Goal: Task Accomplishment & Management: Manage account settings

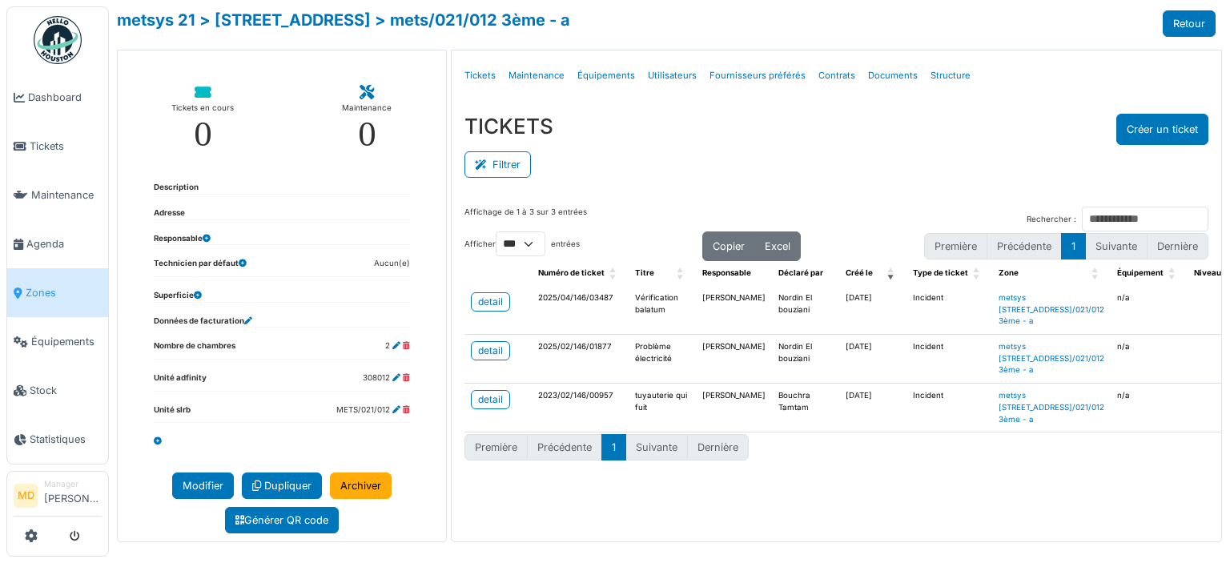
select select "***"
click at [496, 305] on div "detail" at bounding box center [490, 302] width 25 height 14
click at [631, 136] on div "TICKETS Créer un ticket" at bounding box center [837, 129] width 744 height 31
click at [625, 125] on div "TICKETS Créer un ticket" at bounding box center [837, 129] width 744 height 31
click at [627, 135] on div "TICKETS Créer un ticket" at bounding box center [837, 129] width 744 height 31
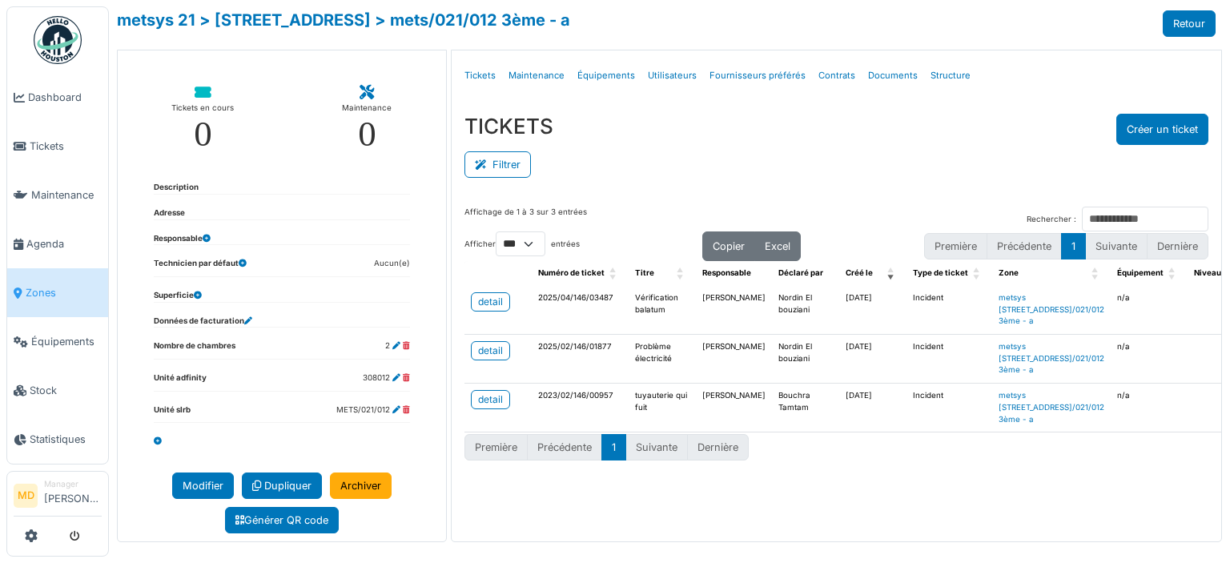
click at [937, 149] on div "Filtrer" at bounding box center [837, 163] width 744 height 36
click at [987, 79] on ul "Détails Tickets Maintenance Équipements Utilisateurs Fournisseurs préférés Cont…" at bounding box center [836, 76] width 757 height 38
click at [680, 14] on div "metsys 21 > rue metsys 21 > mets/021/012 3ème - a Retour" at bounding box center [666, 23] width 1099 height 26
click at [625, 139] on div "TICKETS Créer un ticket" at bounding box center [837, 129] width 744 height 31
click at [805, 155] on div "Filtrer" at bounding box center [837, 163] width 744 height 36
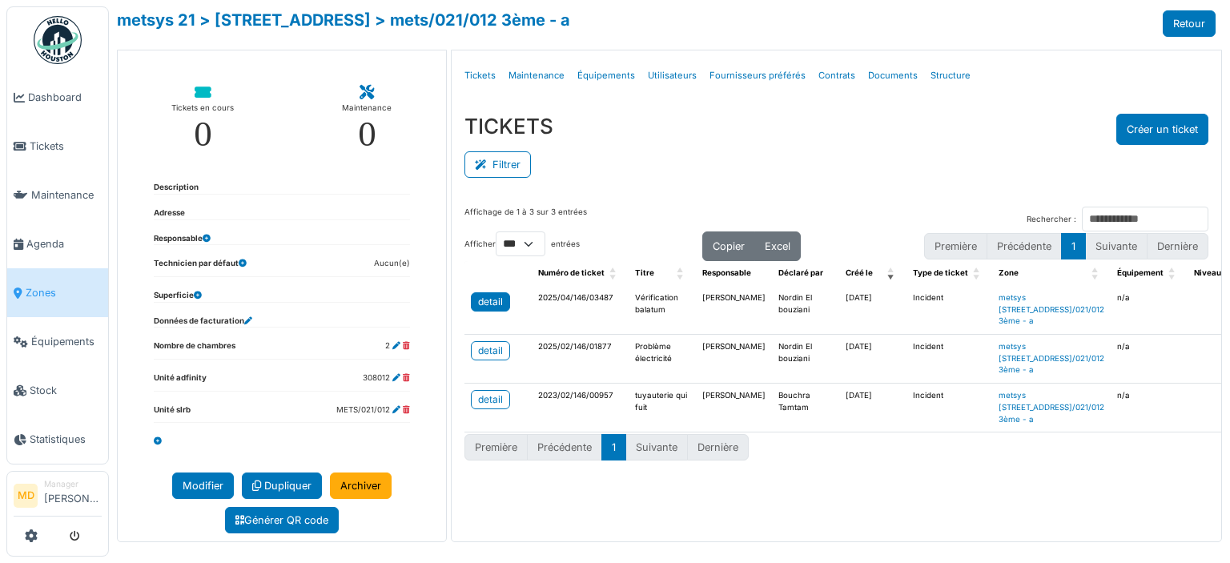
click at [488, 301] on div "detail" at bounding box center [490, 302] width 25 height 14
click at [686, 115] on div "TICKETS Créer un ticket" at bounding box center [837, 129] width 744 height 31
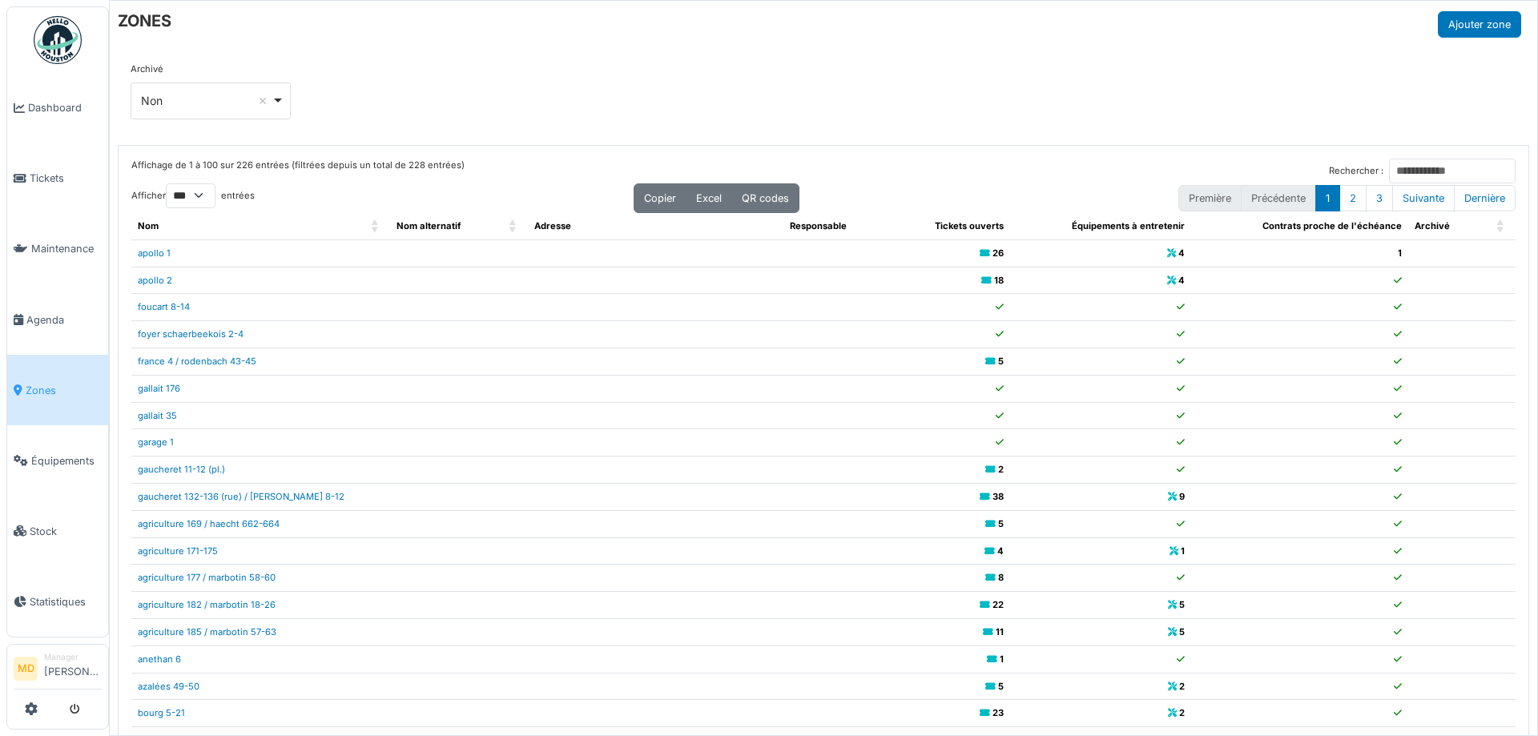
select select "***"
click at [468, 34] on div "ZONES Ajouter zone" at bounding box center [819, 24] width 1403 height 26
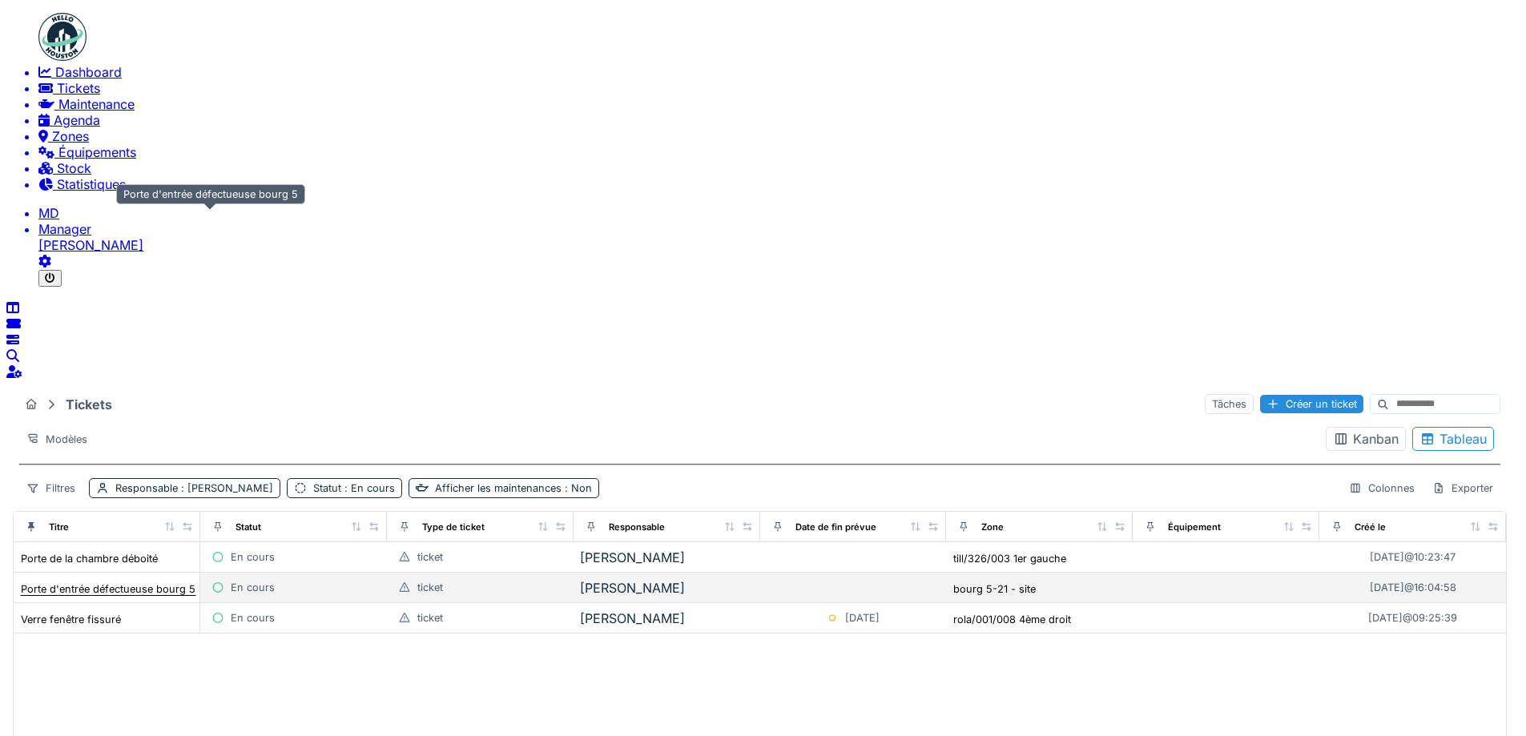
click at [195, 583] on div "Porte d'entrée défectueuse bourg 5" at bounding box center [108, 589] width 175 height 12
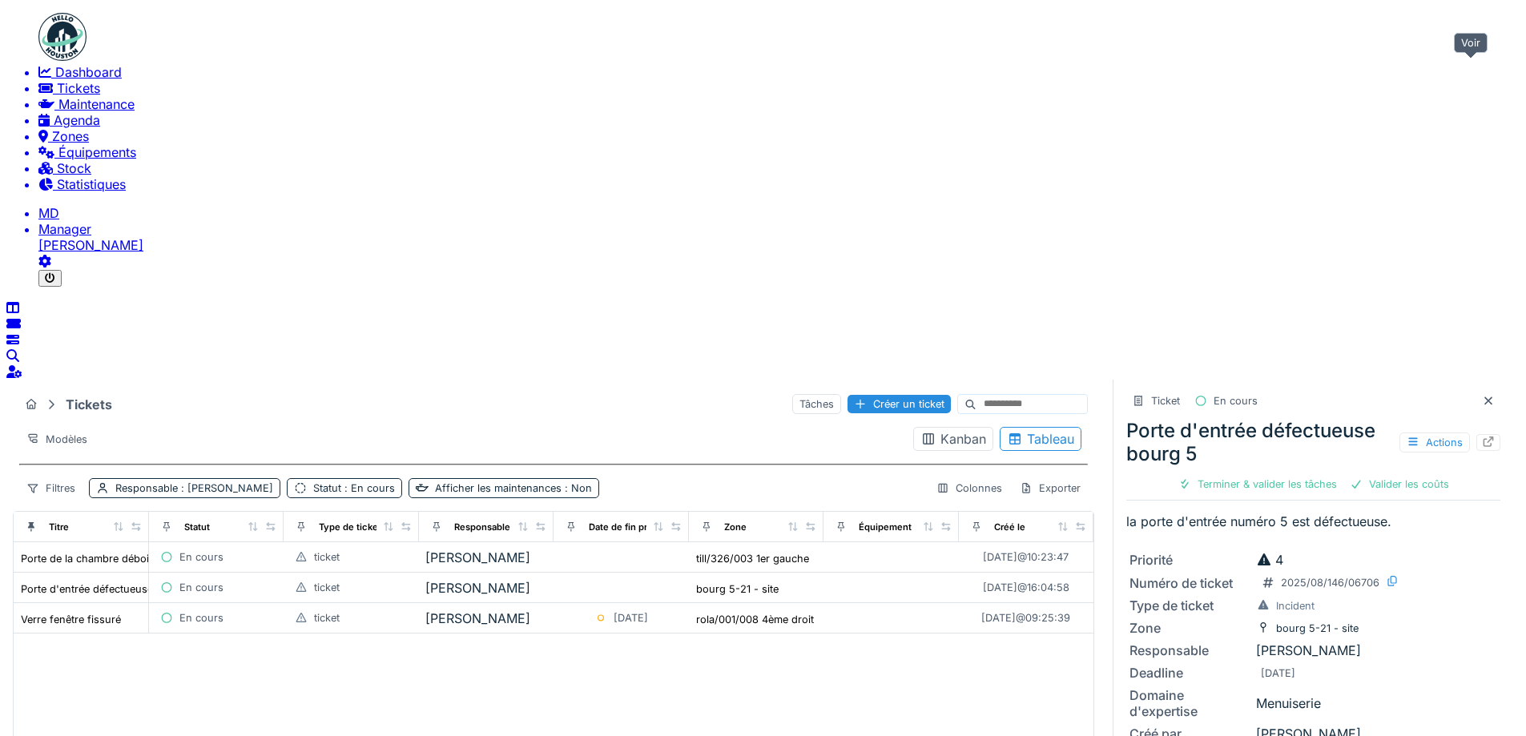
click at [1476, 434] on div at bounding box center [1488, 442] width 24 height 17
click at [682, 386] on div "Tickets Tâches Créer un ticket Modèles Kanban Tableau Filtres Responsable : Mou…" at bounding box center [553, 445] width 1081 height 119
click at [1482, 396] on icon at bounding box center [1488, 401] width 13 height 10
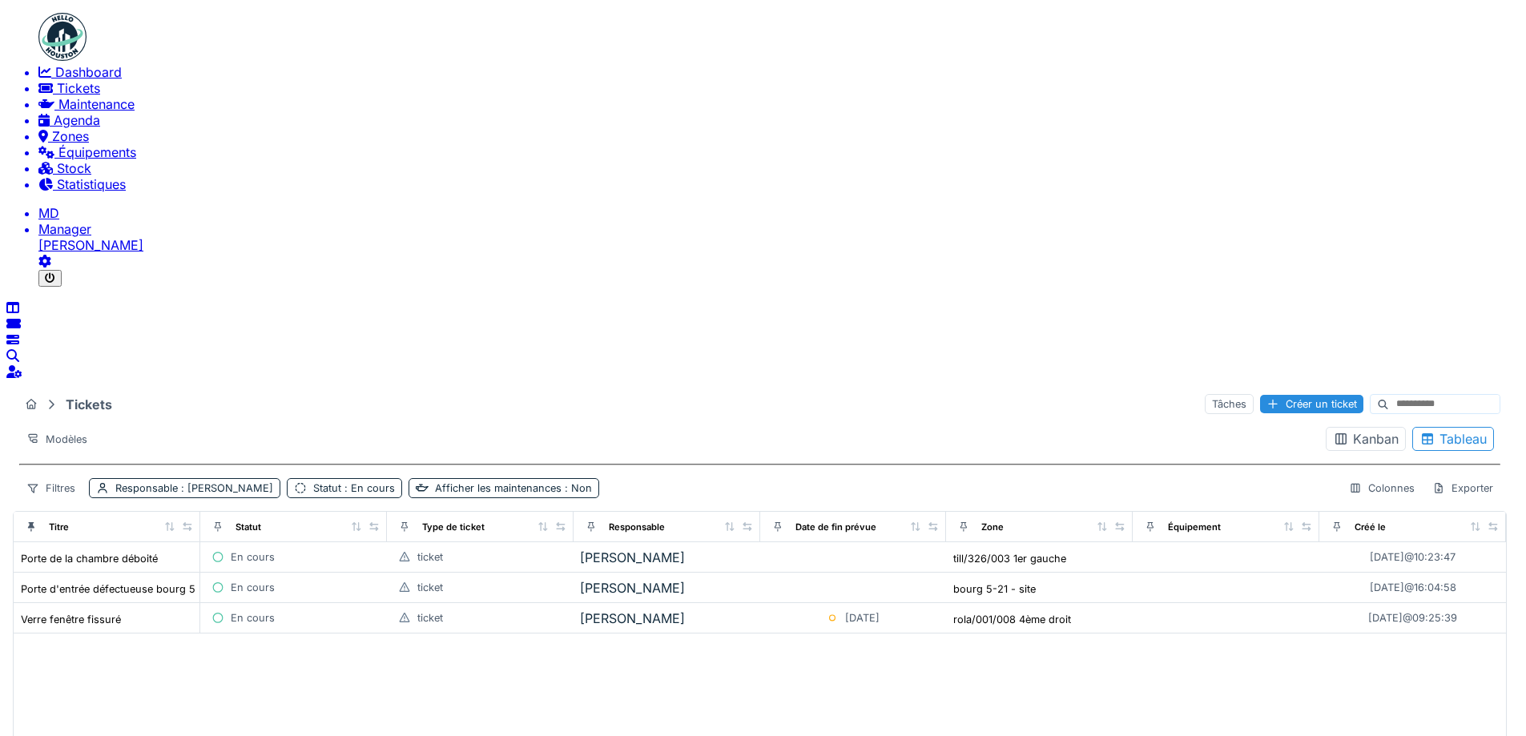
click at [63, 144] on span "Zones" at bounding box center [70, 136] width 37 height 16
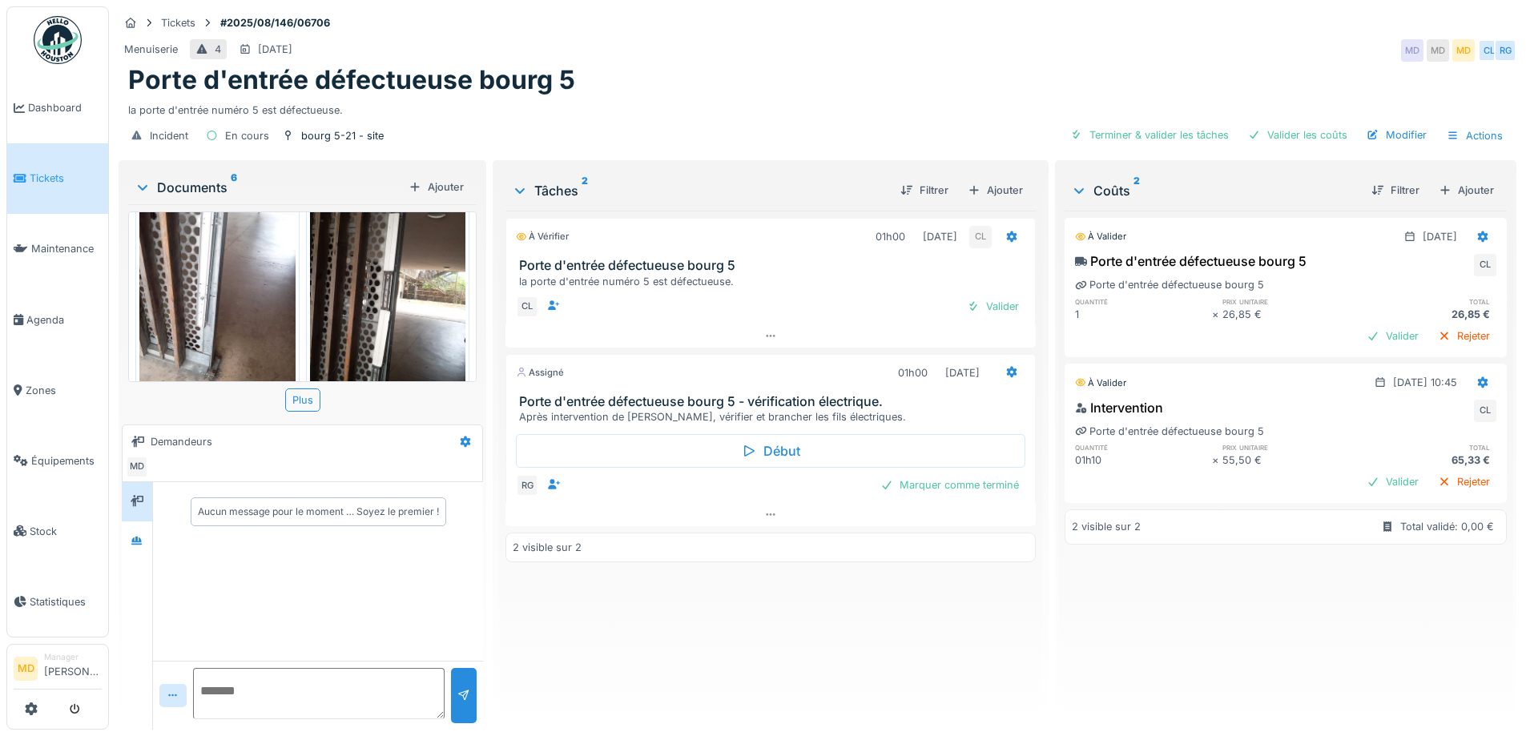
scroll to position [558, 0]
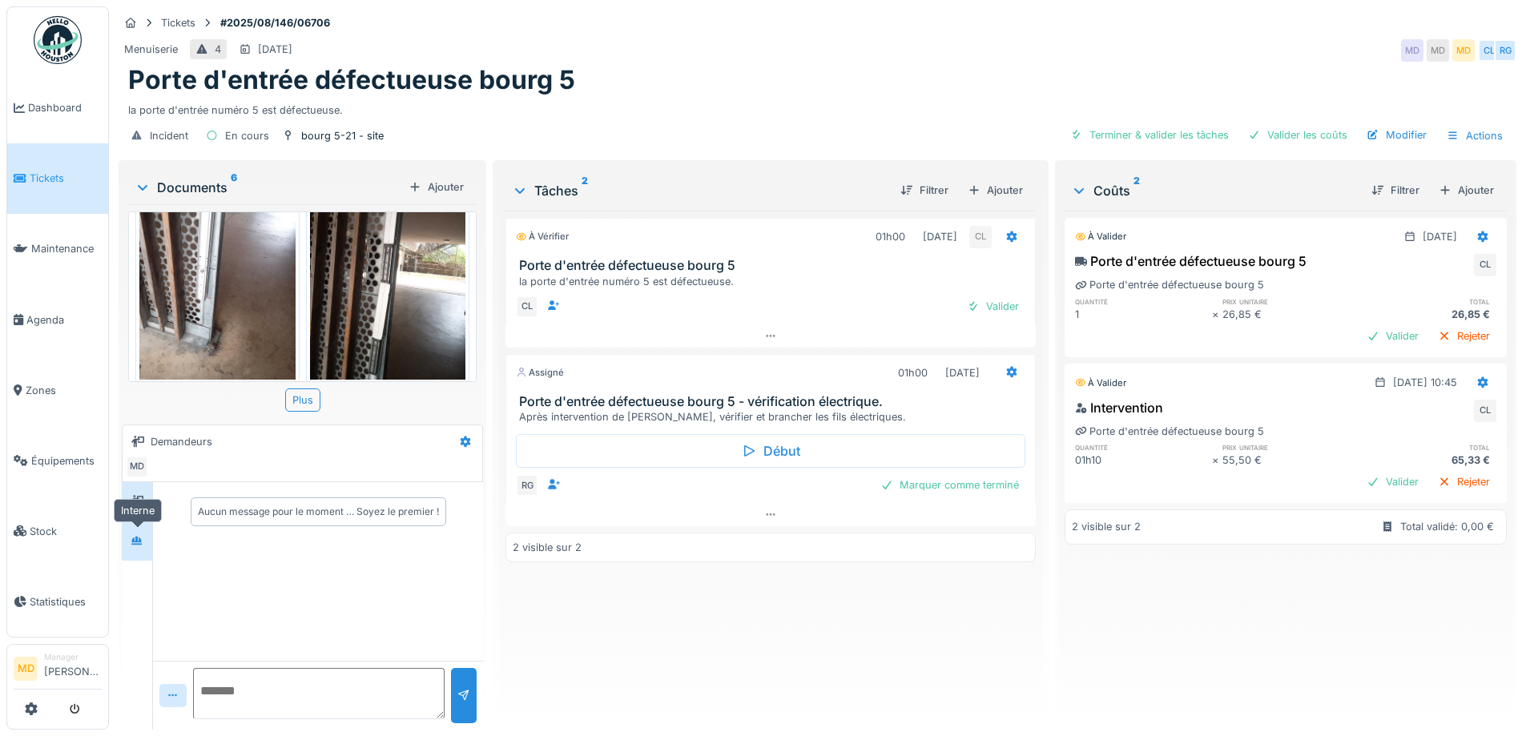
click at [139, 551] on div at bounding box center [137, 541] width 24 height 26
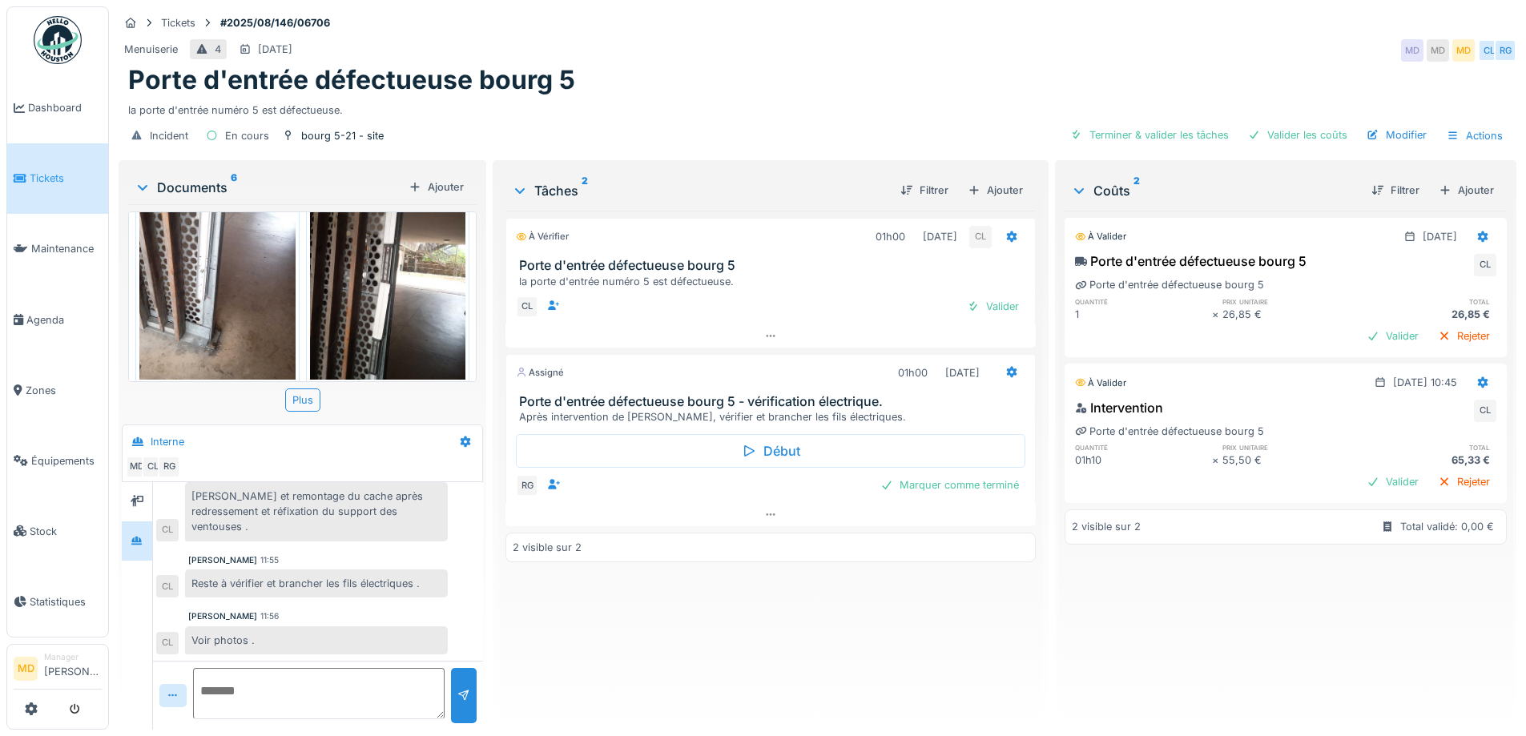
scroll to position [12, 0]
click at [1015, 296] on div "Valider" at bounding box center [992, 307] width 65 height 22
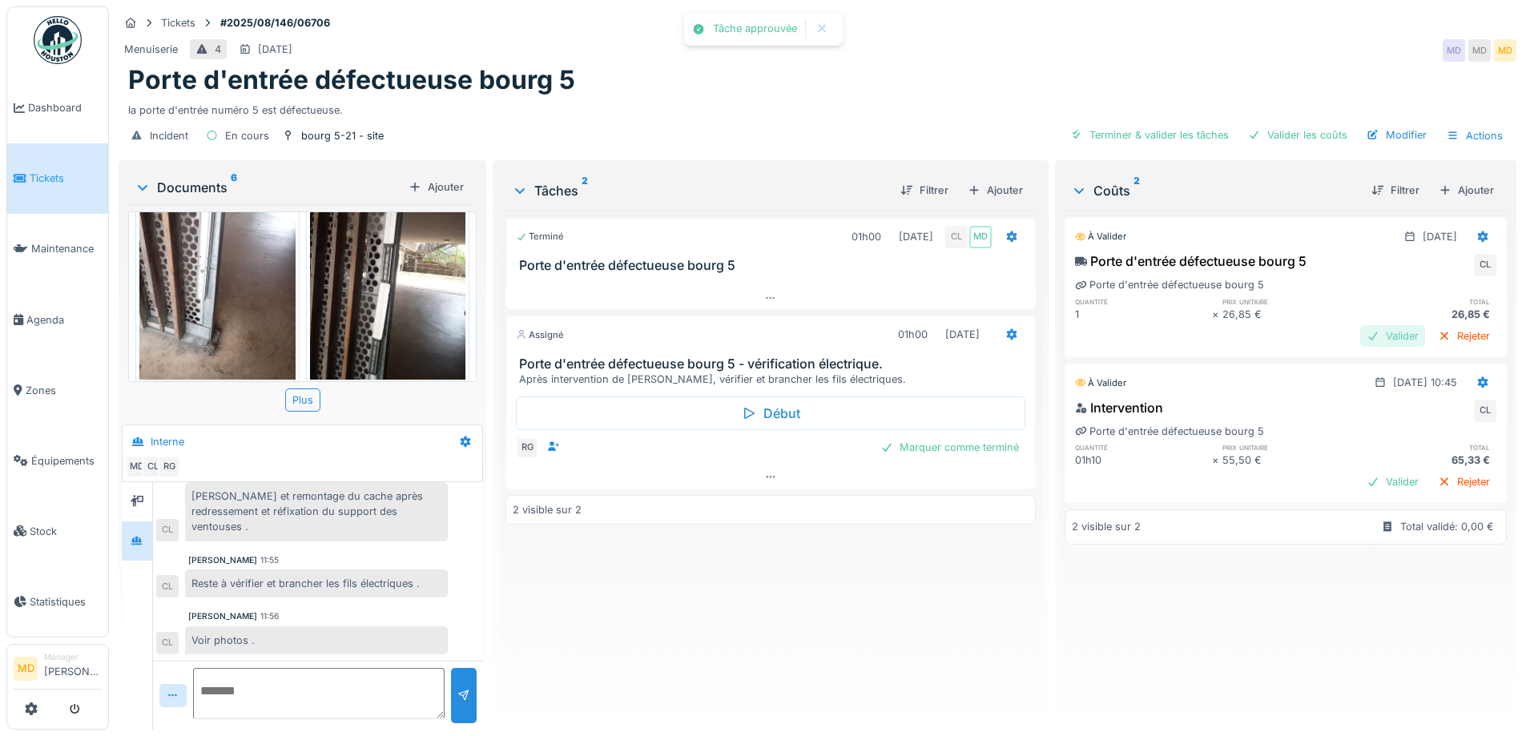
click at [1366, 325] on div "Valider" at bounding box center [1392, 336] width 65 height 22
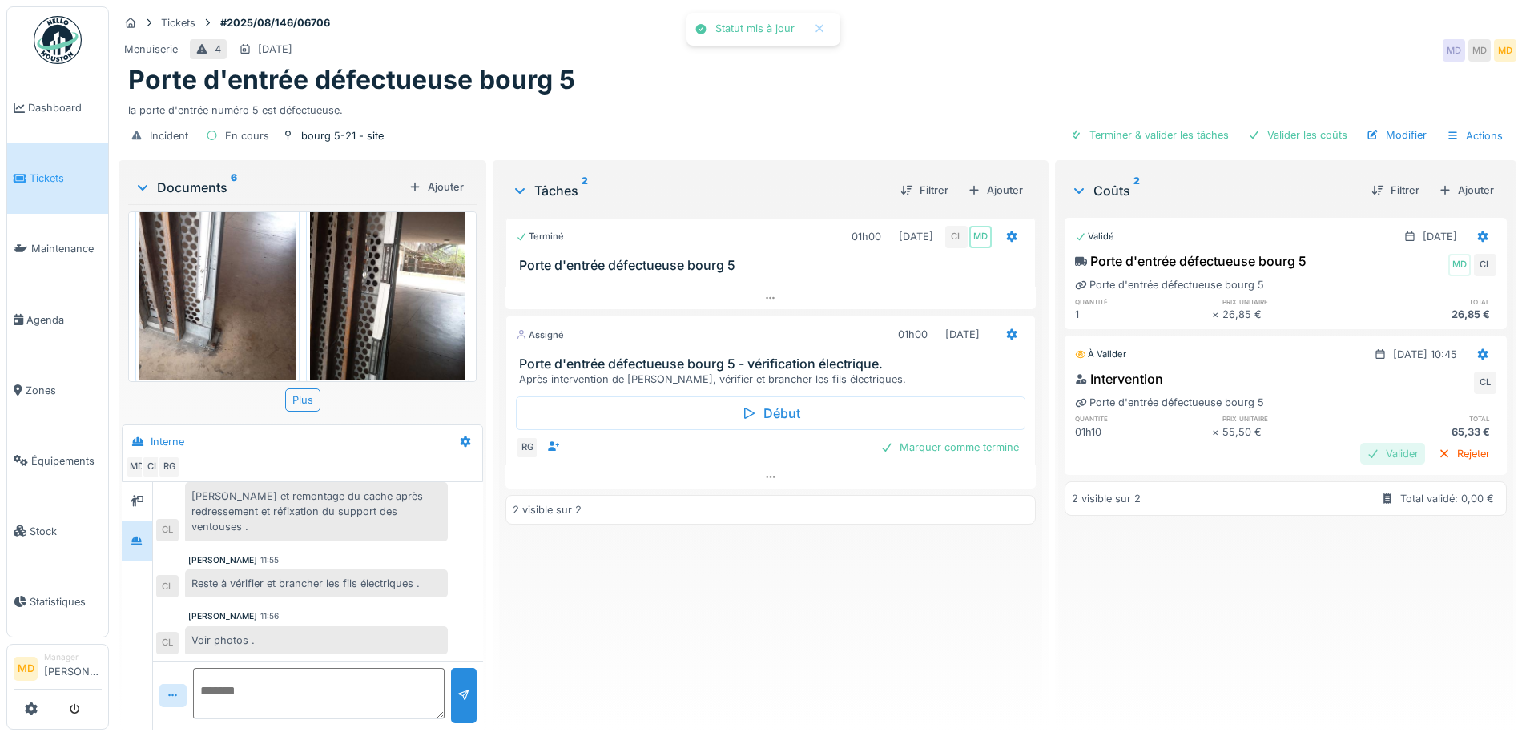
click at [1360, 443] on div "Valider" at bounding box center [1392, 454] width 65 height 22
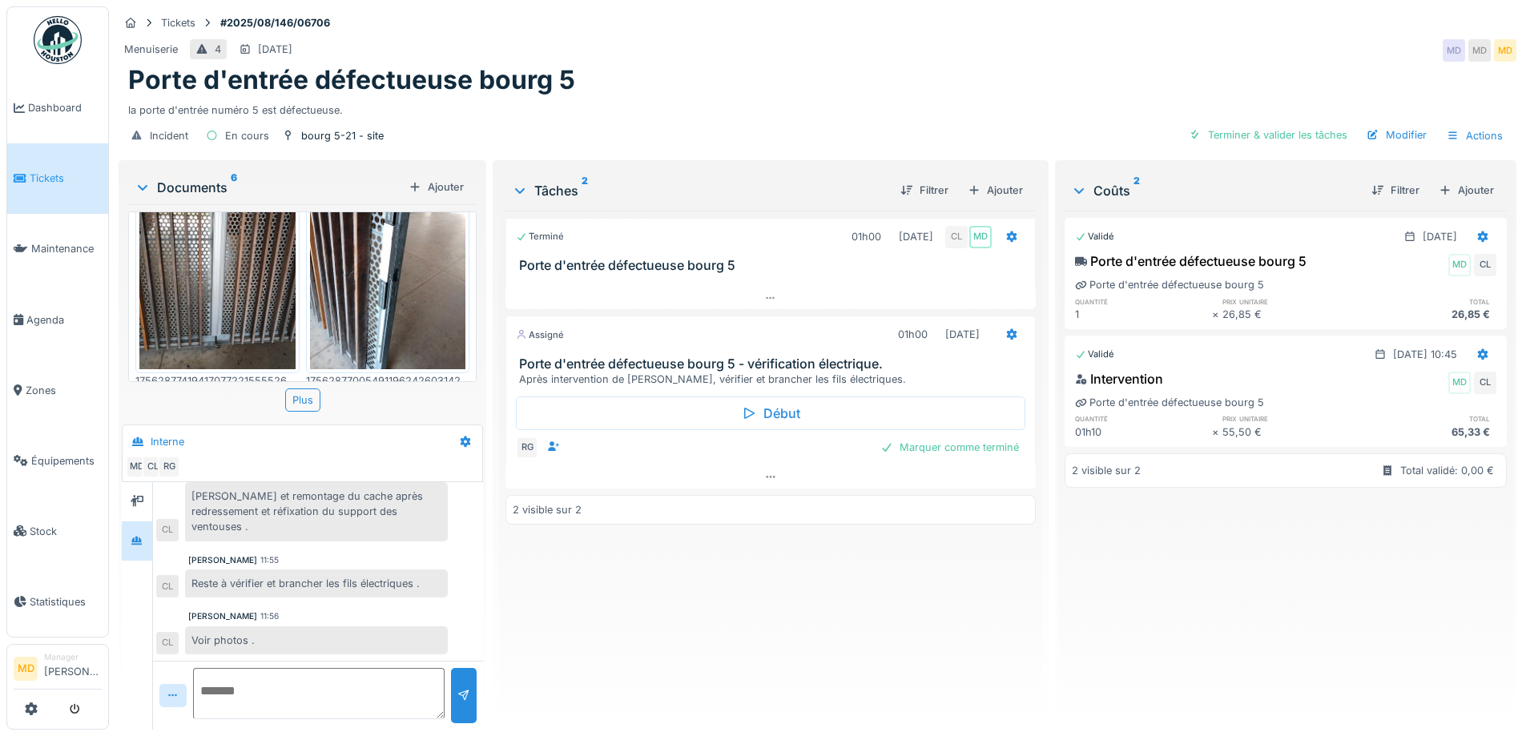
scroll to position [0, 0]
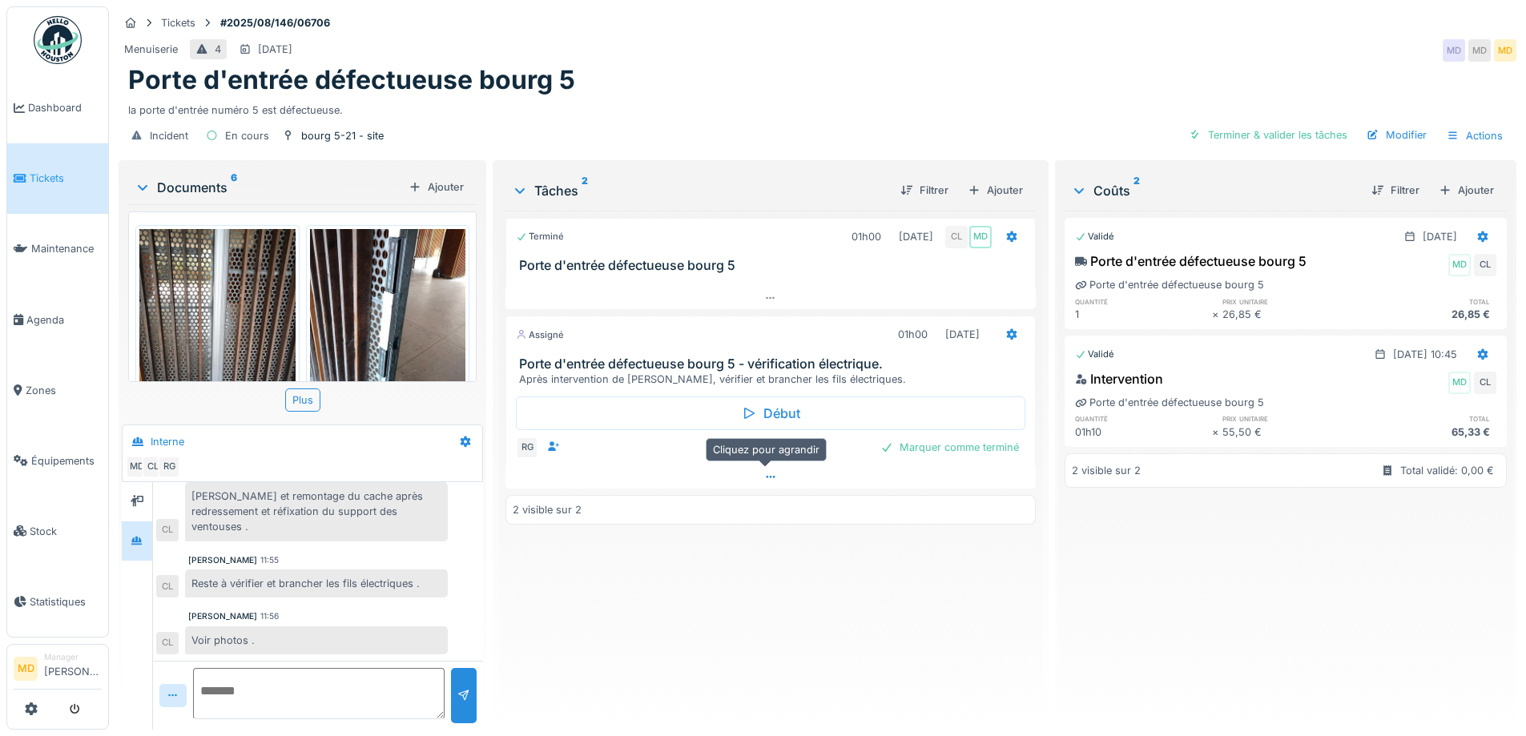
click at [778, 468] on div at bounding box center [769, 476] width 529 height 23
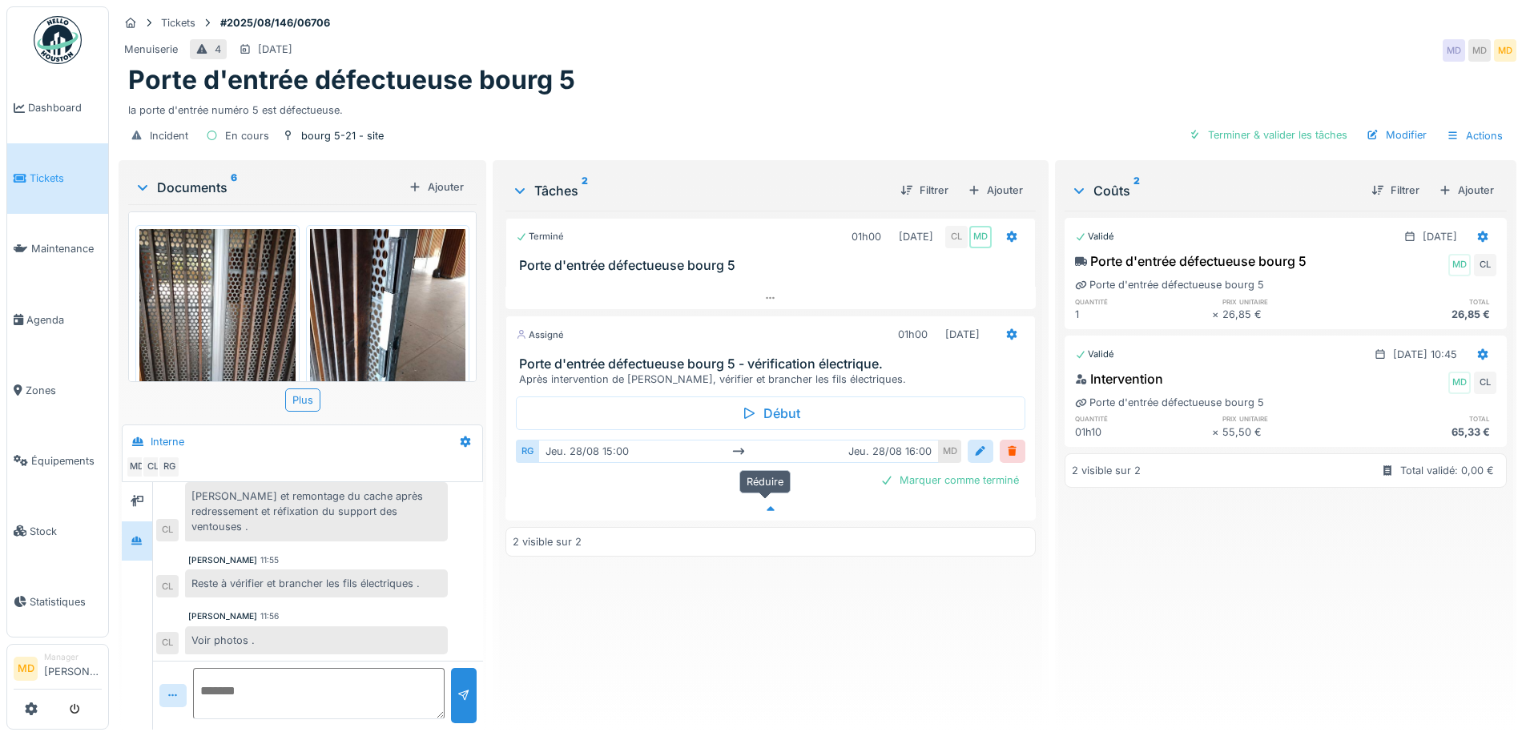
click at [764, 504] on icon at bounding box center [770, 509] width 13 height 10
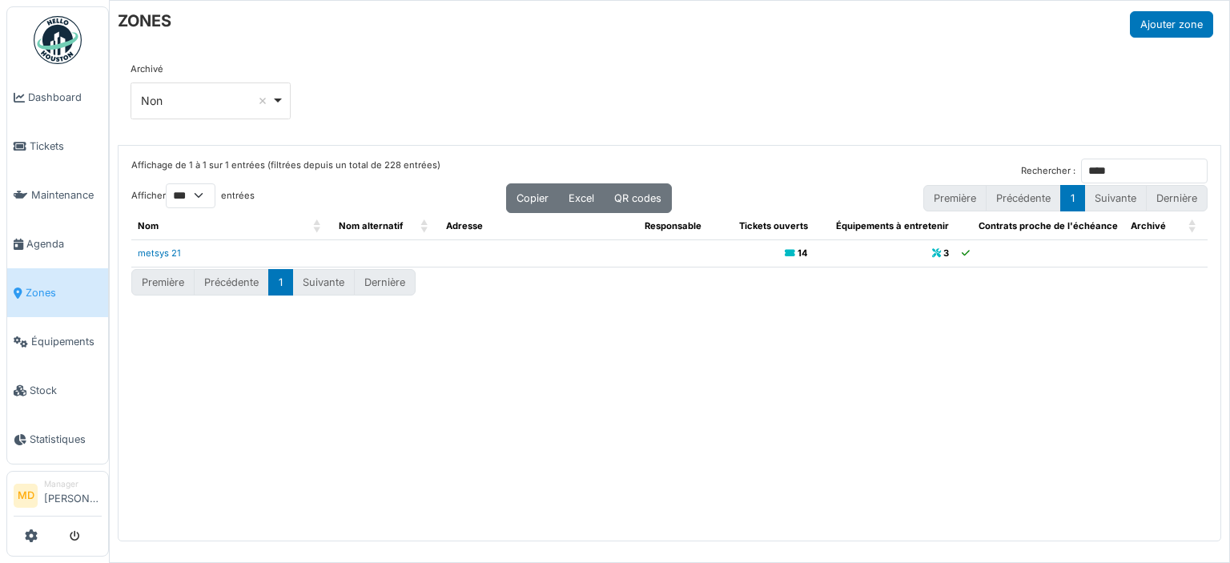
select select "***"
click at [654, 26] on div "ZONES Ajouter zone" at bounding box center [666, 24] width 1096 height 26
click at [427, 65] on div "Archivé *** Non Remove item Tous Oui Non" at bounding box center [670, 97] width 1078 height 70
click at [467, 315] on div "Affichage de 1 à 1 sur 1 entrées (filtrées depuis un total de 228 entrées) Rech…" at bounding box center [670, 344] width 1102 height 396
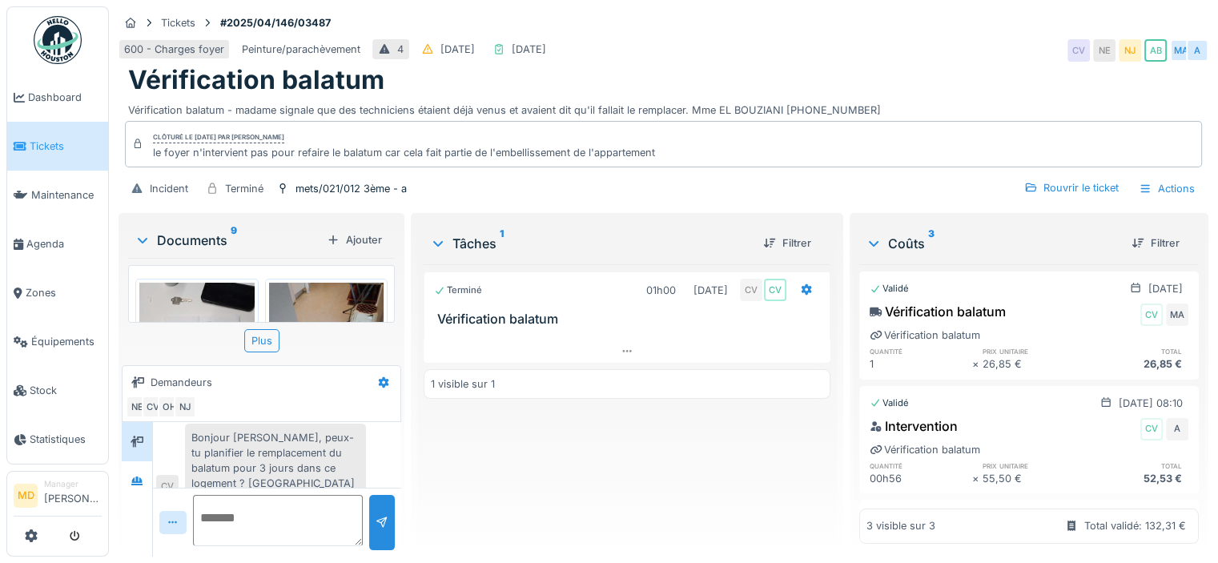
scroll to position [12, 0]
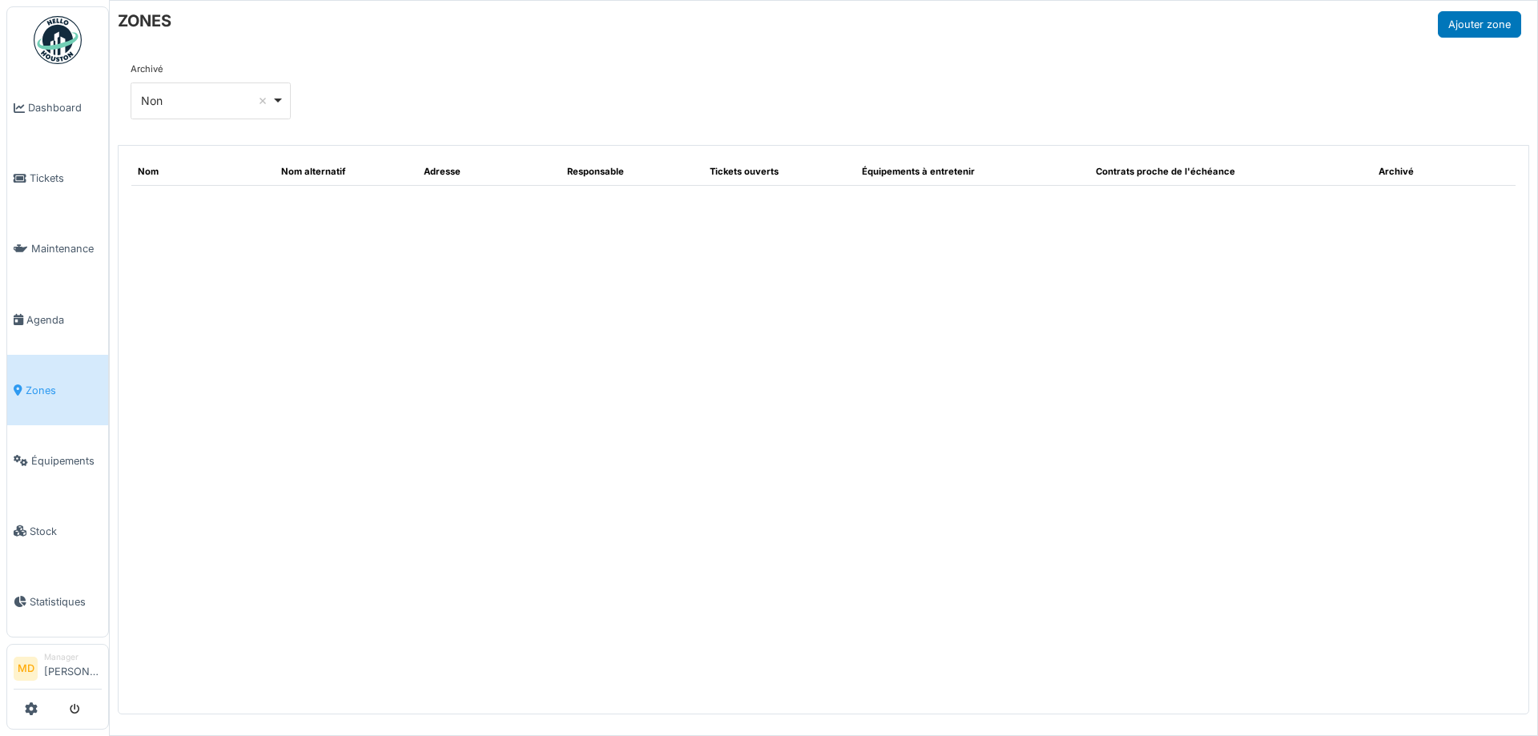
select select "***"
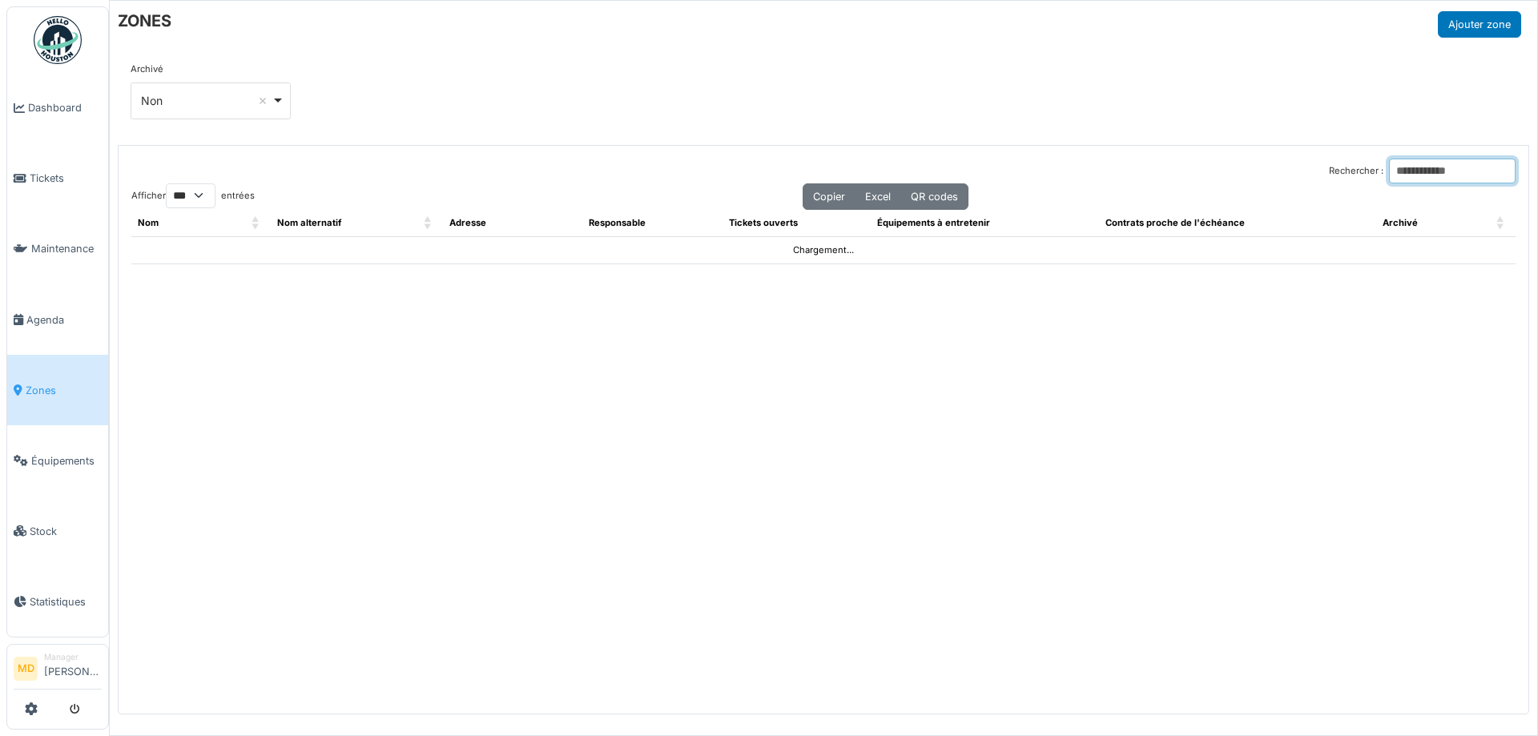
click at [1402, 164] on input "Rechercher :" at bounding box center [1452, 171] width 127 height 25
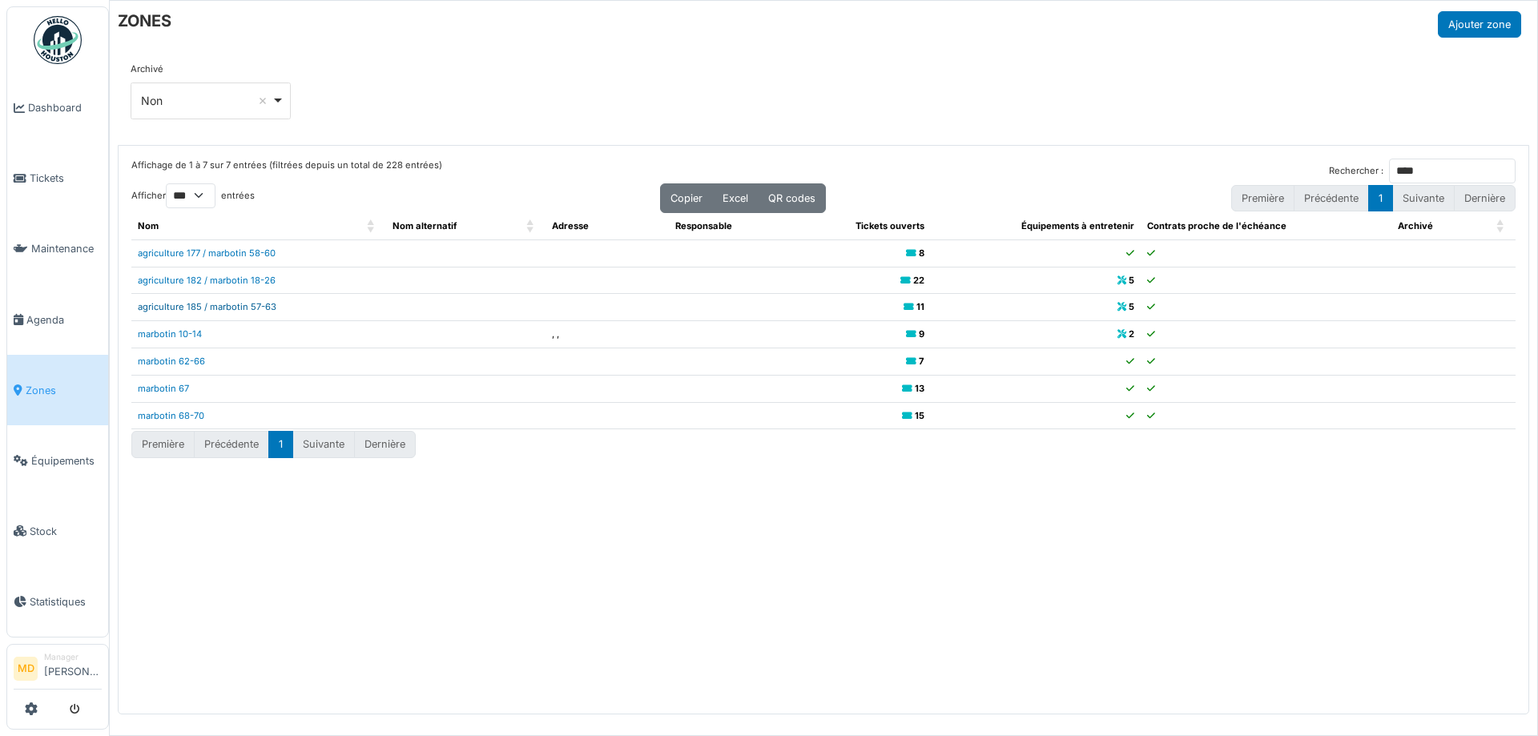
click at [223, 305] on link "agriculture 185 / marbotin 57-63" at bounding box center [207, 306] width 139 height 11
click at [1398, 165] on input "****" at bounding box center [1452, 171] width 127 height 25
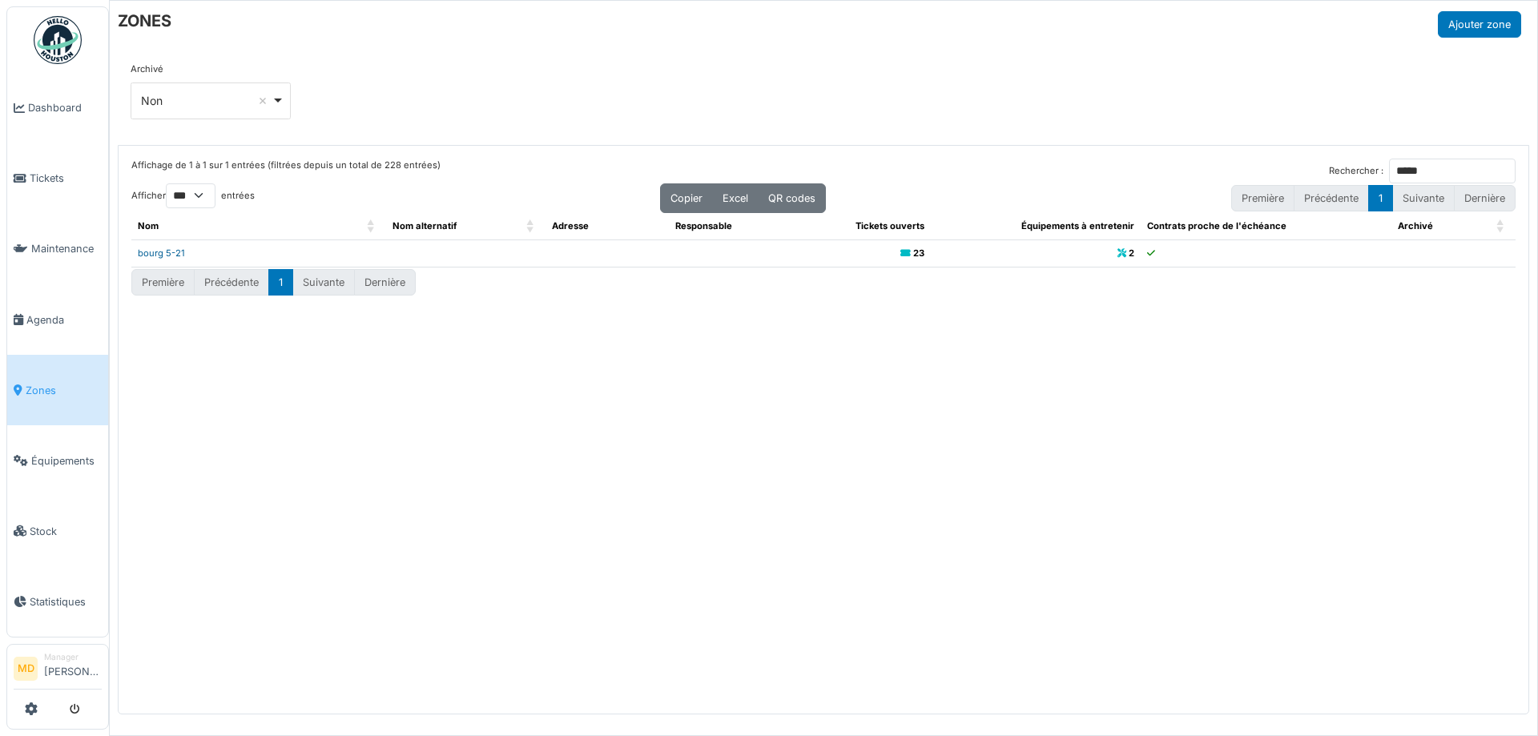
click at [161, 247] on link "bourg 5-21" at bounding box center [161, 252] width 47 height 11
click at [279, 461] on div "Affichage de 1 à 1 sur 1 entrées (filtrées depuis un total de 228 entrées) Rech…" at bounding box center [824, 430] width 1410 height 569
click at [1447, 171] on input "*****" at bounding box center [1452, 171] width 127 height 25
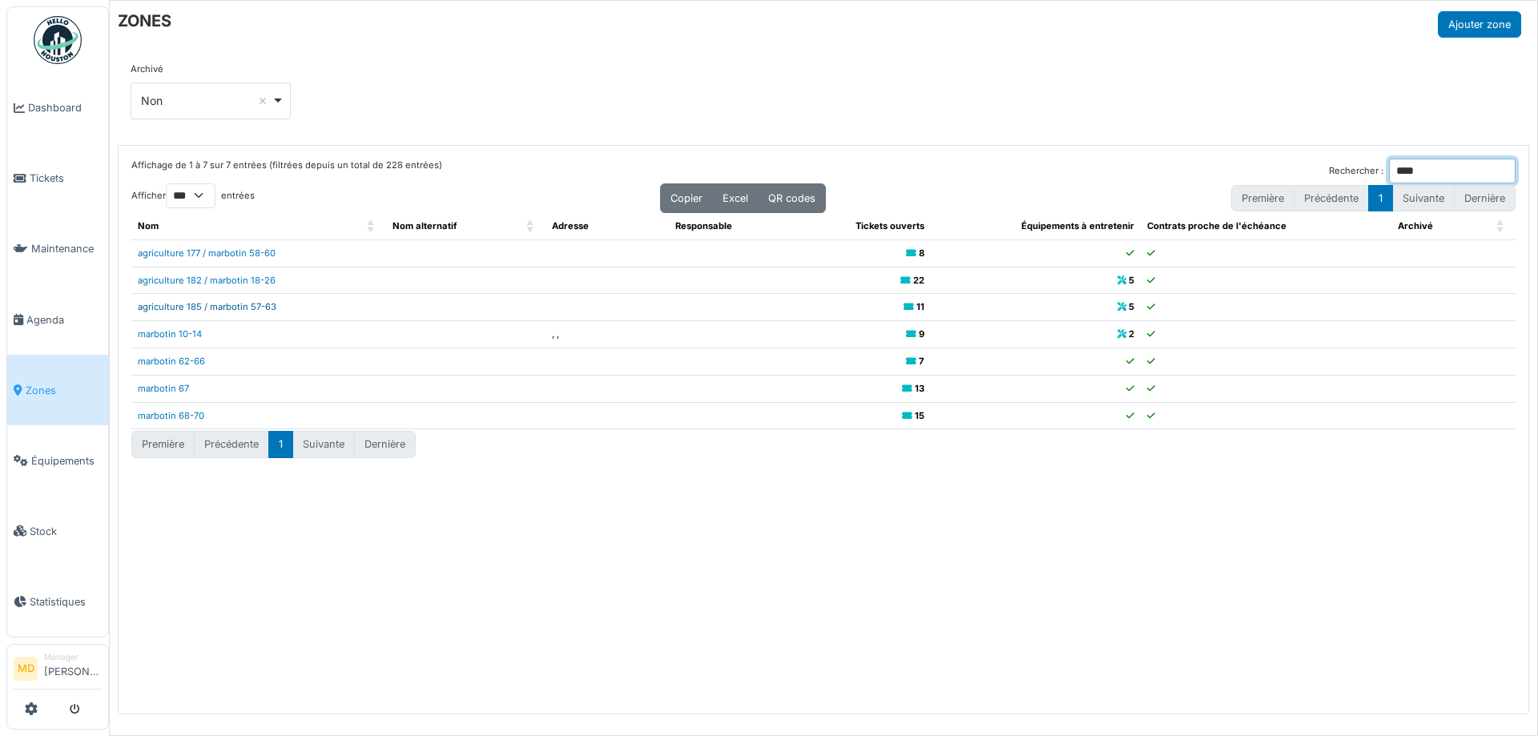
type input "****"
click at [224, 308] on link "agriculture 185 / marbotin 57-63" at bounding box center [207, 306] width 139 height 11
click at [41, 312] on span "Agenda" at bounding box center [63, 319] width 75 height 15
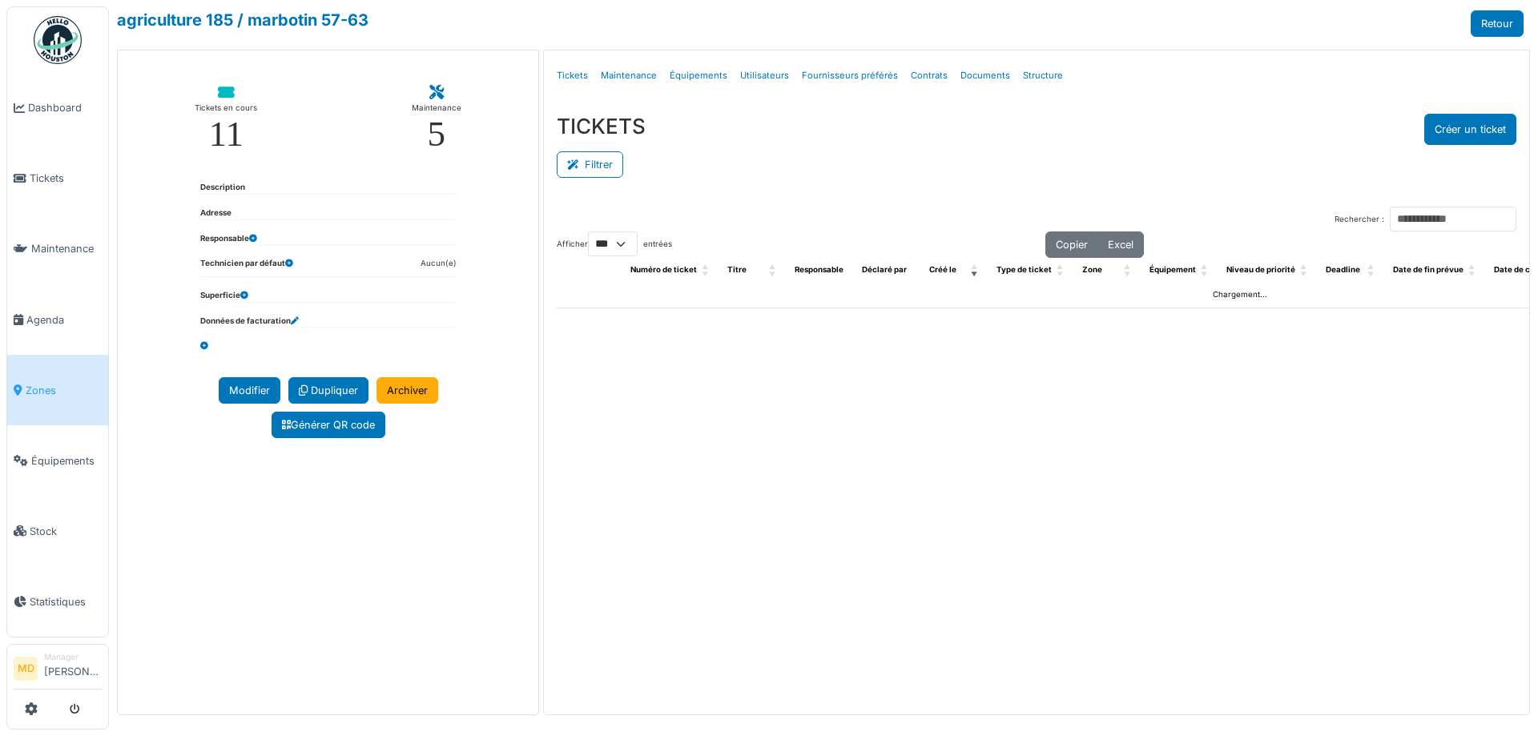
select select "***"
click at [1031, 74] on link "Structure" at bounding box center [1042, 76] width 53 height 38
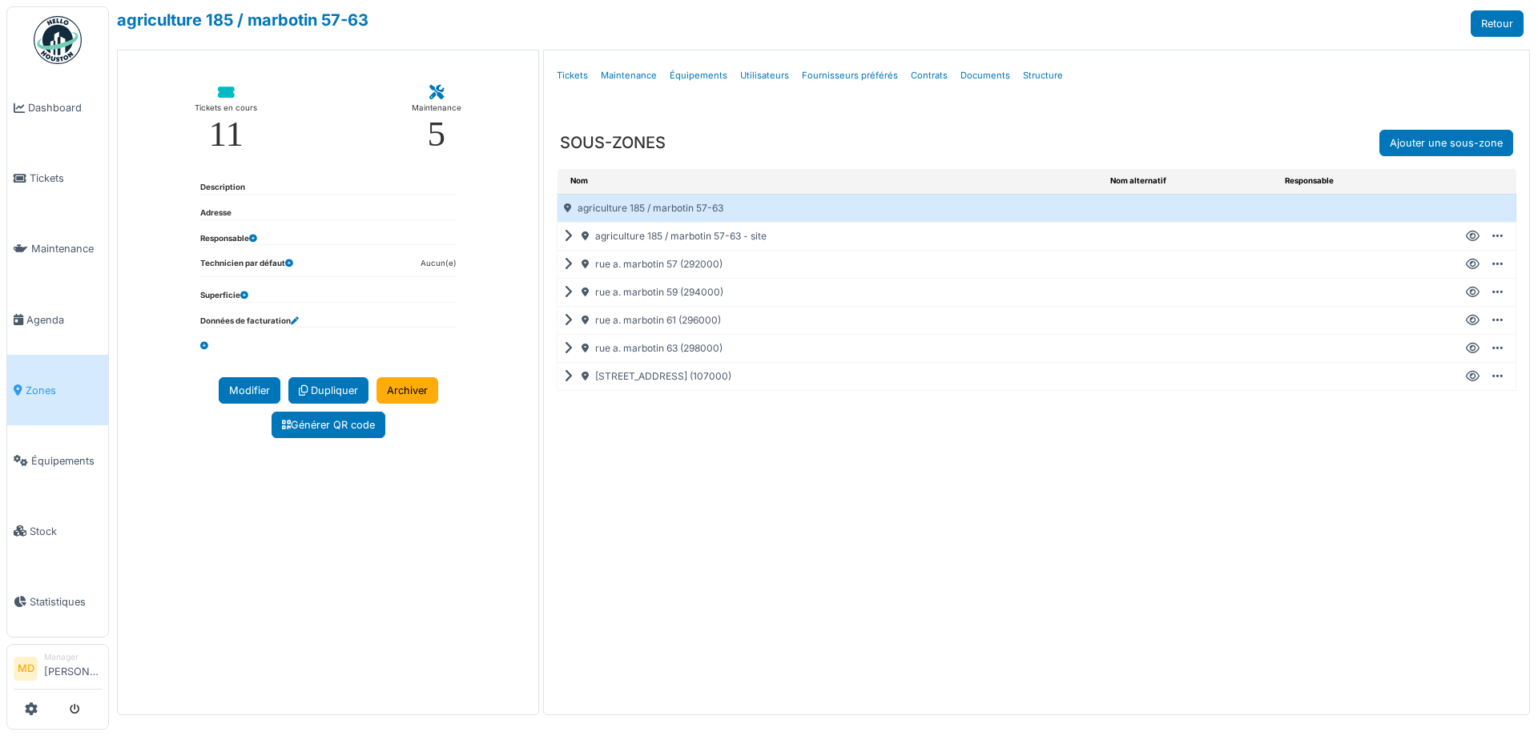
click at [564, 320] on icon at bounding box center [571, 320] width 15 height 1
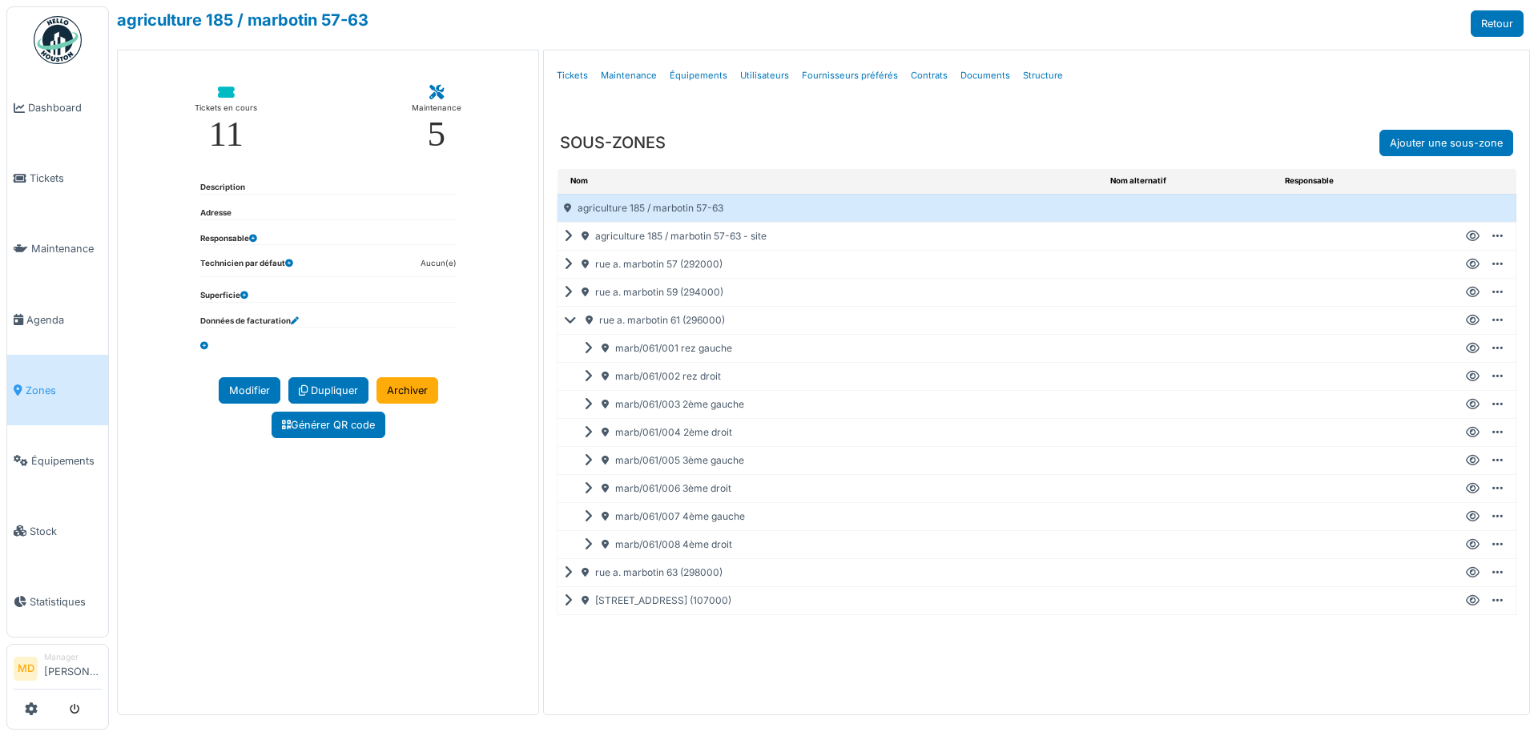
click at [1466, 461] on icon at bounding box center [1473, 461] width 14 height 1
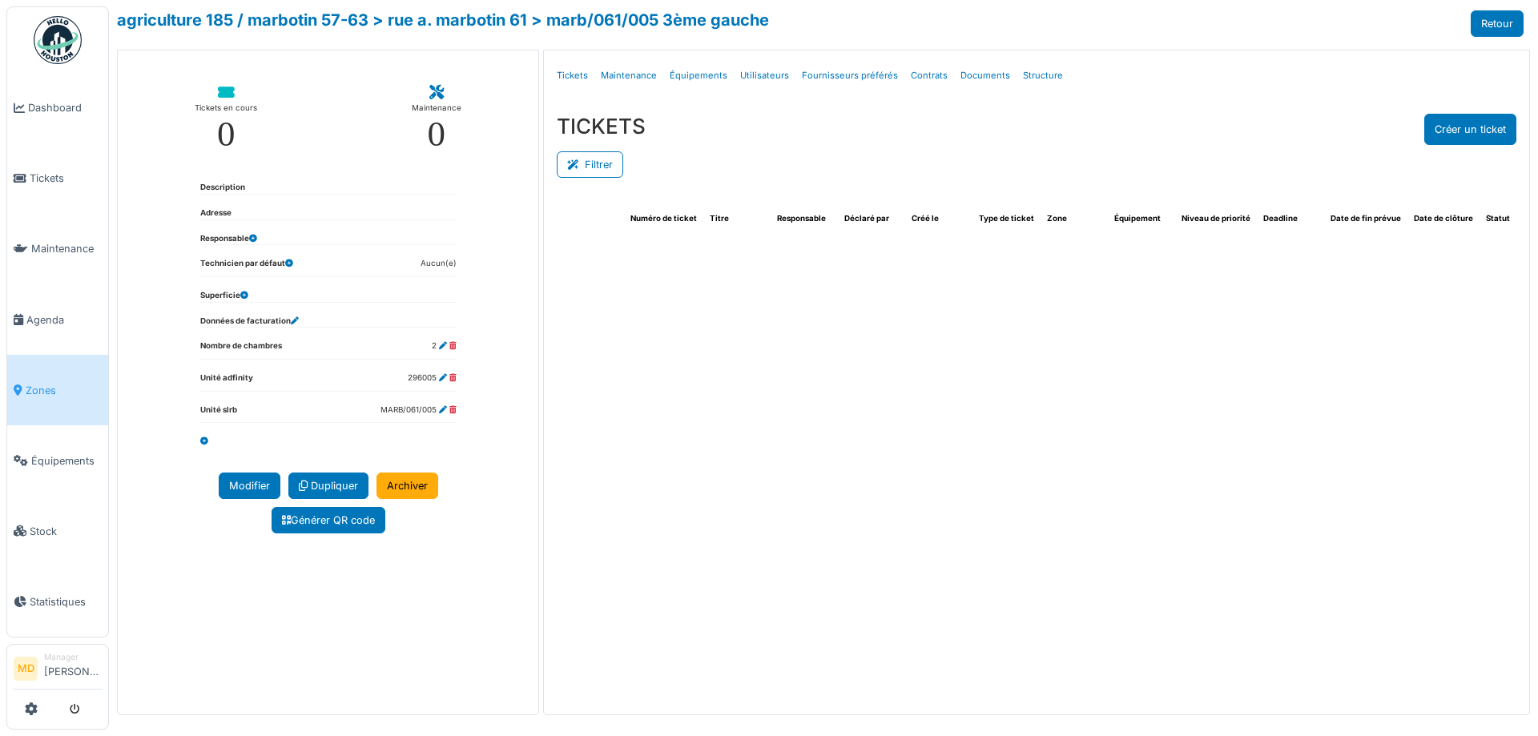
select select "***"
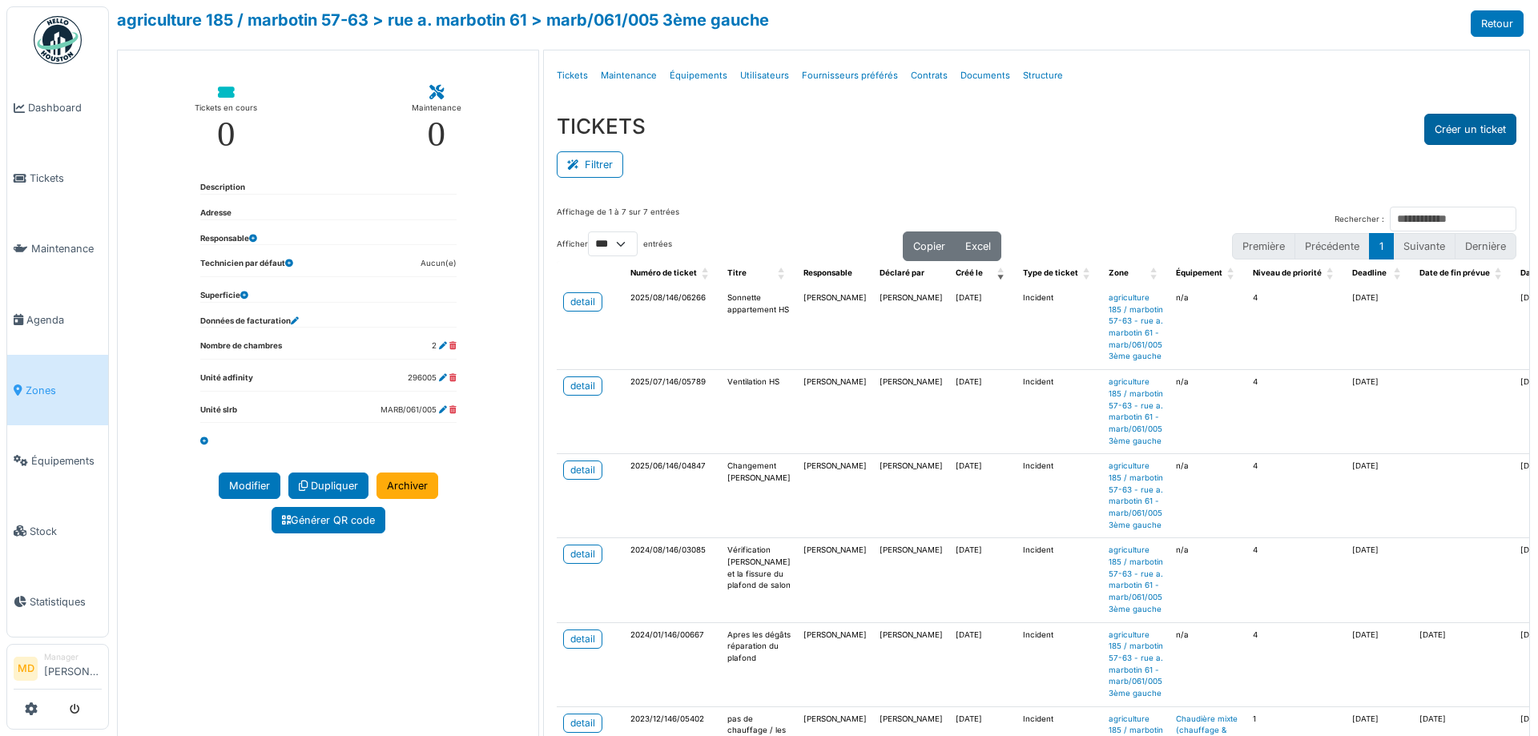
click at [1451, 130] on button "Créer un ticket" at bounding box center [1470, 129] width 92 height 31
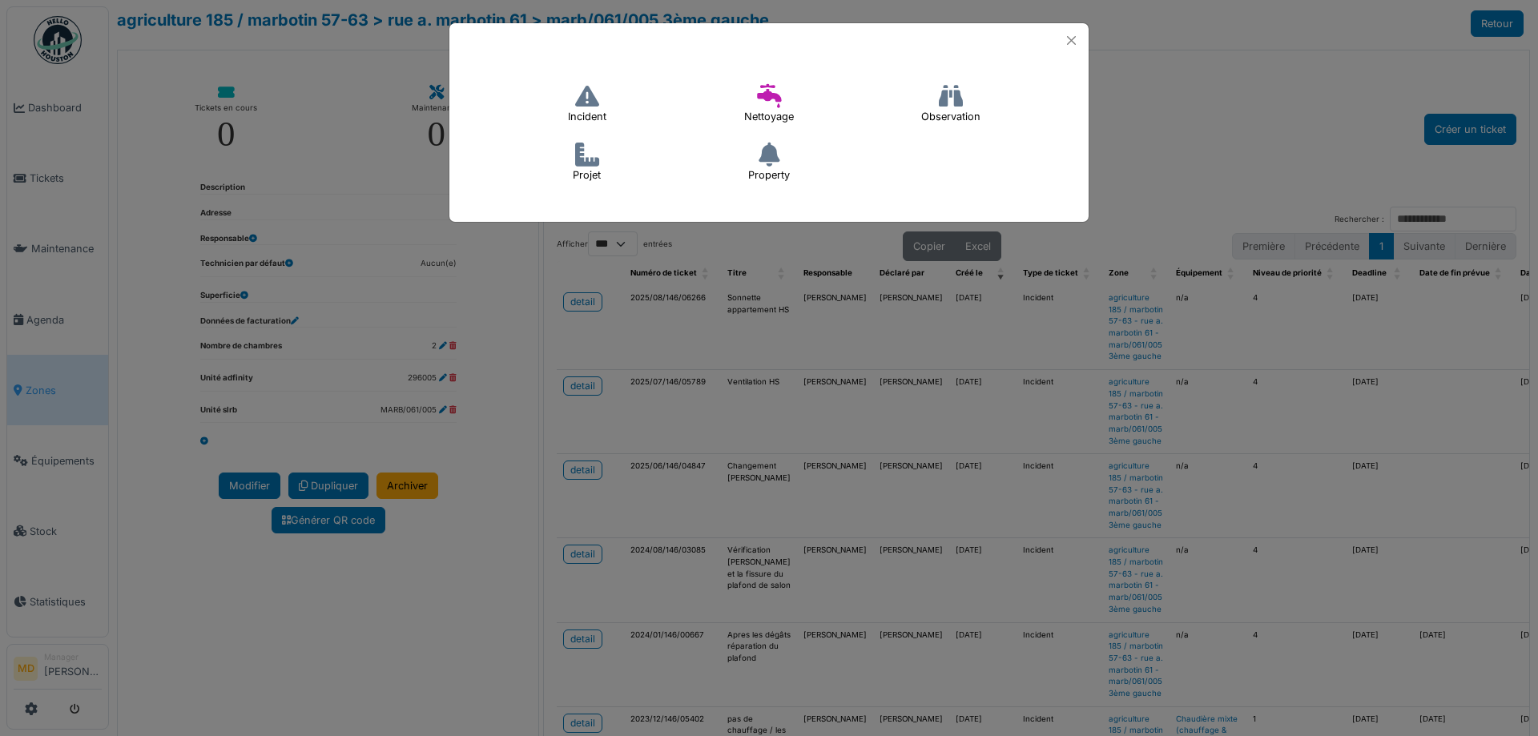
click at [583, 100] on icon at bounding box center [587, 96] width 24 height 24
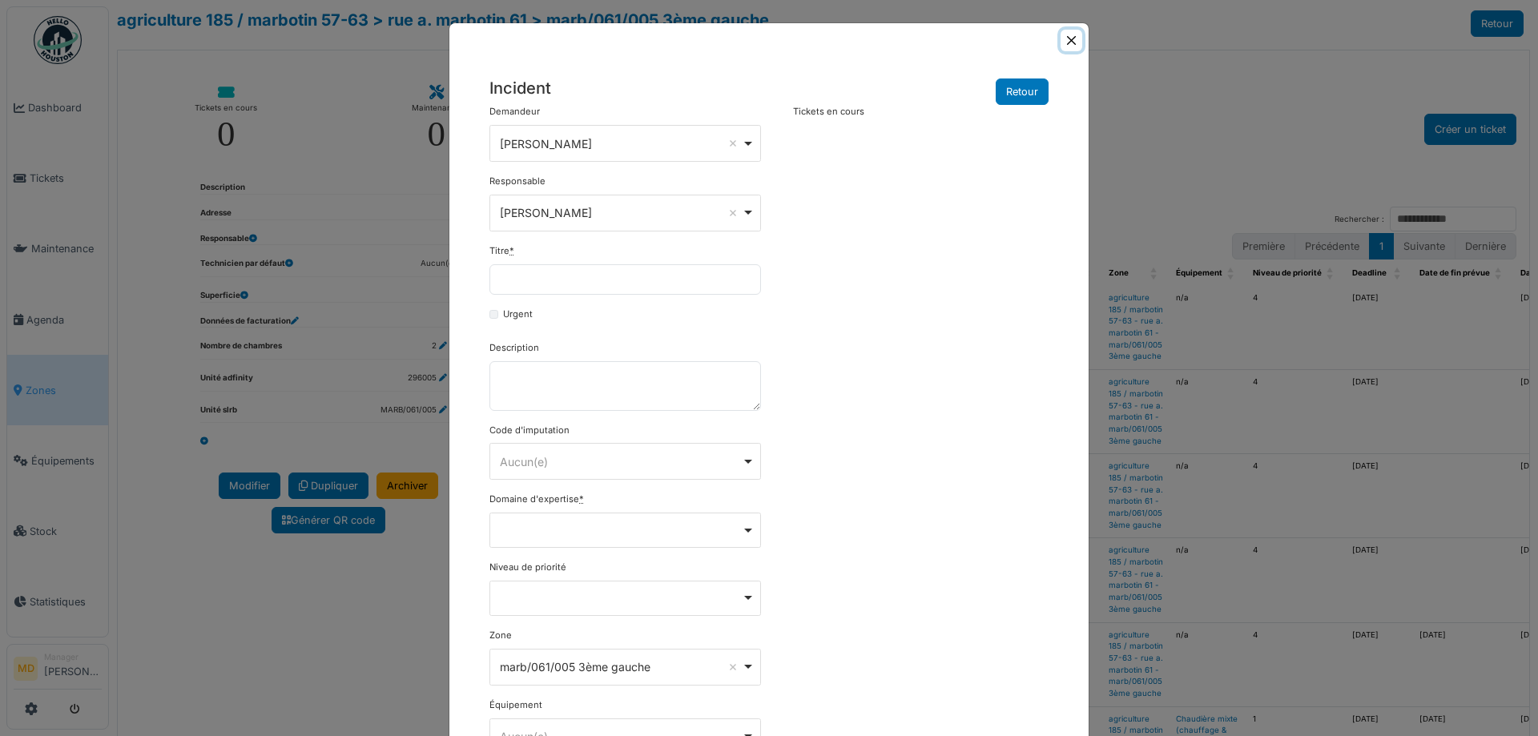
click at [1068, 38] on button "Close" at bounding box center [1071, 41] width 22 height 22
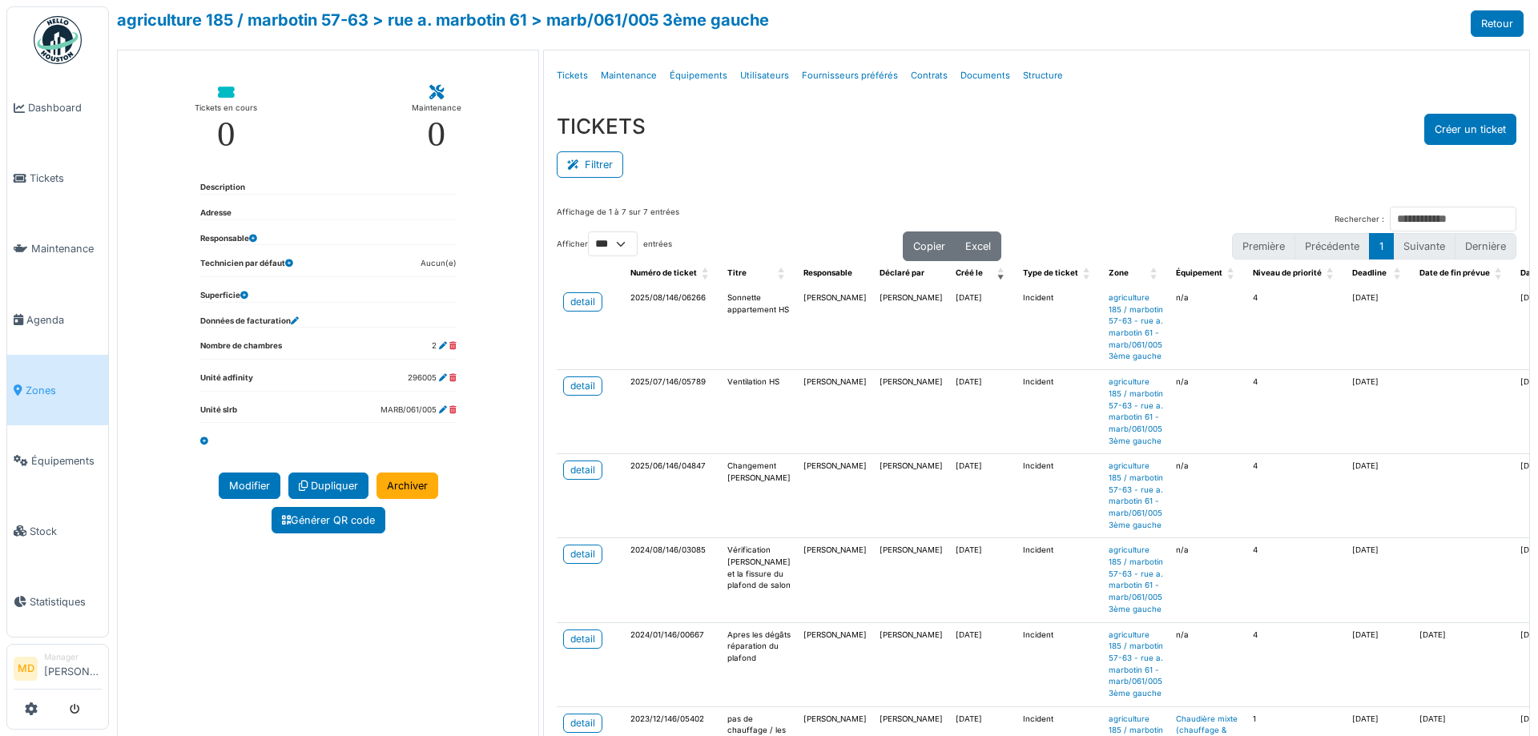
click at [806, 121] on div "TICKETS Créer un ticket" at bounding box center [1036, 129] width 959 height 31
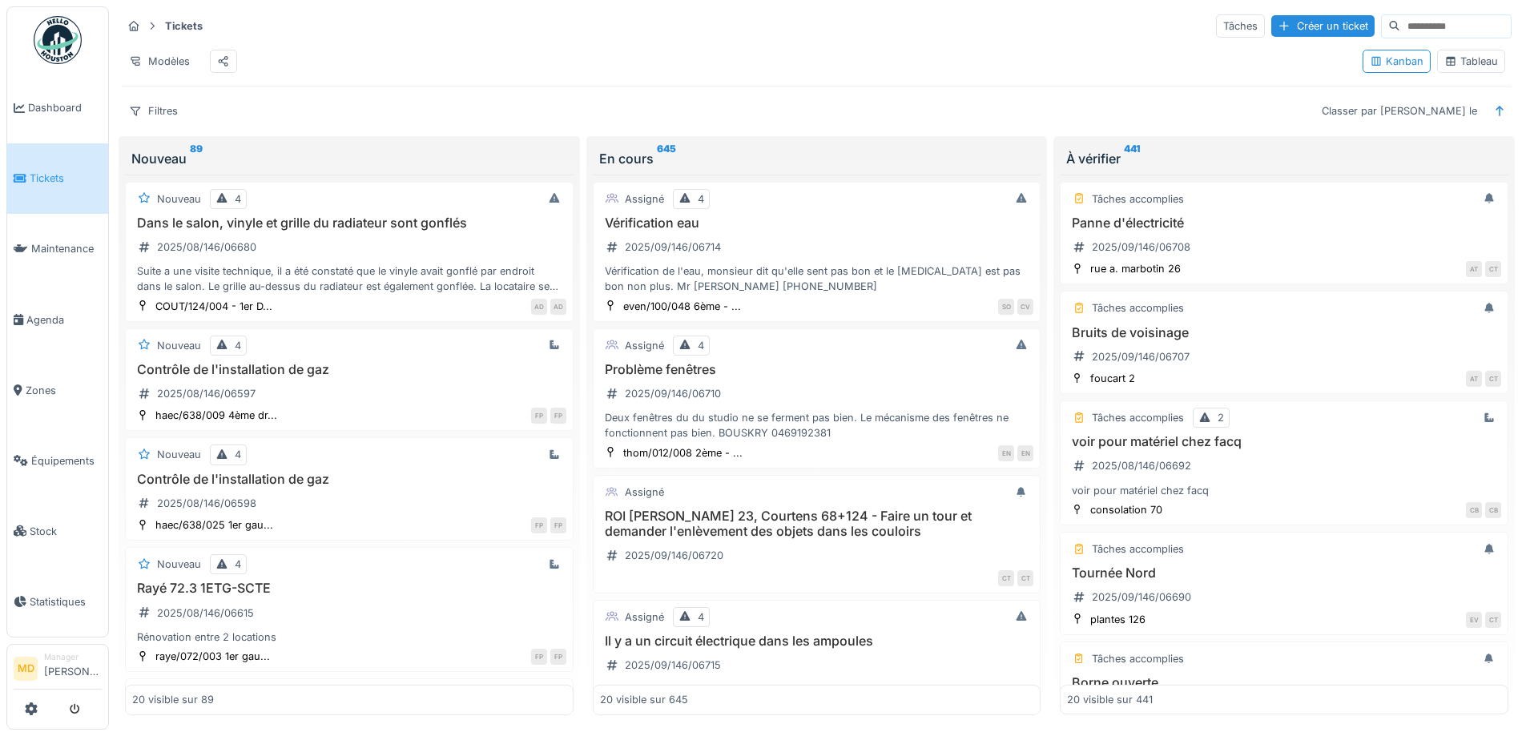
click at [1473, 69] on div "Tableau" at bounding box center [1471, 61] width 54 height 15
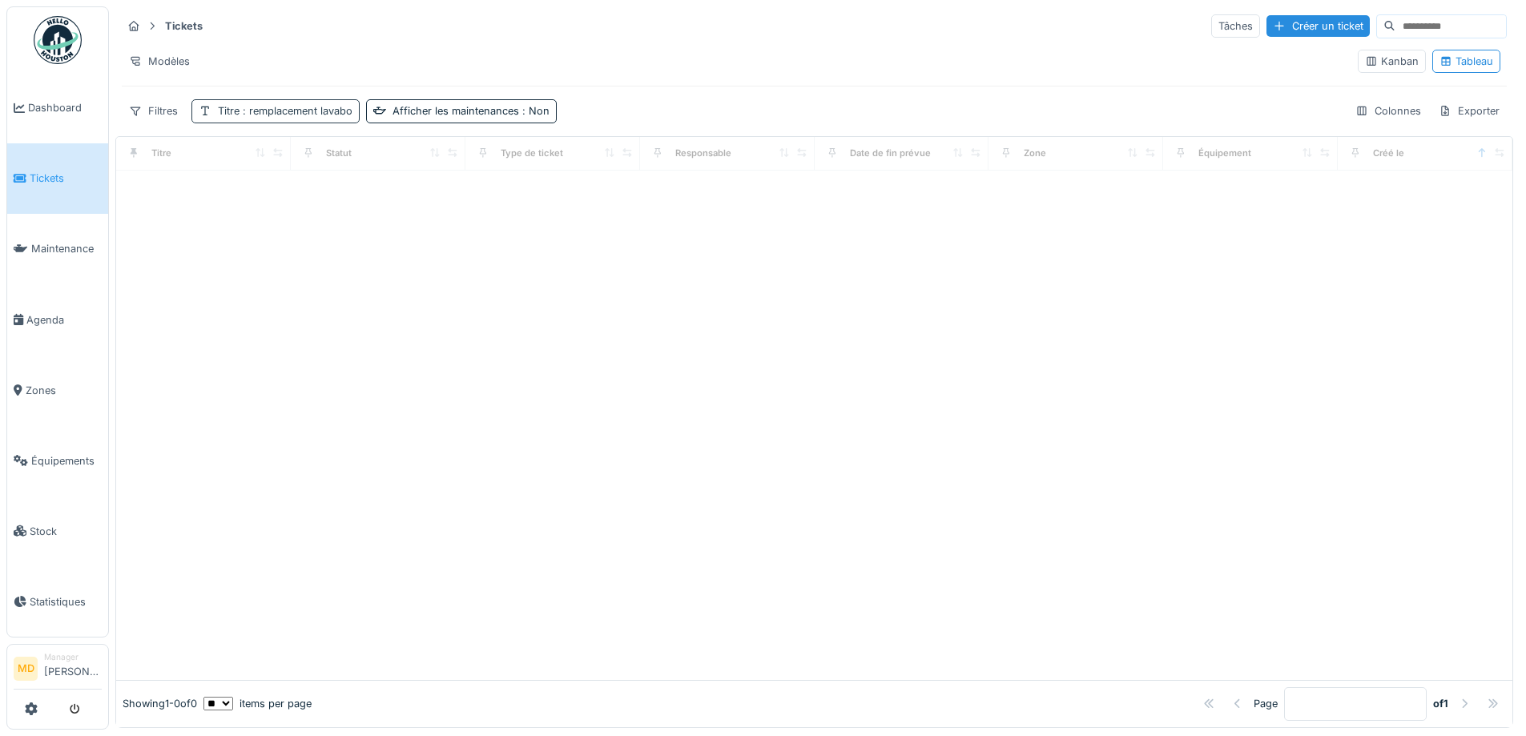
click at [312, 116] on span ": remplacement lavabo" at bounding box center [295, 111] width 113 height 12
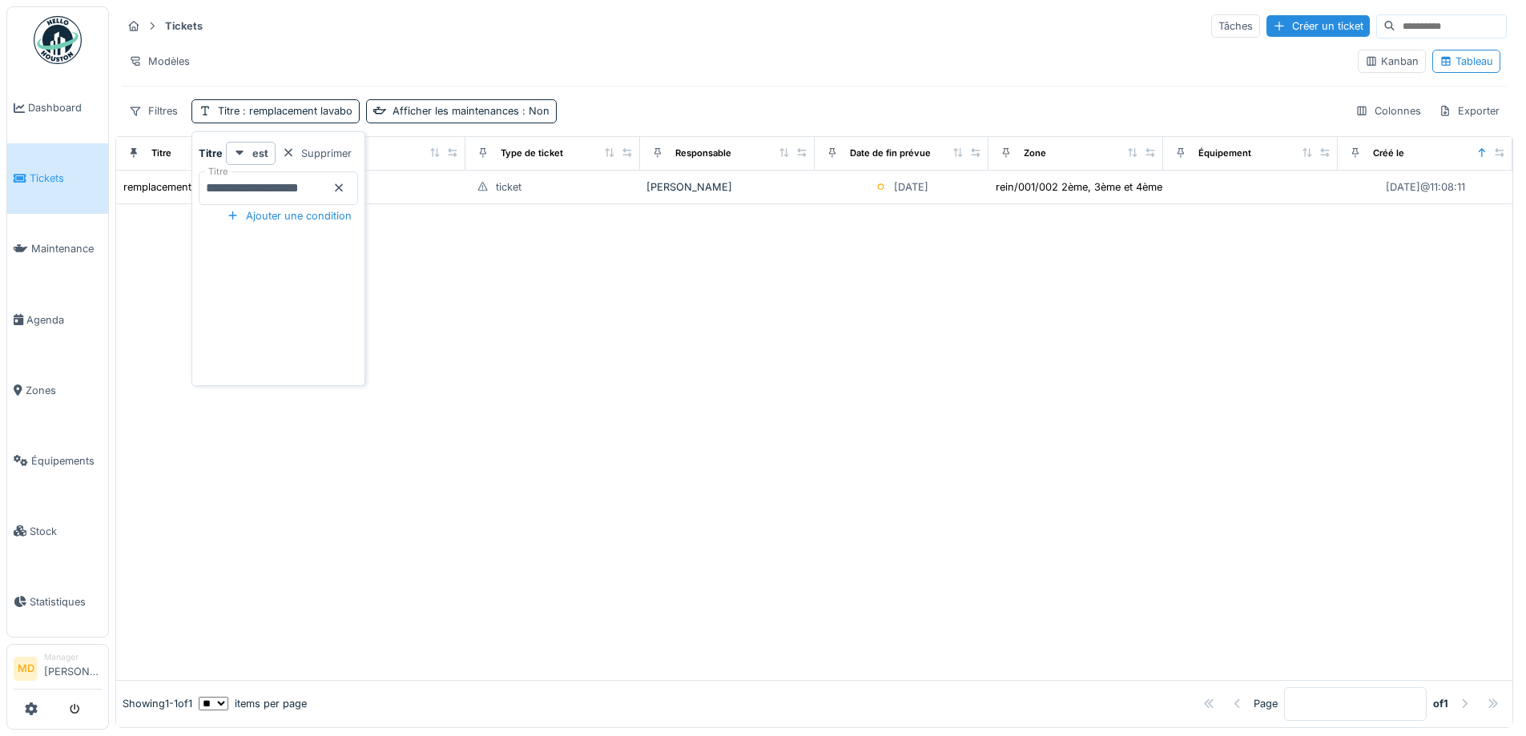
click at [343, 190] on icon at bounding box center [339, 188] width 8 height 8
click at [301, 191] on input "Titre" at bounding box center [278, 188] width 159 height 34
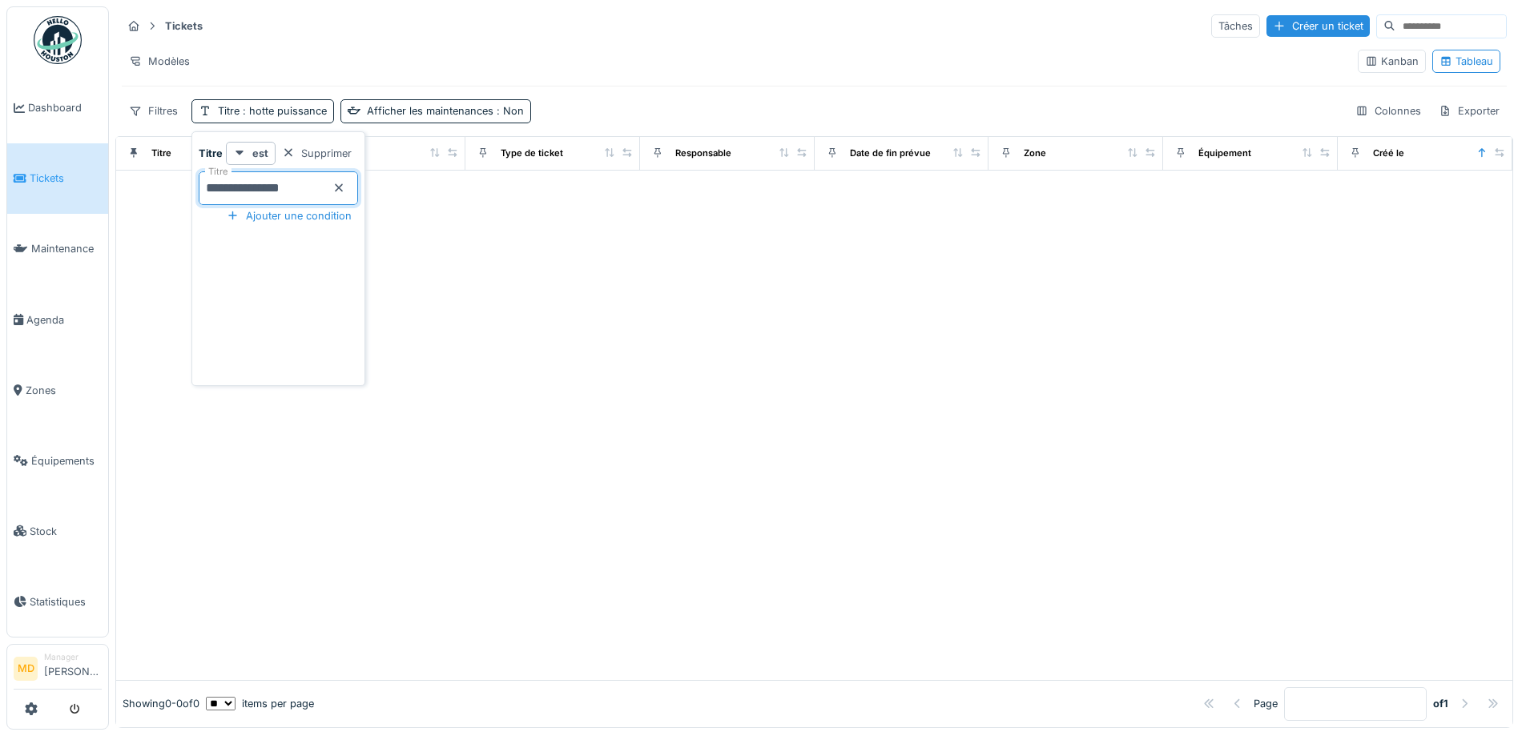
click at [320, 195] on input "**********" at bounding box center [278, 188] width 159 height 34
type input "*****"
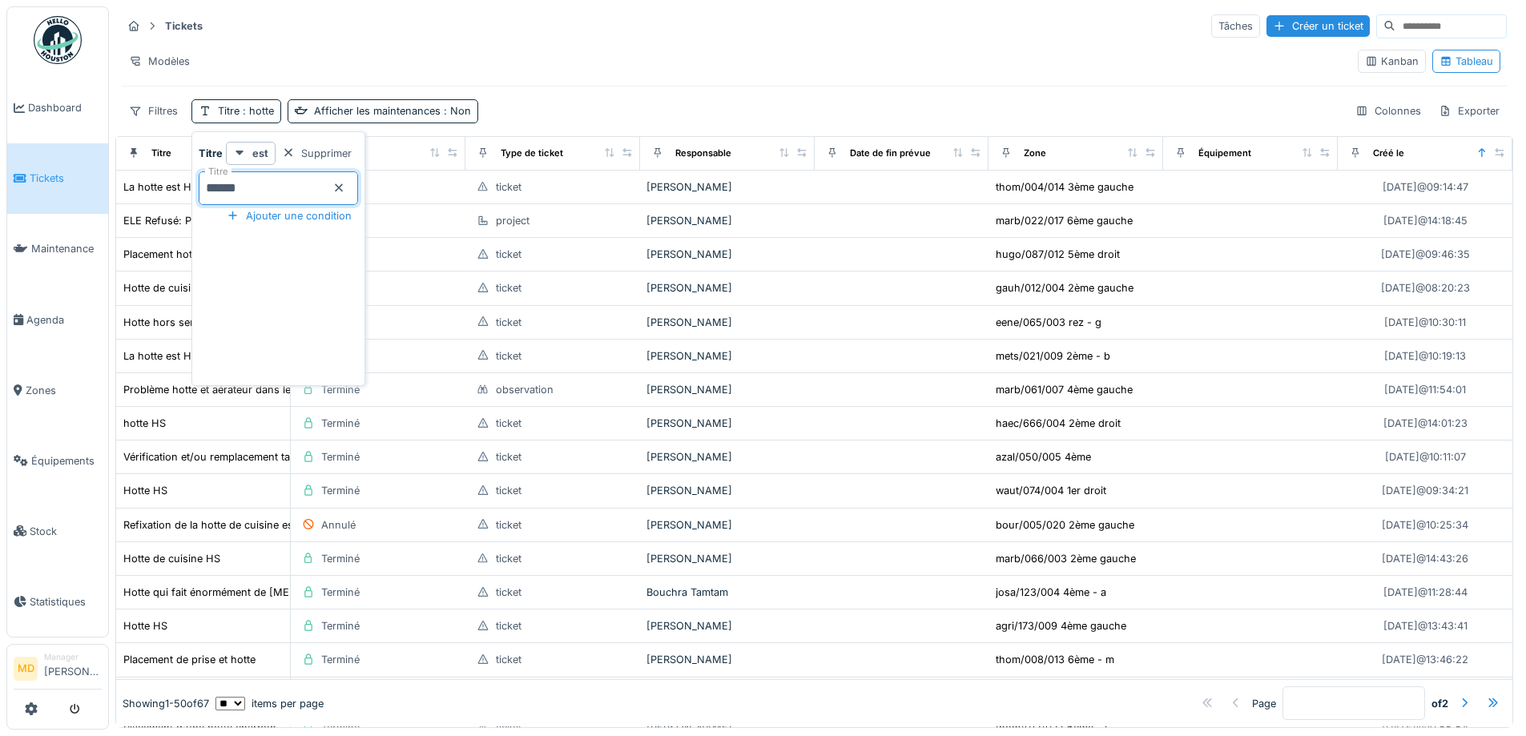
click at [554, 92] on div "Tickets Tâches Créer un ticket Modèles Kanban Tableau Filtres Titre : hotte Aff…" at bounding box center [814, 67] width 1398 height 123
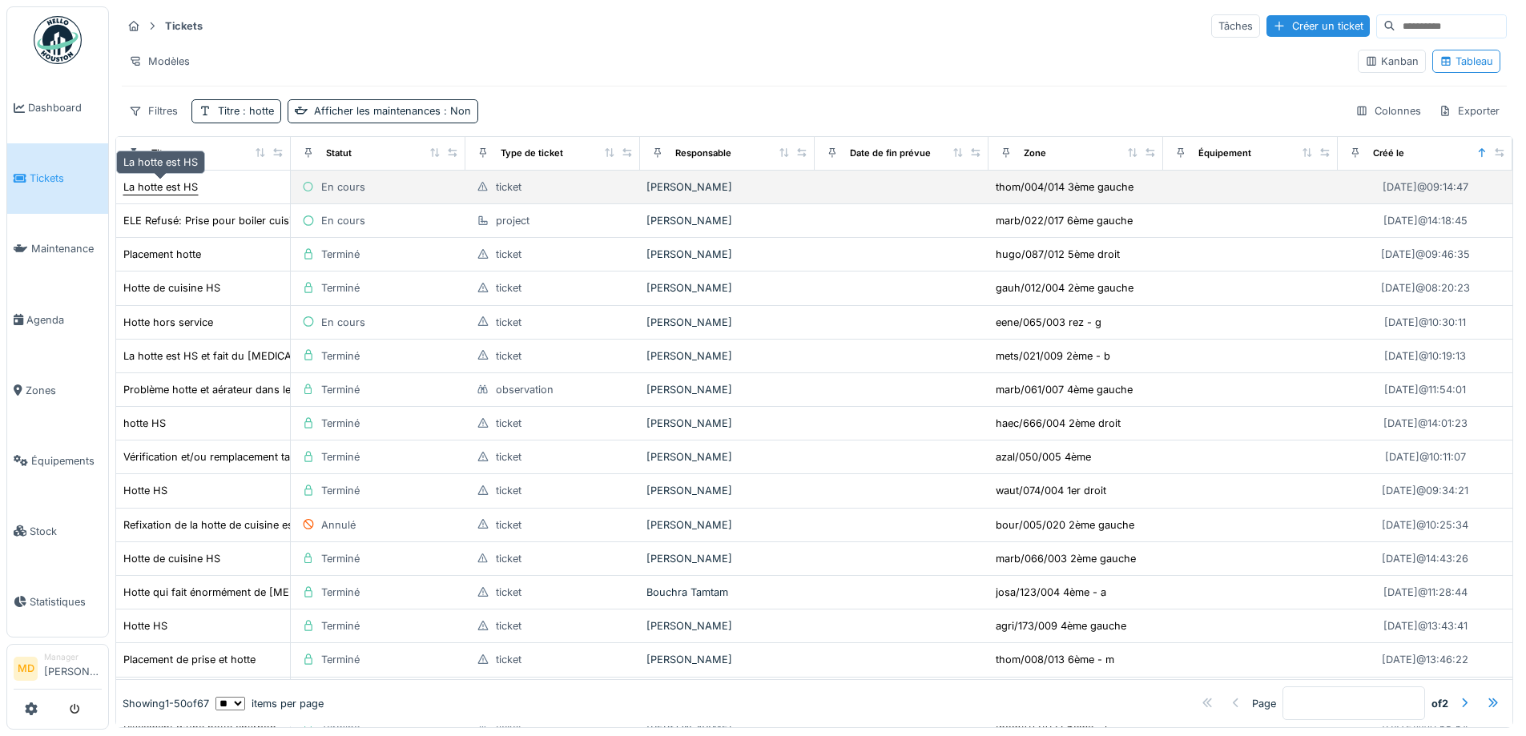
click at [143, 187] on div "La hotte est HS" at bounding box center [160, 186] width 74 height 15
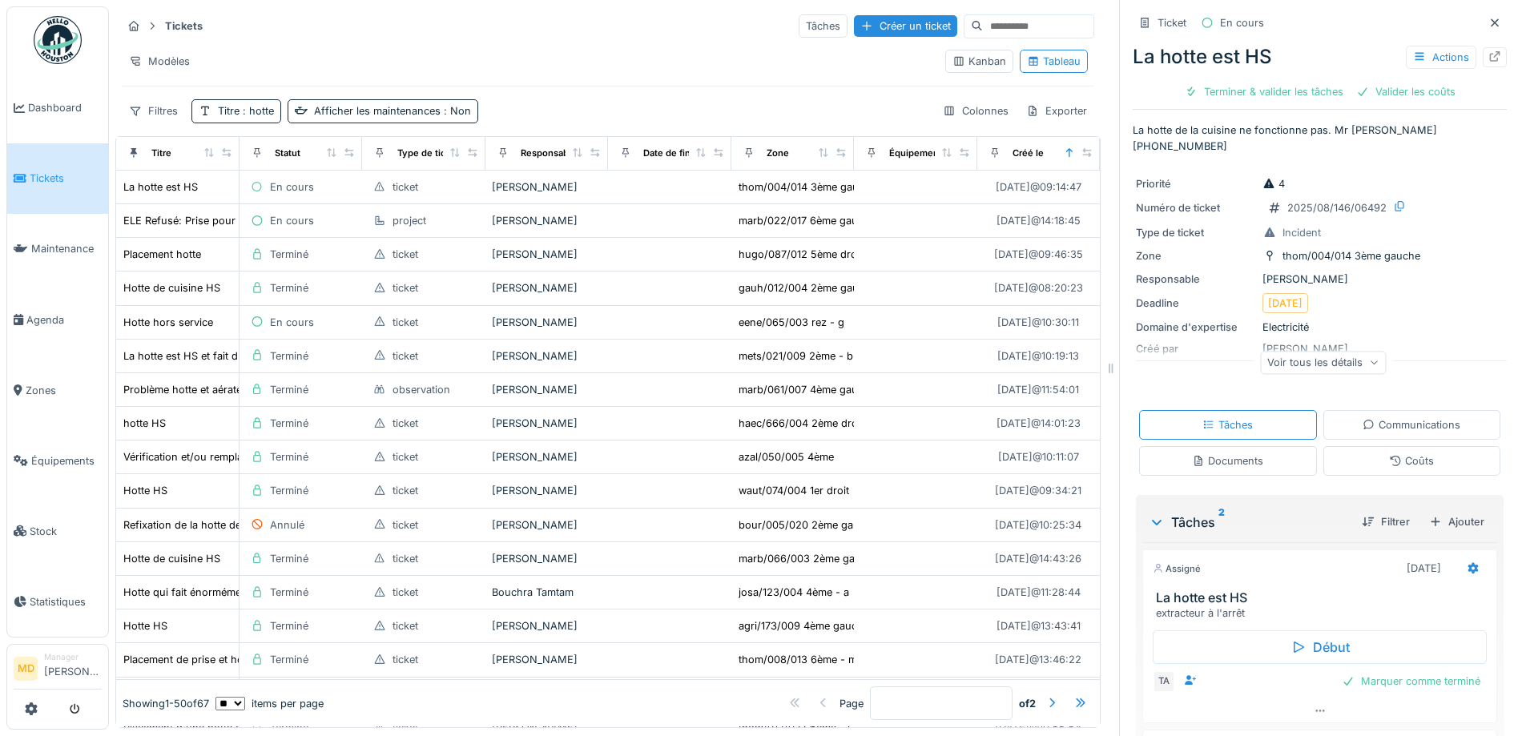
click at [1301, 353] on div "Voir tous les détails" at bounding box center [1323, 362] width 126 height 23
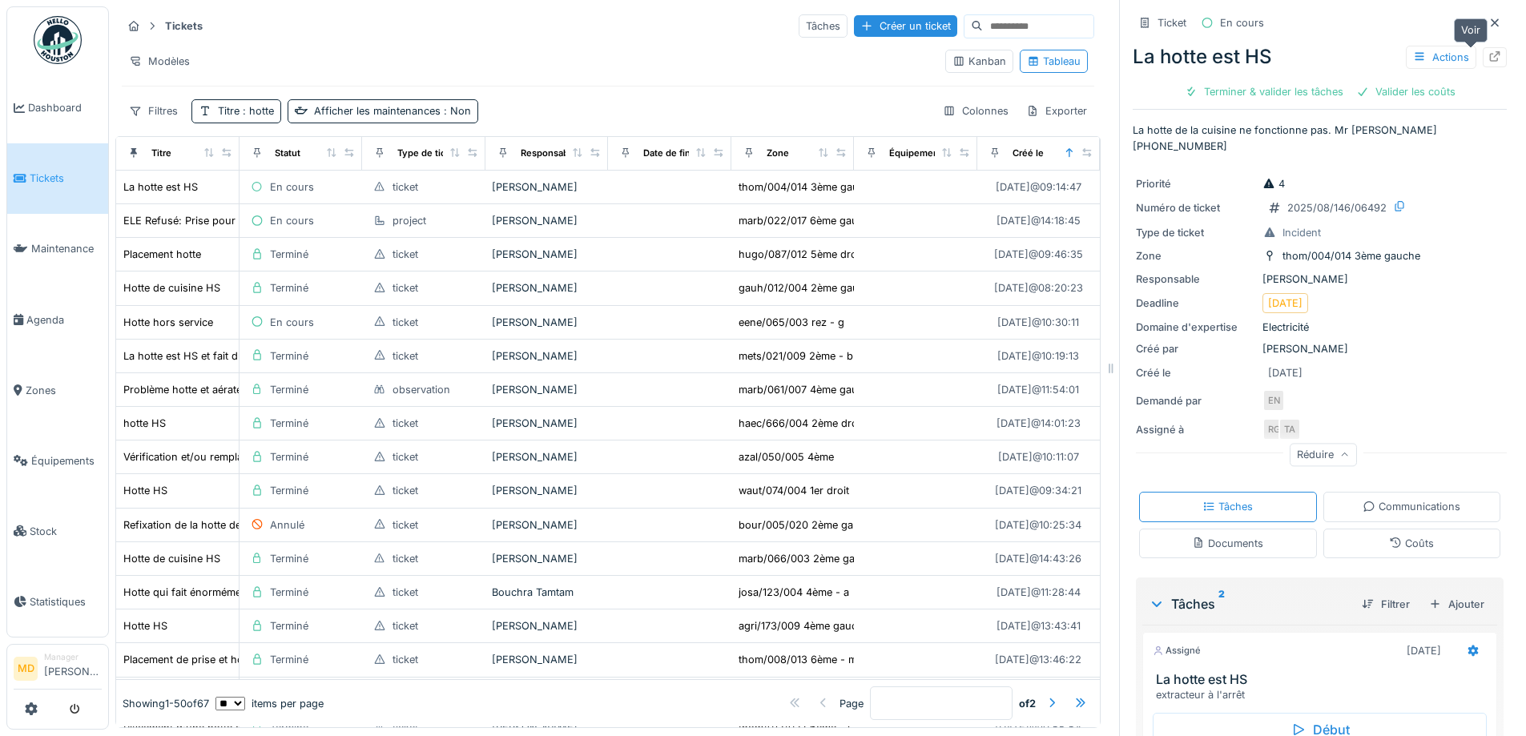
click at [1490, 54] on icon at bounding box center [1495, 56] width 10 height 10
click at [630, 42] on div "Tickets Tâches Créer un ticket Modèles Kanban Tableau Filtres Titre : hotte Aff…" at bounding box center [607, 67] width 985 height 123
click at [564, 26] on div "Tickets Tâches Créer un ticket" at bounding box center [608, 26] width 972 height 26
click at [656, 32] on div "Tickets Tâches Créer un ticket" at bounding box center [608, 26] width 972 height 26
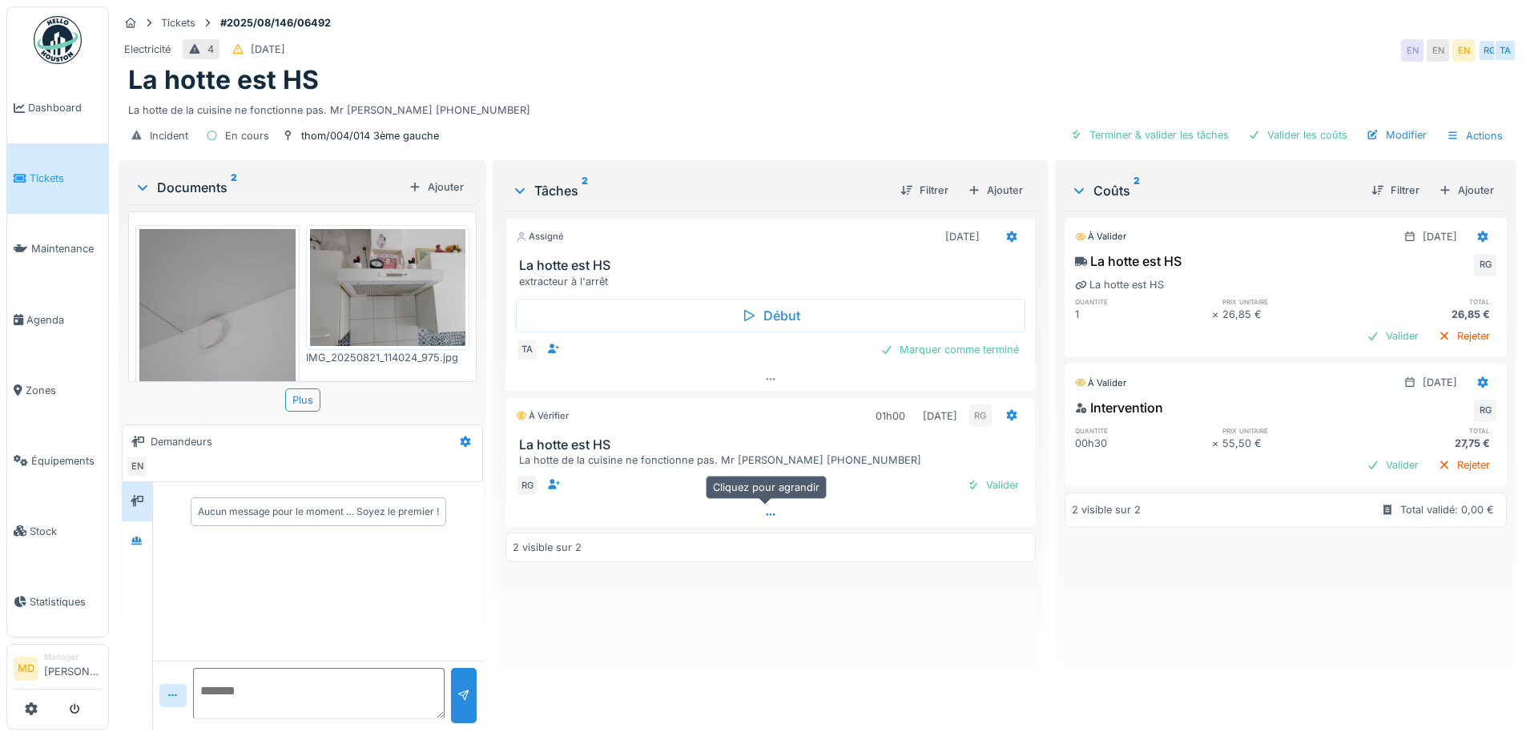
click at [769, 511] on icon at bounding box center [770, 514] width 13 height 10
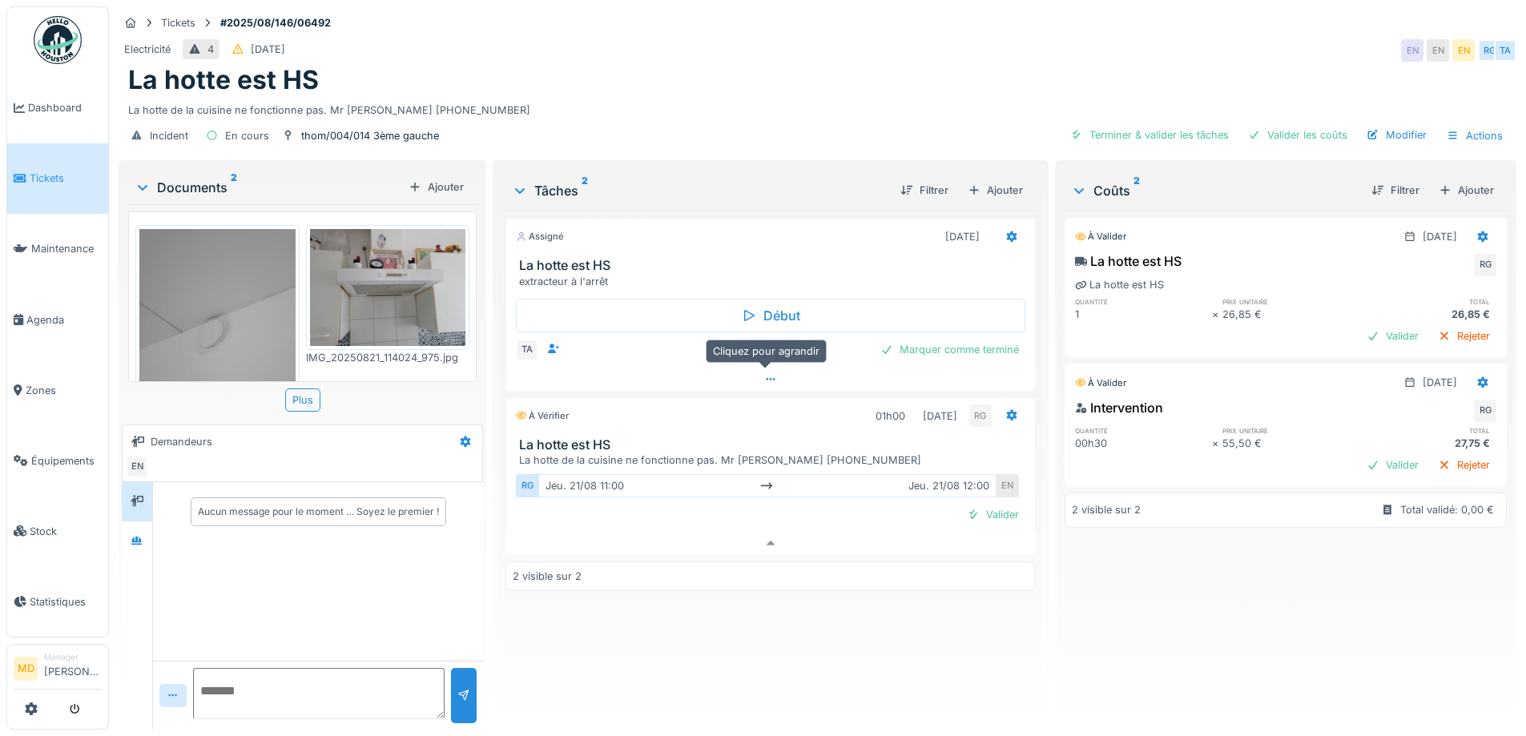
click at [767, 374] on icon at bounding box center [770, 379] width 13 height 10
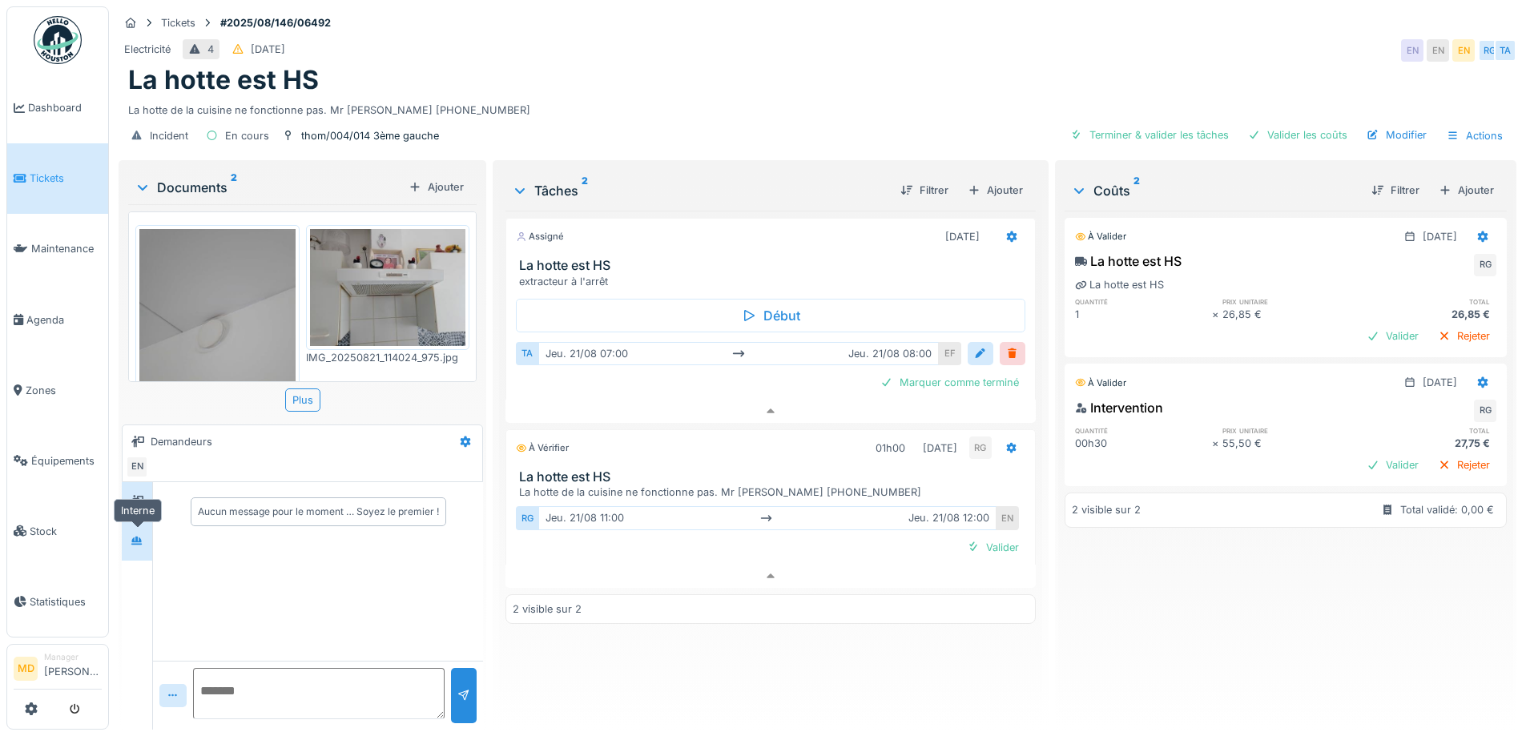
click at [145, 535] on div at bounding box center [137, 541] width 24 height 20
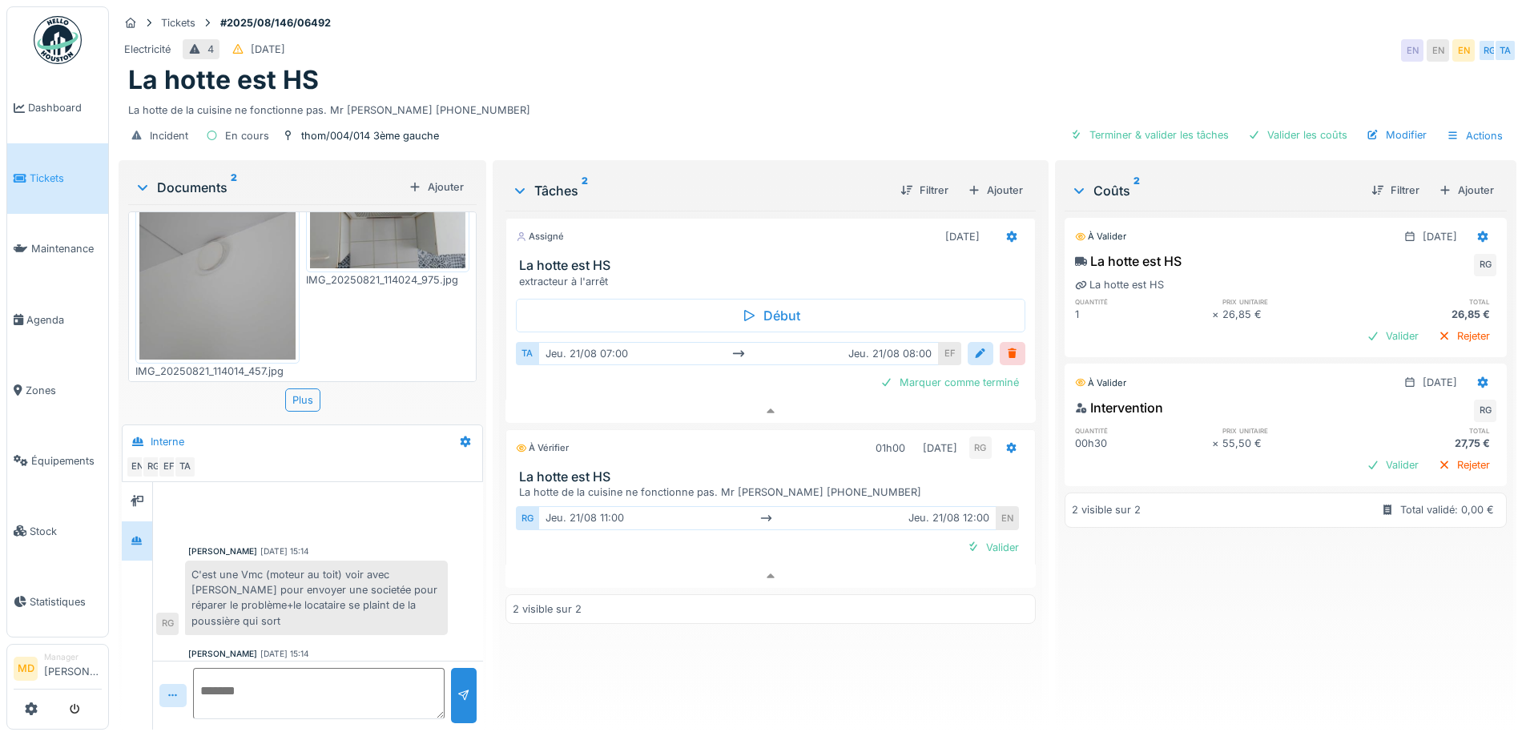
scroll to position [0, 0]
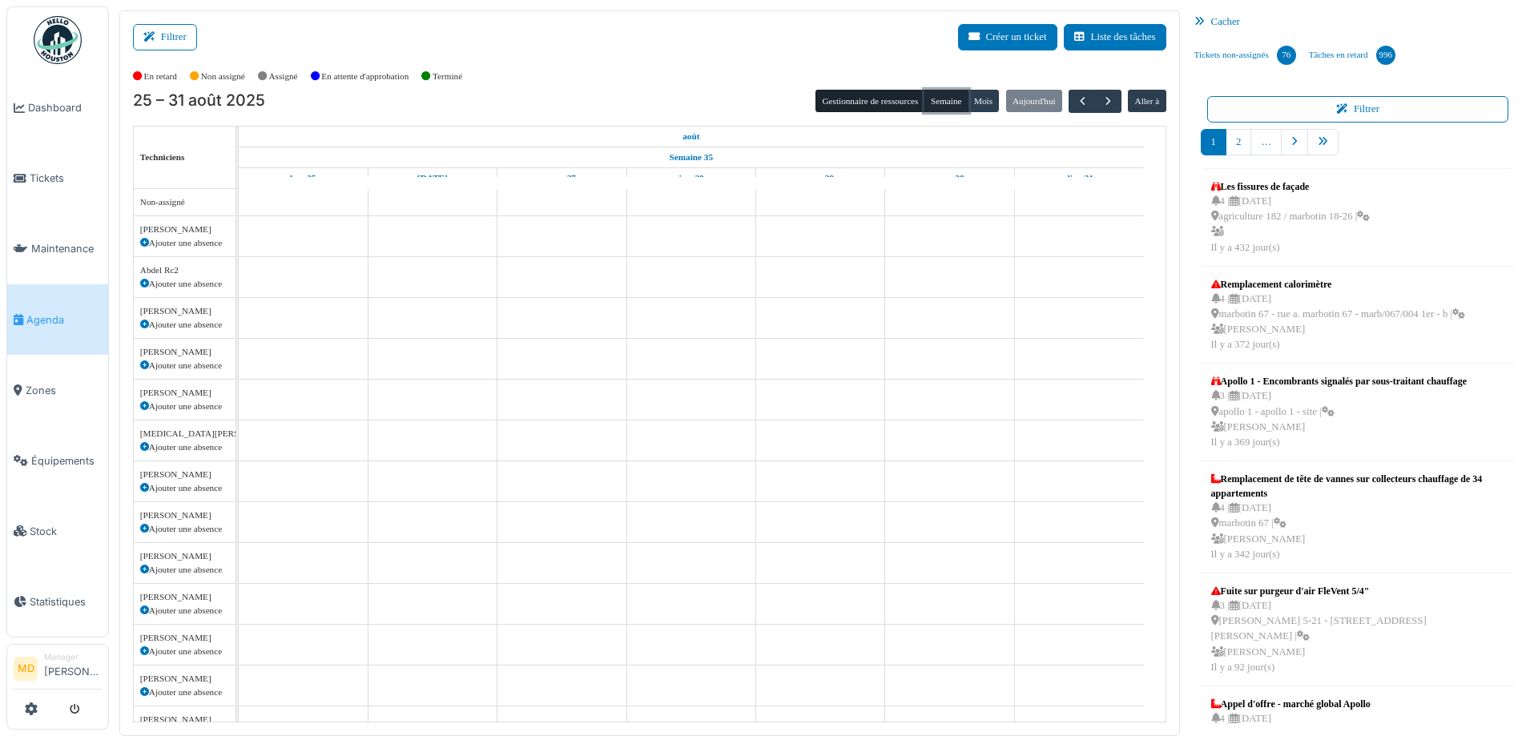
click at [943, 102] on button "Semaine" at bounding box center [946, 101] width 44 height 22
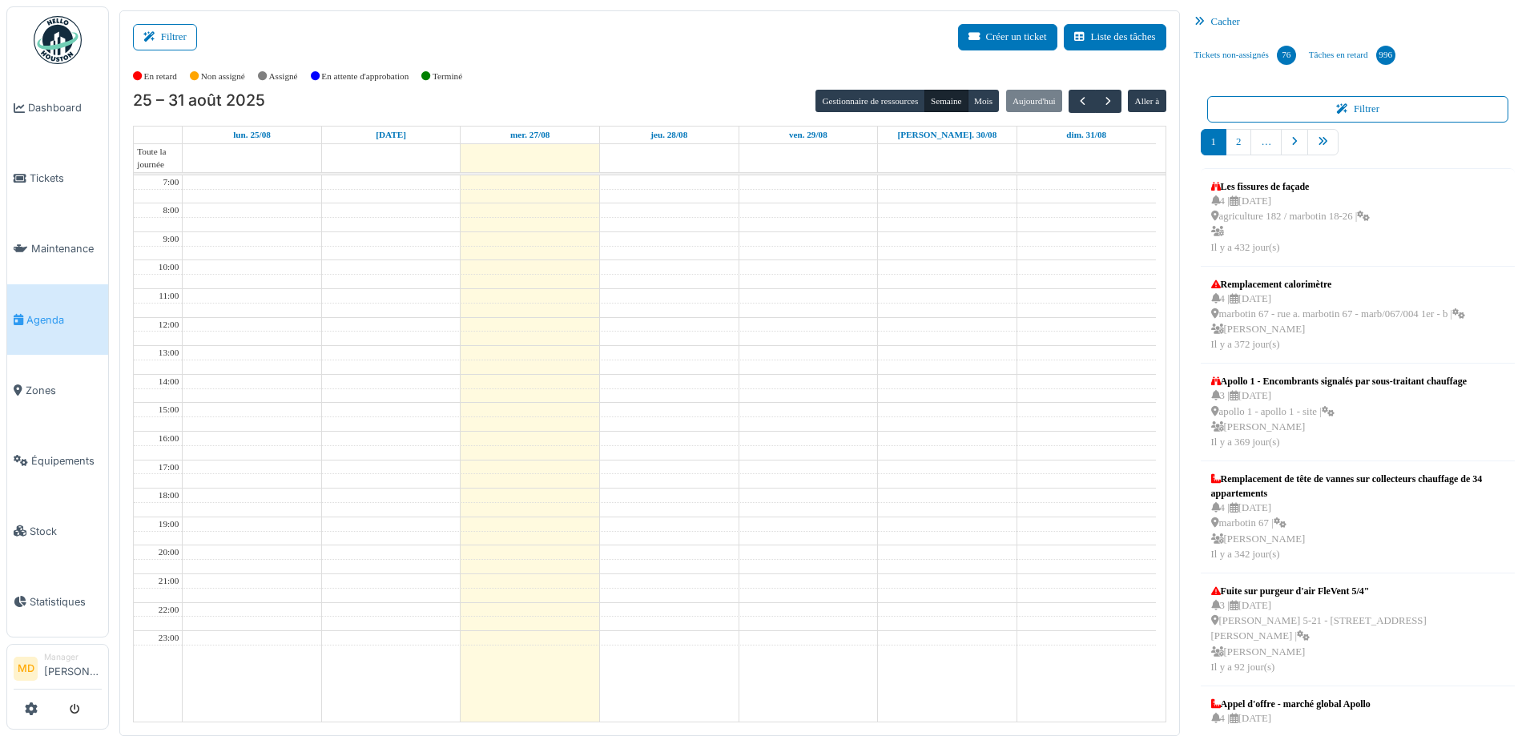
click at [620, 57] on div "Filtrer Créer un ticket Liste des tâches" at bounding box center [649, 43] width 1033 height 39
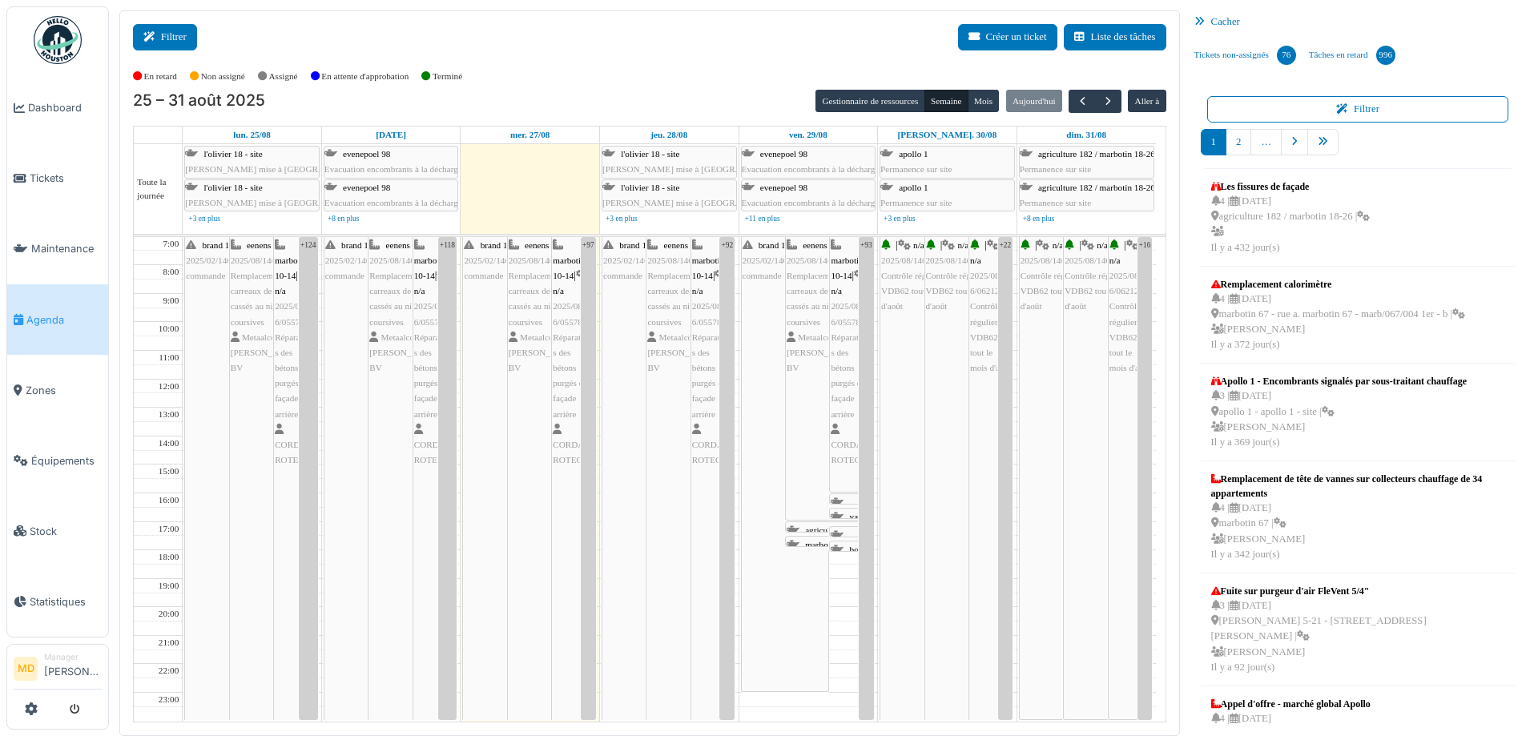
click at [166, 37] on button "Filtrer" at bounding box center [165, 37] width 64 height 26
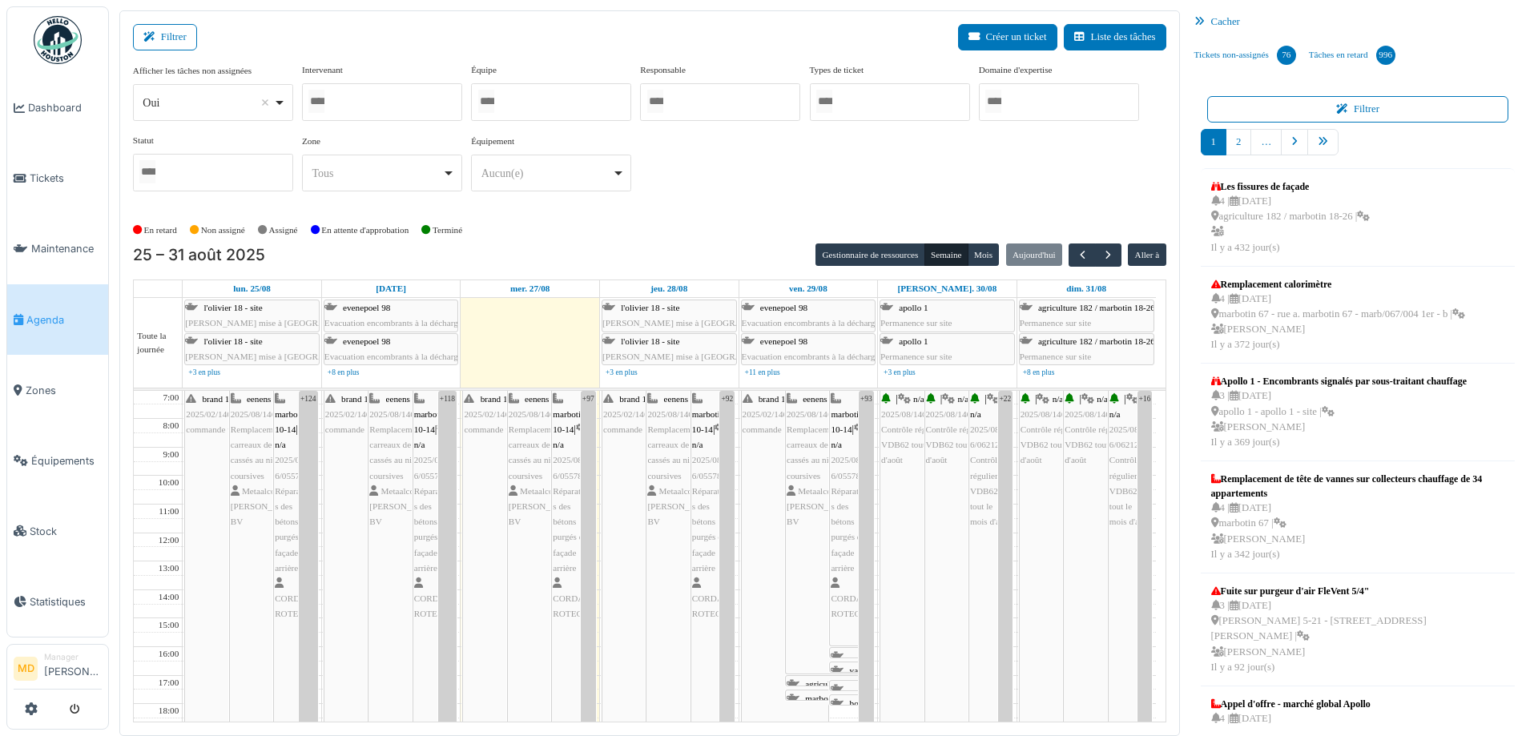
click at [360, 103] on div at bounding box center [382, 102] width 160 height 38
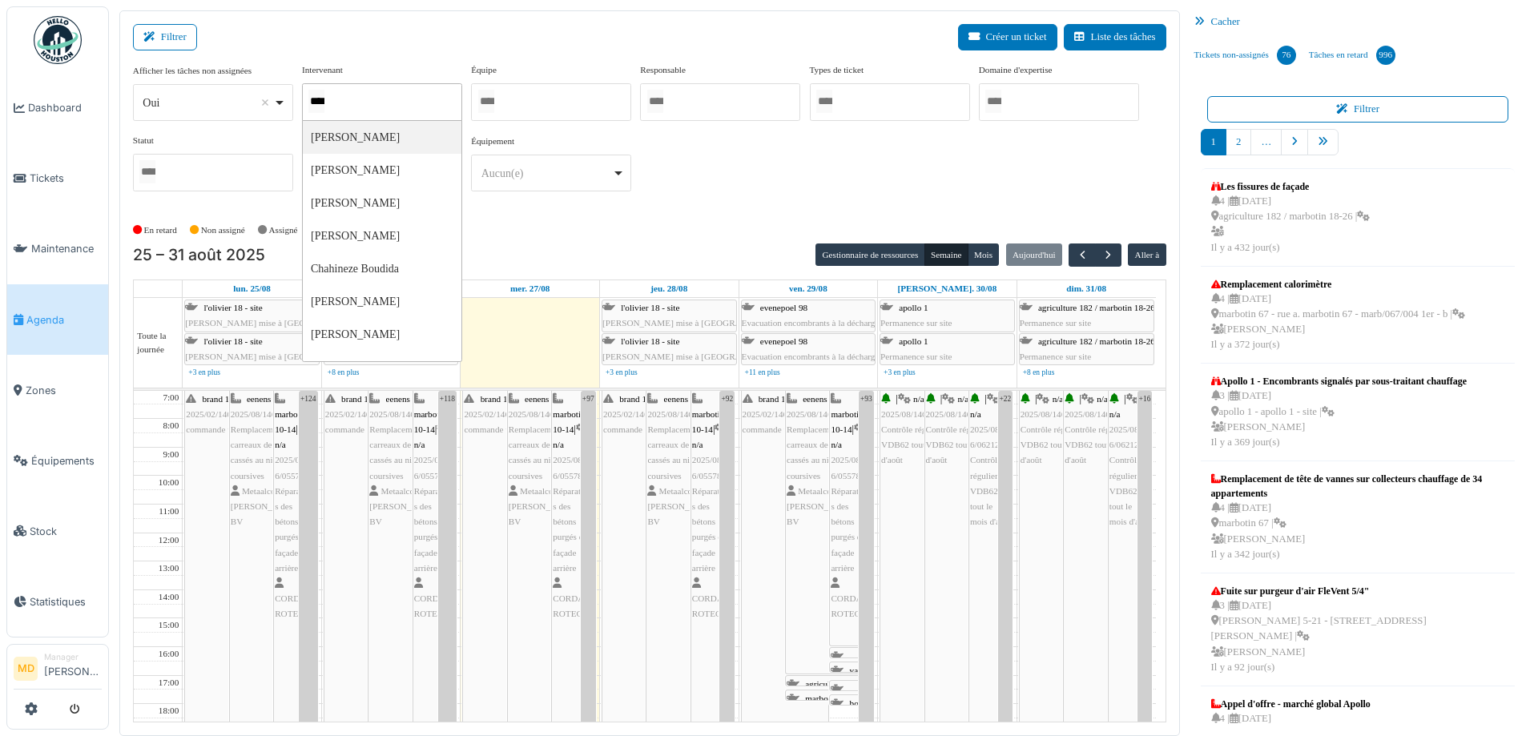
type input "*****"
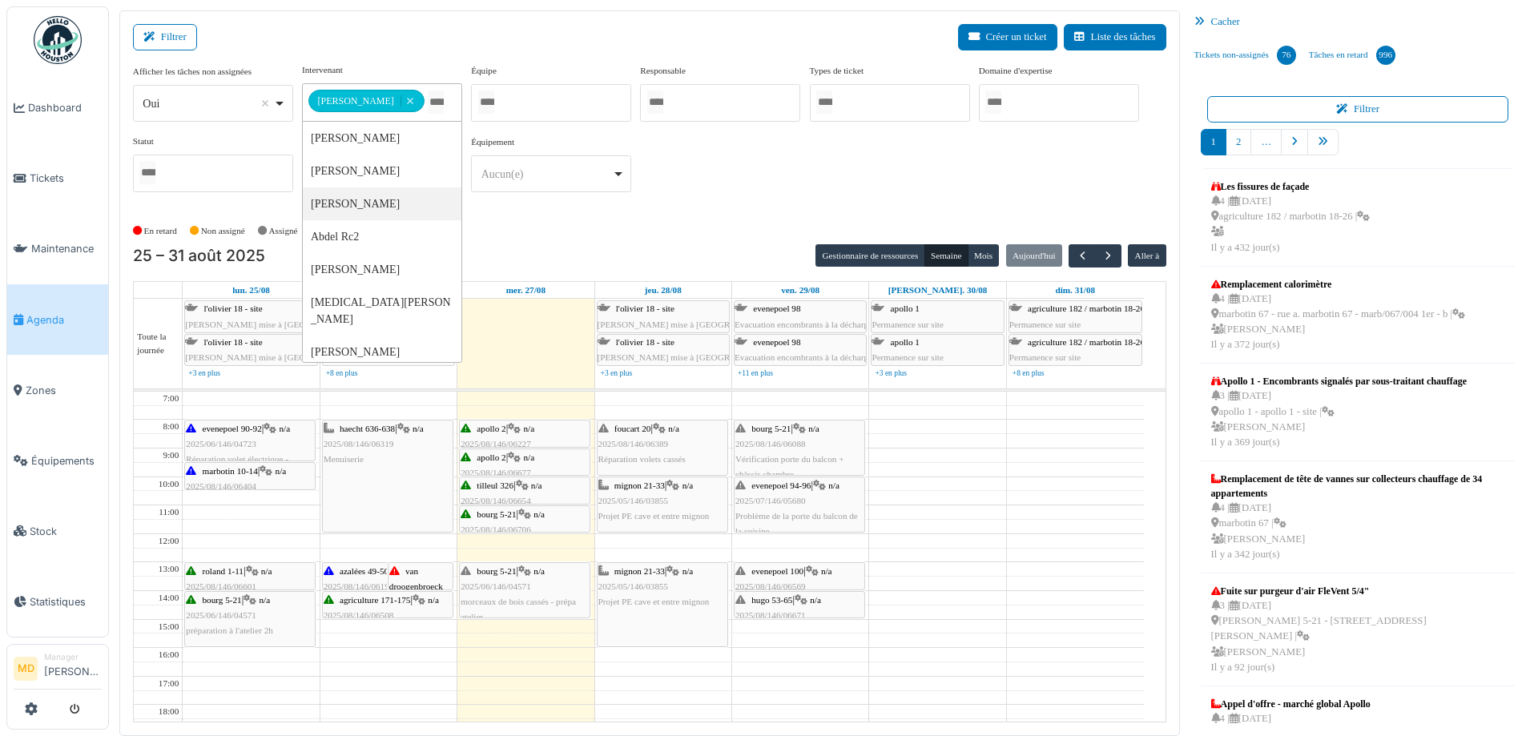
click at [793, 176] on div "**********" at bounding box center [649, 134] width 1033 height 142
click at [818, 571] on icon at bounding box center [812, 571] width 13 height 10
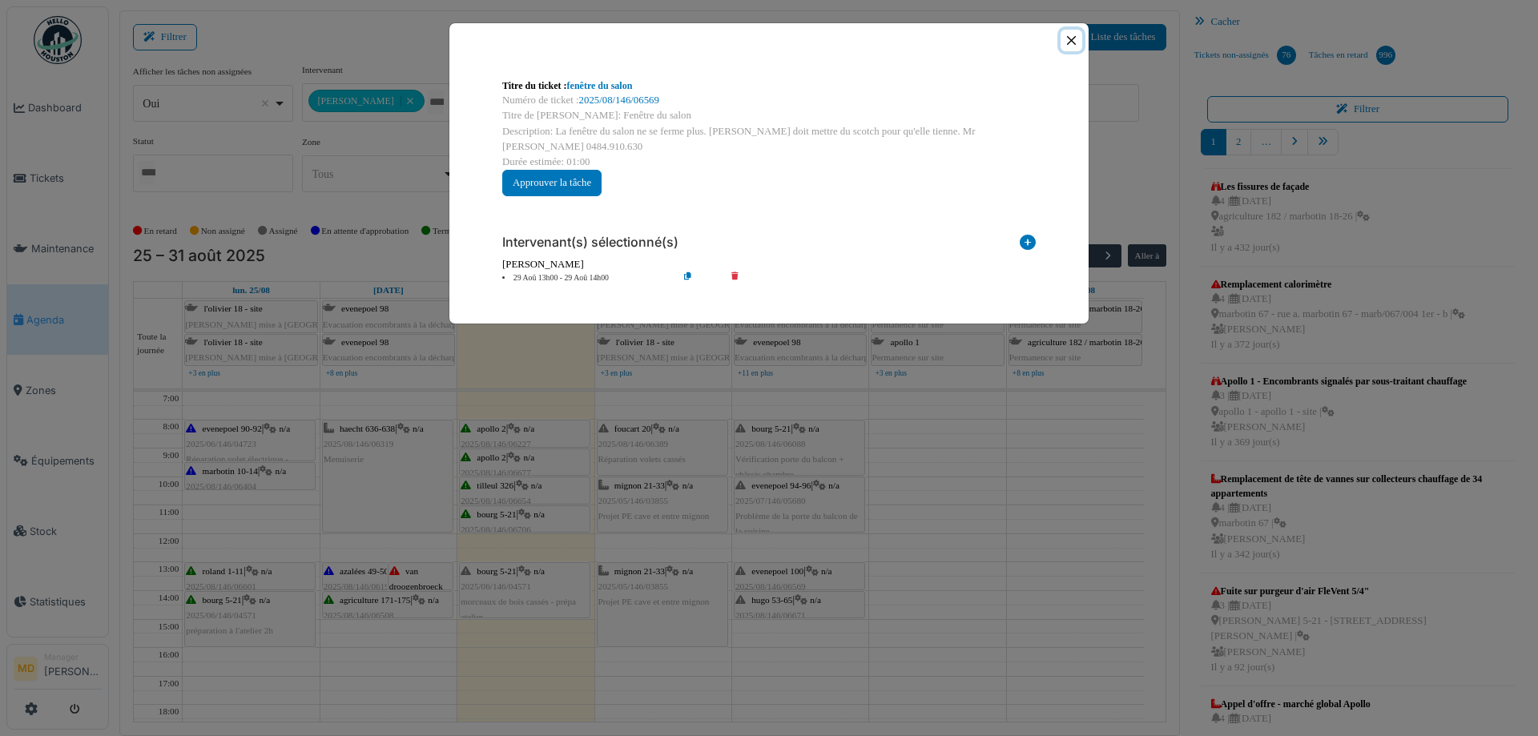
click at [1074, 38] on button "Close" at bounding box center [1071, 41] width 22 height 22
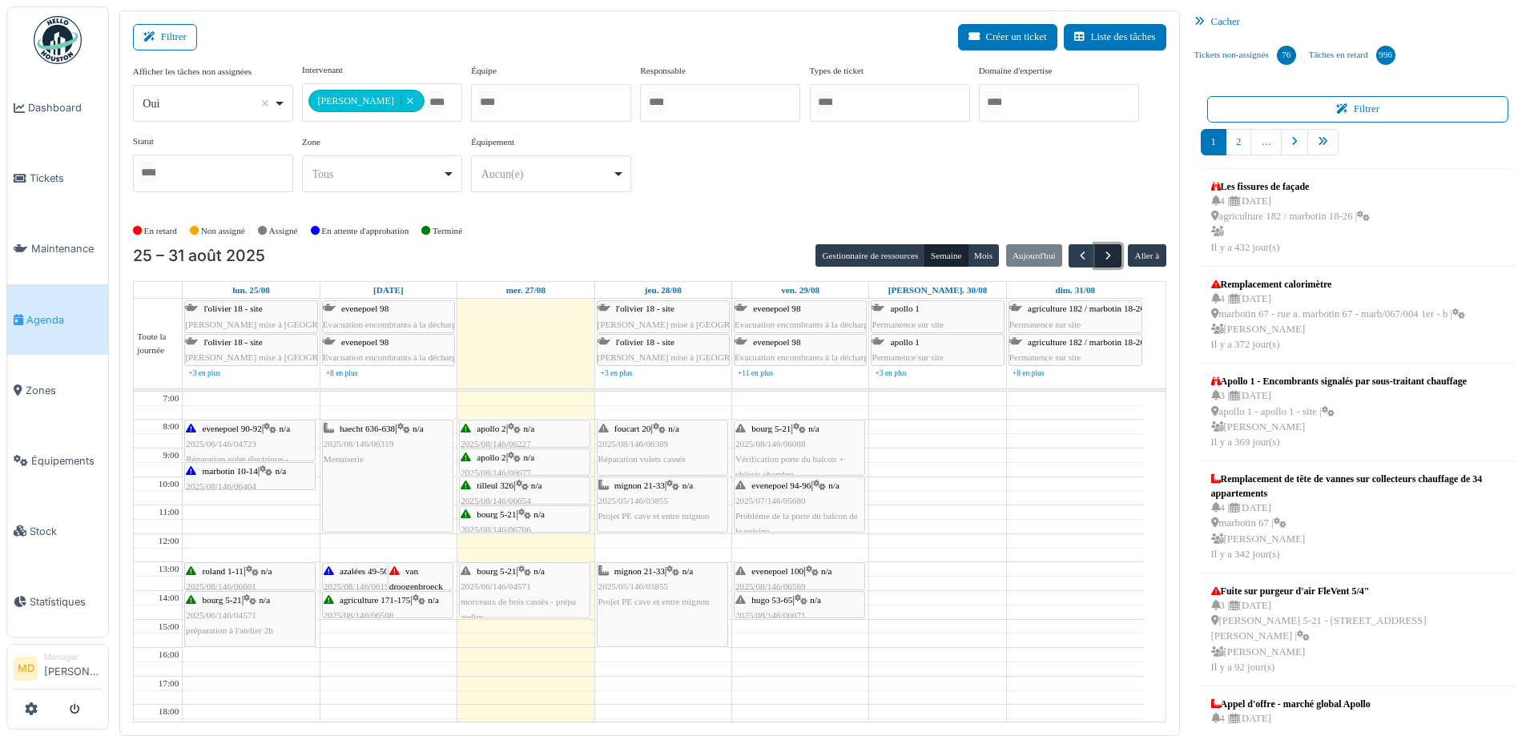
click at [1101, 250] on span "button" at bounding box center [1108, 256] width 14 height 14
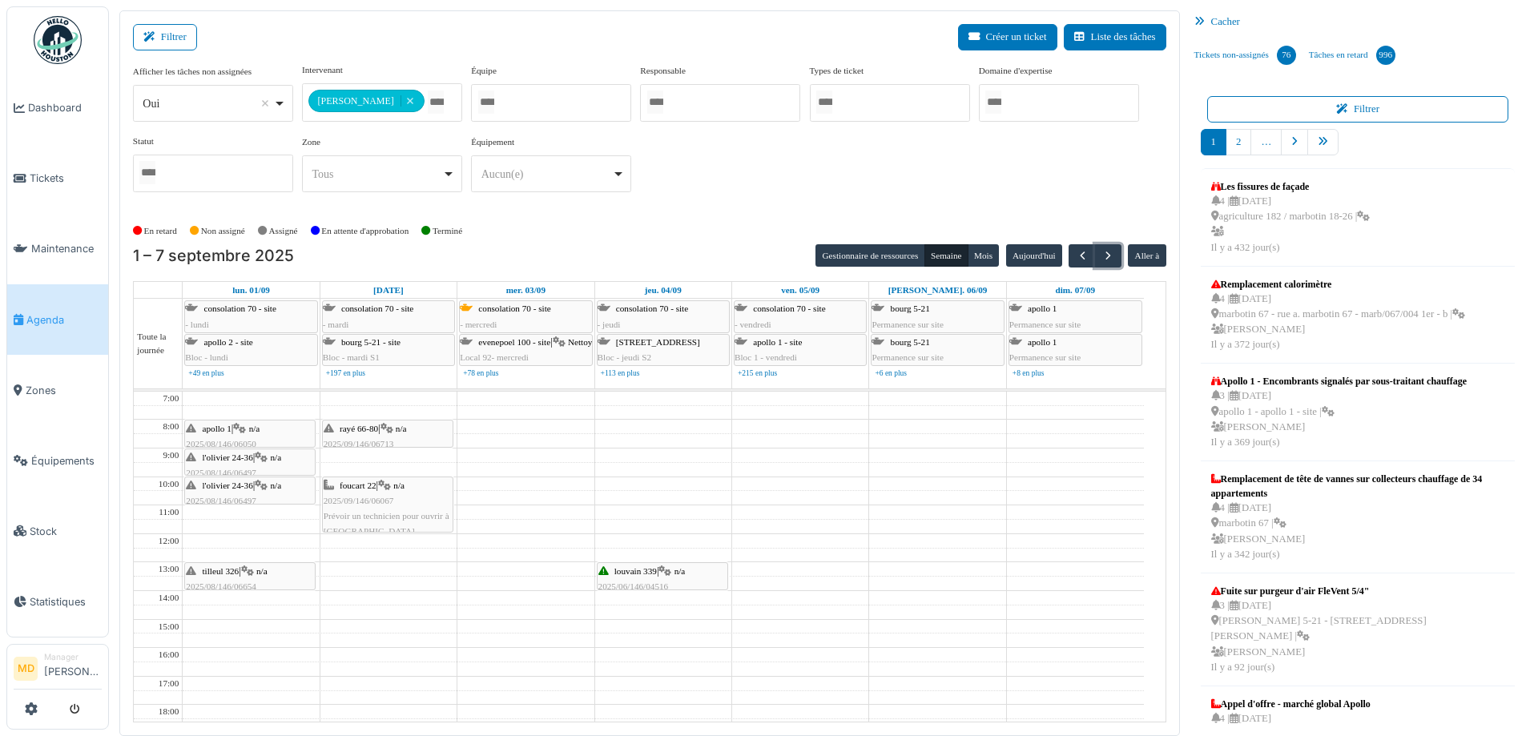
click at [262, 569] on span "n/a" at bounding box center [261, 571] width 11 height 10
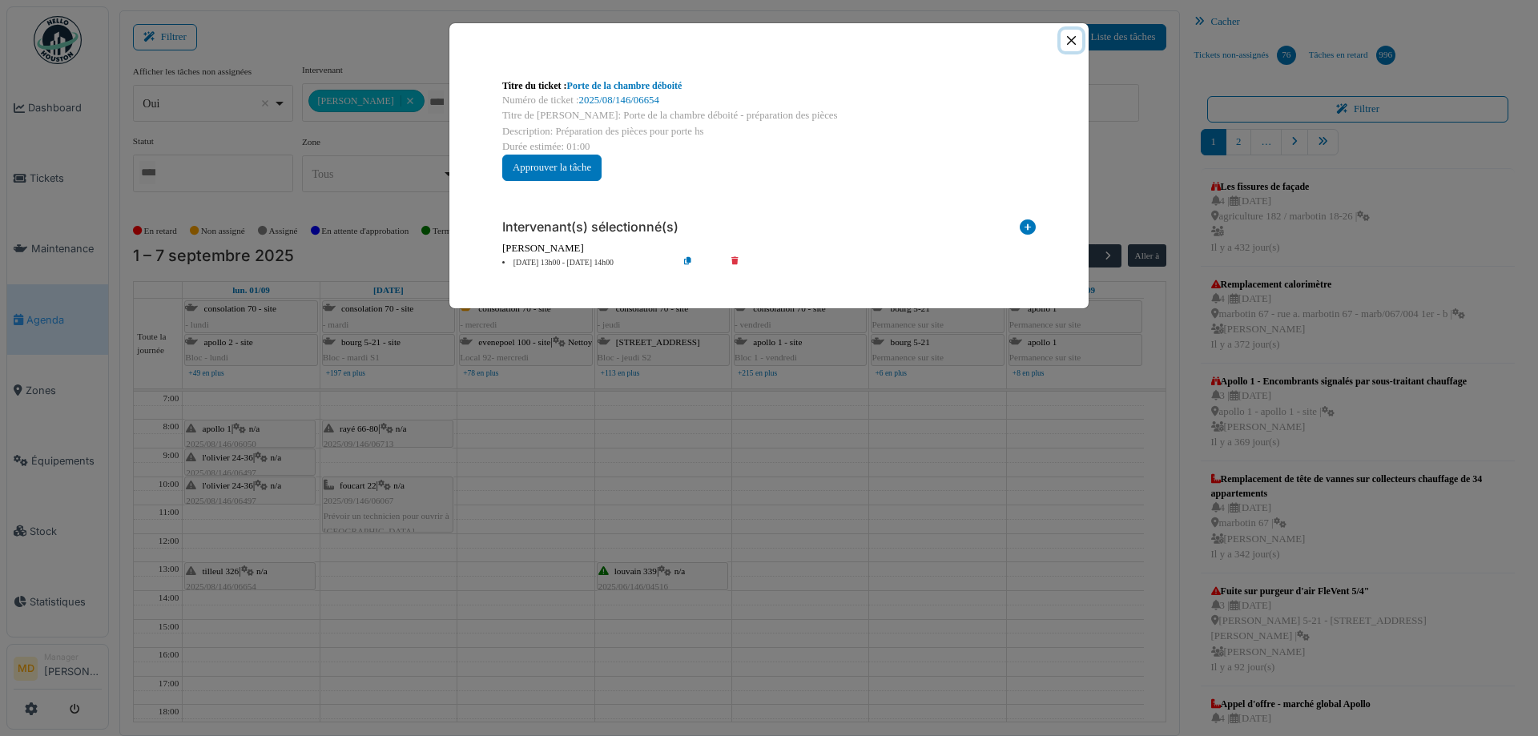
click at [1066, 34] on button "Close" at bounding box center [1071, 41] width 22 height 22
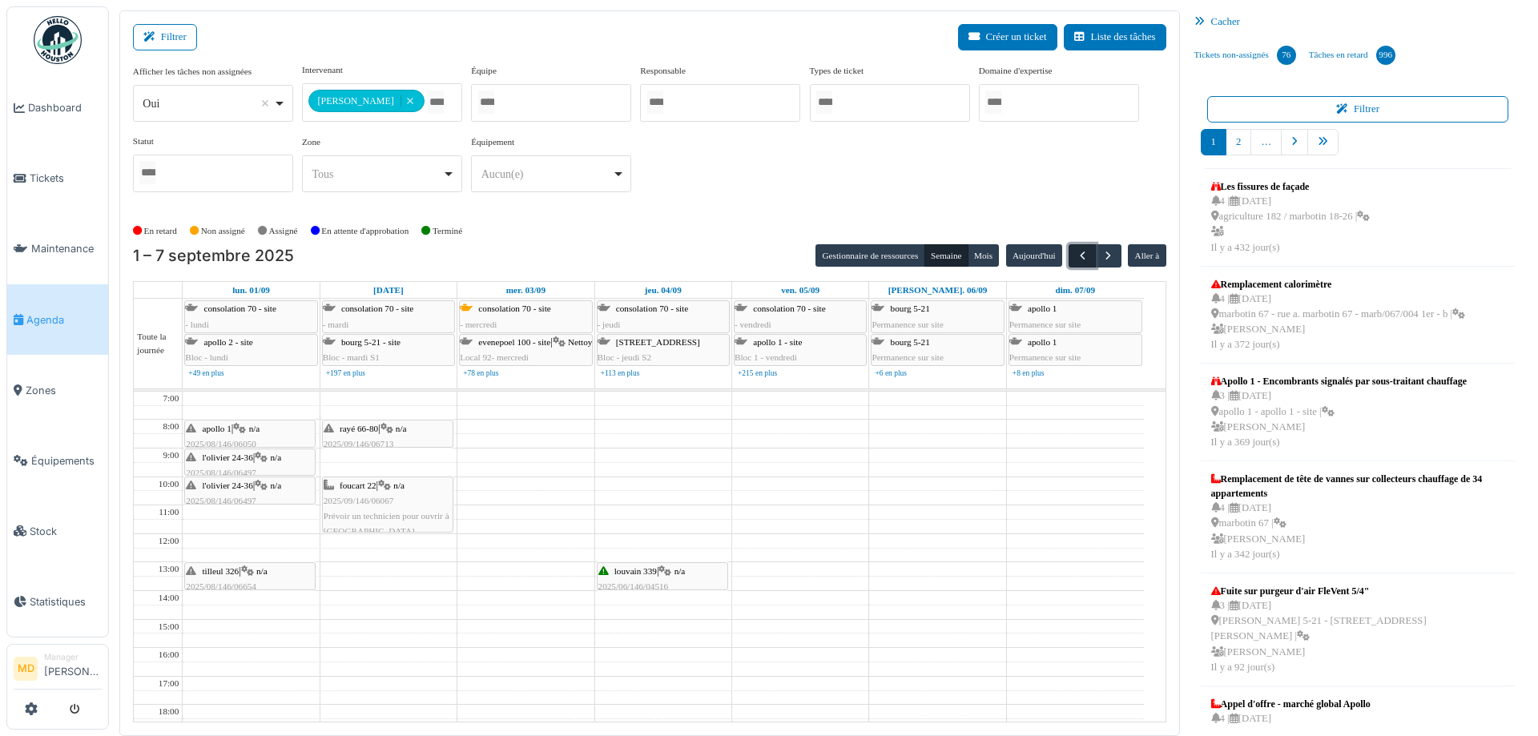
click at [1068, 251] on button "button" at bounding box center [1081, 255] width 26 height 23
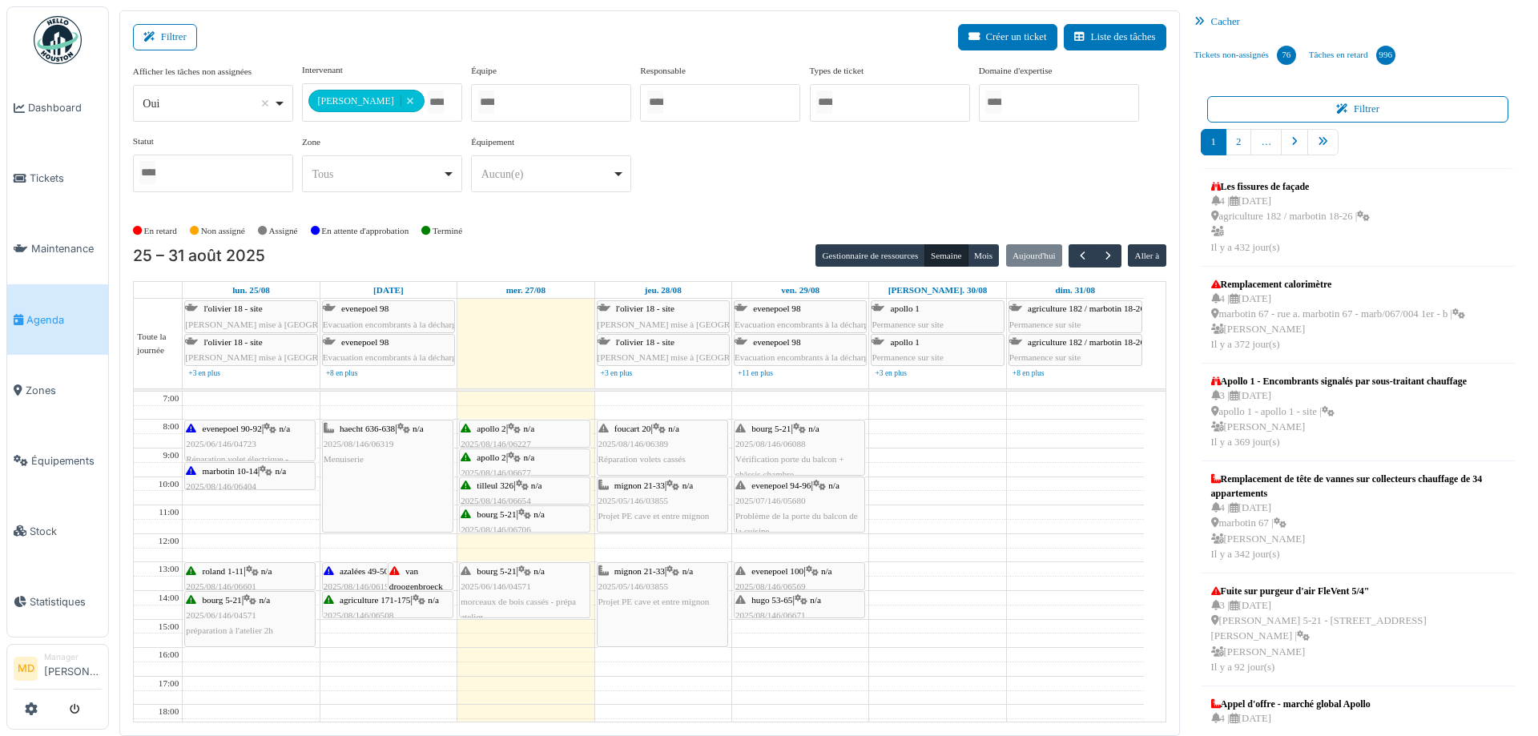
click at [712, 159] on div "**********" at bounding box center [649, 134] width 1033 height 142
click at [1105, 259] on span "button" at bounding box center [1108, 256] width 14 height 14
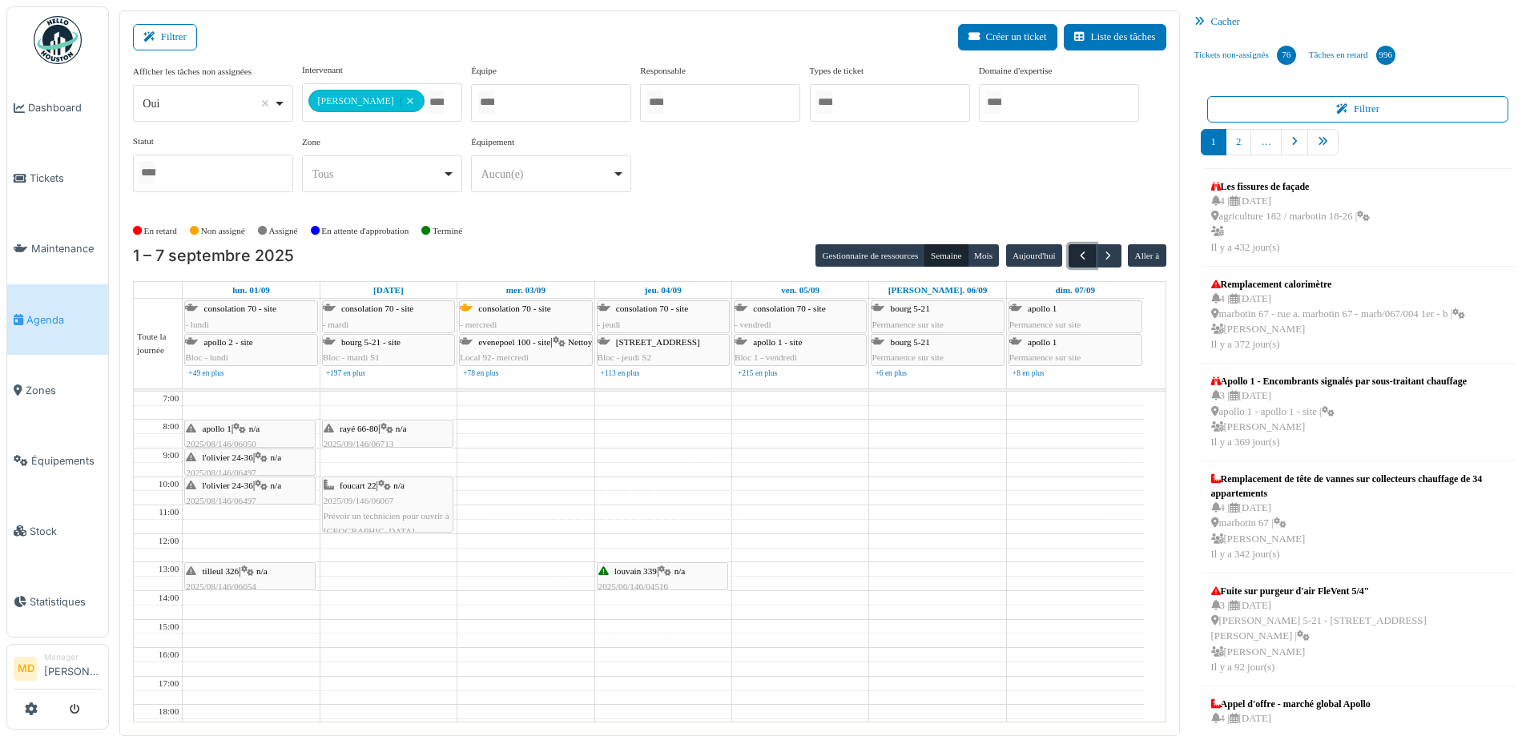
click at [1081, 254] on button "button" at bounding box center [1081, 255] width 26 height 23
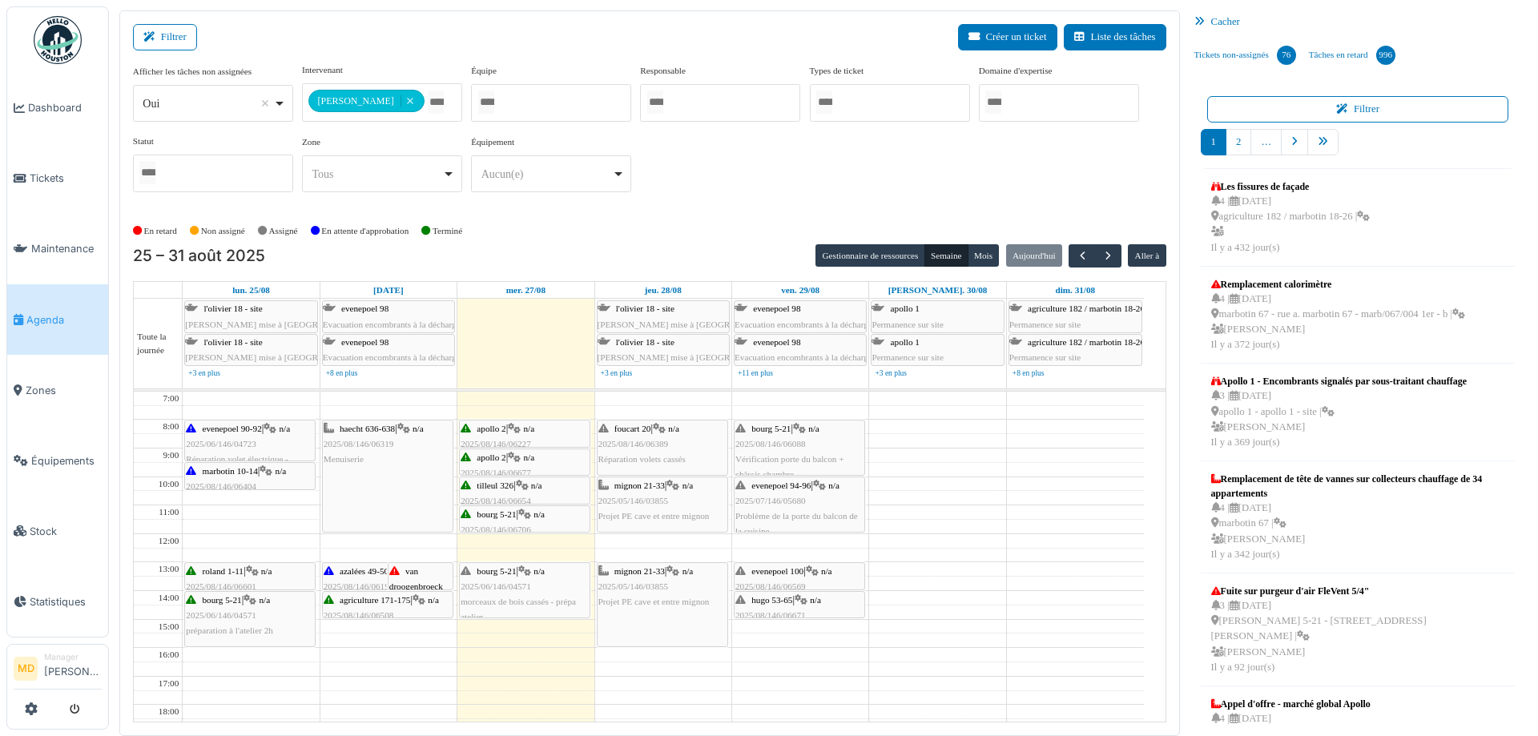
click at [726, 218] on div "En retard Non assigné Assigné En attente d'approbation Terminé" at bounding box center [649, 231] width 1033 height 26
click at [1109, 253] on button "button" at bounding box center [1108, 255] width 26 height 23
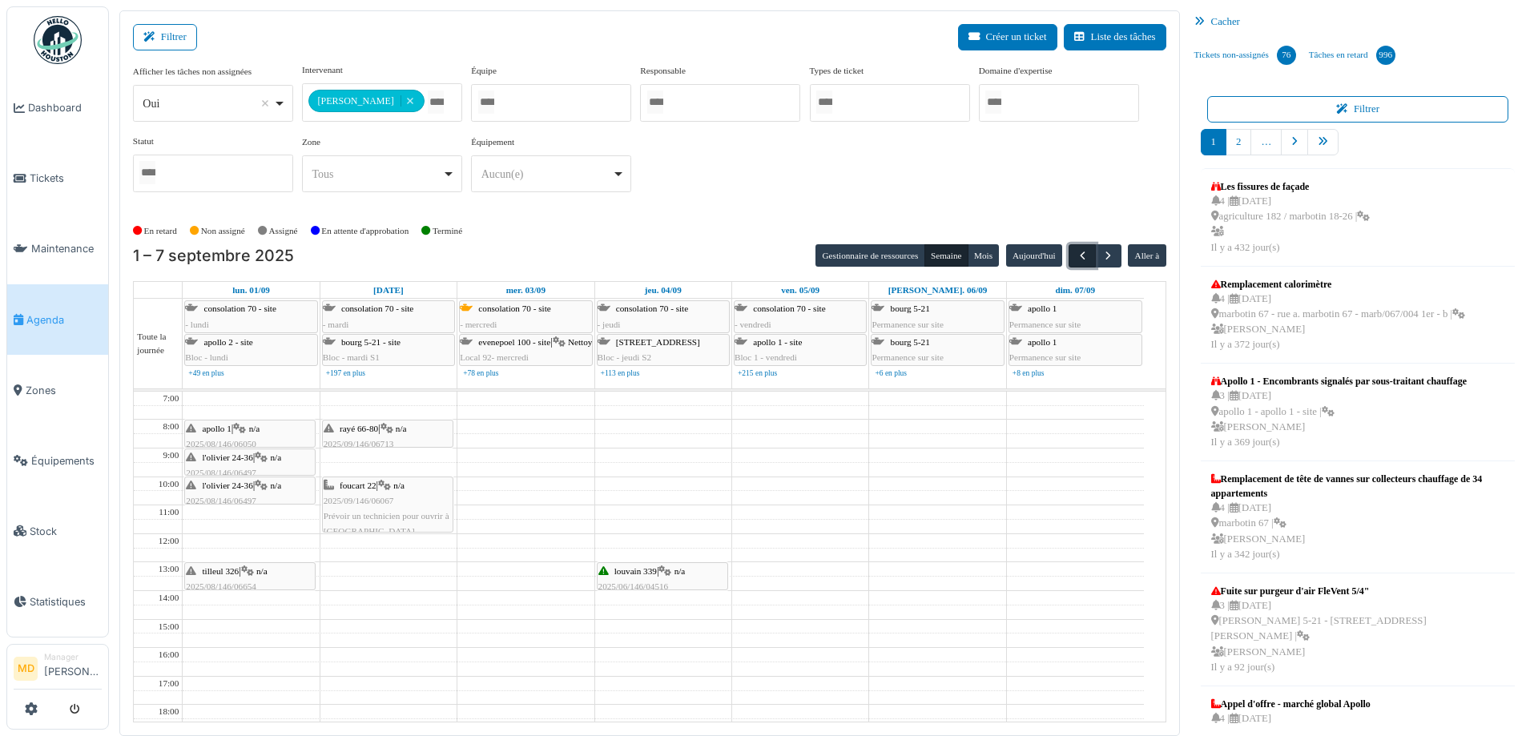
click at [1068, 252] on button "button" at bounding box center [1081, 255] width 26 height 23
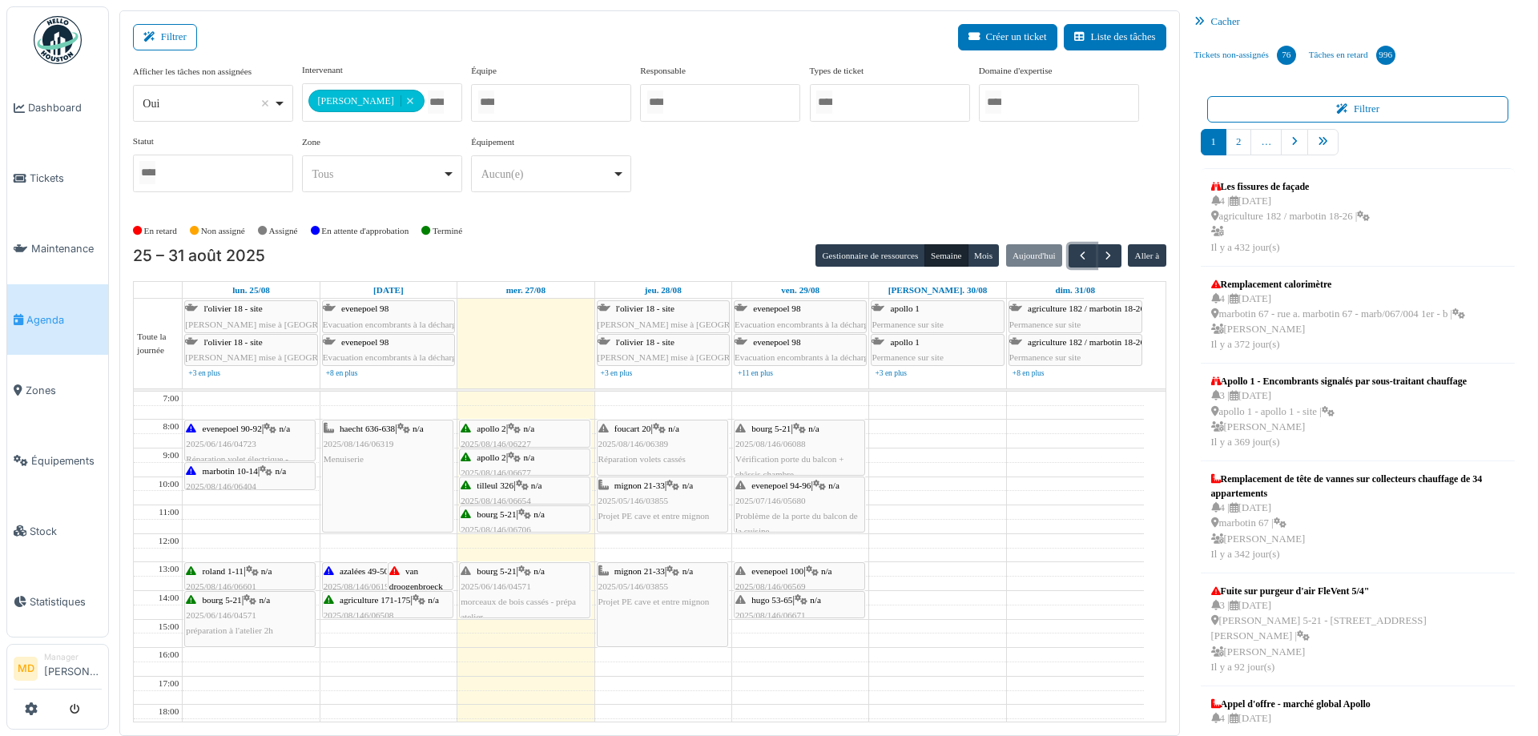
click at [368, 568] on span "azalées 49-50" at bounding box center [364, 571] width 49 height 10
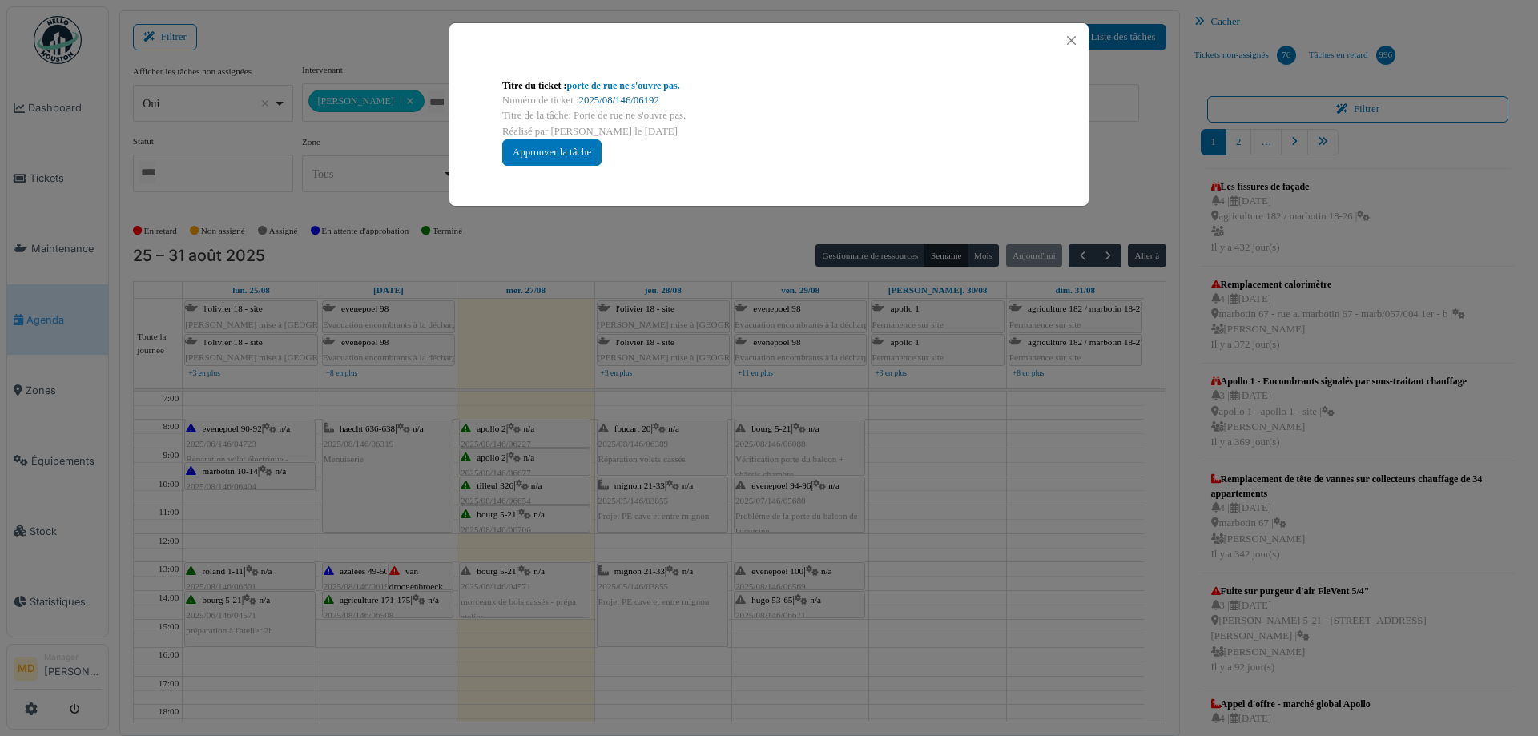
click at [642, 103] on link "2025/08/146/06192" at bounding box center [619, 100] width 80 height 11
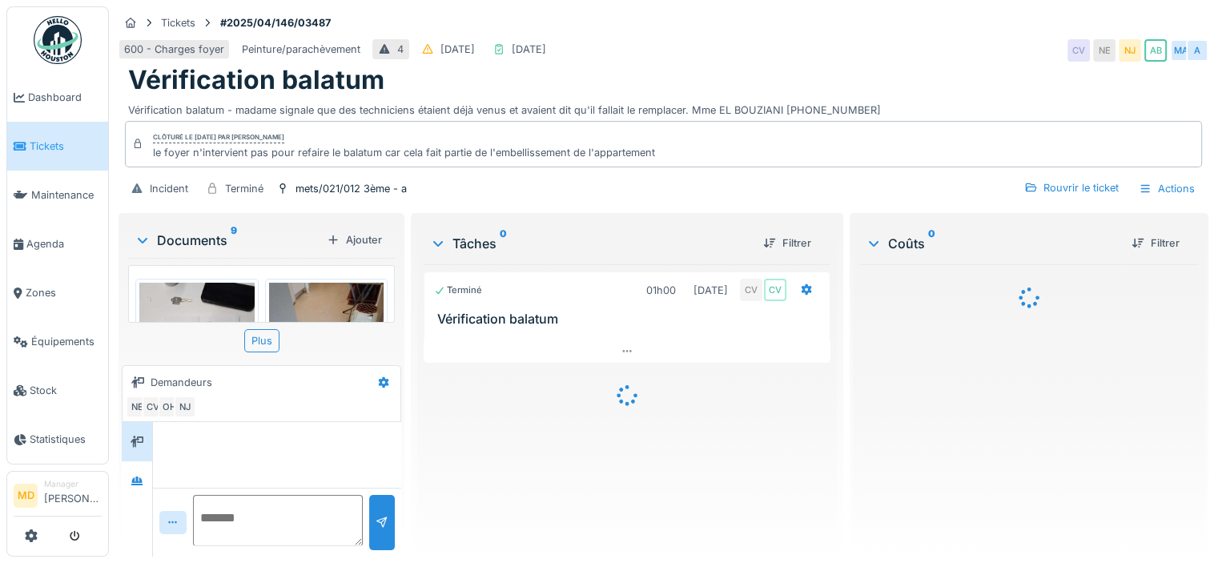
scroll to position [78, 0]
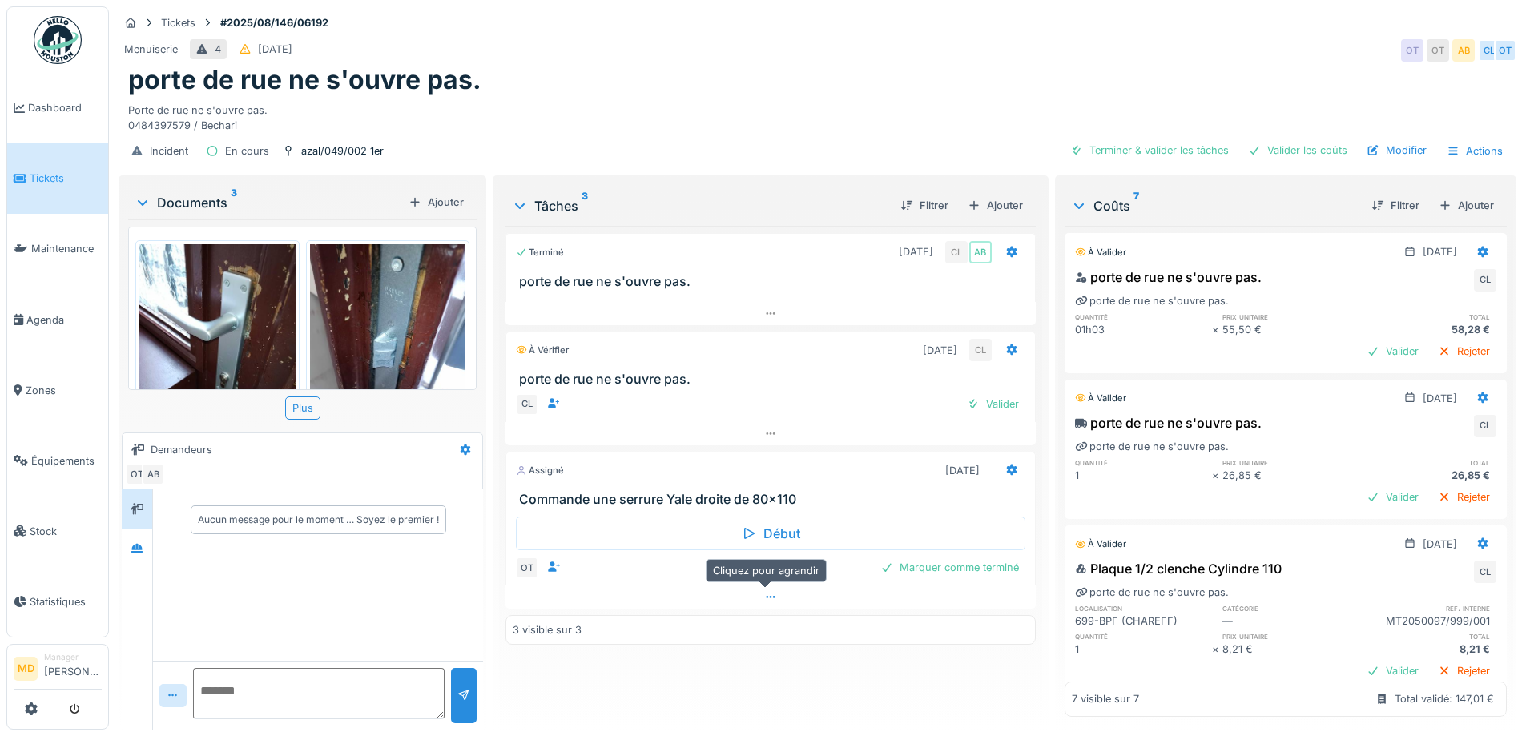
click at [764, 599] on icon at bounding box center [770, 597] width 13 height 10
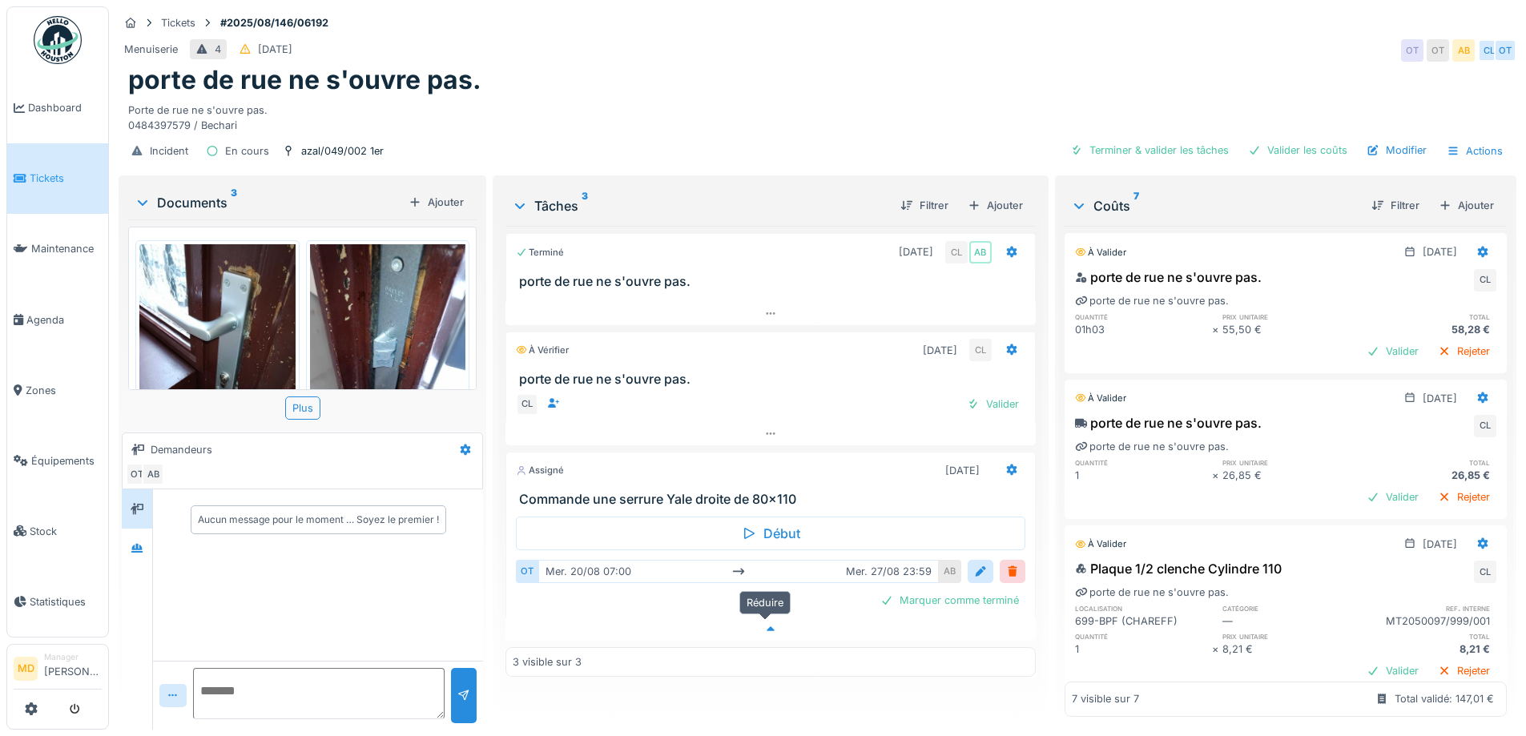
click at [770, 624] on icon at bounding box center [770, 629] width 13 height 10
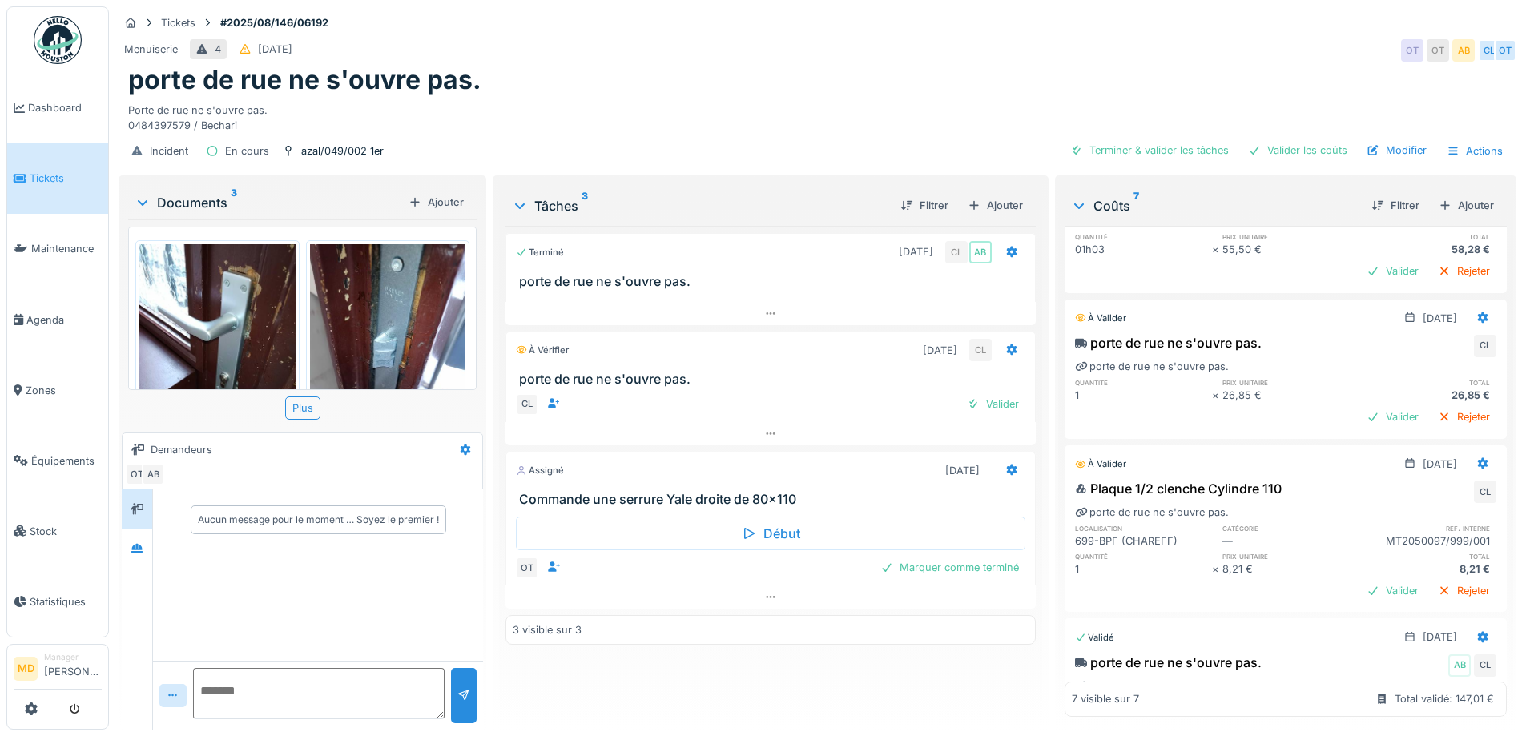
scroll to position [511, 0]
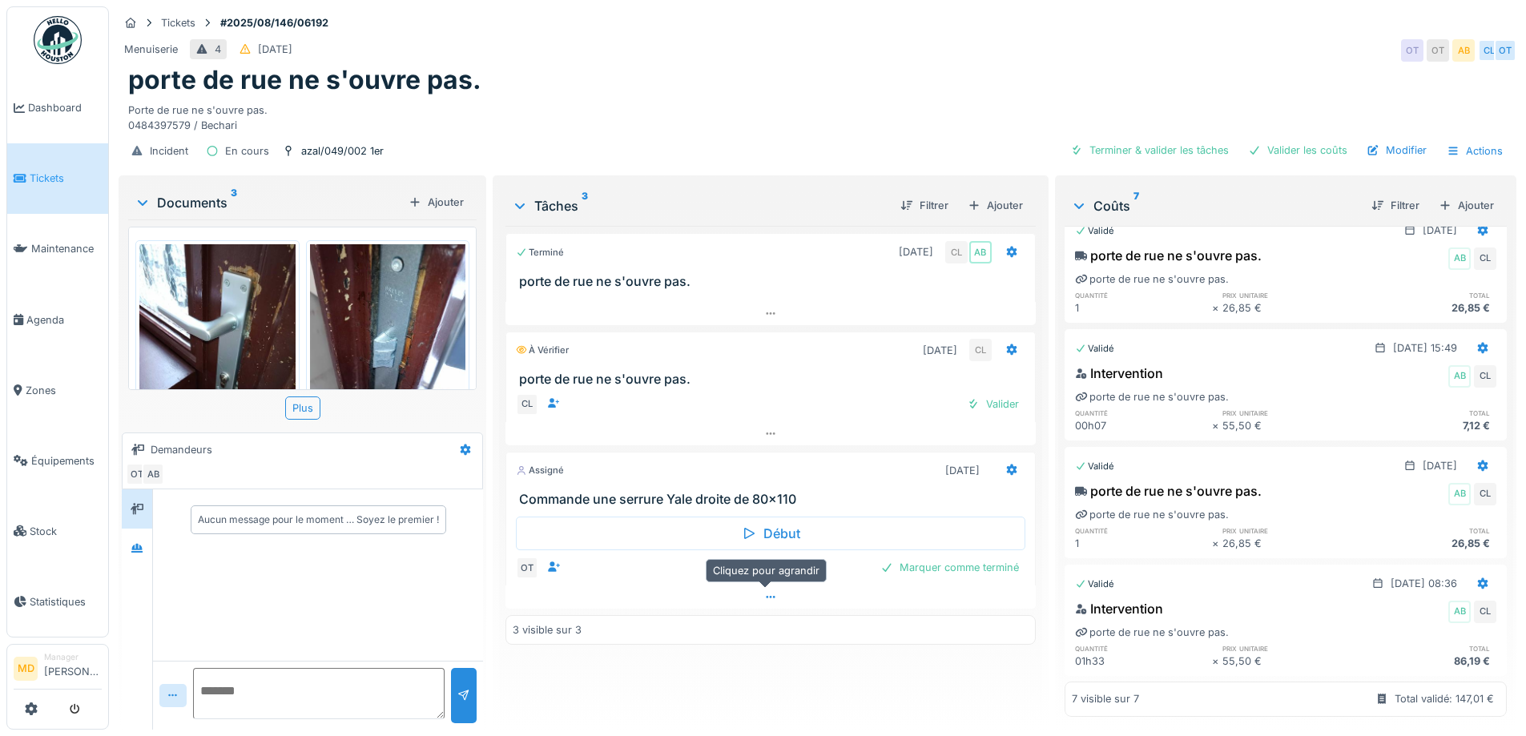
click at [764, 594] on icon at bounding box center [770, 597] width 13 height 10
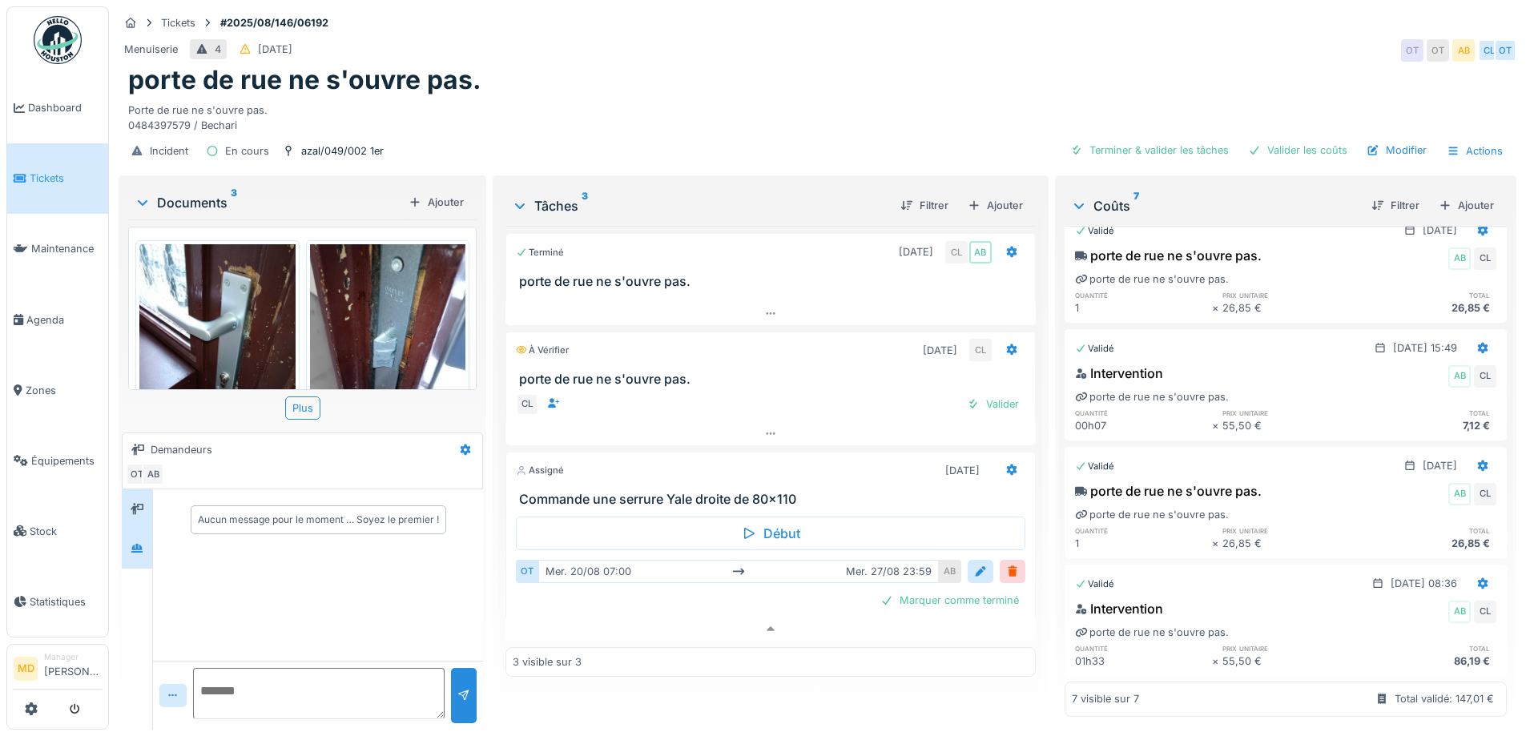
click at [123, 536] on div at bounding box center [137, 548] width 30 height 39
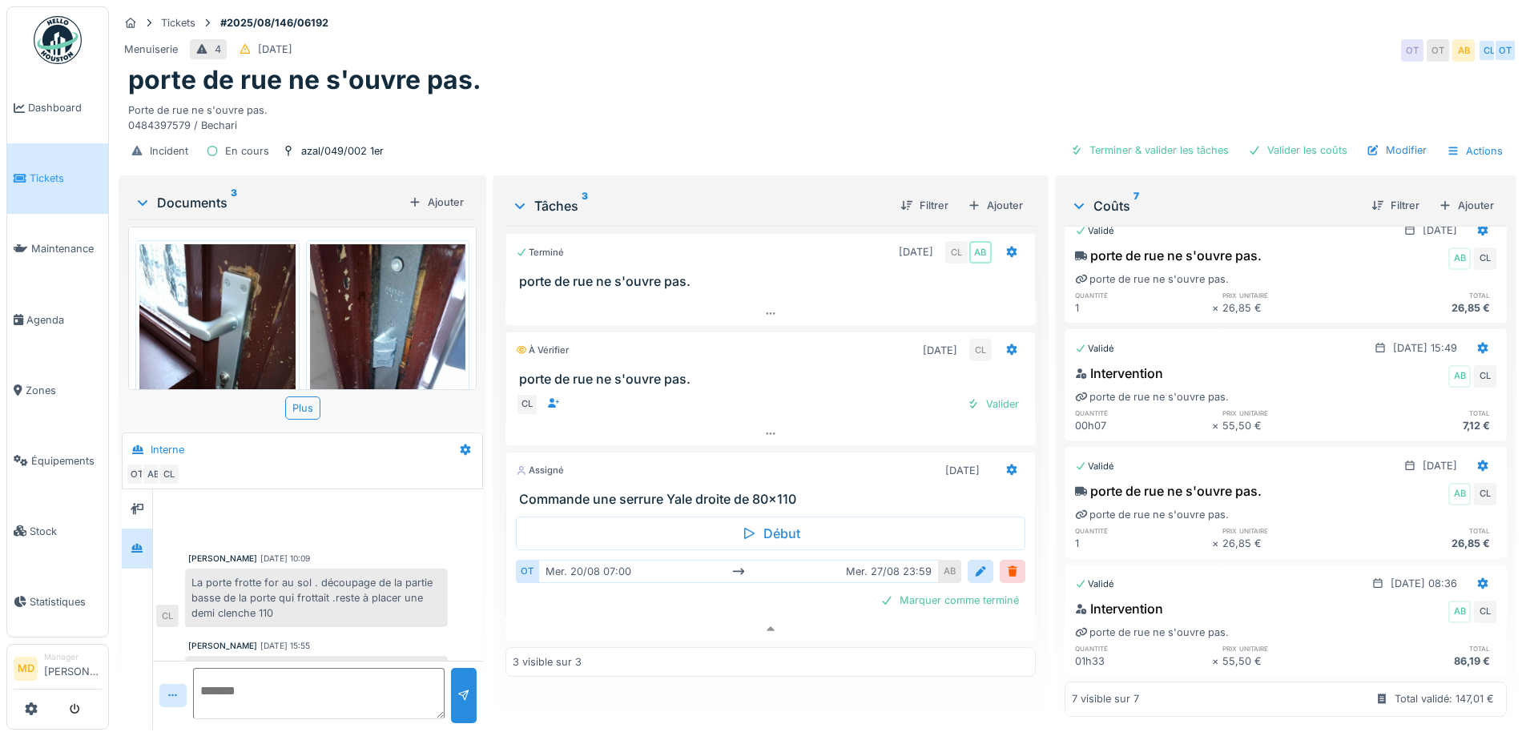
scroll to position [148, 0]
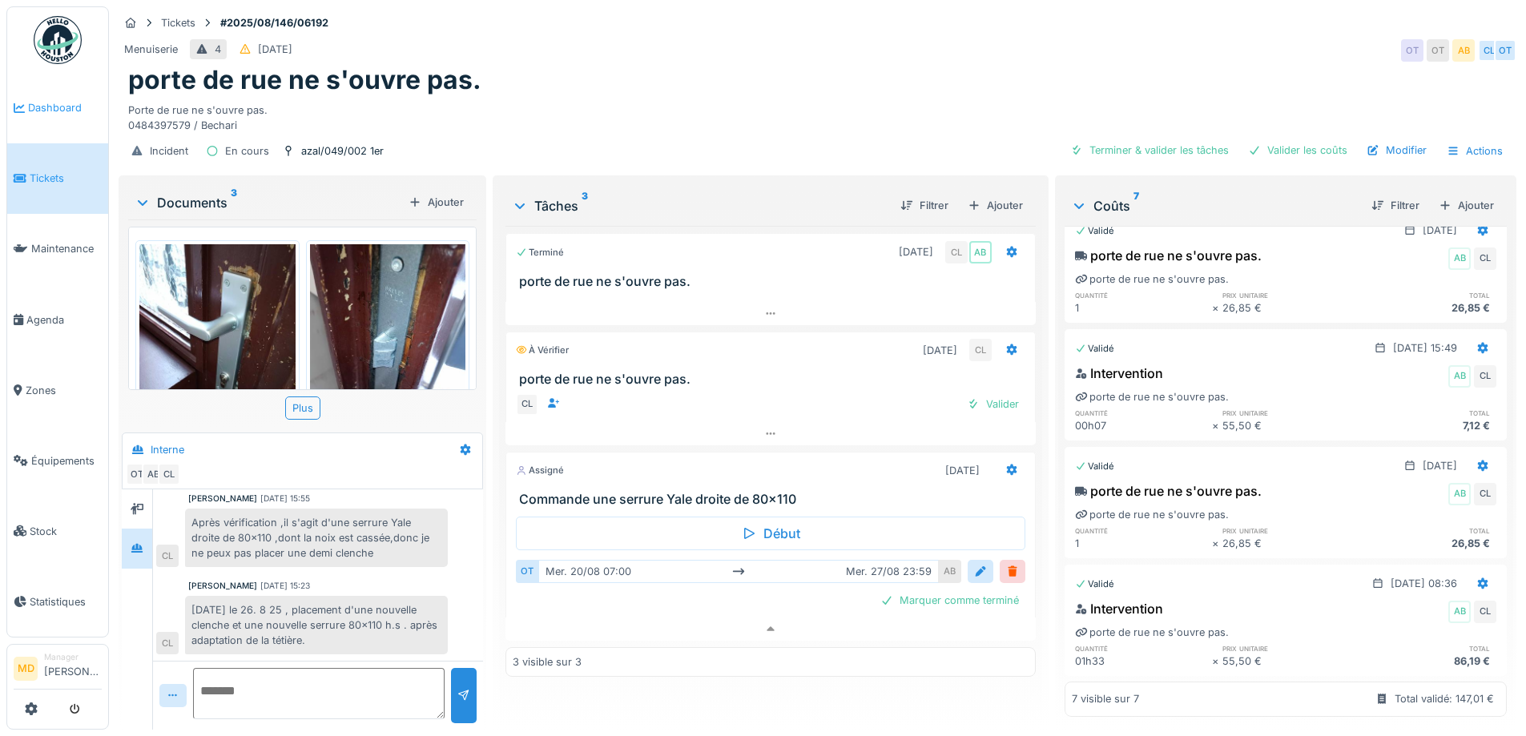
click at [50, 113] on span "Dashboard" at bounding box center [65, 107] width 74 height 15
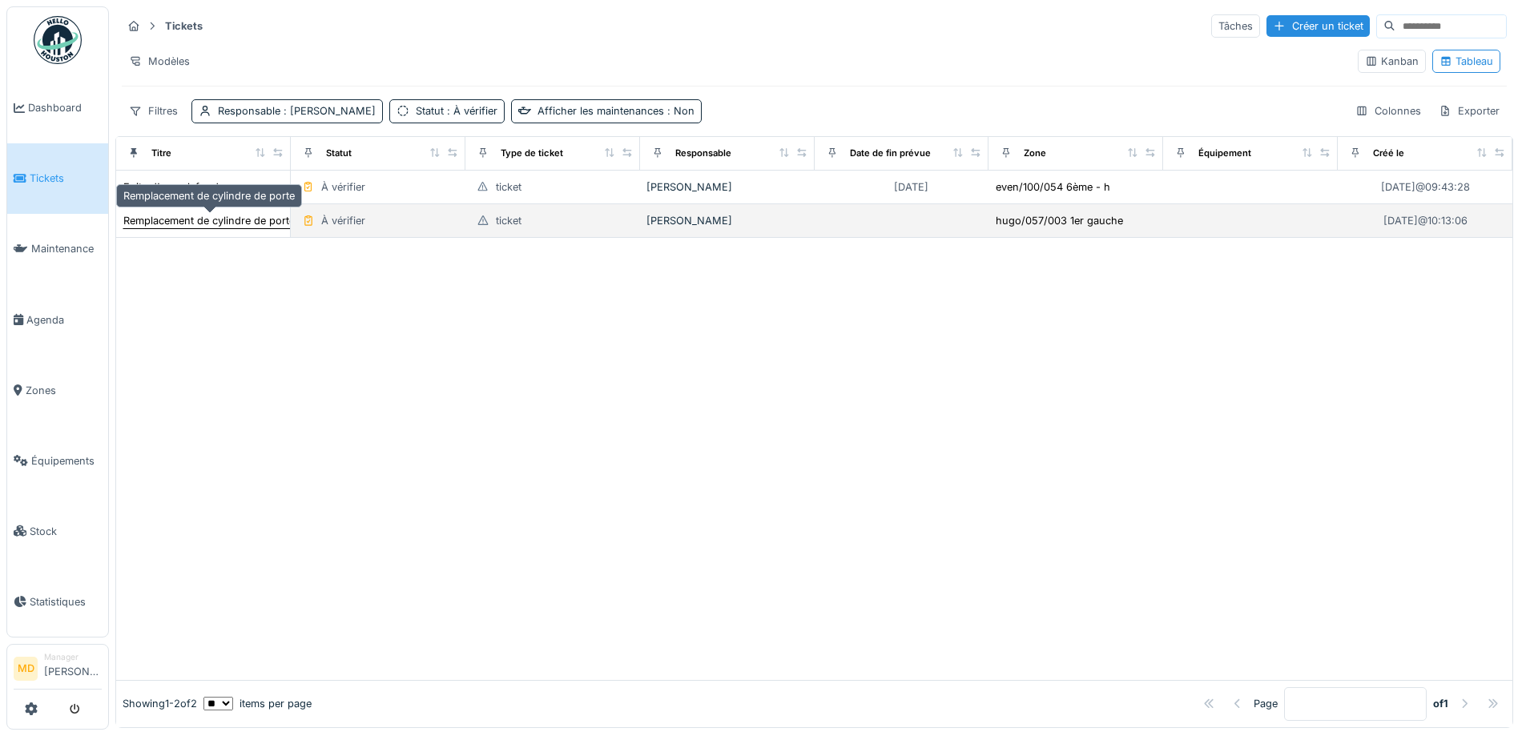
click at [227, 218] on div "Remplacement de cylindre de porte" at bounding box center [208, 220] width 171 height 15
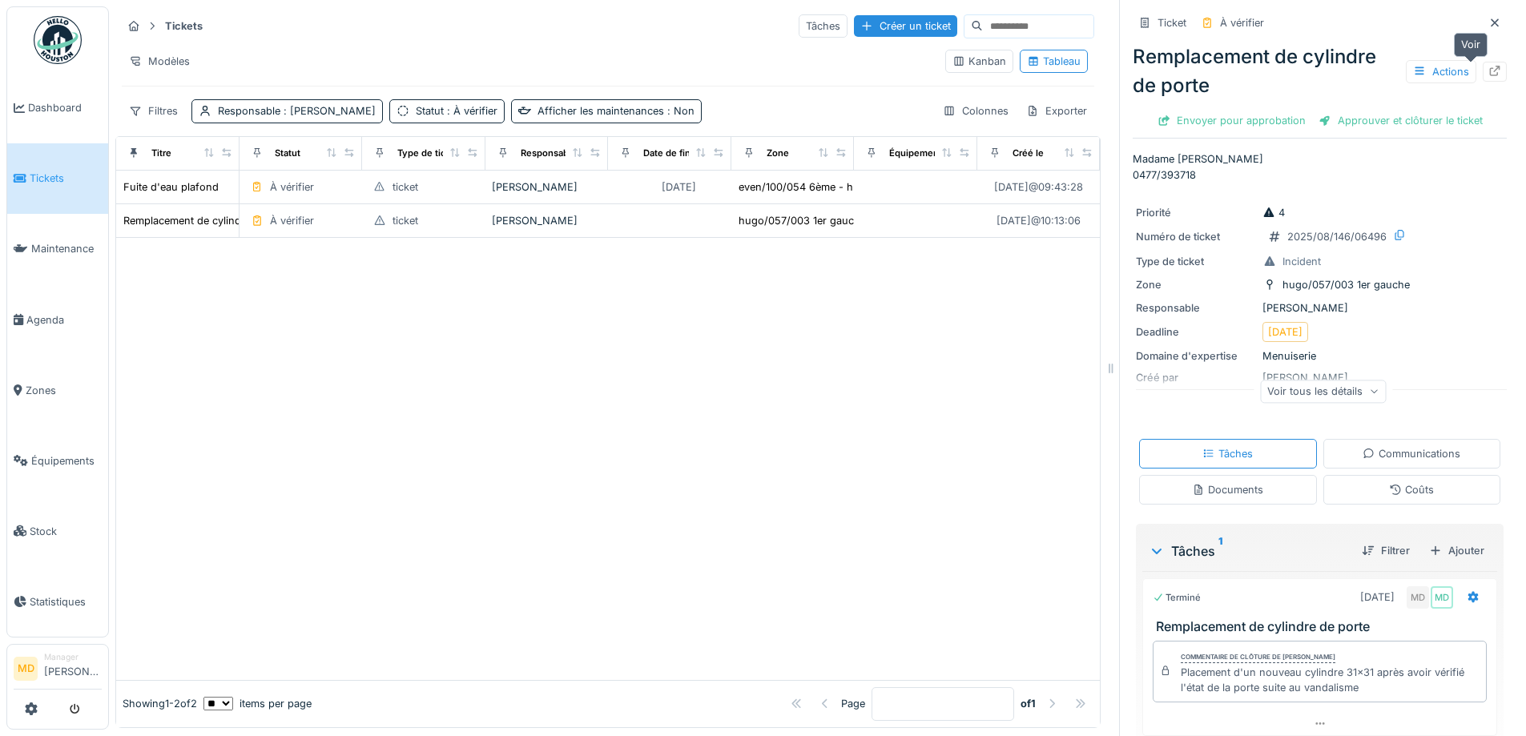
click at [1488, 70] on icon at bounding box center [1494, 71] width 13 height 10
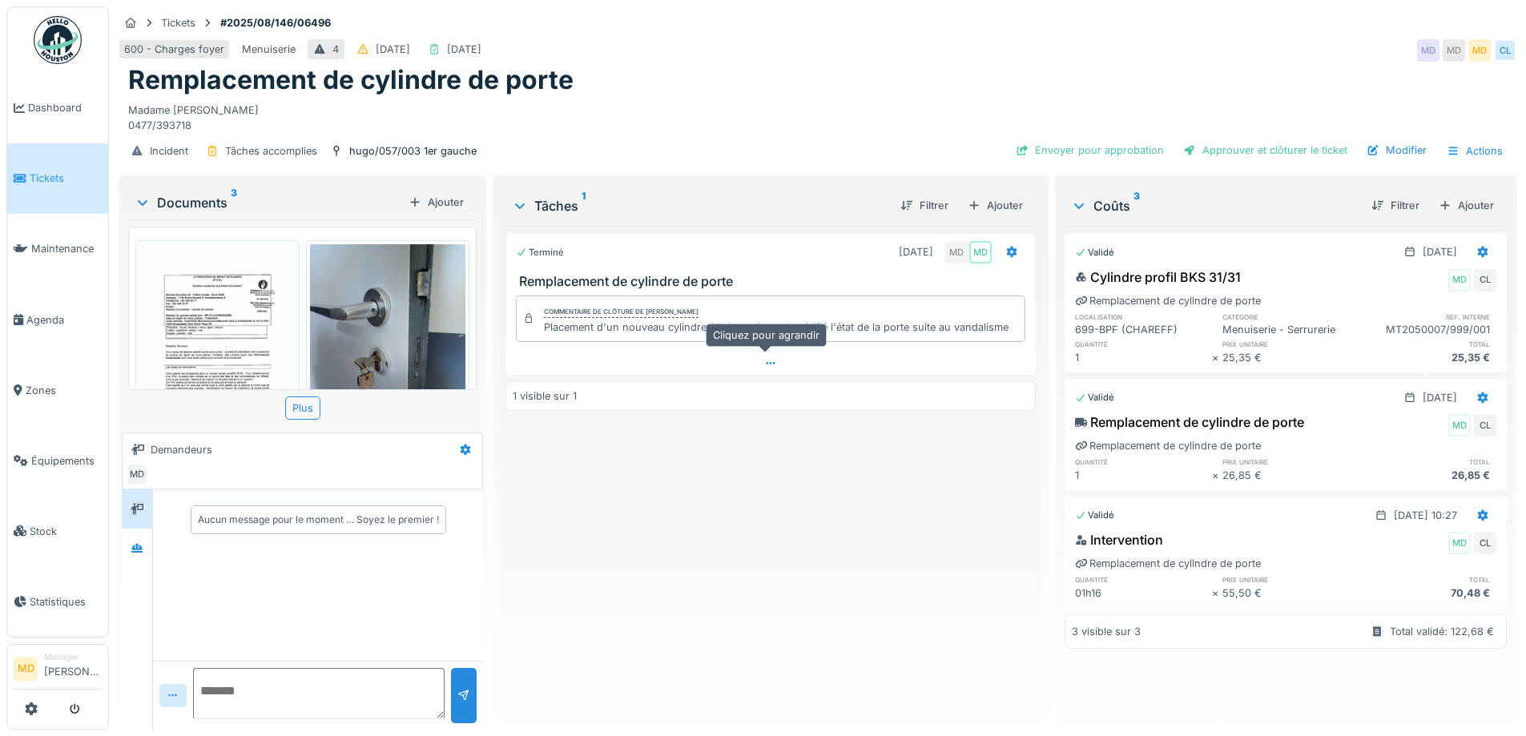
click at [766, 364] on icon at bounding box center [770, 363] width 9 height 2
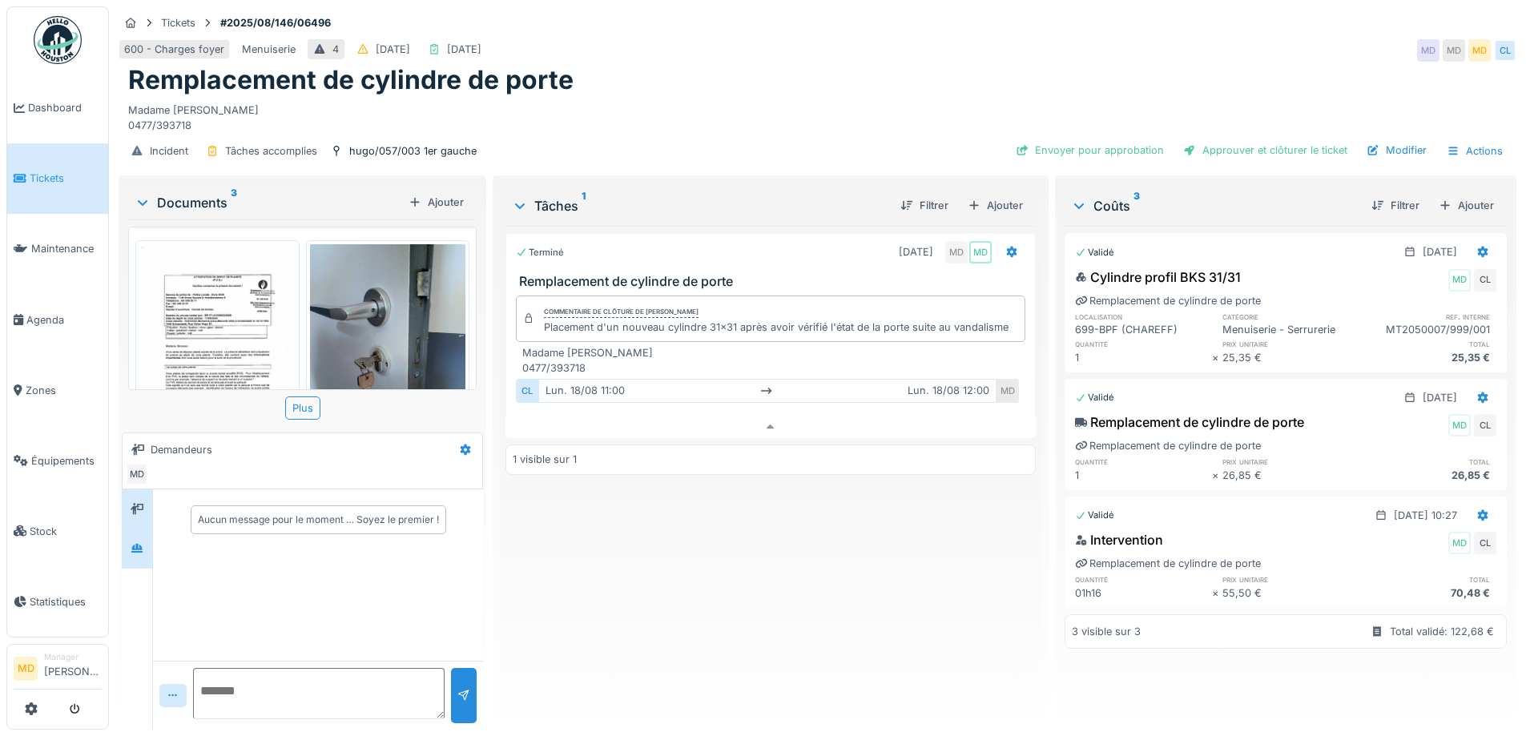
click at [124, 537] on div at bounding box center [137, 548] width 30 height 39
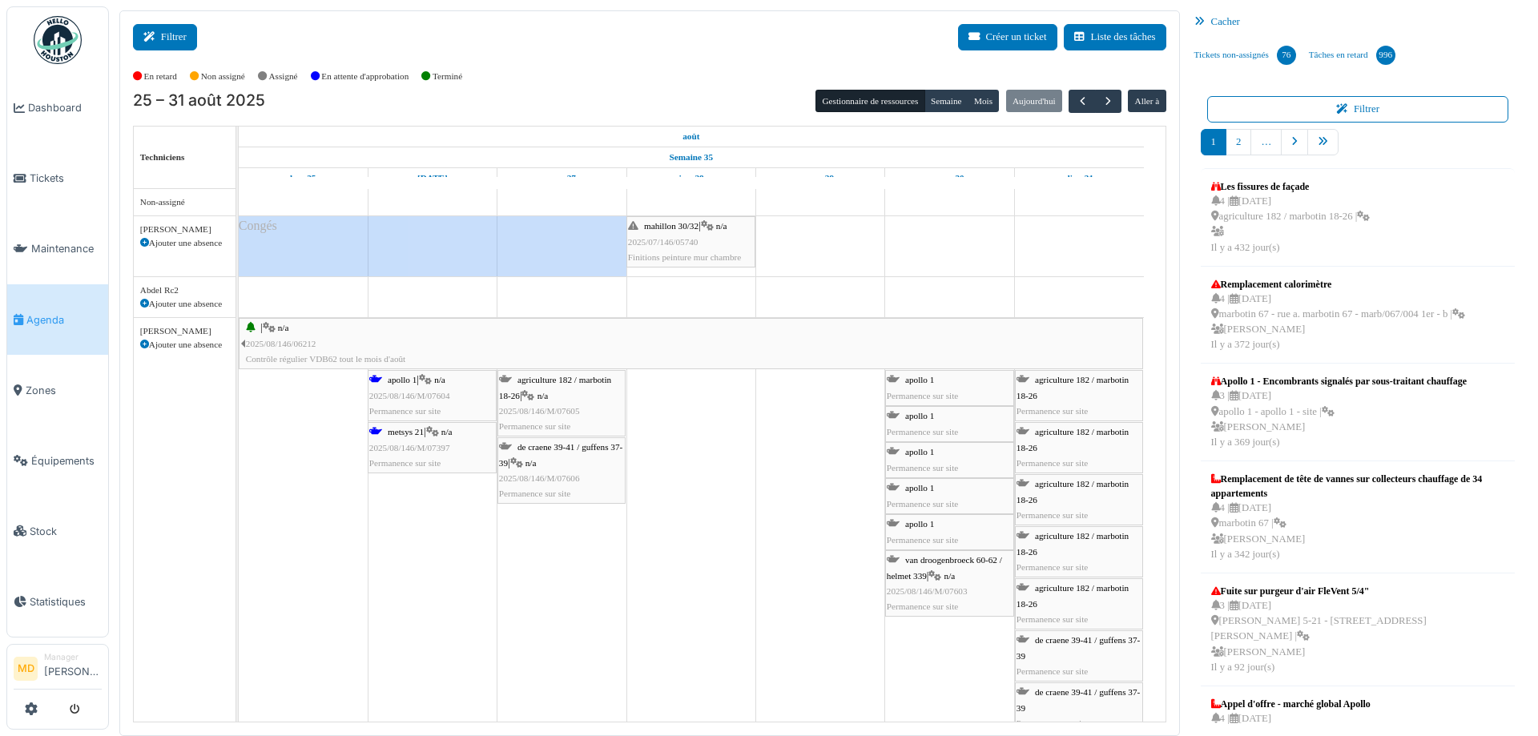
click at [160, 44] on button "Filtrer" at bounding box center [165, 37] width 64 height 26
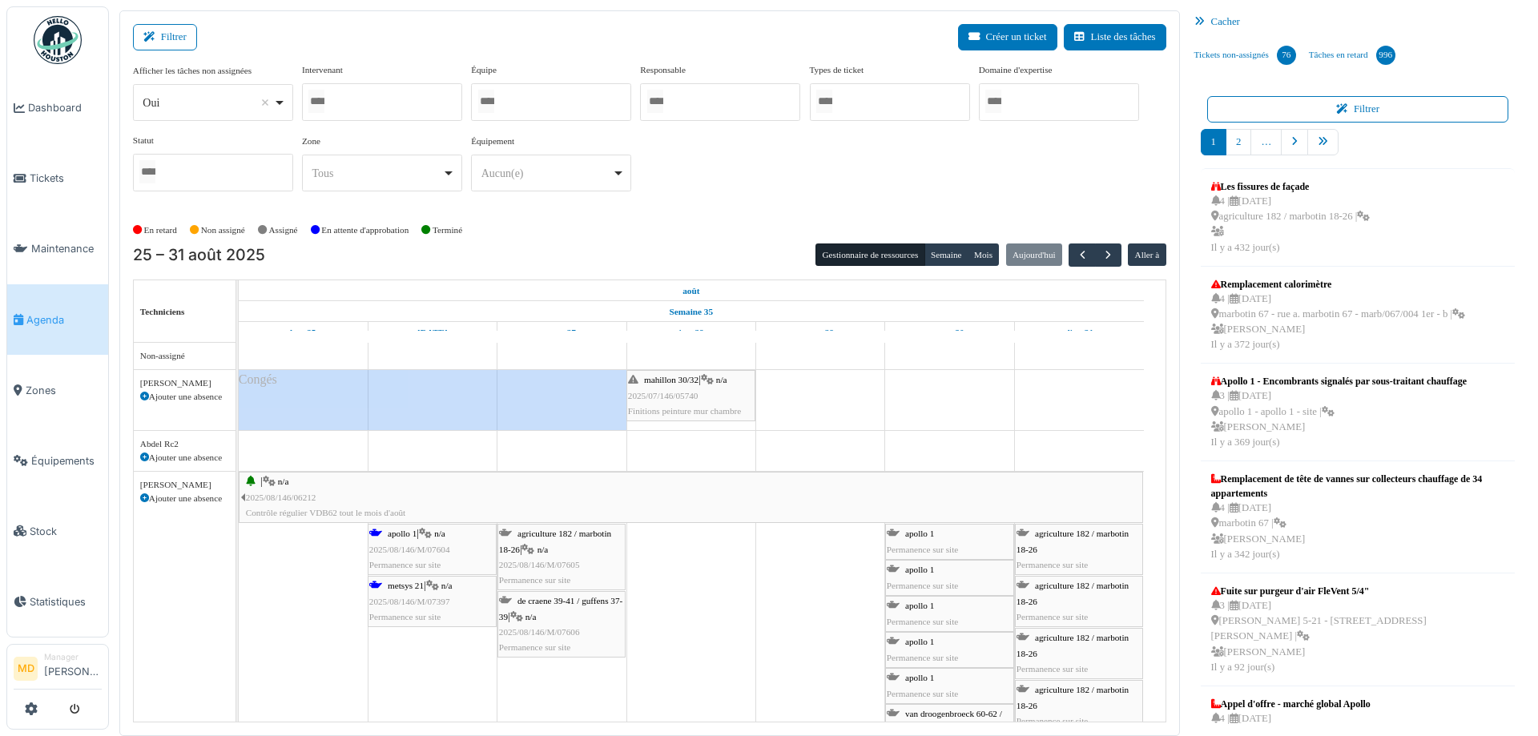
click at [345, 95] on div at bounding box center [382, 102] width 160 height 38
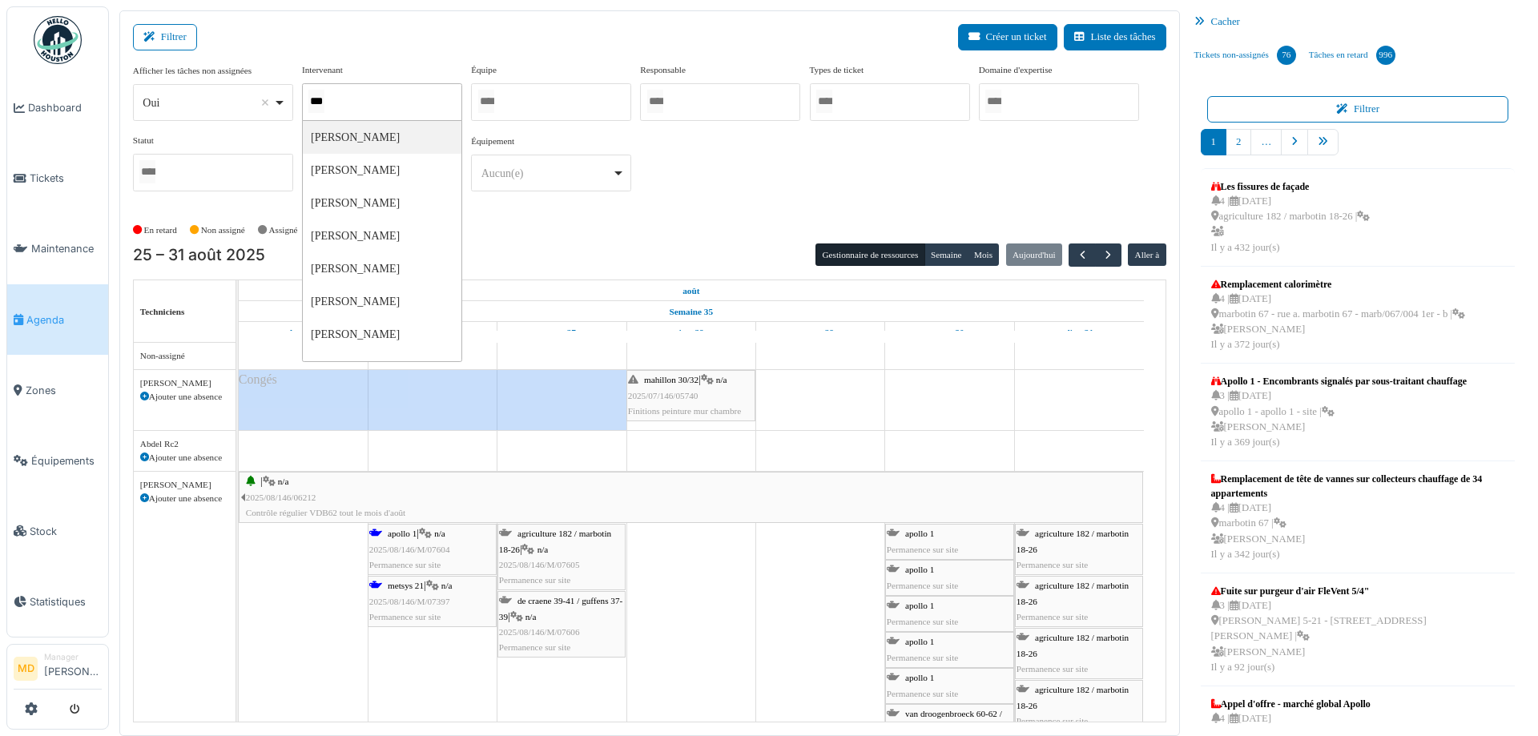
type input "****"
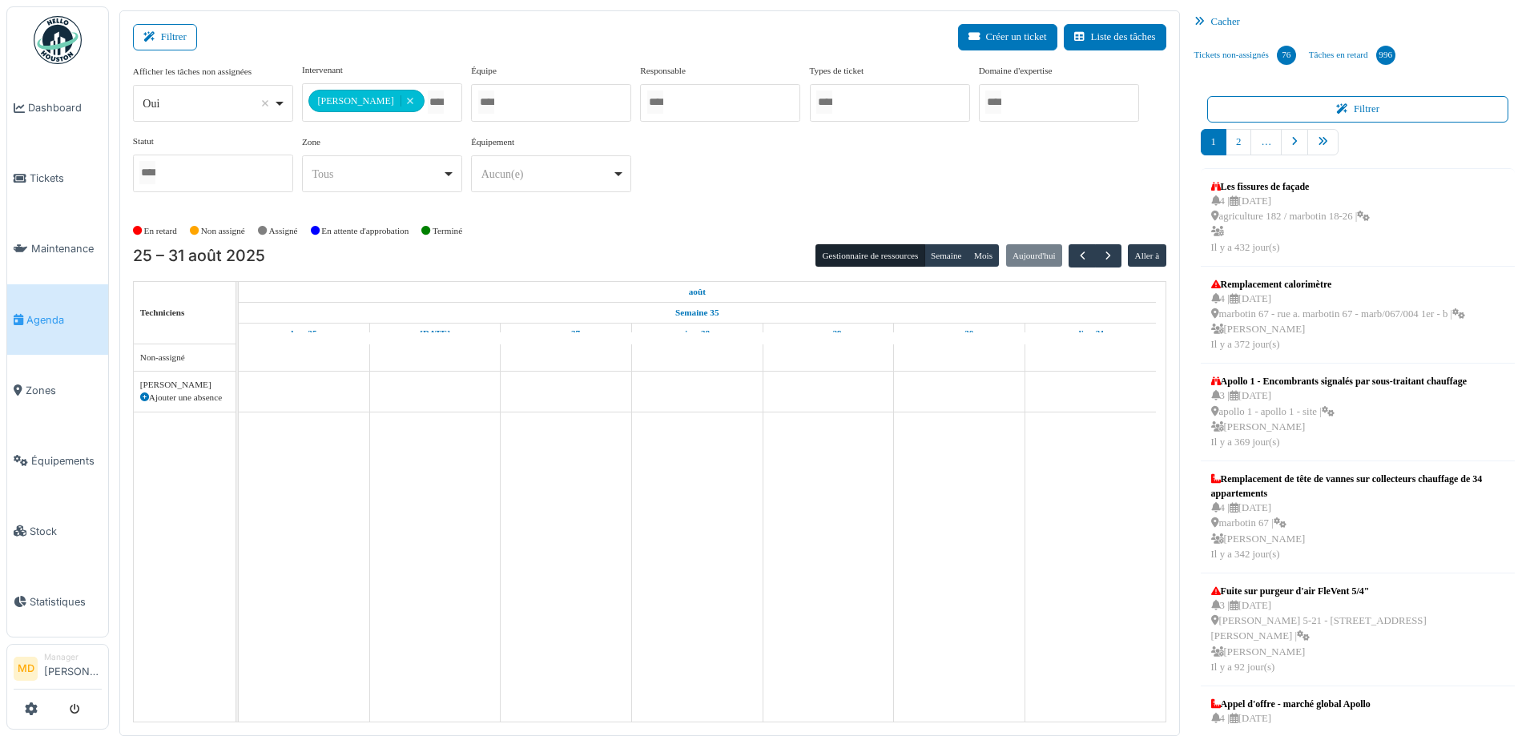
click at [711, 178] on div "**********" at bounding box center [649, 134] width 1033 height 142
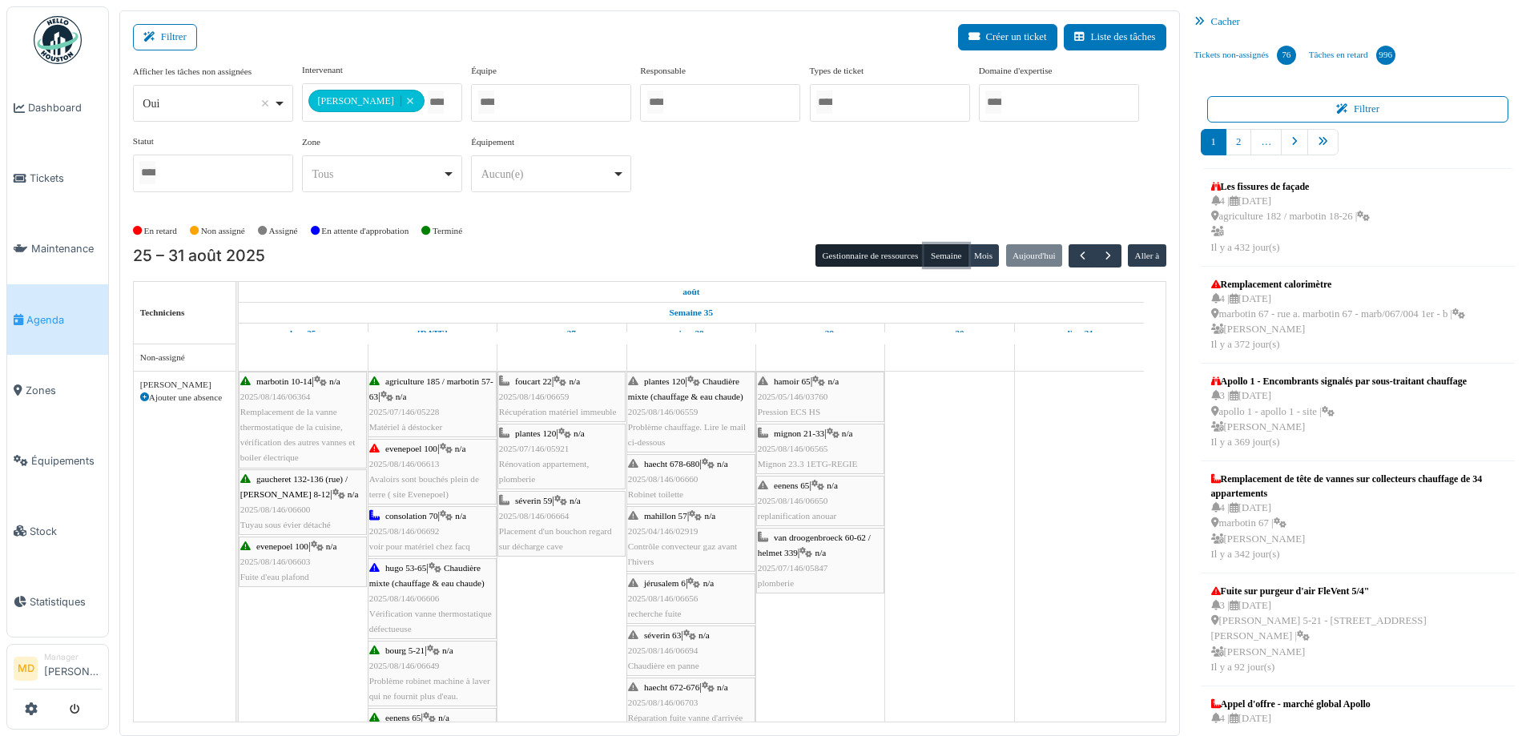
click at [924, 251] on button "Semaine" at bounding box center [946, 255] width 44 height 22
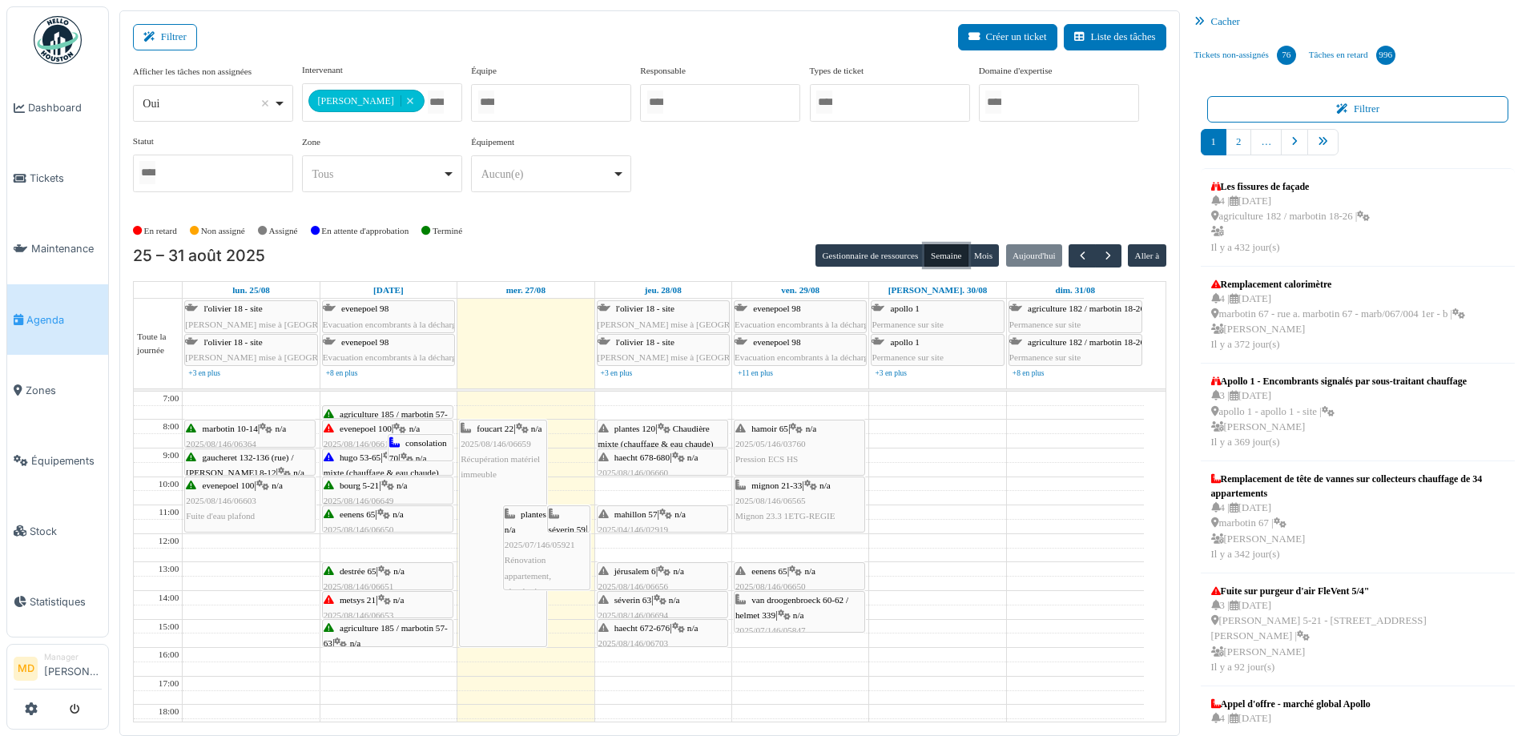
click at [694, 431] on span "Chaudière mixte (chauffage & eau chaude)" at bounding box center [655, 436] width 115 height 25
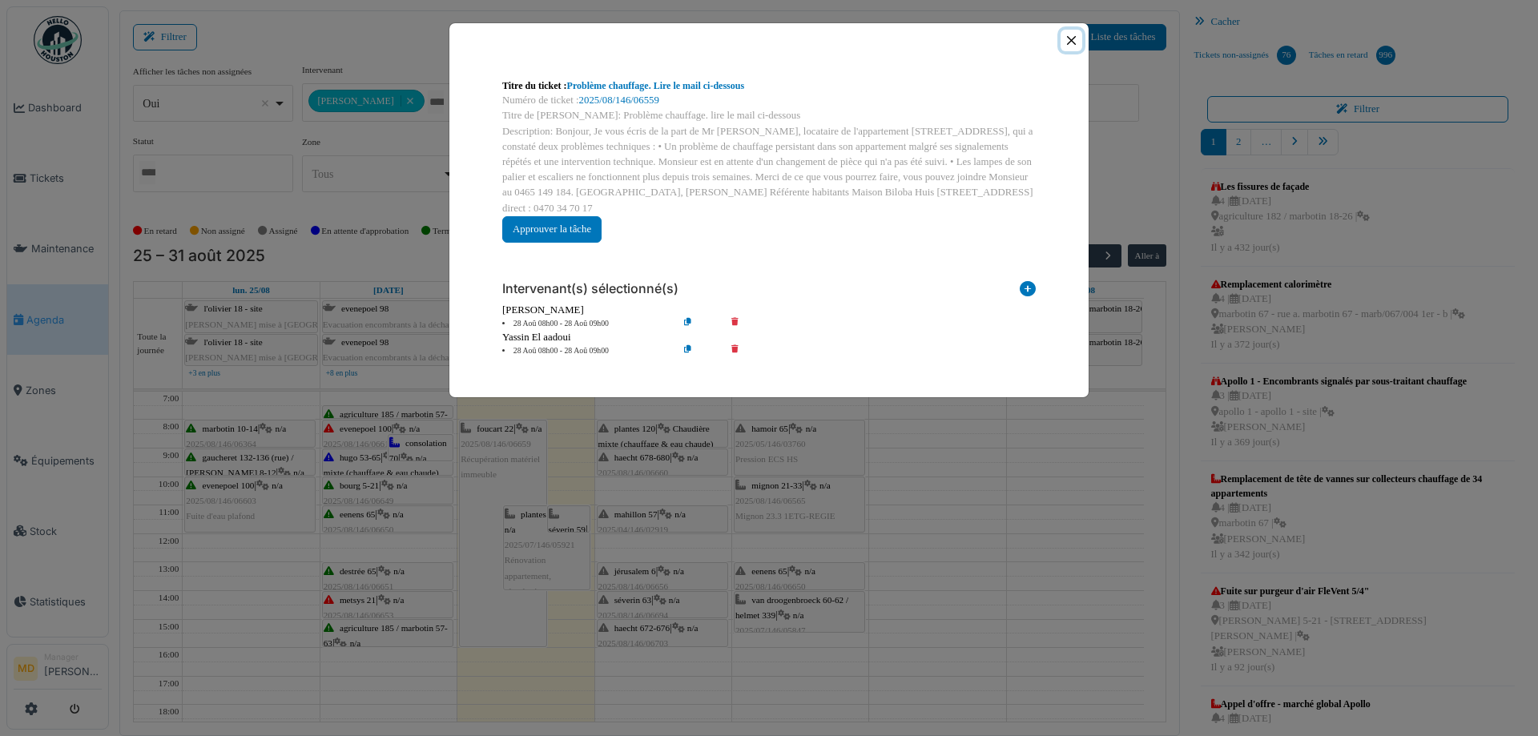
click at [1069, 47] on button "Close" at bounding box center [1071, 41] width 22 height 22
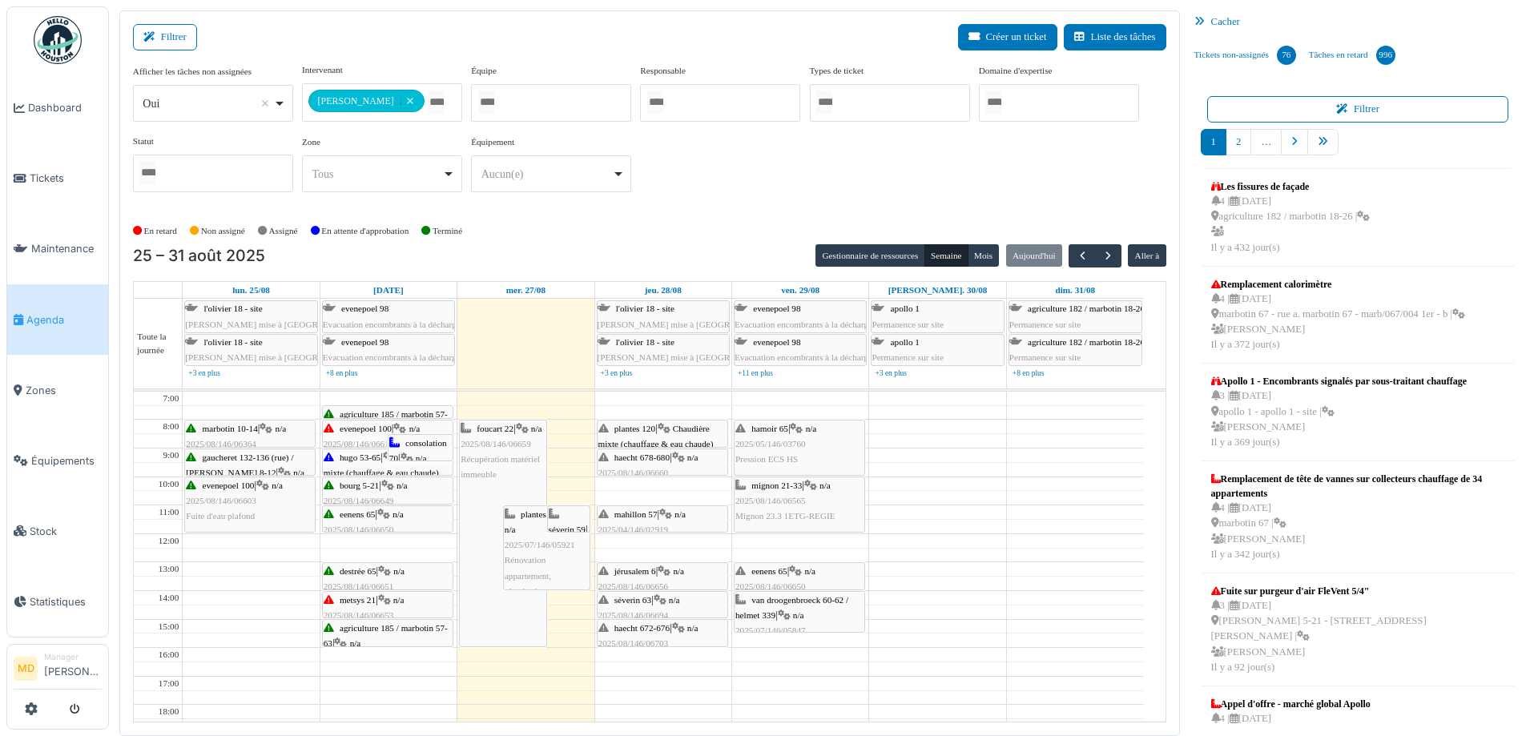
scroll to position [3, 0]
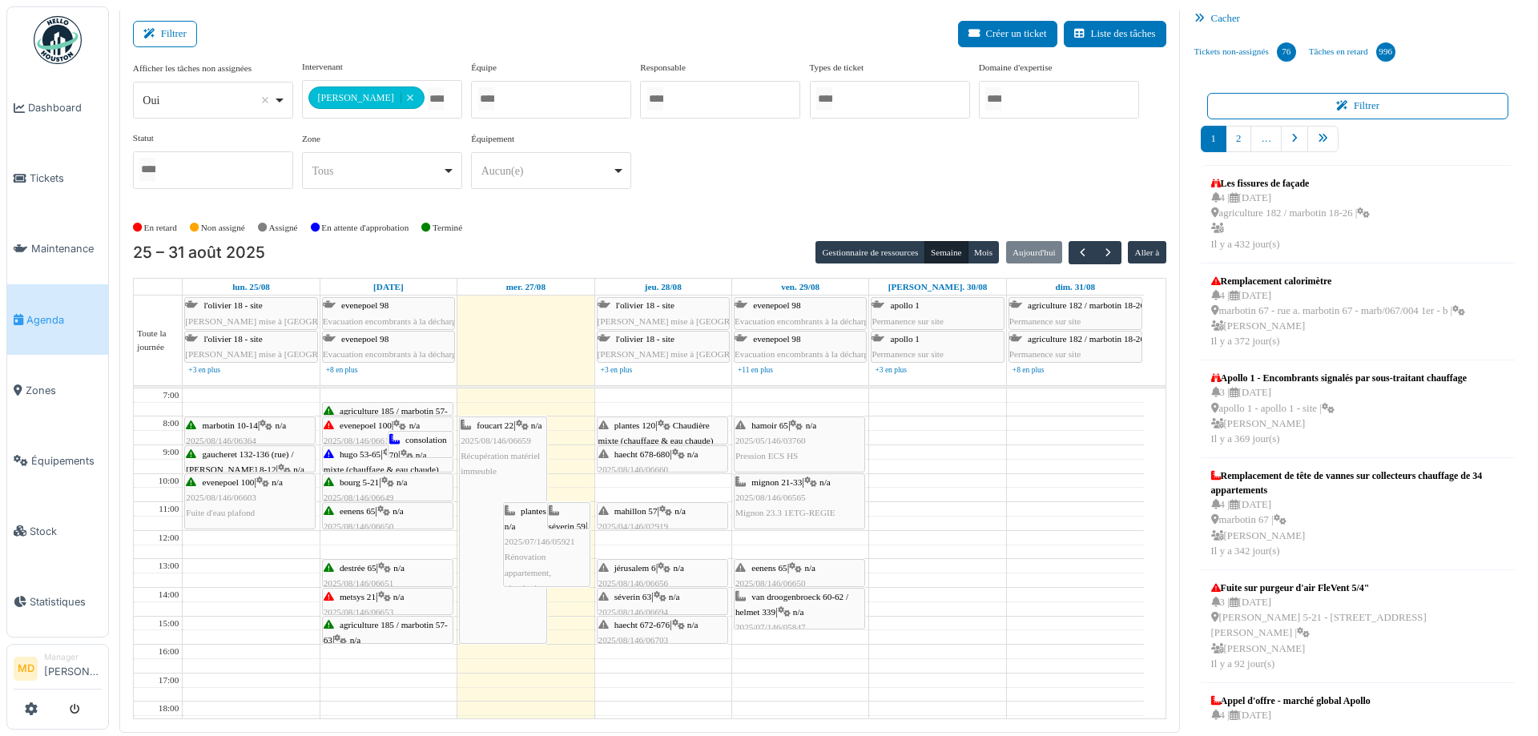
click at [685, 455] on icon at bounding box center [678, 454] width 13 height 10
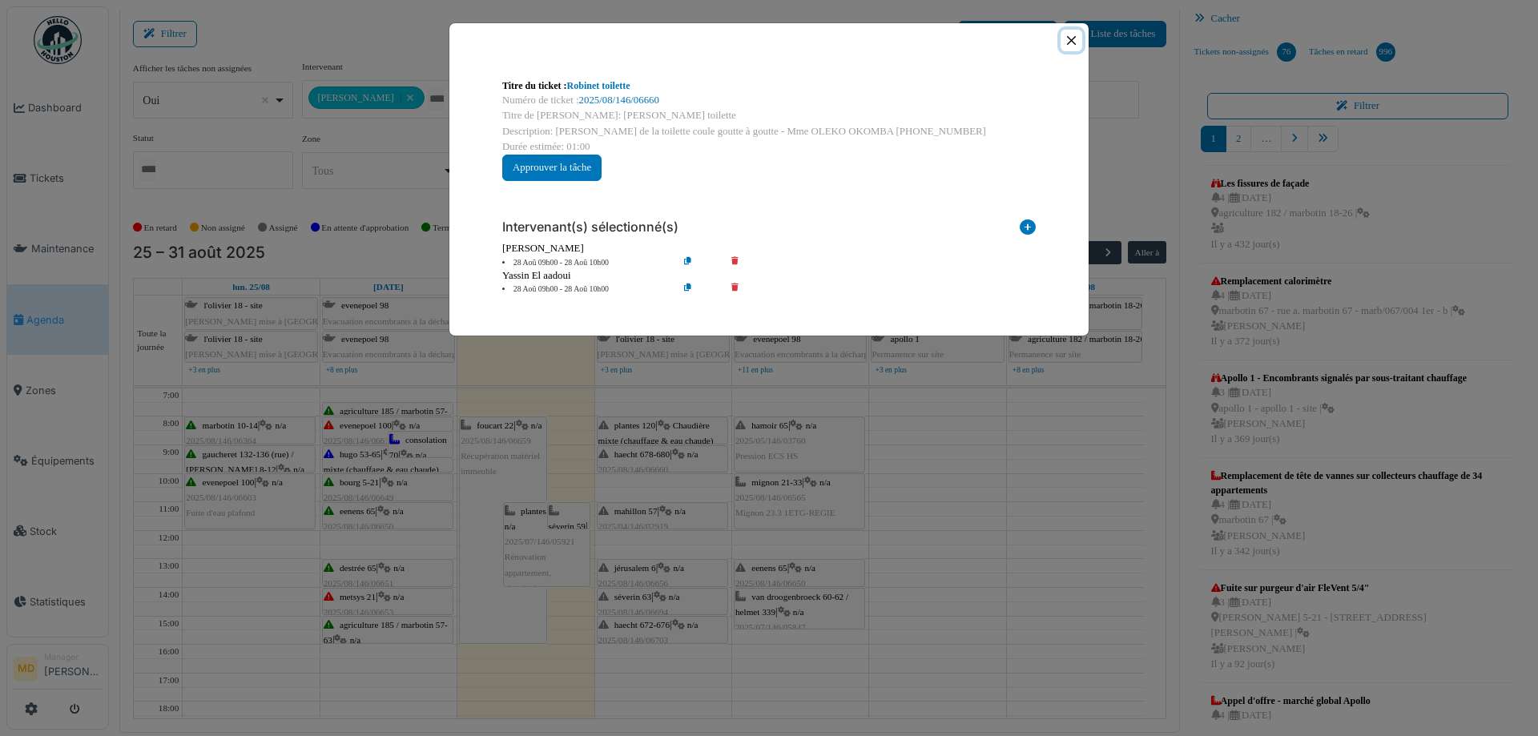
click at [1073, 39] on button "Close" at bounding box center [1071, 41] width 22 height 22
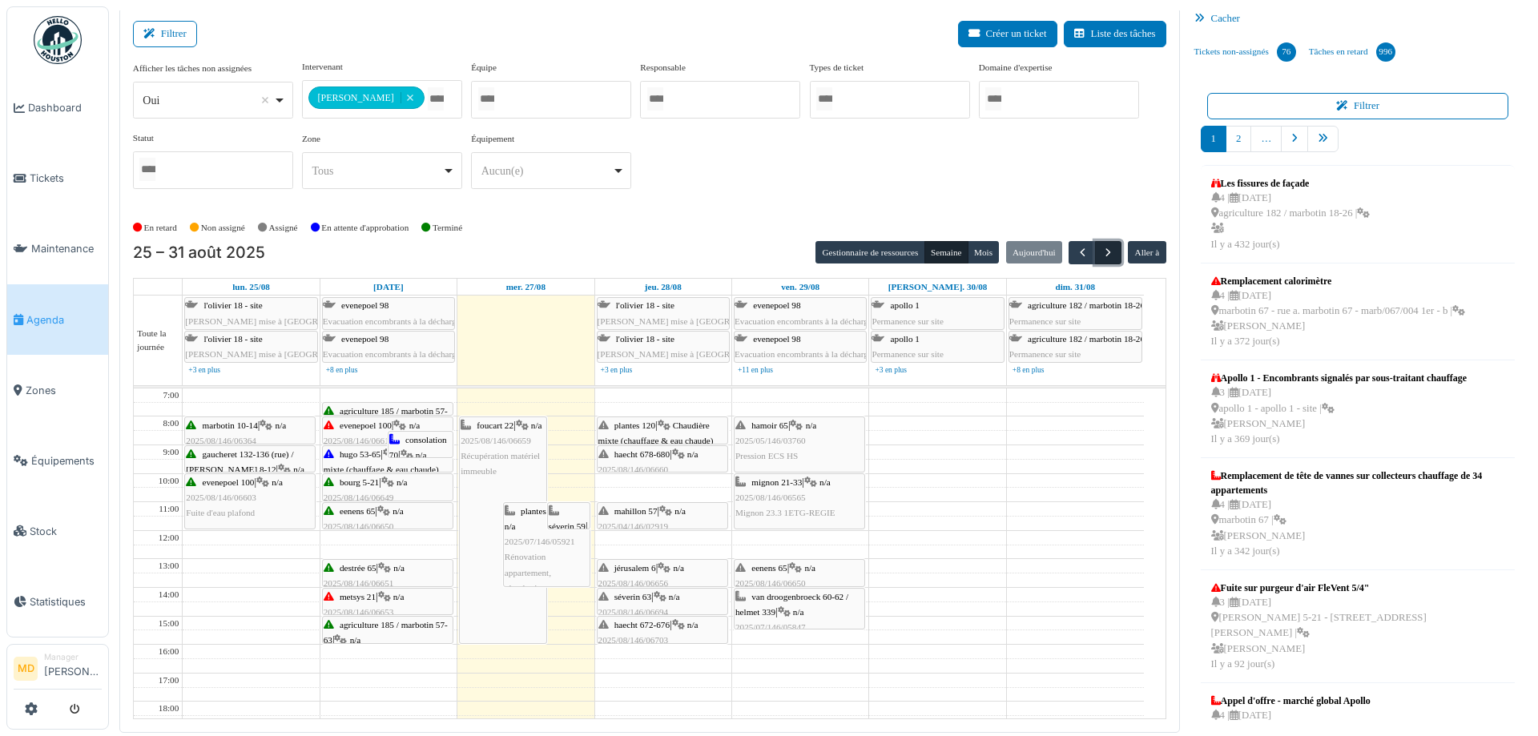
click at [1108, 252] on button "button" at bounding box center [1108, 252] width 26 height 23
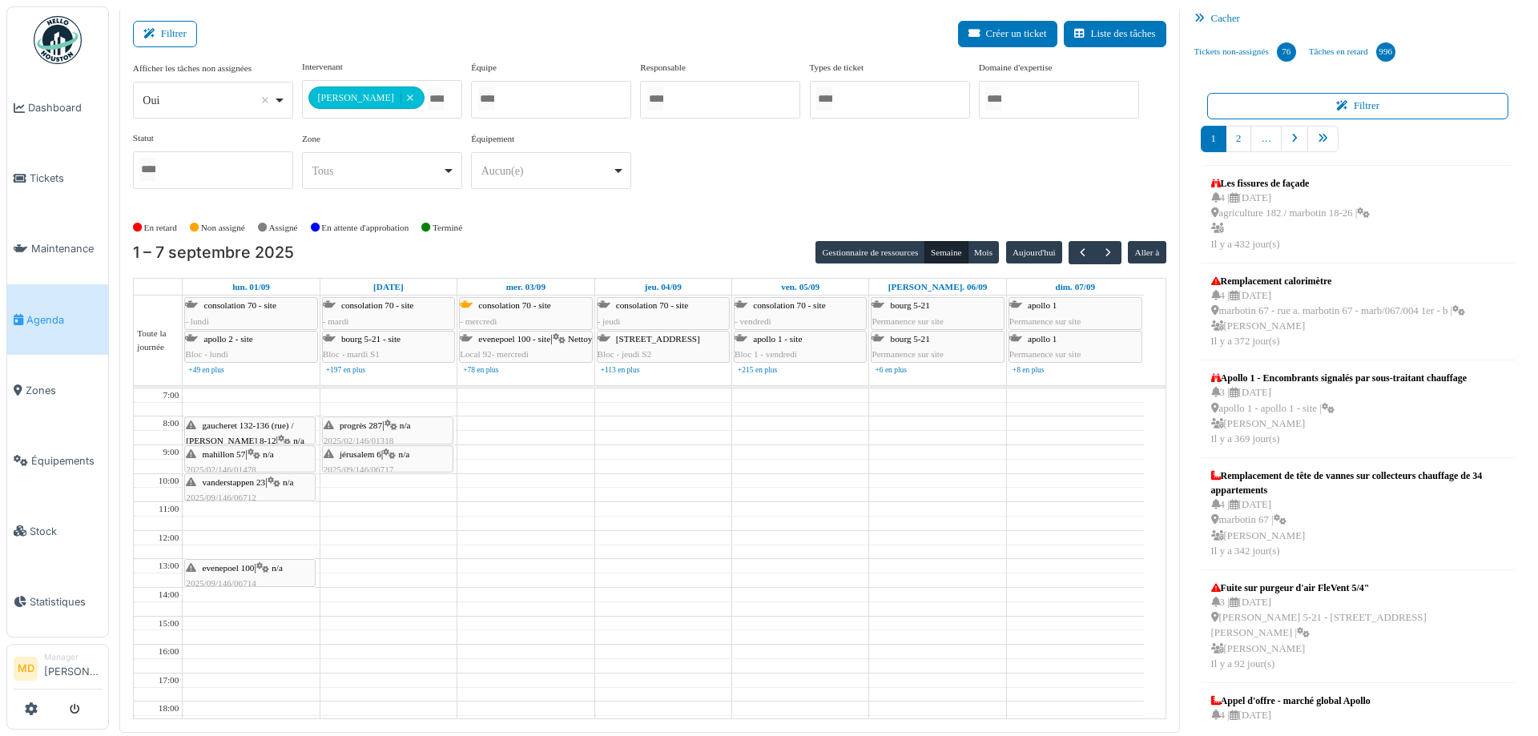
click at [734, 175] on div "**********" at bounding box center [649, 131] width 1033 height 142
click at [1076, 253] on span "button" at bounding box center [1083, 253] width 14 height 14
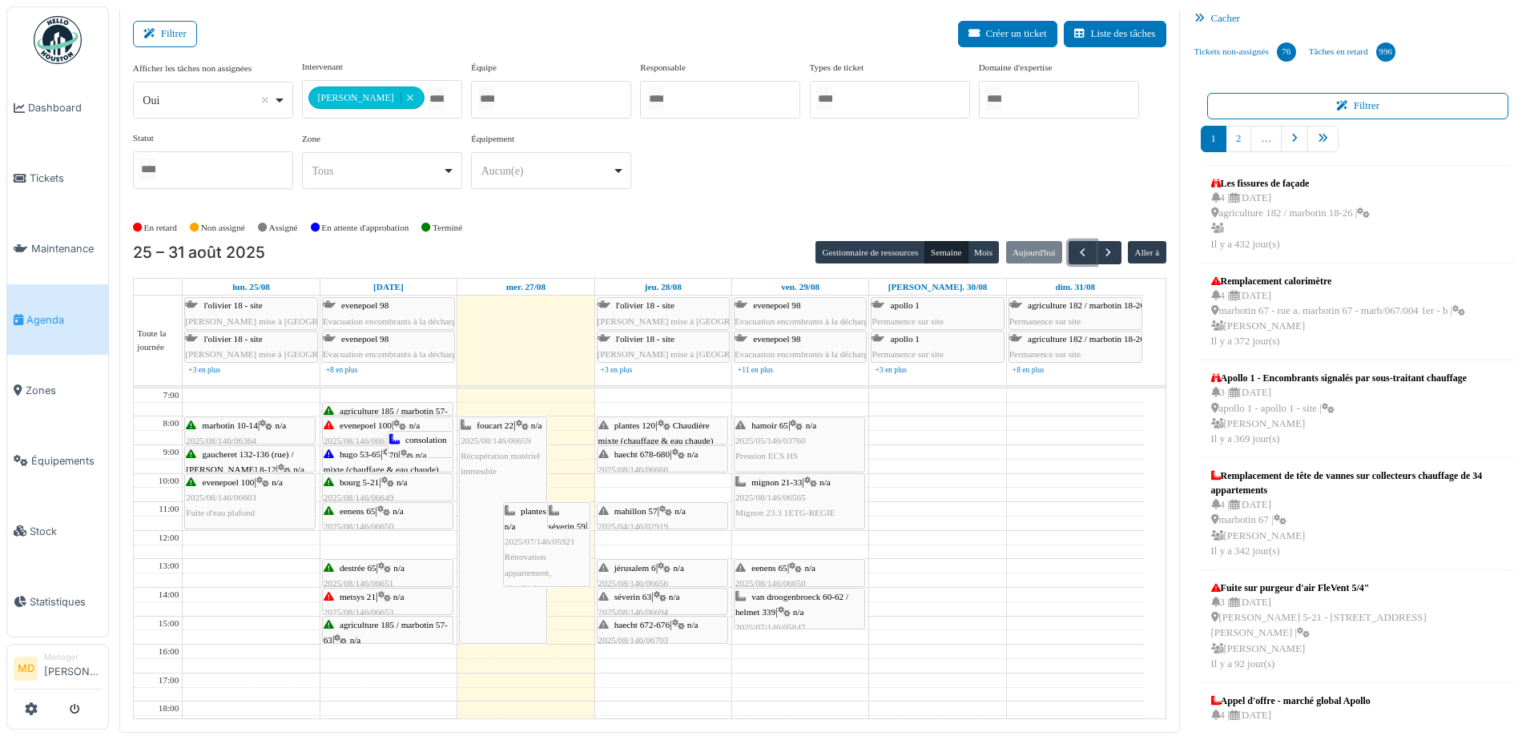
click at [672, 507] on icon at bounding box center [665, 511] width 13 height 10
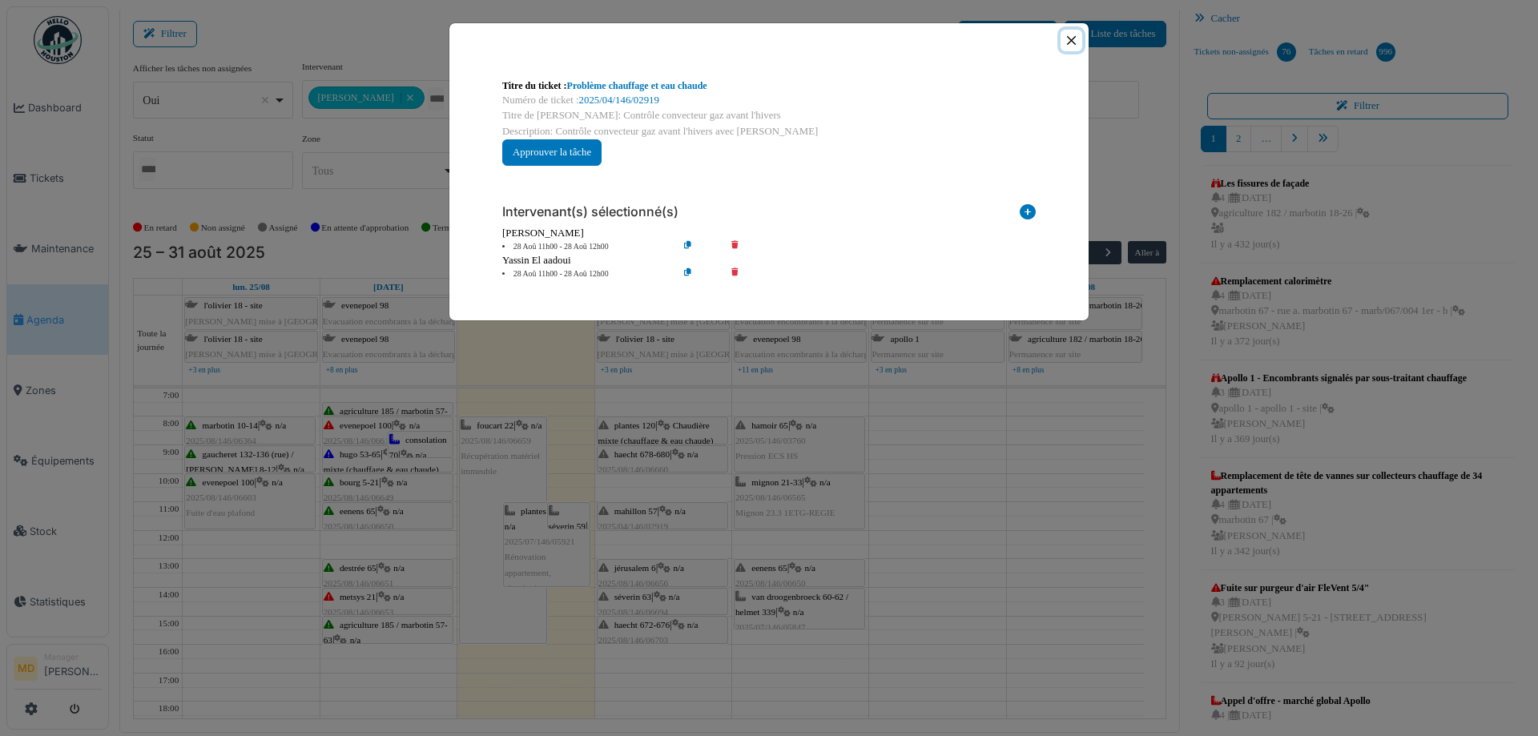
click at [1077, 41] on button "Close" at bounding box center [1071, 41] width 22 height 22
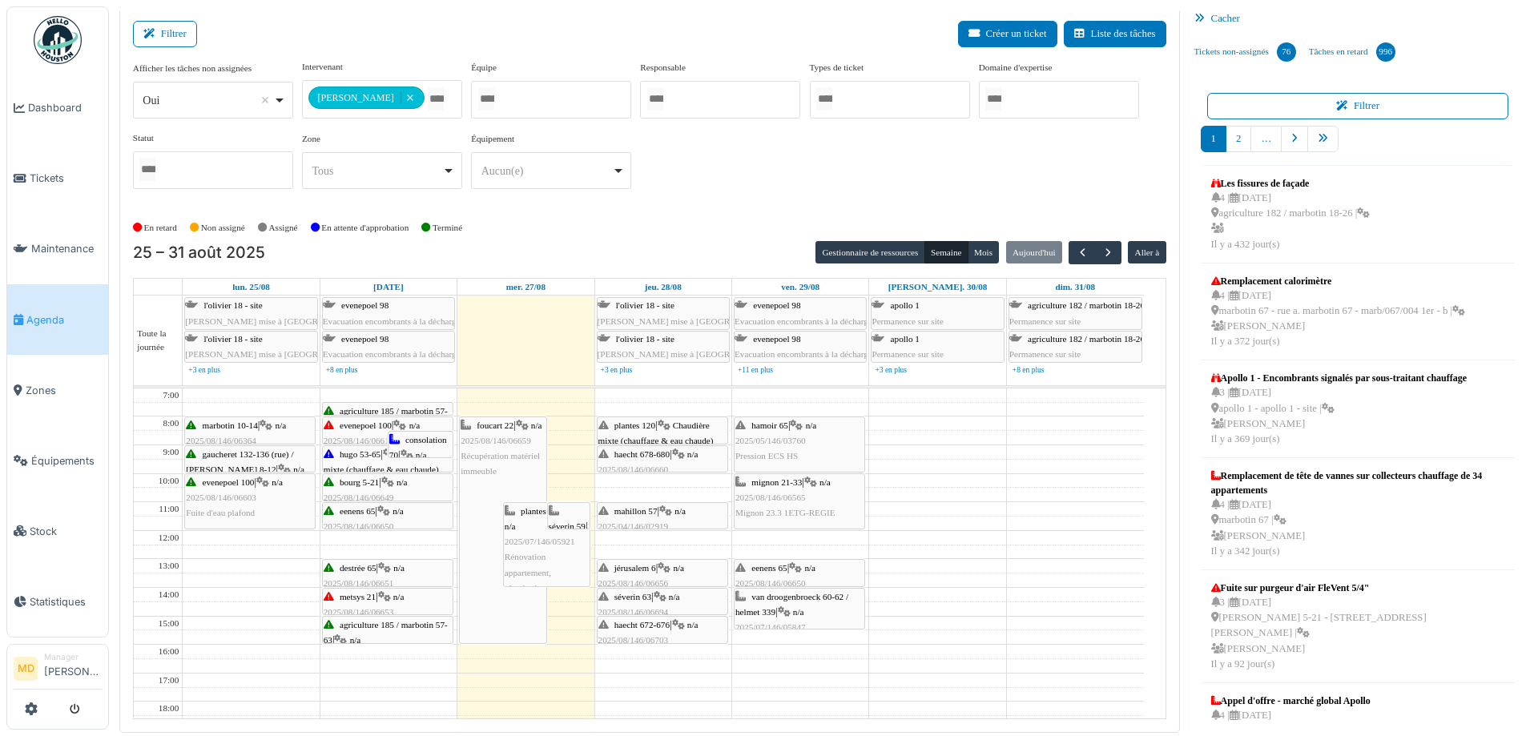
click at [832, 177] on div "**********" at bounding box center [649, 131] width 1033 height 142
click at [831, 177] on div "**********" at bounding box center [649, 131] width 1033 height 142
click at [759, 167] on div "**********" at bounding box center [649, 131] width 1033 height 142
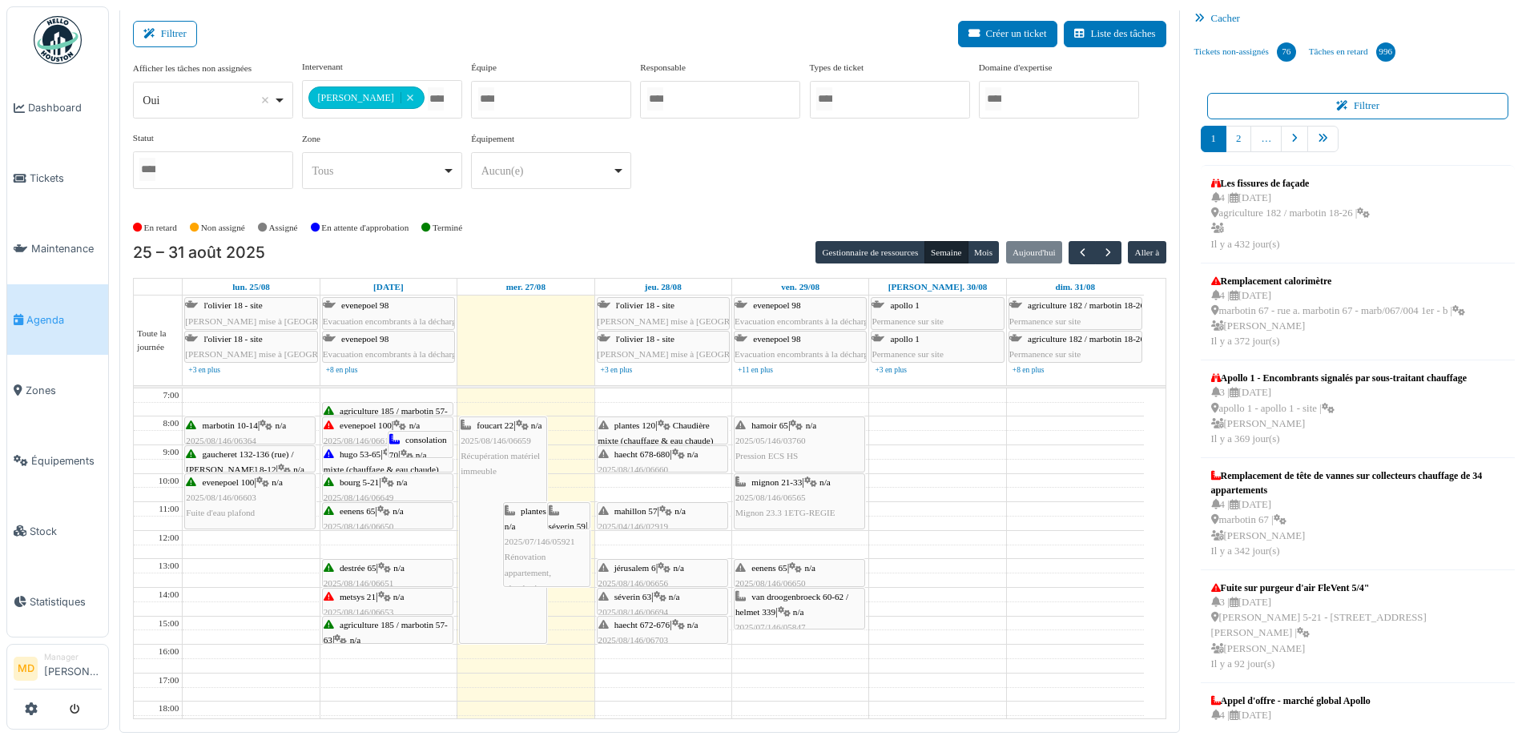
click at [759, 166] on div "**********" at bounding box center [649, 131] width 1033 height 142
click at [772, 224] on div "En retard Non assigné Assigné En attente d'approbation Terminé" at bounding box center [649, 228] width 1033 height 26
click at [756, 189] on div "**********" at bounding box center [649, 131] width 1033 height 142
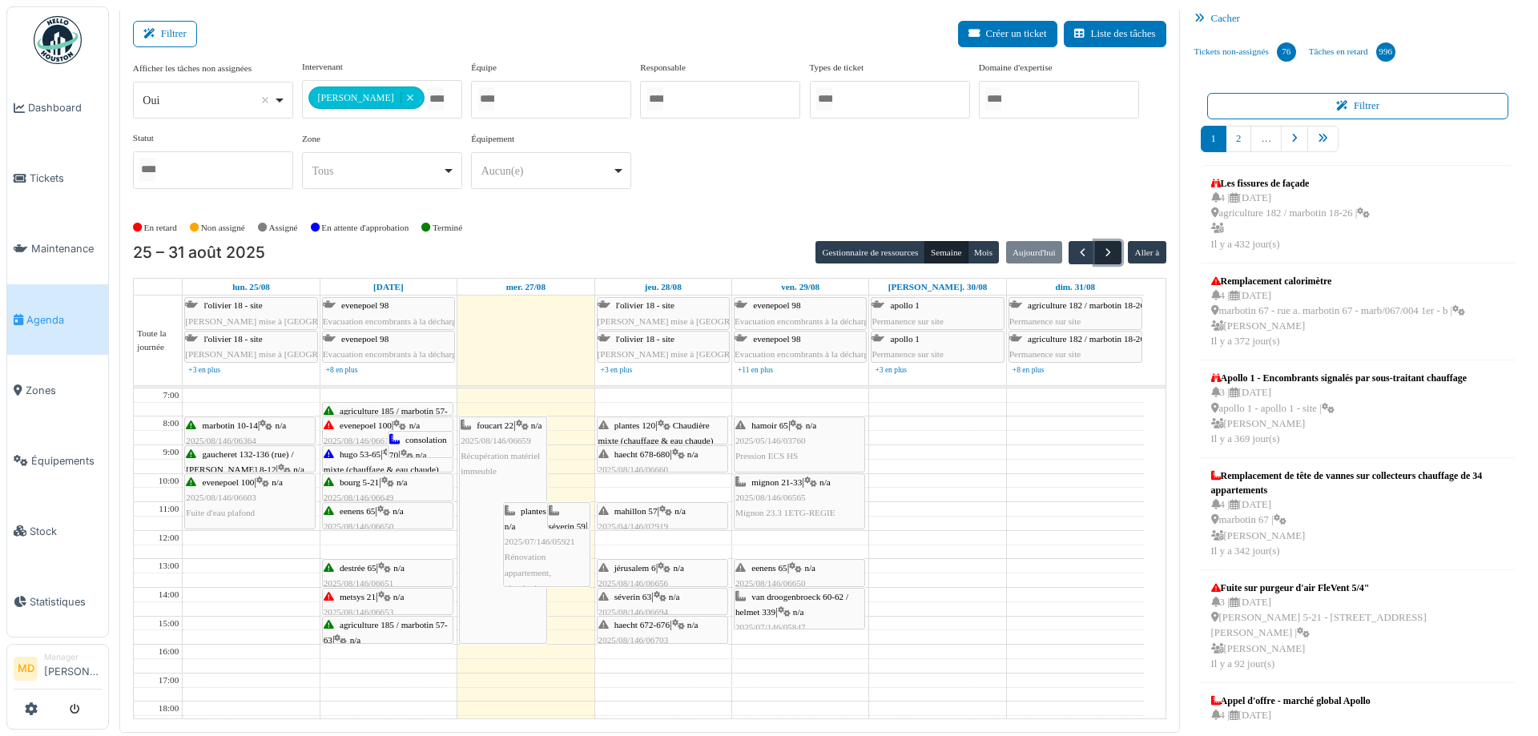
click at [1101, 258] on span "button" at bounding box center [1108, 253] width 14 height 14
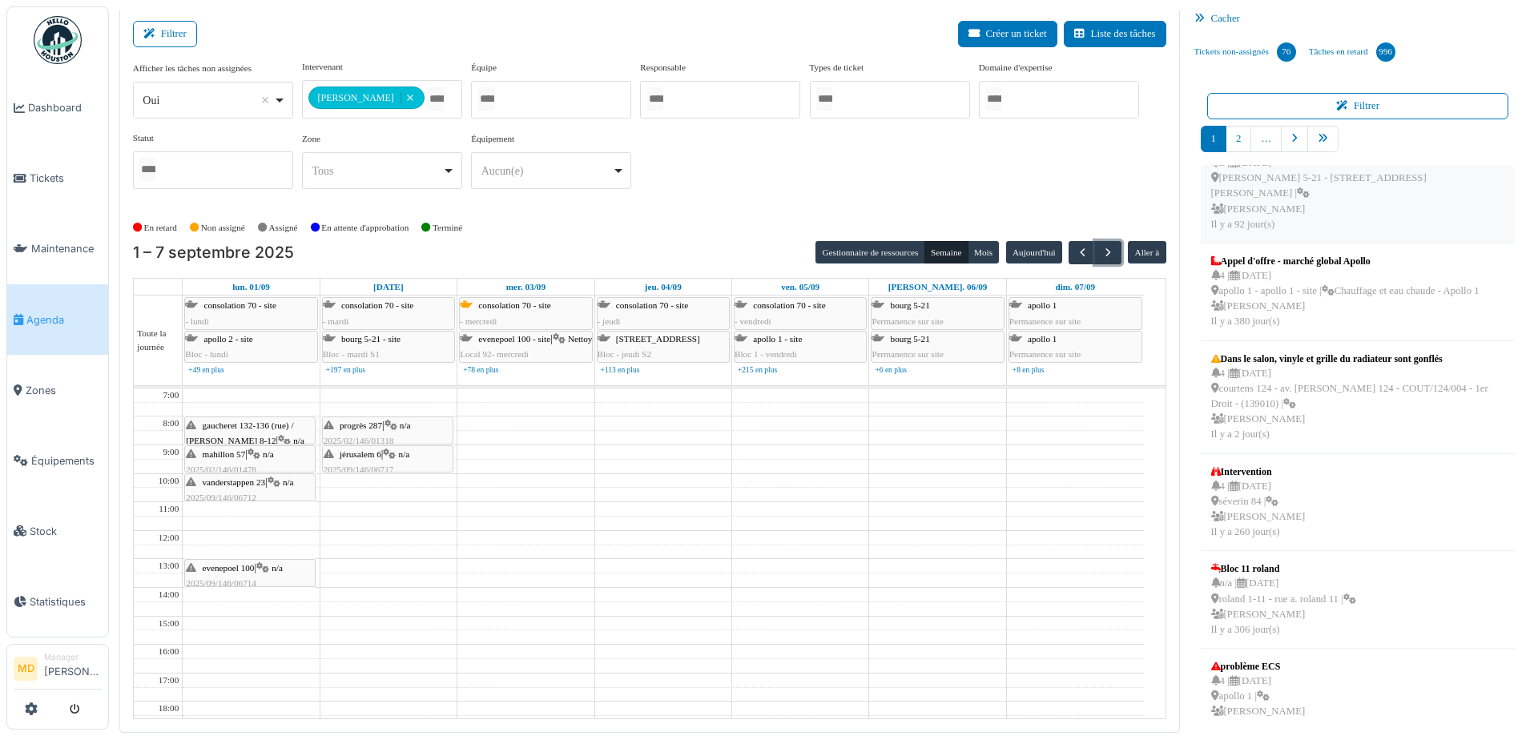
scroll to position [448, 0]
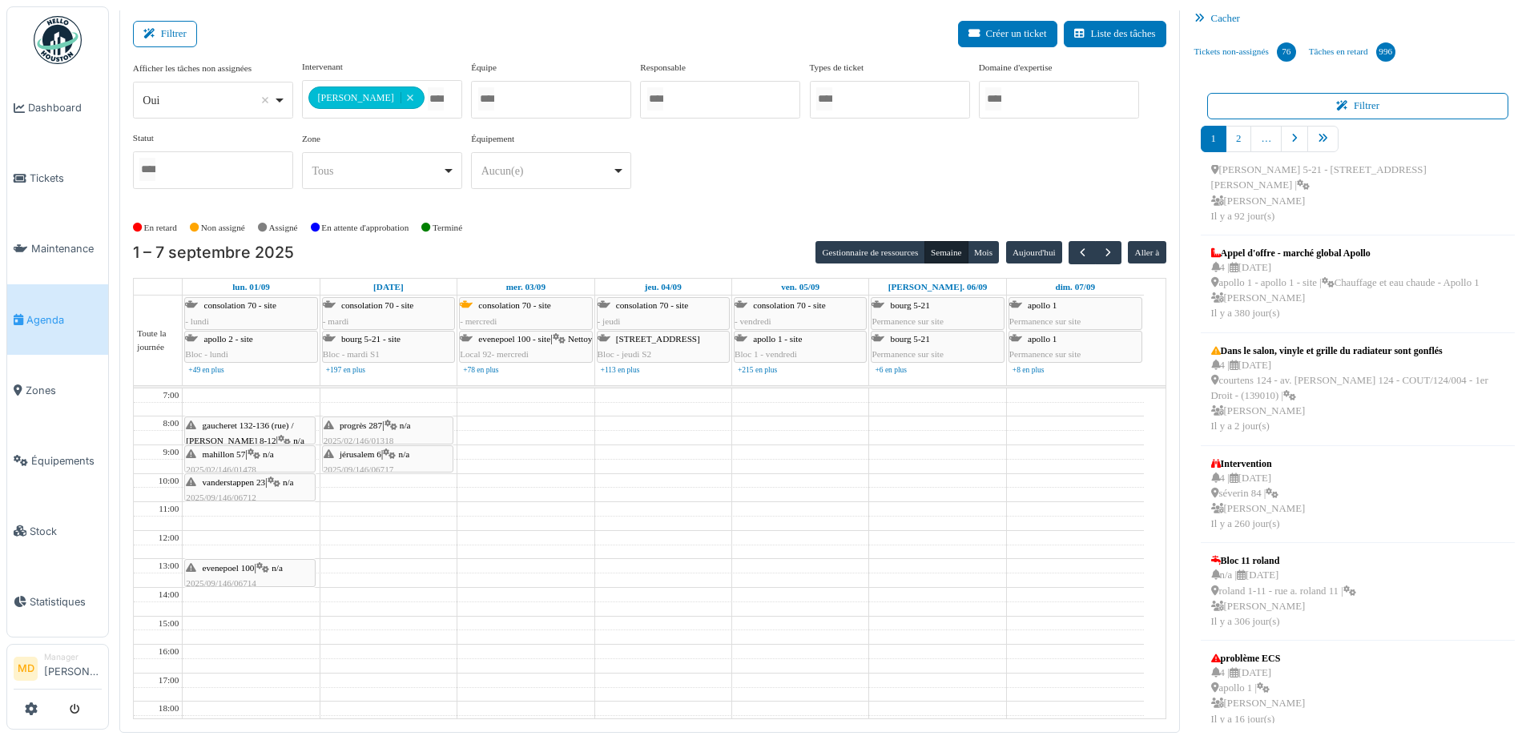
click at [578, 21] on div "Filtrer Créer un ticket Liste des tâches" at bounding box center [649, 40] width 1033 height 39
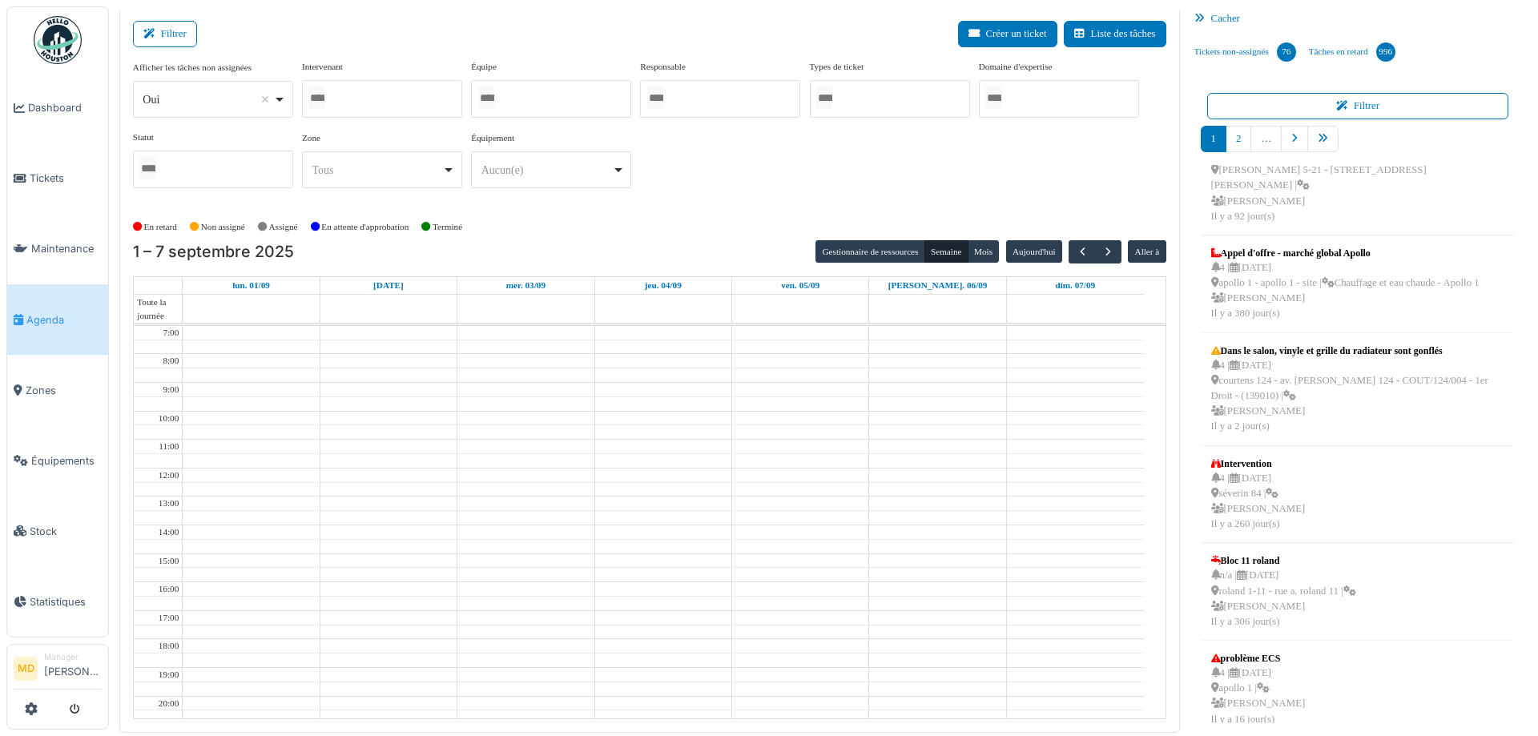
click at [387, 95] on div at bounding box center [382, 99] width 160 height 38
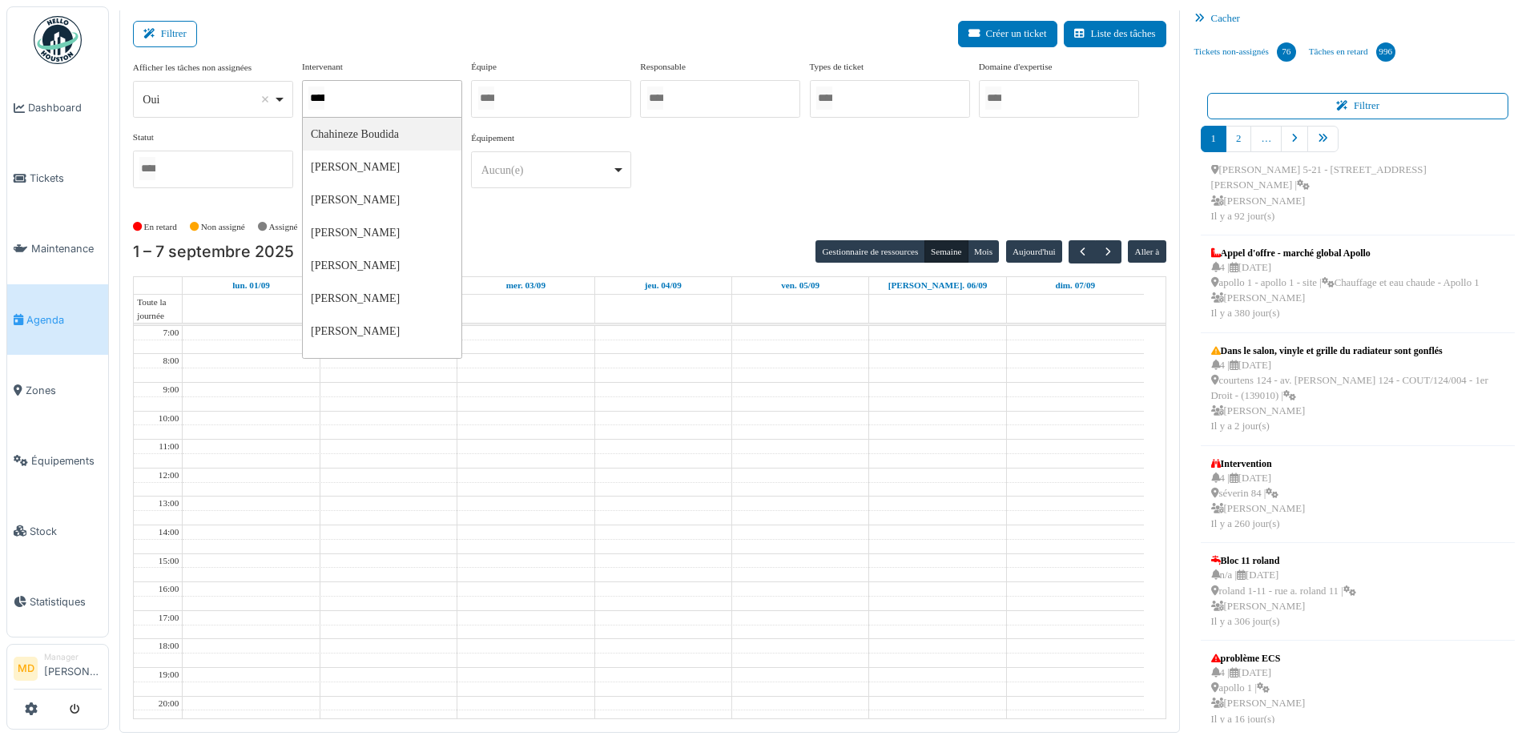
type input "******"
click at [759, 183] on div "**********" at bounding box center [649, 131] width 1033 height 142
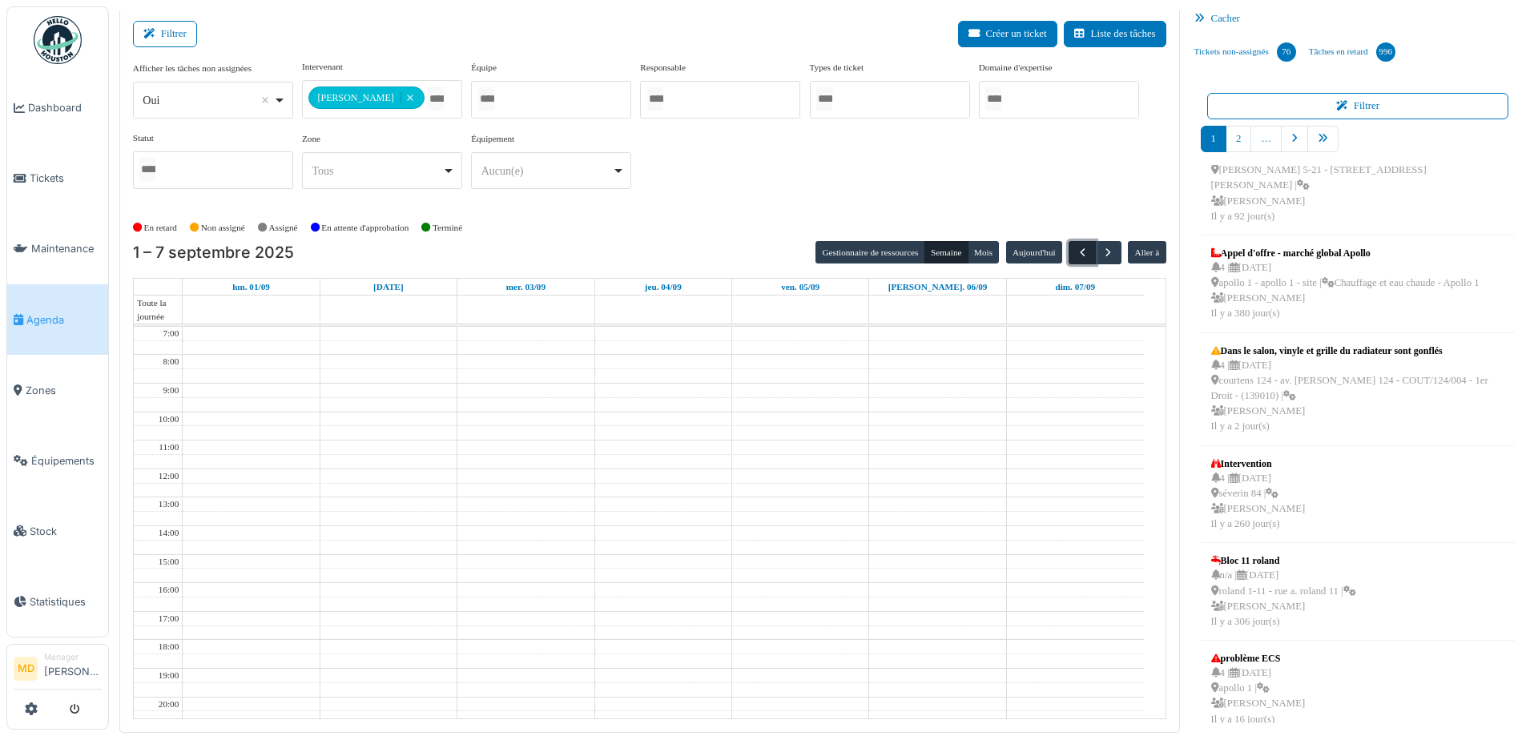
click at [1076, 252] on span "button" at bounding box center [1083, 253] width 14 height 14
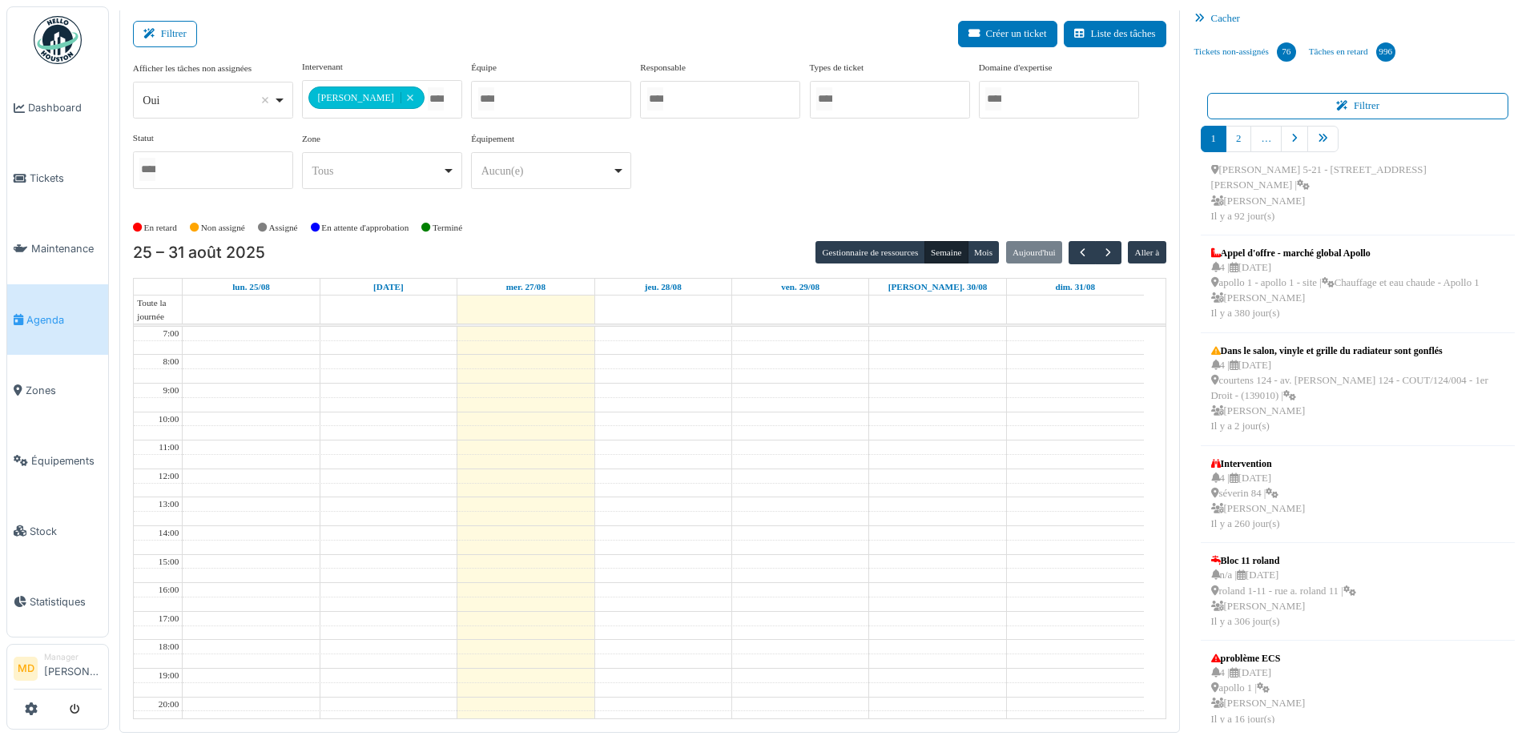
click at [753, 146] on div "**********" at bounding box center [649, 131] width 1033 height 142
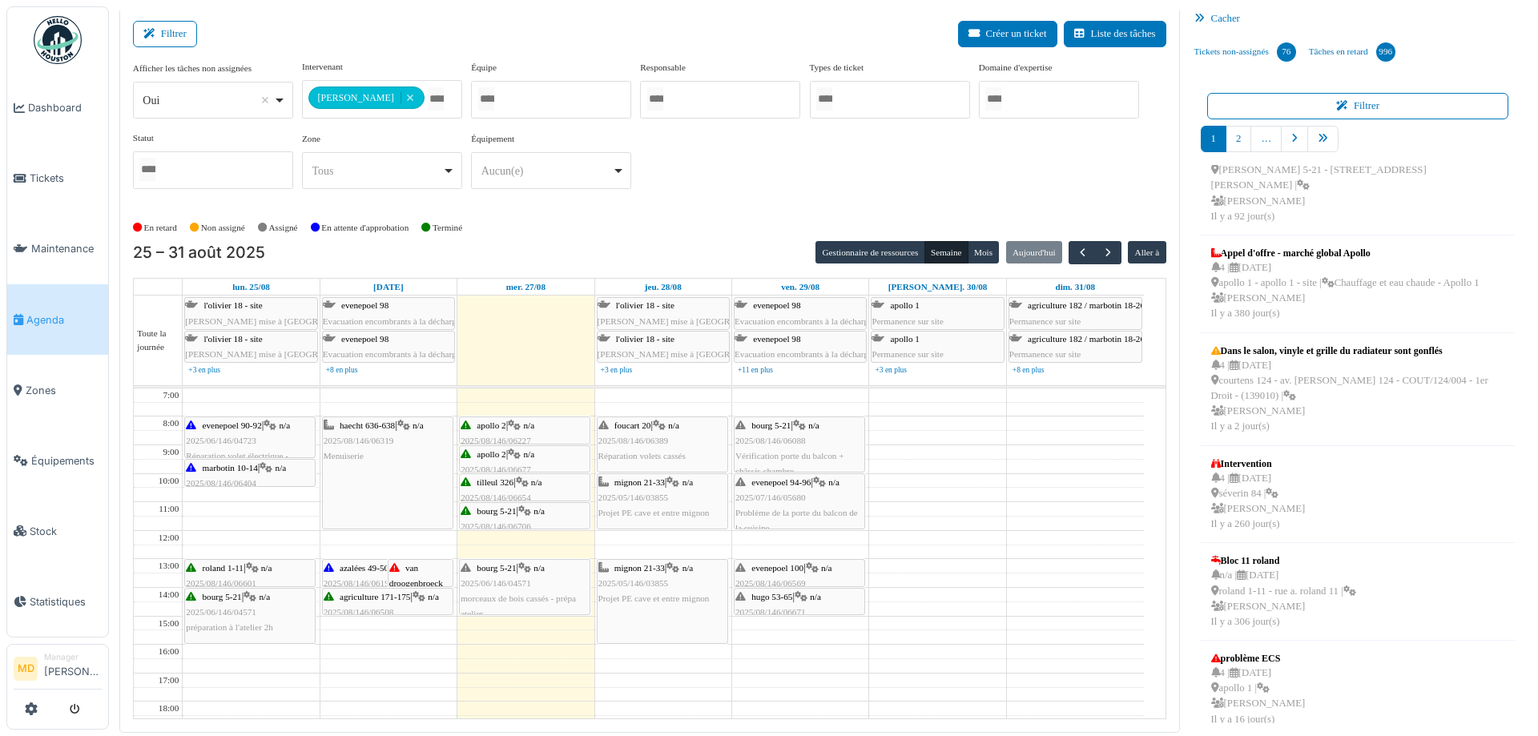
click at [545, 563] on span "n/a" at bounding box center [538, 568] width 11 height 10
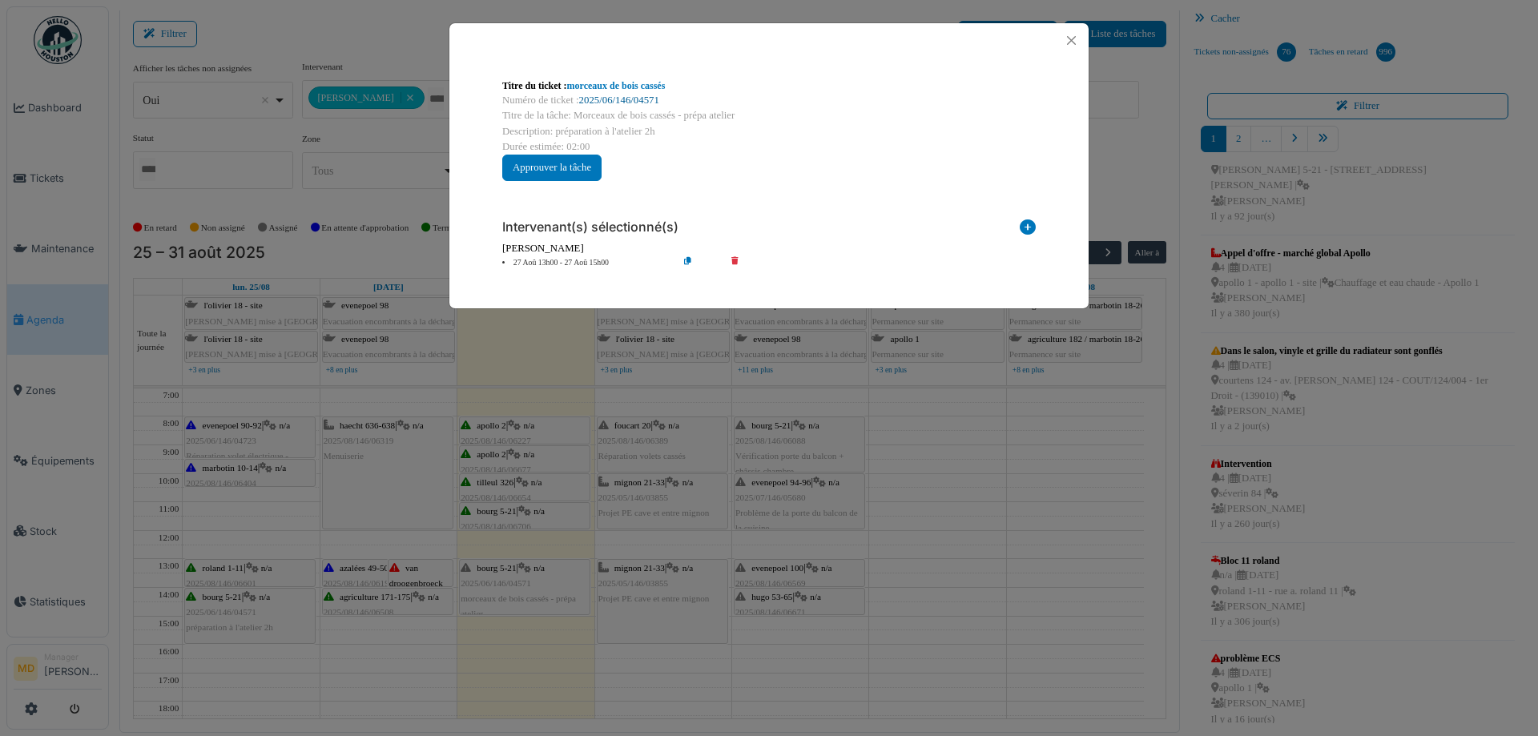
click at [630, 103] on link "2025/06/146/04571" at bounding box center [619, 100] width 80 height 11
click at [1068, 42] on button "Close" at bounding box center [1071, 41] width 22 height 22
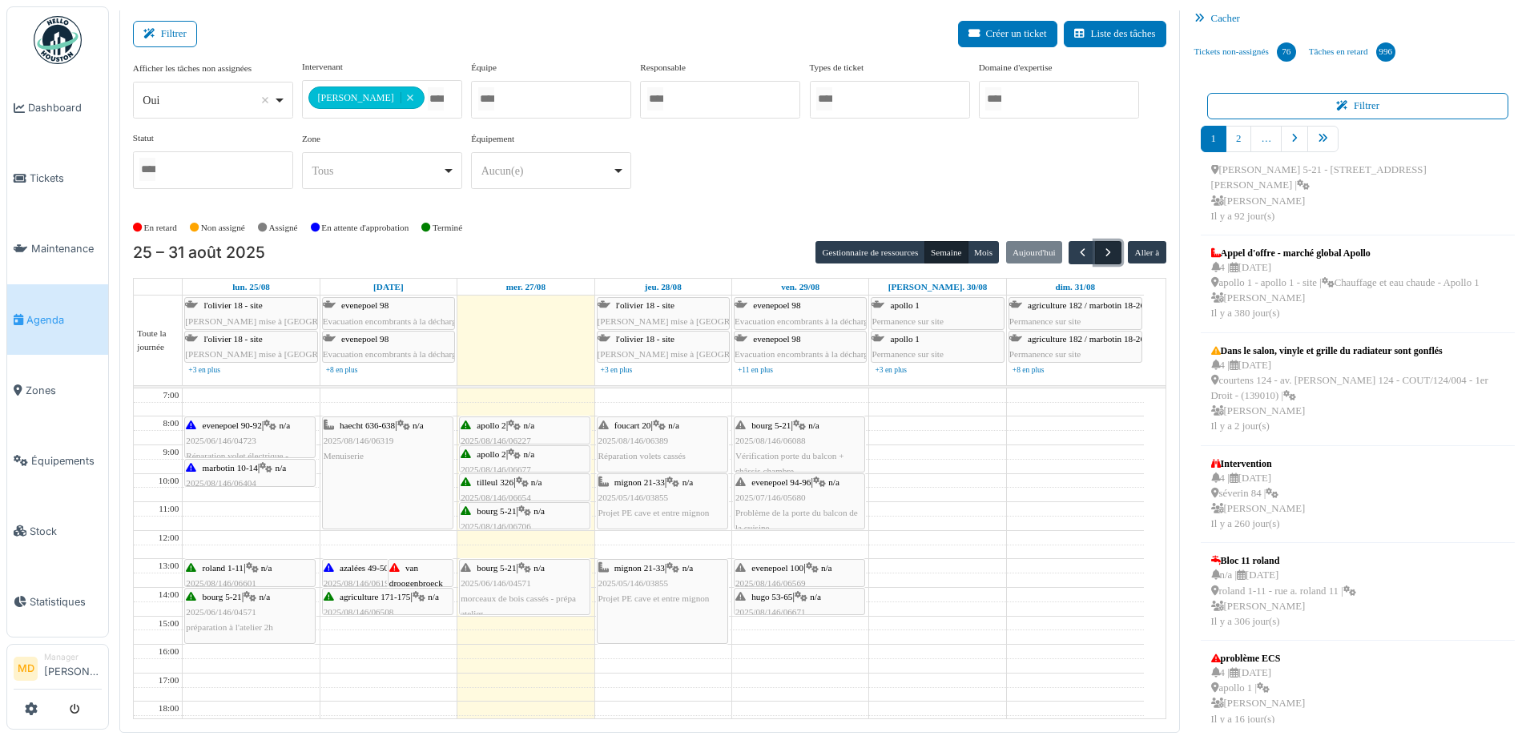
click at [1101, 251] on span "button" at bounding box center [1108, 253] width 14 height 14
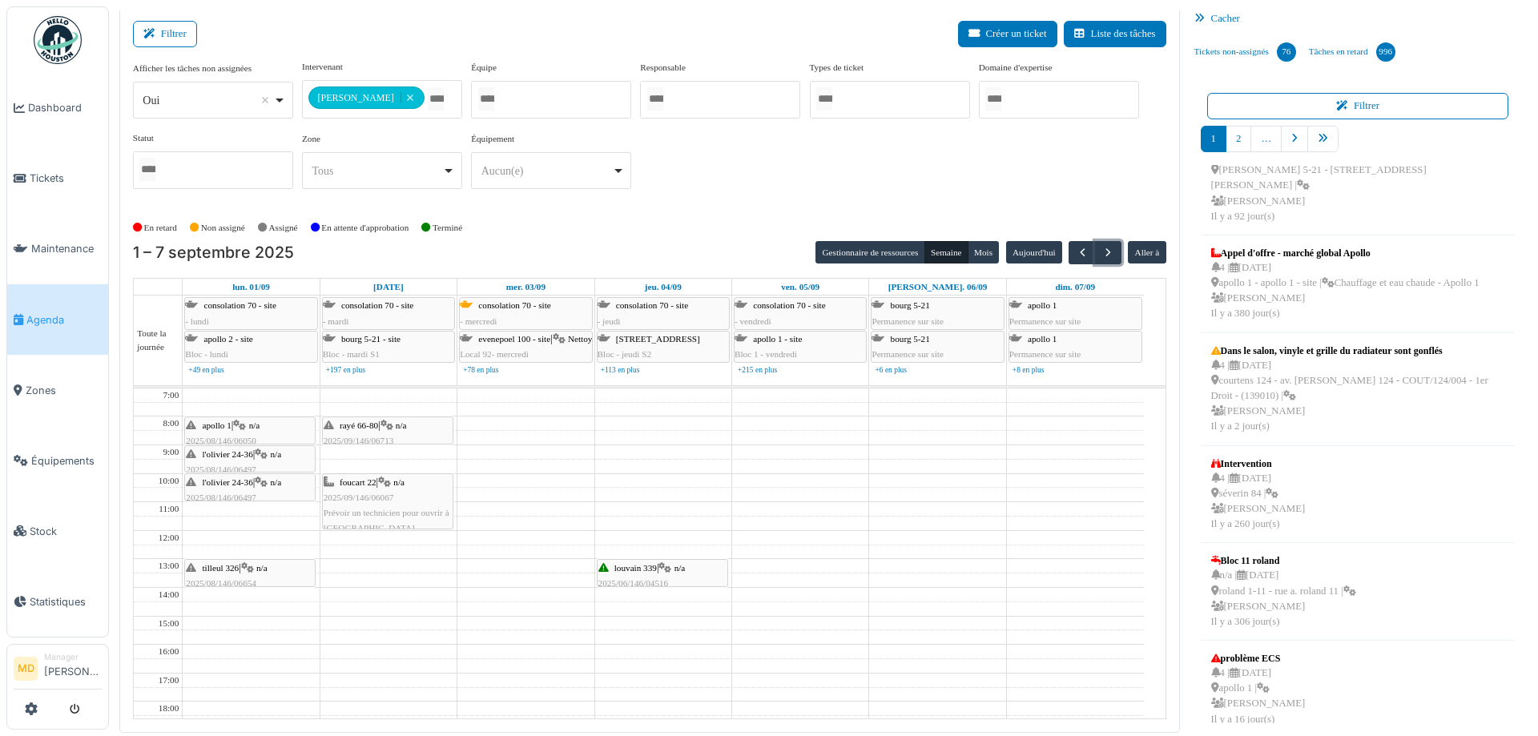
click at [223, 569] on span "tilleul 326" at bounding box center [221, 568] width 37 height 10
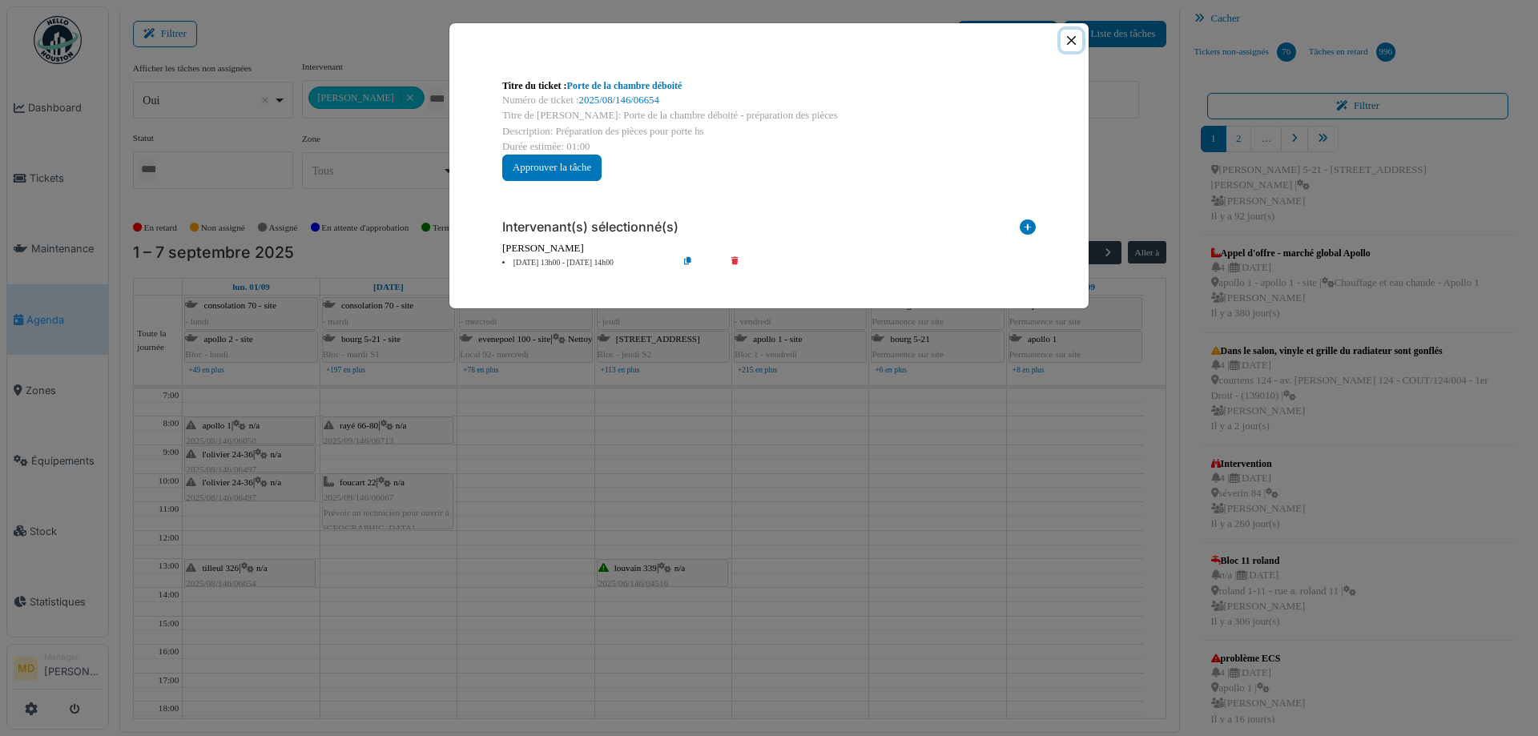
click at [1078, 39] on button "Close" at bounding box center [1071, 41] width 22 height 22
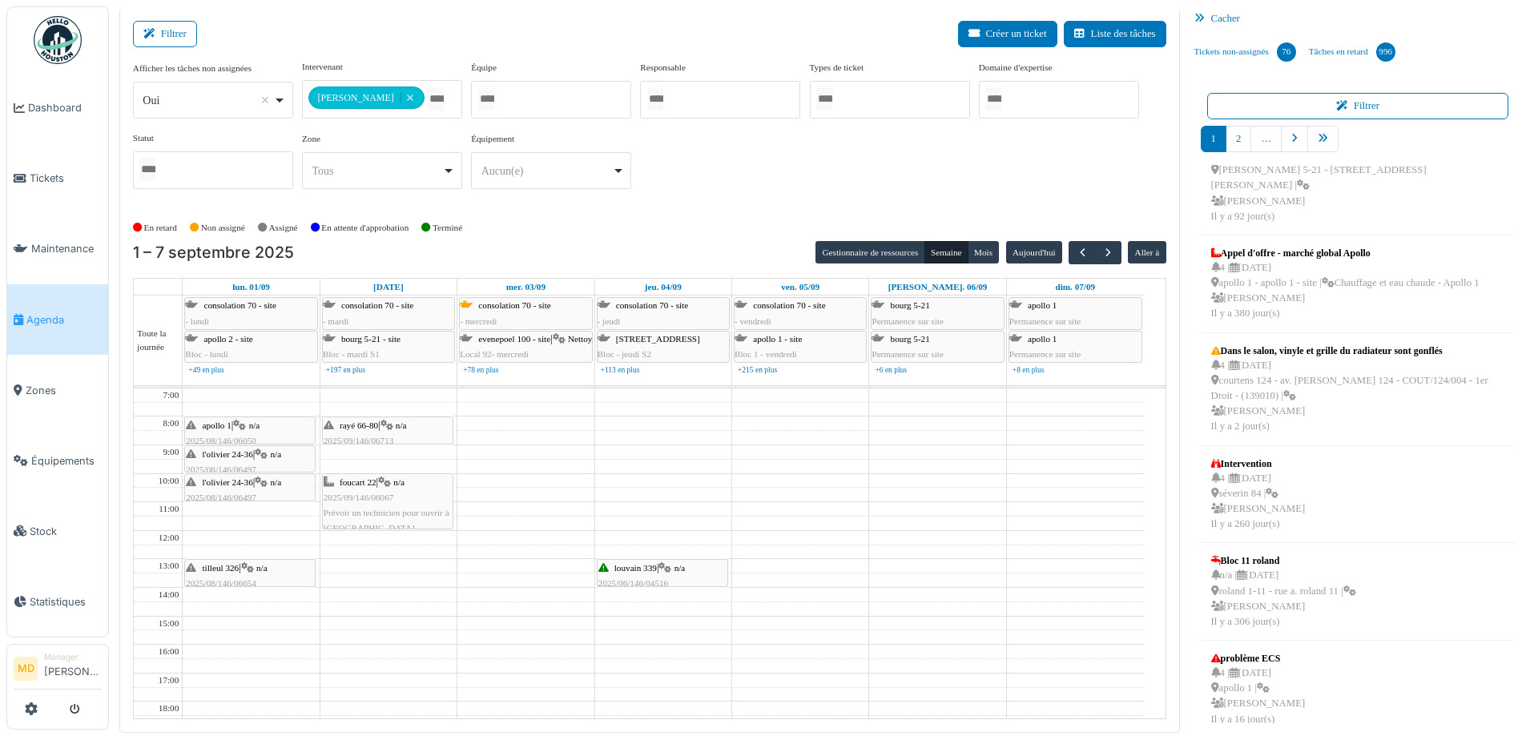
click at [250, 568] on icon at bounding box center [247, 568] width 13 height 10
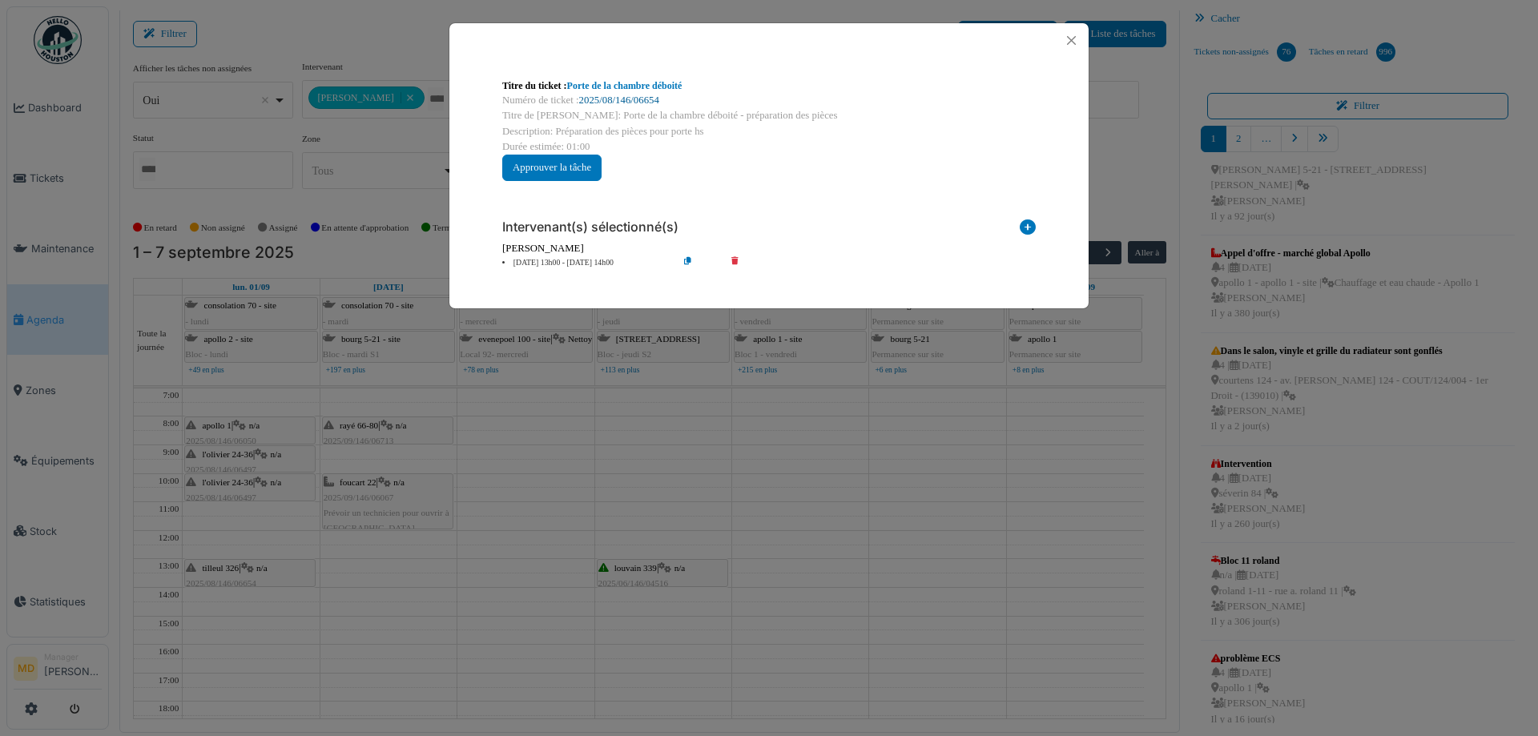
click at [610, 102] on link "2025/08/146/06654" at bounding box center [619, 100] width 80 height 11
click at [1071, 42] on button "Close" at bounding box center [1071, 41] width 22 height 22
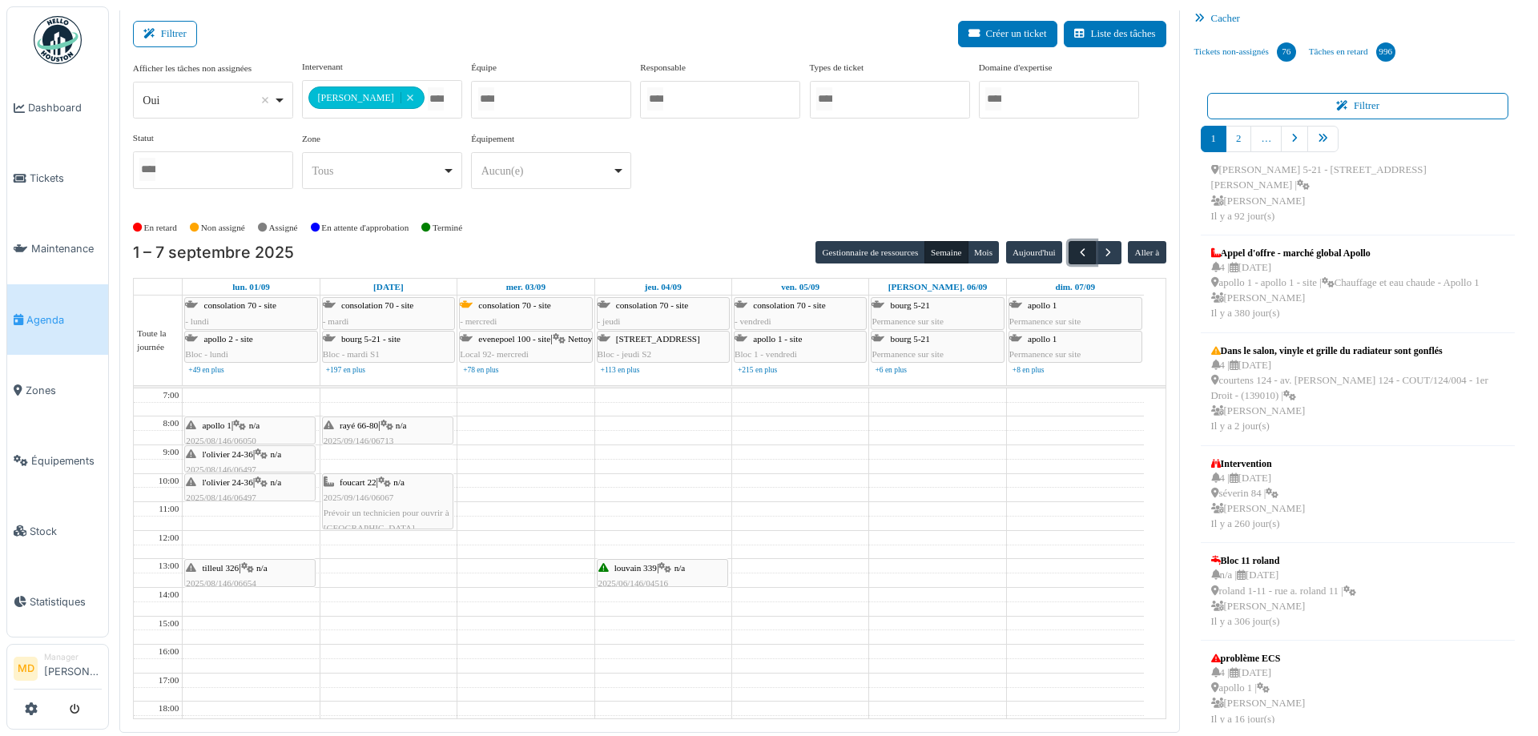
click at [1076, 256] on span "button" at bounding box center [1083, 253] width 14 height 14
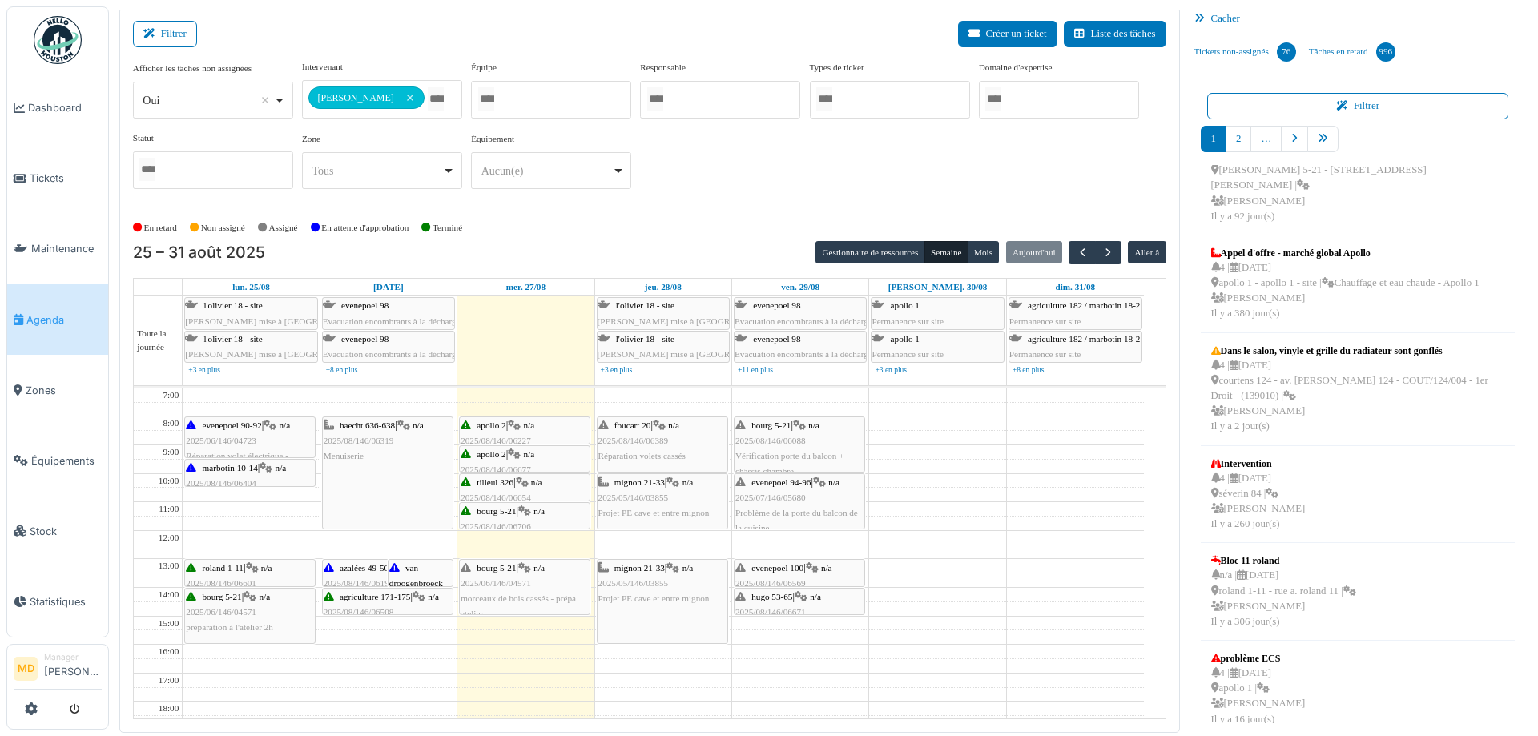
click at [802, 171] on div "**********" at bounding box center [649, 131] width 1033 height 142
click at [1101, 251] on span "button" at bounding box center [1108, 253] width 14 height 14
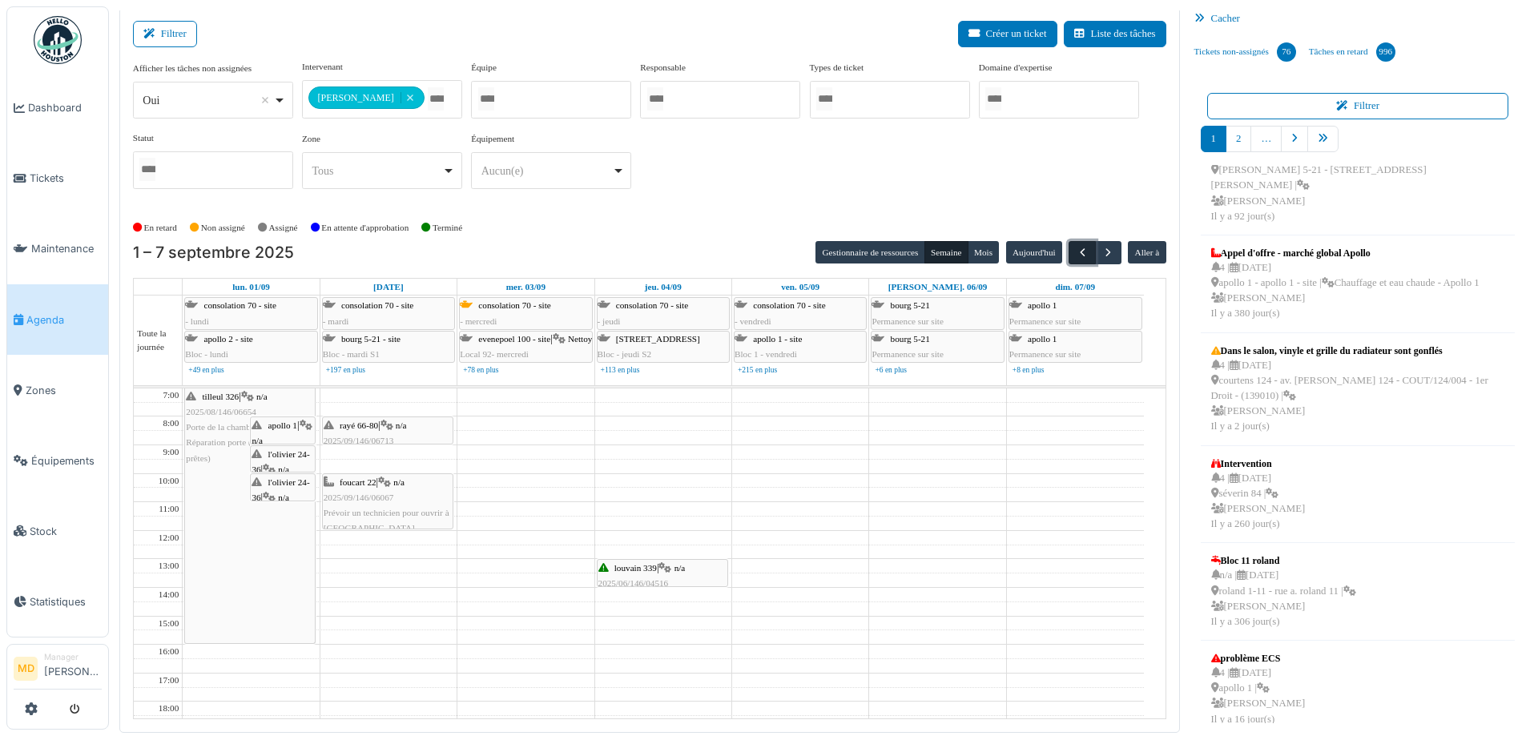
click at [1076, 250] on span "button" at bounding box center [1083, 253] width 14 height 14
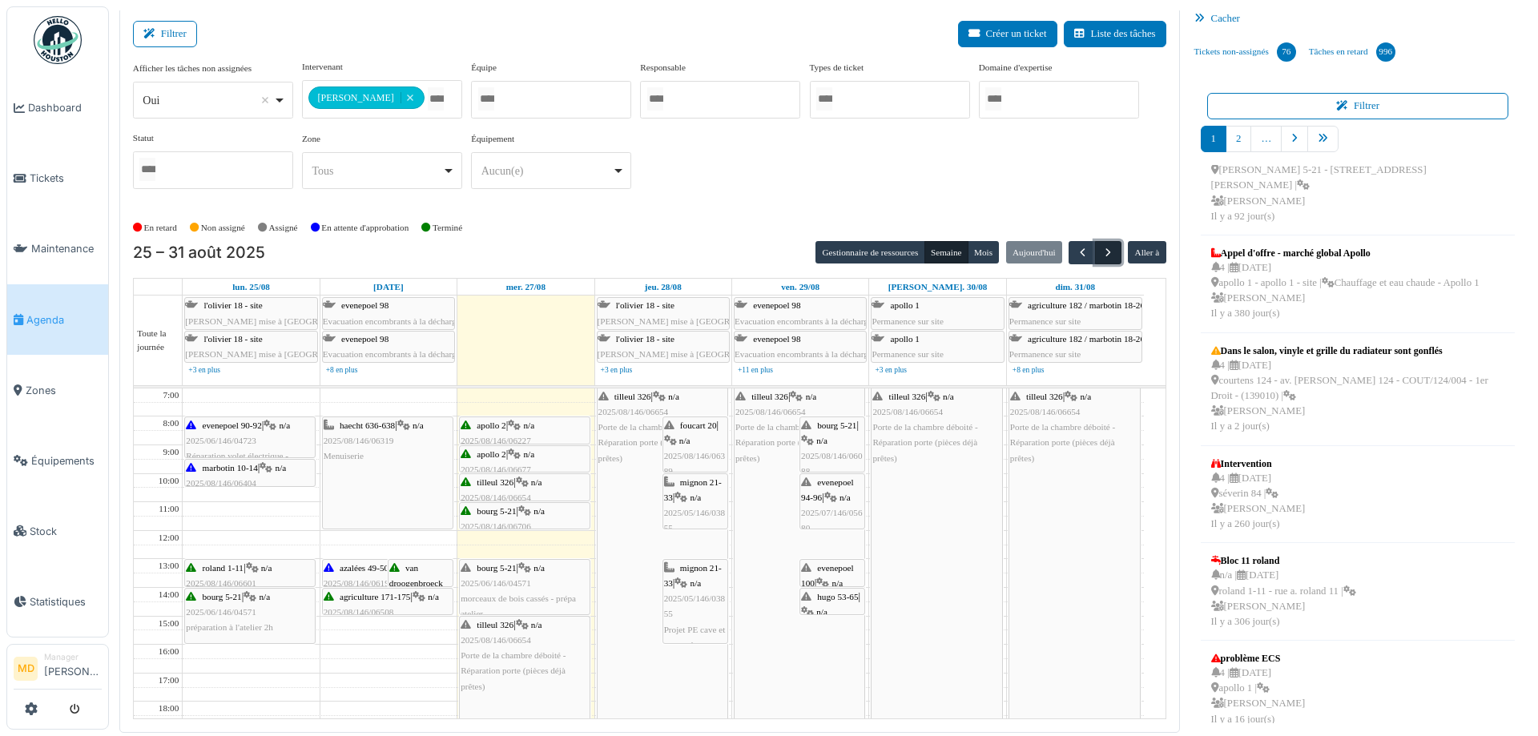
click at [1106, 251] on button "button" at bounding box center [1108, 252] width 26 height 23
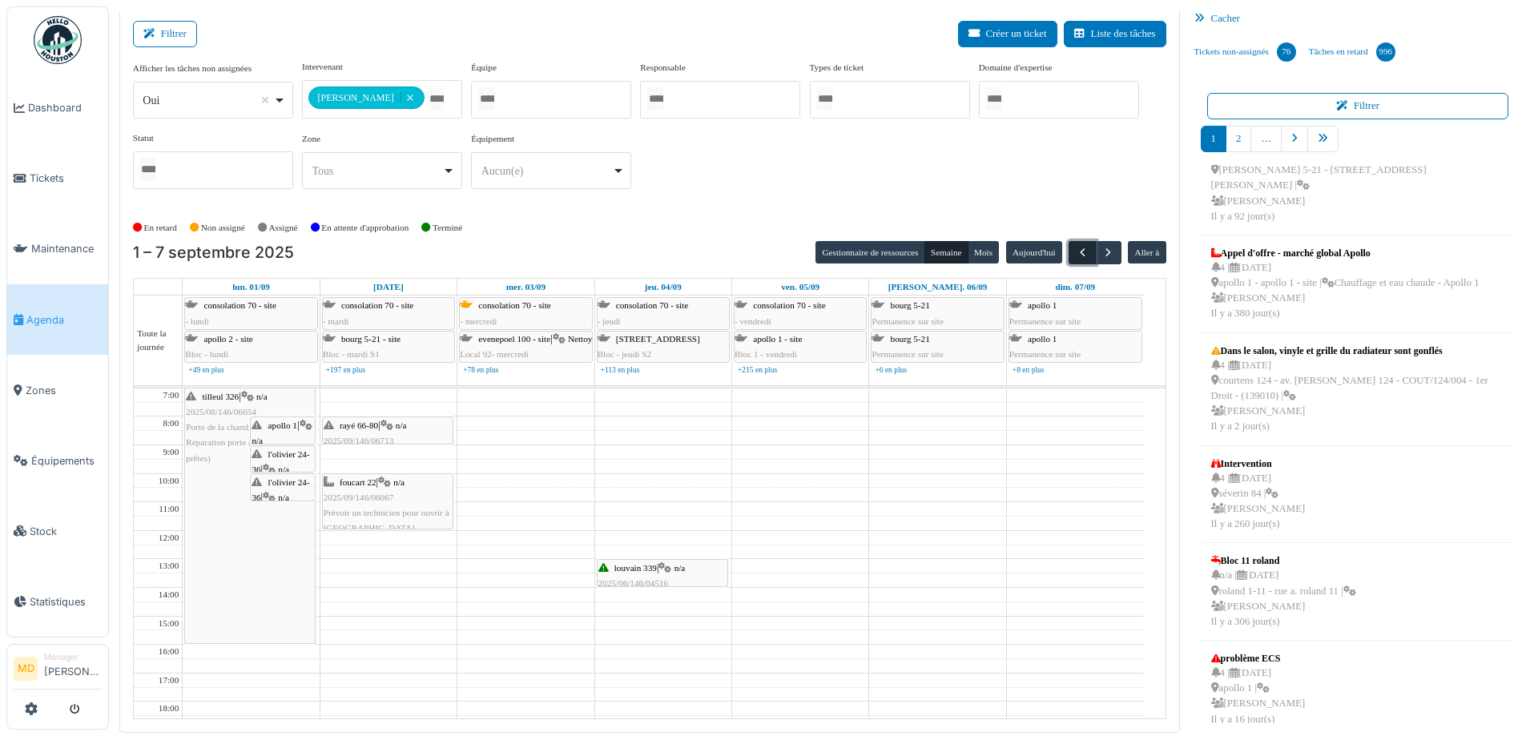
click at [1076, 250] on span "button" at bounding box center [1083, 253] width 14 height 14
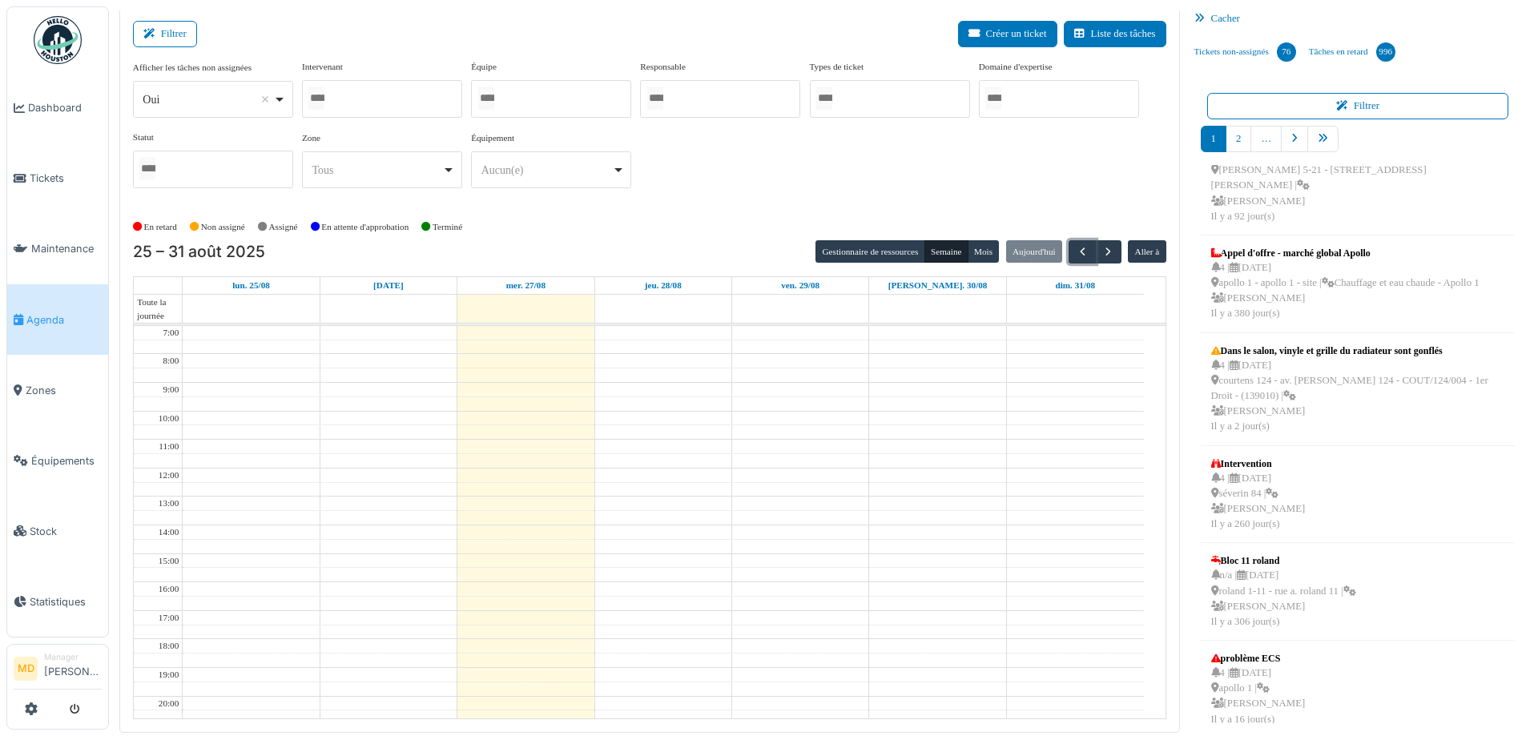
click at [389, 97] on div at bounding box center [382, 99] width 160 height 38
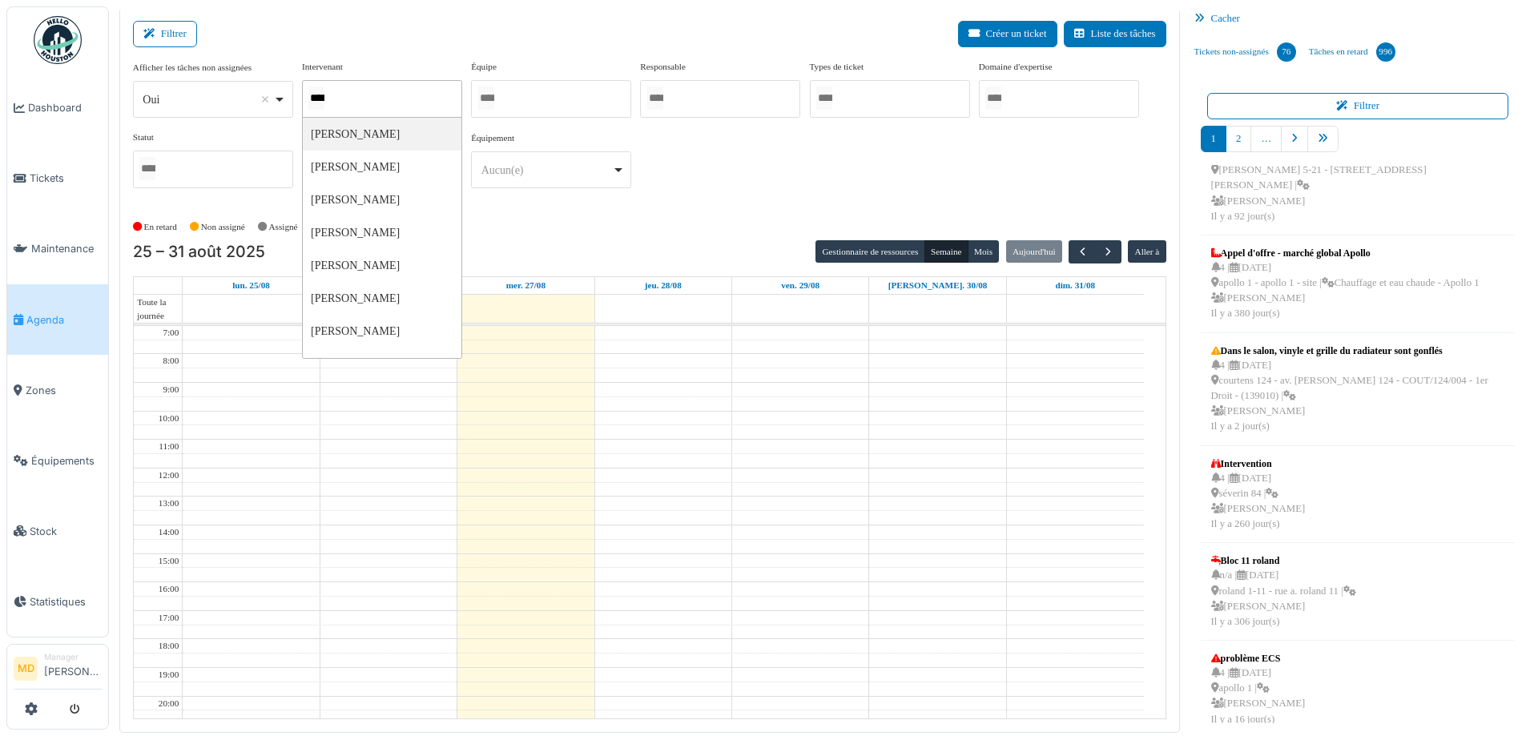
type input "*****"
click at [705, 169] on div "**********" at bounding box center [649, 131] width 1033 height 142
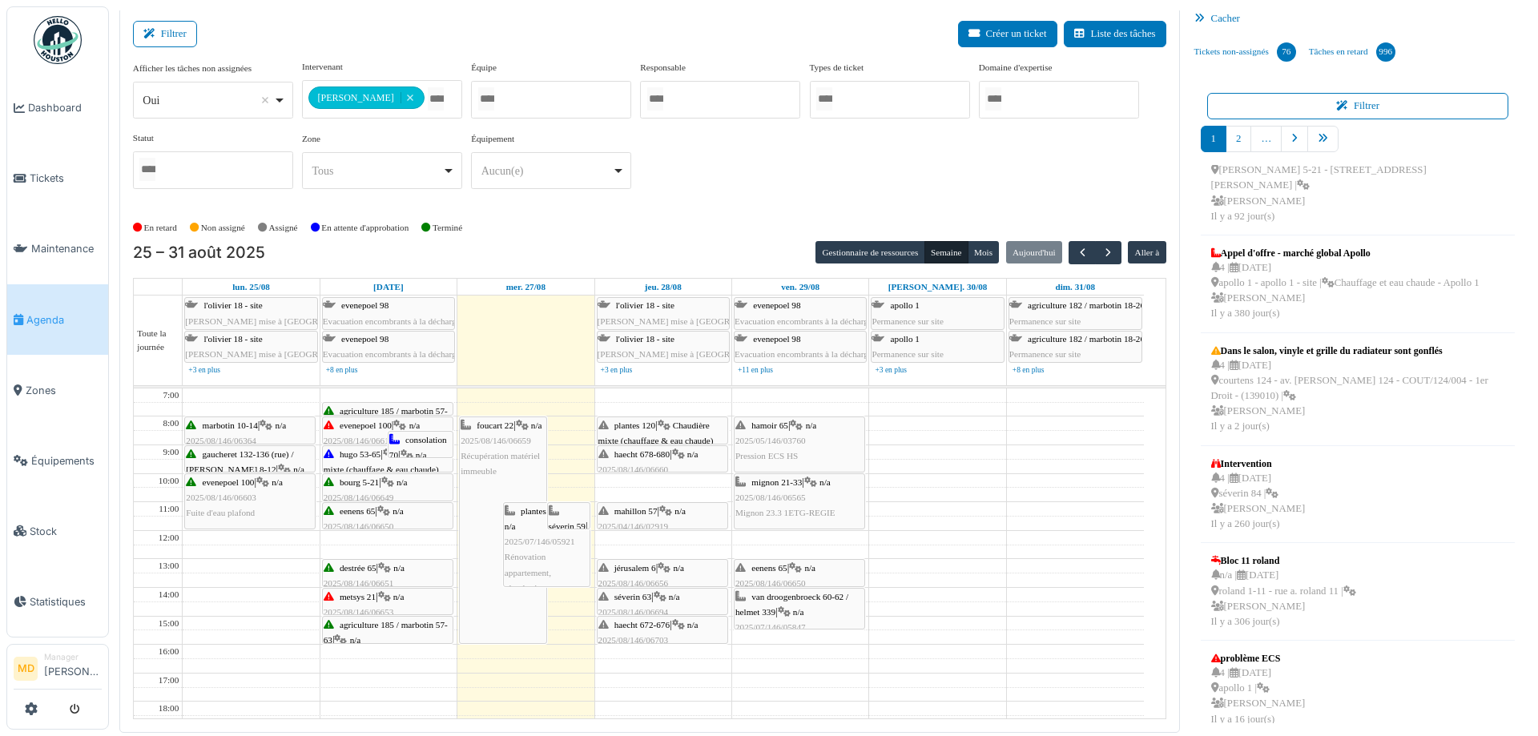
click at [670, 429] on icon at bounding box center [664, 425] width 13 height 10
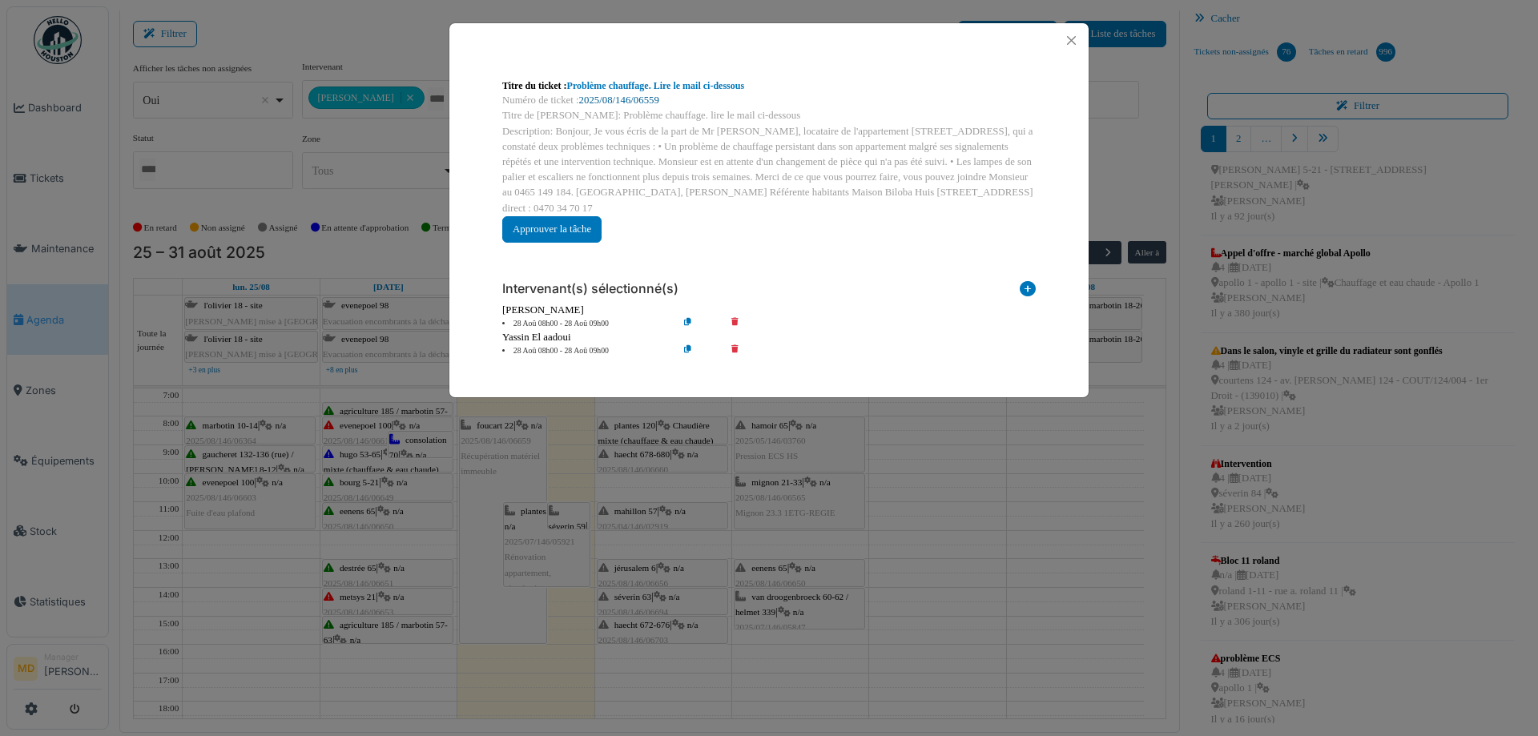
click at [631, 99] on link "2025/08/146/06559" at bounding box center [619, 100] width 80 height 11
click at [1072, 38] on button "Close" at bounding box center [1071, 41] width 22 height 22
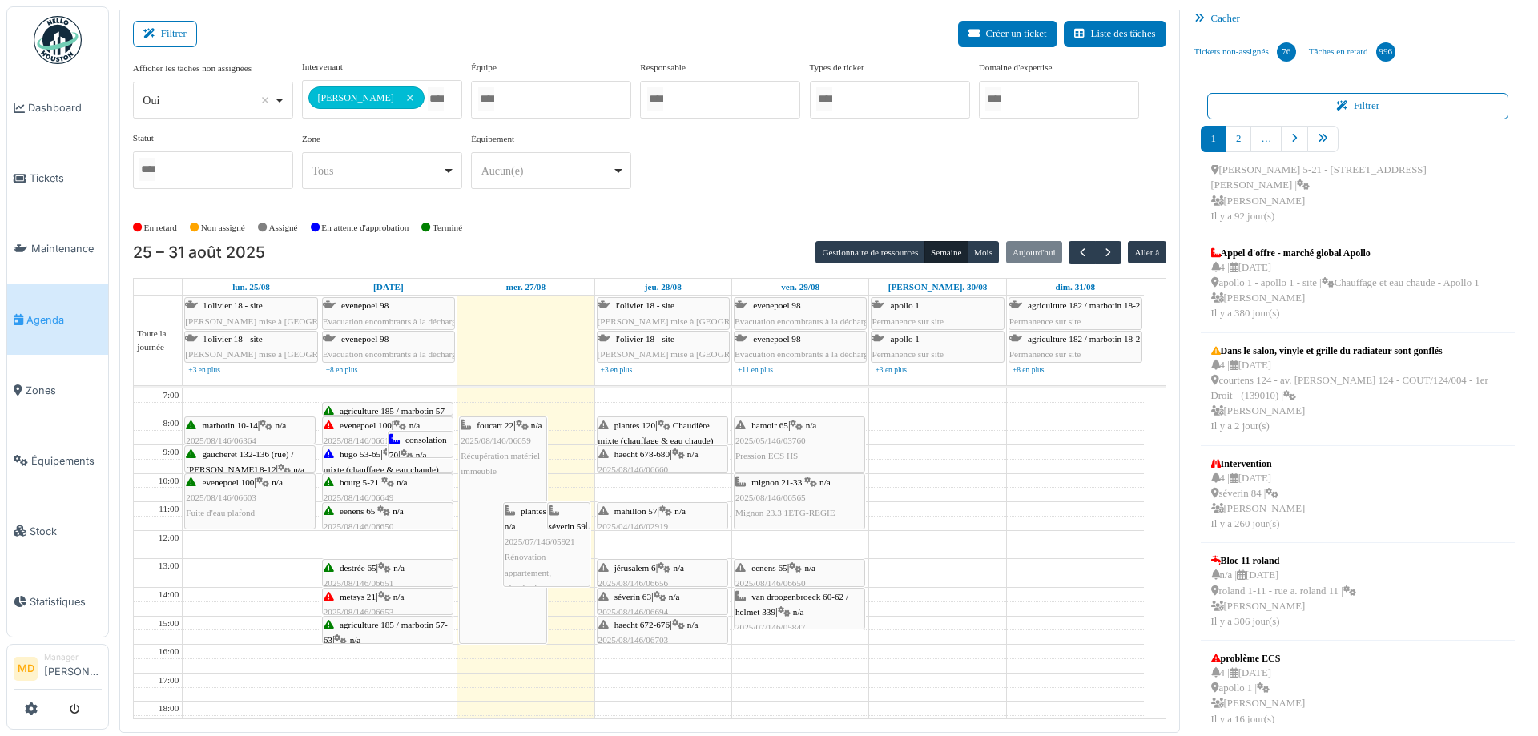
click at [662, 451] on span "haecht 678-680" at bounding box center [641, 454] width 55 height 10
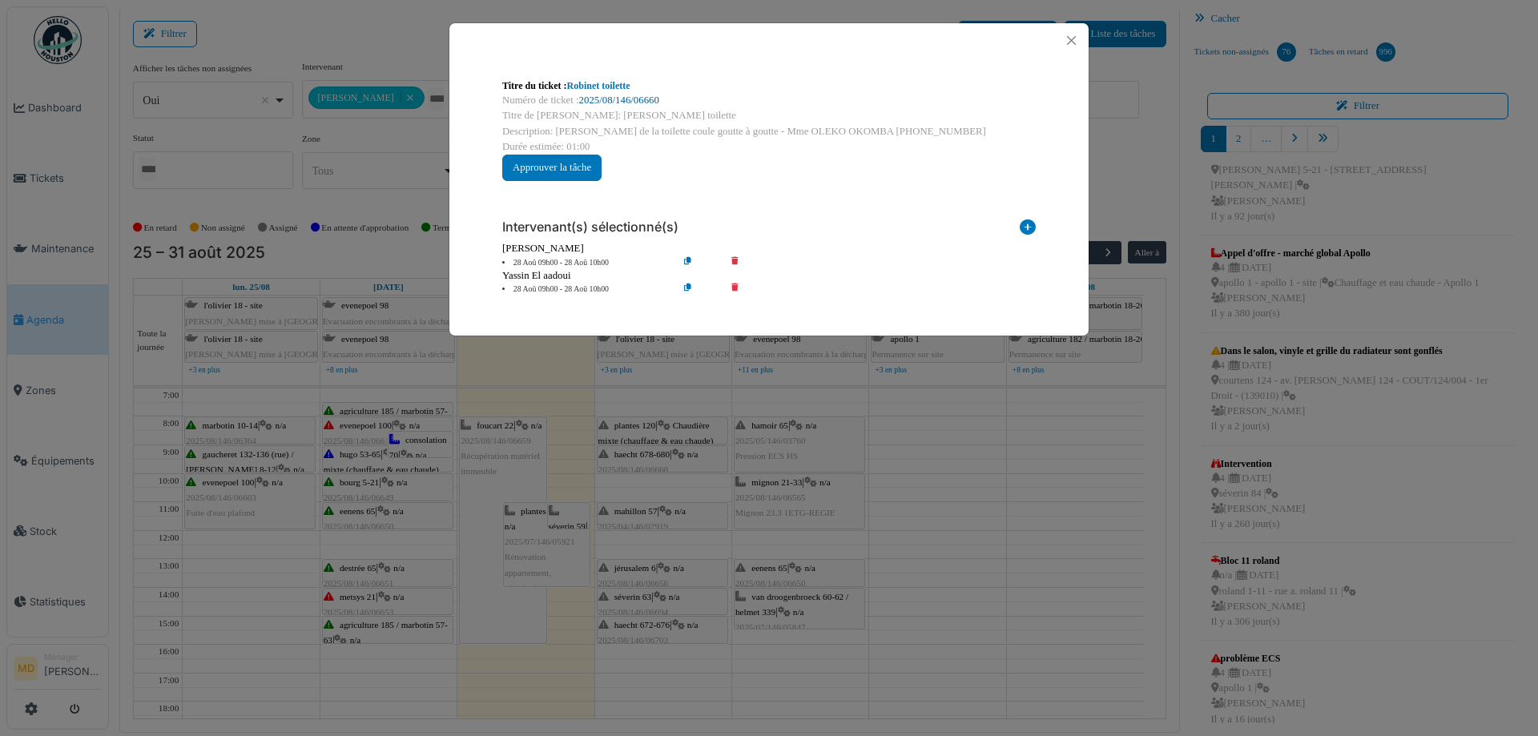
click at [609, 95] on link "2025/08/146/06660" at bounding box center [619, 100] width 80 height 11
click at [1073, 41] on button "Close" at bounding box center [1071, 41] width 22 height 22
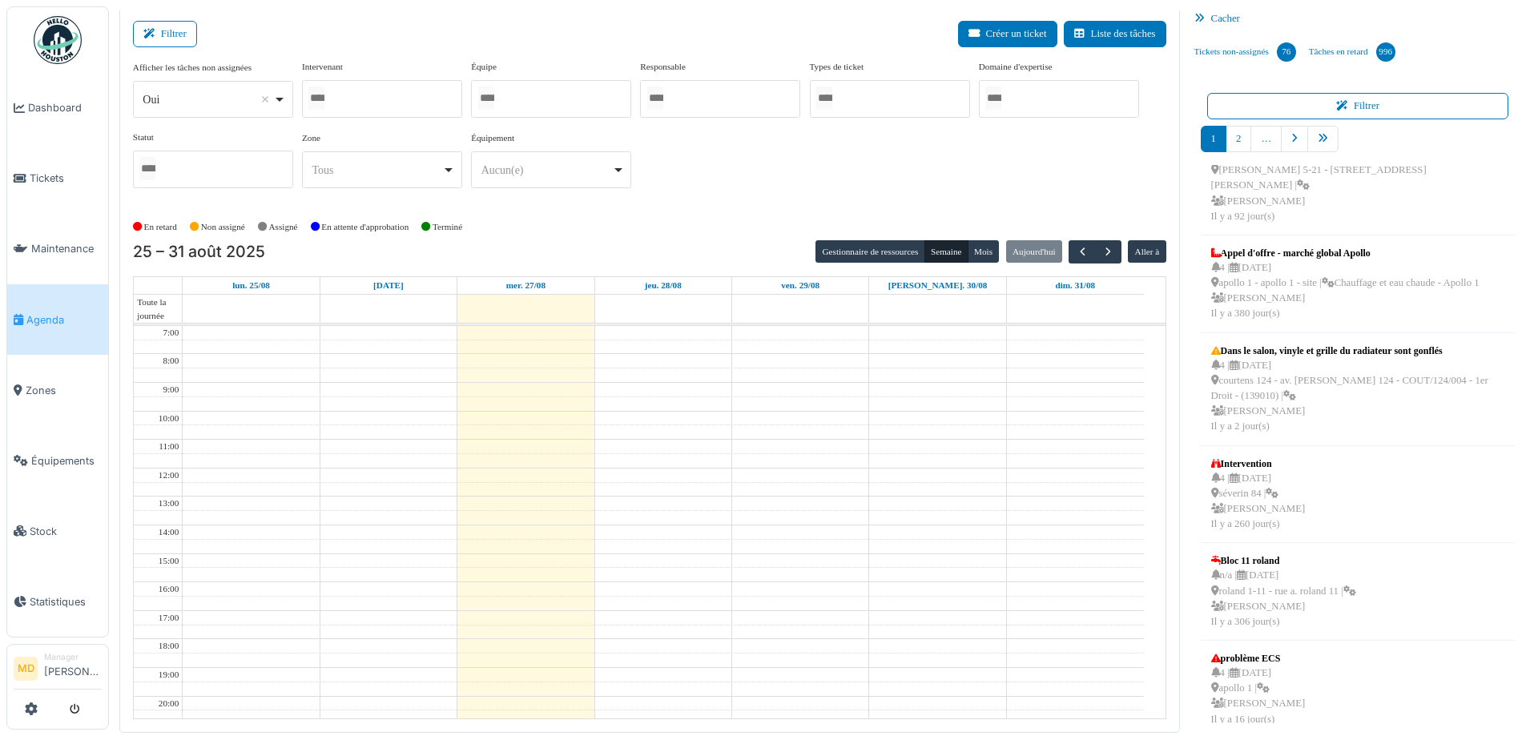
click at [388, 95] on div at bounding box center [382, 99] width 160 height 38
type input "*"
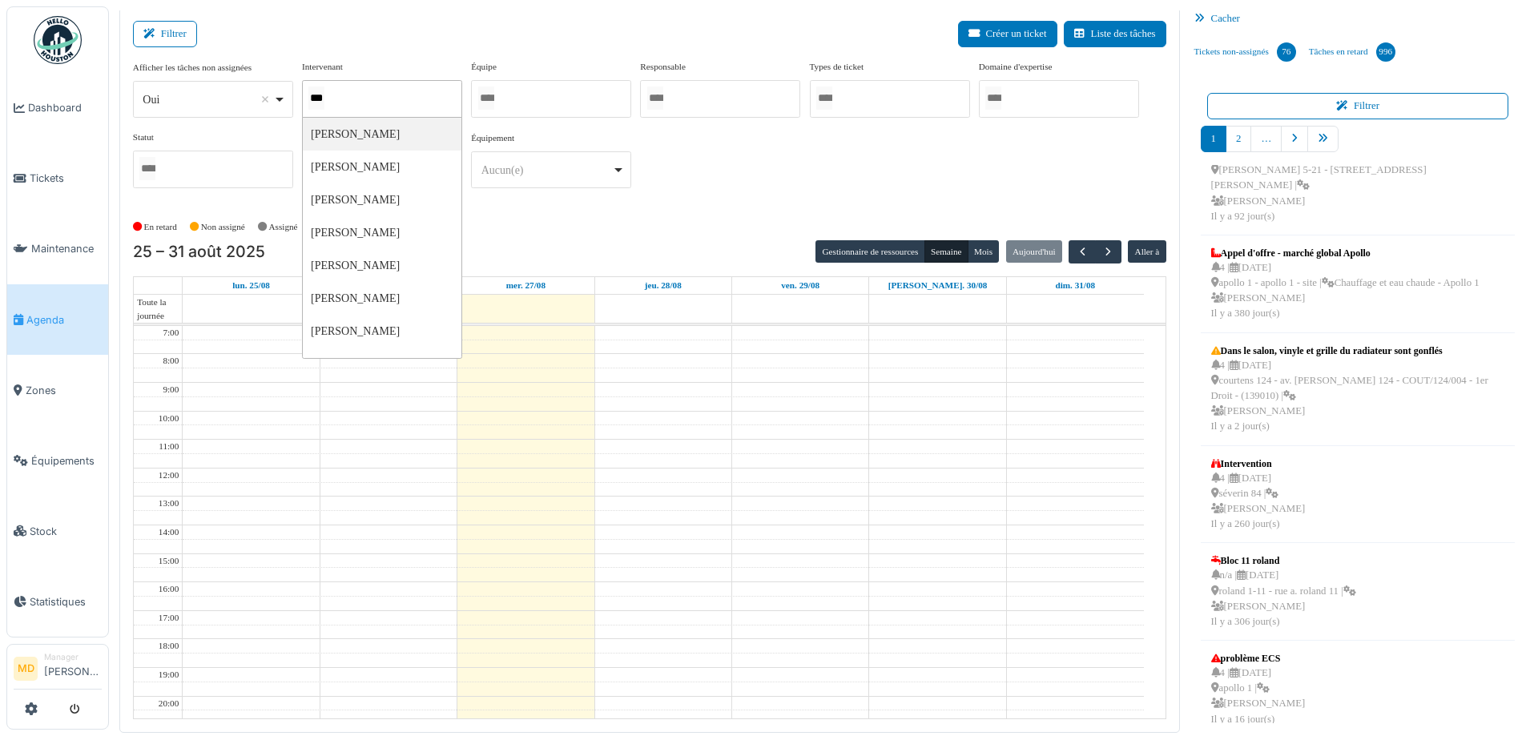
type input "****"
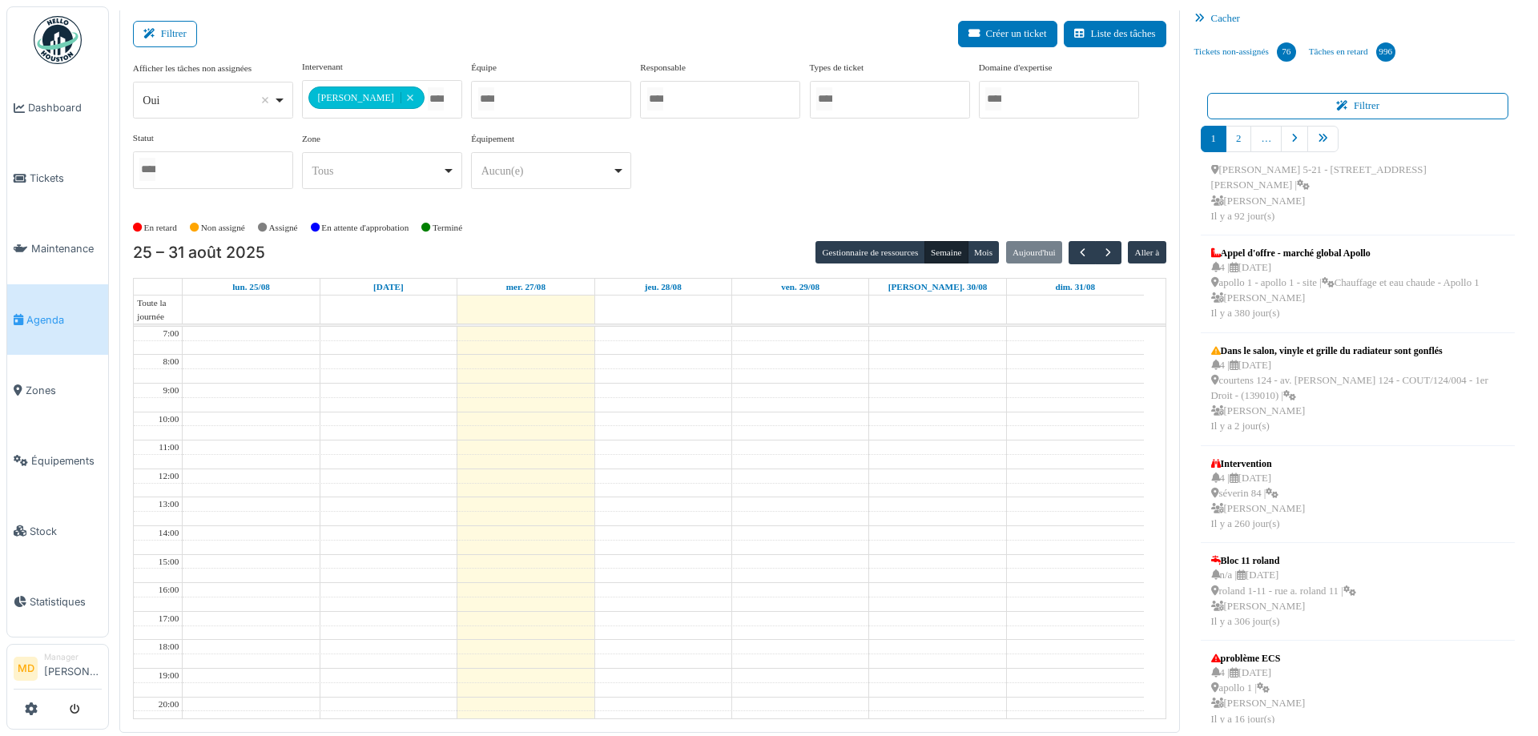
click at [847, 175] on div "**********" at bounding box center [649, 131] width 1033 height 142
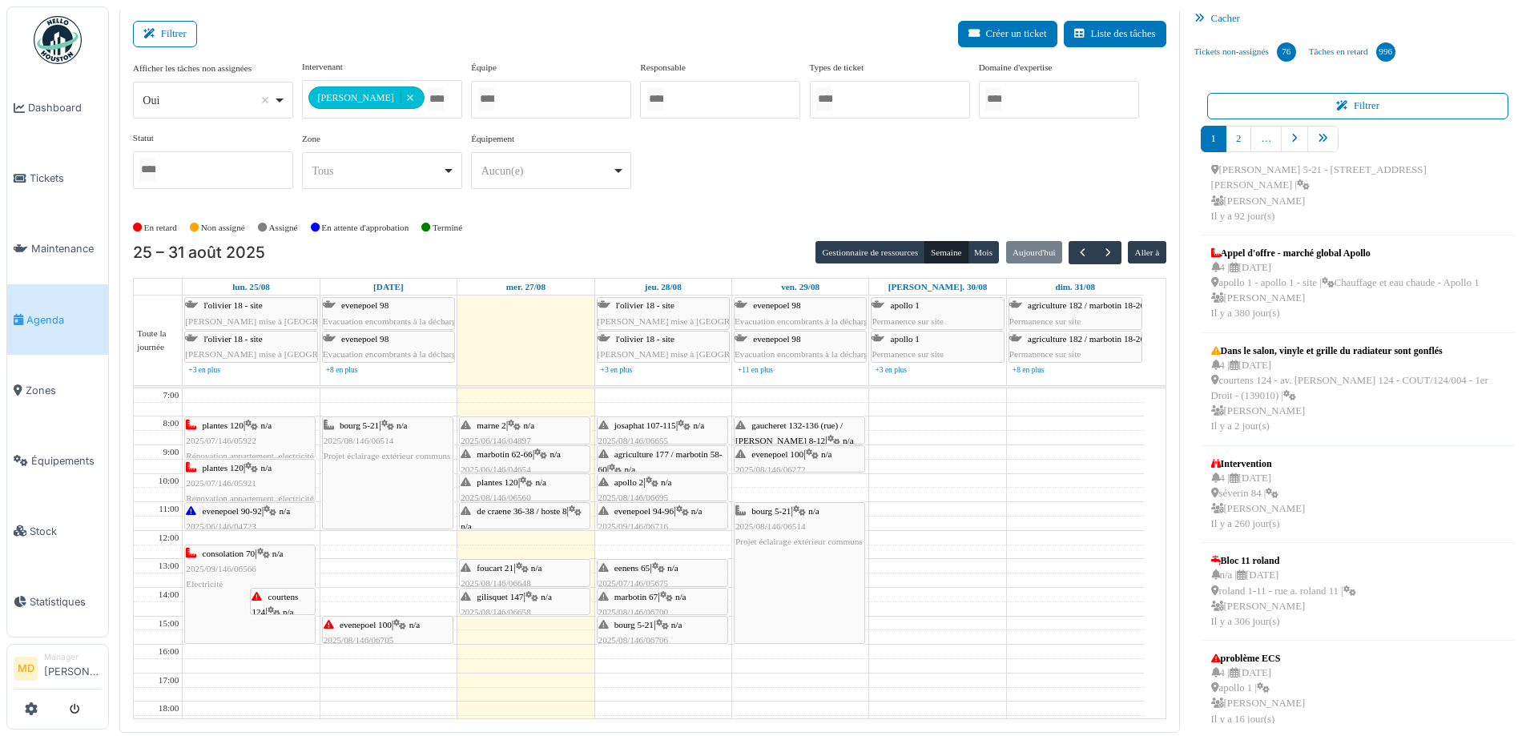
click at [672, 597] on icon at bounding box center [666, 597] width 13 height 10
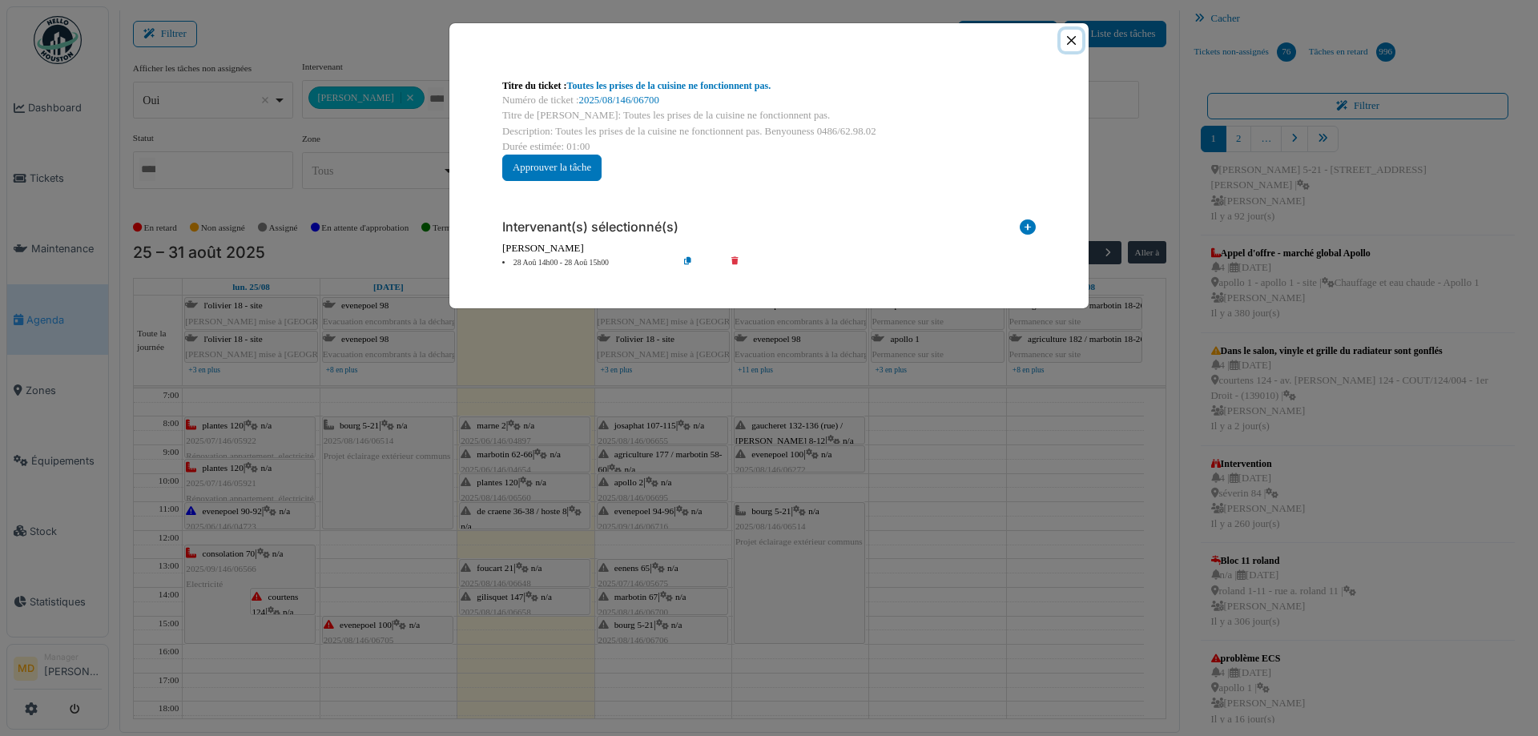
click at [1067, 32] on button "Close" at bounding box center [1071, 41] width 22 height 22
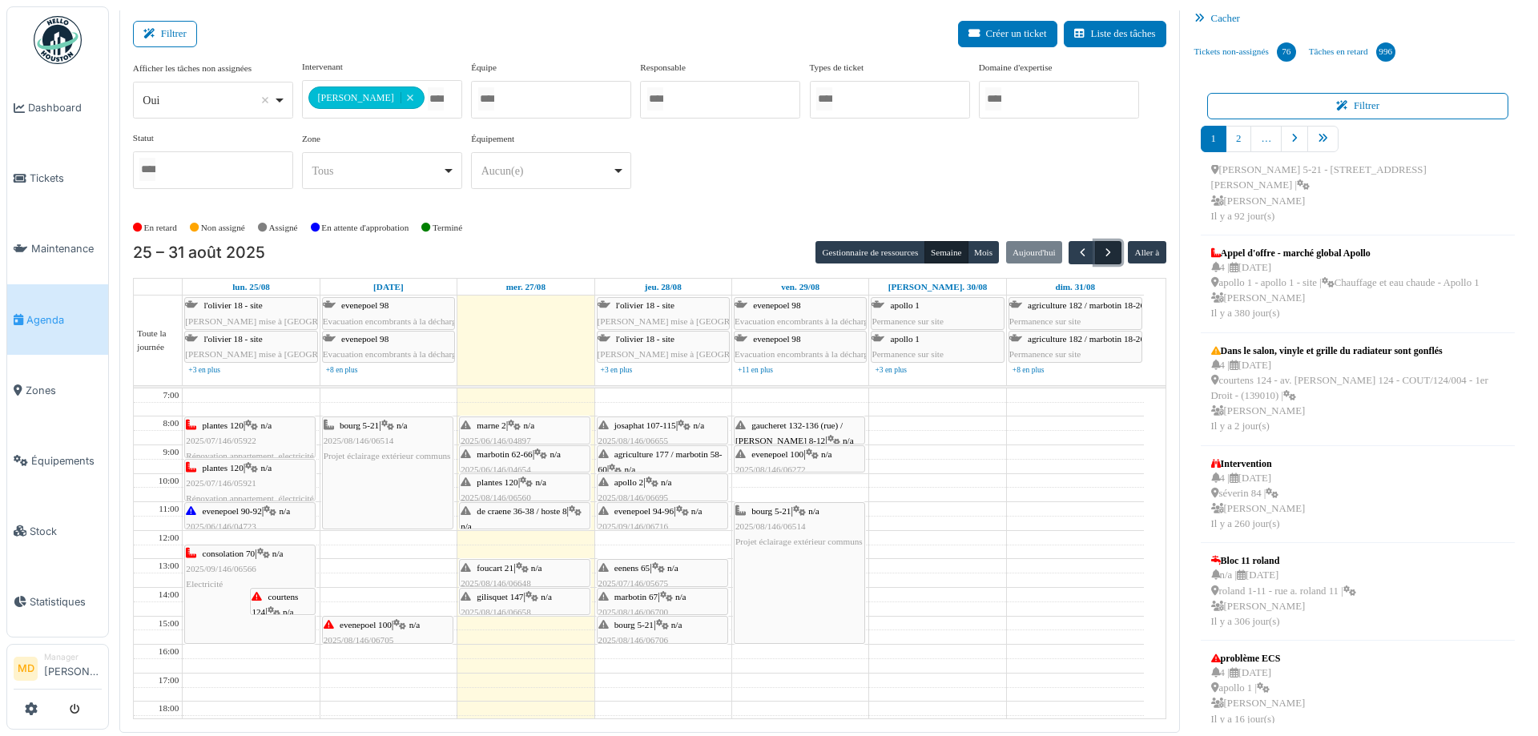
click at [1101, 255] on span "button" at bounding box center [1108, 253] width 14 height 14
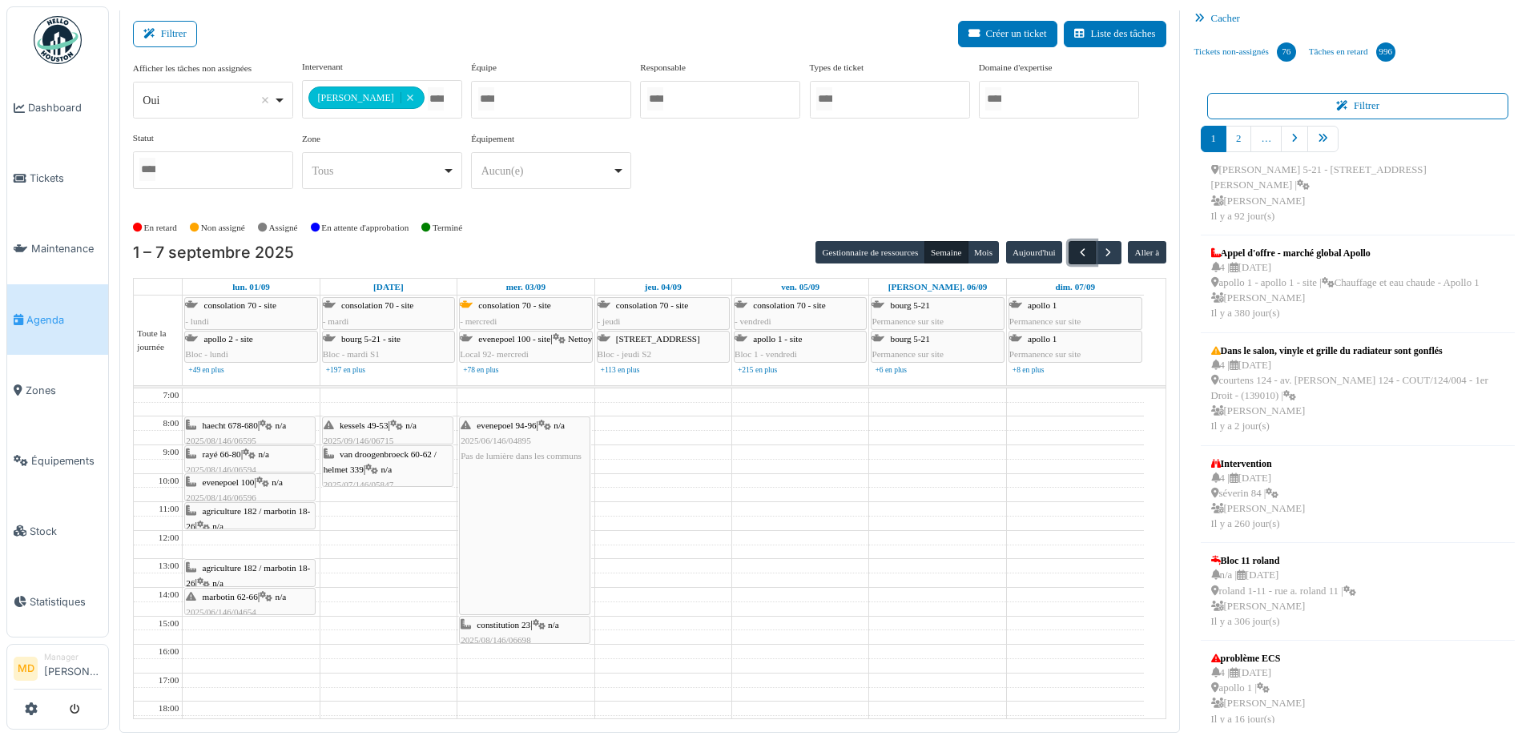
click at [1076, 252] on span "button" at bounding box center [1083, 253] width 14 height 14
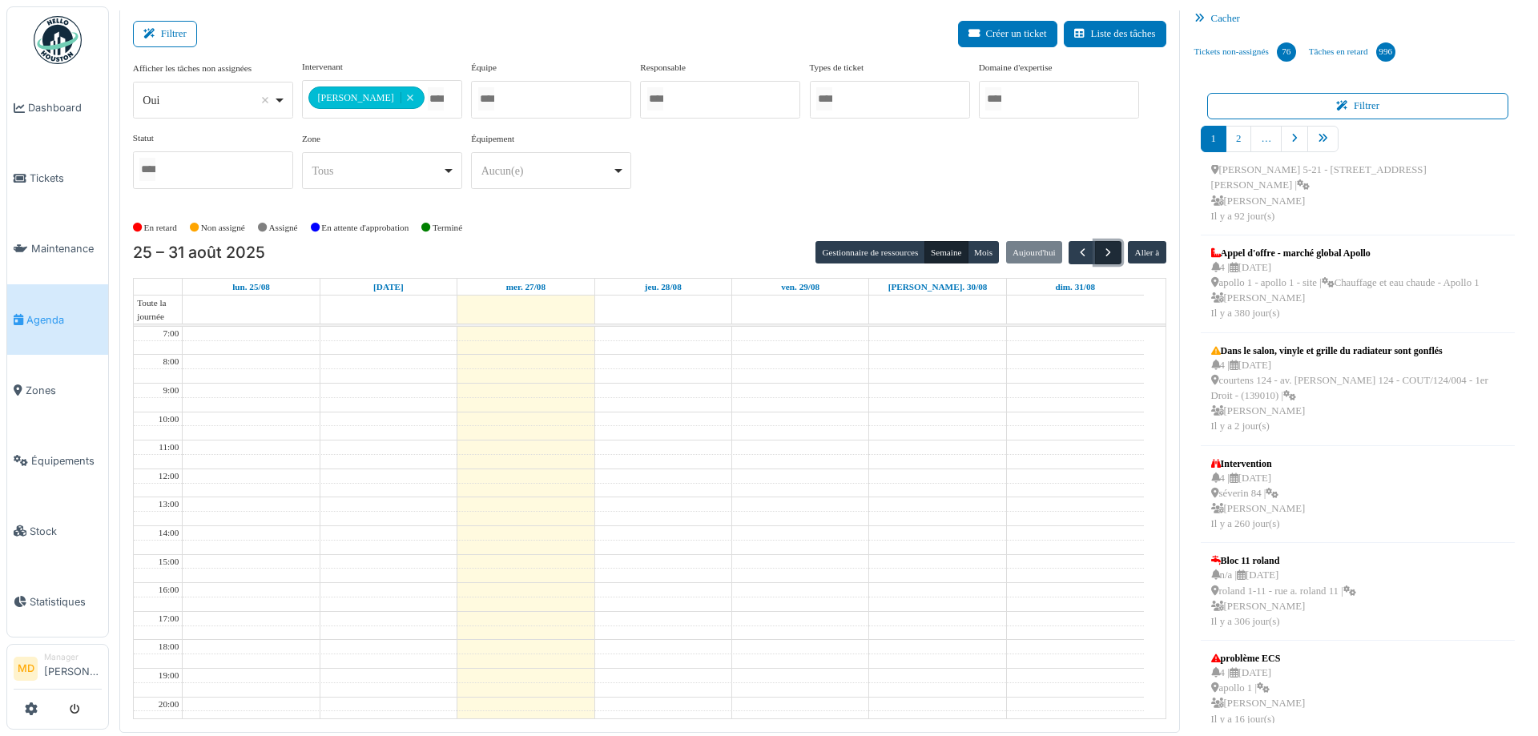
click at [1101, 249] on span "button" at bounding box center [1108, 253] width 14 height 14
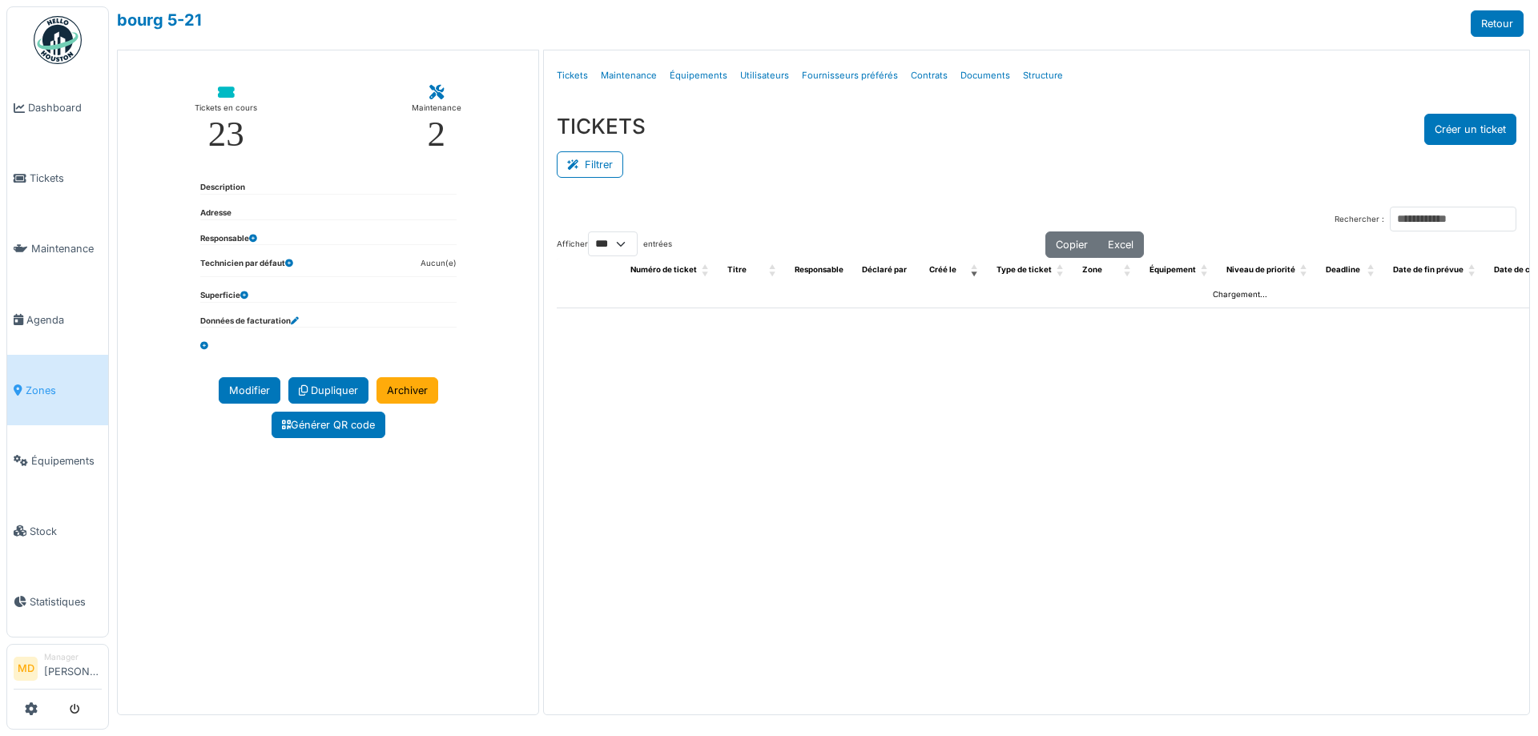
select select "***"
click at [1024, 71] on link "Structure" at bounding box center [1042, 76] width 53 height 38
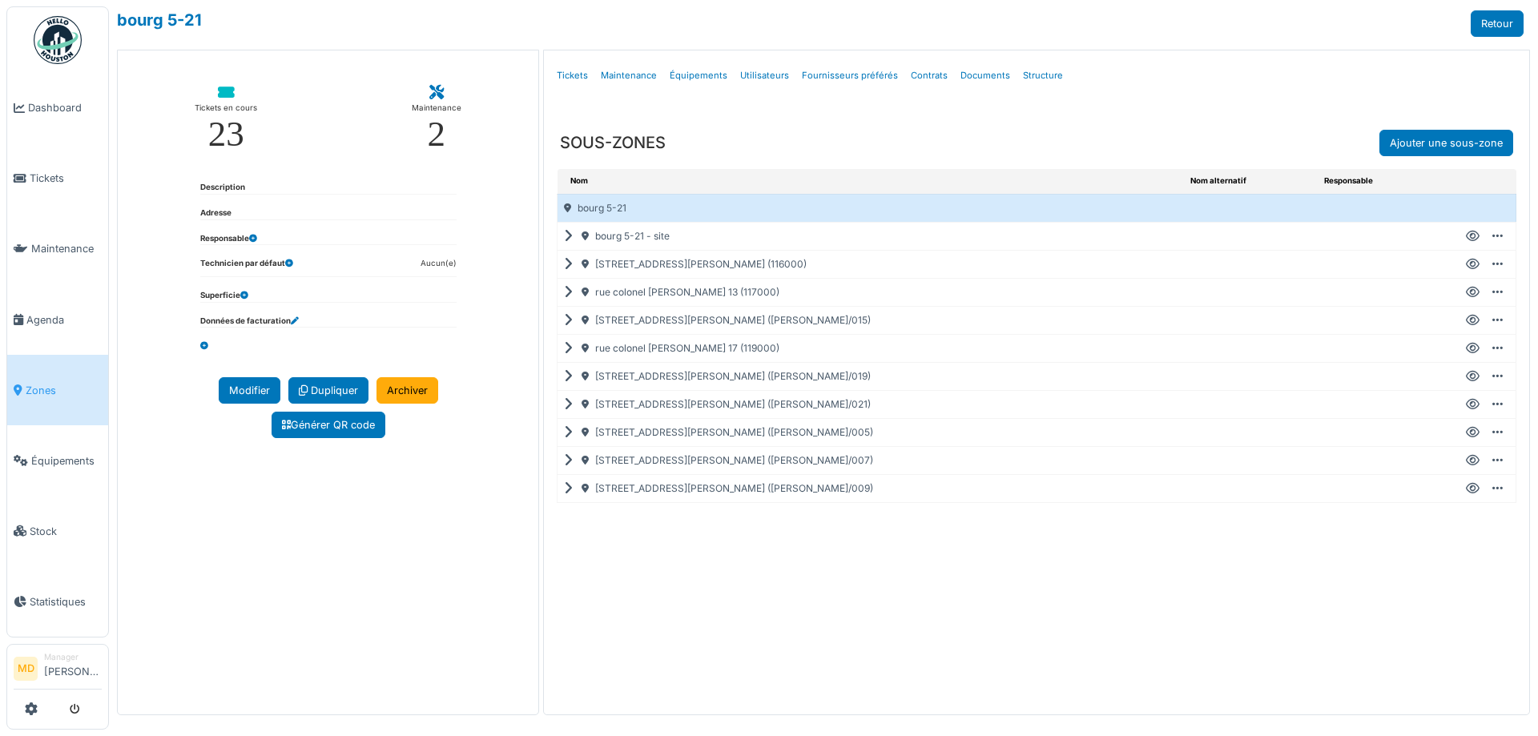
click at [572, 348] on icon at bounding box center [571, 348] width 15 height 1
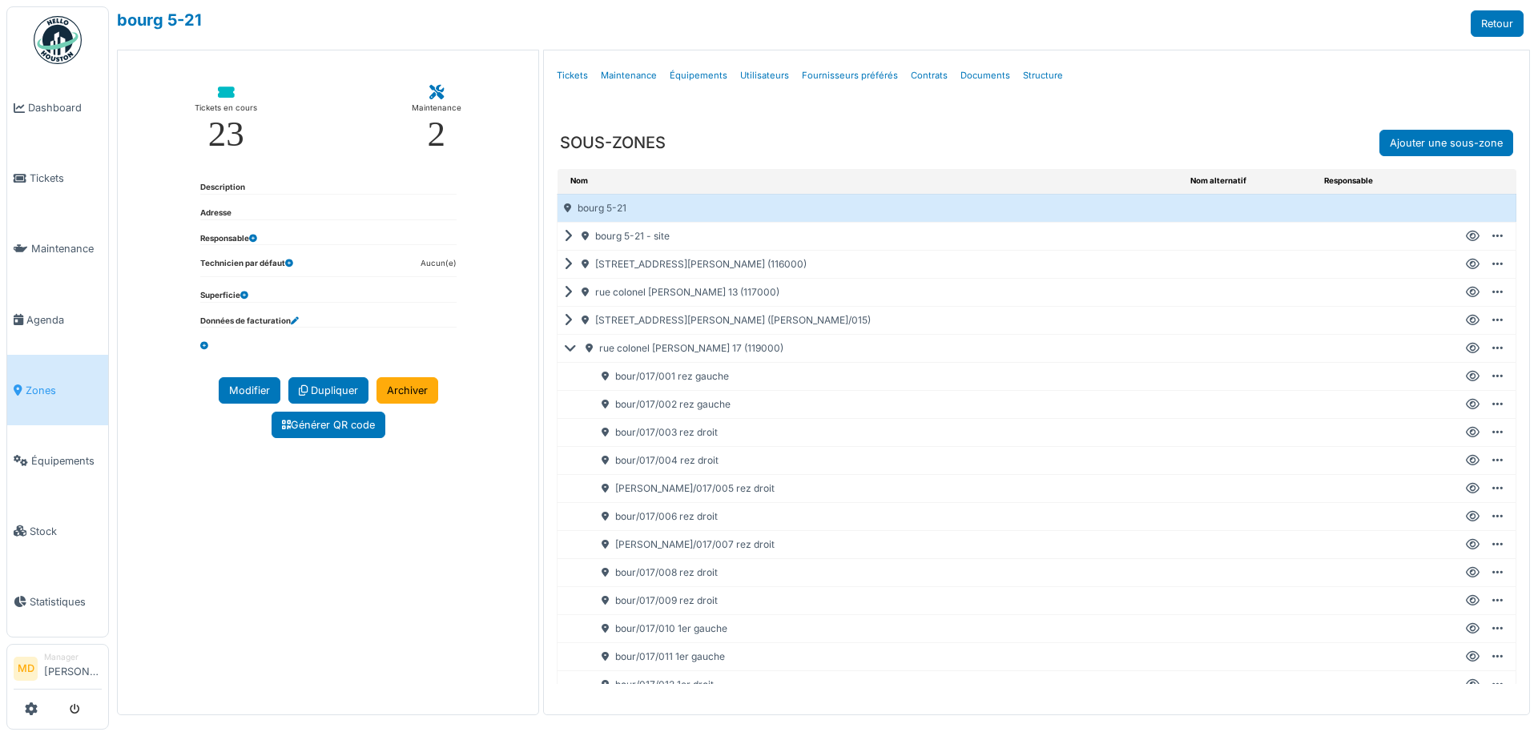
click at [567, 236] on icon at bounding box center [571, 236] width 15 height 1
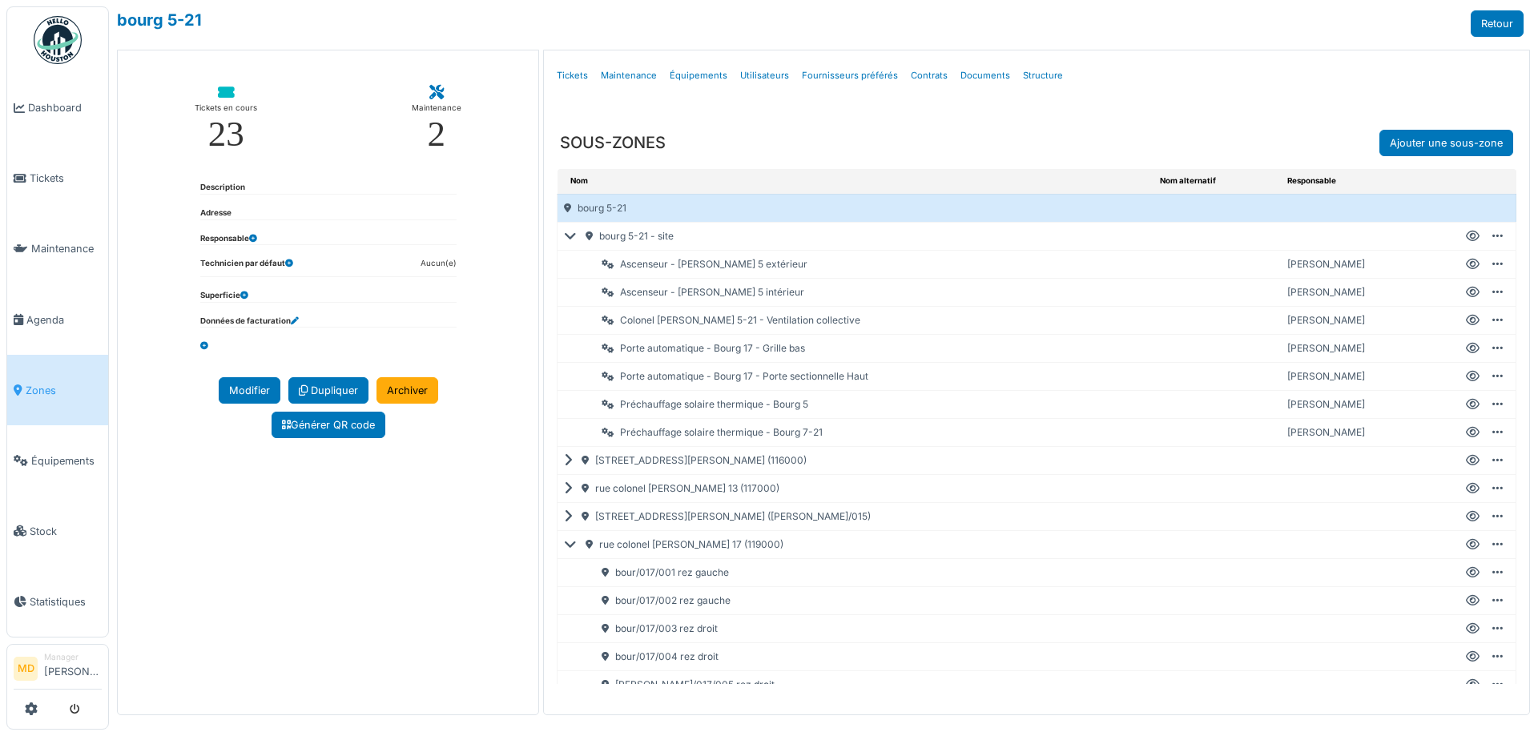
click at [566, 236] on icon at bounding box center [573, 236] width 19 height 1
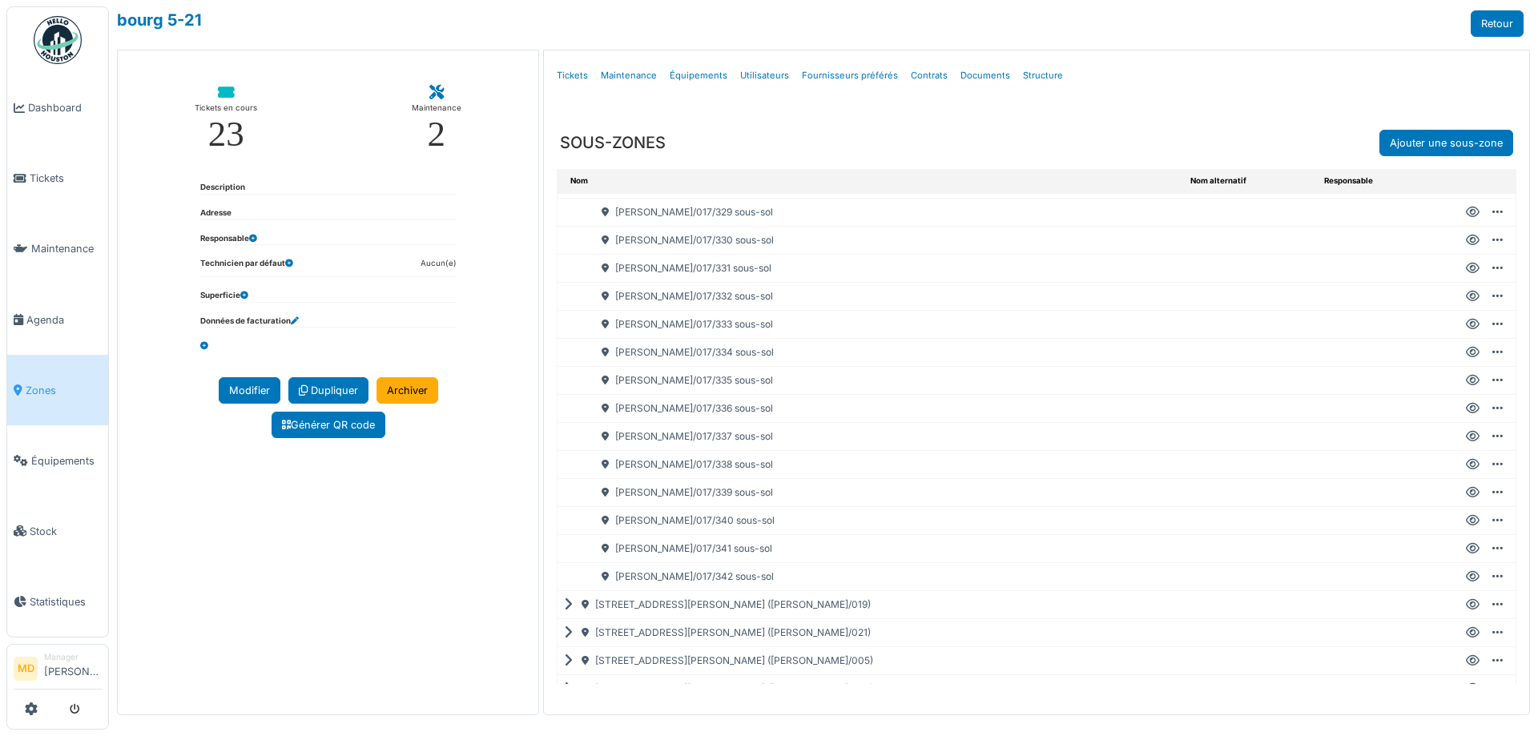
scroll to position [2395, 0]
click at [567, 545] on icon at bounding box center [571, 545] width 15 height 1
click at [570, 573] on icon at bounding box center [571, 573] width 15 height 1
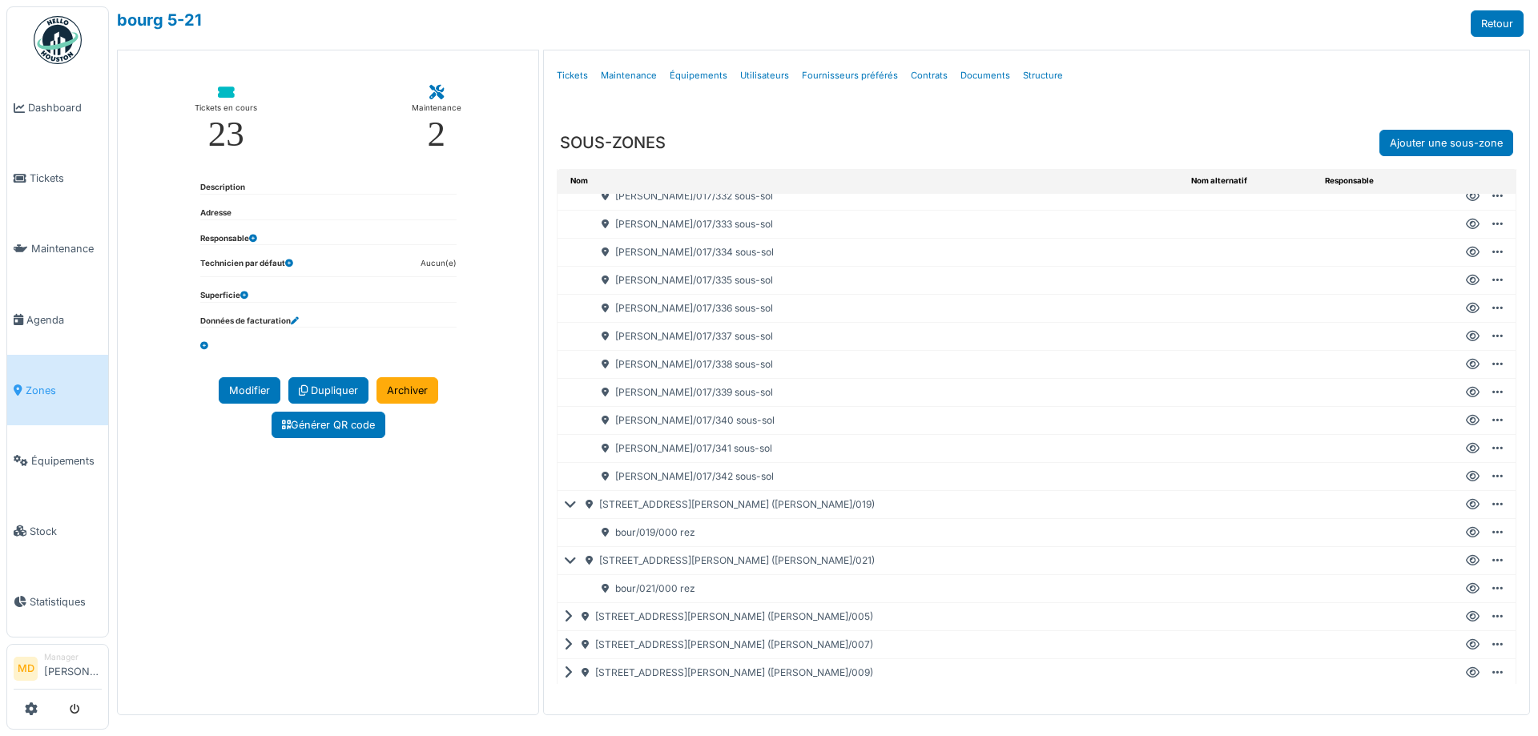
click at [565, 617] on icon at bounding box center [571, 617] width 15 height 1
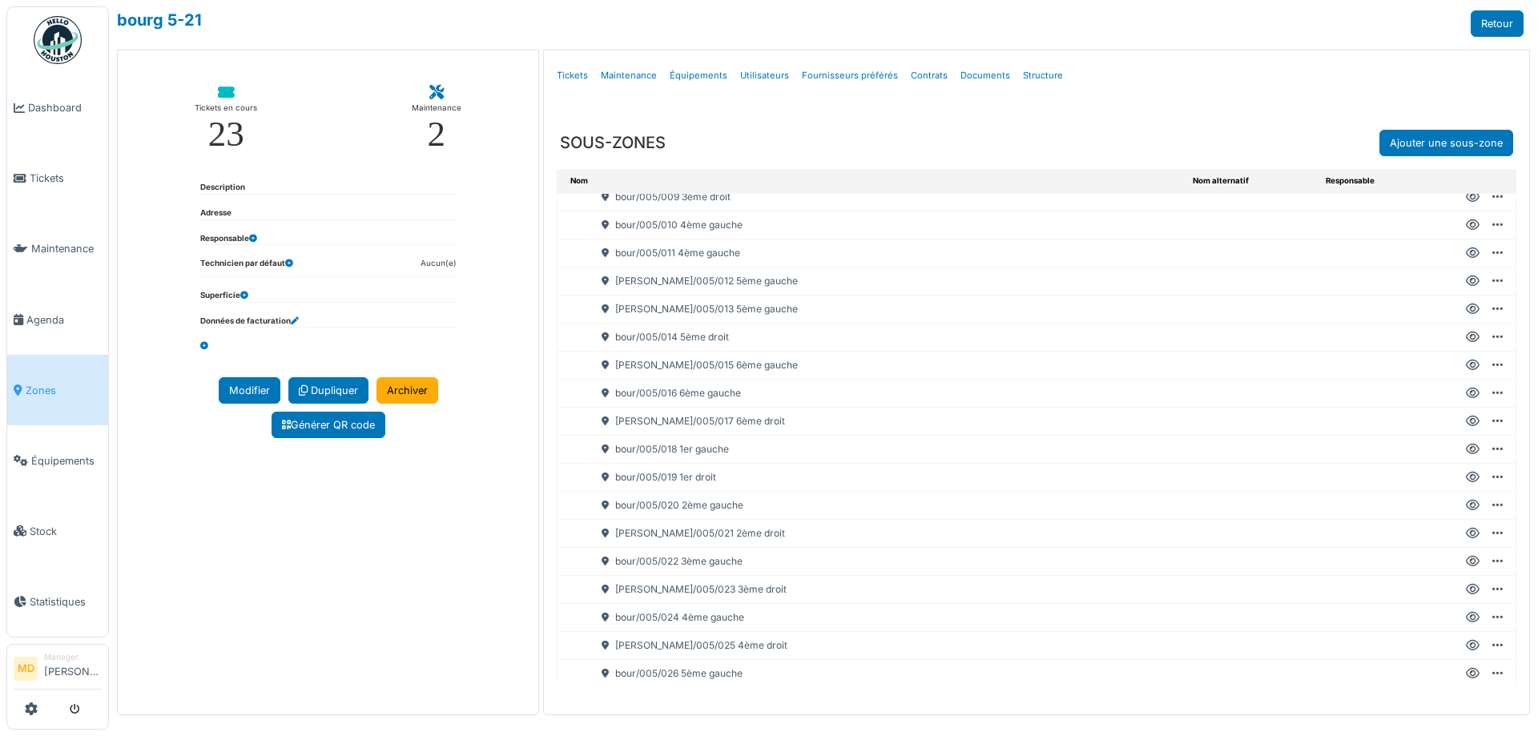
scroll to position [3264, 0]
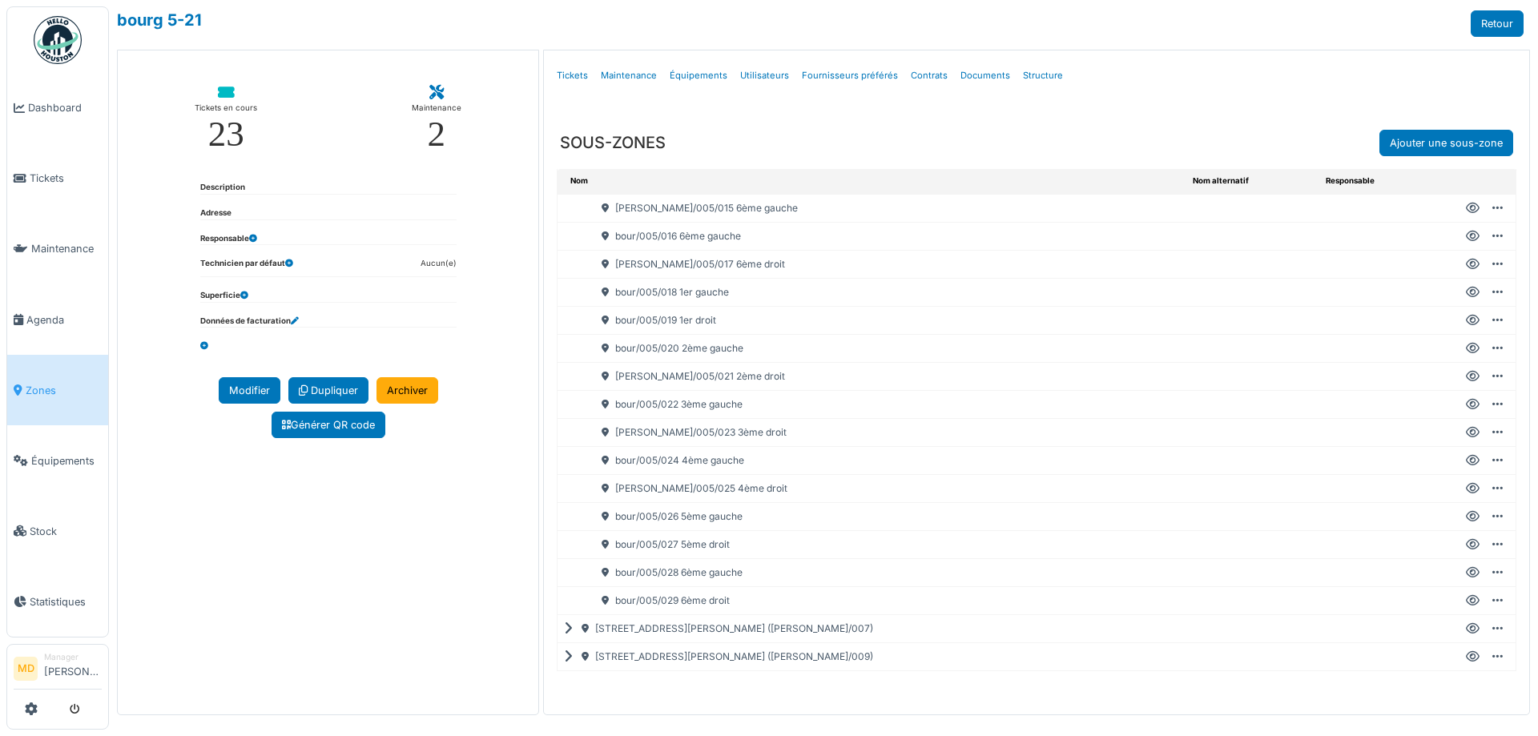
click at [569, 629] on icon at bounding box center [571, 629] width 15 height 1
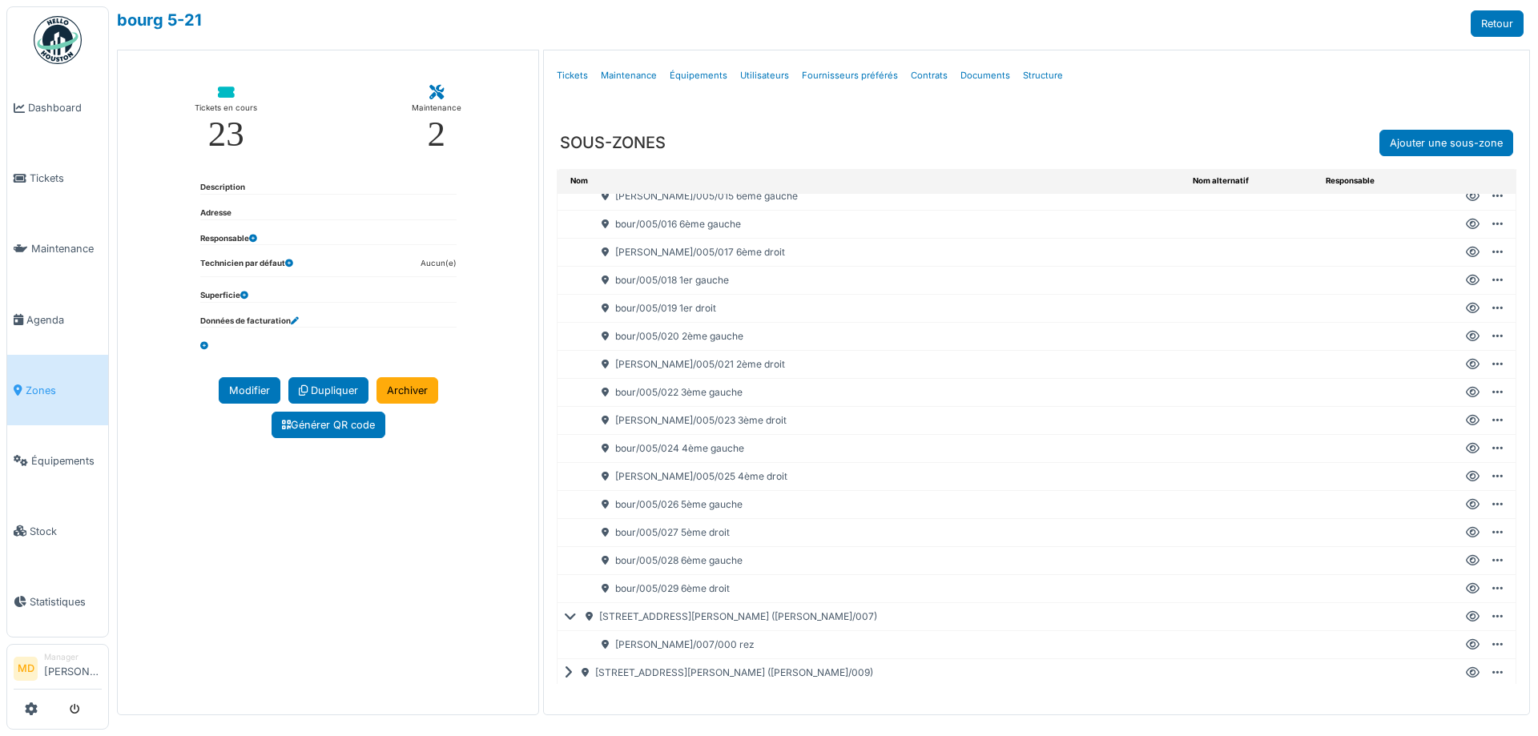
scroll to position [3292, 0]
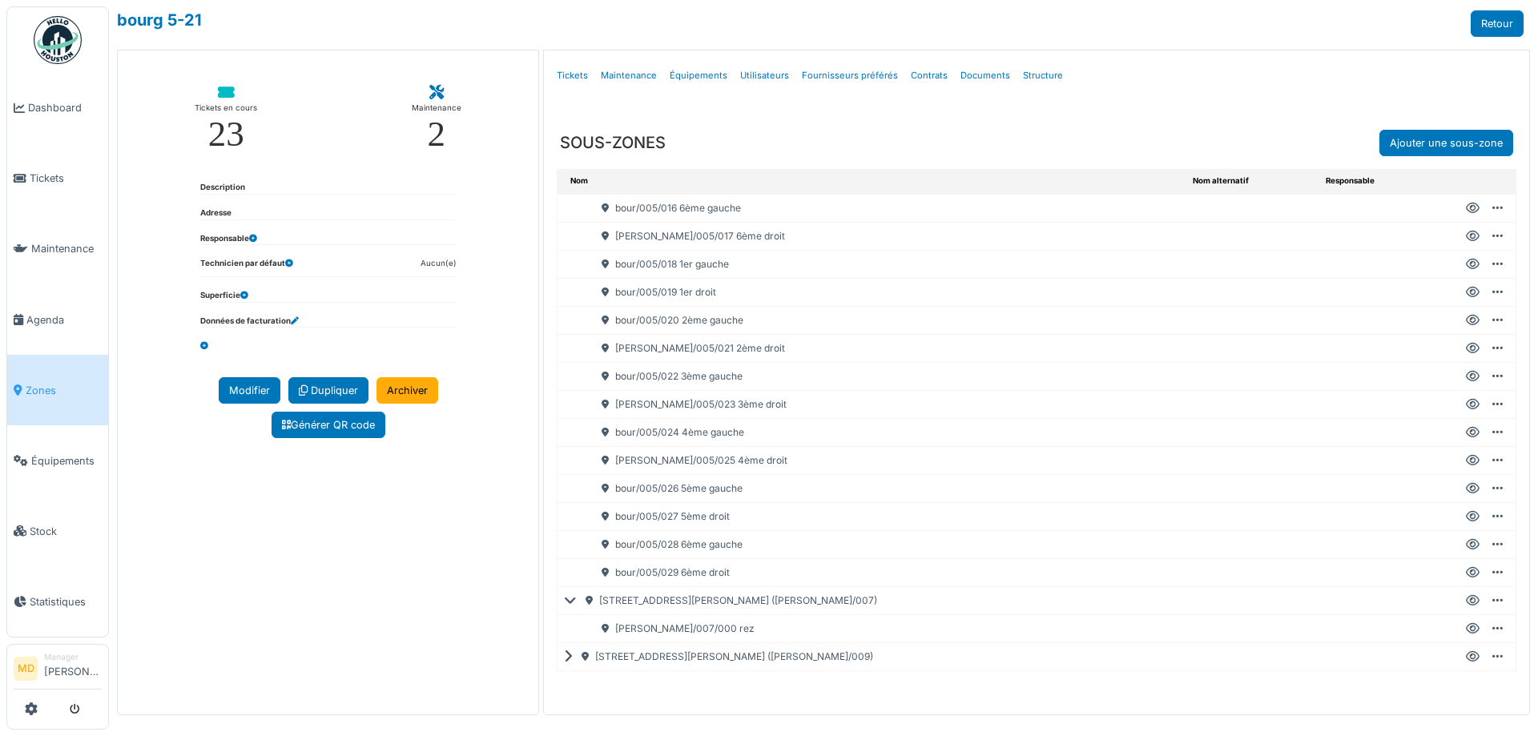
click at [568, 657] on icon at bounding box center [571, 657] width 15 height 1
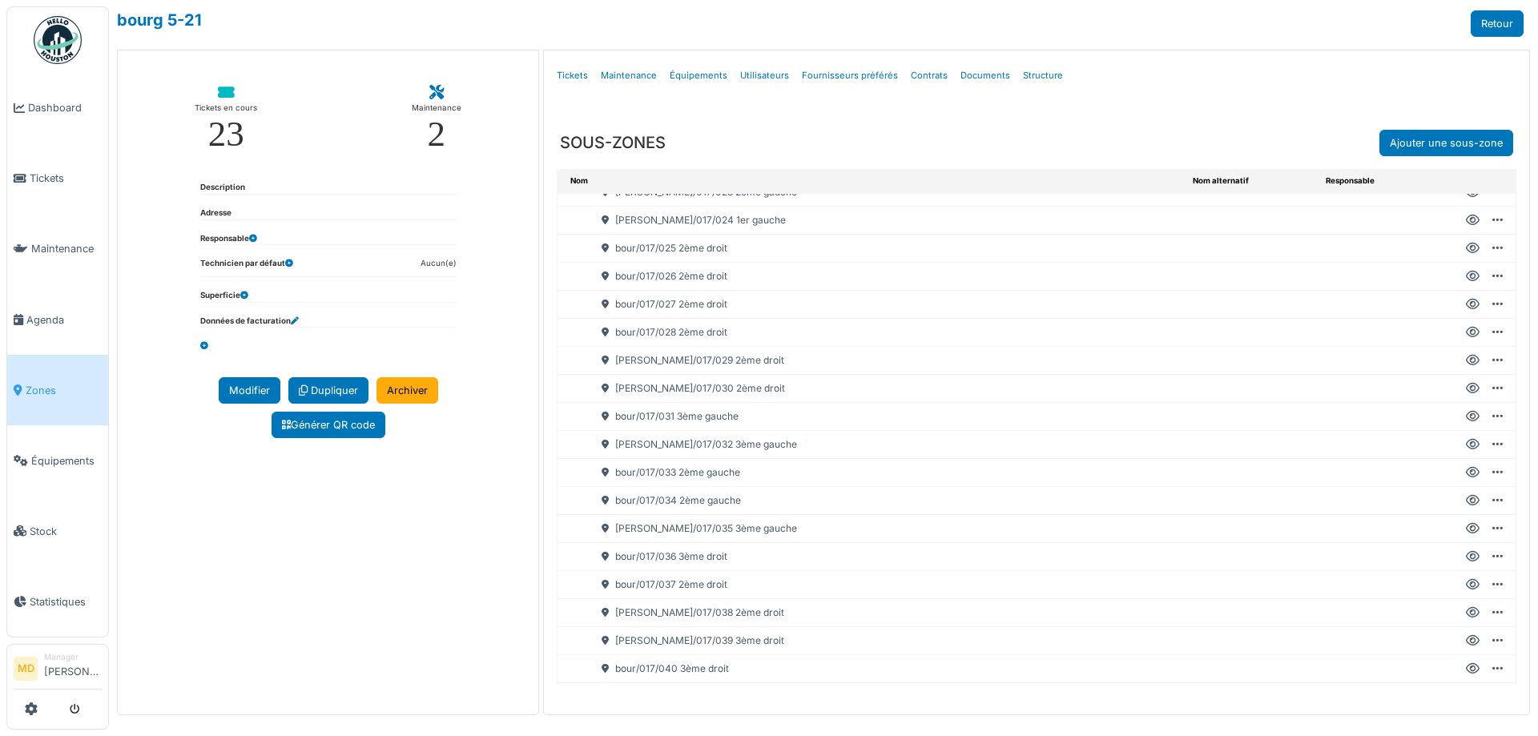
scroll to position [961, 0]
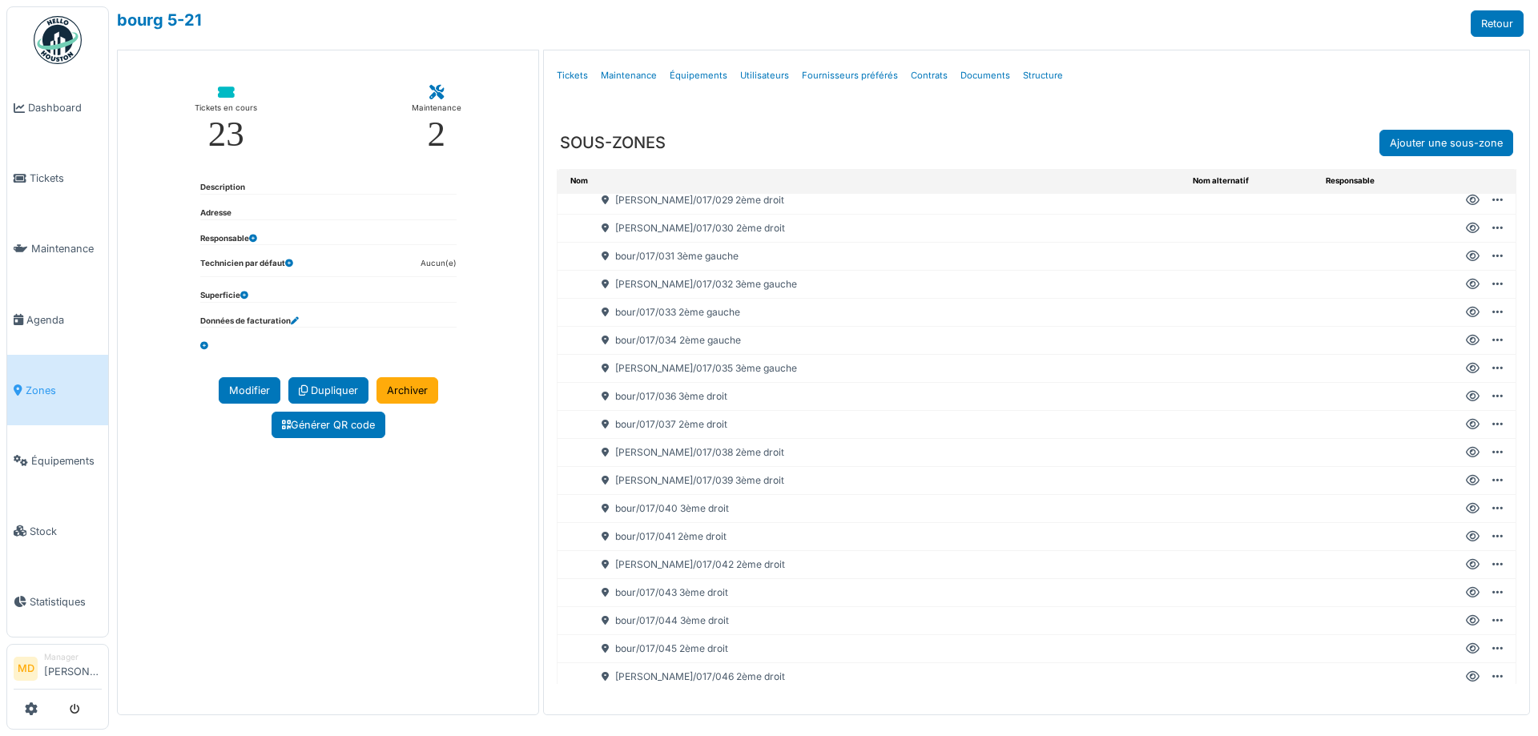
click at [1466, 593] on icon at bounding box center [1473, 593] width 14 height 1
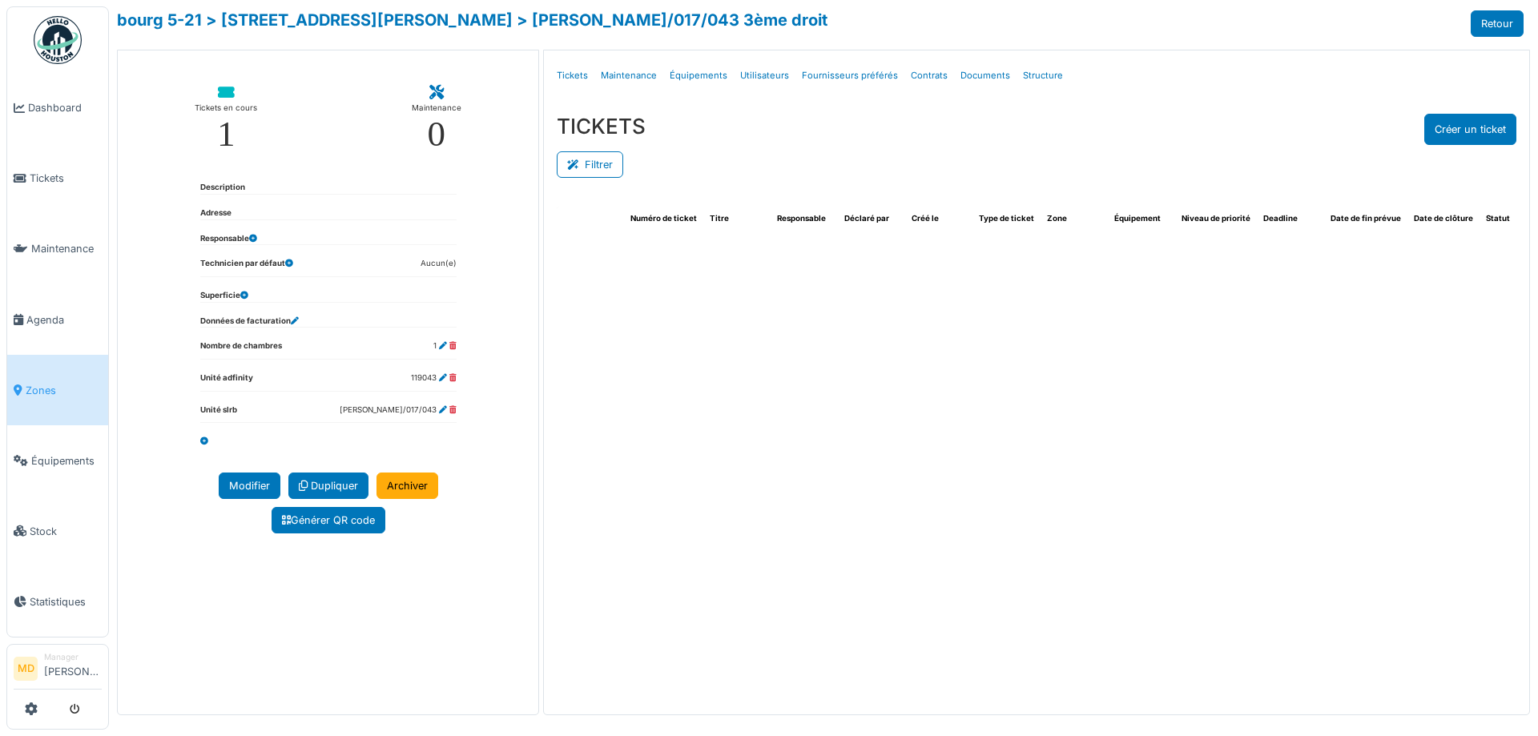
select select "***"
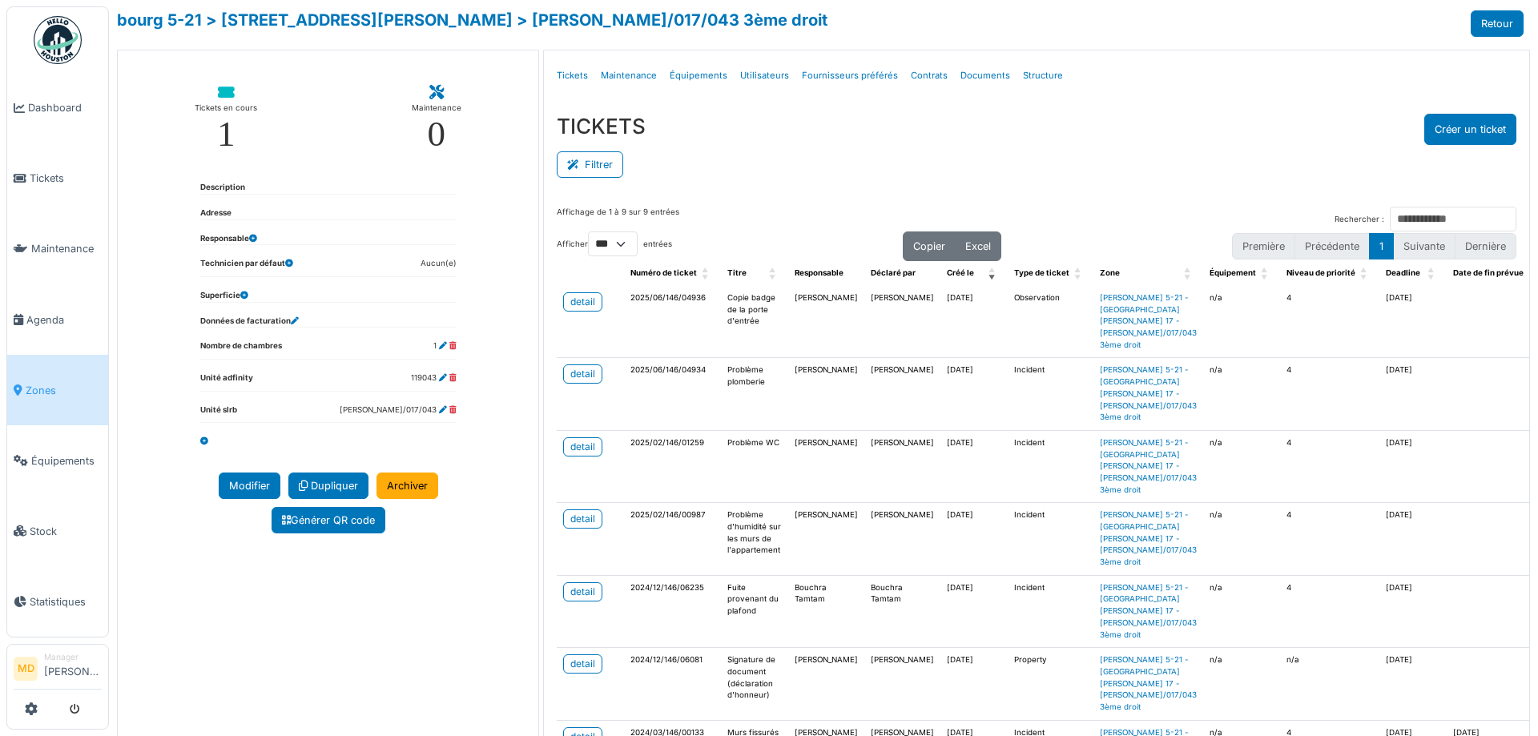
click at [764, 172] on div "Filtrer" at bounding box center [1036, 163] width 959 height 36
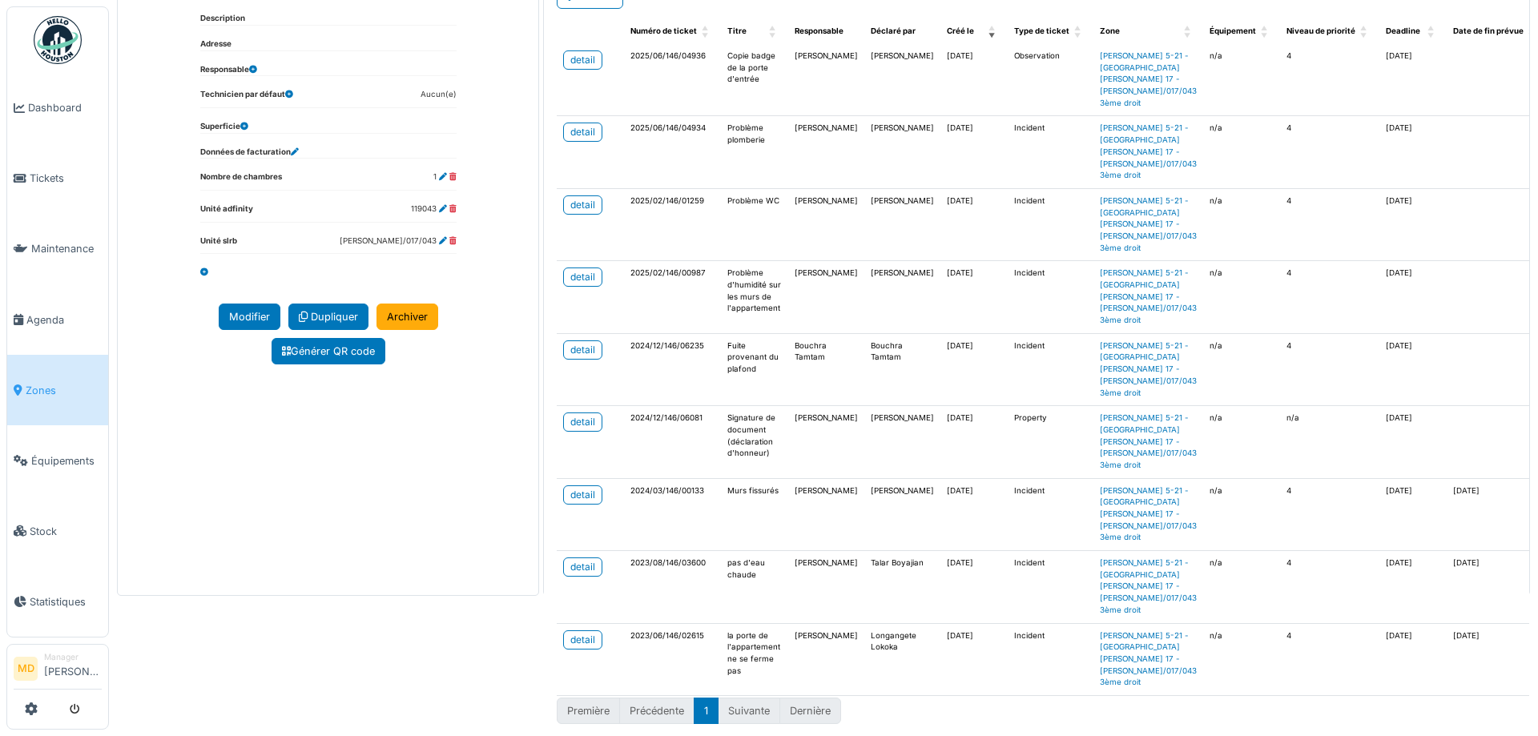
scroll to position [172, 0]
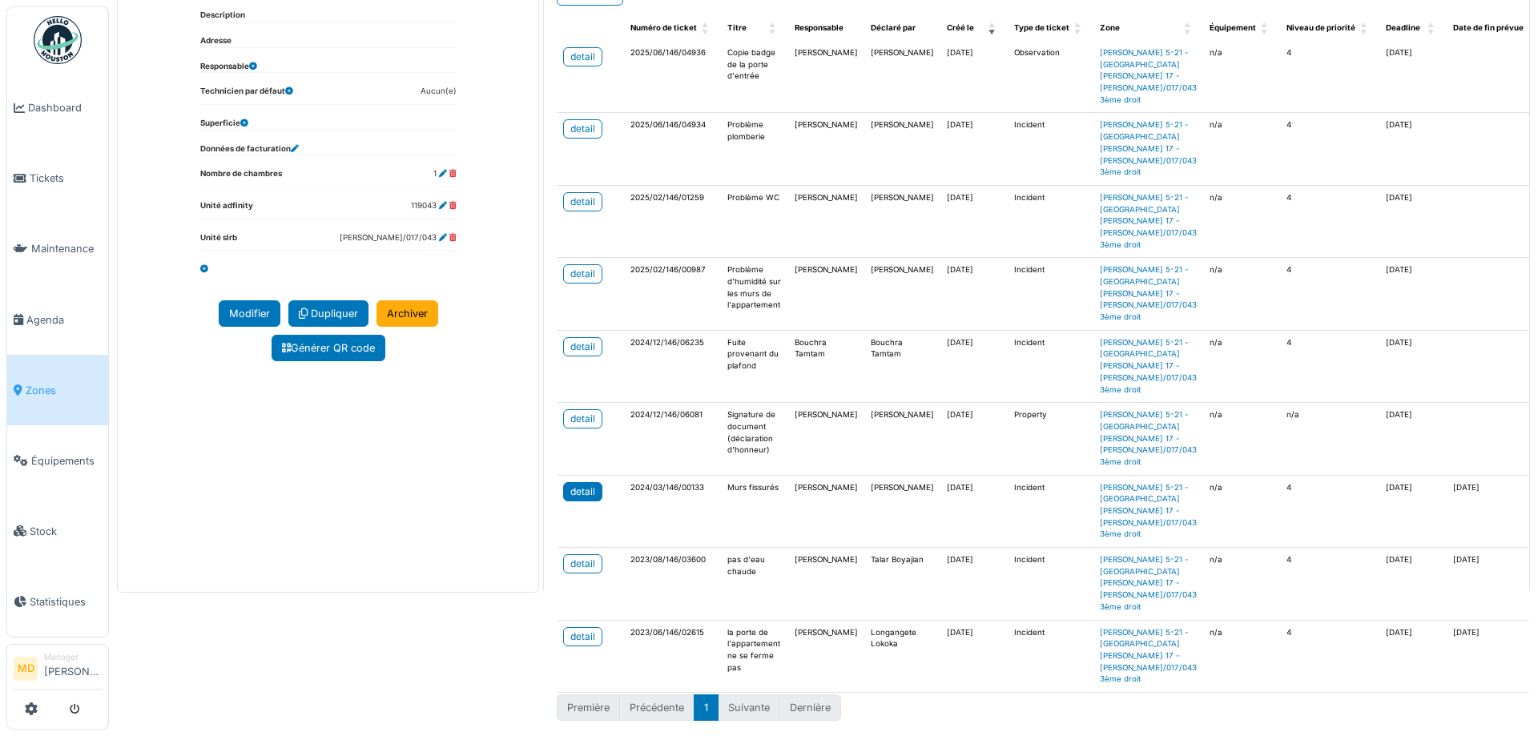
click at [573, 485] on div "detail" at bounding box center [582, 492] width 25 height 14
click at [577, 340] on div "detail" at bounding box center [582, 347] width 25 height 14
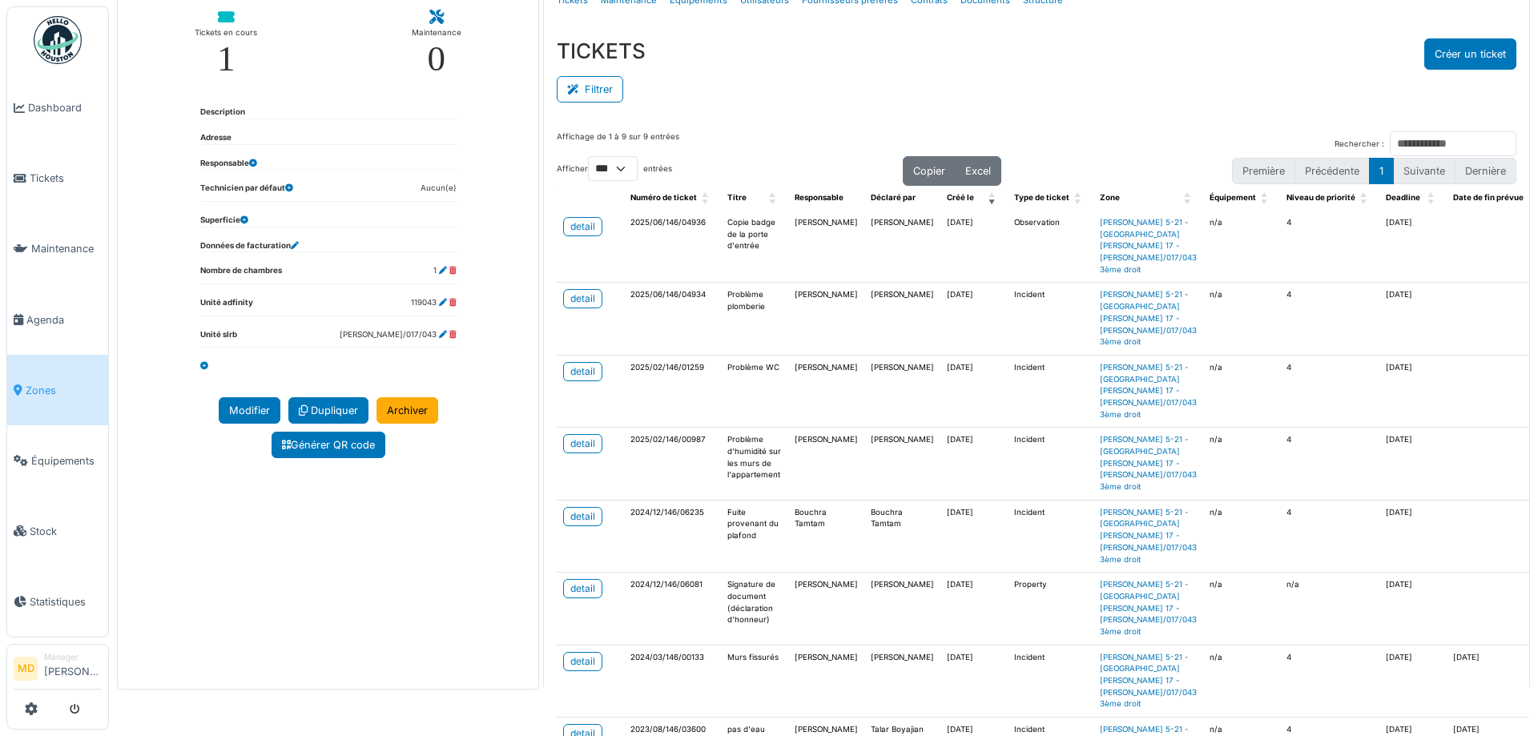
scroll to position [0, 0]
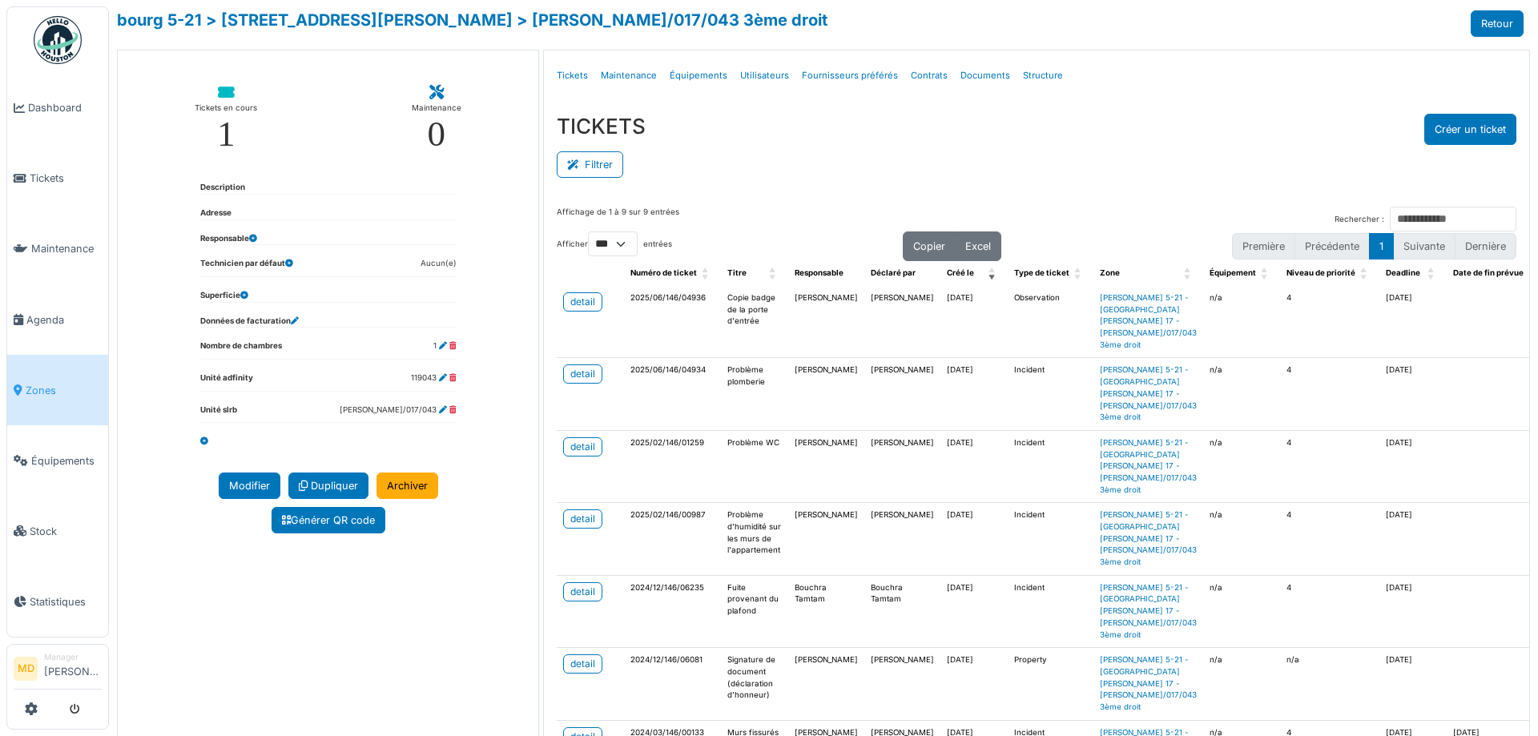
click at [688, 176] on div "Filtrer" at bounding box center [1036, 163] width 959 height 36
click at [583, 308] on div "detail" at bounding box center [582, 302] width 25 height 14
click at [734, 151] on div "Filtrer" at bounding box center [1036, 163] width 959 height 36
click at [1193, 110] on div "TICKETS Créer un ticket Filtrer Responsable **** Tous Remove item Tous Ahmed Be…" at bounding box center [1036, 147] width 985 height 93
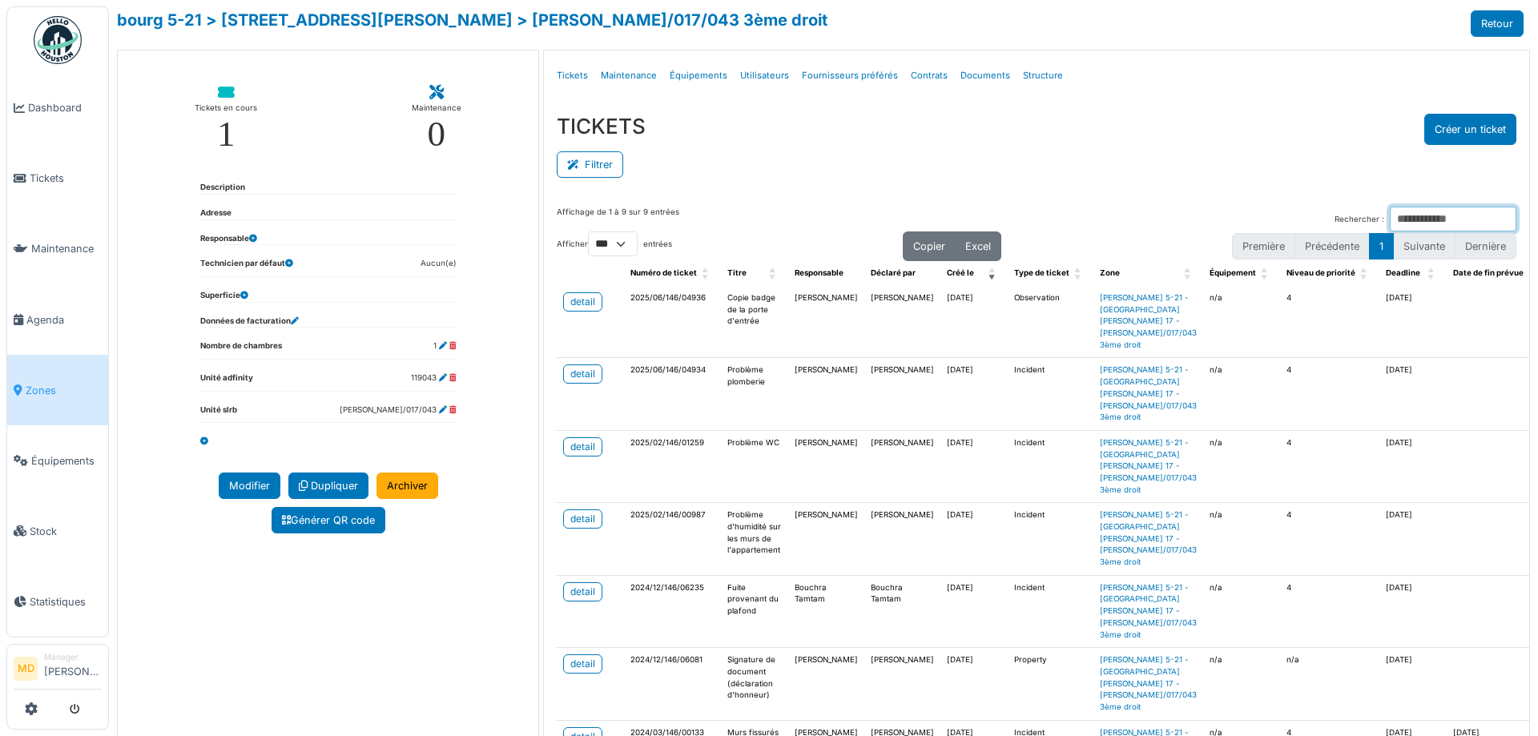
click at [1396, 208] on input "Rechercher :" at bounding box center [1453, 219] width 127 height 25
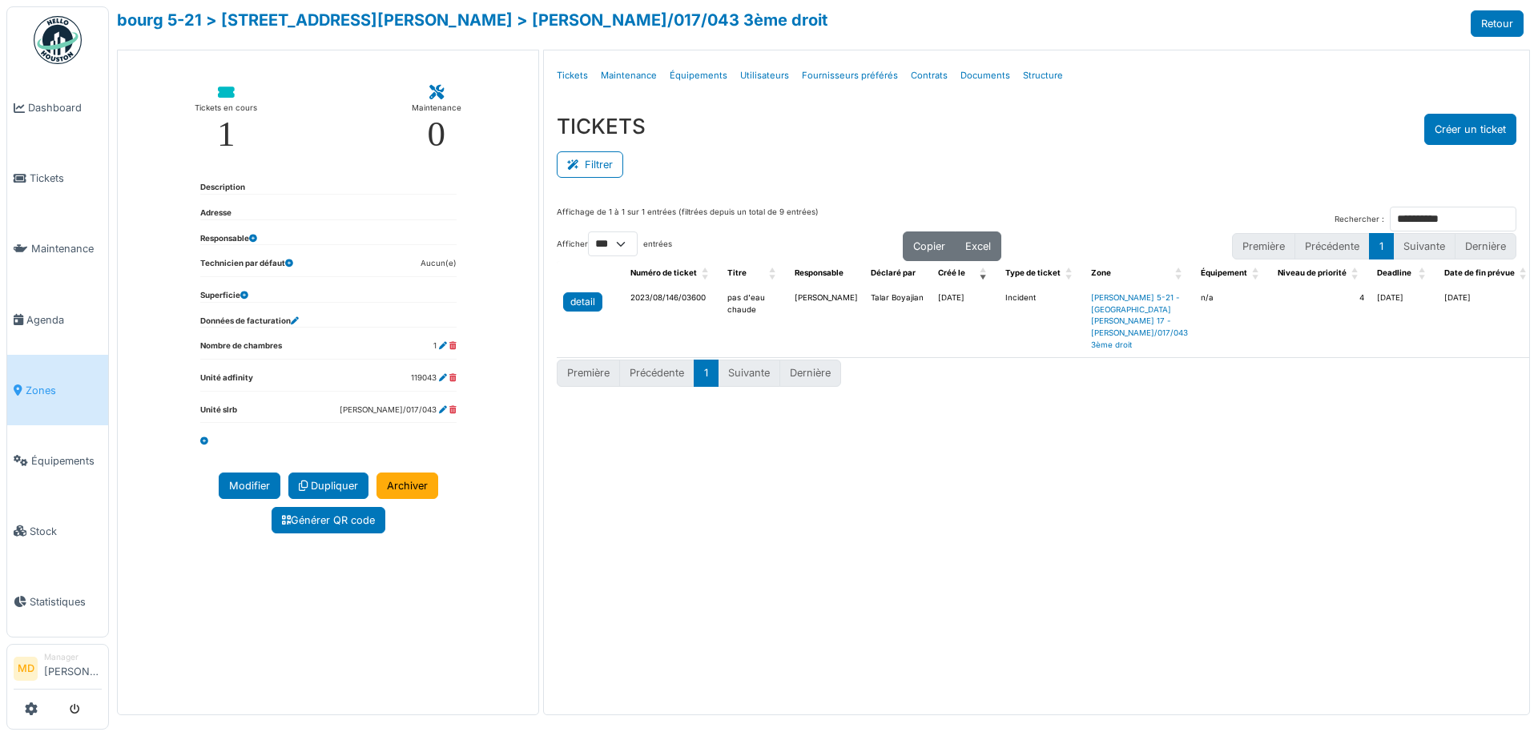
click at [589, 303] on div "detail" at bounding box center [582, 302] width 25 height 14
click at [1433, 226] on input "**********" at bounding box center [1453, 219] width 127 height 25
type input "***"
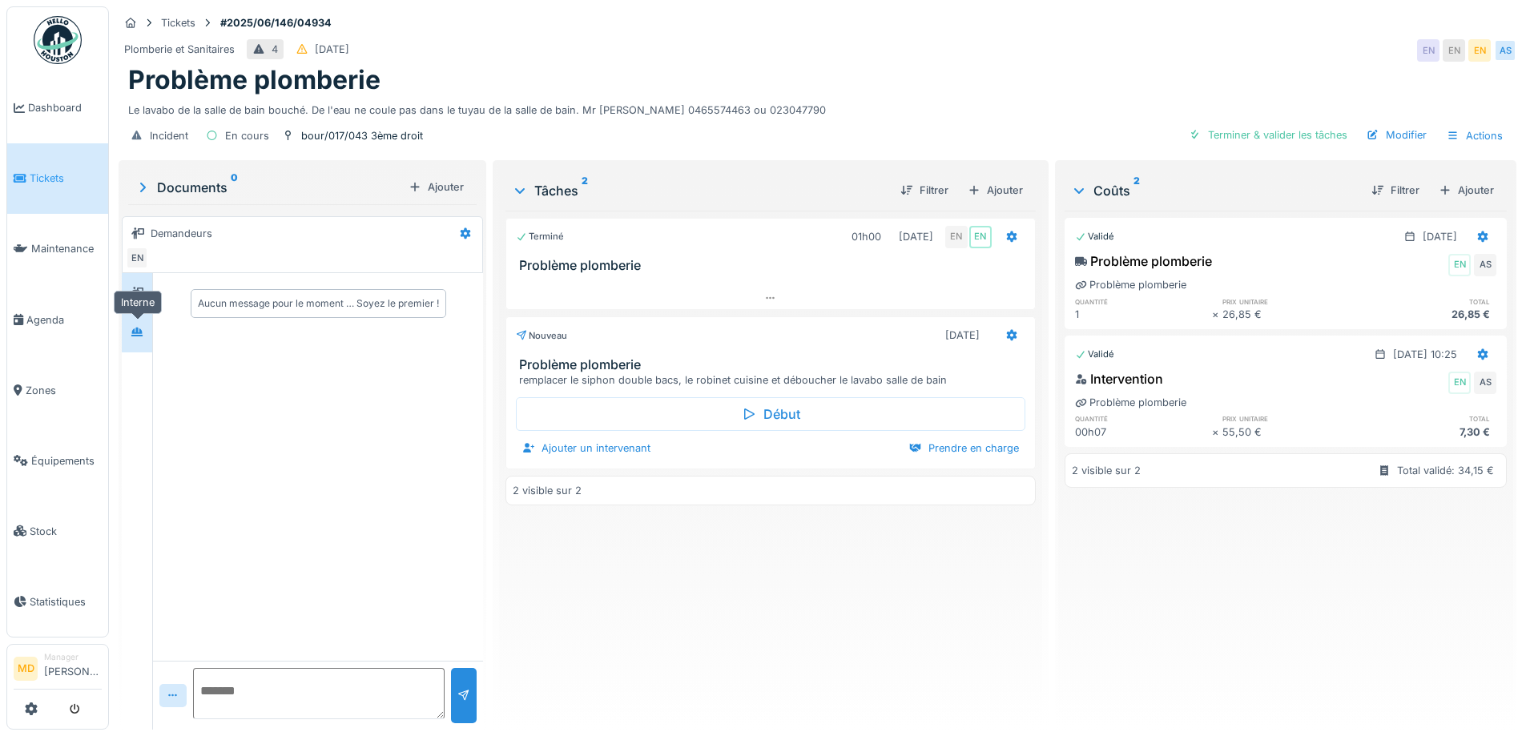
click at [143, 329] on icon at bounding box center [137, 332] width 13 height 10
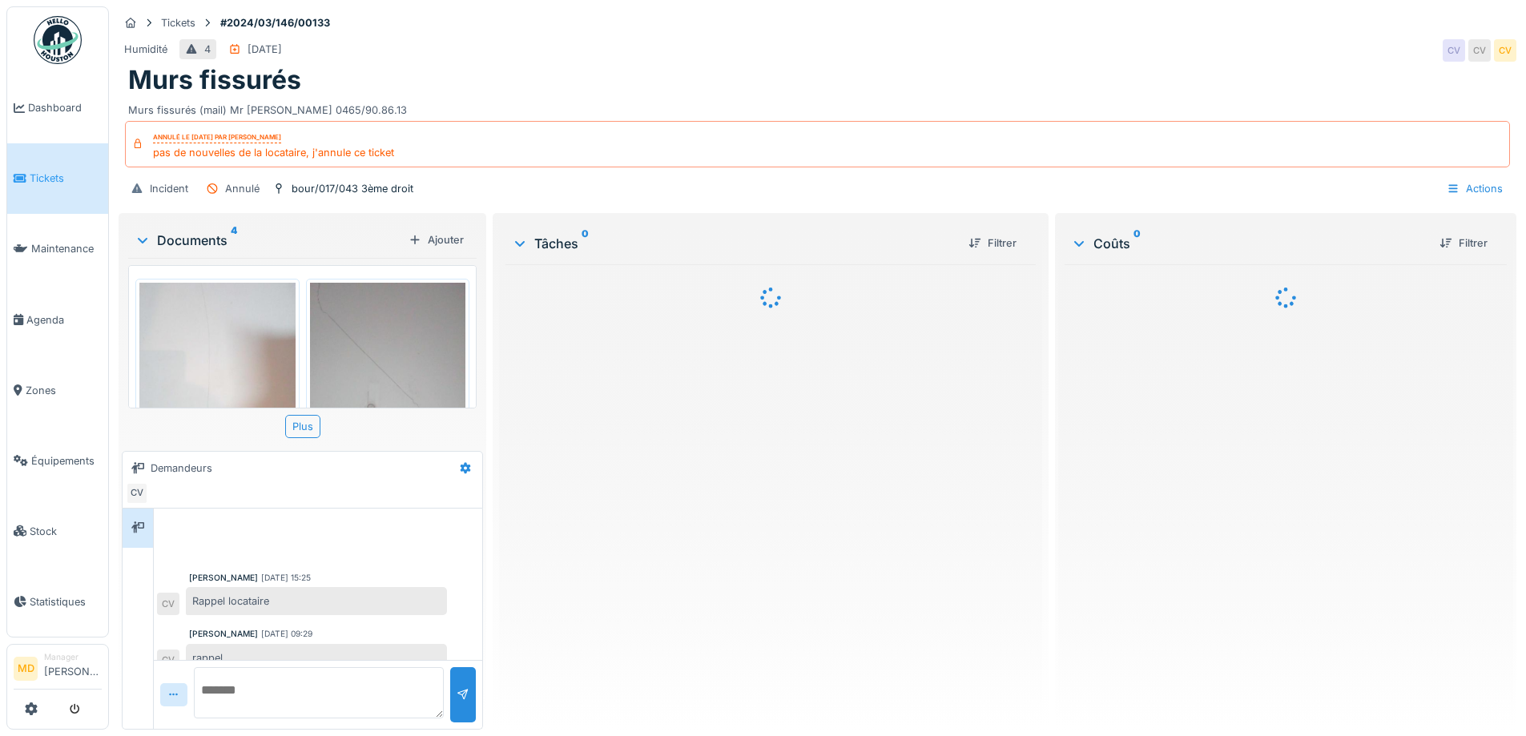
scroll to position [18, 0]
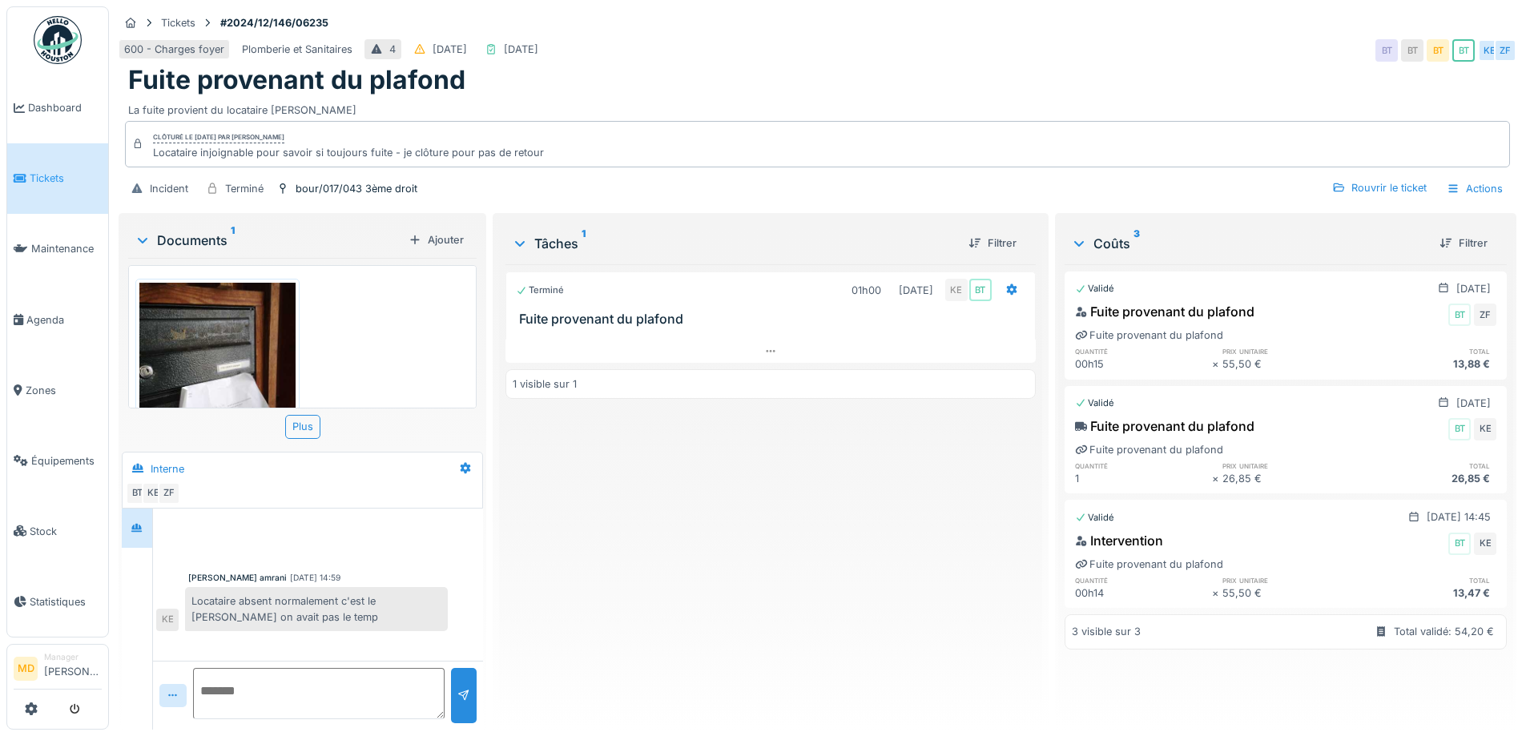
scroll to position [104, 0]
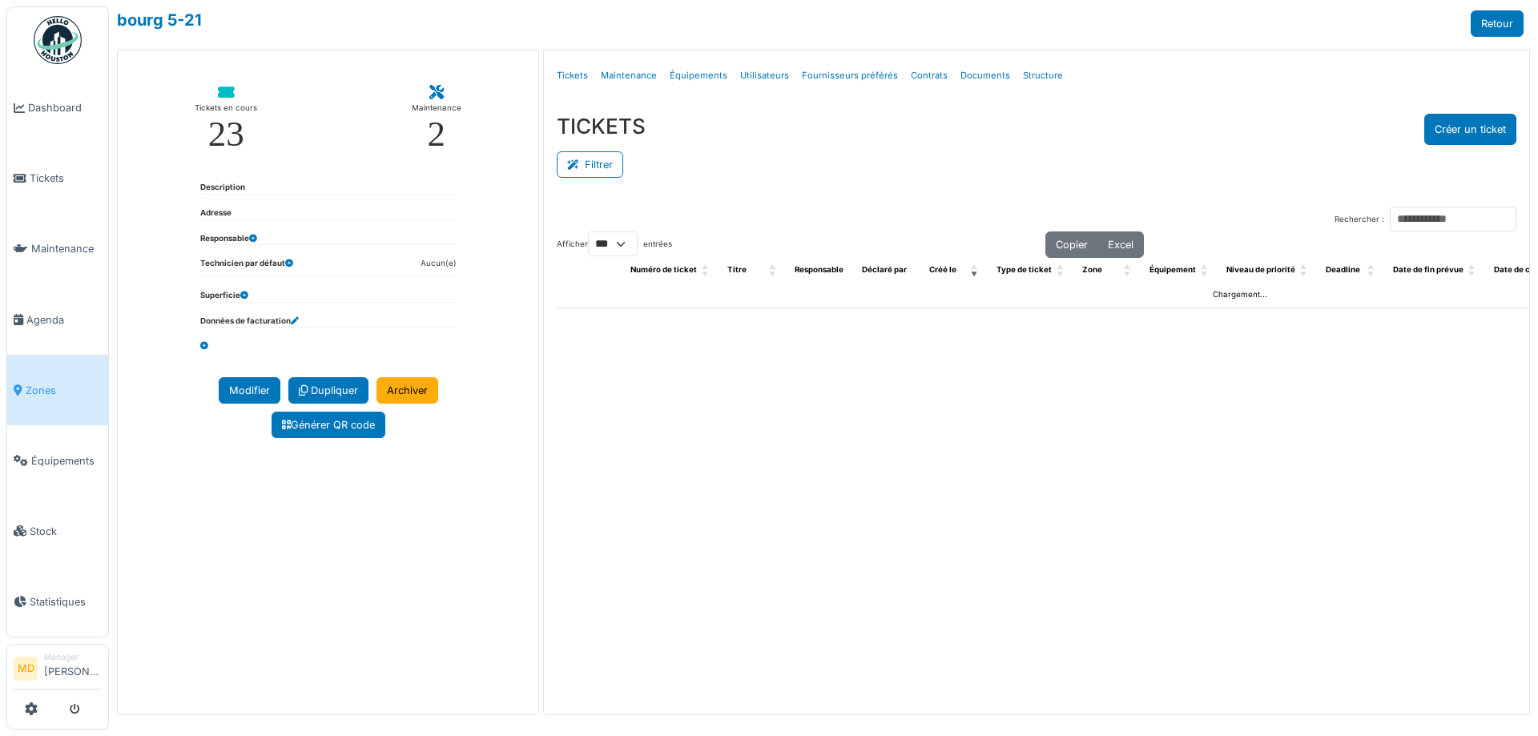
select select "***"
click at [675, 76] on link "Équipements" at bounding box center [698, 76] width 70 height 38
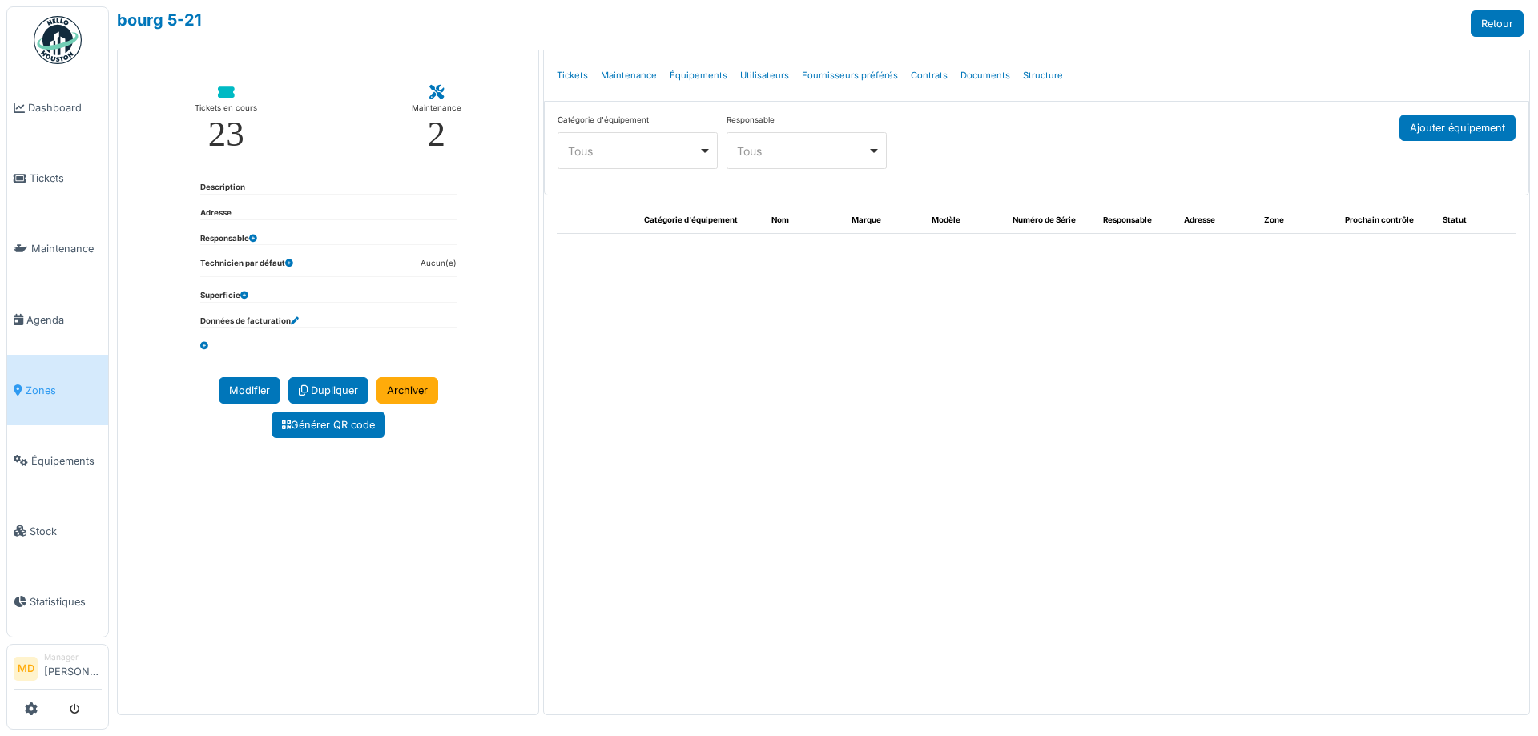
select select "***"
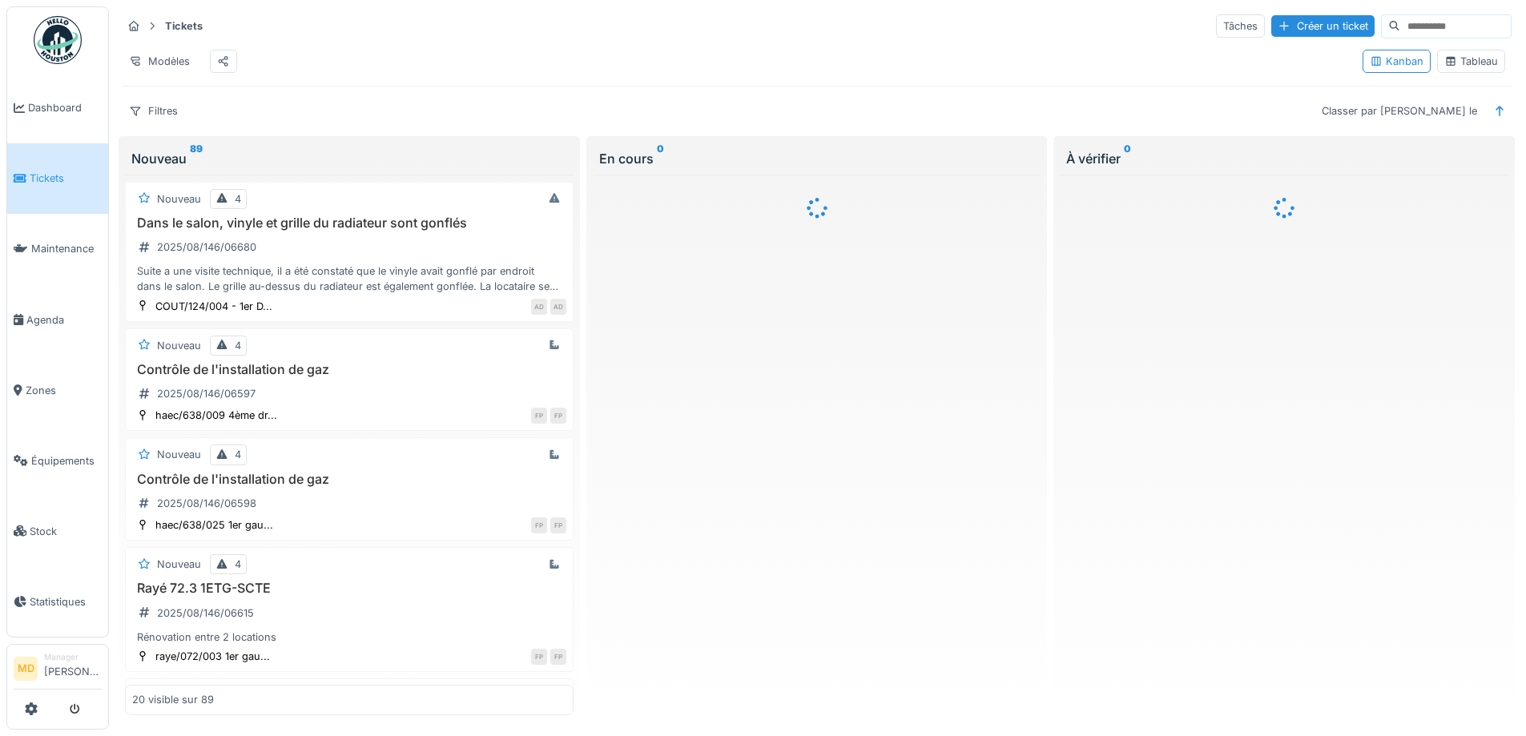
click at [1444, 69] on div "Tableau" at bounding box center [1471, 61] width 54 height 15
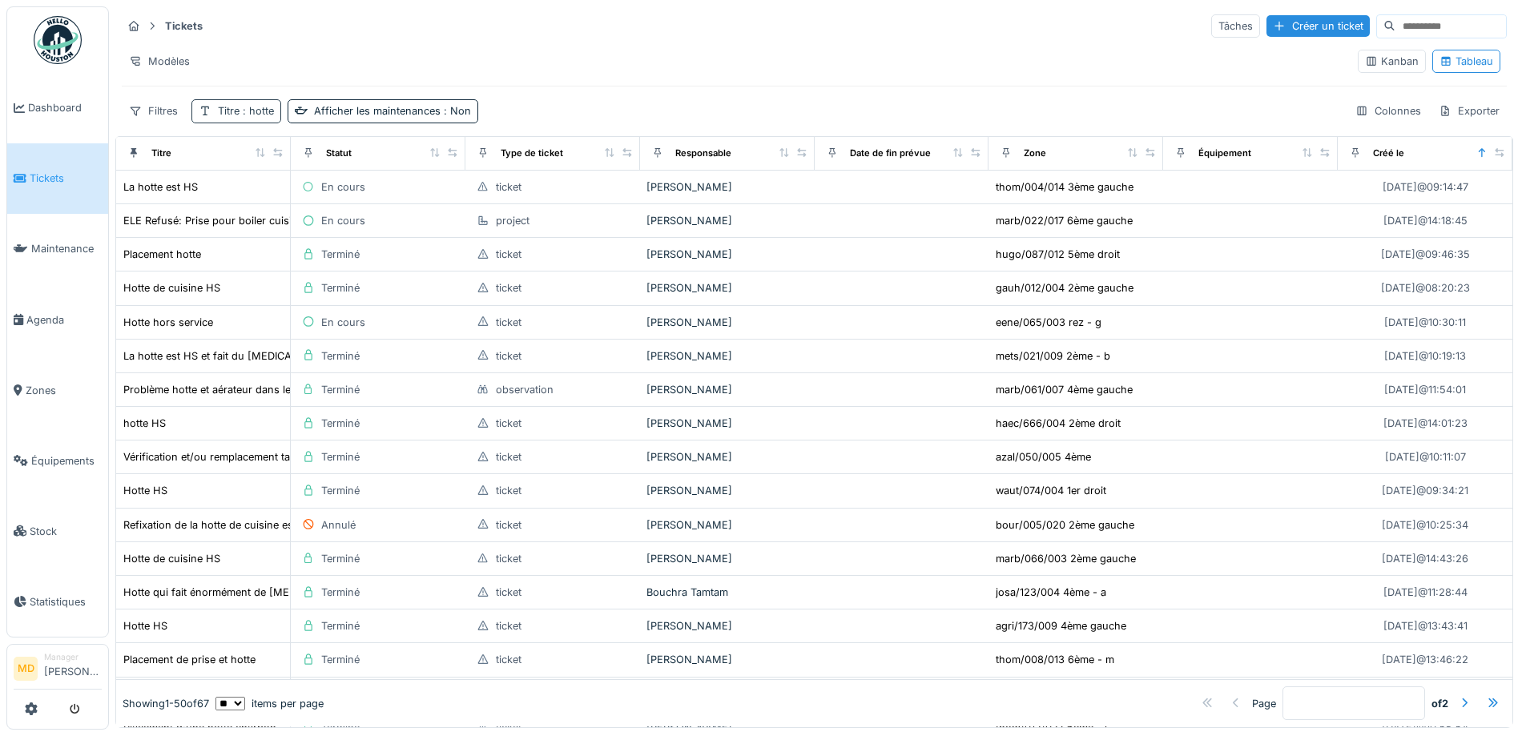
click at [248, 115] on span ": hotte" at bounding box center [256, 111] width 34 height 12
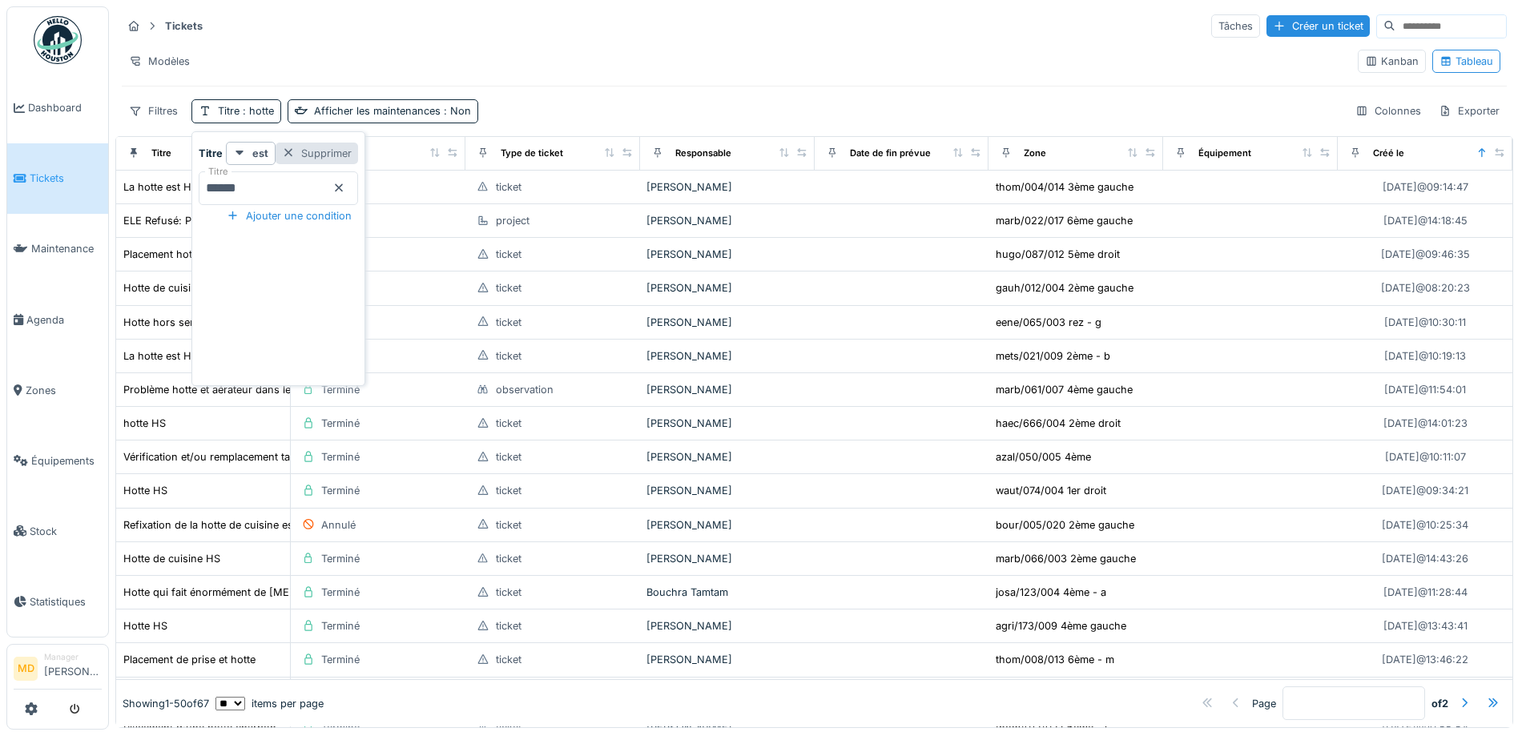
click at [358, 154] on div "Supprimer" at bounding box center [317, 154] width 82 height 22
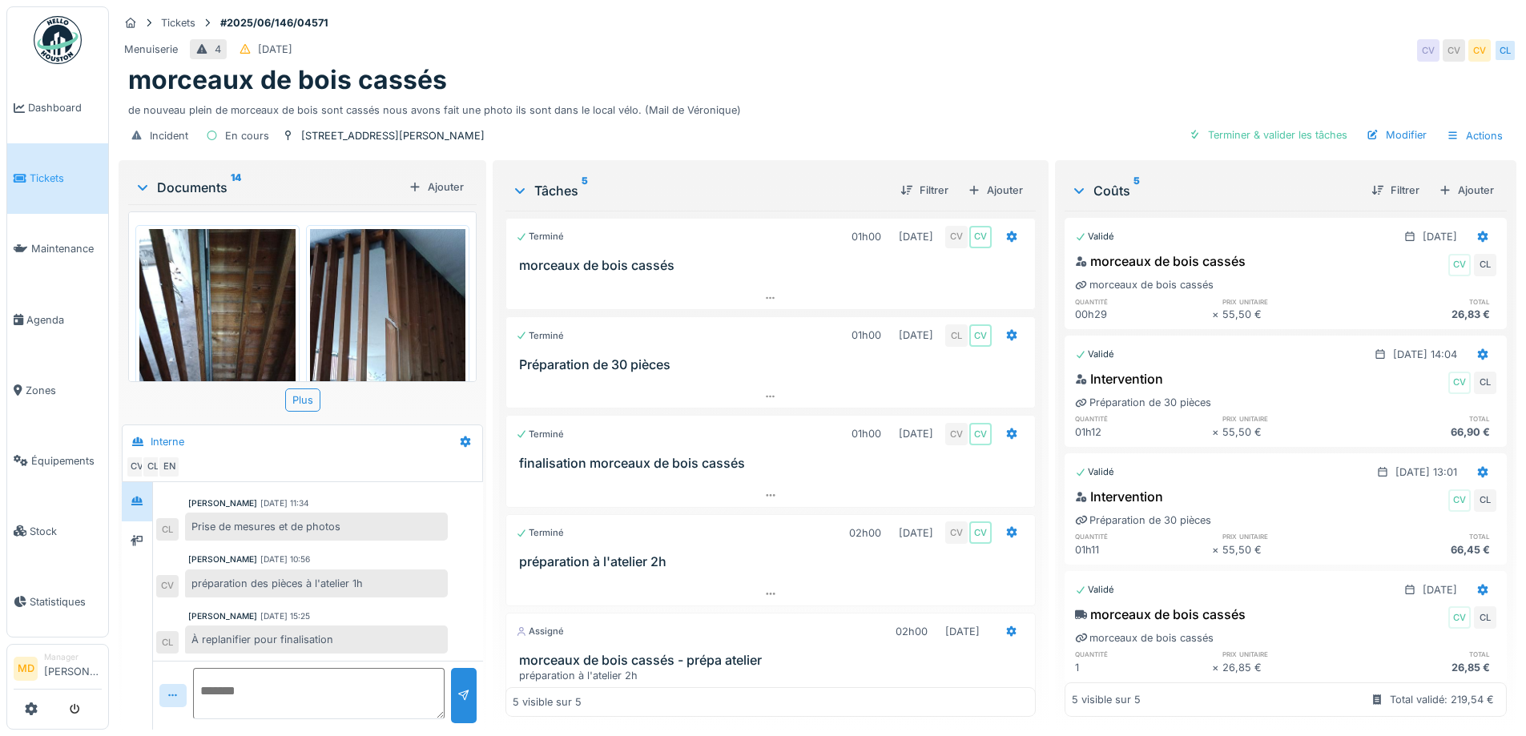
scroll to position [12, 0]
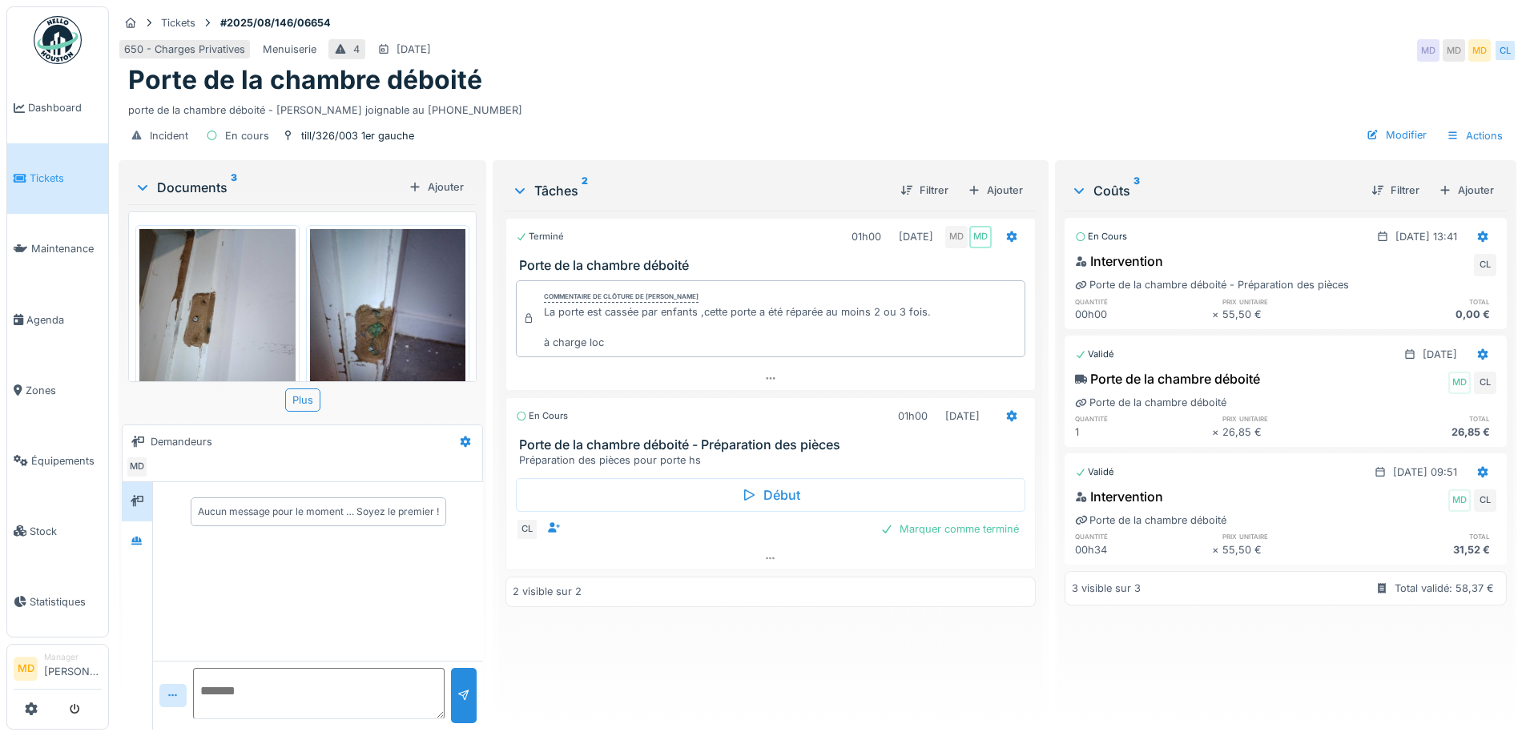
scroll to position [318, 0]
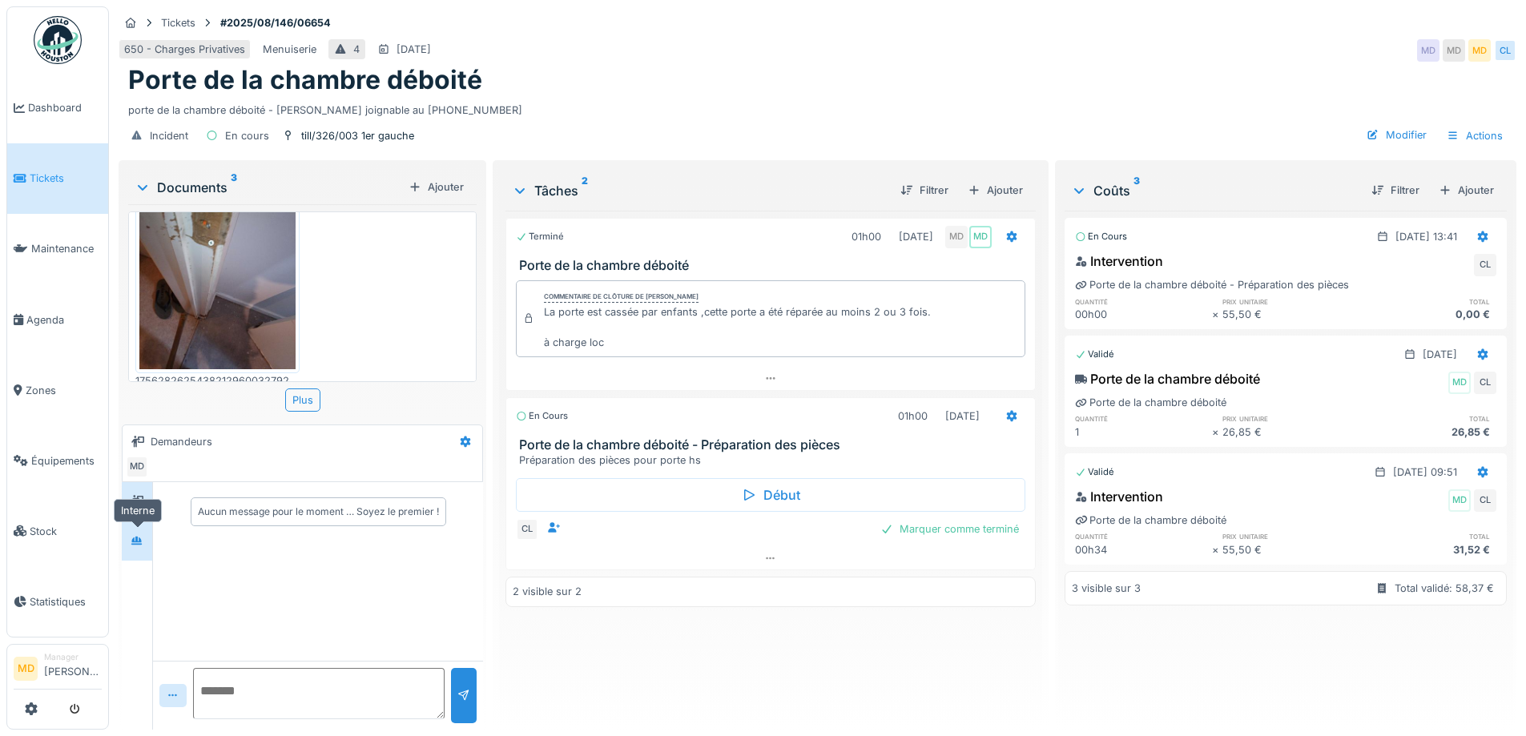
click at [126, 548] on div at bounding box center [137, 541] width 24 height 20
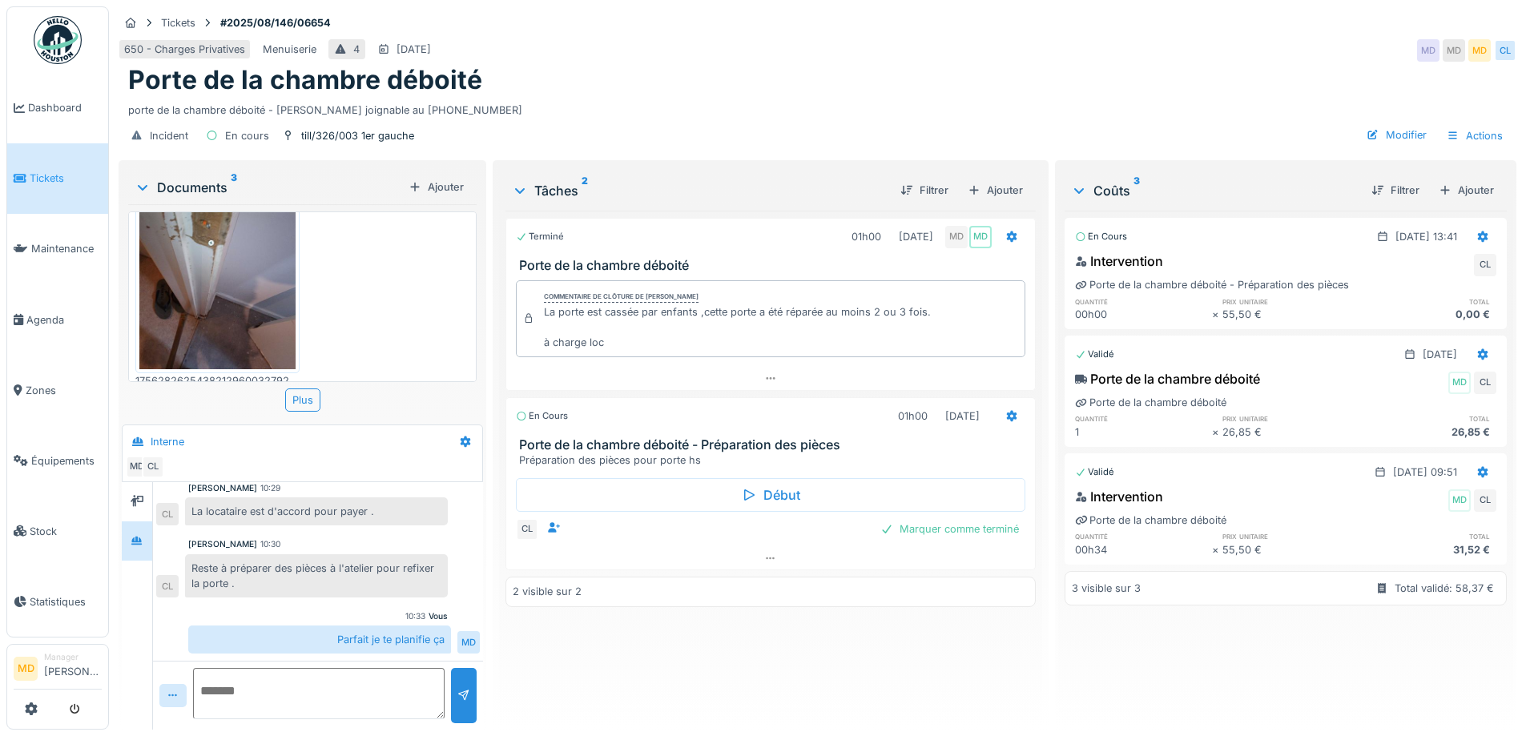
scroll to position [12, 0]
click at [764, 553] on icon at bounding box center [770, 558] width 13 height 10
click at [970, 564] on div at bounding box center [773, 571] width 502 height 15
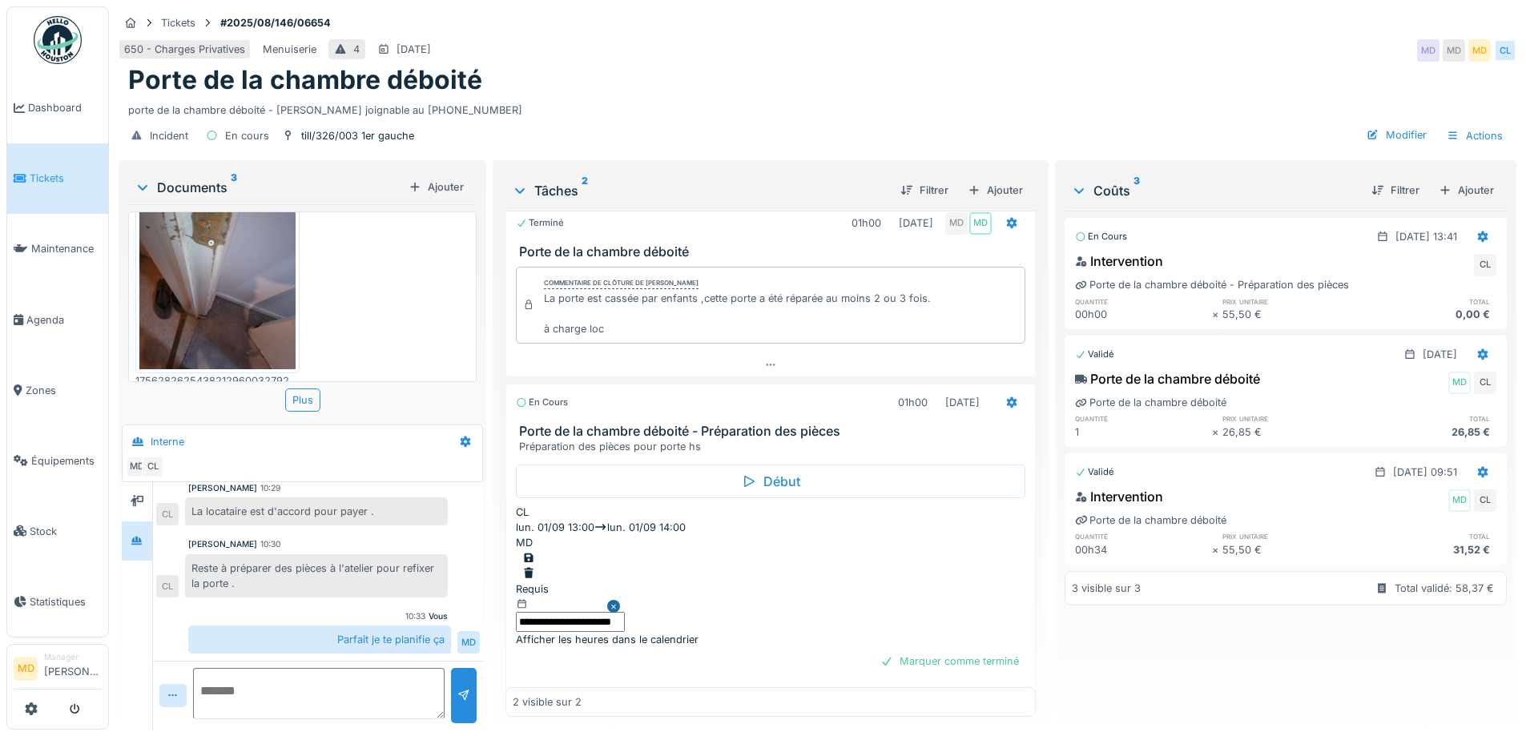
scroll to position [17, 0]
click at [535, 547] on div at bounding box center [528, 554] width 13 height 15
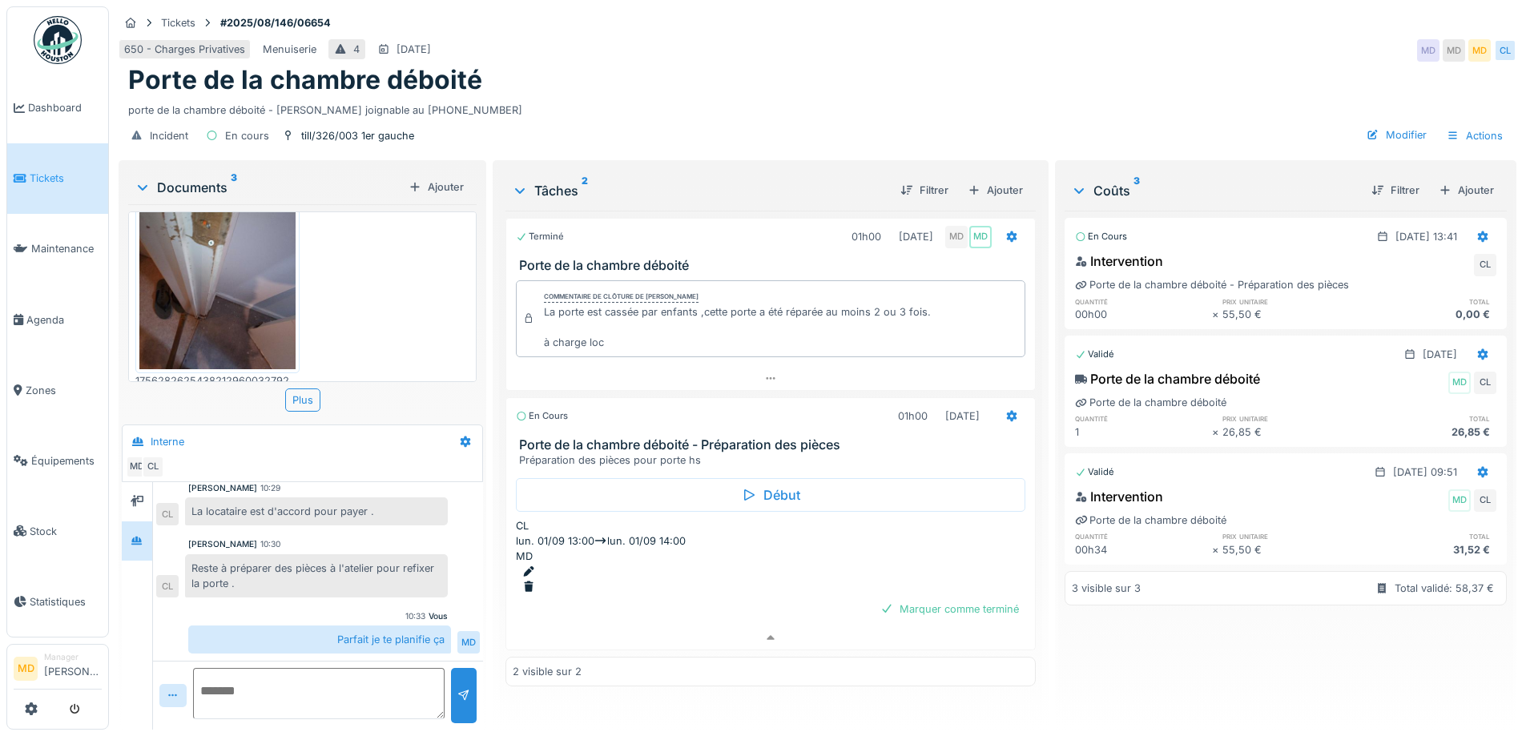
scroll to position [0, 0]
click at [935, 598] on div "Marquer comme terminé" at bounding box center [949, 609] width 151 height 22
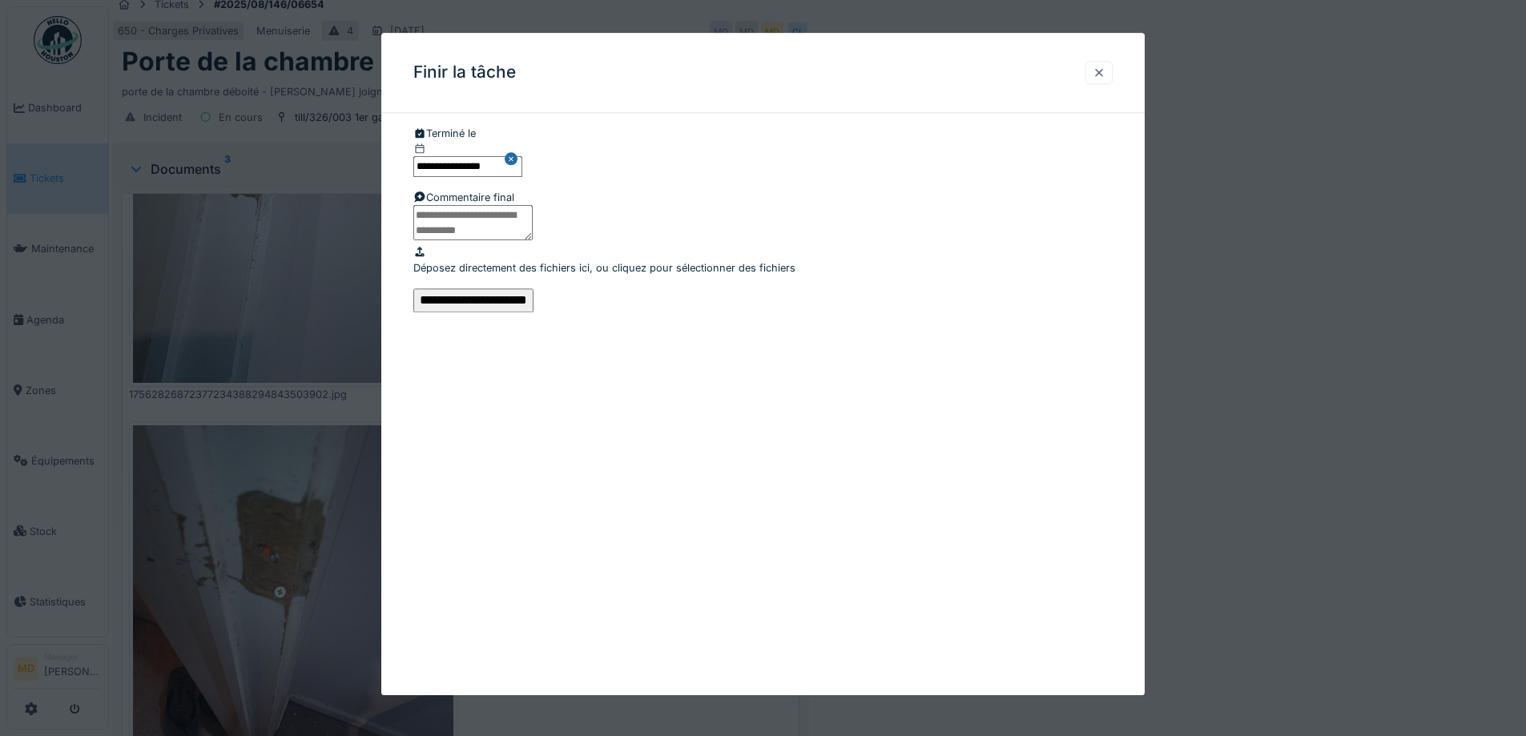
click at [1102, 71] on div at bounding box center [1098, 72] width 13 height 15
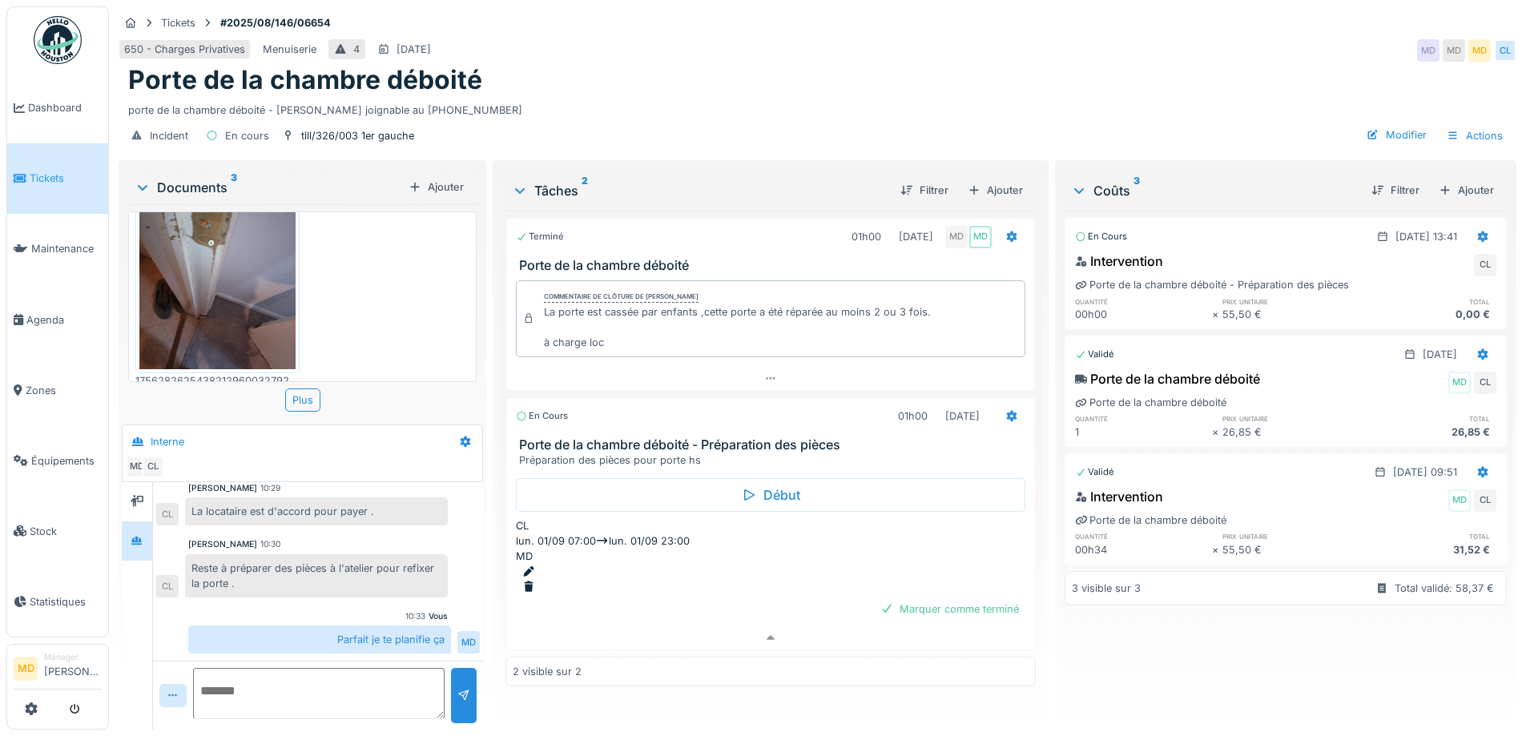
click at [972, 564] on div at bounding box center [773, 571] width 502 height 15
click at [659, 646] on div "Afficher les heures dans le calendrier" at bounding box center [607, 653] width 183 height 15
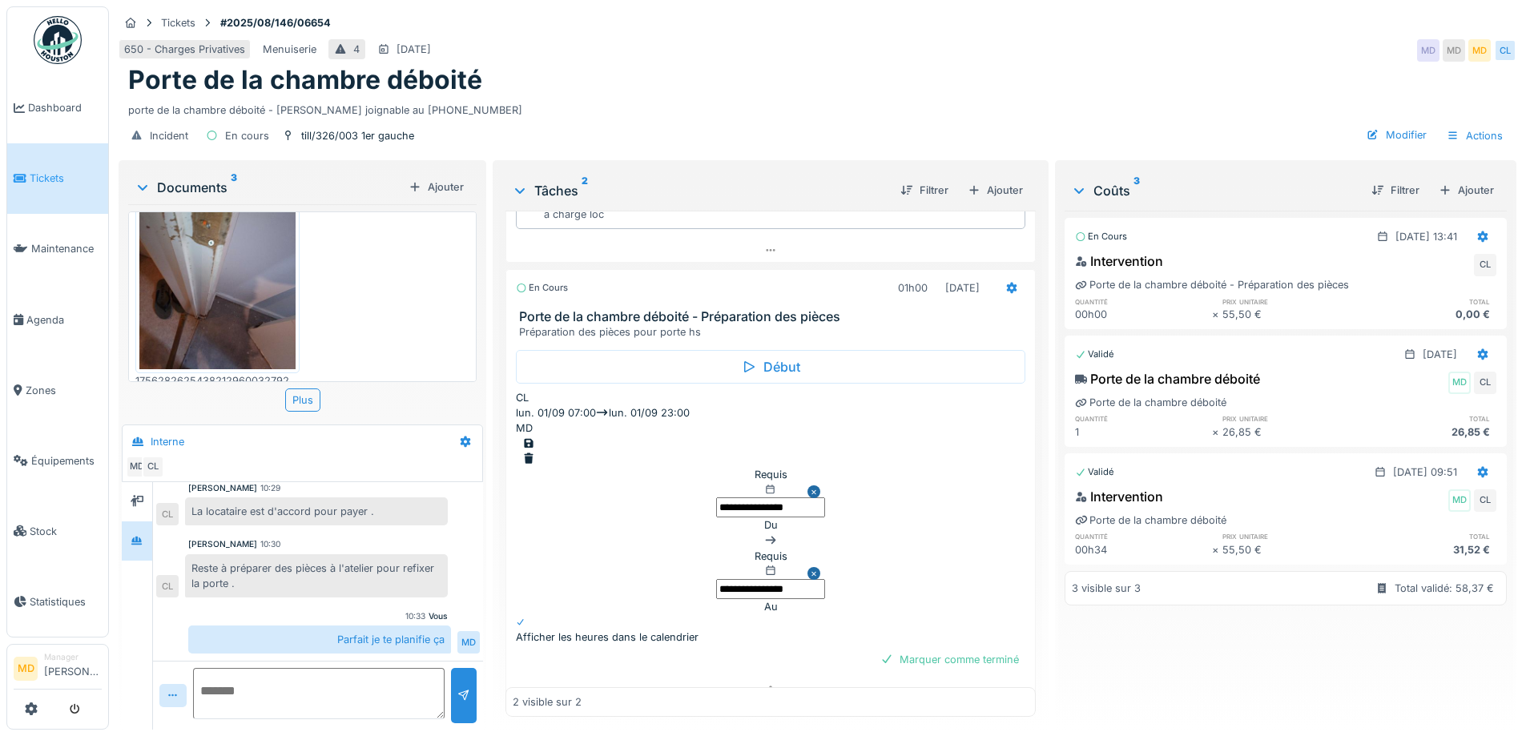
click at [759, 497] on input "**********" at bounding box center [770, 507] width 109 height 20
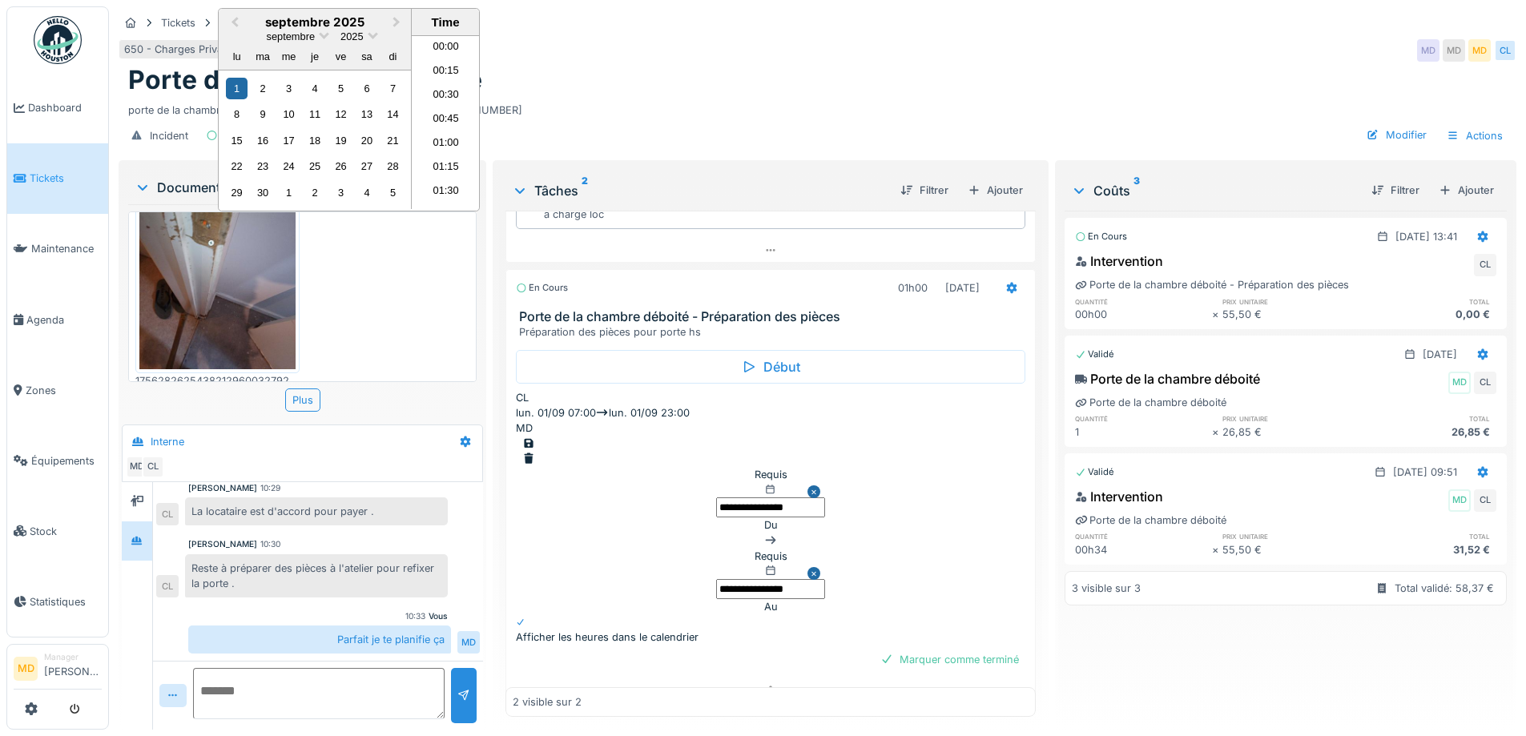
scroll to position [598, 0]
click at [235, 32] on span "Previous Month" at bounding box center [235, 23] width 0 height 18
click at [300, 203] on div "27" at bounding box center [289, 193] width 22 height 22
click at [480, 103] on li "15:00" at bounding box center [446, 90] width 68 height 24
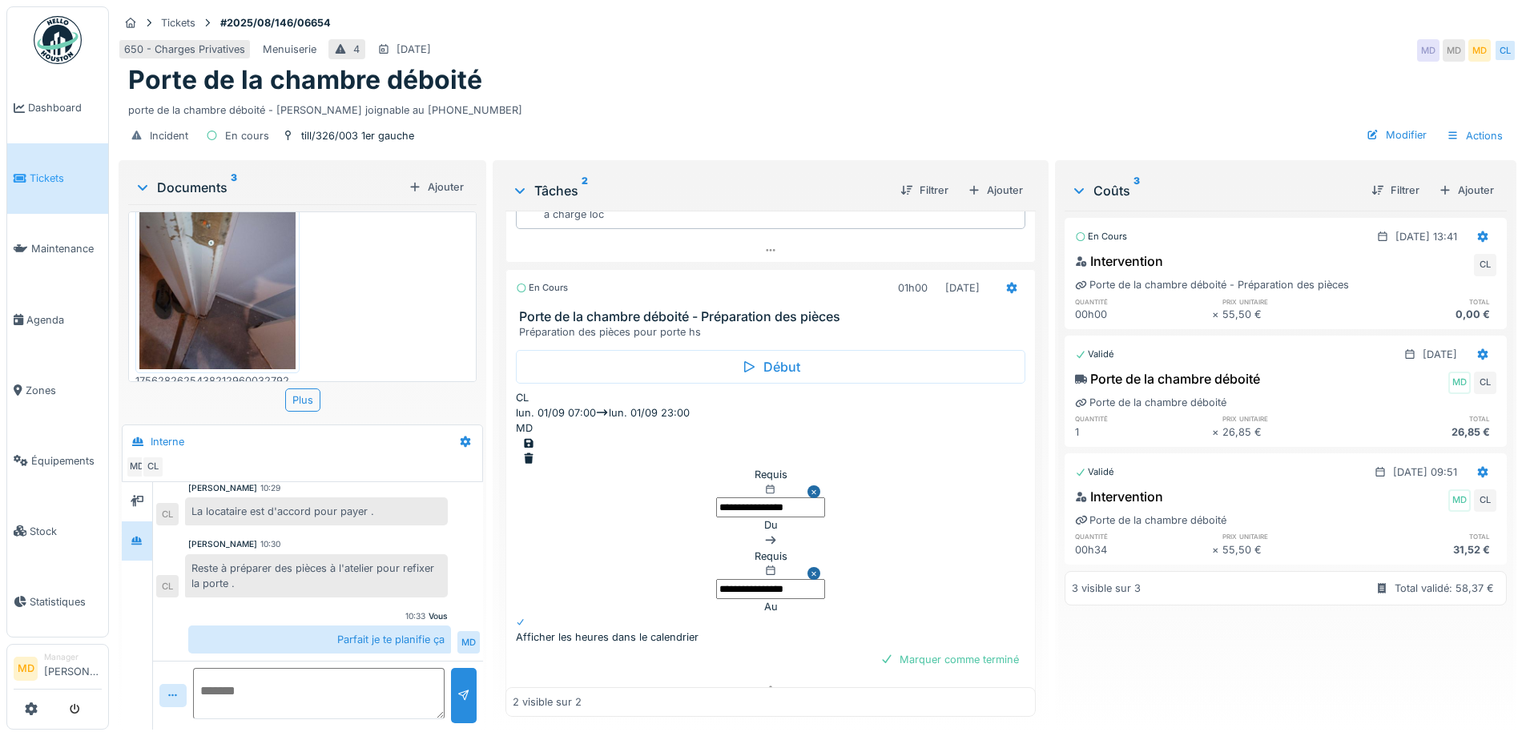
click at [803, 579] on input "**********" at bounding box center [770, 589] width 109 height 20
click at [535, 436] on div at bounding box center [528, 443] width 13 height 15
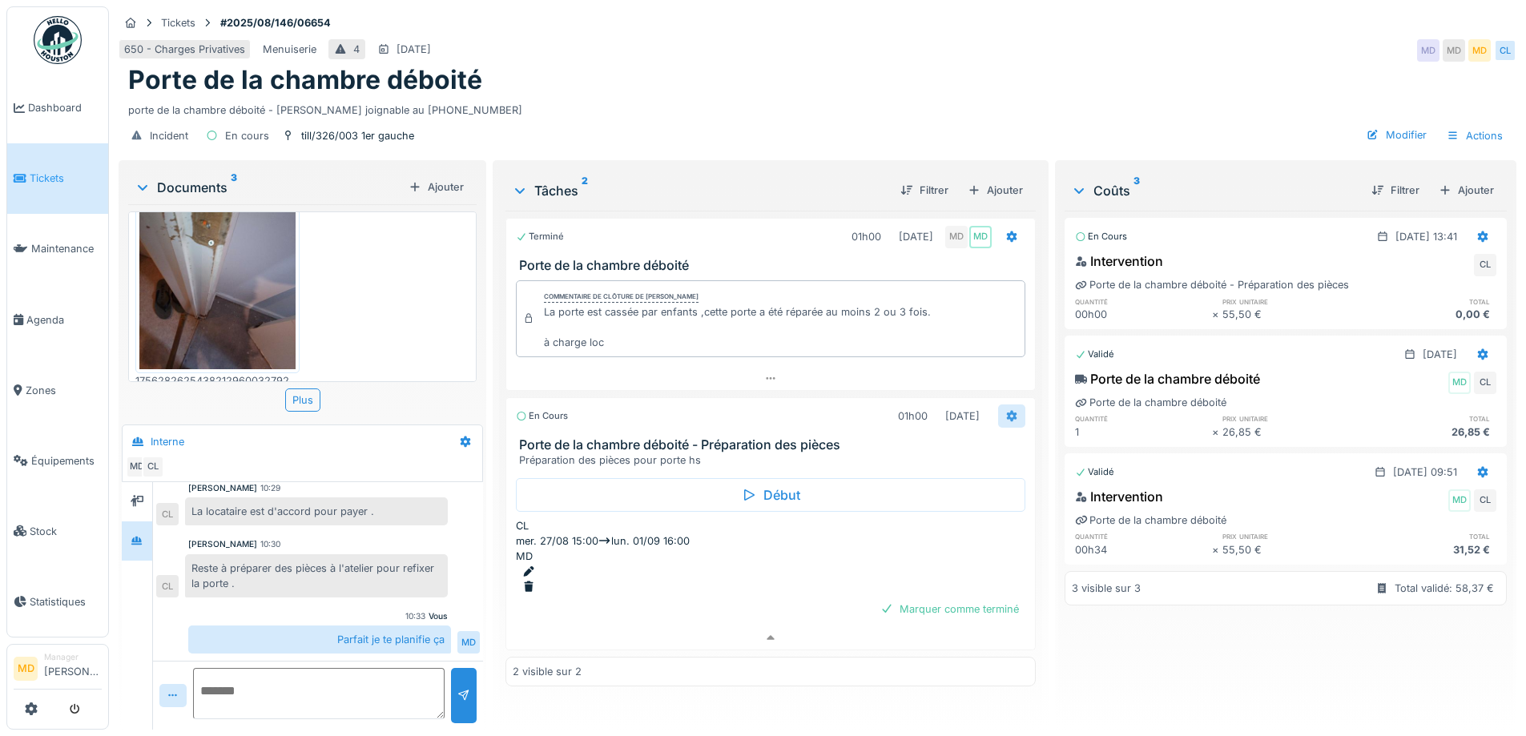
click at [1012, 404] on div at bounding box center [1011, 415] width 27 height 23
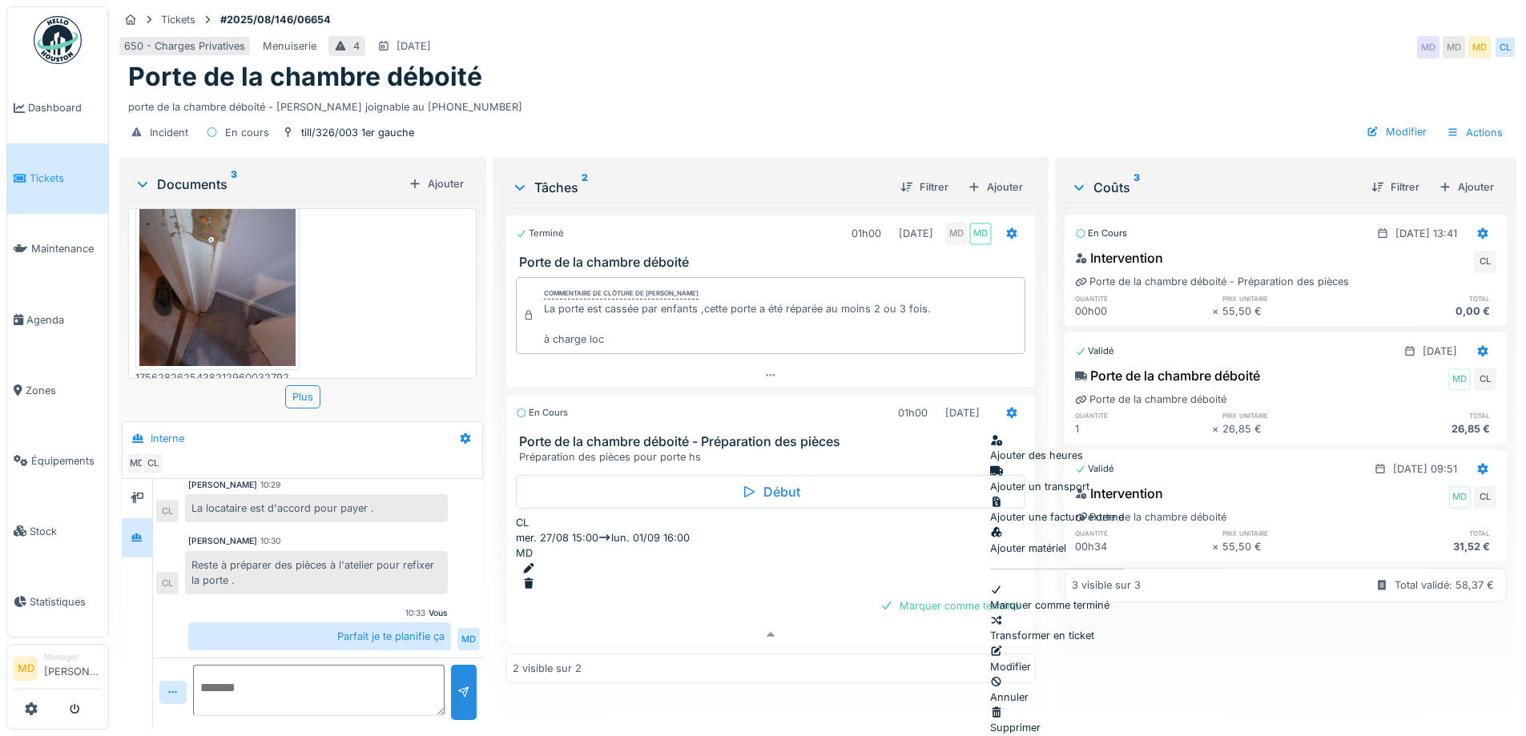
click at [1043, 644] on div "Modifier" at bounding box center [1057, 659] width 134 height 30
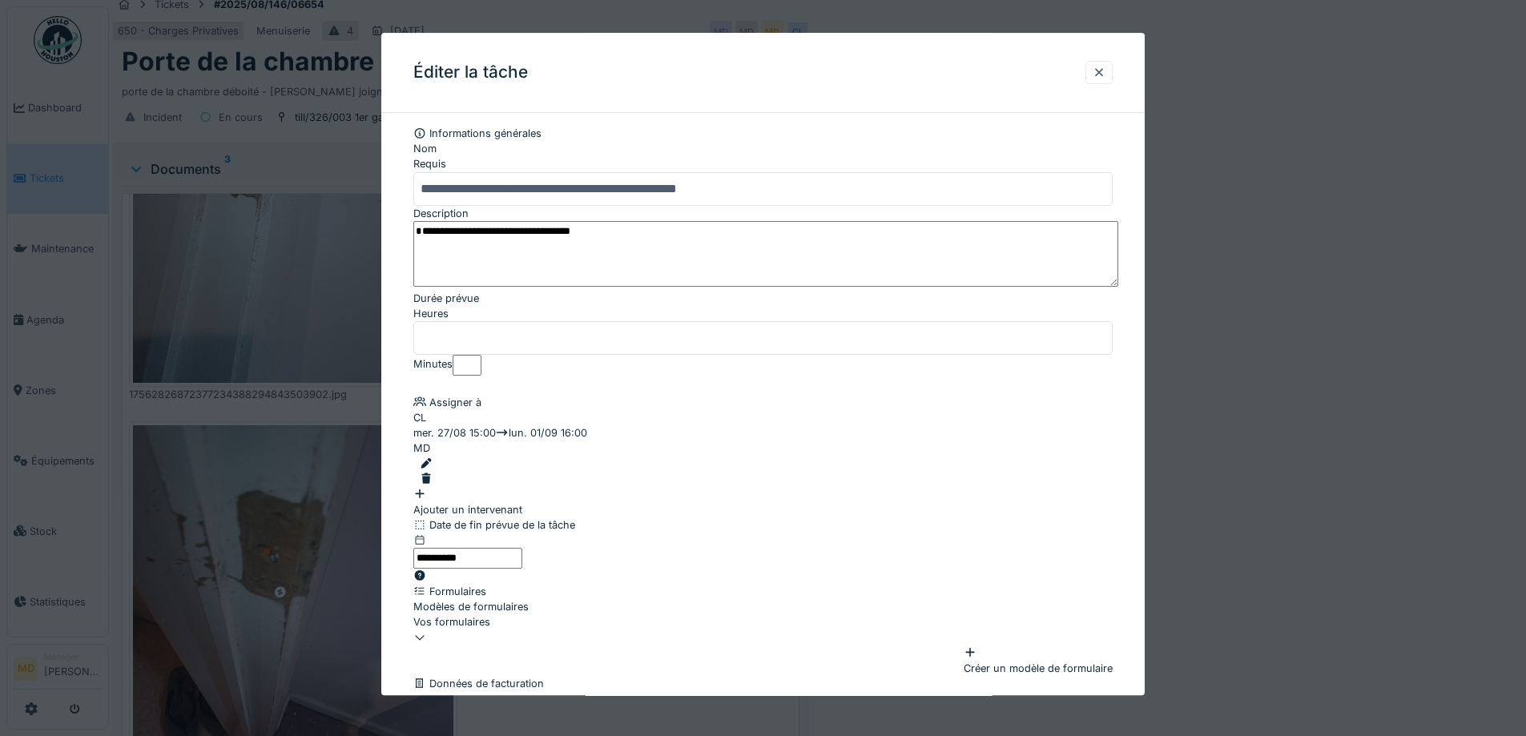
drag, startPoint x: 668, startPoint y: 247, endPoint x: 323, endPoint y: 251, distance: 345.2
type textarea "**********"
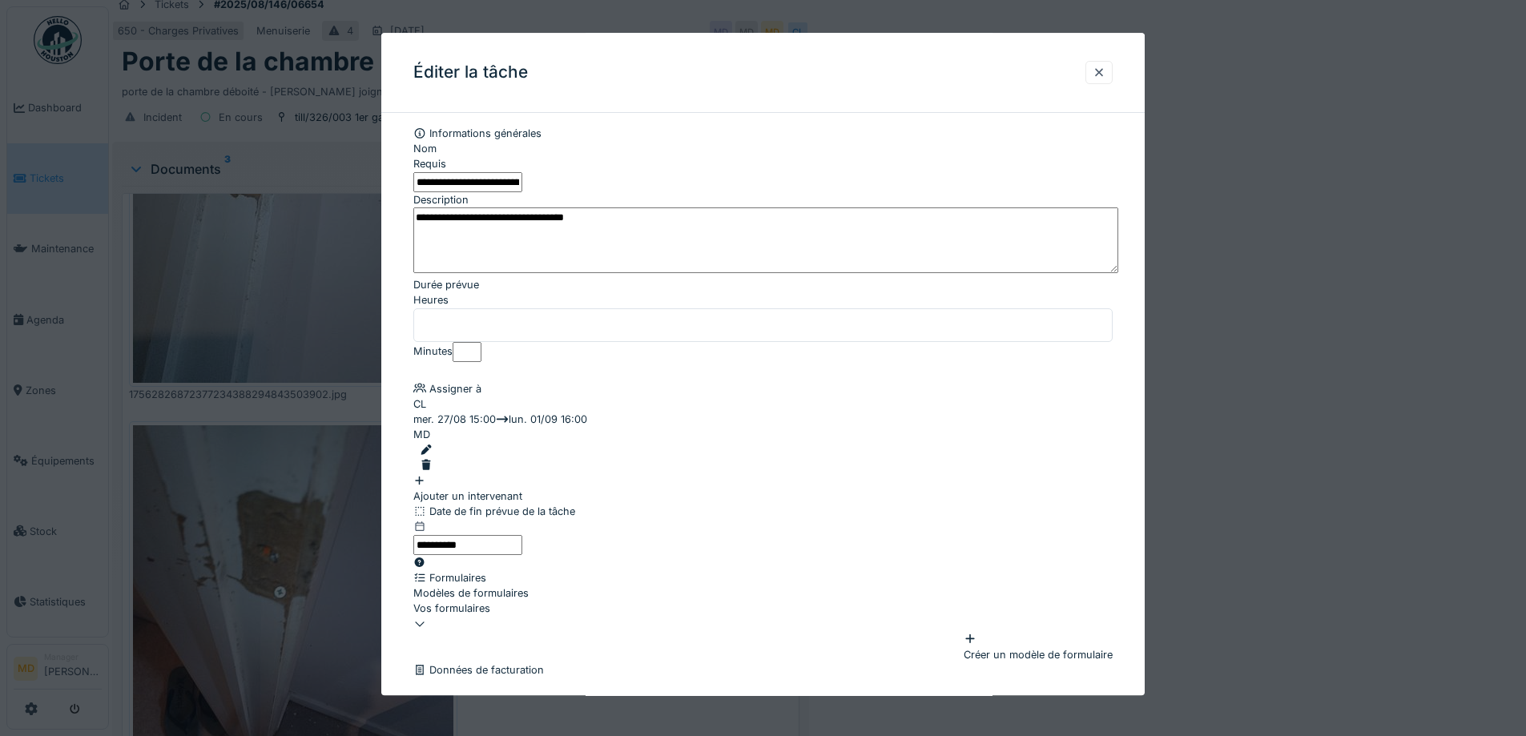
drag, startPoint x: 766, startPoint y: 177, endPoint x: 605, endPoint y: 188, distance: 161.4
click at [522, 188] on input "**********" at bounding box center [467, 182] width 109 height 20
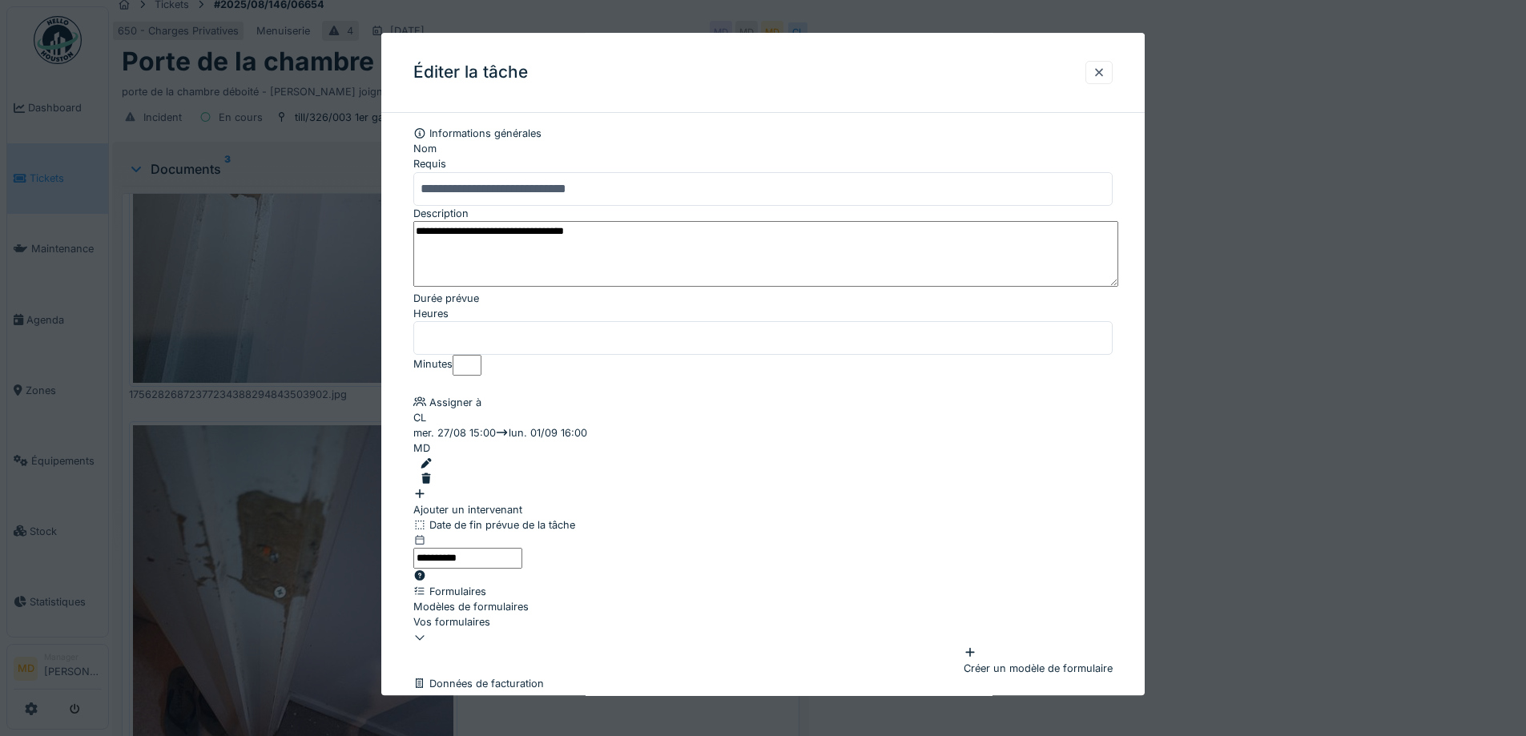
drag, startPoint x: 658, startPoint y: 241, endPoint x: 359, endPoint y: 254, distance: 299.8
click at [683, 175] on input "**********" at bounding box center [762, 189] width 699 height 34
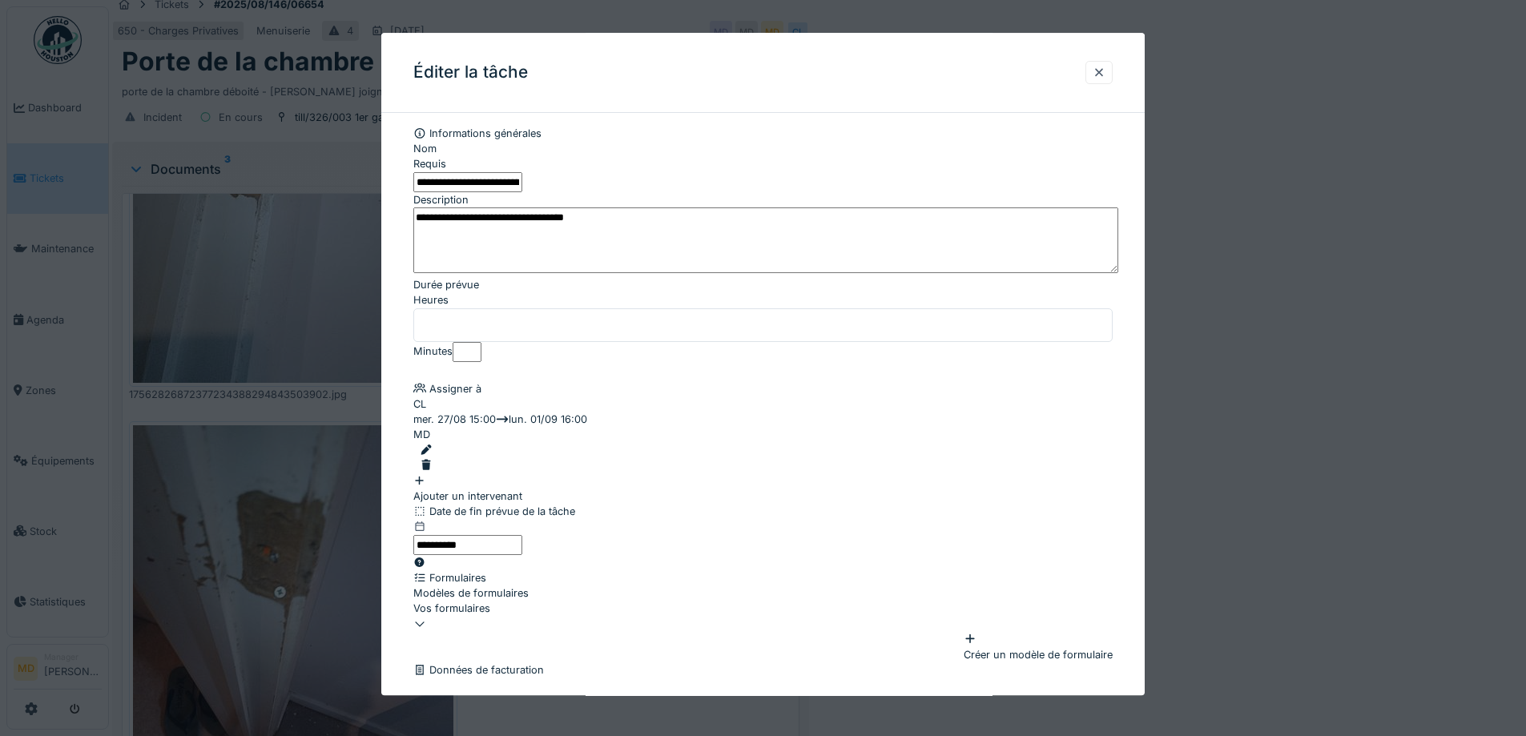
paste input "**********"
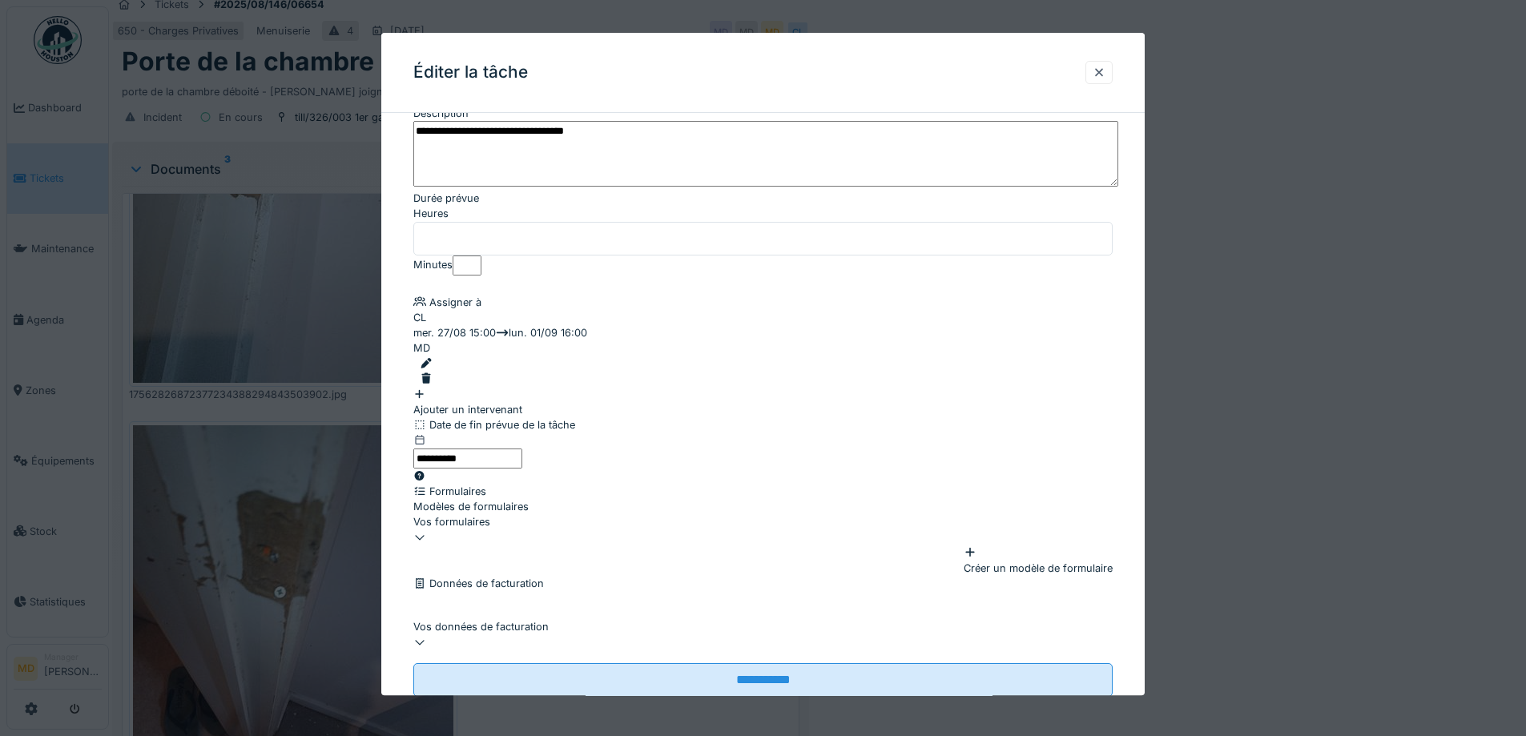
scroll to position [160, 0]
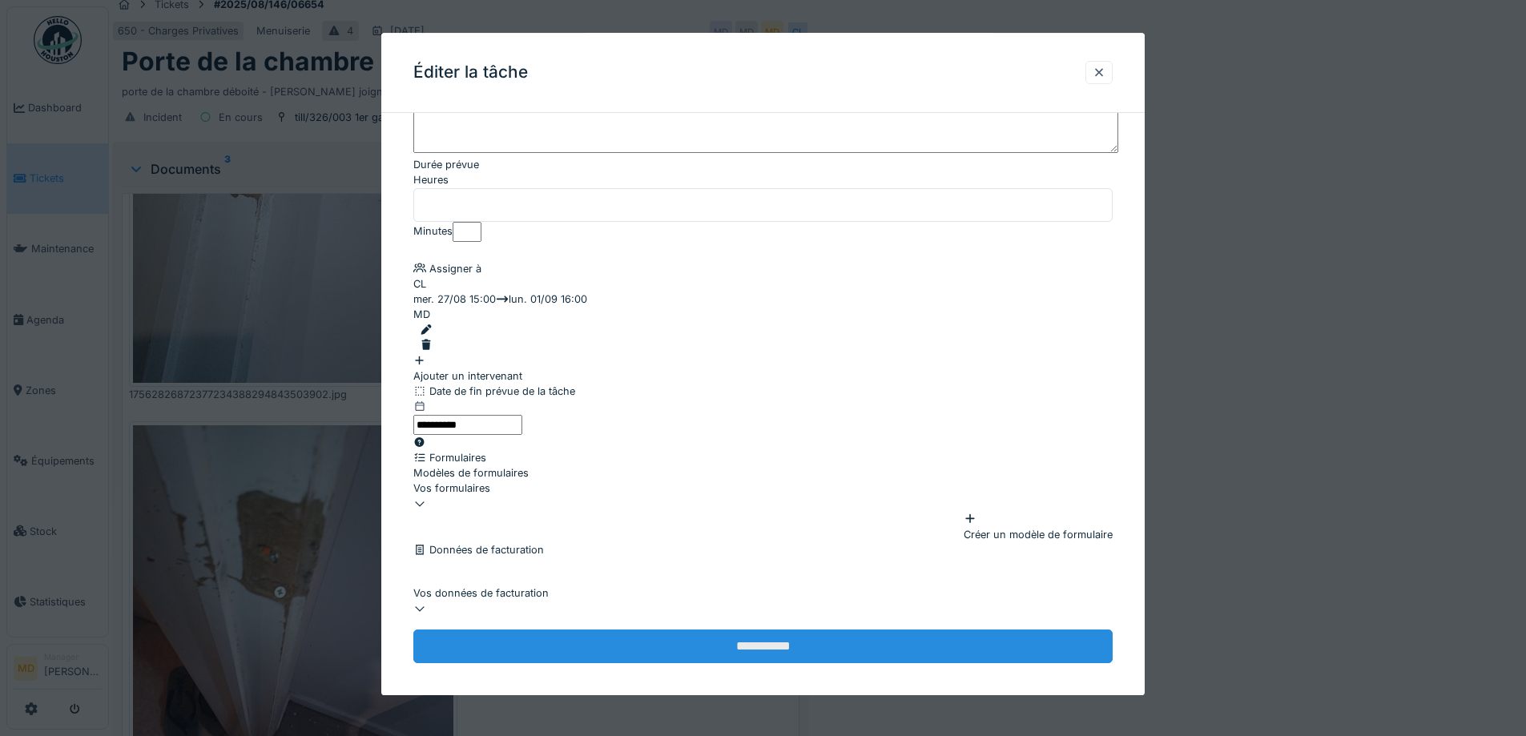
type input "**********"
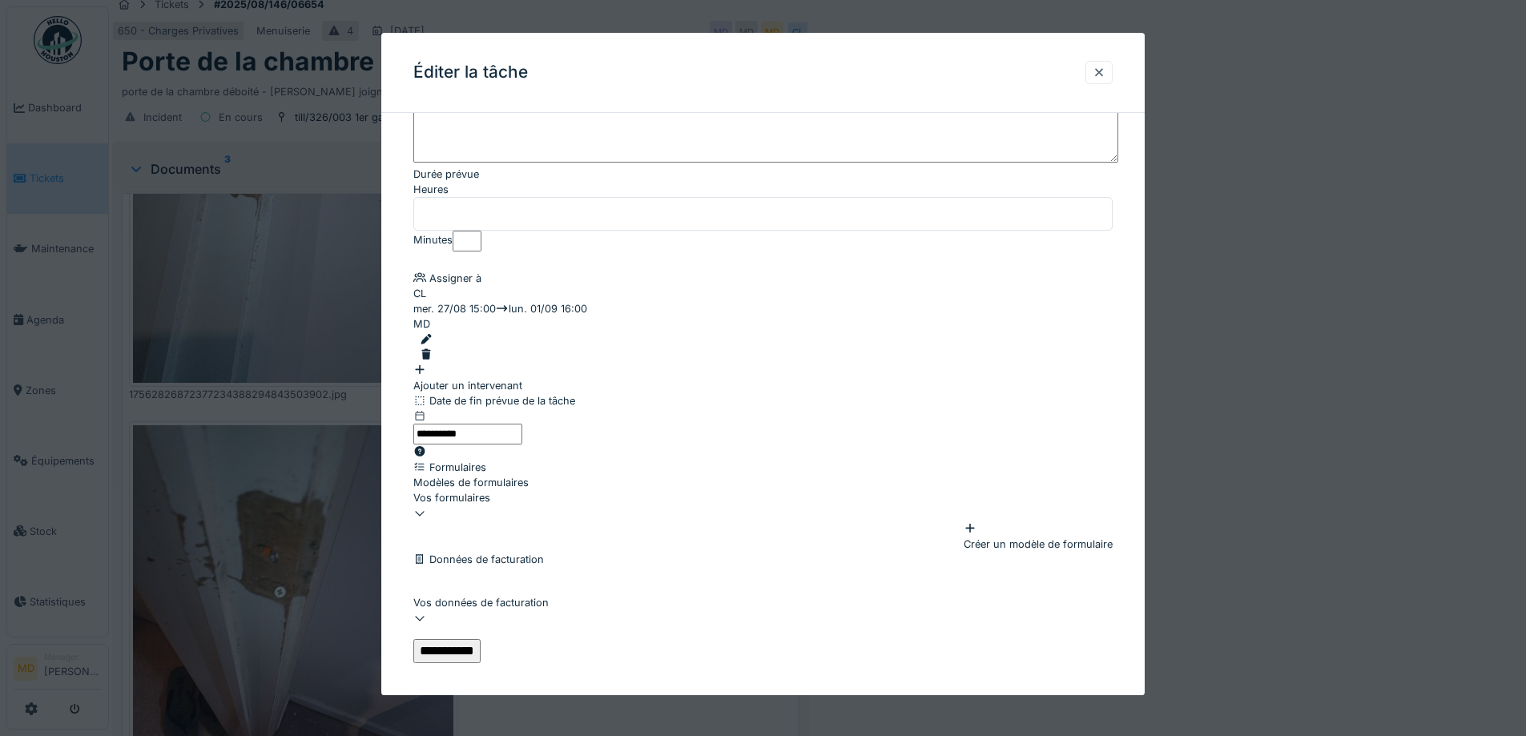
click at [481, 639] on input "**********" at bounding box center [446, 651] width 67 height 24
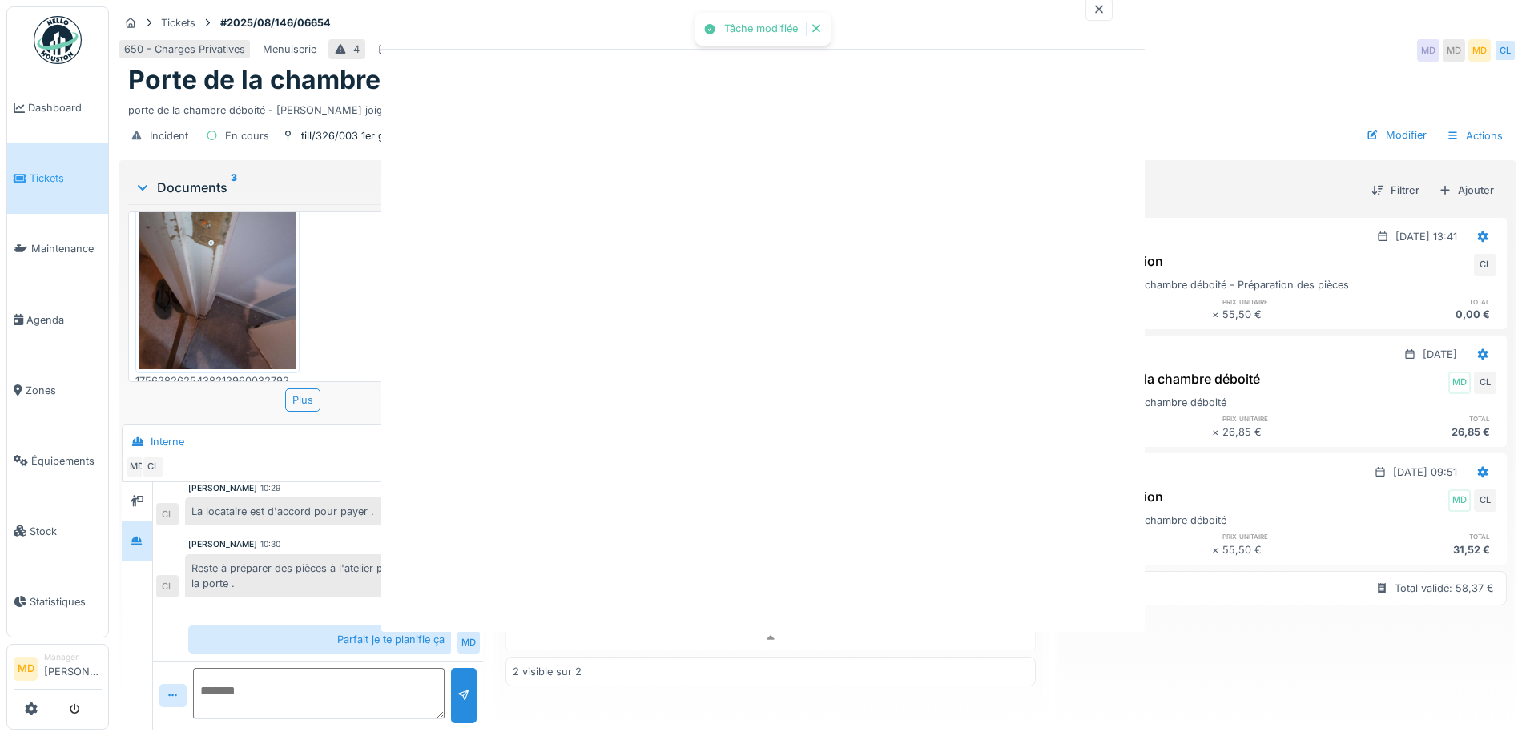
scroll to position [0, 0]
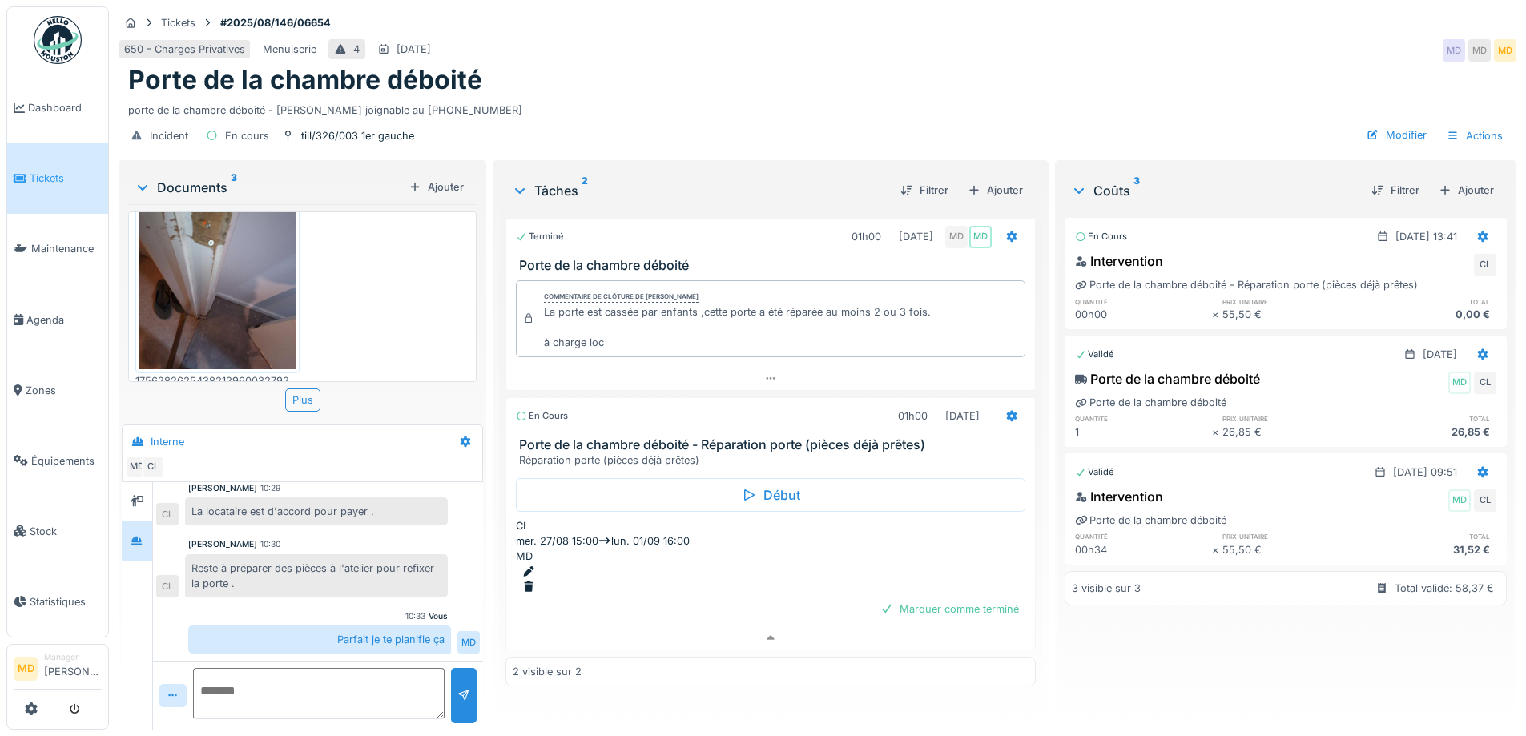
click at [977, 564] on div at bounding box center [773, 571] width 502 height 15
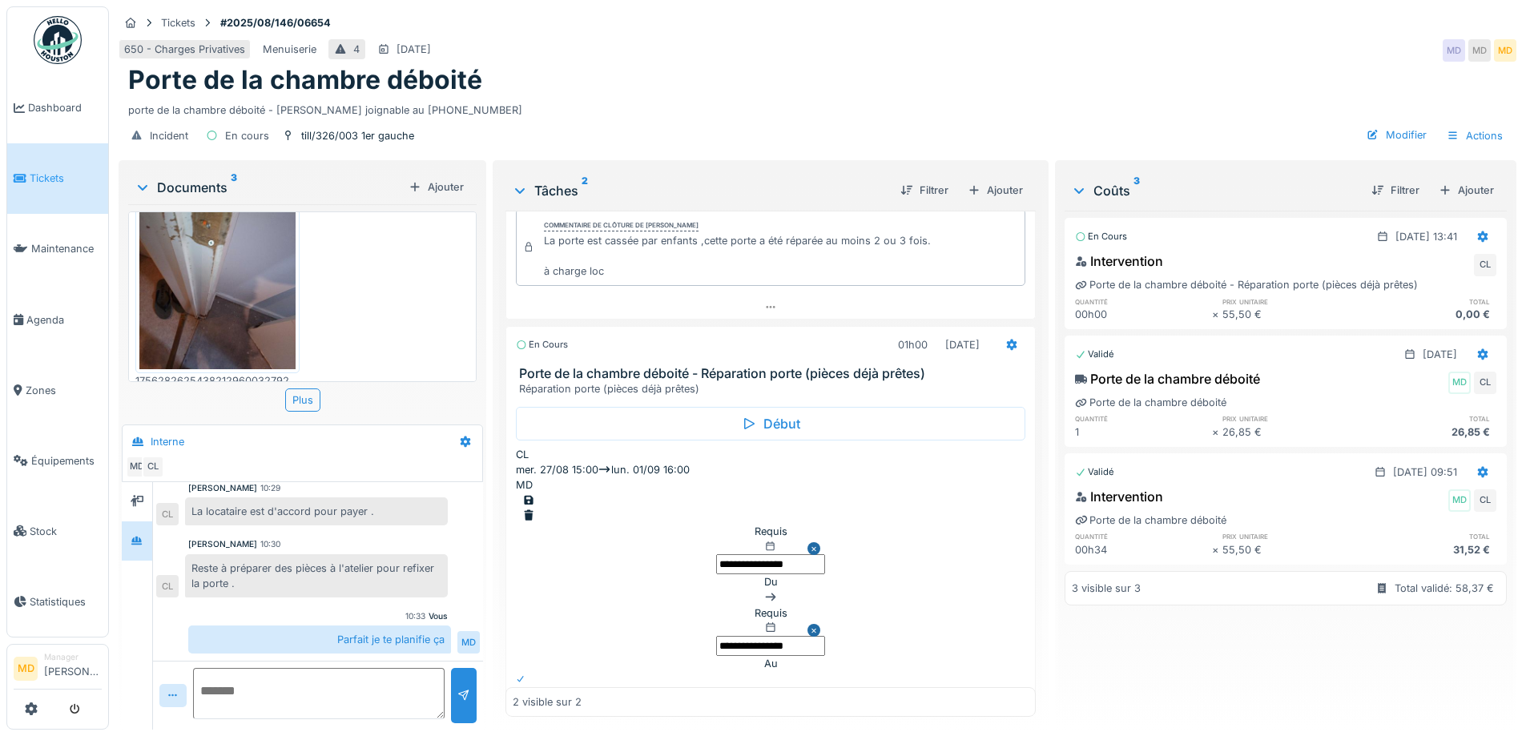
scroll to position [128, 0]
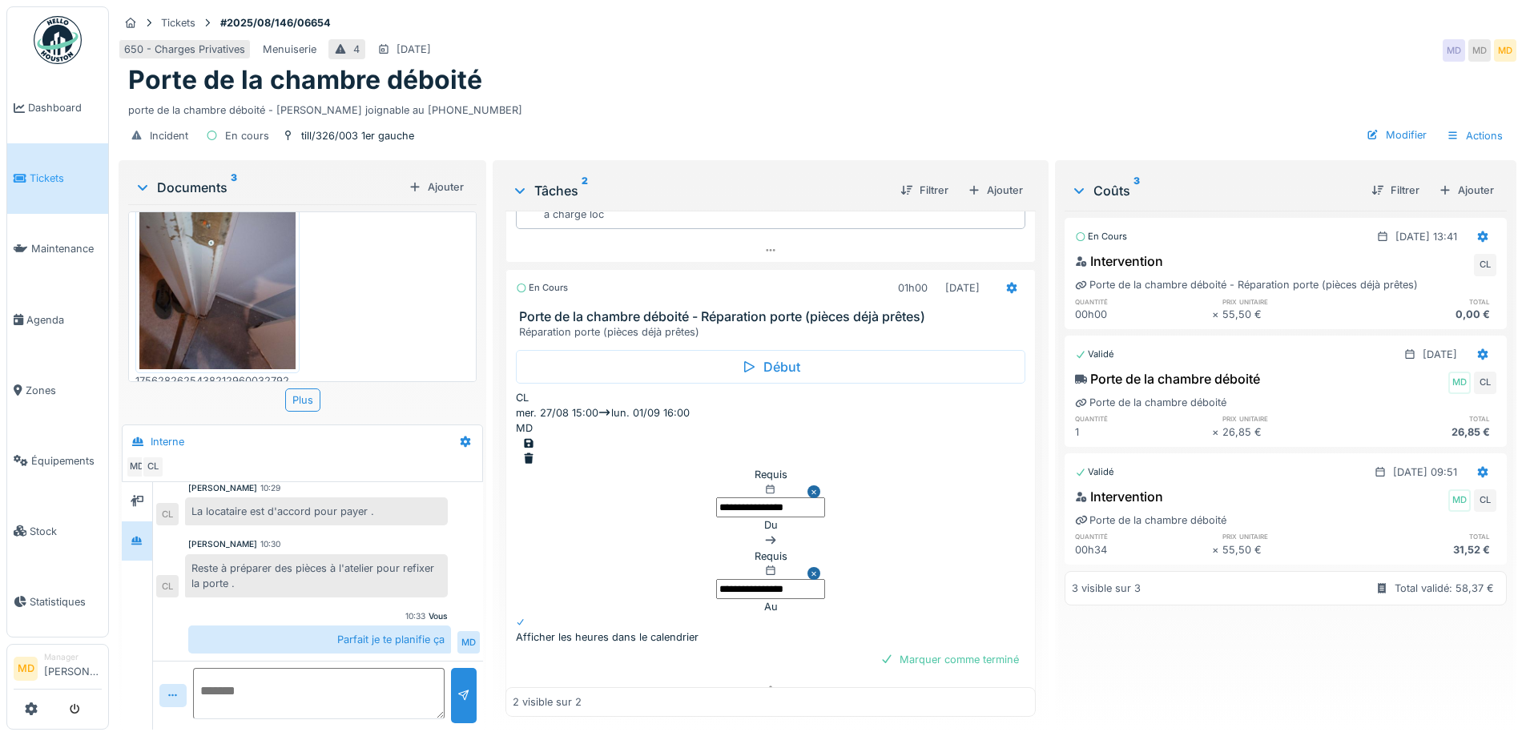
click at [716, 579] on input "**********" at bounding box center [770, 589] width 109 height 20
click at [789, 629] on div "Afficher les heures dans le calendrier" at bounding box center [770, 636] width 509 height 15
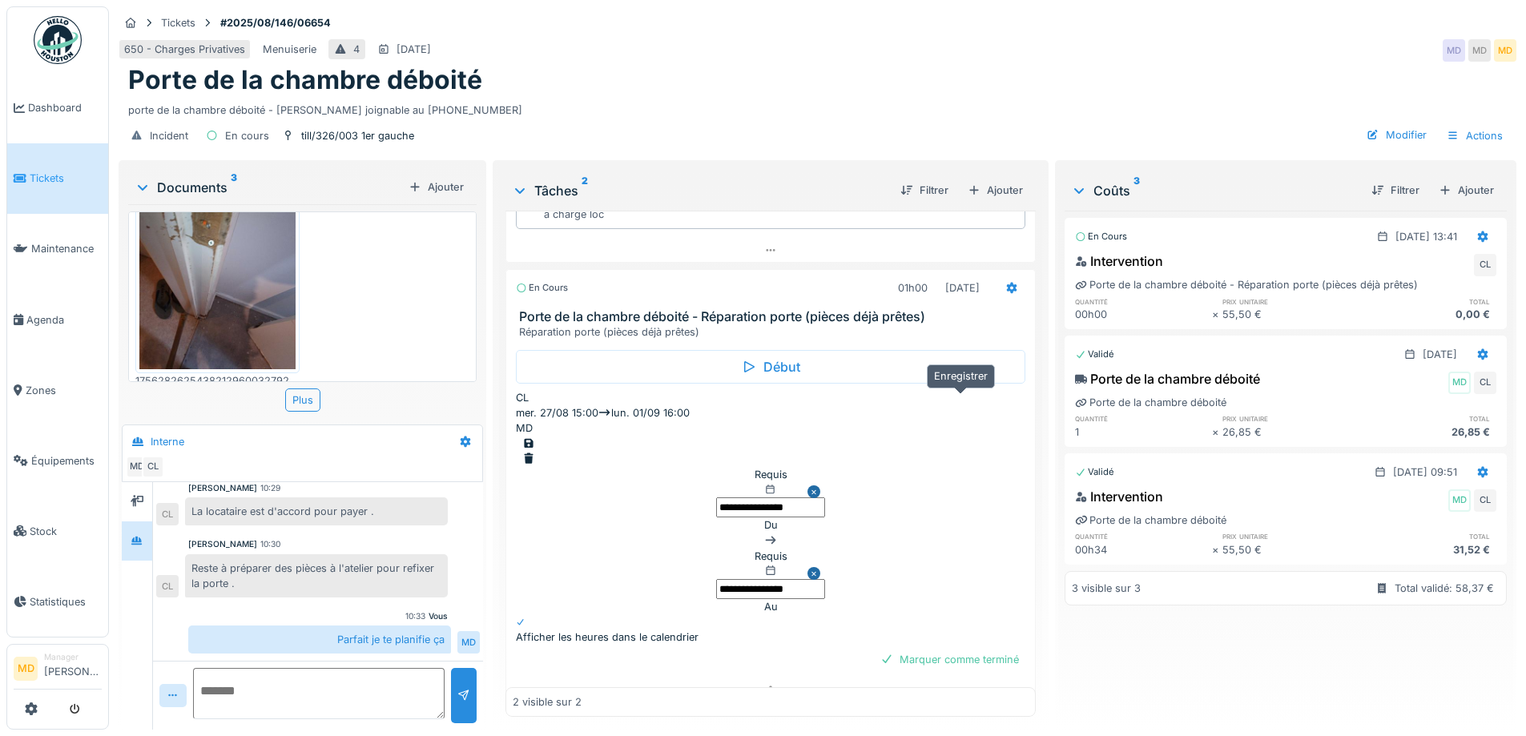
click at [535, 436] on div at bounding box center [528, 443] width 13 height 15
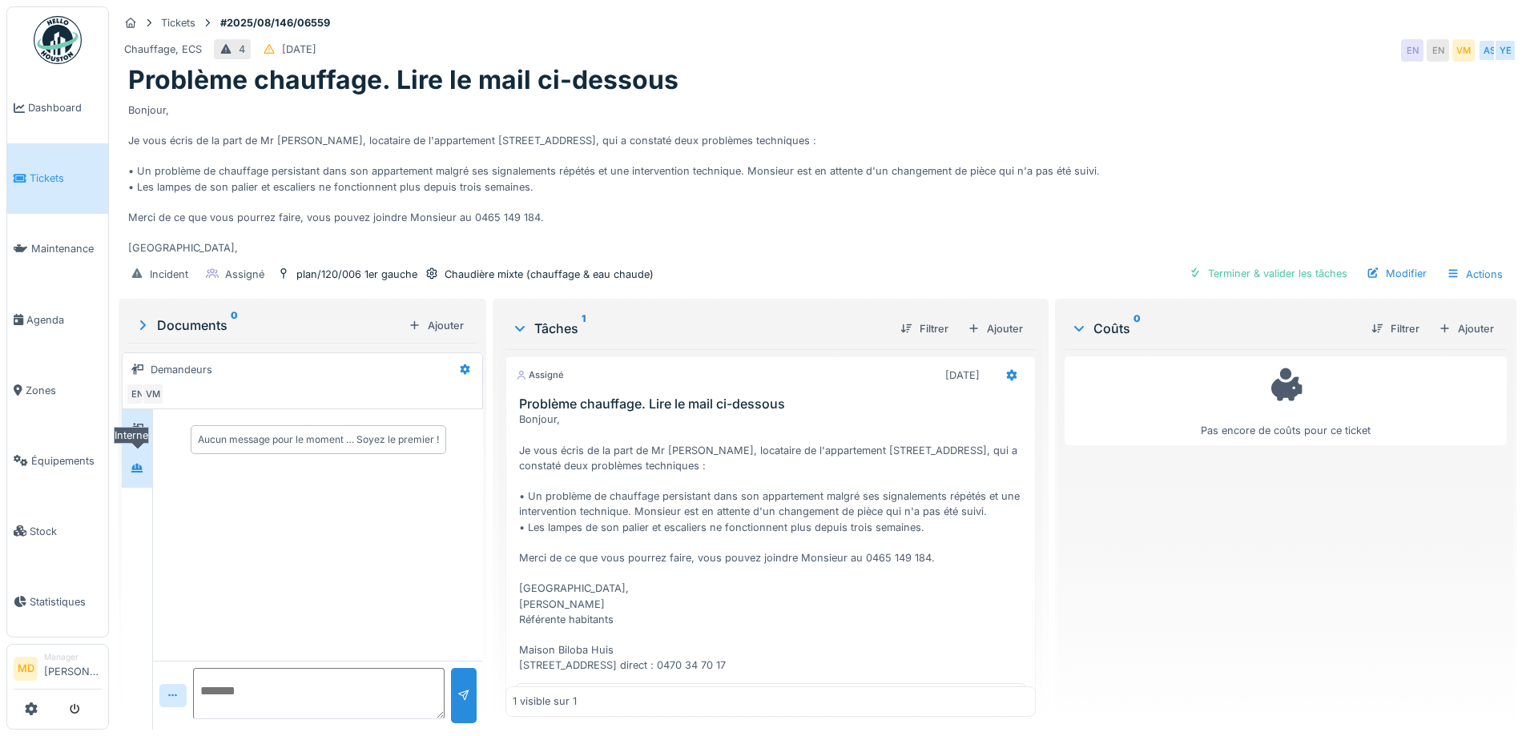
click at [142, 465] on icon at bounding box center [137, 468] width 13 height 10
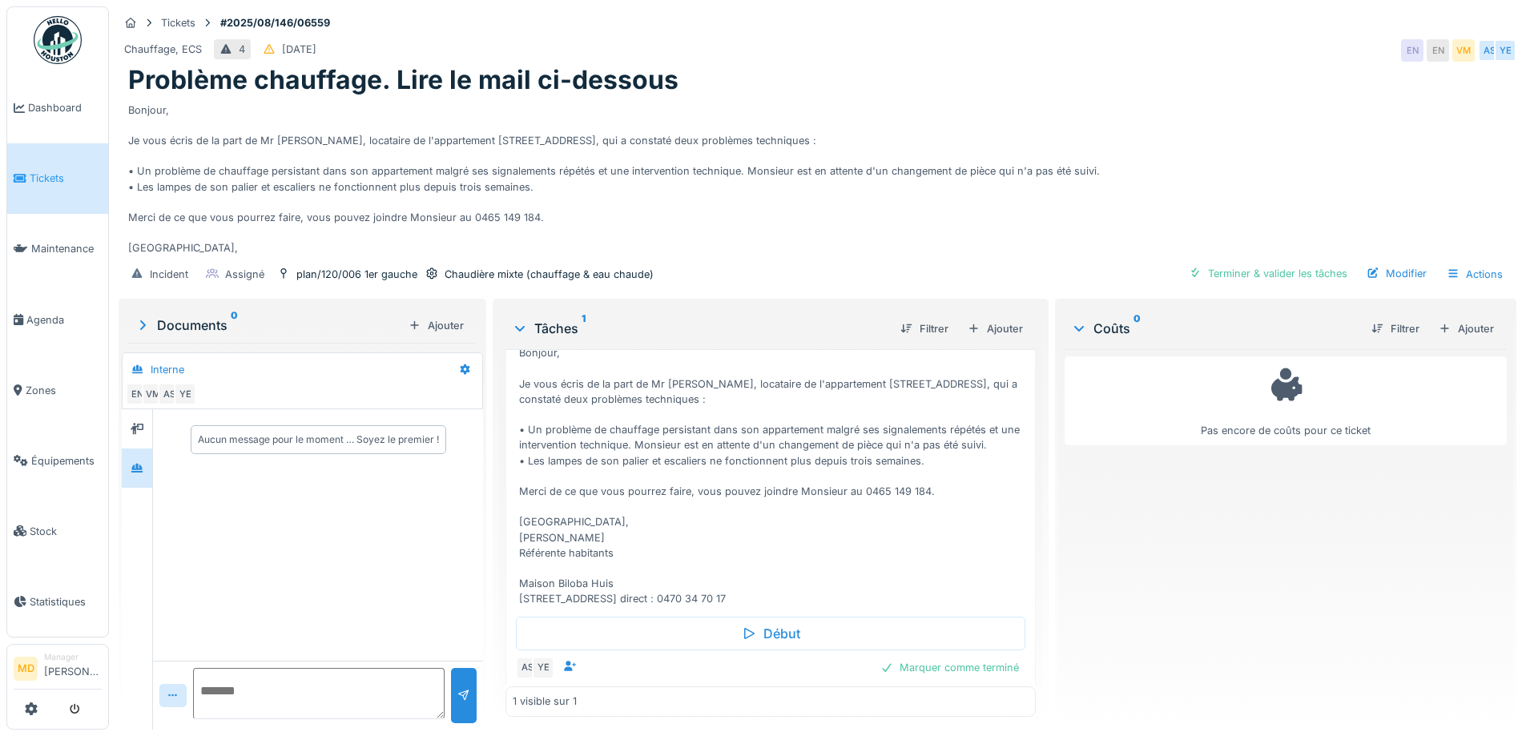
scroll to position [126, 0]
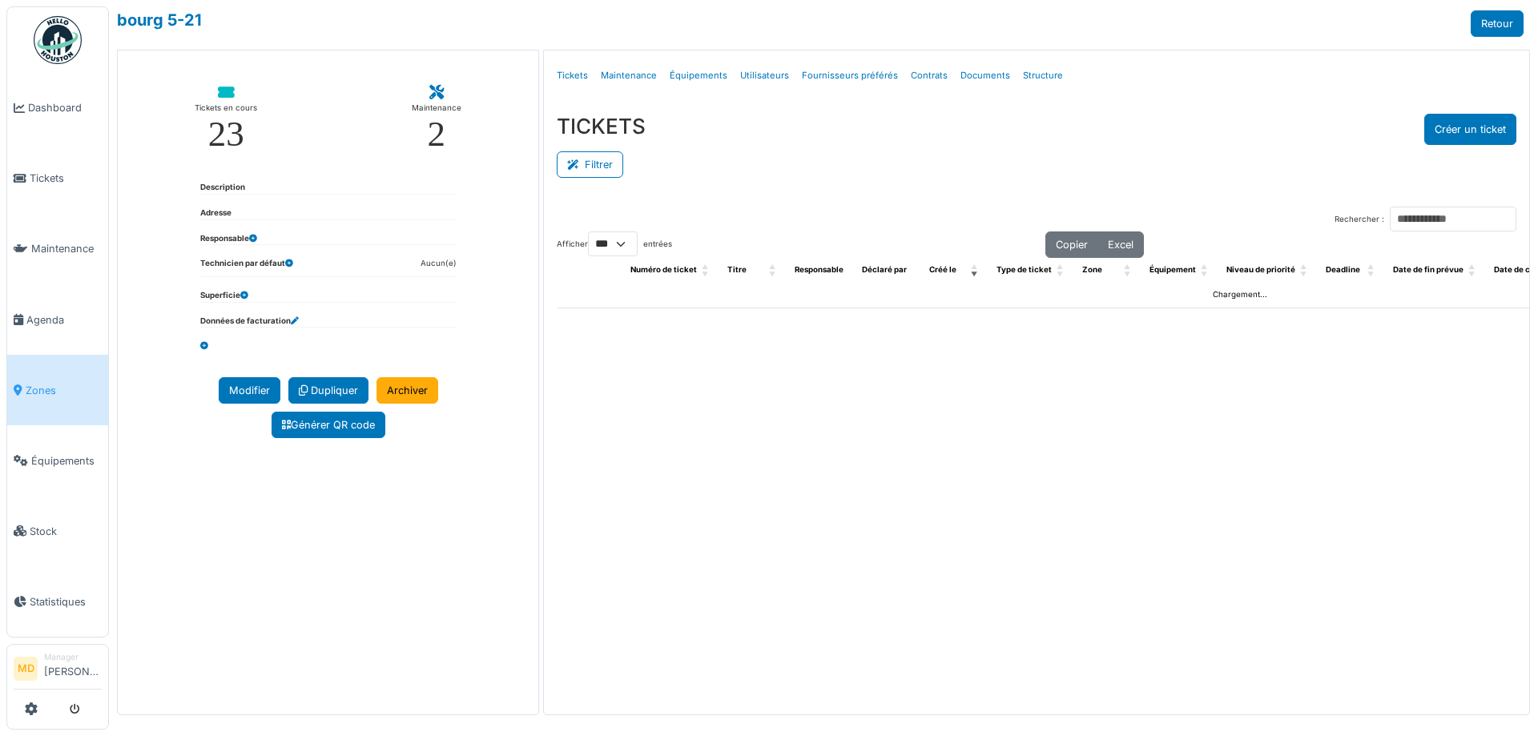
select select "***"
click at [1025, 74] on link "Structure" at bounding box center [1042, 76] width 53 height 38
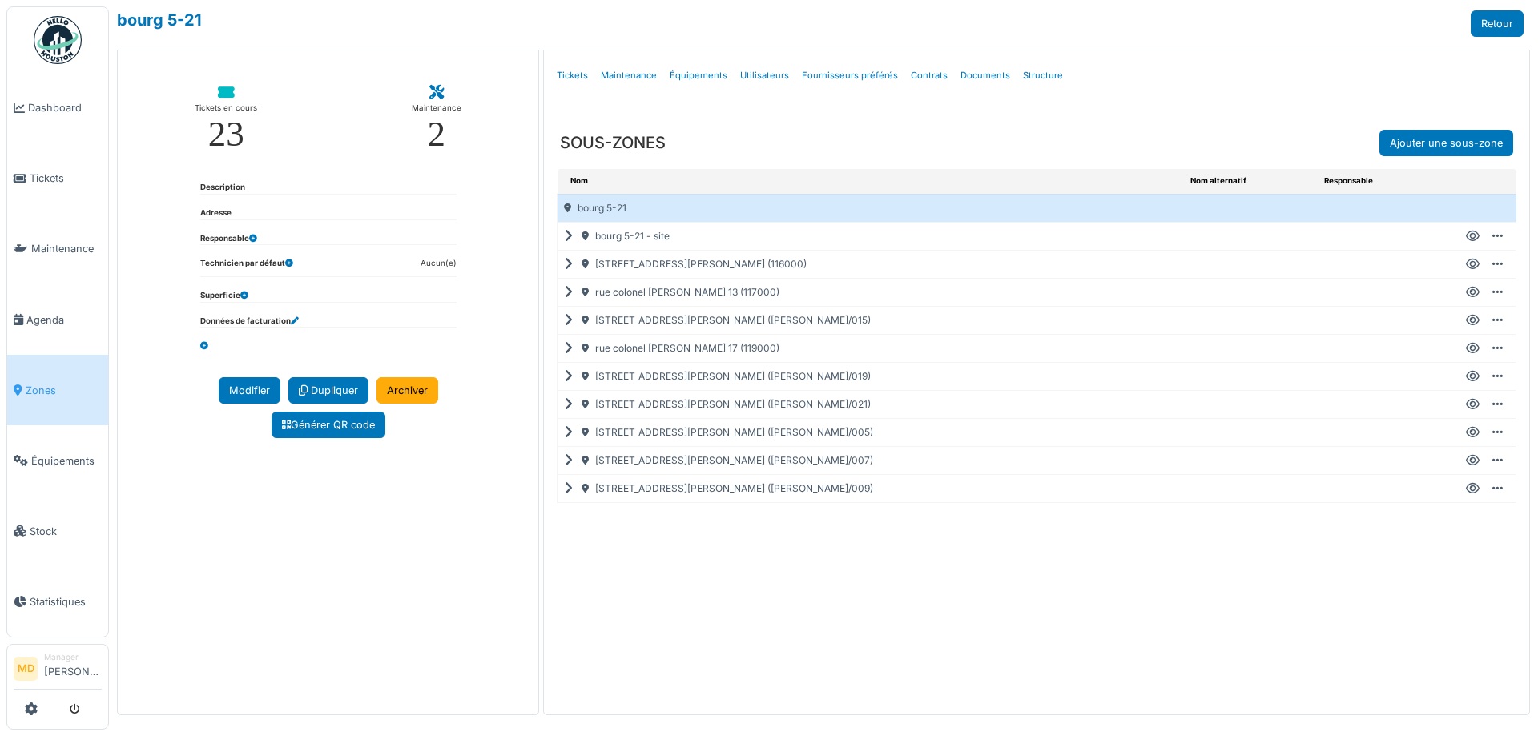
click at [569, 236] on icon at bounding box center [571, 236] width 15 height 1
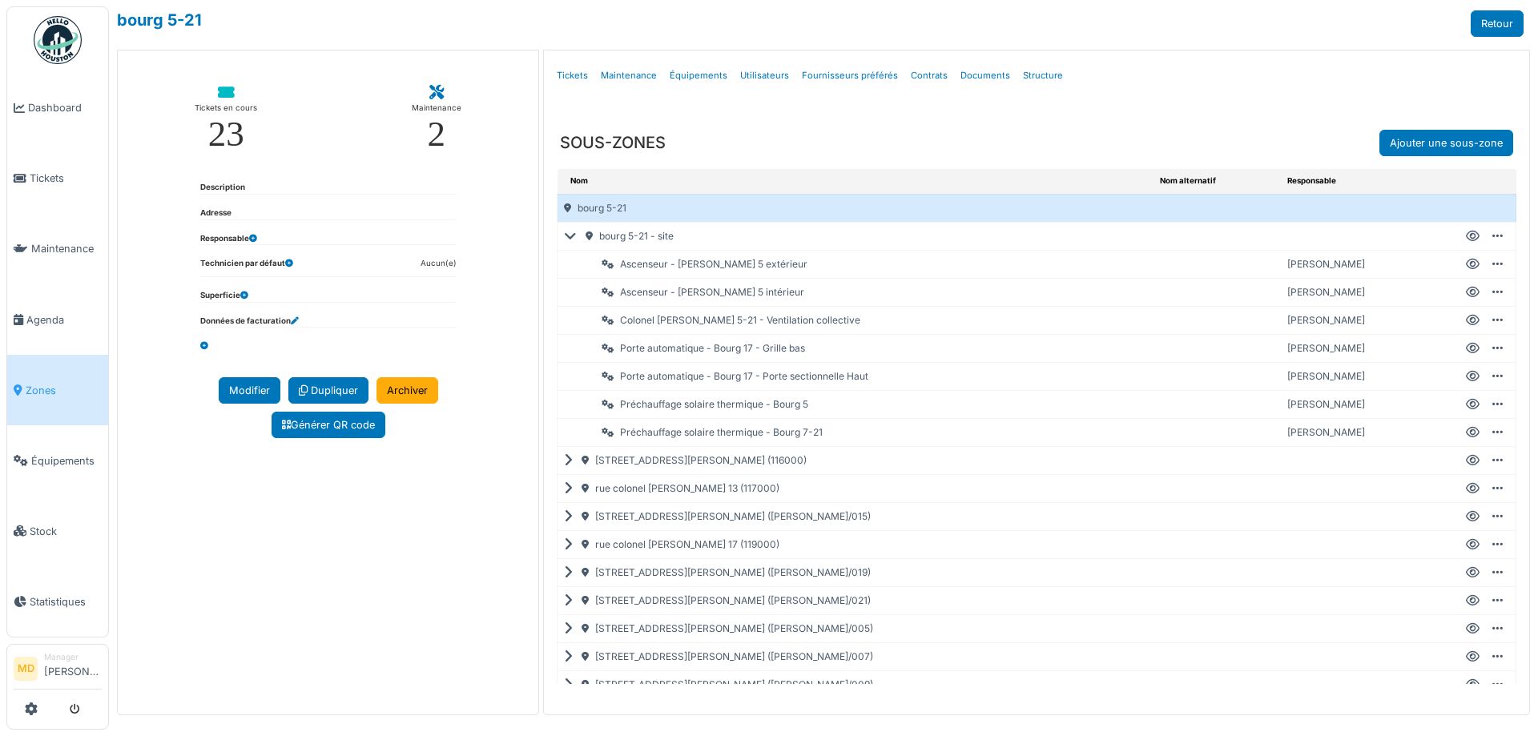
click at [1466, 236] on icon at bounding box center [1473, 236] width 14 height 1
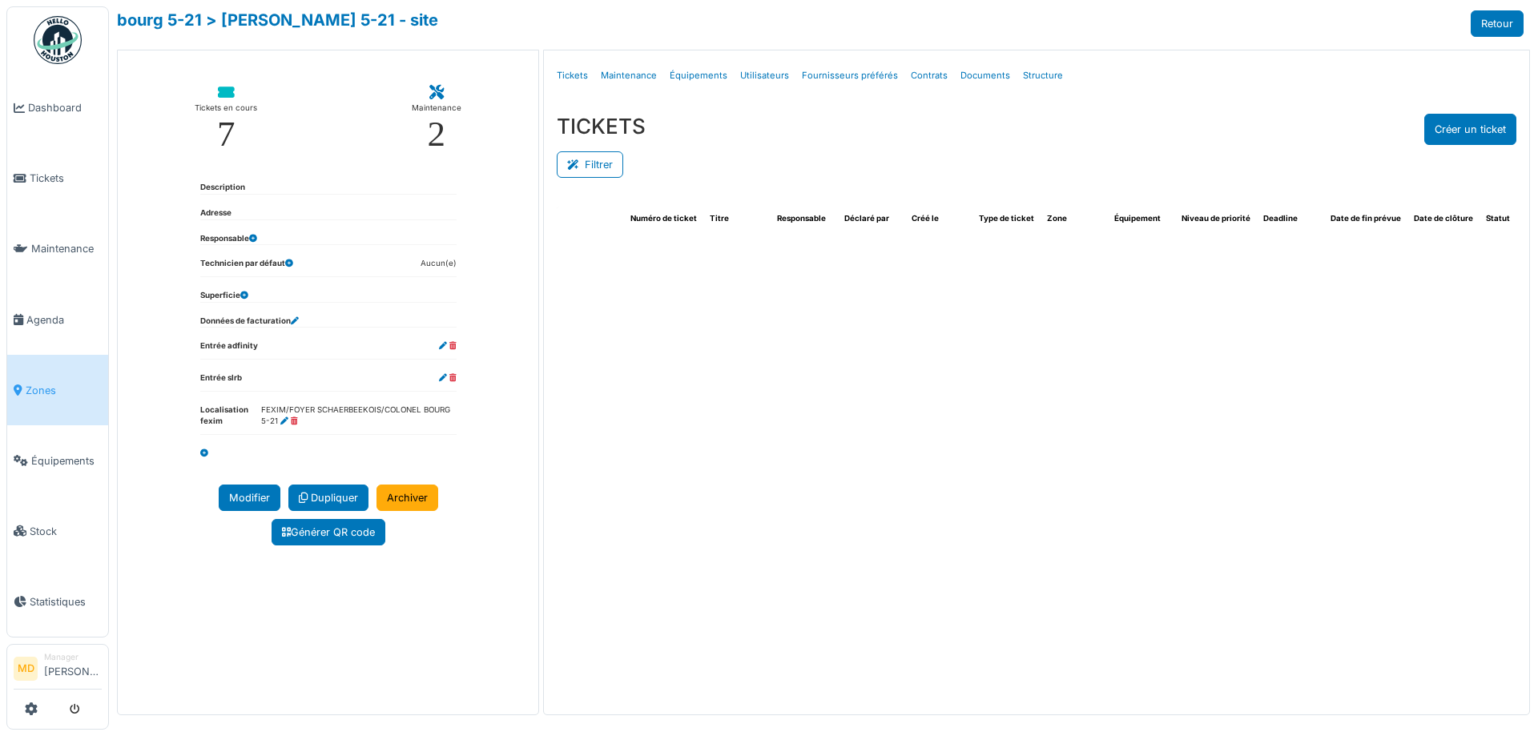
select select "***"
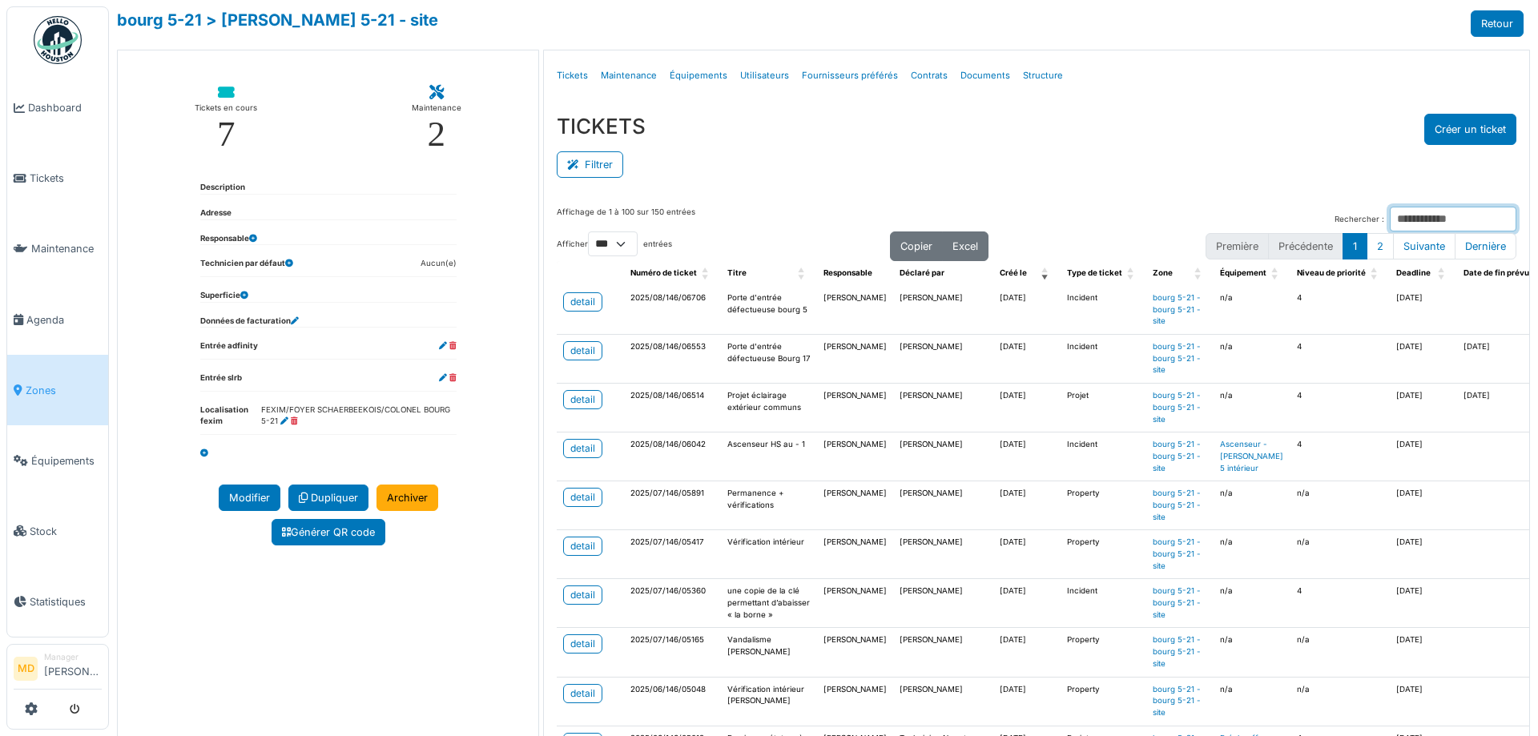
click at [1430, 215] on input "Rechercher :" at bounding box center [1453, 219] width 127 height 25
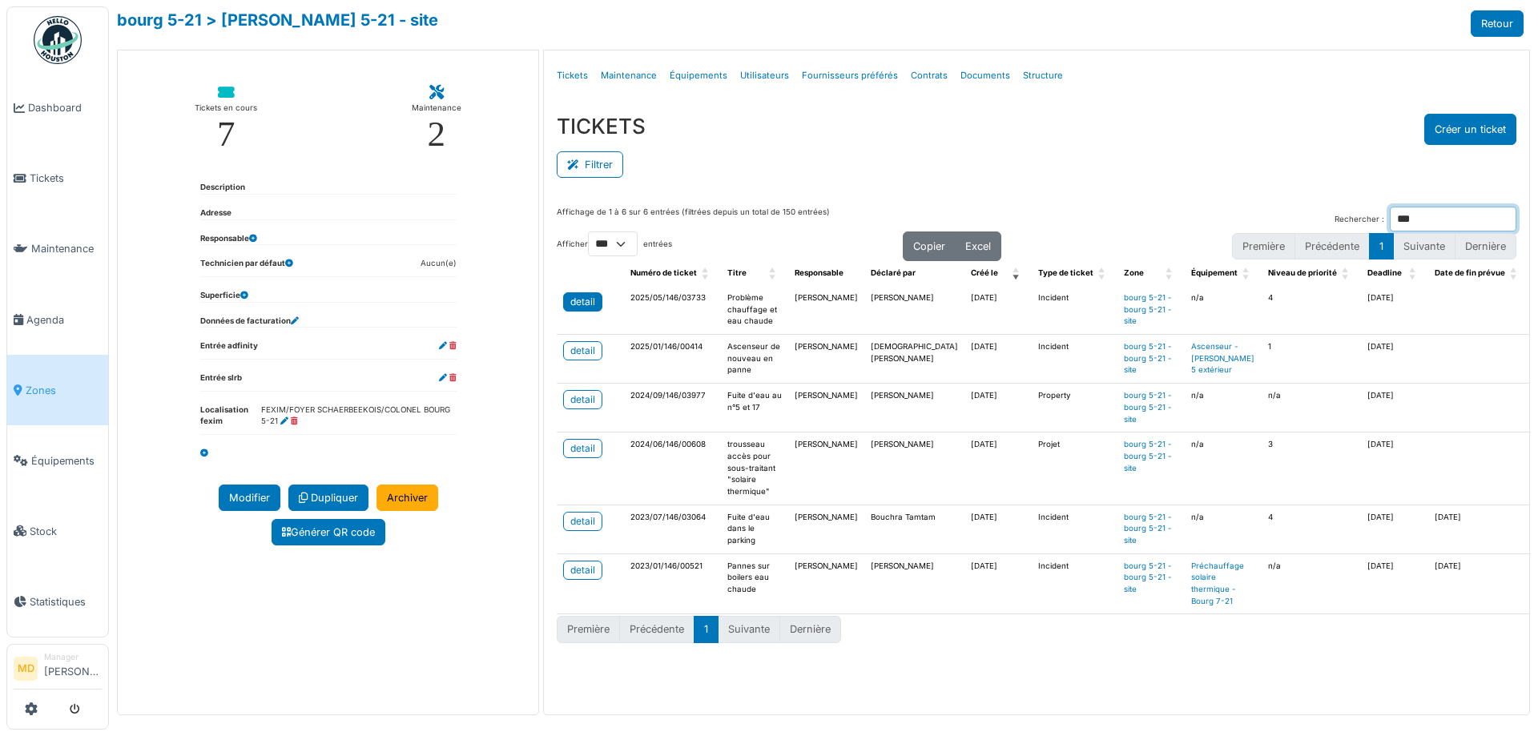
type input "***"
click at [581, 304] on div "detail" at bounding box center [582, 302] width 25 height 14
click at [1146, 127] on div "TICKETS Créer un ticket" at bounding box center [1036, 129] width 959 height 31
click at [968, 146] on div "Filtrer" at bounding box center [1036, 163] width 959 height 36
click at [903, 123] on div "TICKETS Créer un ticket" at bounding box center [1036, 129] width 959 height 31
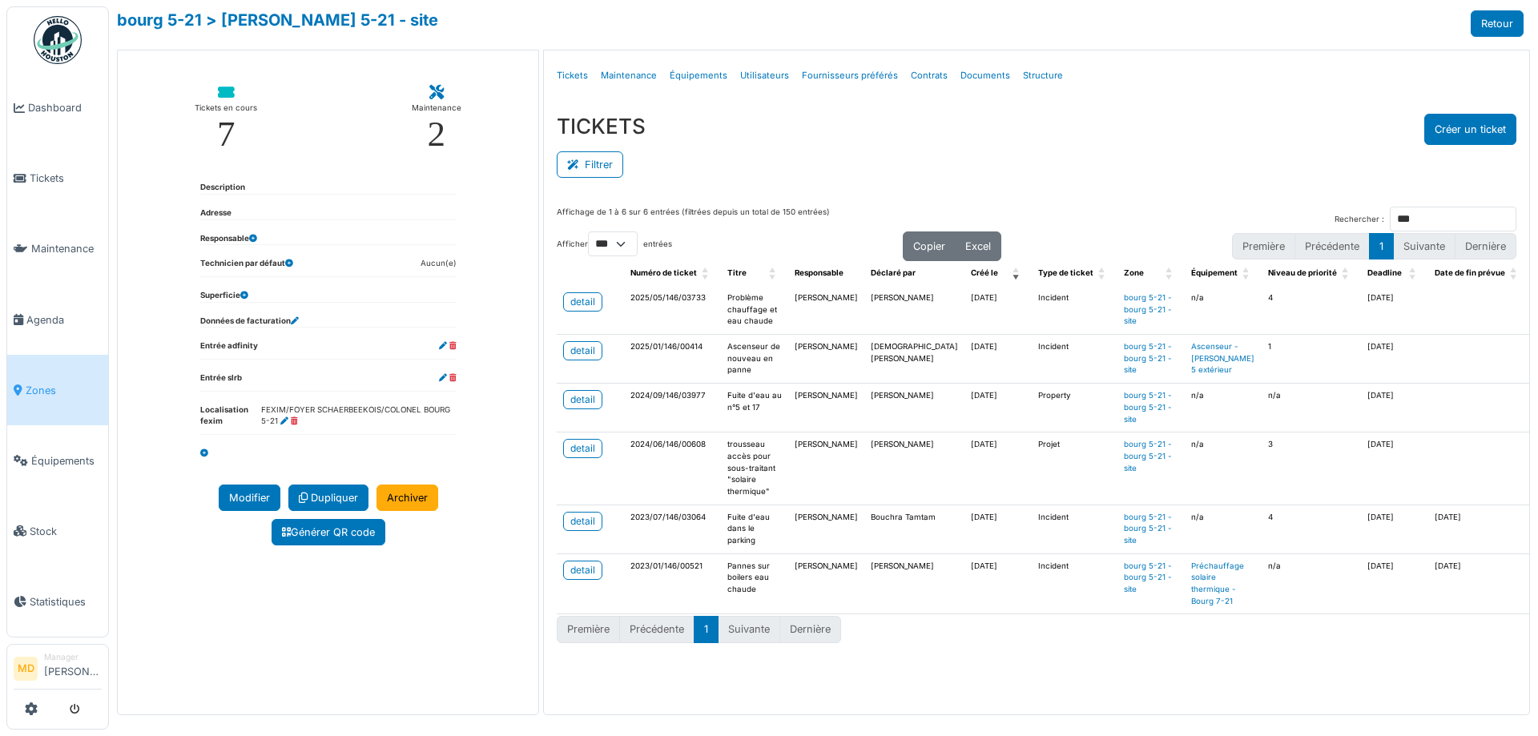
click at [1189, 92] on ul "Détails Tickets Maintenance Équipements Utilisateurs Fournisseurs préférés Cont…" at bounding box center [1036, 76] width 972 height 38
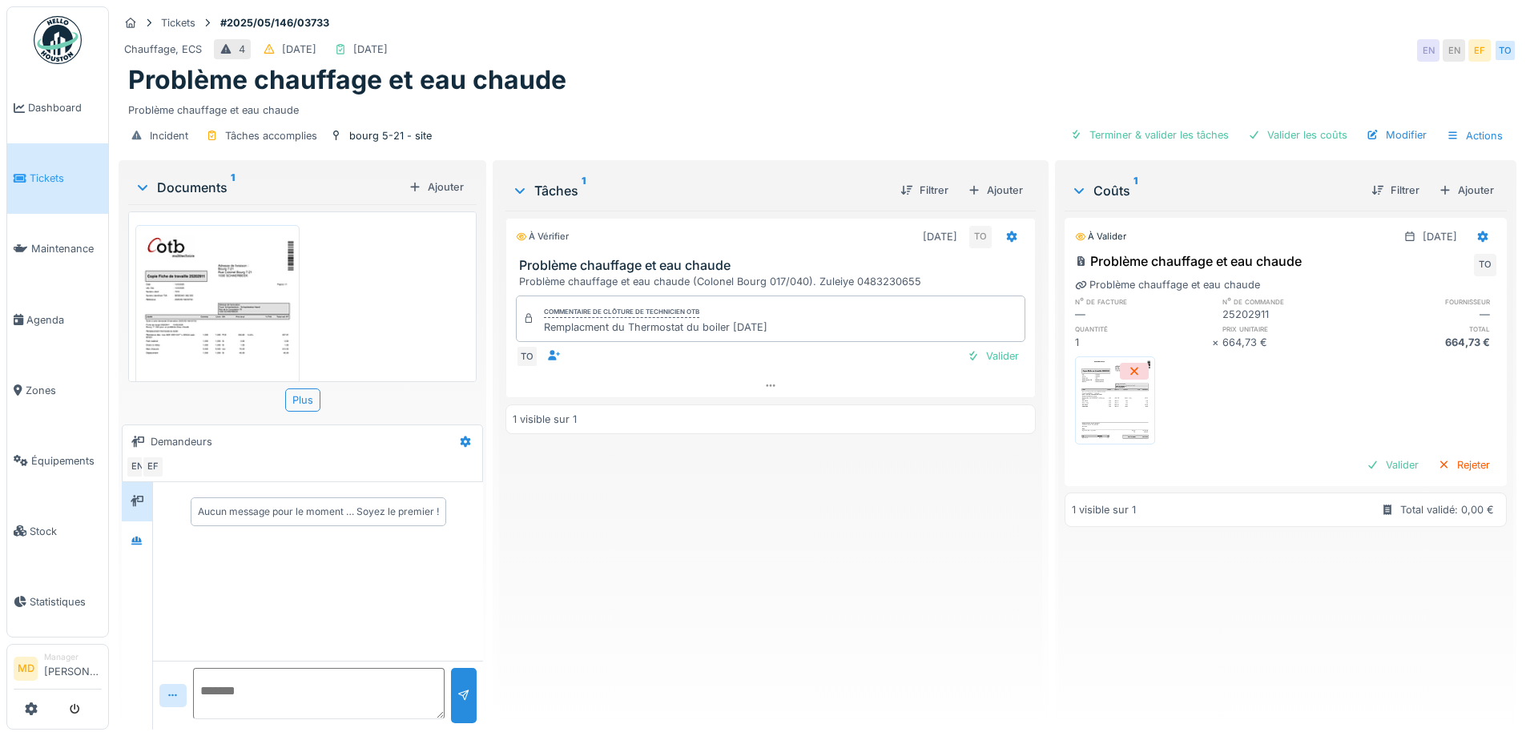
scroll to position [90, 0]
click at [151, 532] on div at bounding box center [137, 540] width 30 height 39
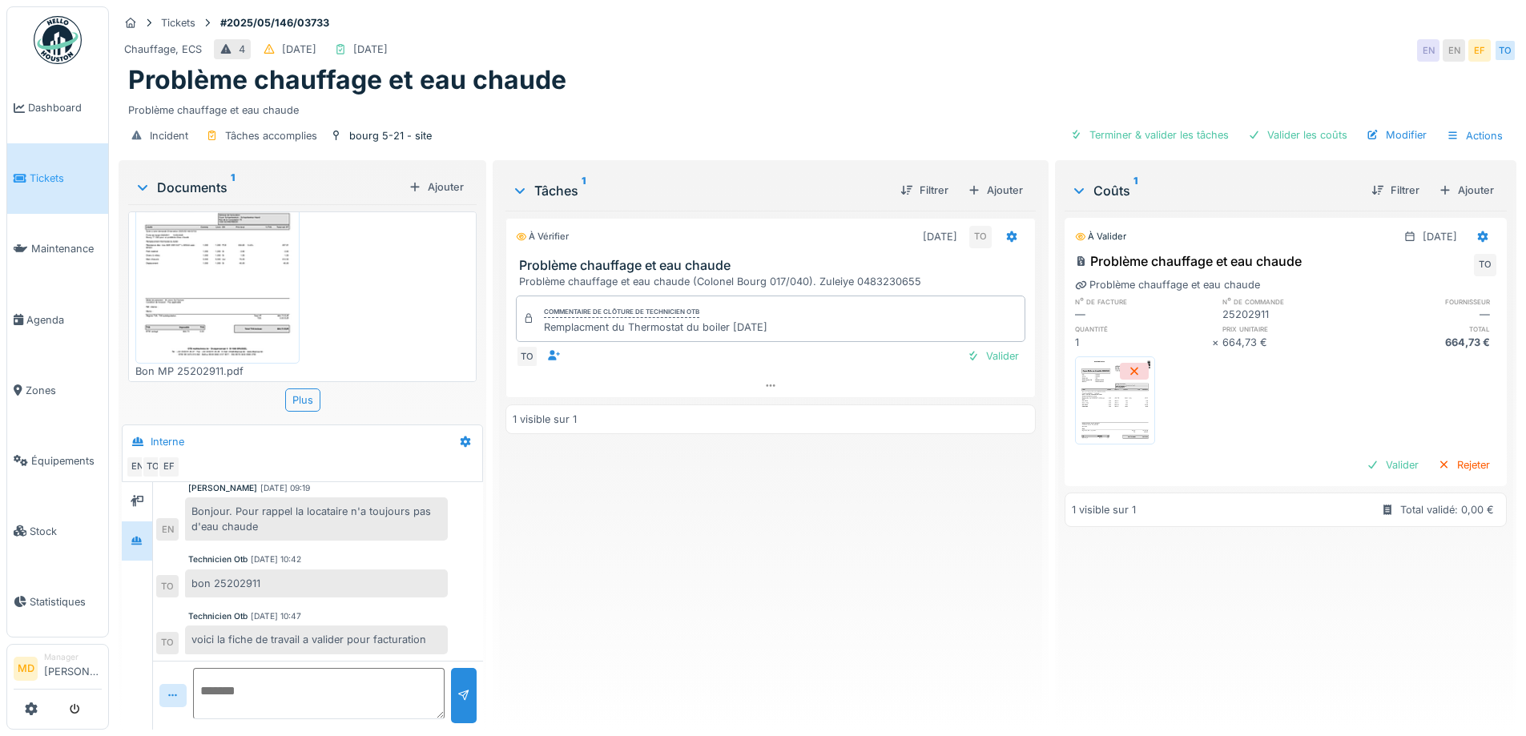
scroll to position [12, 0]
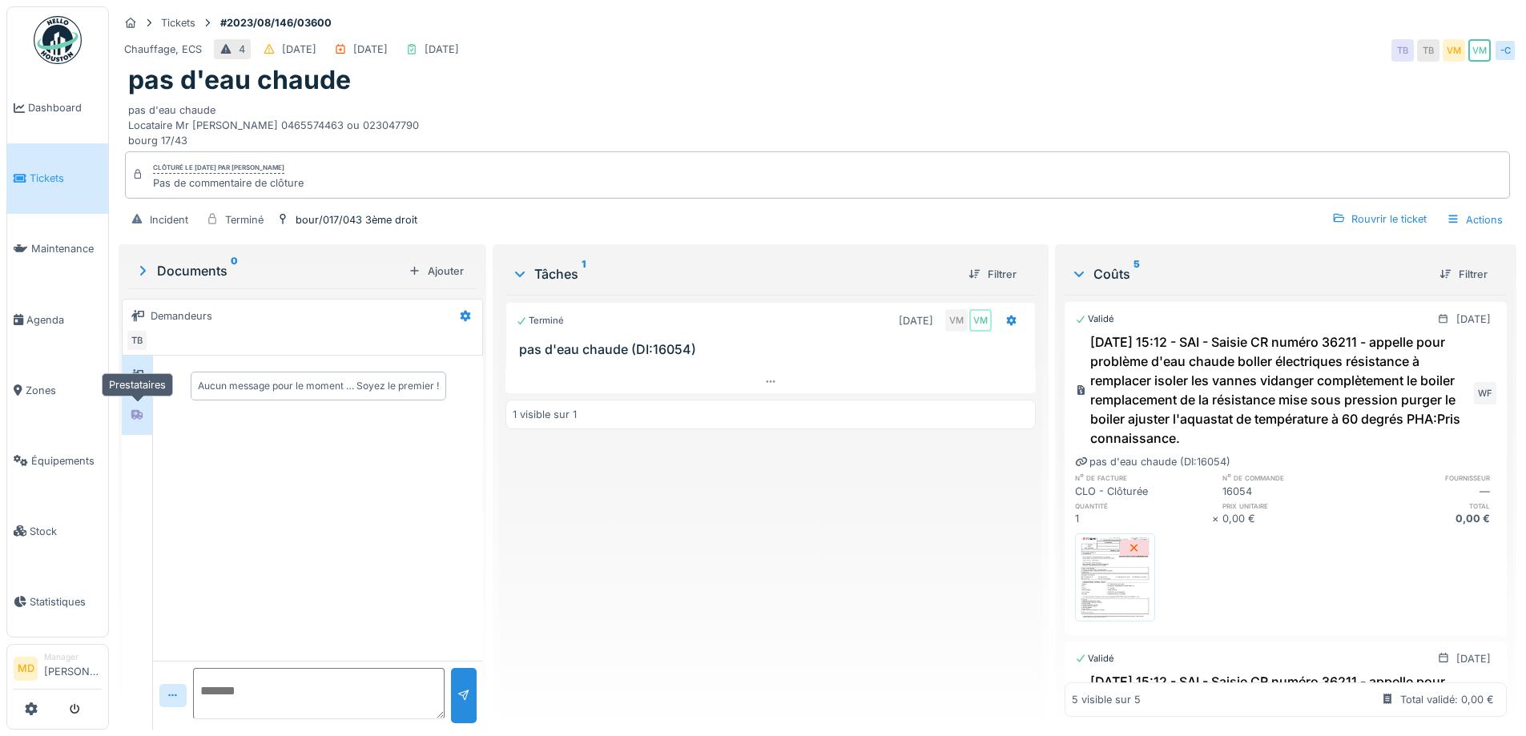
click at [136, 417] on icon at bounding box center [136, 415] width 11 height 10
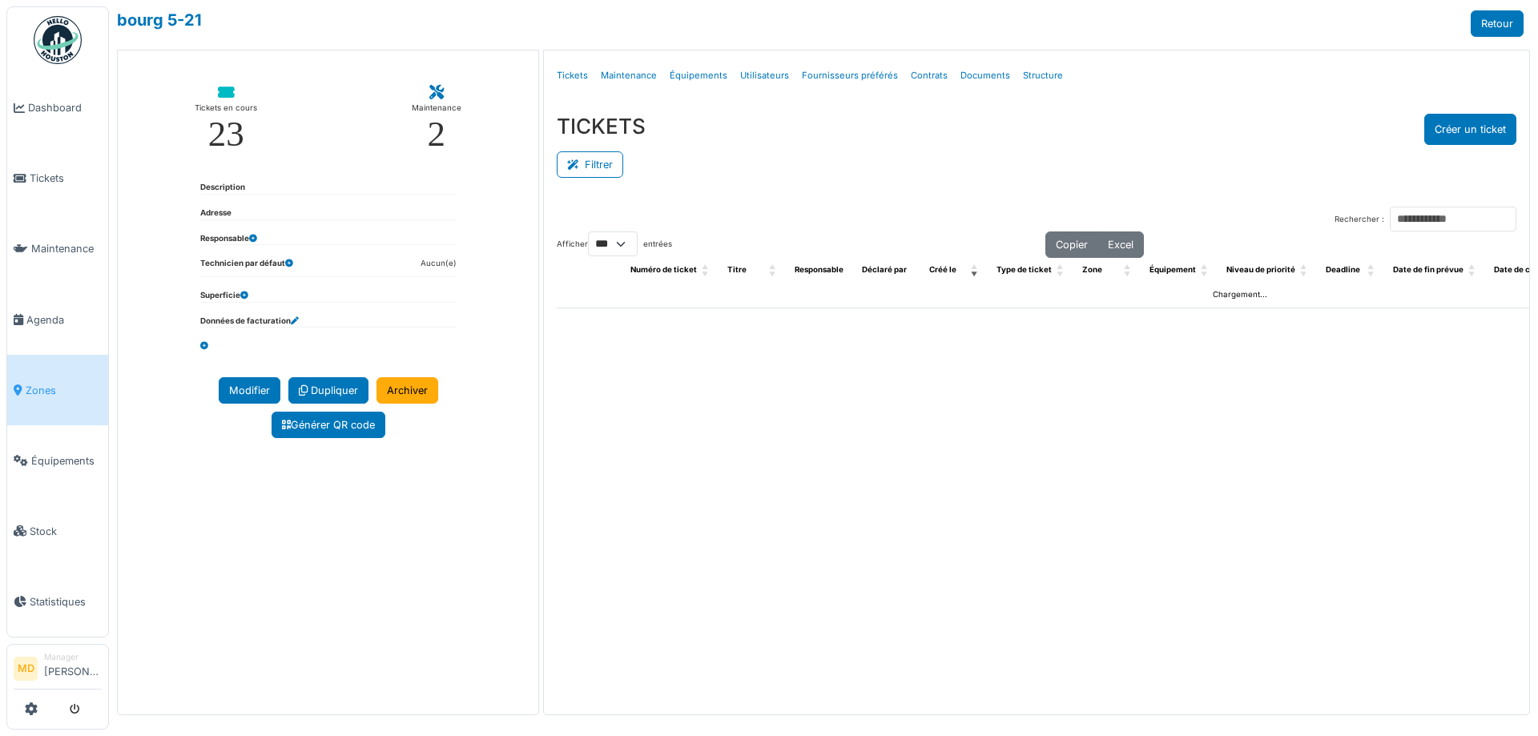
select select "***"
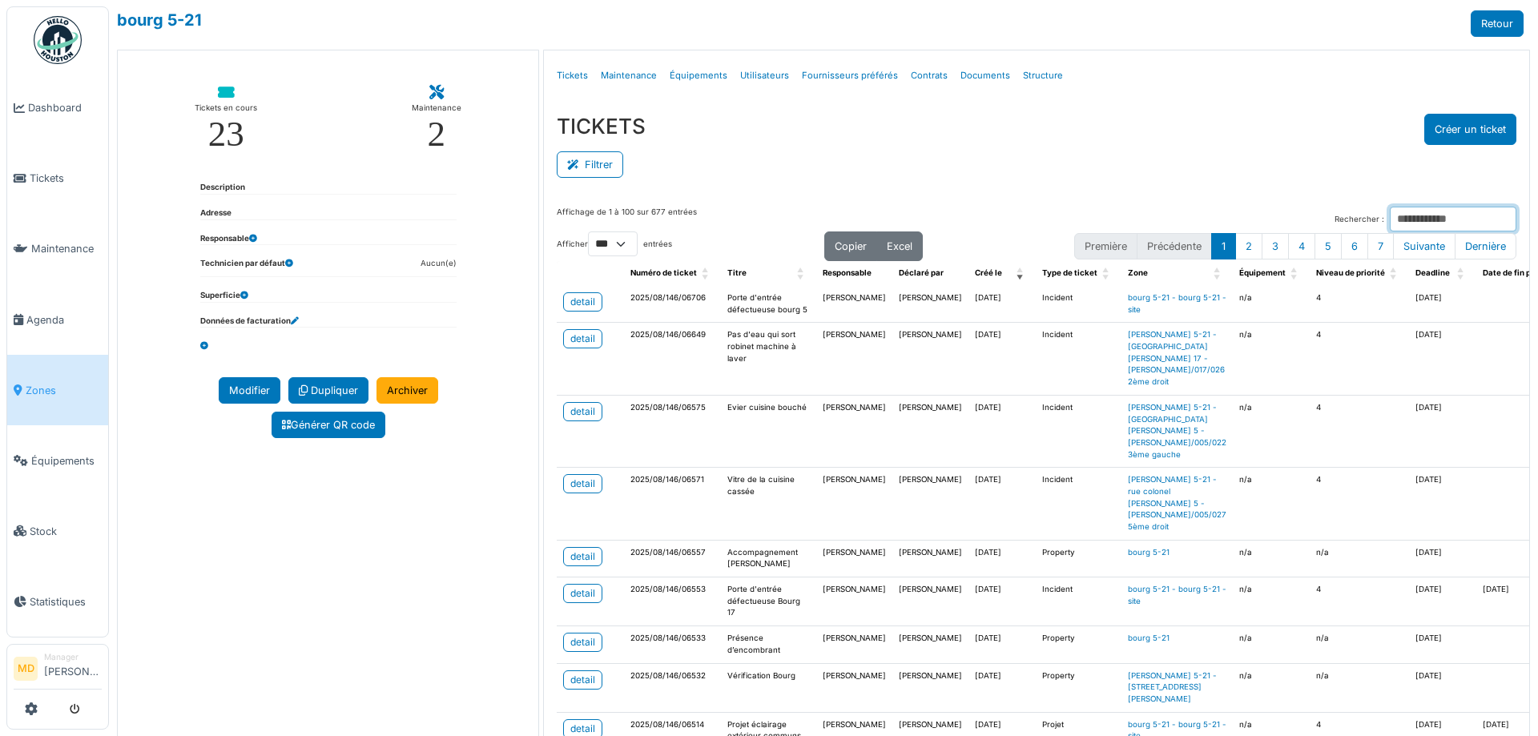
click at [1392, 210] on input "Rechercher :" at bounding box center [1453, 219] width 127 height 25
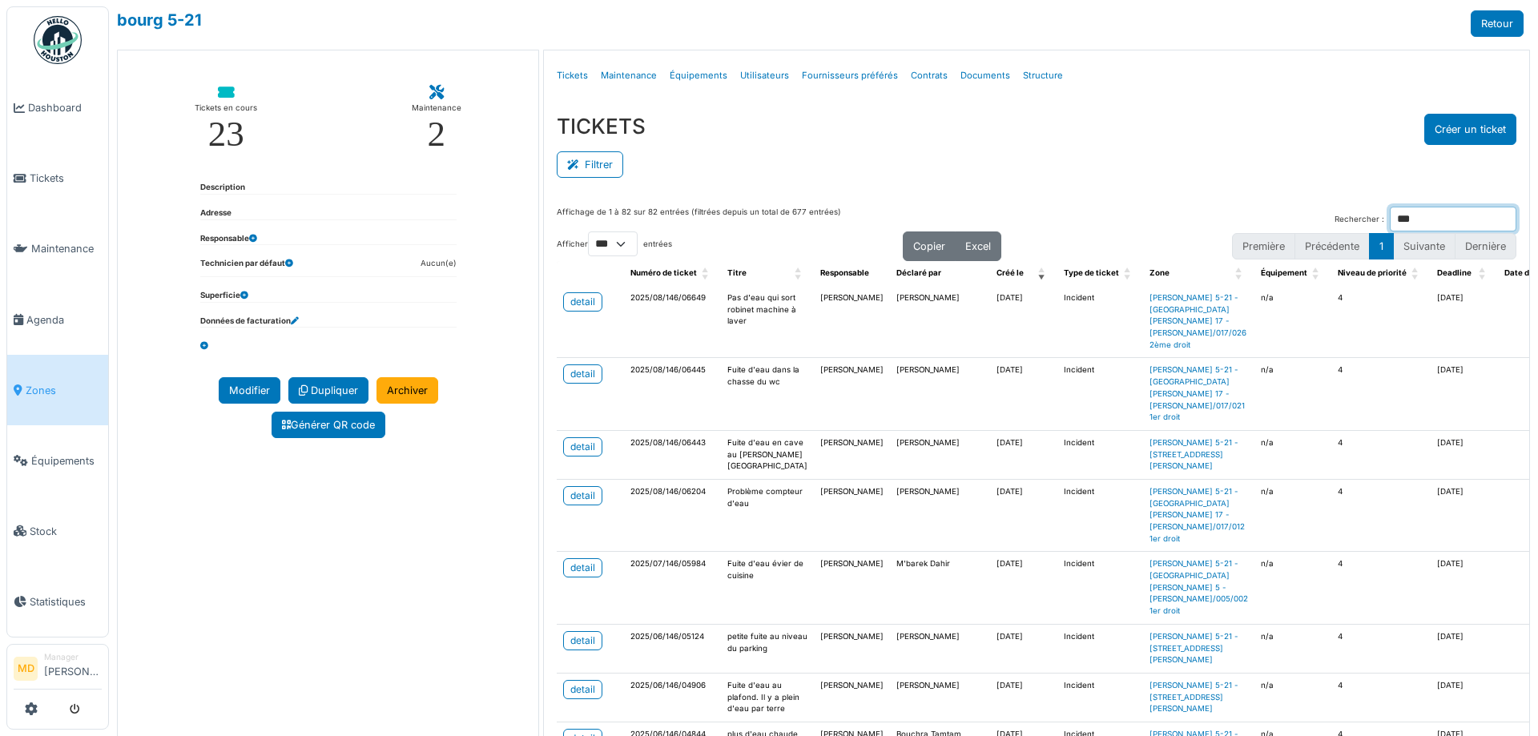
click at [1390, 209] on input "***" at bounding box center [1453, 219] width 127 height 25
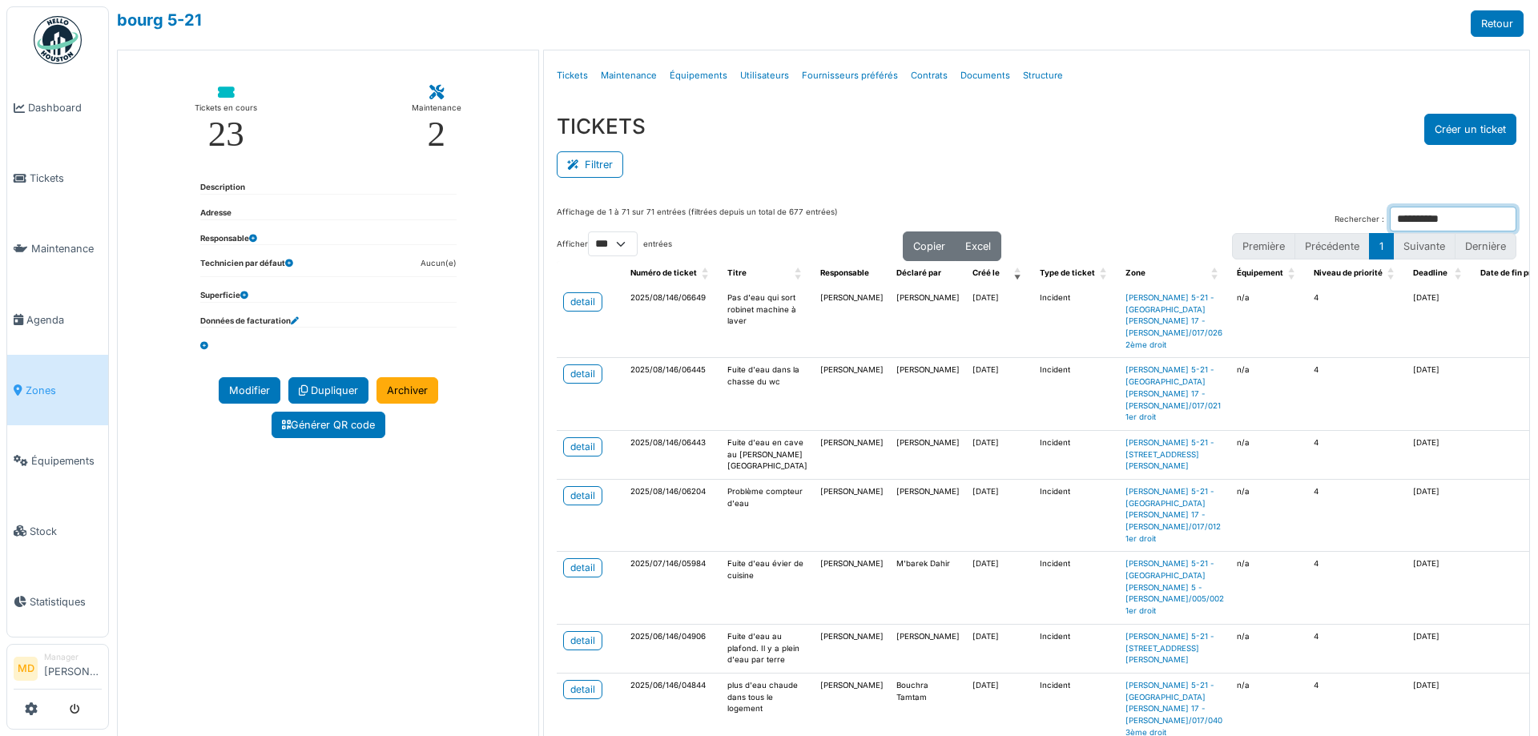
click at [1416, 211] on input "**********" at bounding box center [1453, 219] width 127 height 25
type input "**********"
click at [936, 143] on div "TICKETS Créer un ticket" at bounding box center [1036, 129] width 959 height 31
click at [1424, 215] on input "**********" at bounding box center [1453, 219] width 127 height 25
click at [1116, 248] on div "**********" at bounding box center [1036, 234] width 959 height 54
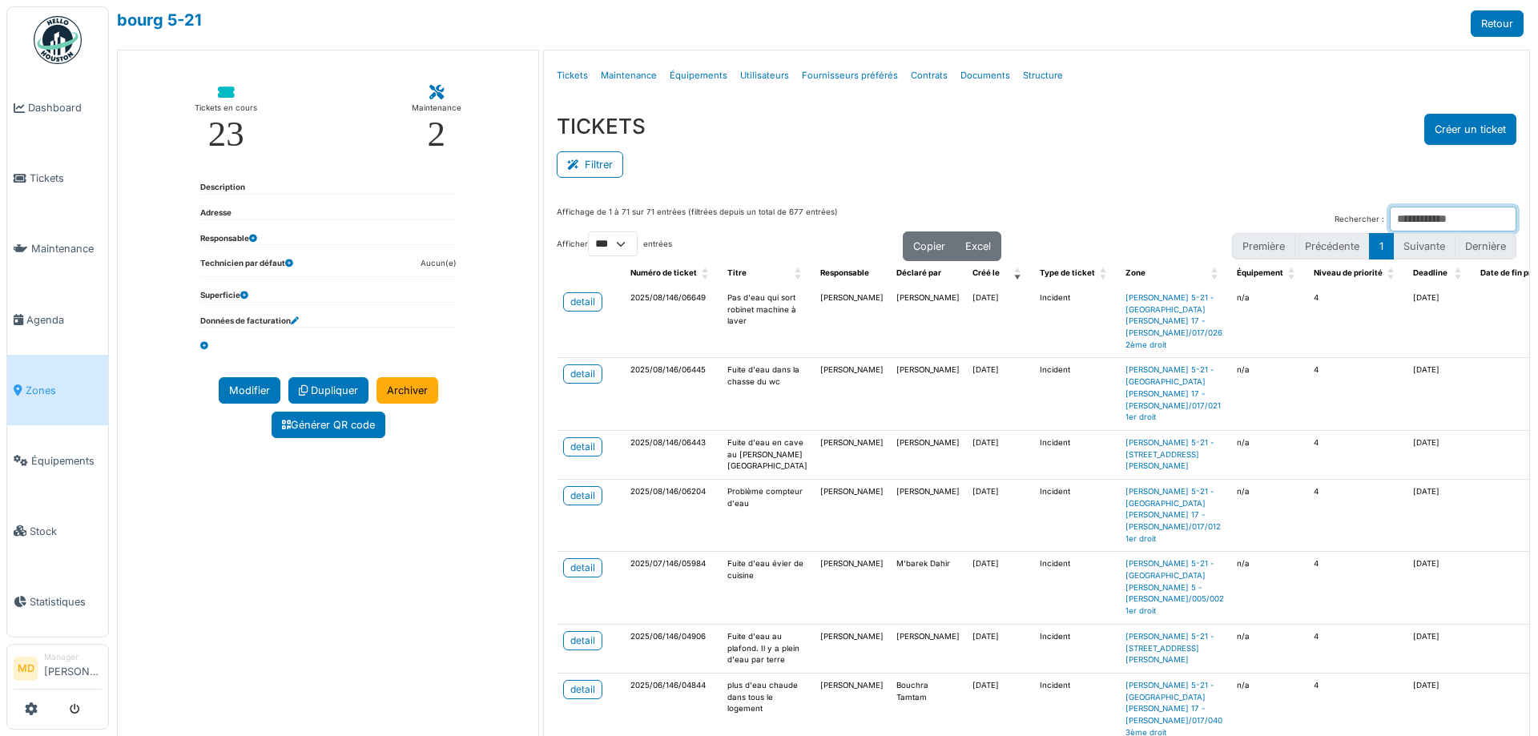
click at [1390, 220] on input "Rechercher :" at bounding box center [1453, 219] width 127 height 25
paste input "**********"
type input "**********"
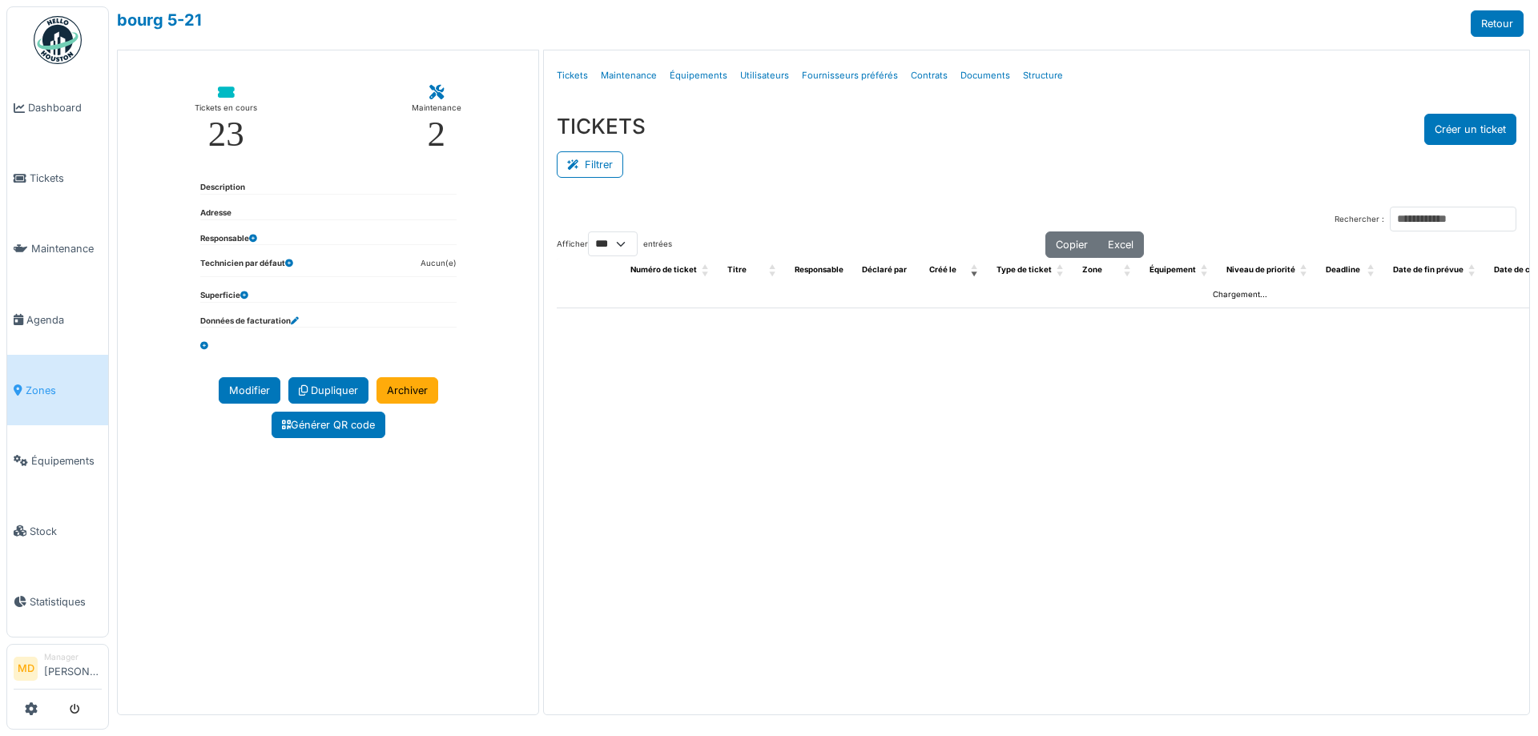
select select "***"
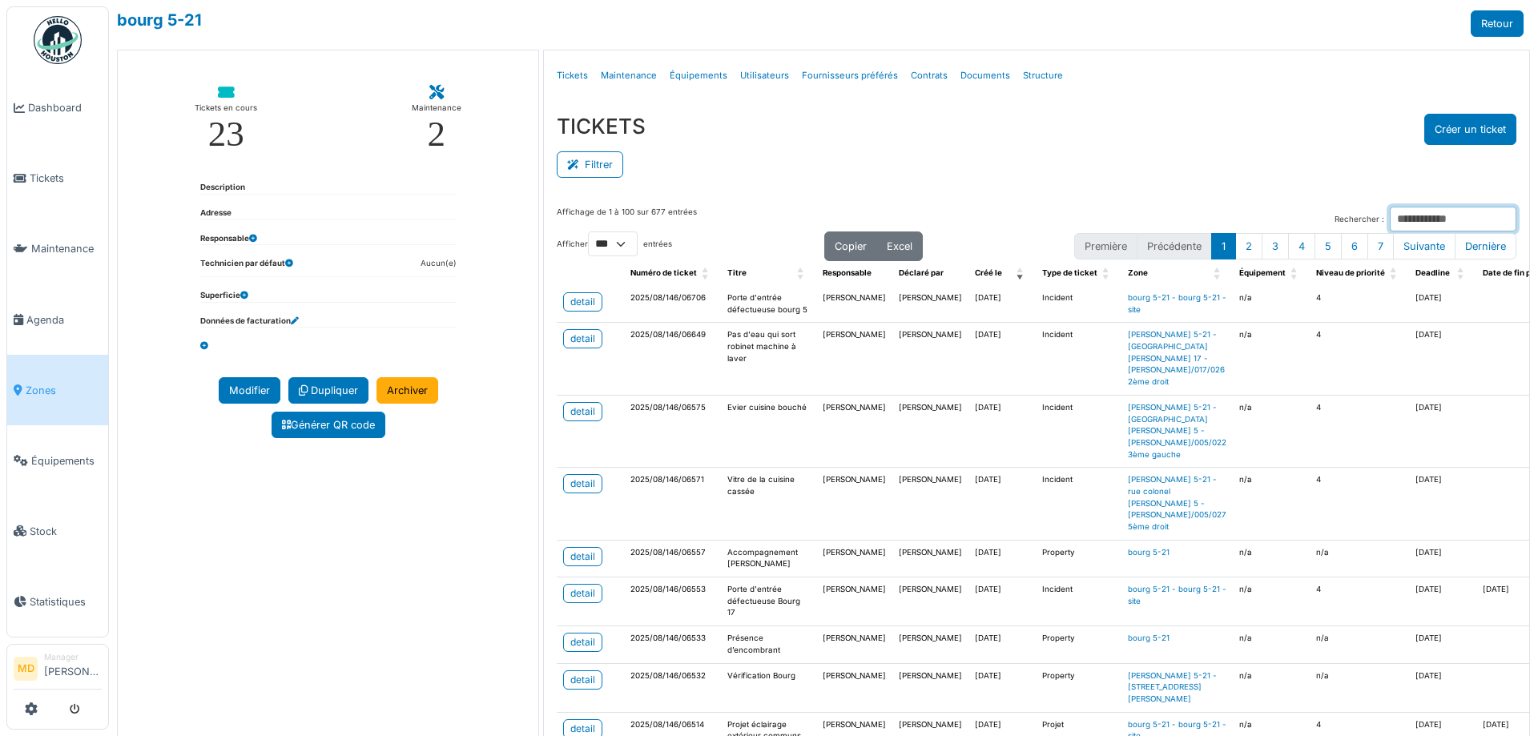
click at [1390, 220] on input "Rechercher :" at bounding box center [1453, 219] width 127 height 25
paste input "**********"
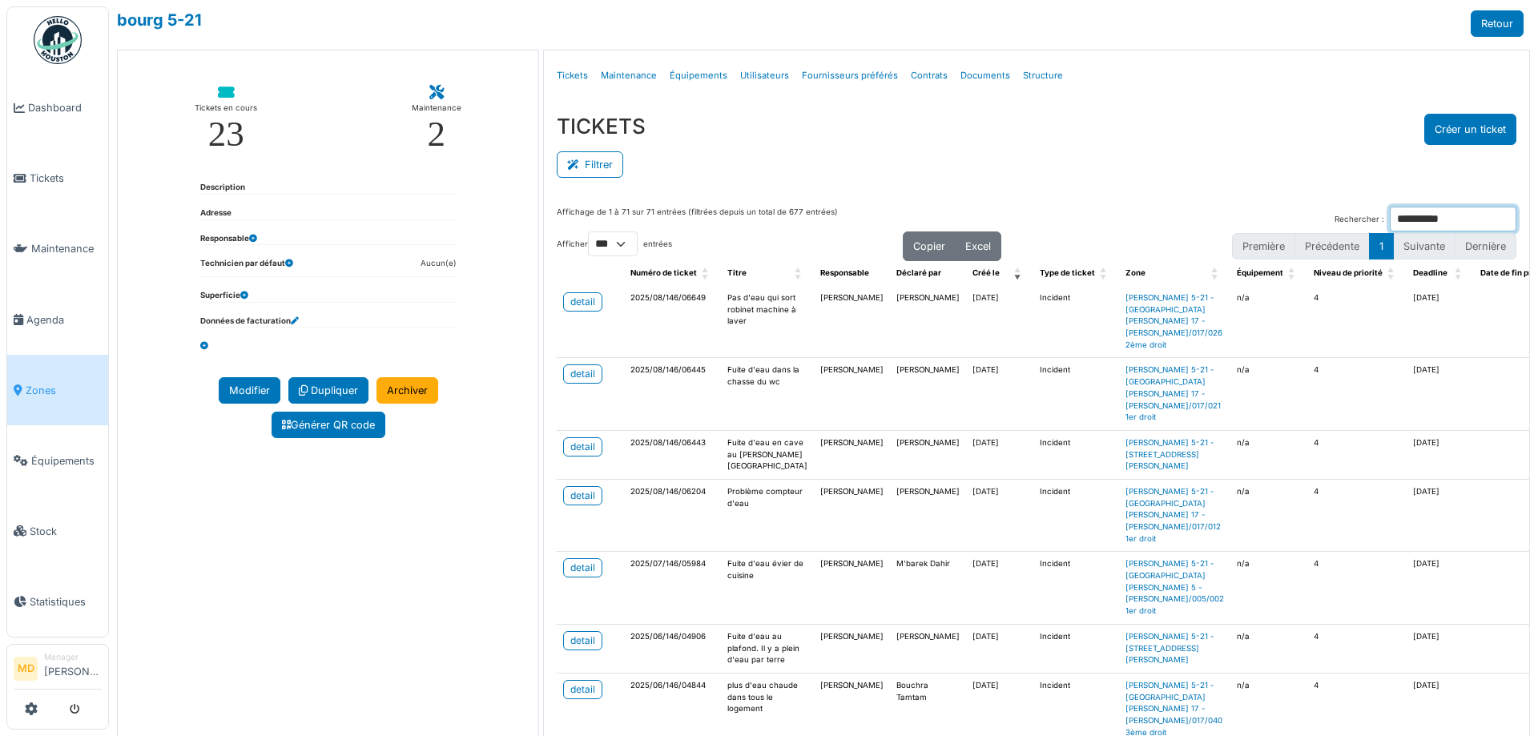
type input "**********"
click at [991, 183] on div "TICKETS Créer un ticket Filtrer Responsable **** Tous Remove item Tous [PERSON_…" at bounding box center [1036, 147] width 985 height 93
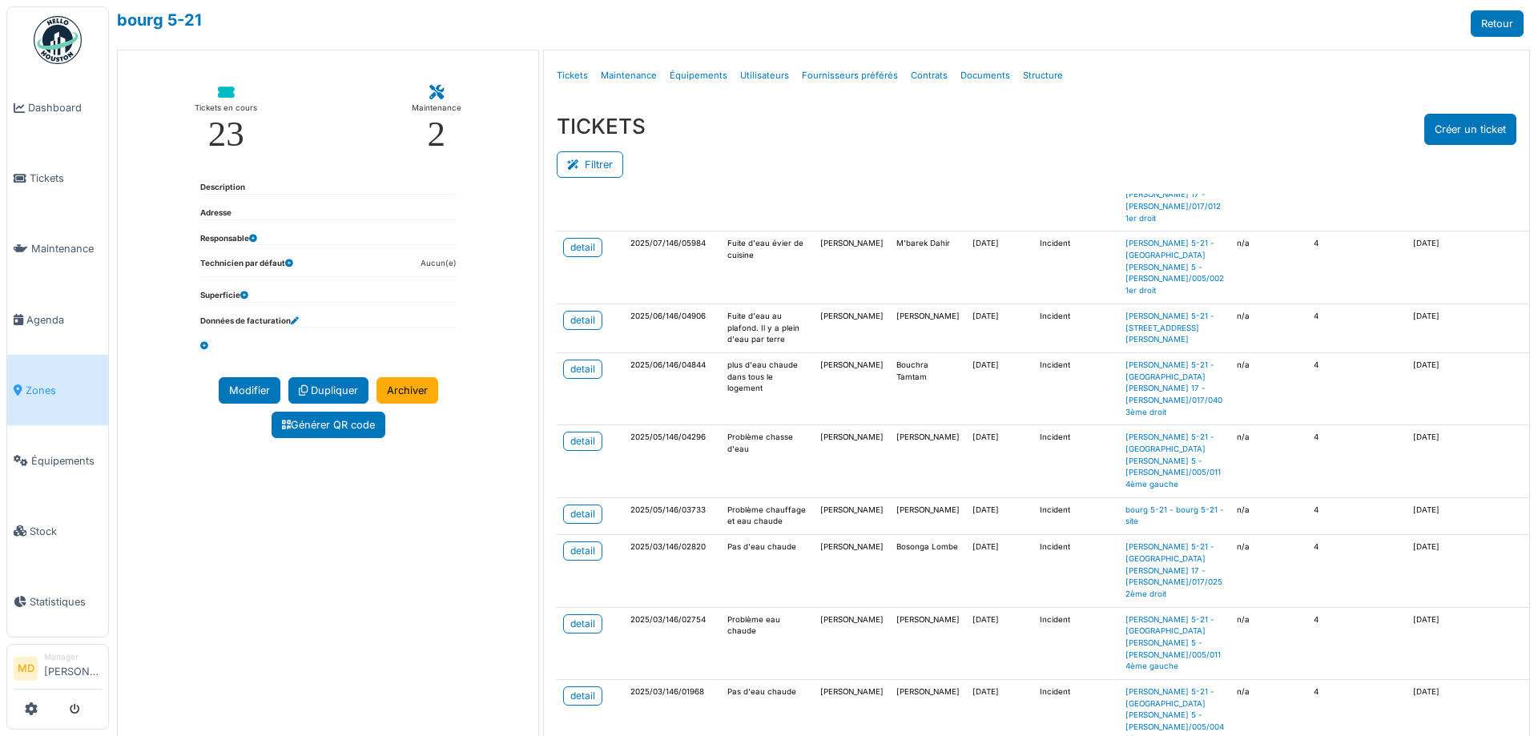
scroll to position [400, 0]
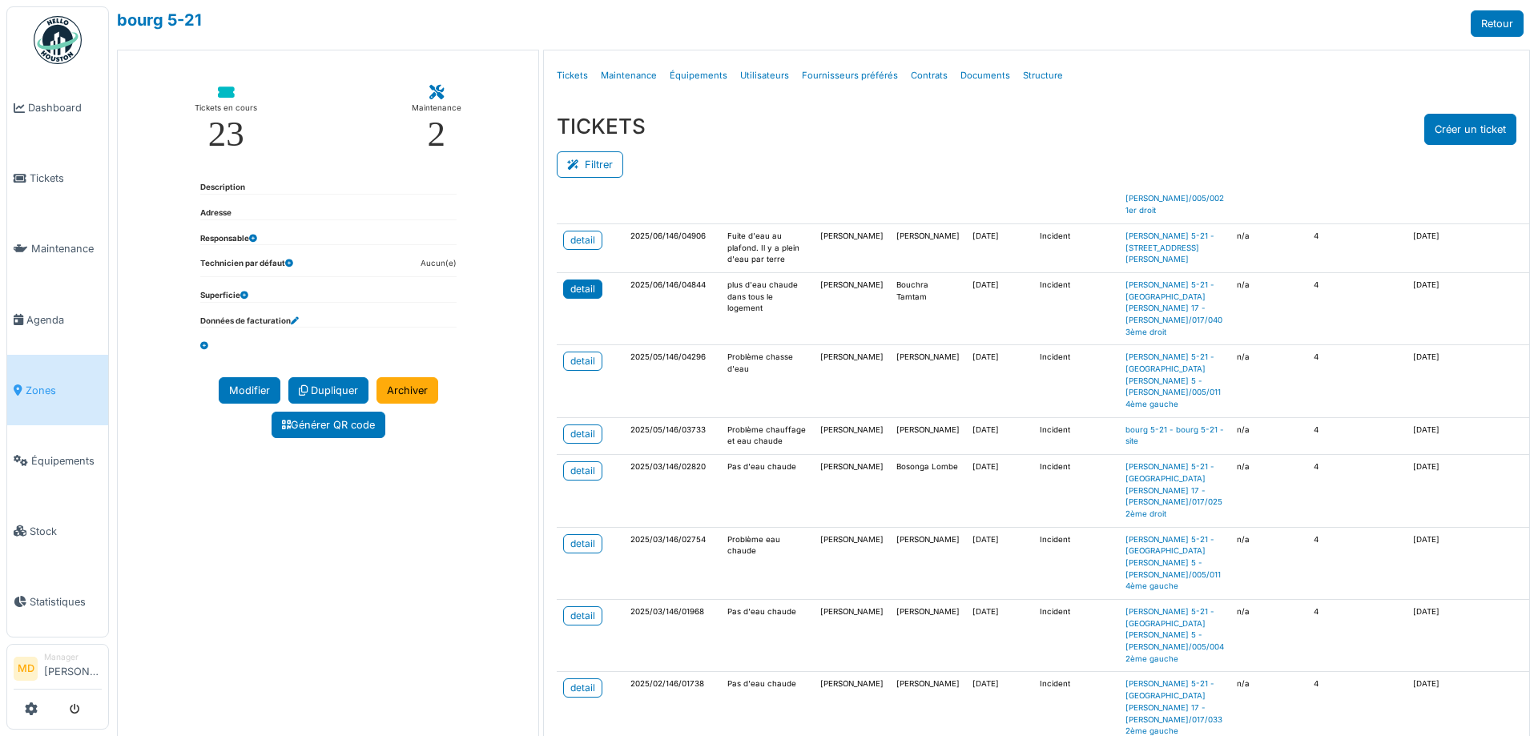
click at [581, 295] on div "detail" at bounding box center [582, 289] width 25 height 14
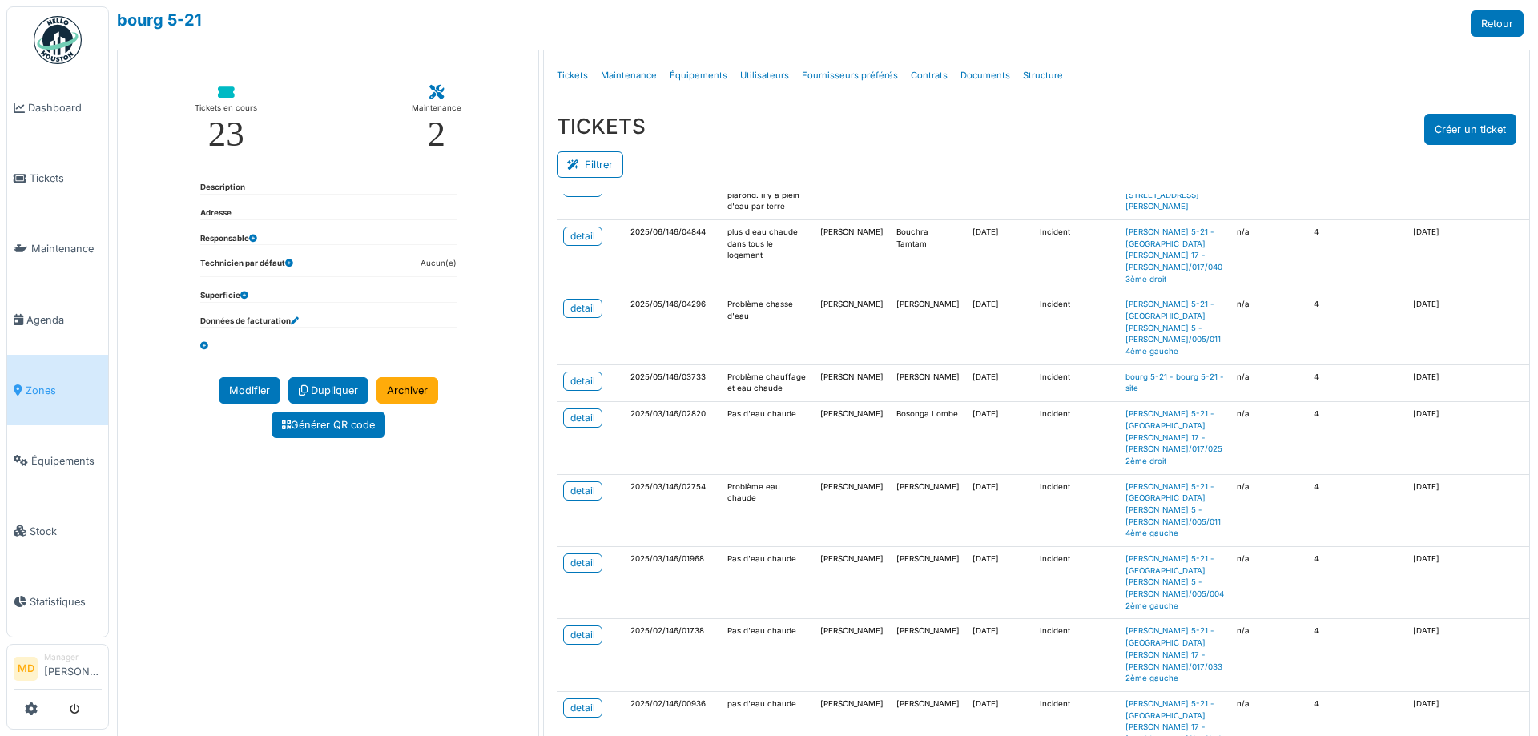
scroll to position [481, 0]
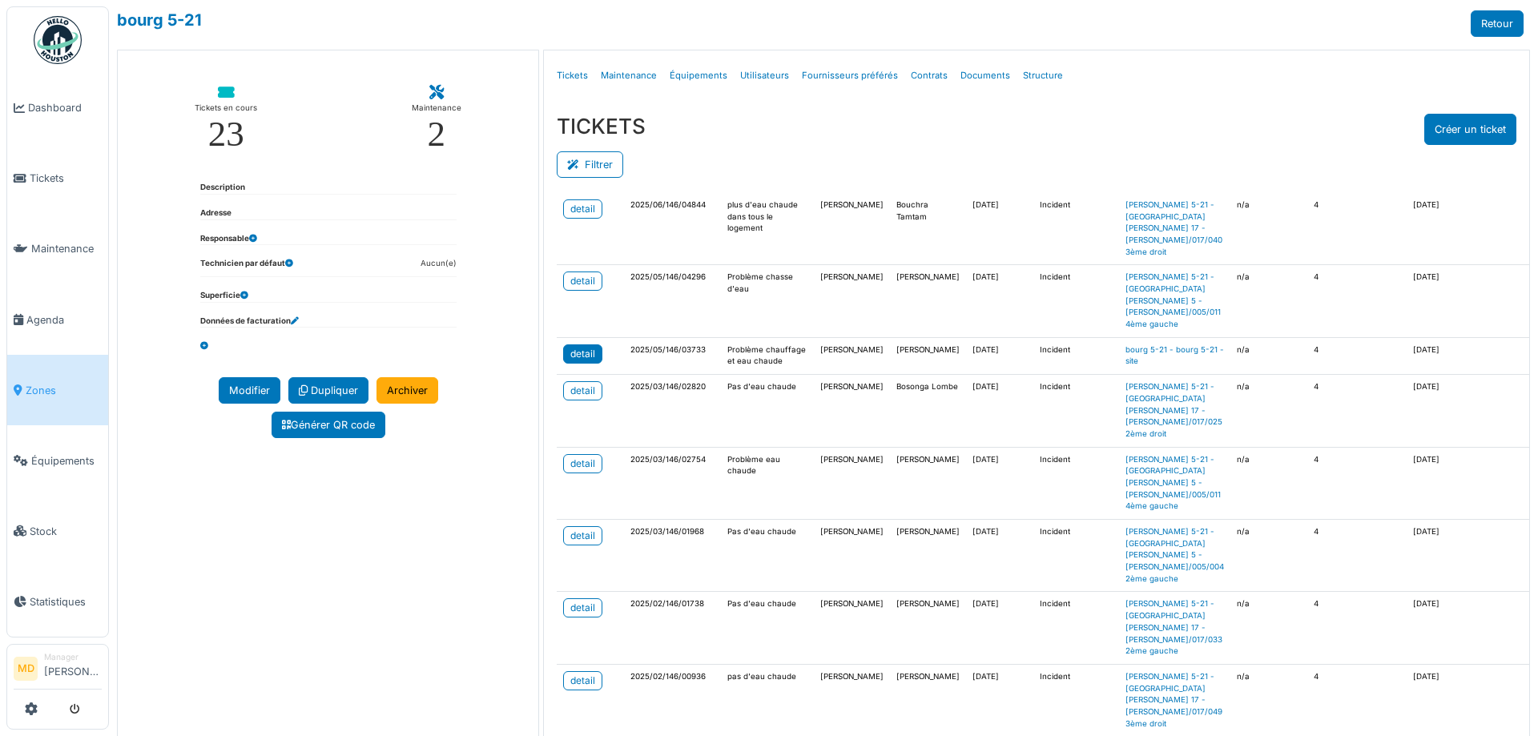
click at [591, 357] on link "detail" at bounding box center [582, 353] width 39 height 19
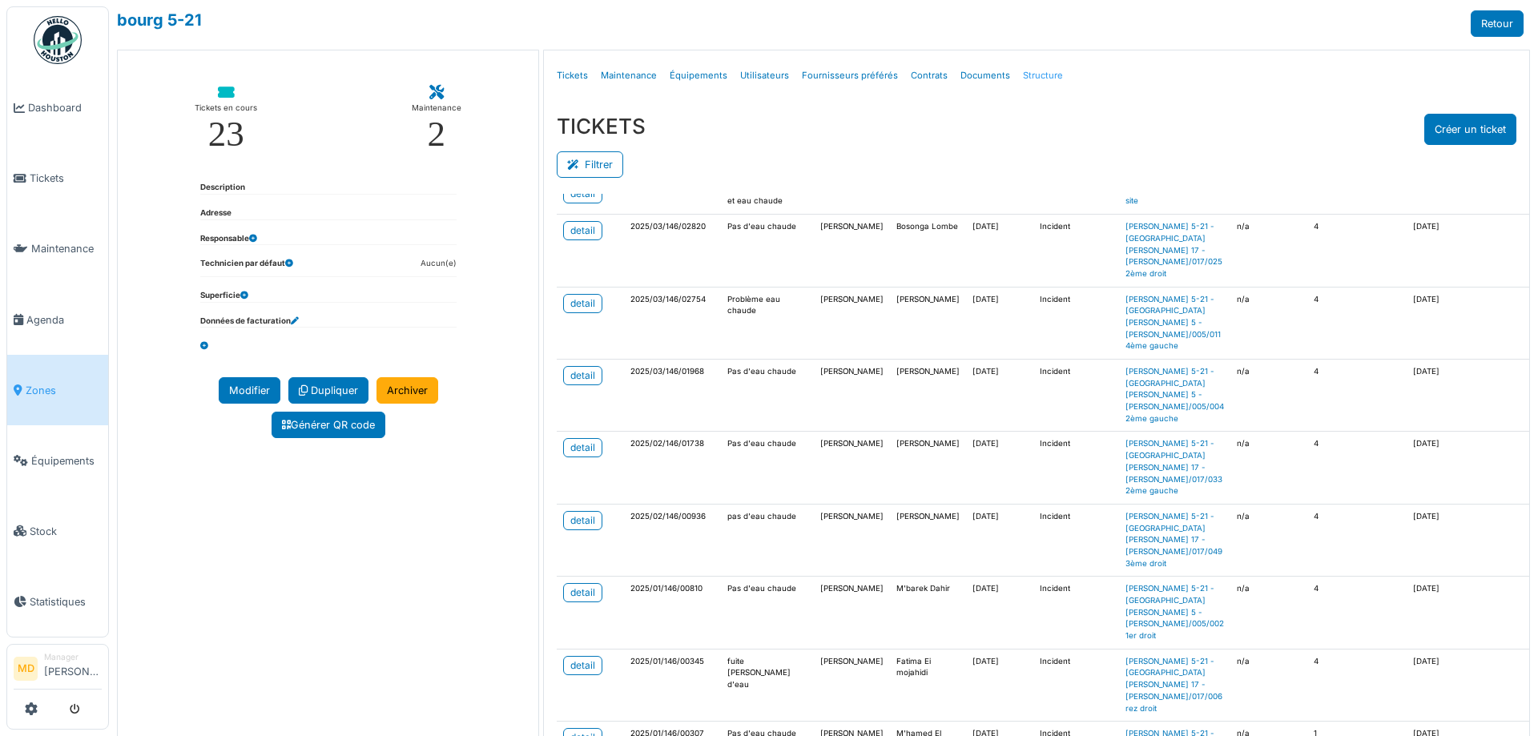
click at [1016, 73] on link "Structure" at bounding box center [1042, 76] width 53 height 38
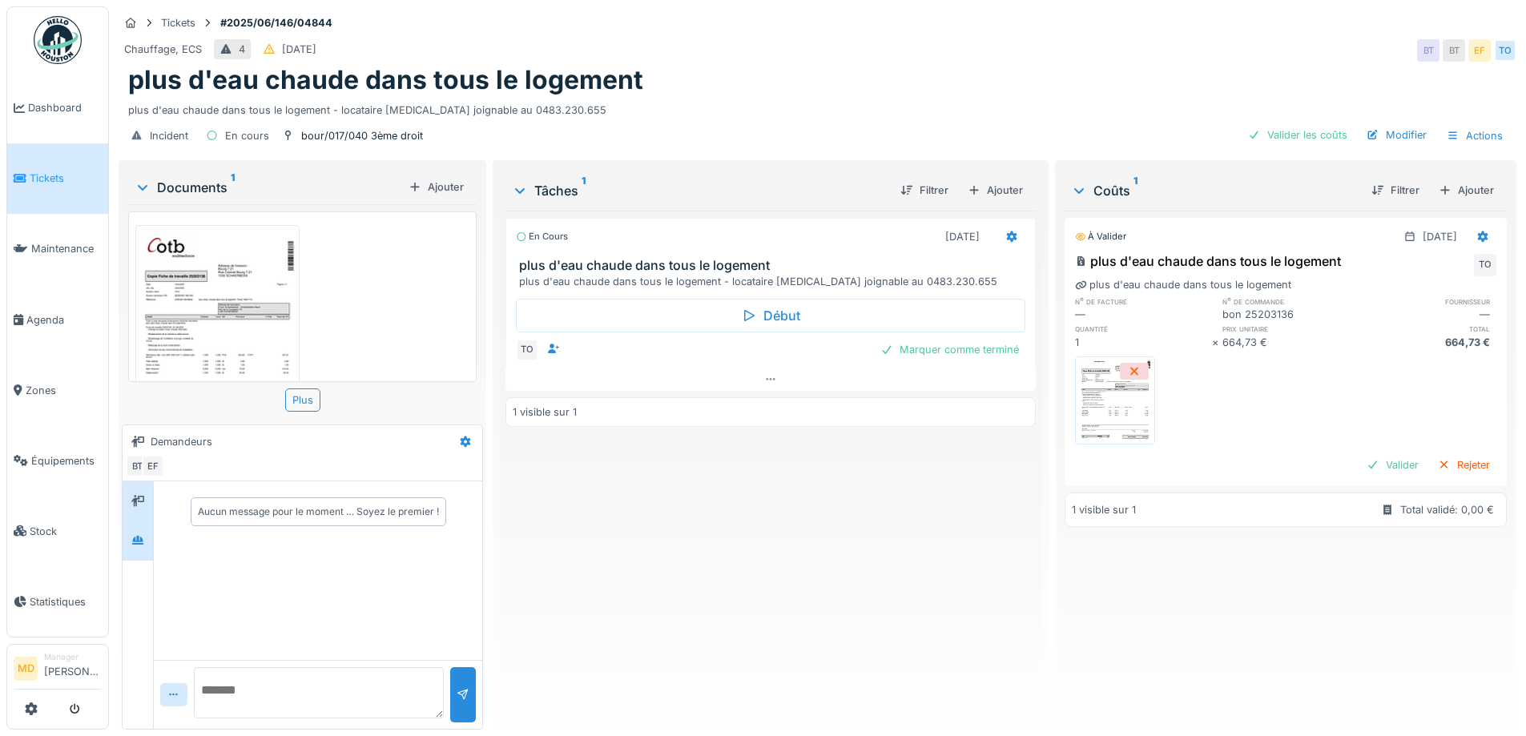
click at [143, 533] on div at bounding box center [137, 540] width 13 height 15
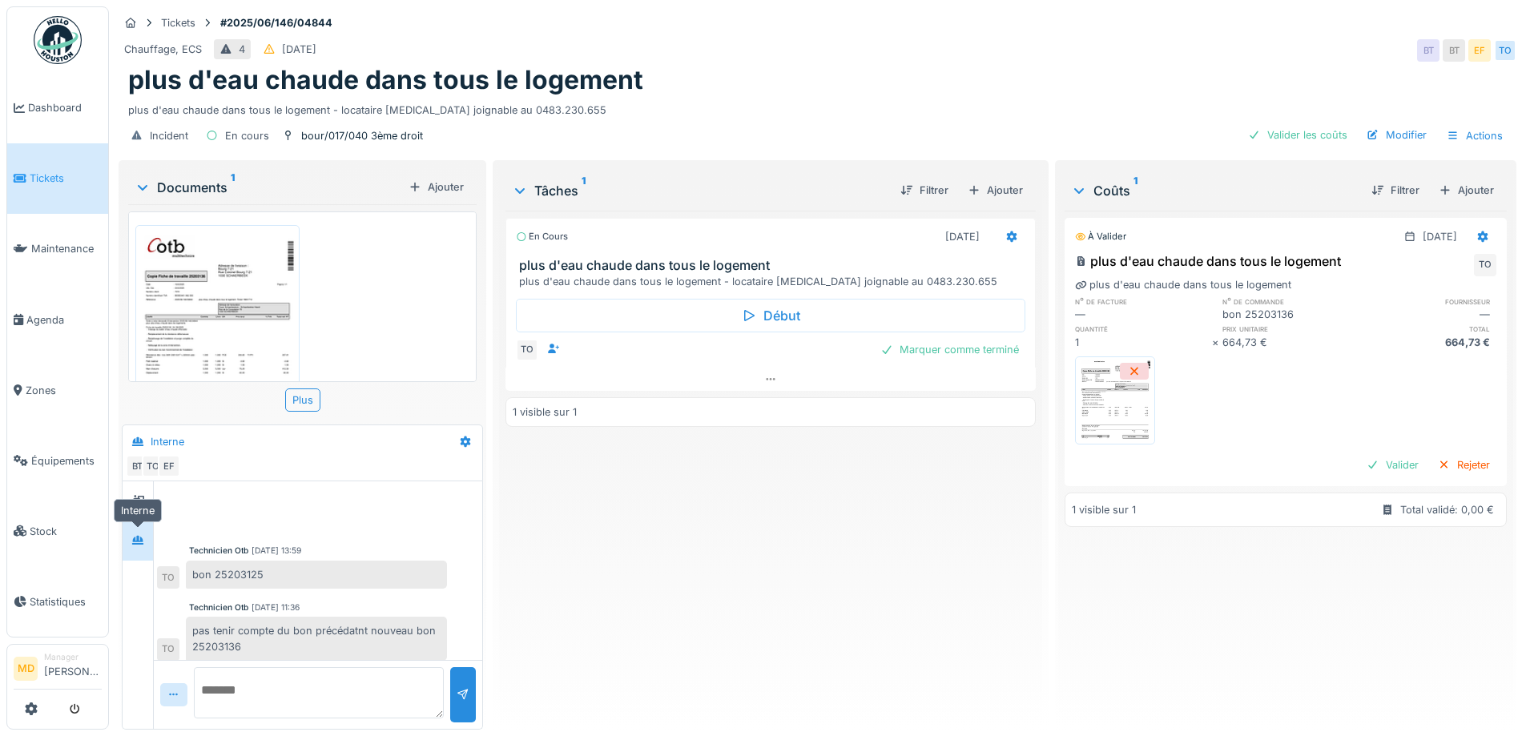
scroll to position [78, 0]
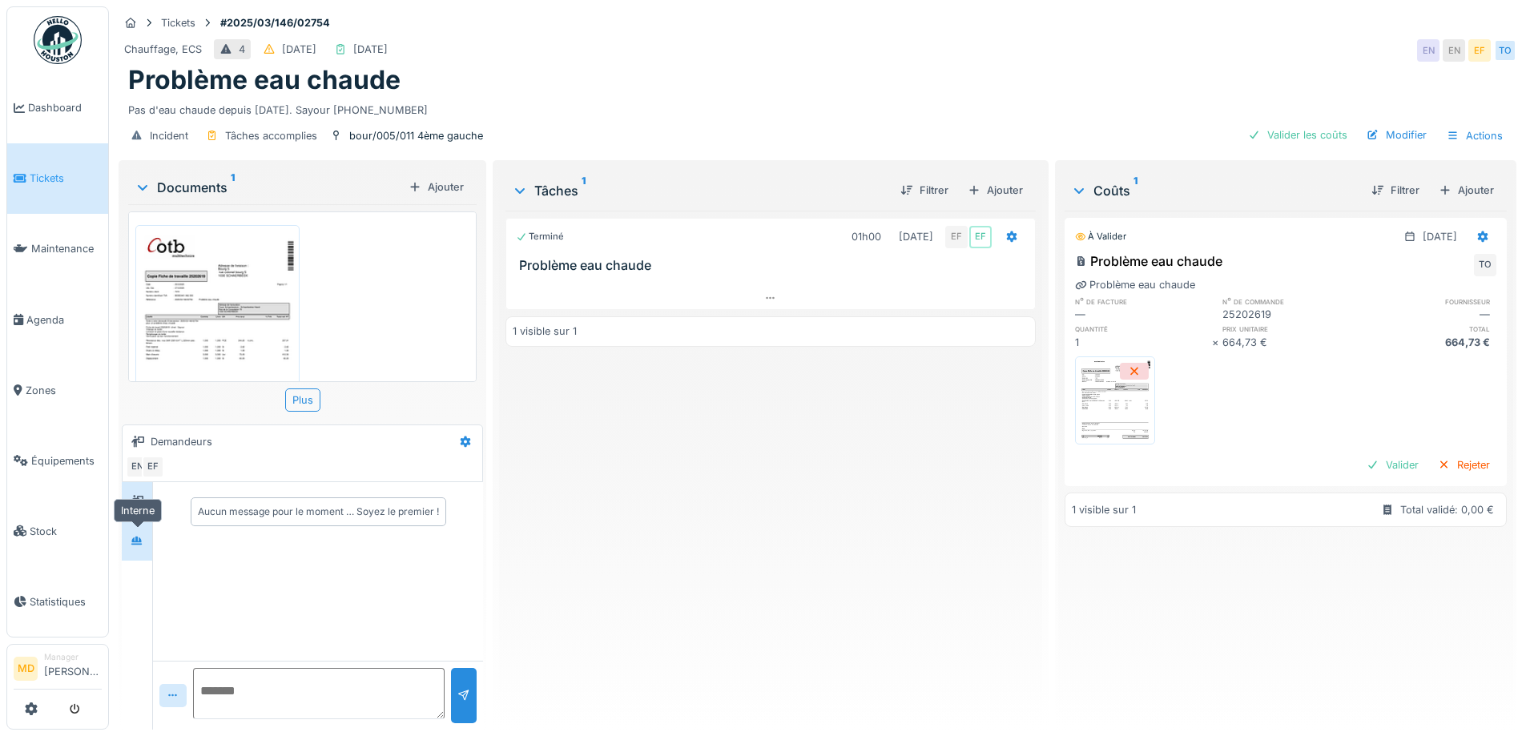
click at [135, 553] on div at bounding box center [137, 541] width 24 height 26
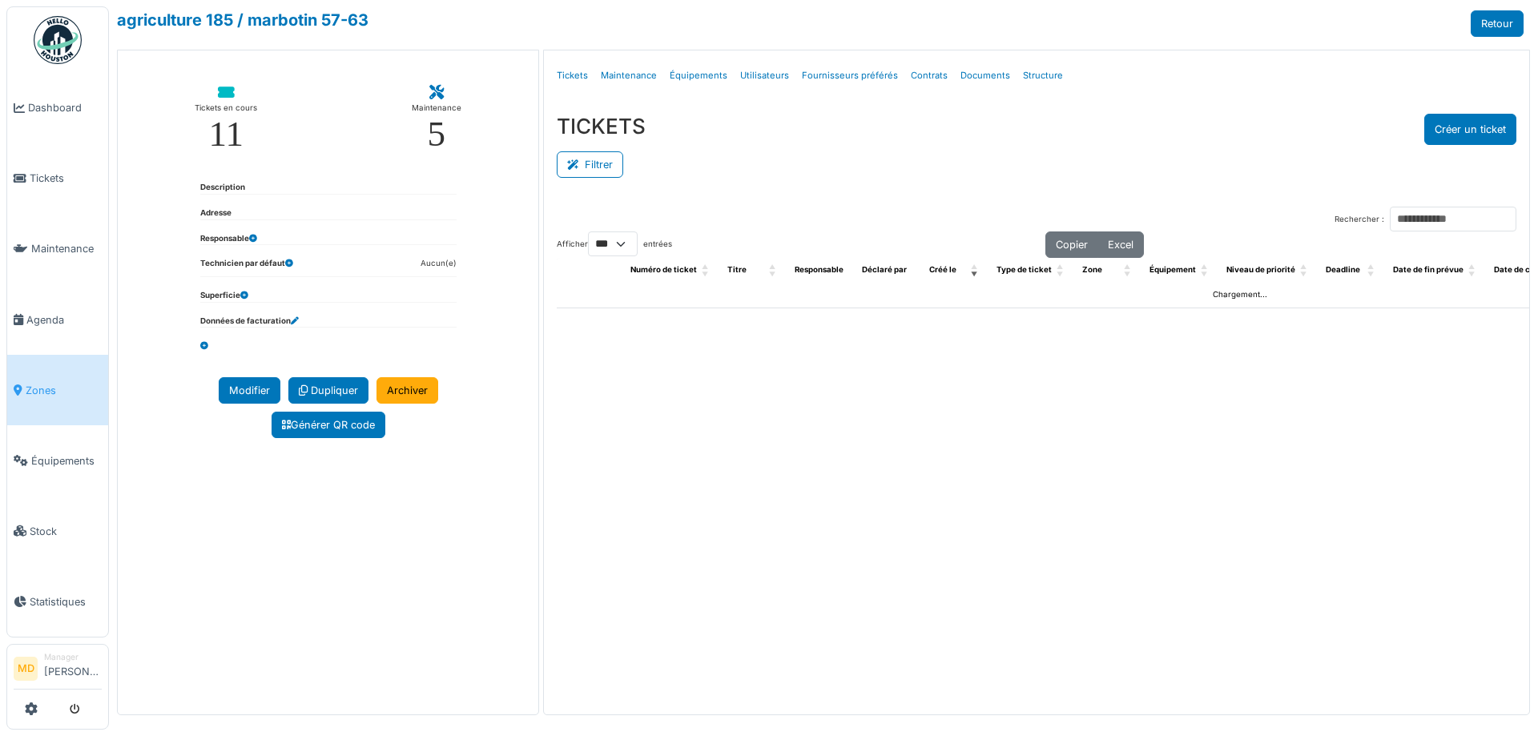
select select "***"
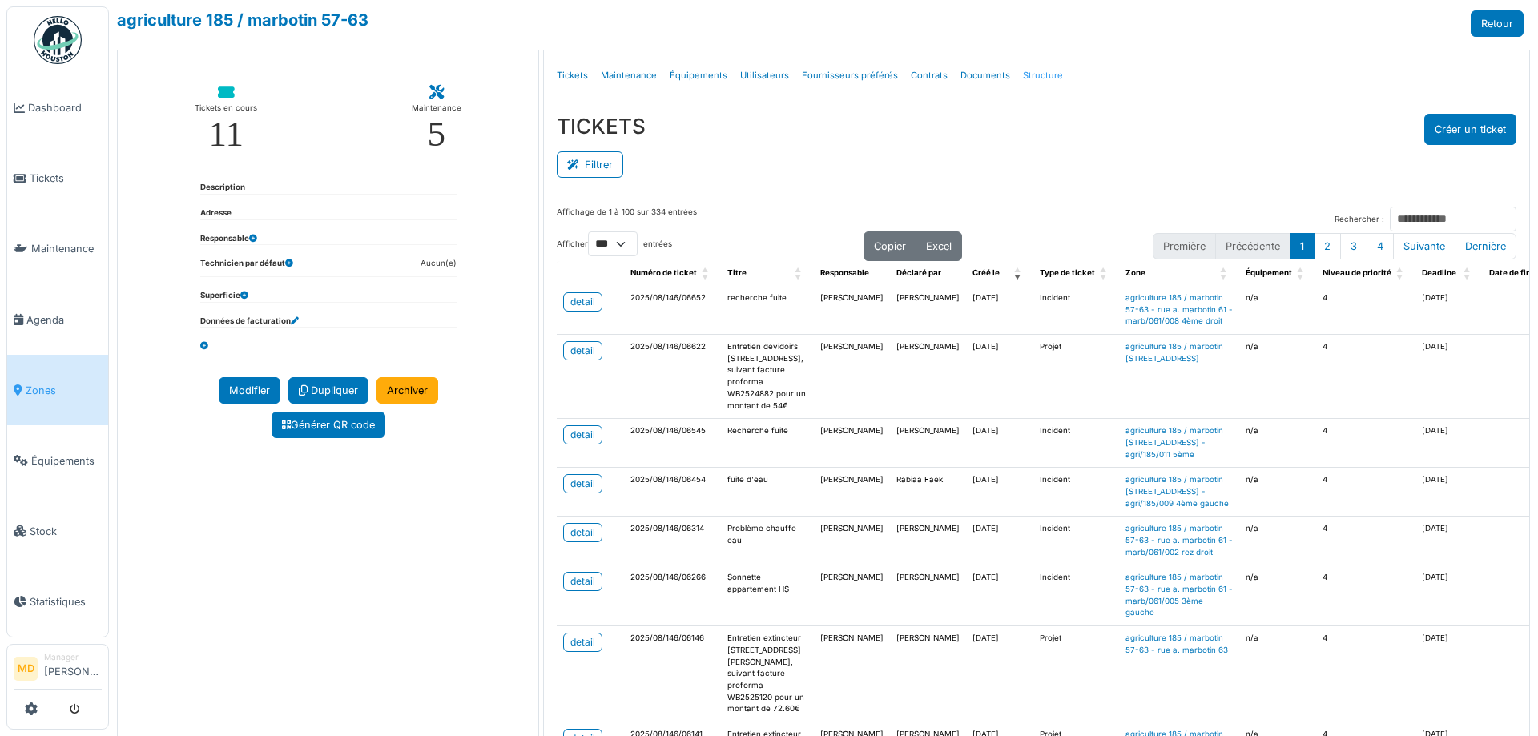
click at [1020, 75] on link "Structure" at bounding box center [1042, 76] width 53 height 38
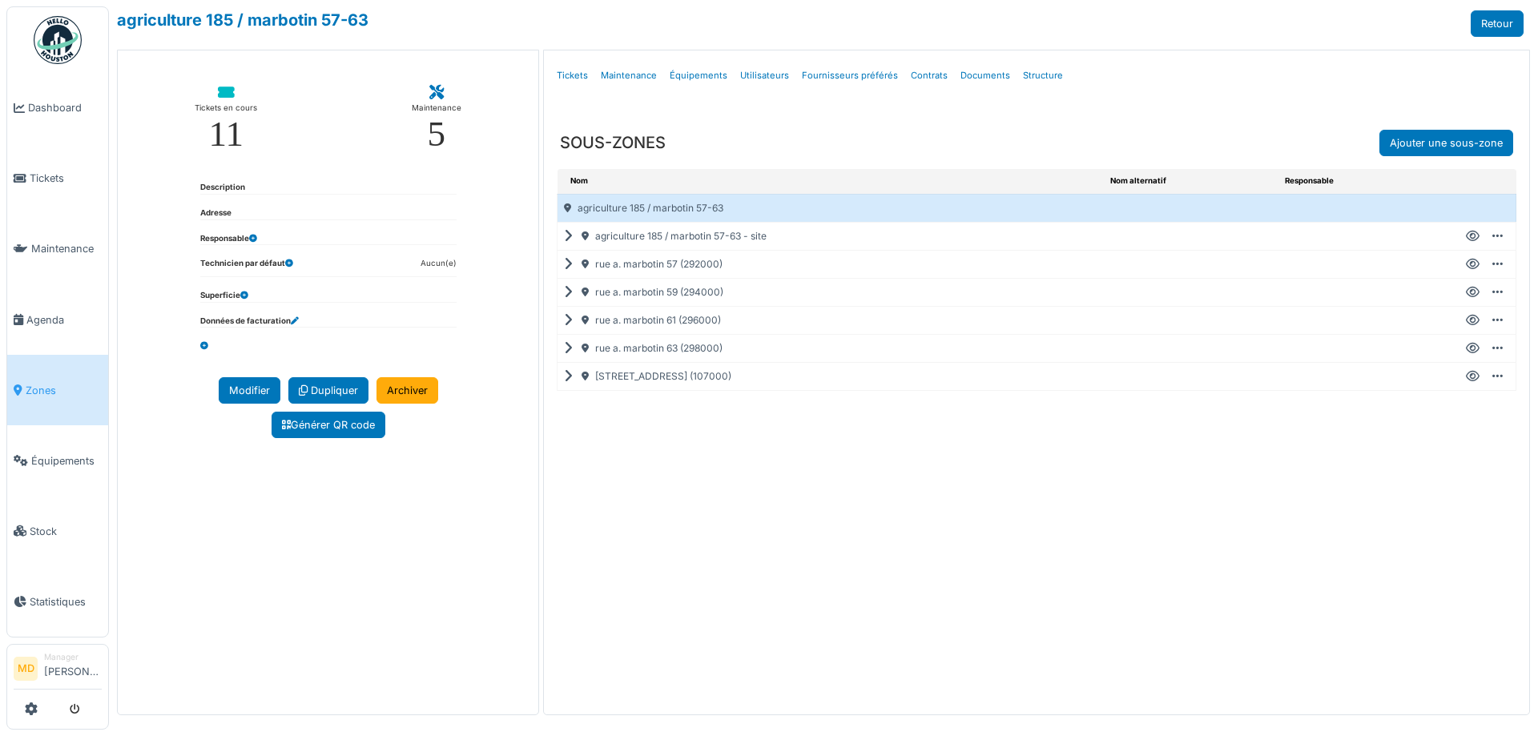
click at [567, 321] on icon at bounding box center [571, 320] width 15 height 1
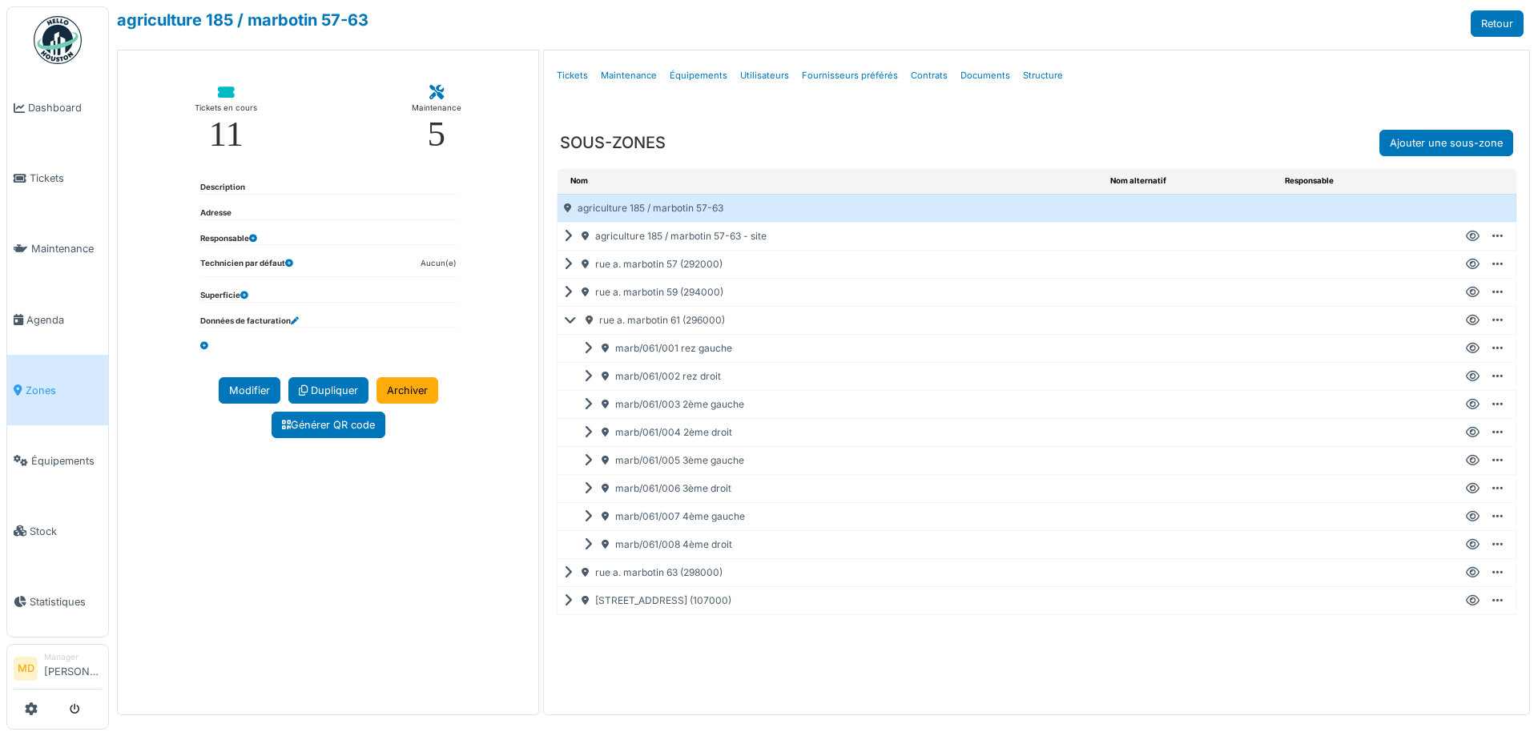
click at [1474, 461] on icon at bounding box center [1473, 461] width 14 height 1
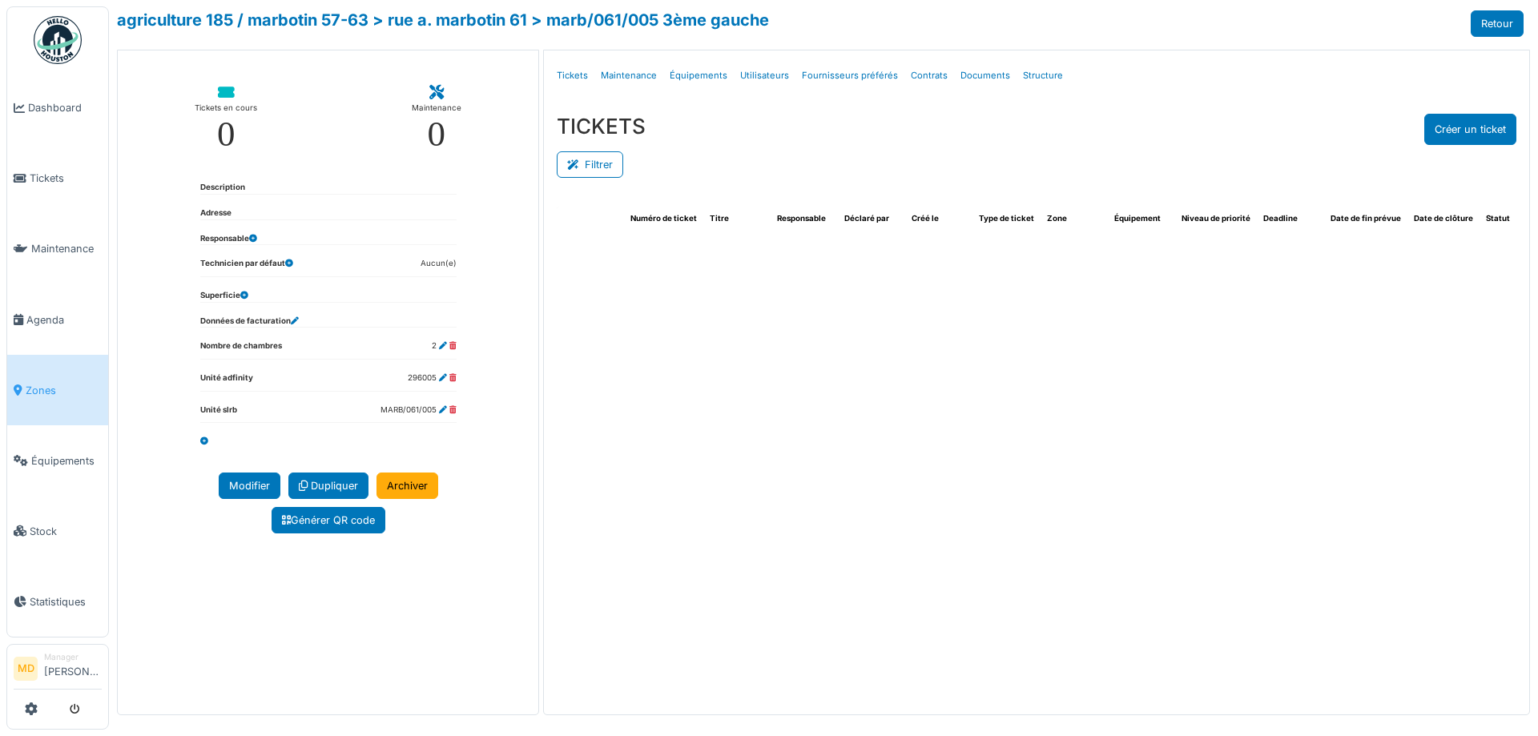
select select "***"
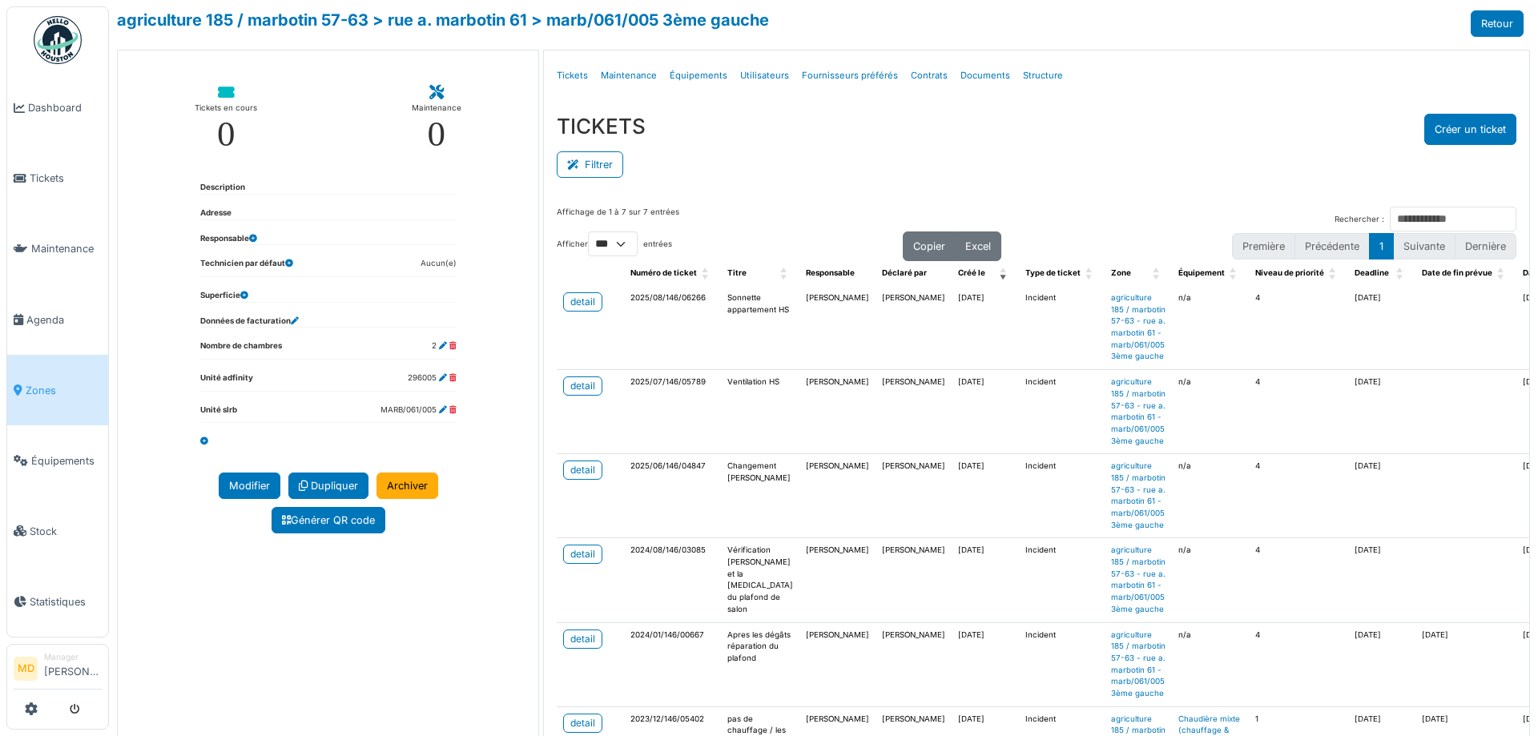
click at [938, 146] on div "Filtrer" at bounding box center [1036, 163] width 959 height 36
click at [580, 304] on div "detail" at bounding box center [582, 302] width 25 height 14
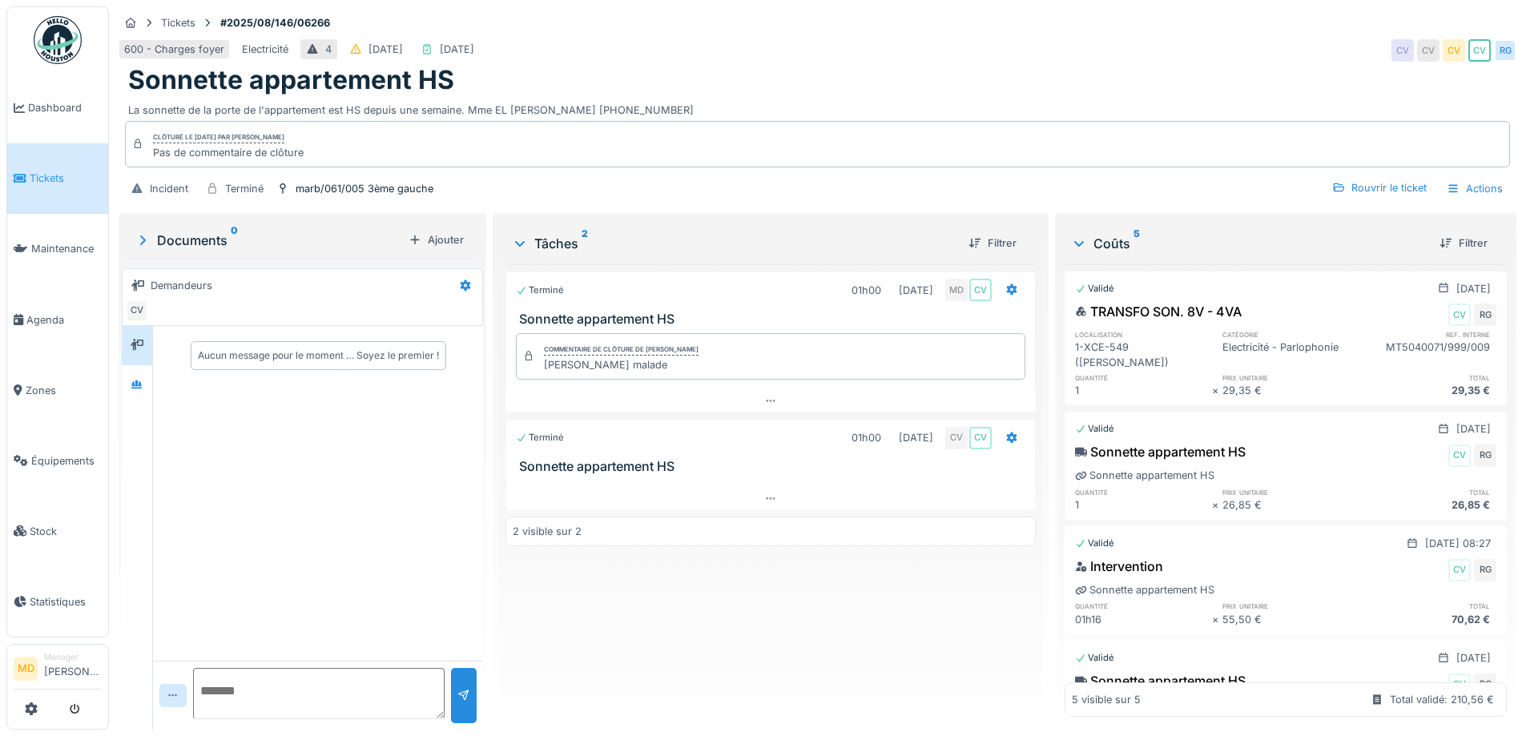
click at [709, 41] on div "600 - Charges foyer Electricité 4 [DATE] [DATE] CV CV CV CV RG" at bounding box center [818, 50] width 1398 height 29
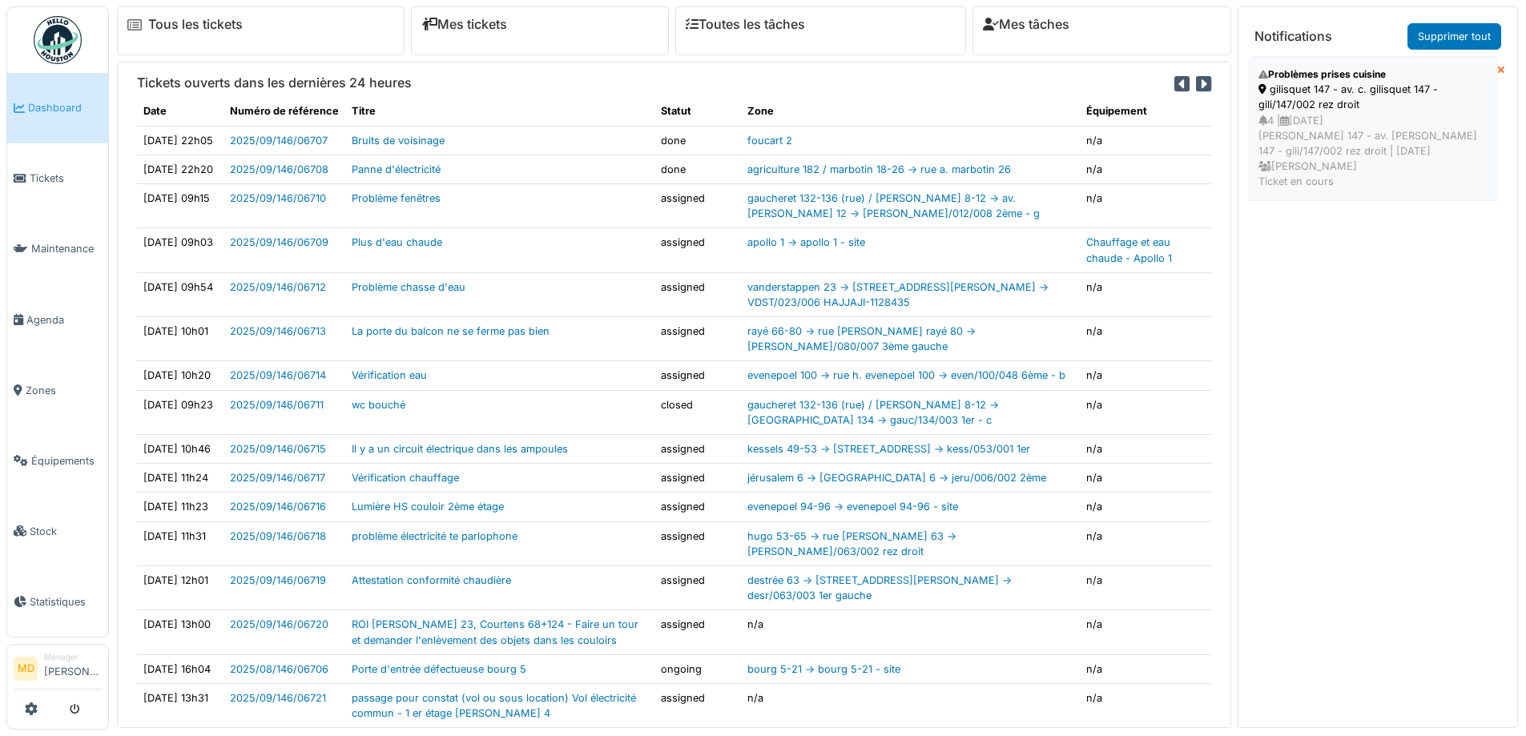
click at [1352, 137] on div "4 | [DATE] [PERSON_NAME] 147 - av. [PERSON_NAME] 147 - gili/147/002 rez droit |…" at bounding box center [1372, 151] width 228 height 77
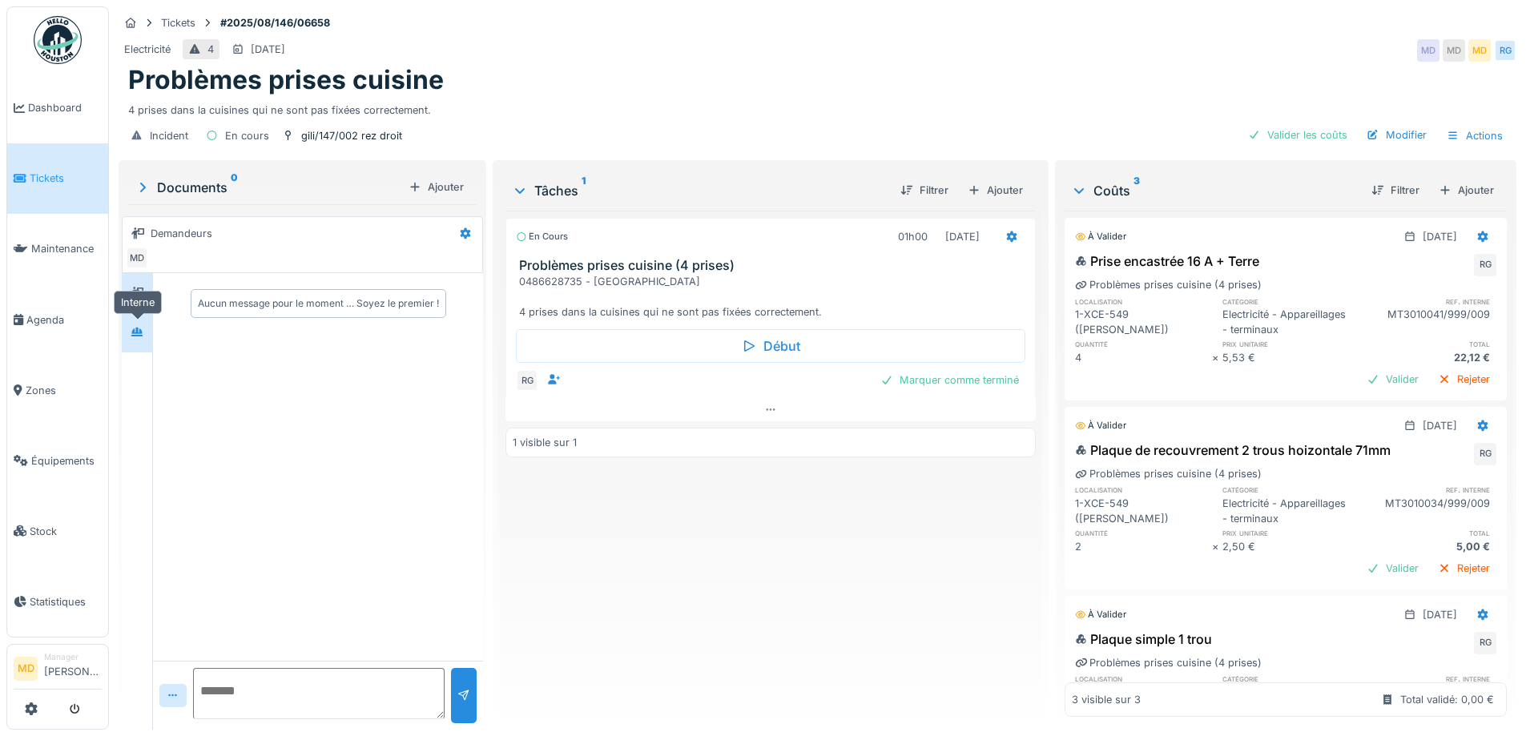
click at [147, 324] on div at bounding box center [137, 332] width 24 height 20
click at [764, 411] on icon at bounding box center [770, 409] width 13 height 10
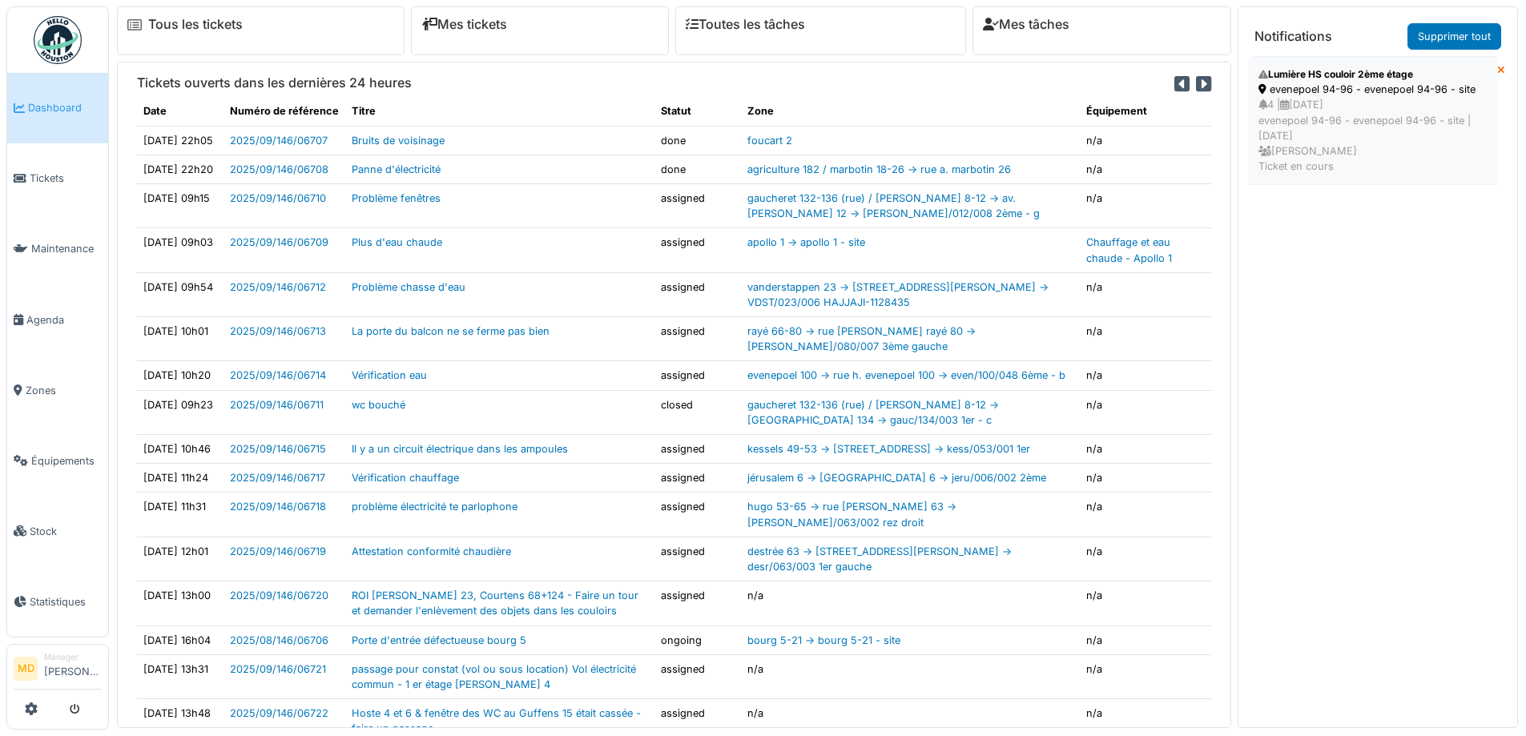
click at [1381, 76] on div "Lumière HS couloir 2ème étage" at bounding box center [1372, 74] width 228 height 14
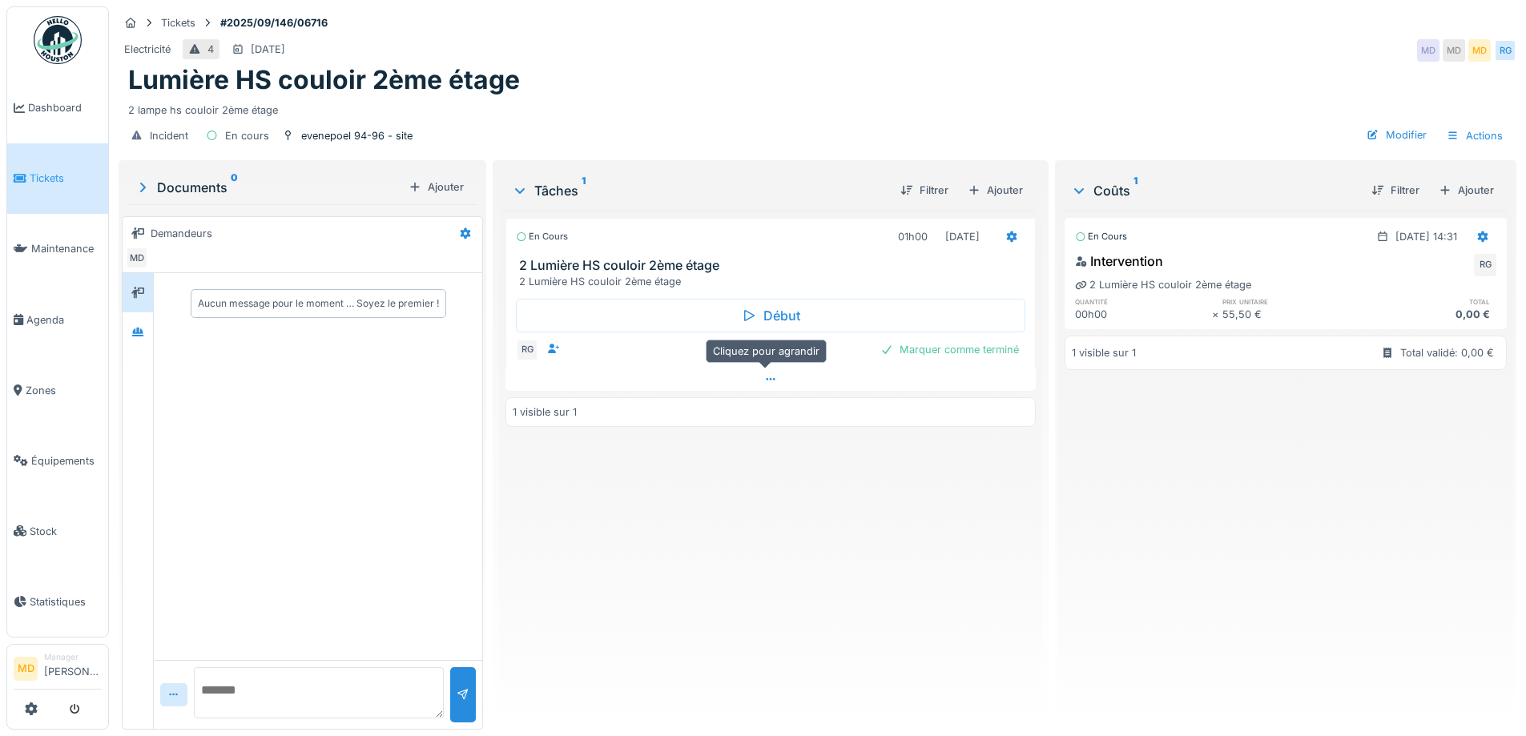
click at [757, 375] on div at bounding box center [769, 379] width 529 height 23
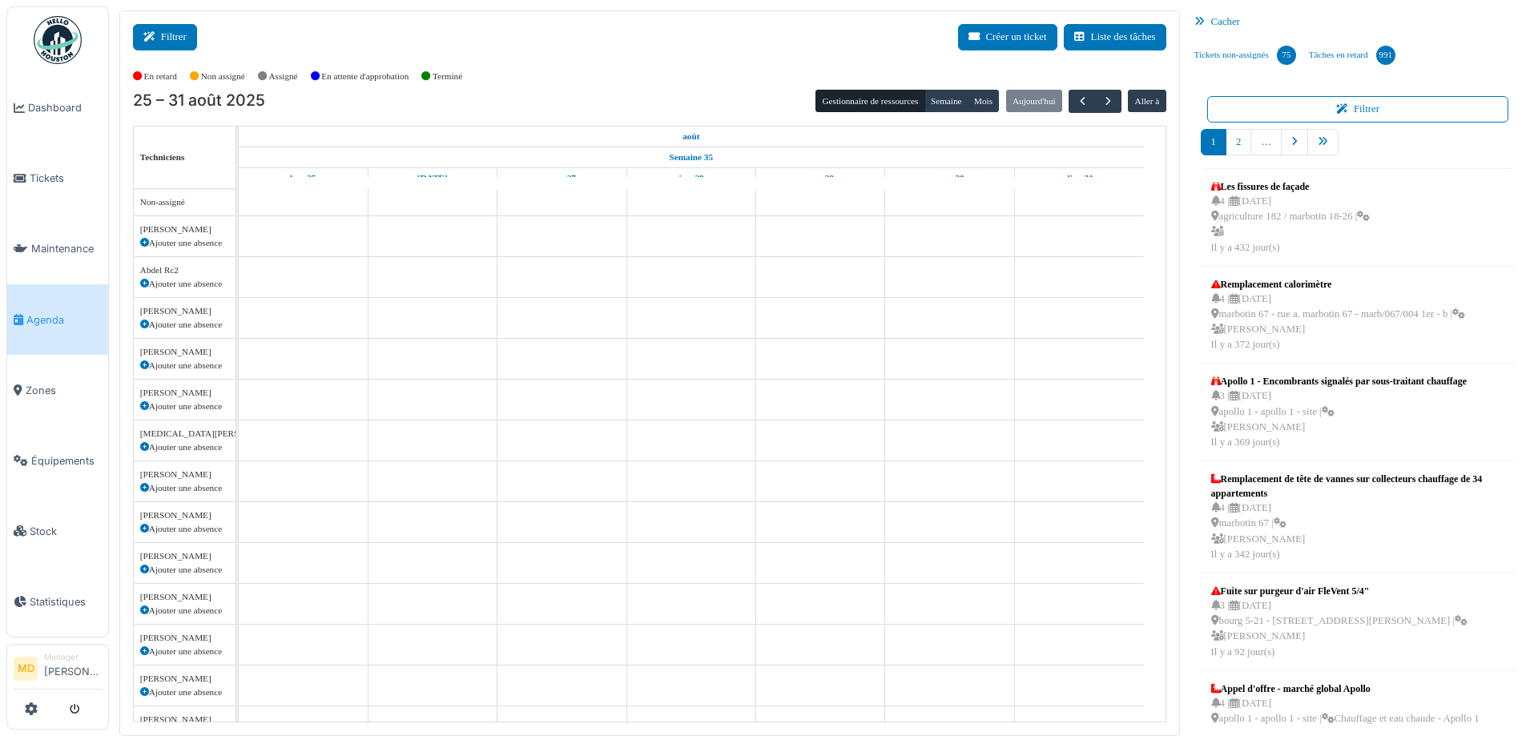
click at [160, 44] on button "Filtrer" at bounding box center [165, 37] width 64 height 26
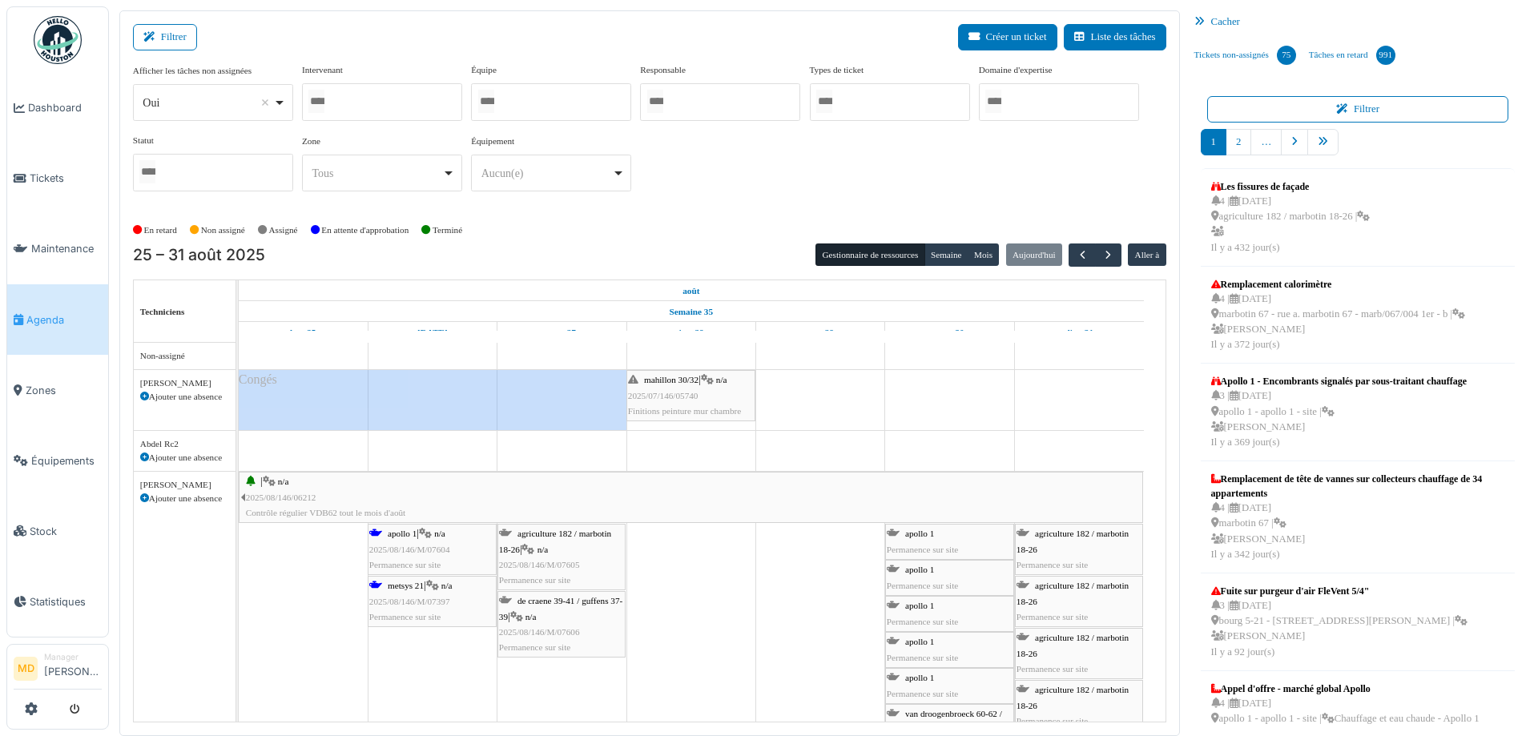
click at [363, 95] on div at bounding box center [382, 102] width 160 height 38
type input "*****"
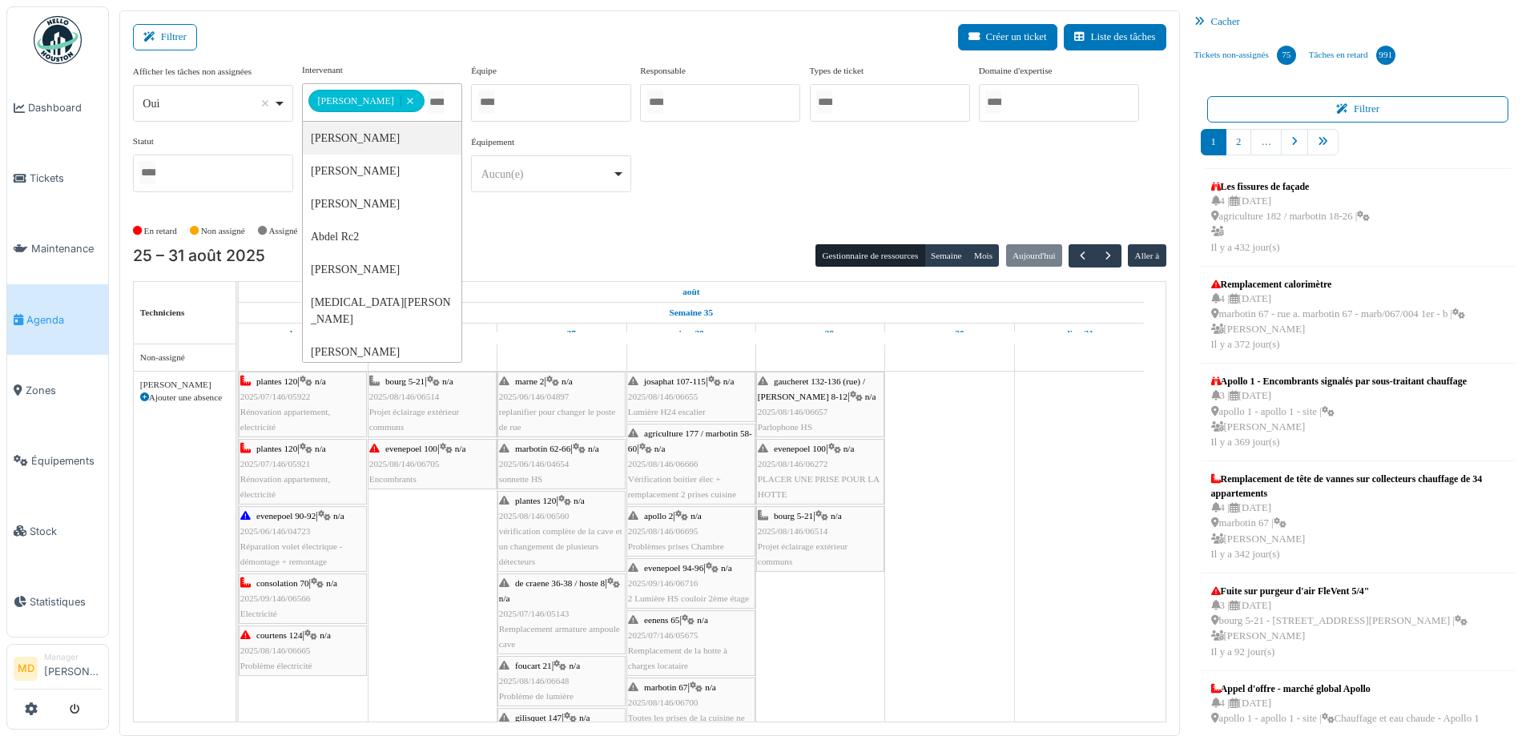
click at [760, 188] on div "**********" at bounding box center [649, 134] width 1033 height 142
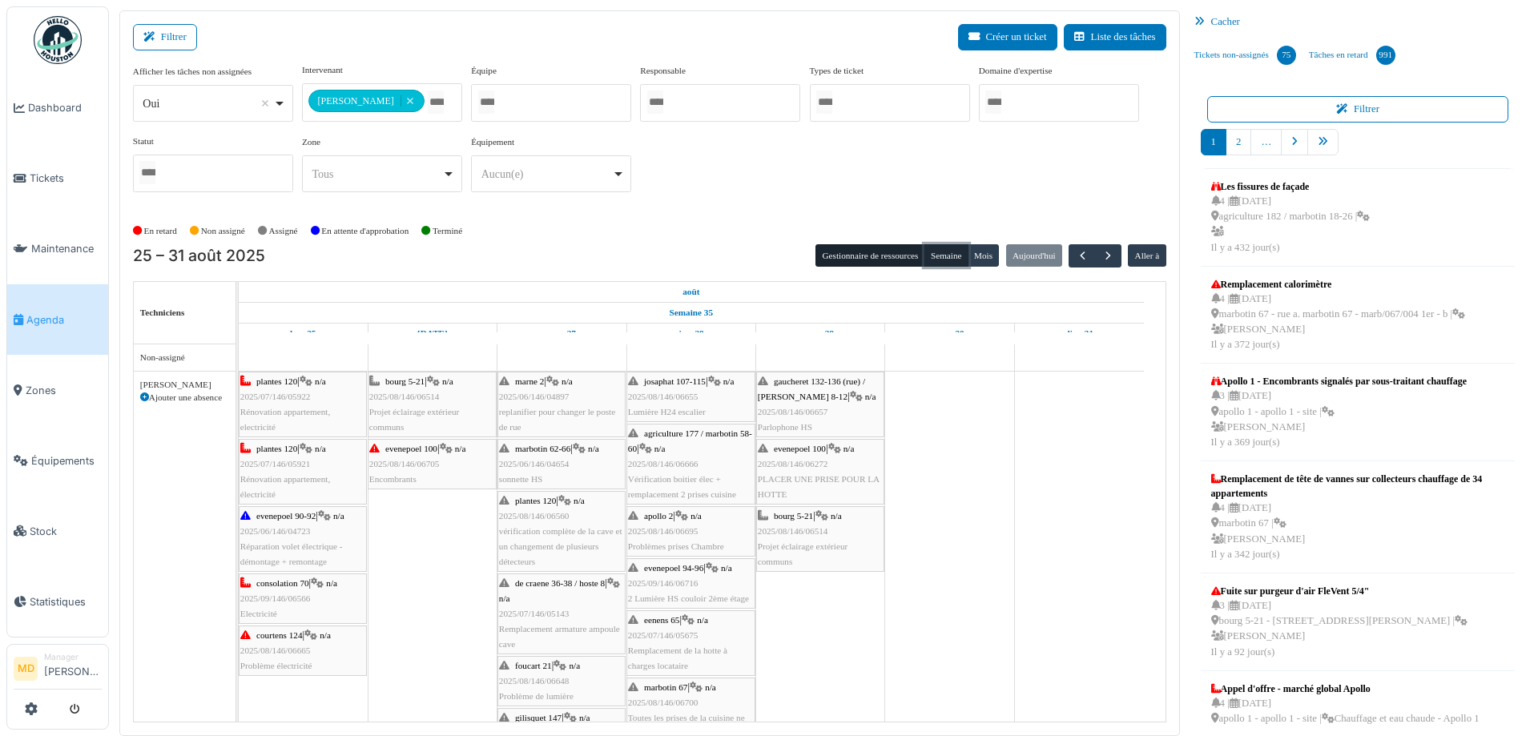
click at [924, 256] on button "Semaine" at bounding box center [946, 255] width 44 height 22
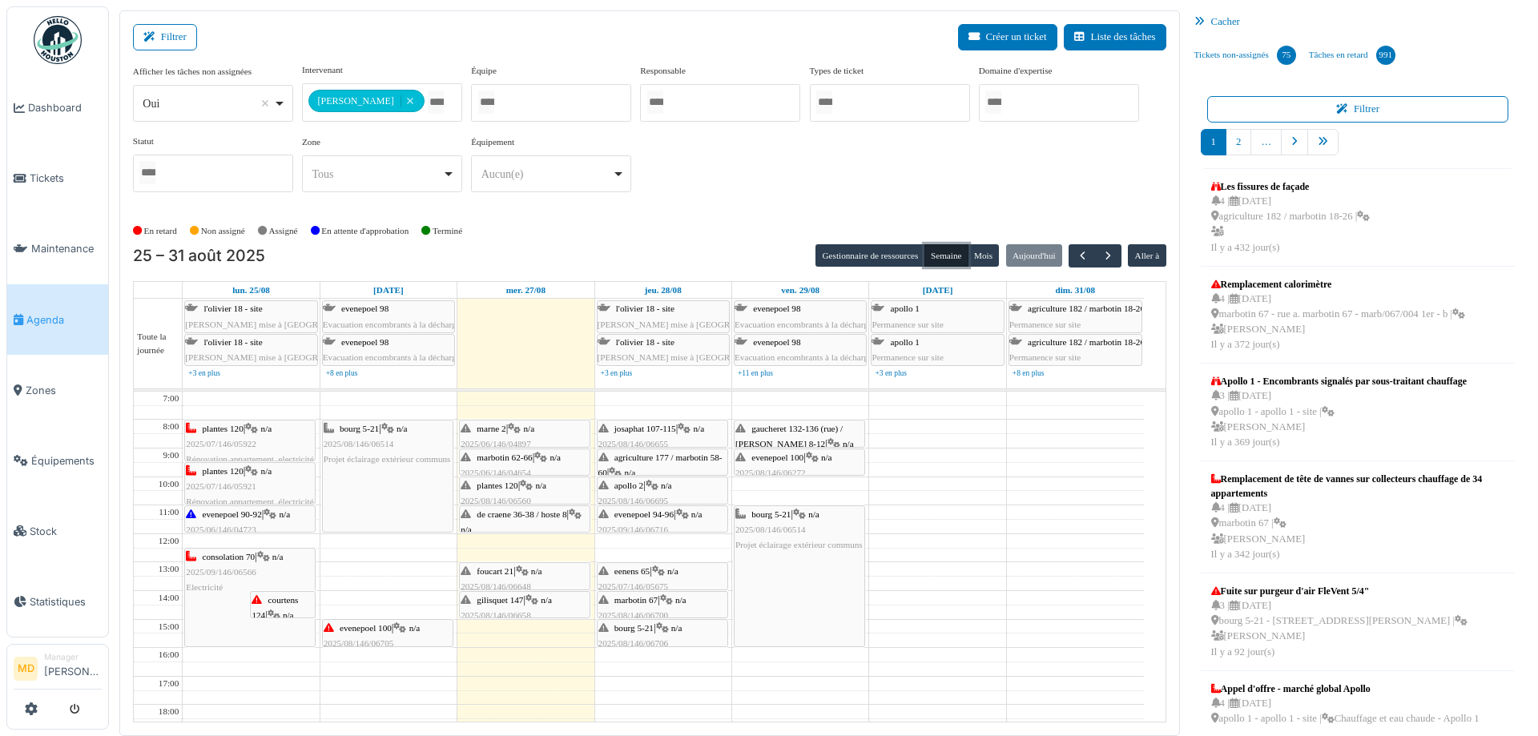
click at [819, 455] on icon at bounding box center [812, 458] width 13 height 10
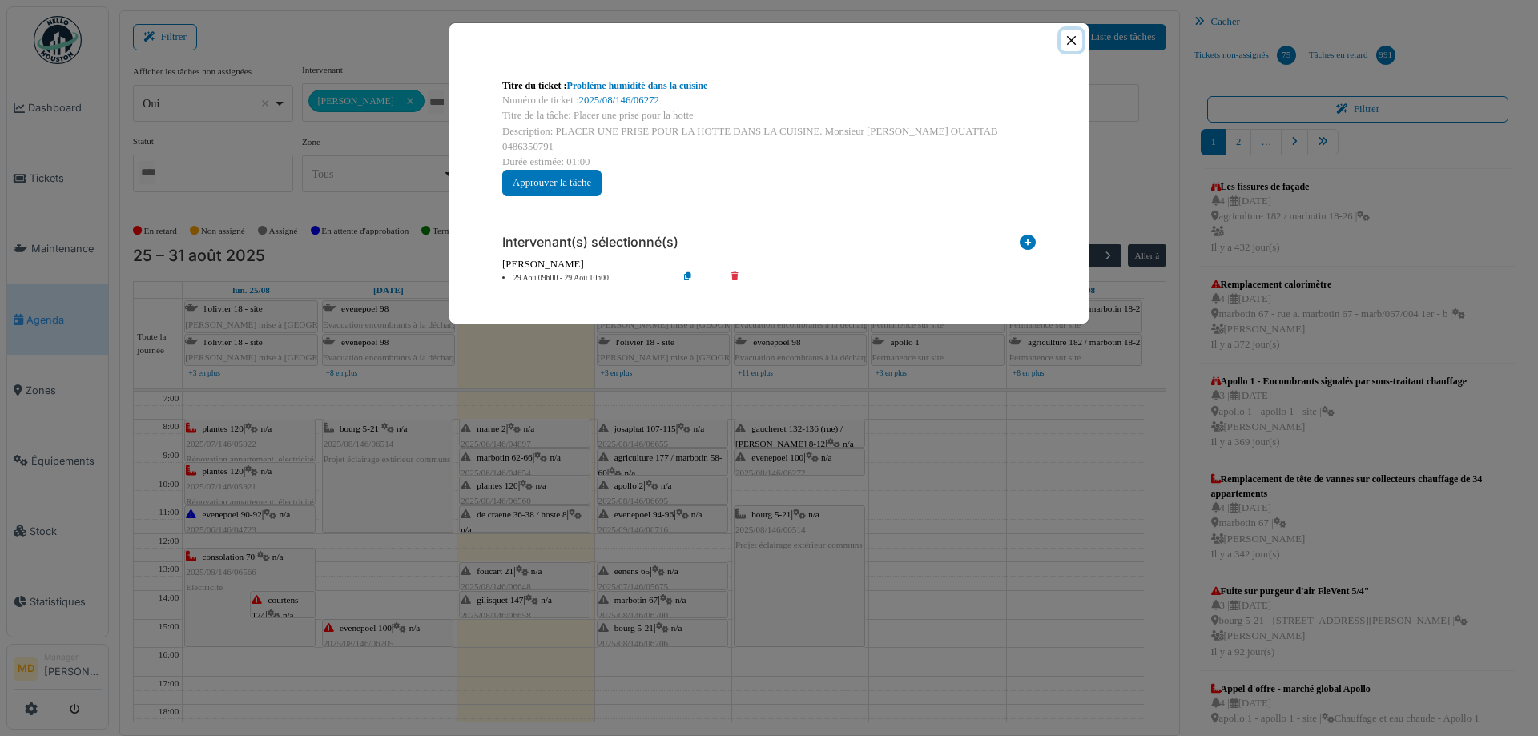
click at [1071, 34] on button "Close" at bounding box center [1071, 41] width 22 height 22
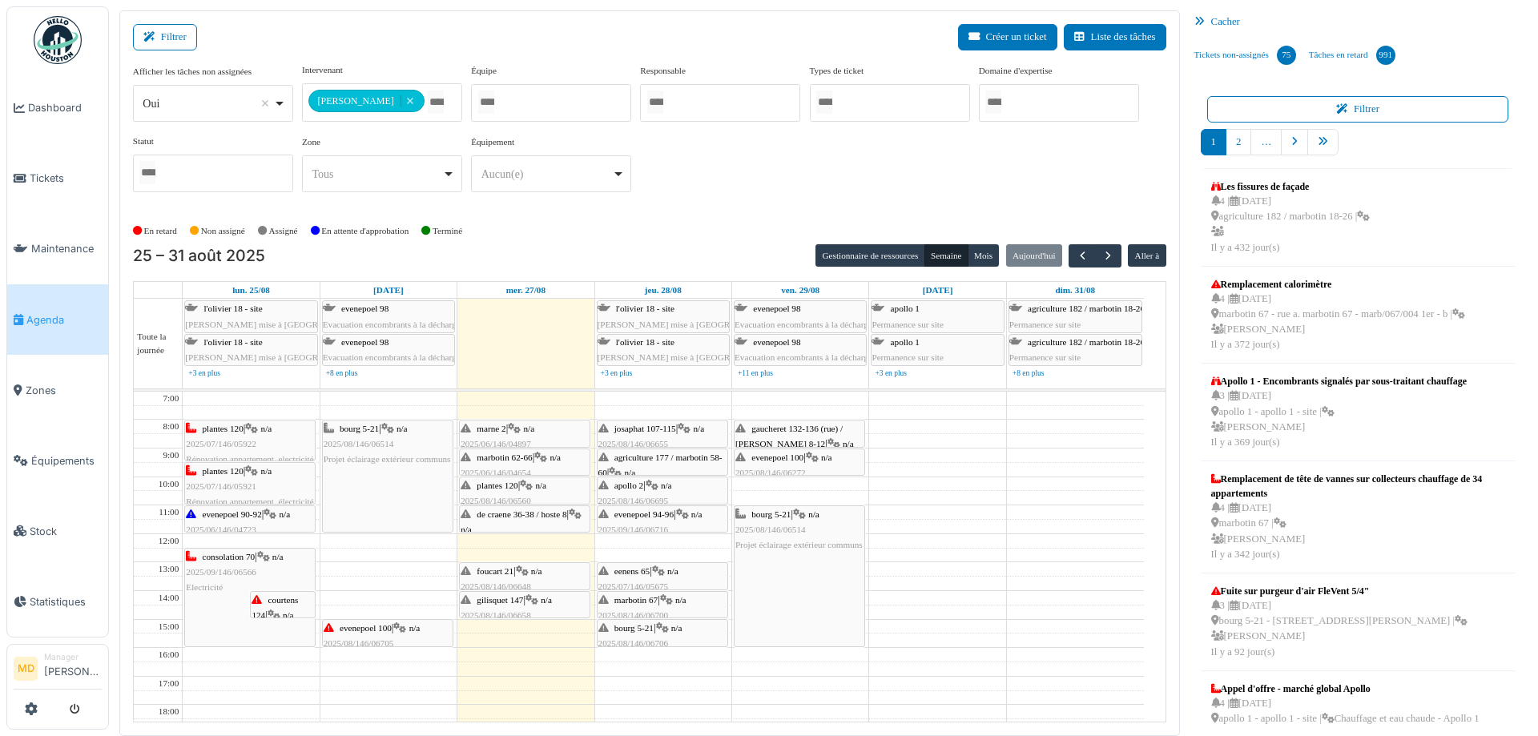
click at [689, 513] on icon at bounding box center [682, 514] width 13 height 10
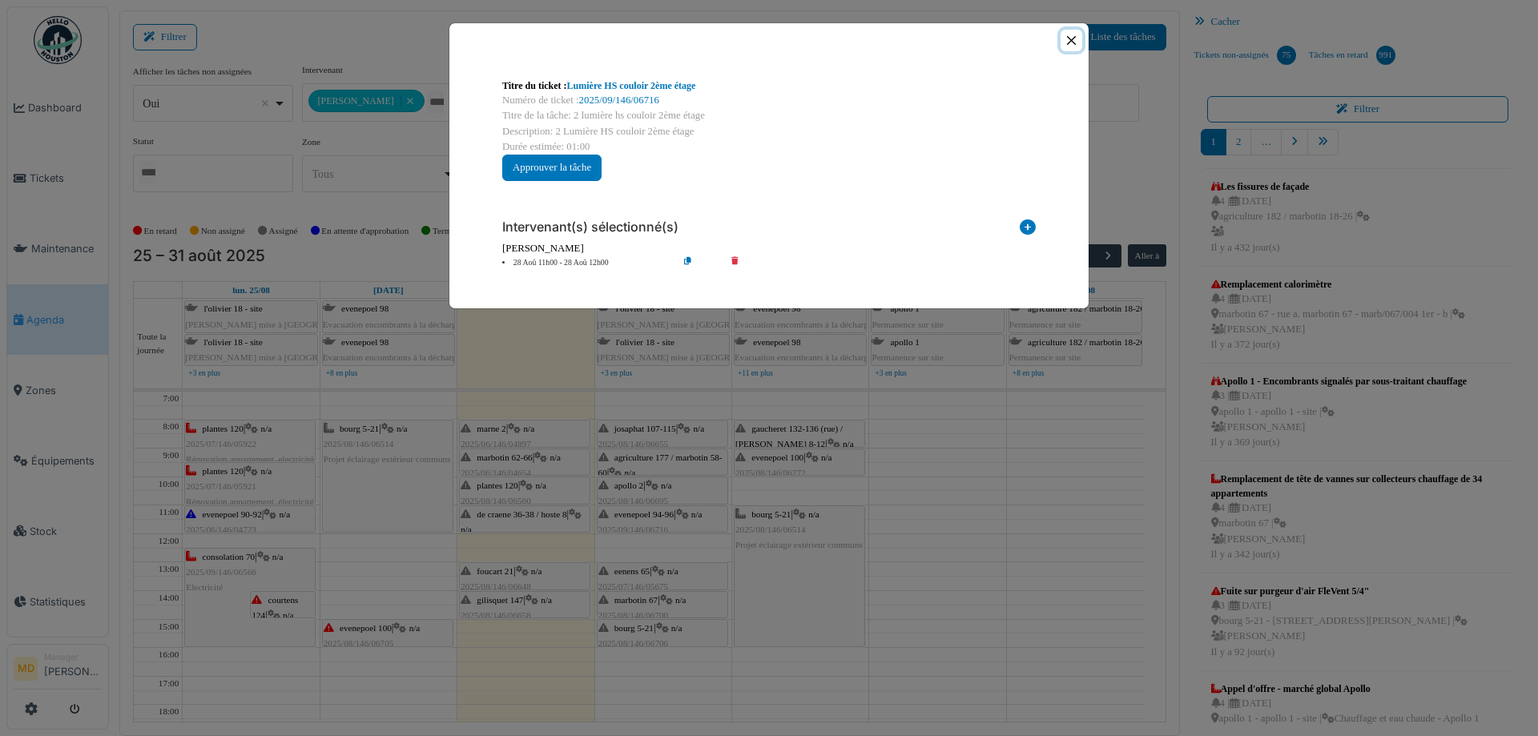
click at [1069, 39] on button "Close" at bounding box center [1071, 41] width 22 height 22
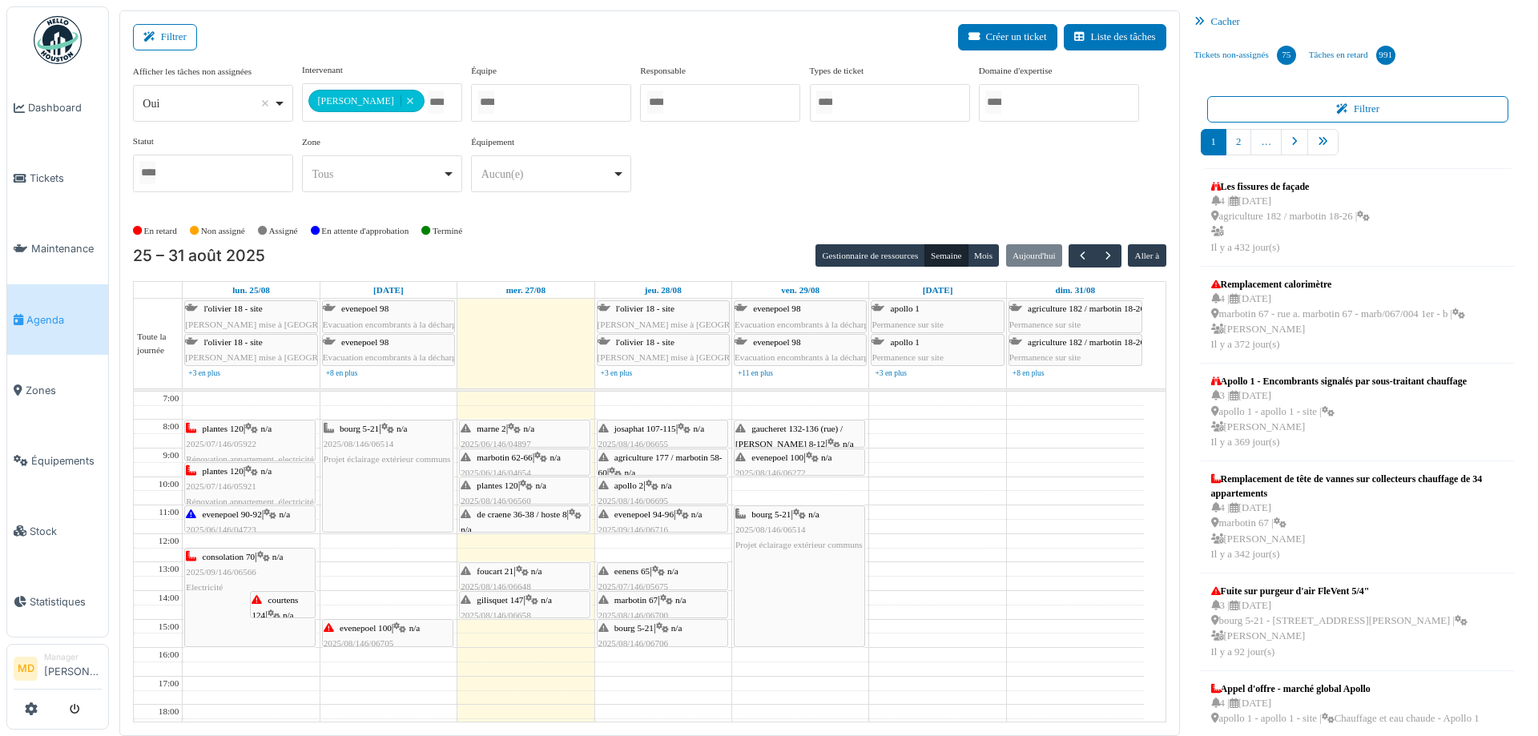
click at [686, 516] on icon at bounding box center [682, 514] width 13 height 10
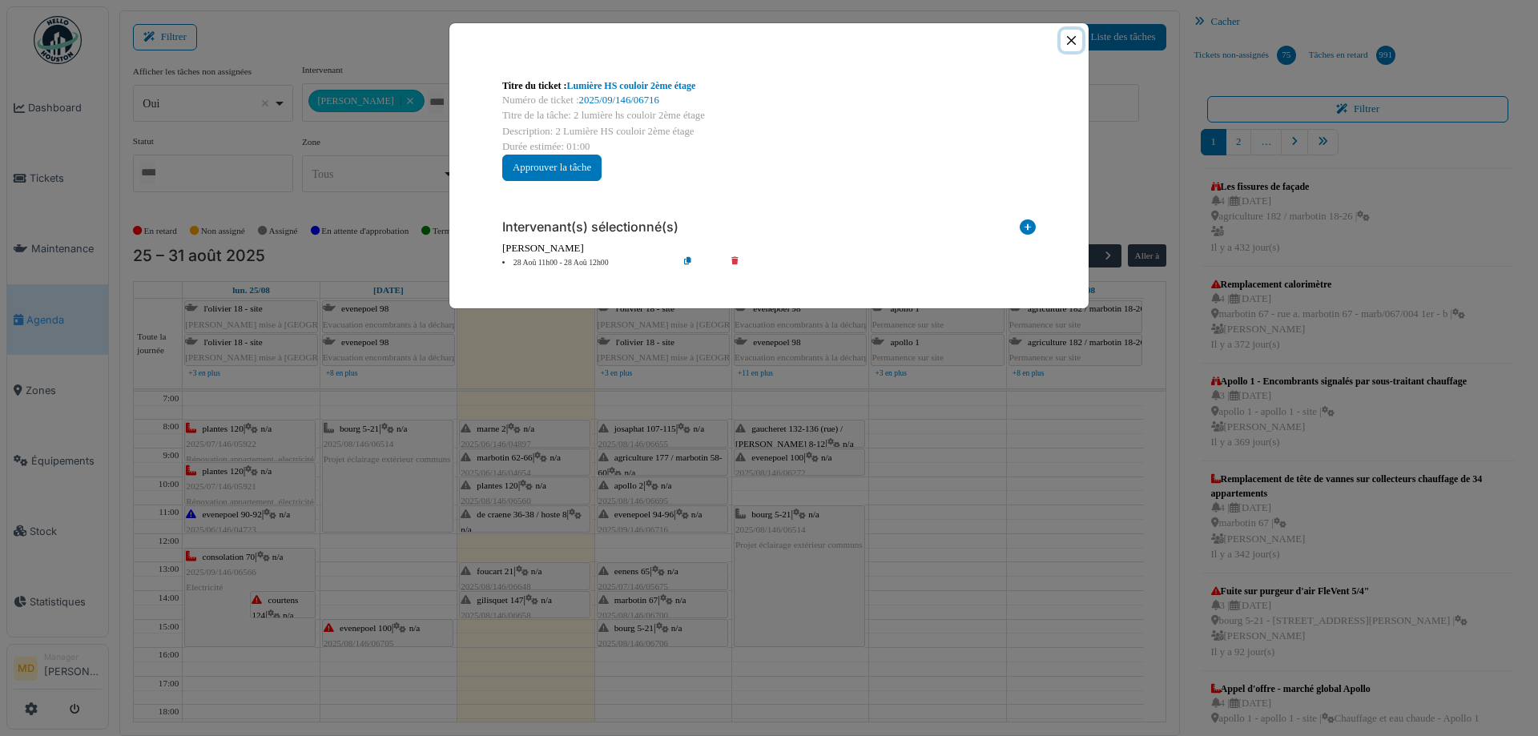
click at [1078, 34] on button "Close" at bounding box center [1071, 41] width 22 height 22
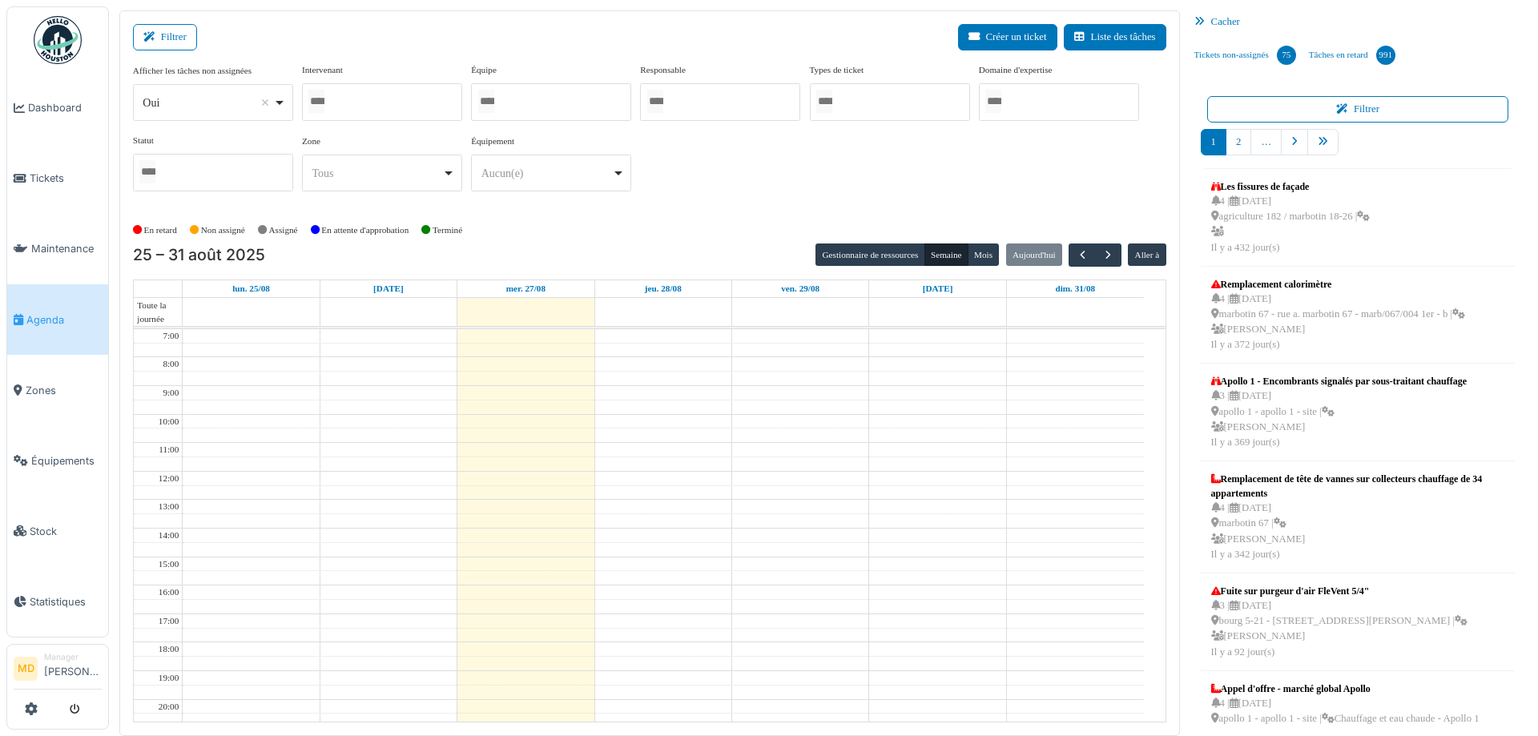
click at [392, 105] on div at bounding box center [382, 102] width 160 height 38
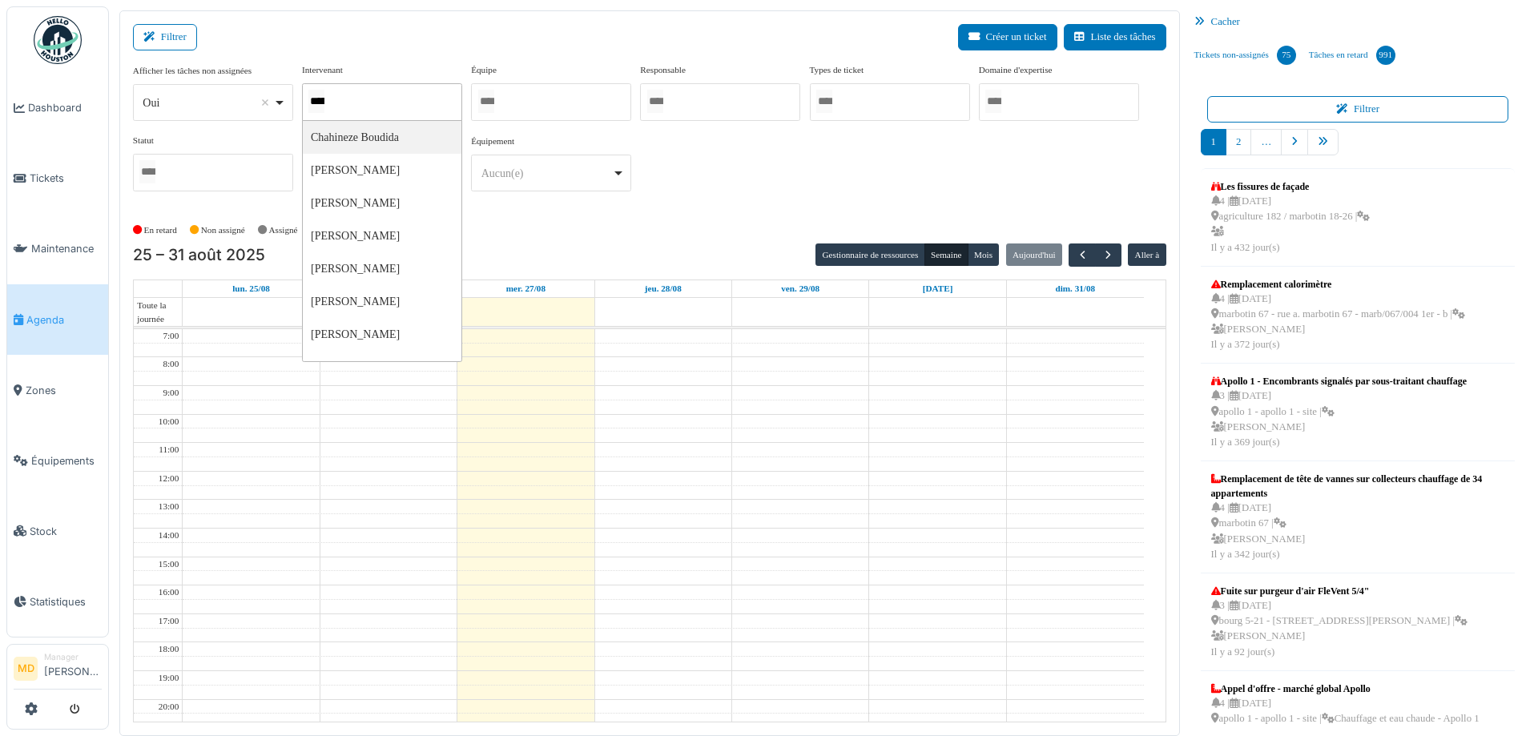
type input "******"
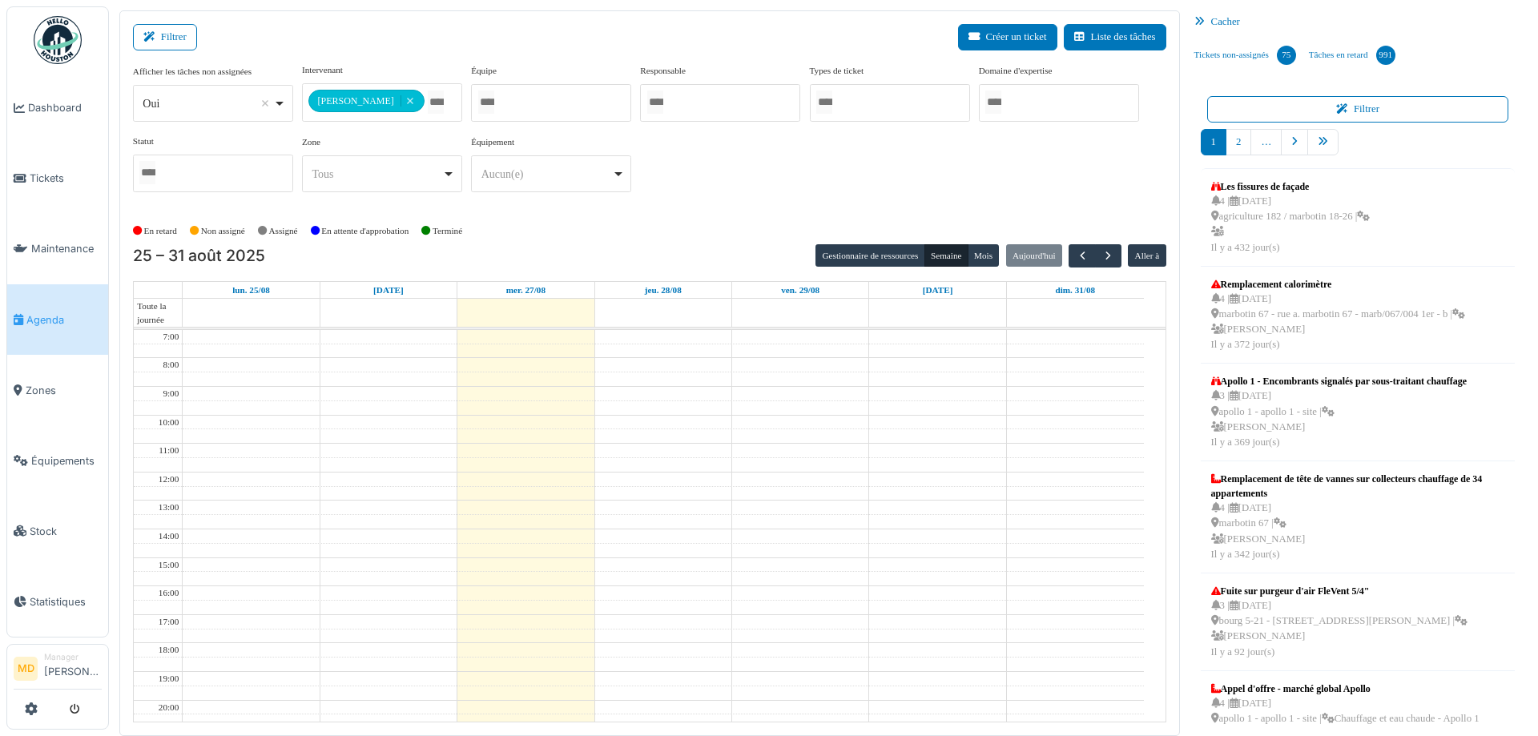
click at [826, 179] on div "**********" at bounding box center [649, 134] width 1033 height 142
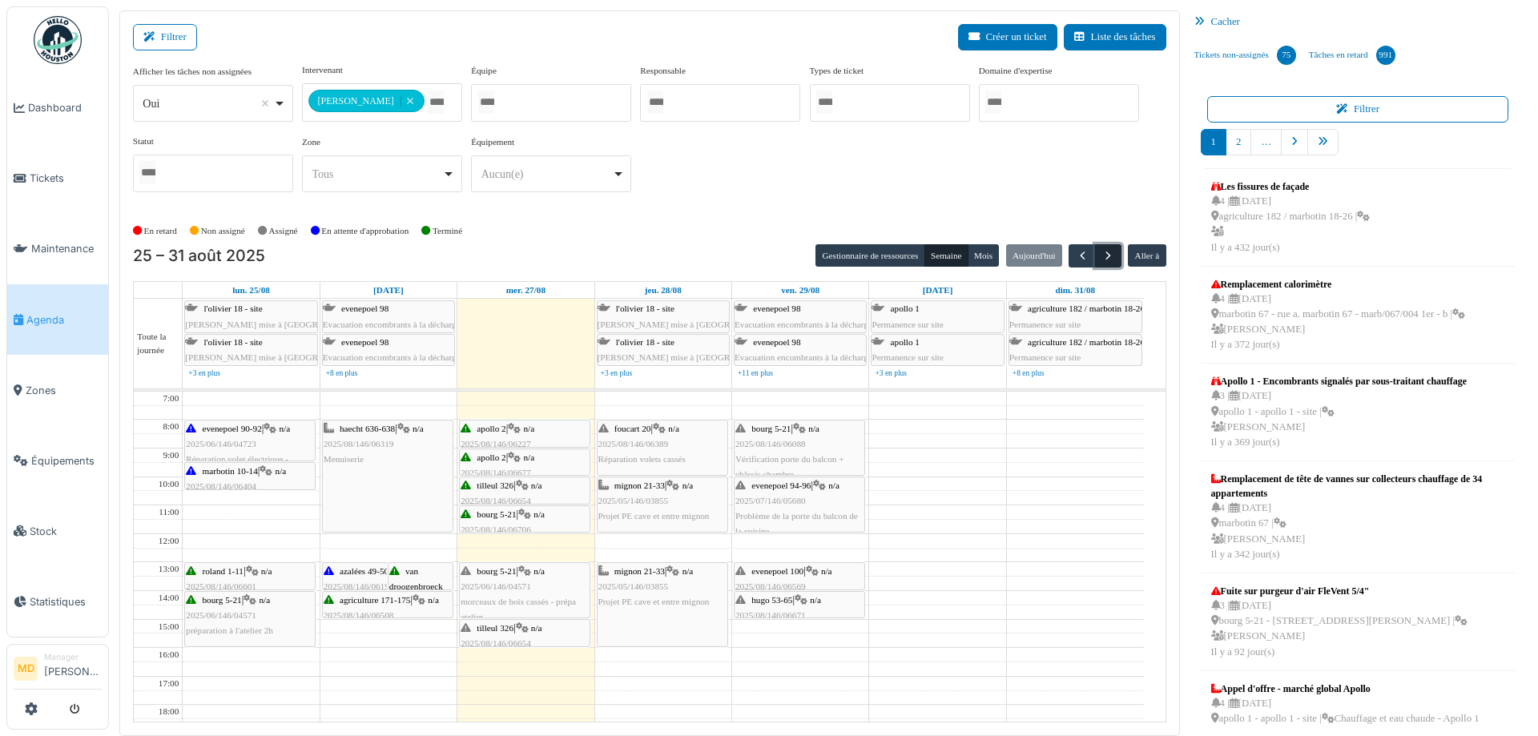
click at [1099, 266] on button "button" at bounding box center [1108, 255] width 26 height 23
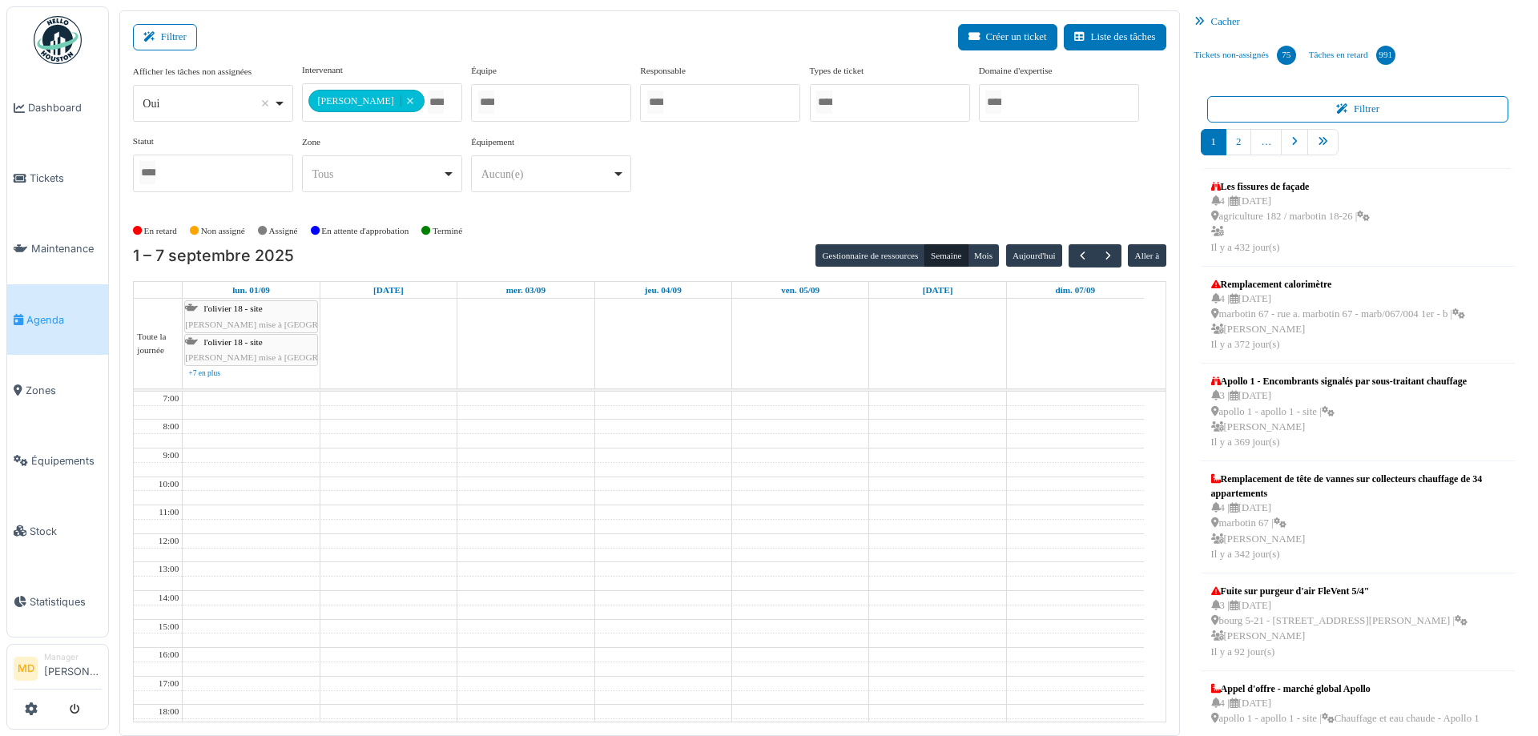
click at [698, 194] on div "**********" at bounding box center [649, 134] width 1033 height 142
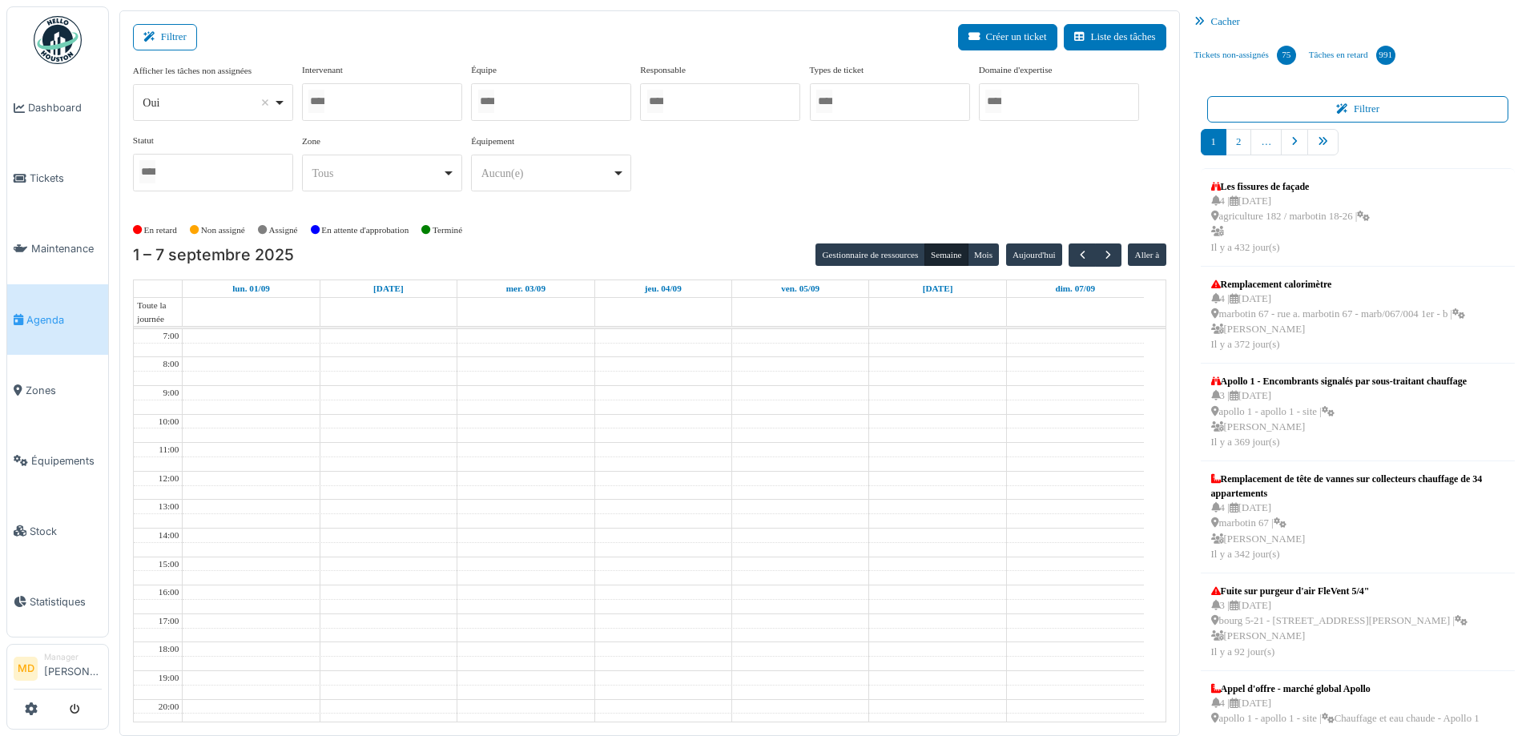
click at [391, 103] on div at bounding box center [382, 102] width 160 height 38
type input "*****"
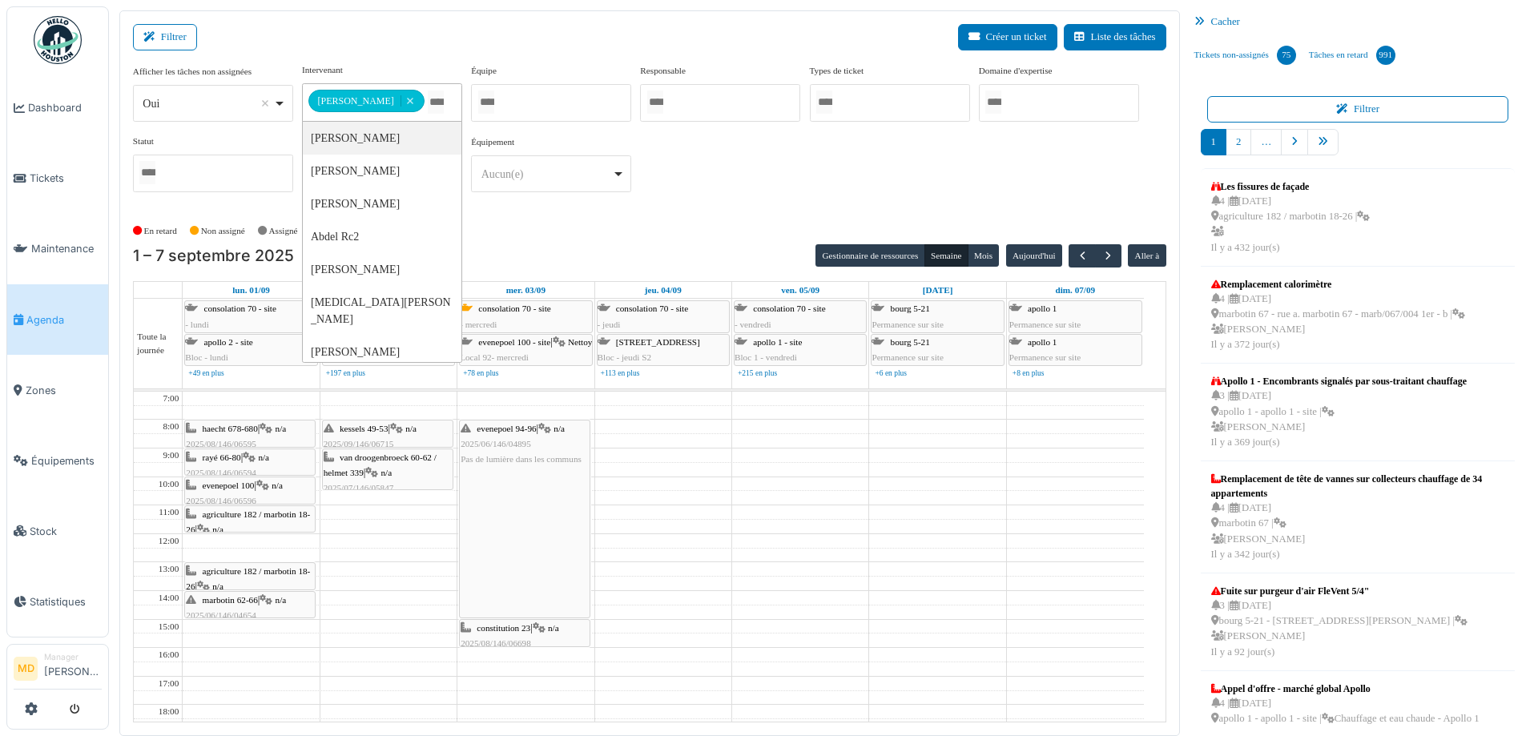
click at [832, 175] on div "**********" at bounding box center [649, 134] width 1033 height 142
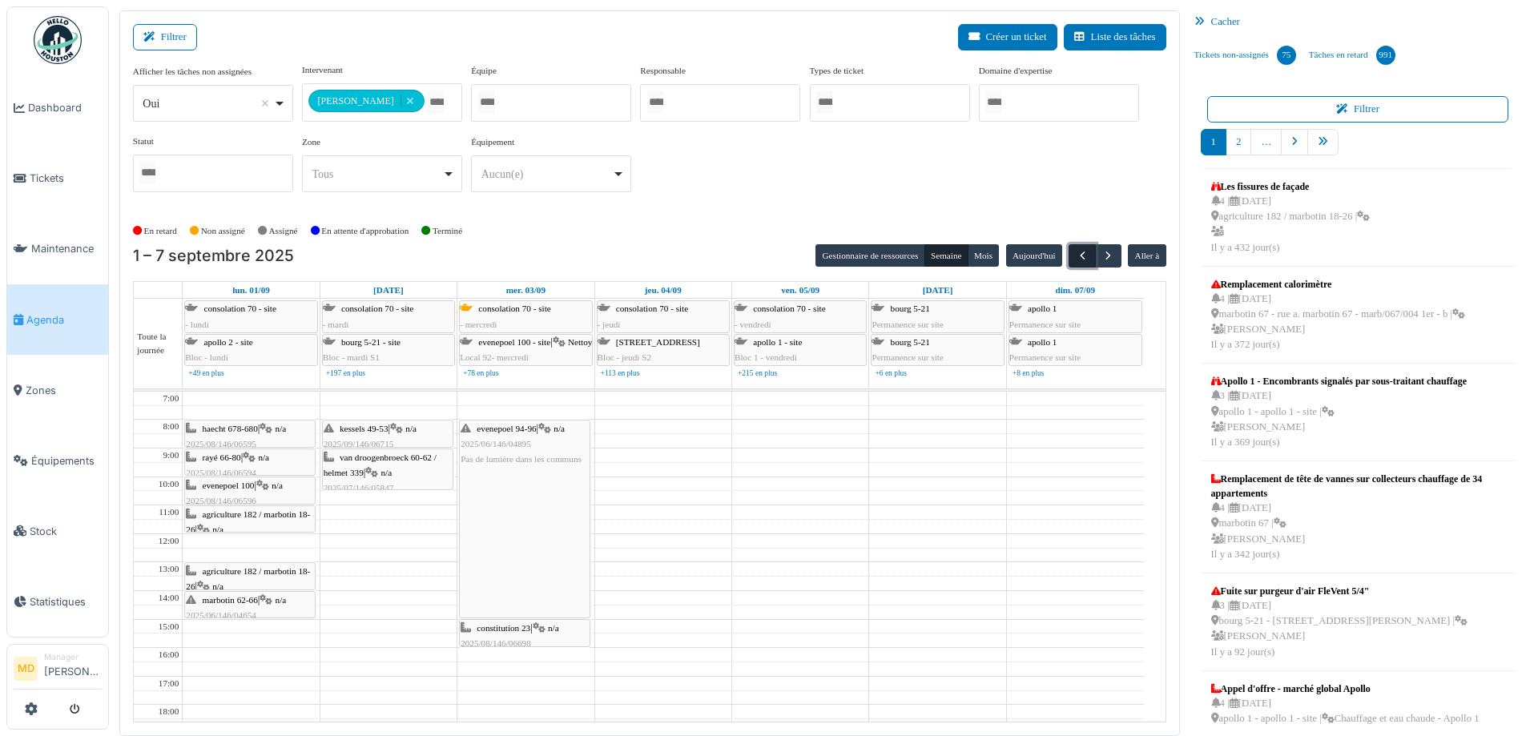
click at [1076, 254] on span "button" at bounding box center [1083, 256] width 14 height 14
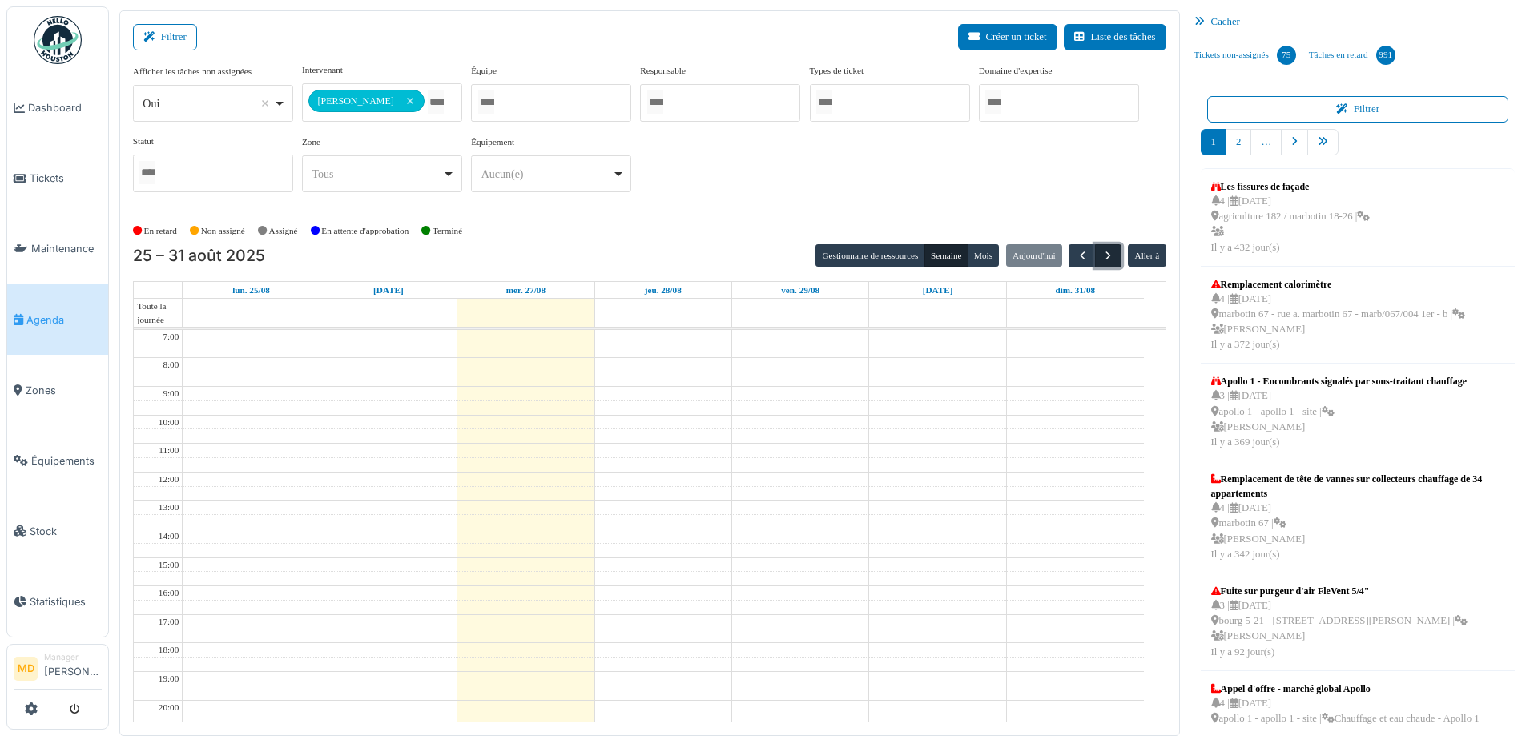
click at [1101, 255] on span "button" at bounding box center [1108, 256] width 14 height 14
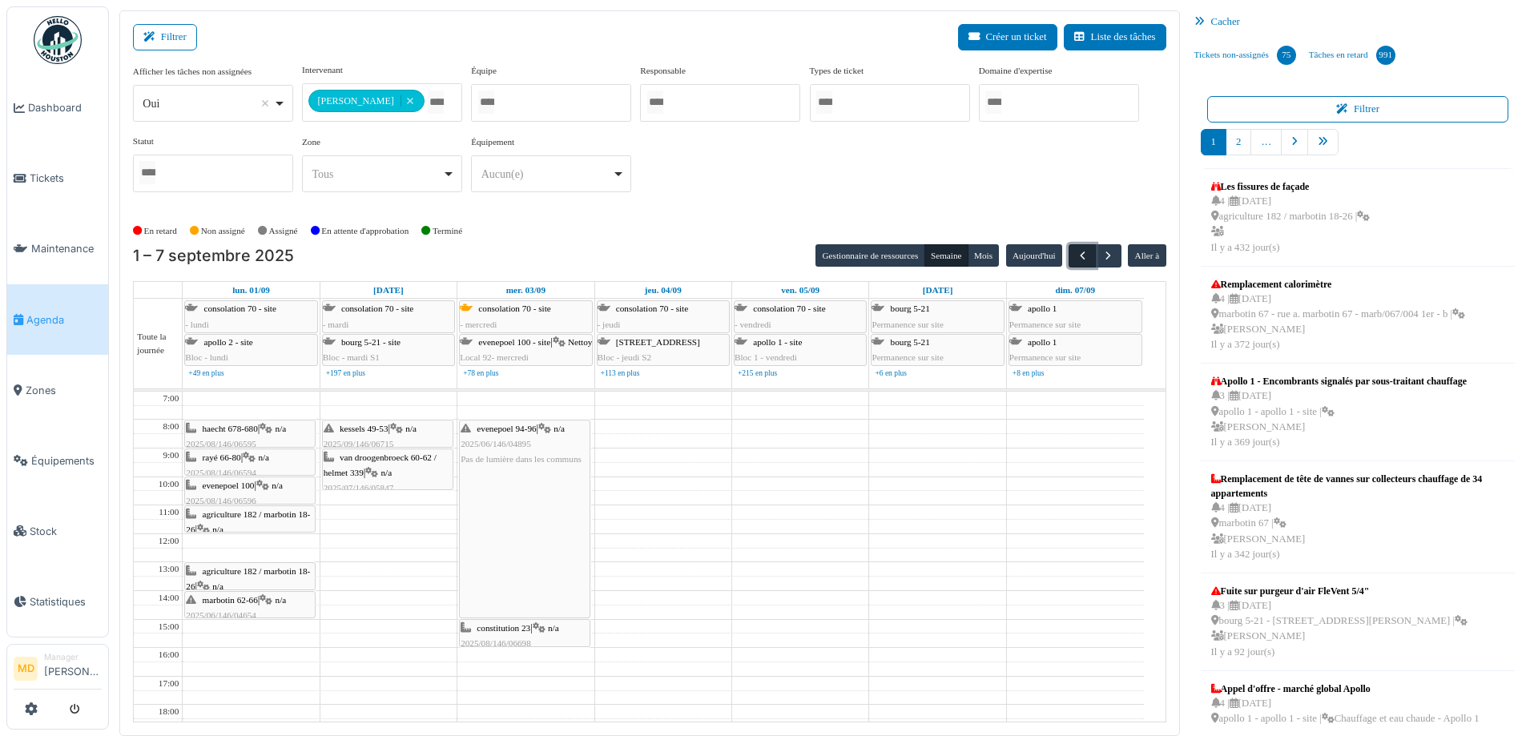
click at [1076, 255] on span "button" at bounding box center [1083, 256] width 14 height 14
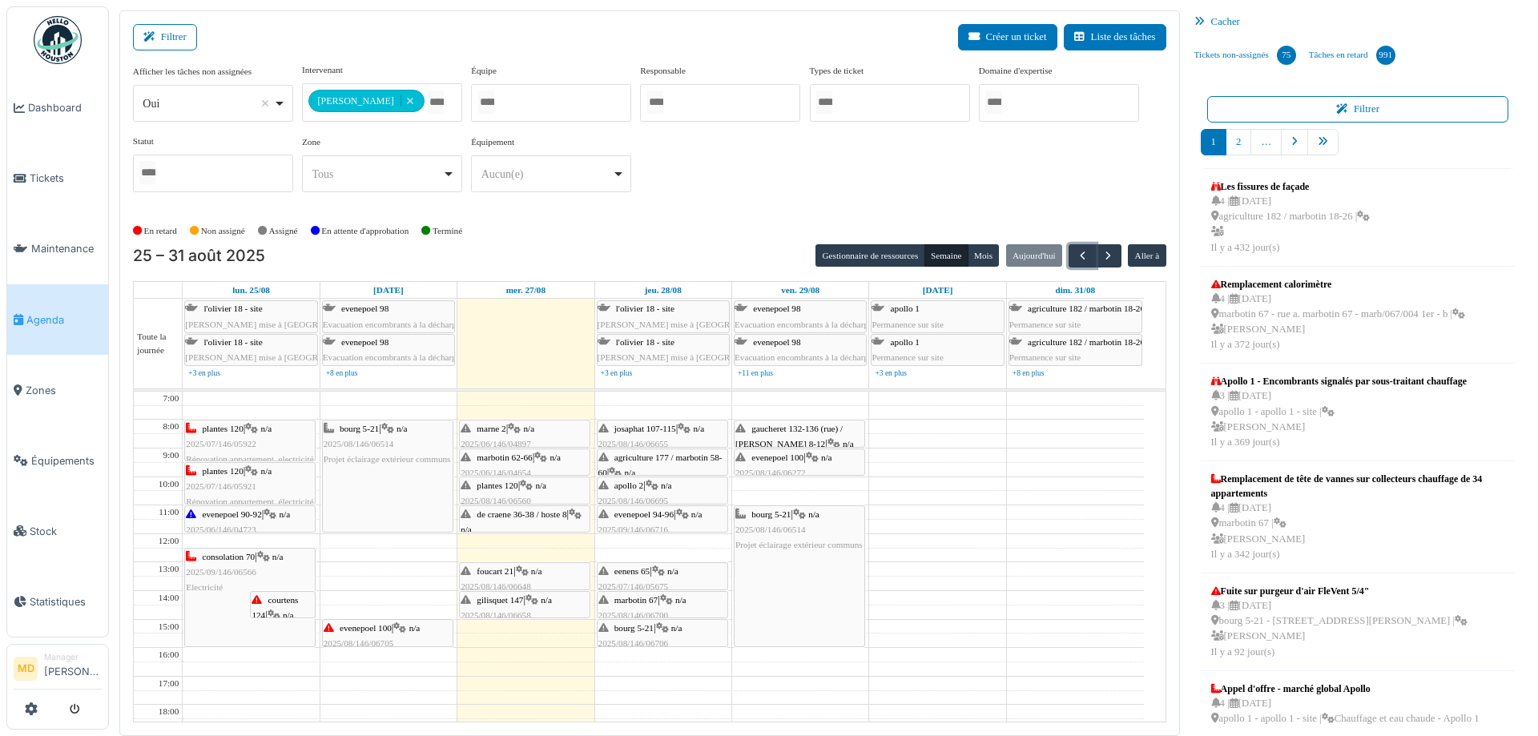
click at [689, 517] on icon at bounding box center [682, 514] width 13 height 10
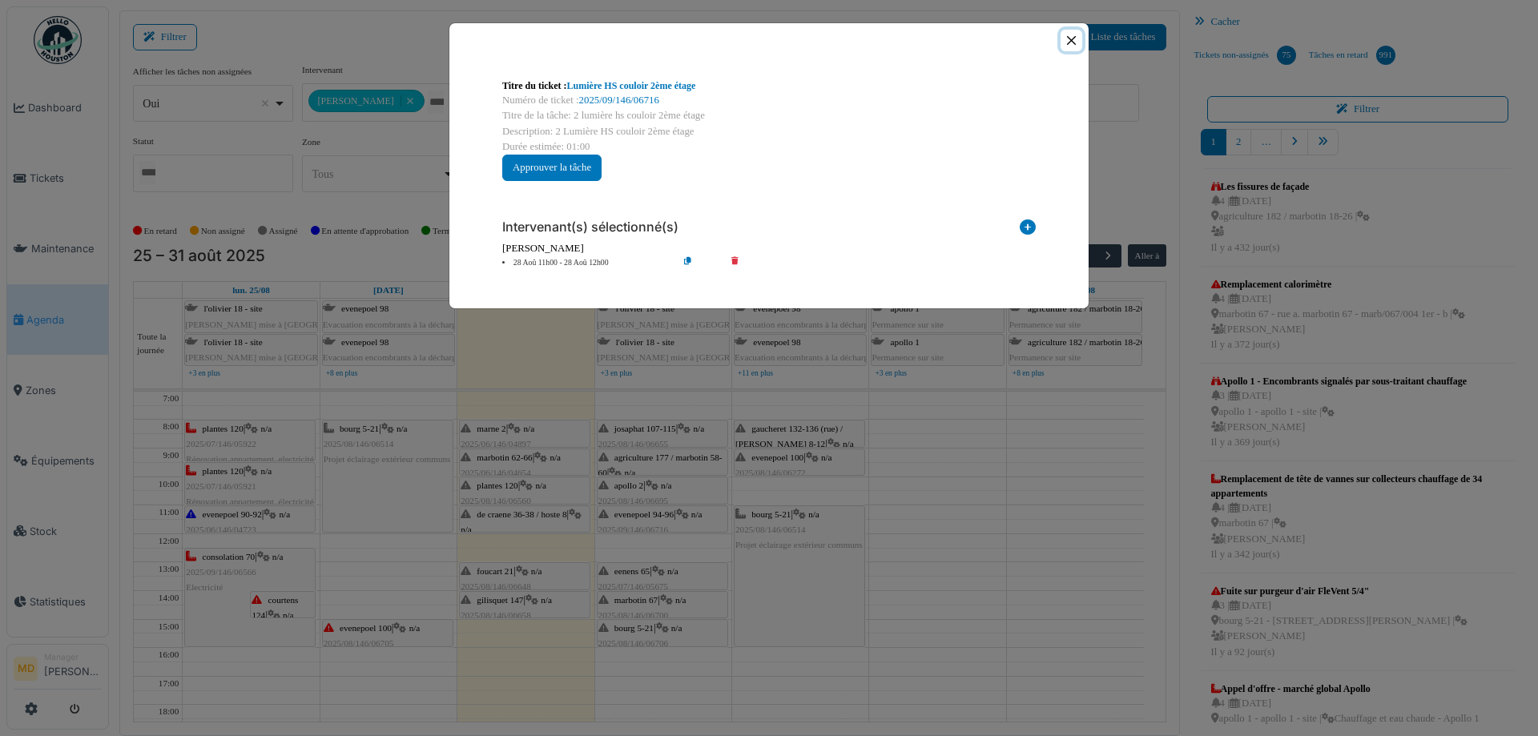
click at [1072, 38] on button "Close" at bounding box center [1071, 41] width 22 height 22
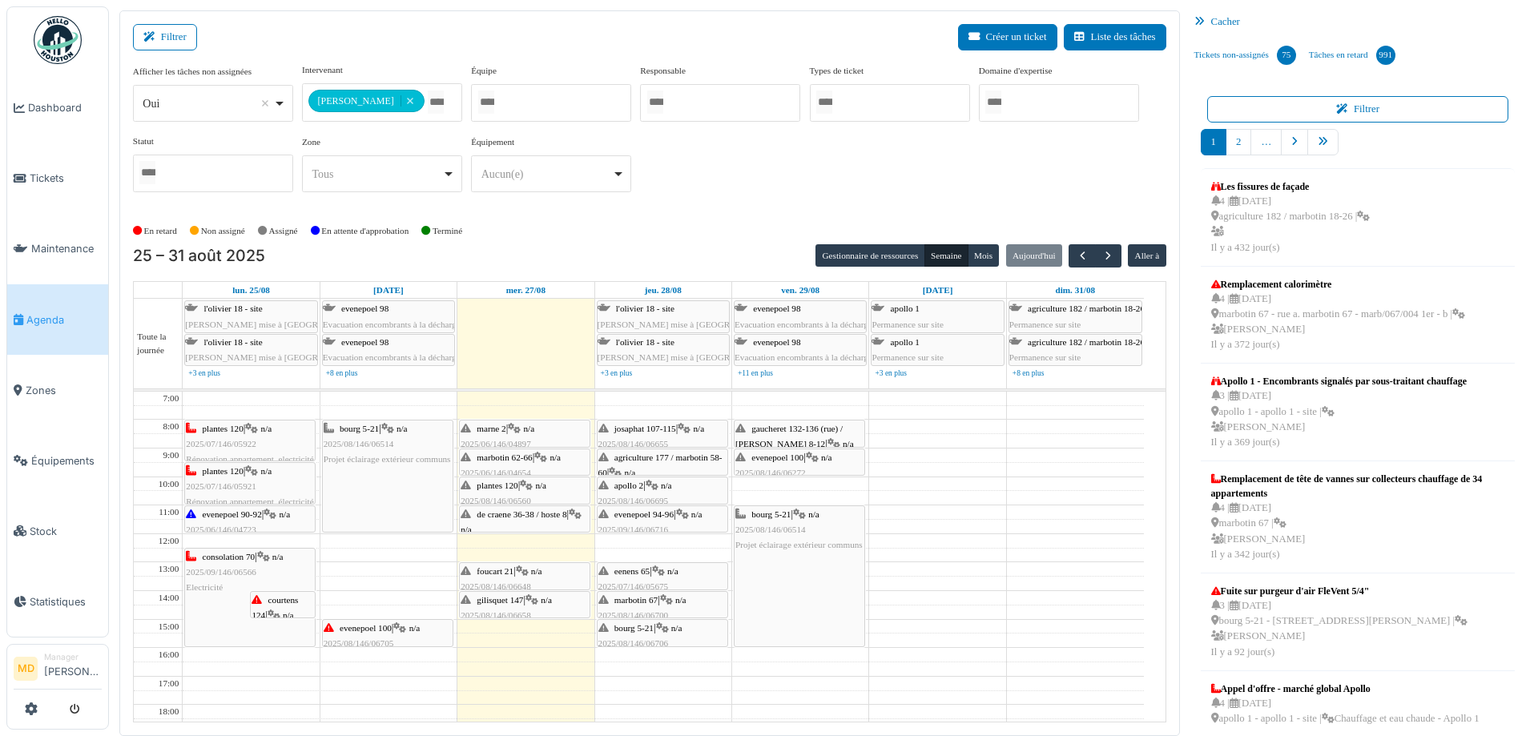
click at [538, 600] on icon at bounding box center [531, 600] width 13 height 10
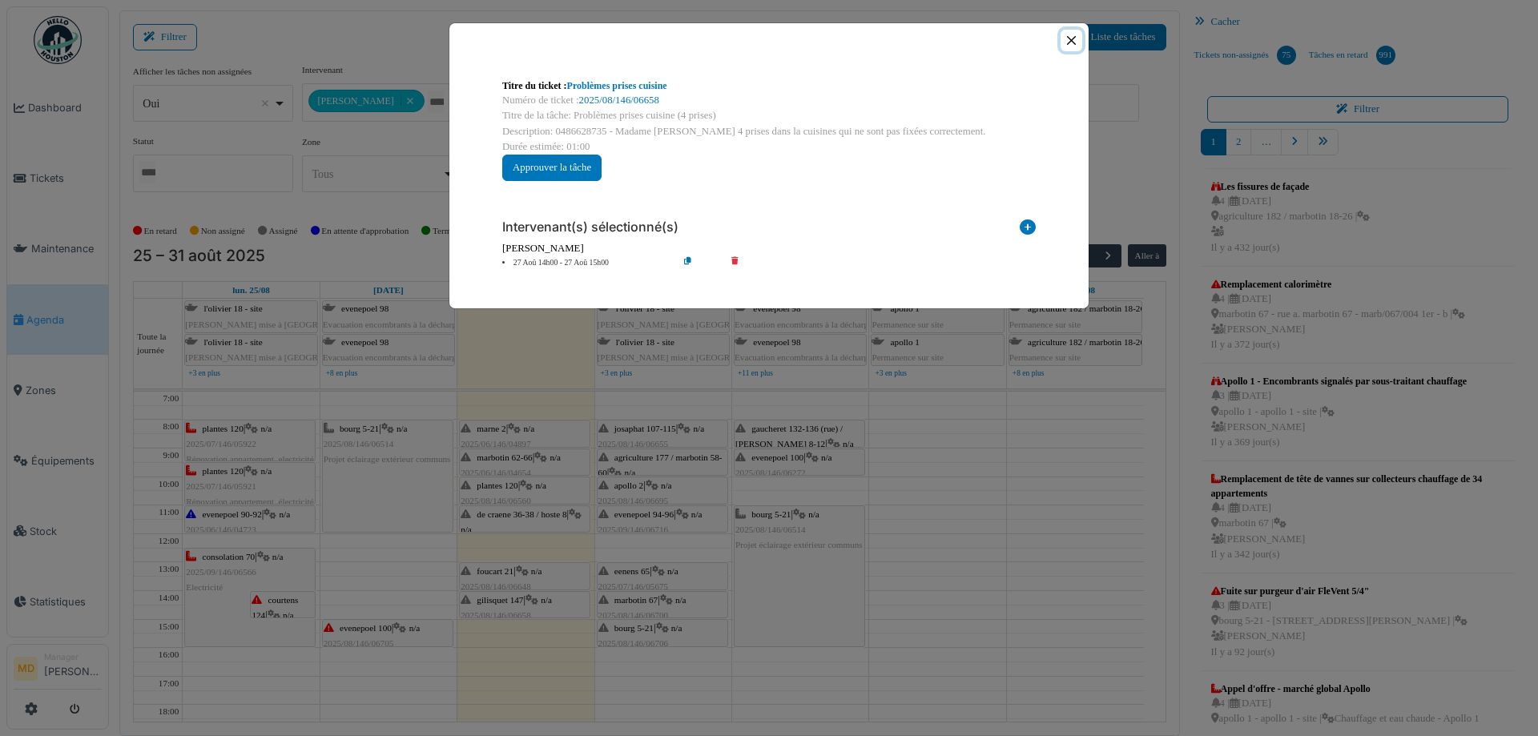
click at [1076, 40] on button "Close" at bounding box center [1071, 41] width 22 height 22
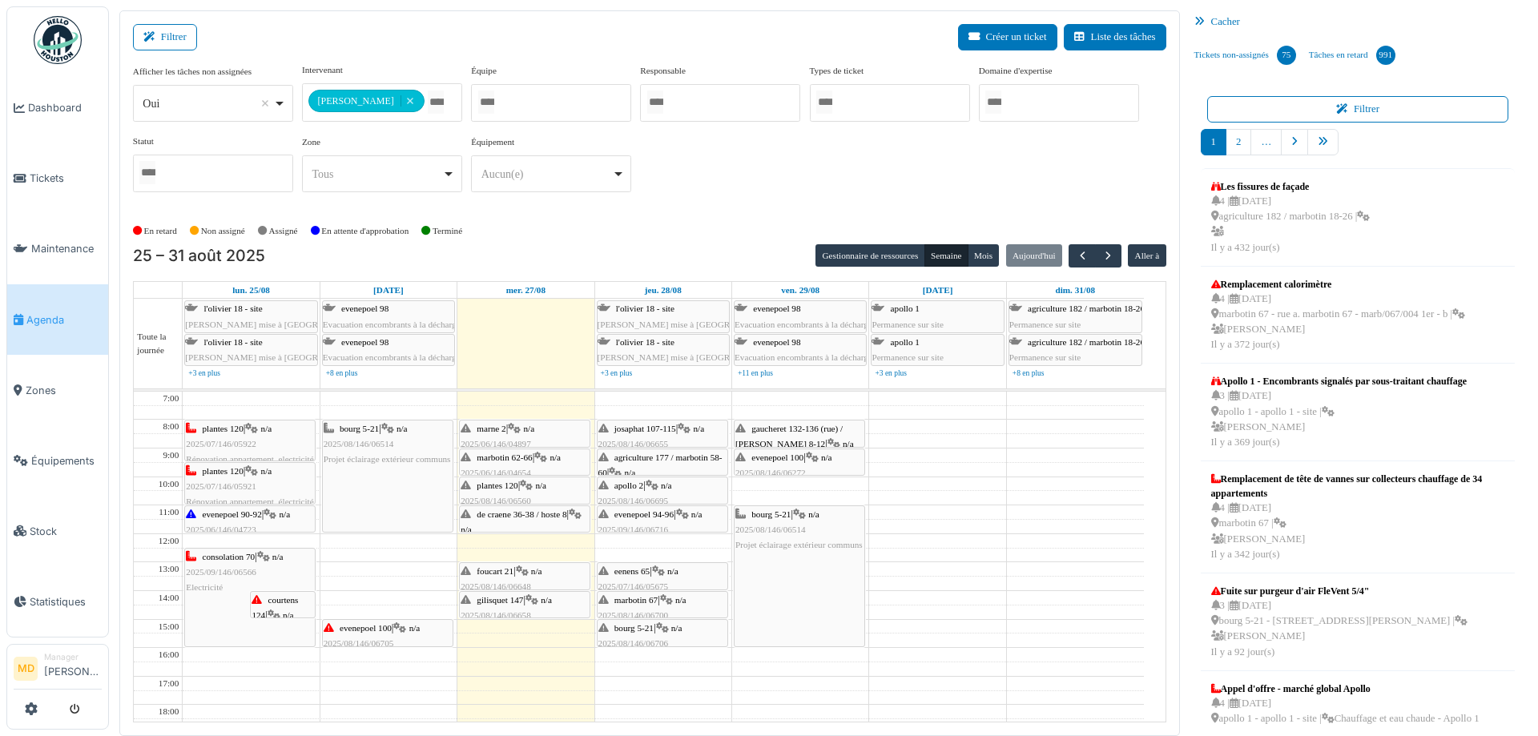
click at [819, 162] on div "**********" at bounding box center [649, 134] width 1033 height 142
click at [1103, 266] on button "button" at bounding box center [1108, 255] width 26 height 23
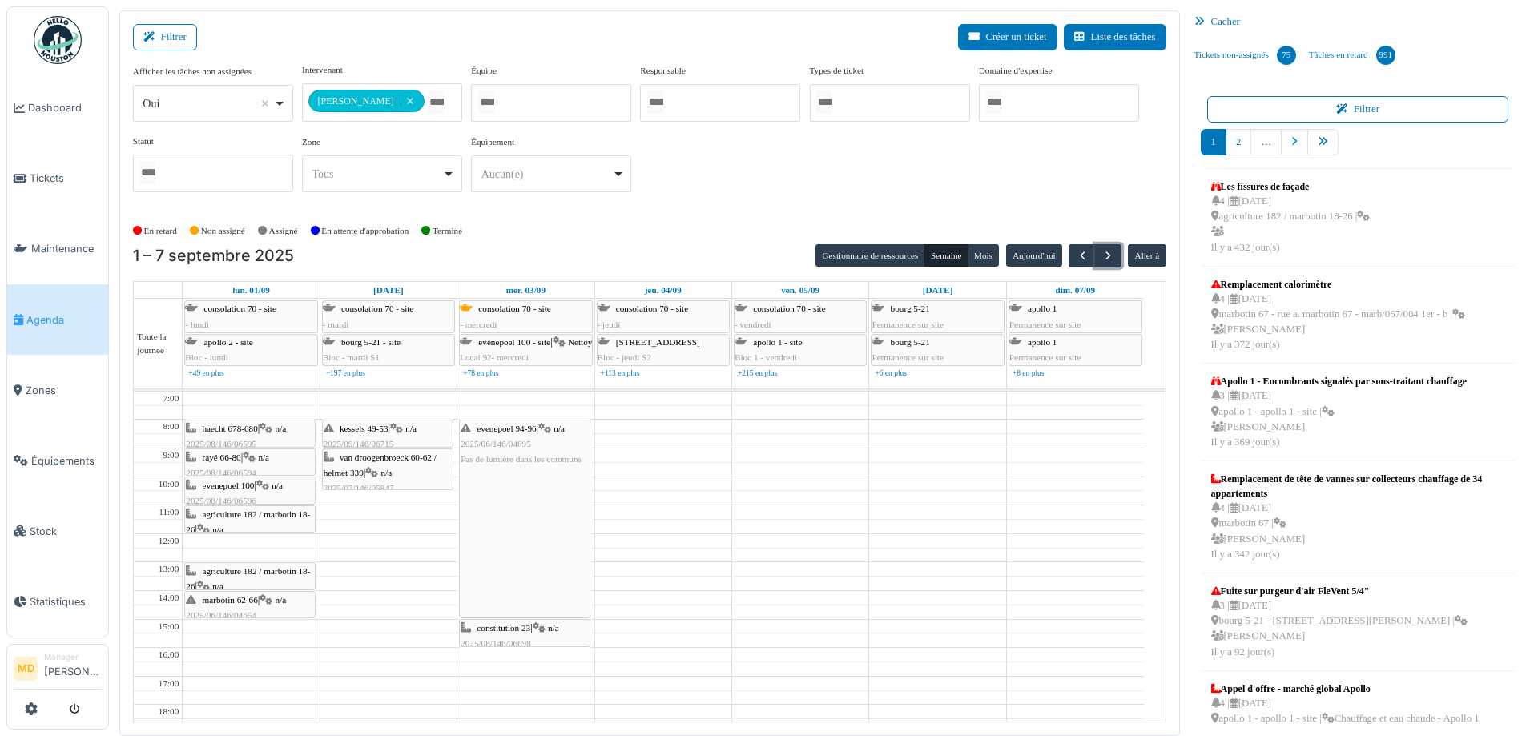
click at [549, 428] on icon at bounding box center [544, 429] width 13 height 10
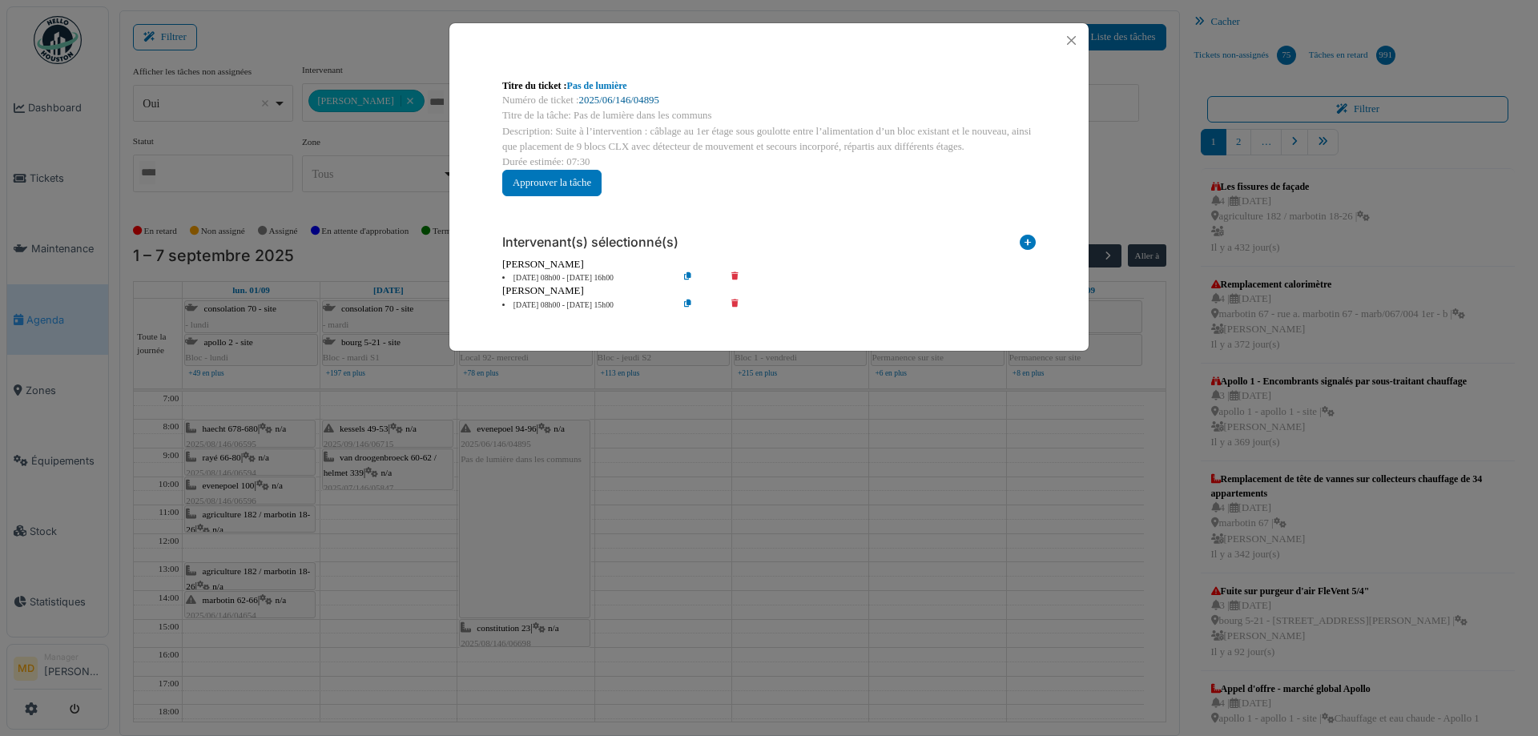
click at [594, 100] on link "2025/06/146/04895" at bounding box center [619, 100] width 80 height 11
click at [1071, 45] on button "Close" at bounding box center [1071, 41] width 22 height 22
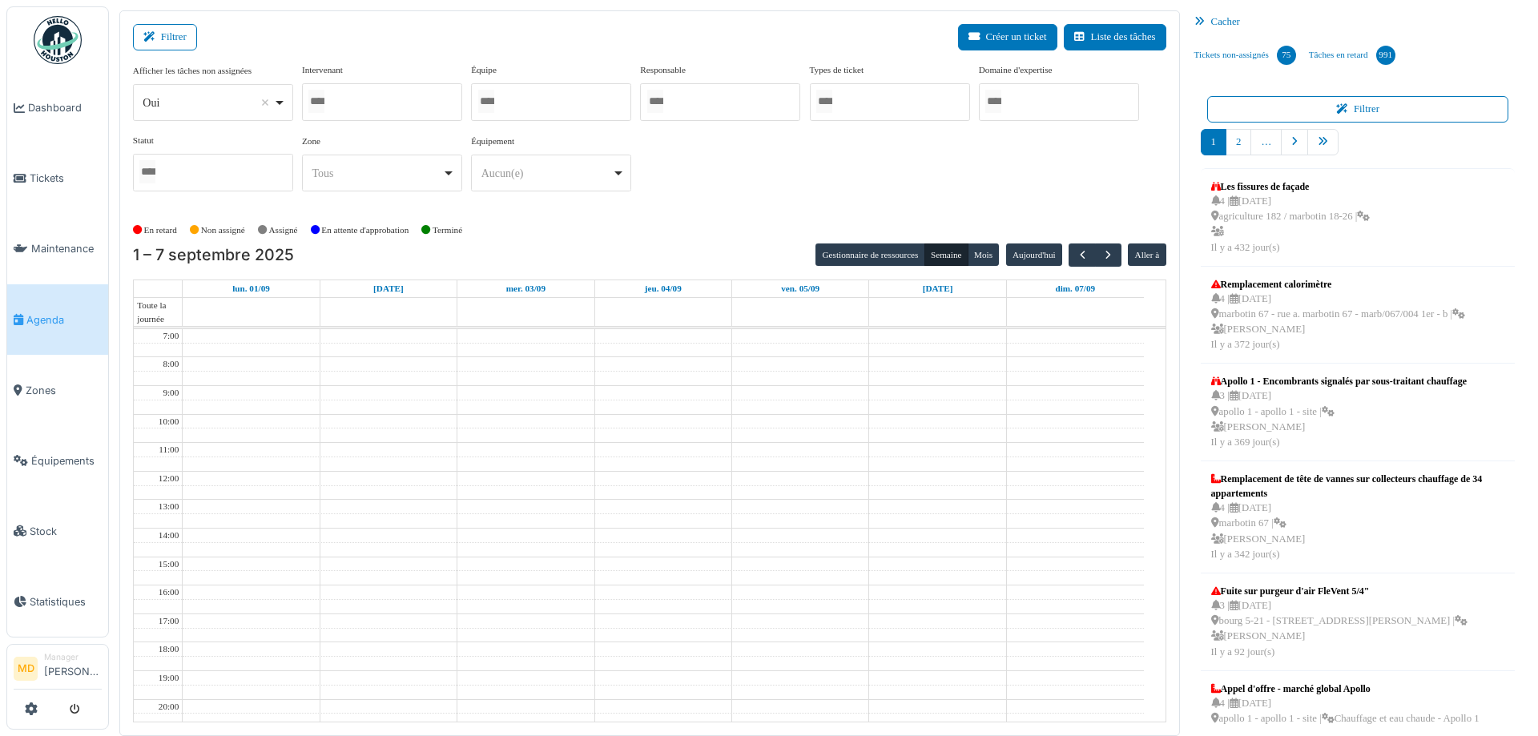
click at [396, 104] on div at bounding box center [382, 102] width 160 height 38
type input "****"
click at [842, 207] on div "**********" at bounding box center [649, 140] width 1033 height 155
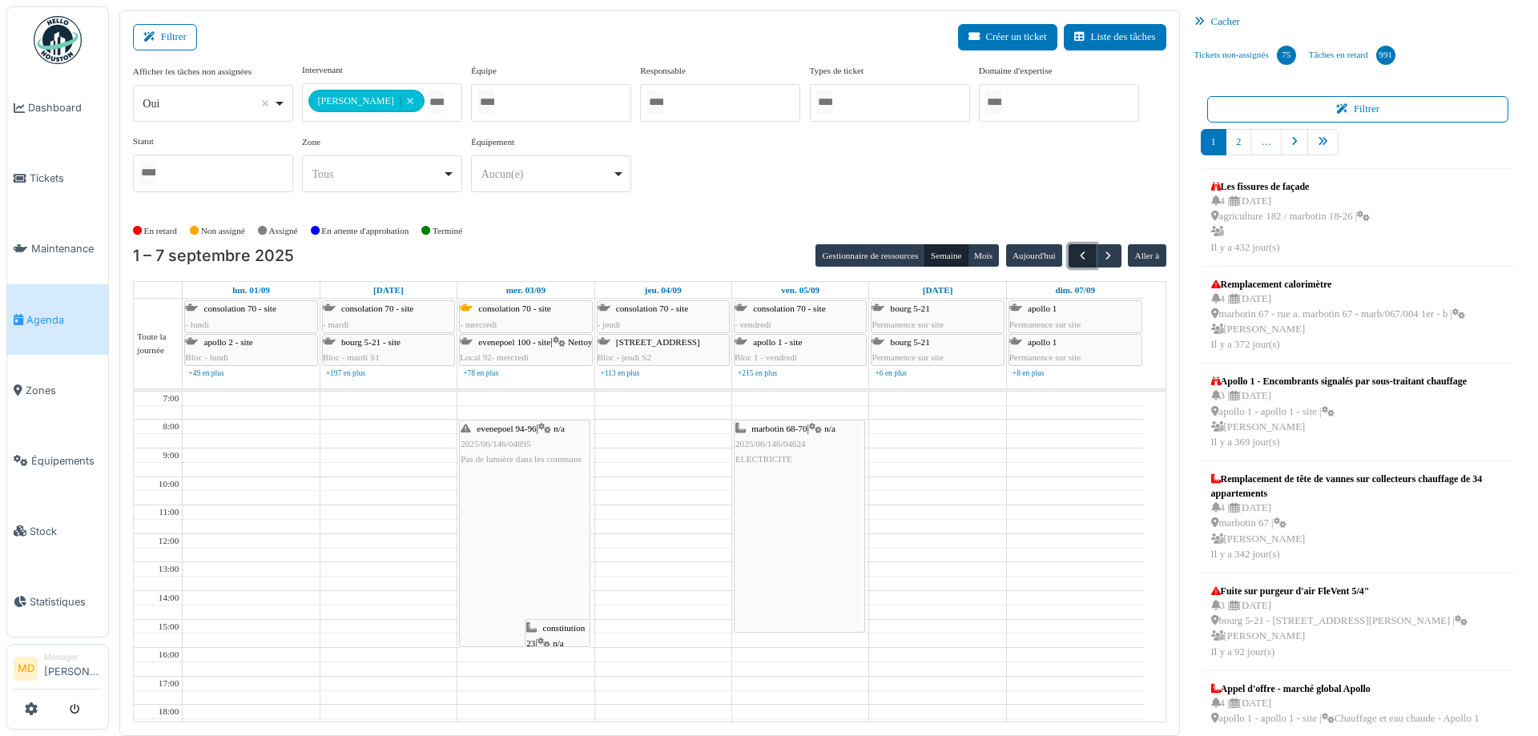
click at [1068, 259] on button "button" at bounding box center [1081, 255] width 26 height 23
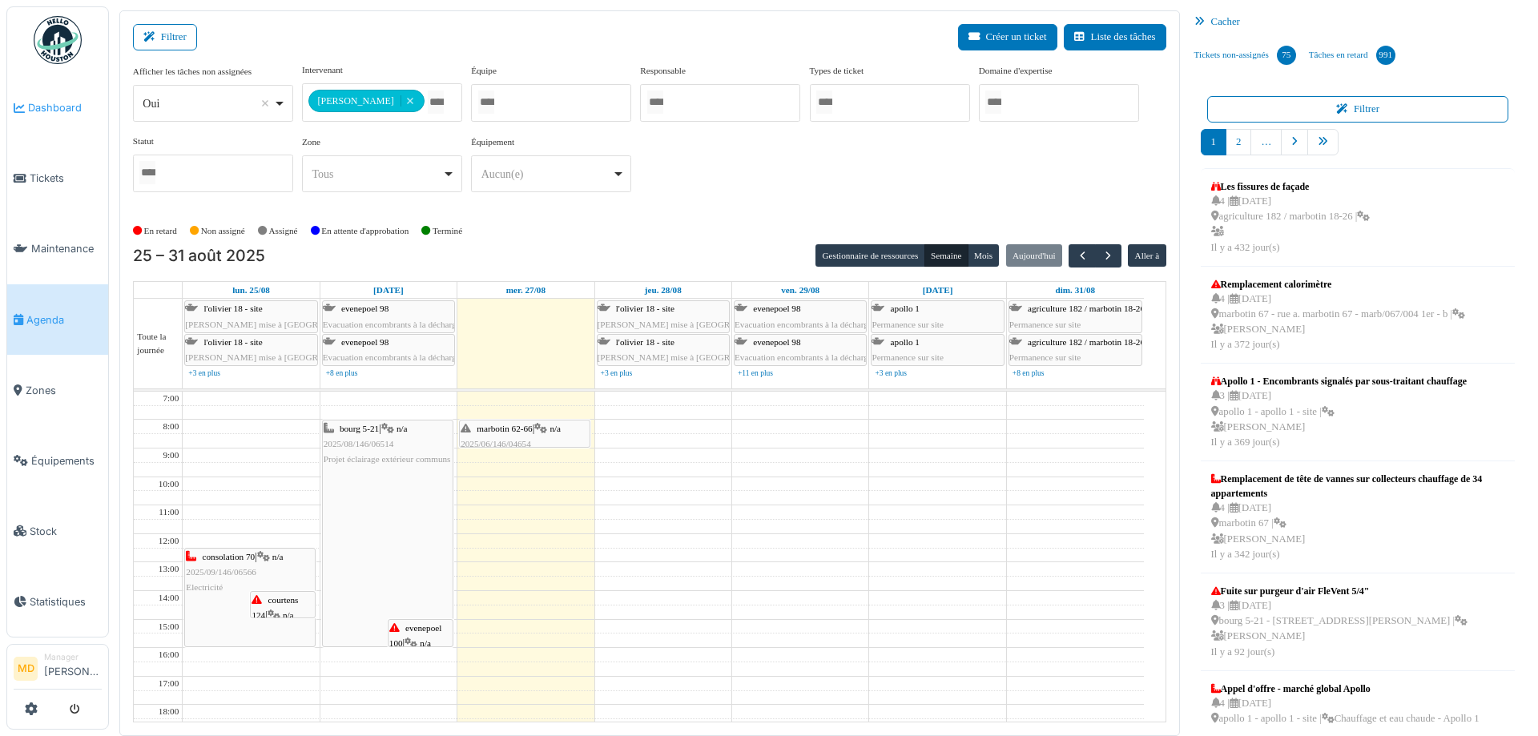
click at [74, 100] on span "Dashboard" at bounding box center [65, 107] width 74 height 15
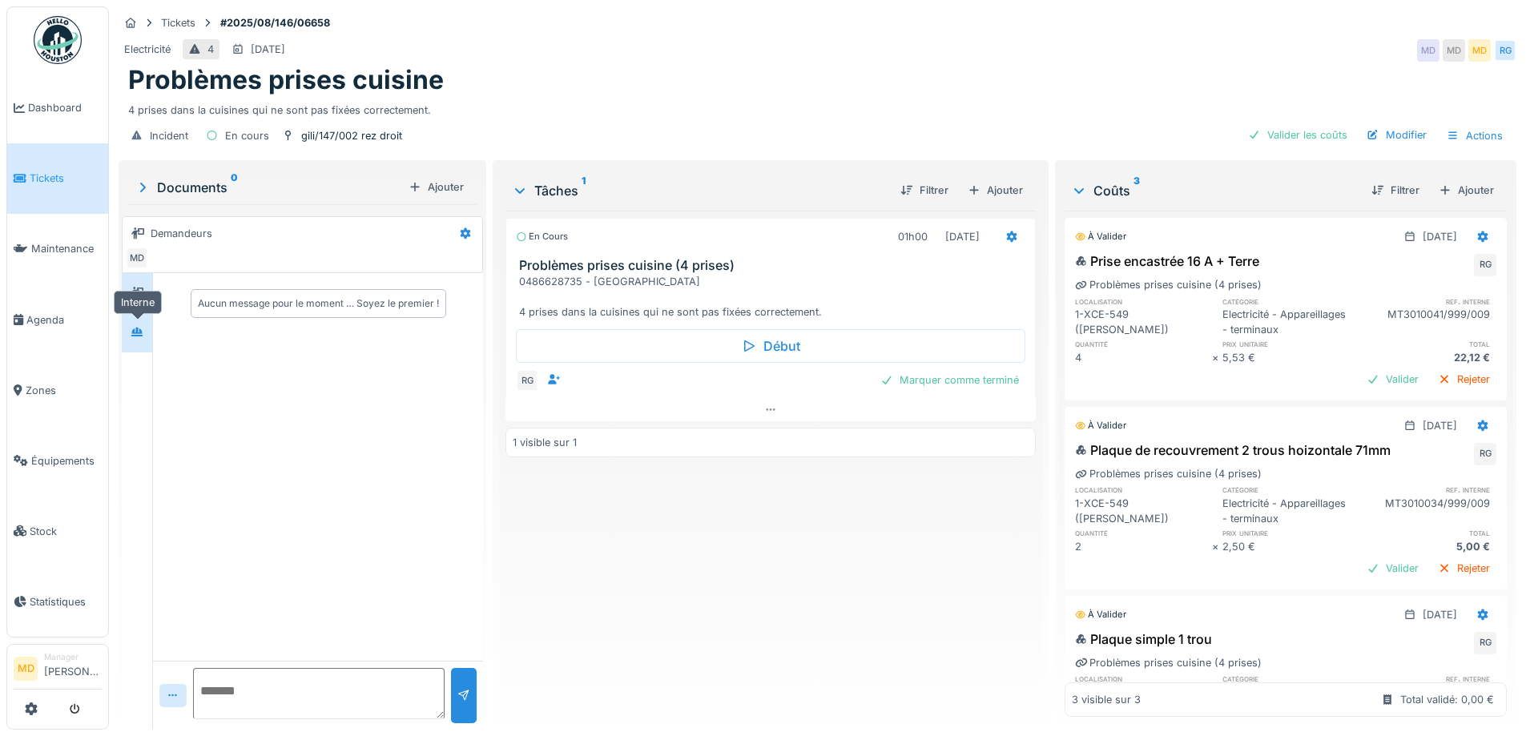
click at [147, 333] on div at bounding box center [137, 332] width 24 height 20
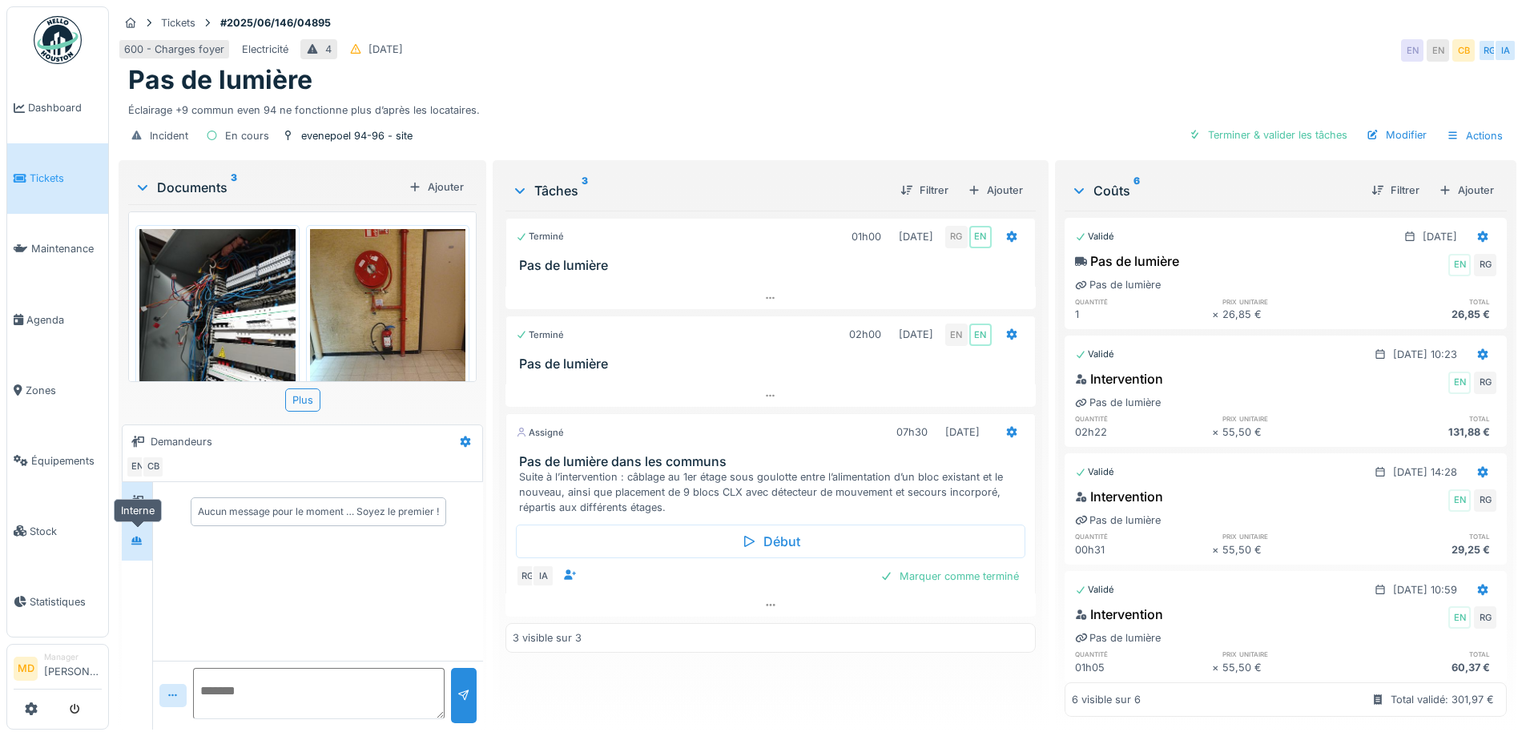
click at [148, 538] on div at bounding box center [137, 541] width 24 height 20
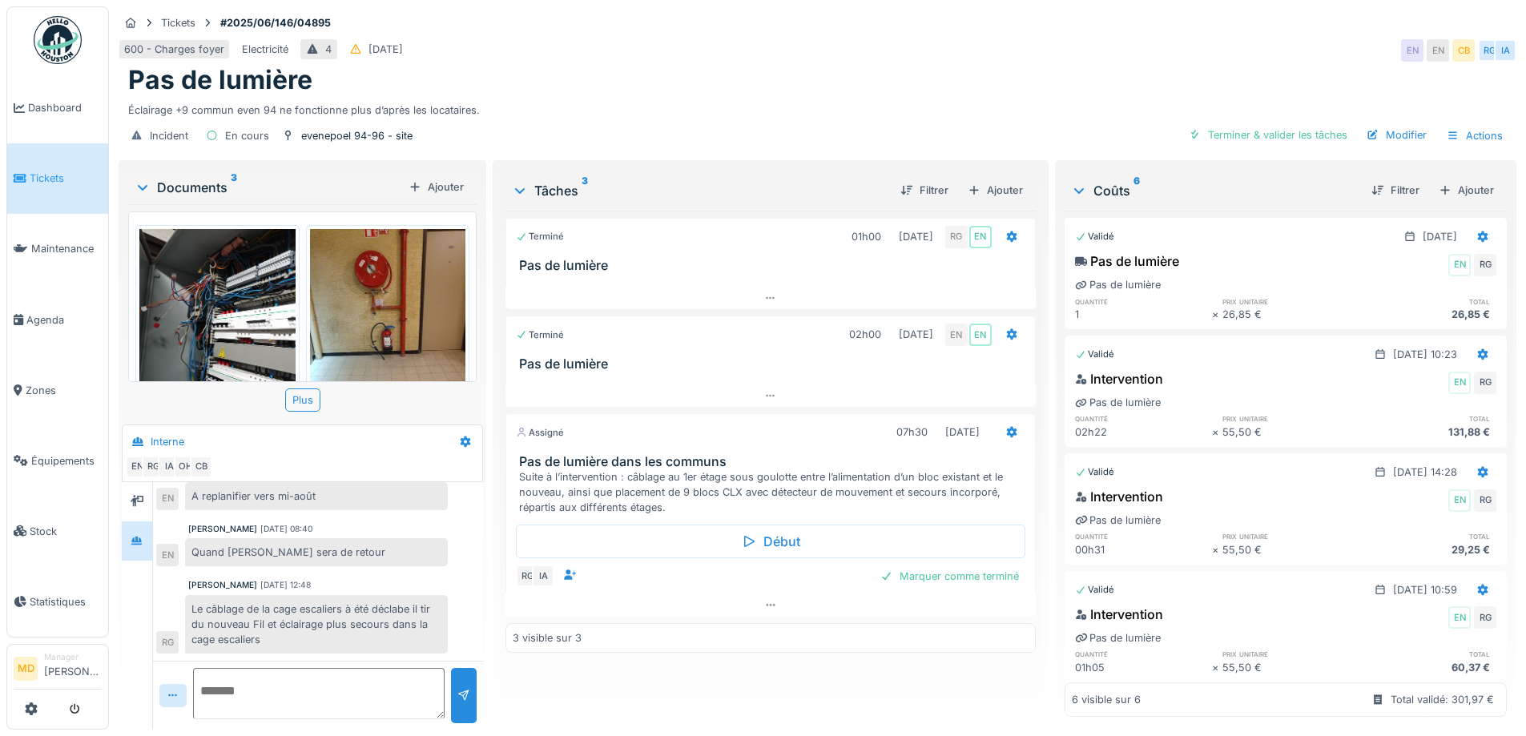
scroll to position [12, 0]
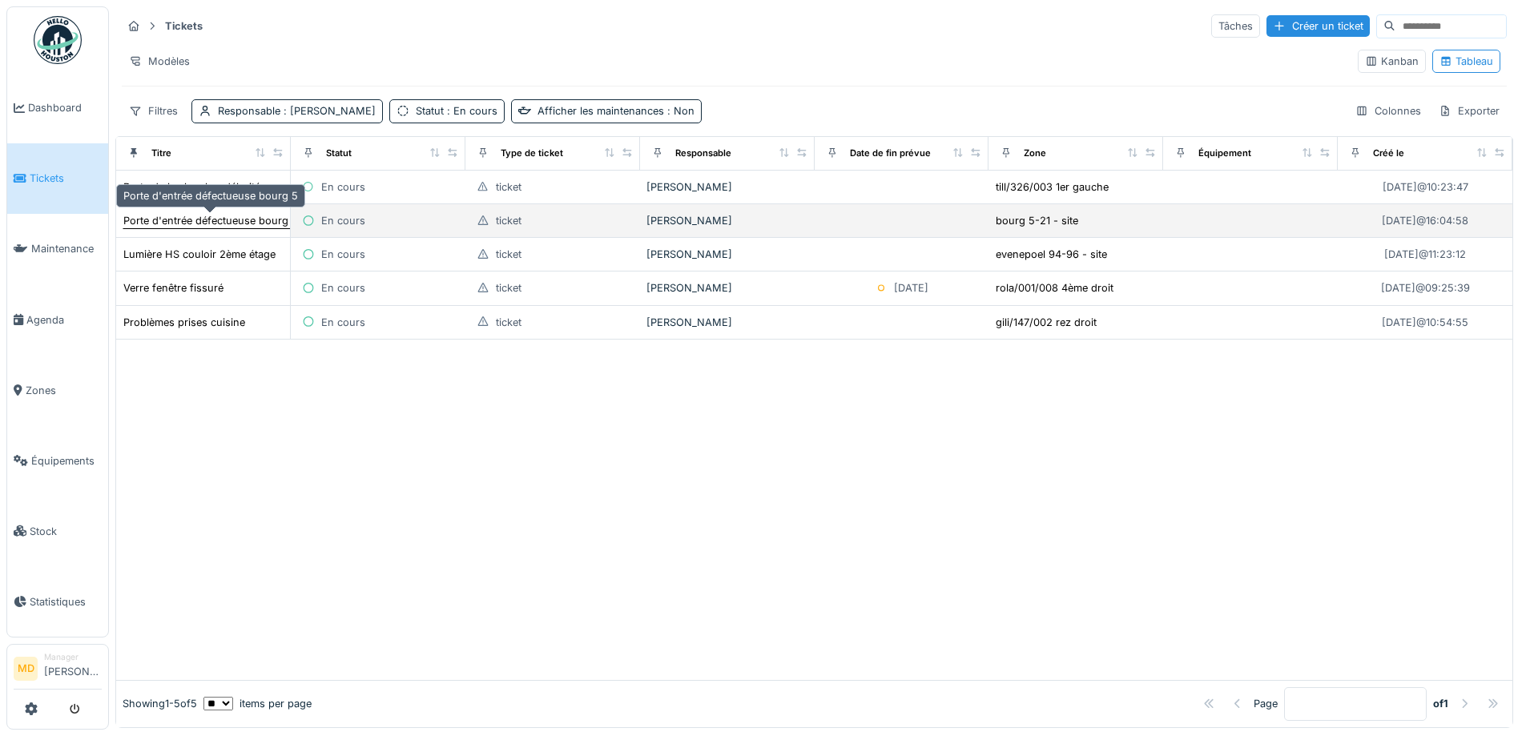
click at [228, 214] on div "Porte d'entrée défectueuse bourg 5" at bounding box center [210, 220] width 175 height 15
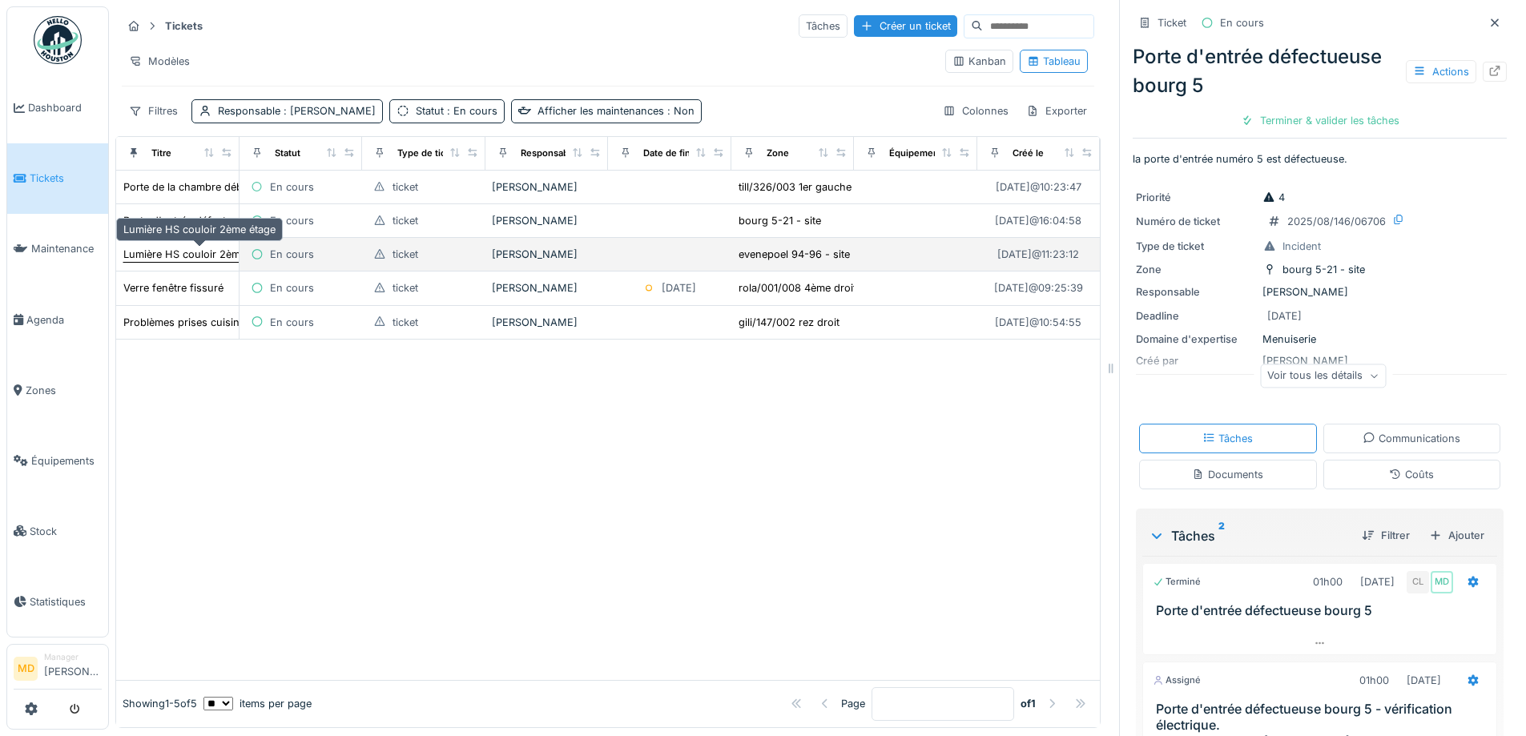
click at [179, 251] on div "Lumière HS couloir 2ème étage" at bounding box center [199, 254] width 152 height 15
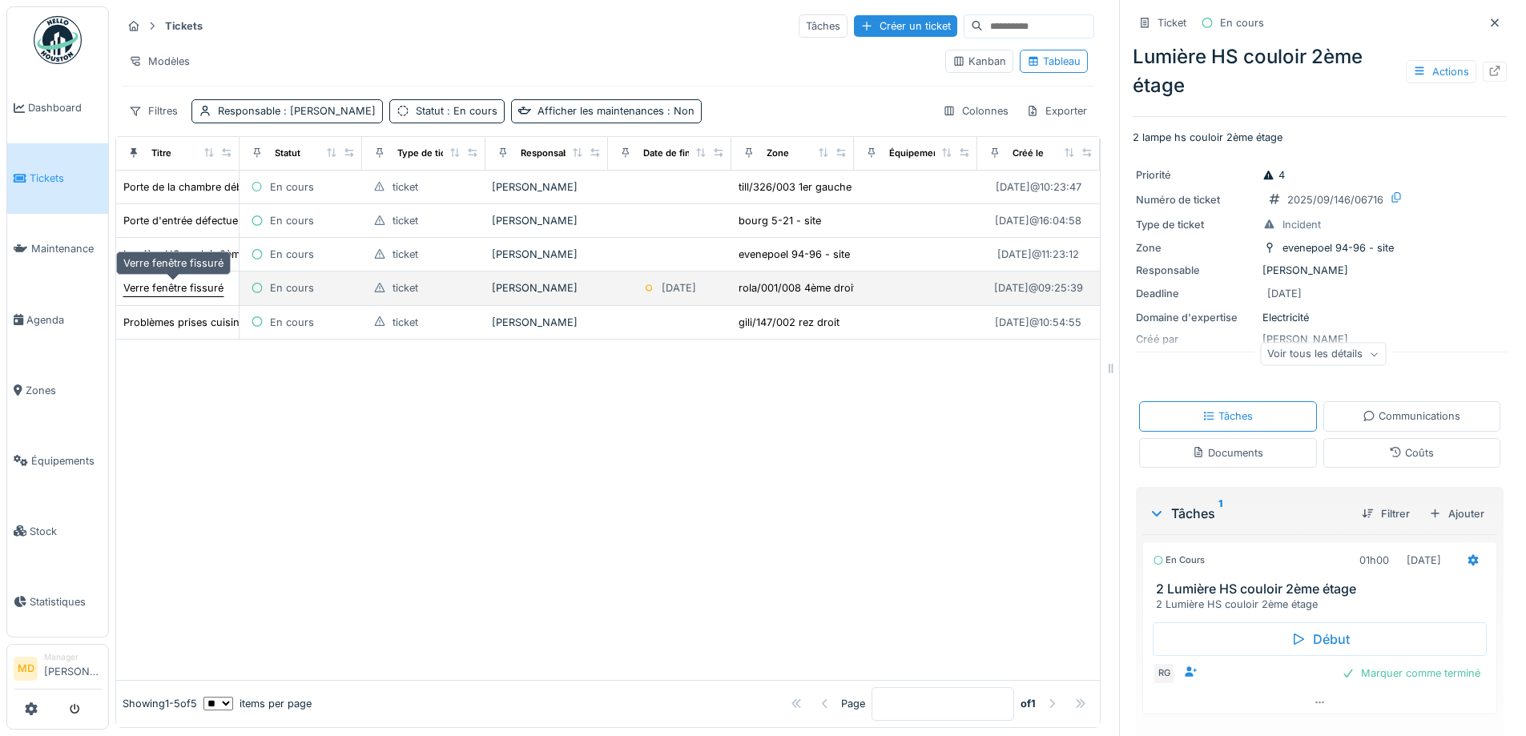
click at [173, 286] on div "Verre fenêtre fissuré" at bounding box center [173, 287] width 100 height 15
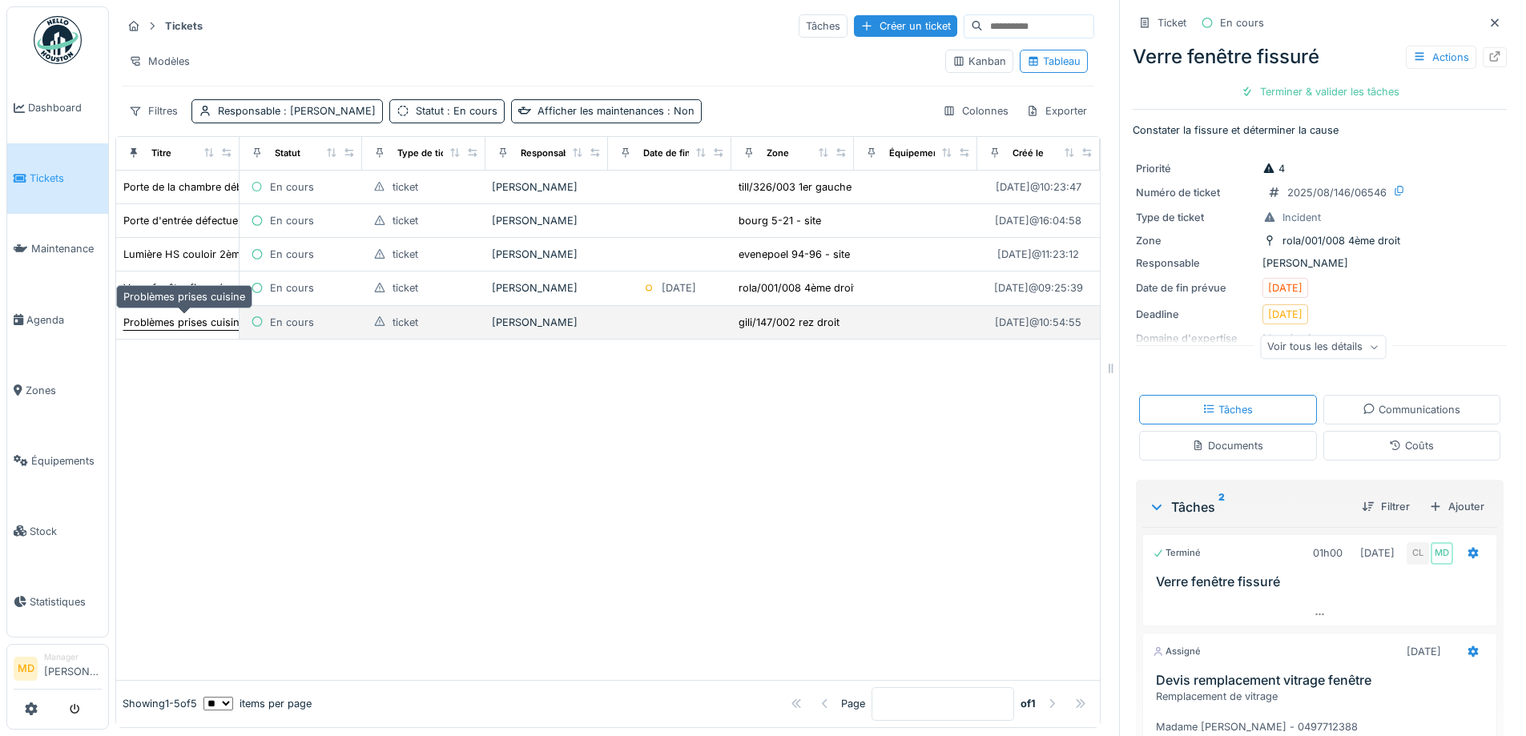
click at [171, 321] on div "Problèmes prises cuisine" at bounding box center [184, 322] width 122 height 15
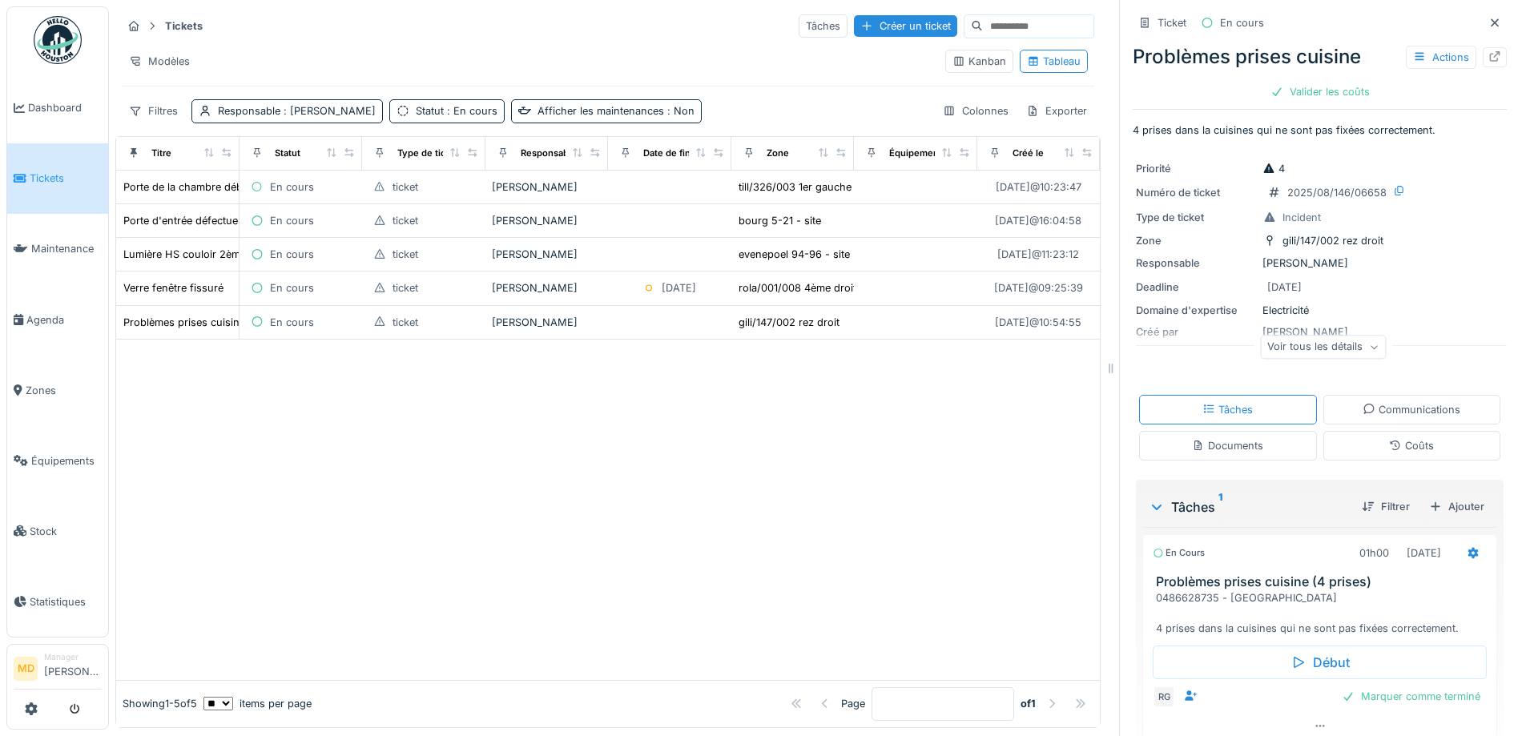
scroll to position [60, 0]
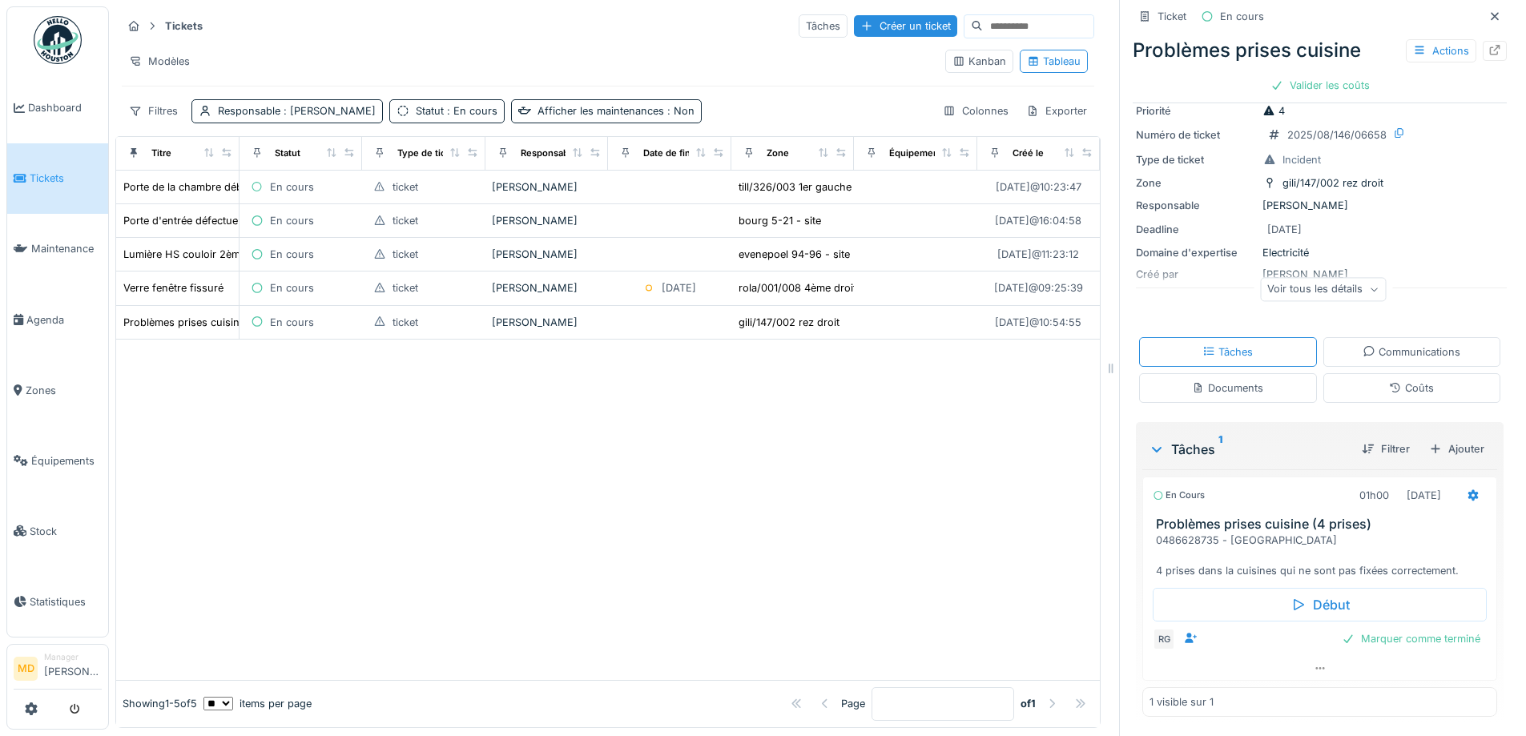
click at [1349, 383] on div "Coûts" at bounding box center [1412, 388] width 178 height 30
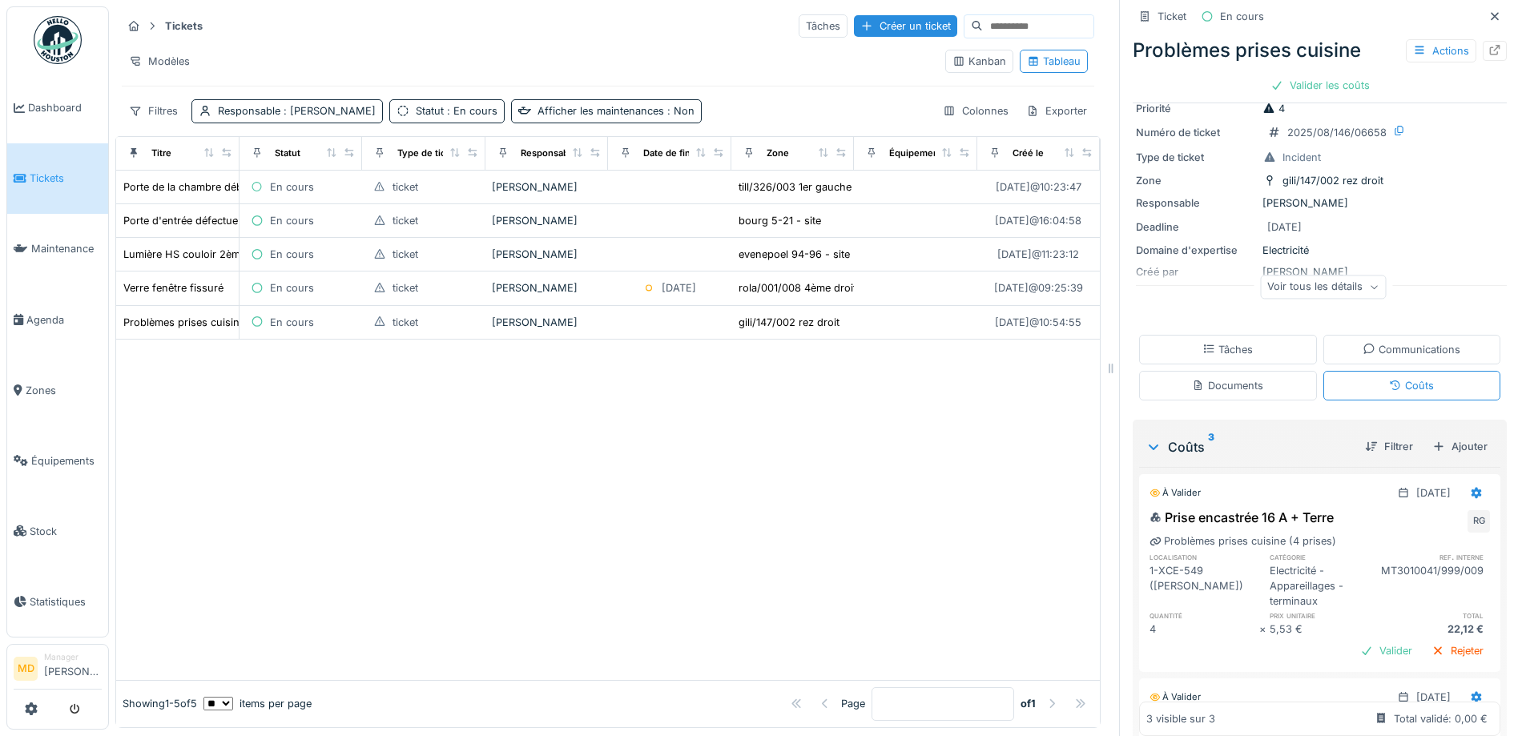
scroll to position [486, 0]
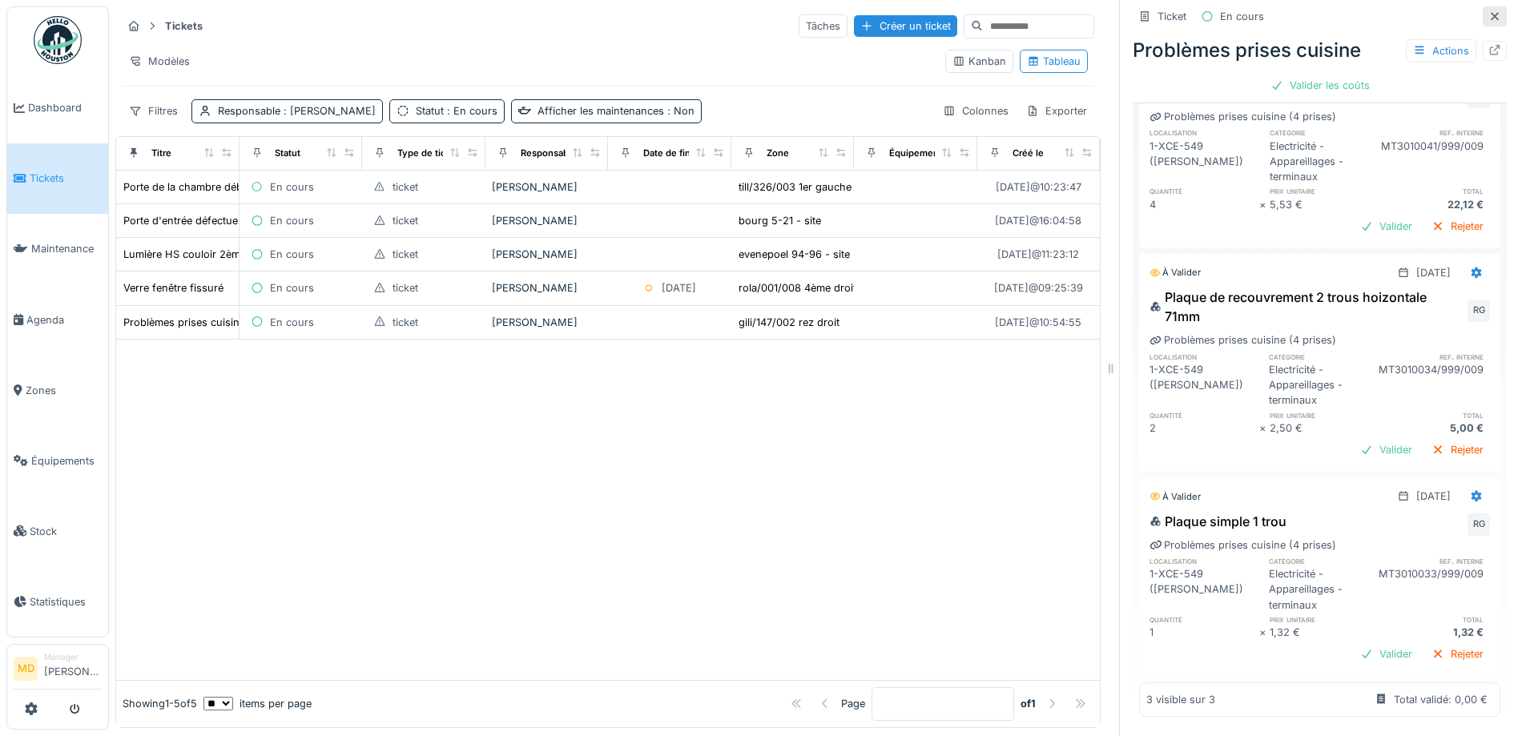
click at [1490, 12] on icon at bounding box center [1494, 16] width 8 height 8
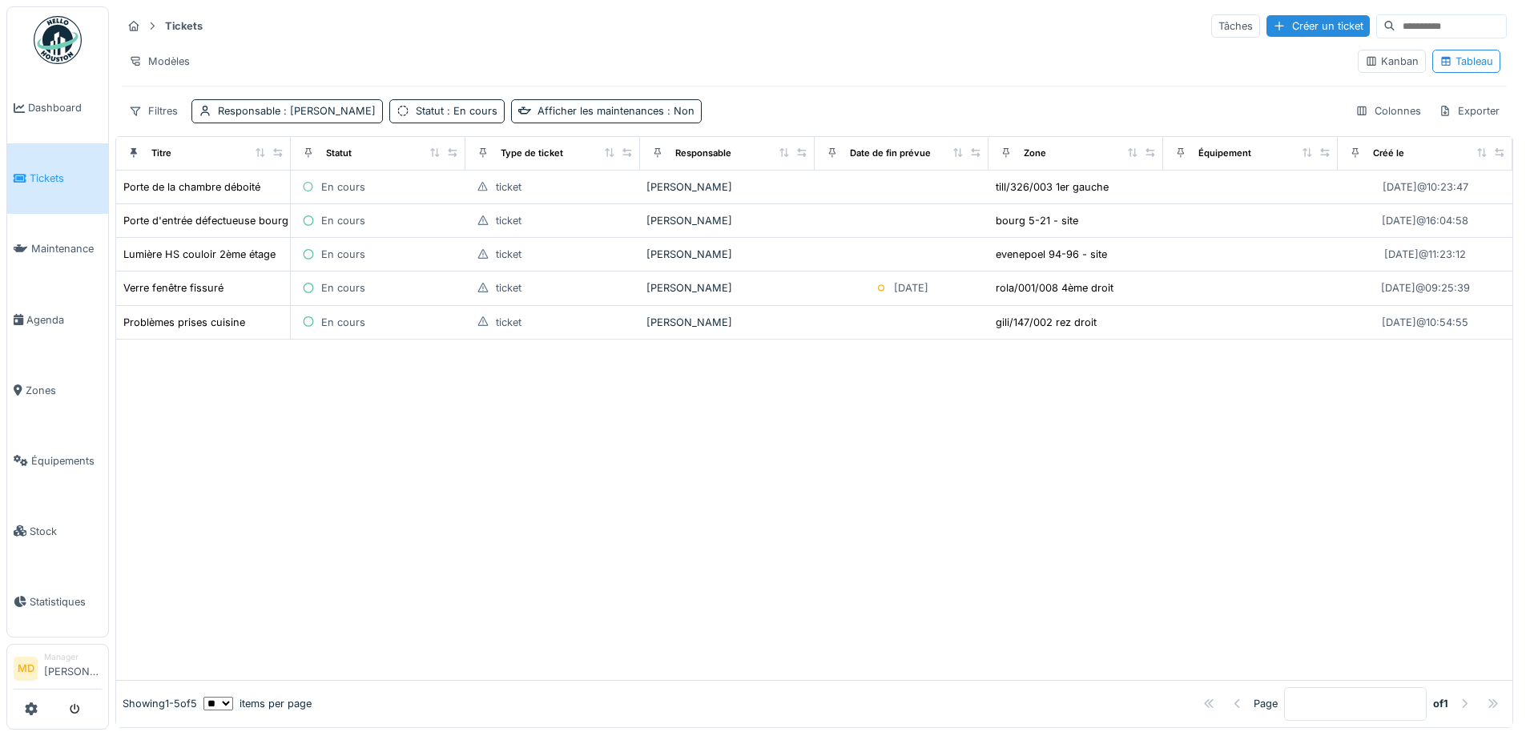
scroll to position [10, 0]
drag, startPoint x: 313, startPoint y: 407, endPoint x: 314, endPoint y: 450, distance: 43.3
click at [314, 407] on div at bounding box center [814, 510] width 1396 height 340
click at [533, 505] on div at bounding box center [814, 510] width 1396 height 340
click at [66, 107] on span "Dashboard" at bounding box center [65, 107] width 74 height 15
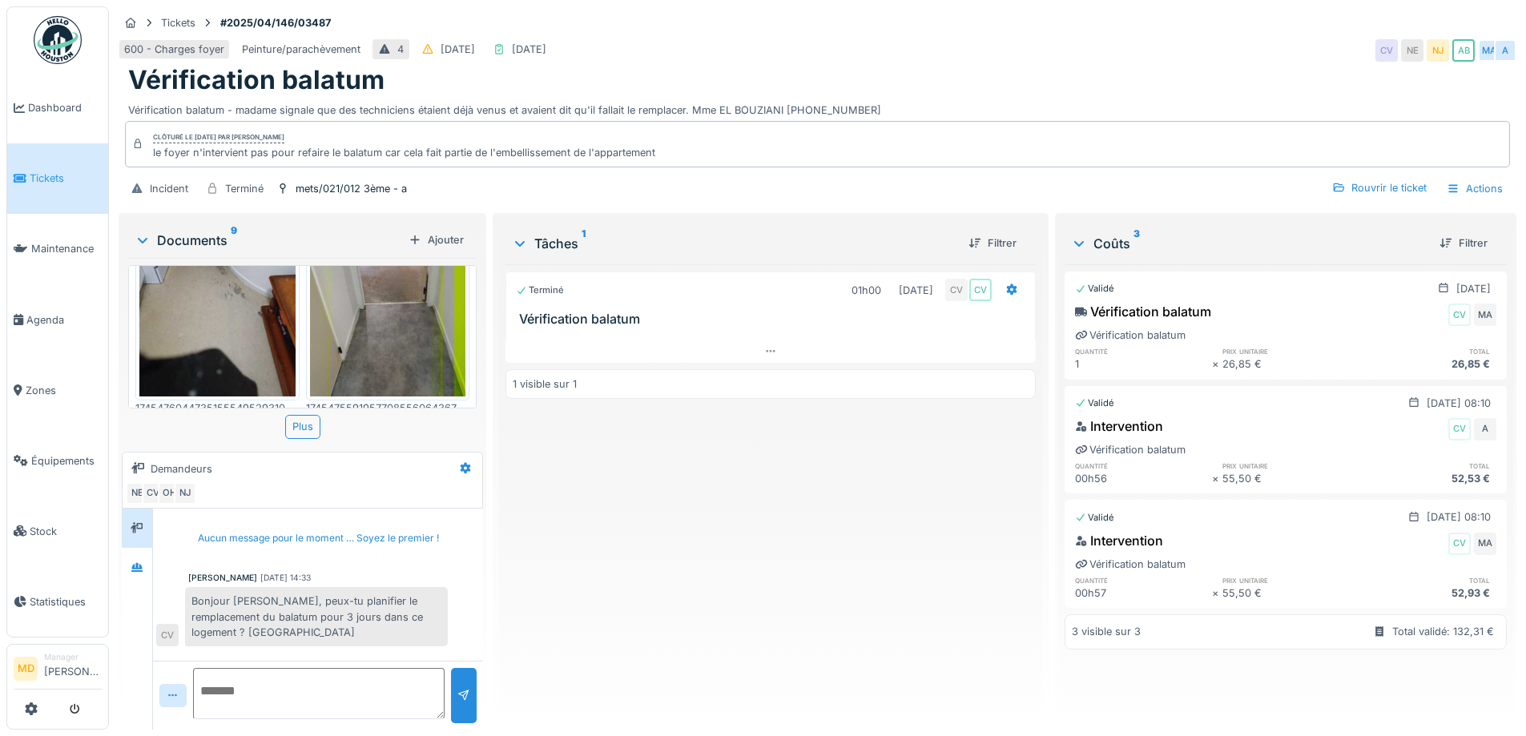
scroll to position [905, 0]
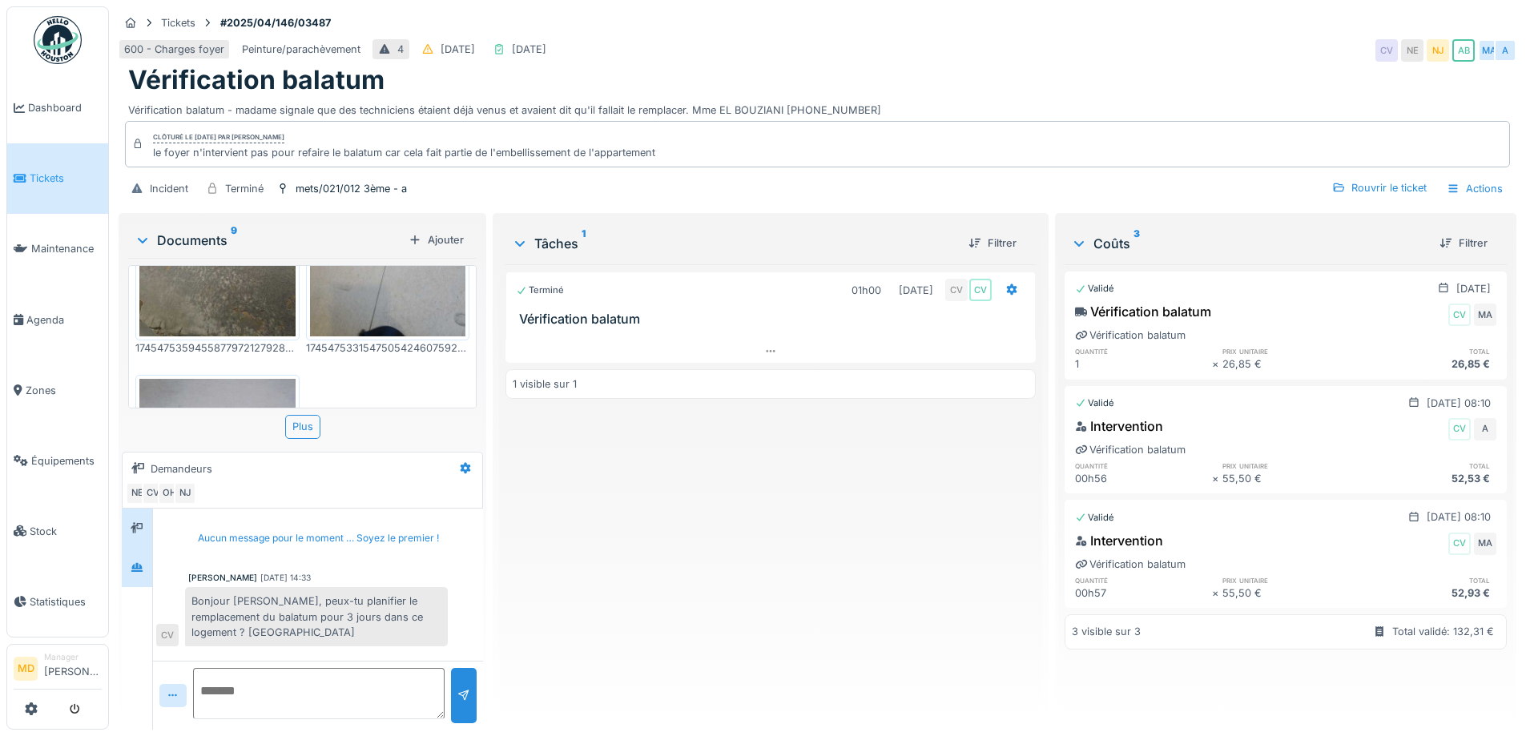
click at [134, 562] on icon at bounding box center [137, 567] width 13 height 10
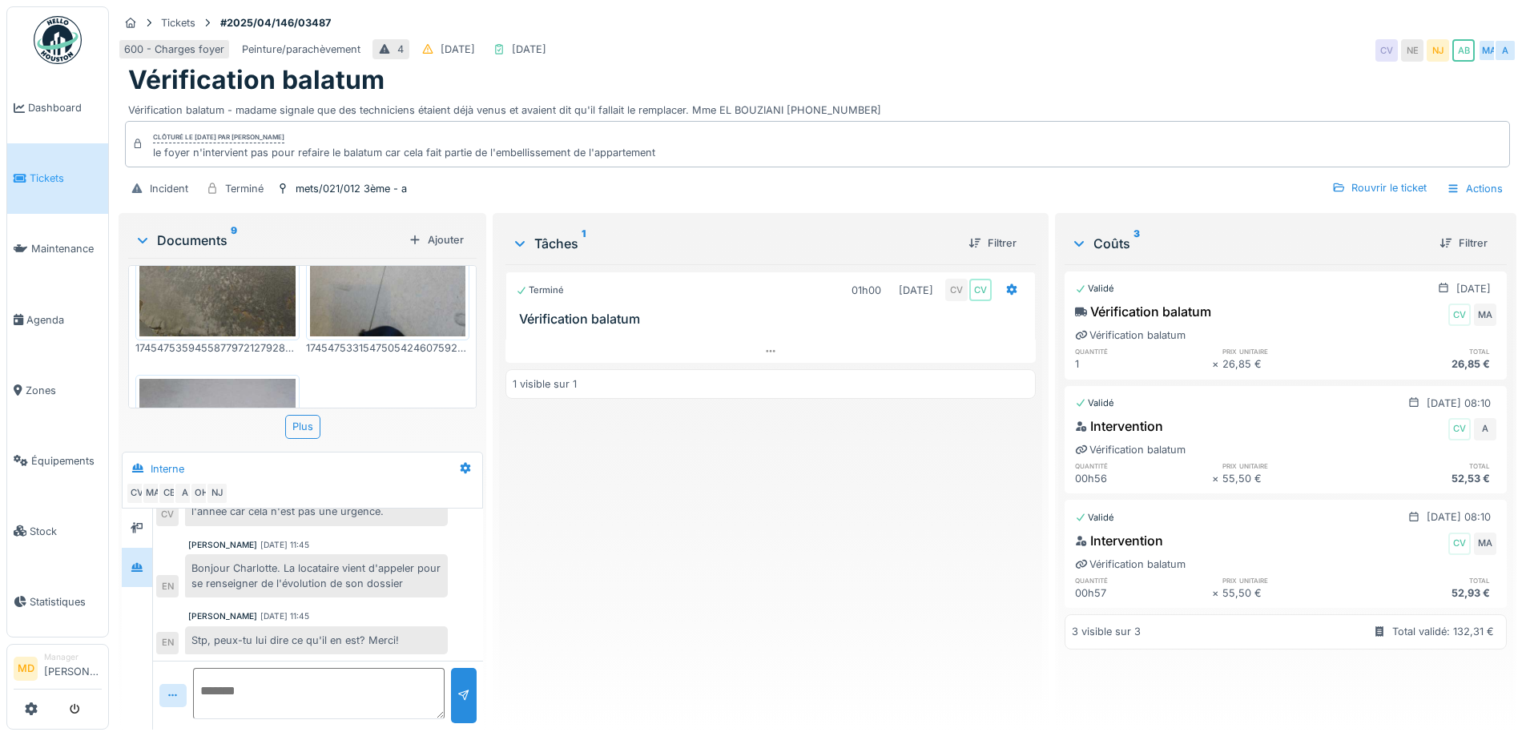
click at [615, 562] on div "Terminé 01h00 [DATE] CV CV Vérification balatum 1 visible sur 1" at bounding box center [769, 490] width 529 height 453
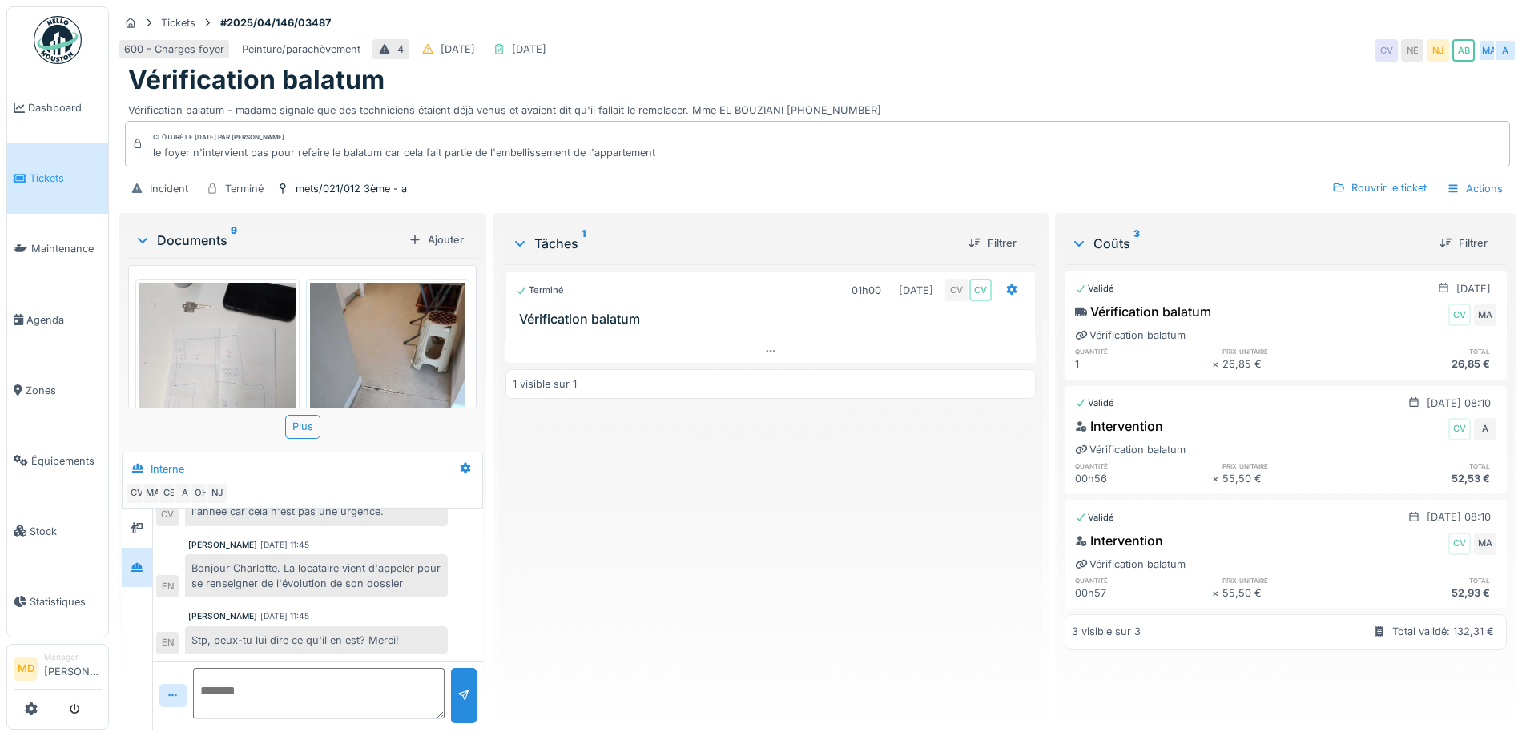
scroll to position [0, 0]
click at [624, 562] on div "Terminé 01h00 [DATE] CV CV Vérification balatum 1 visible sur 1" at bounding box center [769, 490] width 529 height 453
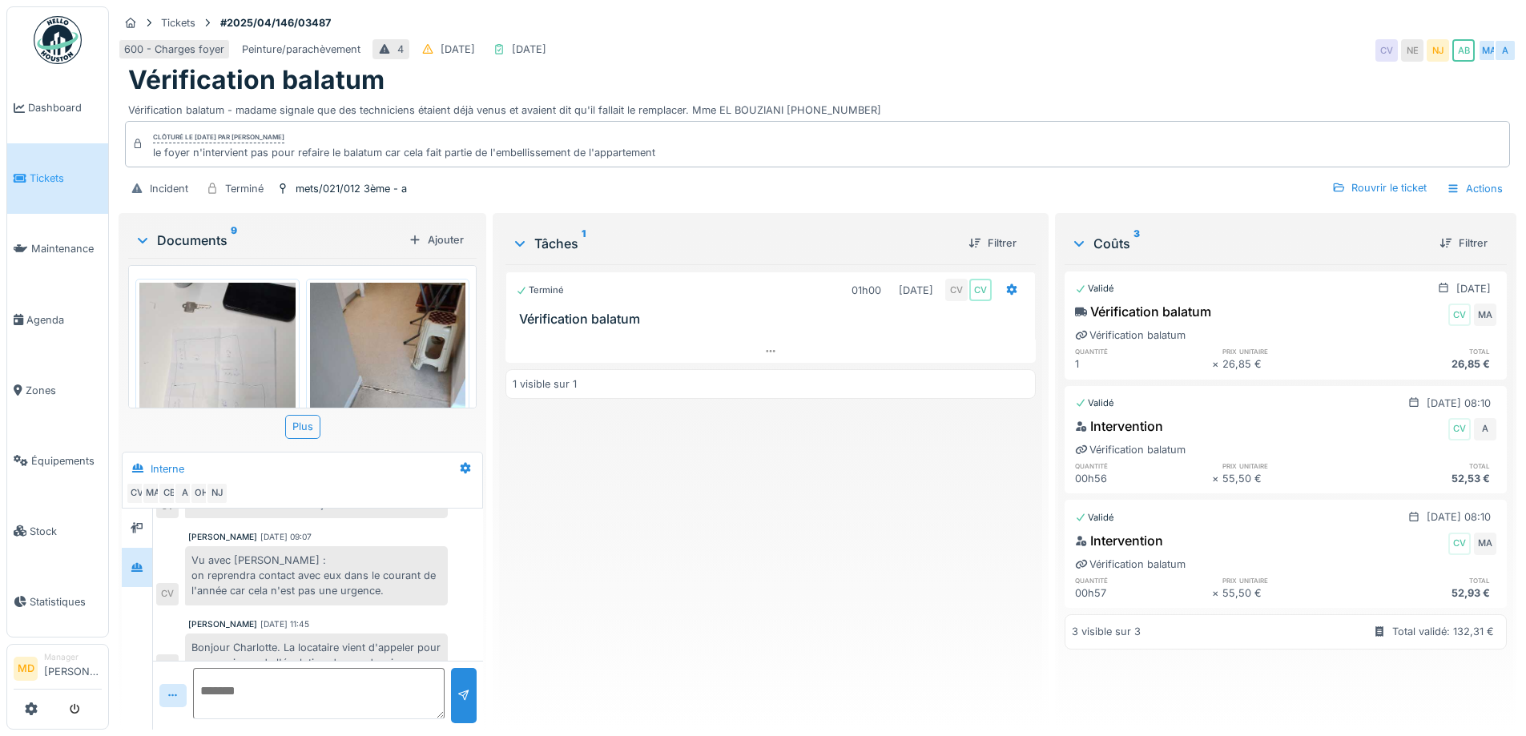
scroll to position [193, 0]
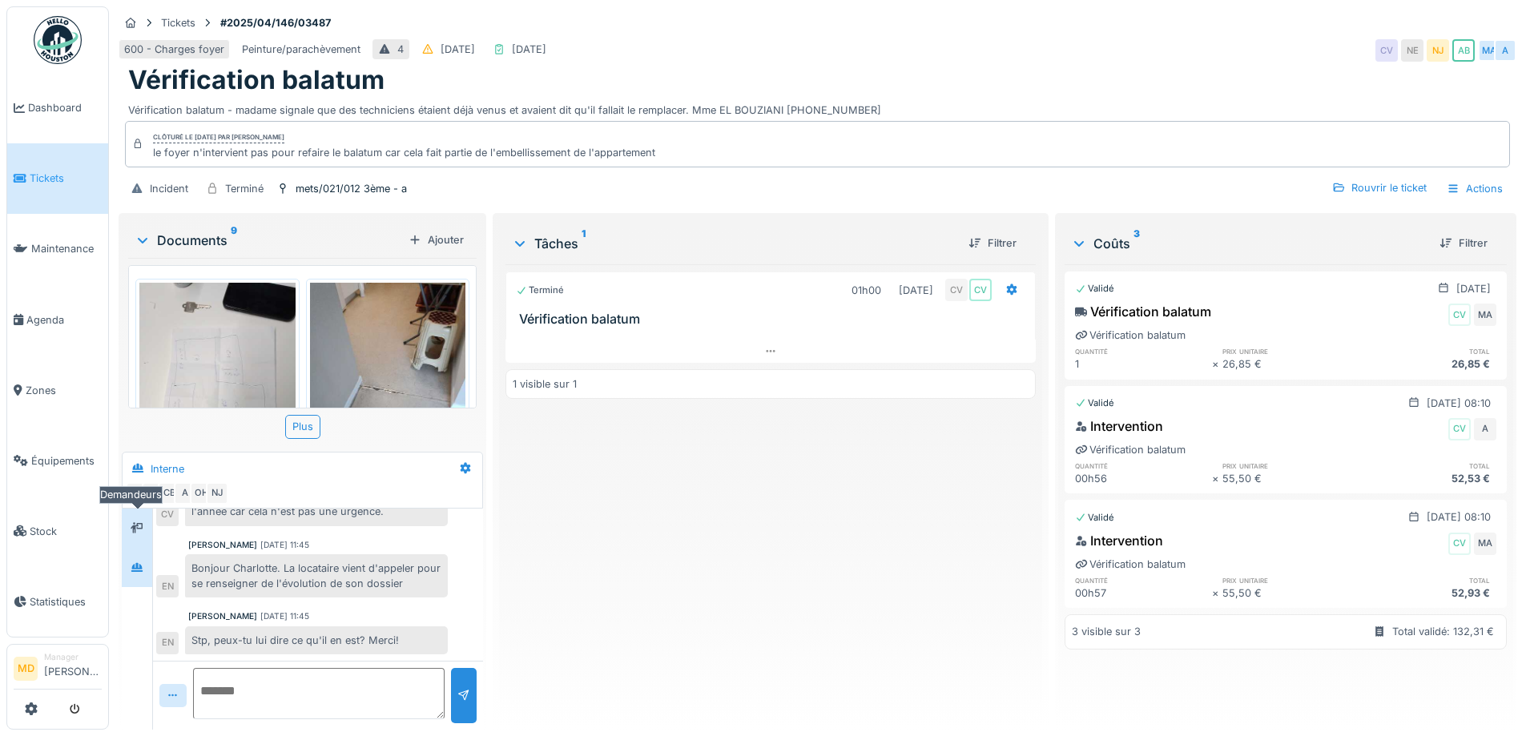
click at [129, 518] on div at bounding box center [137, 528] width 24 height 20
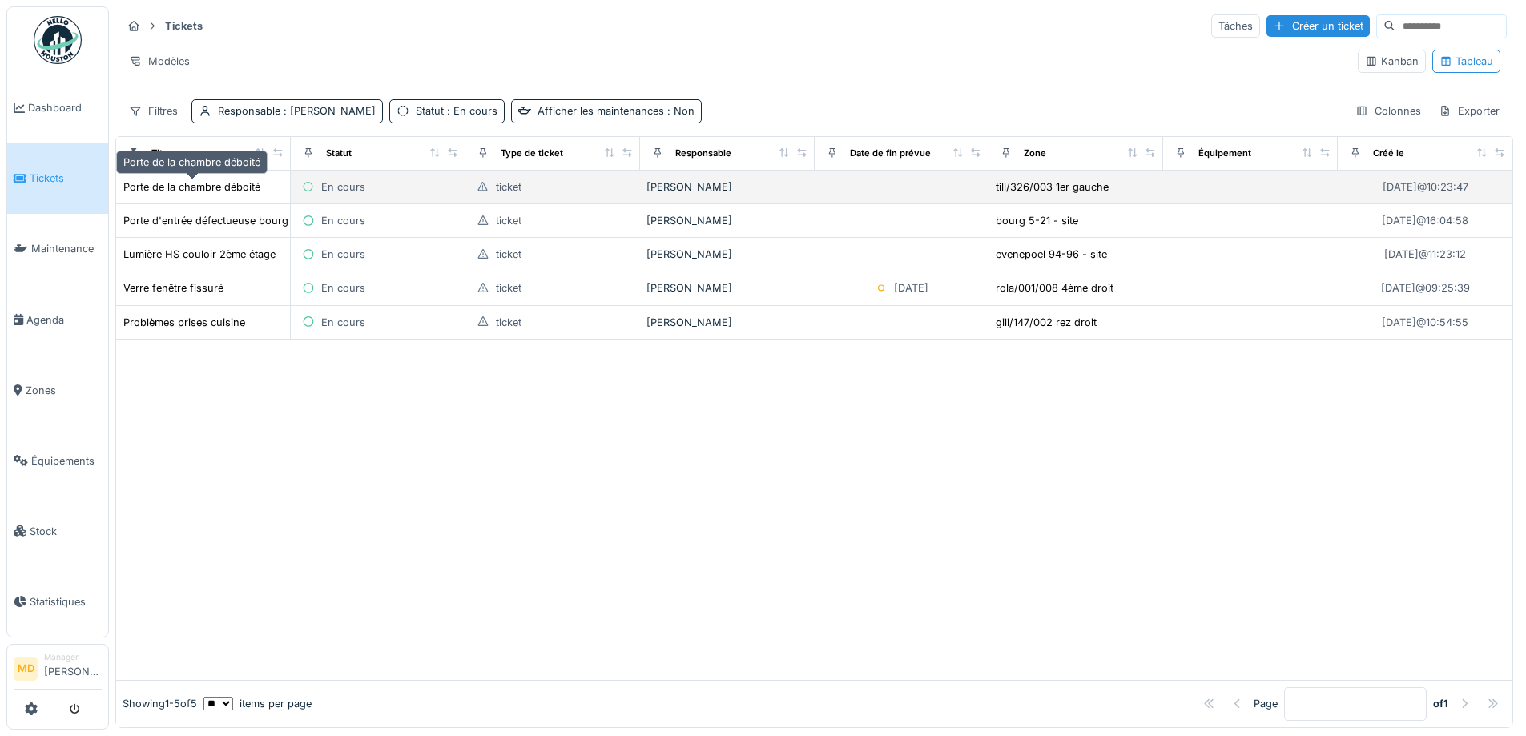
click at [232, 186] on div "Porte de la chambre déboité" at bounding box center [191, 186] width 137 height 15
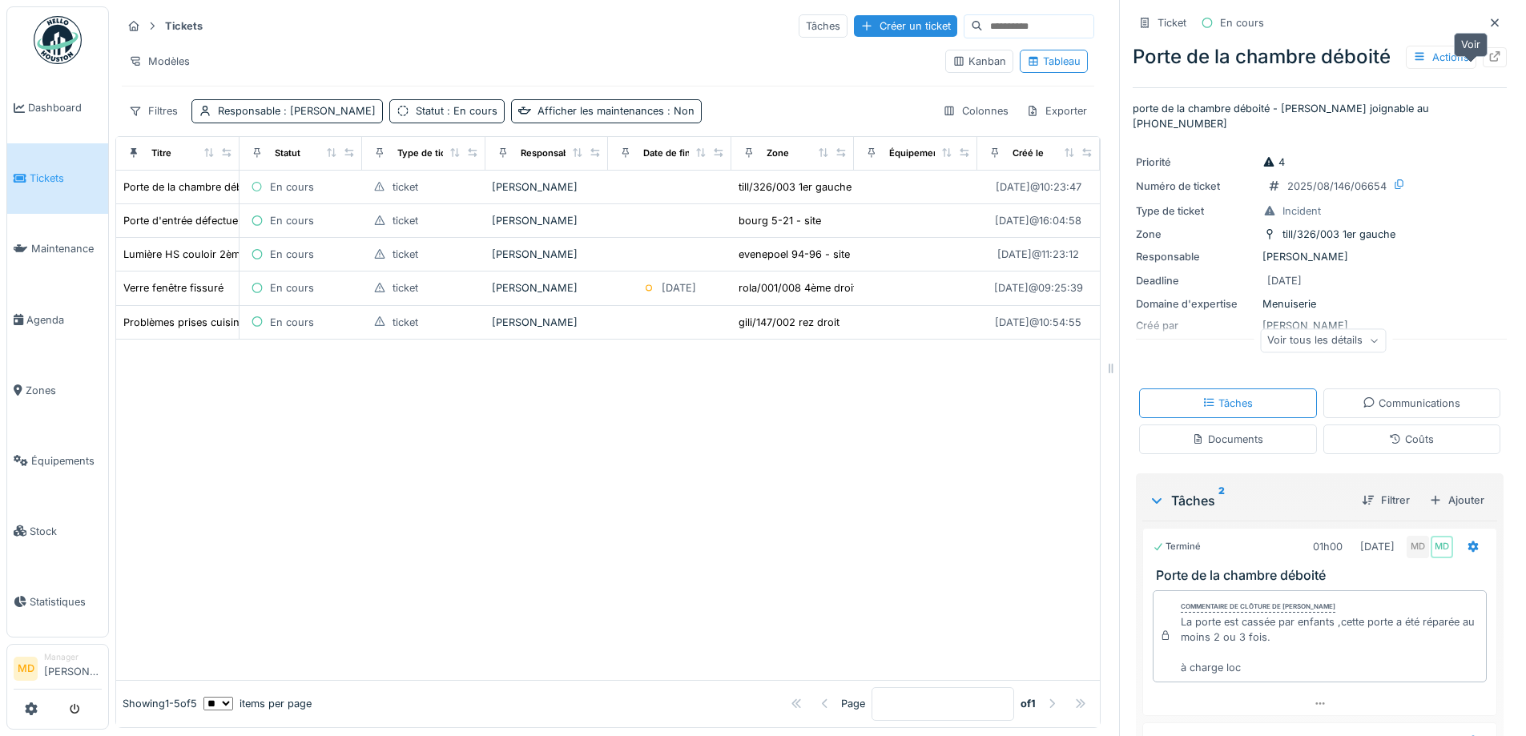
click at [1488, 62] on icon at bounding box center [1494, 56] width 13 height 10
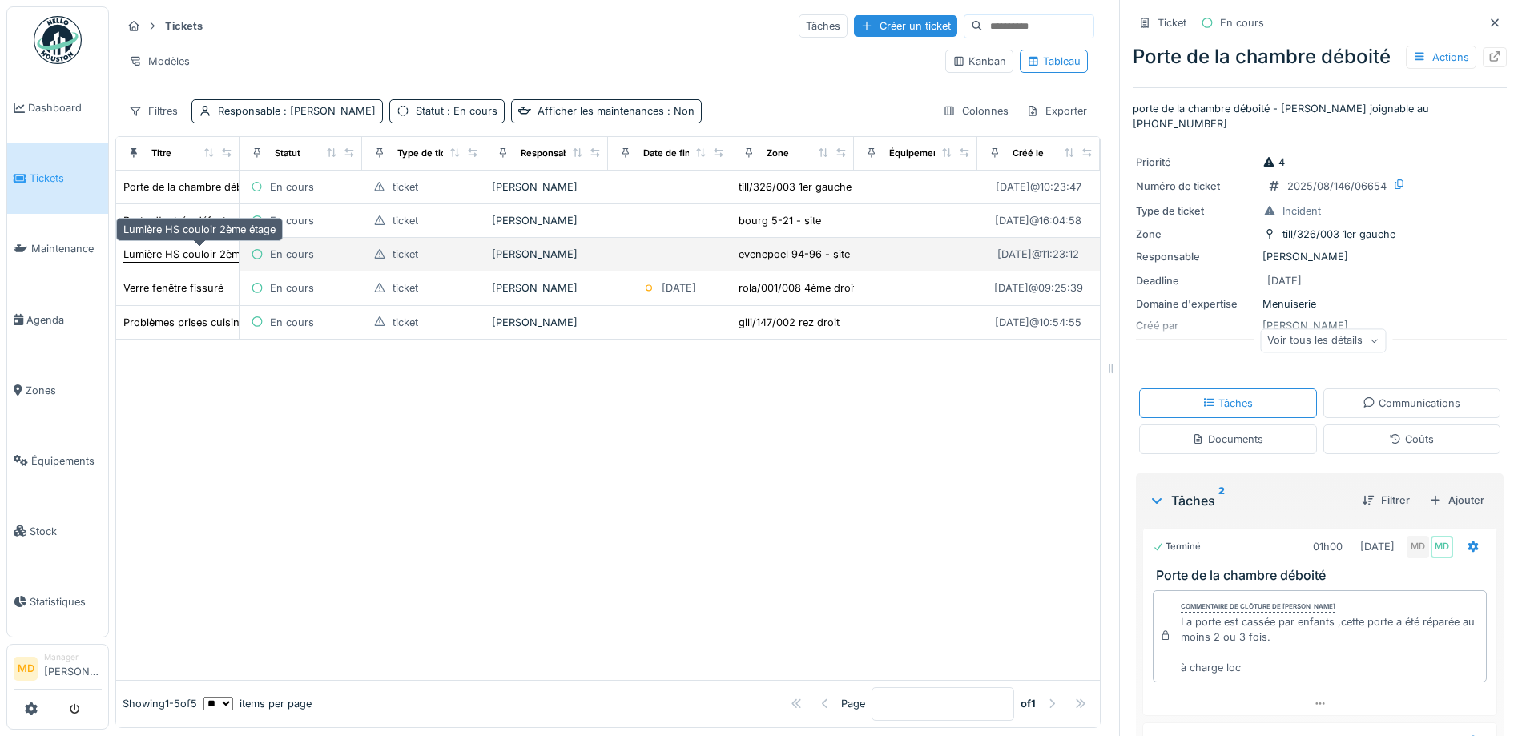
click at [190, 252] on div "Lumière HS couloir 2ème étage" at bounding box center [199, 254] width 152 height 15
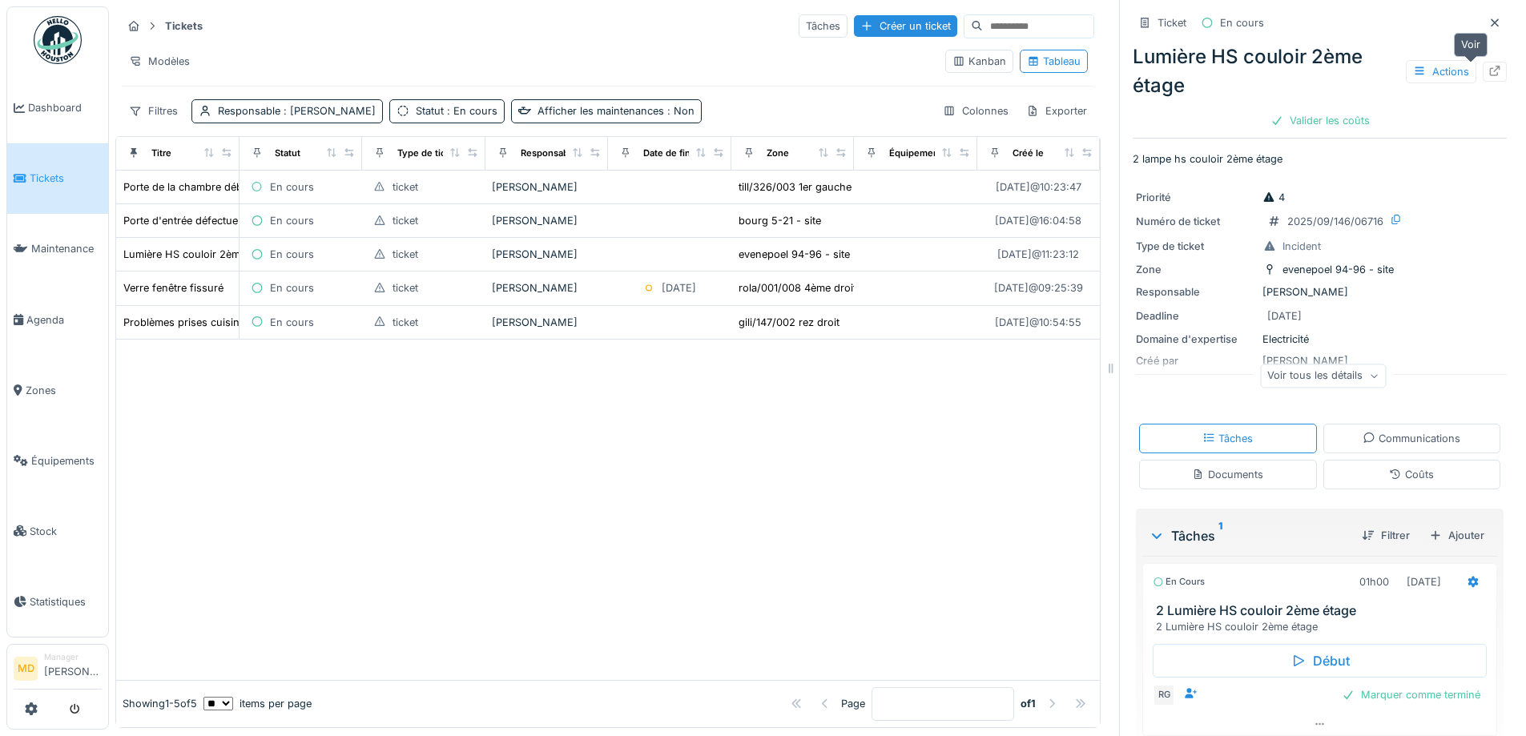
click at [1490, 74] on icon at bounding box center [1495, 71] width 10 height 10
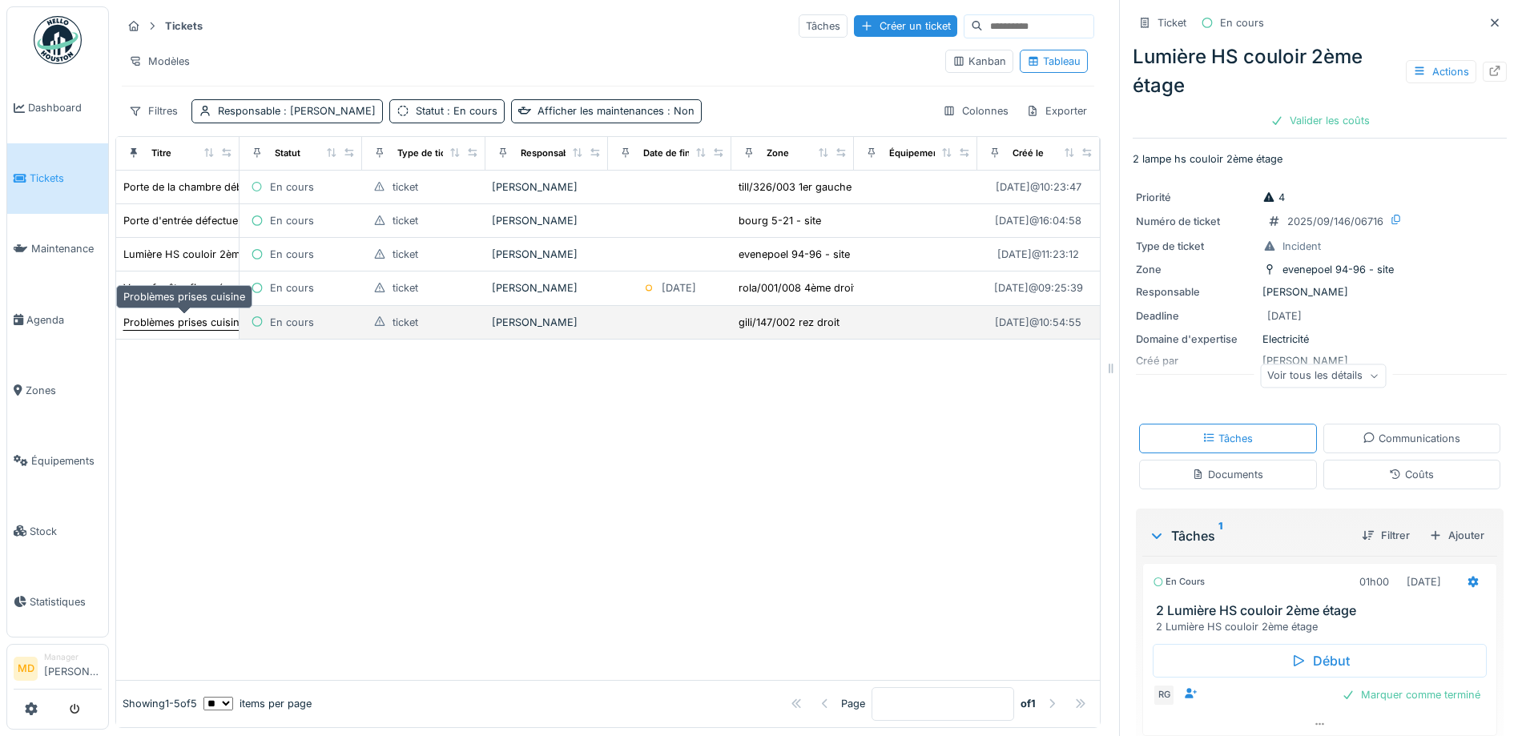
click at [161, 317] on div "Problèmes prises cuisine" at bounding box center [184, 322] width 122 height 15
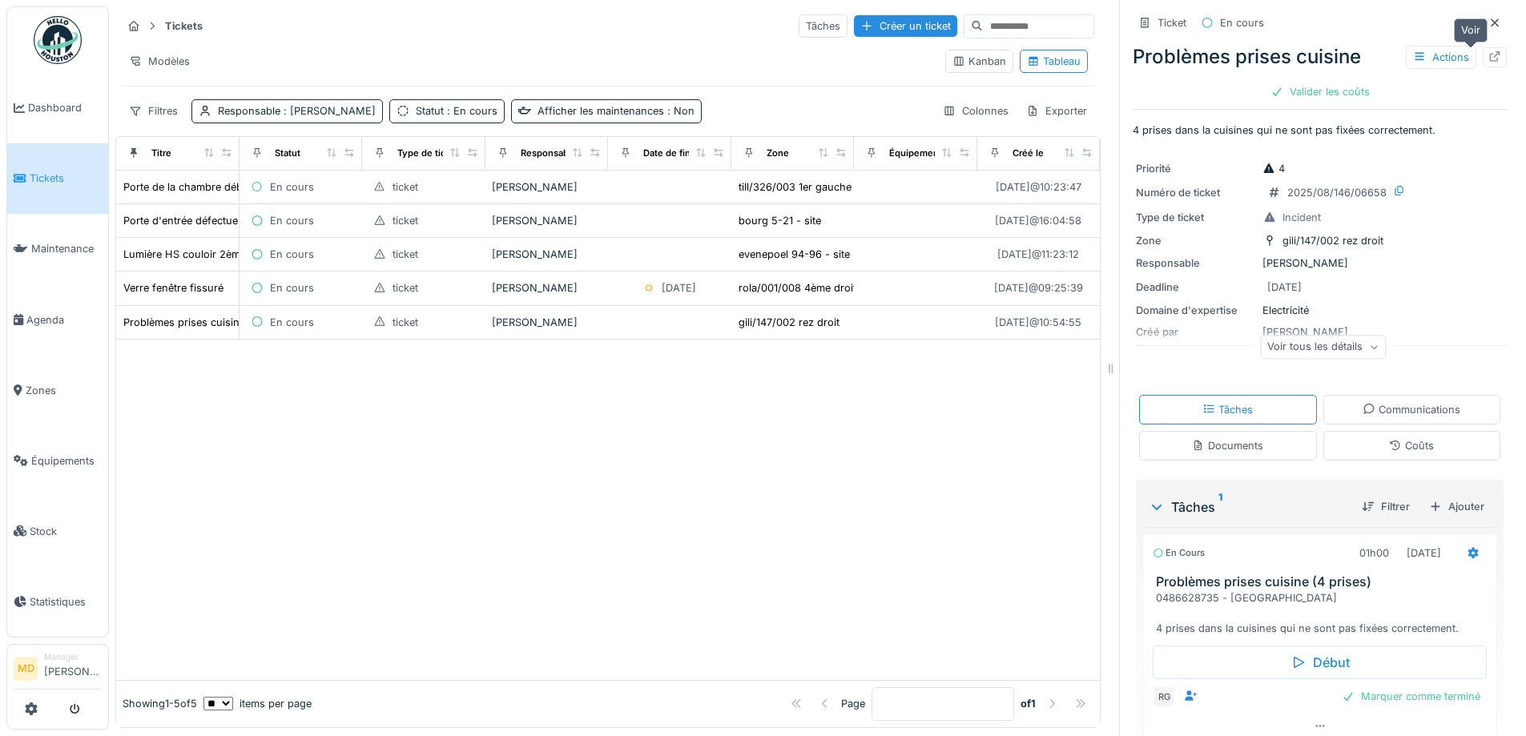
click at [1488, 54] on icon at bounding box center [1494, 56] width 13 height 10
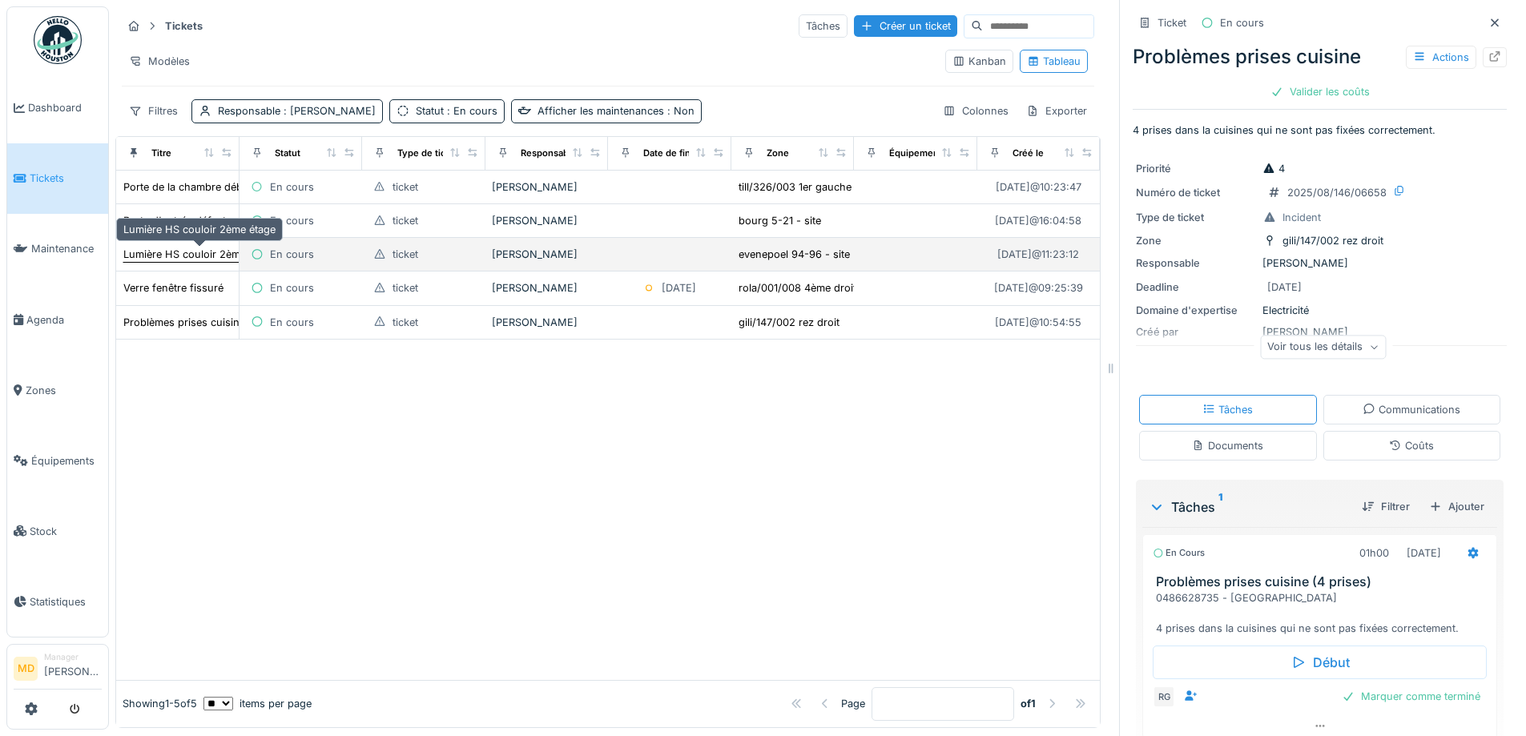
click at [175, 258] on div "Lumière HS couloir 2ème étage" at bounding box center [199, 254] width 152 height 15
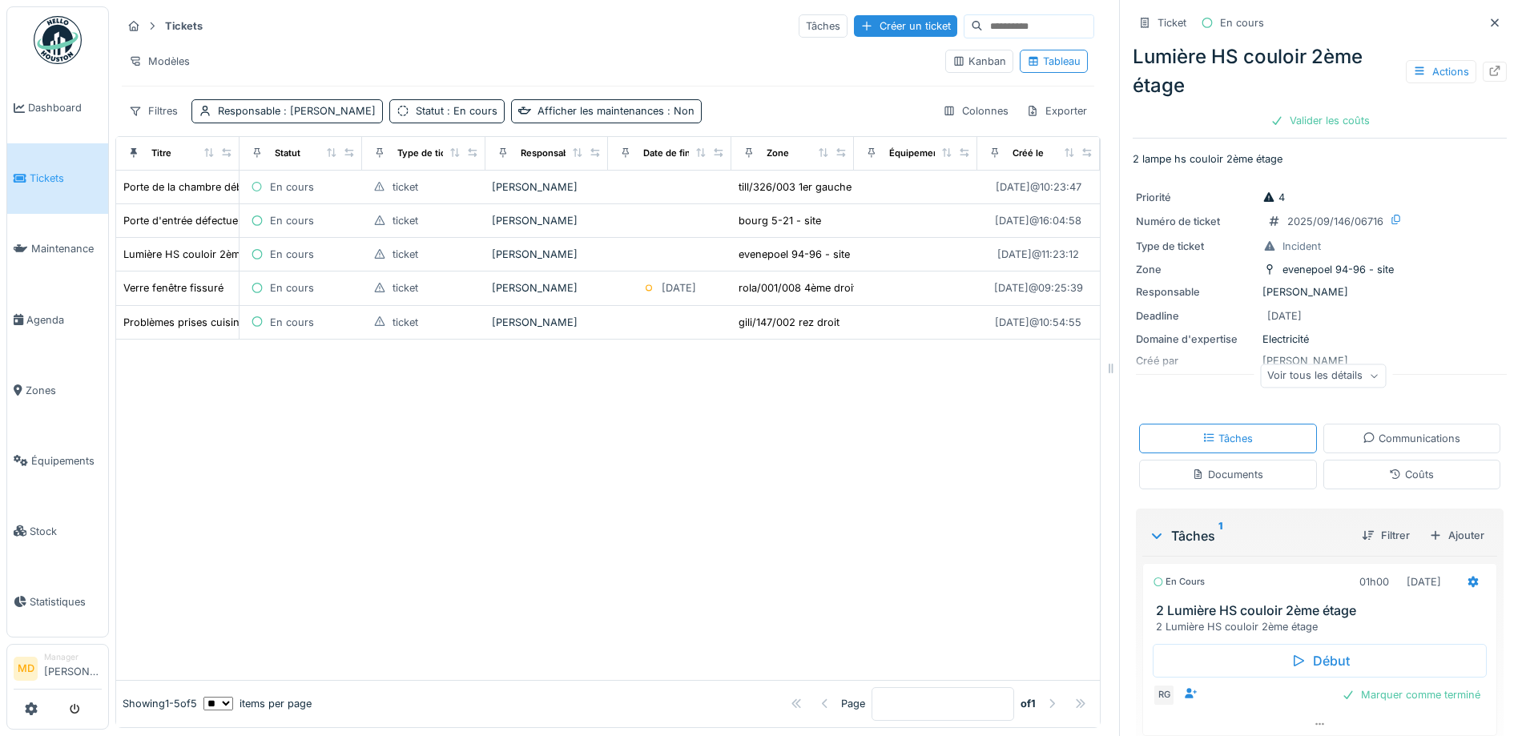
click at [1318, 386] on div "Voir tous les détails" at bounding box center [1323, 375] width 126 height 23
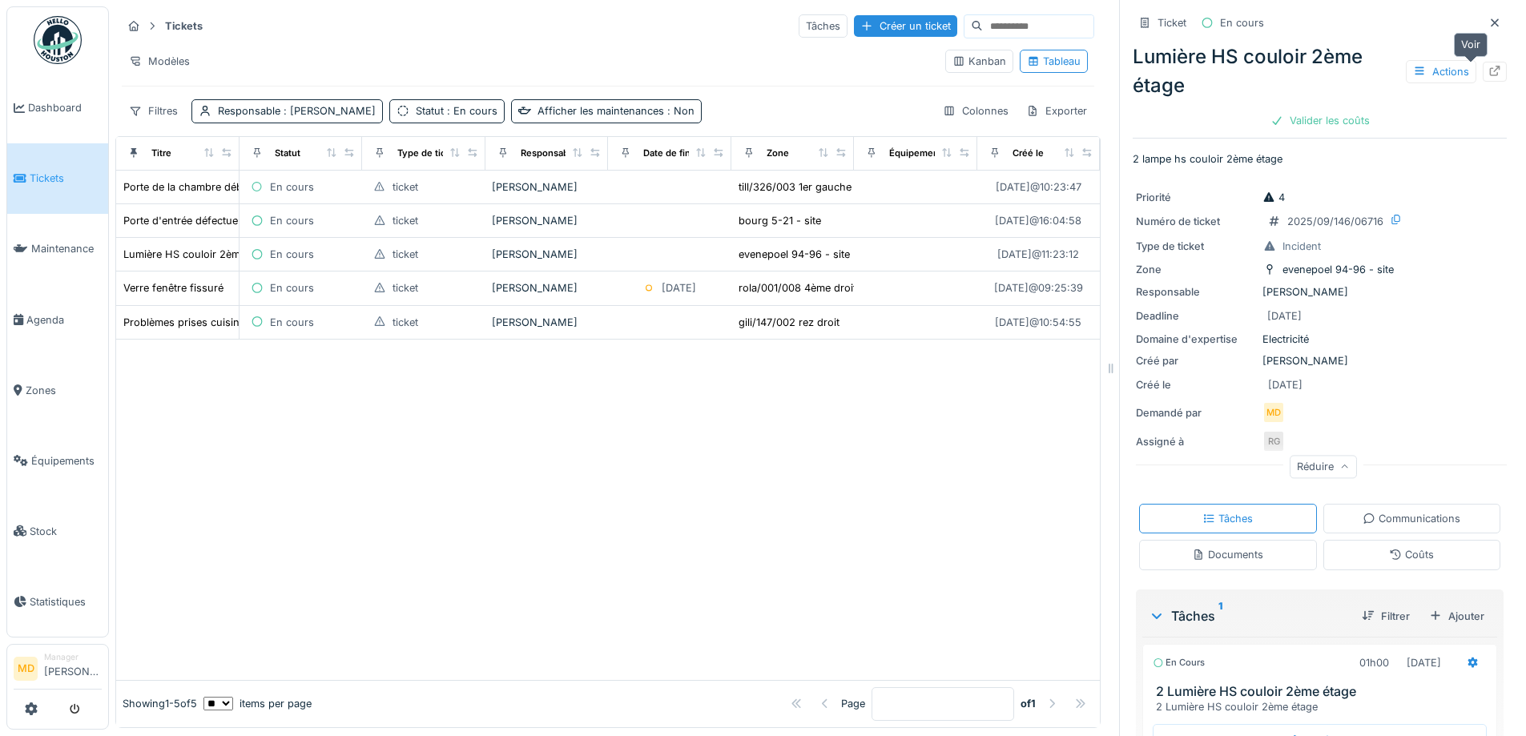
click at [1488, 66] on icon at bounding box center [1494, 71] width 13 height 10
click at [49, 304] on link "Agenda" at bounding box center [57, 319] width 101 height 70
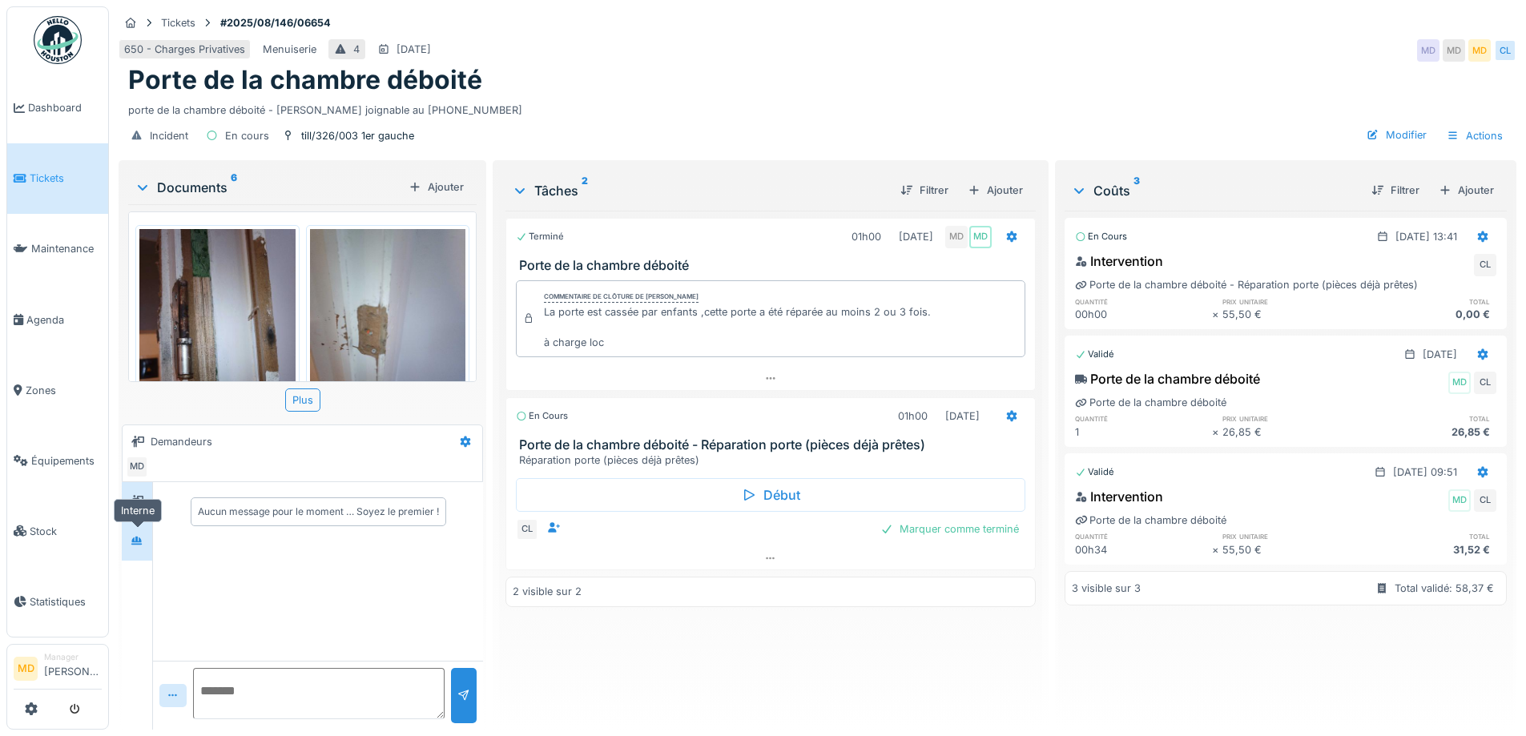
click at [134, 542] on icon at bounding box center [136, 540] width 11 height 9
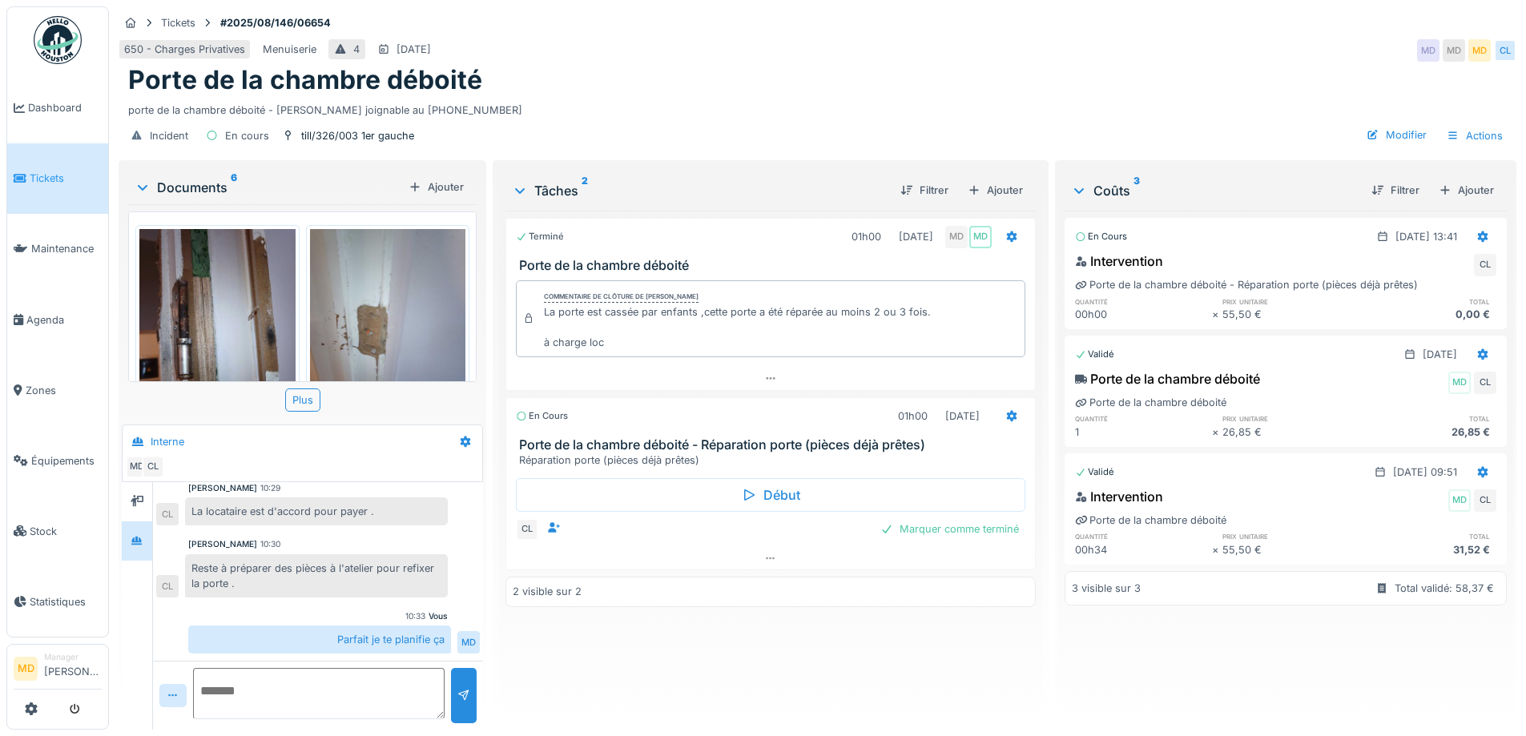
scroll to position [12, 0]
click at [141, 496] on icon at bounding box center [137, 501] width 13 height 10
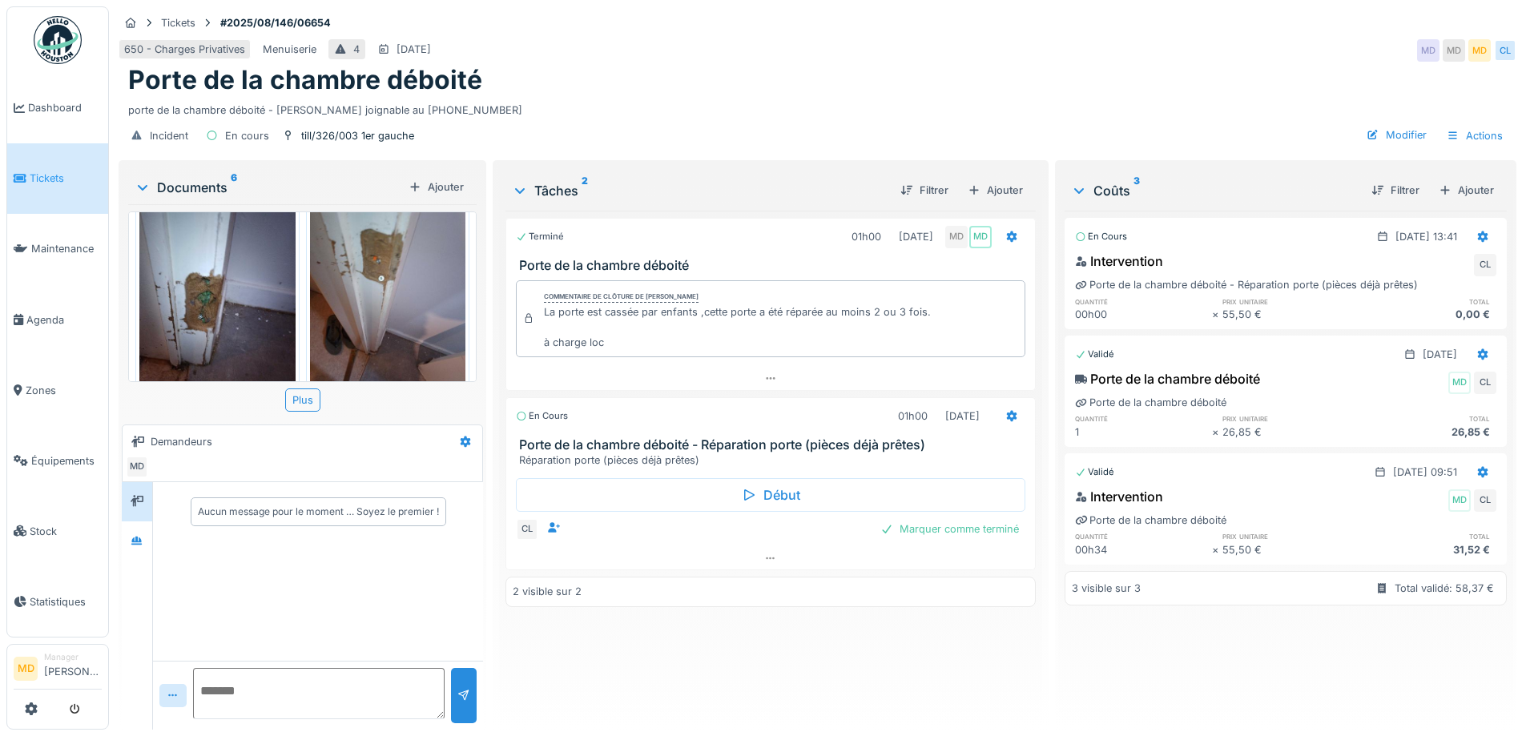
scroll to position [558, 0]
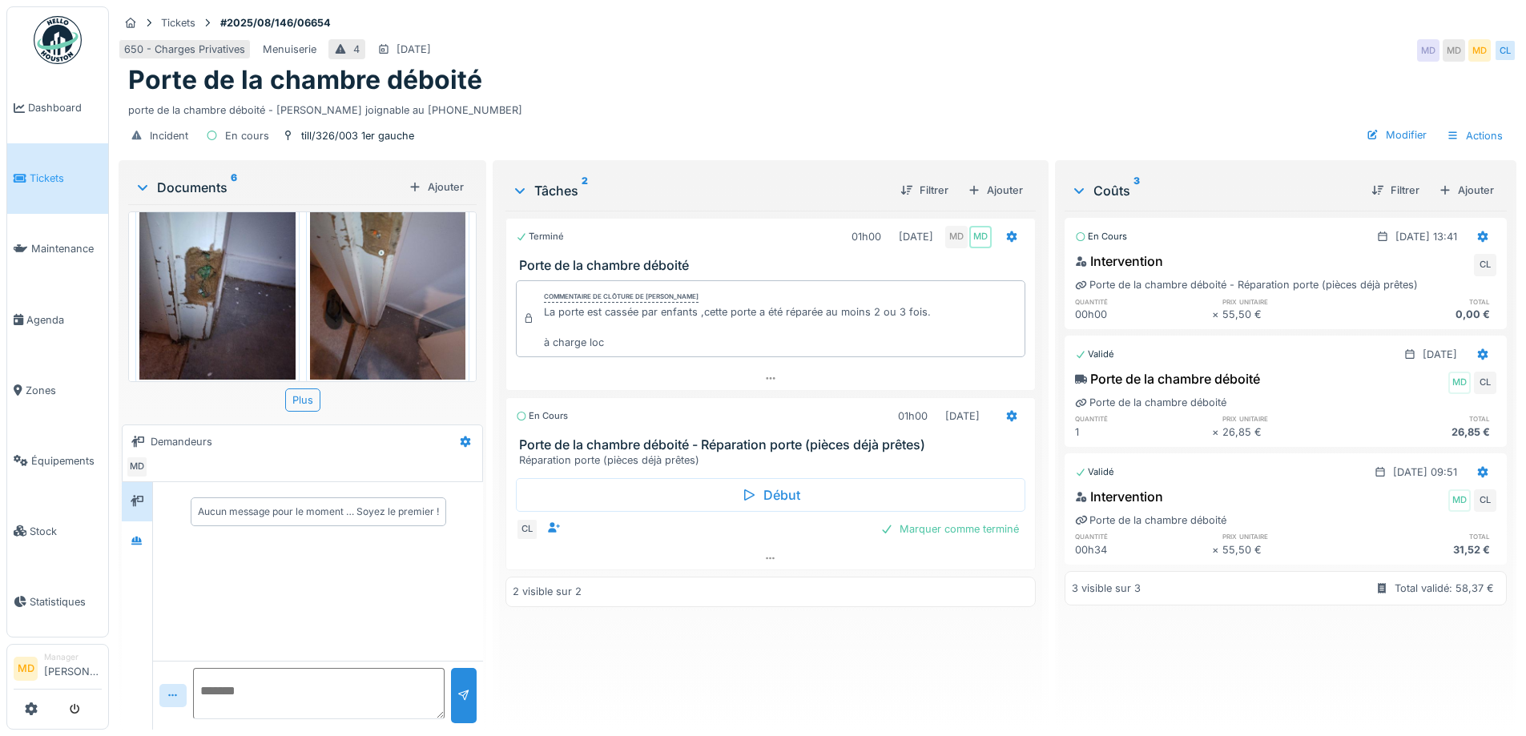
click at [376, 263] on img at bounding box center [388, 274] width 156 height 207
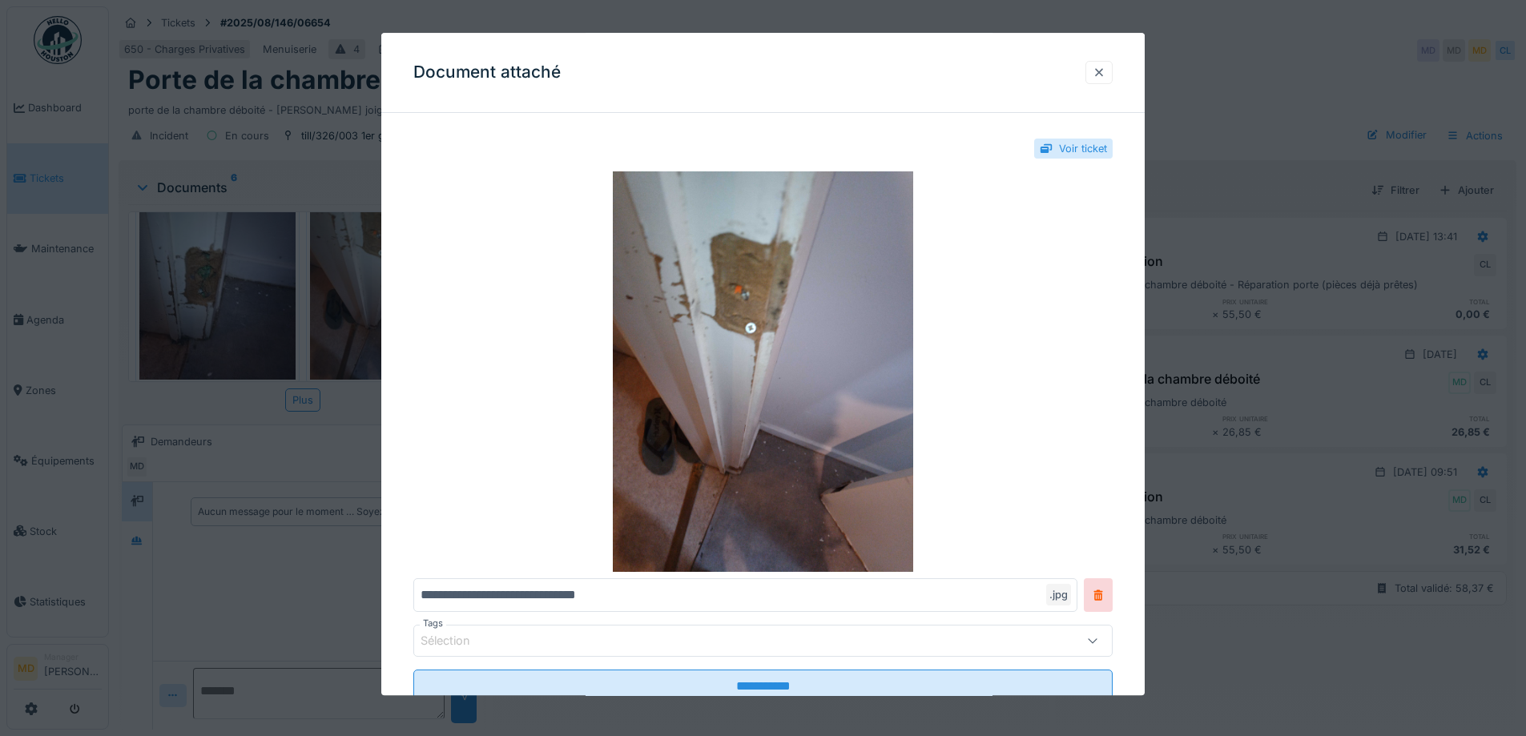
click at [1105, 75] on div at bounding box center [1098, 72] width 13 height 15
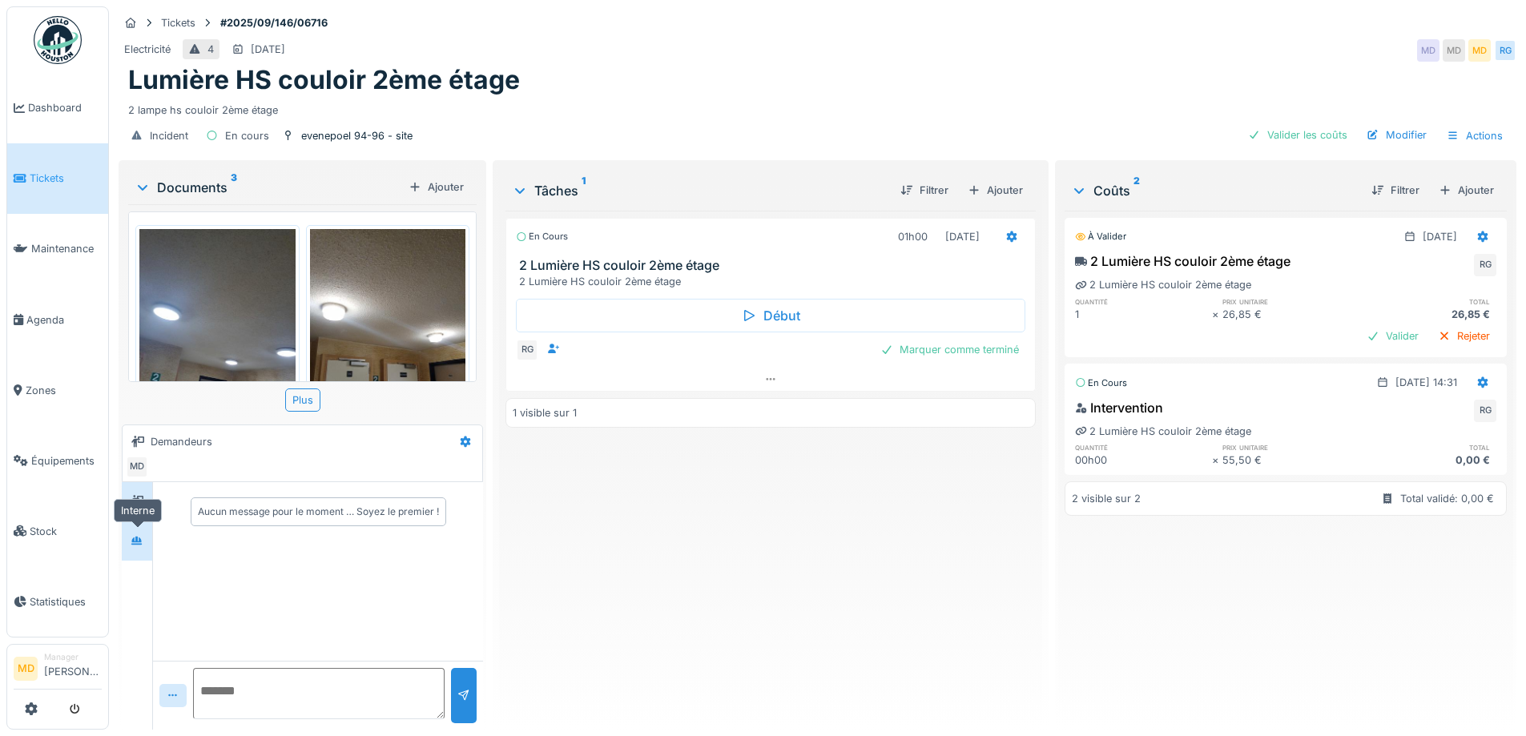
click at [136, 541] on icon at bounding box center [136, 540] width 11 height 9
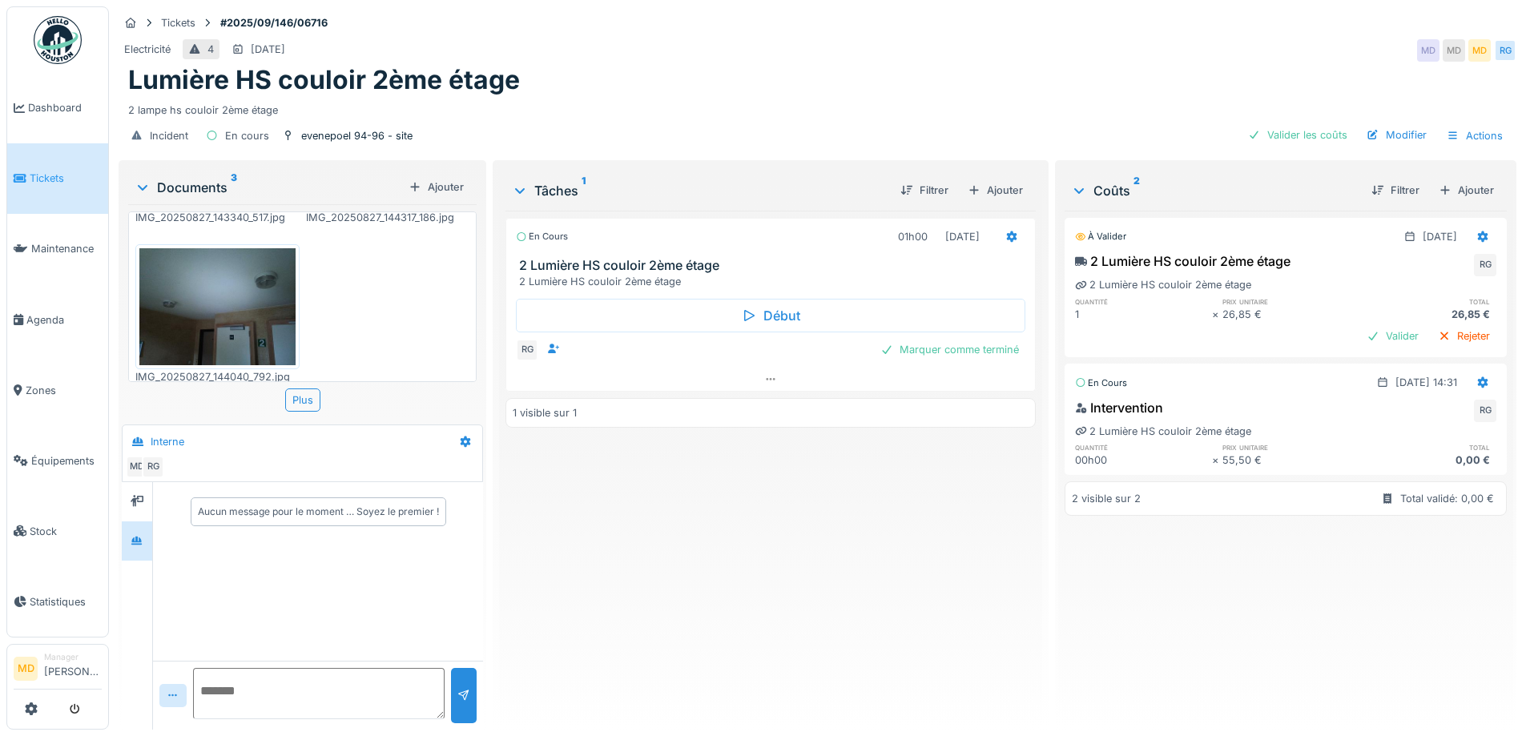
click at [223, 300] on img at bounding box center [217, 306] width 156 height 117
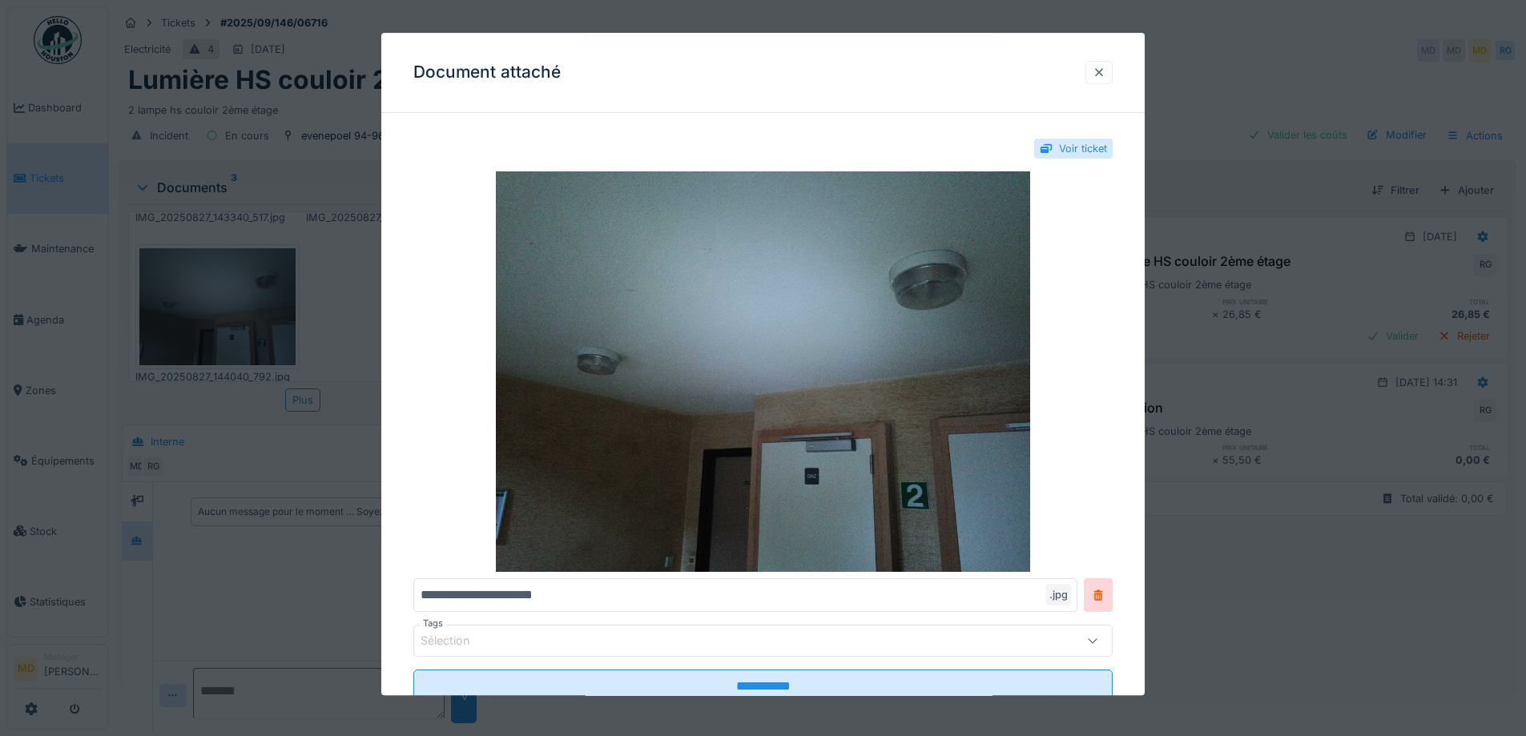
click at [1105, 74] on div at bounding box center [1098, 72] width 13 height 15
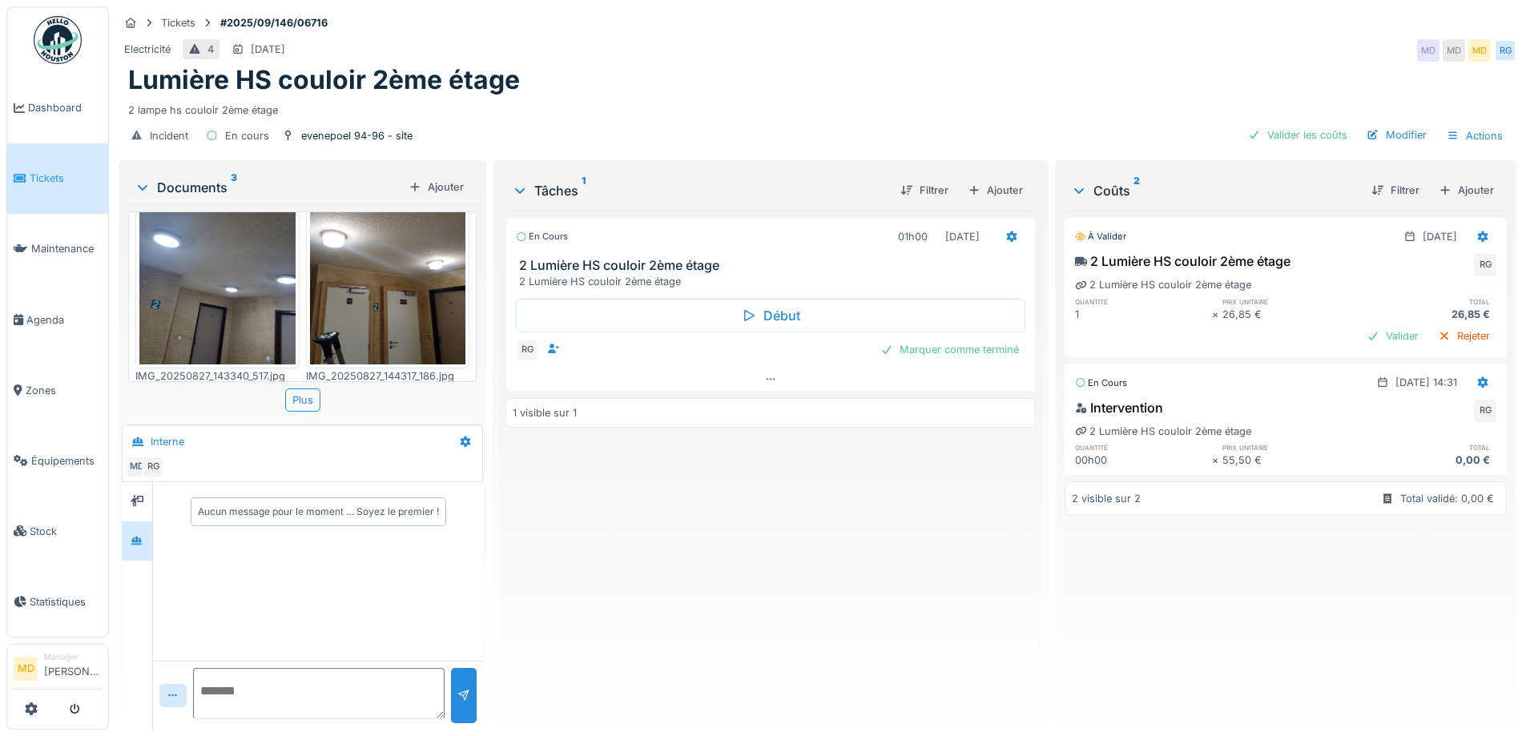
scroll to position [71, 0]
click at [245, 292] on img at bounding box center [217, 261] width 156 height 207
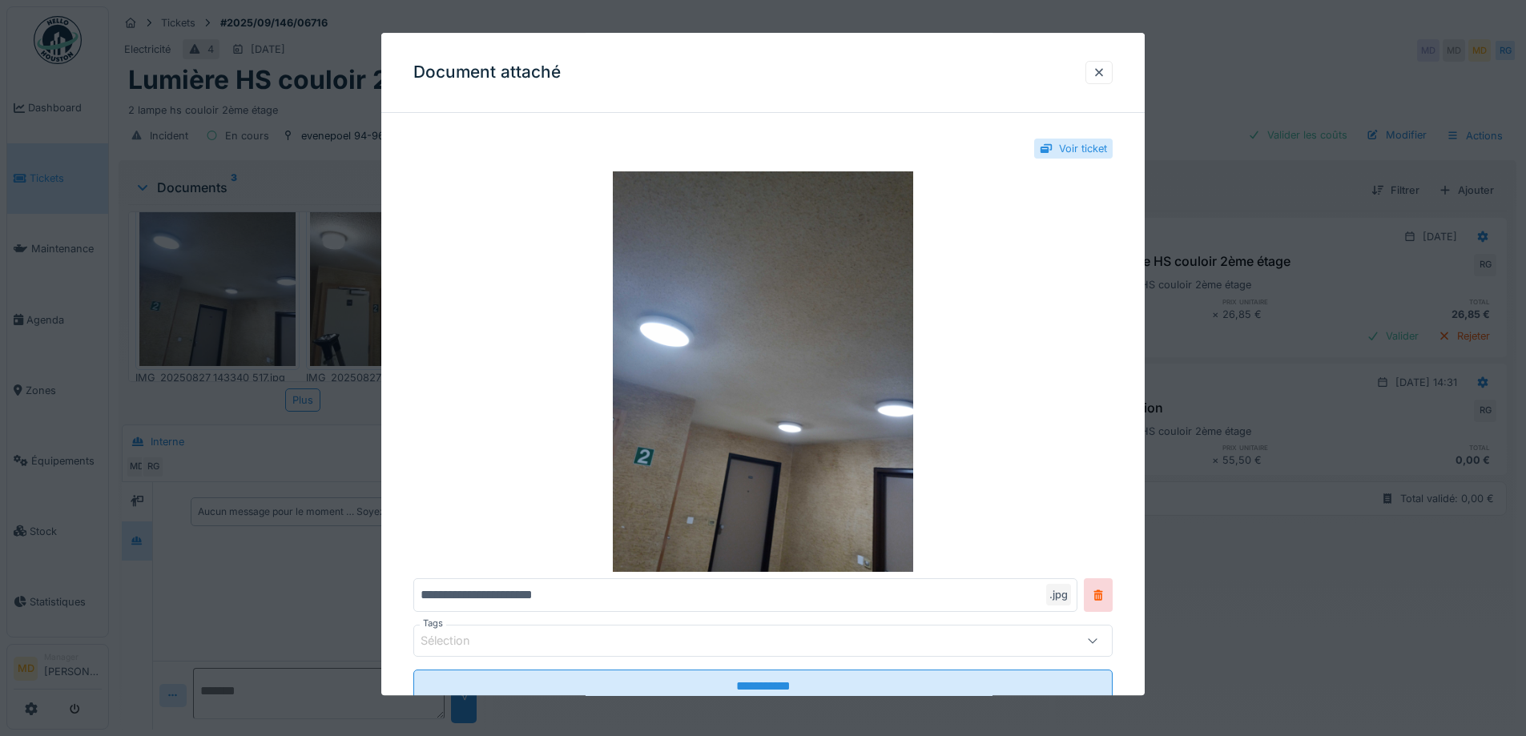
click at [1126, 66] on div "Document attaché" at bounding box center [762, 73] width 763 height 80
click at [1103, 73] on div at bounding box center [1098, 72] width 13 height 15
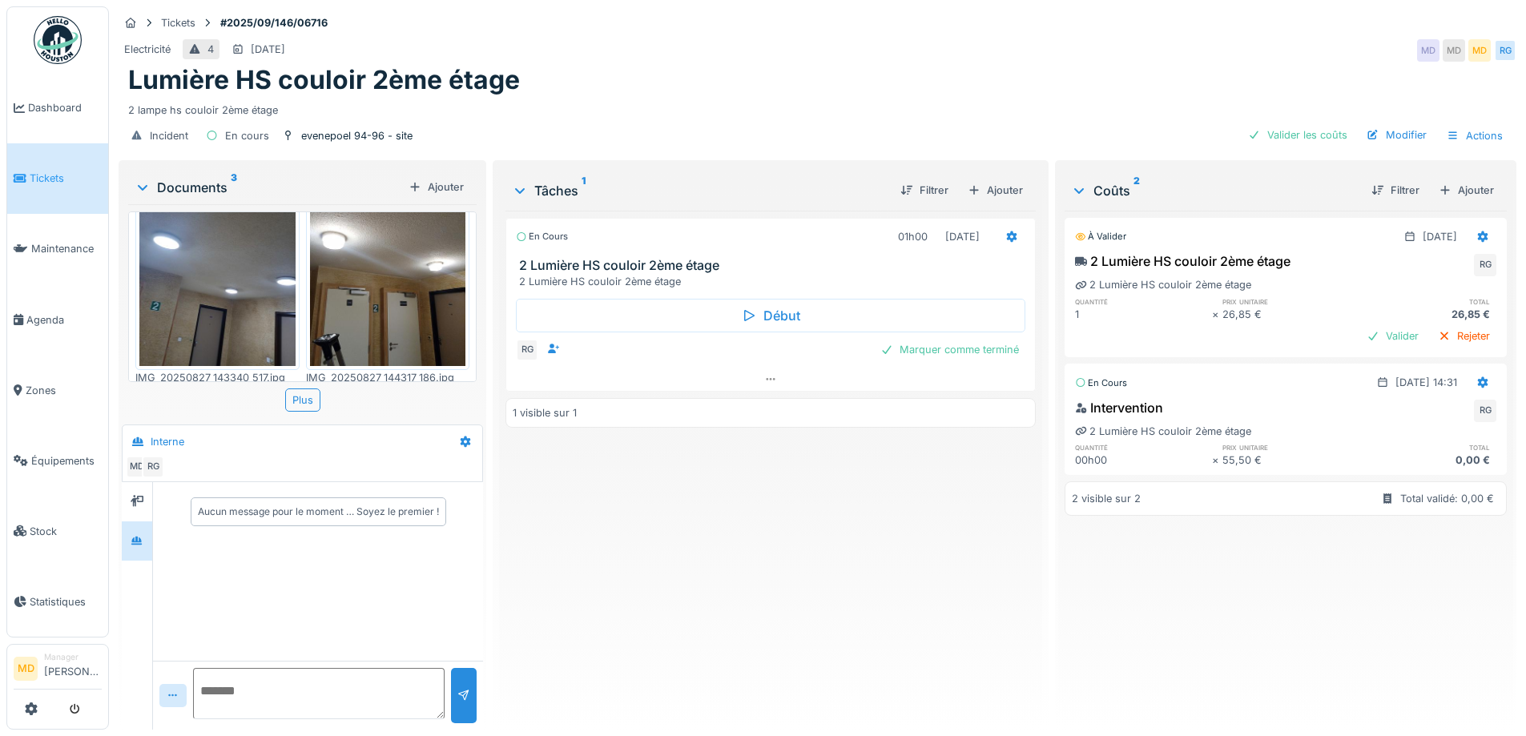
click at [343, 267] on img at bounding box center [388, 261] width 156 height 207
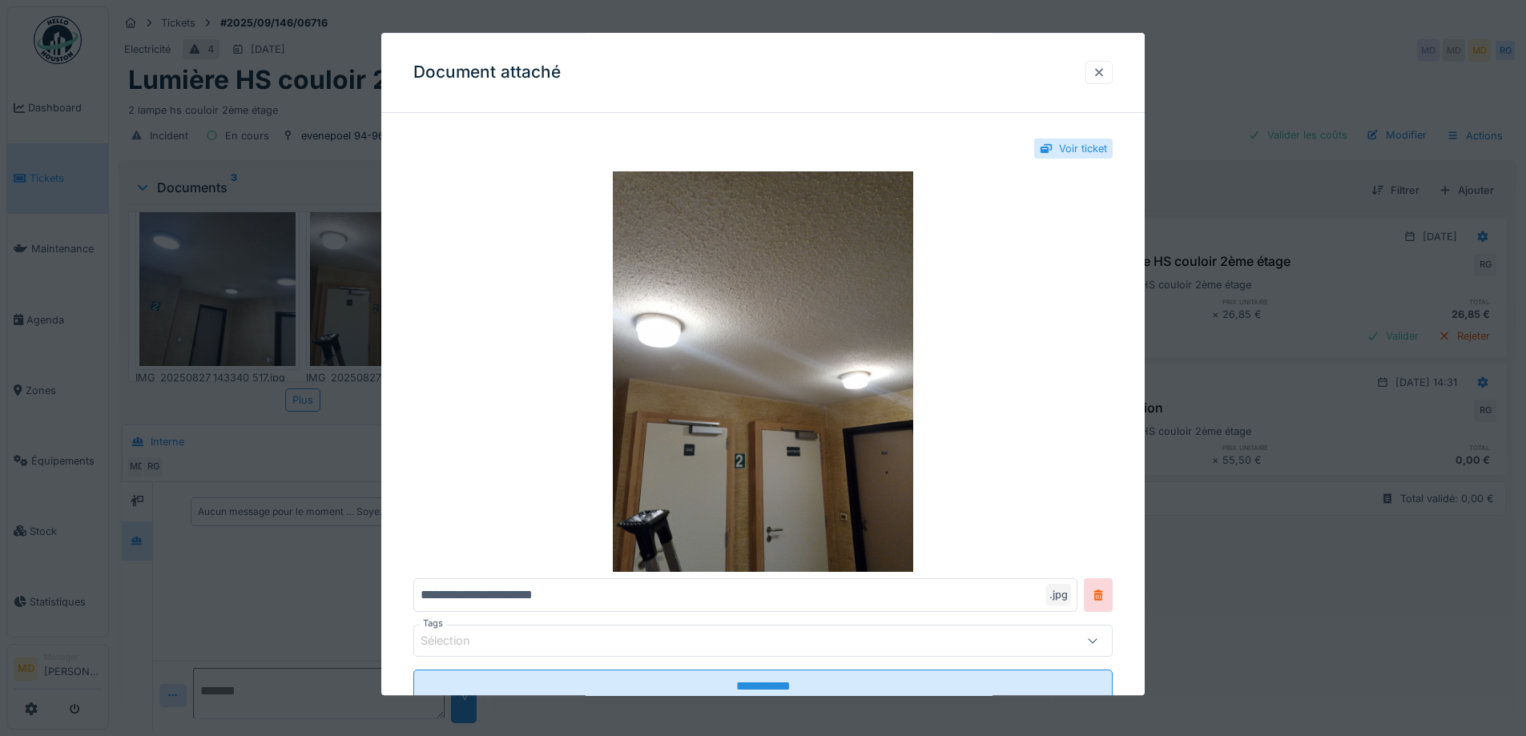
click at [1112, 71] on div at bounding box center [1098, 72] width 27 height 23
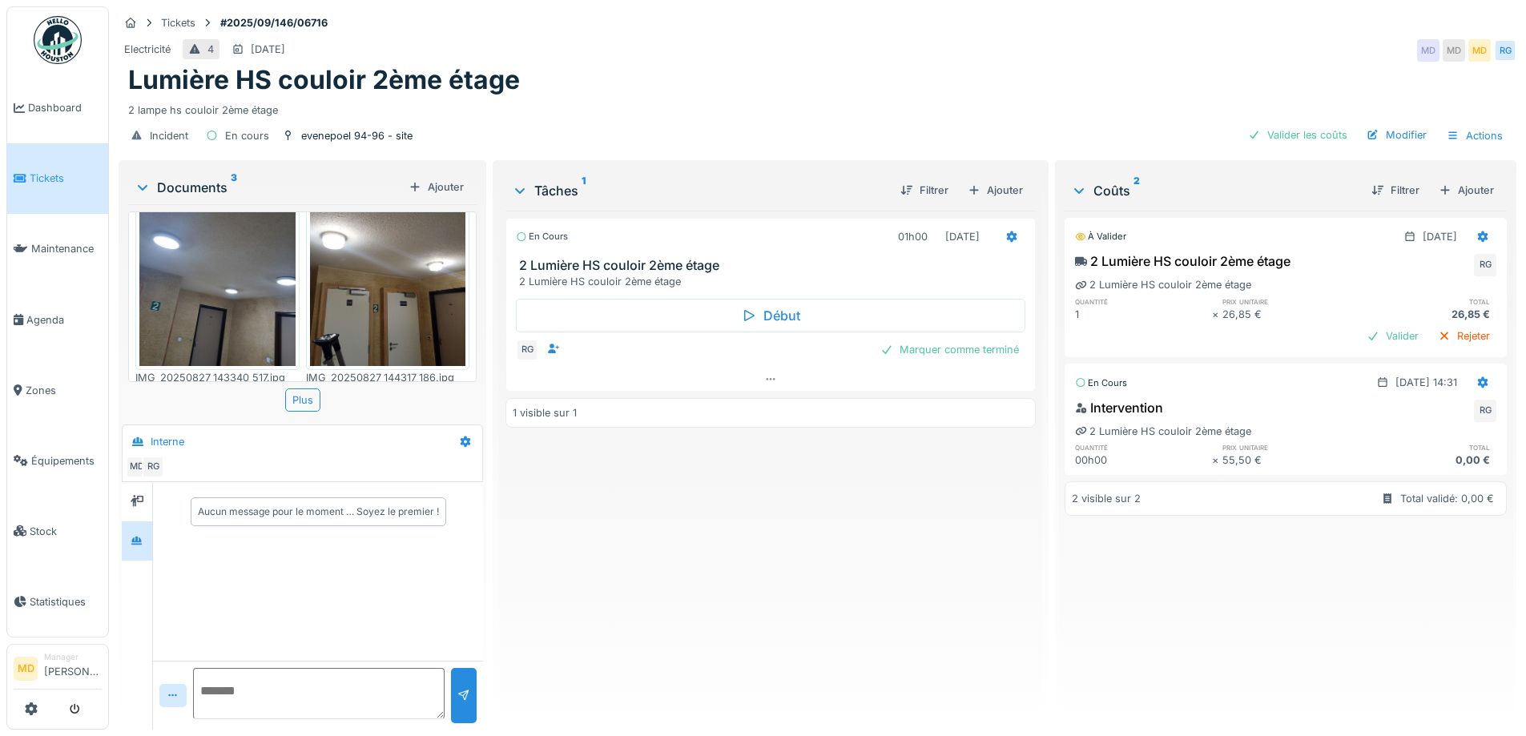
click at [232, 259] on img at bounding box center [217, 261] width 156 height 207
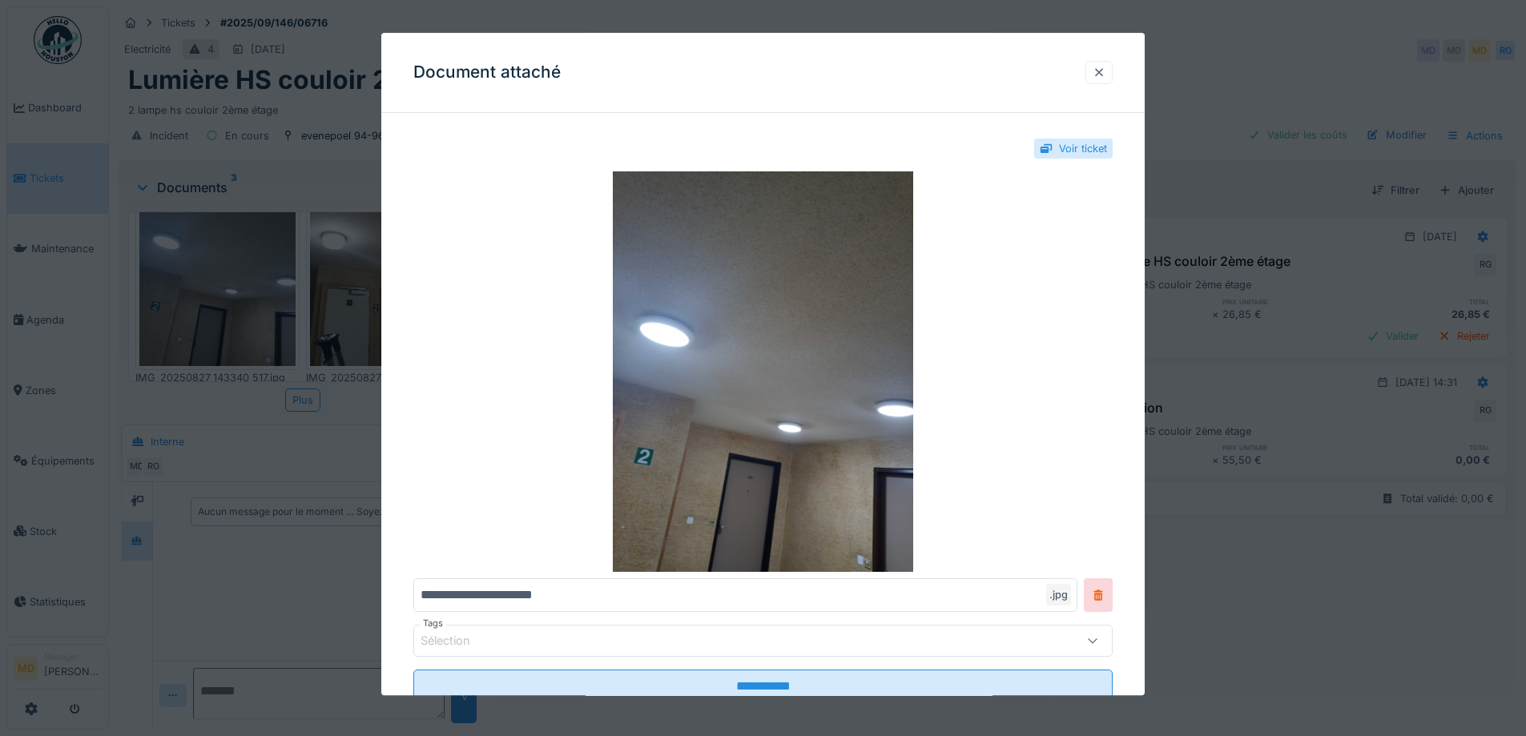
click at [1105, 74] on div at bounding box center [1098, 72] width 13 height 15
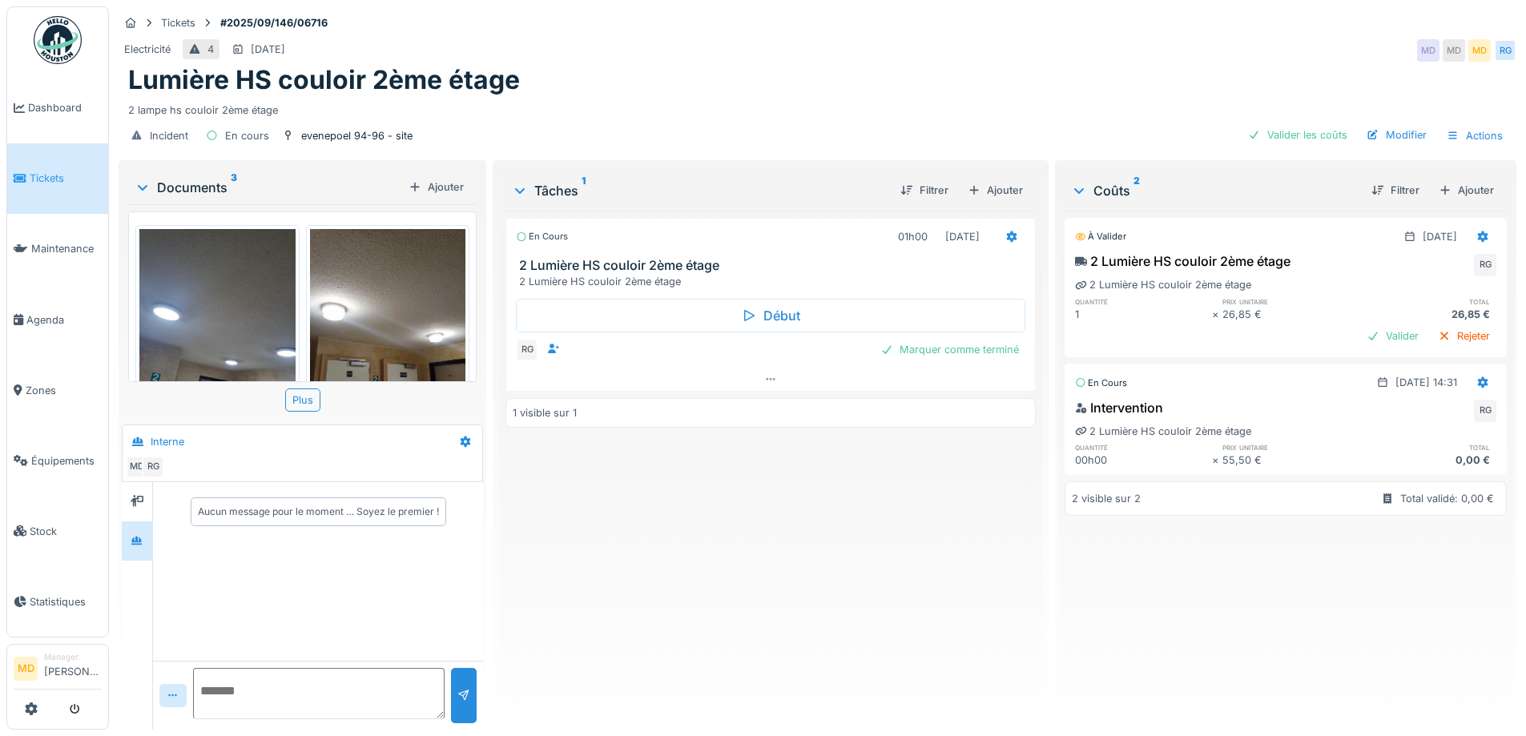
scroll to position [231, 0]
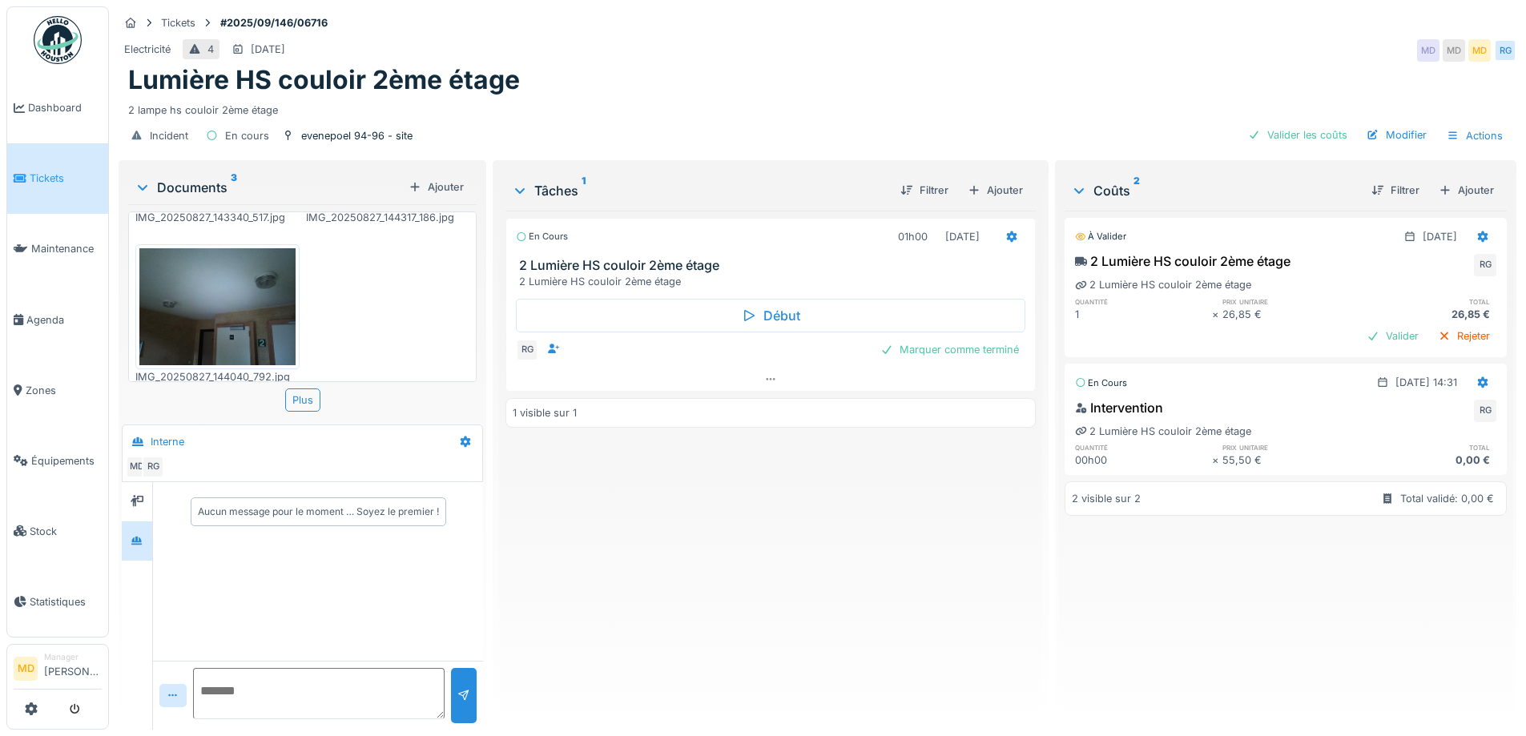
click at [267, 296] on img at bounding box center [217, 306] width 156 height 117
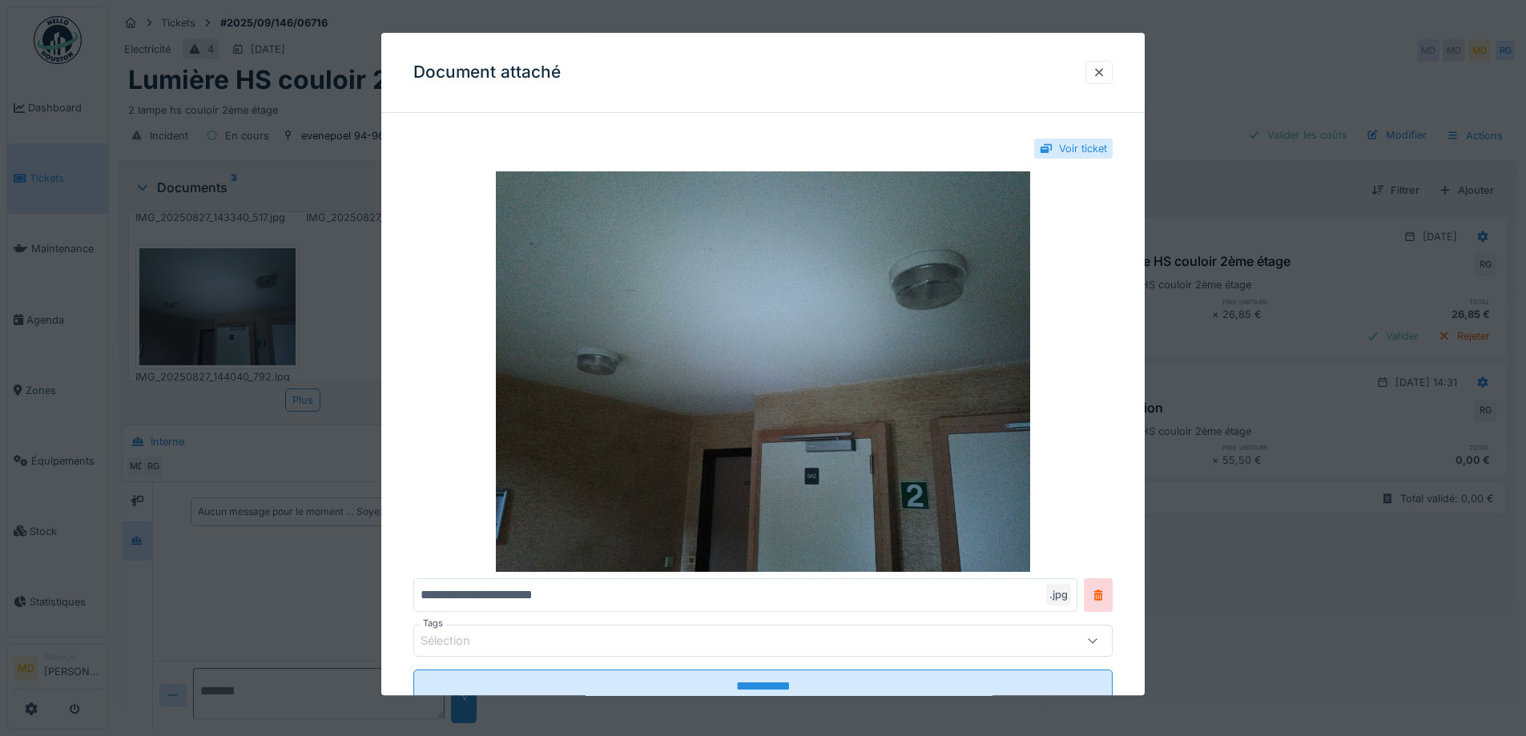
click at [1112, 58] on div "Document attaché" at bounding box center [762, 73] width 763 height 80
click at [1105, 74] on div at bounding box center [1098, 72] width 13 height 15
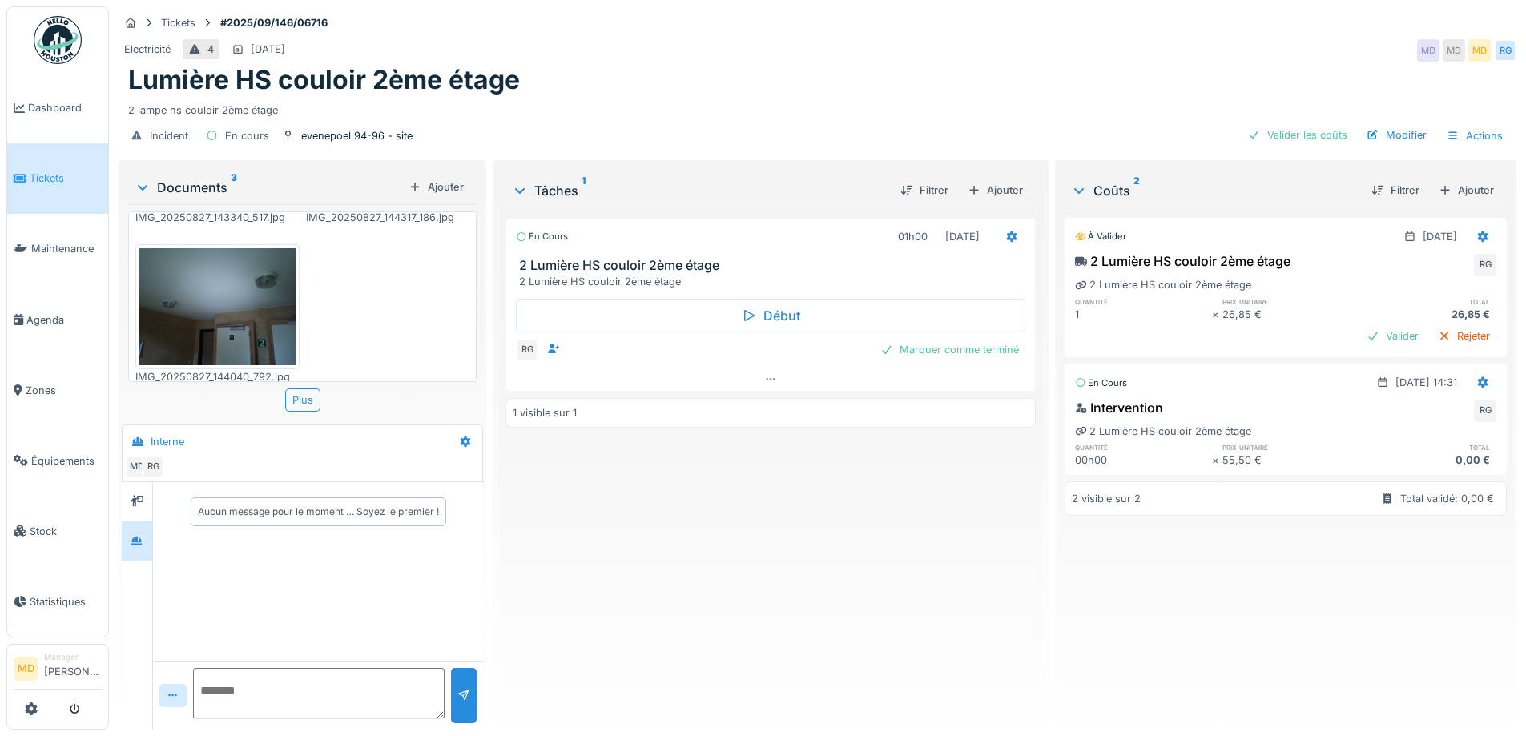
scroll to position [0, 0]
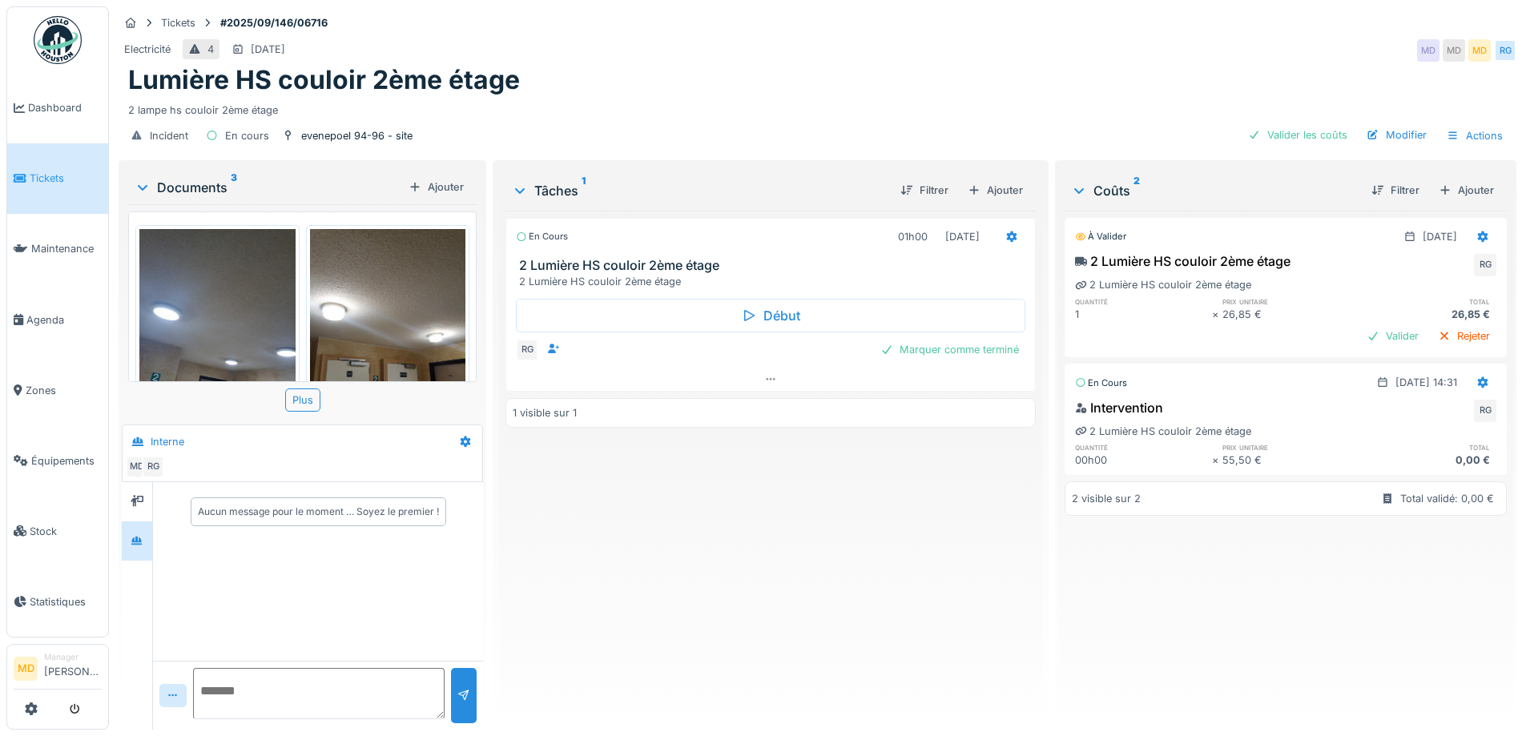
click at [353, 312] on img at bounding box center [388, 332] width 156 height 207
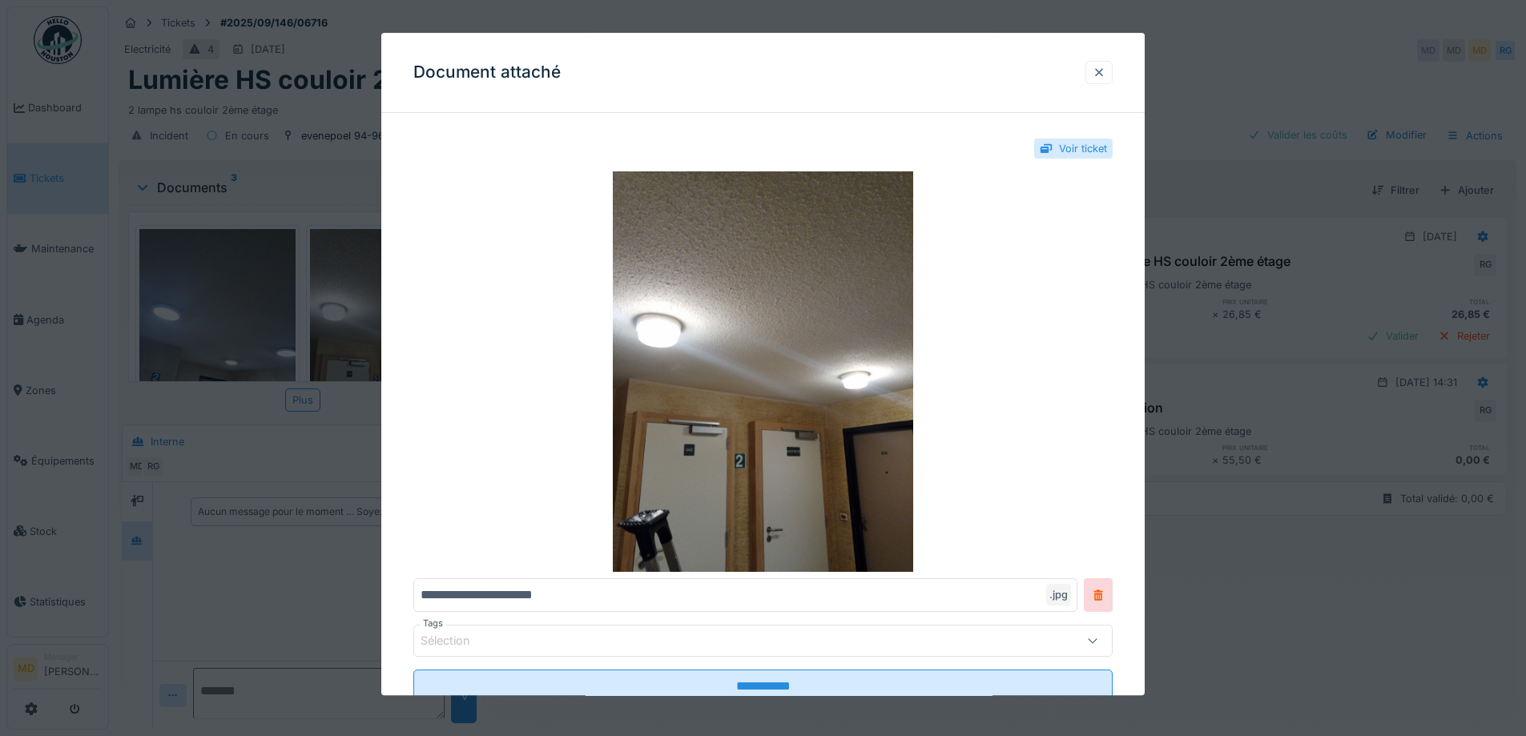
click at [1105, 70] on div at bounding box center [1098, 72] width 13 height 15
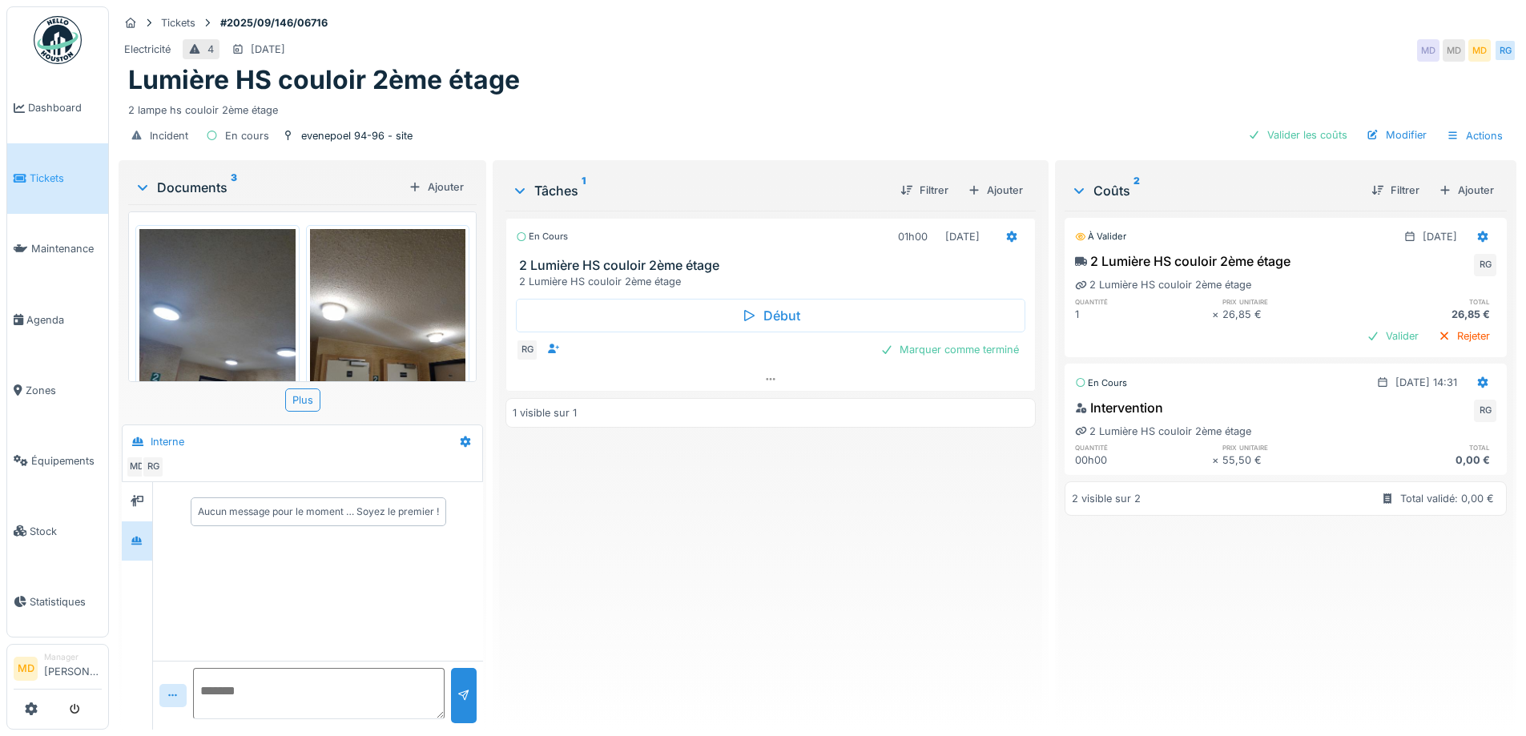
click at [217, 272] on img at bounding box center [217, 332] width 156 height 207
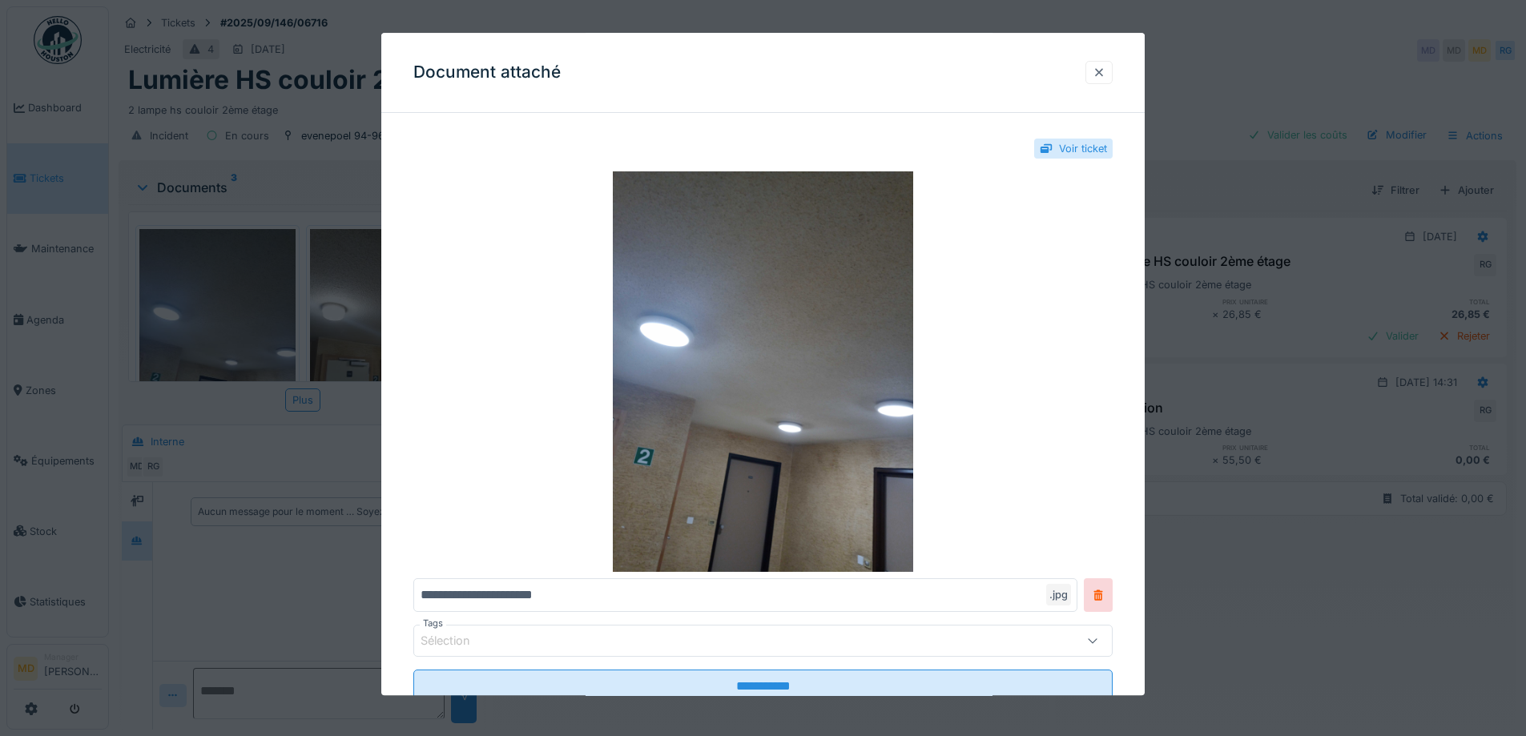
click at [1112, 66] on div at bounding box center [1098, 72] width 27 height 23
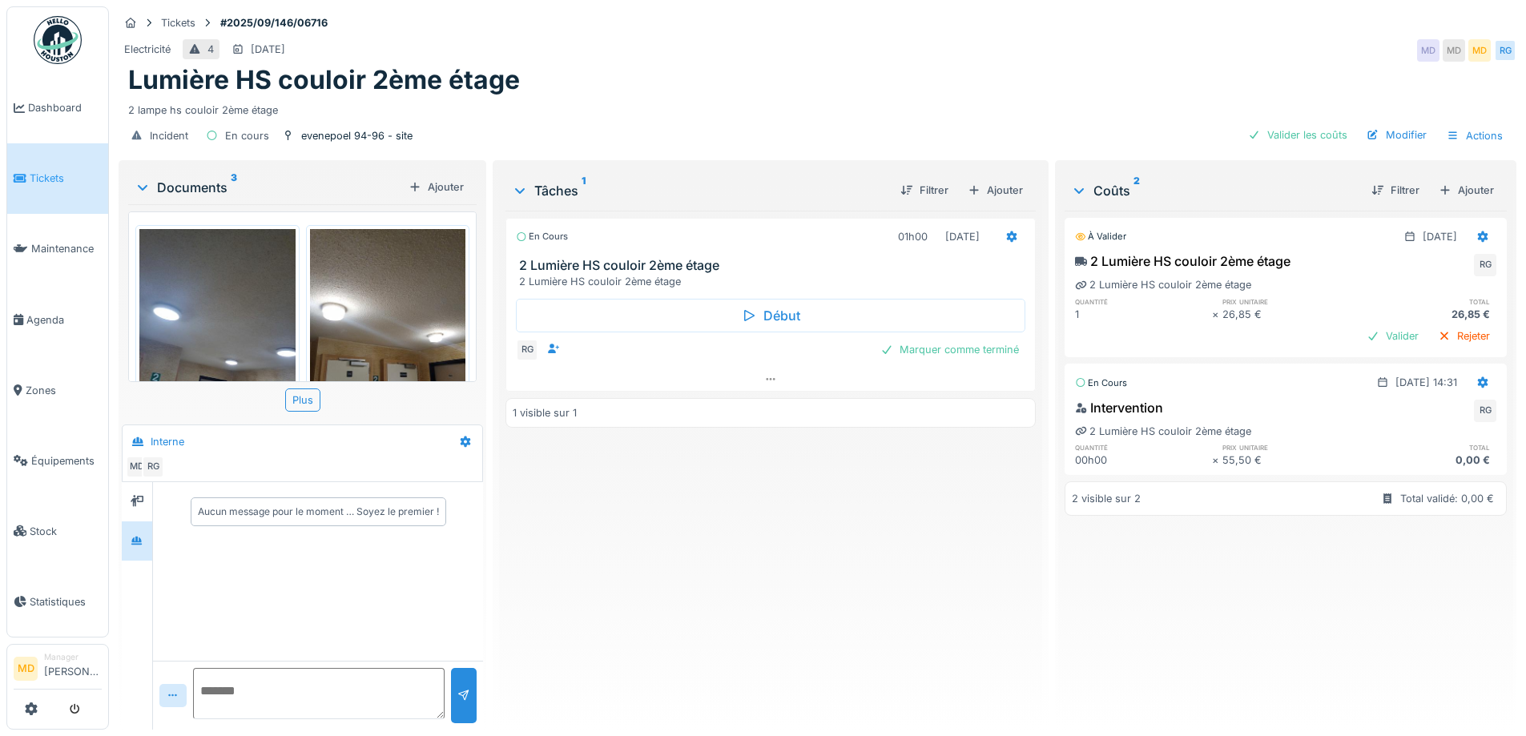
click at [380, 293] on img at bounding box center [388, 332] width 156 height 207
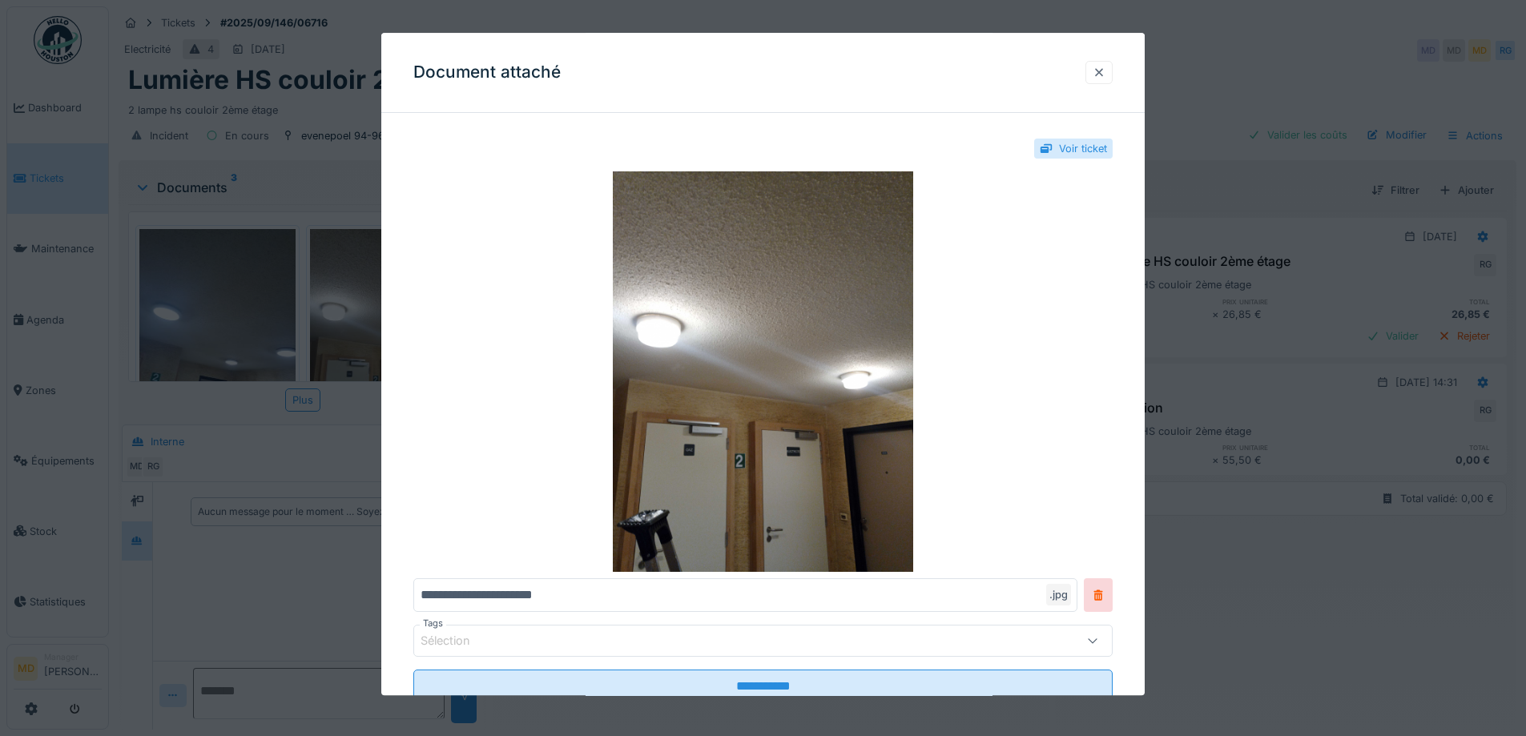
click at [1104, 70] on div at bounding box center [1098, 72] width 13 height 15
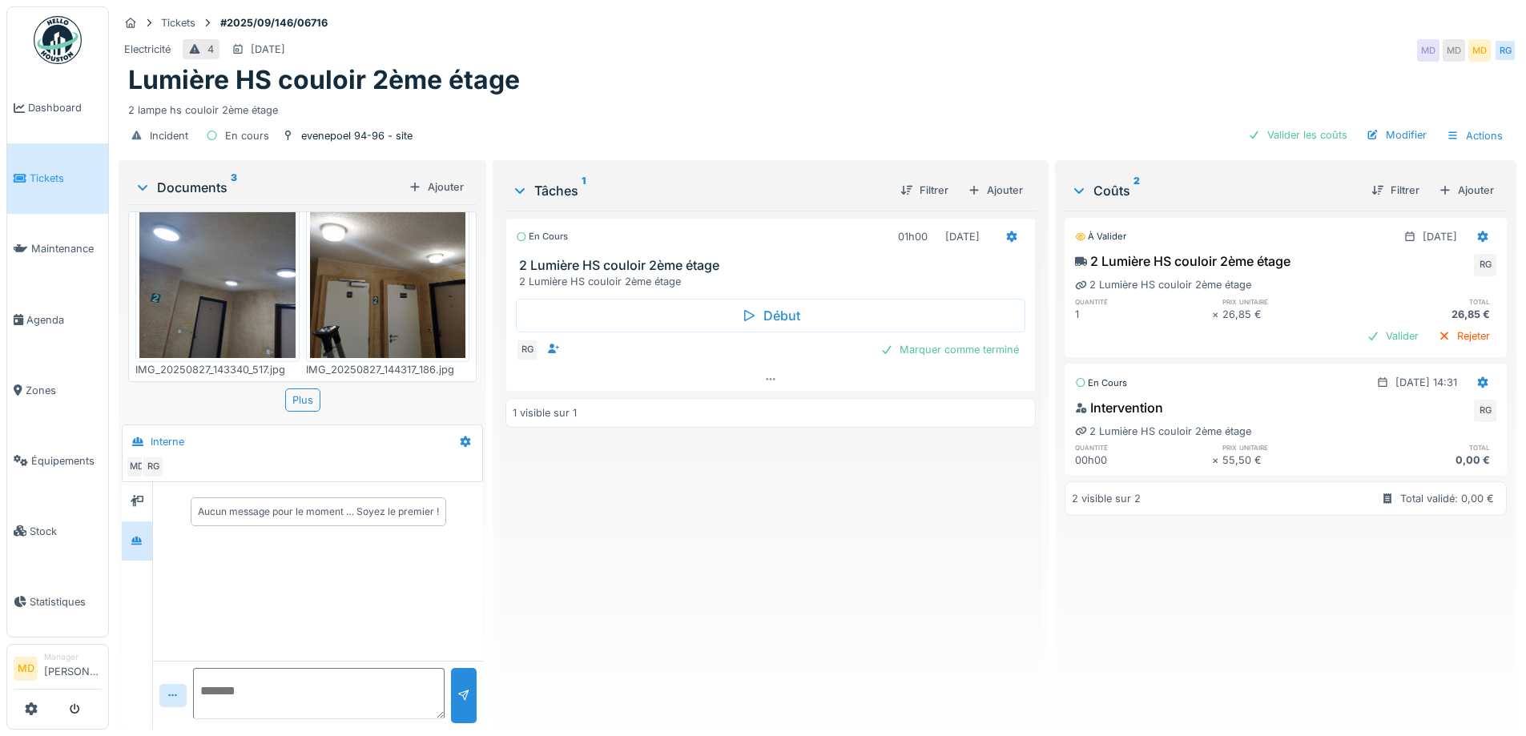
scroll to position [231, 0]
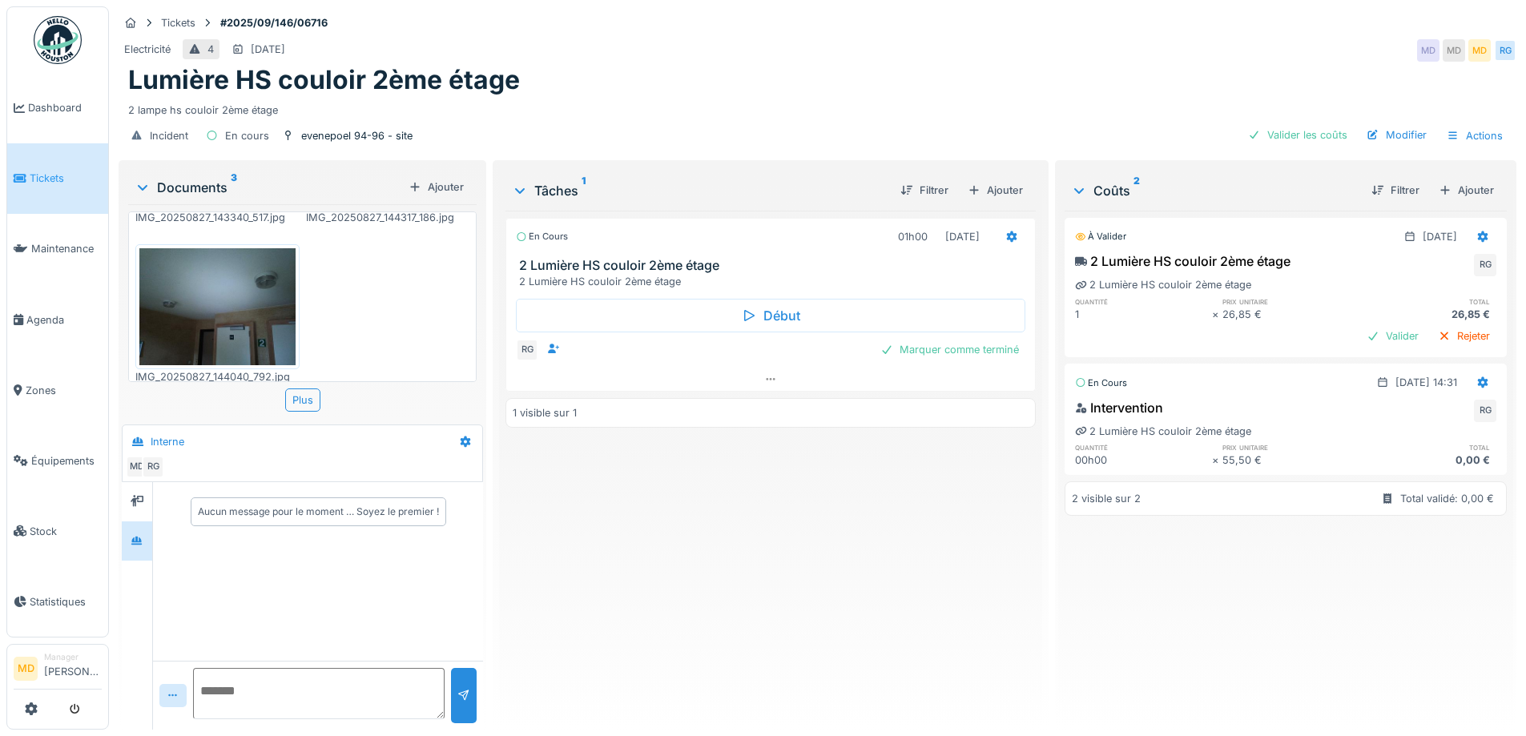
click at [233, 320] on img at bounding box center [217, 306] width 156 height 117
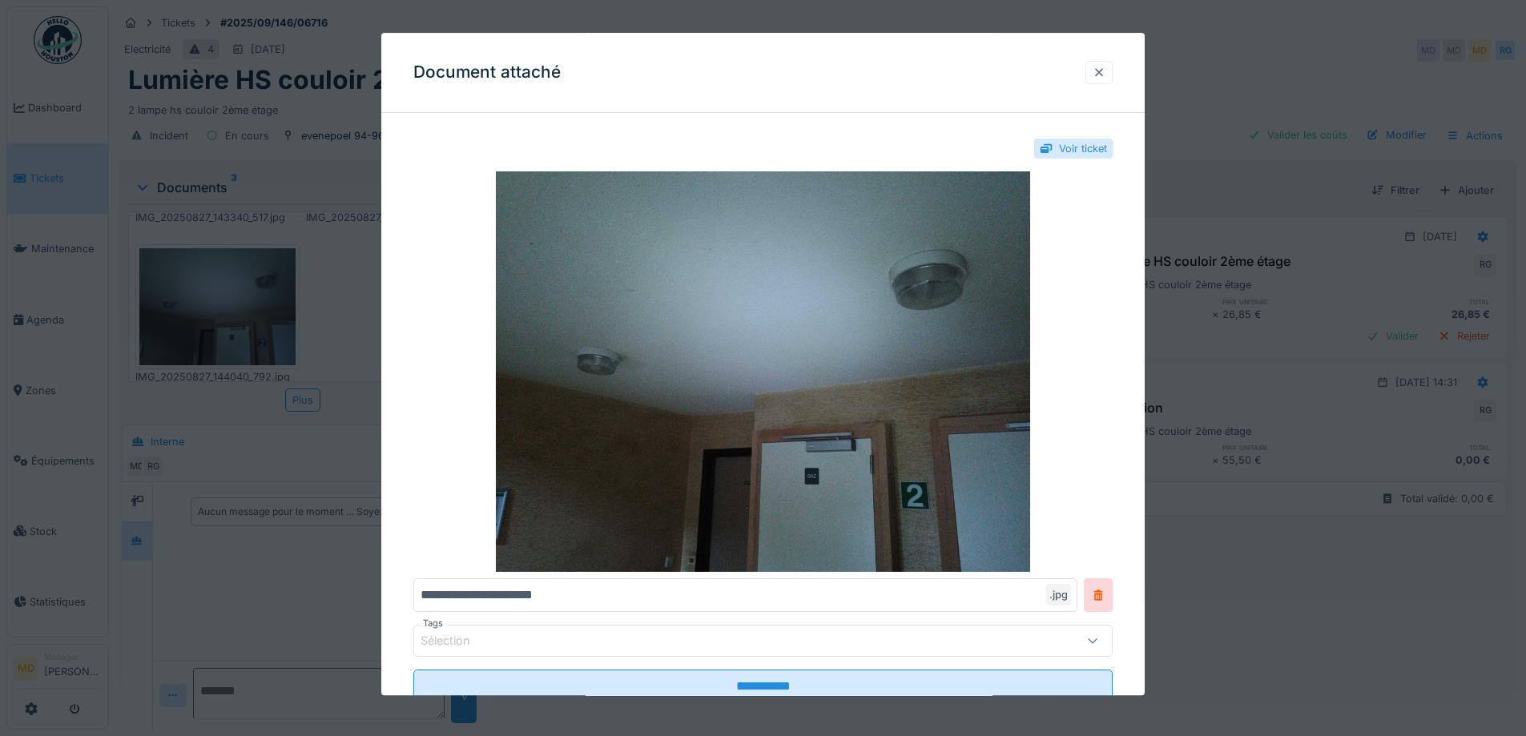
click at [1105, 70] on div at bounding box center [1098, 72] width 13 height 15
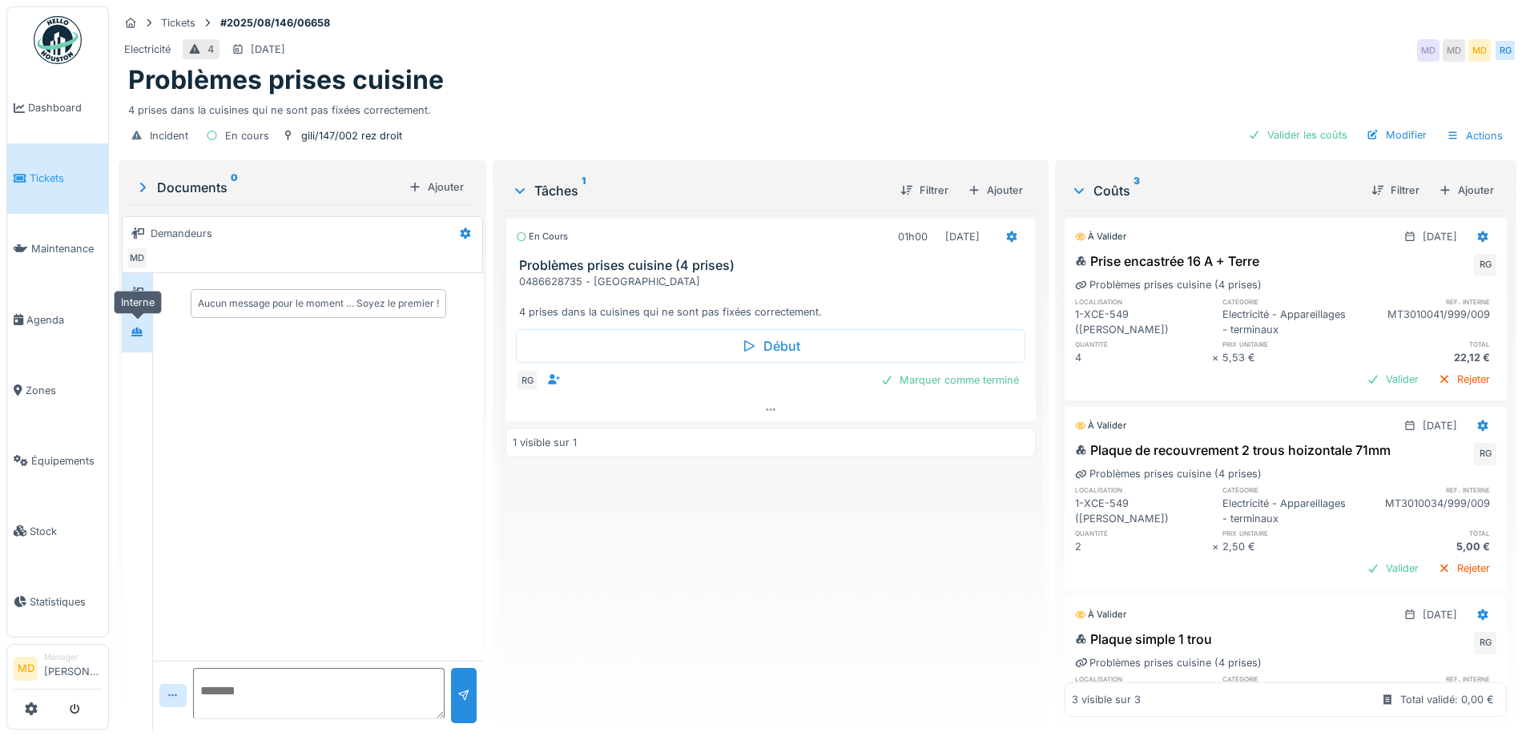
click at [139, 331] on icon at bounding box center [137, 332] width 13 height 10
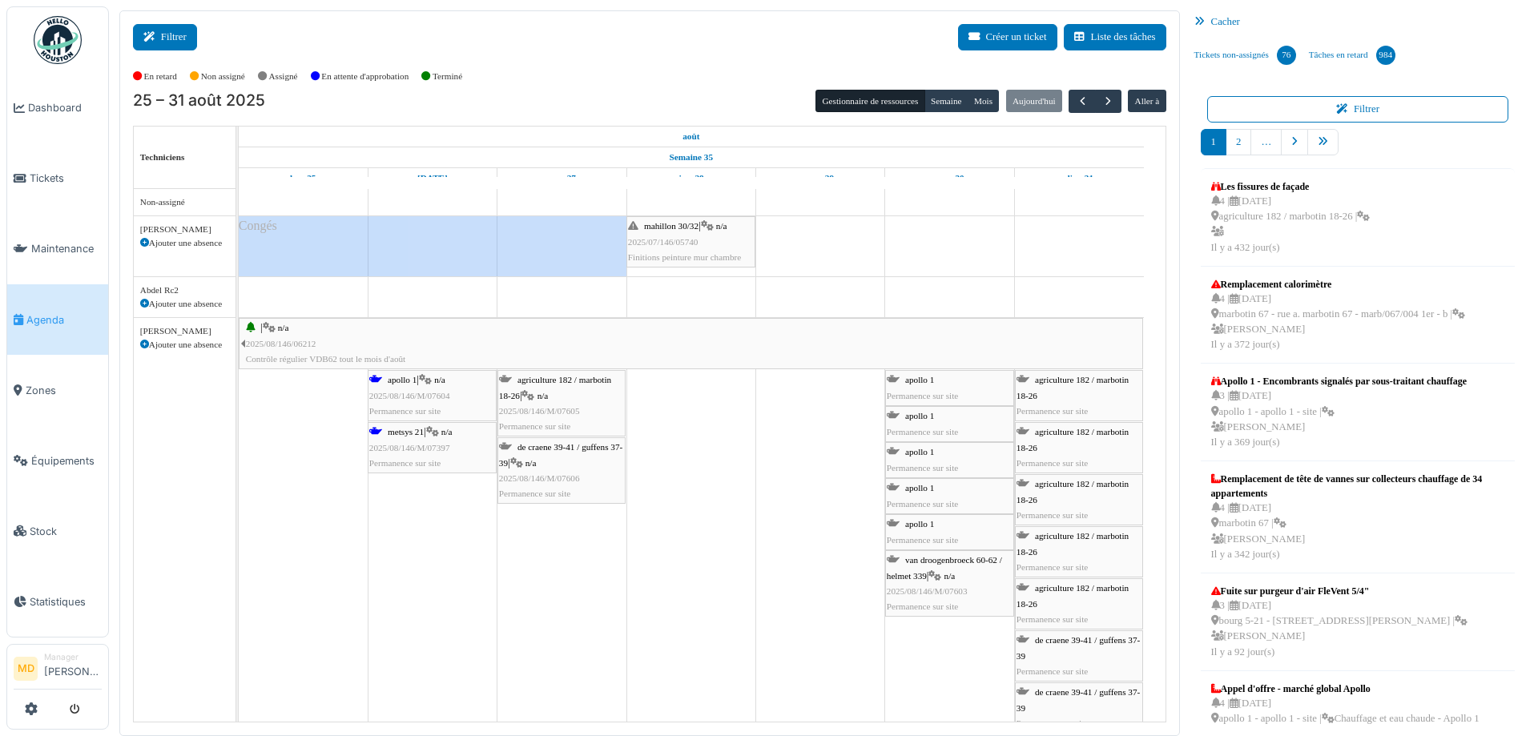
click at [182, 30] on button "Filtrer" at bounding box center [165, 37] width 64 height 26
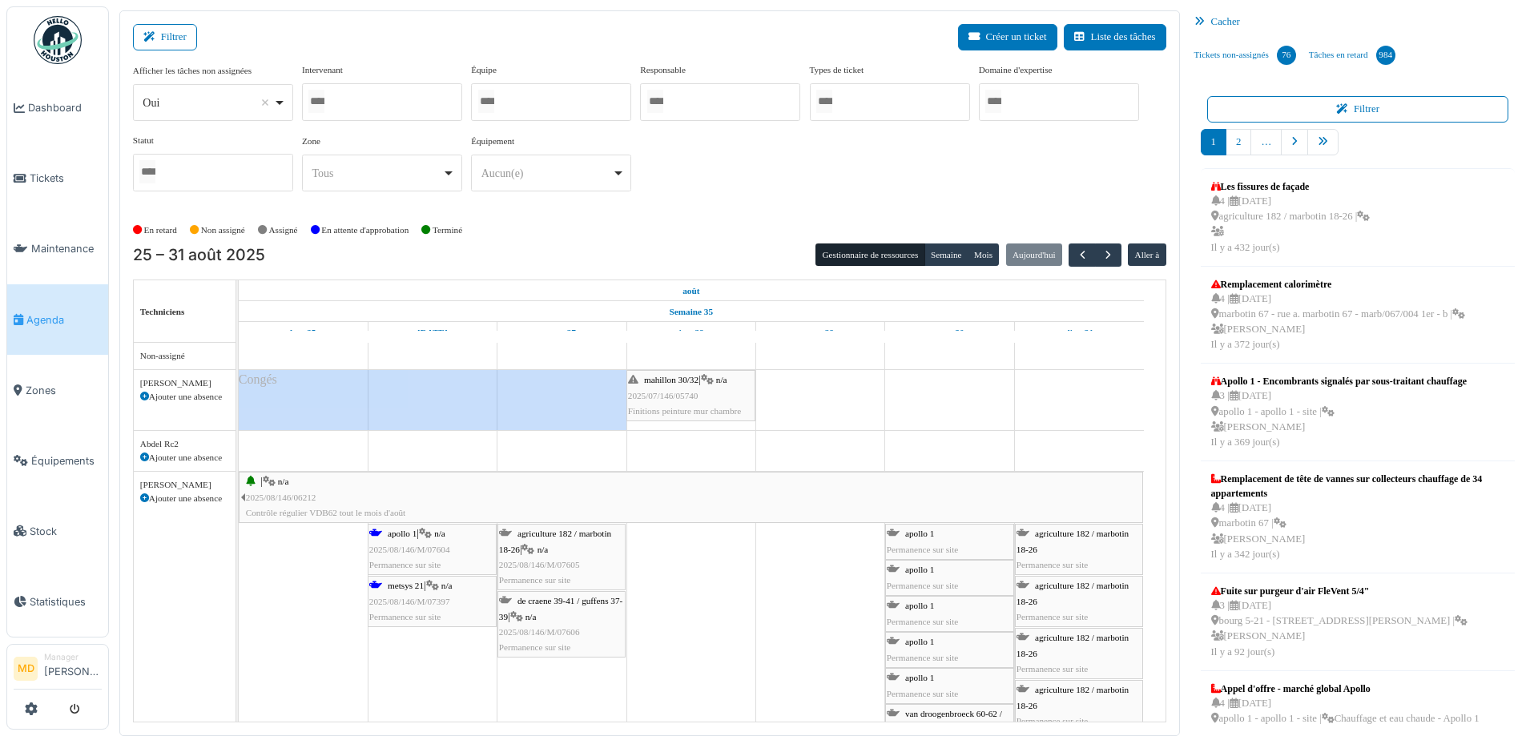
click at [396, 116] on div at bounding box center [382, 102] width 160 height 38
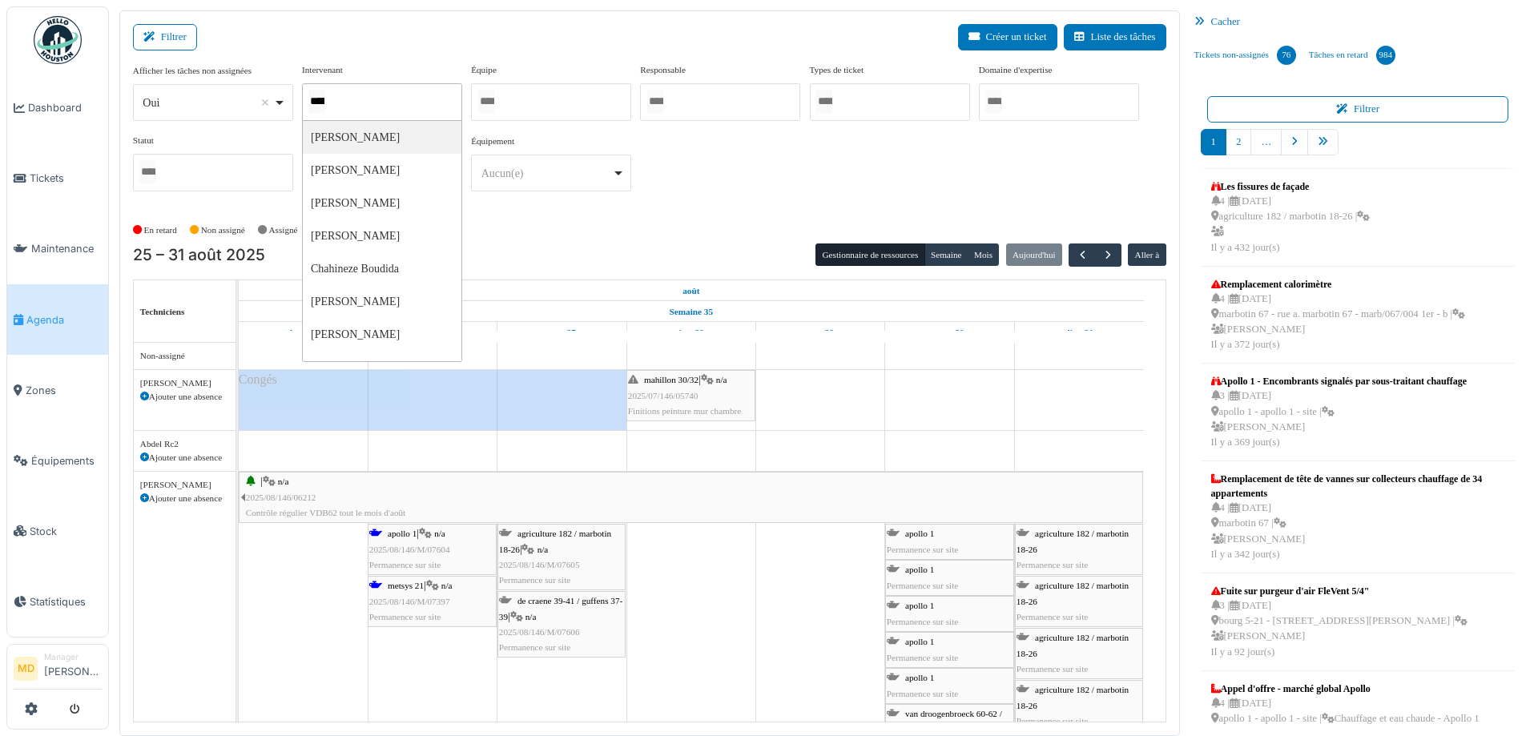
type input "******"
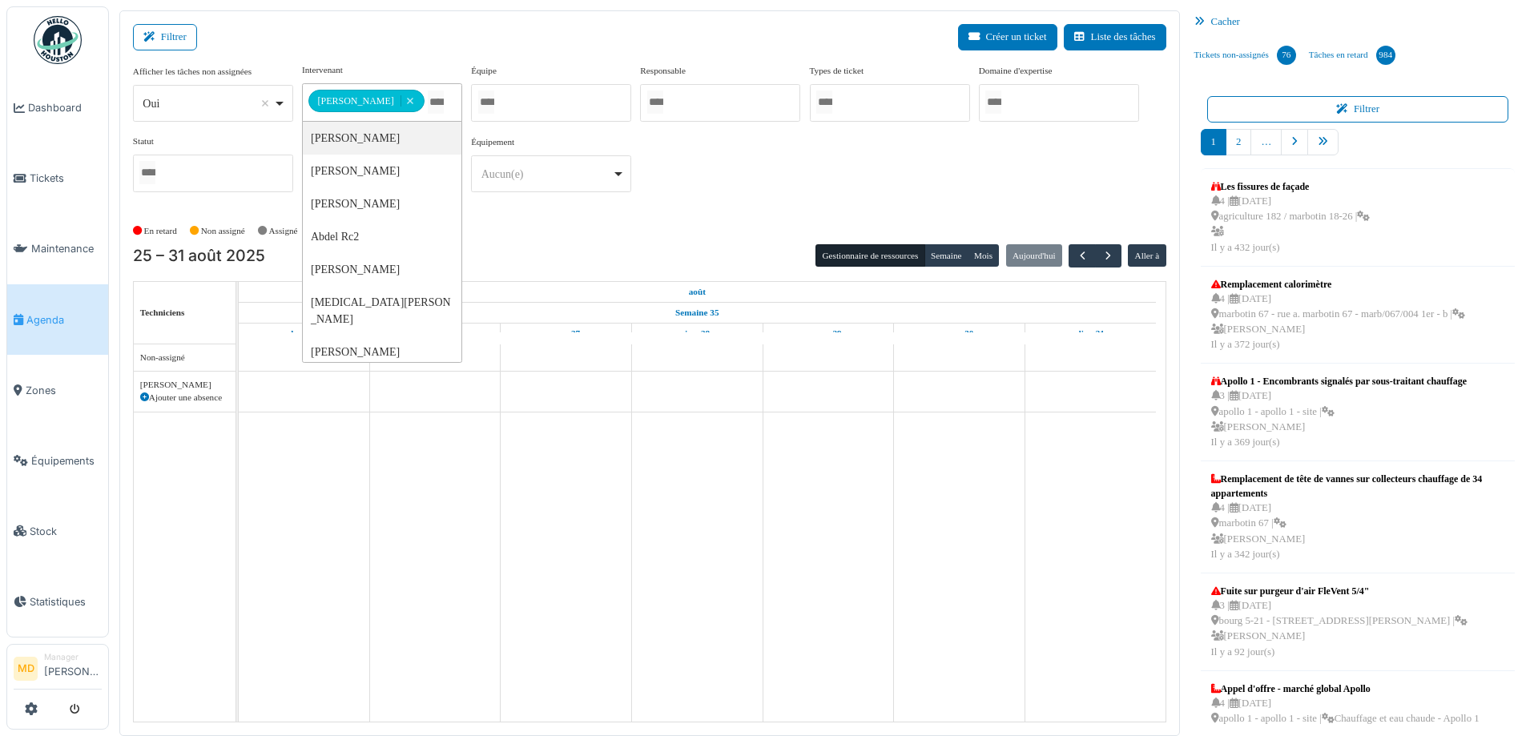
click at [750, 152] on div "**********" at bounding box center [649, 134] width 1033 height 142
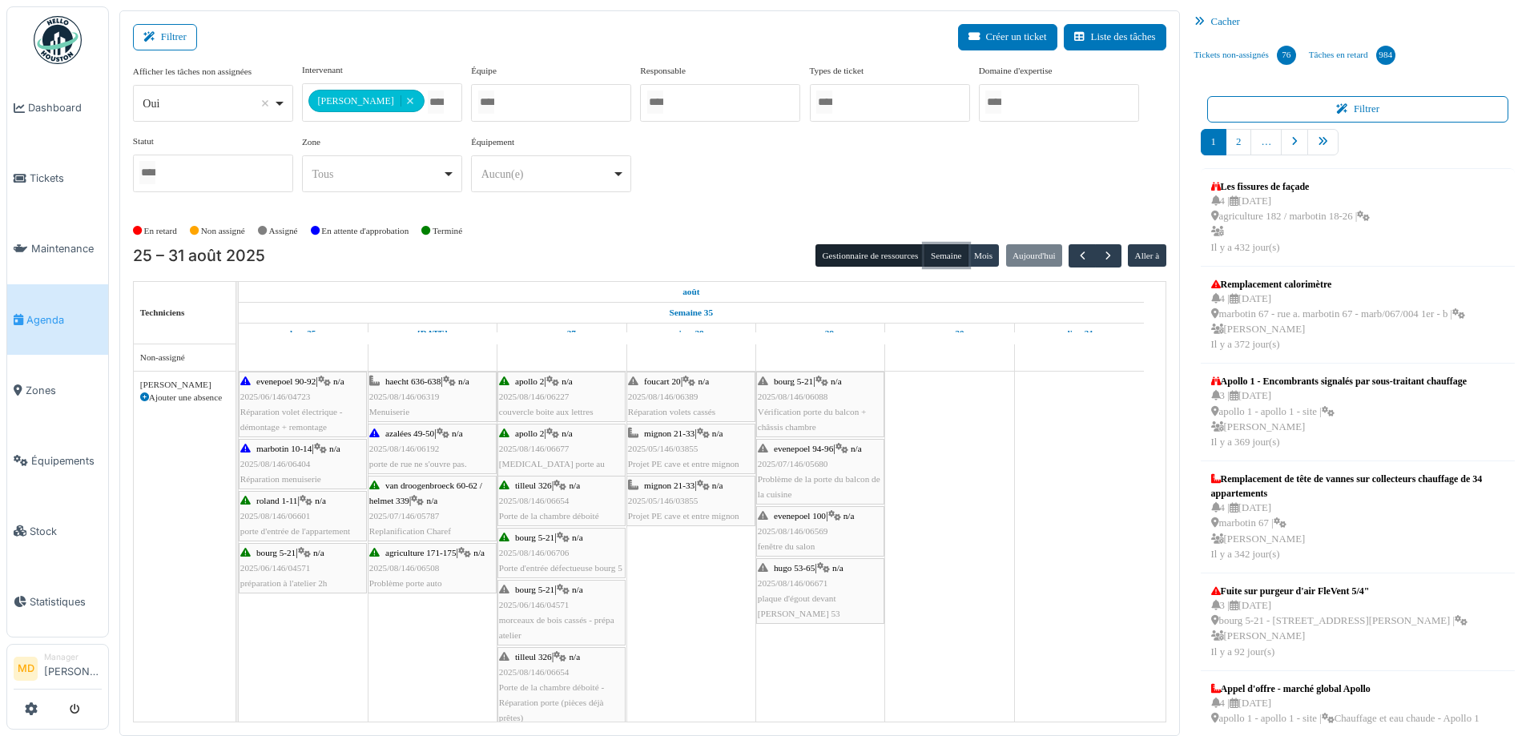
click at [940, 249] on button "Semaine" at bounding box center [946, 255] width 44 height 22
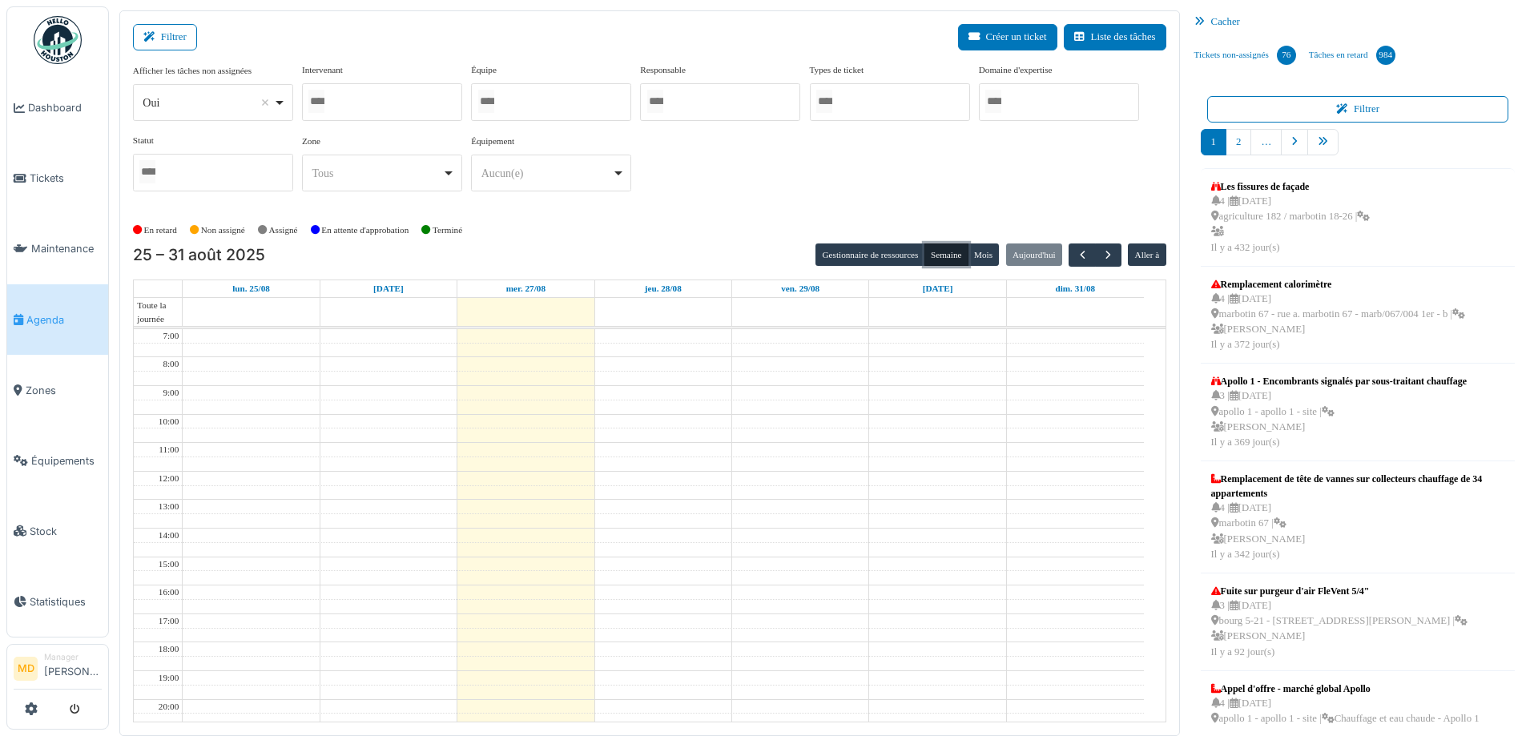
click at [392, 99] on div at bounding box center [382, 102] width 160 height 38
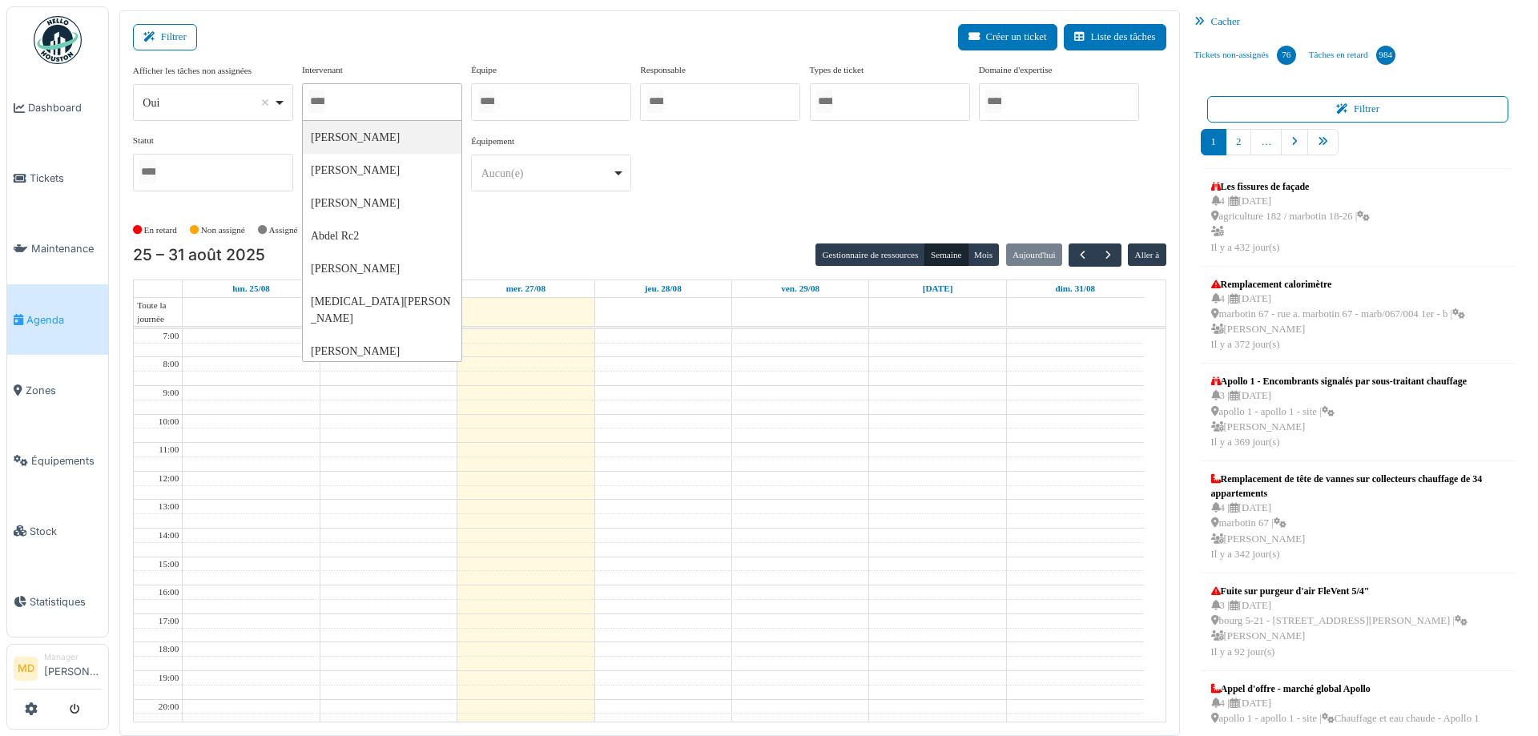
click at [362, 107] on div at bounding box center [382, 102] width 160 height 38
type input "******"
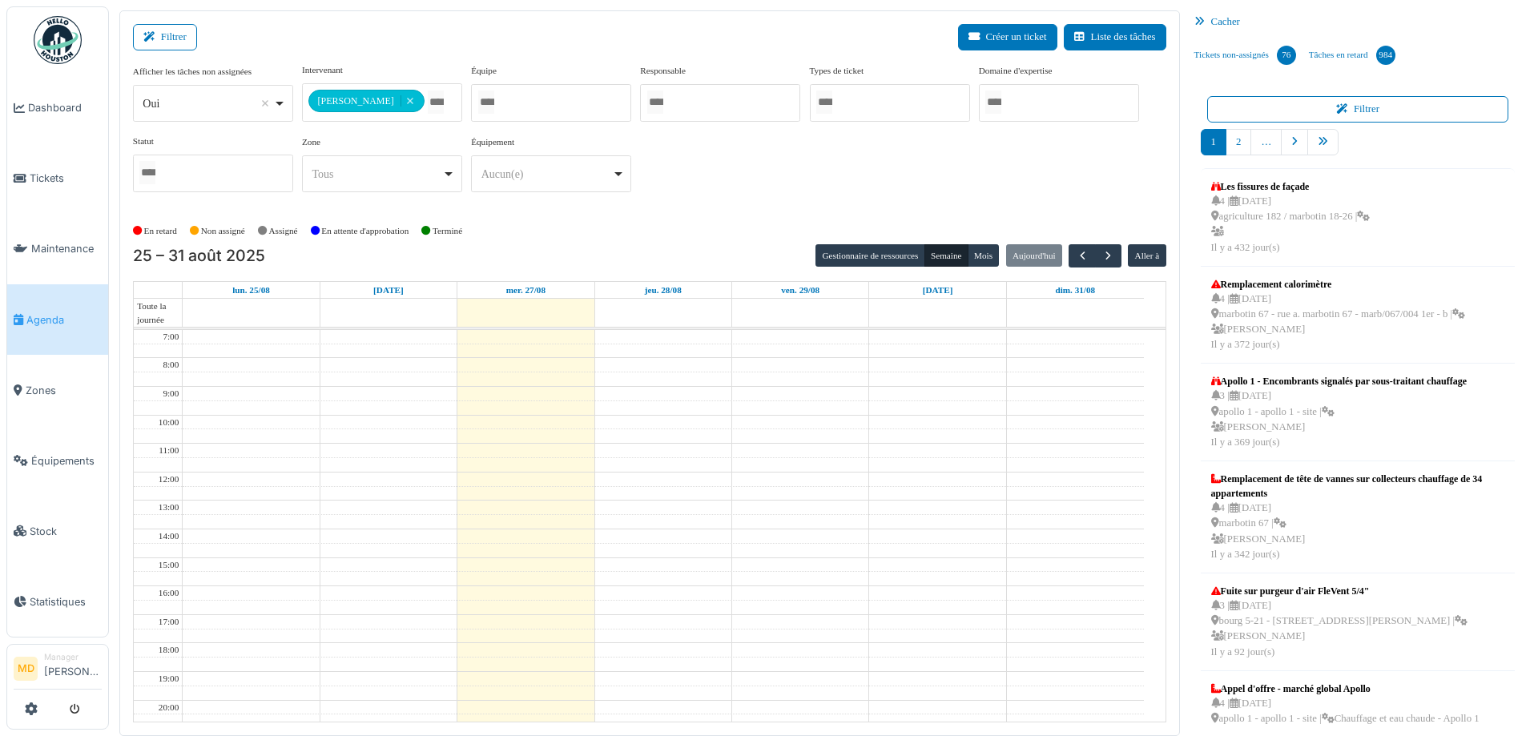
click at [731, 155] on div "**********" at bounding box center [649, 134] width 1033 height 142
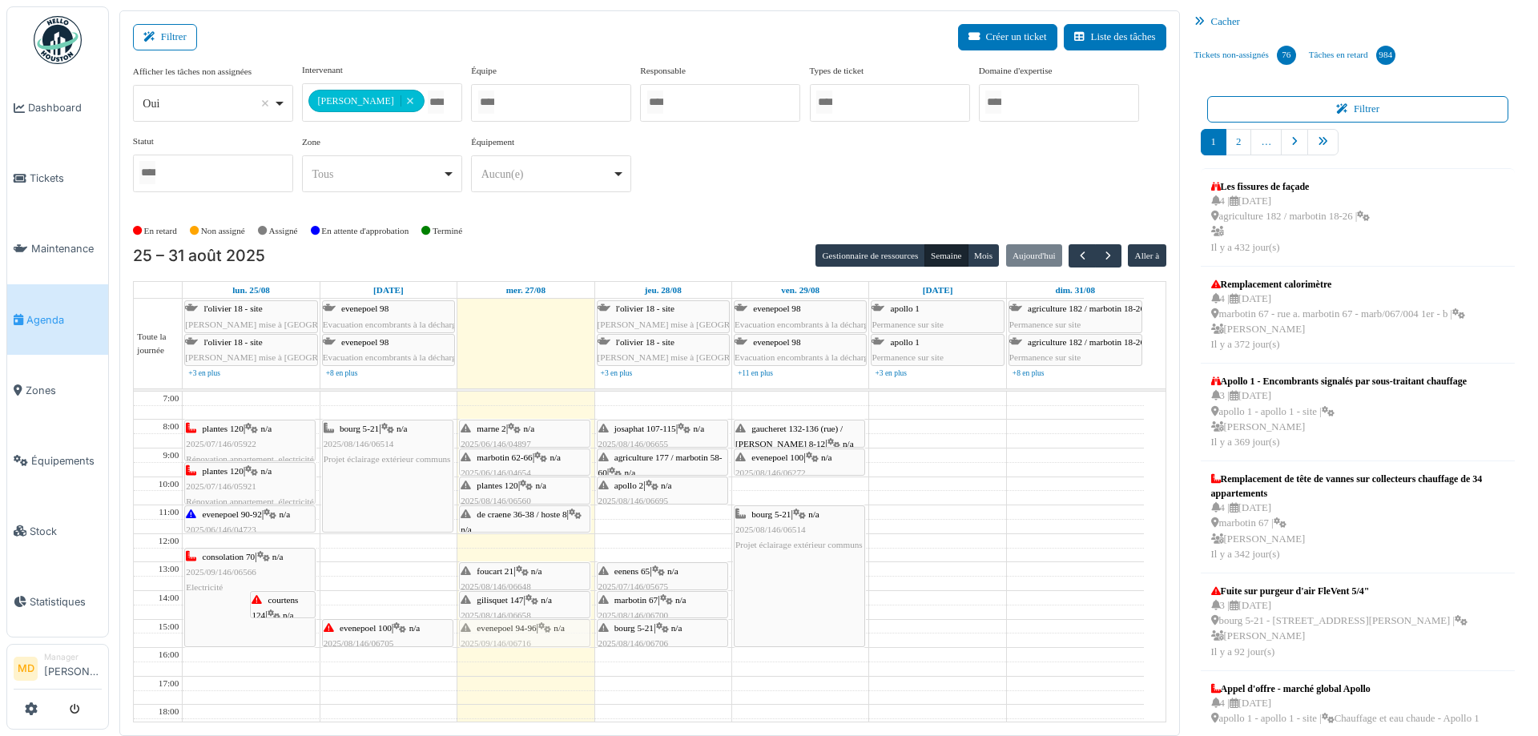
drag, startPoint x: 654, startPoint y: 517, endPoint x: 513, endPoint y: 635, distance: 183.7
click at [513, 635] on tr "consolation 70 | n/a 2025/09/146/06566 Electricité courtens 124 | n/a 2025/08/1…" at bounding box center [639, 634] width 1010 height 484
click at [526, 572] on icon at bounding box center [522, 571] width 13 height 10
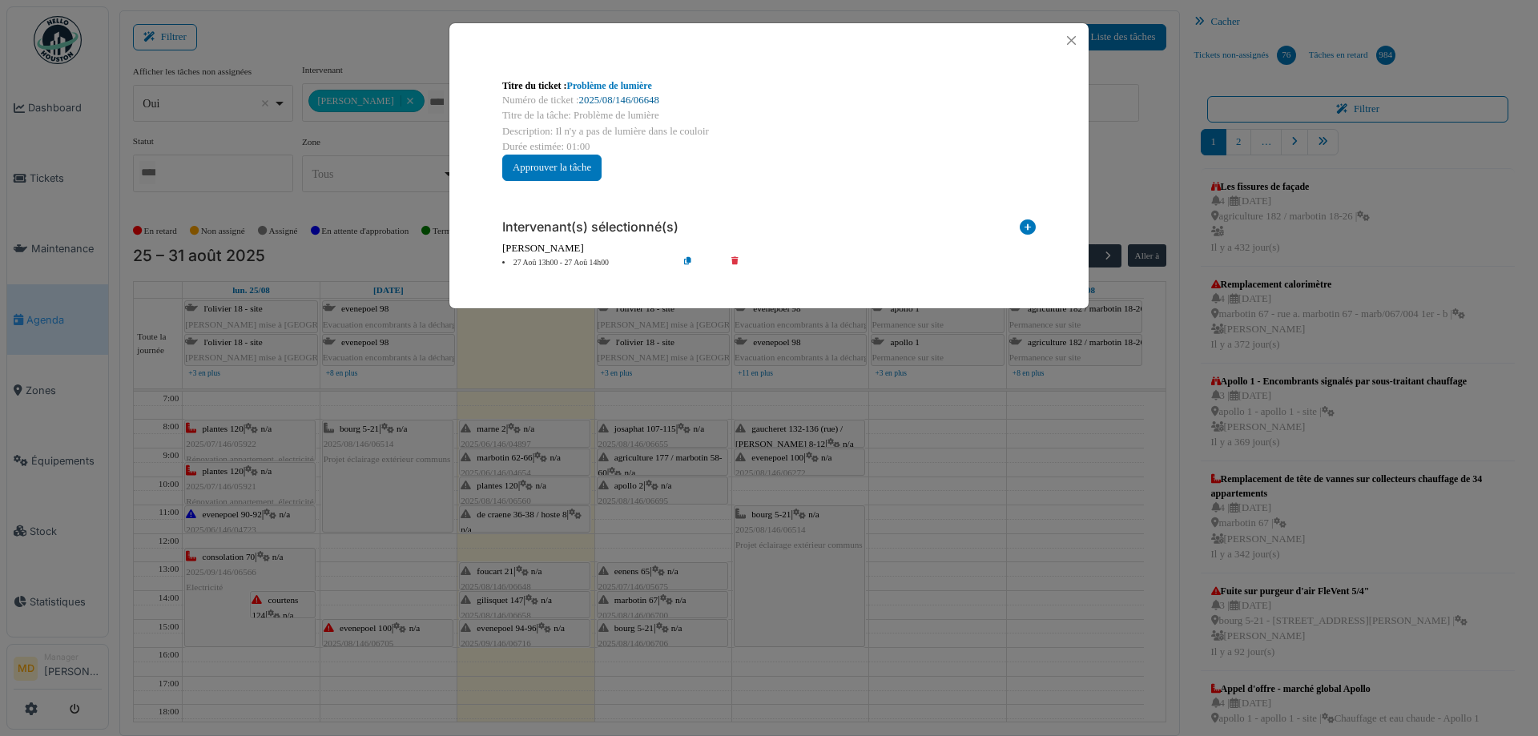
click at [645, 101] on link "2025/08/146/06648" at bounding box center [619, 100] width 80 height 11
click at [1080, 37] on button "Close" at bounding box center [1071, 41] width 22 height 22
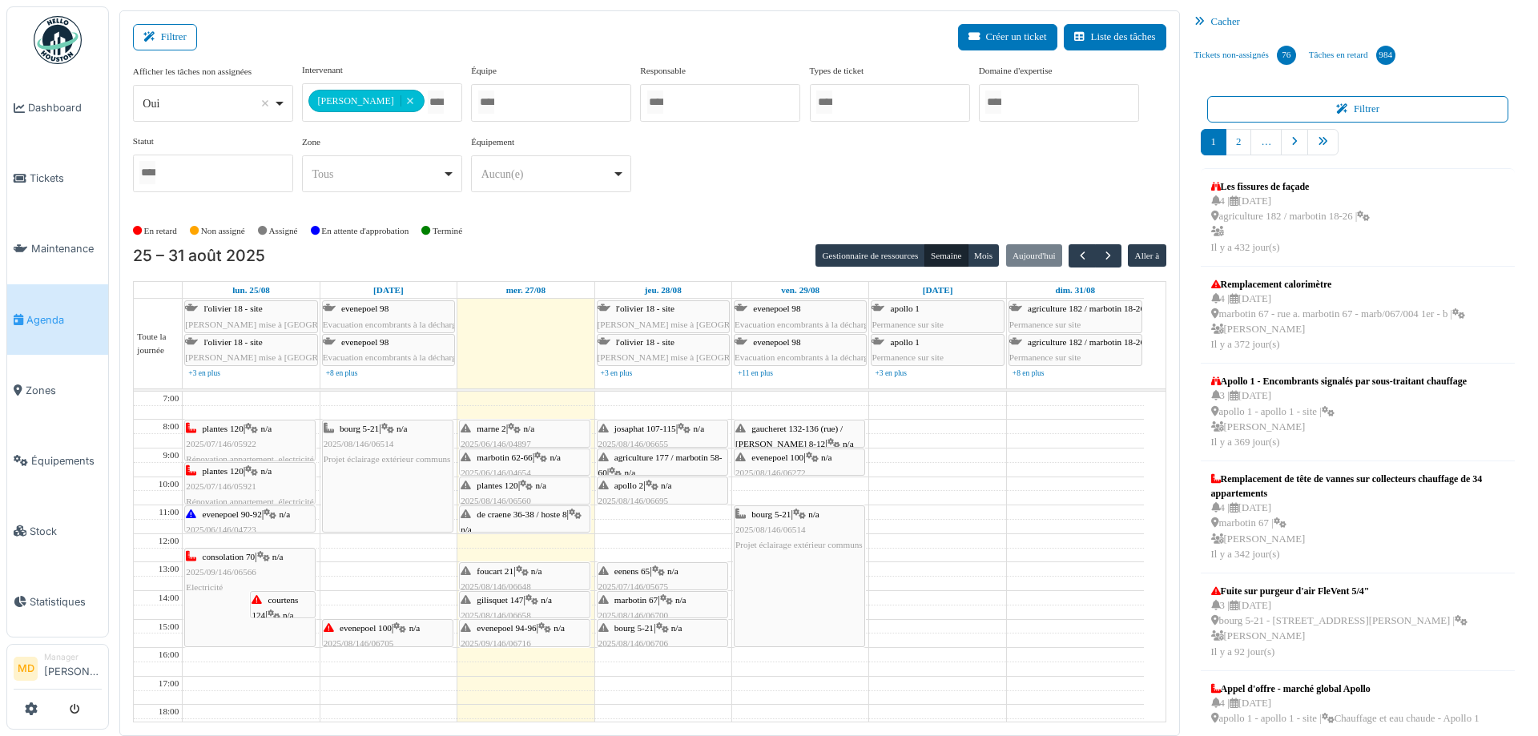
click at [537, 597] on icon at bounding box center [531, 600] width 13 height 10
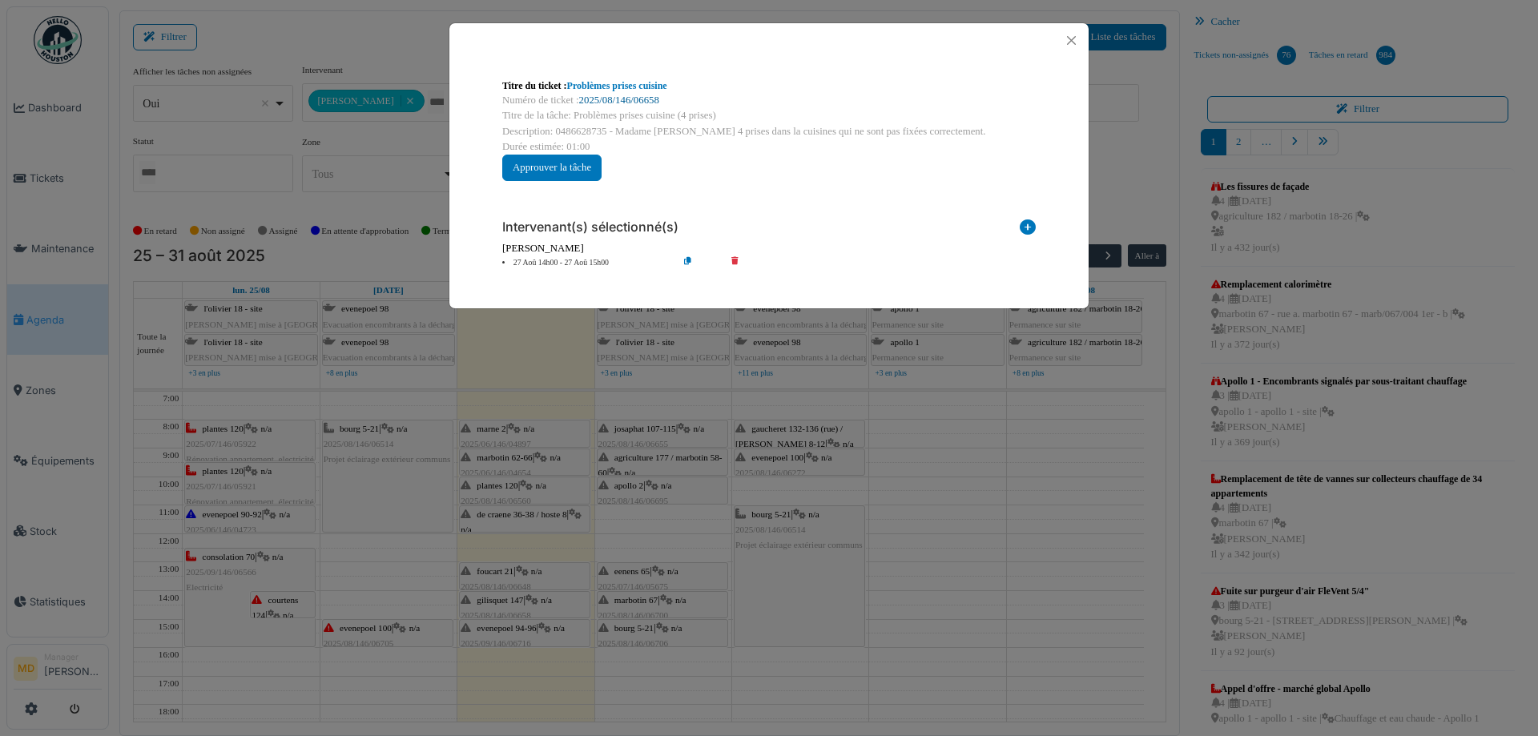
click at [608, 98] on link "2025/08/146/06658" at bounding box center [619, 100] width 80 height 11
click at [1072, 38] on button "Close" at bounding box center [1071, 41] width 22 height 22
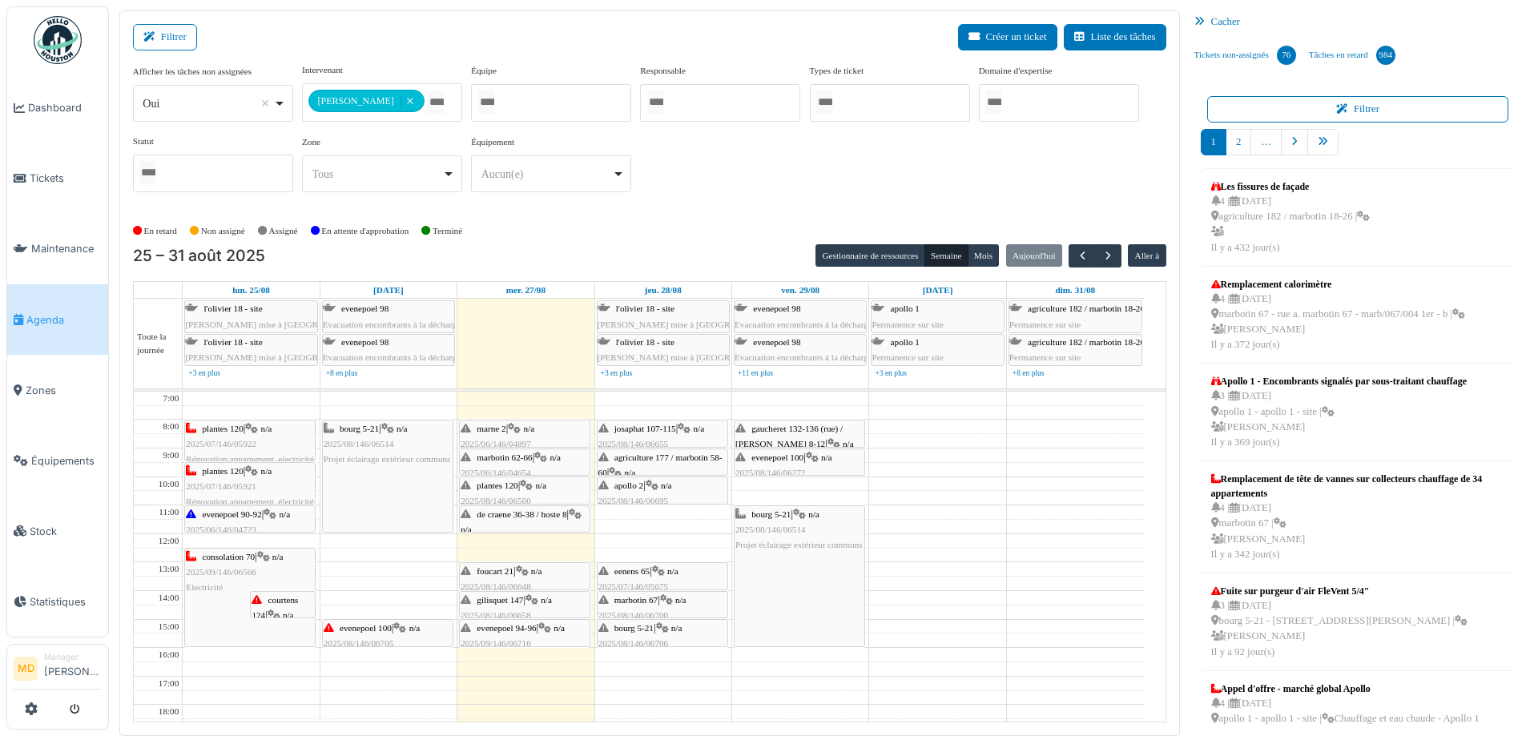
click at [544, 629] on icon at bounding box center [544, 628] width 13 height 10
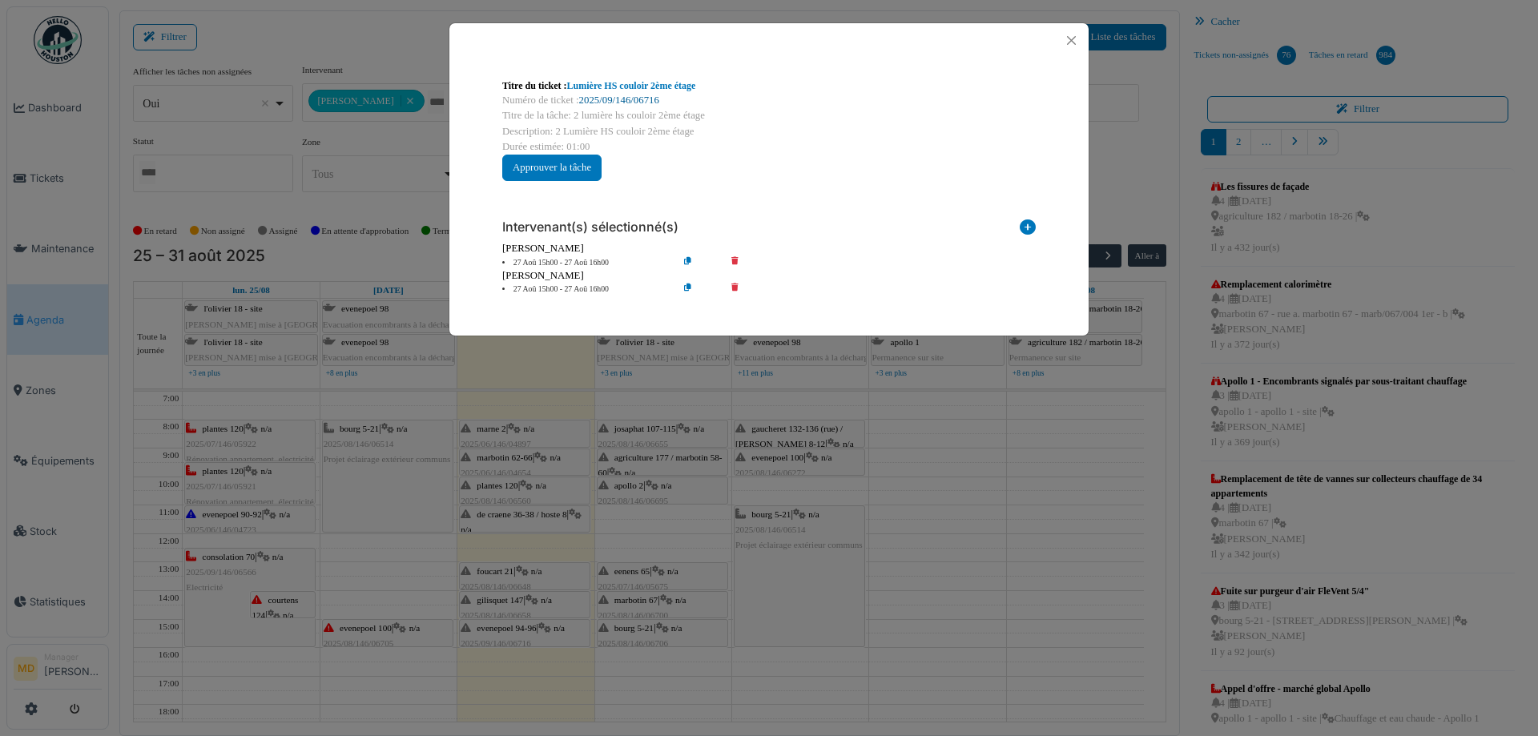
click at [621, 101] on link "2025/09/146/06716" at bounding box center [619, 100] width 80 height 11
click at [1073, 39] on button "Close" at bounding box center [1071, 41] width 22 height 22
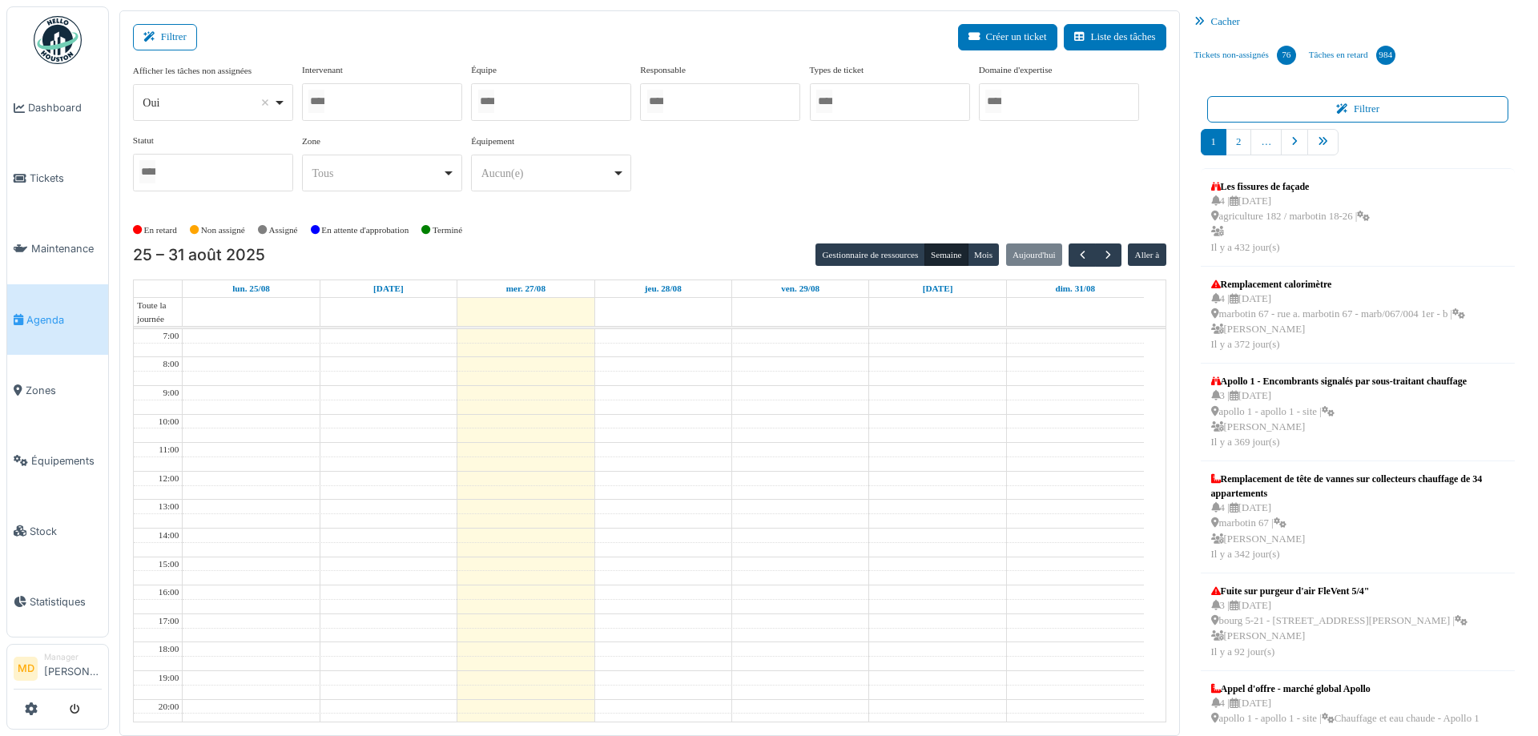
click at [395, 98] on div at bounding box center [382, 102] width 160 height 38
type input "****"
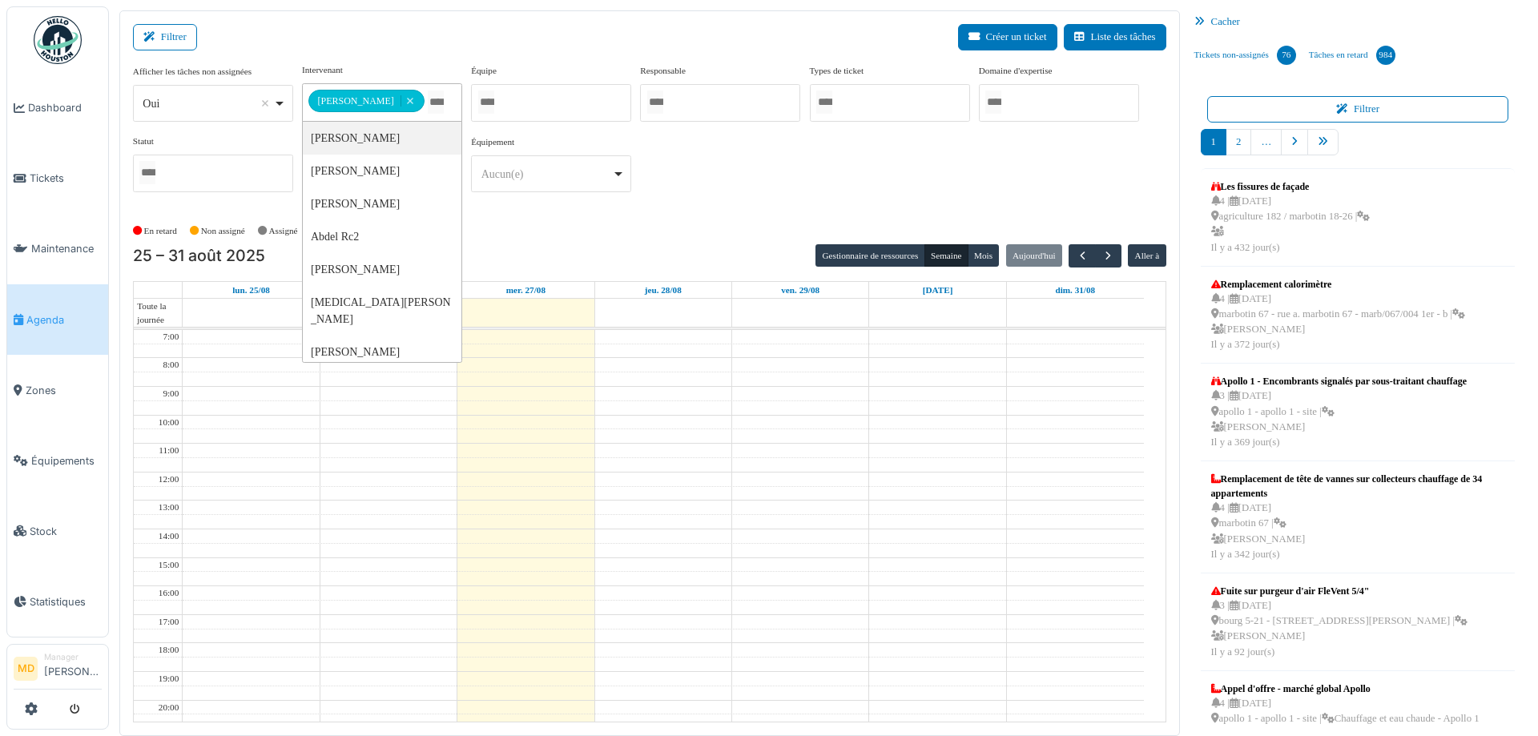
click at [763, 154] on div "**********" at bounding box center [649, 134] width 1033 height 142
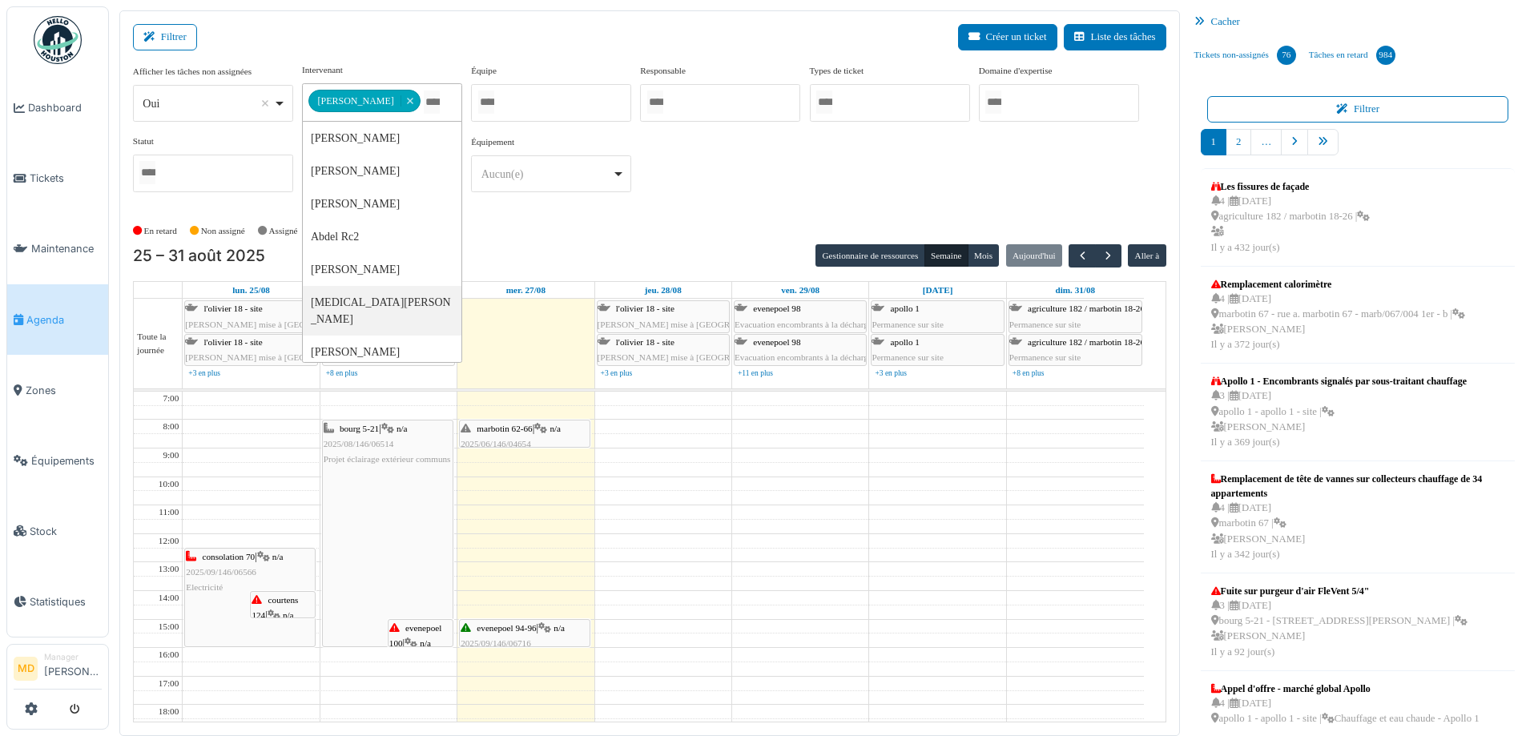
click at [542, 428] on icon at bounding box center [540, 429] width 13 height 10
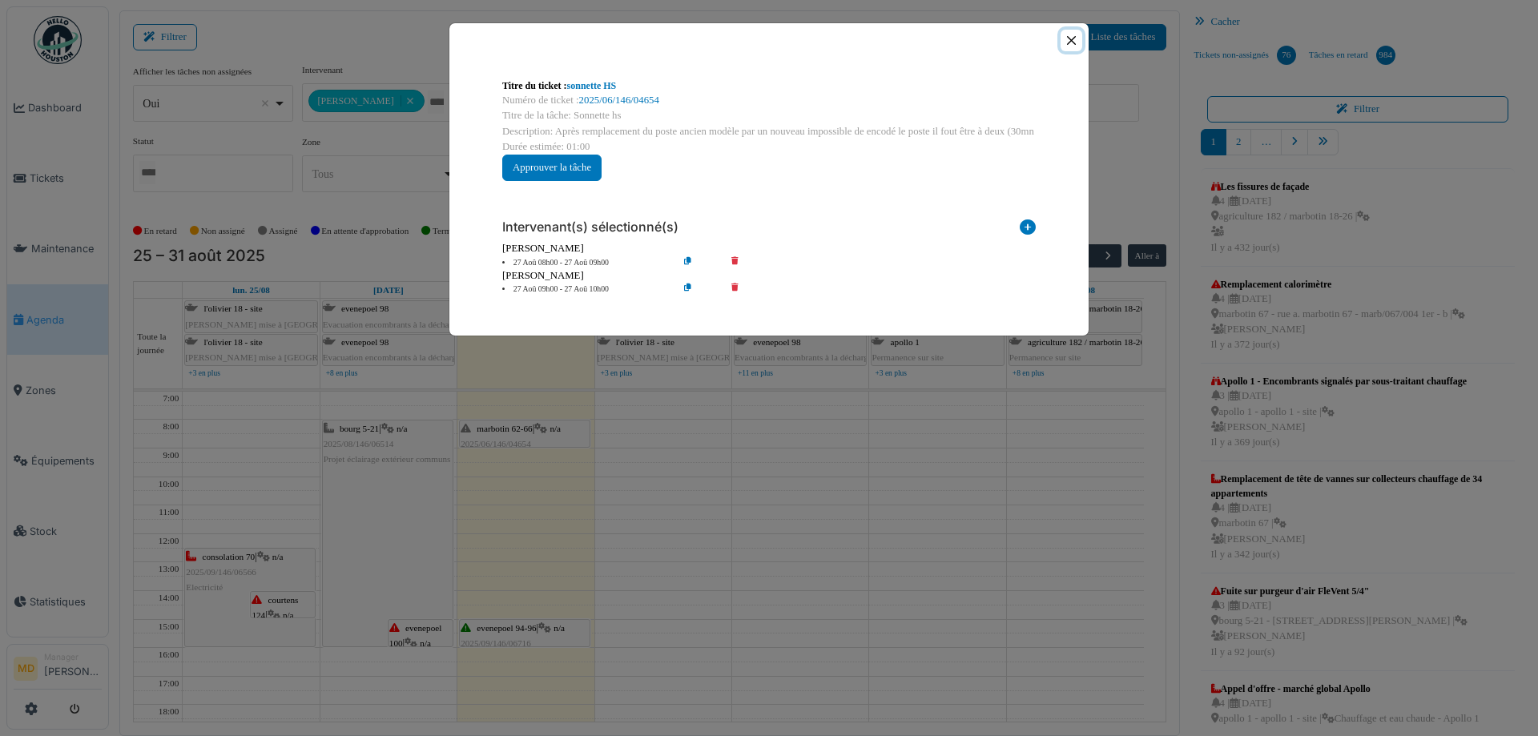
click at [1076, 40] on button "Close" at bounding box center [1071, 41] width 22 height 22
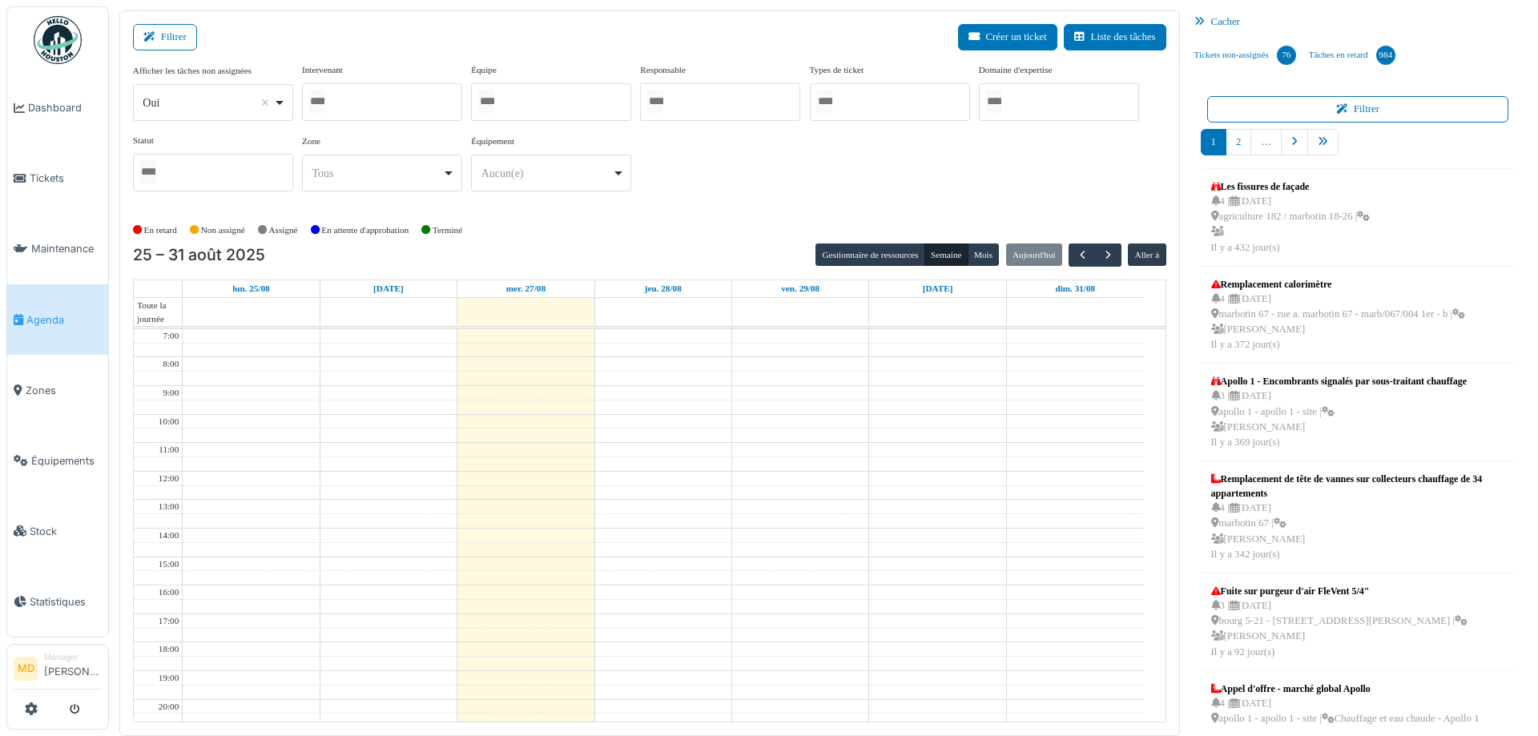
click at [398, 102] on div at bounding box center [382, 102] width 160 height 38
type input "******"
click at [794, 181] on div "**********" at bounding box center [649, 134] width 1033 height 142
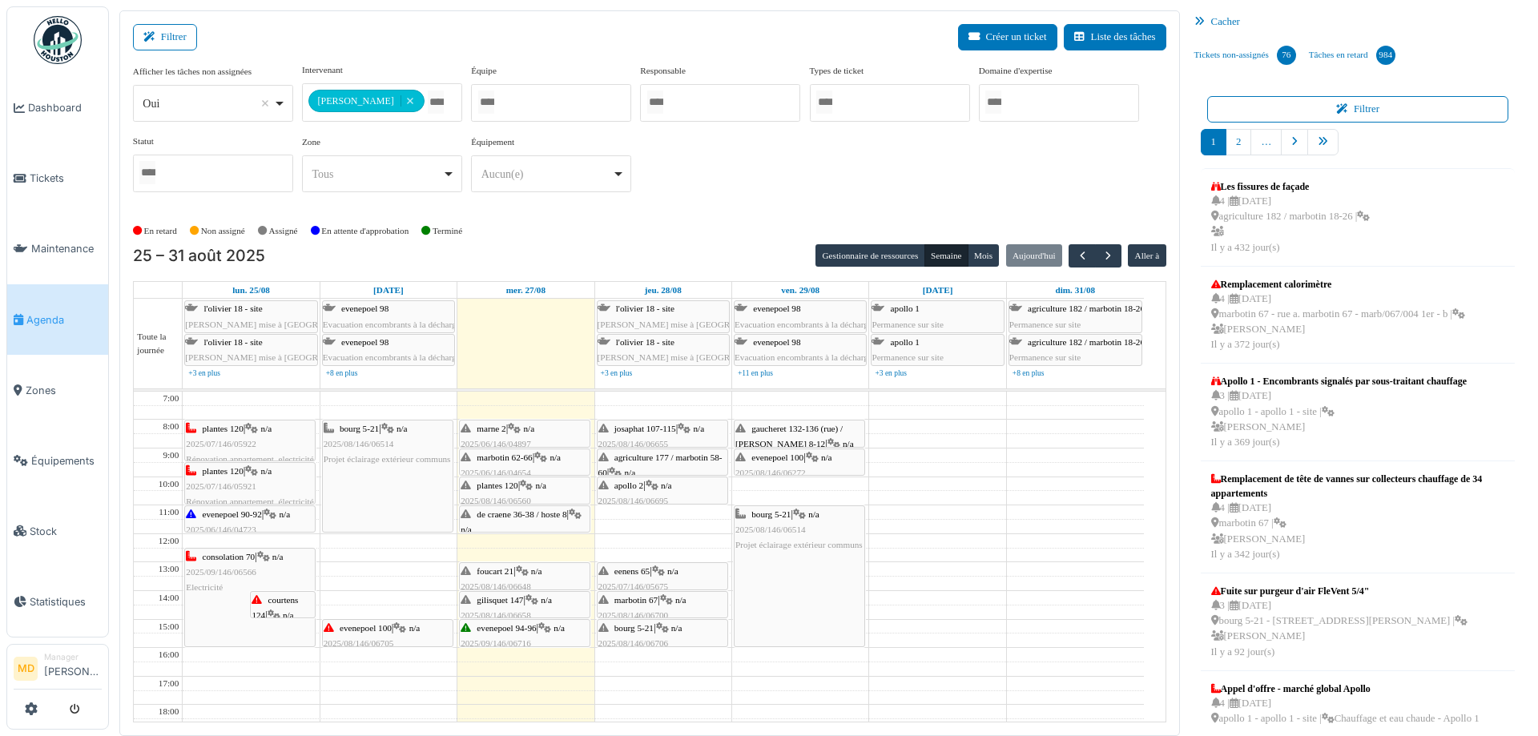
click at [666, 630] on icon at bounding box center [662, 628] width 13 height 10
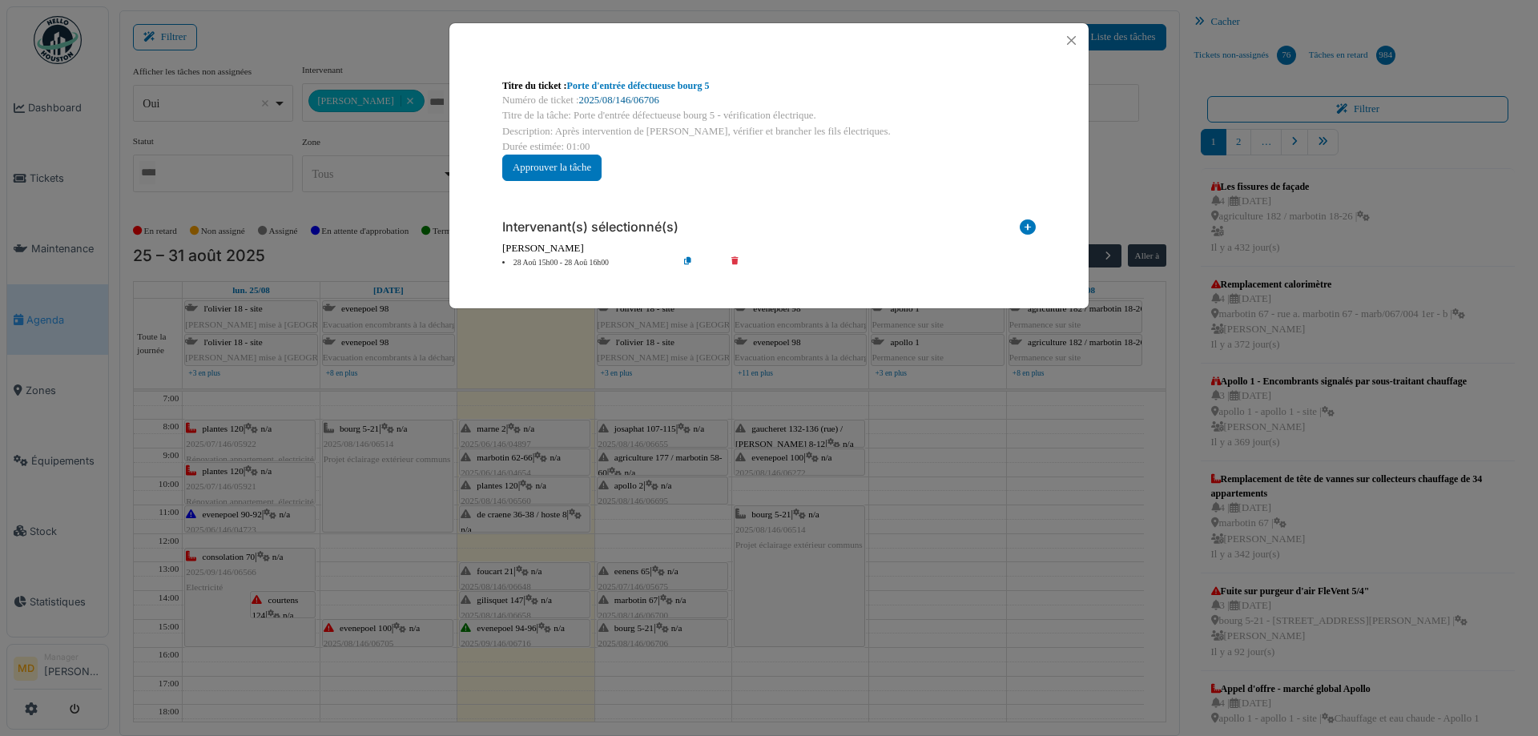
click at [606, 97] on link "2025/08/146/06706" at bounding box center [619, 100] width 80 height 11
click at [1077, 37] on button "Close" at bounding box center [1071, 41] width 22 height 22
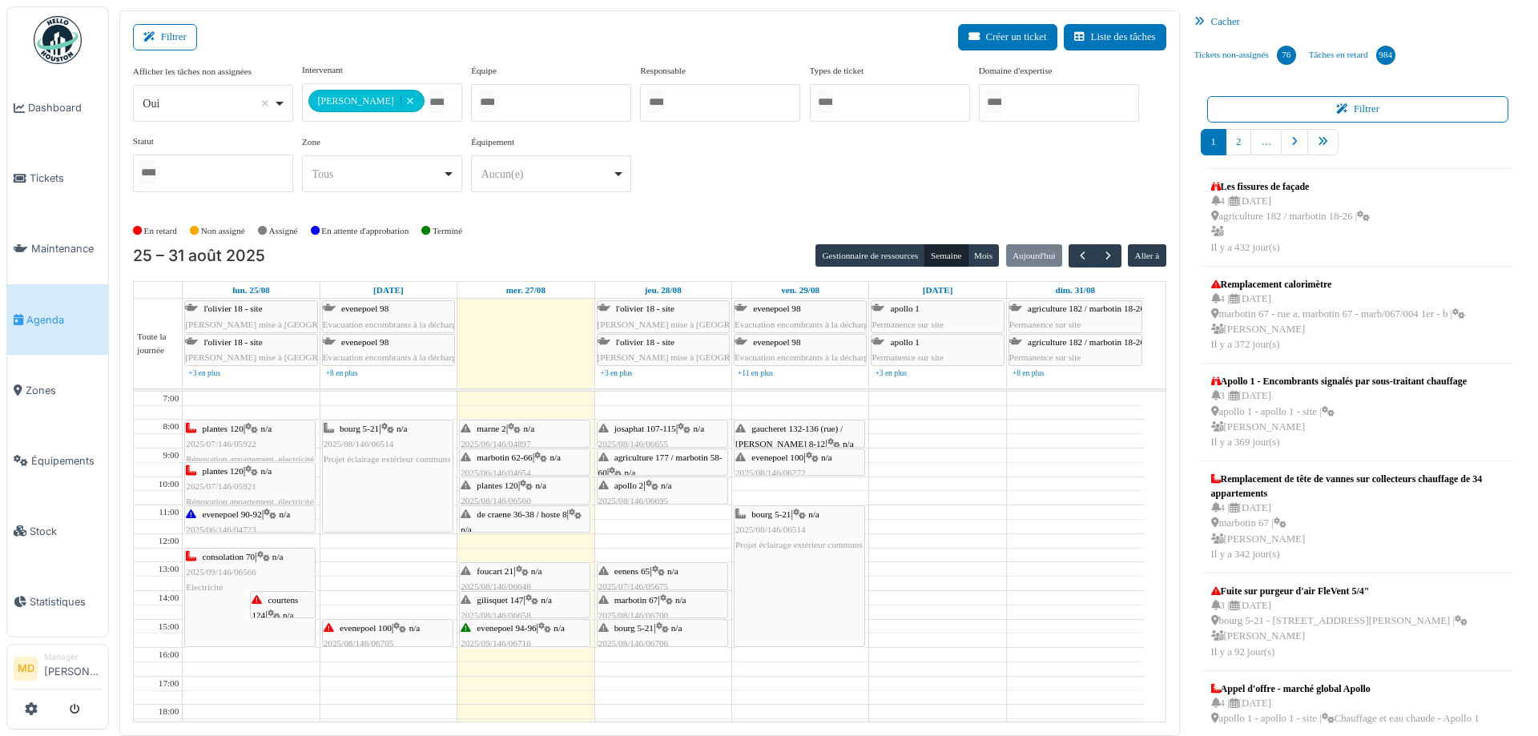
click at [537, 604] on icon at bounding box center [531, 600] width 13 height 10
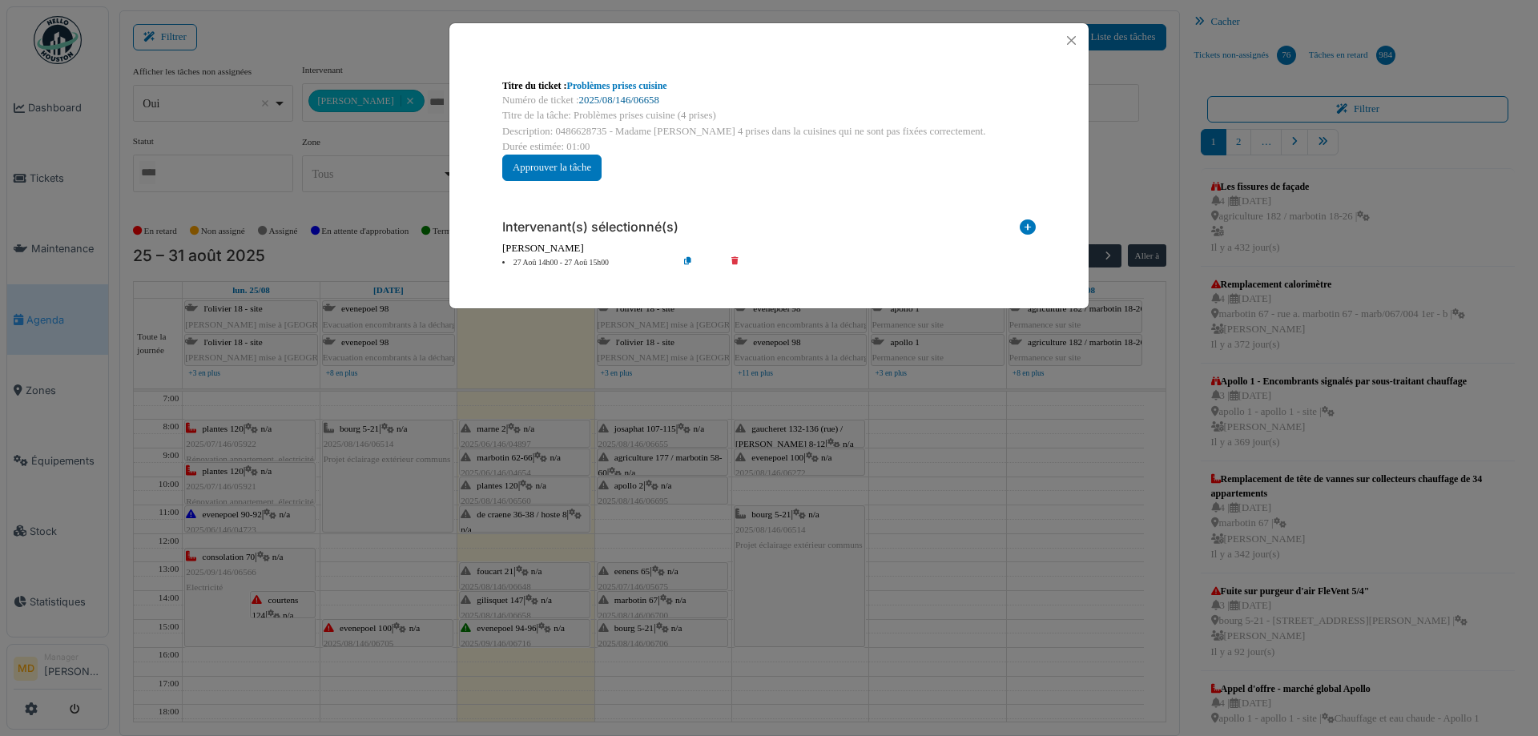
click at [627, 102] on link "2025/08/146/06658" at bounding box center [619, 100] width 80 height 11
click at [1064, 43] on button "Close" at bounding box center [1071, 41] width 22 height 22
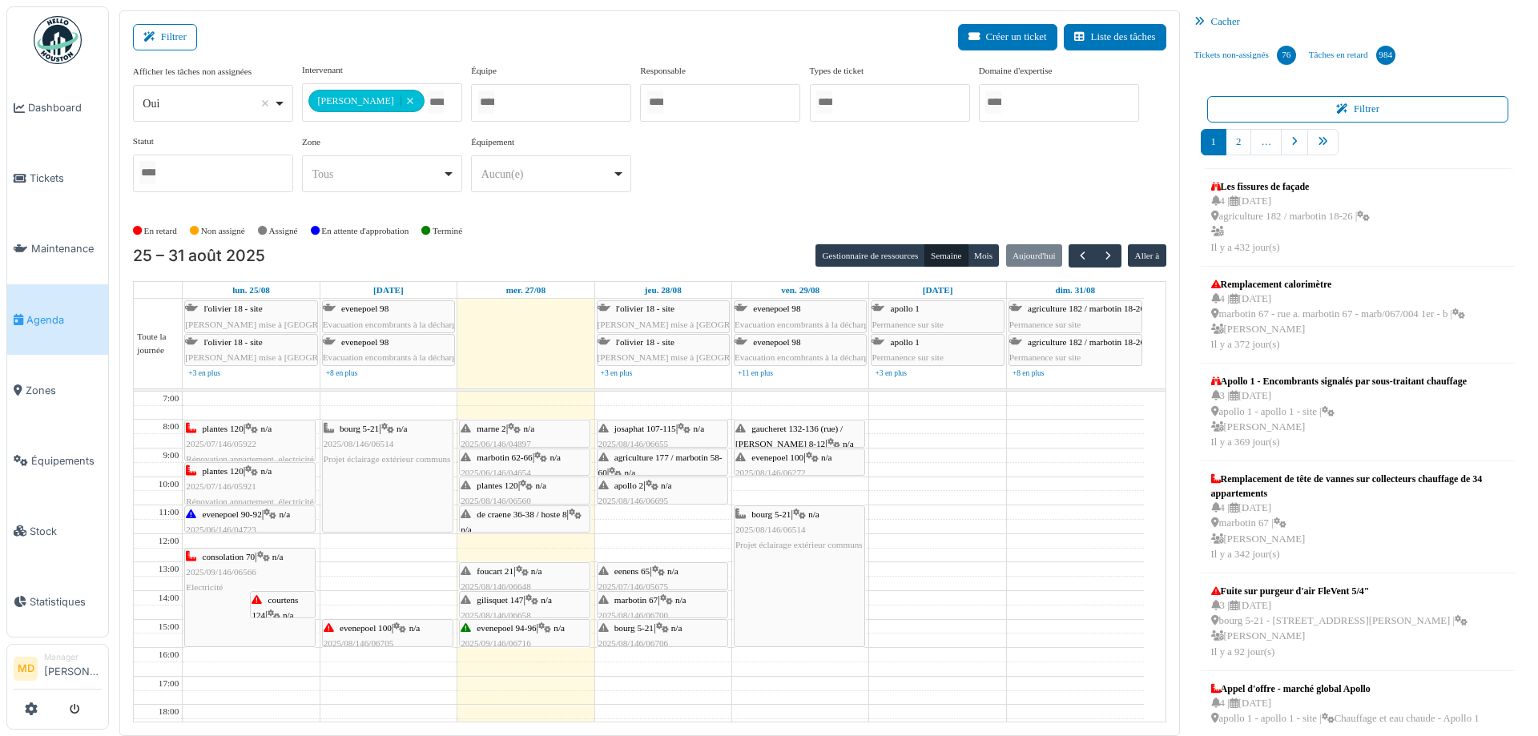
click at [525, 569] on icon at bounding box center [522, 571] width 13 height 10
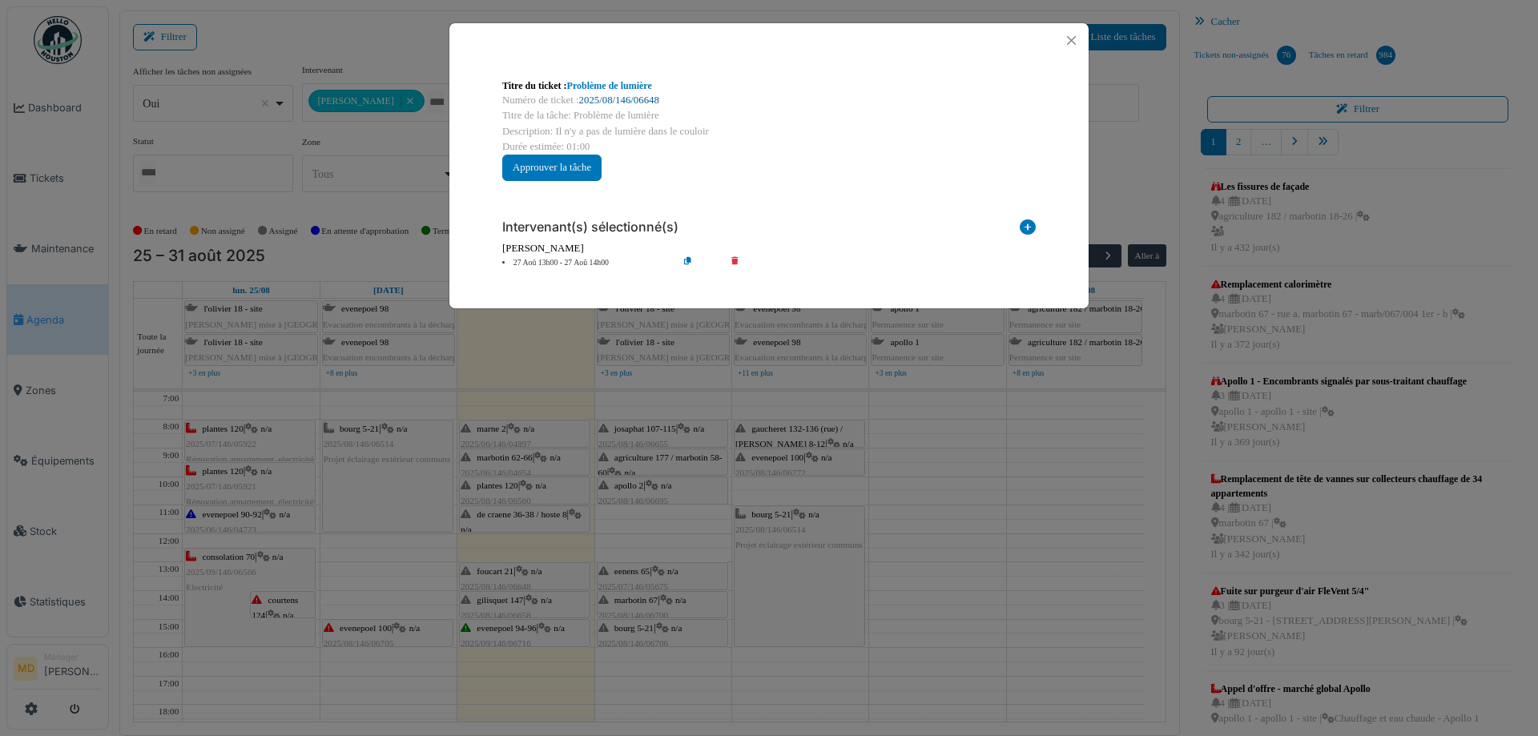
click at [621, 96] on link "2025/08/146/06648" at bounding box center [619, 100] width 80 height 11
click at [1078, 34] on button "Close" at bounding box center [1071, 41] width 22 height 22
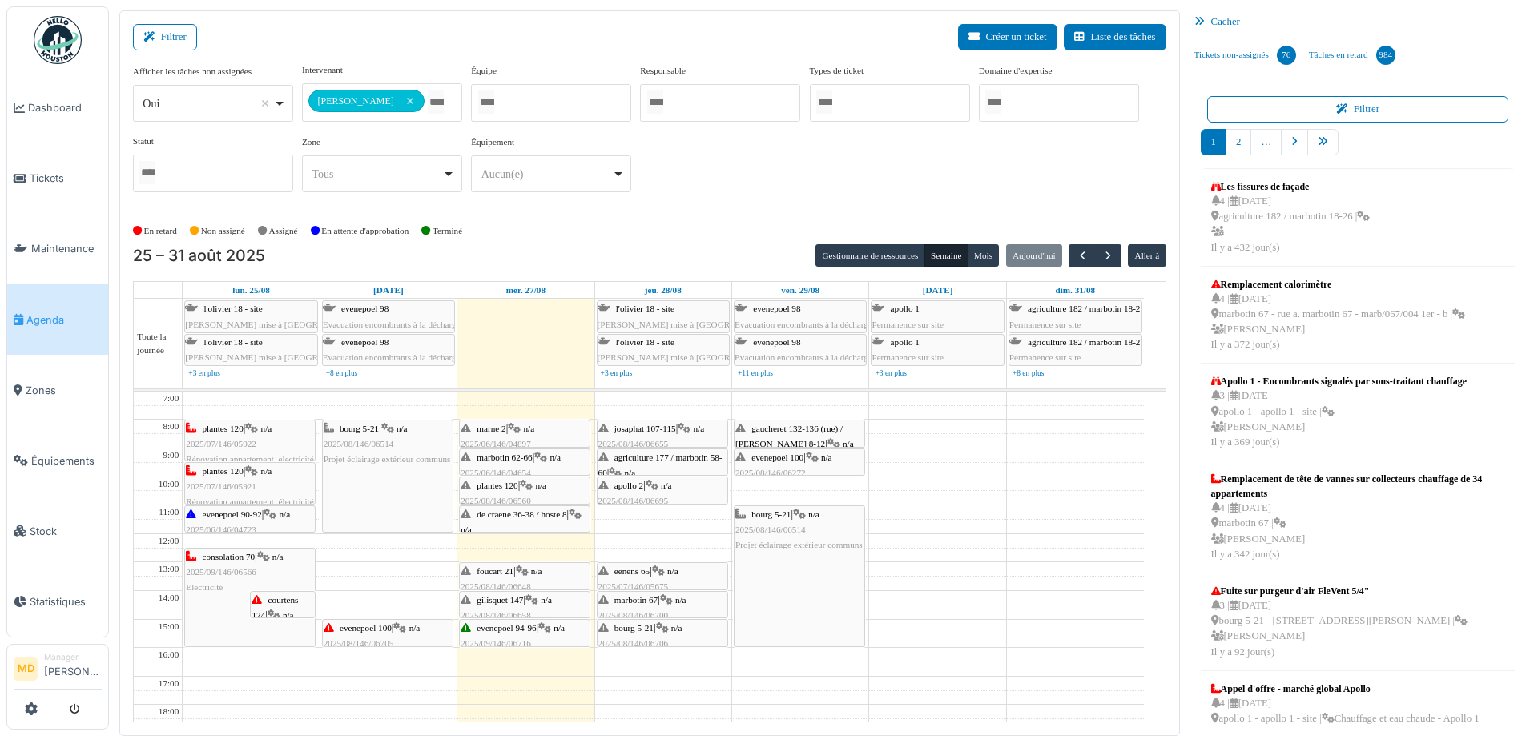
click at [537, 573] on span "n/a" at bounding box center [536, 571] width 11 height 10
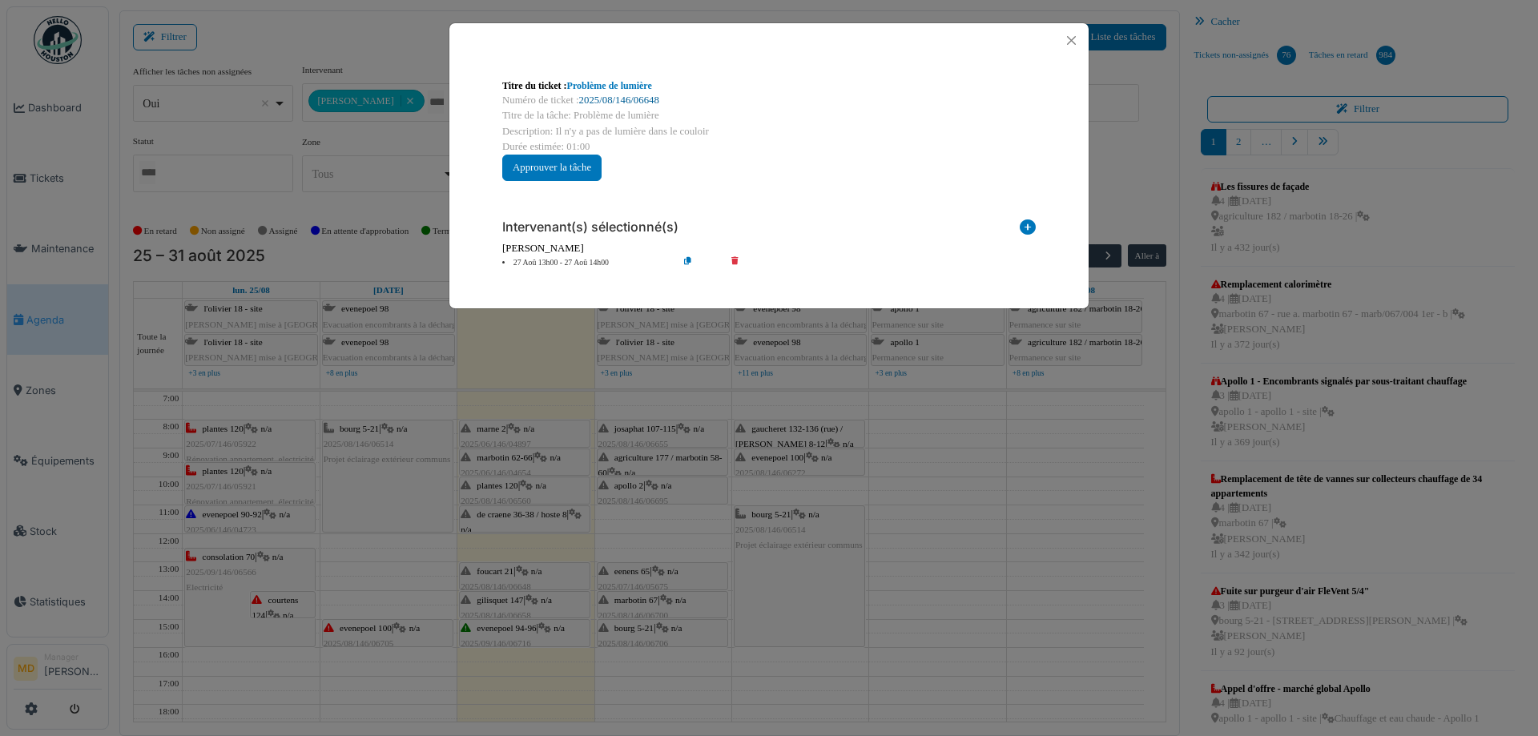
click at [609, 99] on link "2025/08/146/06648" at bounding box center [619, 100] width 80 height 11
click at [1075, 32] on button "Close" at bounding box center [1071, 41] width 22 height 22
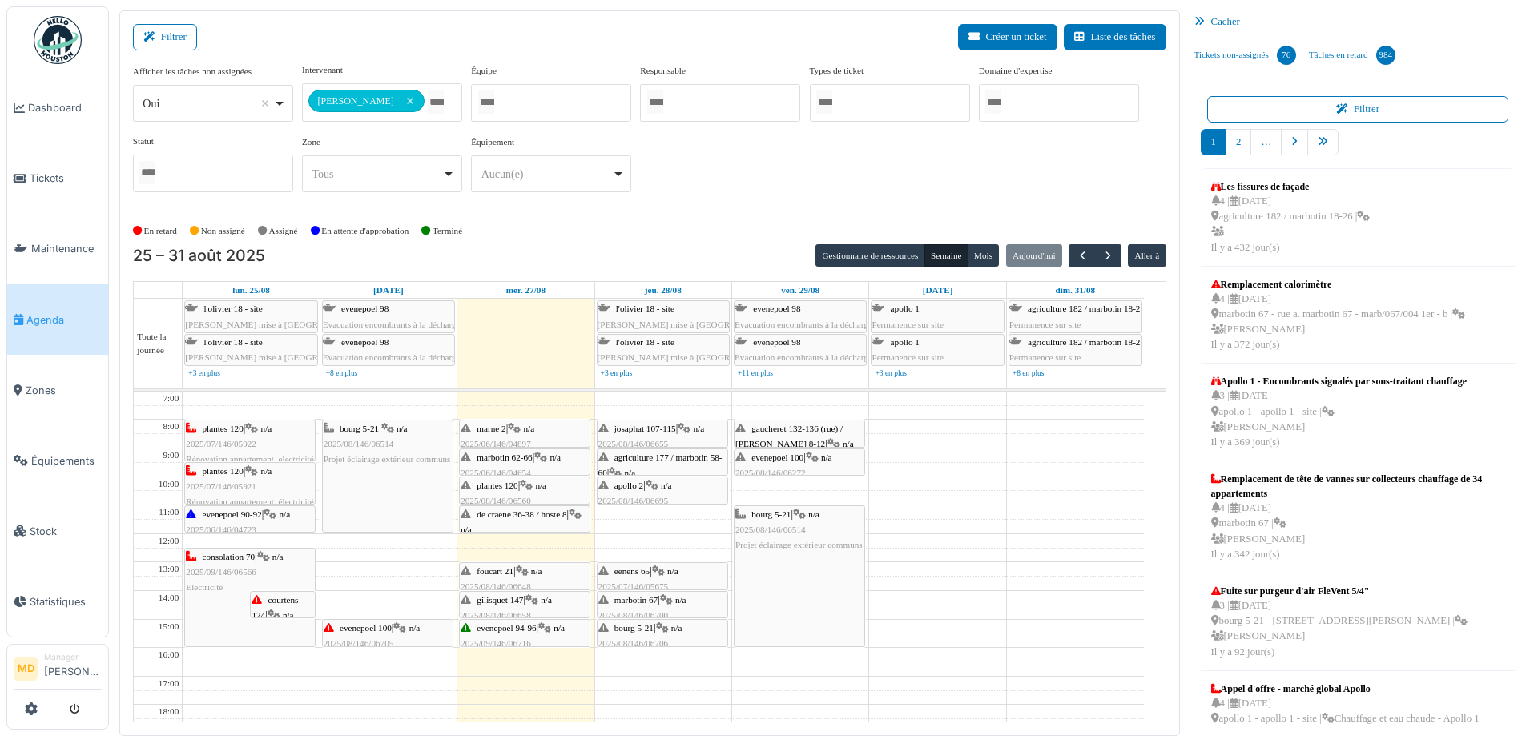
click at [658, 485] on icon at bounding box center [652, 486] width 13 height 10
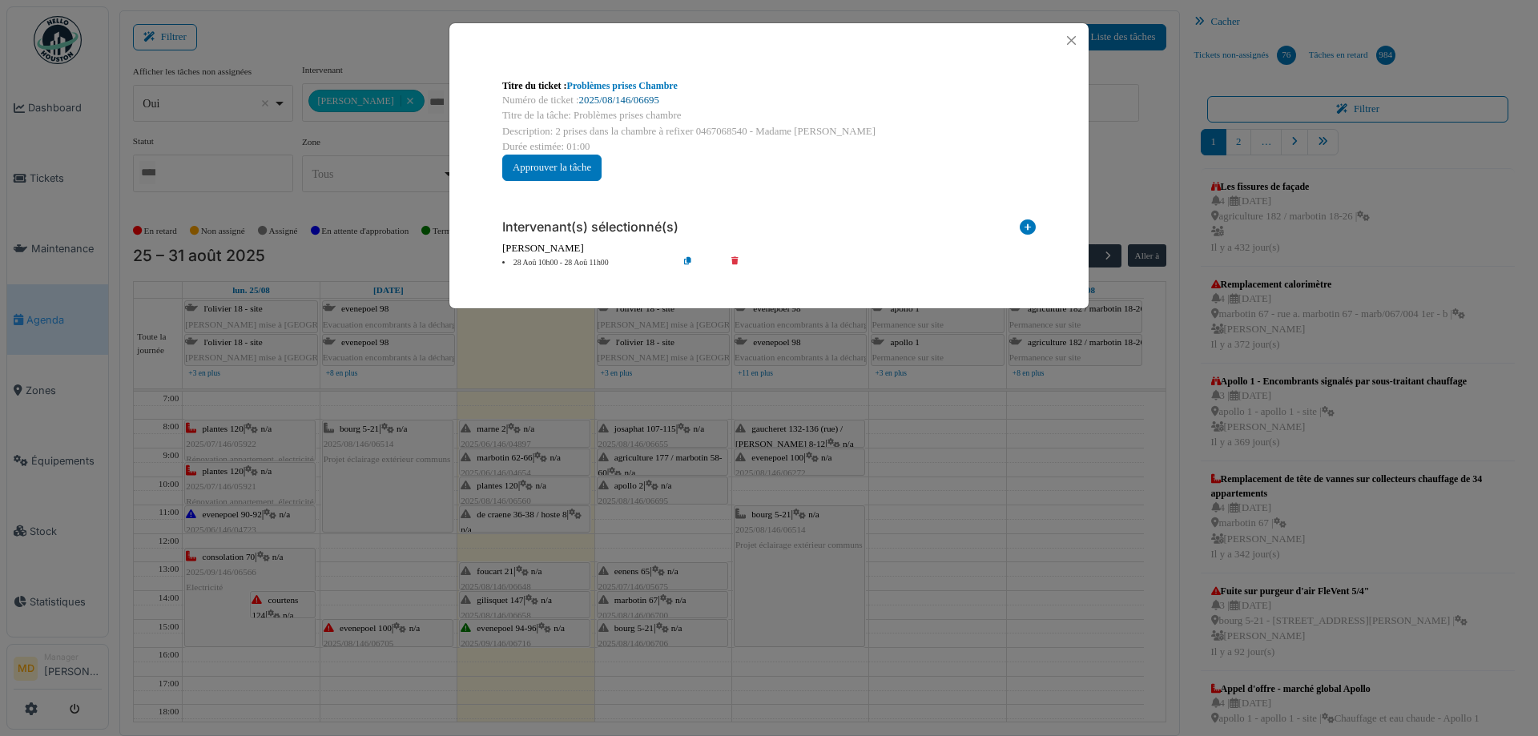
click at [599, 102] on link "2025/08/146/06695" at bounding box center [619, 100] width 80 height 11
click at [1080, 42] on button "Close" at bounding box center [1071, 41] width 22 height 22
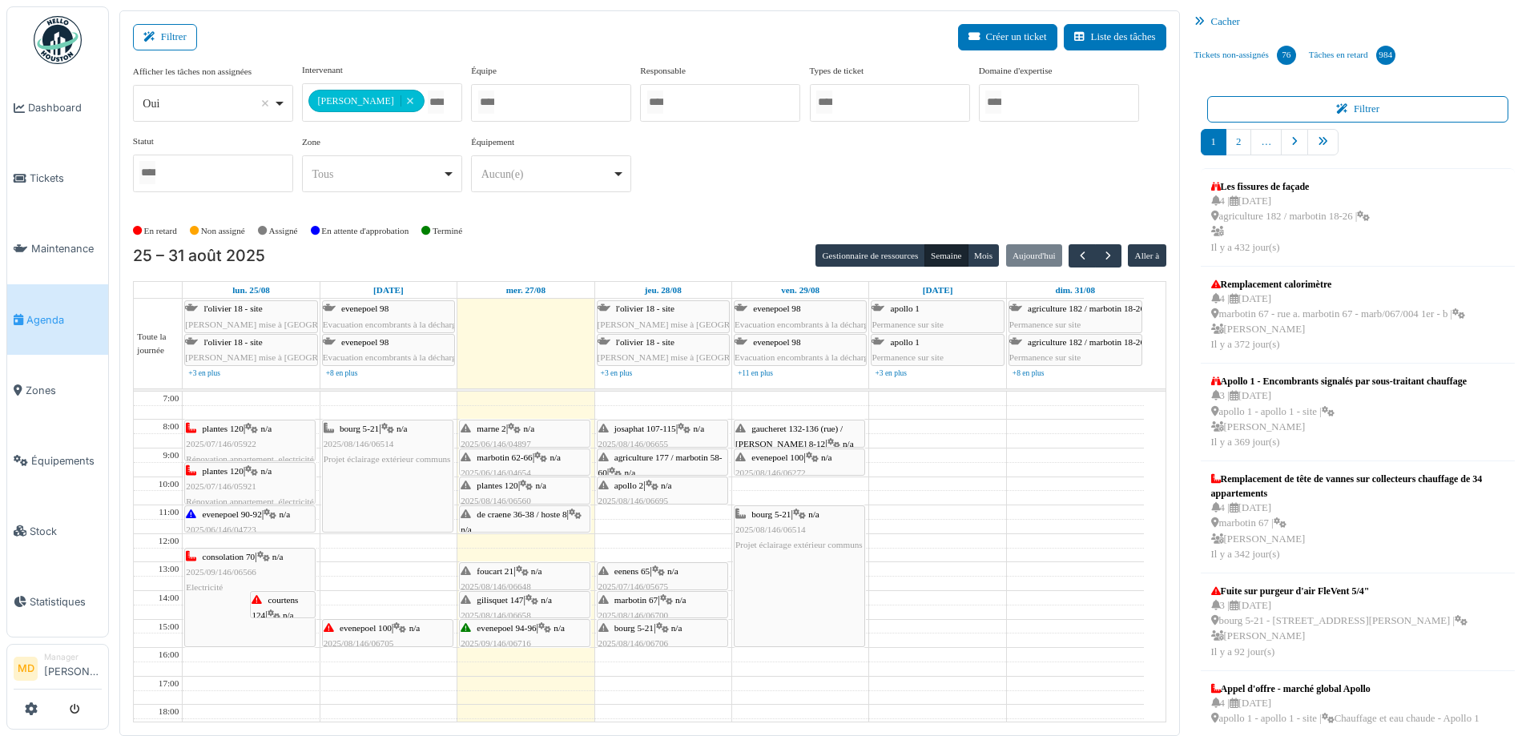
click at [670, 597] on icon at bounding box center [666, 600] width 13 height 10
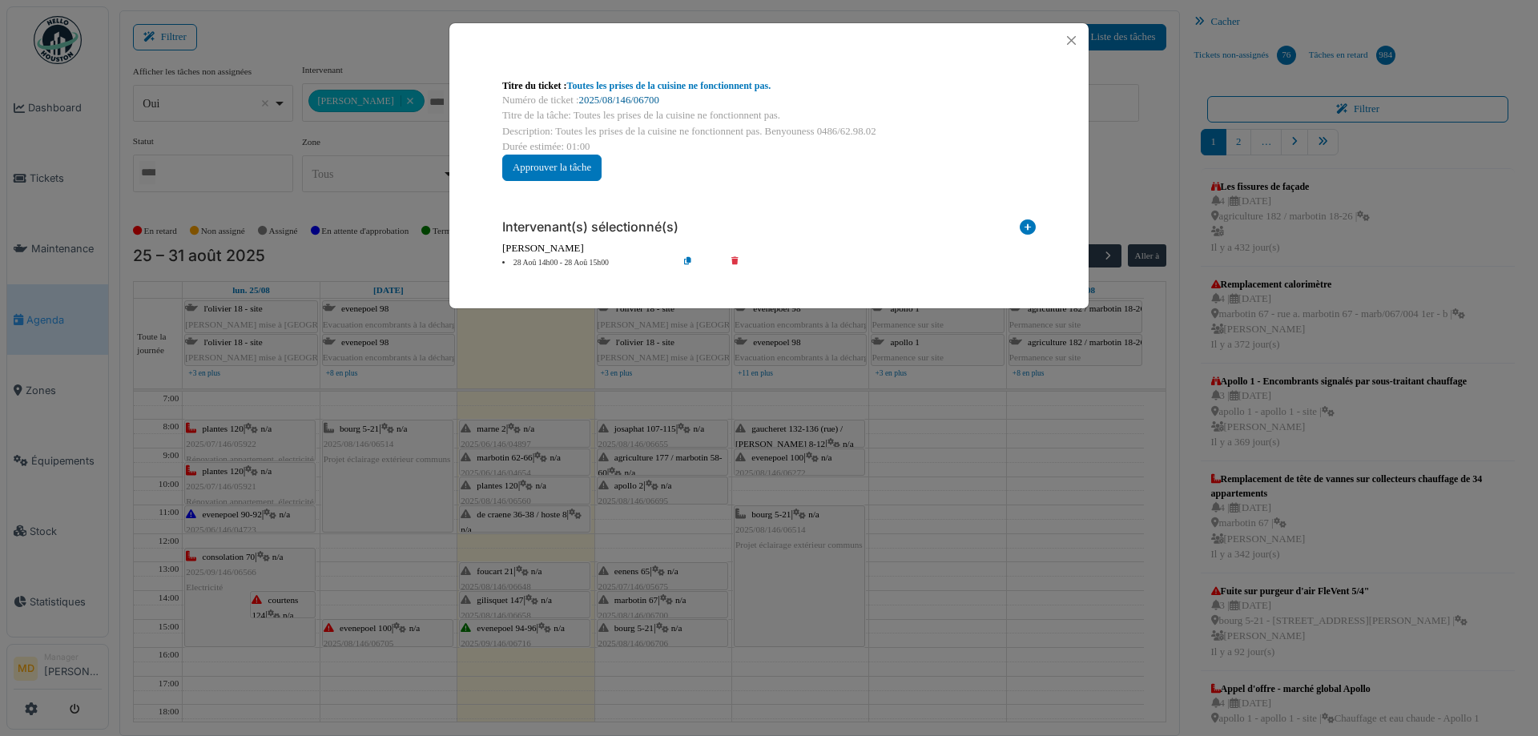
click at [623, 100] on link "2025/08/146/06700" at bounding box center [619, 100] width 80 height 11
click at [1071, 42] on button "Close" at bounding box center [1071, 41] width 22 height 22
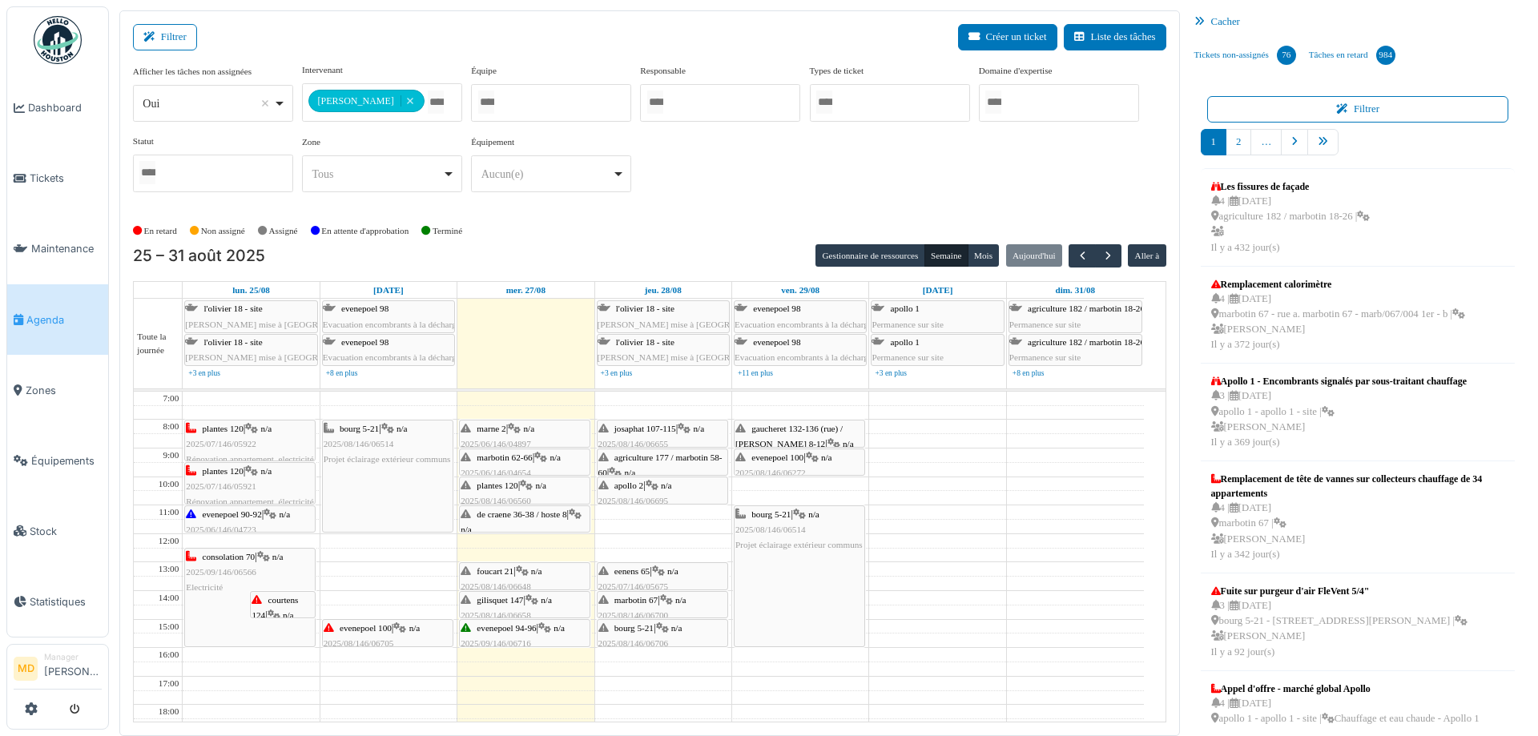
click at [671, 486] on span "n/a" at bounding box center [666, 486] width 11 height 10
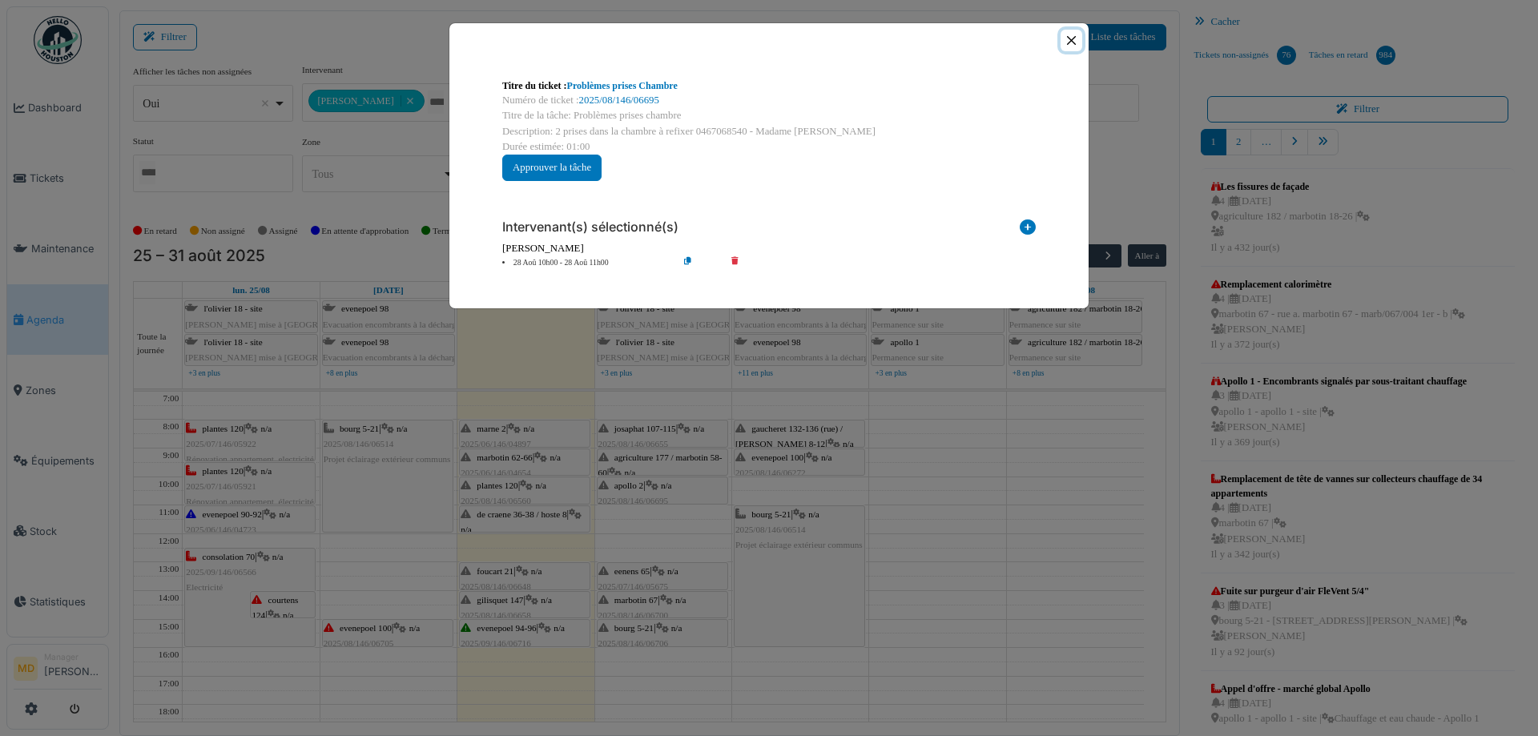
click at [1066, 39] on button "Close" at bounding box center [1071, 41] width 22 height 22
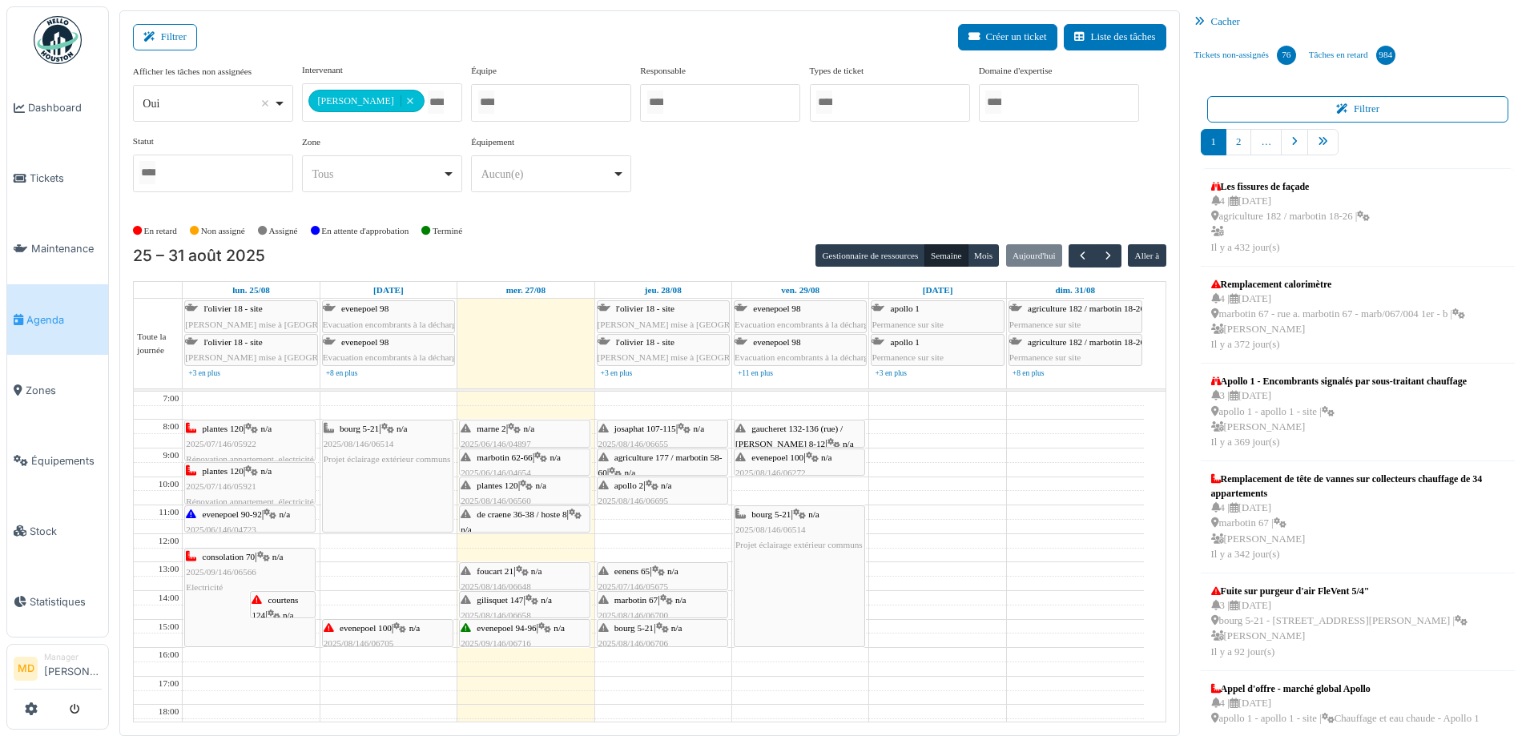
click at [642, 610] on span "2025/08/146/06700" at bounding box center [633, 615] width 70 height 10
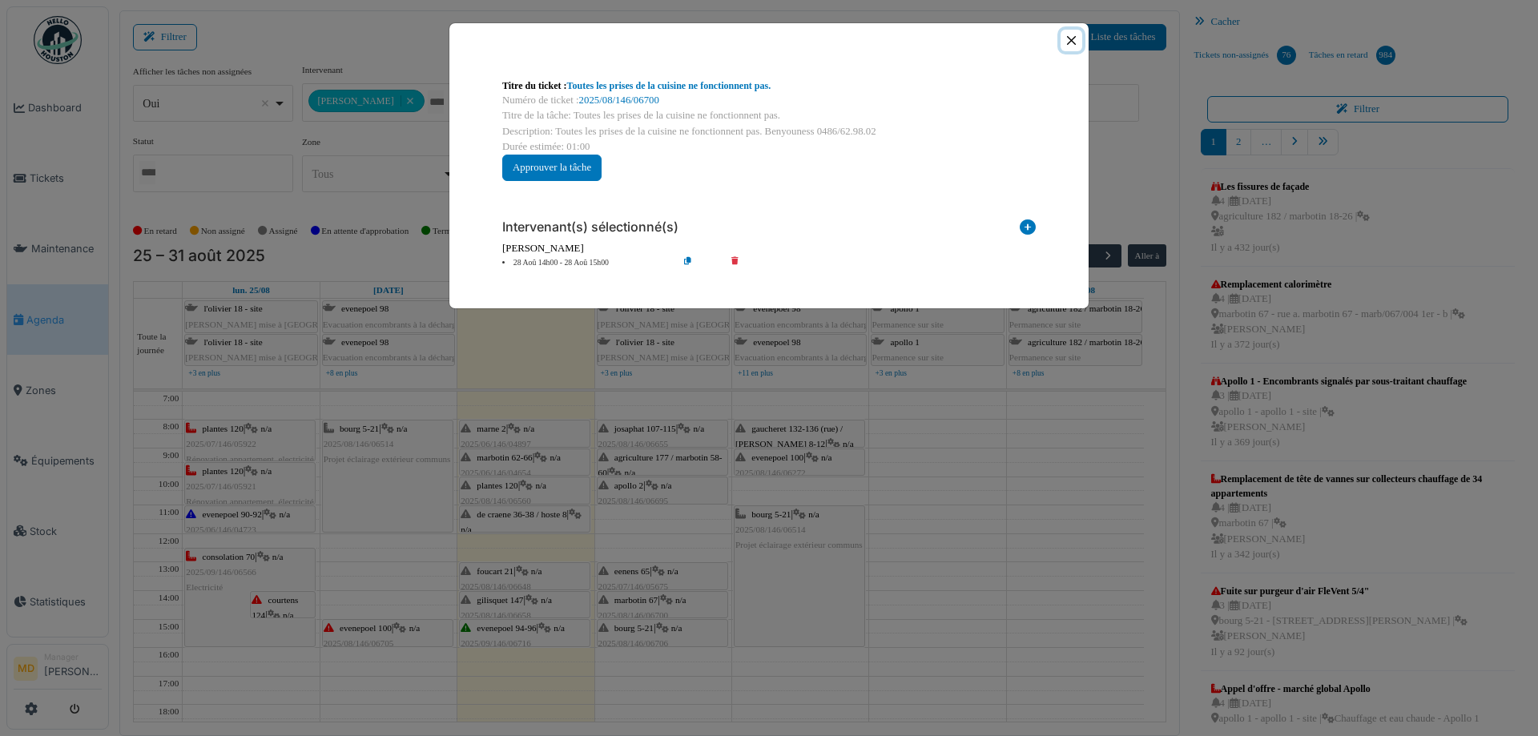
click at [1079, 37] on button "Close" at bounding box center [1071, 41] width 22 height 22
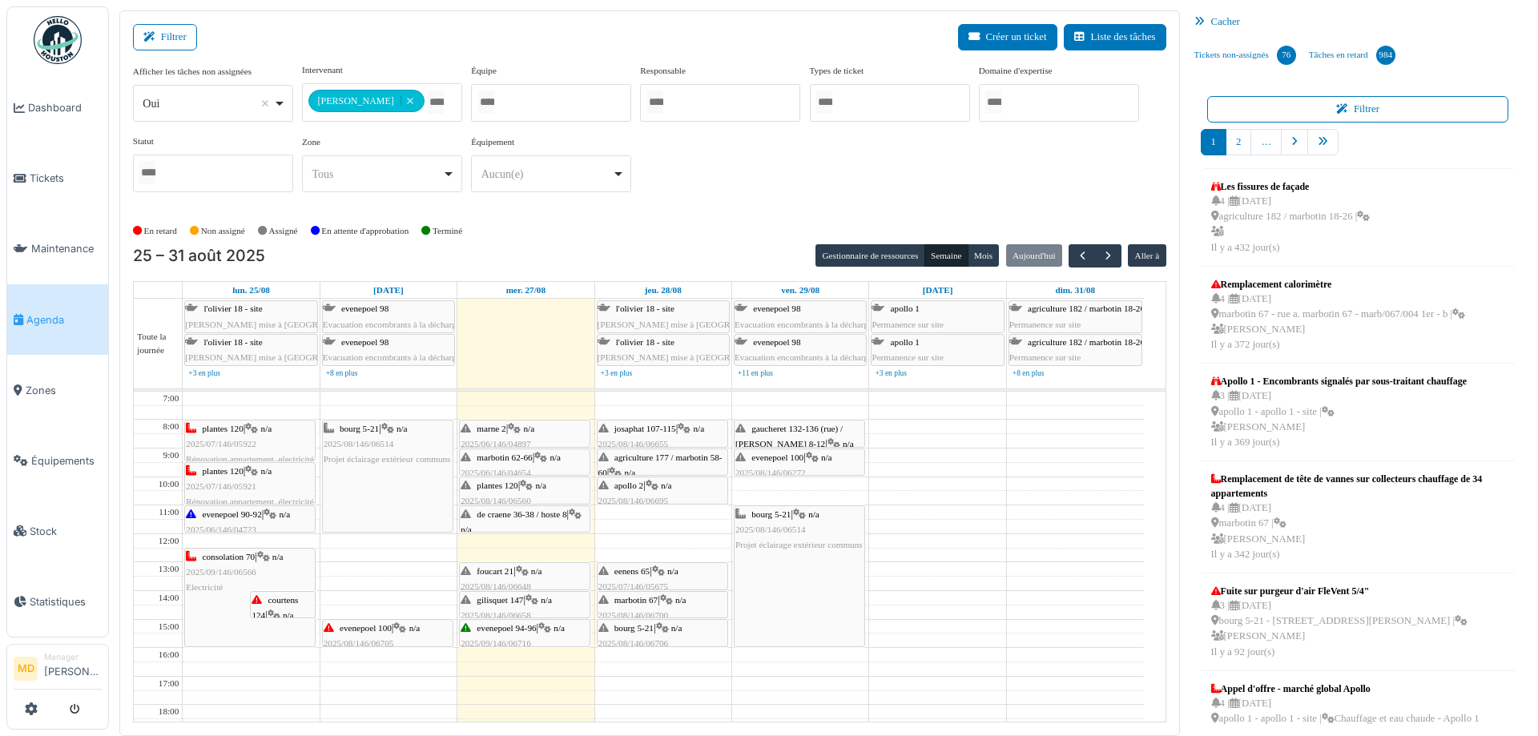
click at [654, 638] on span "2025/08/146/06706" at bounding box center [633, 643] width 70 height 10
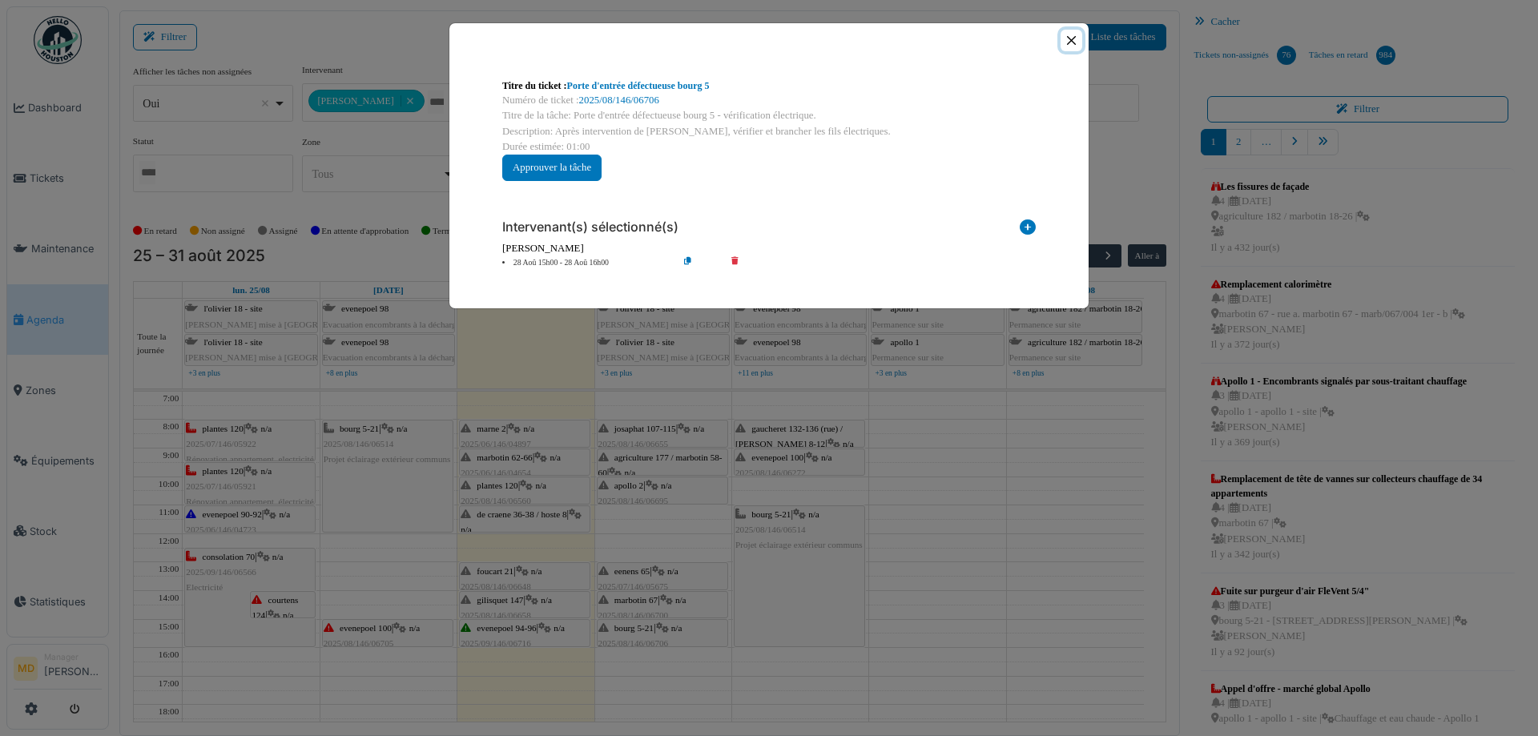
click at [1075, 41] on button "Close" at bounding box center [1071, 41] width 22 height 22
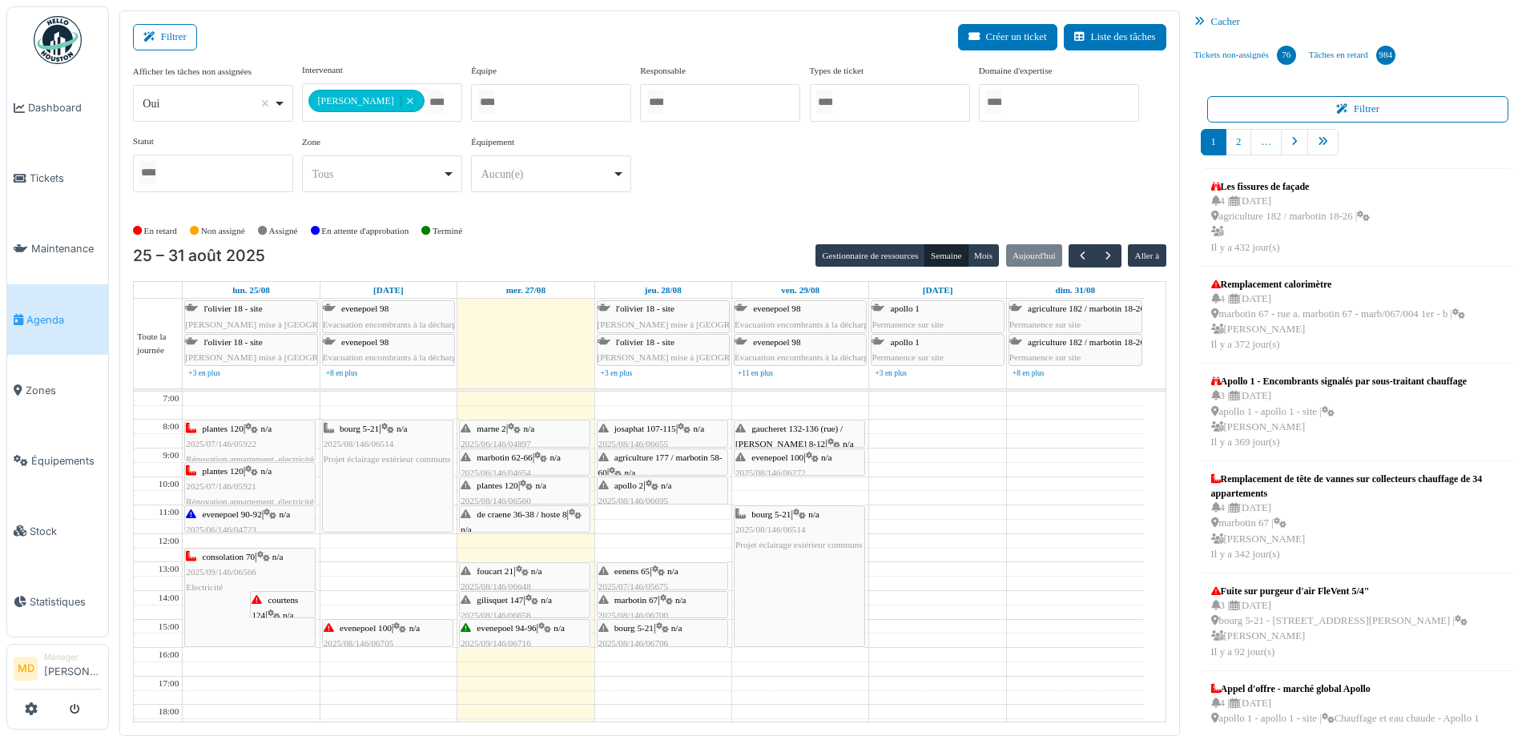
click at [800, 438] on div "gaucheret 132-136 (rue) / thomas 8-12 | n/a 2025/08/146/06657 Parlophone HS" at bounding box center [799, 452] width 128 height 62
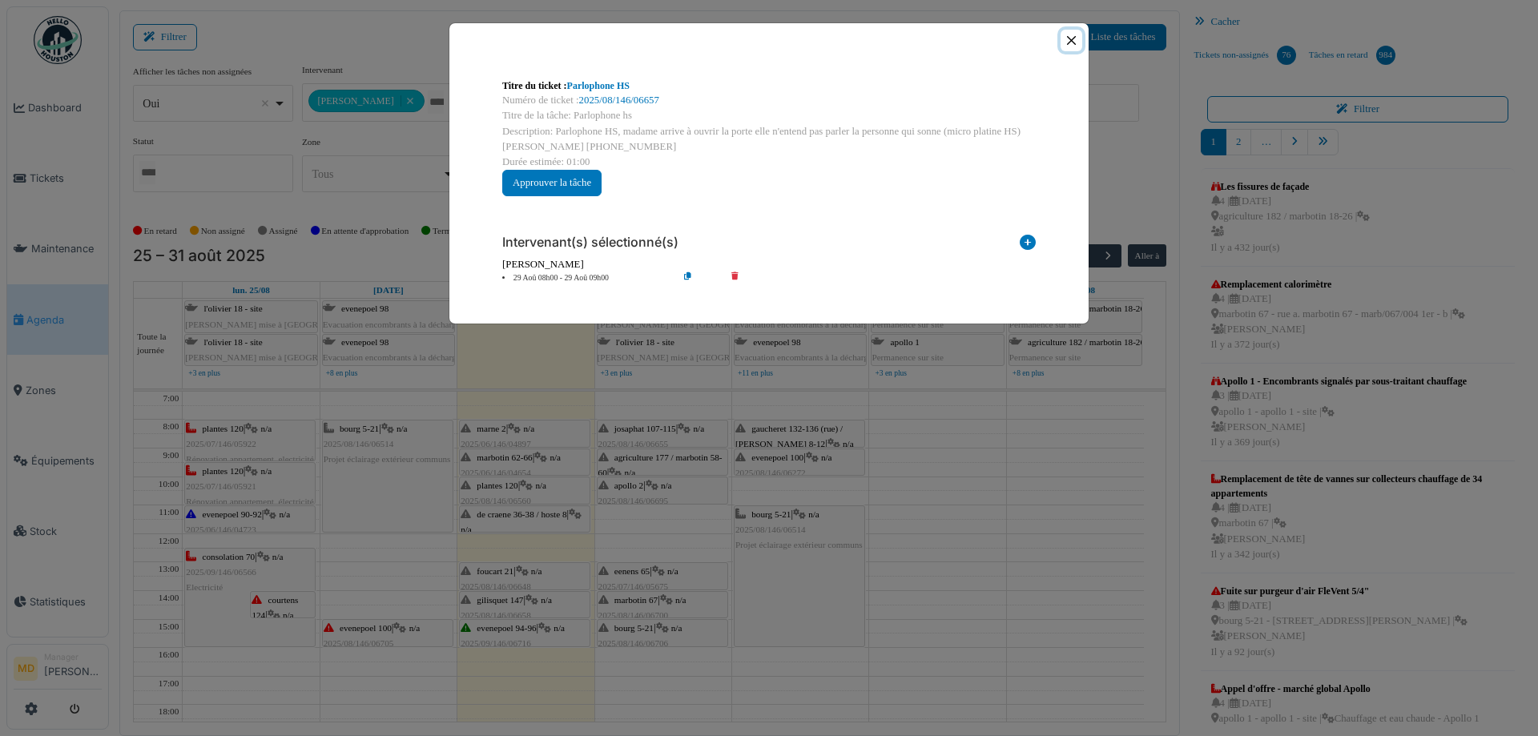
click at [1067, 38] on button "Close" at bounding box center [1071, 41] width 22 height 22
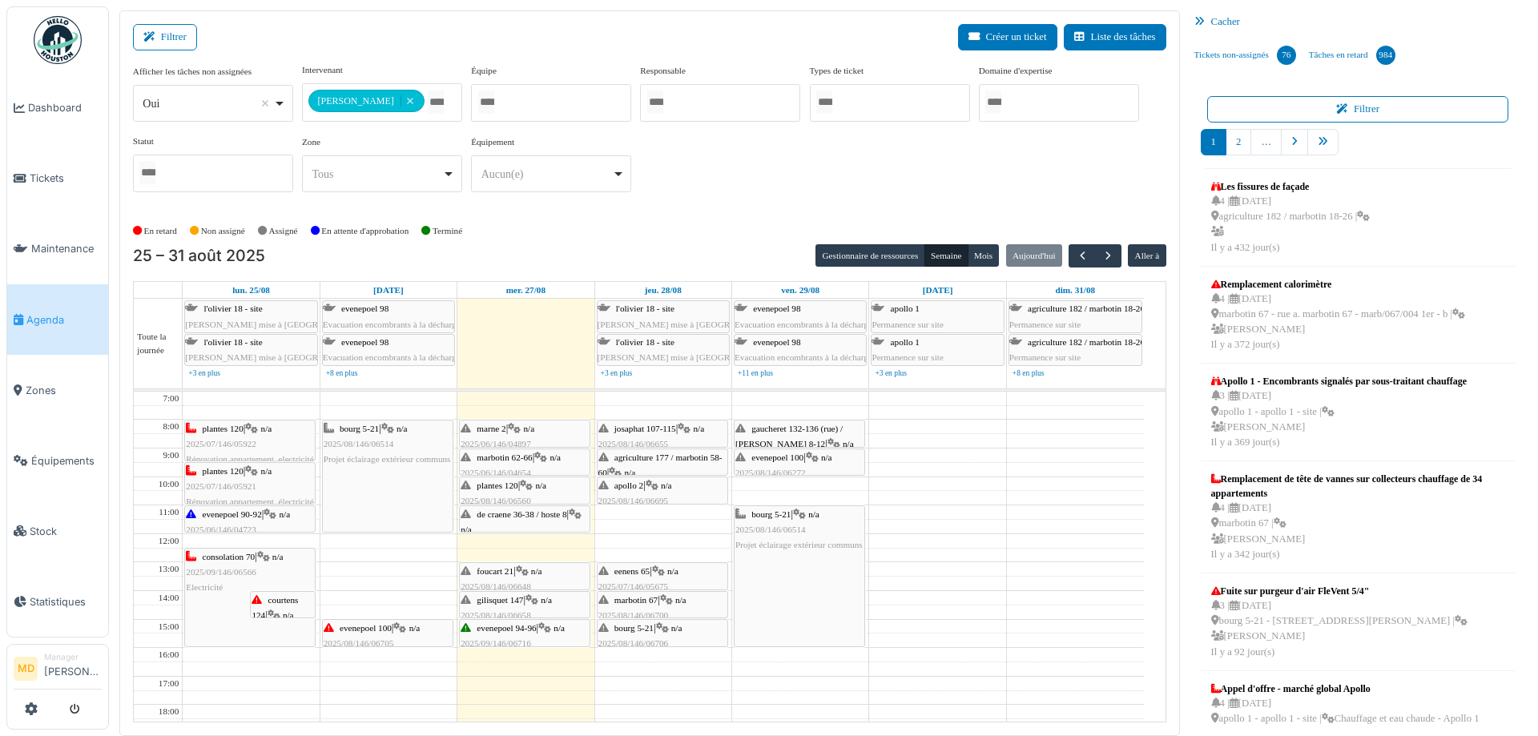
click at [801, 455] on span "evenepoel 100" at bounding box center [777, 458] width 52 height 10
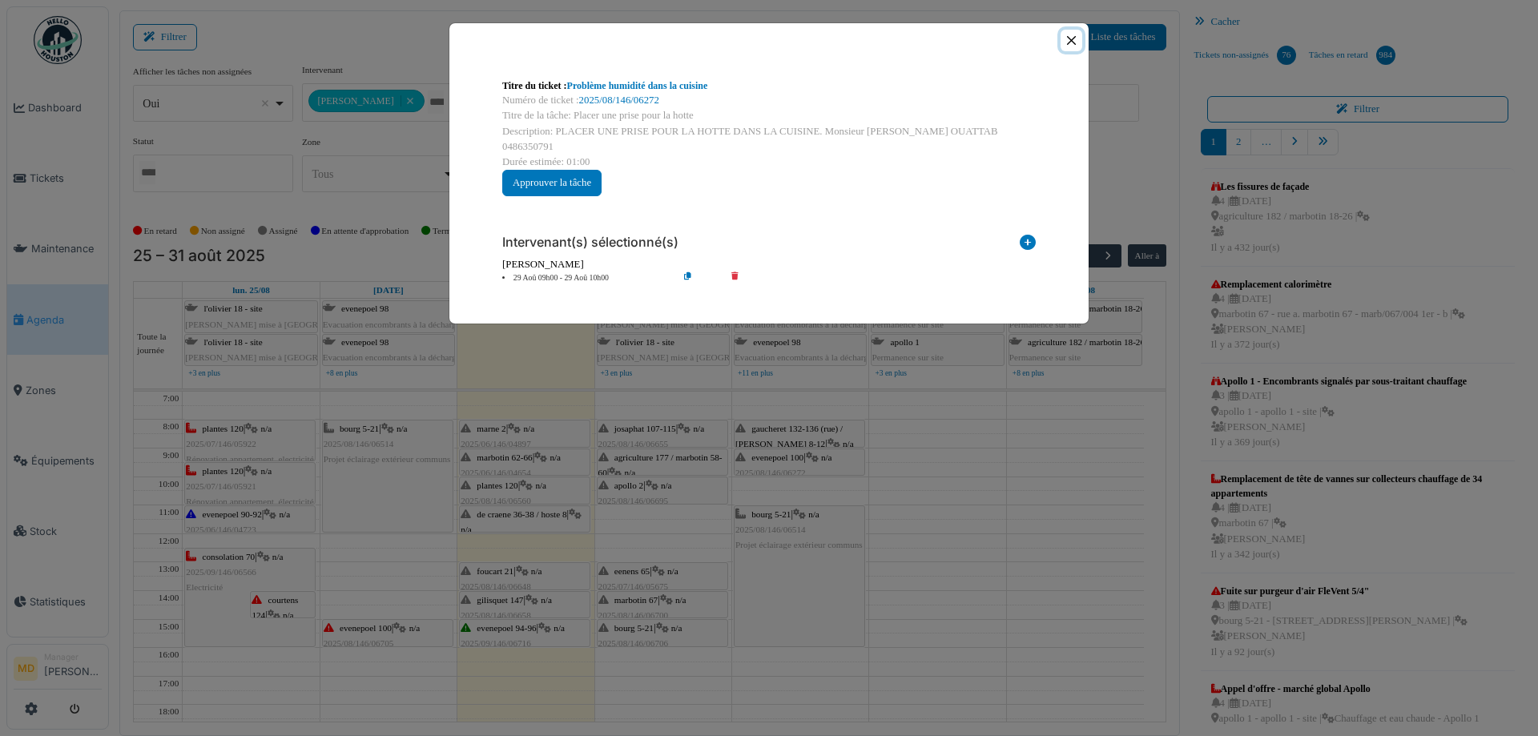
click at [1072, 41] on button "Close" at bounding box center [1071, 41] width 22 height 22
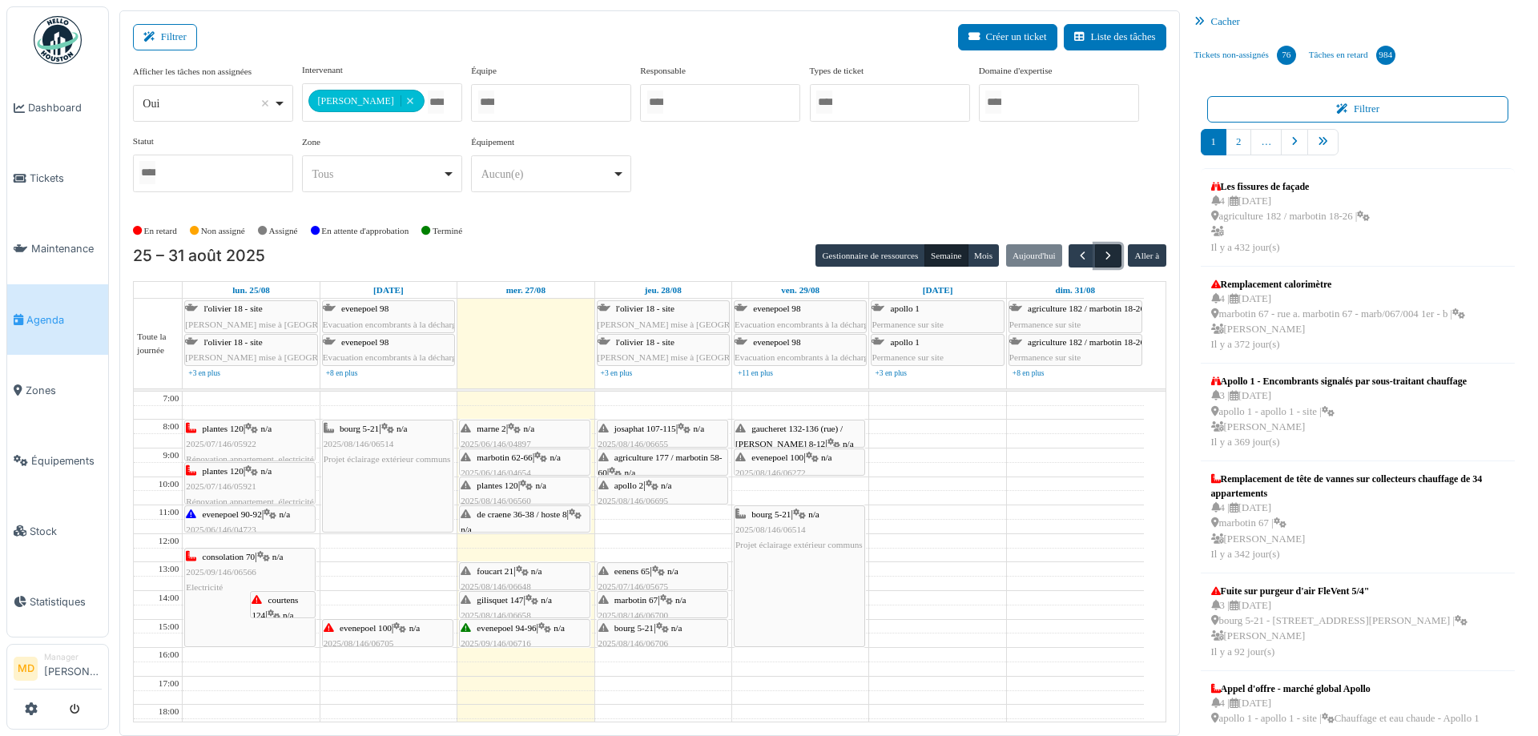
click at [1108, 247] on button "button" at bounding box center [1108, 255] width 26 height 23
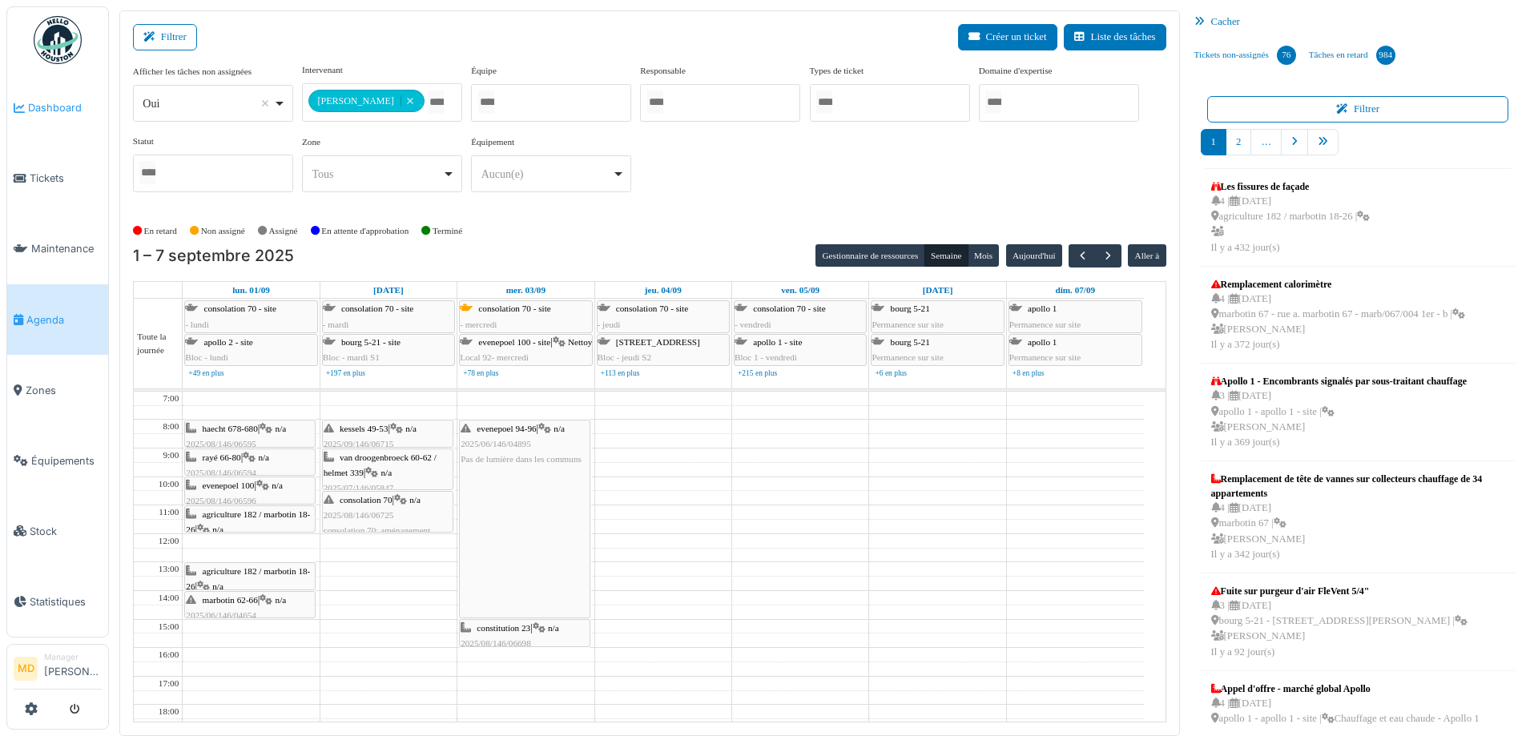
click at [42, 100] on span "Dashboard" at bounding box center [65, 107] width 74 height 15
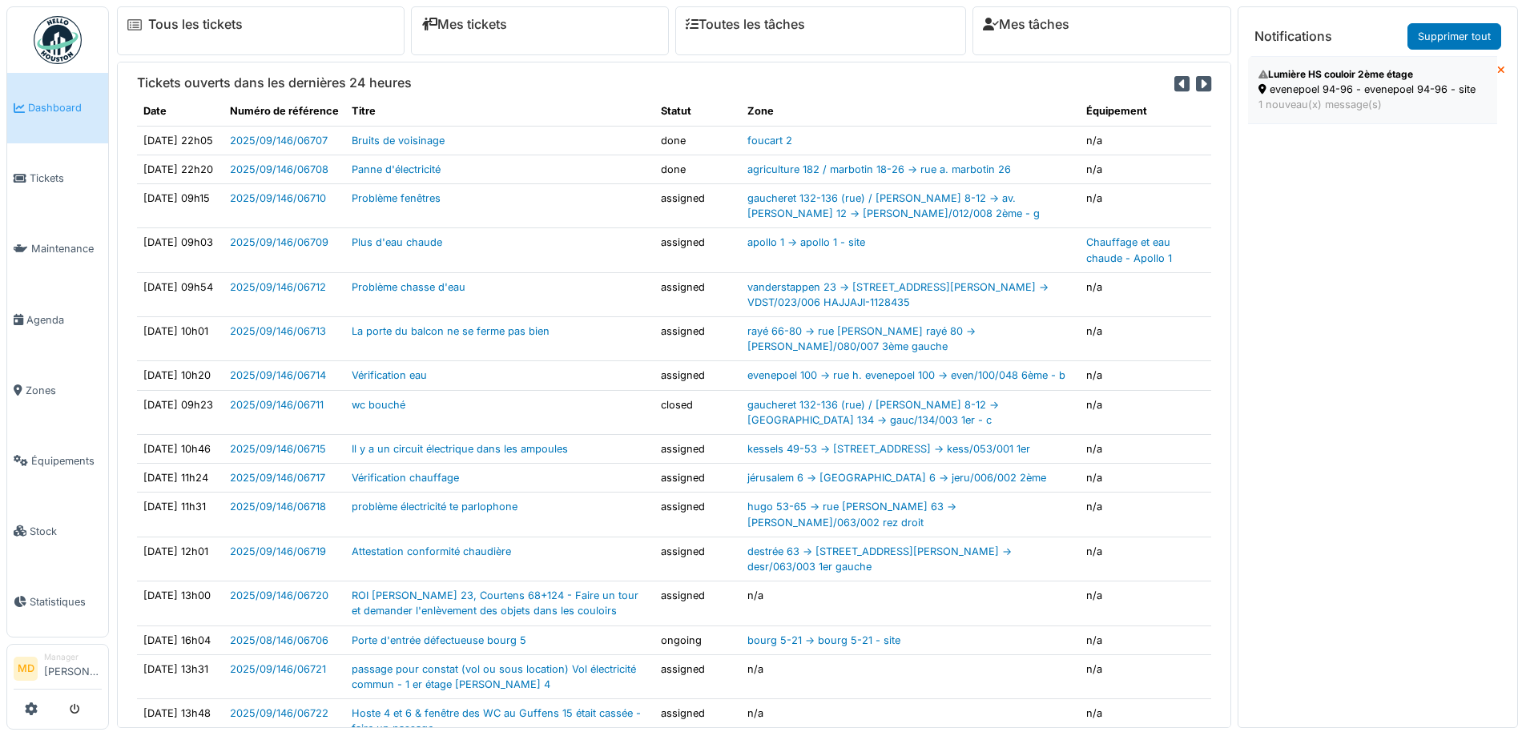
click at [1318, 71] on div "Lumière HS couloir 2ème étage" at bounding box center [1372, 74] width 228 height 14
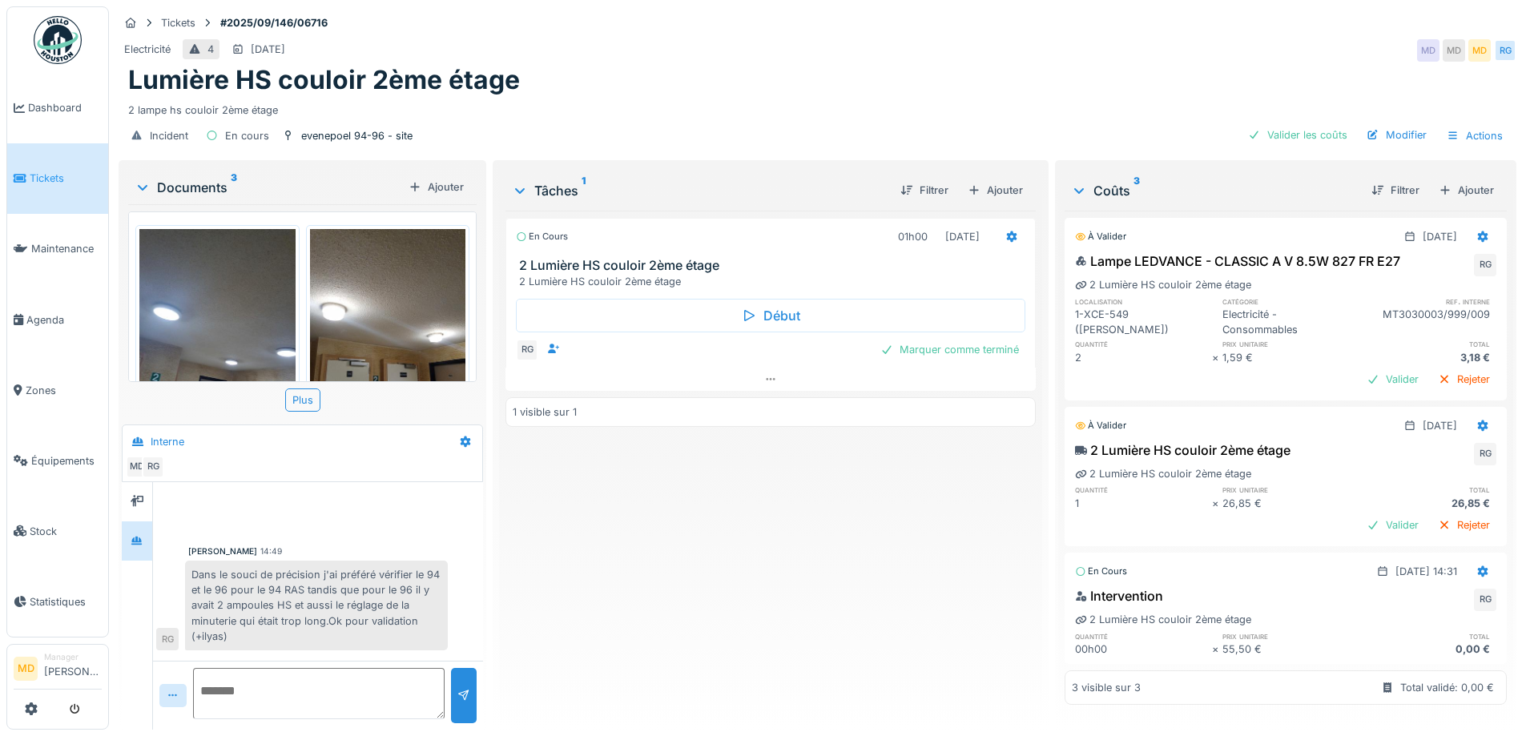
scroll to position [12, 0]
click at [553, 344] on icon at bounding box center [553, 349] width 13 height 10
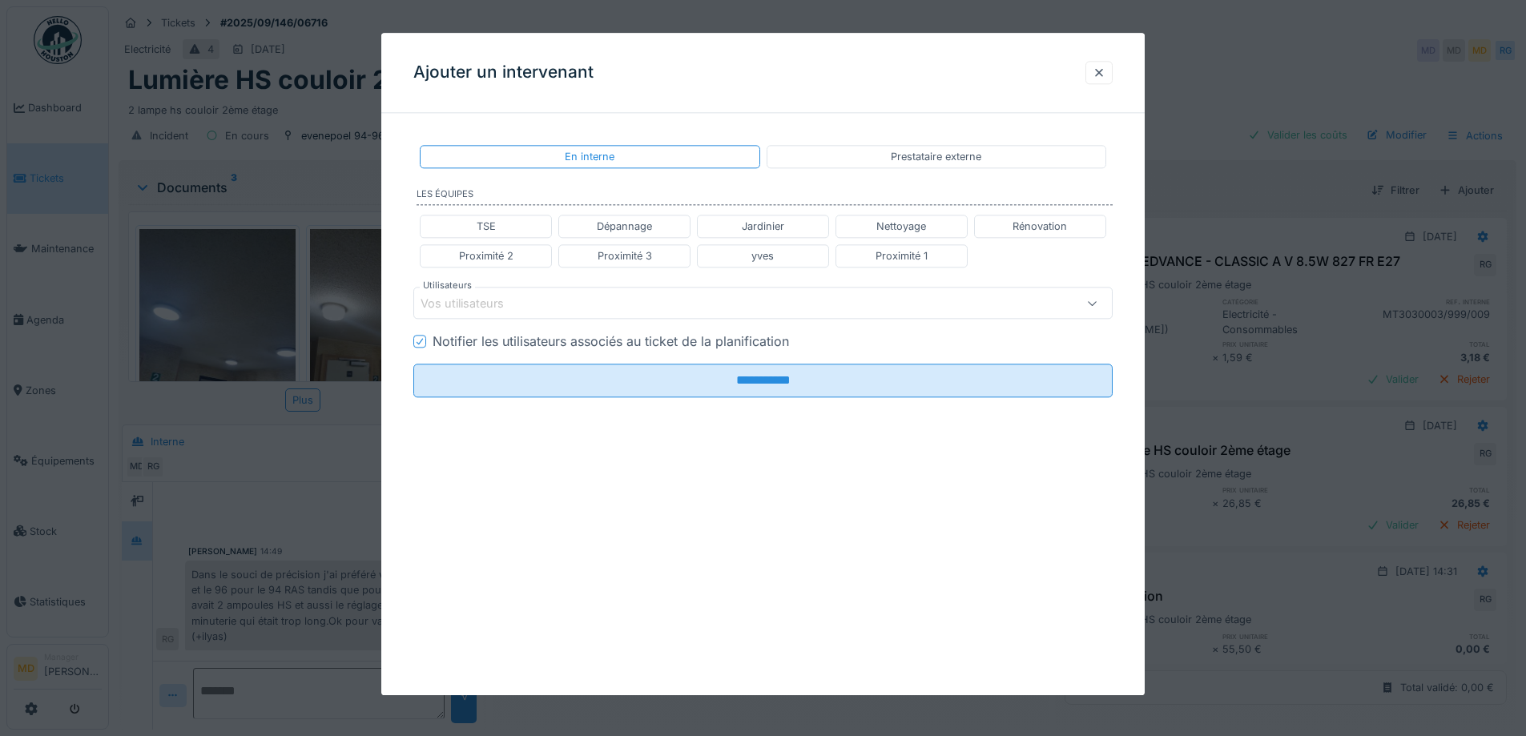
click at [535, 307] on div "Vos utilisateurs" at bounding box center [721, 304] width 603 height 18
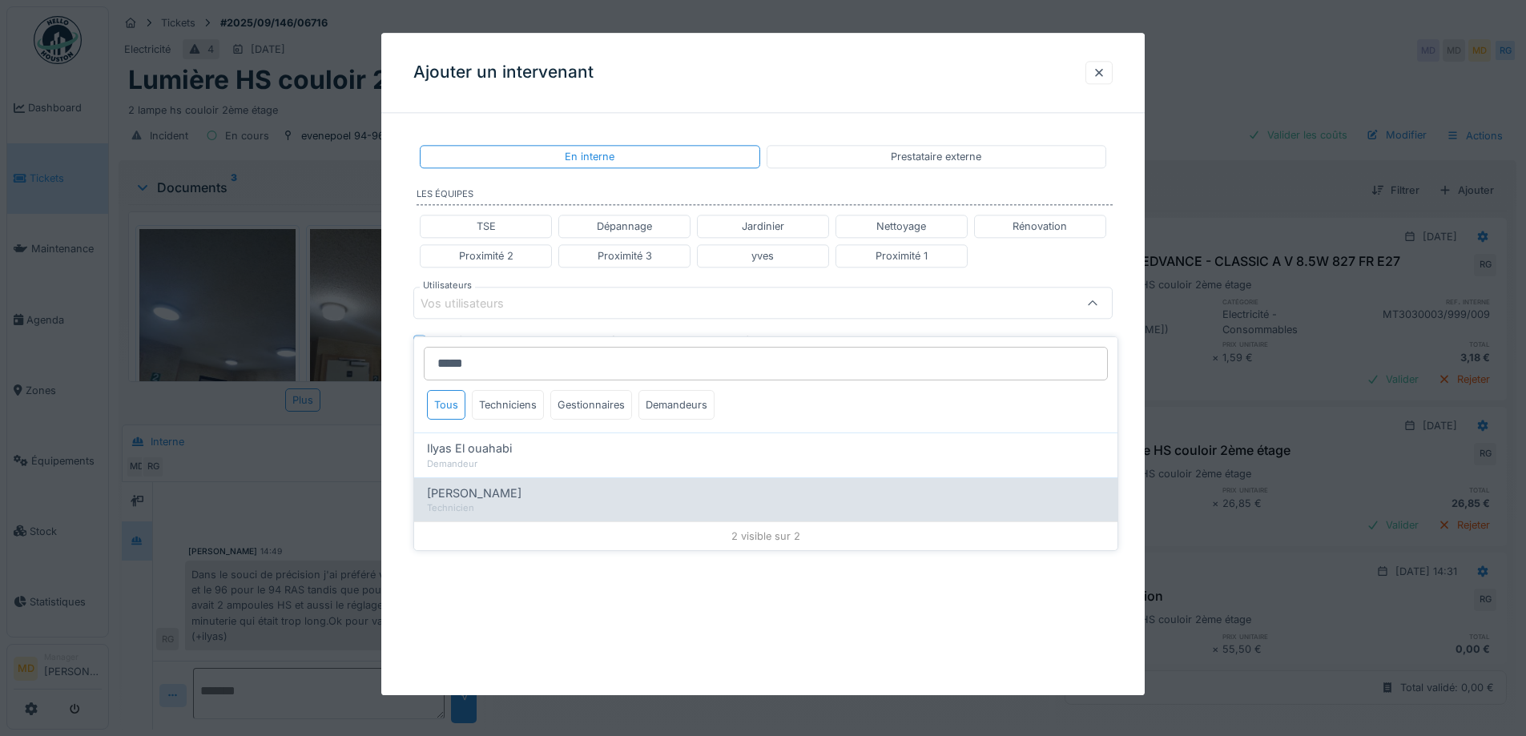
type input "*****"
click at [537, 489] on div "[PERSON_NAME]" at bounding box center [766, 494] width 678 height 18
type input "*****"
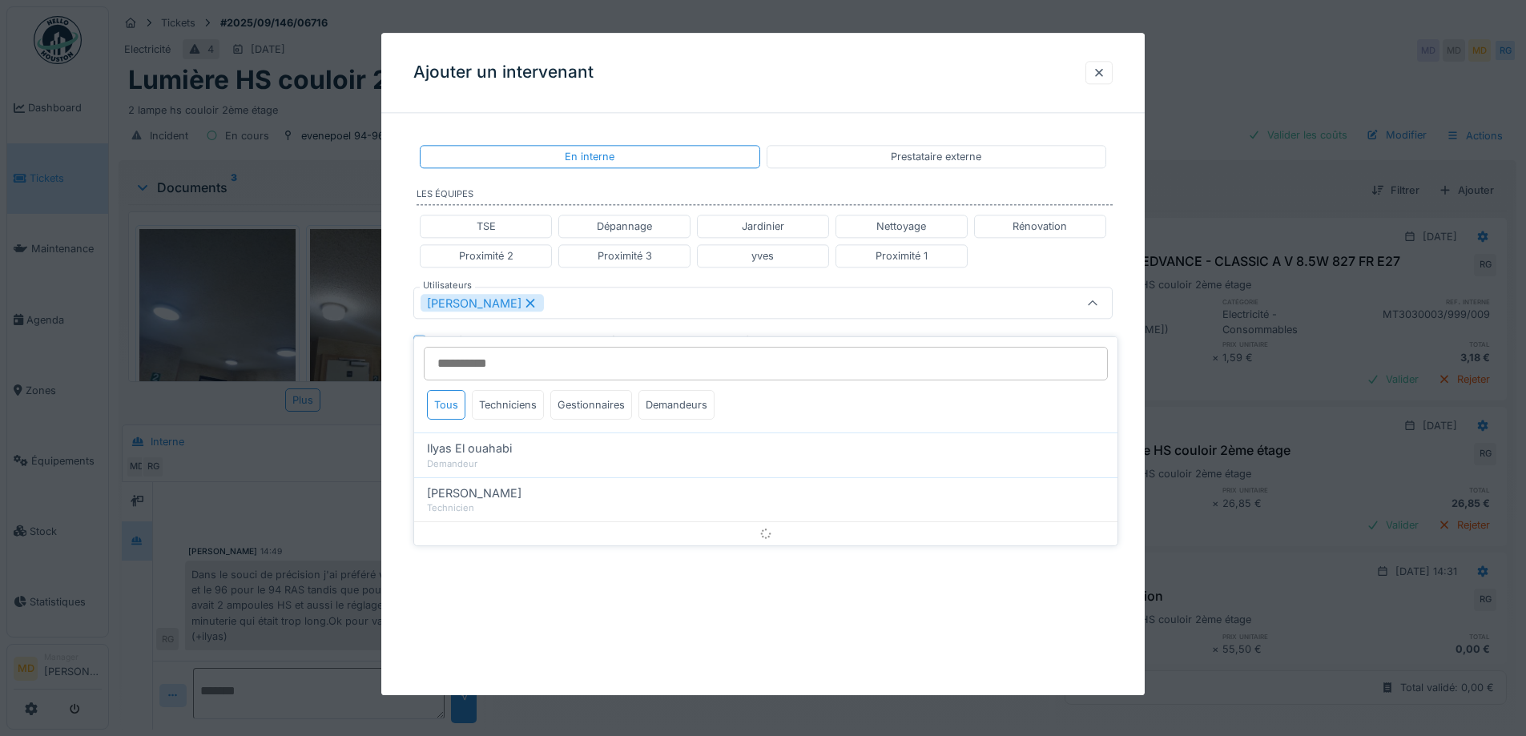
click at [670, 649] on div "**********" at bounding box center [762, 364] width 763 height 662
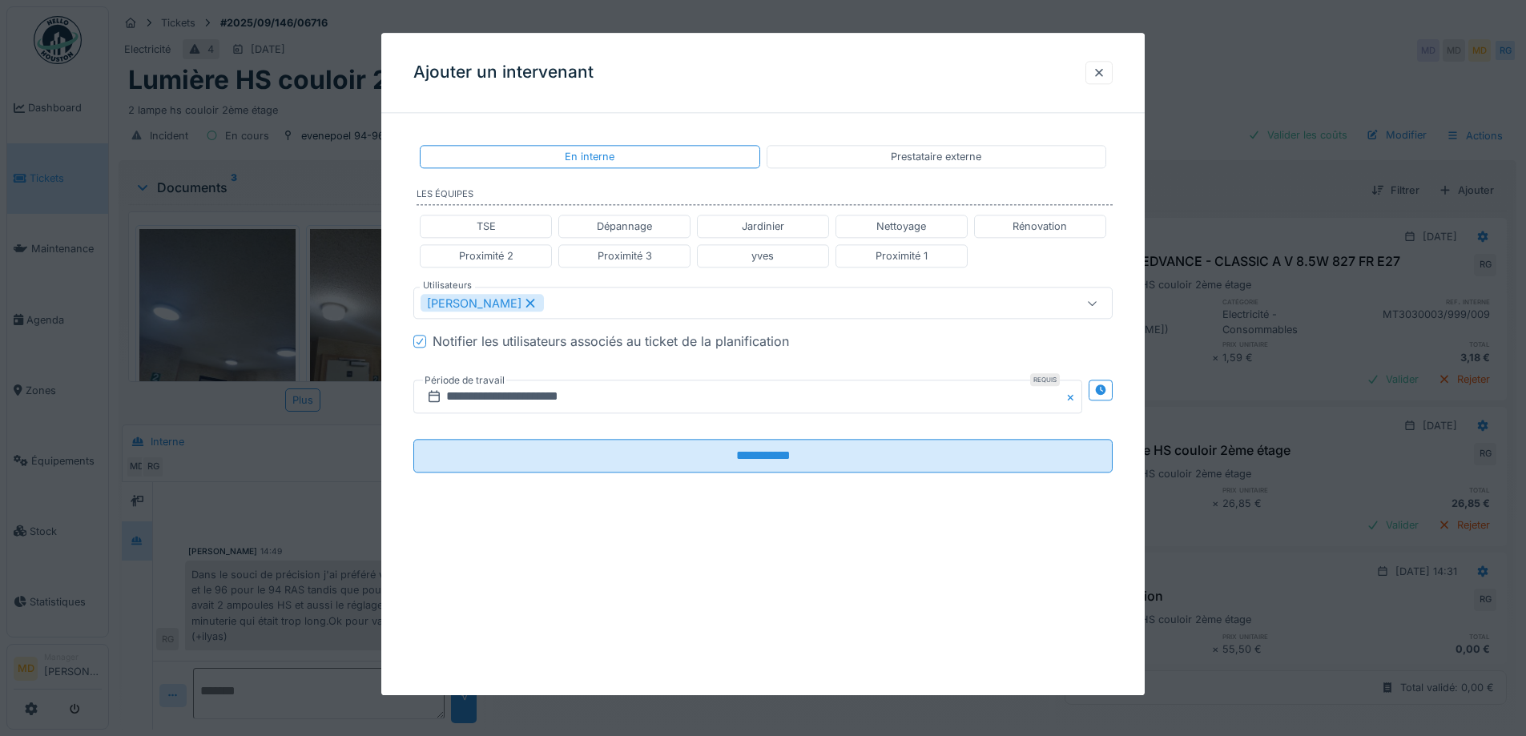
click at [1099, 392] on div at bounding box center [1100, 390] width 24 height 20
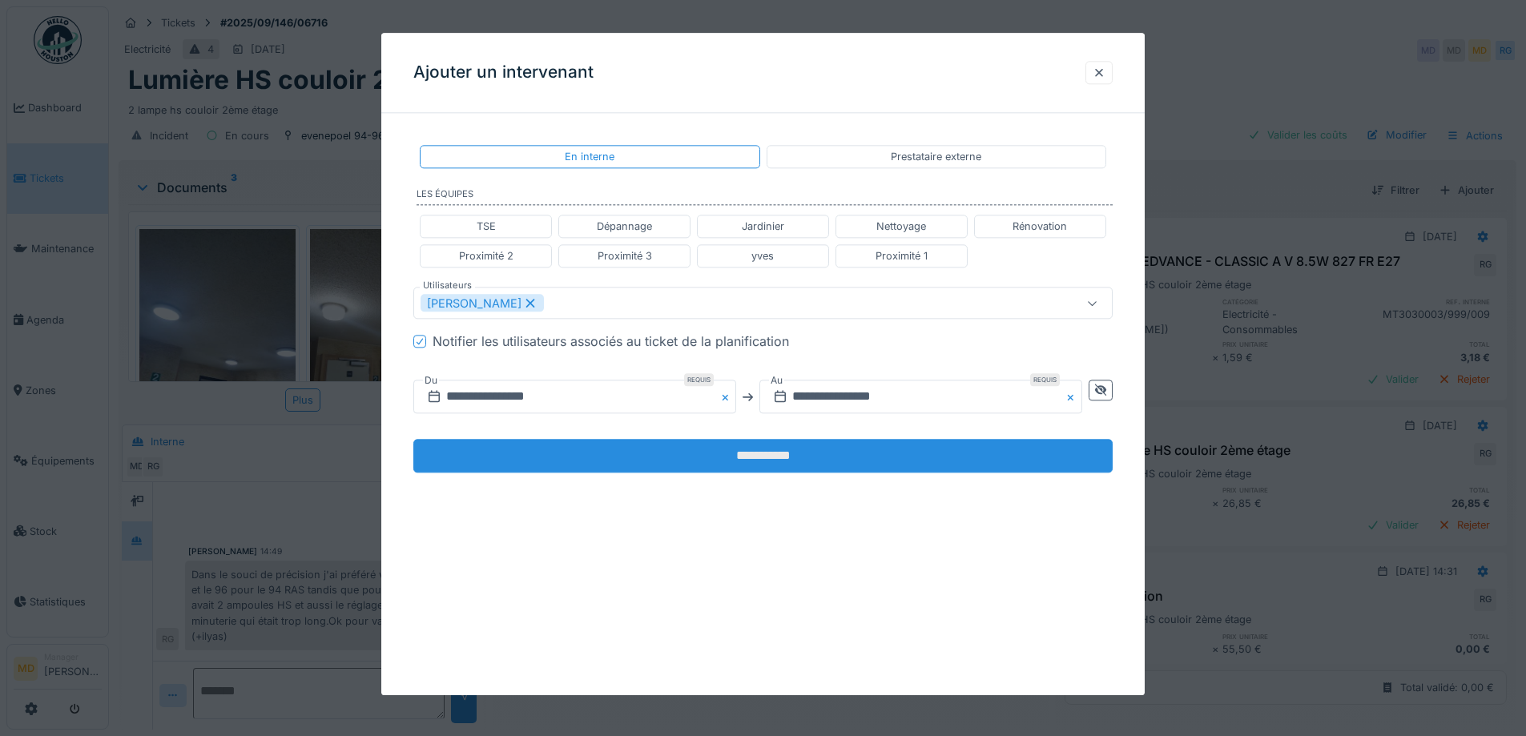
click at [661, 461] on input "**********" at bounding box center [762, 457] width 699 height 34
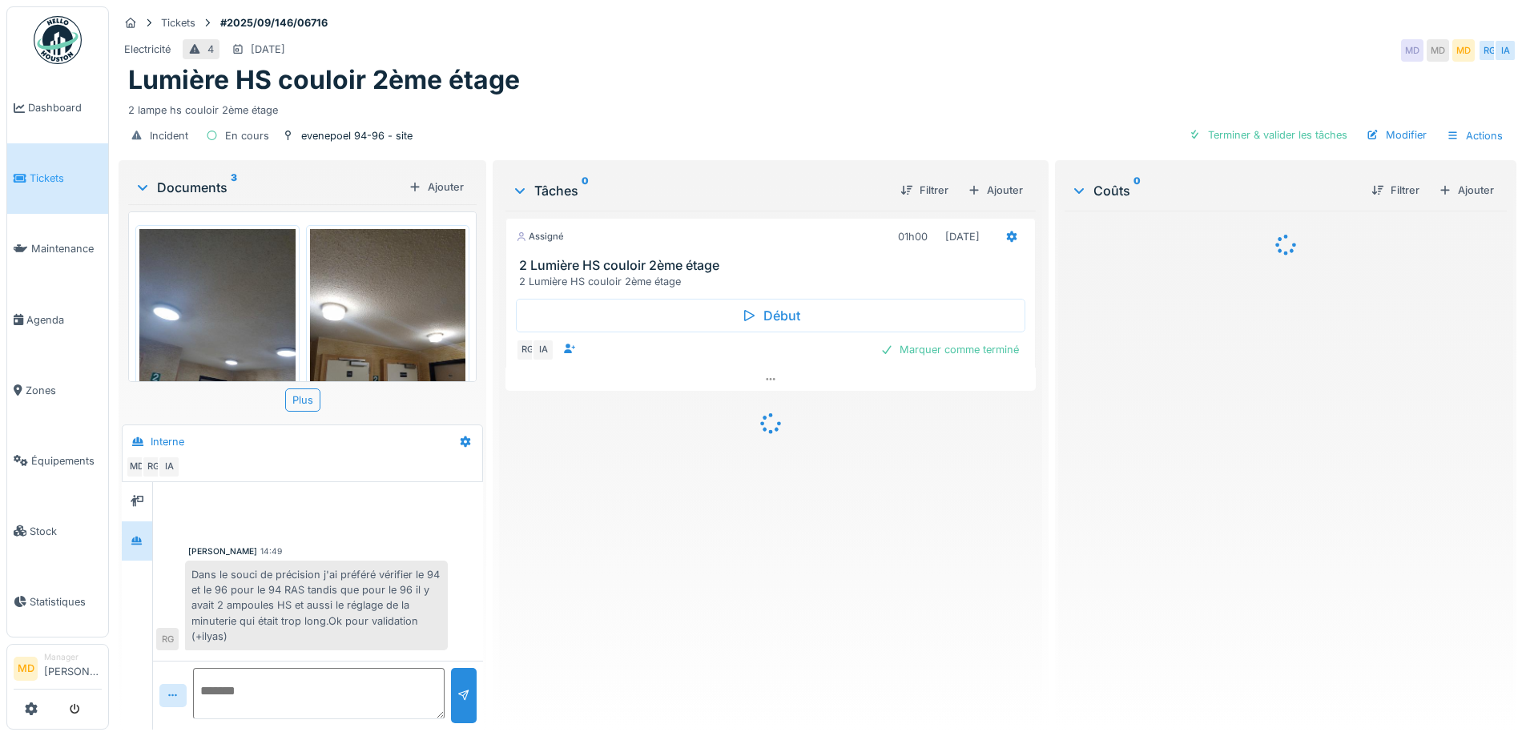
scroll to position [12, 0]
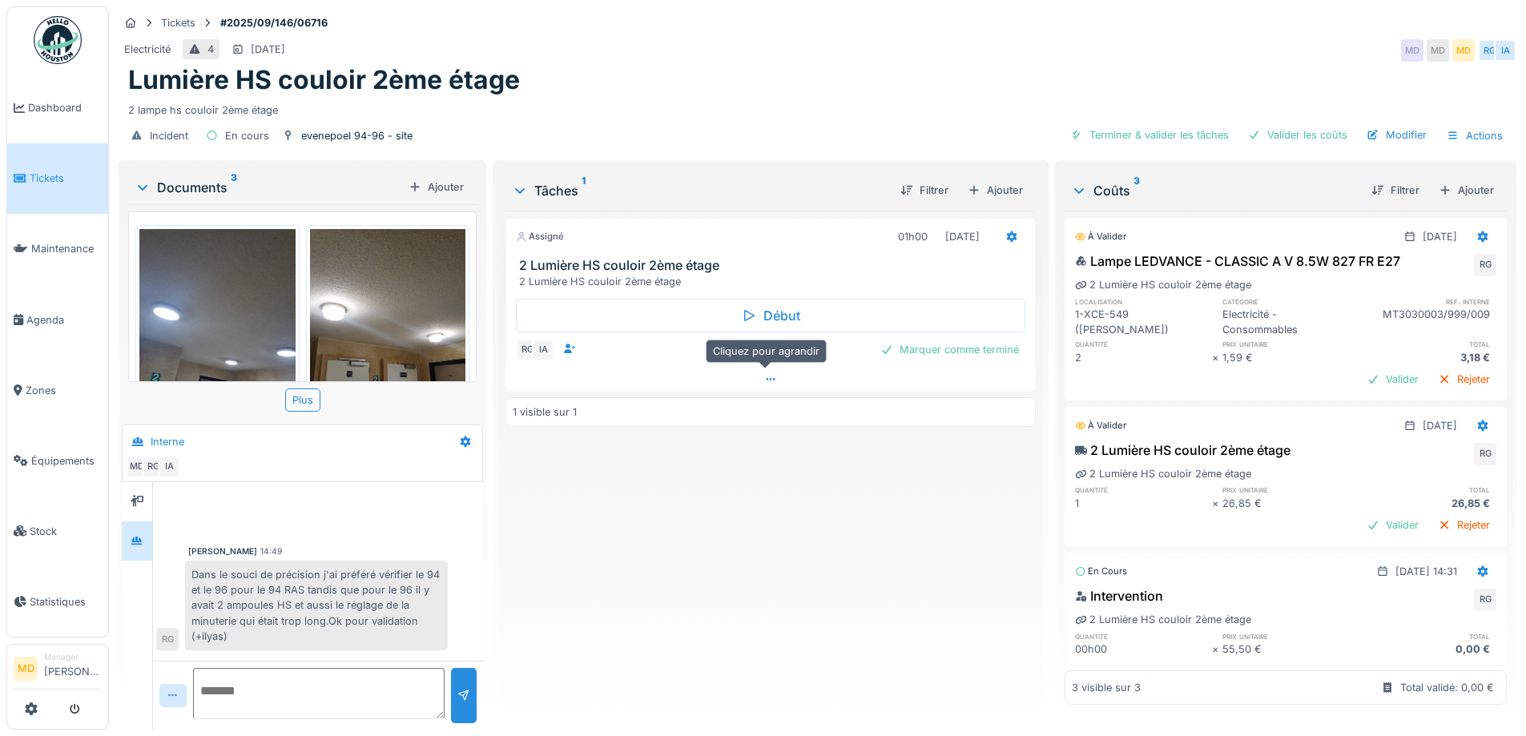
click at [762, 374] on div at bounding box center [769, 379] width 529 height 23
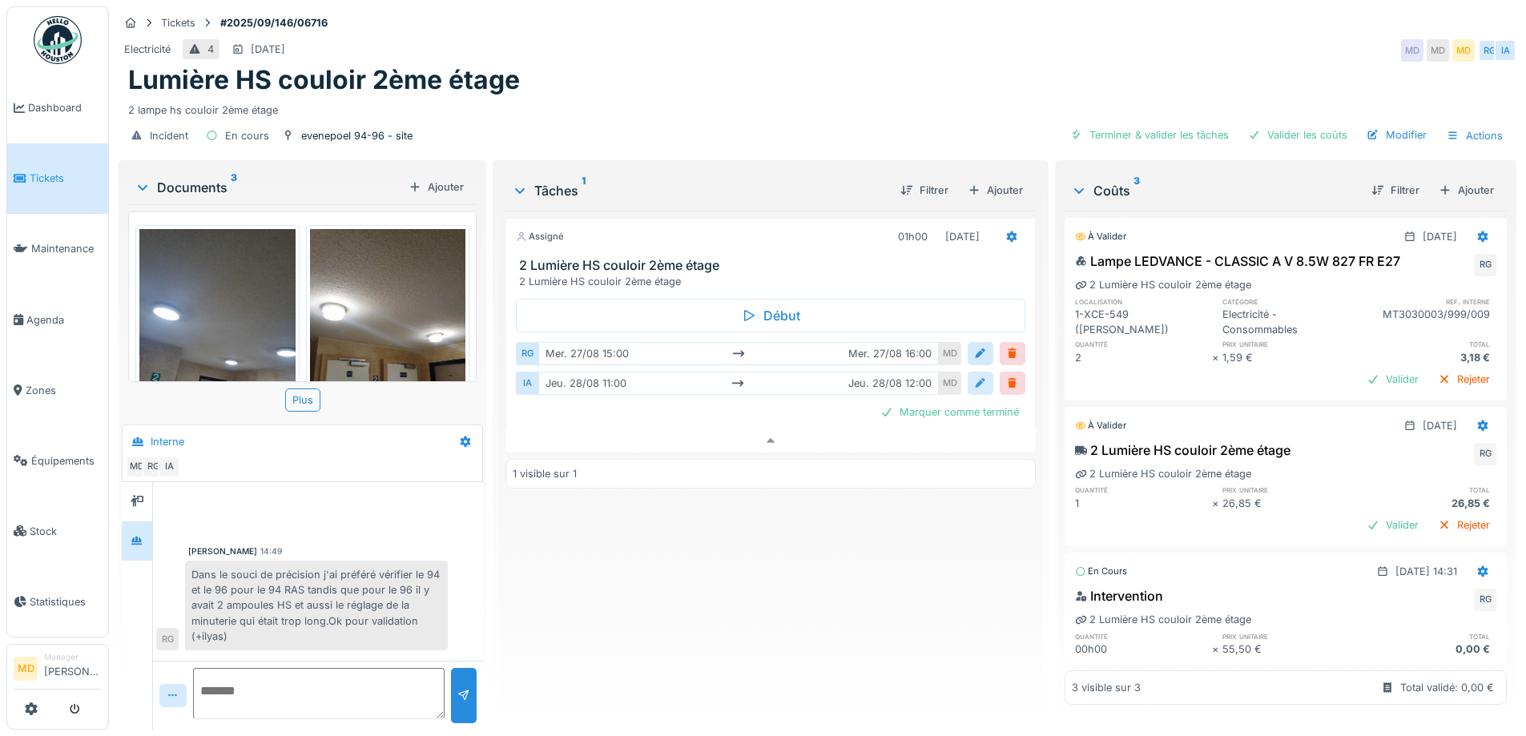
click at [974, 376] on div at bounding box center [980, 383] width 13 height 15
click at [532, 461] on div at bounding box center [528, 467] width 13 height 13
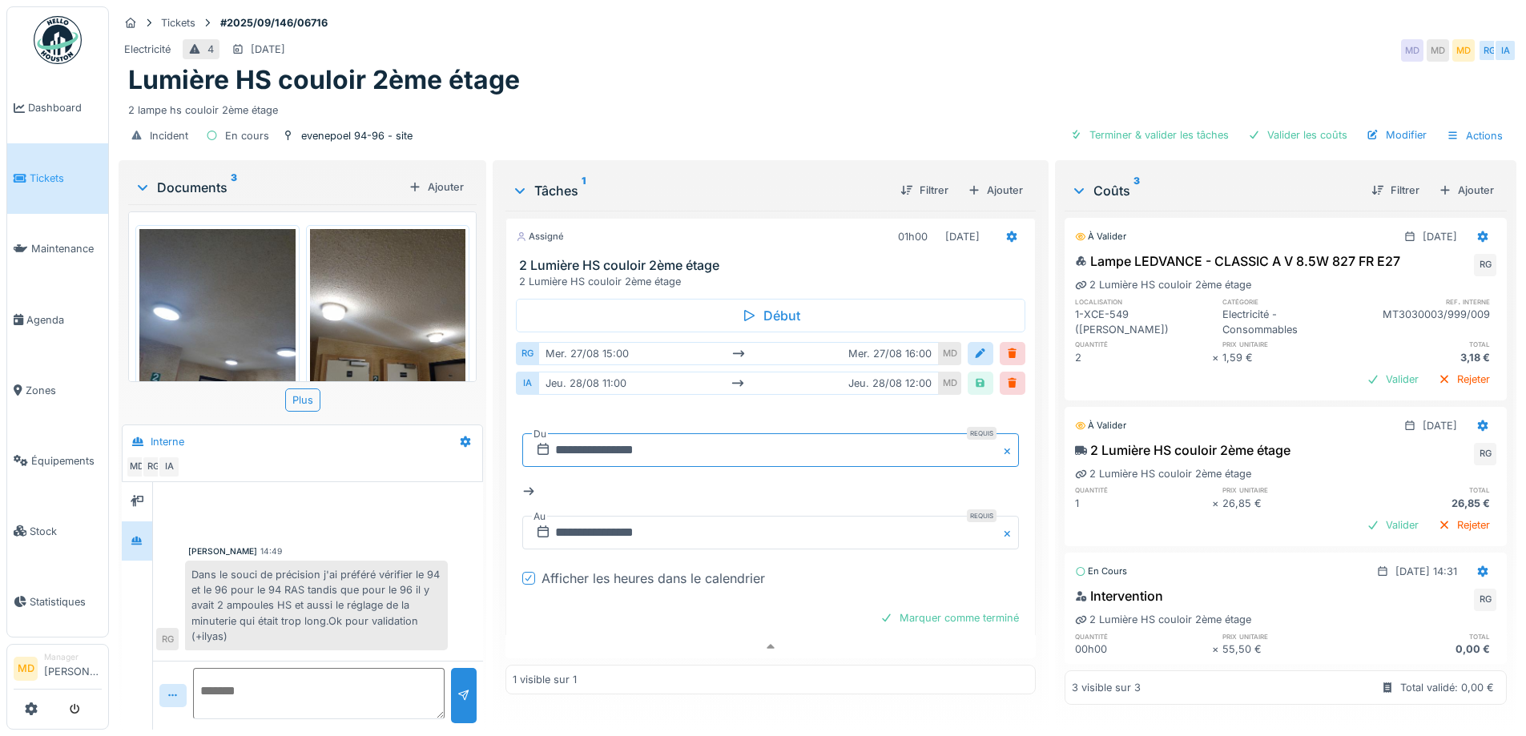
click at [662, 433] on input "**********" at bounding box center [770, 450] width 496 height 34
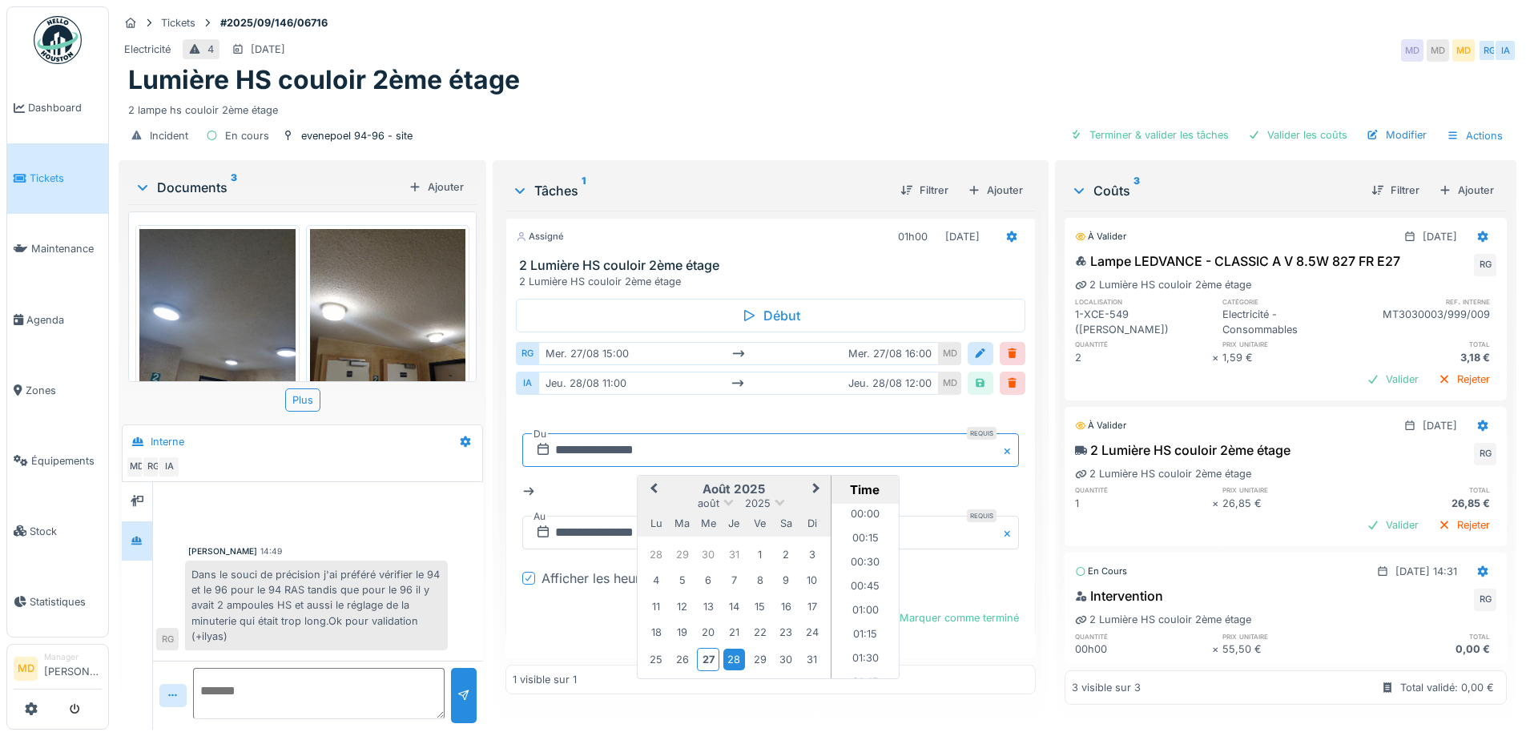
scroll to position [982, 0]
click at [703, 648] on div "27" at bounding box center [708, 659] width 22 height 23
click at [854, 565] on li "15:00" at bounding box center [865, 575] width 68 height 24
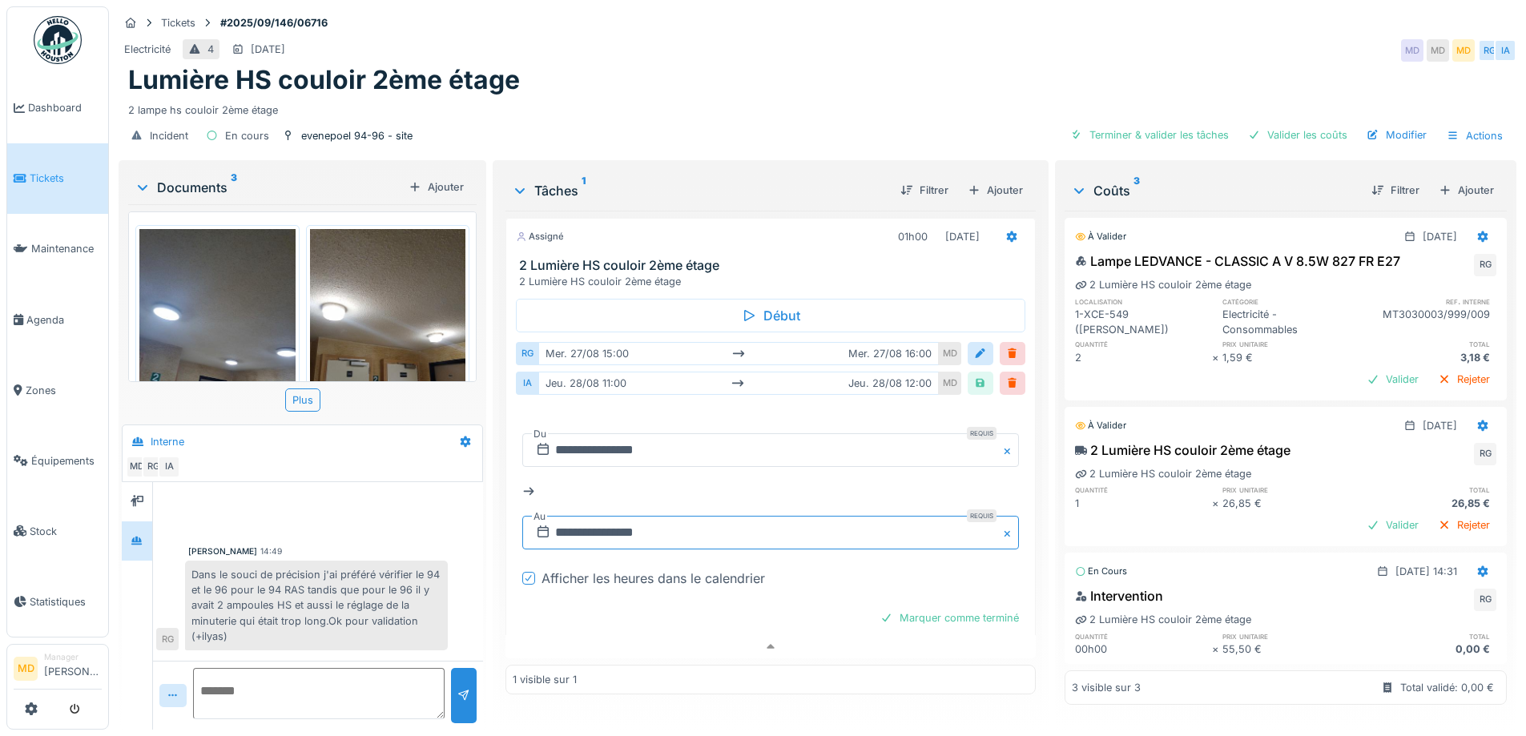
click at [577, 516] on input "**********" at bounding box center [770, 533] width 496 height 34
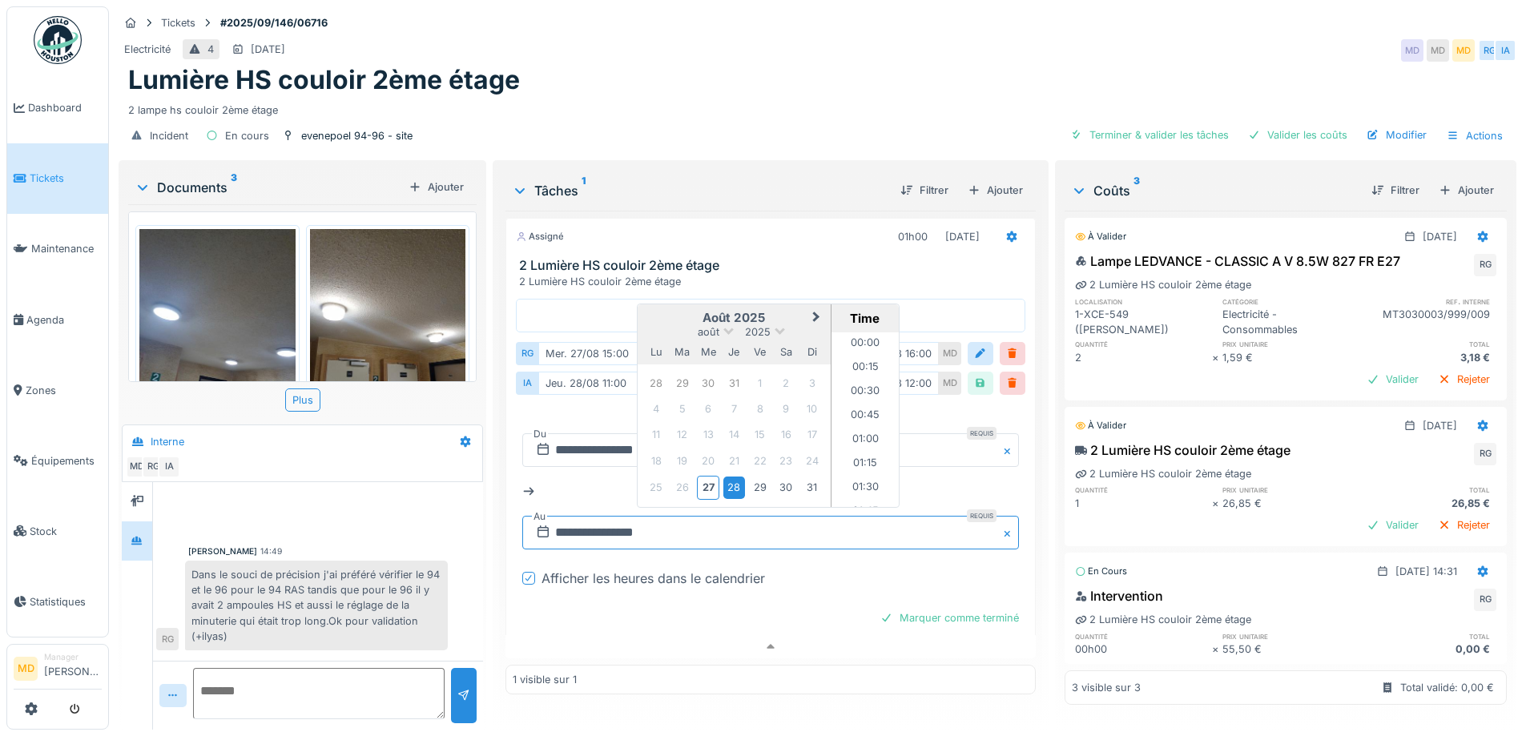
scroll to position [1078, 0]
click at [708, 479] on div "27" at bounding box center [708, 487] width 22 height 23
click at [852, 392] on li "16:00" at bounding box center [865, 404] width 68 height 24
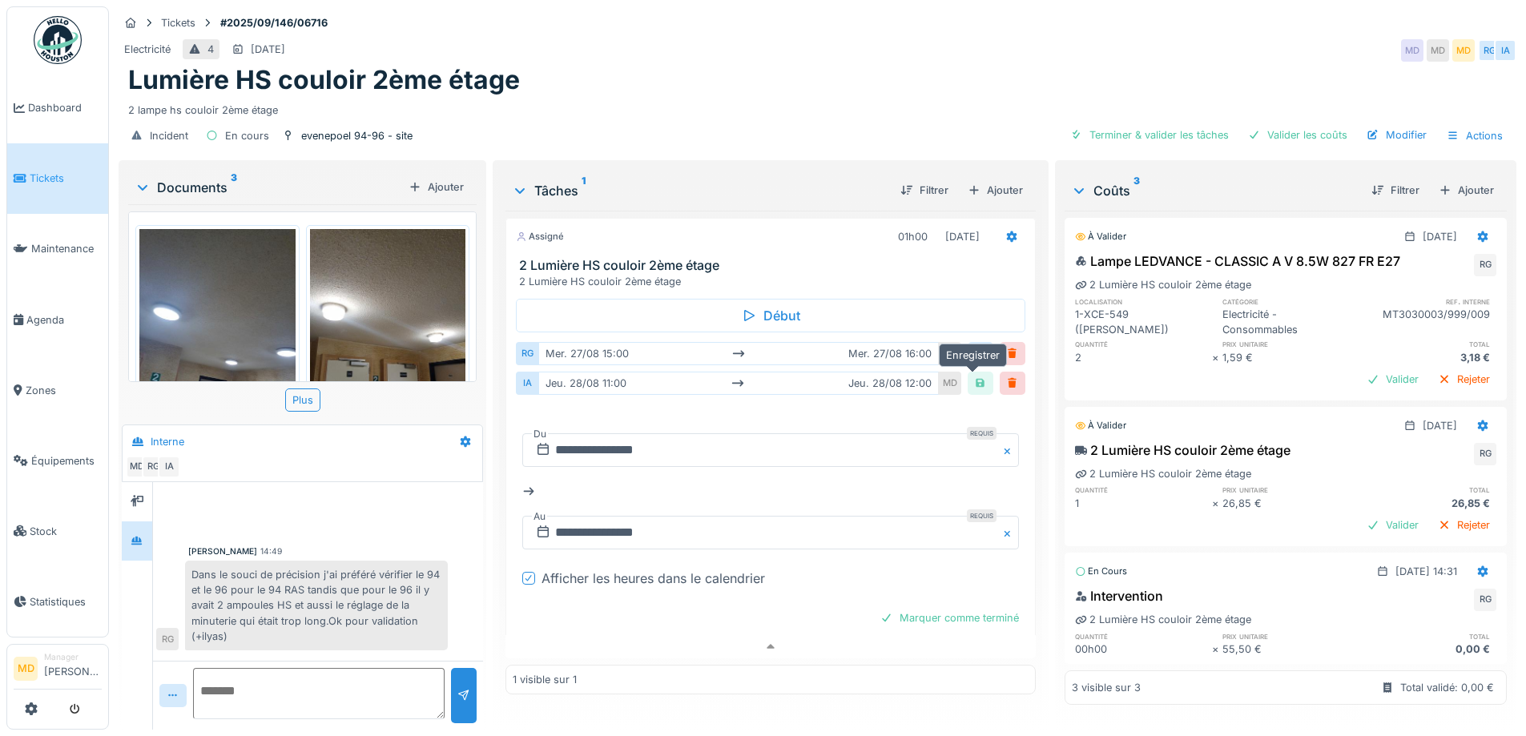
click at [975, 376] on div at bounding box center [980, 383] width 13 height 15
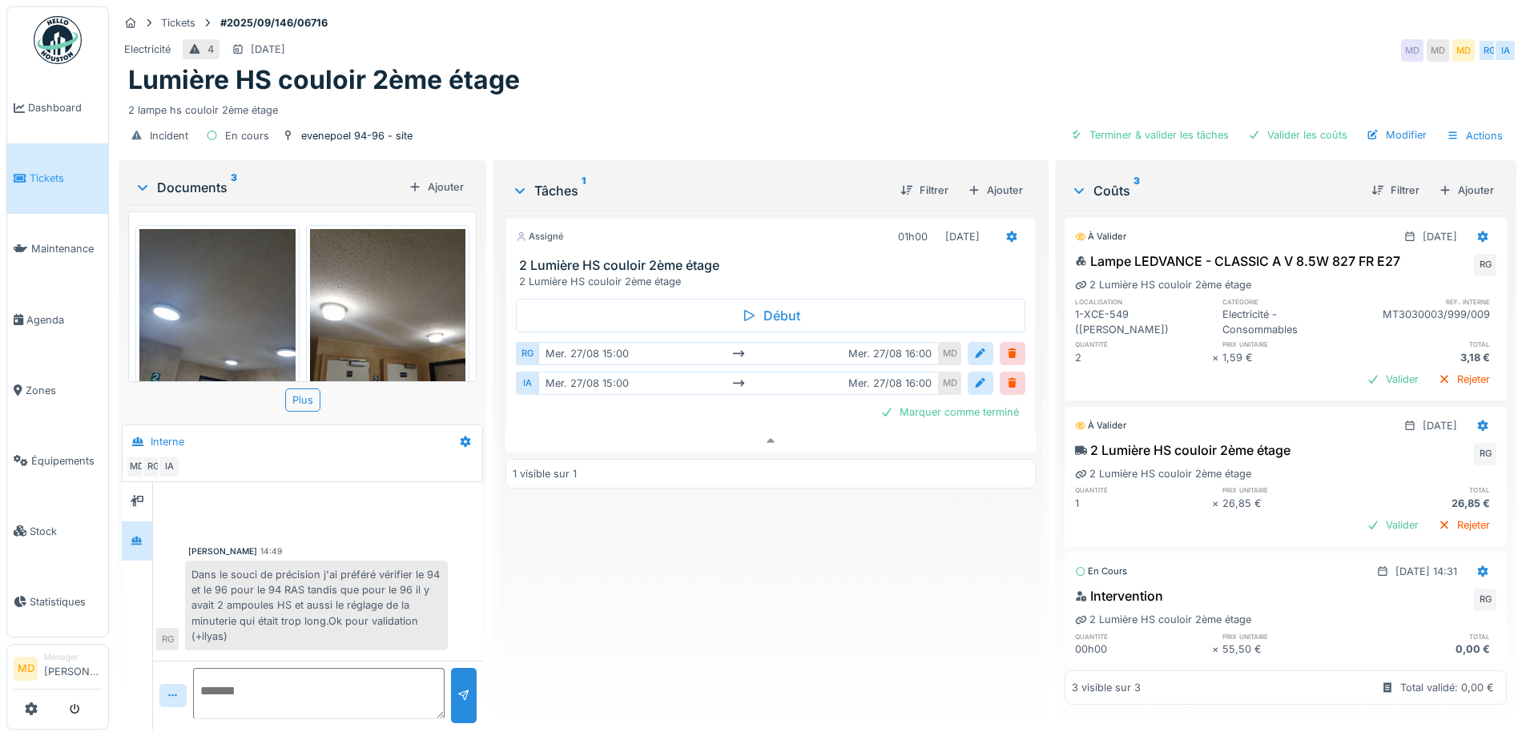
click at [263, 694] on textarea at bounding box center [318, 693] width 251 height 51
type textarea "**********"
click at [461, 688] on div at bounding box center [463, 695] width 13 height 15
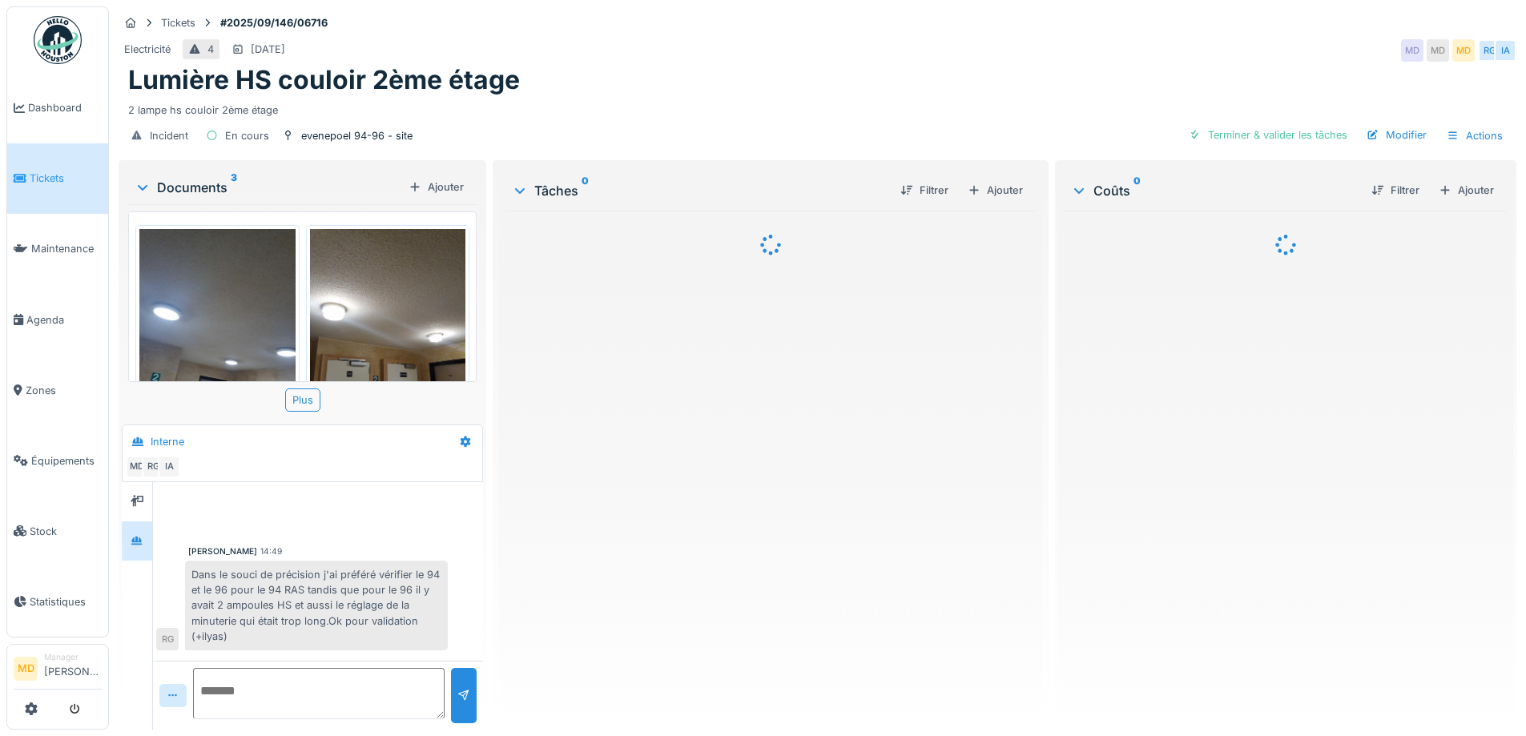
scroll to position [68, 0]
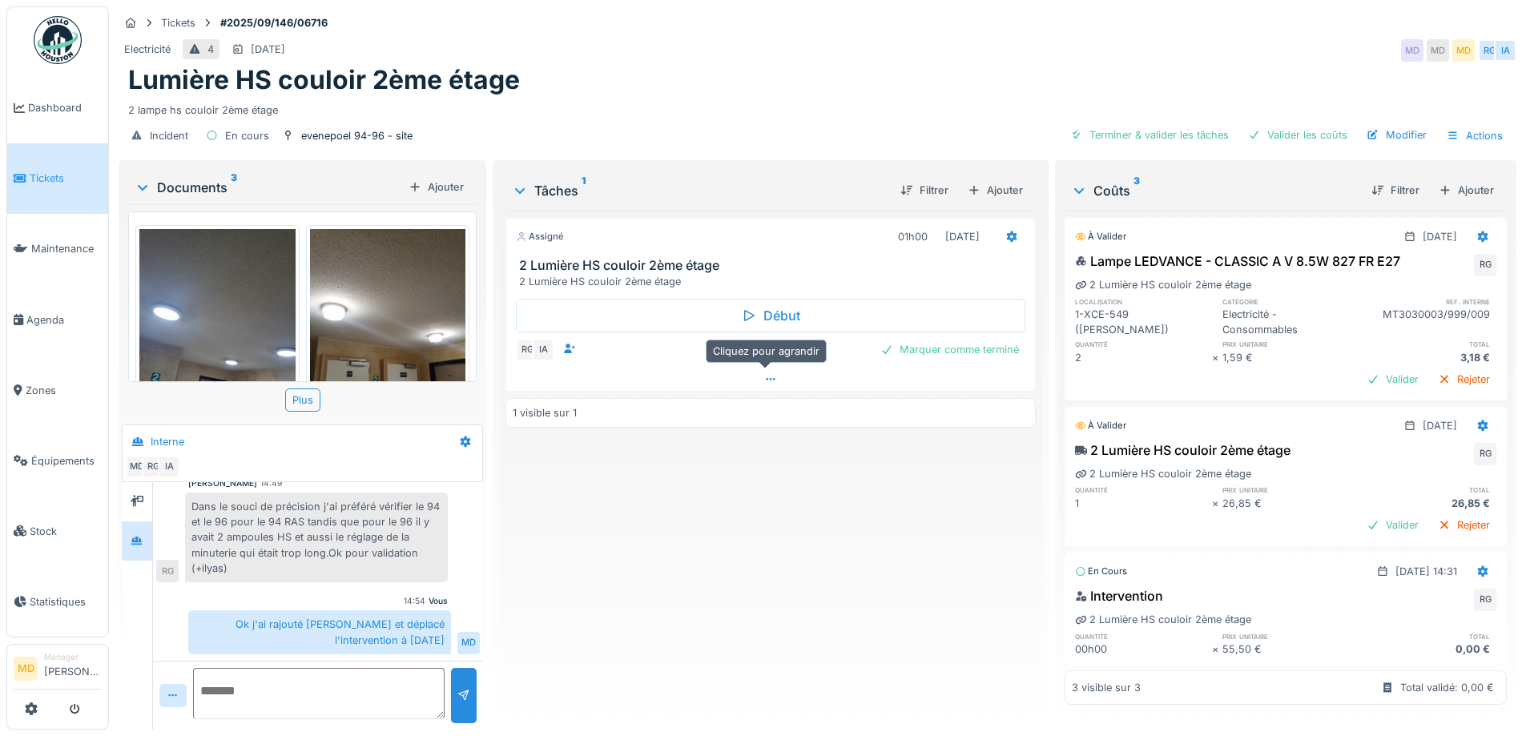
click at [764, 383] on icon at bounding box center [770, 379] width 13 height 10
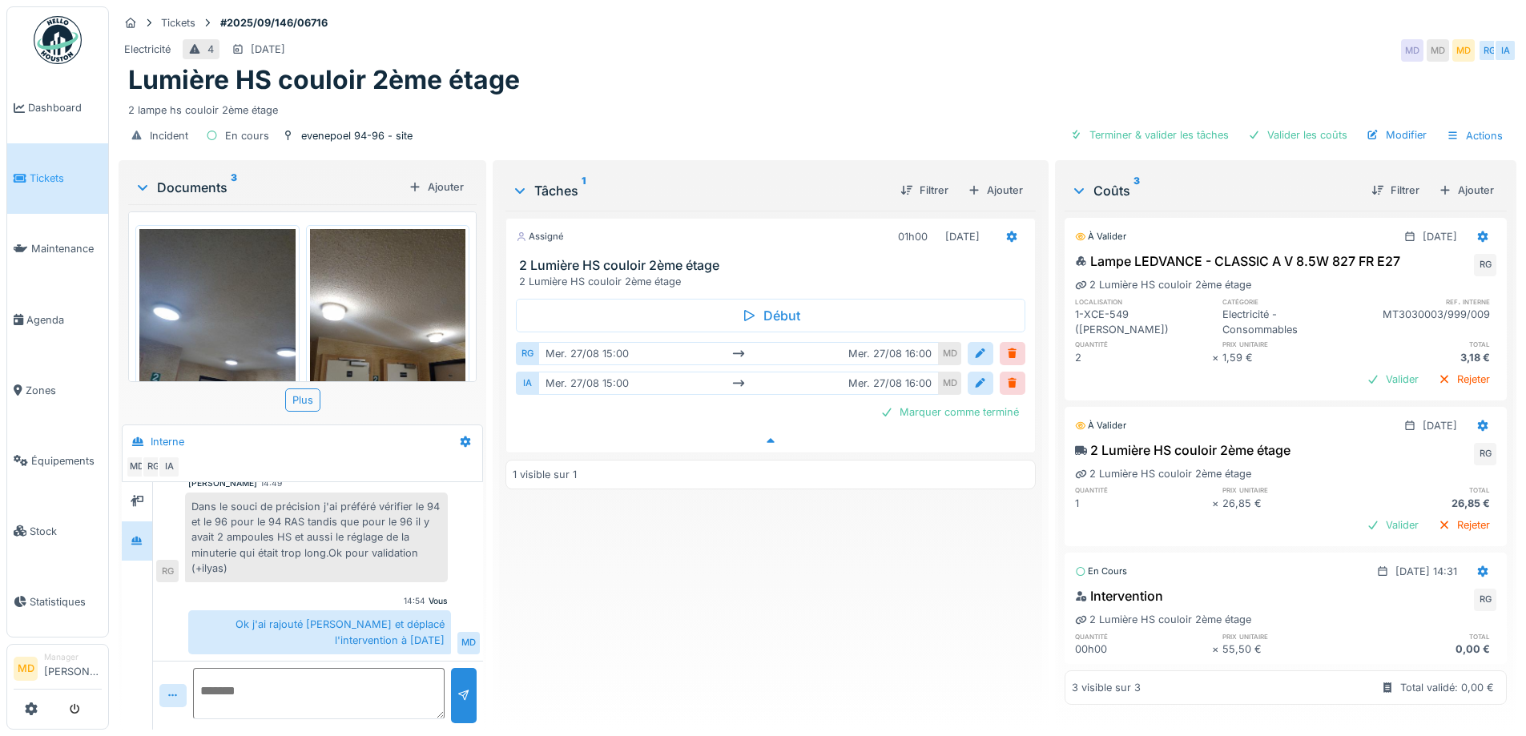
scroll to position [12, 0]
click at [766, 438] on icon at bounding box center [770, 440] width 8 height 5
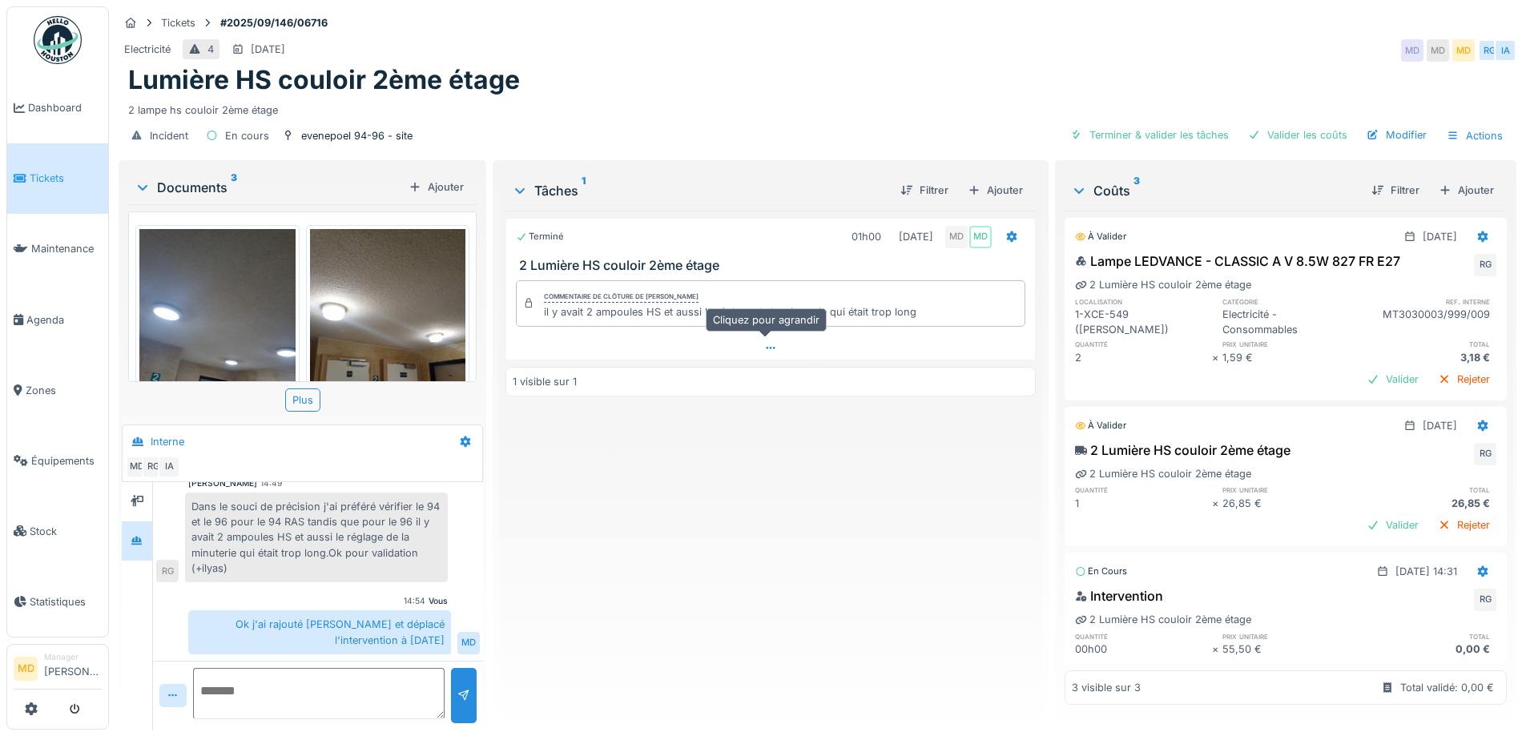
click at [764, 343] on icon at bounding box center [770, 348] width 13 height 10
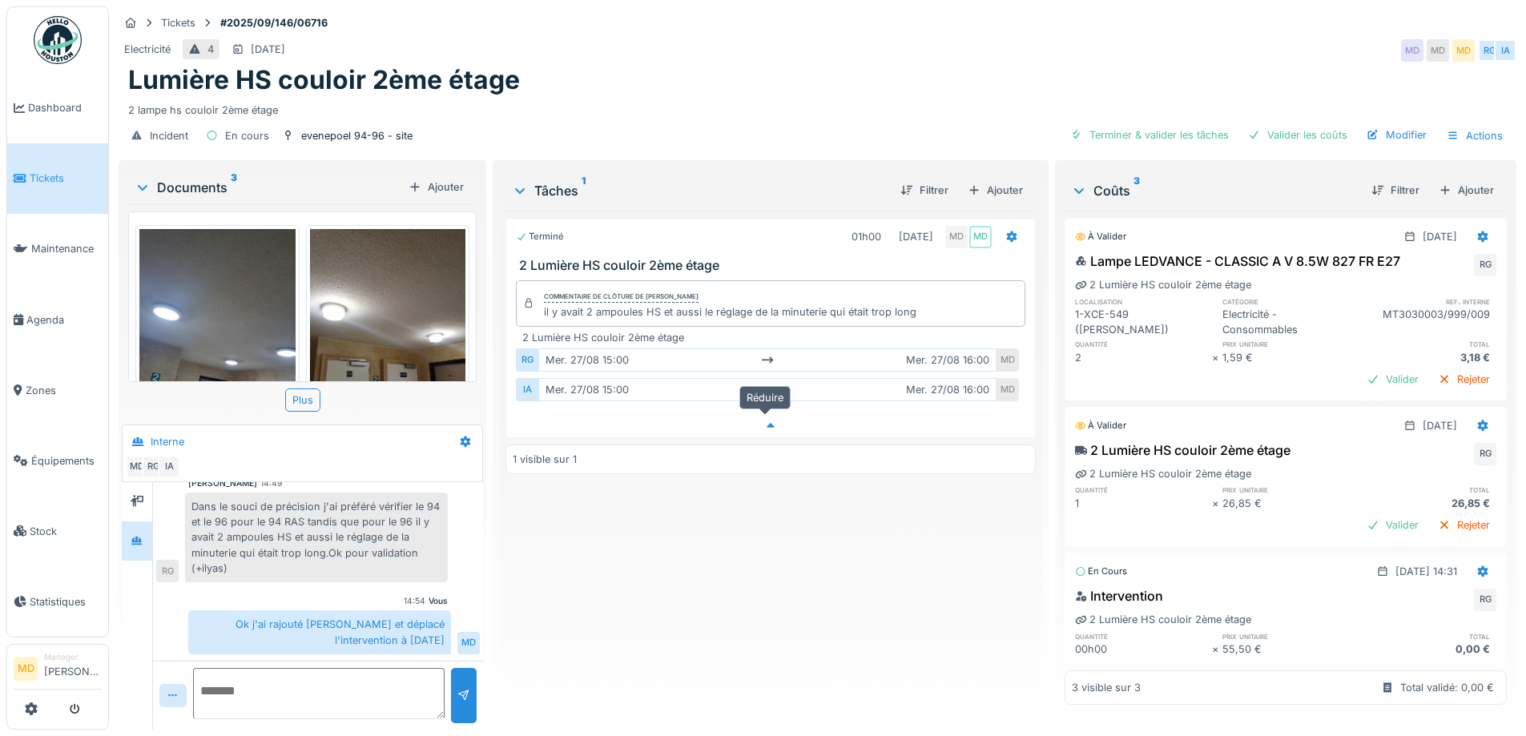
click at [764, 420] on icon at bounding box center [770, 425] width 13 height 10
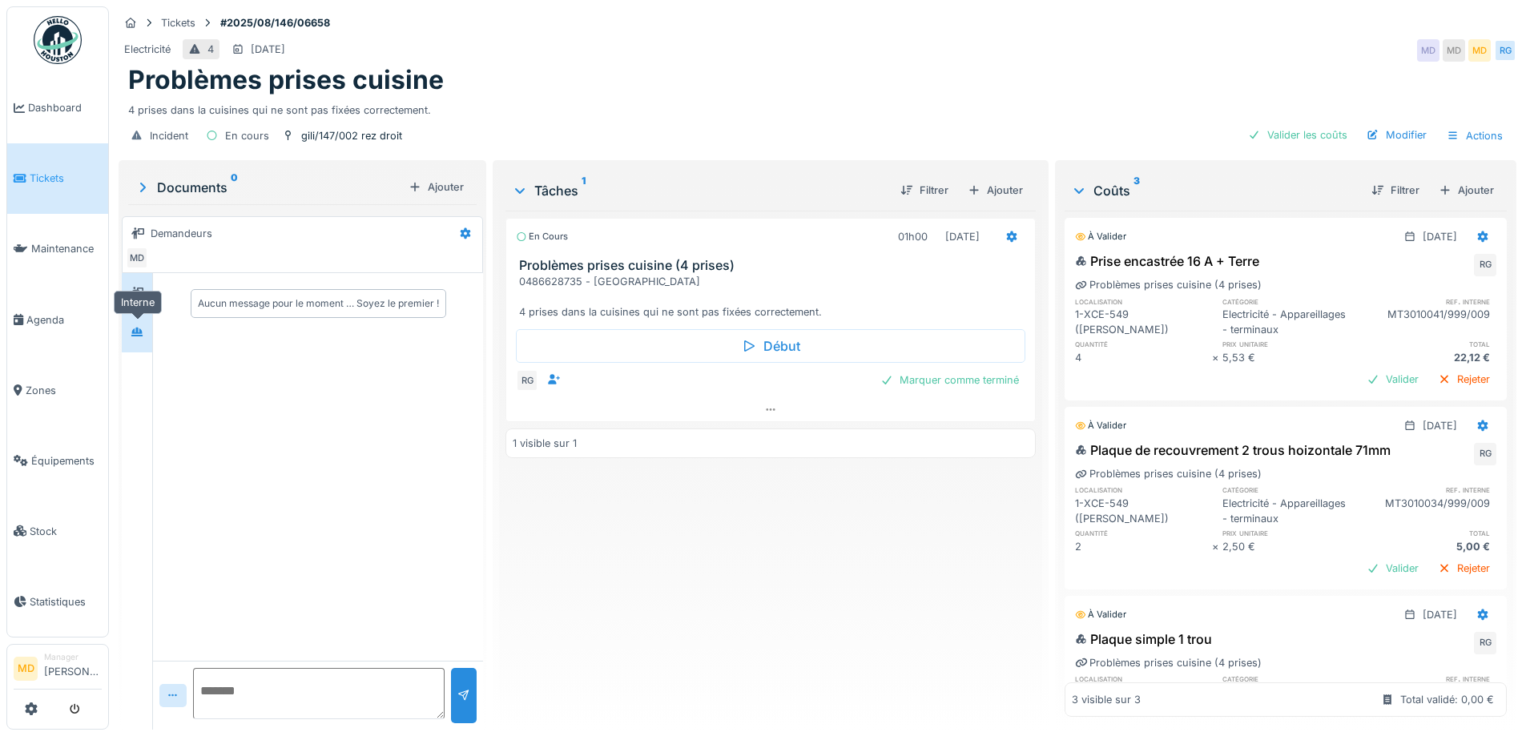
click at [135, 334] on icon at bounding box center [137, 332] width 13 height 10
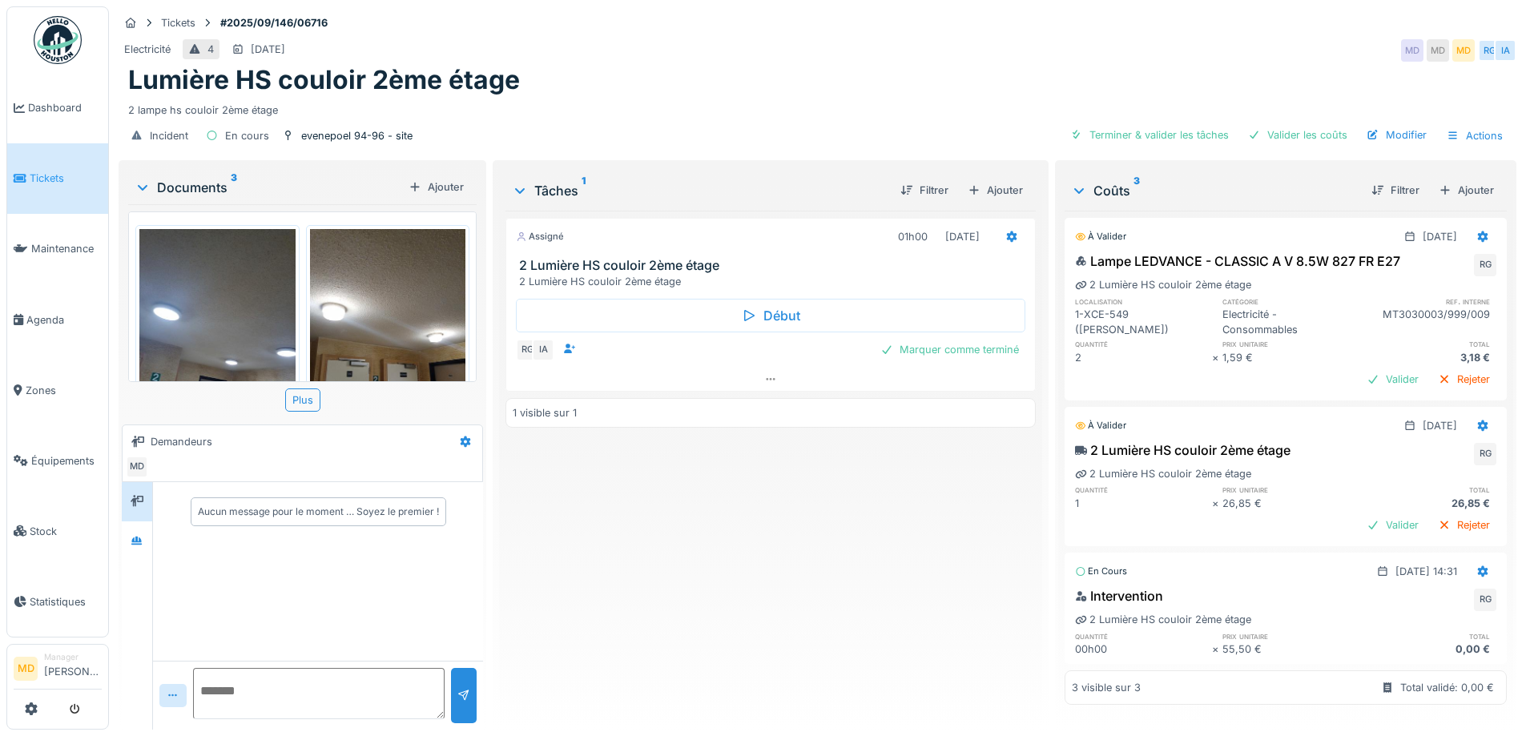
scroll to position [231, 0]
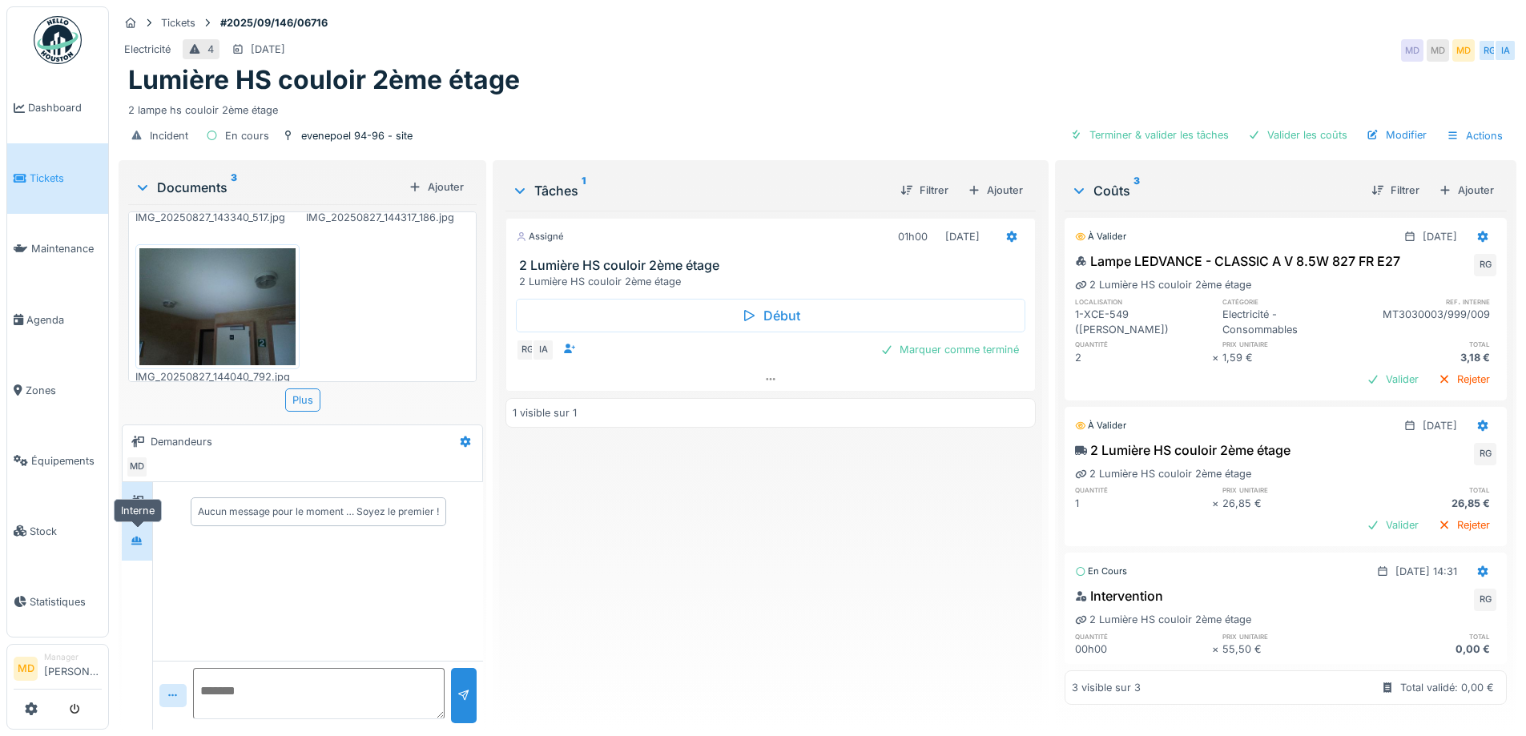
click at [139, 540] on icon at bounding box center [137, 541] width 13 height 10
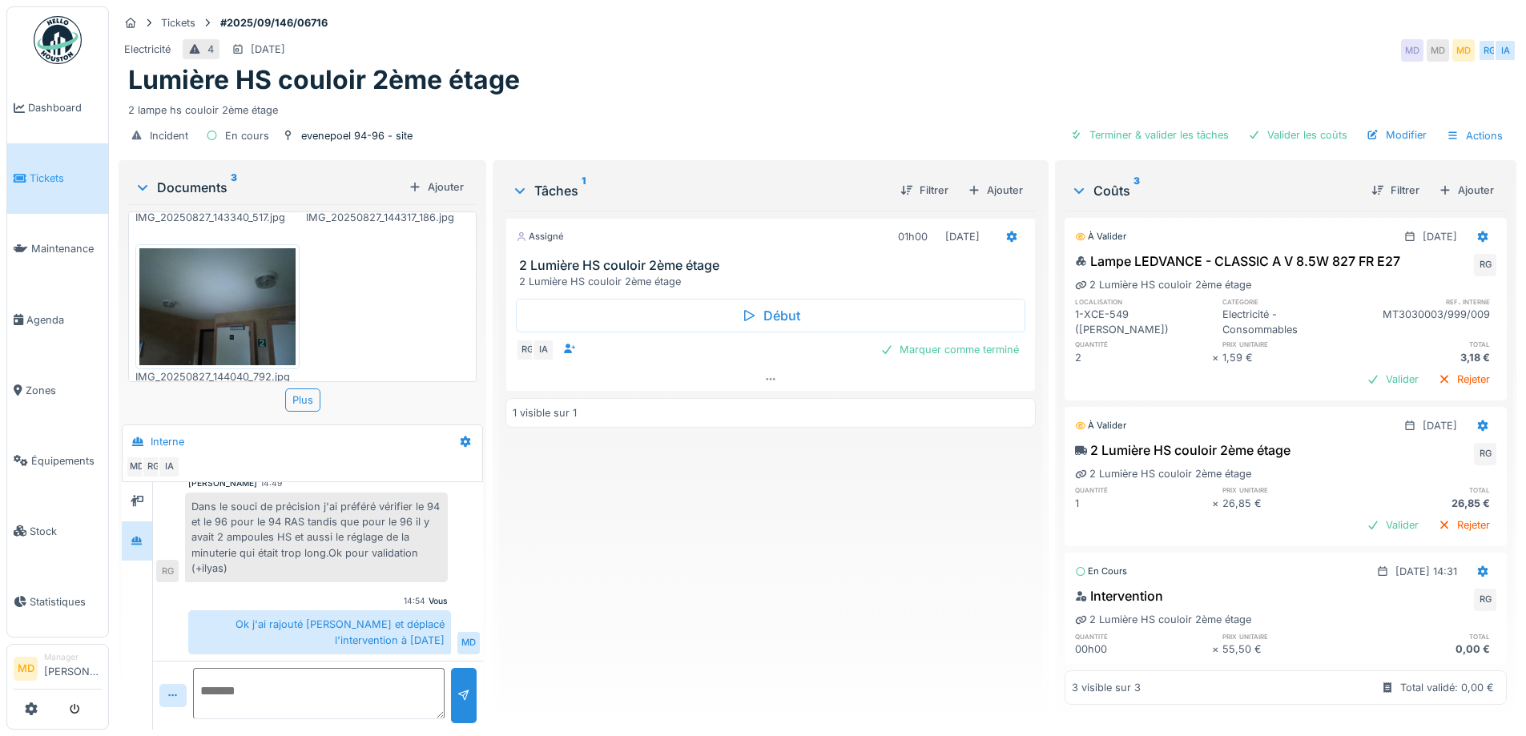
scroll to position [12, 0]
click at [911, 339] on div "Marquer comme terminé" at bounding box center [949, 350] width 151 height 22
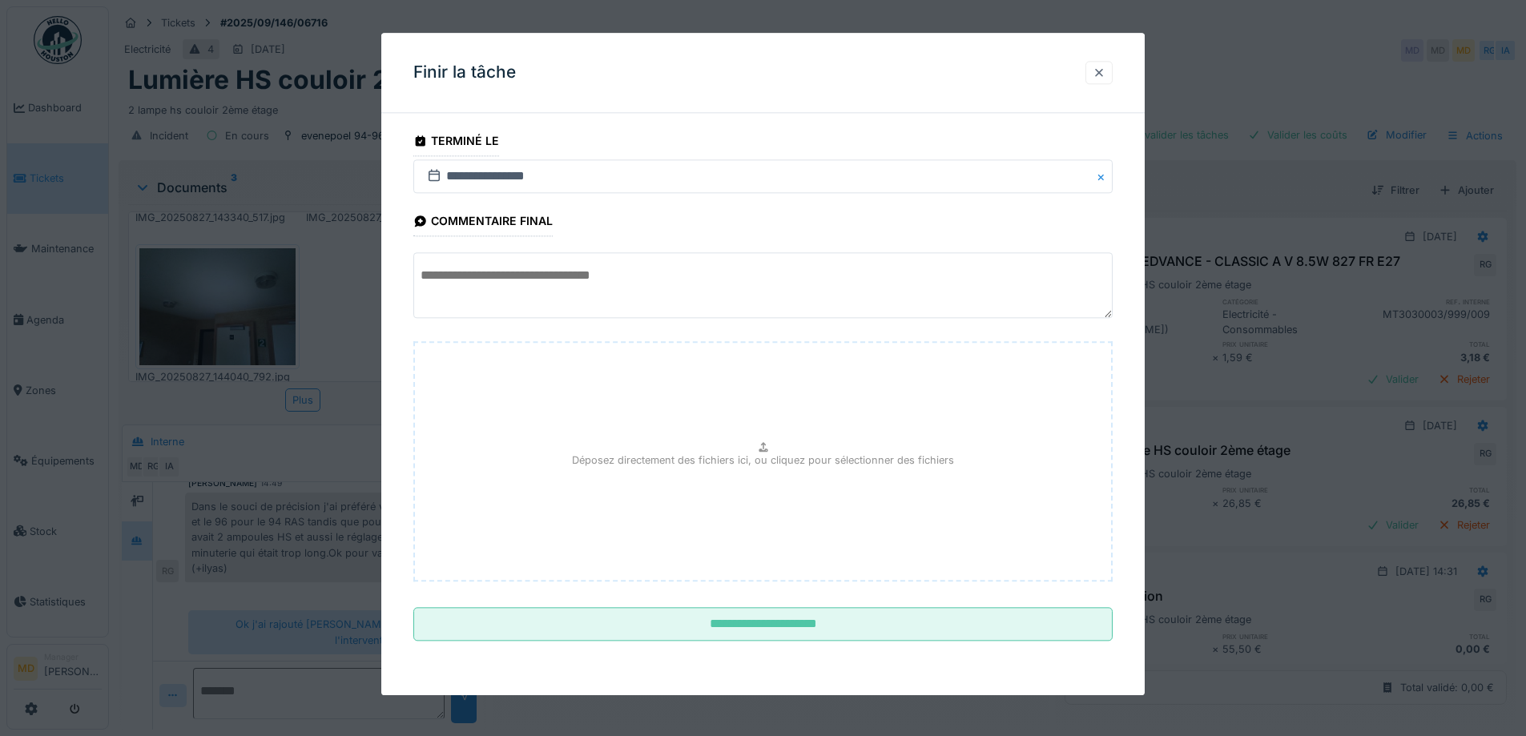
click at [1103, 65] on div at bounding box center [1098, 72] width 13 height 15
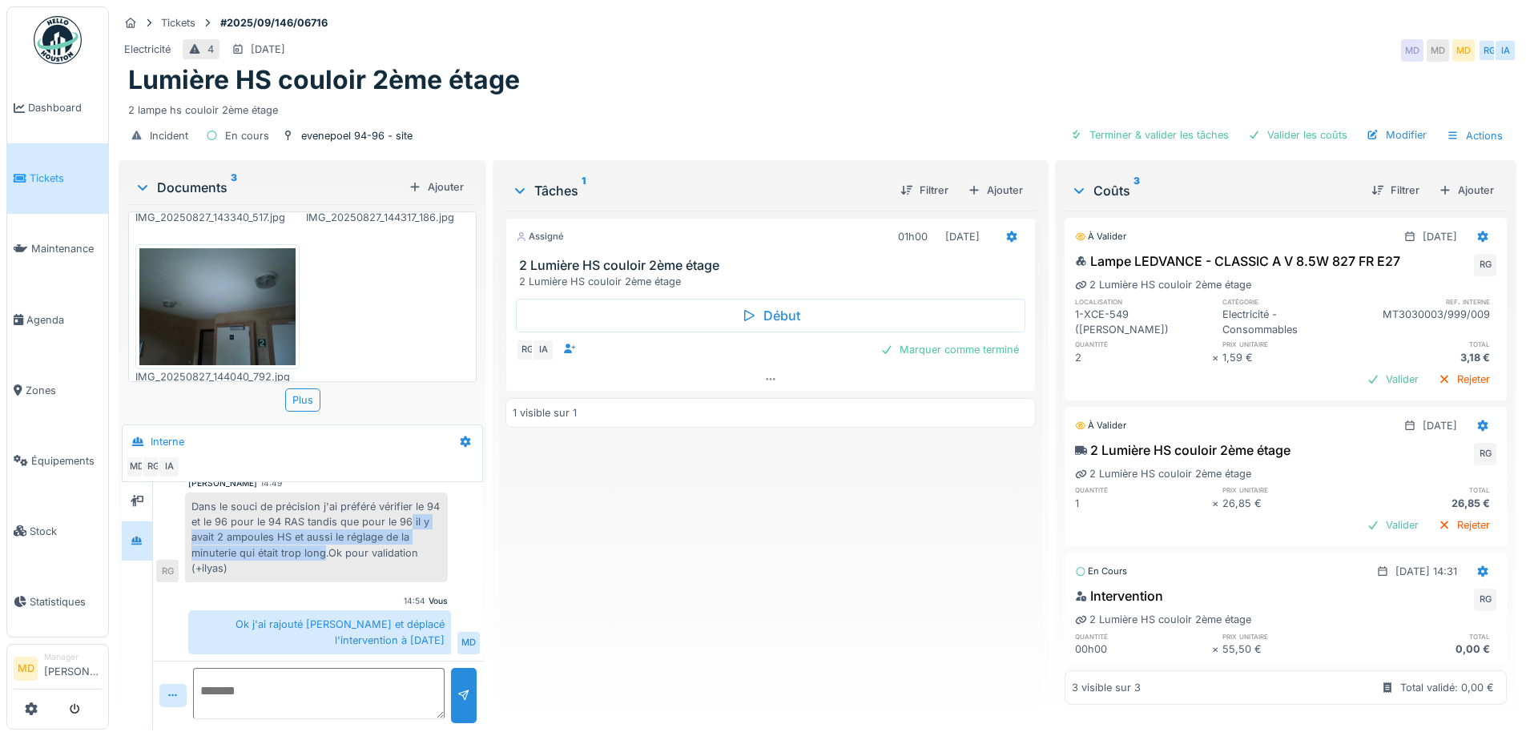
drag, startPoint x: 427, startPoint y: 509, endPoint x: 324, endPoint y: 546, distance: 110.0
click at [324, 546] on div "Dans le souci de précision j'ai préféré vérifier le 94 et le 96 pour le 94 RAS …" at bounding box center [316, 538] width 263 height 90
copy div "il y avait 2 ampoules HS et aussi le réglage de la minuterie qui était trop long"
click at [899, 339] on div "Marquer comme terminé" at bounding box center [949, 350] width 151 height 22
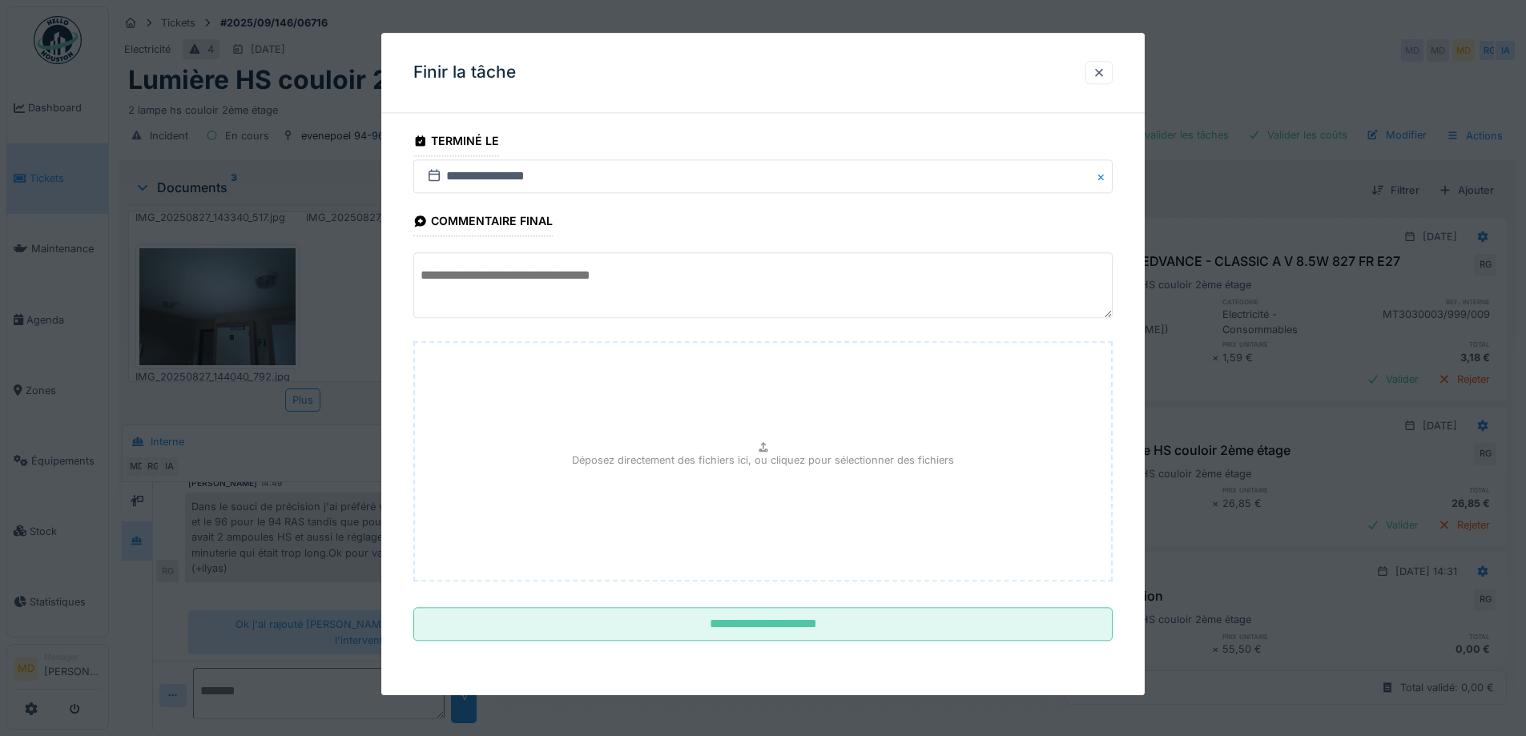
click at [570, 291] on textarea at bounding box center [762, 286] width 699 height 66
paste textarea "**********"
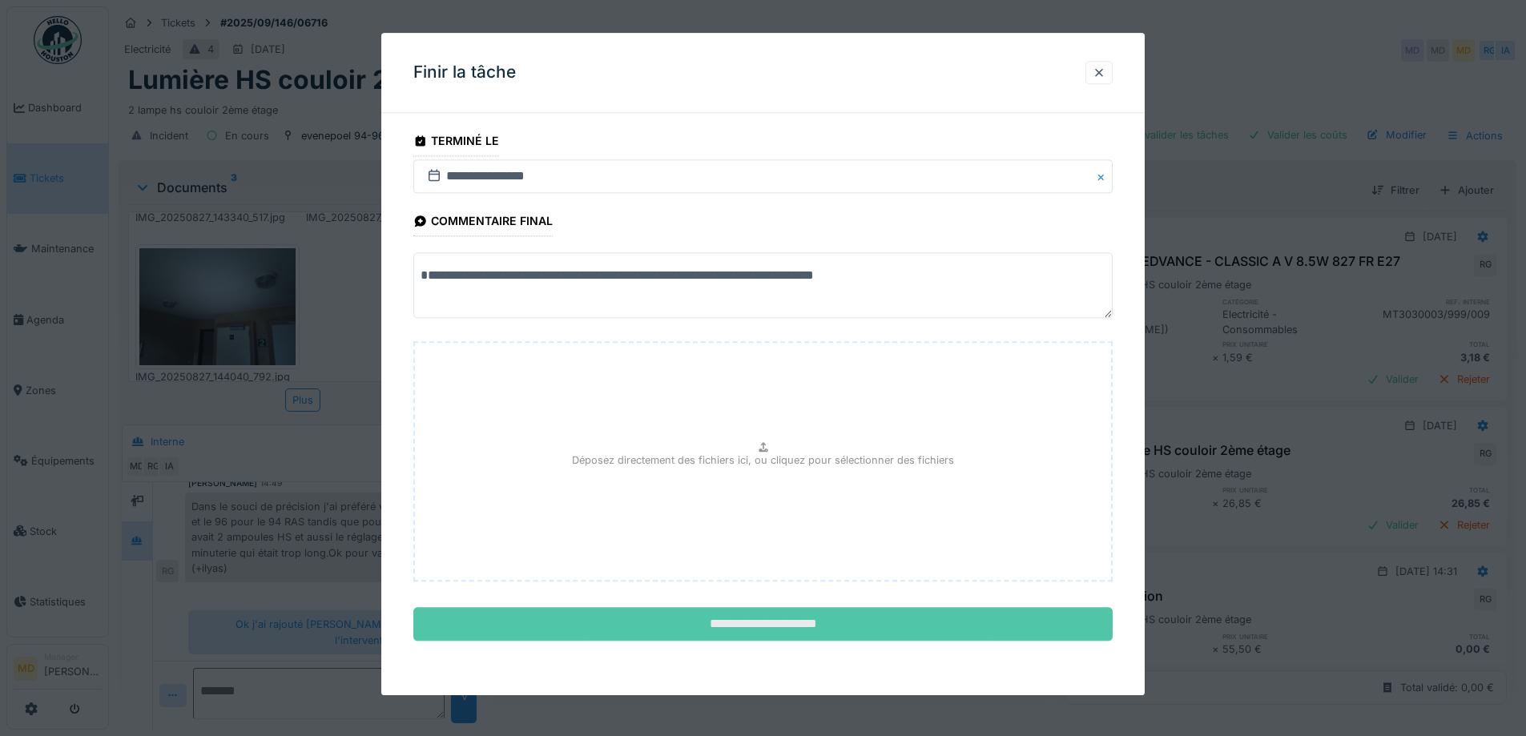
type textarea "**********"
click at [724, 629] on input "**********" at bounding box center [762, 625] width 699 height 34
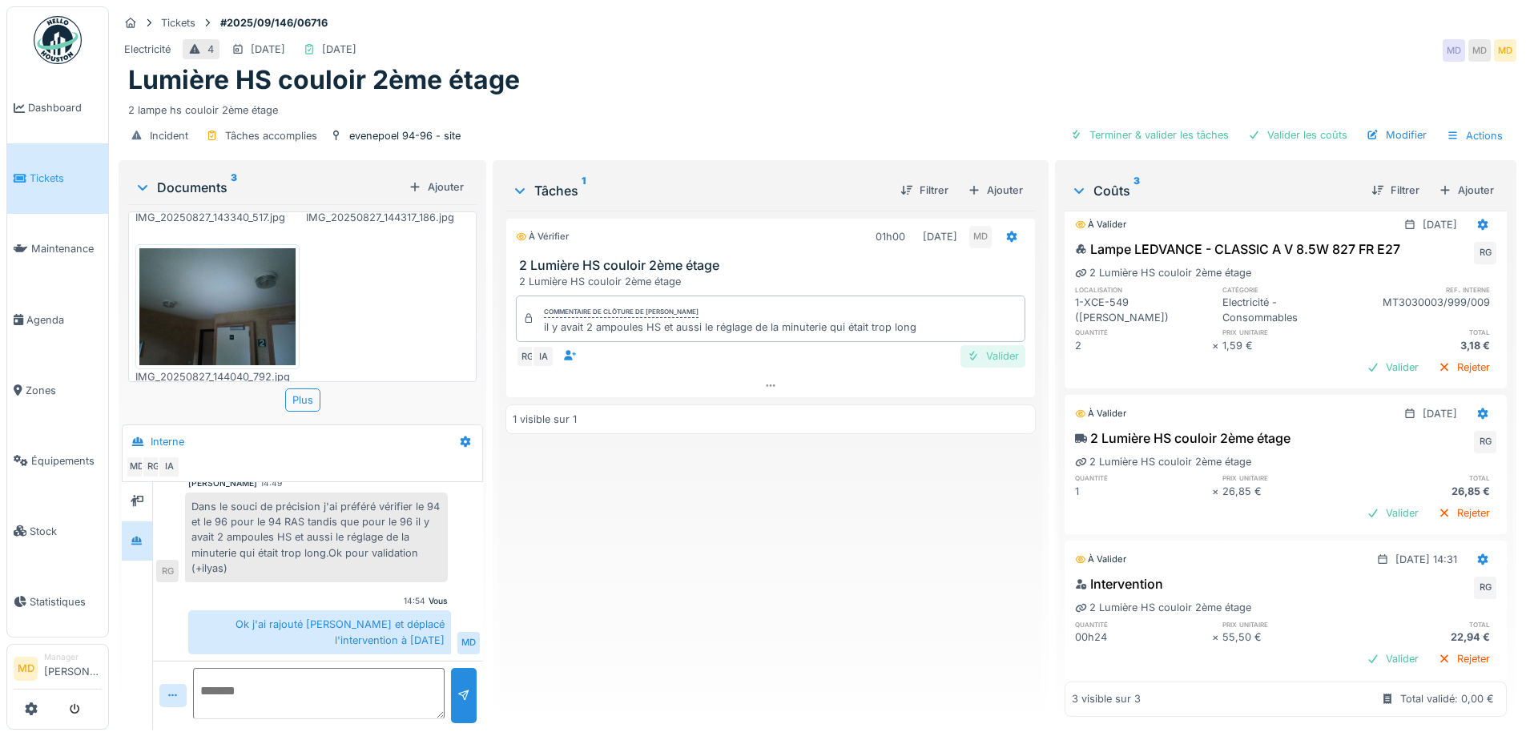
click at [999, 345] on div "Valider" at bounding box center [992, 356] width 65 height 22
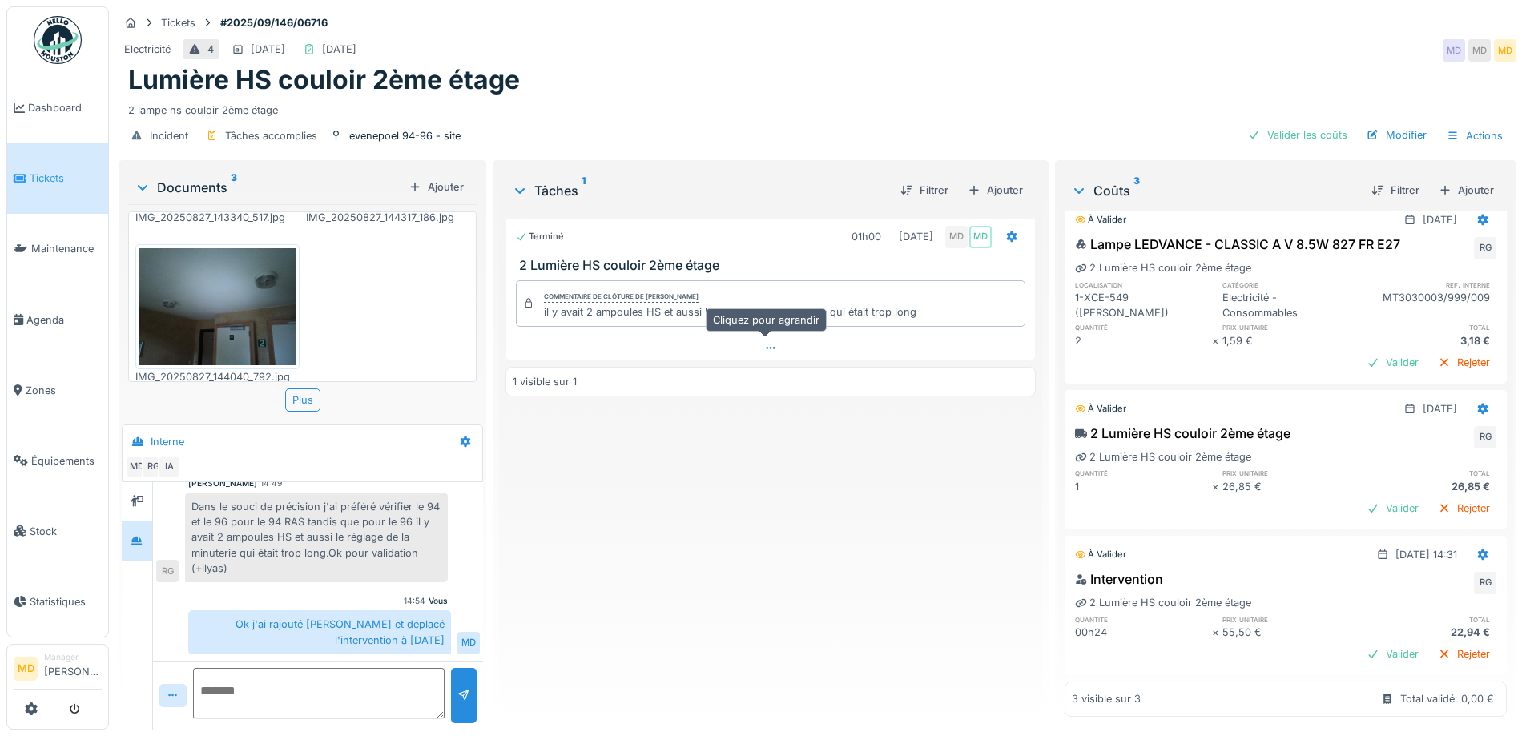
click at [766, 343] on icon at bounding box center [770, 348] width 13 height 10
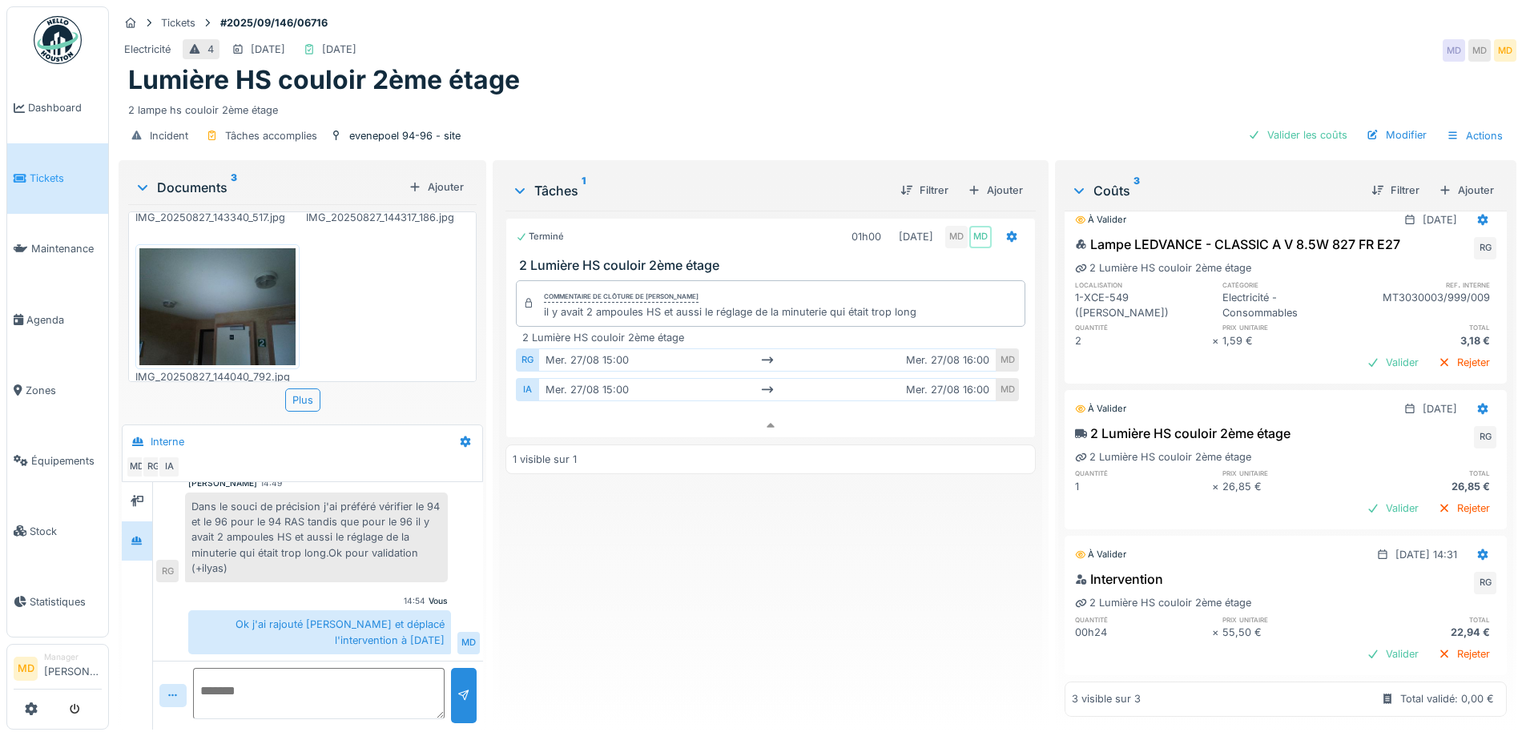
scroll to position [41, 0]
click at [1450, 179] on div "Ajouter" at bounding box center [1466, 190] width 68 height 22
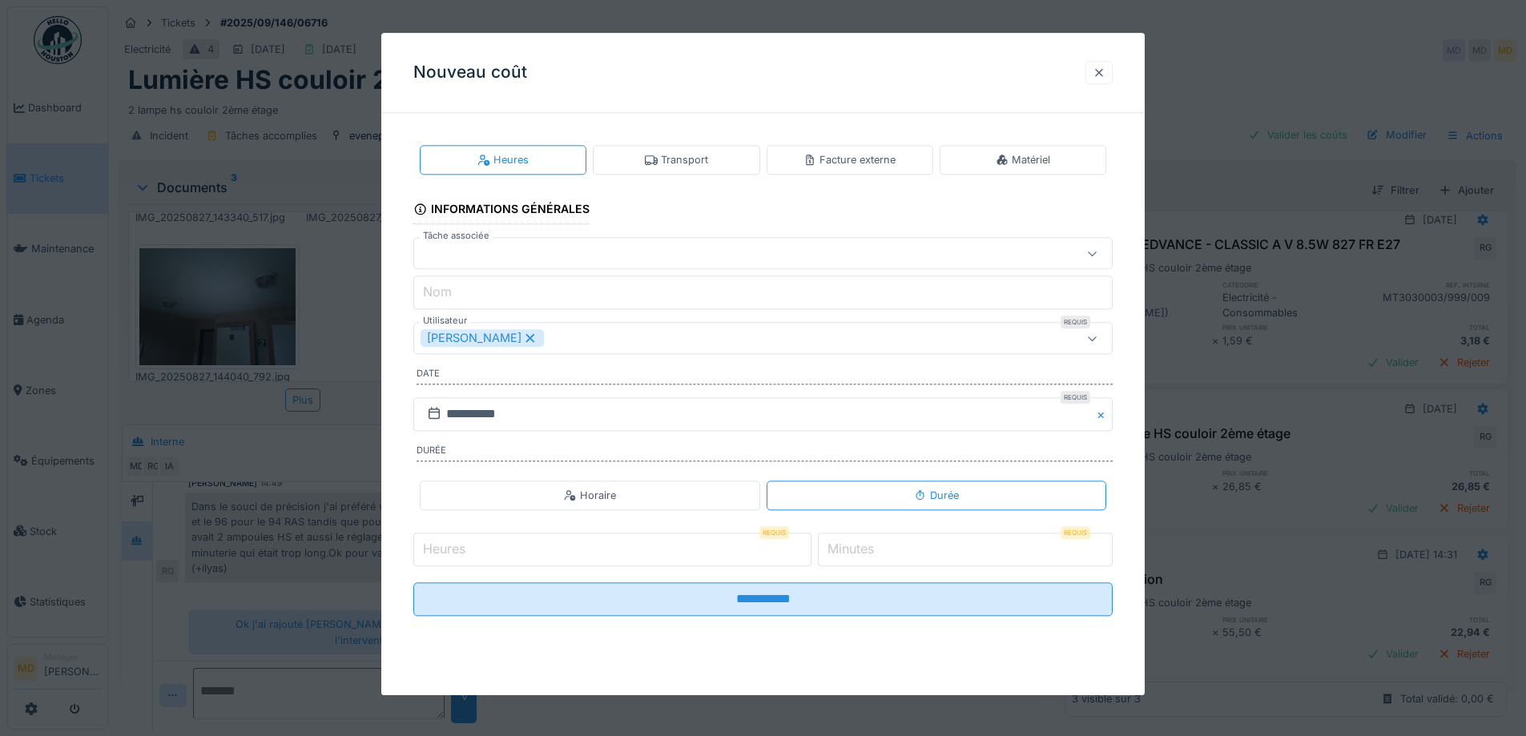
click at [1100, 74] on div at bounding box center [1098, 72] width 13 height 15
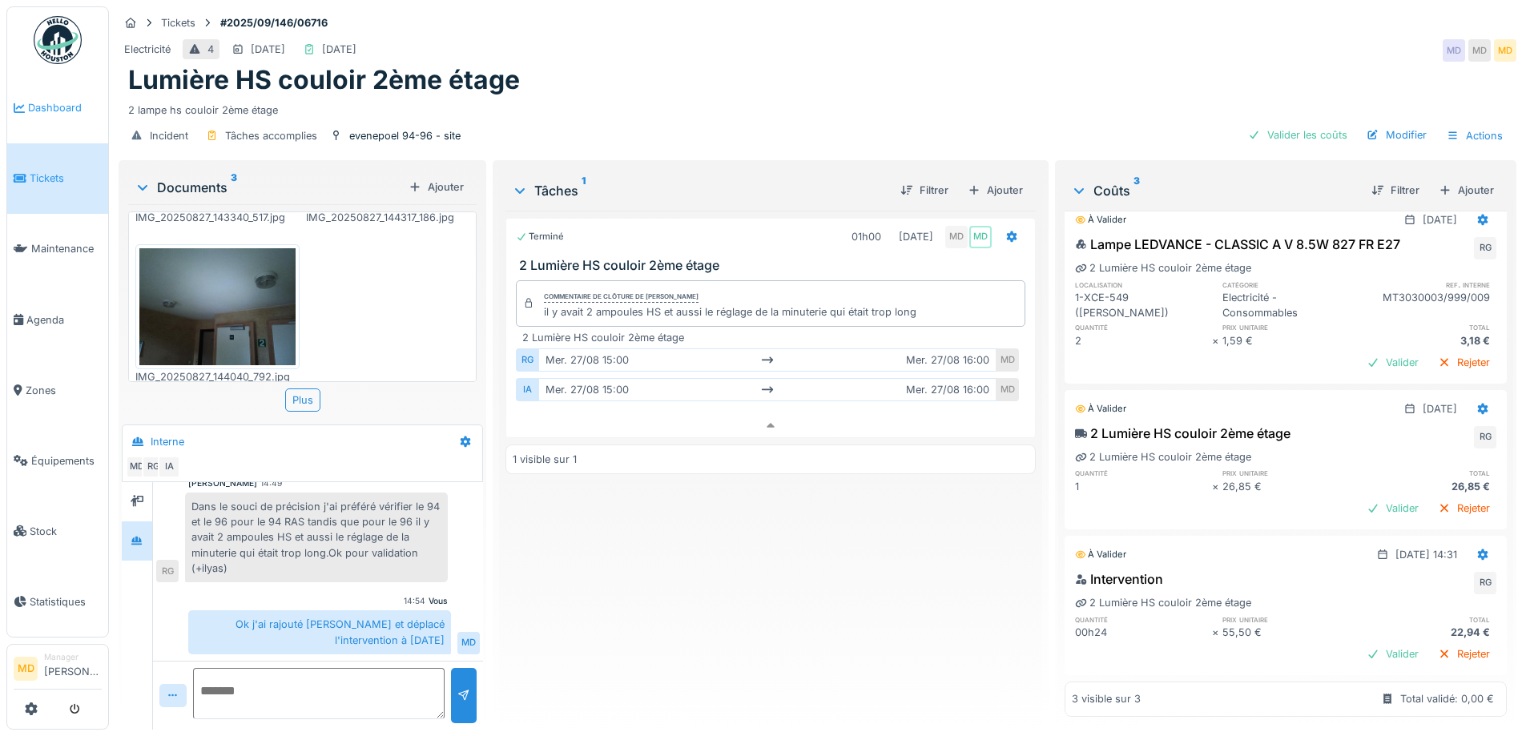
click at [60, 108] on span "Dashboard" at bounding box center [65, 107] width 74 height 15
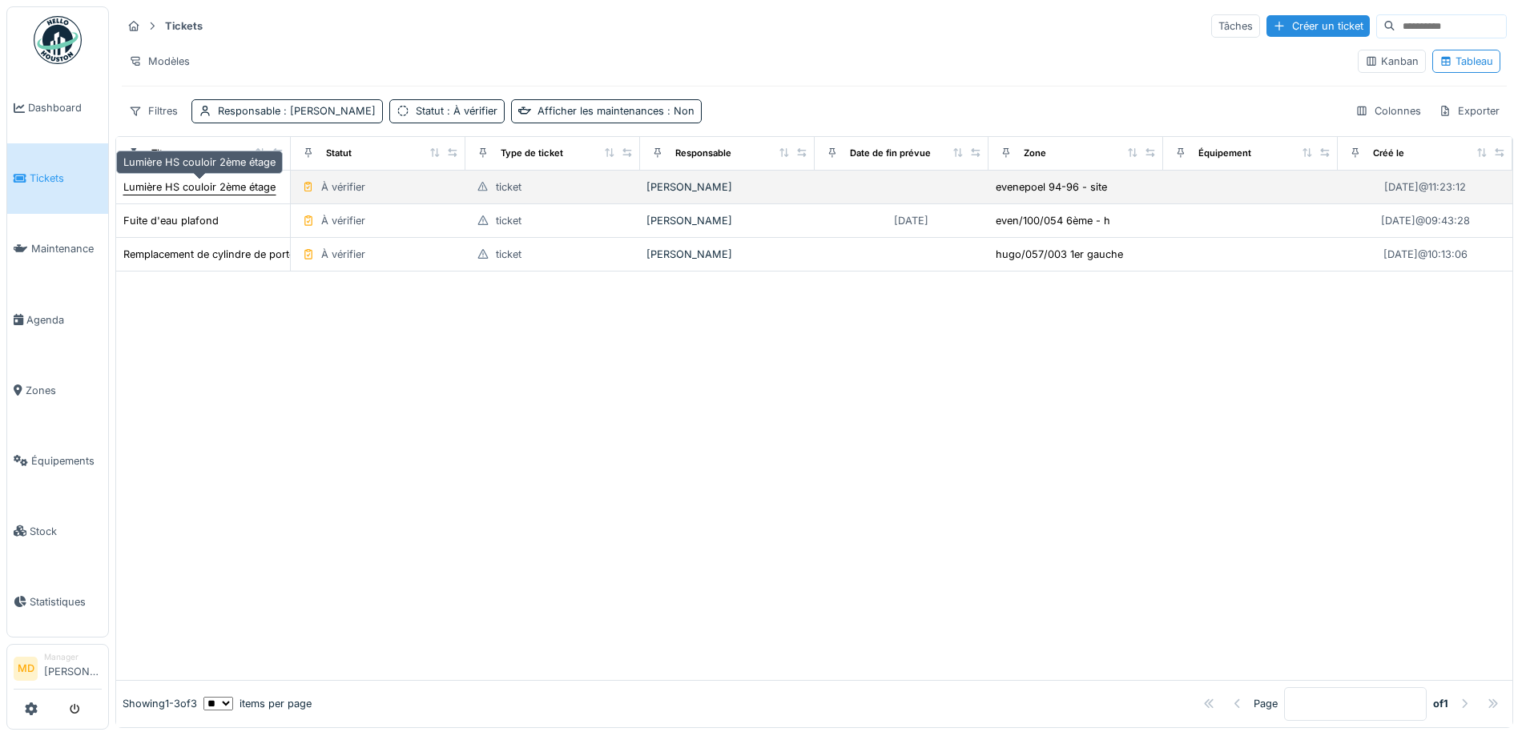
click at [263, 183] on div "Lumière HS couloir 2ème étage" at bounding box center [199, 186] width 152 height 15
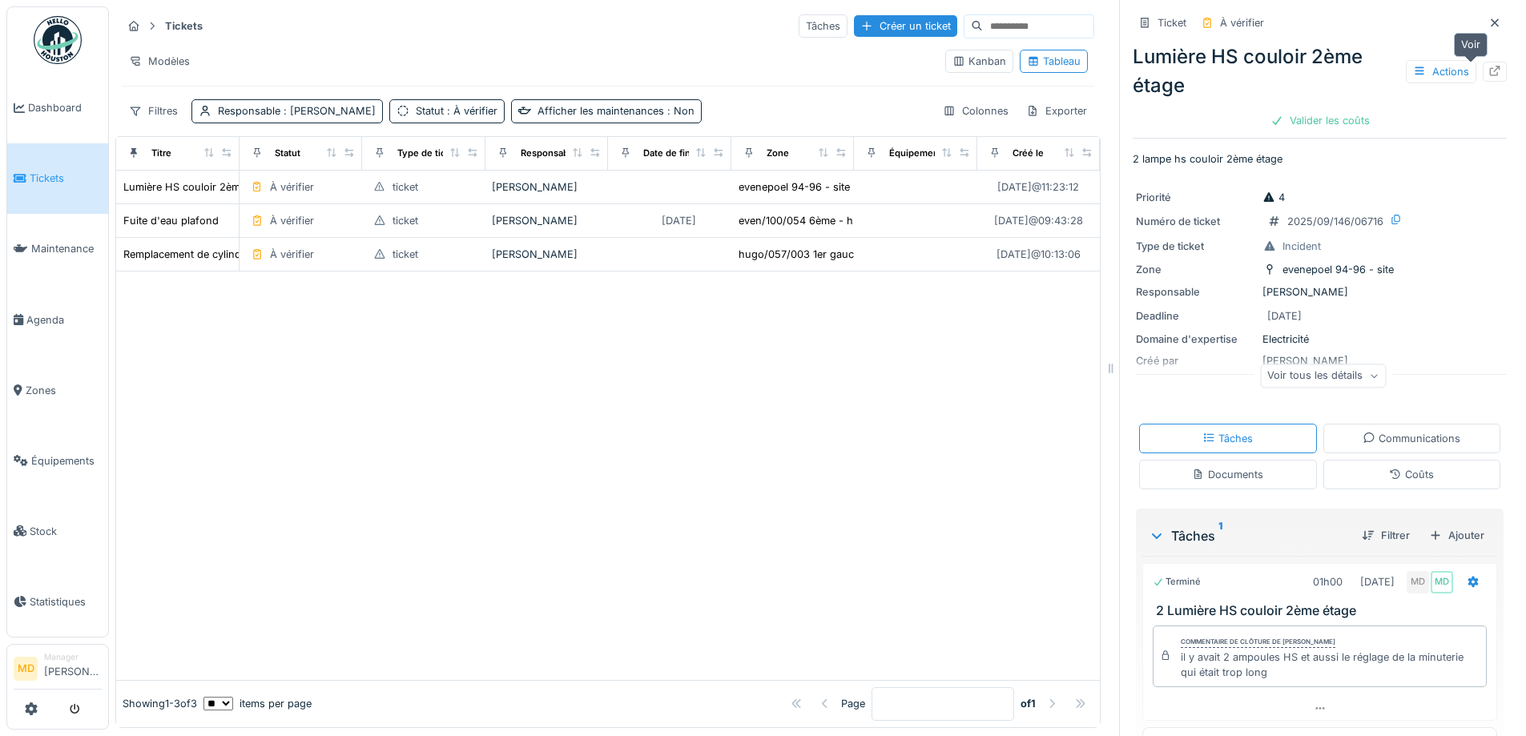
click at [1482, 74] on div at bounding box center [1494, 72] width 24 height 20
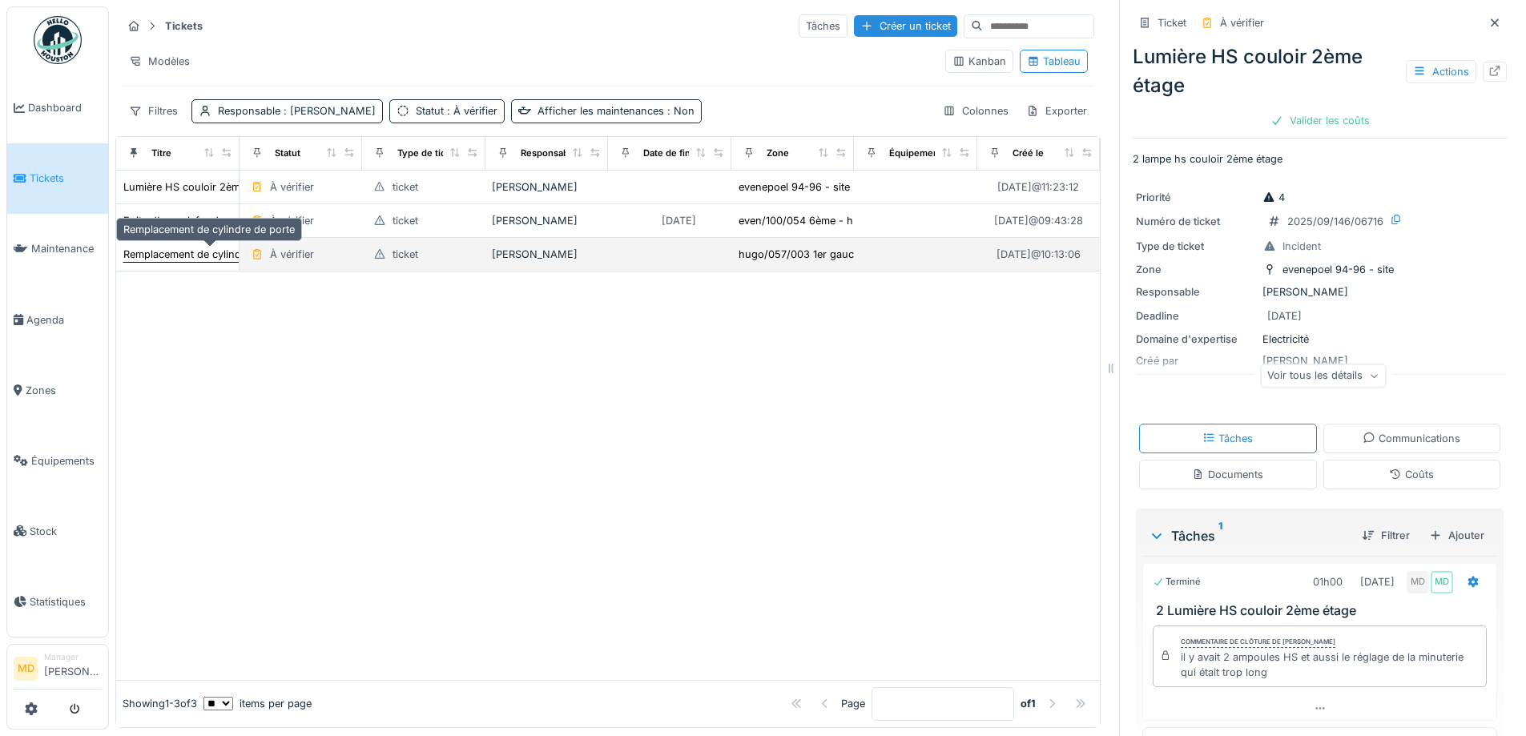
click at [178, 252] on div "Remplacement de cylindre de porte" at bounding box center [208, 254] width 171 height 15
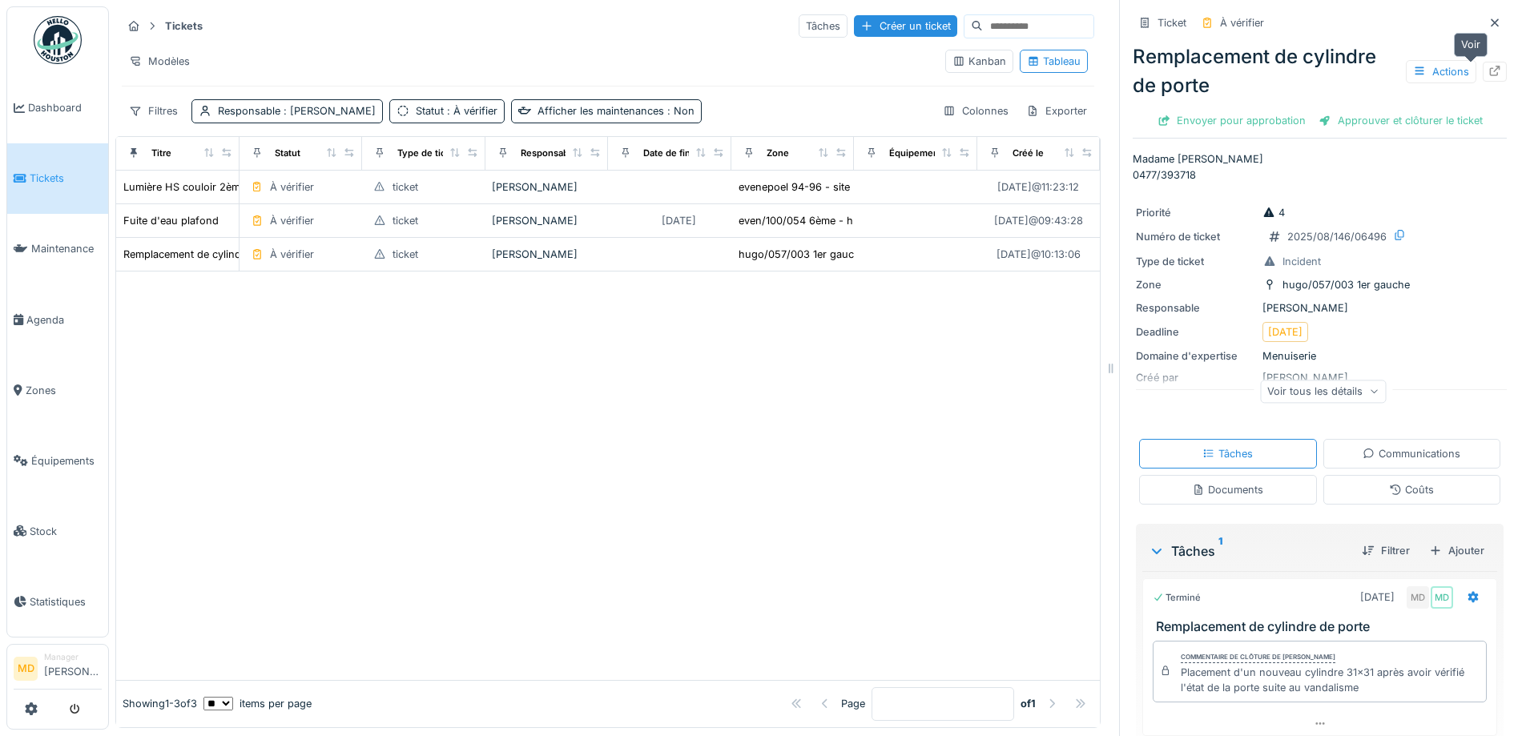
click at [1482, 72] on div at bounding box center [1494, 72] width 24 height 20
click at [66, 97] on link "Dashboard" at bounding box center [57, 108] width 101 height 70
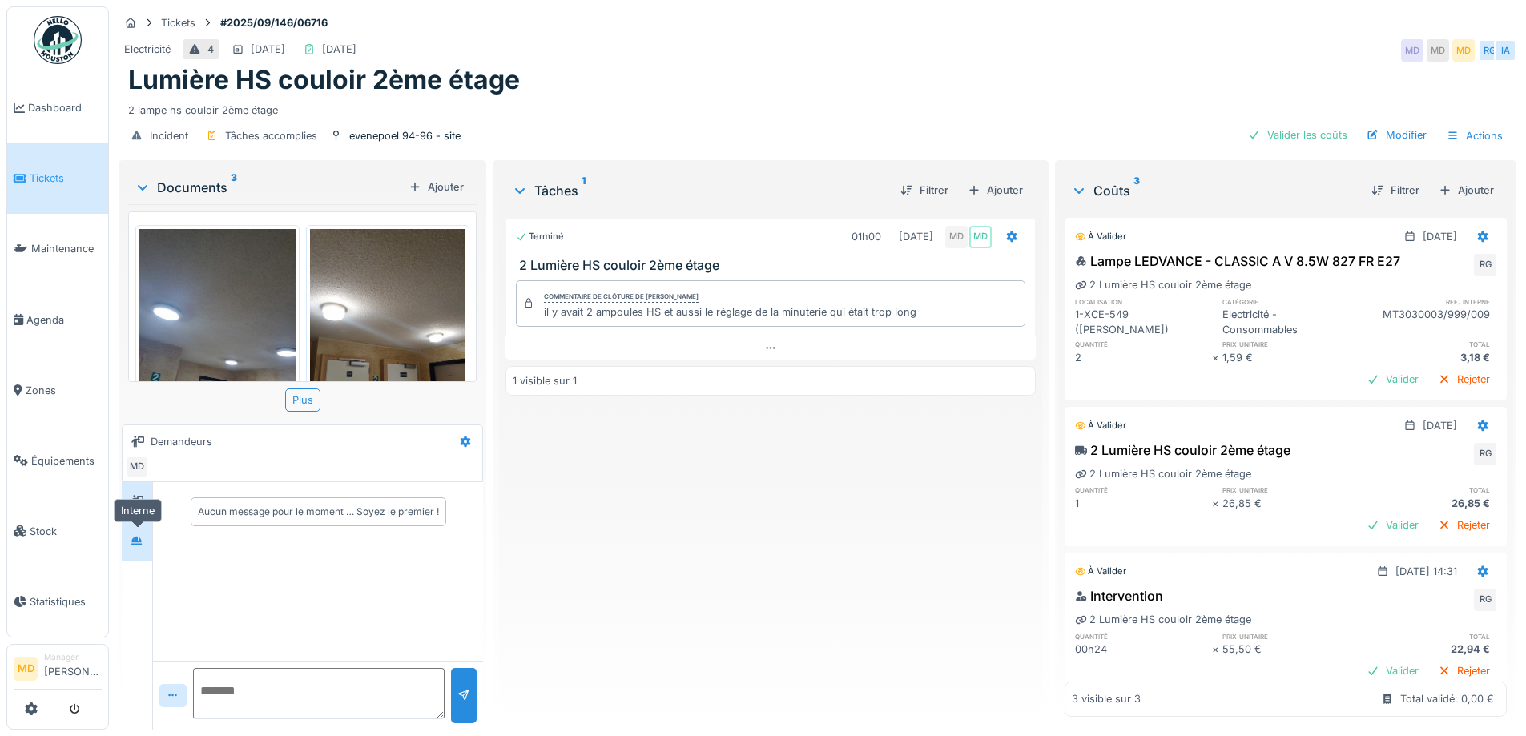
click at [149, 543] on div at bounding box center [137, 541] width 24 height 20
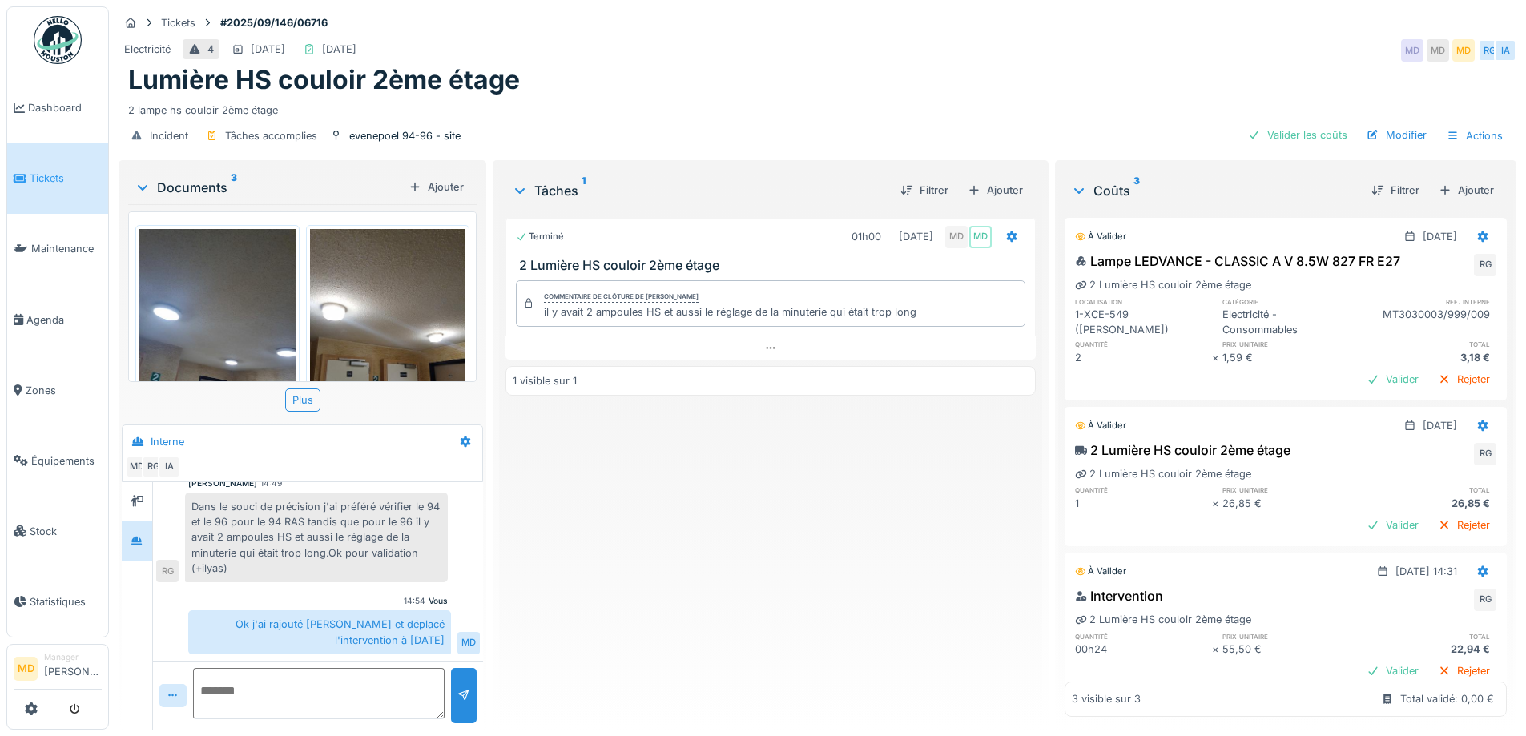
scroll to position [41, 0]
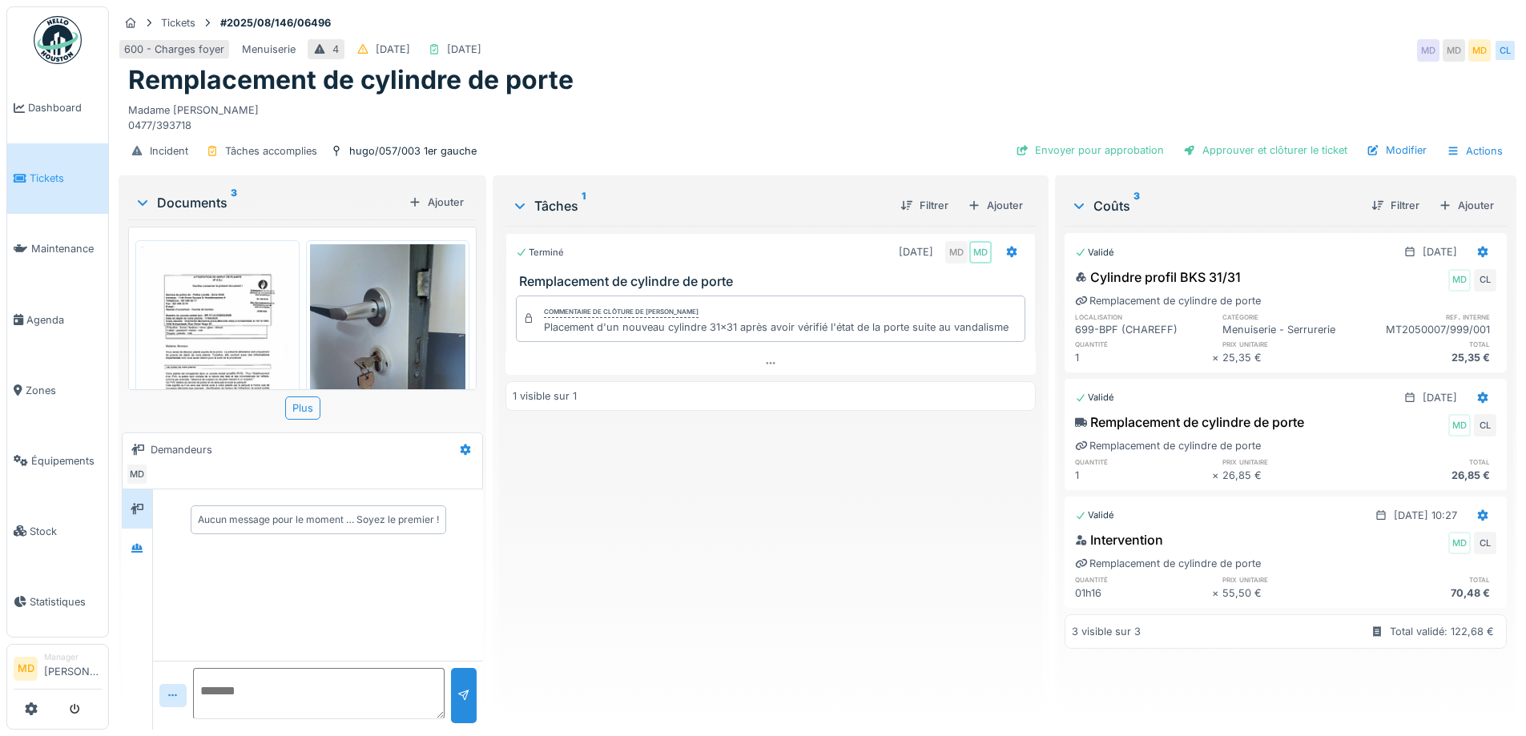
scroll to position [337, 0]
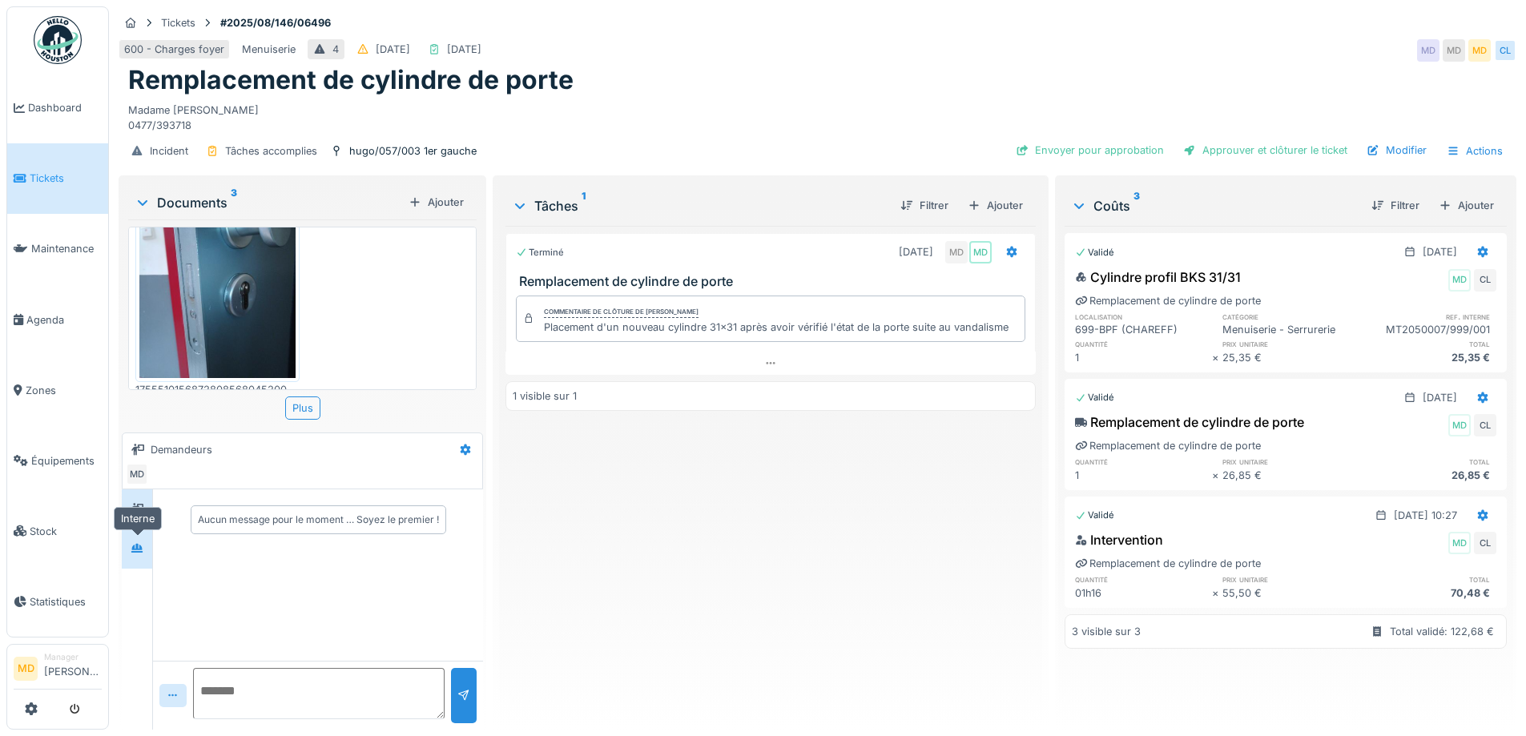
click at [138, 549] on icon at bounding box center [136, 548] width 11 height 9
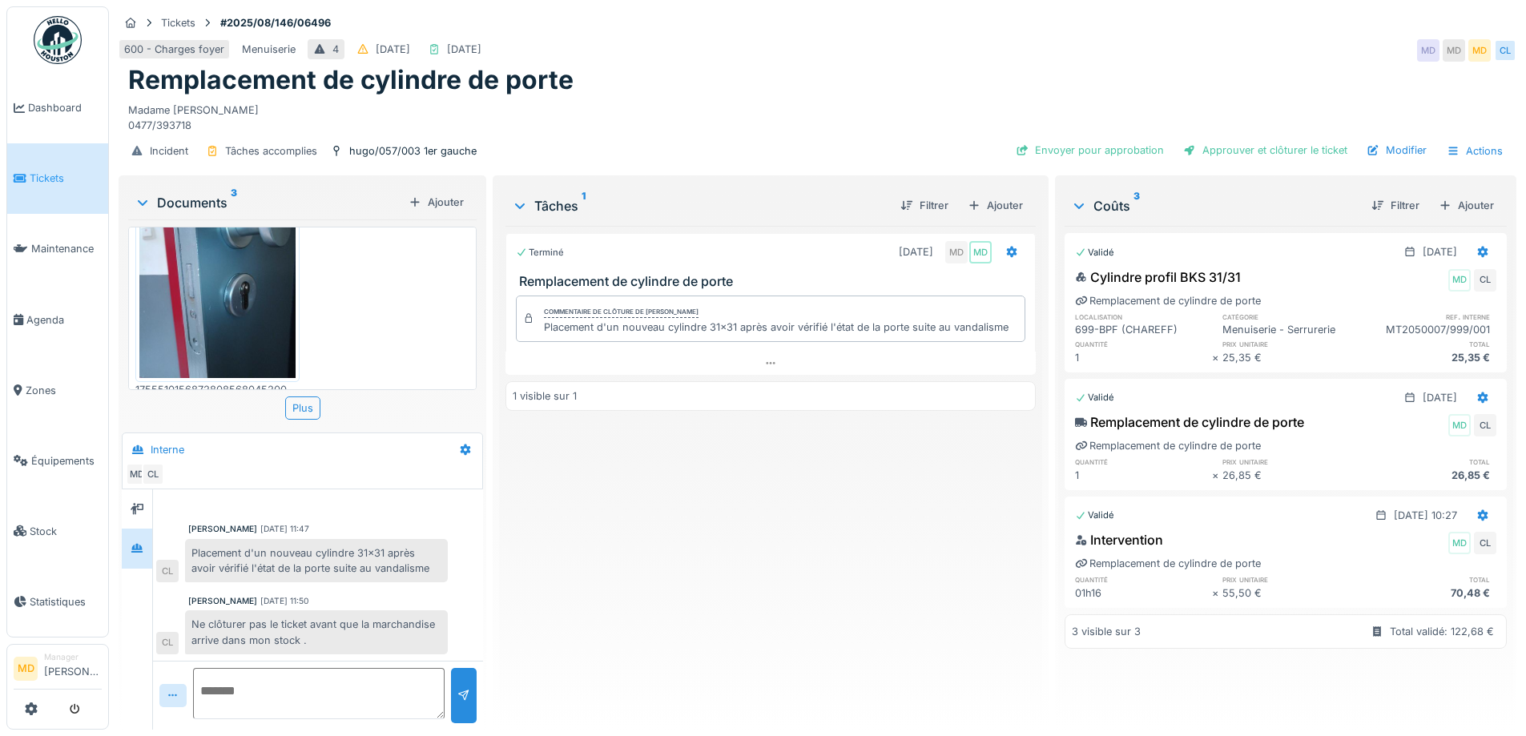
scroll to position [12, 0]
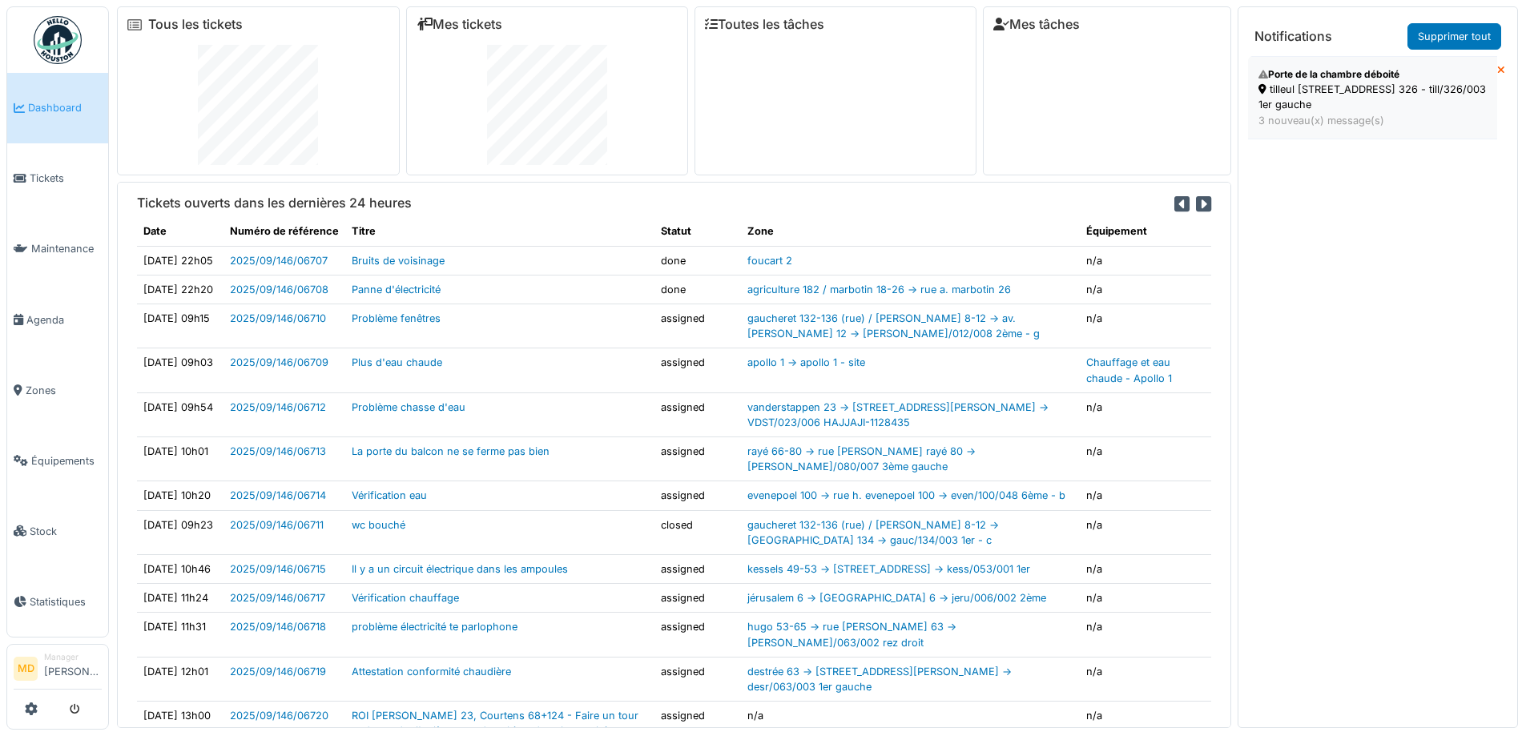
click at [1382, 78] on div "Porte de la chambre déboité" at bounding box center [1372, 74] width 228 height 14
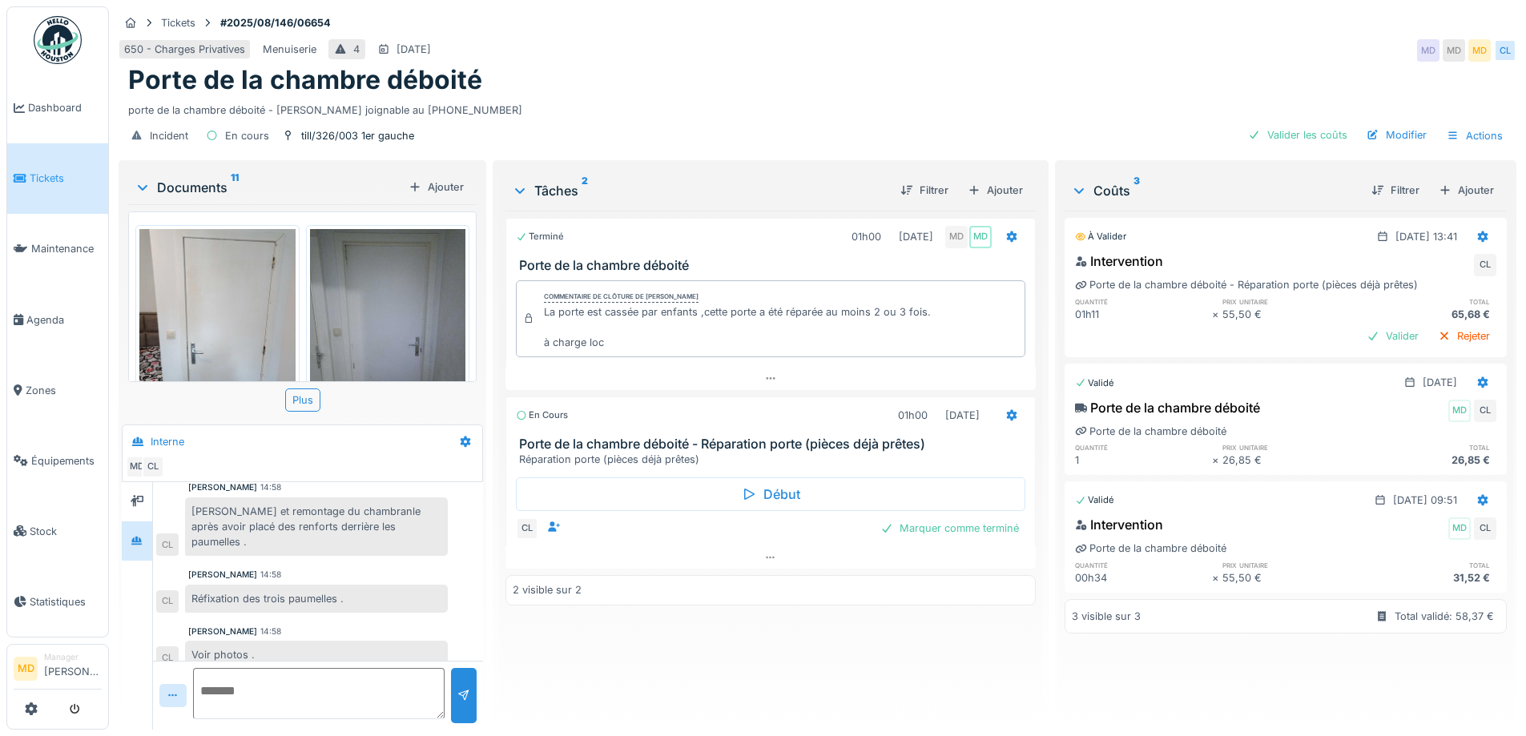
scroll to position [12, 0]
click at [324, 682] on textarea at bounding box center [318, 693] width 251 height 51
click at [362, 681] on textarea at bounding box center [318, 693] width 251 height 51
type textarea "**********"
click at [461, 688] on div at bounding box center [463, 695] width 13 height 15
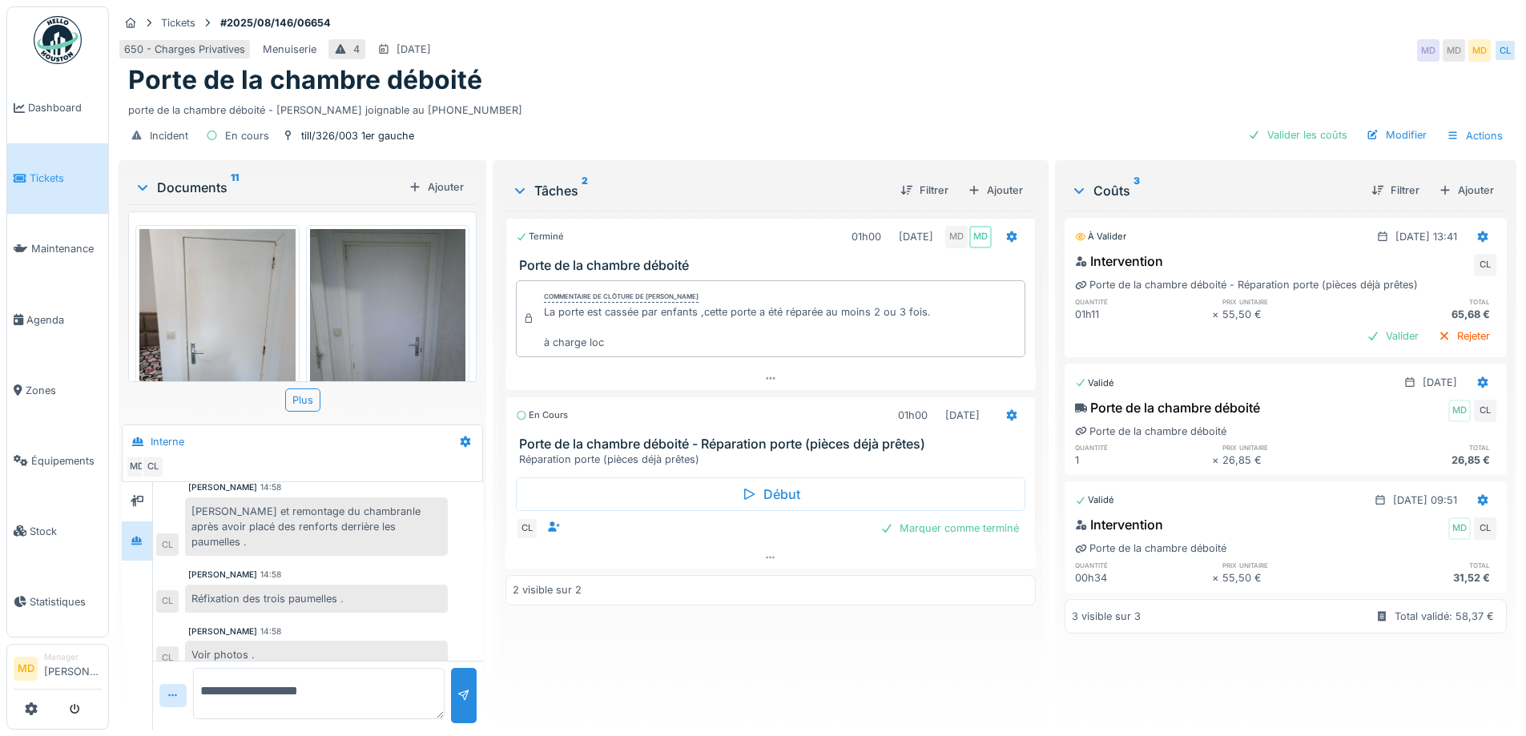
scroll to position [392, 0]
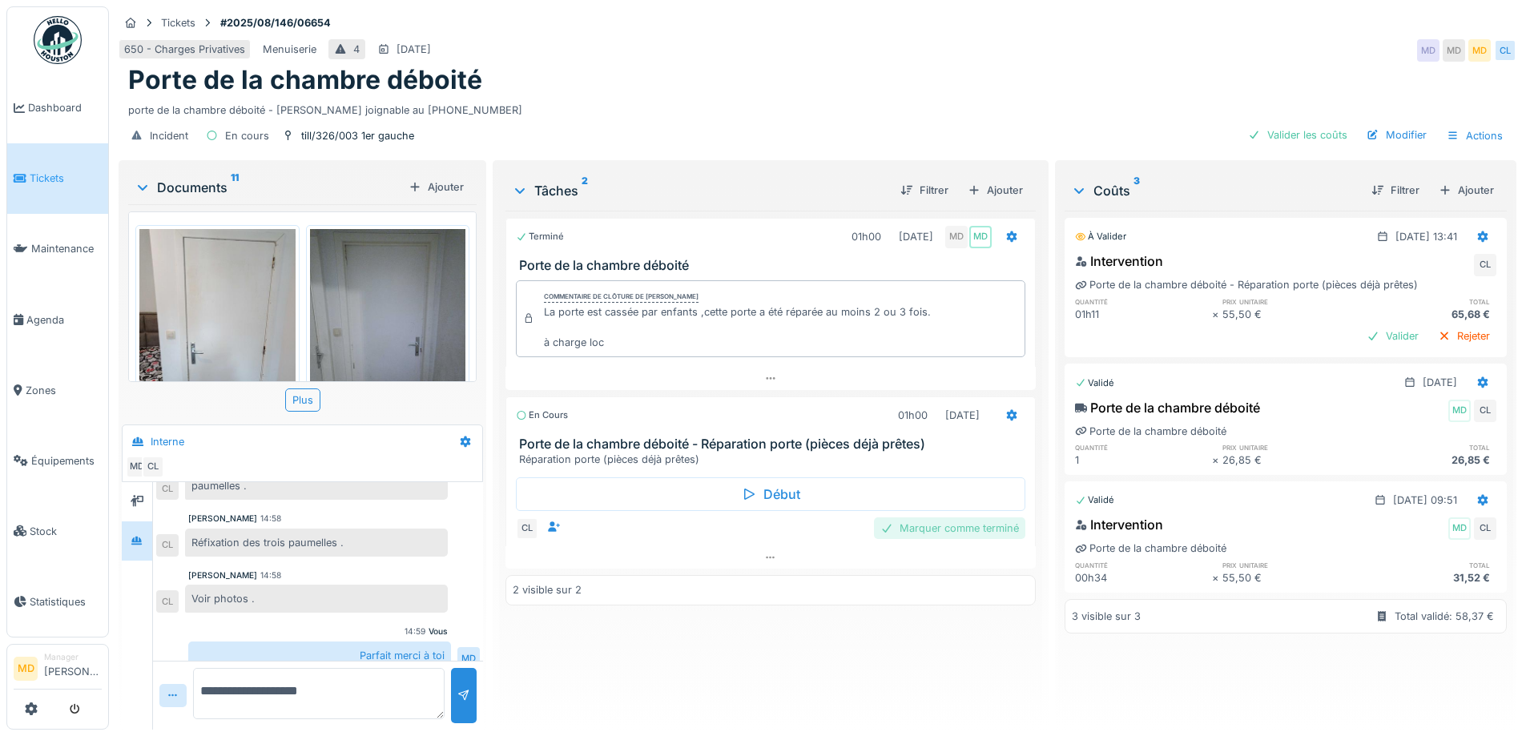
click at [921, 523] on div "Marquer comme terminé" at bounding box center [949, 528] width 151 height 22
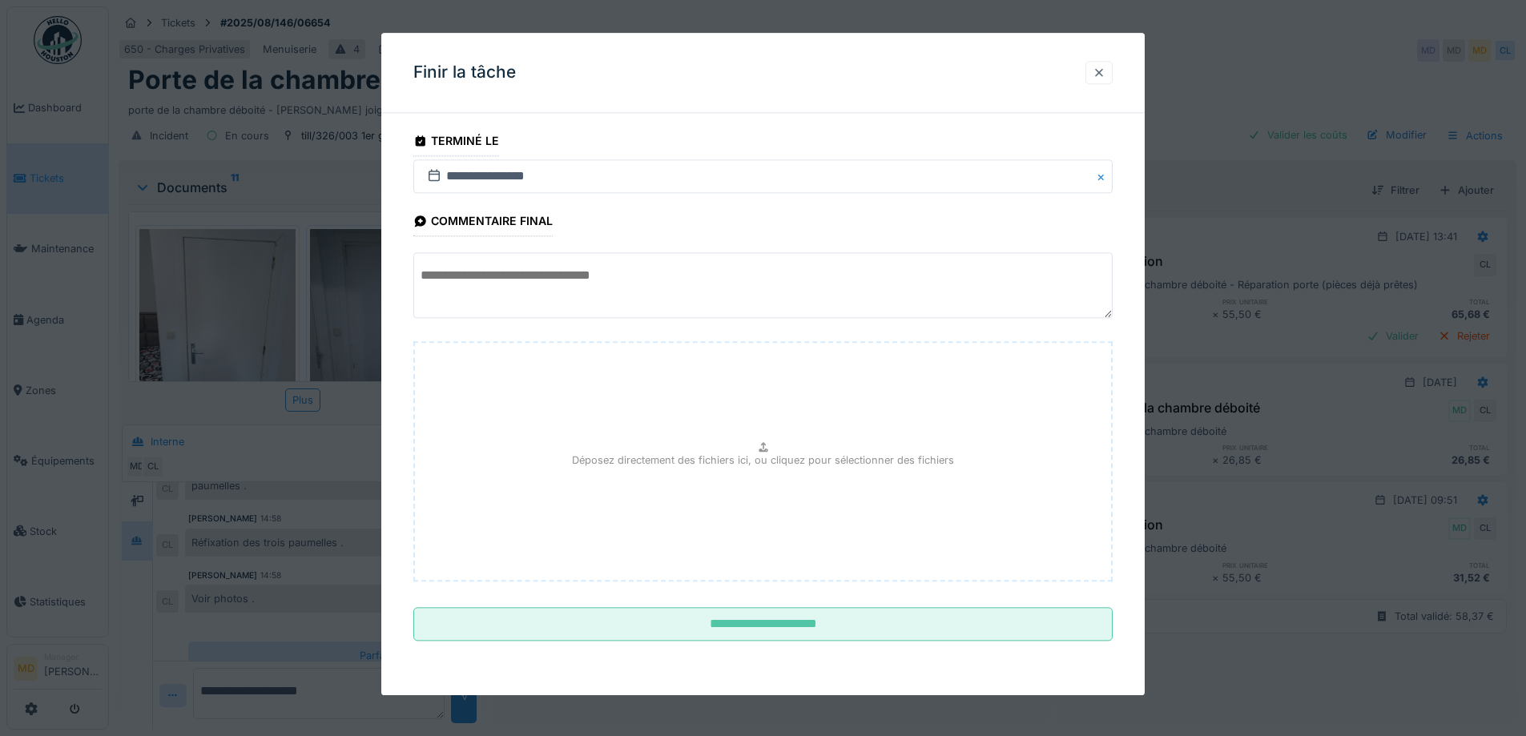
click at [1105, 65] on div at bounding box center [1098, 72] width 13 height 15
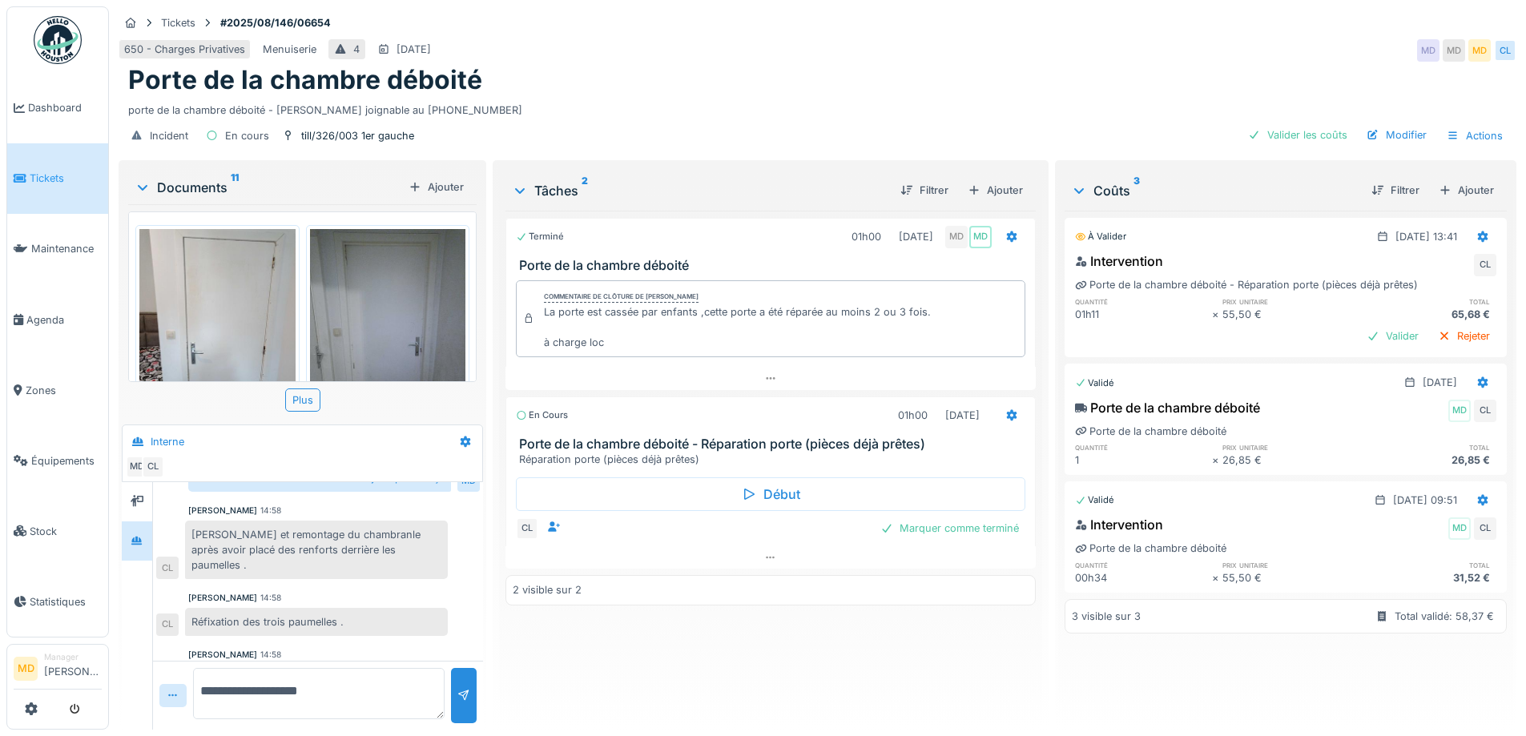
scroll to position [312, 0]
drag, startPoint x: 195, startPoint y: 518, endPoint x: 457, endPoint y: 565, distance: 266.8
click at [446, 565] on div "Charef Lahmar 10:28 La porte est cassée par enfants ,cette porte a été réparée …" at bounding box center [318, 463] width 330 height 585
click at [425, 531] on div "Démontage et remontage du chambranle après avoir placé des renforts derrière le…" at bounding box center [316, 550] width 263 height 59
drag, startPoint x: 425, startPoint y: 537, endPoint x: 180, endPoint y: 517, distance: 245.8
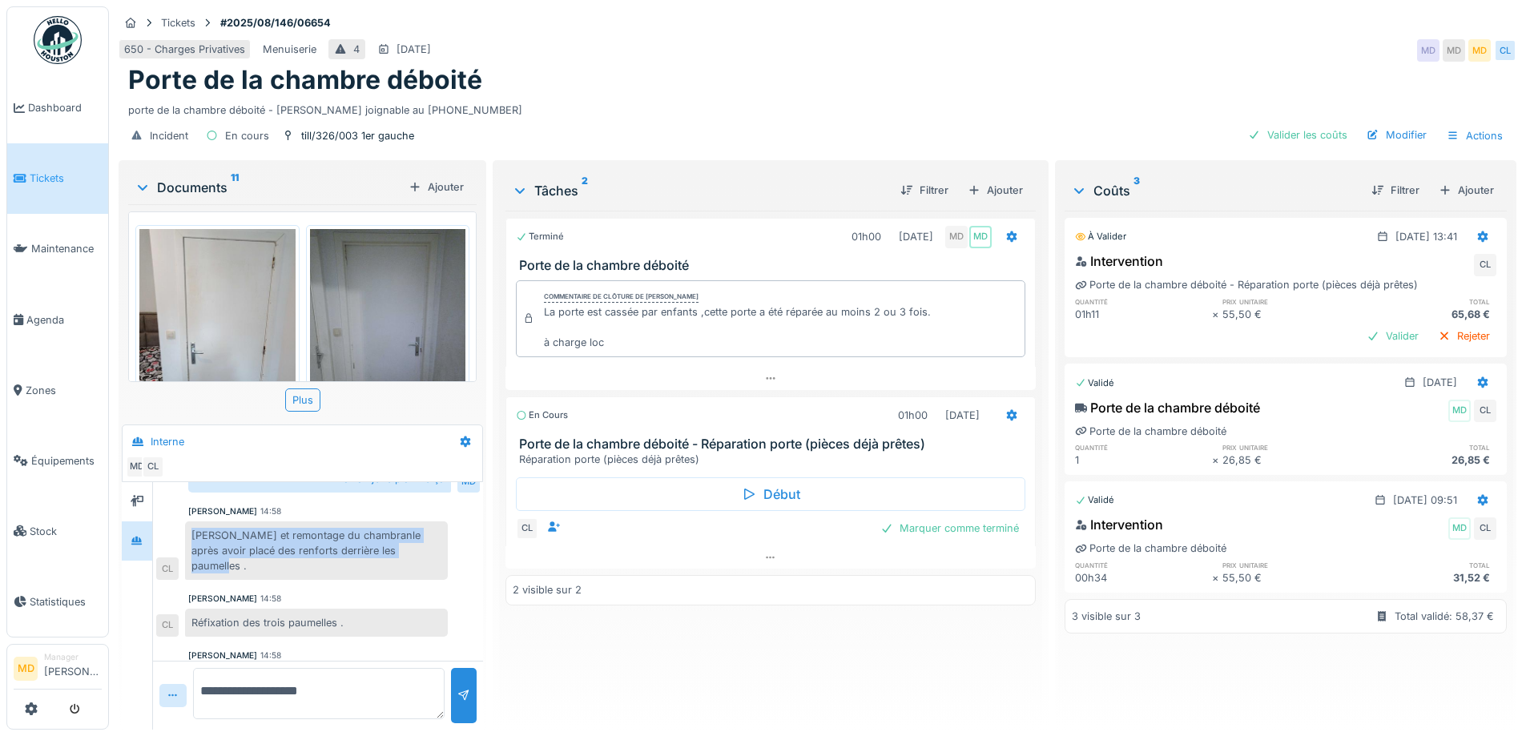
click at [180, 521] on div "Démontage et remontage du chambranle après avoir placé des renforts derrière le…" at bounding box center [302, 550] width 292 height 59
copy div "Démontage et remontage du chambranle après avoir placé des renforts derrière le…"
click at [896, 518] on div "Marquer comme terminé" at bounding box center [949, 528] width 151 height 22
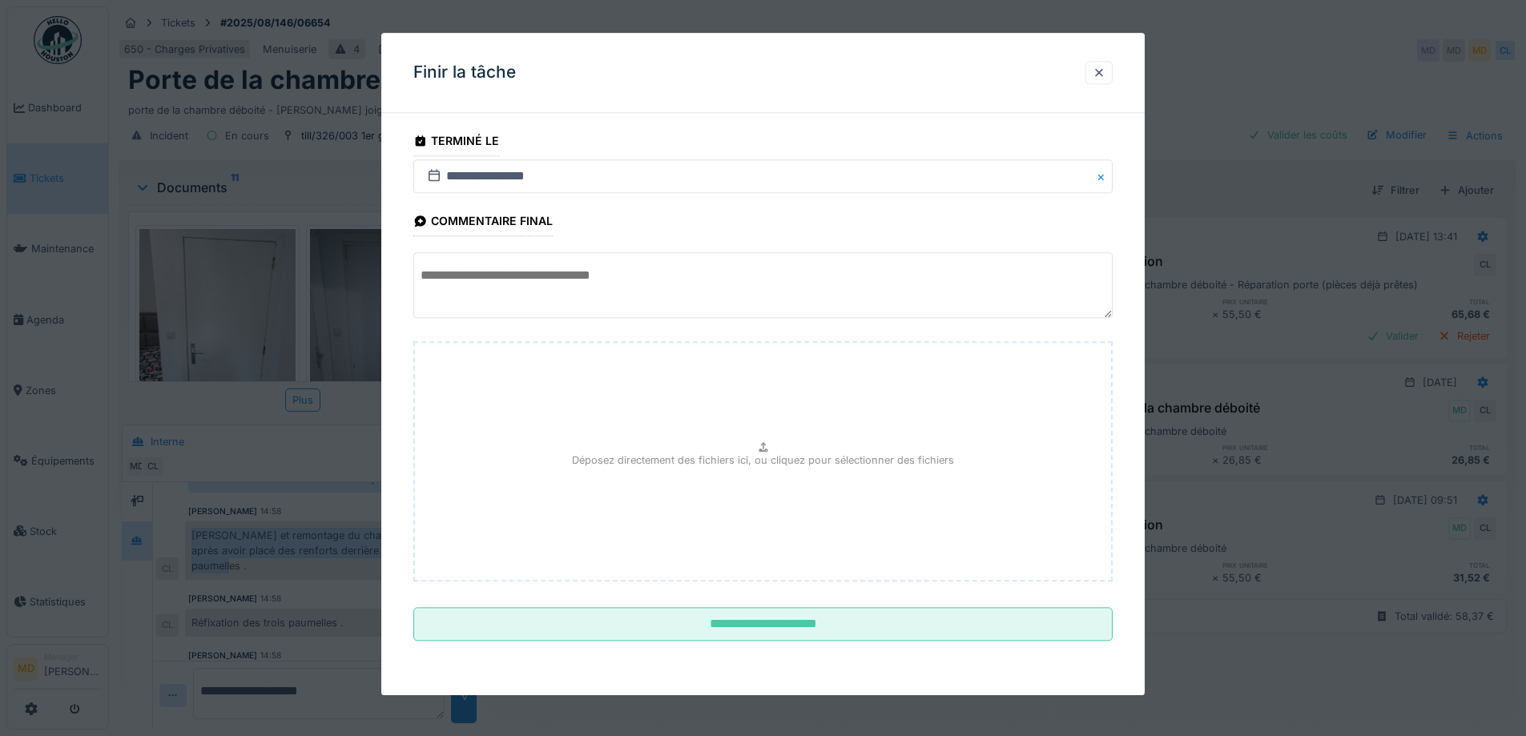
click at [543, 268] on textarea at bounding box center [762, 286] width 699 height 66
paste textarea "**********"
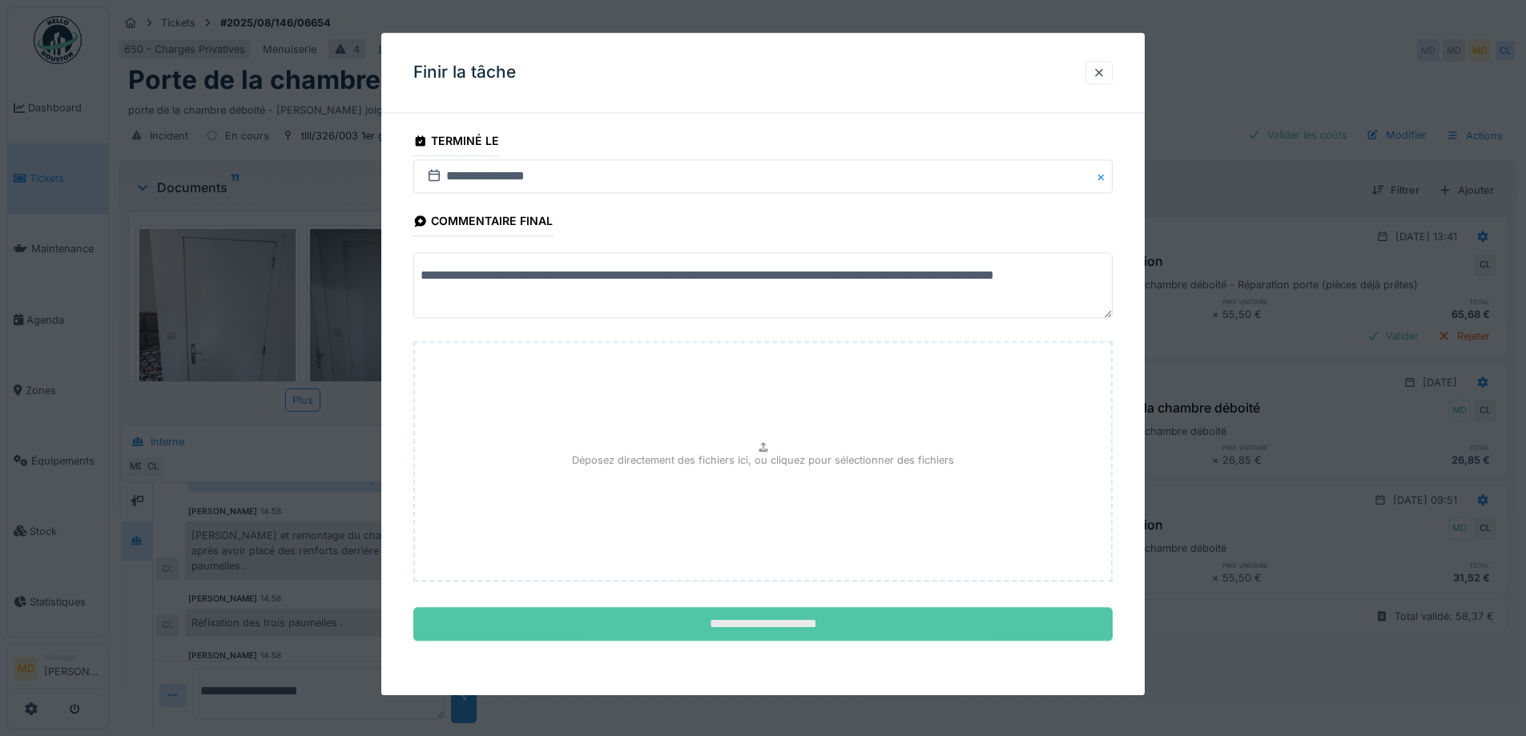
type textarea "**********"
click at [730, 617] on input "**********" at bounding box center [762, 625] width 699 height 34
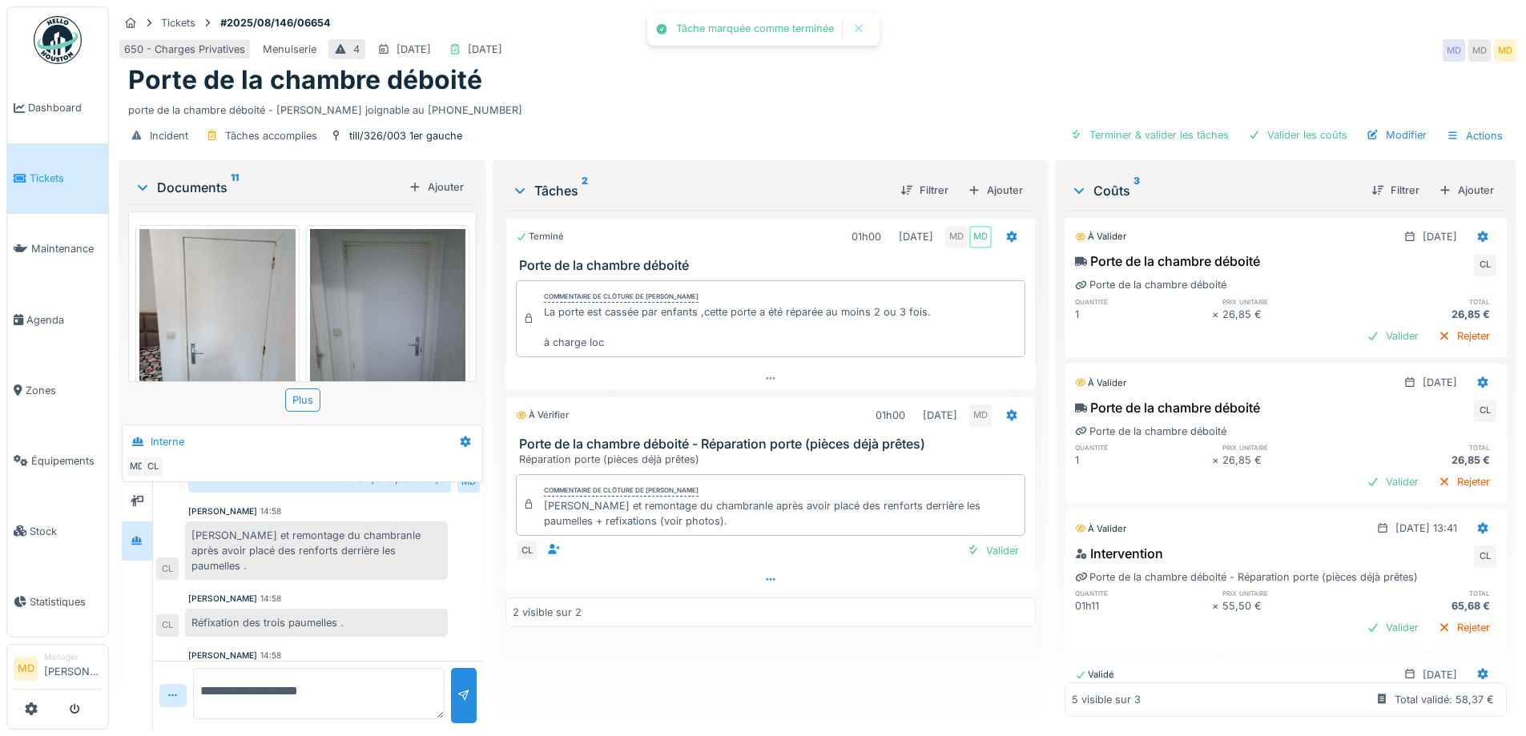
scroll to position [392, 0]
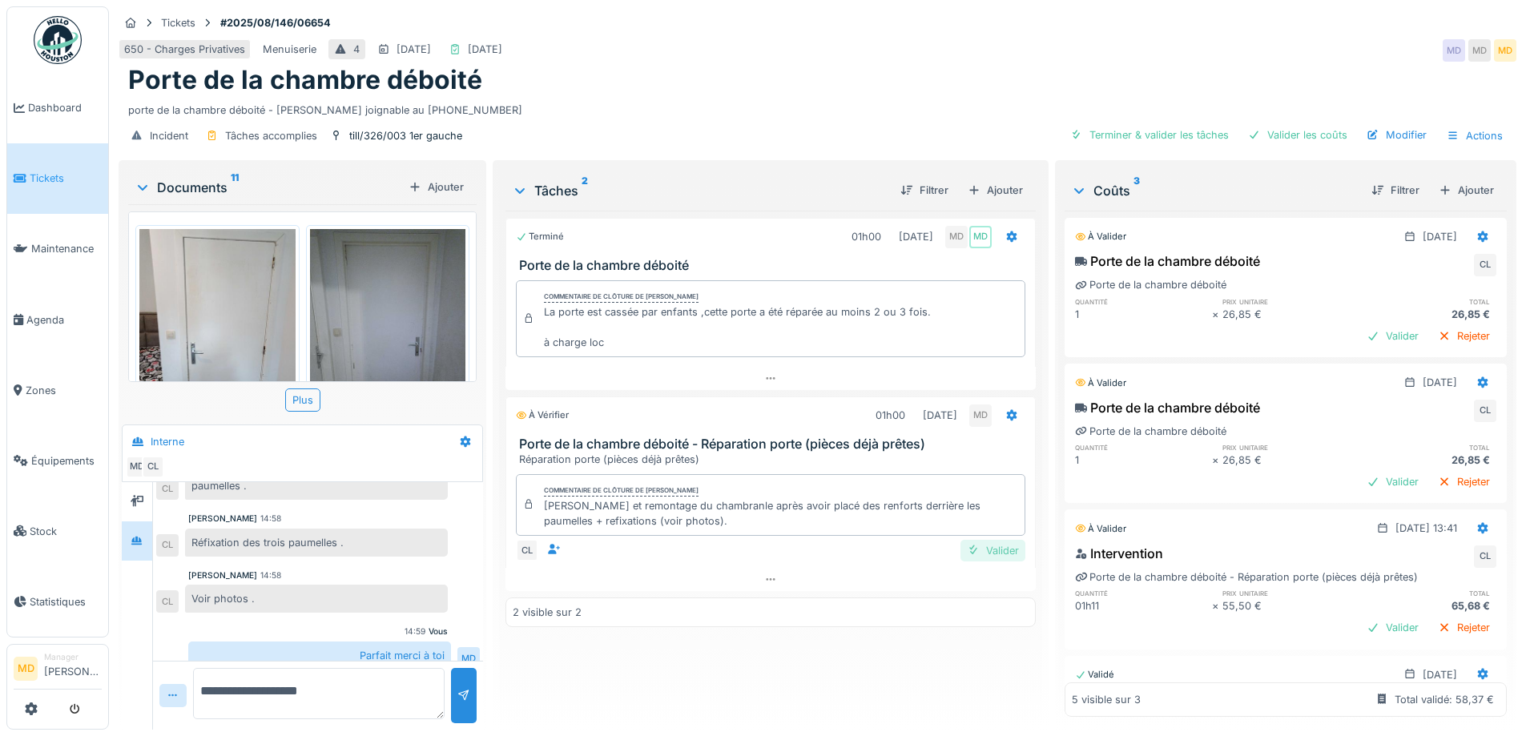
click at [997, 546] on div "Valider" at bounding box center [992, 551] width 65 height 22
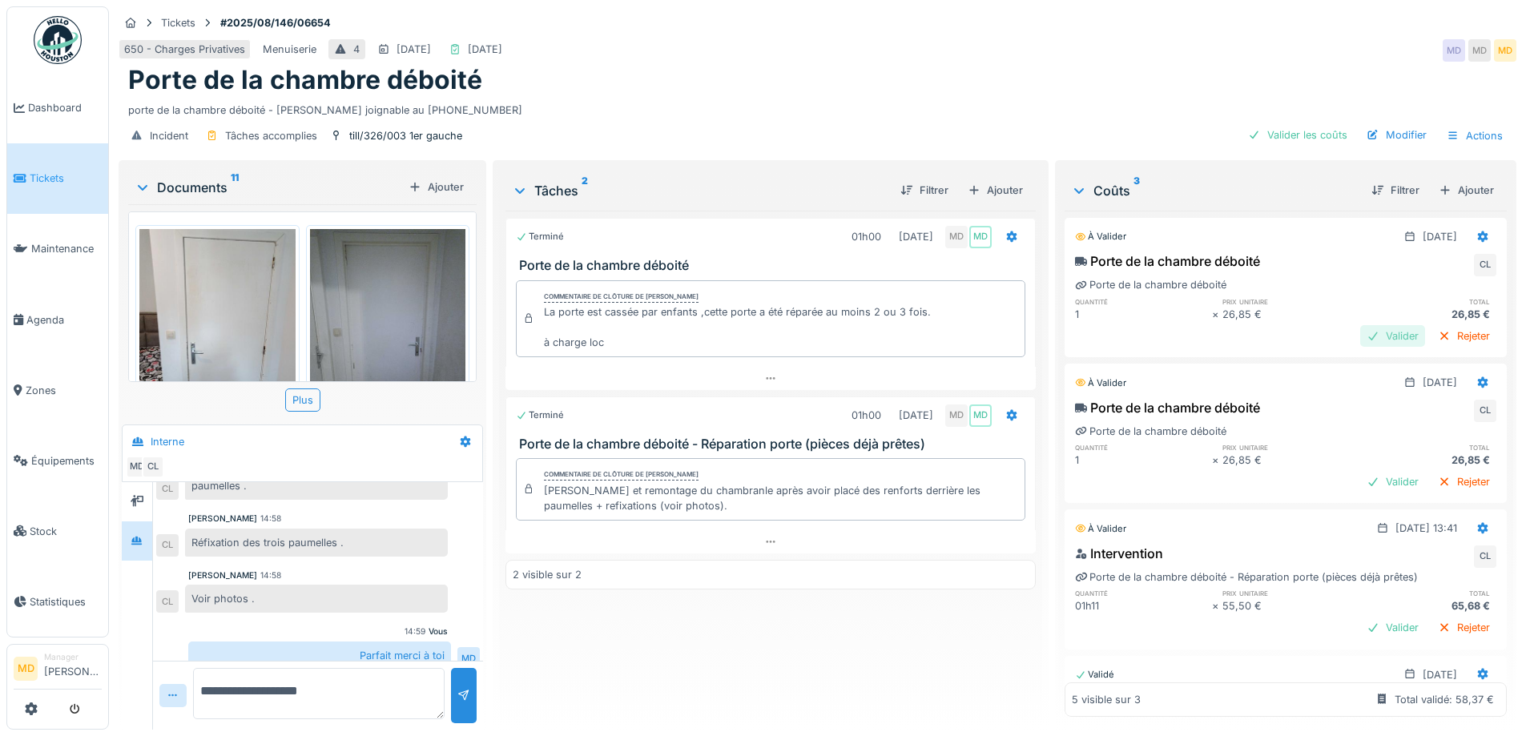
click at [1360, 325] on div "Valider" at bounding box center [1392, 336] width 65 height 22
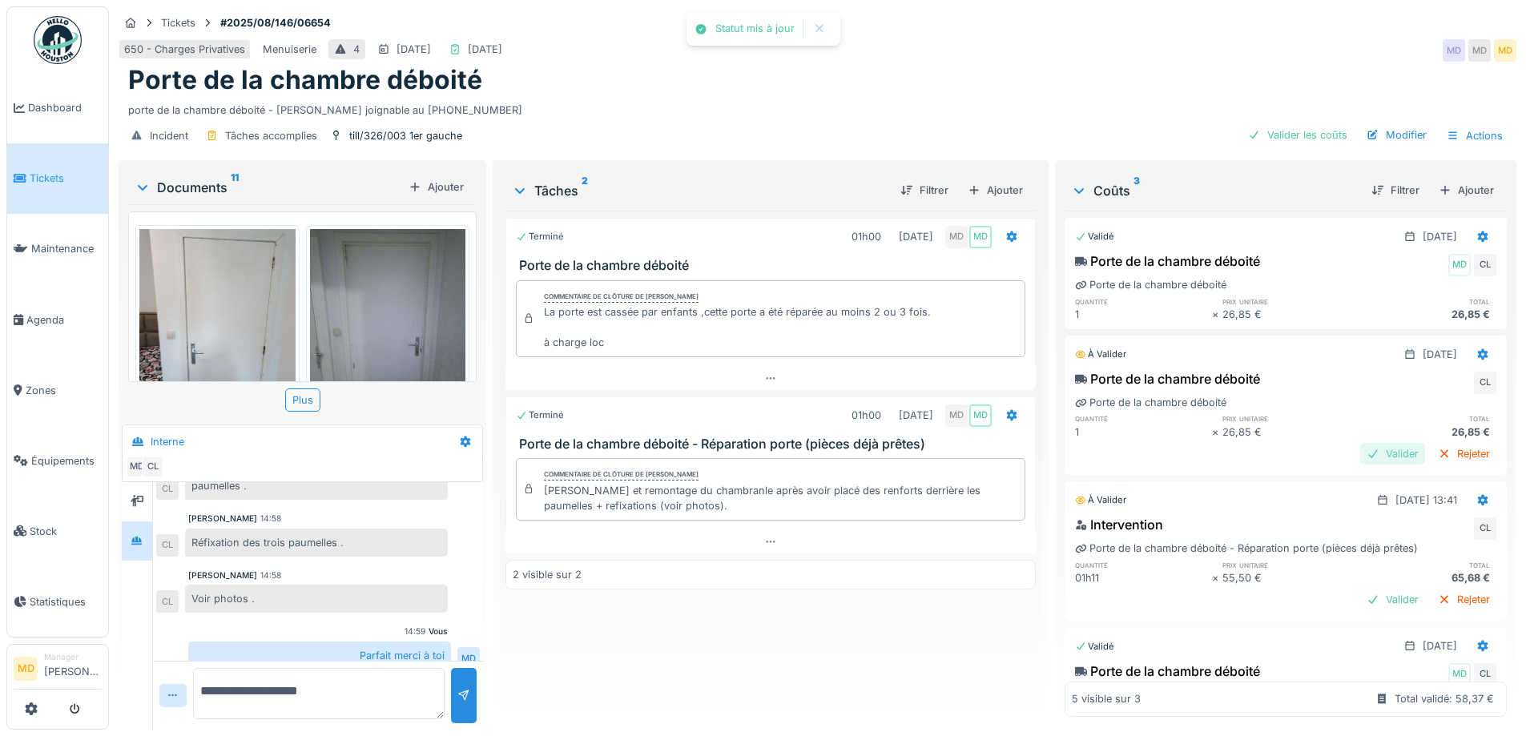
click at [1360, 443] on div "Valider" at bounding box center [1392, 454] width 65 height 22
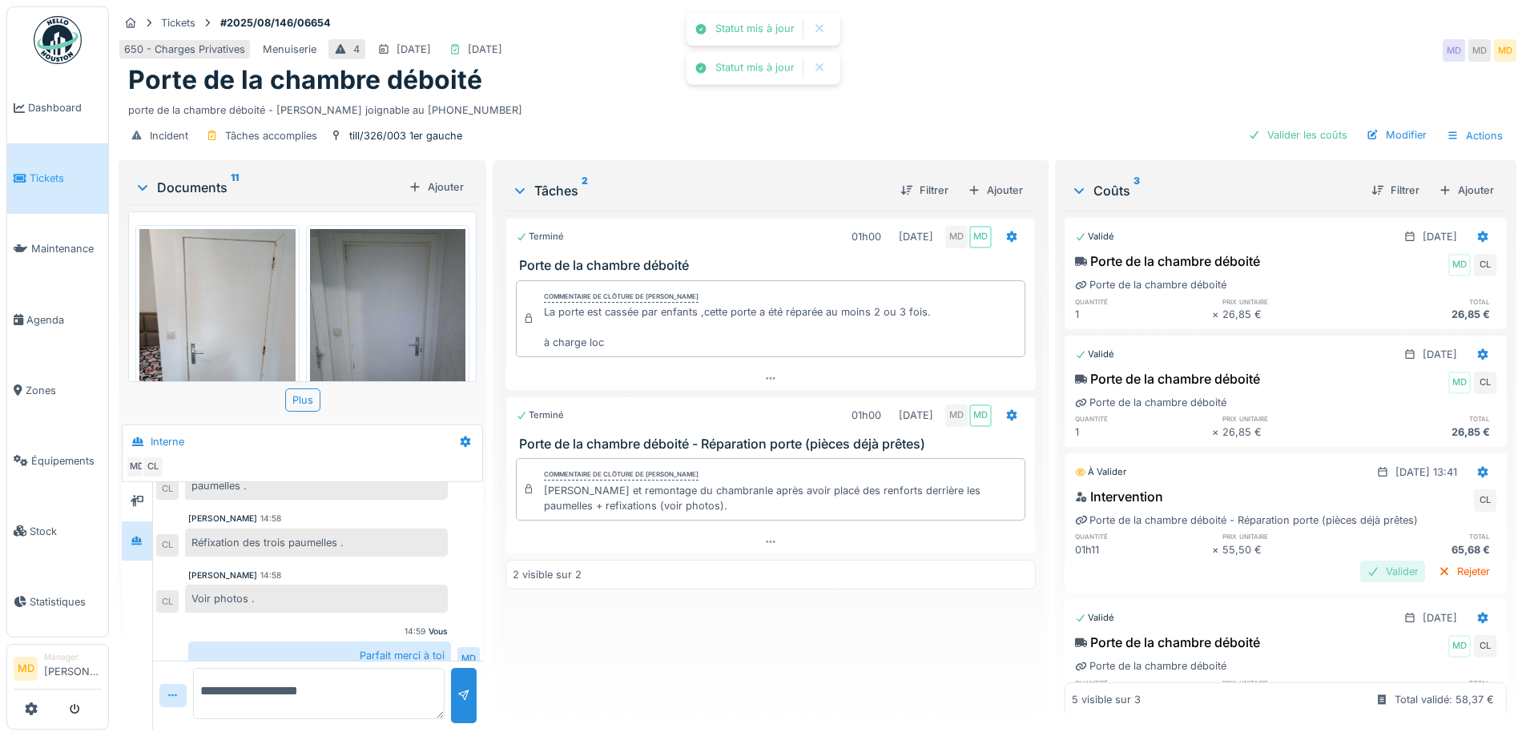
click at [1360, 561] on div "Valider" at bounding box center [1392, 572] width 65 height 22
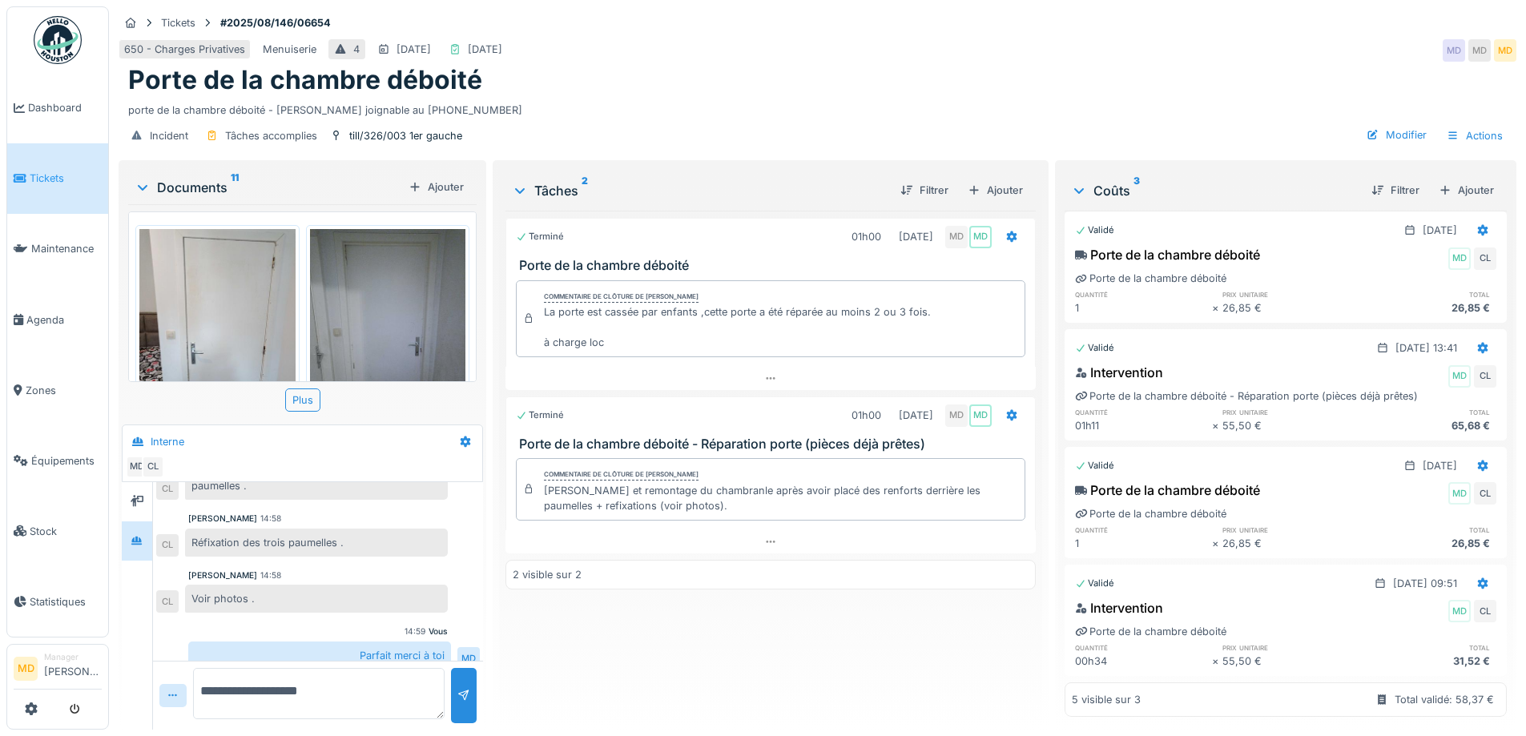
scroll to position [148, 0]
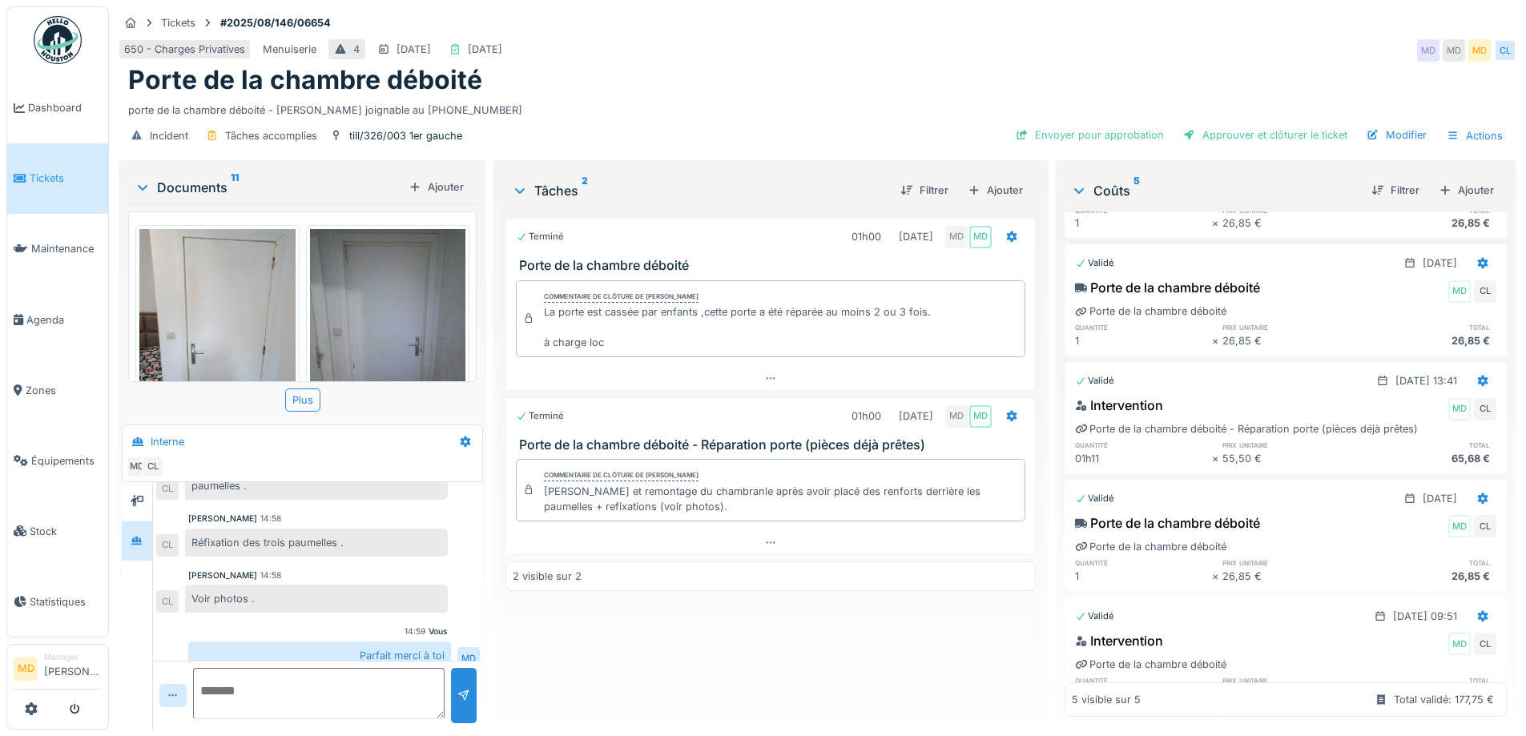
scroll to position [148, 0]
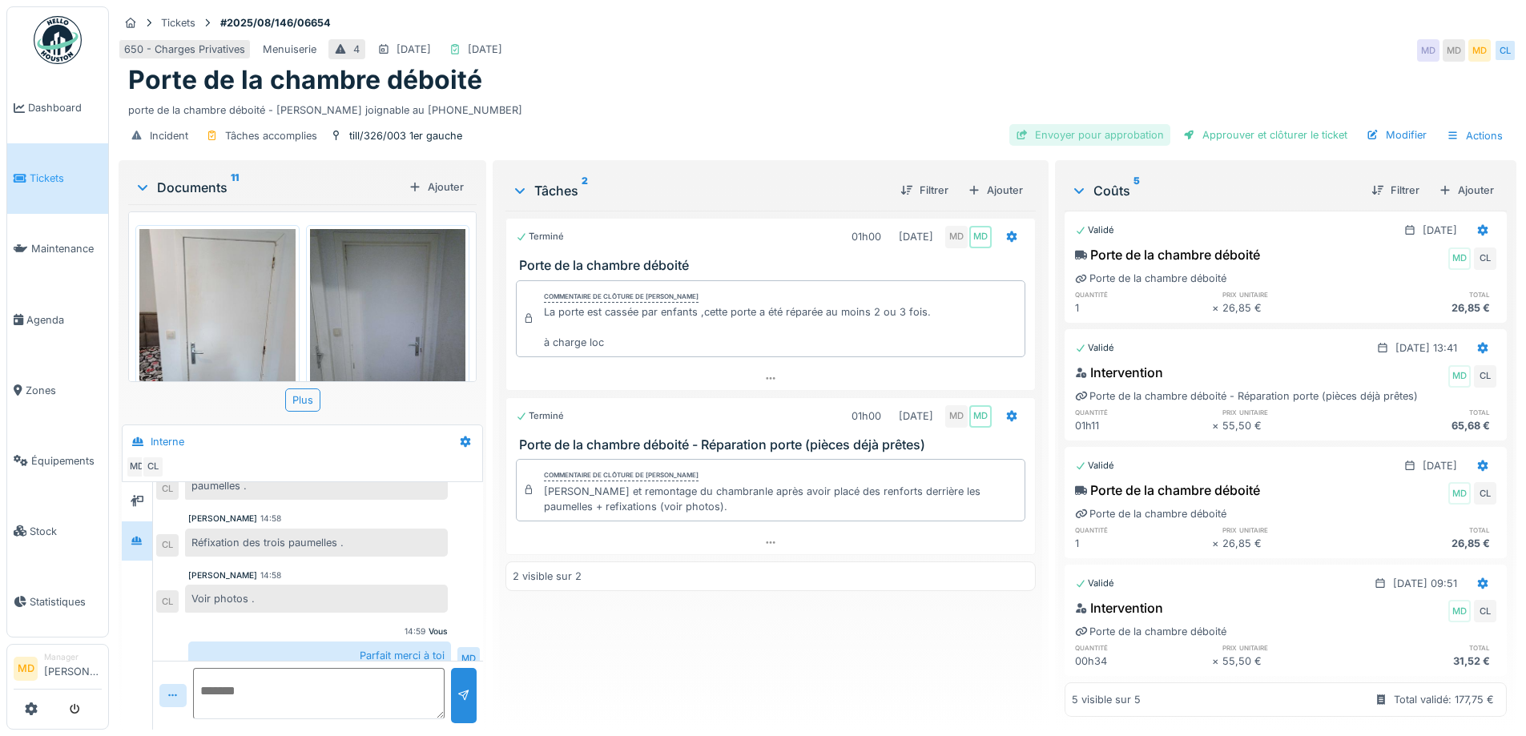
click at [1081, 128] on div "Envoyer pour approbation" at bounding box center [1089, 135] width 161 height 22
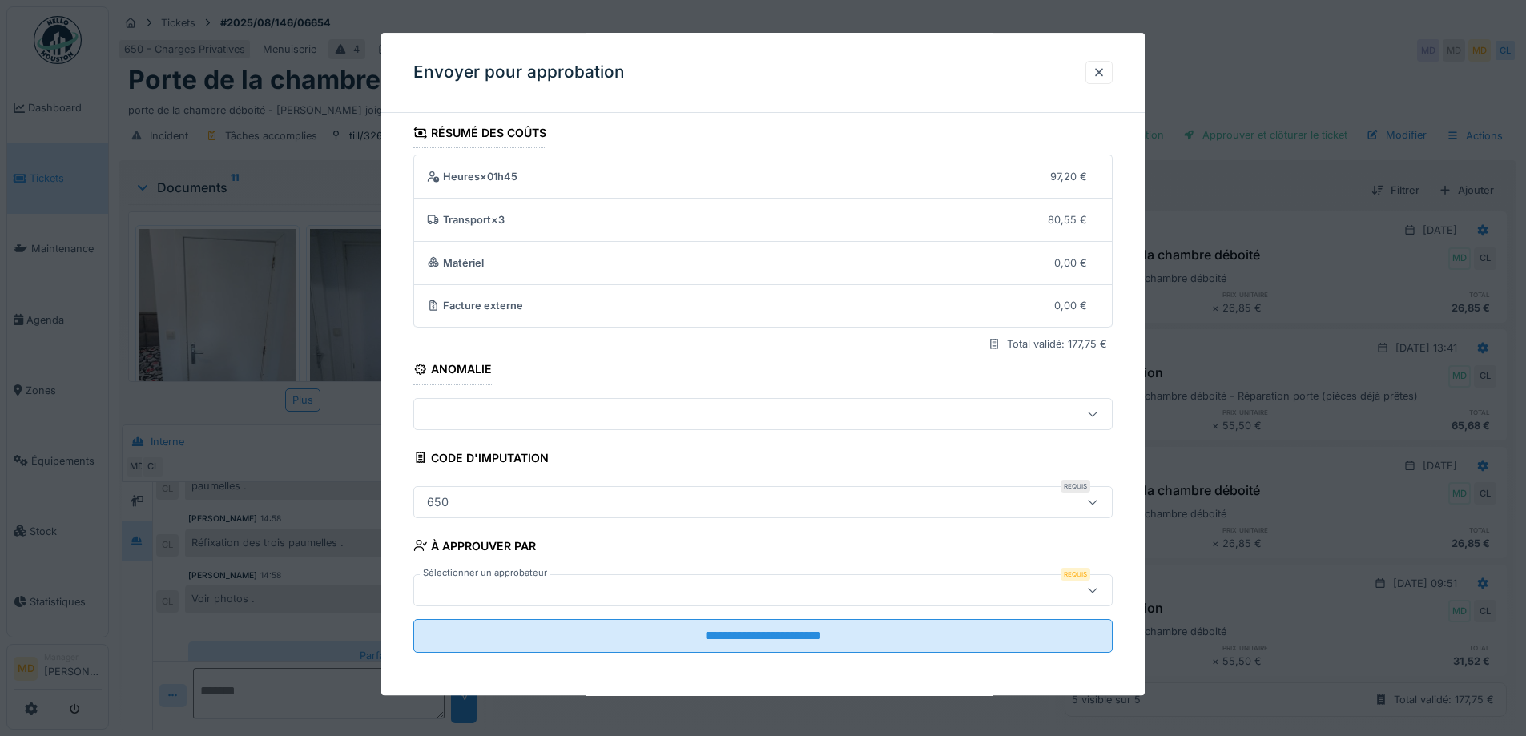
scroll to position [10, 0]
click at [595, 499] on div "650" at bounding box center [721, 500] width 603 height 18
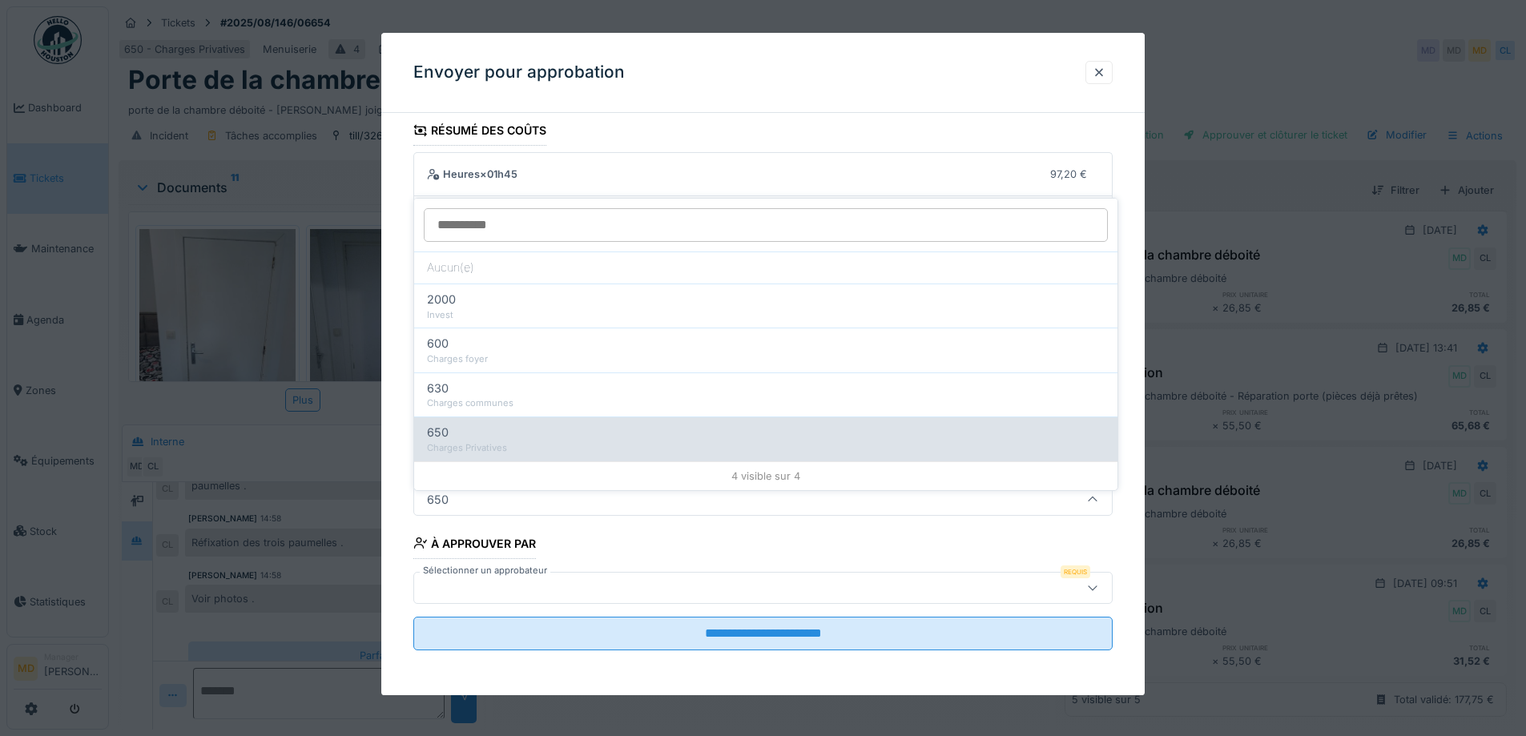
click at [485, 441] on div "Charges Privatives" at bounding box center [766, 448] width 678 height 14
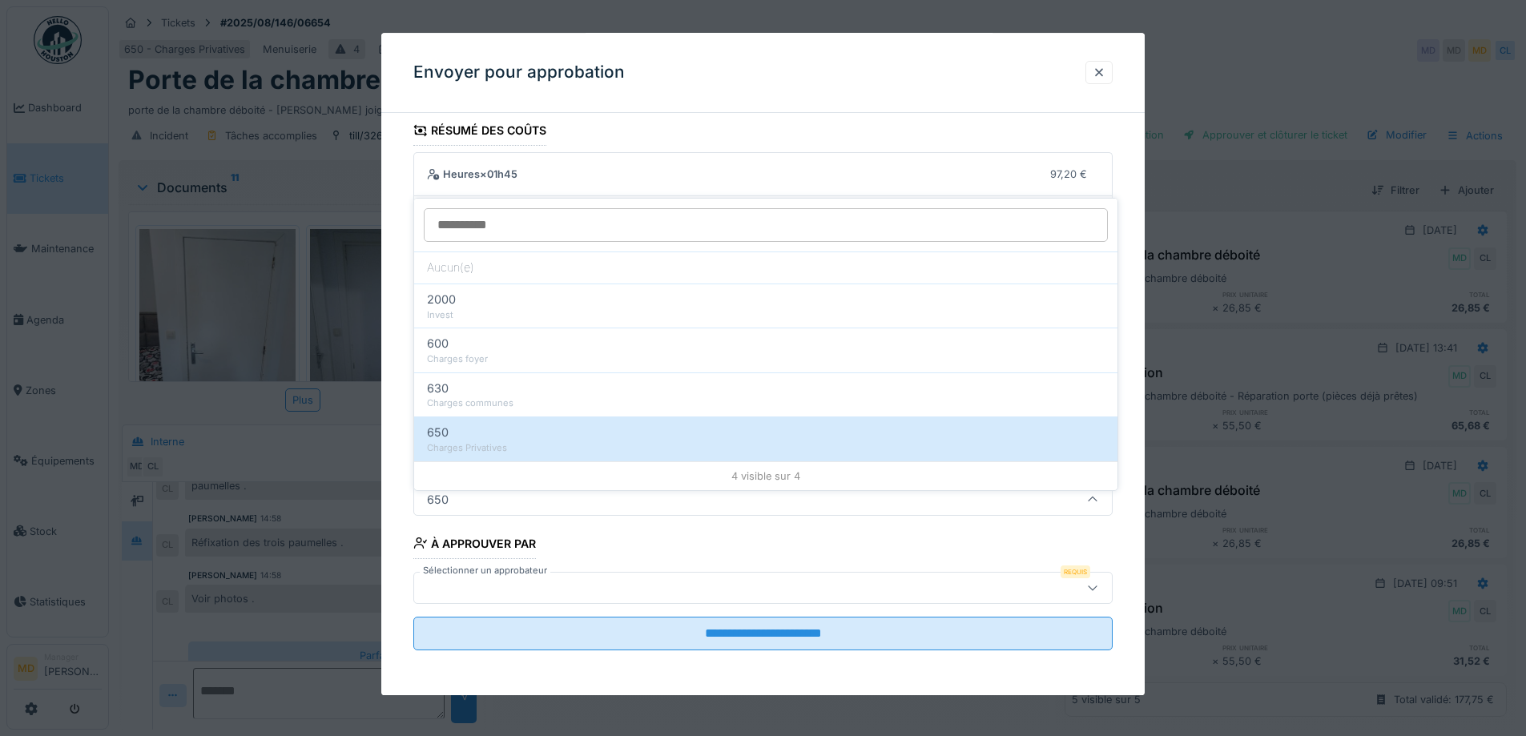
click at [392, 246] on div "**********" at bounding box center [762, 405] width 763 height 580
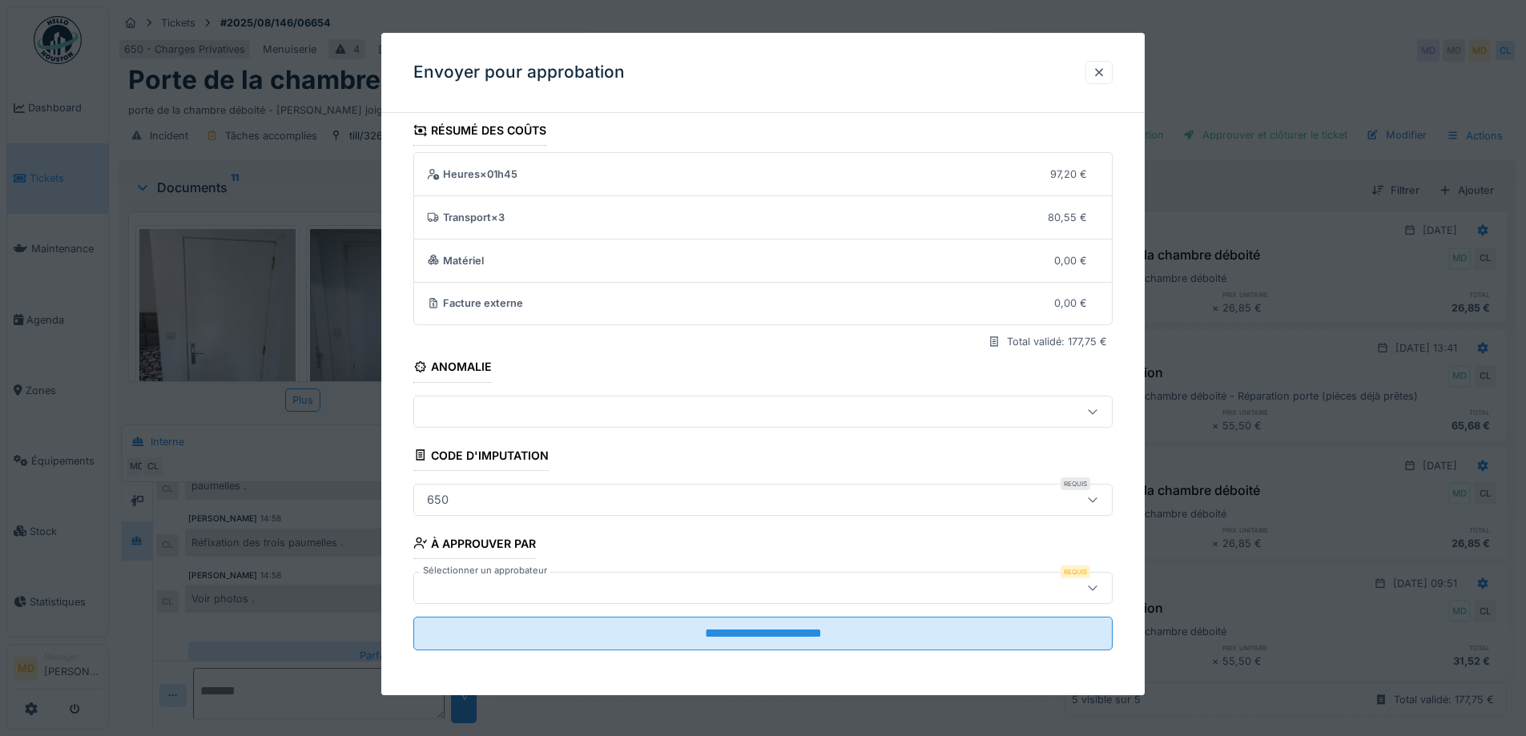
click at [571, 589] on div at bounding box center [721, 588] width 603 height 18
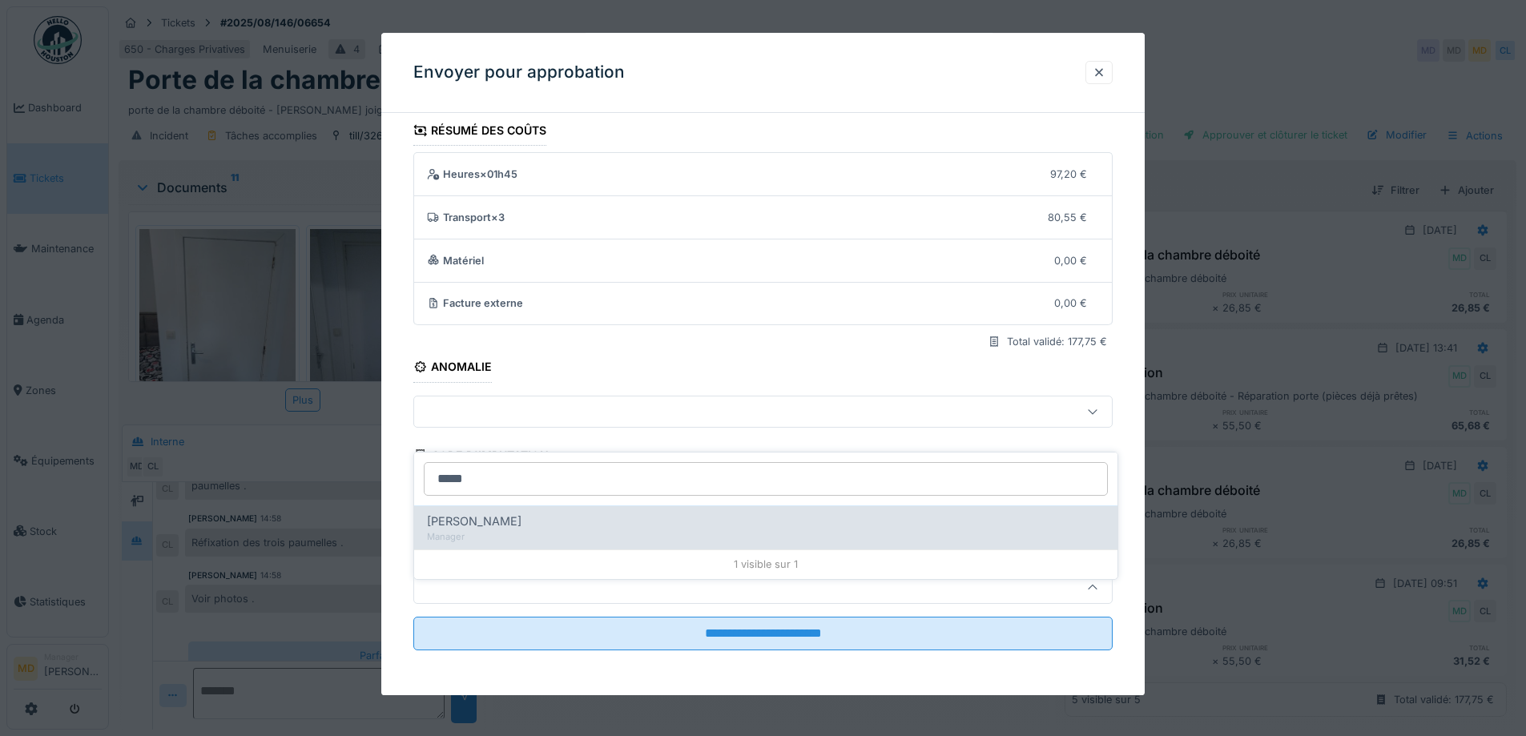
type input "*****"
click at [518, 513] on span "Christian Bassette" at bounding box center [474, 522] width 95 height 18
type input "****"
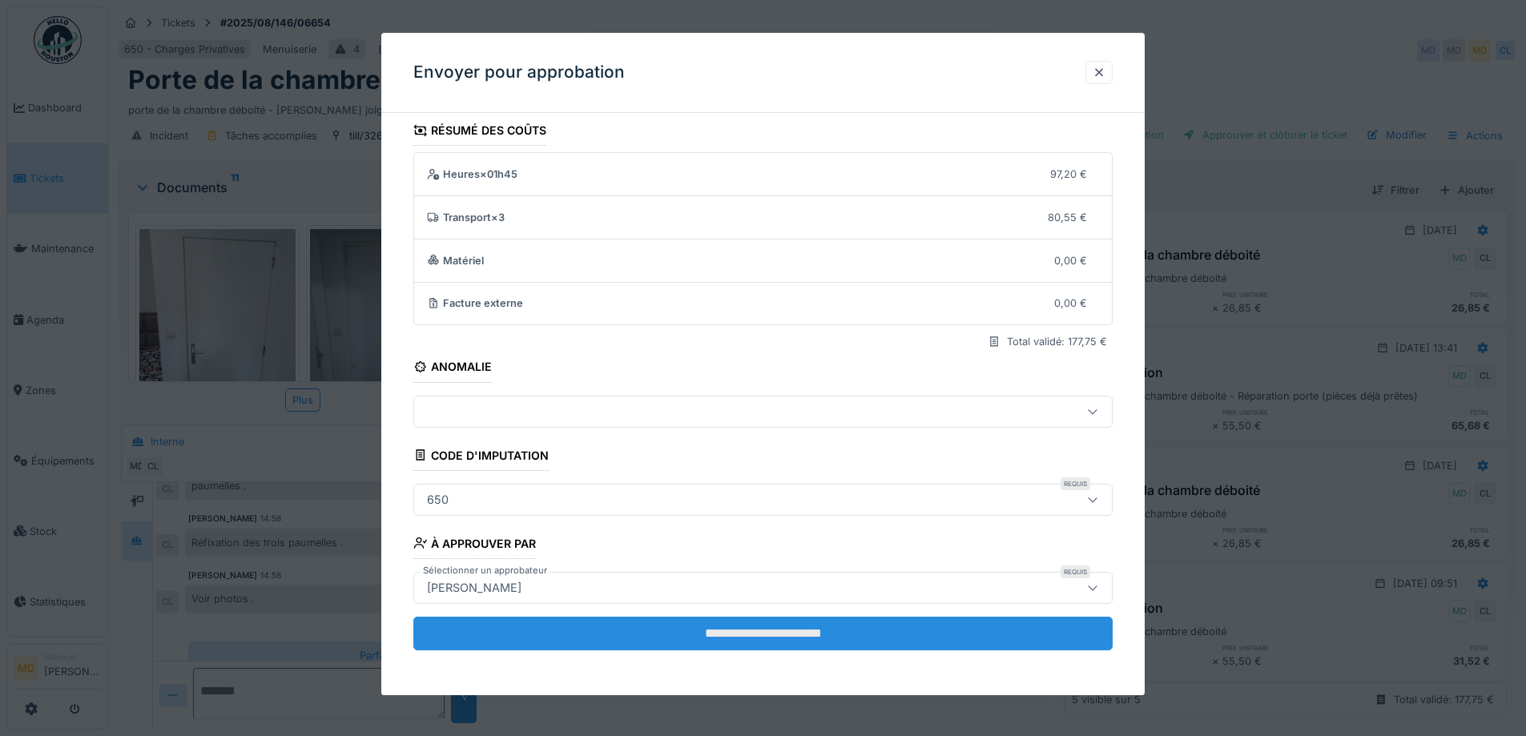
click at [807, 636] on input "**********" at bounding box center [762, 634] width 699 height 34
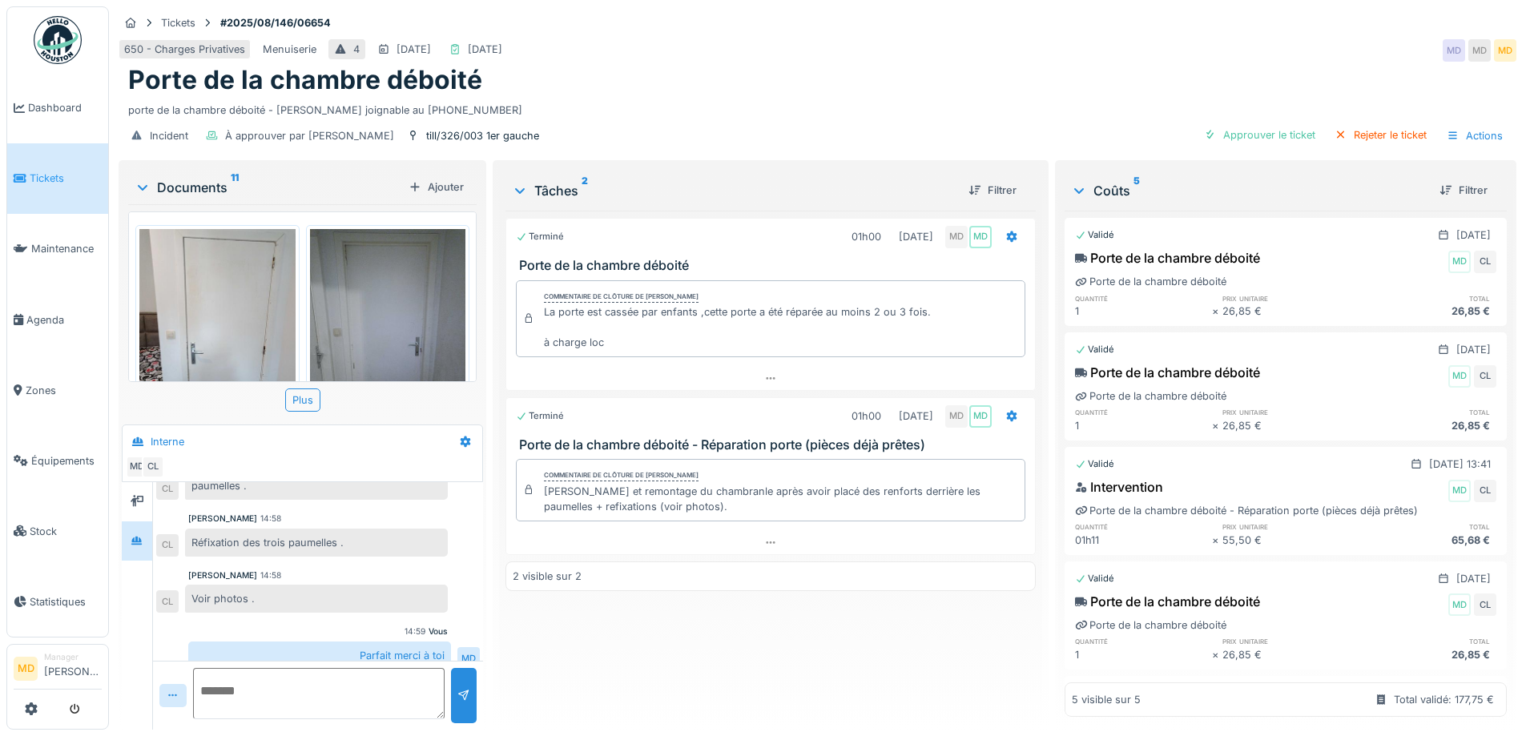
scroll to position [132, 0]
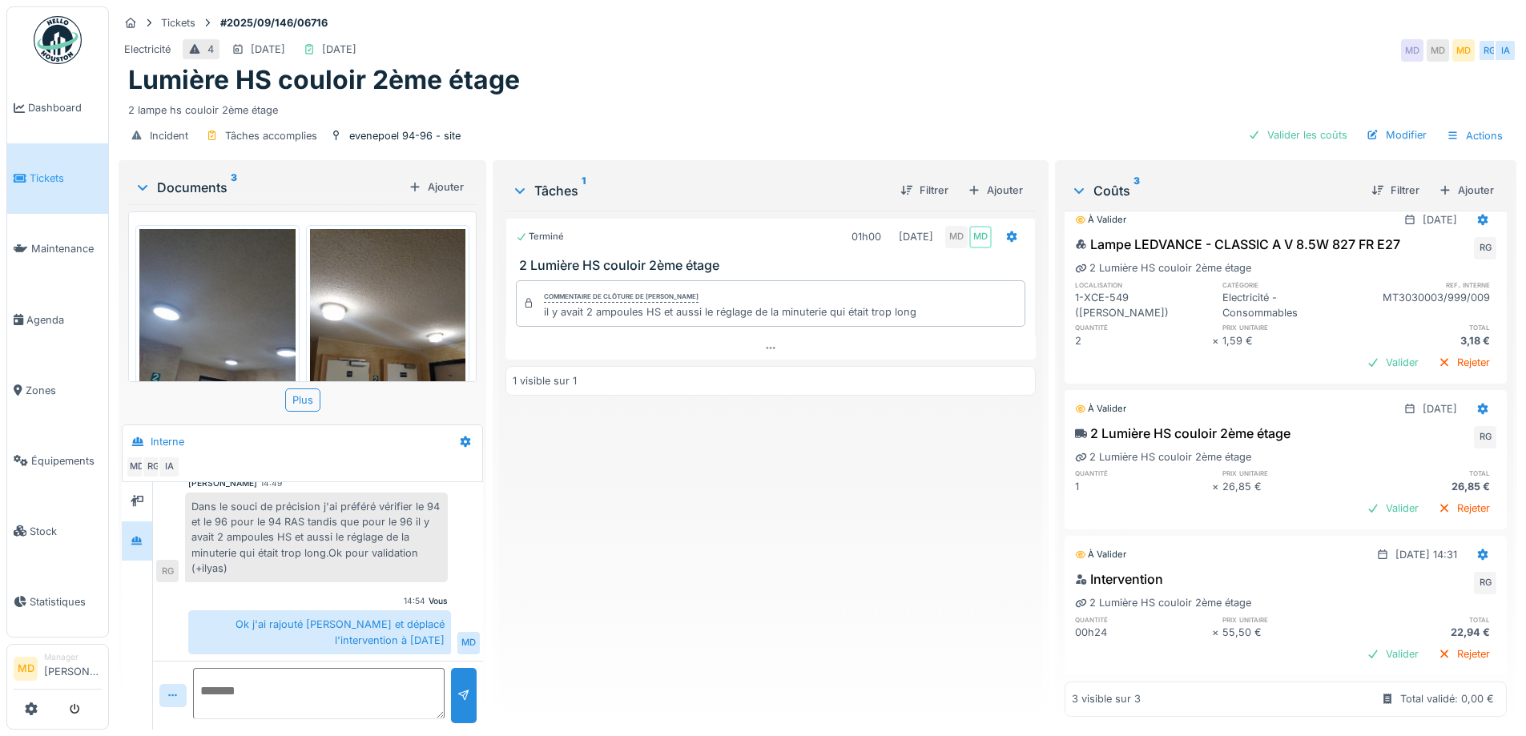
scroll to position [41, 0]
click at [1469, 543] on div at bounding box center [1482, 554] width 27 height 23
click at [1414, 570] on div "Modifier" at bounding box center [1405, 566] width 78 height 24
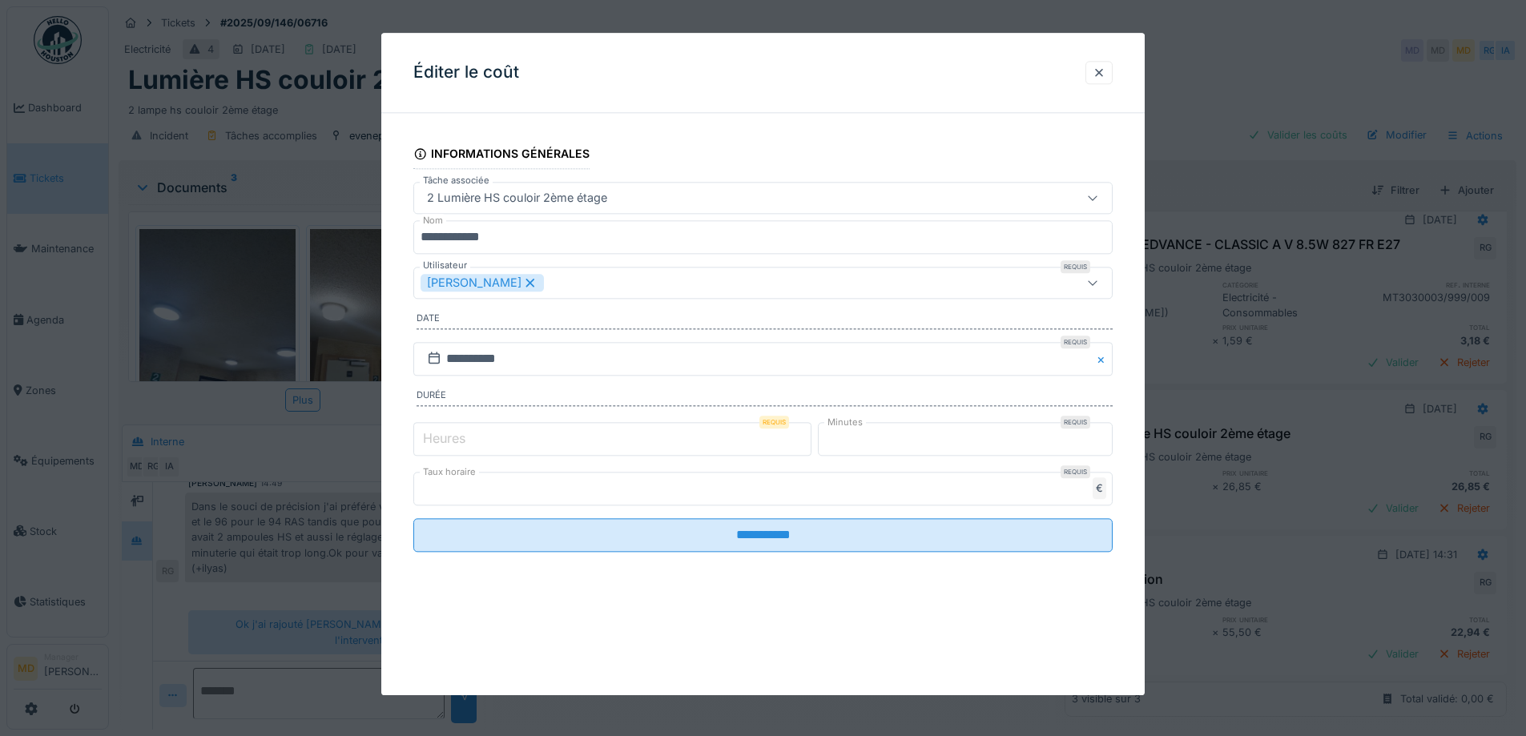
click at [593, 281] on div "[PERSON_NAME]" at bounding box center [721, 283] width 603 height 18
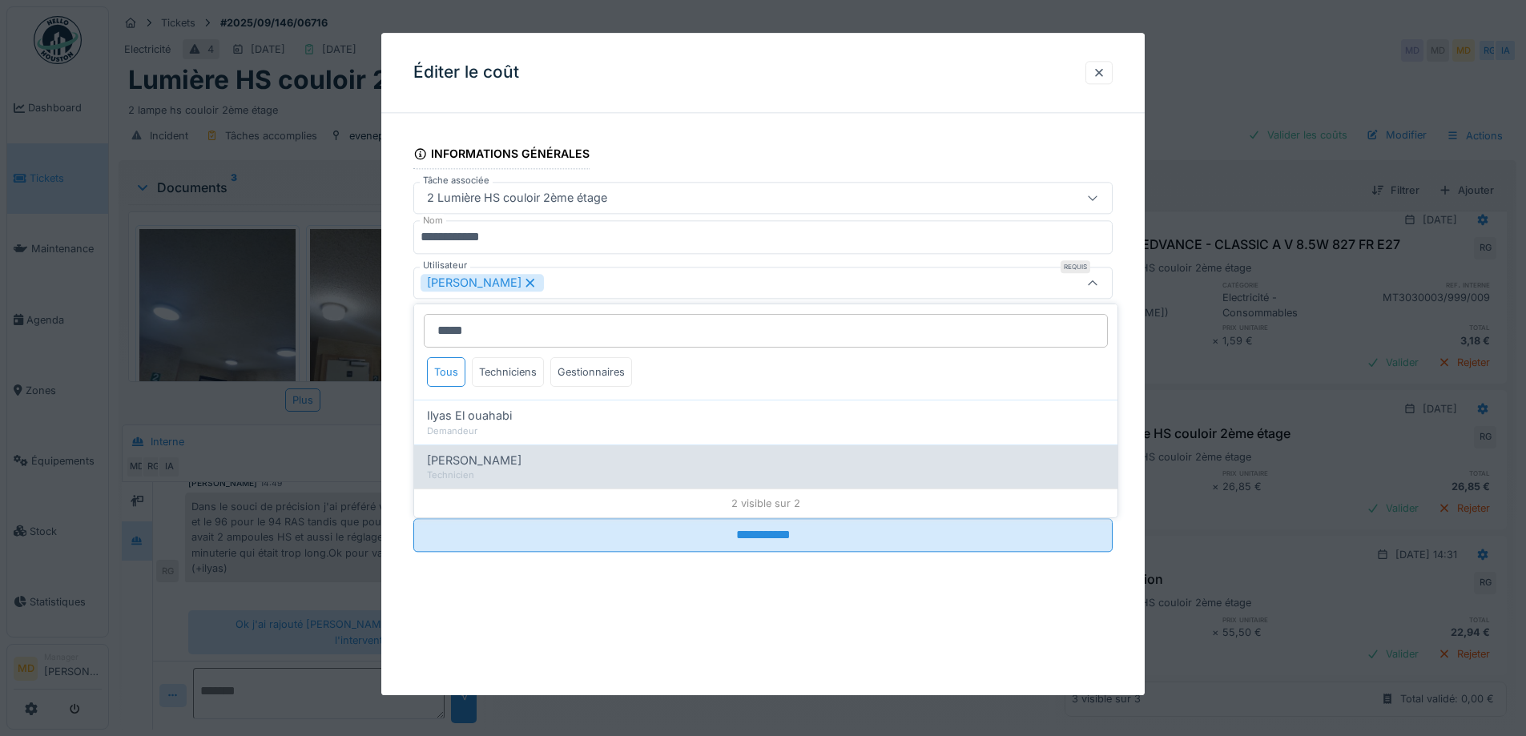
type input "*****"
click at [504, 472] on div "Technicien" at bounding box center [766, 476] width 678 height 14
type input "**********"
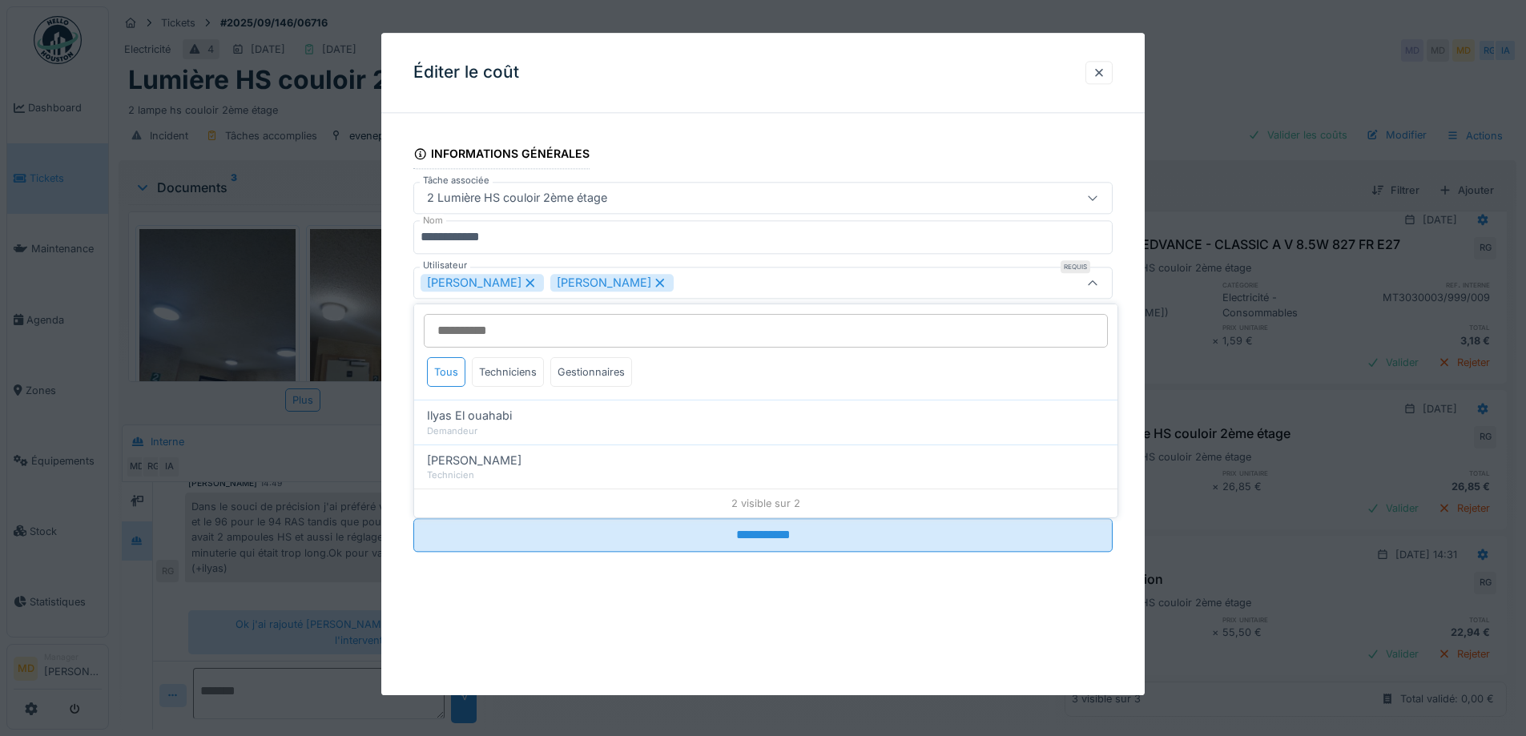
click at [487, 620] on div "**********" at bounding box center [762, 364] width 763 height 662
click at [1112, 70] on div at bounding box center [1098, 72] width 27 height 23
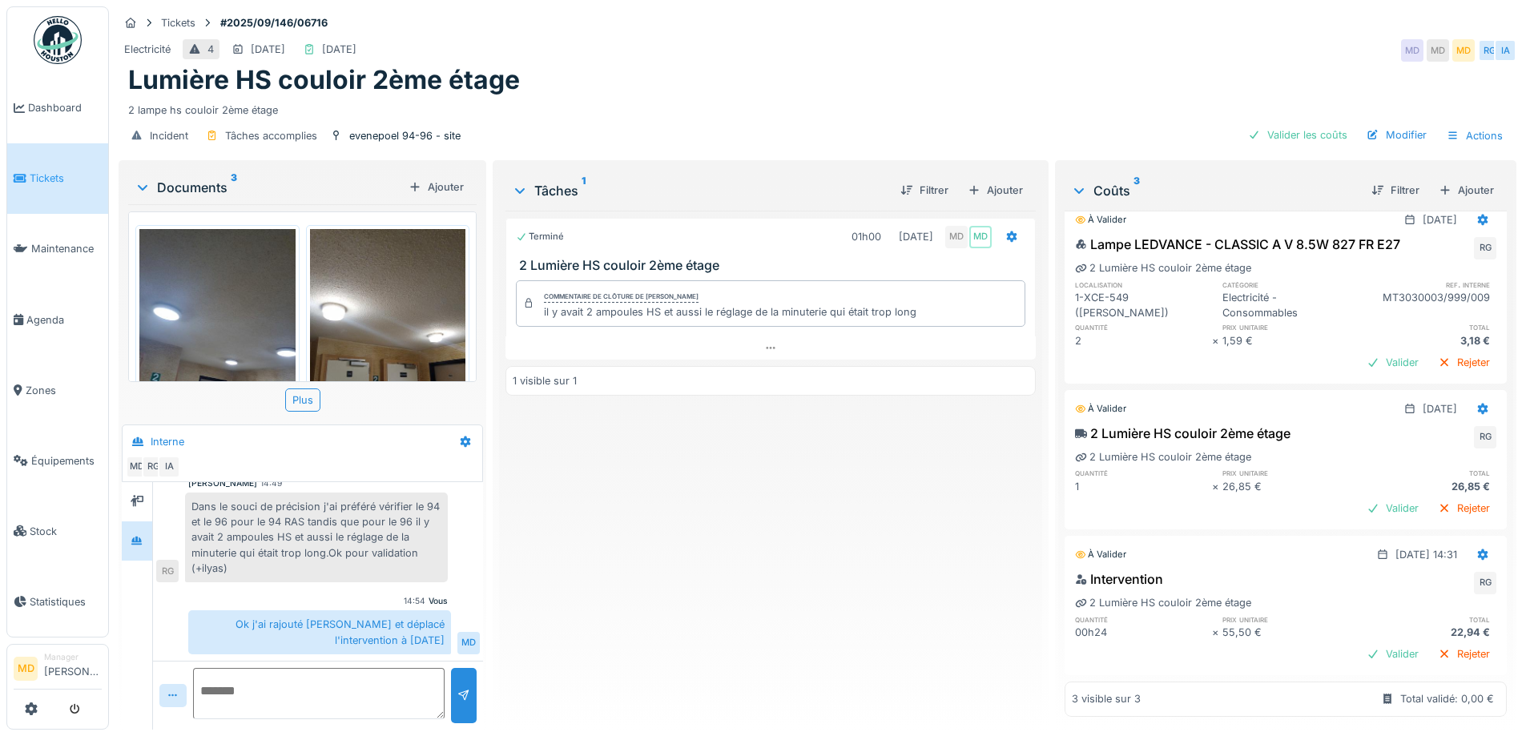
scroll to position [12, 0]
click at [1478, 549] on icon at bounding box center [1483, 554] width 10 height 11
click at [1397, 554] on div "Modifier" at bounding box center [1405, 566] width 78 height 24
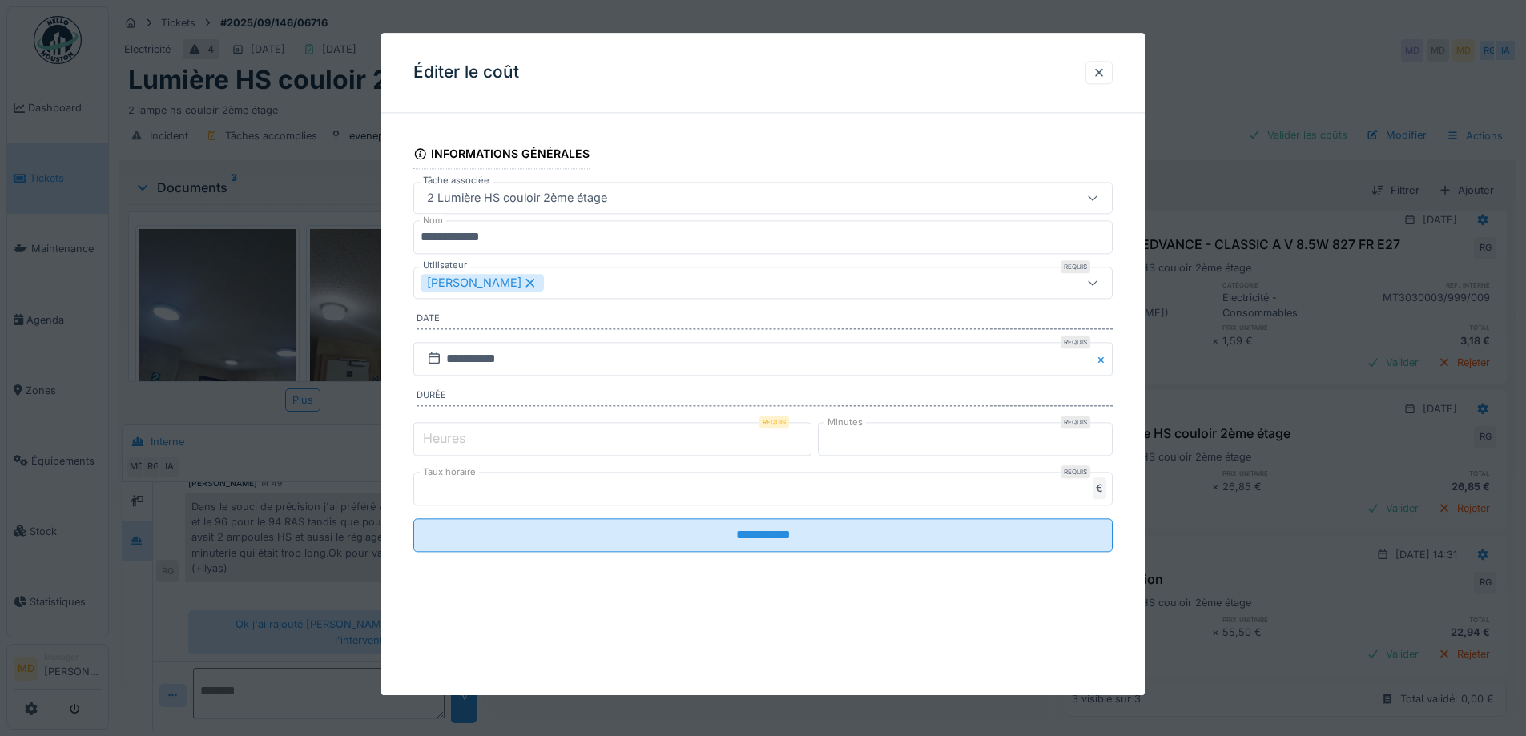
click at [577, 282] on div "[PERSON_NAME]" at bounding box center [721, 283] width 603 height 18
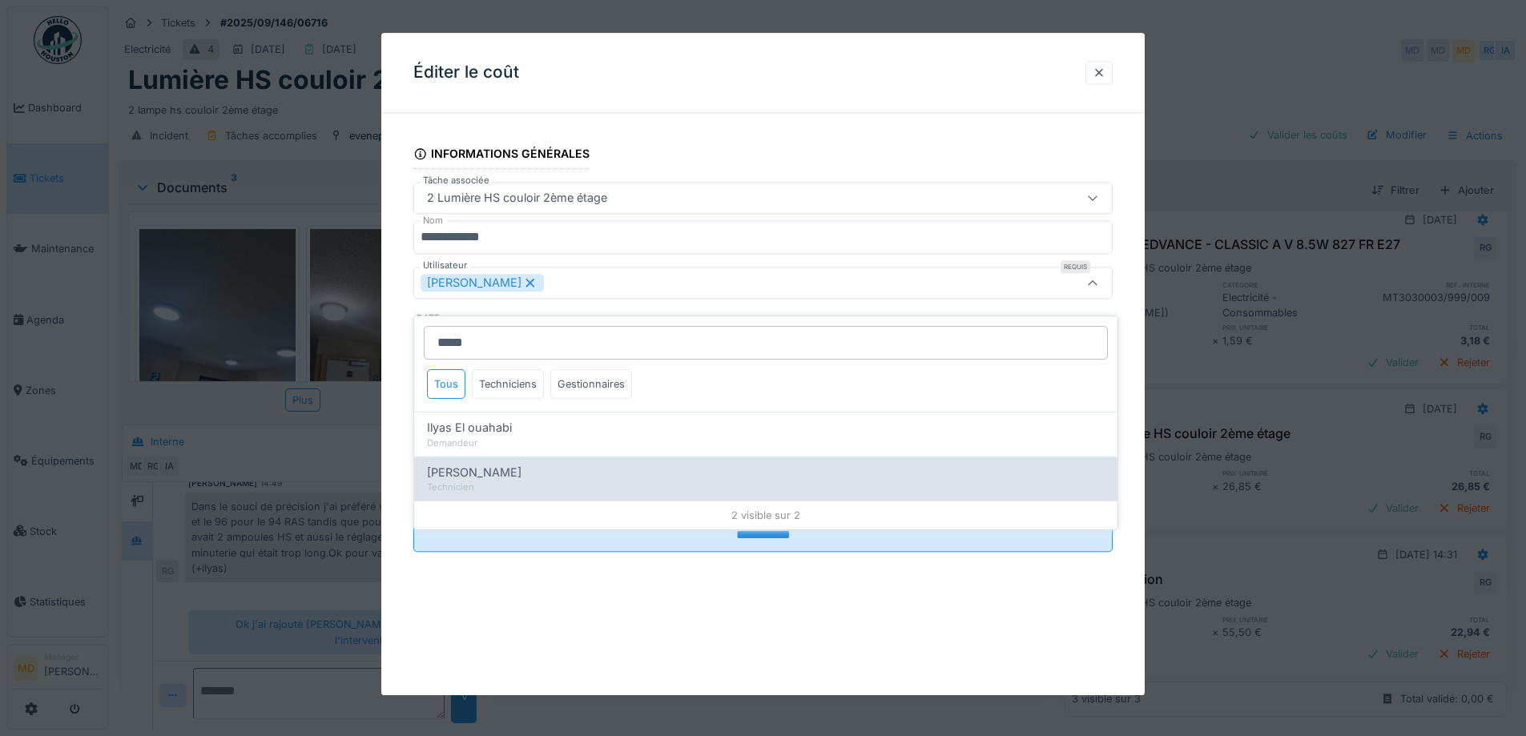
type input "*****"
click at [584, 465] on div "Ilyas Allam hanin" at bounding box center [766, 473] width 678 height 18
type input "**********"
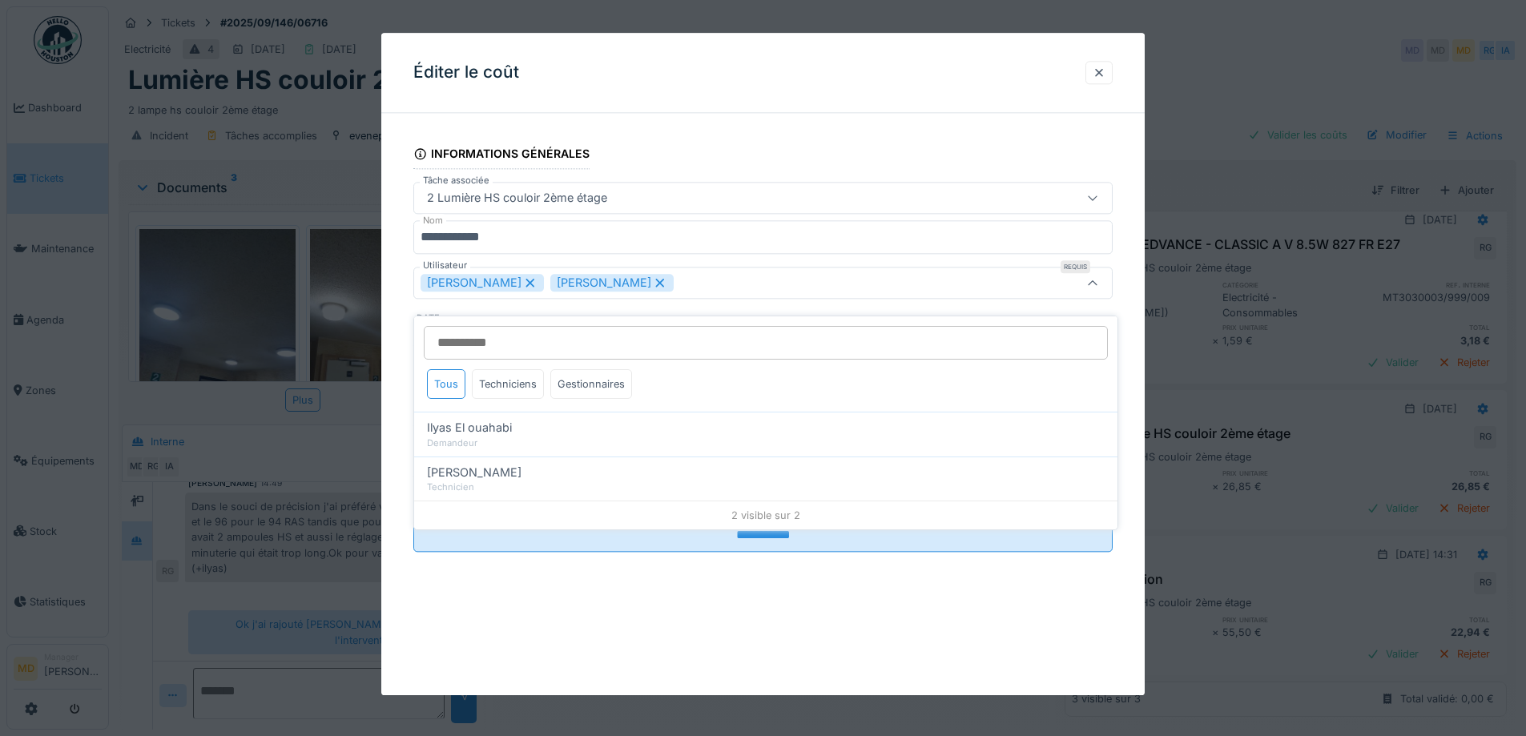
click at [400, 309] on div "**********" at bounding box center [762, 361] width 763 height 471
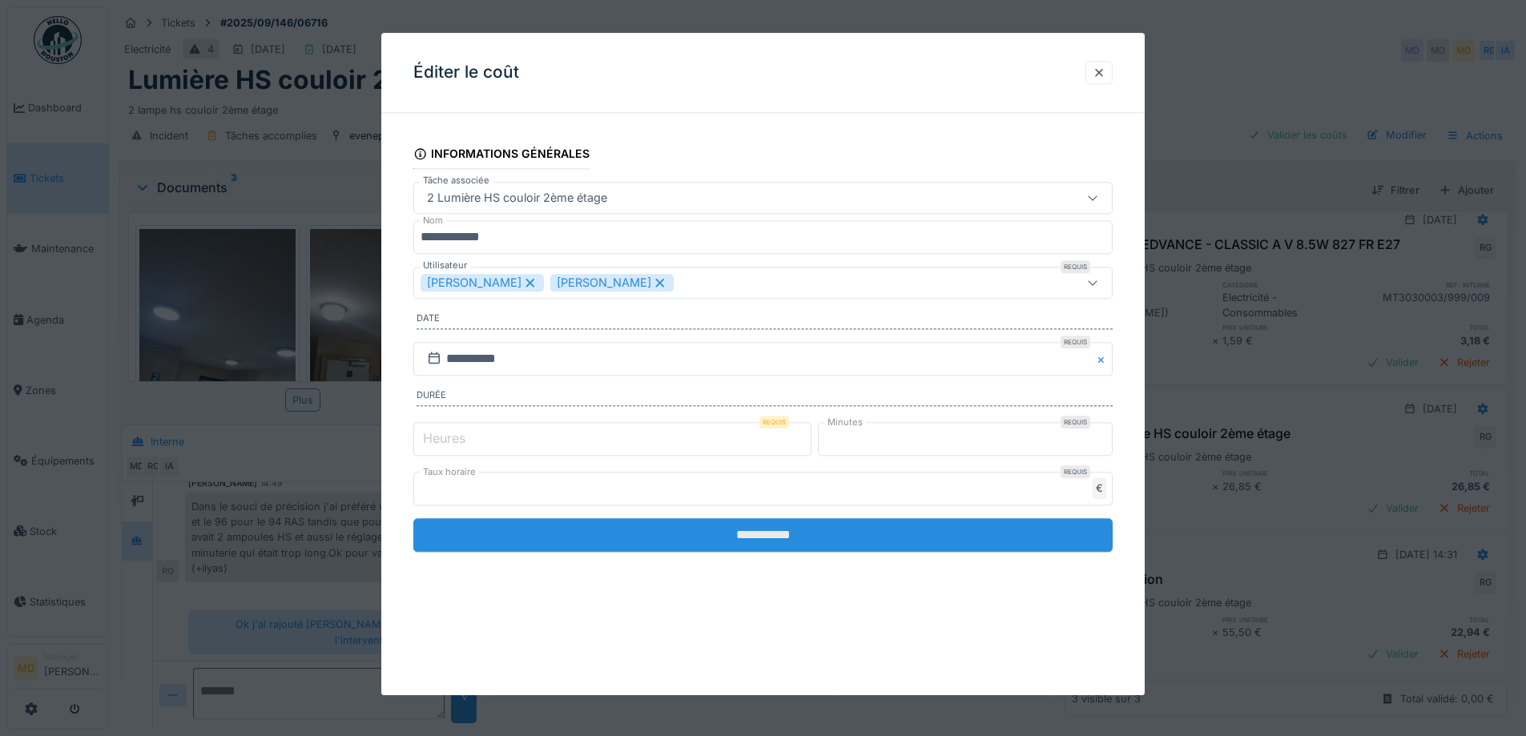
click at [714, 541] on input "**********" at bounding box center [762, 535] width 699 height 34
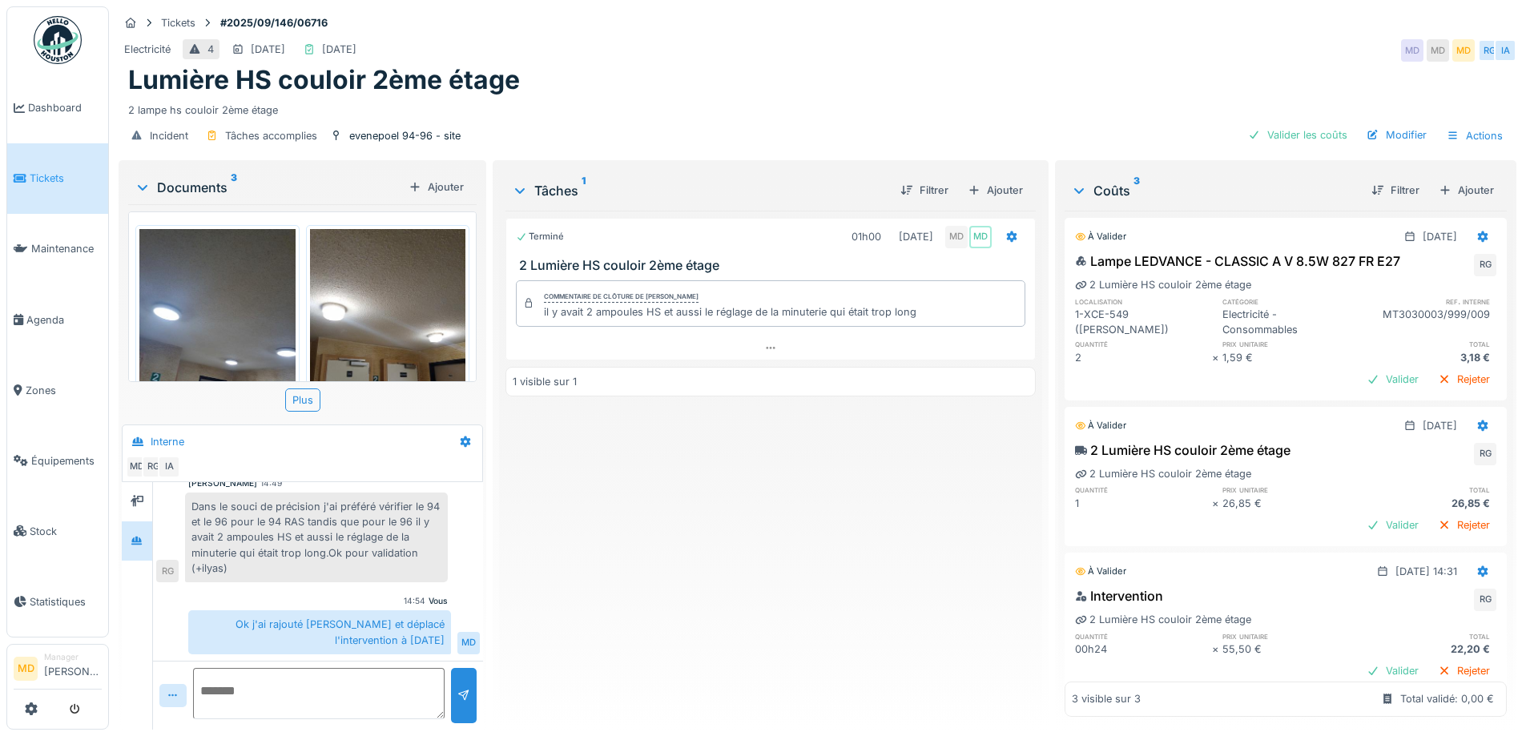
scroll to position [41, 0]
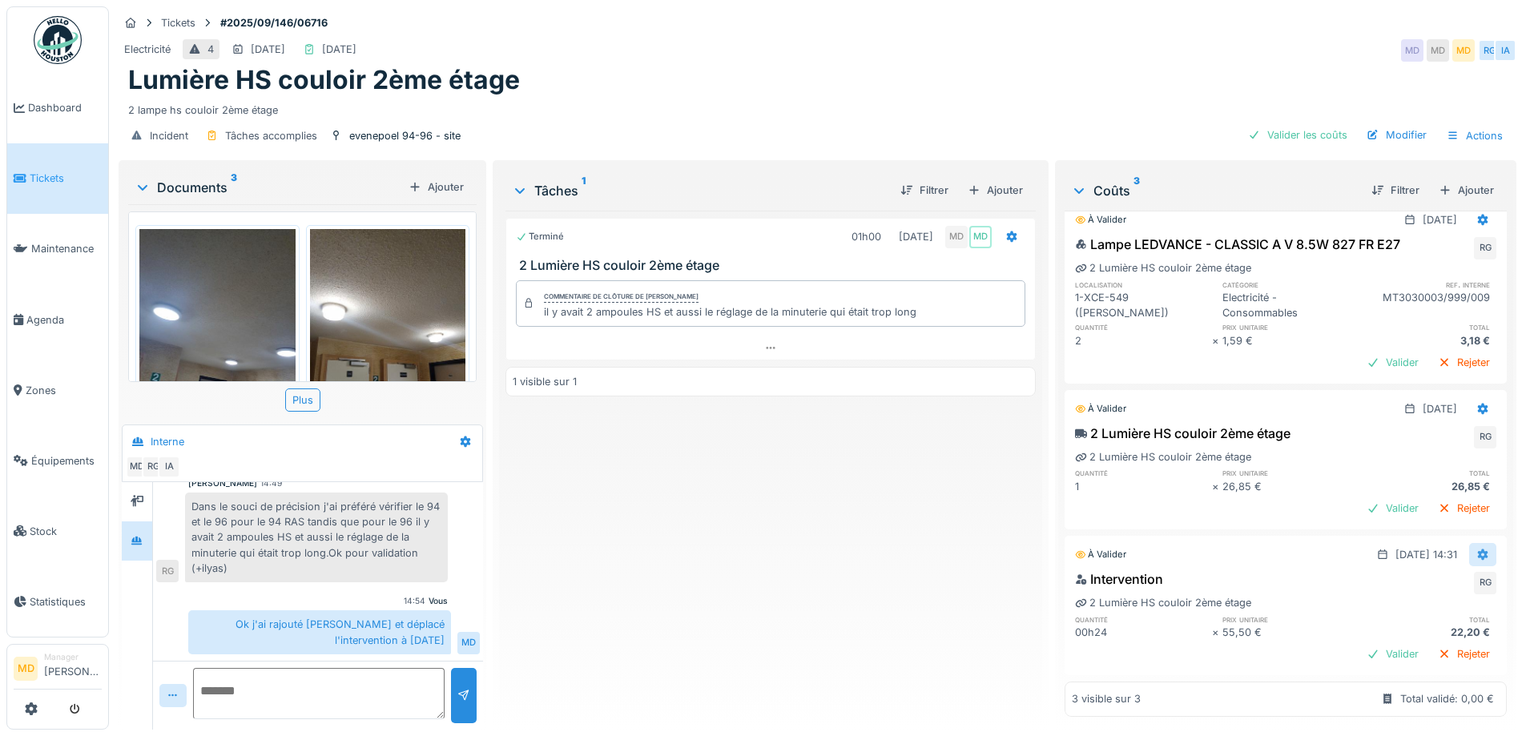
click at [1478, 549] on icon at bounding box center [1483, 554] width 10 height 11
click at [1384, 562] on div "Modifier" at bounding box center [1405, 566] width 78 height 24
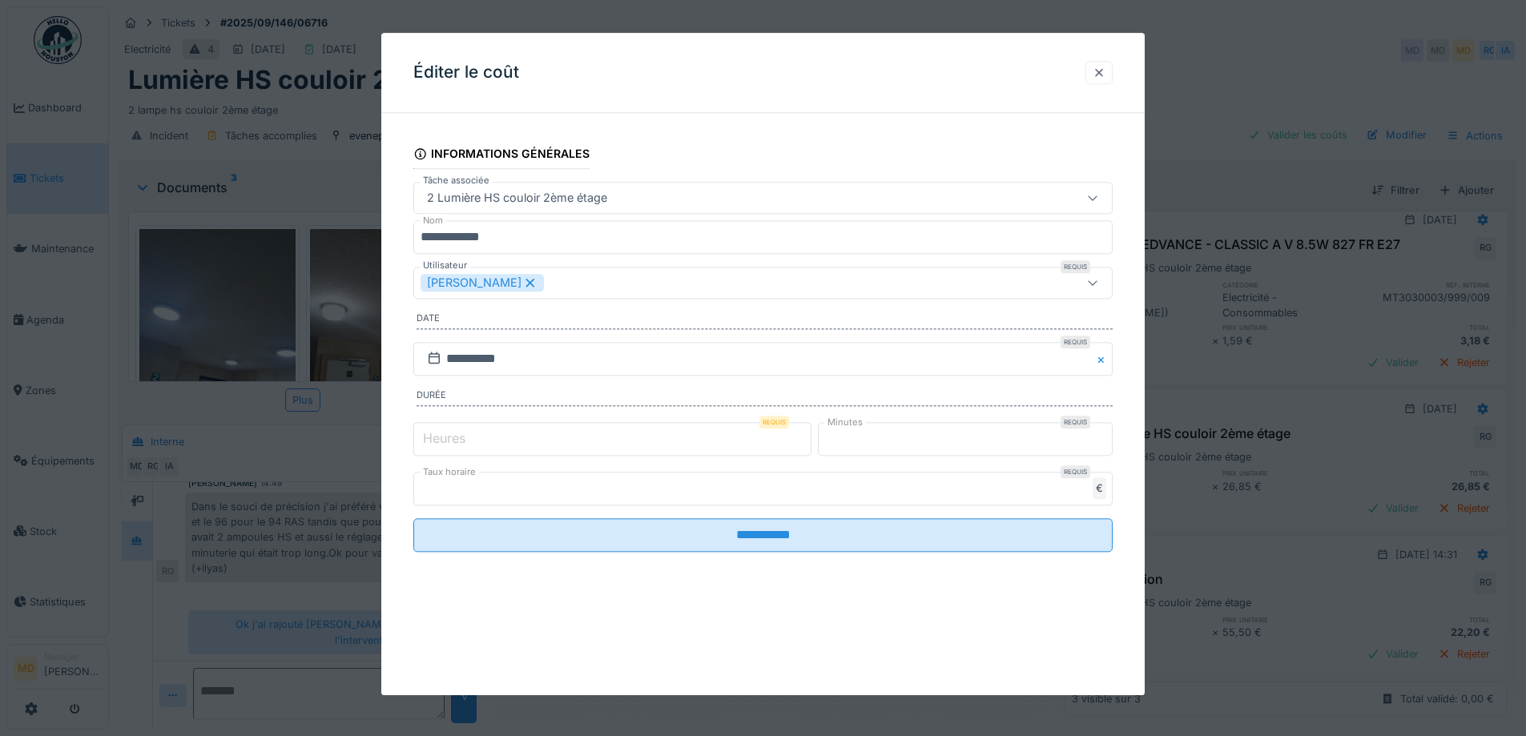
click at [1096, 74] on div at bounding box center [1098, 72] width 27 height 23
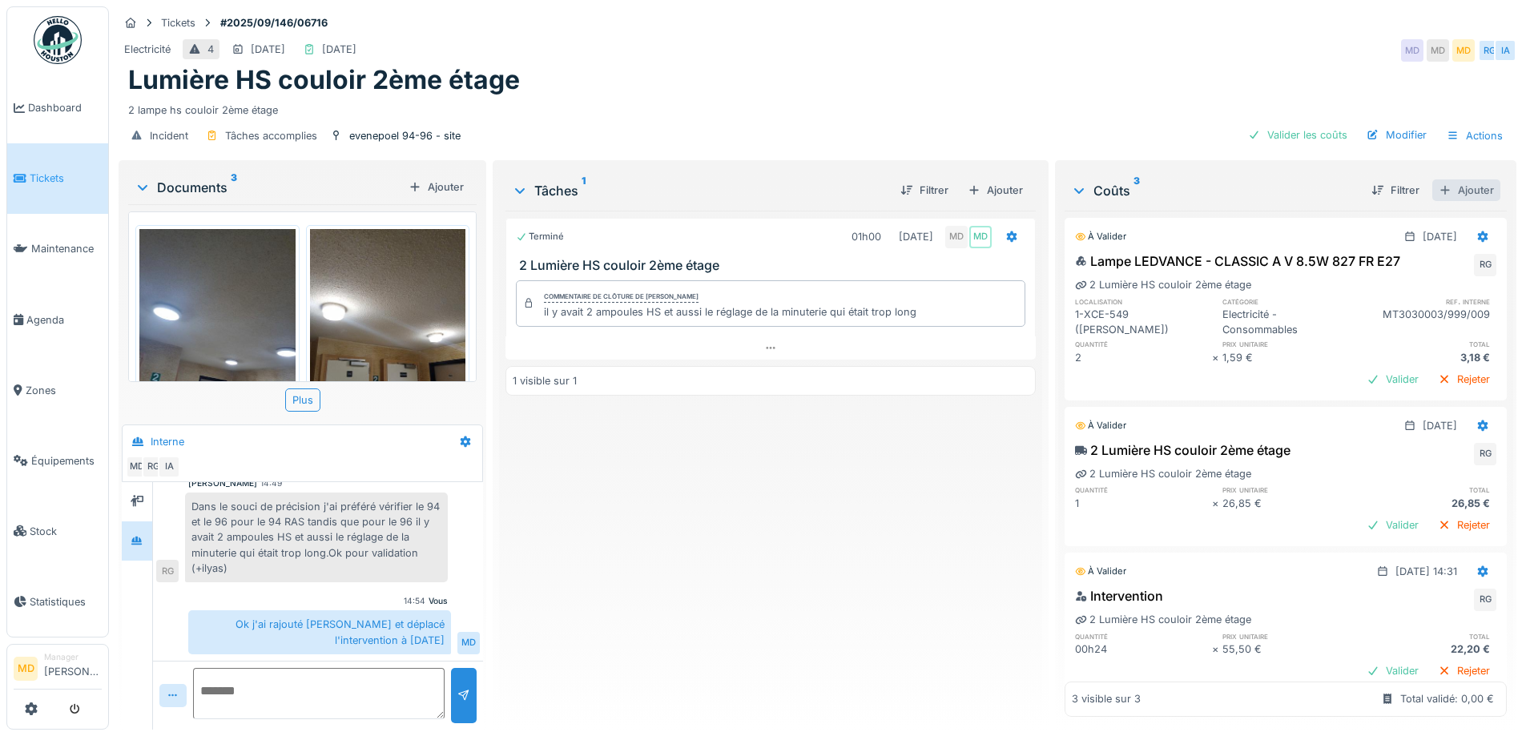
click at [1437, 192] on div "Ajouter" at bounding box center [1466, 190] width 68 height 22
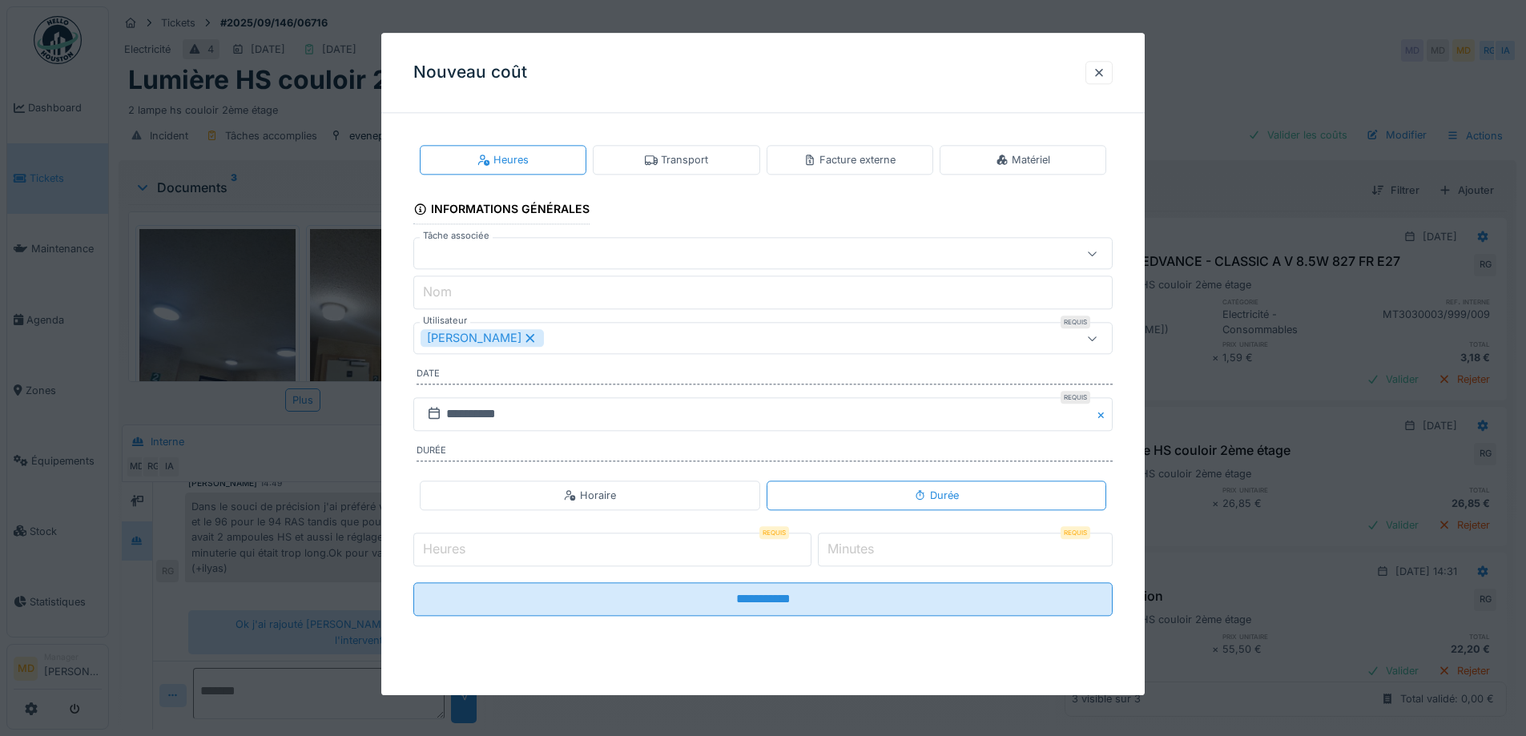
click at [523, 335] on icon at bounding box center [530, 337] width 14 height 11
click at [493, 340] on div "Utilisateurs" at bounding box center [461, 339] width 83 height 18
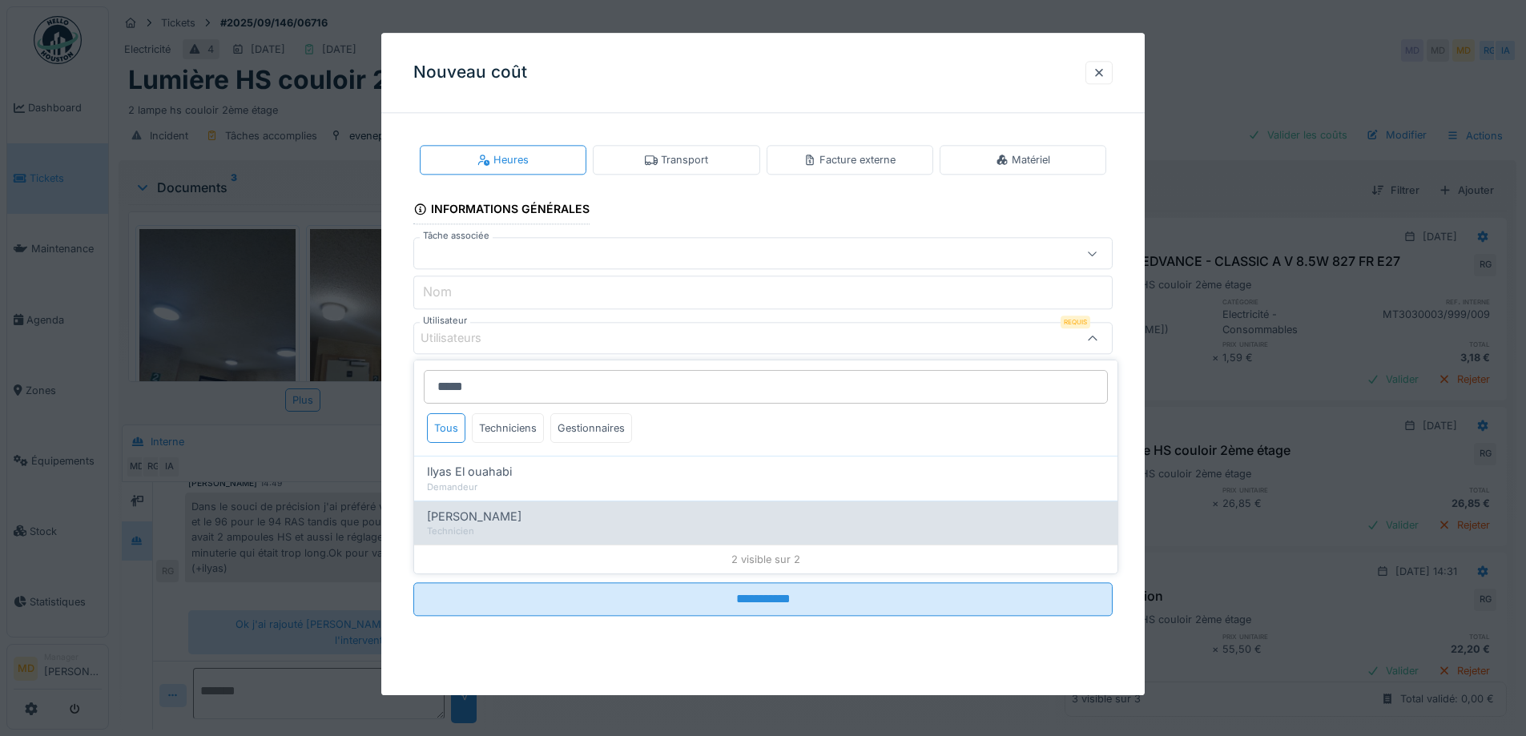
type input "*****"
click at [476, 522] on span "Ilyas Allam hanin" at bounding box center [474, 517] width 95 height 18
type input "*****"
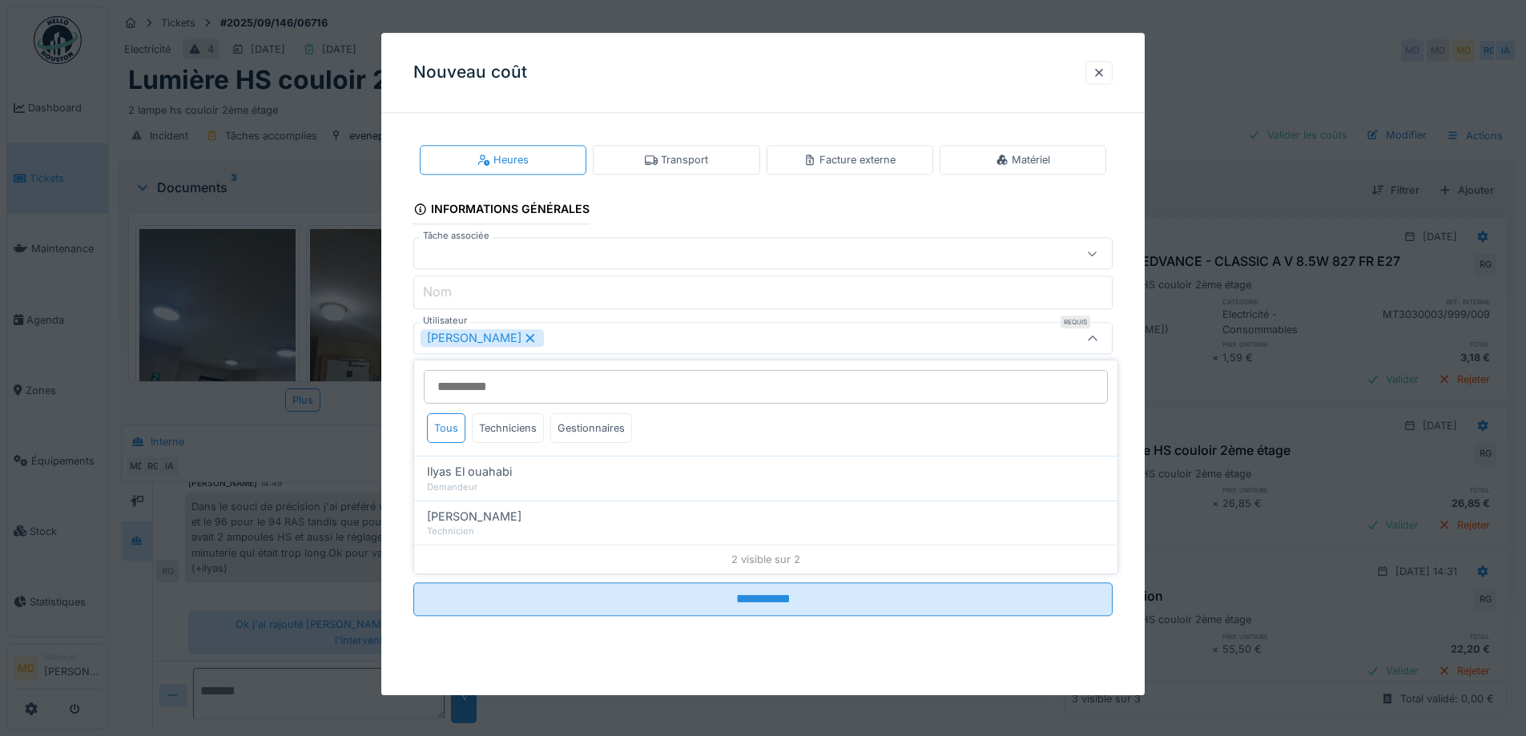
click at [401, 347] on div "**********" at bounding box center [762, 393] width 763 height 535
click at [905, 543] on input "*" at bounding box center [965, 550] width 295 height 34
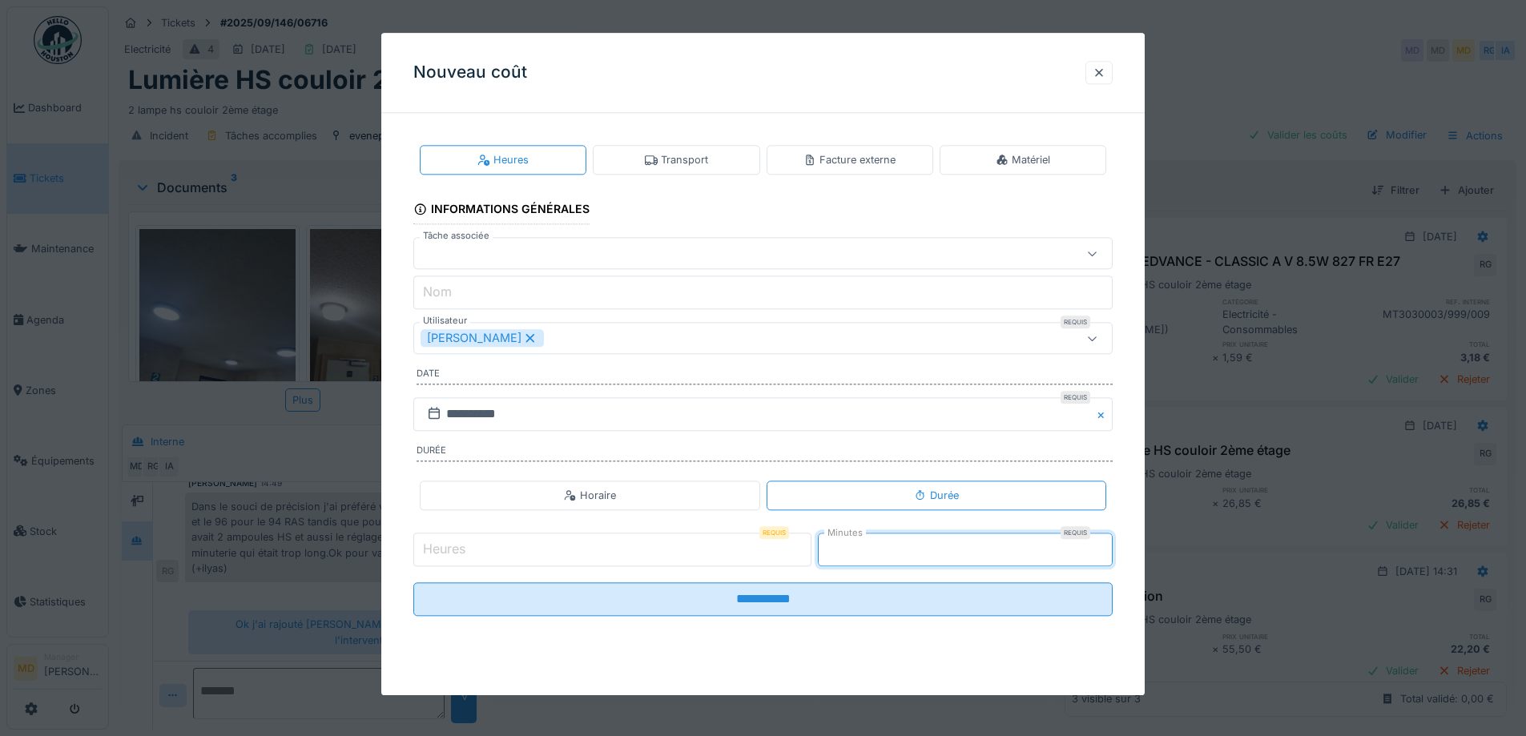
type input "*"
type input "**"
click at [490, 254] on div at bounding box center [721, 254] width 603 height 18
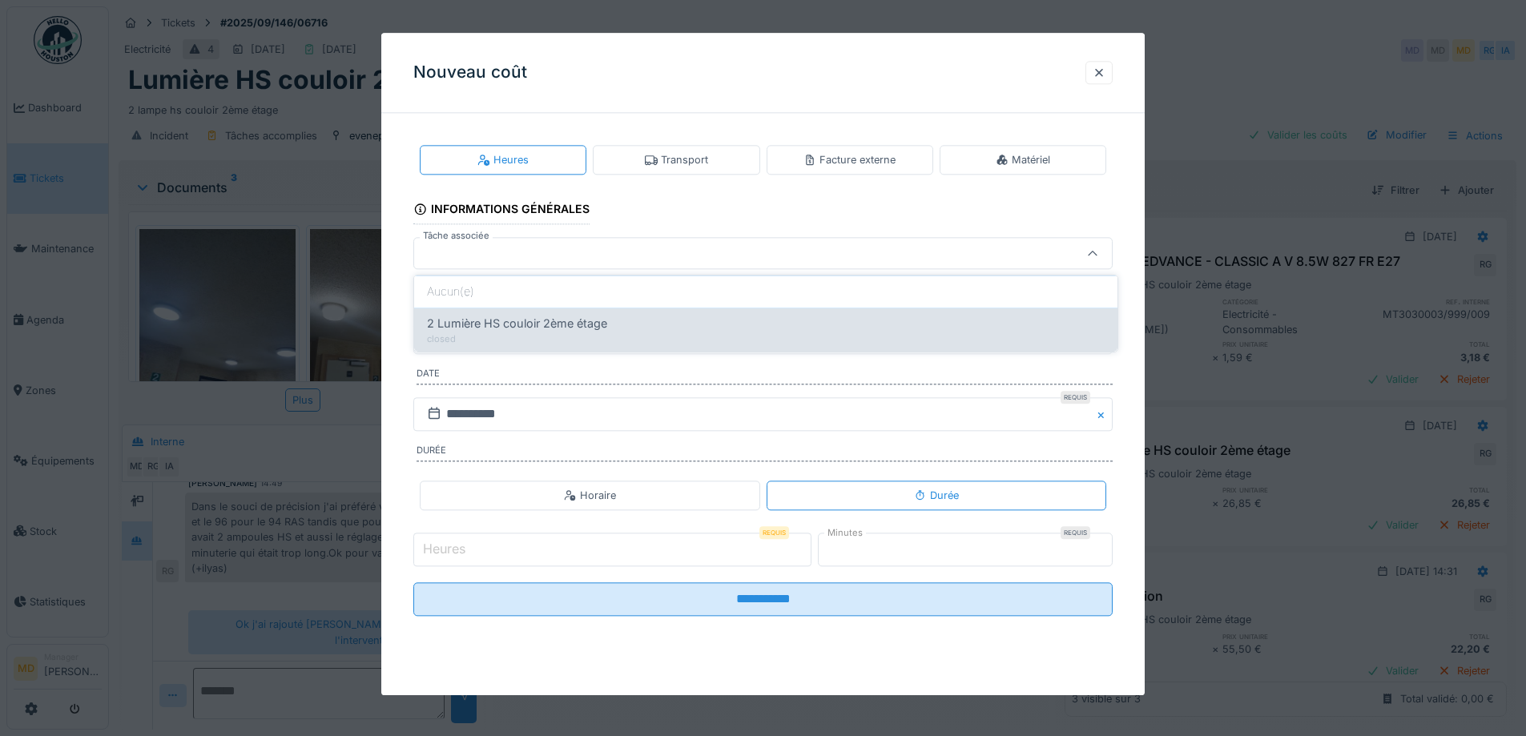
click at [490, 324] on span "2 Lumière HS couloir 2ème étage" at bounding box center [517, 324] width 180 height 18
type input "******"
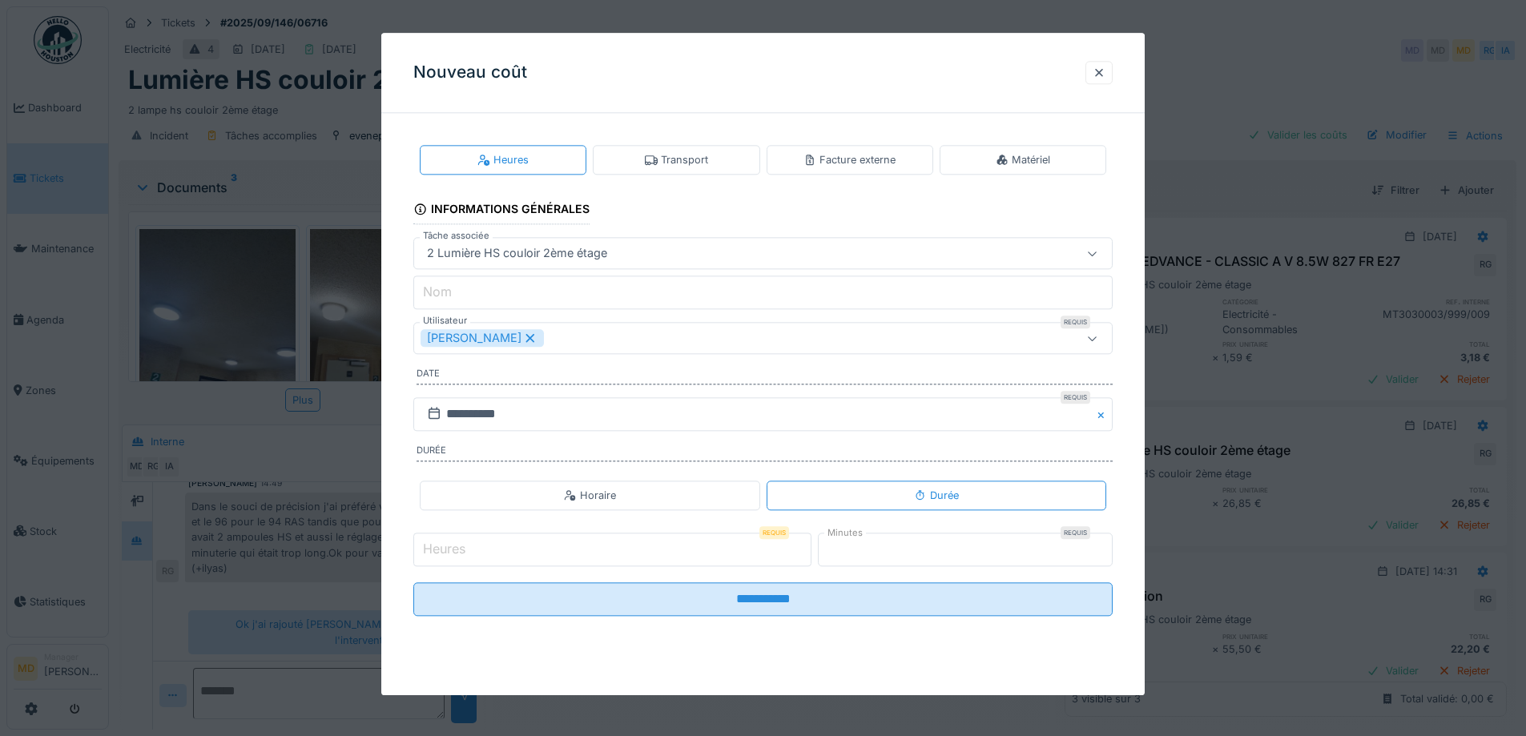
click at [456, 290] on input "Nom" at bounding box center [762, 293] width 699 height 34
click at [401, 259] on div "**********" at bounding box center [762, 393] width 763 height 535
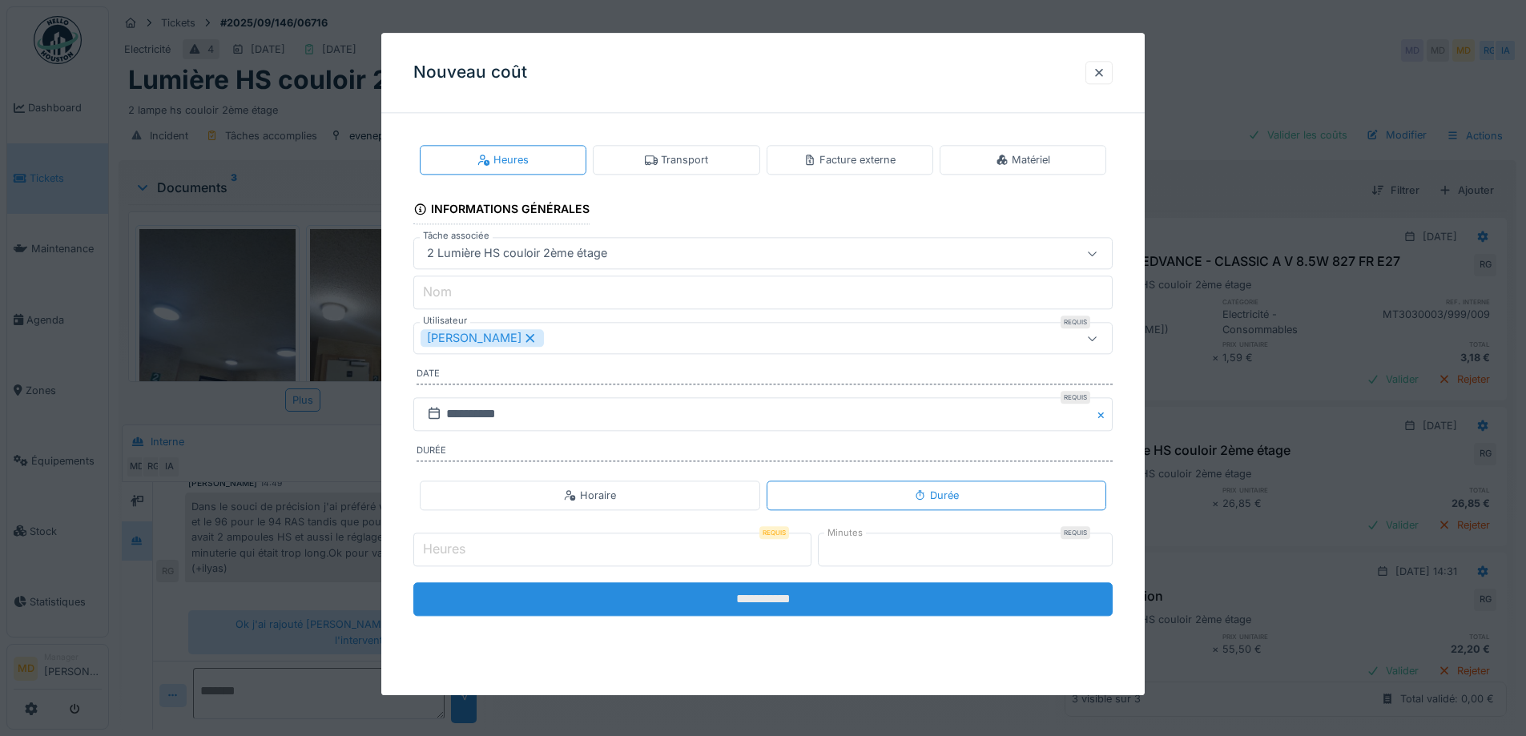
click at [789, 603] on input "**********" at bounding box center [762, 599] width 699 height 34
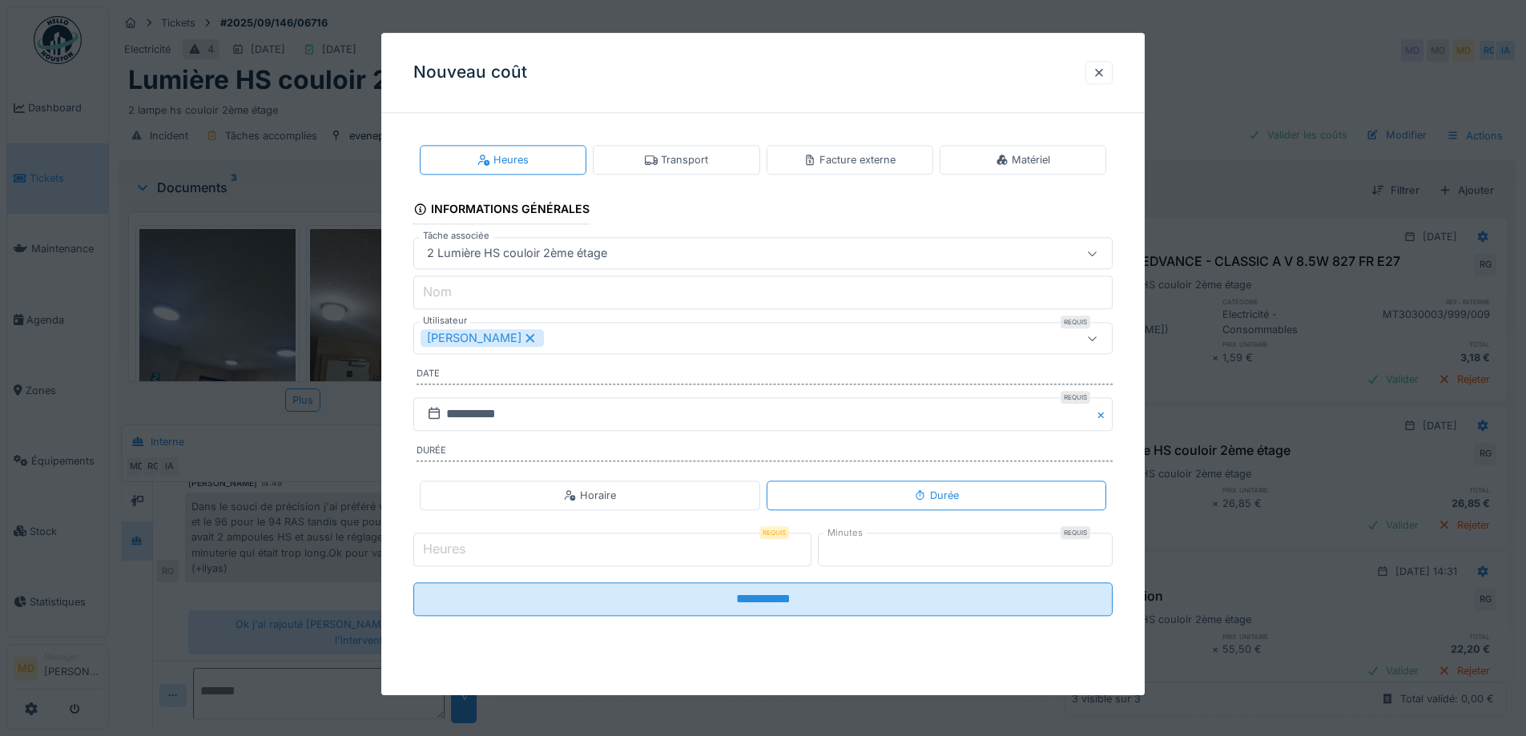
click at [602, 549] on input "Heures" at bounding box center [612, 550] width 398 height 34
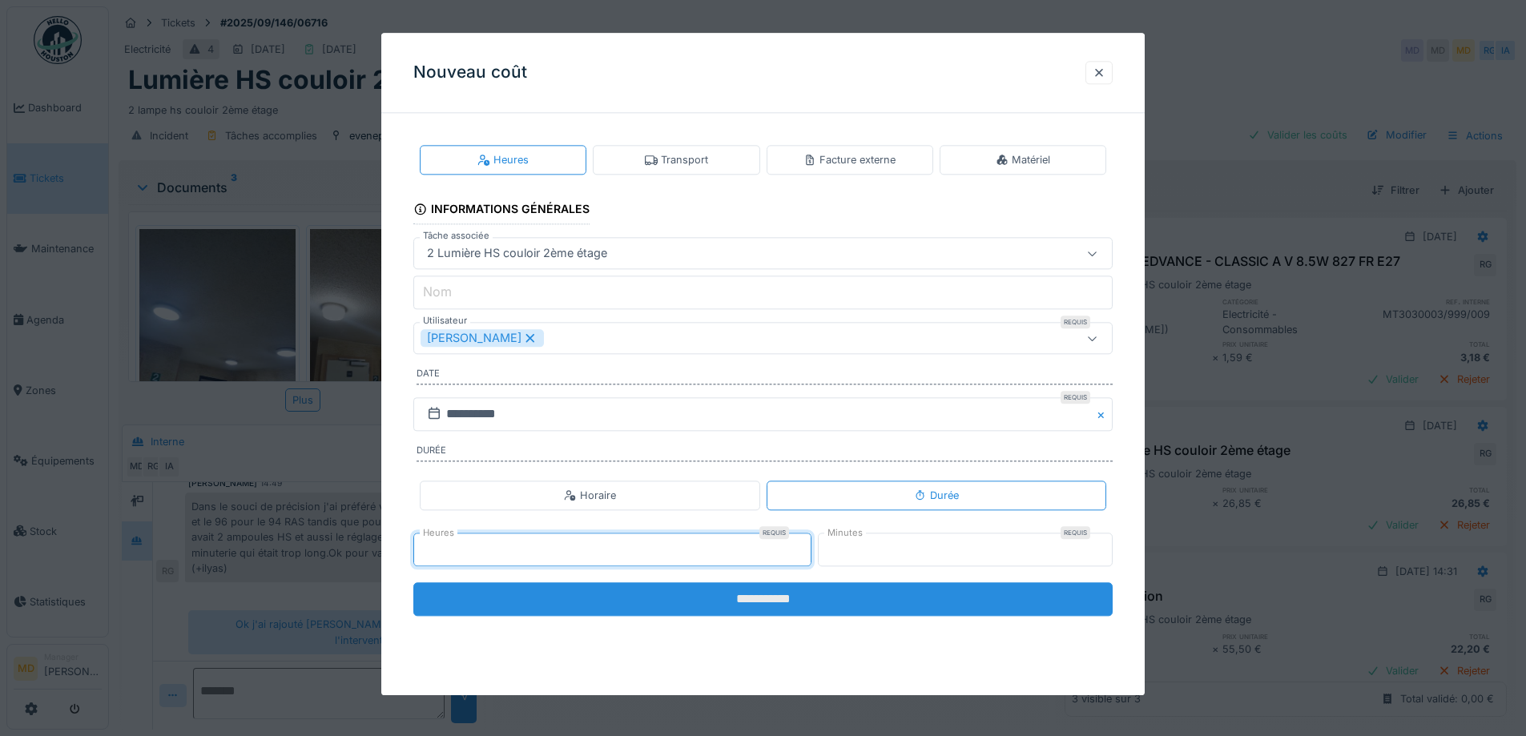
type input "*"
click at [703, 600] on input "**********" at bounding box center [762, 599] width 699 height 34
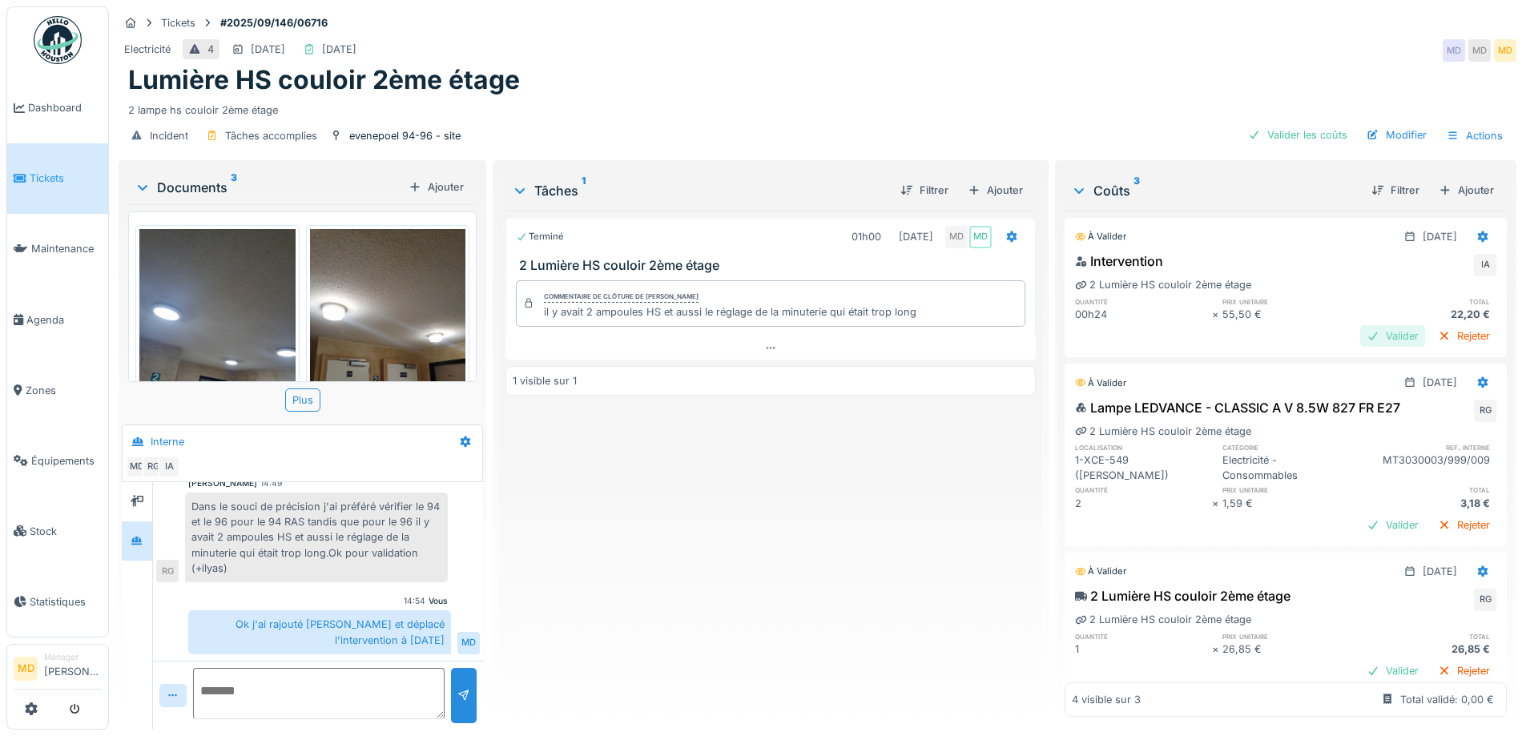
click at [1360, 335] on div "Valider" at bounding box center [1392, 336] width 65 height 22
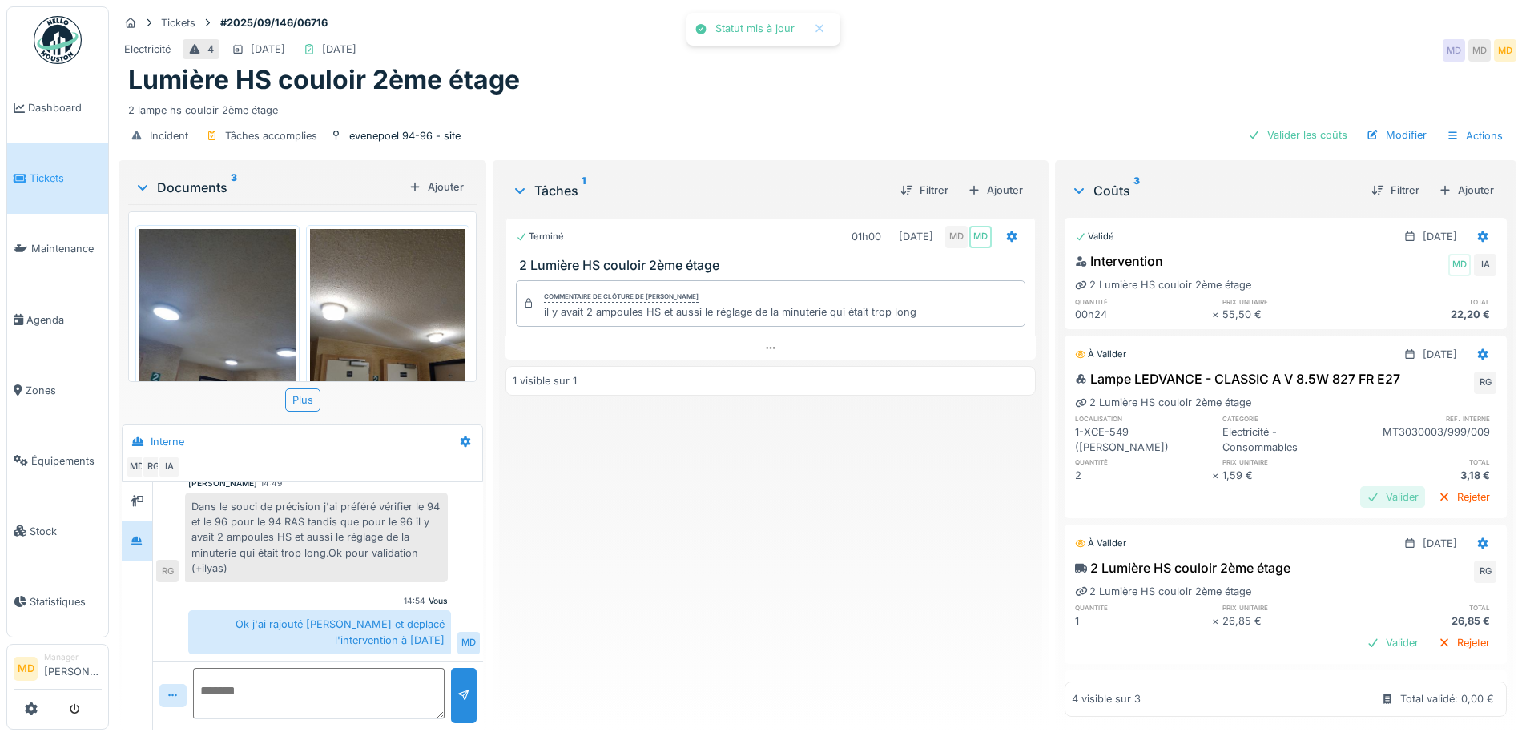
click at [1360, 490] on div "Valider" at bounding box center [1392, 497] width 65 height 22
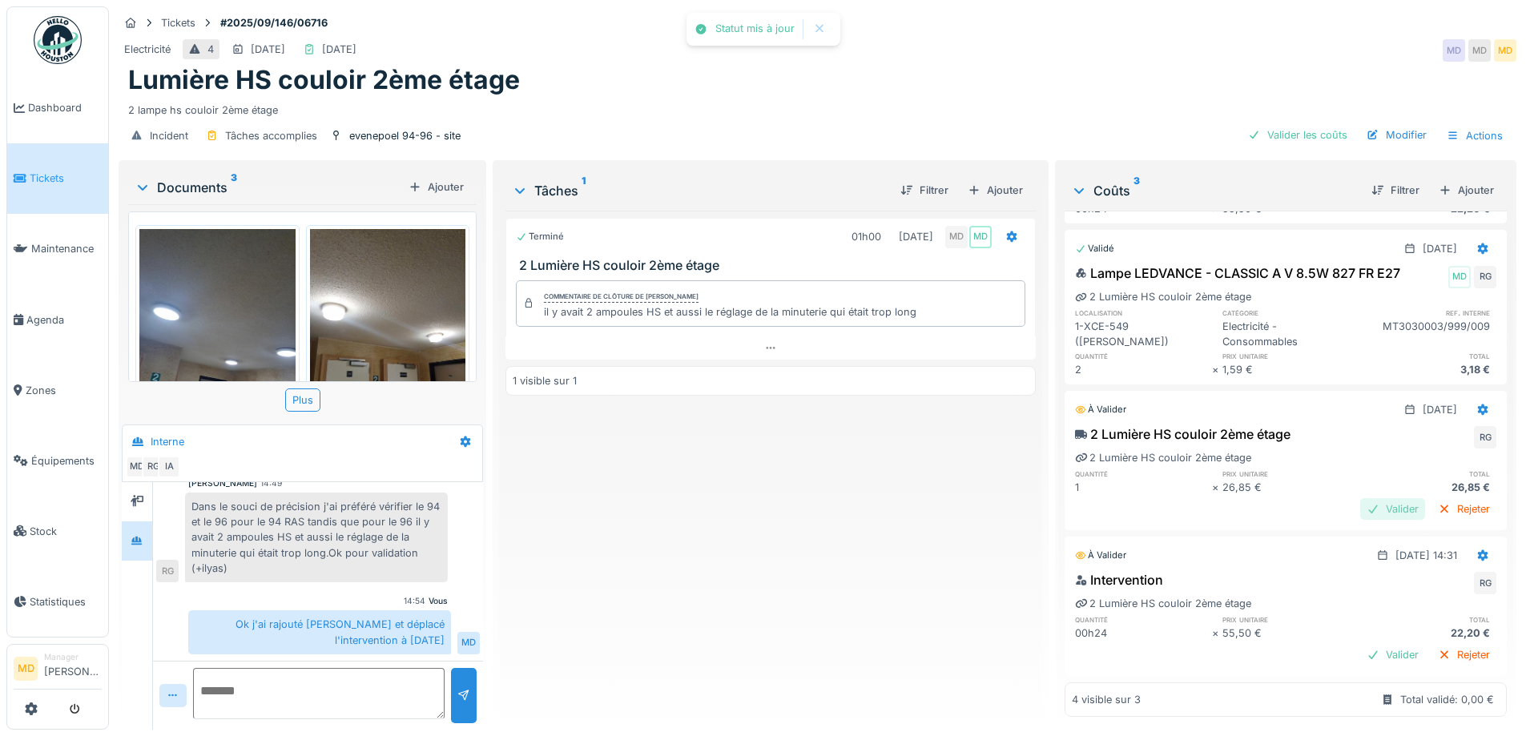
click at [1360, 498] on div "Valider" at bounding box center [1392, 509] width 65 height 22
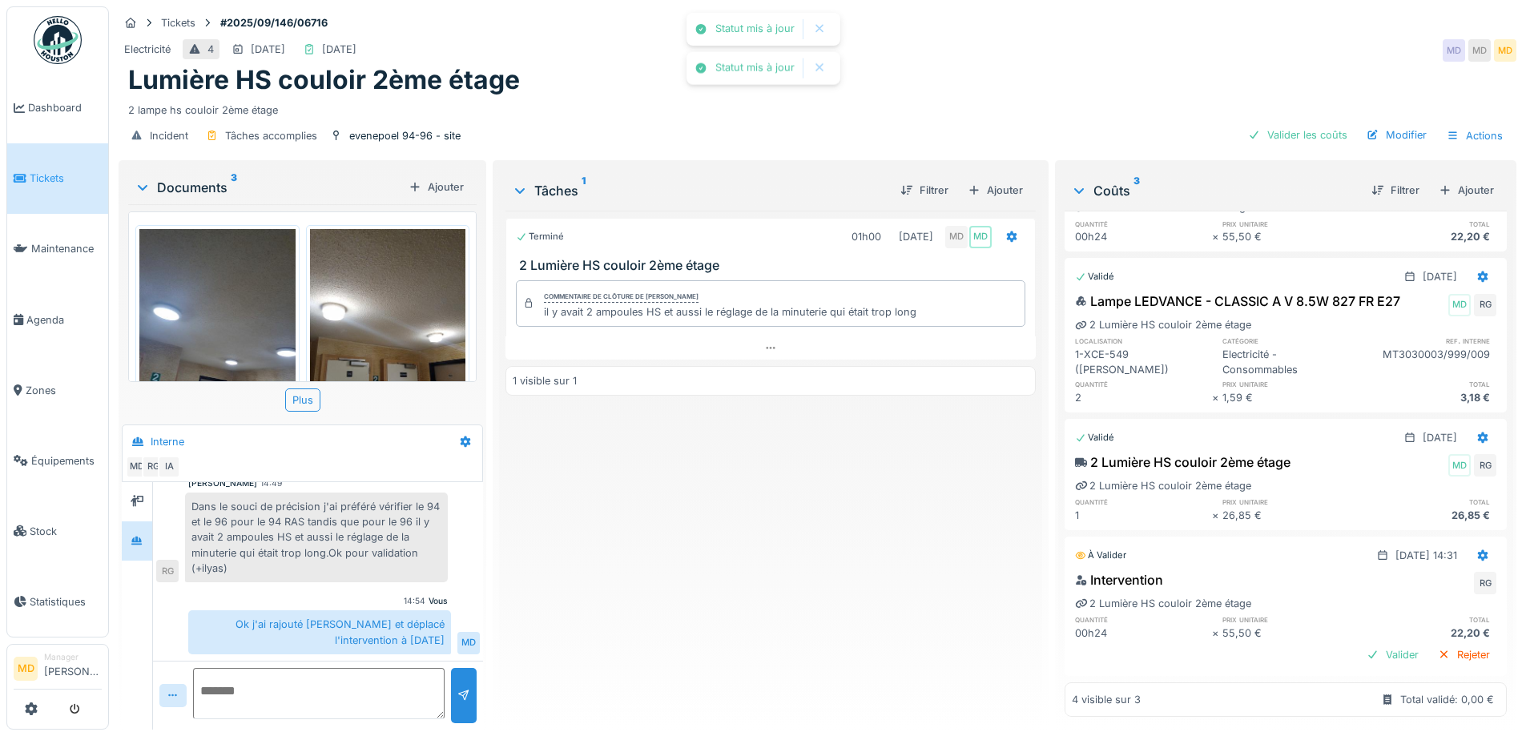
scroll to position [12, 0]
click at [1360, 644] on div "Valider" at bounding box center [1392, 655] width 65 height 22
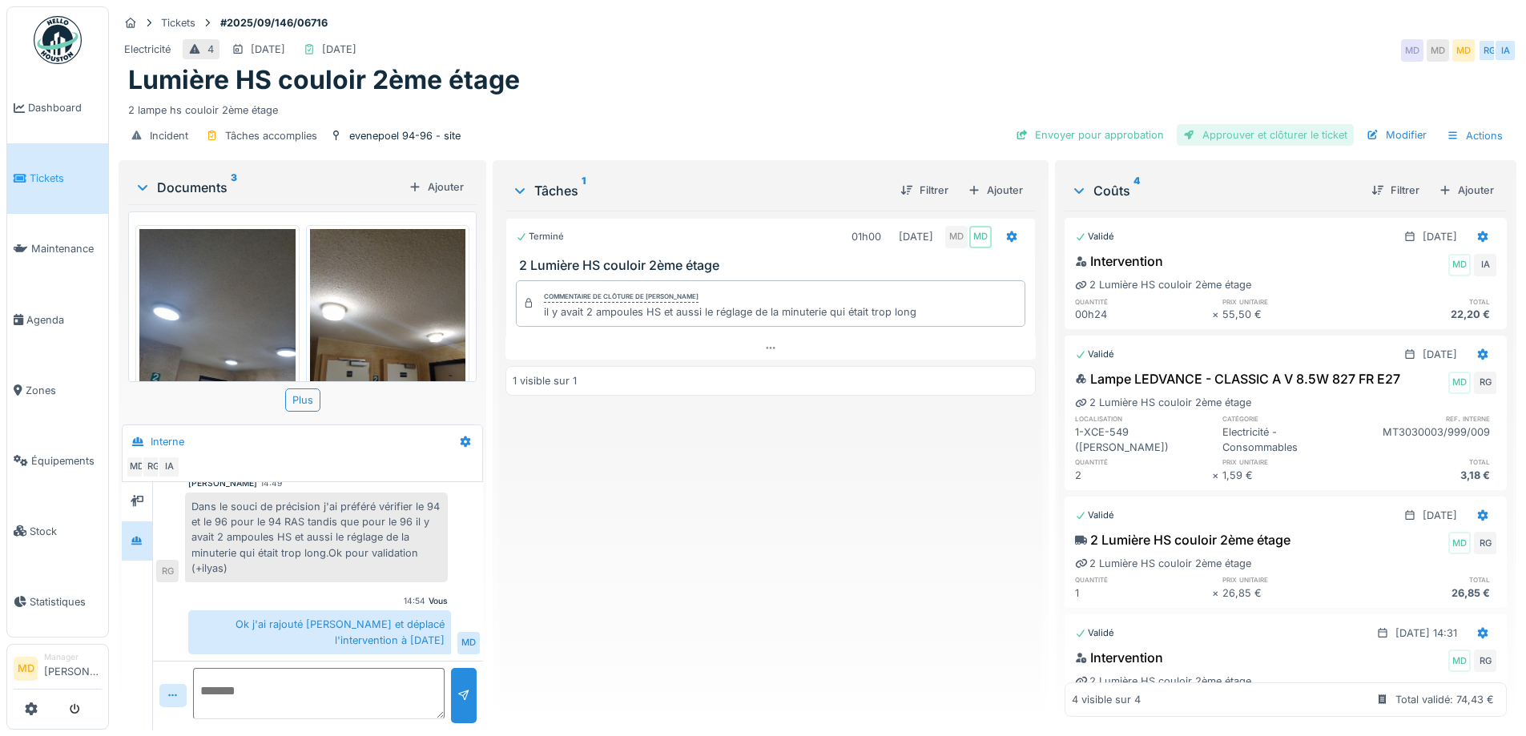
click at [1277, 127] on div "Approuver et clôturer le ticket" at bounding box center [1265, 135] width 177 height 22
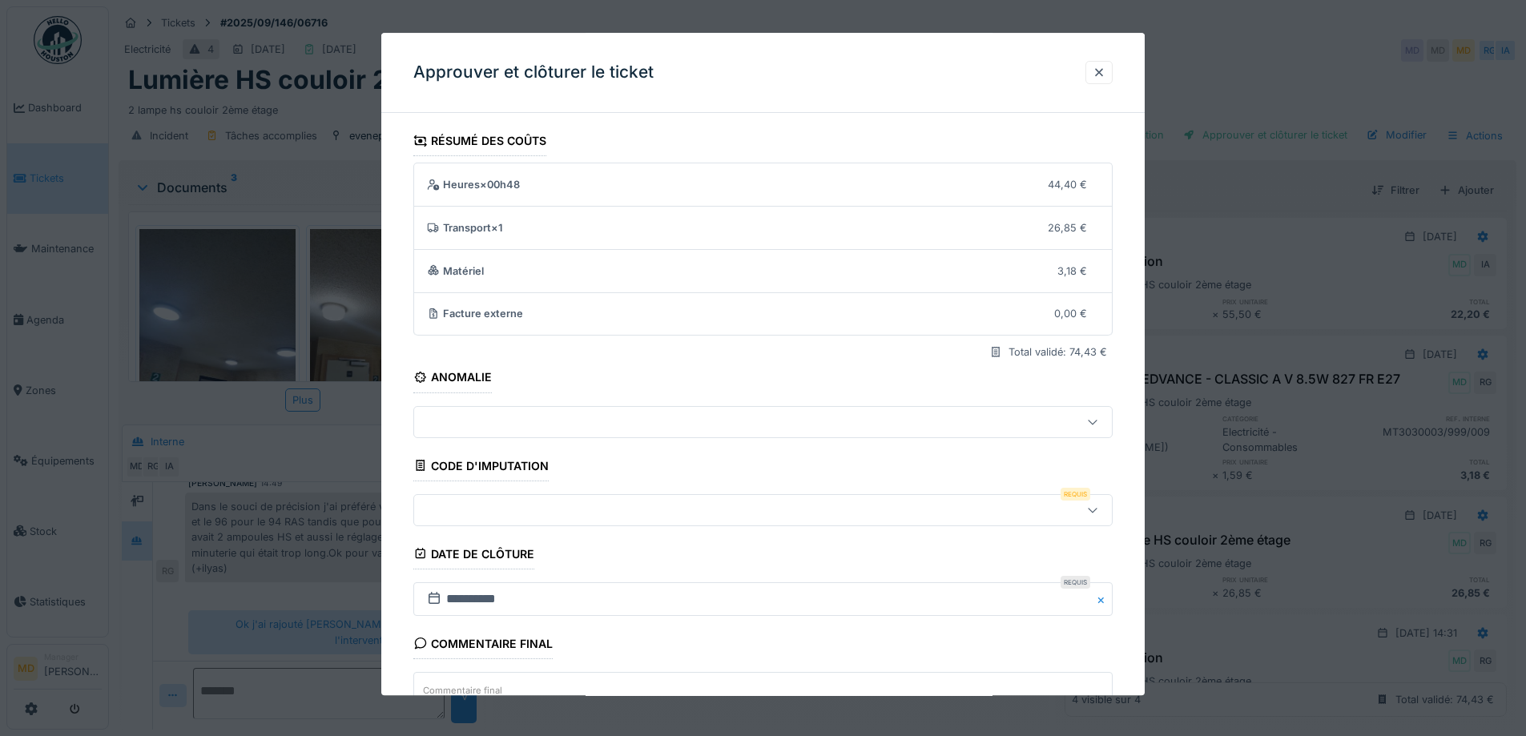
scroll to position [80, 0]
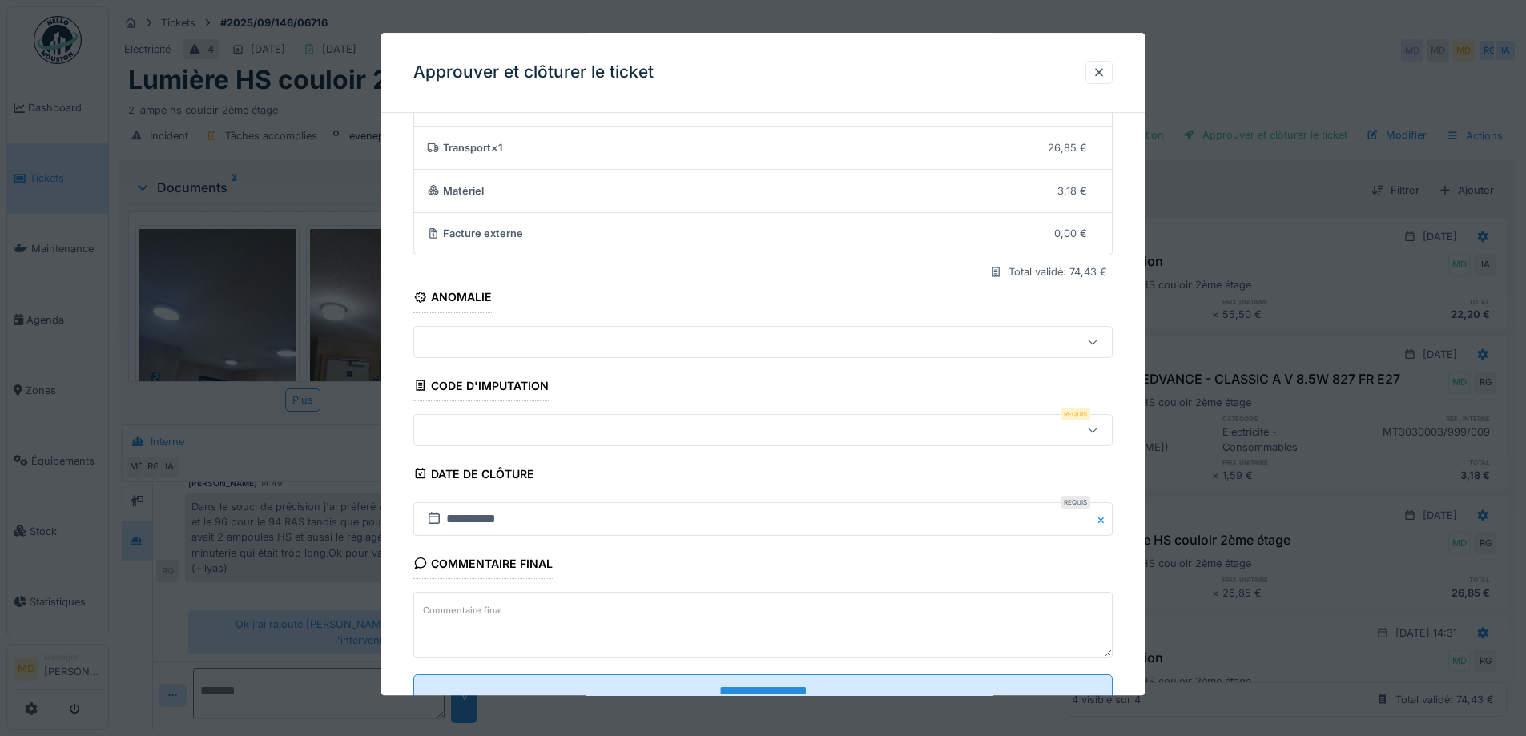
click at [505, 431] on div at bounding box center [721, 430] width 603 height 18
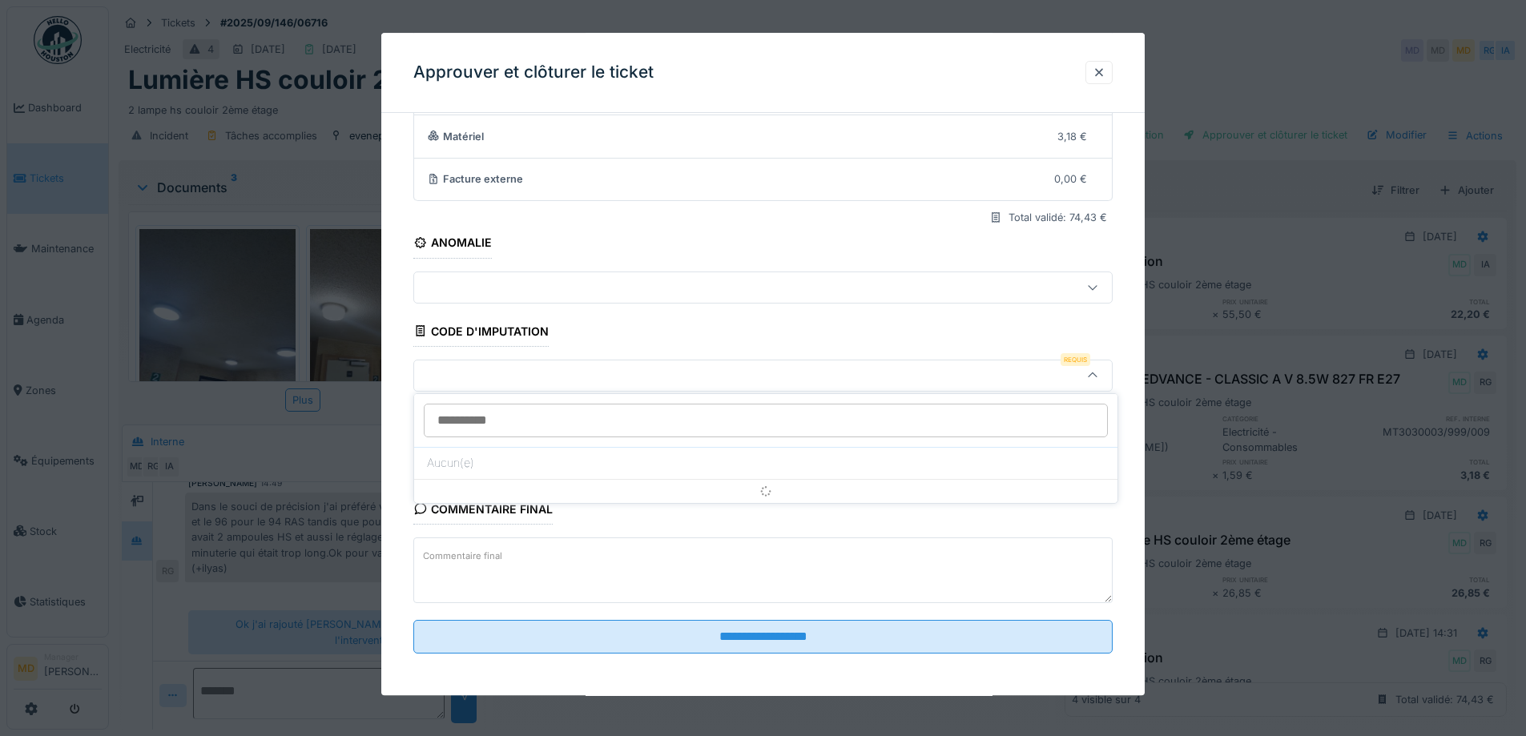
scroll to position [138, 0]
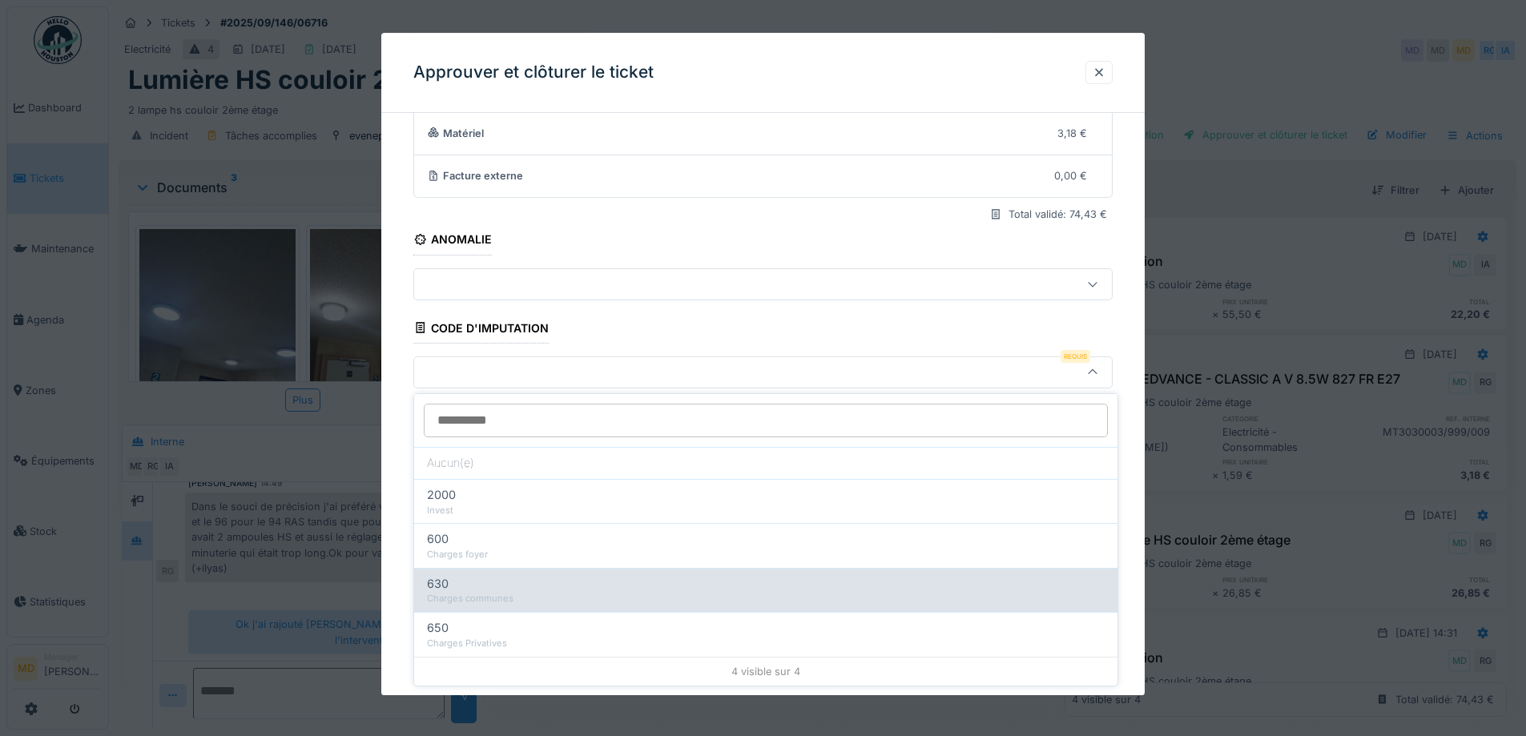
click at [469, 593] on div "Charges communes" at bounding box center [766, 599] width 678 height 14
type input "***"
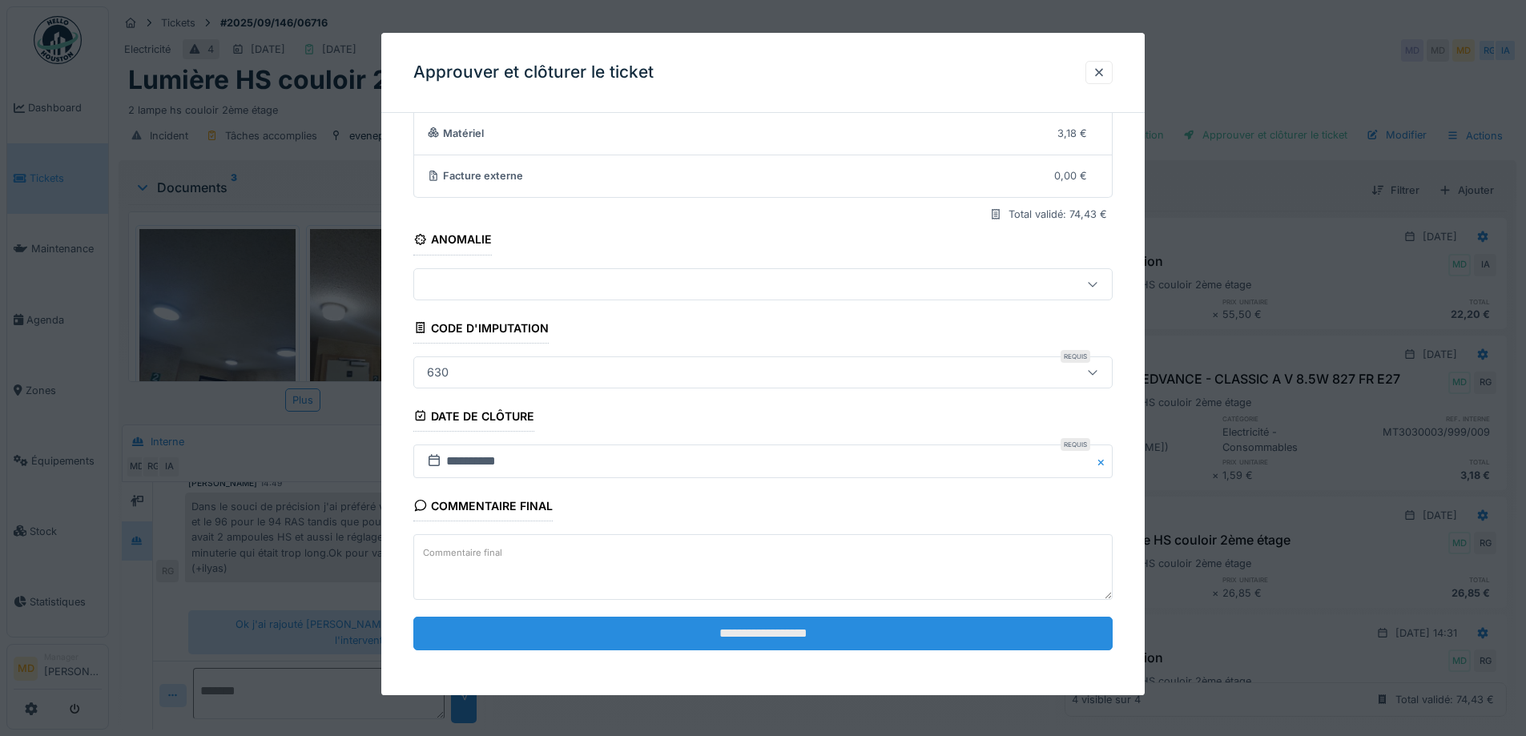
click at [659, 632] on input "**********" at bounding box center [762, 634] width 699 height 34
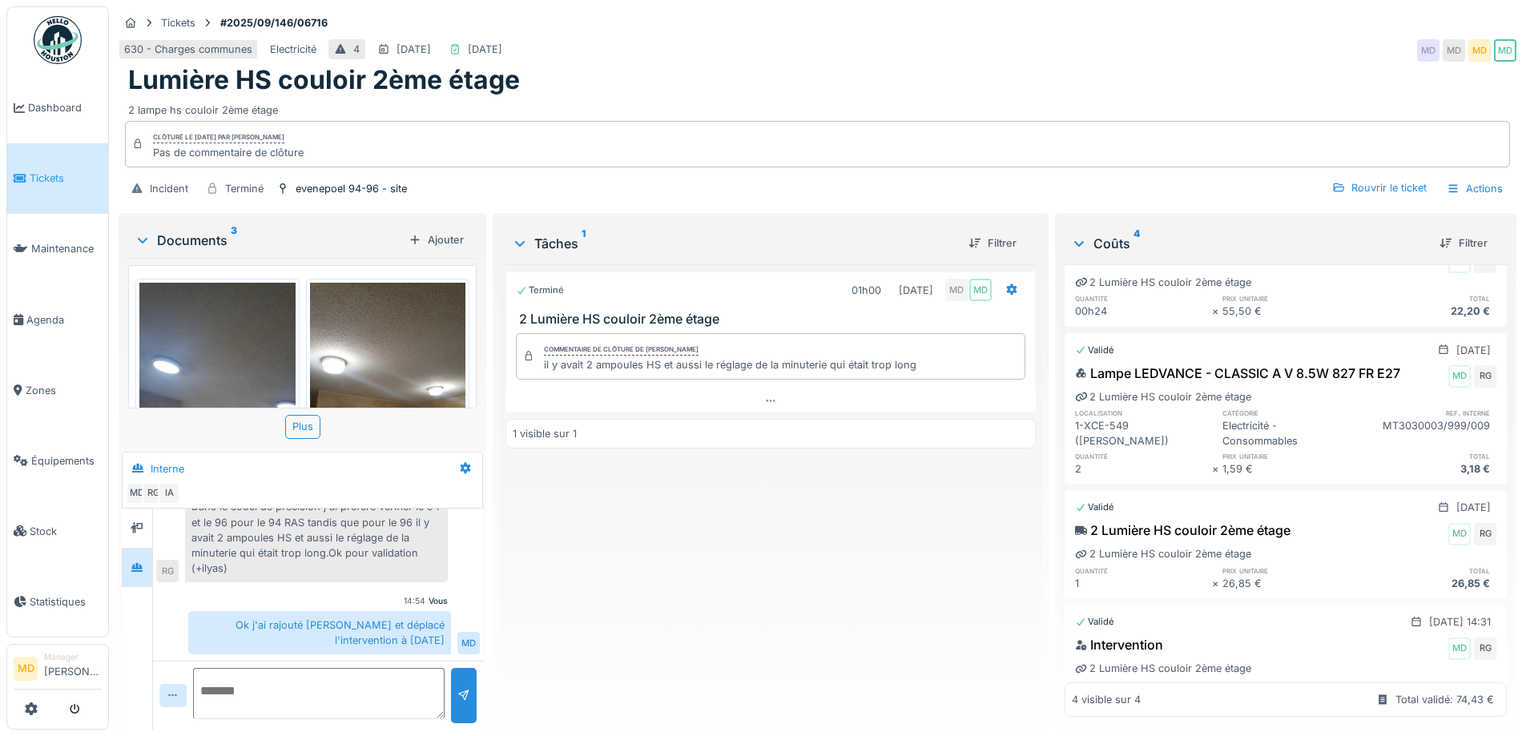
scroll to position [0, 0]
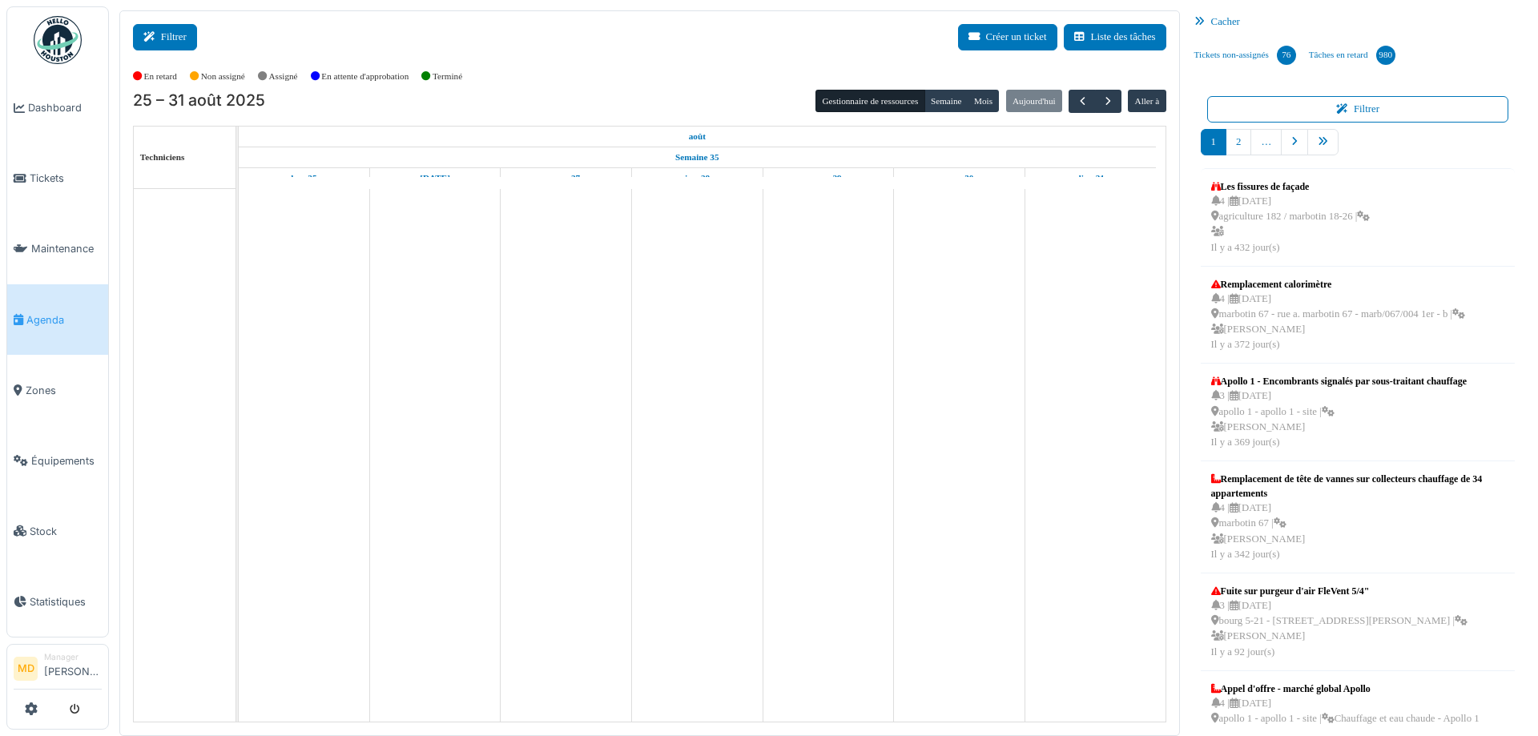
click at [175, 35] on button "Filtrer" at bounding box center [165, 37] width 64 height 26
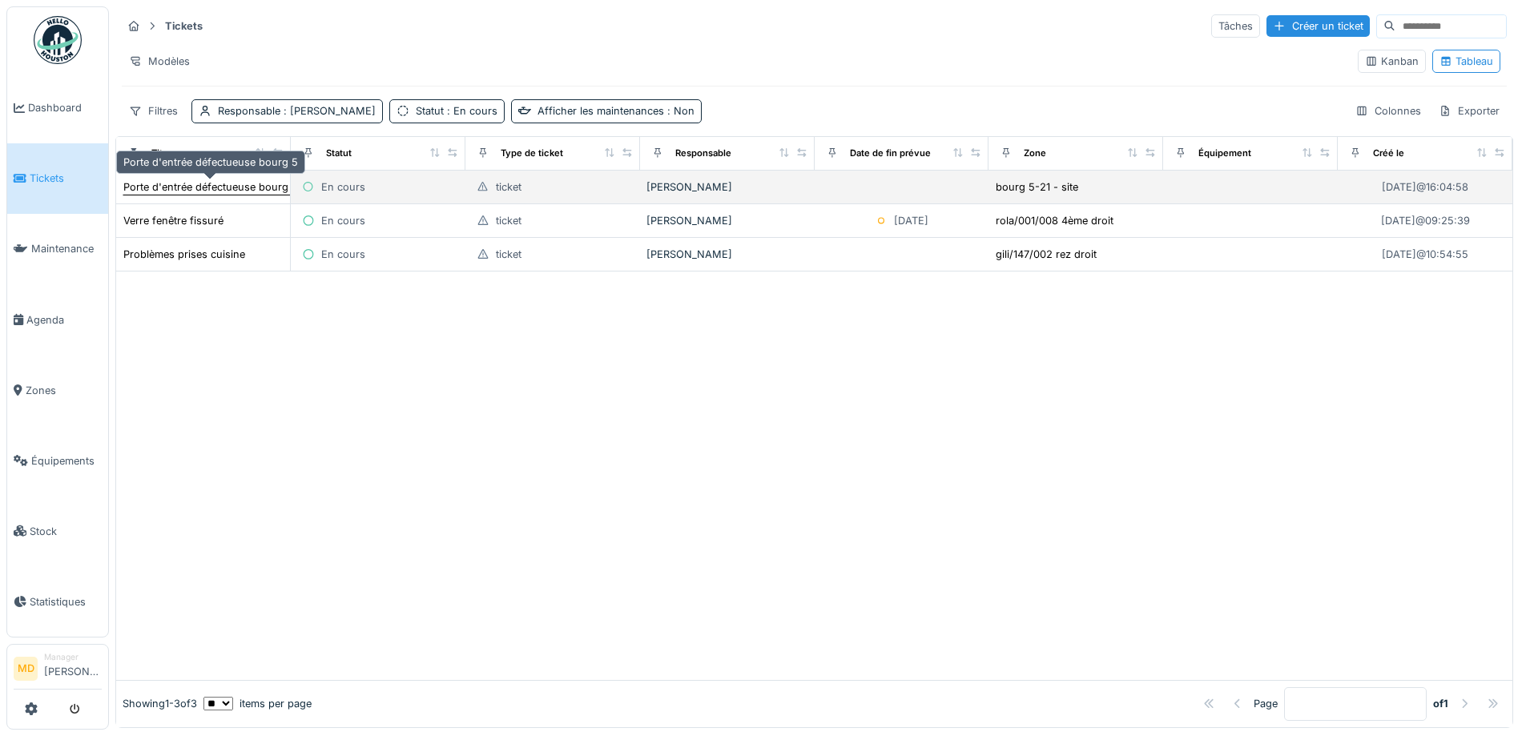
click at [188, 193] on div "Porte d'entrée défectueuse bourg 5" at bounding box center [210, 186] width 175 height 15
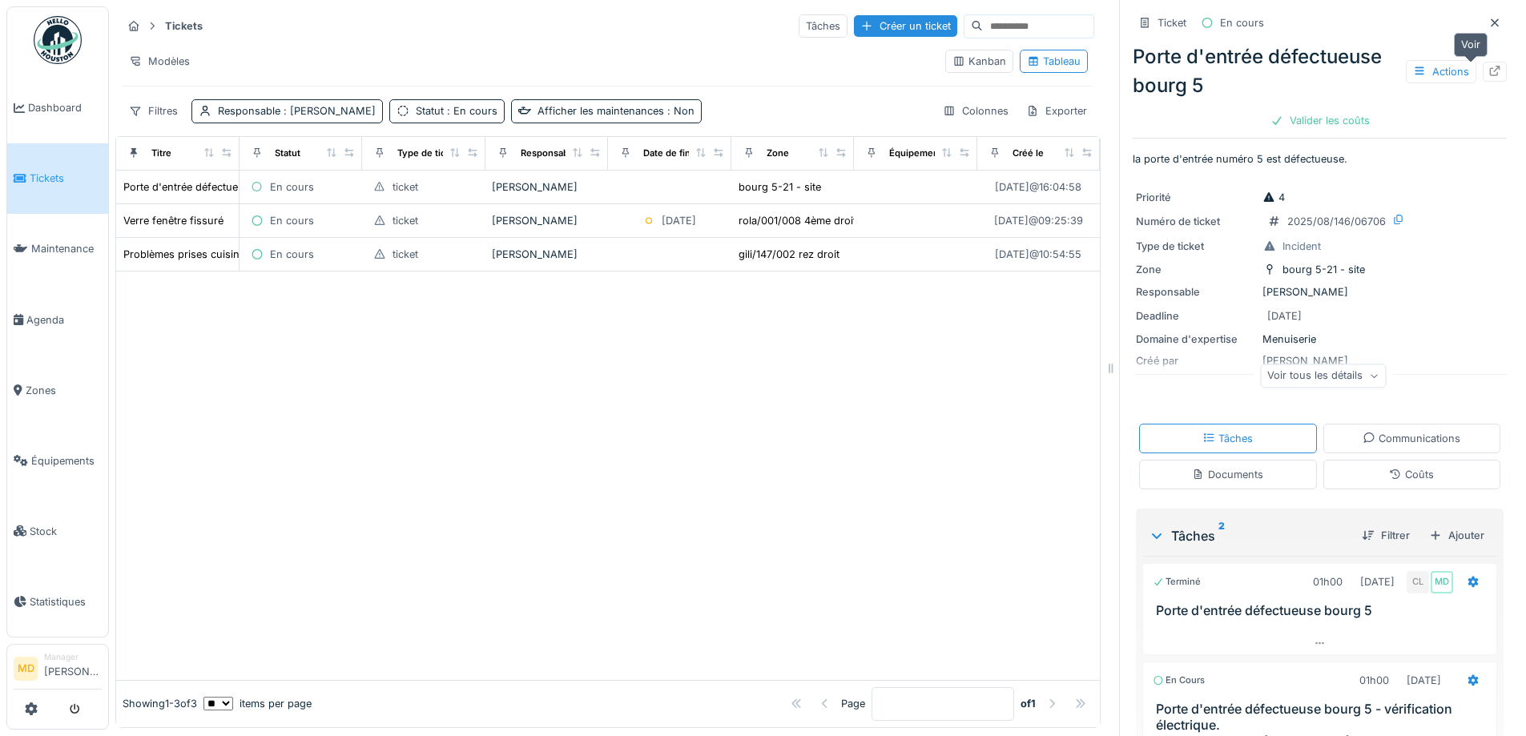
click at [1488, 71] on icon at bounding box center [1494, 71] width 13 height 10
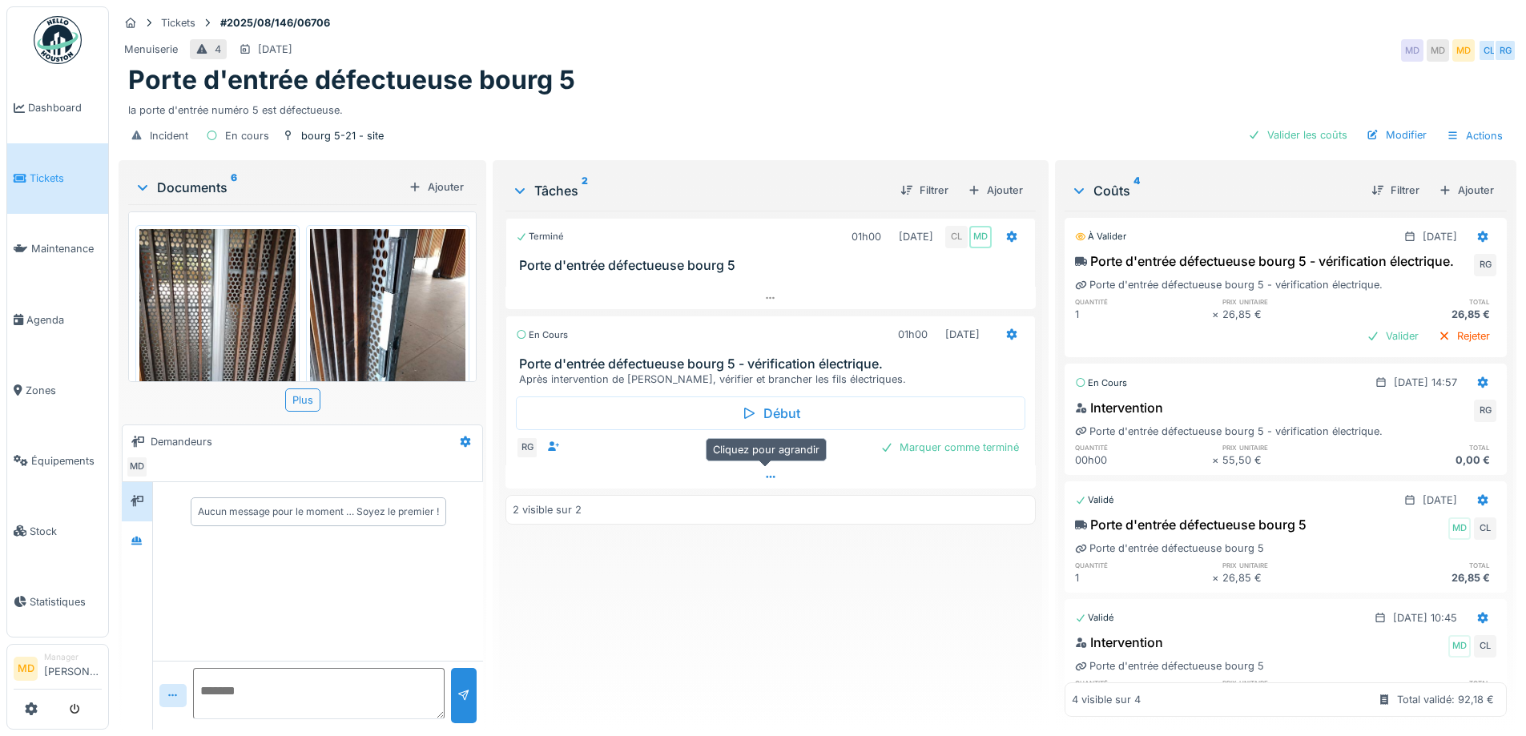
click at [766, 480] on icon at bounding box center [770, 477] width 13 height 10
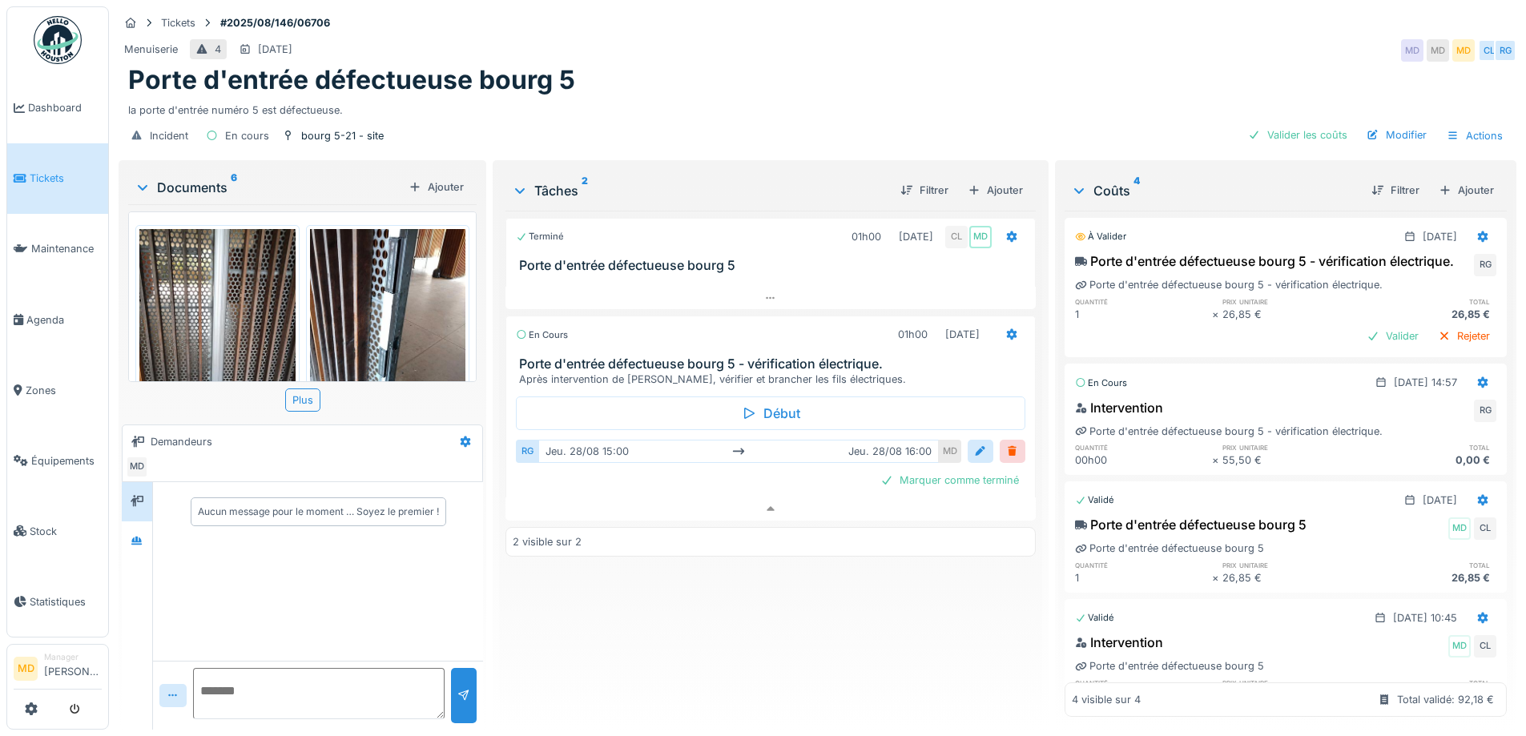
scroll to position [78, 0]
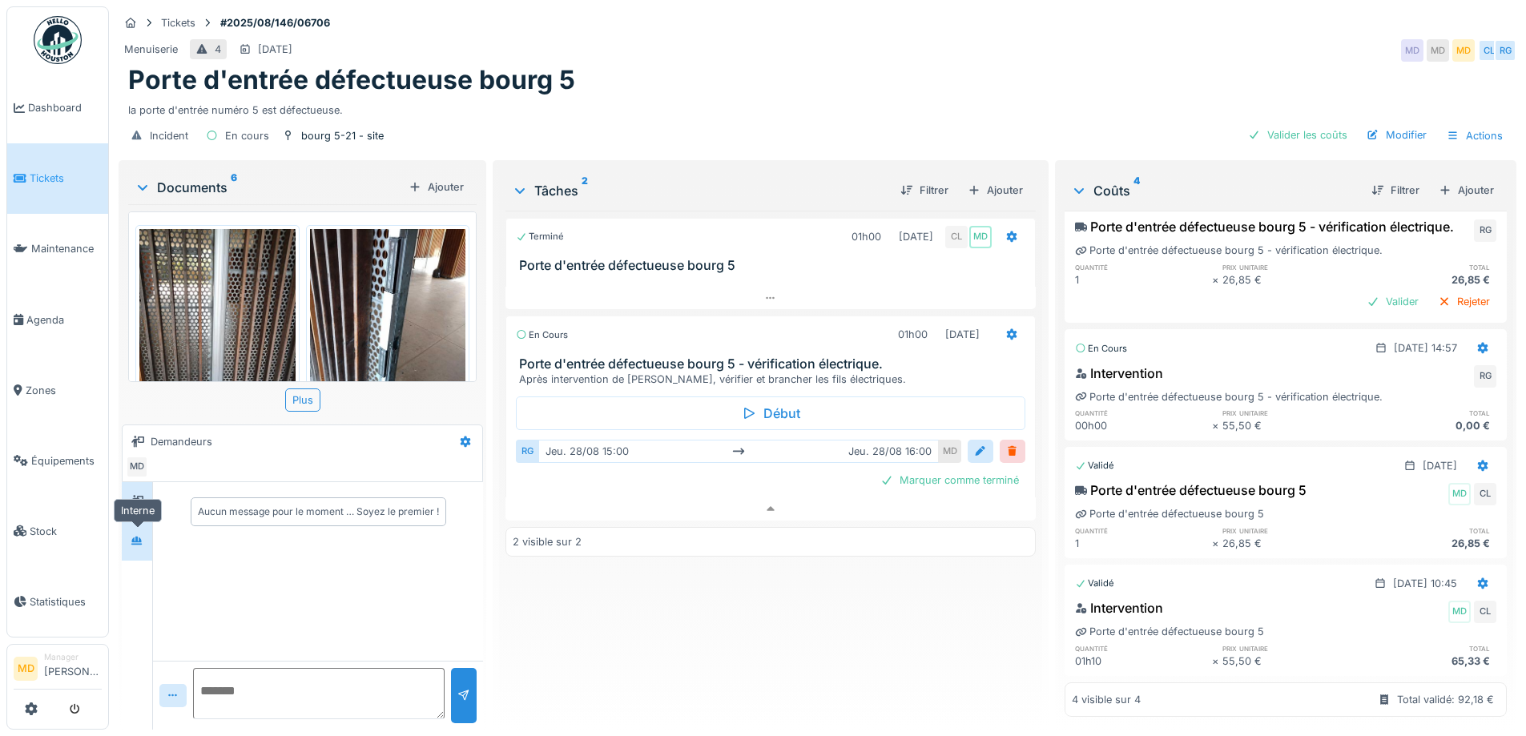
click at [143, 533] on div at bounding box center [137, 540] width 13 height 15
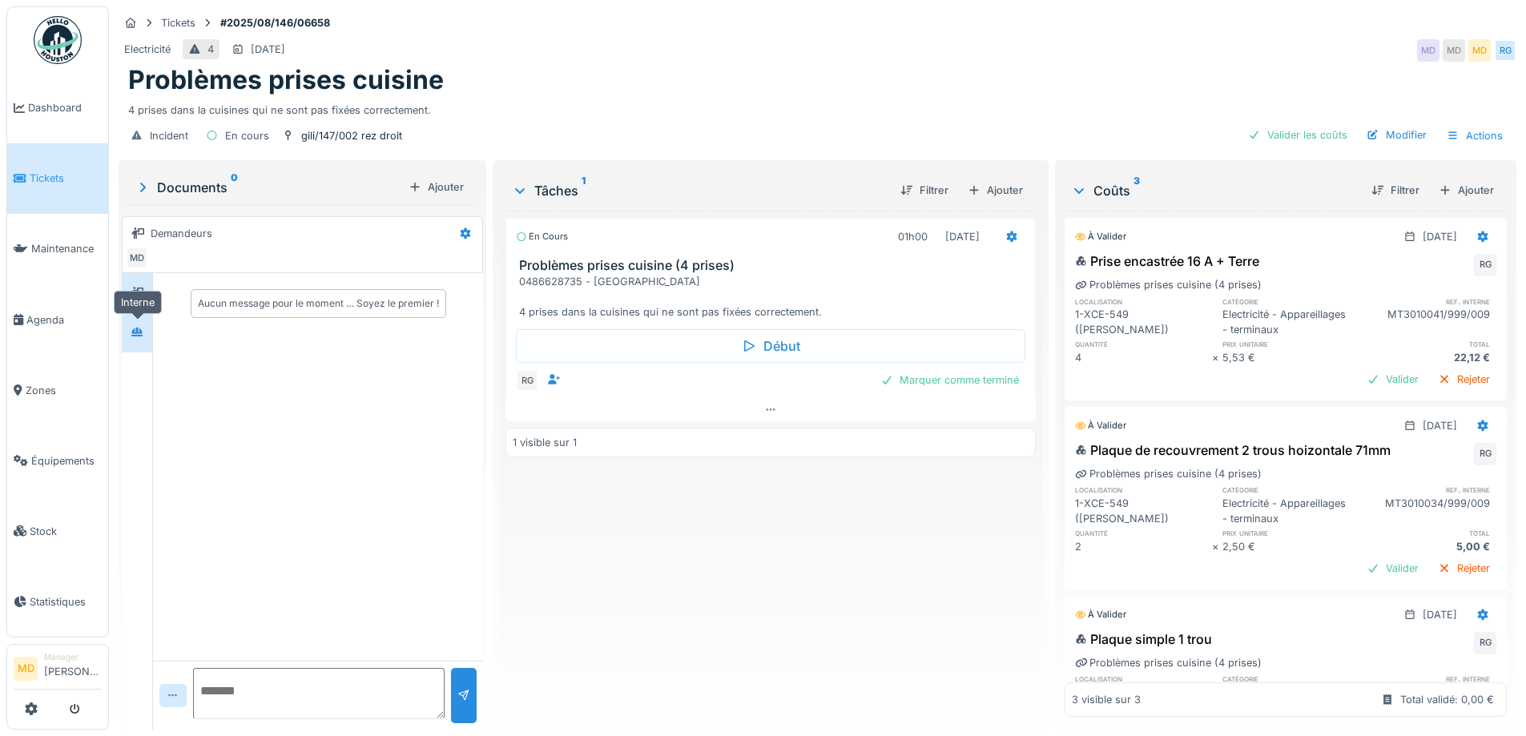
click at [146, 333] on div at bounding box center [137, 332] width 24 height 20
click at [146, 294] on div at bounding box center [137, 293] width 24 height 20
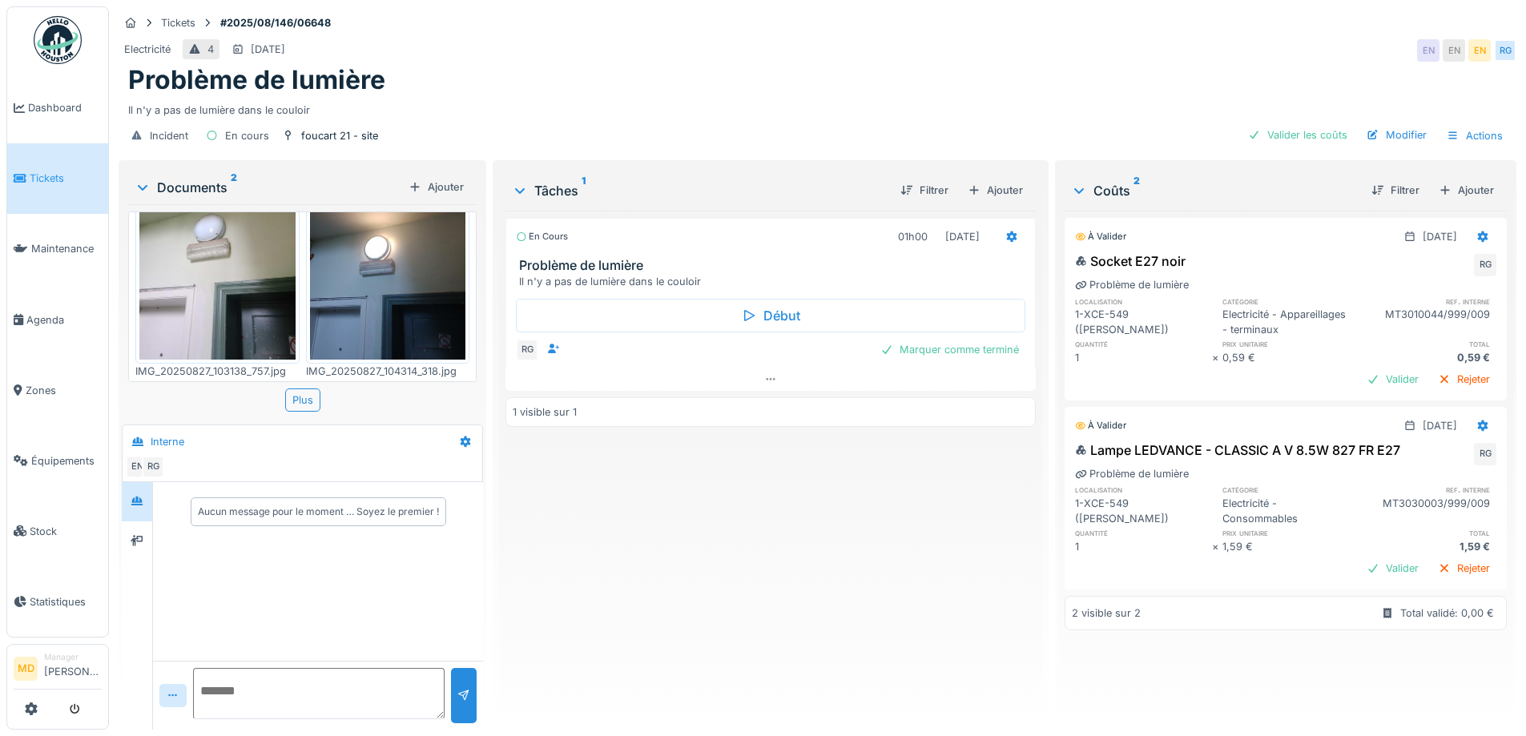
scroll to position [12, 0]
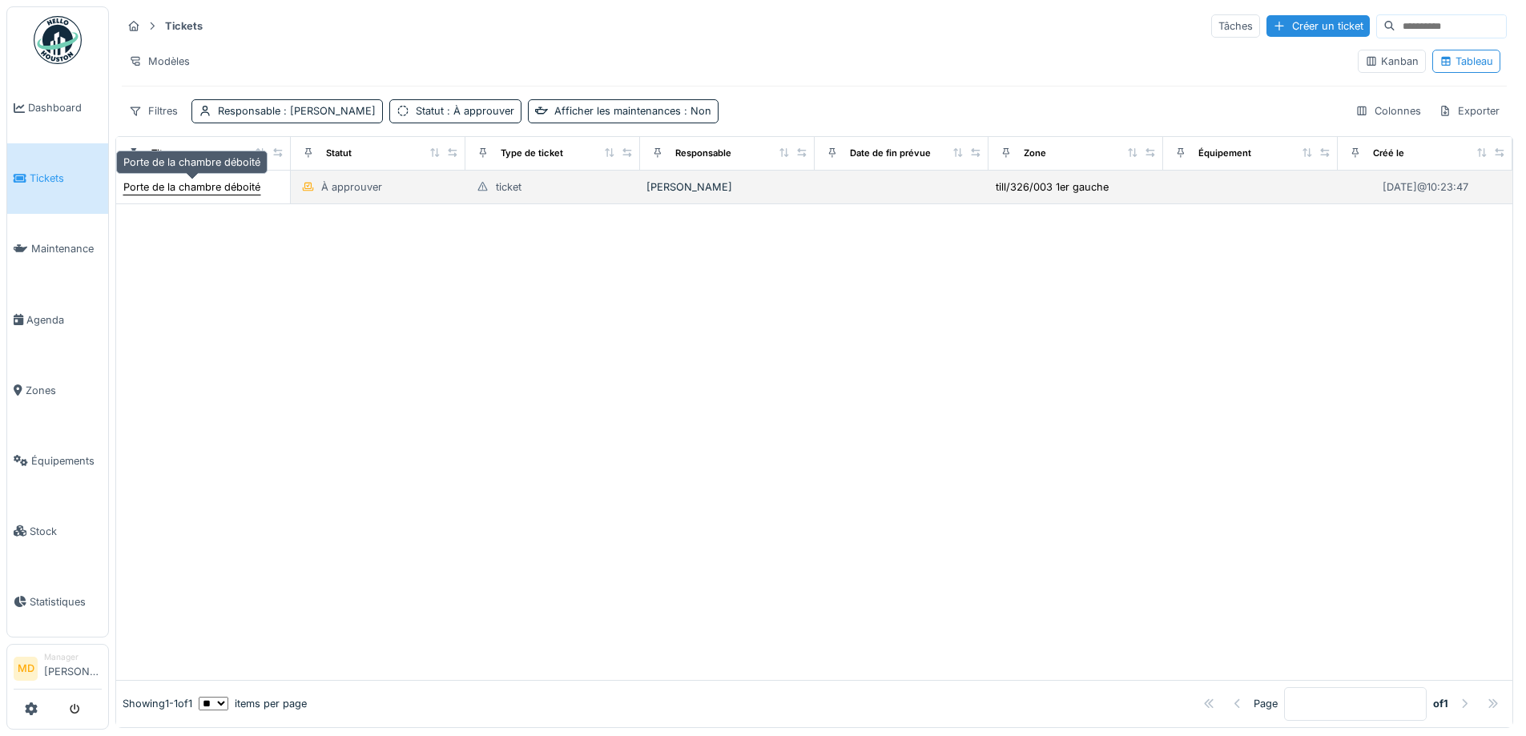
click at [243, 183] on div "Porte de la chambre déboité" at bounding box center [191, 186] width 137 height 15
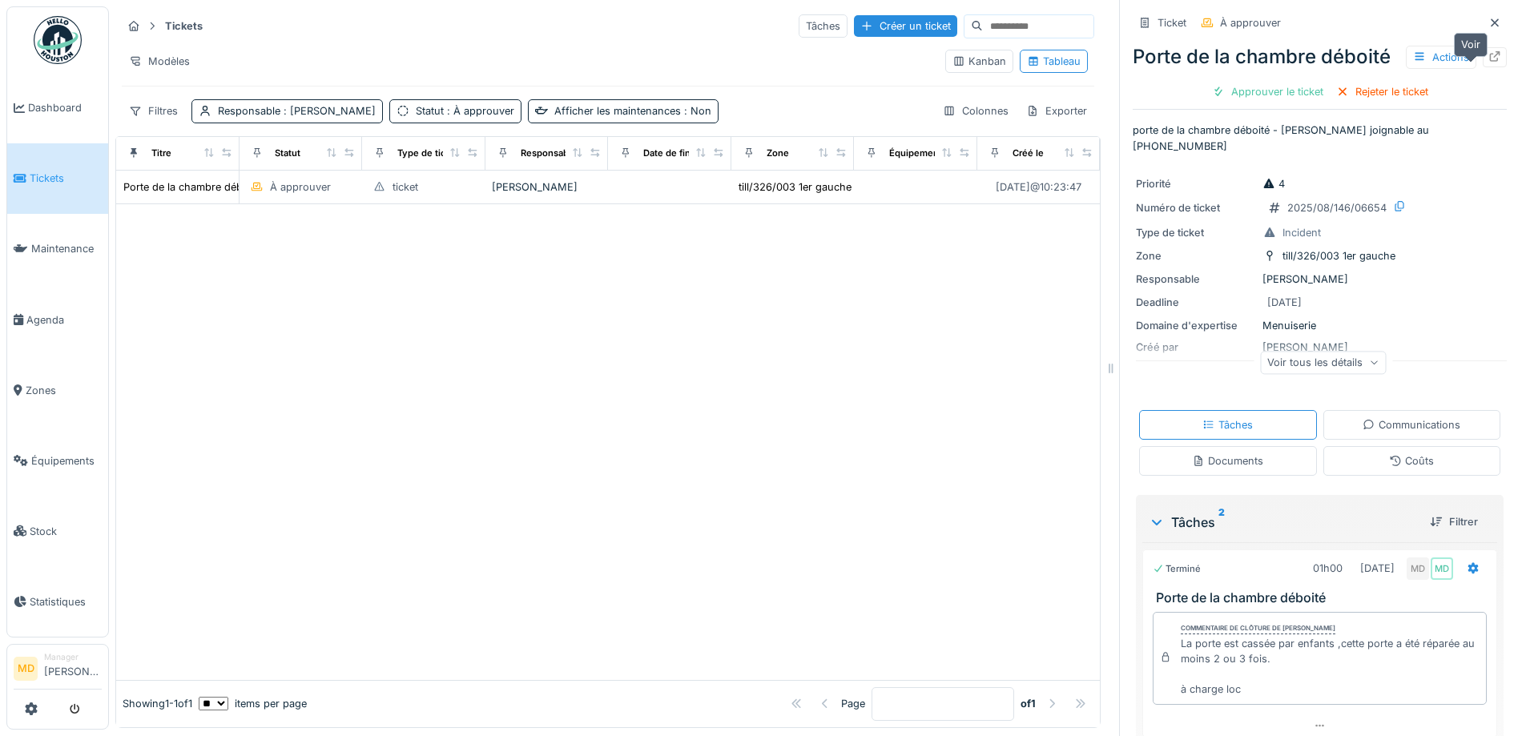
click at [1482, 67] on div at bounding box center [1494, 57] width 24 height 20
click at [53, 101] on span "Dashboard" at bounding box center [65, 107] width 74 height 15
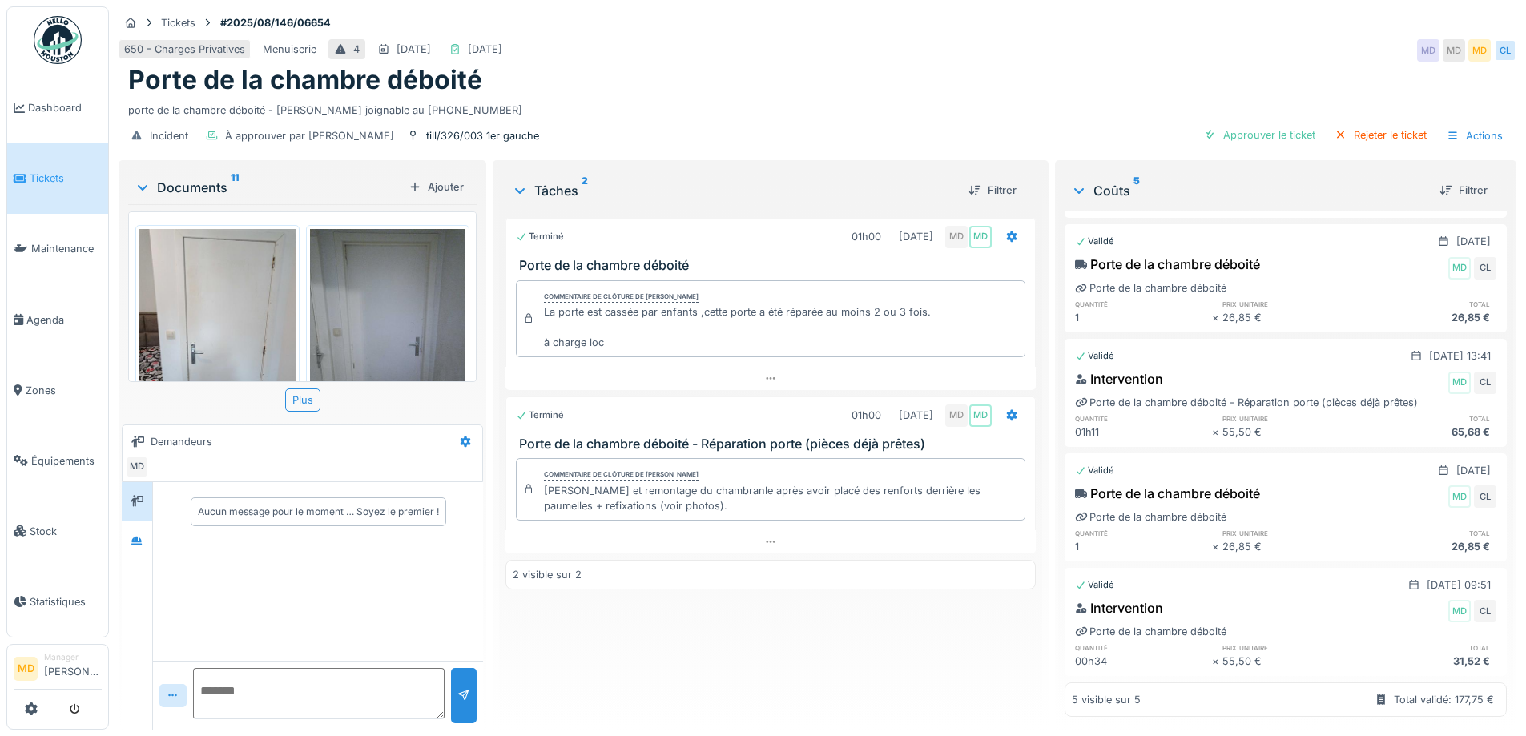
scroll to position [132, 0]
click at [149, 531] on div at bounding box center [137, 541] width 24 height 20
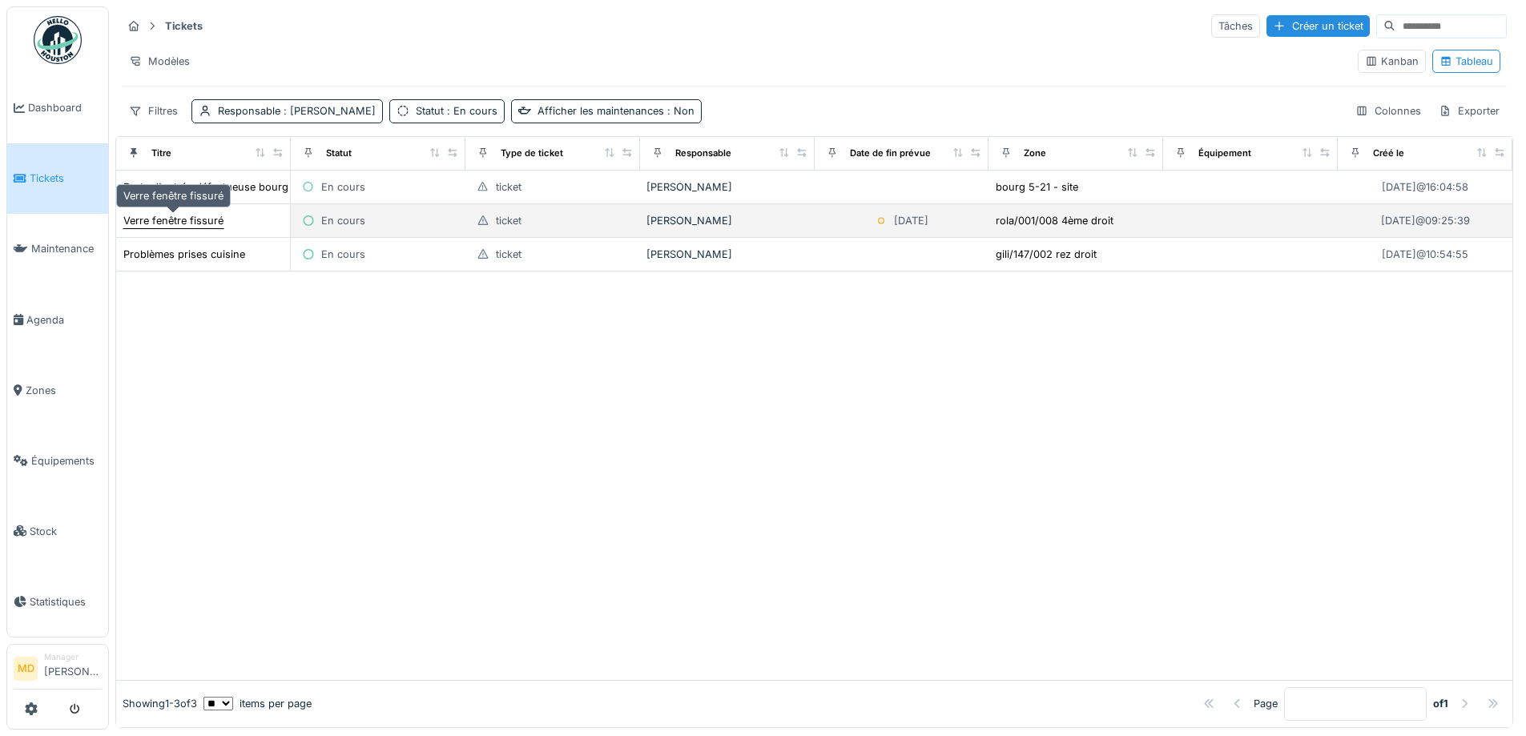
click at [219, 227] on div "Verre fenêtre fissuré" at bounding box center [173, 220] width 100 height 15
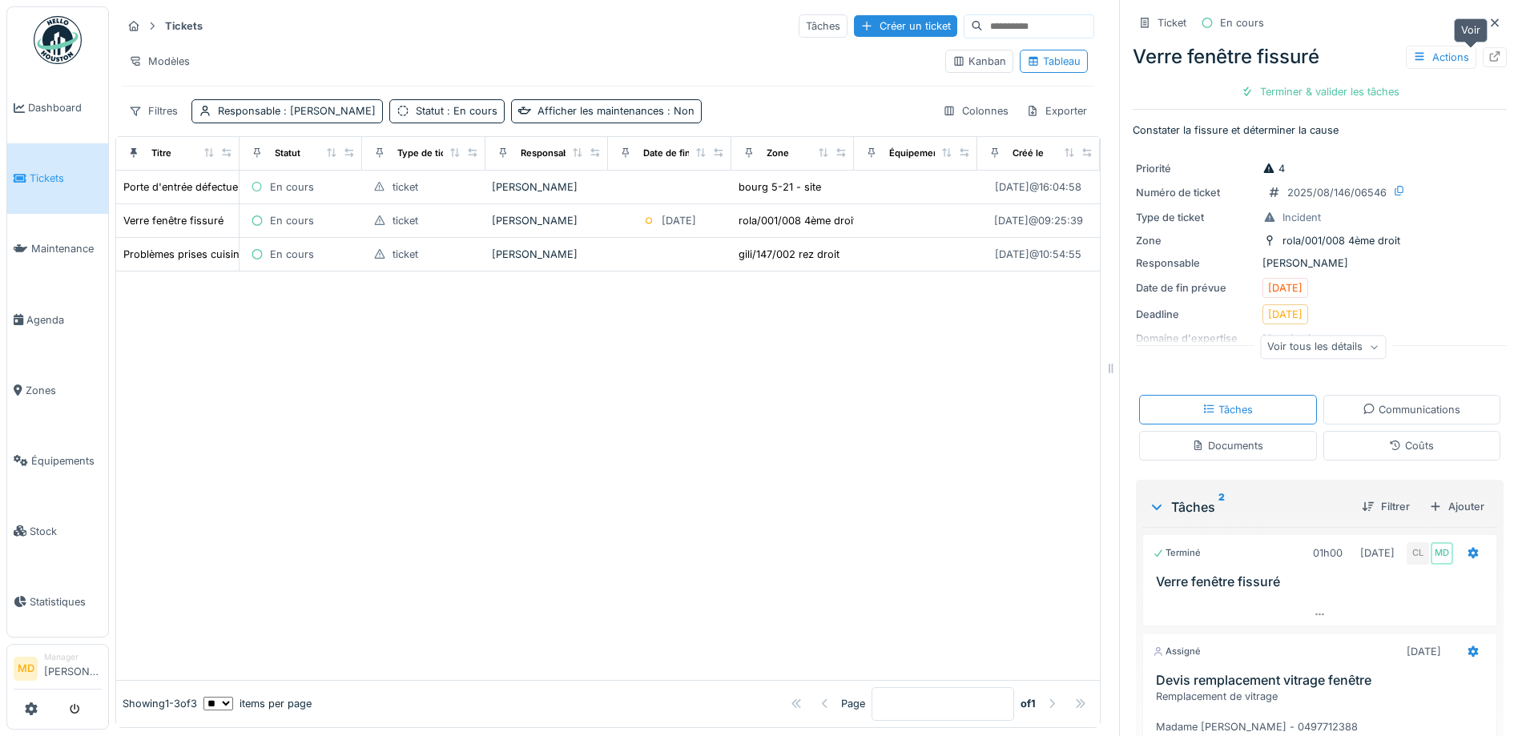
click at [1488, 59] on icon at bounding box center [1494, 56] width 13 height 10
click at [276, 115] on div "Responsable : Mouad Dakir" at bounding box center [297, 110] width 158 height 15
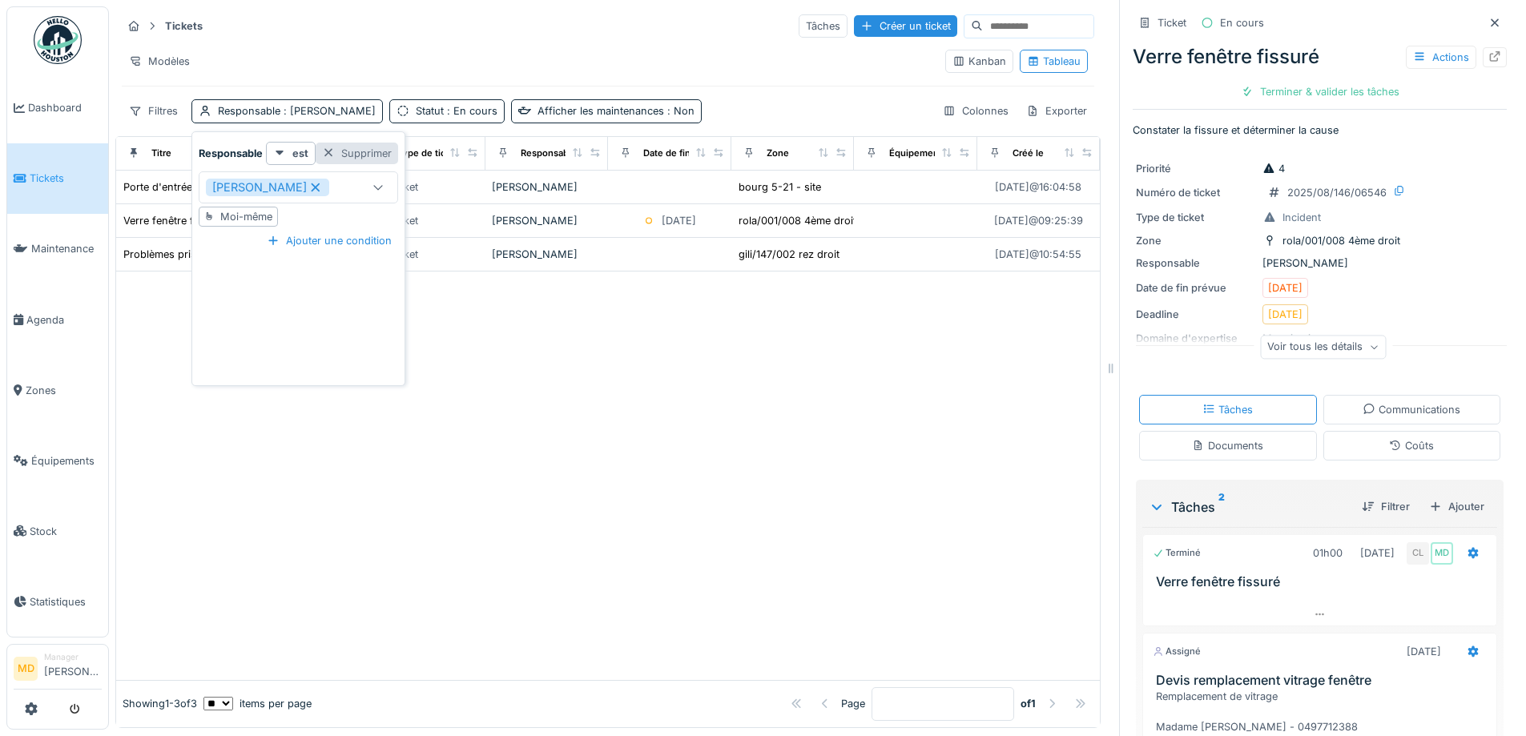
click at [345, 148] on div "Supprimer" at bounding box center [357, 154] width 82 height 22
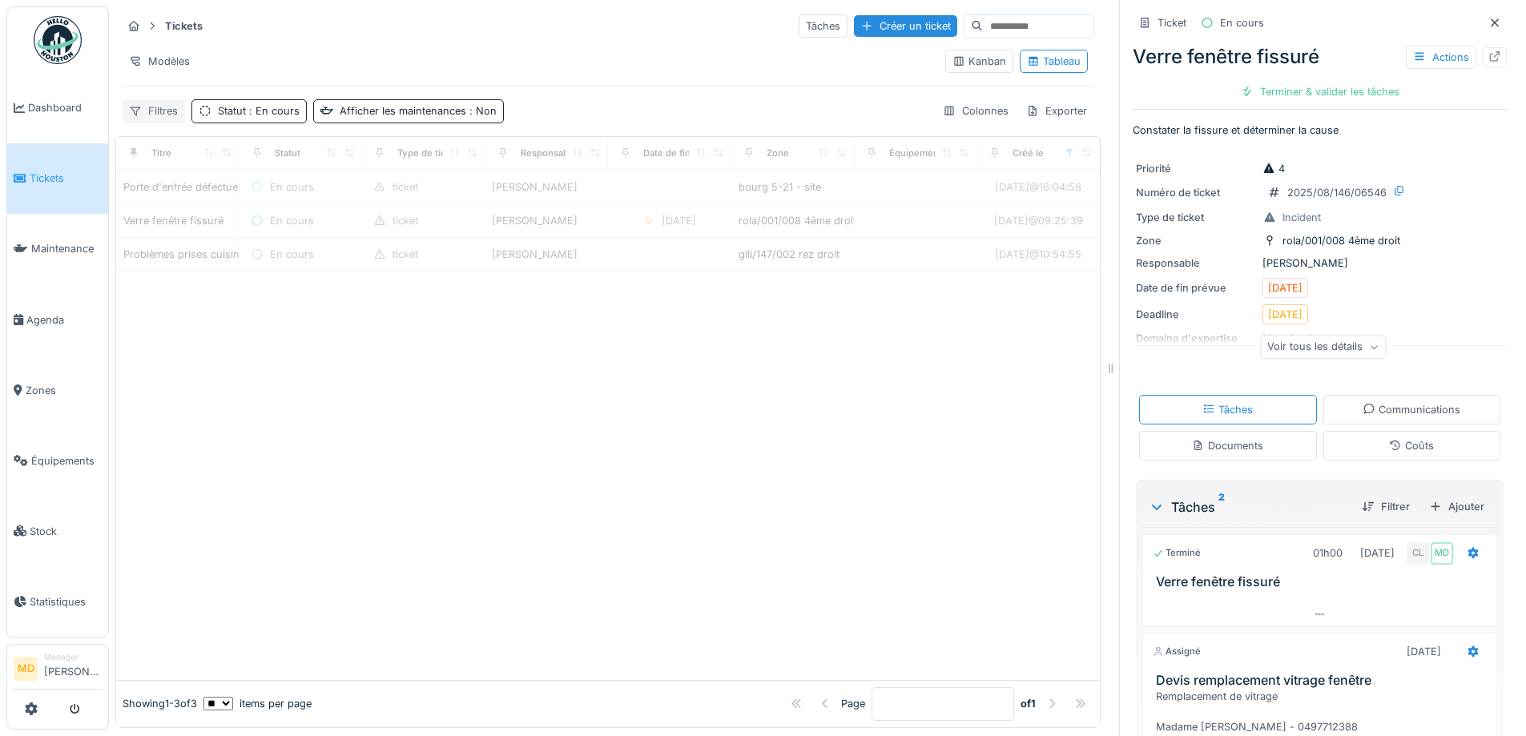
click at [151, 107] on div "Filtres" at bounding box center [153, 110] width 63 height 23
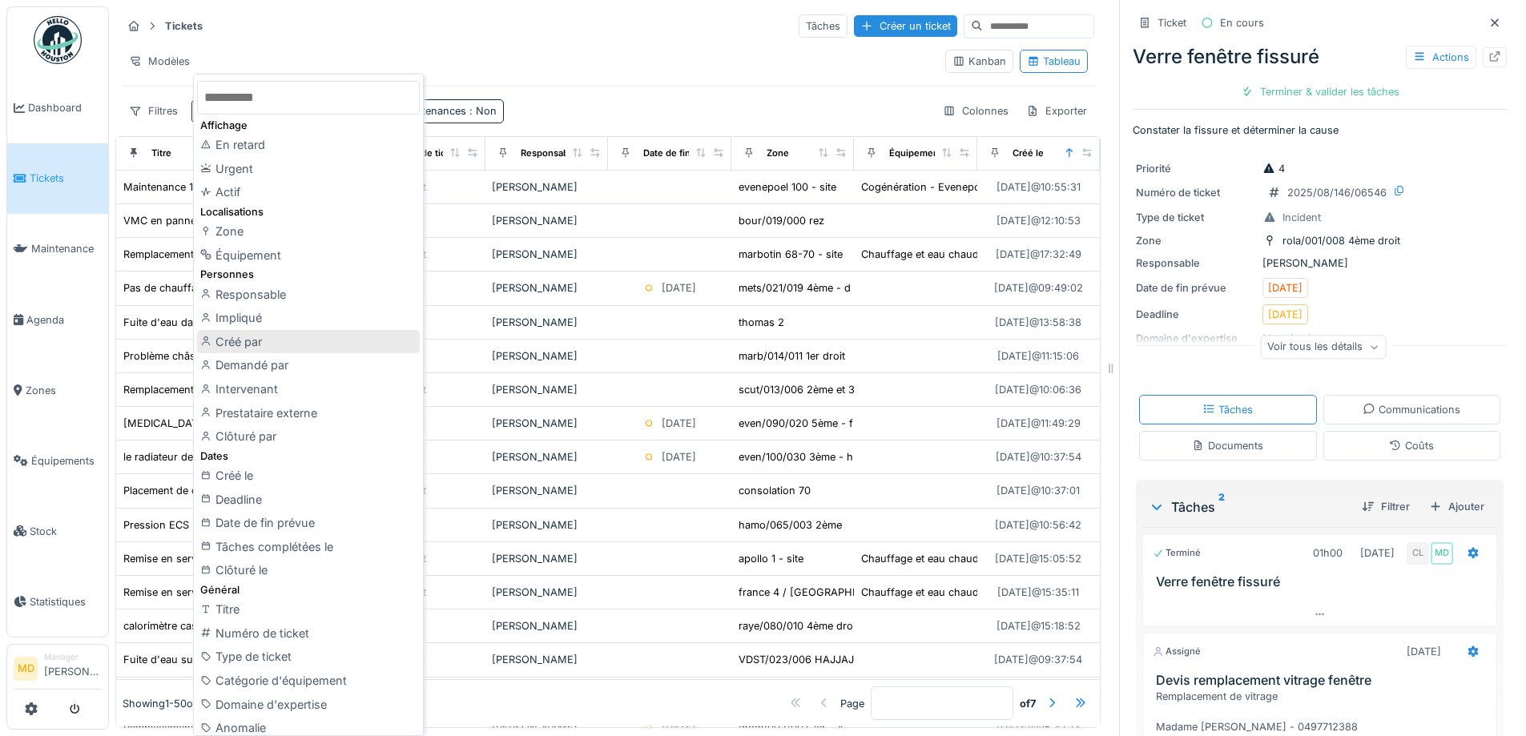
click at [255, 338] on div "Créé par" at bounding box center [308, 342] width 223 height 24
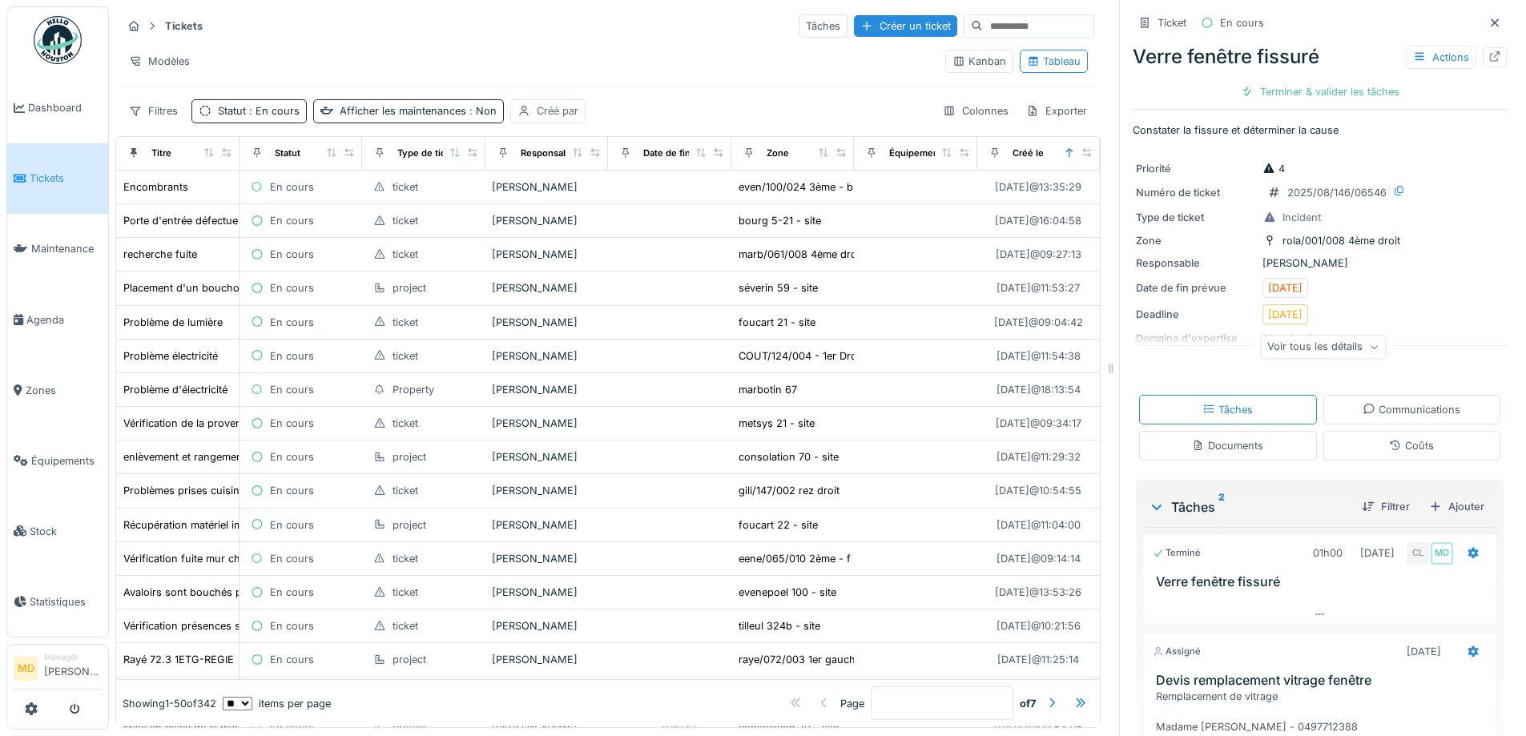
click at [552, 106] on div "Créé par" at bounding box center [558, 110] width 42 height 15
click at [559, 215] on div "Moi-même" at bounding box center [560, 216] width 52 height 15
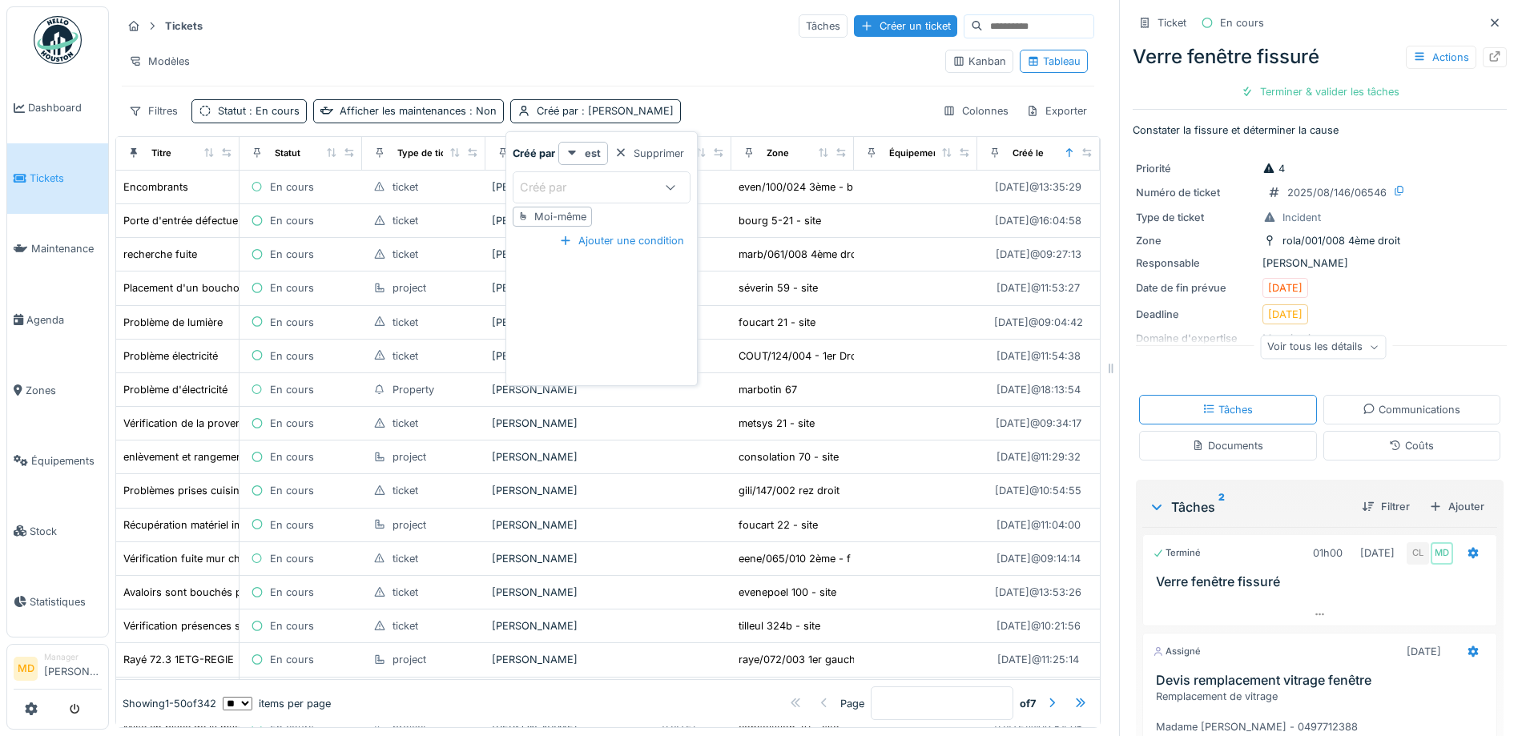
type input "*****"
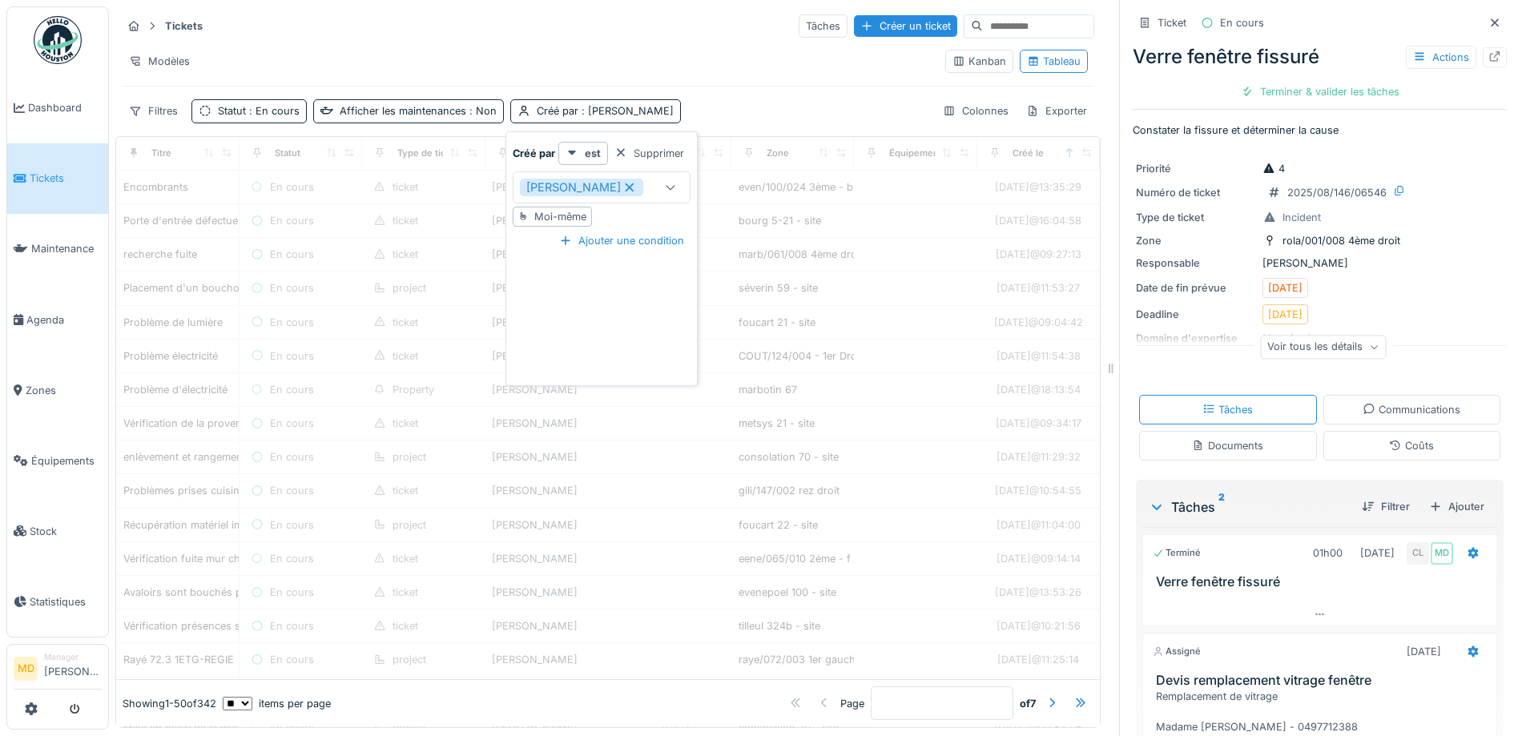
click at [750, 99] on div "Filtres Statut : En cours Afficher les maintenances : Non Créé par : Mouad Daki…" at bounding box center [608, 110] width 972 height 23
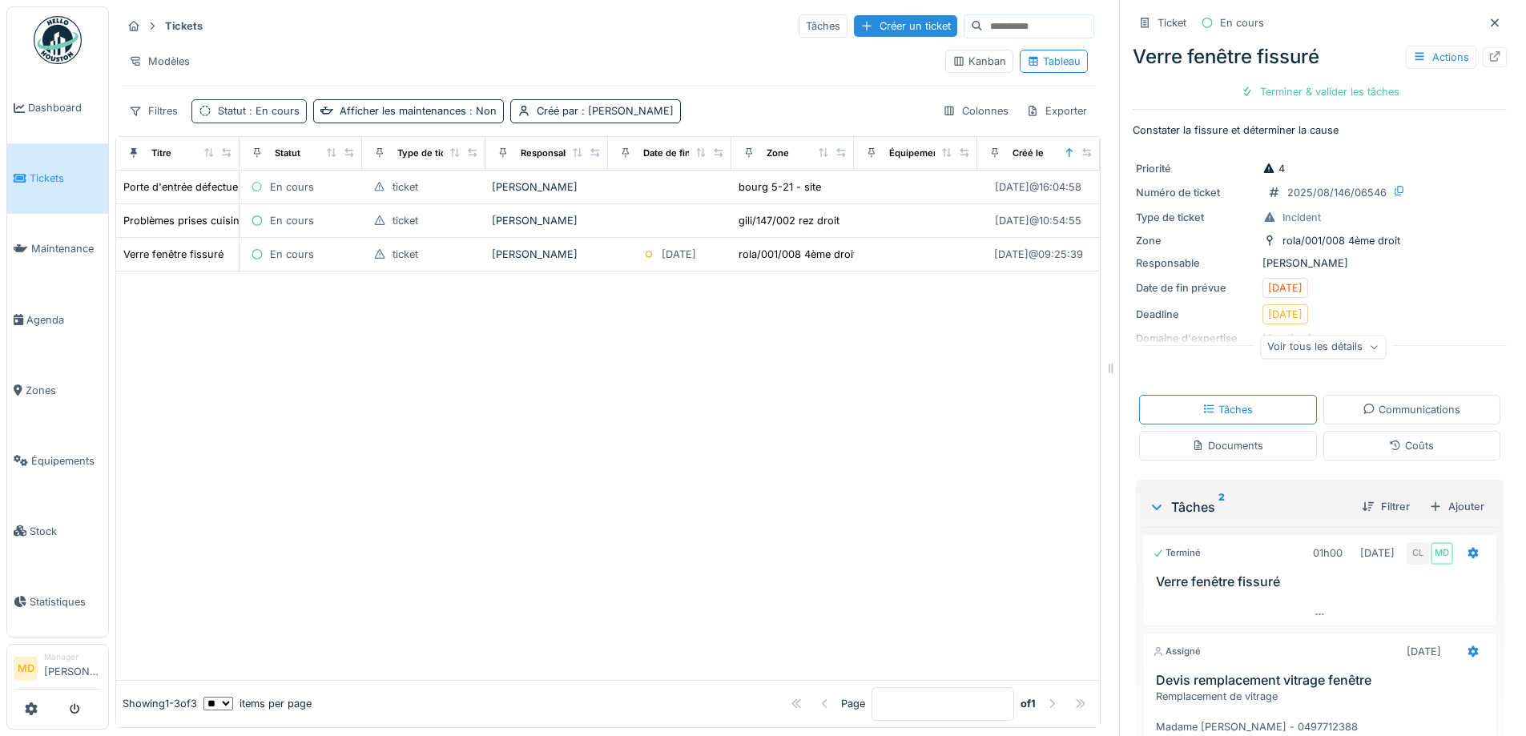
click at [251, 114] on span ": En cours" at bounding box center [273, 111] width 54 height 12
click at [328, 148] on div "Supprimer" at bounding box center [323, 154] width 82 height 22
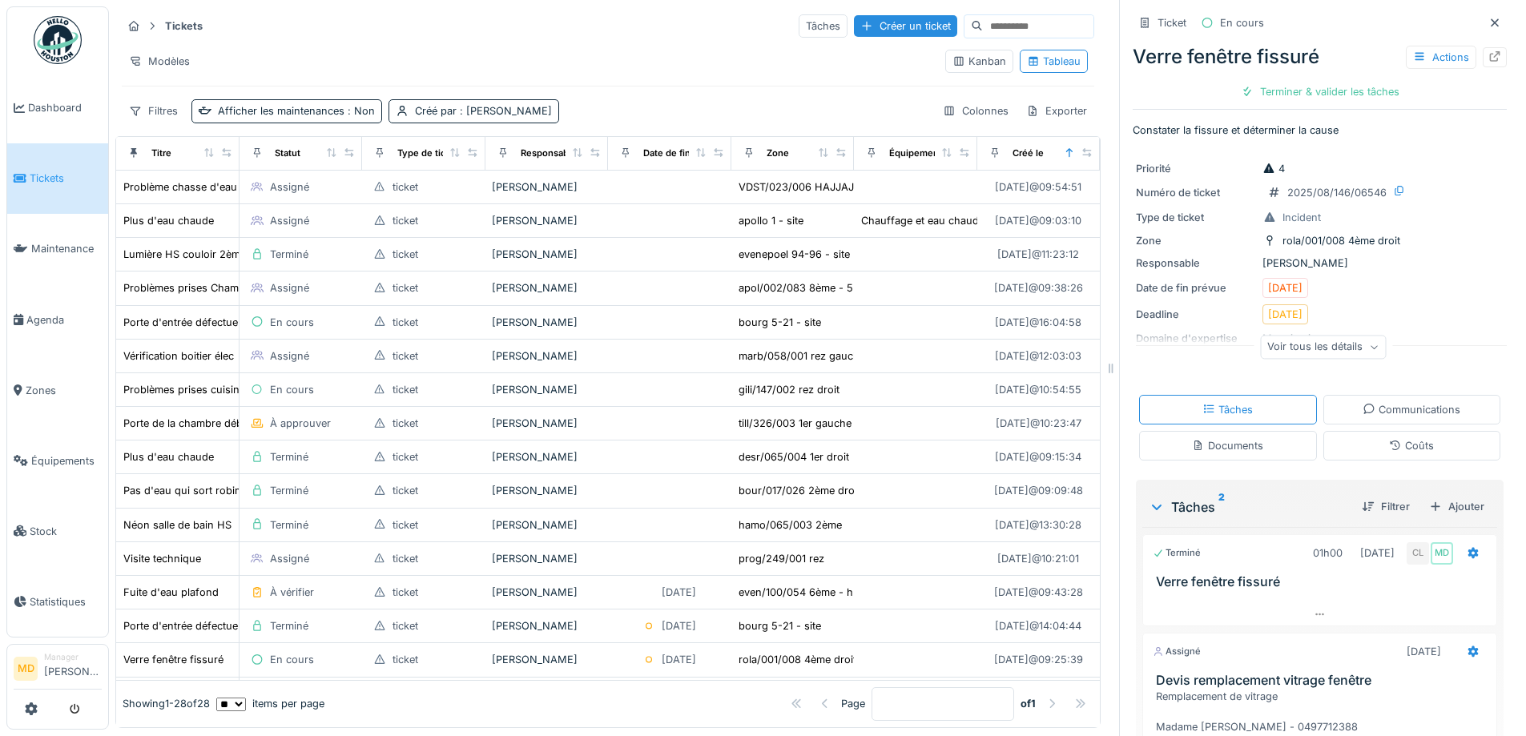
click at [617, 107] on div "Filtres Afficher les maintenances : Non Créé par : Mouad Dakir Colonnes Exporter" at bounding box center [608, 110] width 972 height 23
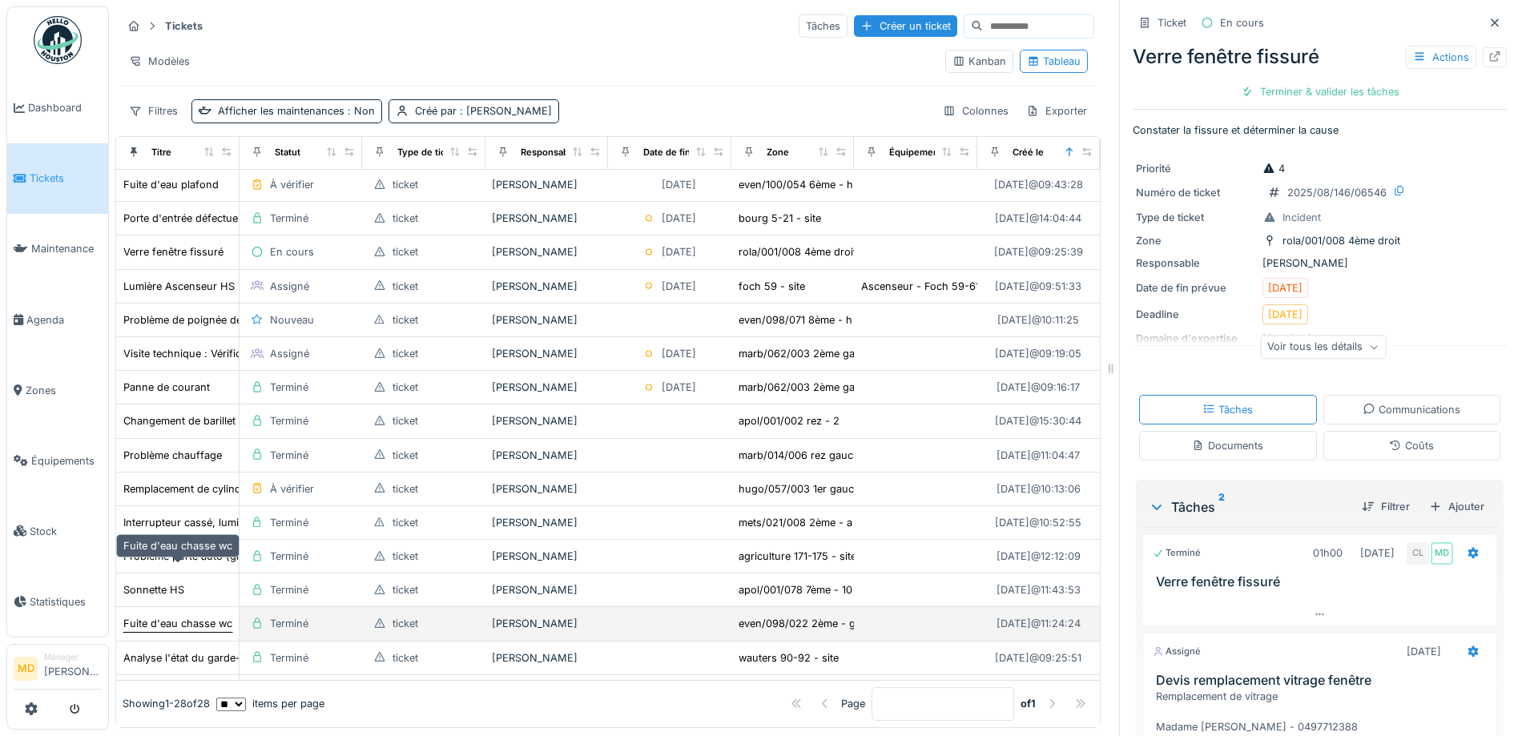
scroll to position [380, 0]
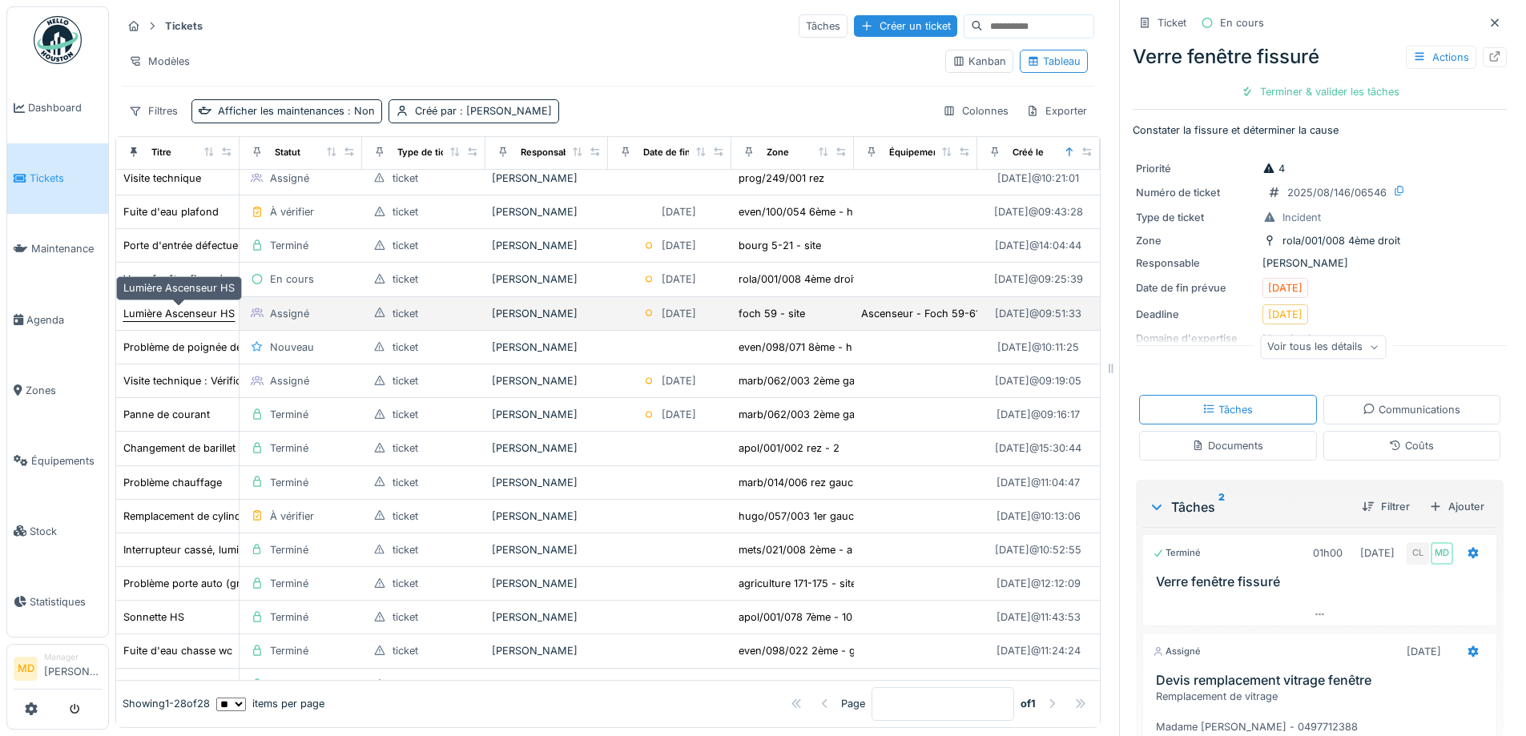
click at [151, 306] on div "Lumière Ascenseur HS" at bounding box center [178, 313] width 111 height 15
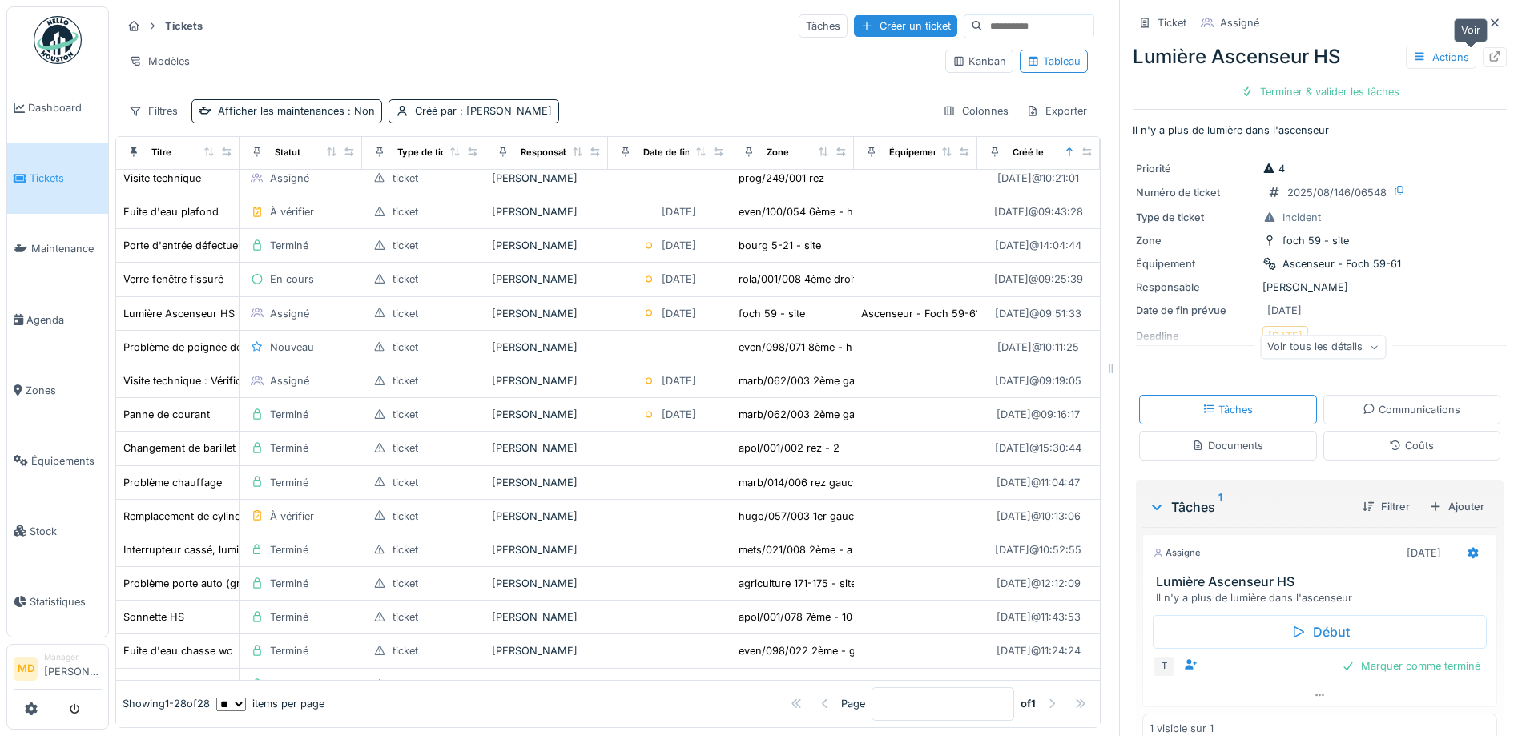
click at [1488, 51] on icon at bounding box center [1494, 56] width 13 height 10
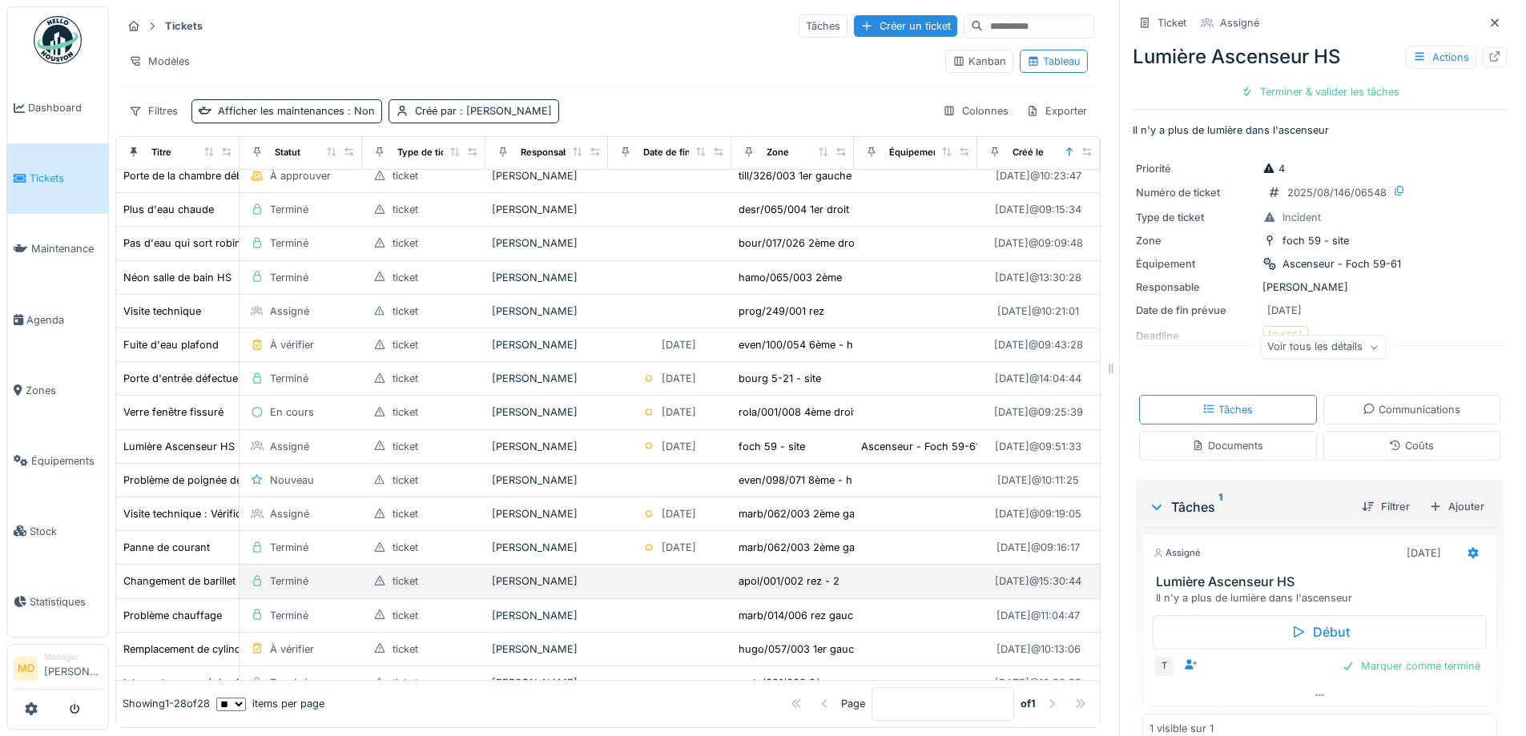
scroll to position [220, 0]
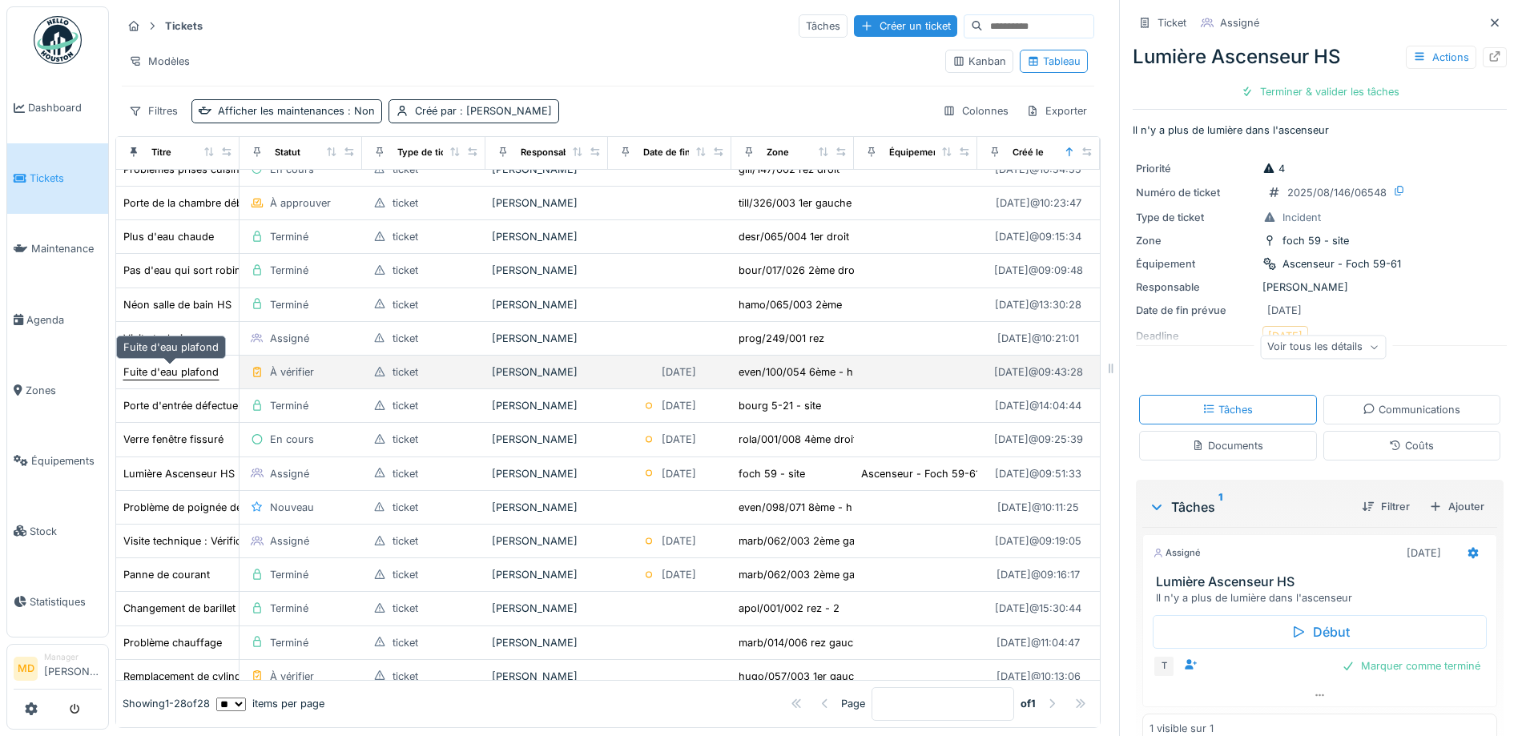
click at [195, 364] on div "Fuite d'eau plafond" at bounding box center [170, 371] width 95 height 15
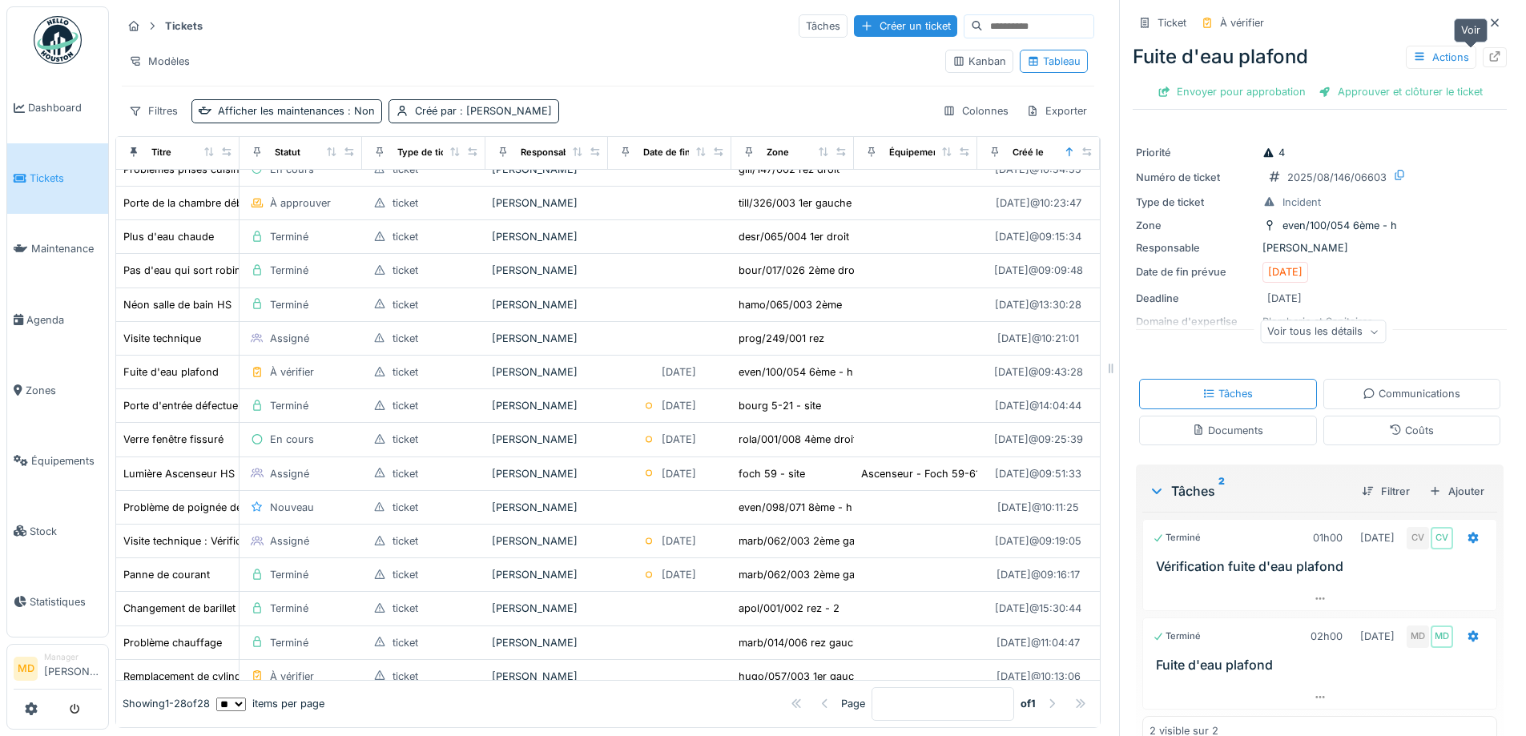
click at [1482, 47] on div at bounding box center [1494, 57] width 24 height 20
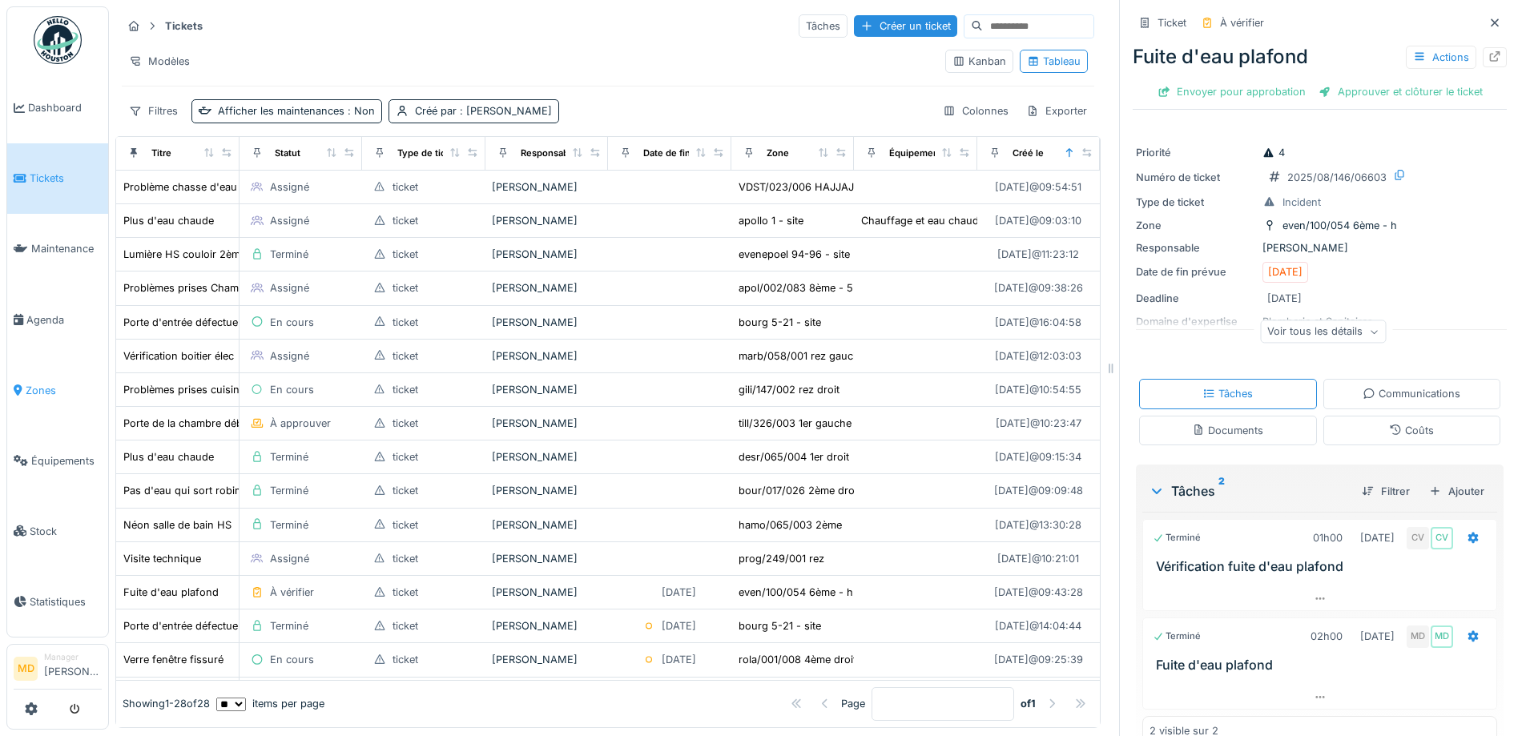
click at [74, 384] on span "Zones" at bounding box center [64, 390] width 76 height 15
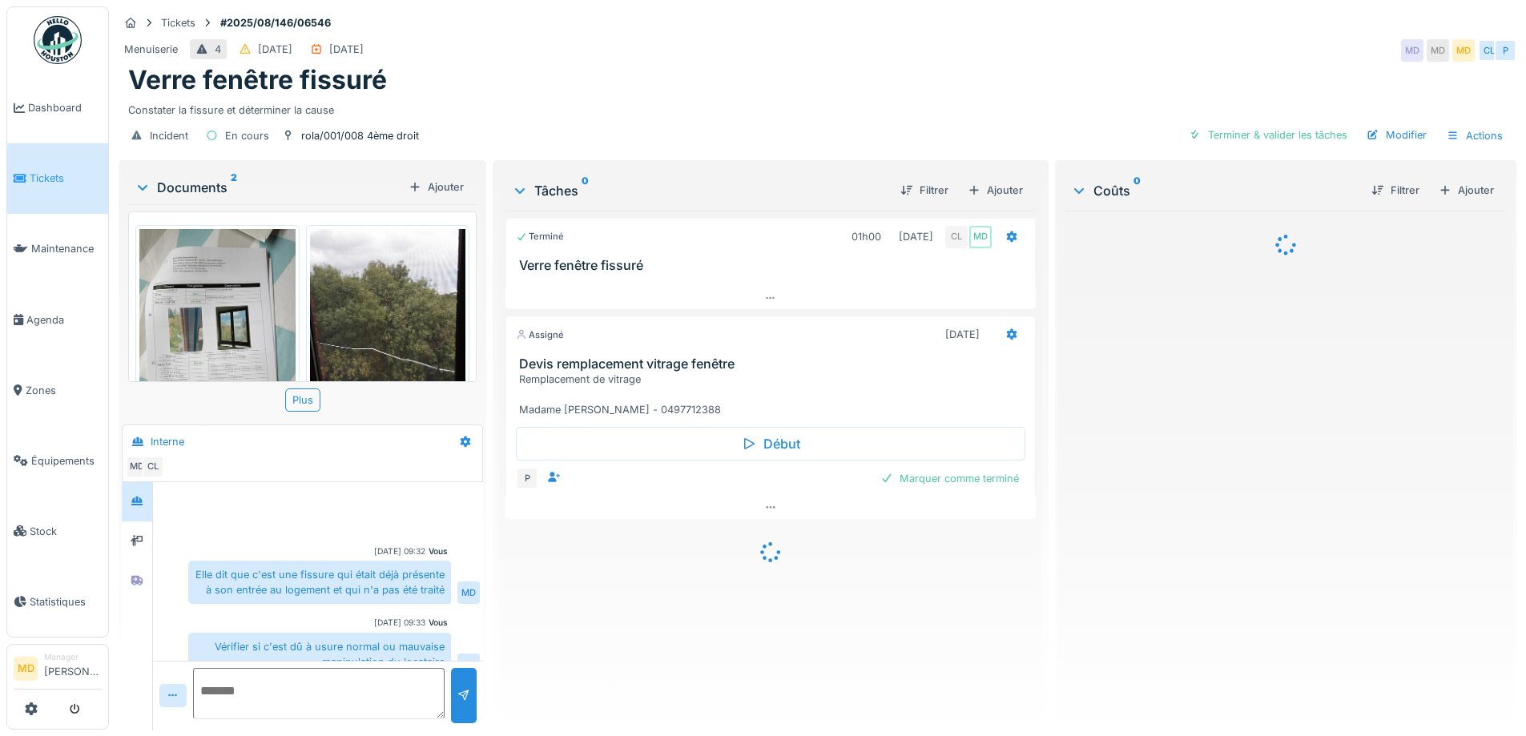
scroll to position [140, 0]
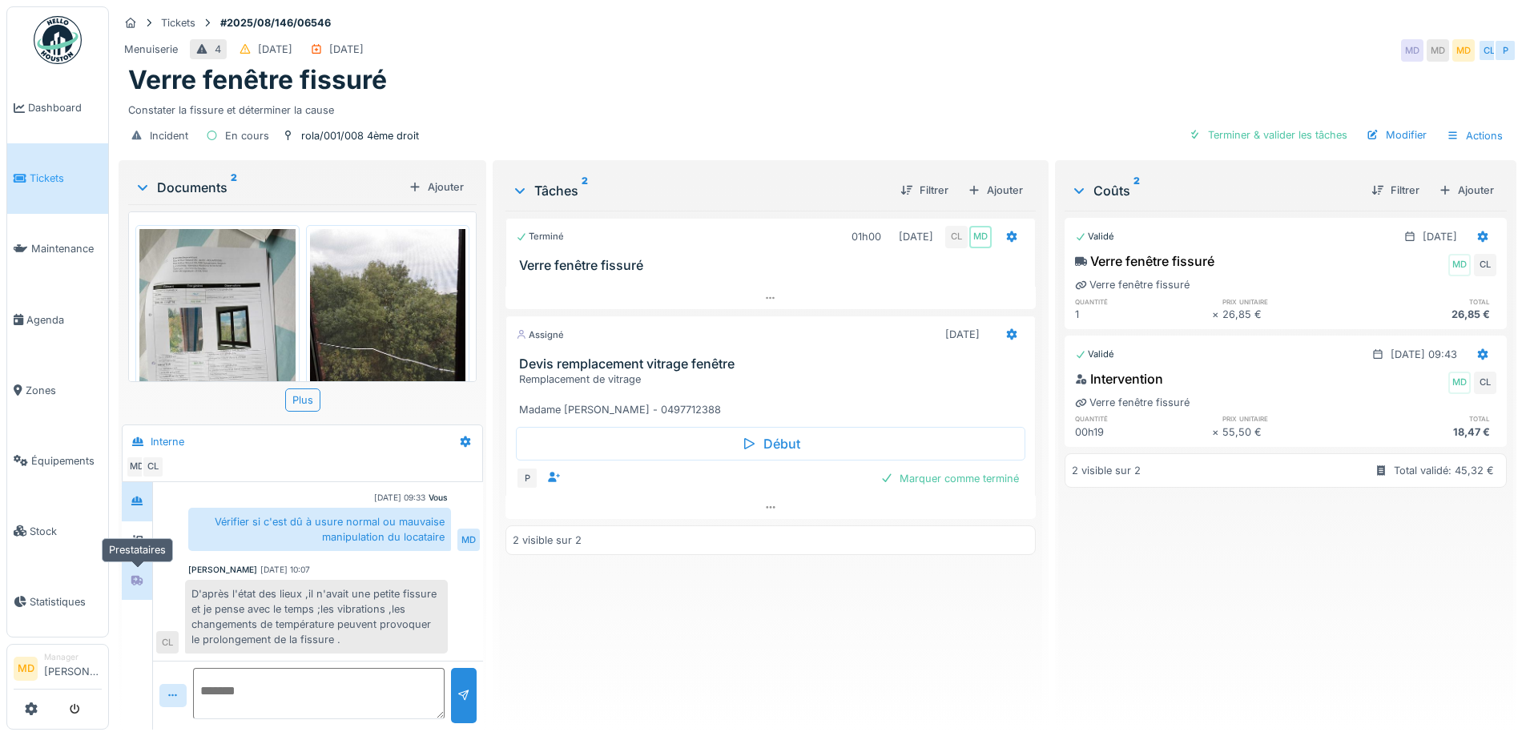
click at [139, 593] on div at bounding box center [137, 580] width 24 height 26
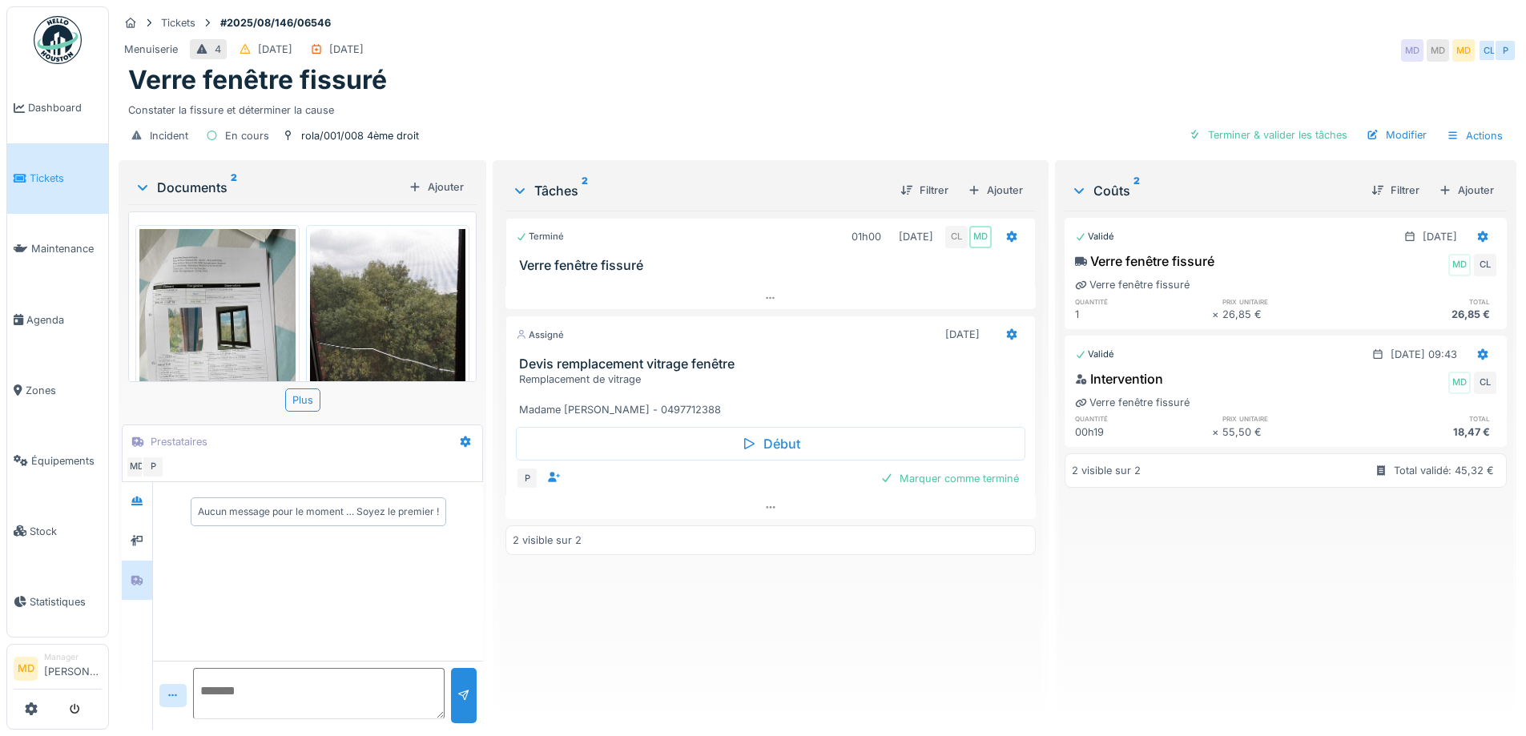
scroll to position [12, 0]
click at [283, 670] on textarea at bounding box center [318, 693] width 251 height 51
type textarea "**********"
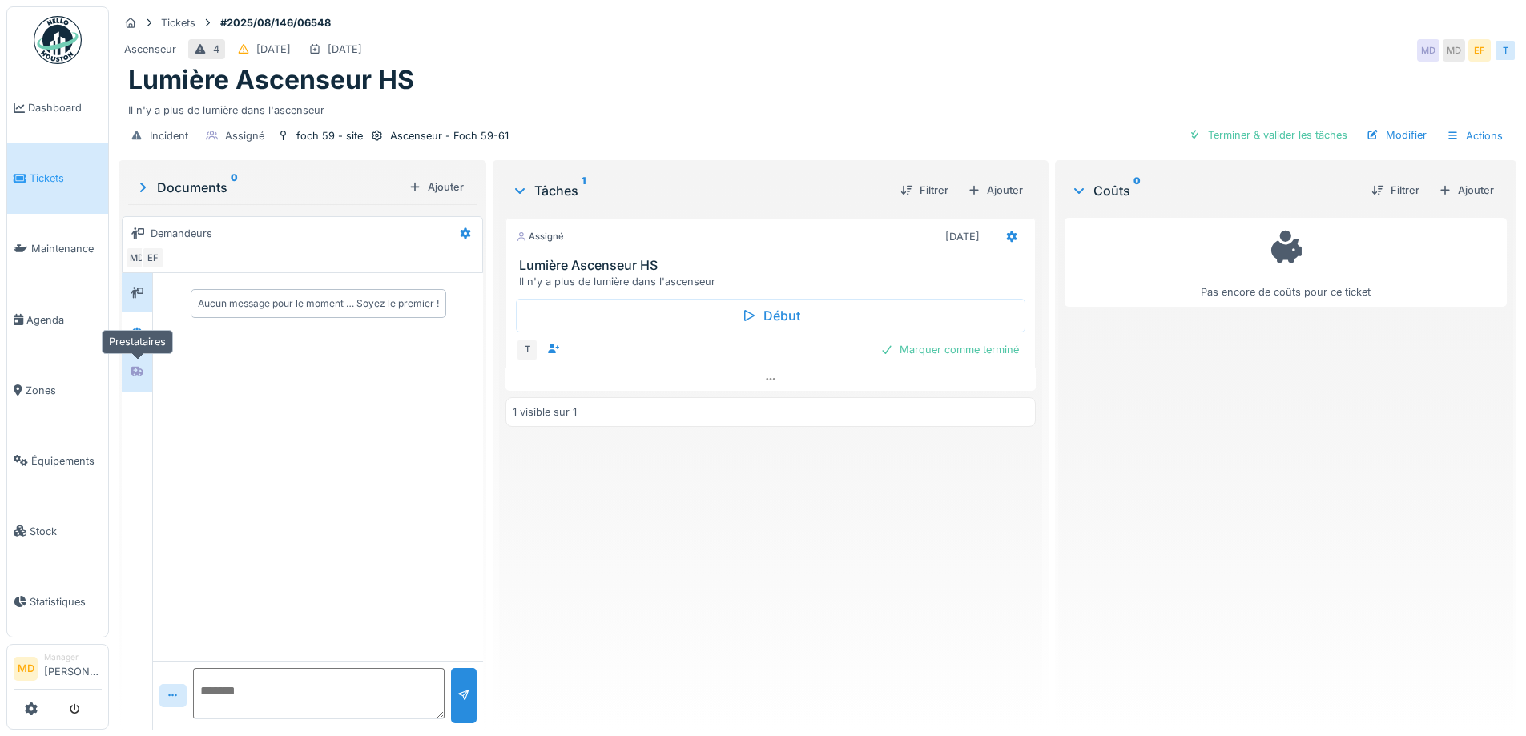
click at [128, 374] on div at bounding box center [137, 372] width 24 height 20
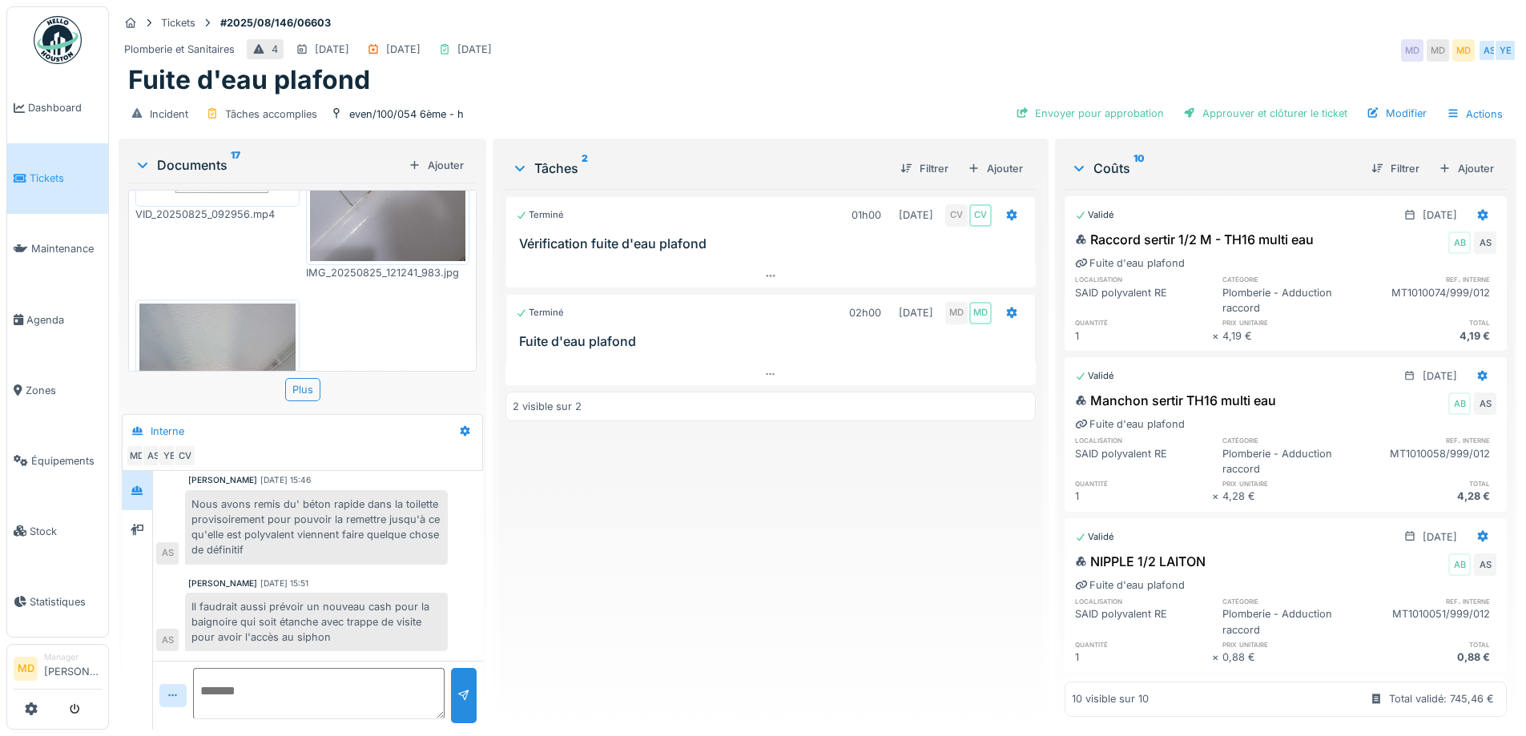
scroll to position [368, 0]
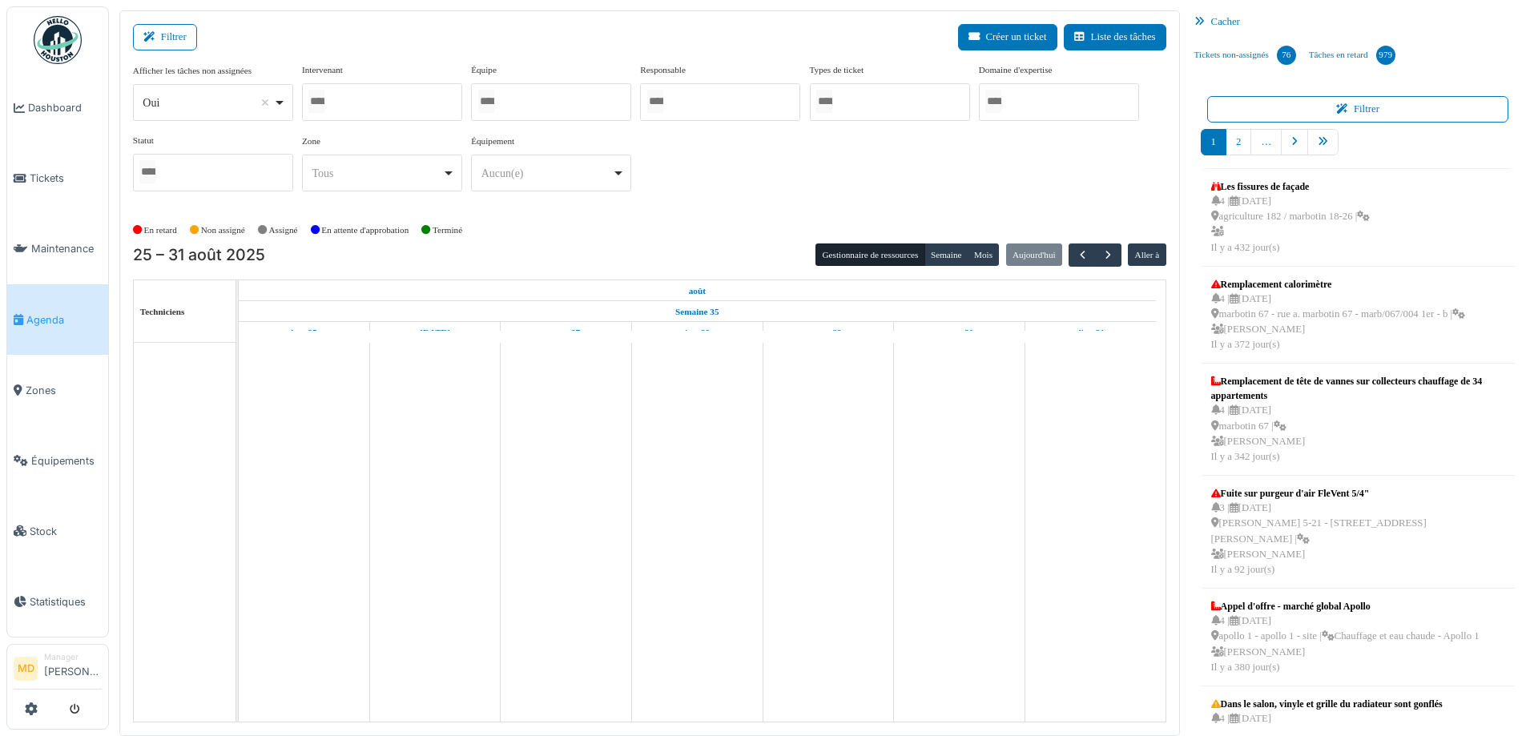
click at [377, 86] on div at bounding box center [382, 102] width 160 height 38
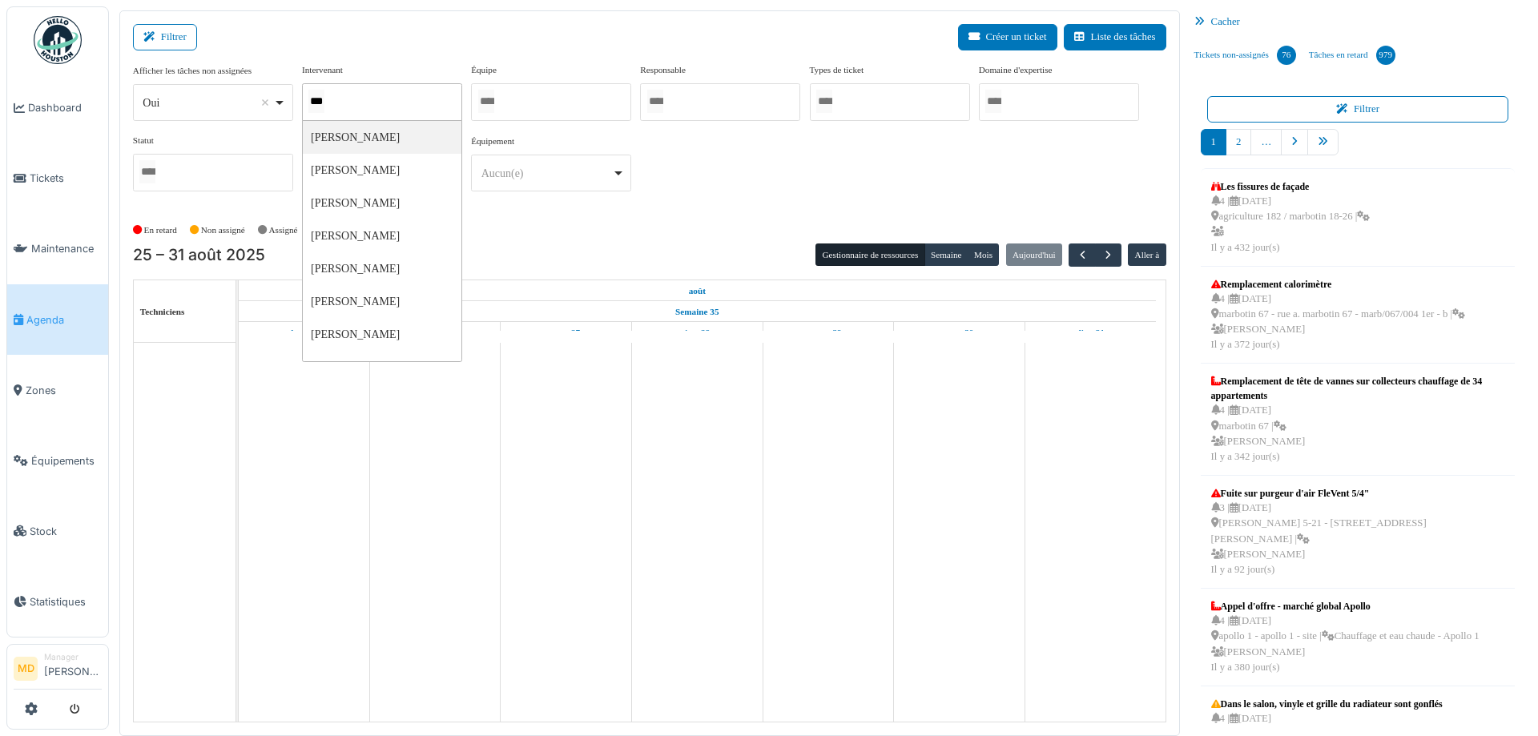
type input "****"
click at [738, 174] on div "**********" at bounding box center [649, 134] width 1033 height 142
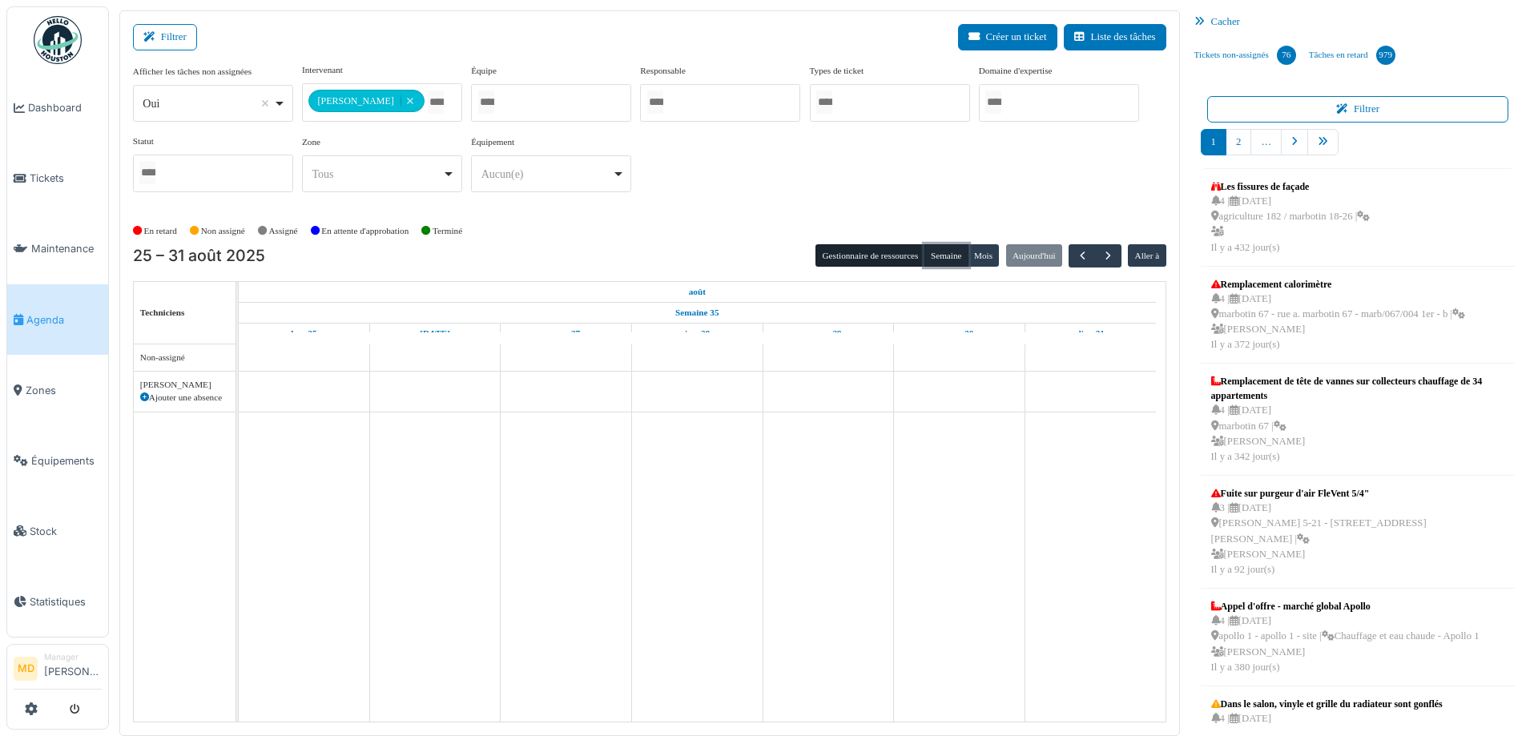
click at [940, 247] on button "Semaine" at bounding box center [946, 255] width 44 height 22
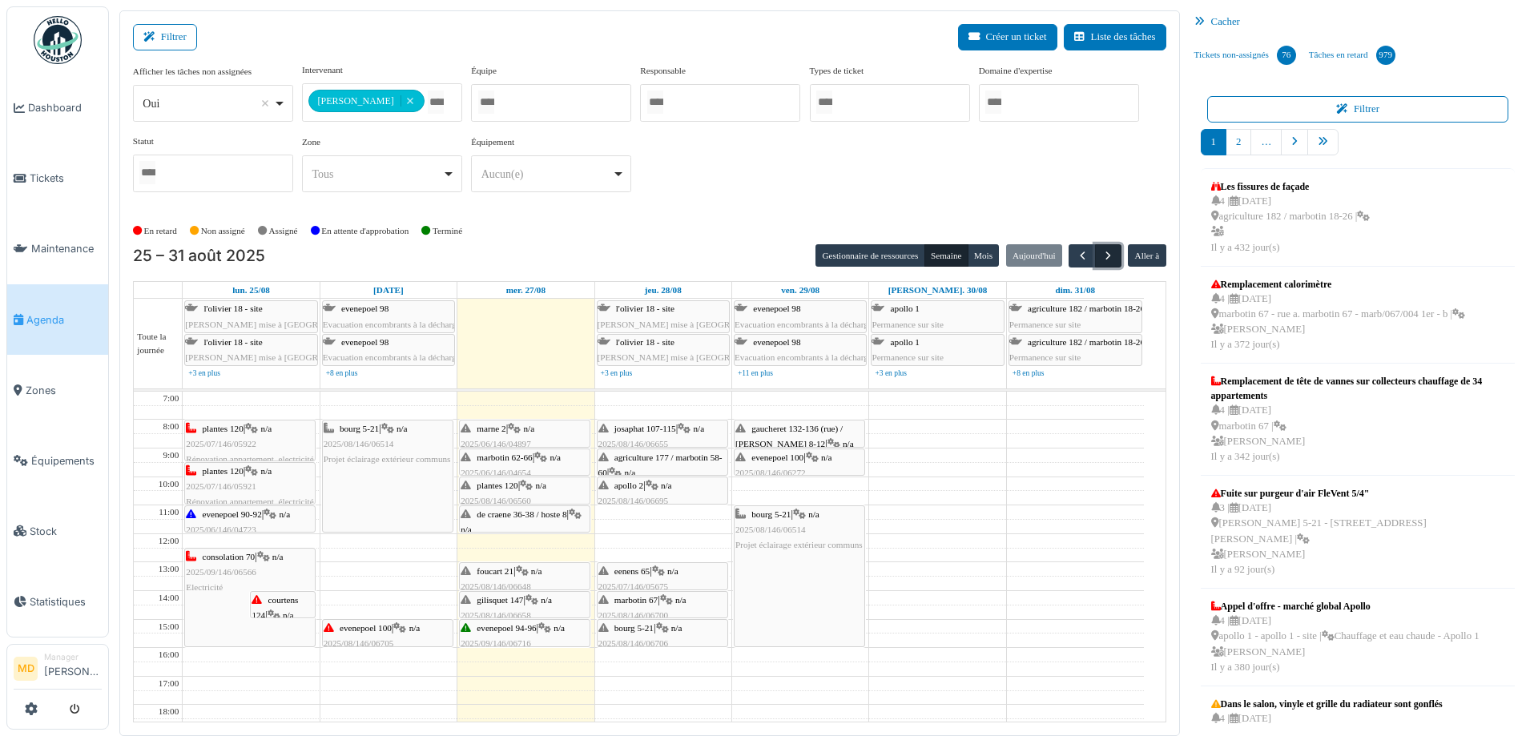
click at [1101, 249] on span "button" at bounding box center [1108, 256] width 14 height 14
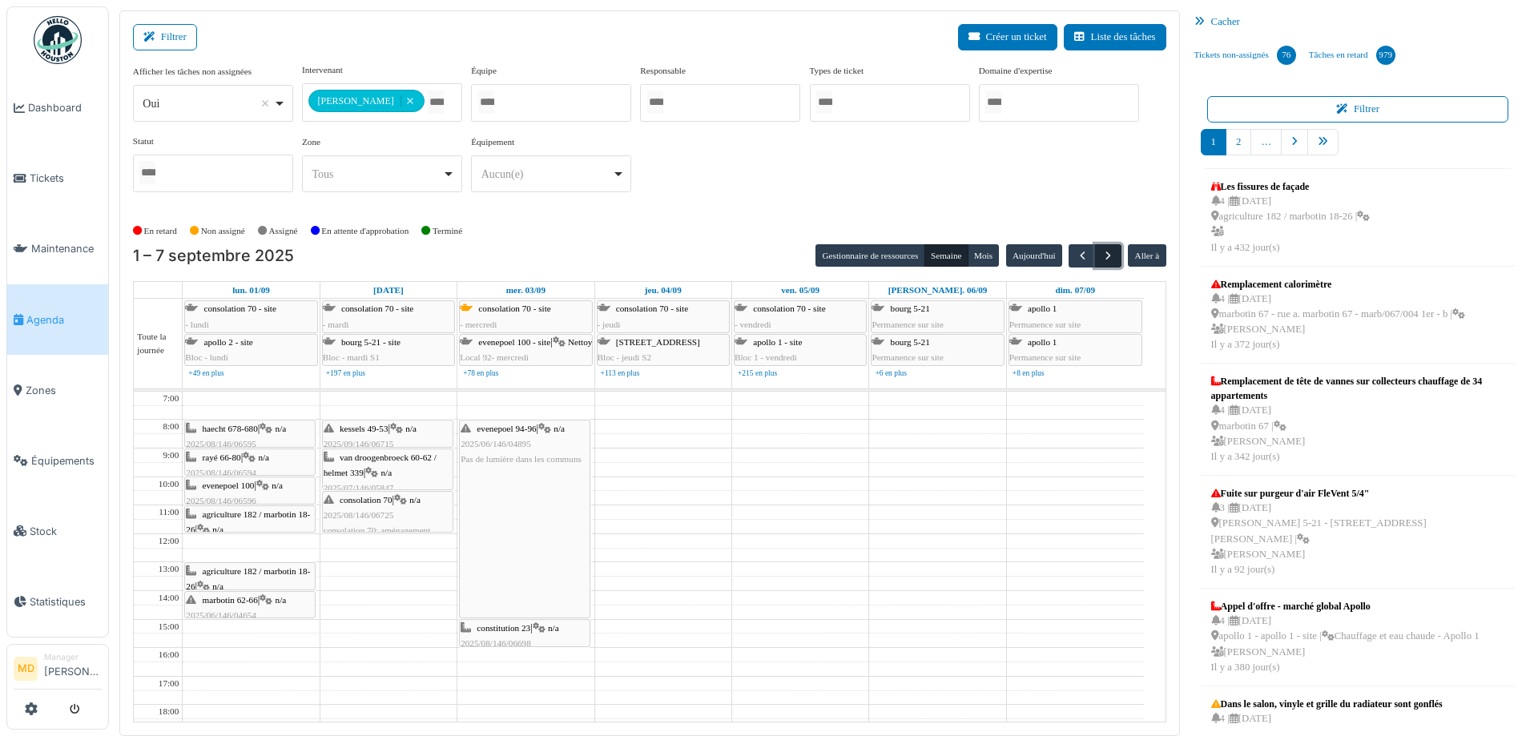
click at [1101, 256] on span "button" at bounding box center [1108, 256] width 14 height 14
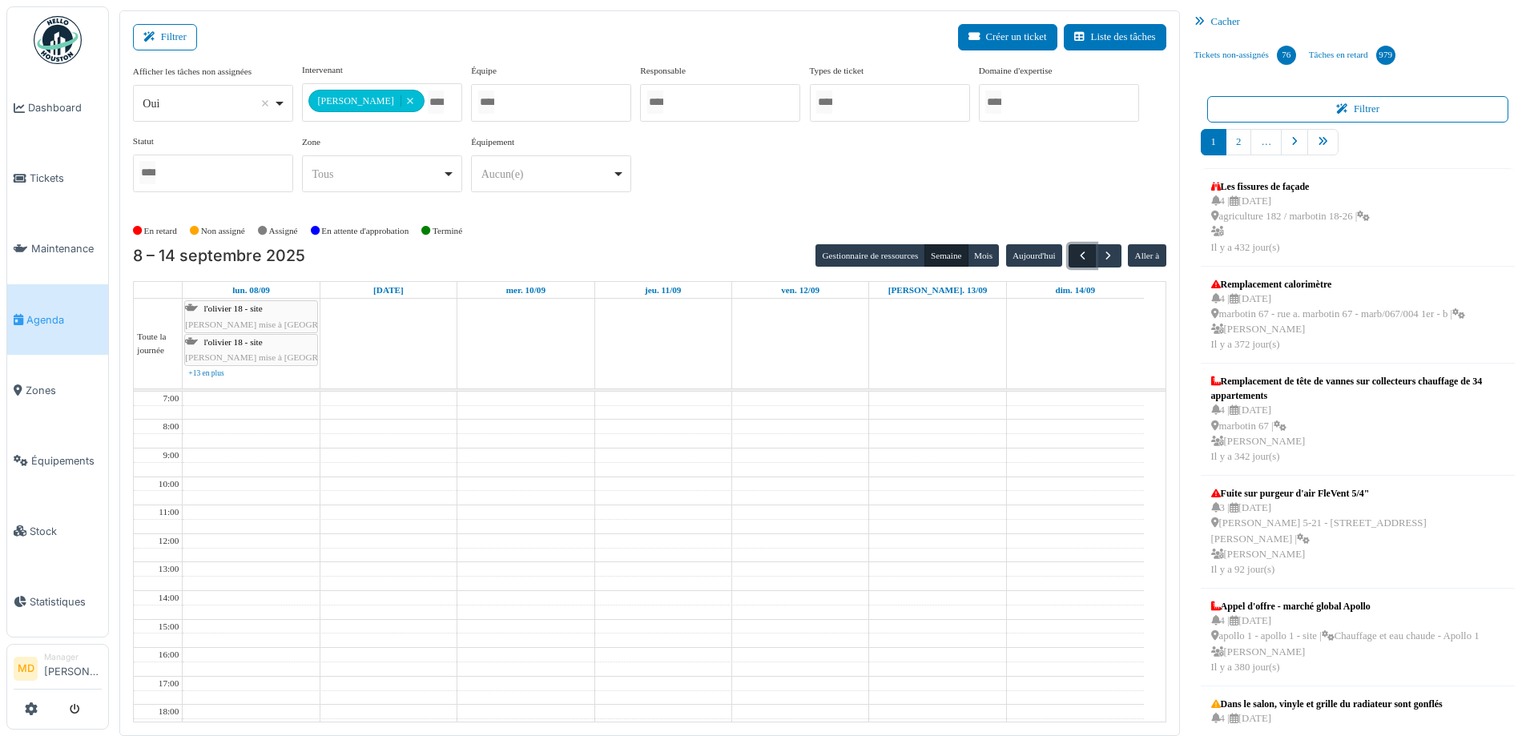
click at [1077, 251] on span "button" at bounding box center [1083, 256] width 14 height 14
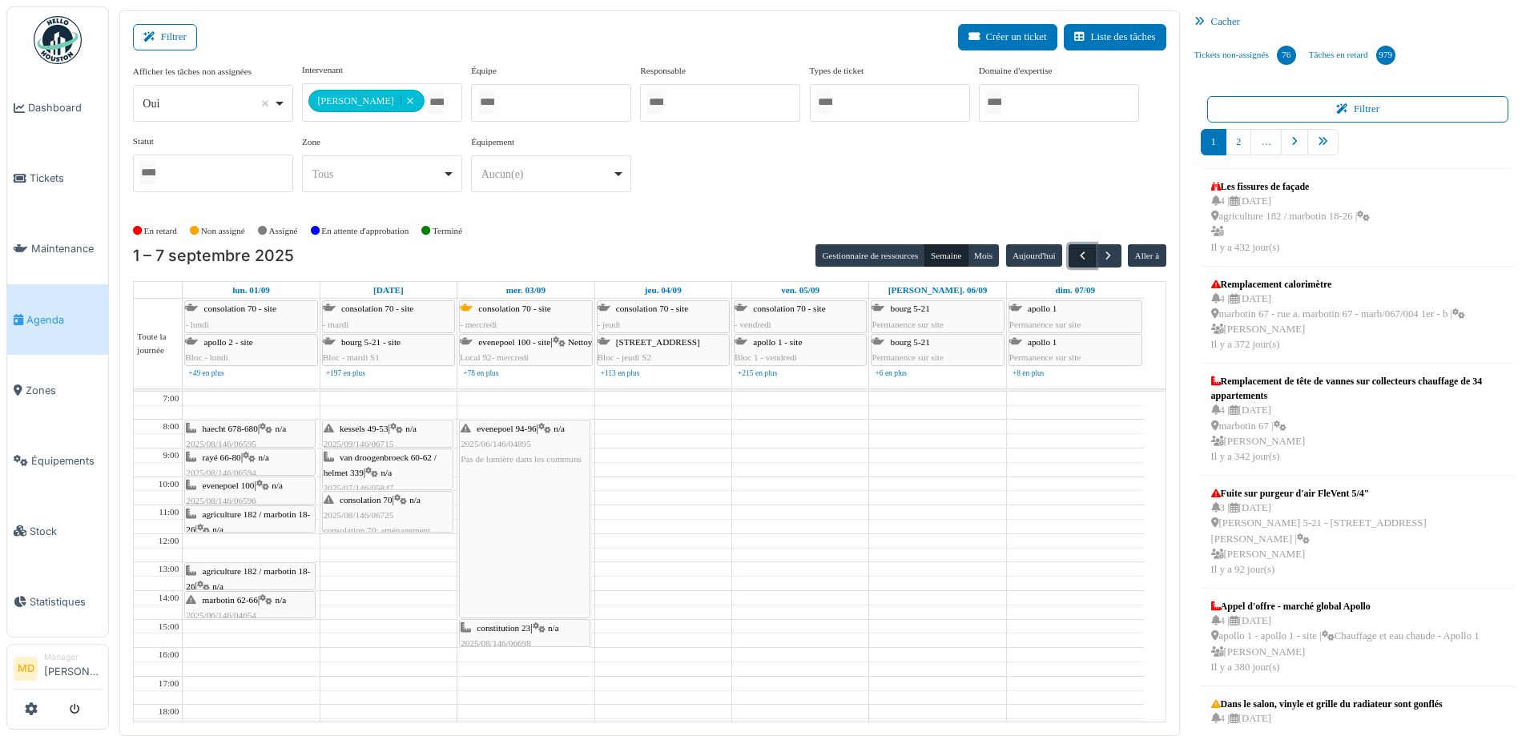
click at [1077, 251] on span "button" at bounding box center [1083, 256] width 14 height 14
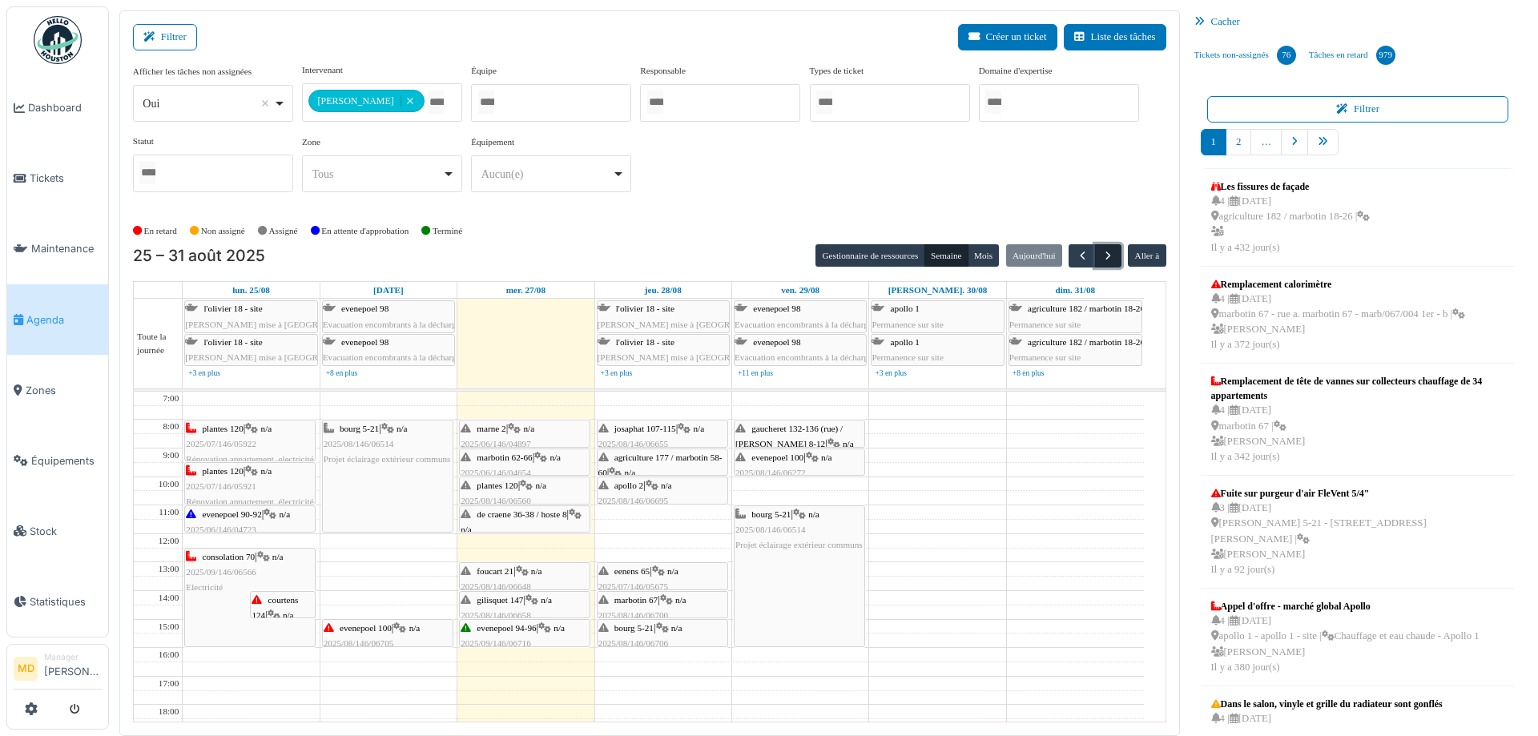
click at [1102, 251] on span "button" at bounding box center [1108, 256] width 14 height 14
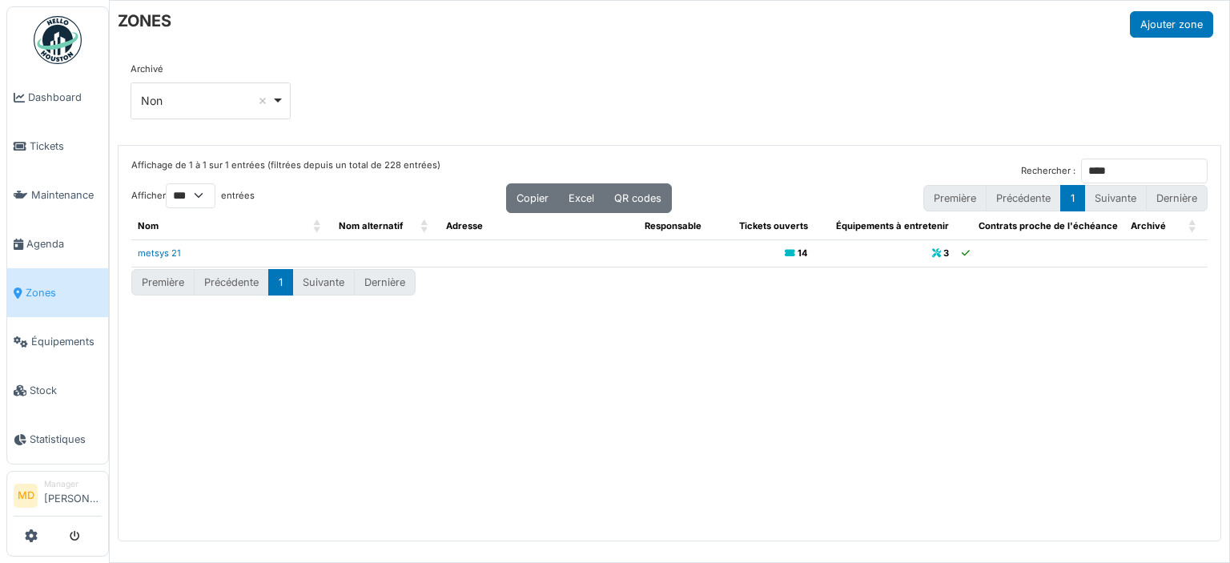
select select "***"
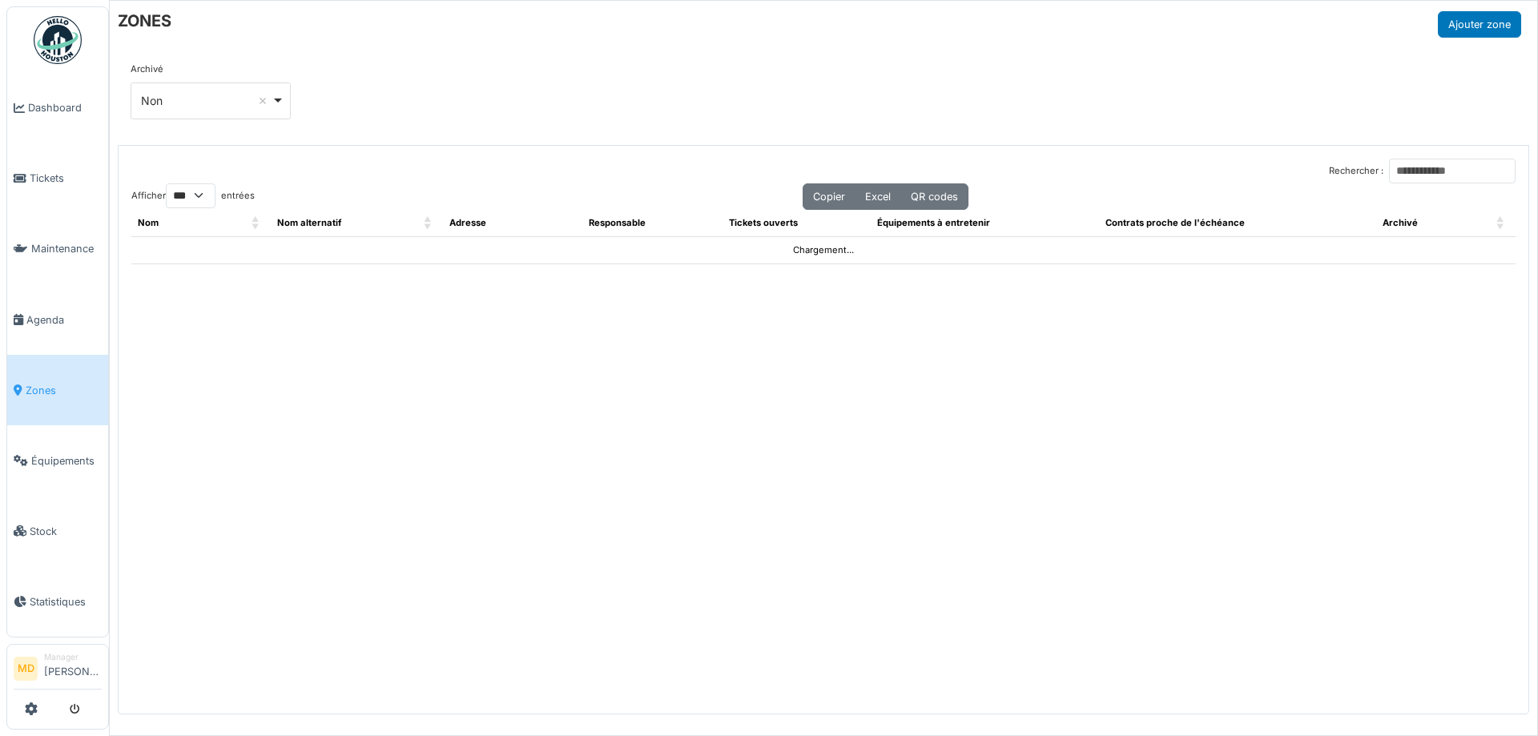
select select "***"
click at [1391, 170] on input "Rechercher :" at bounding box center [1452, 171] width 127 height 25
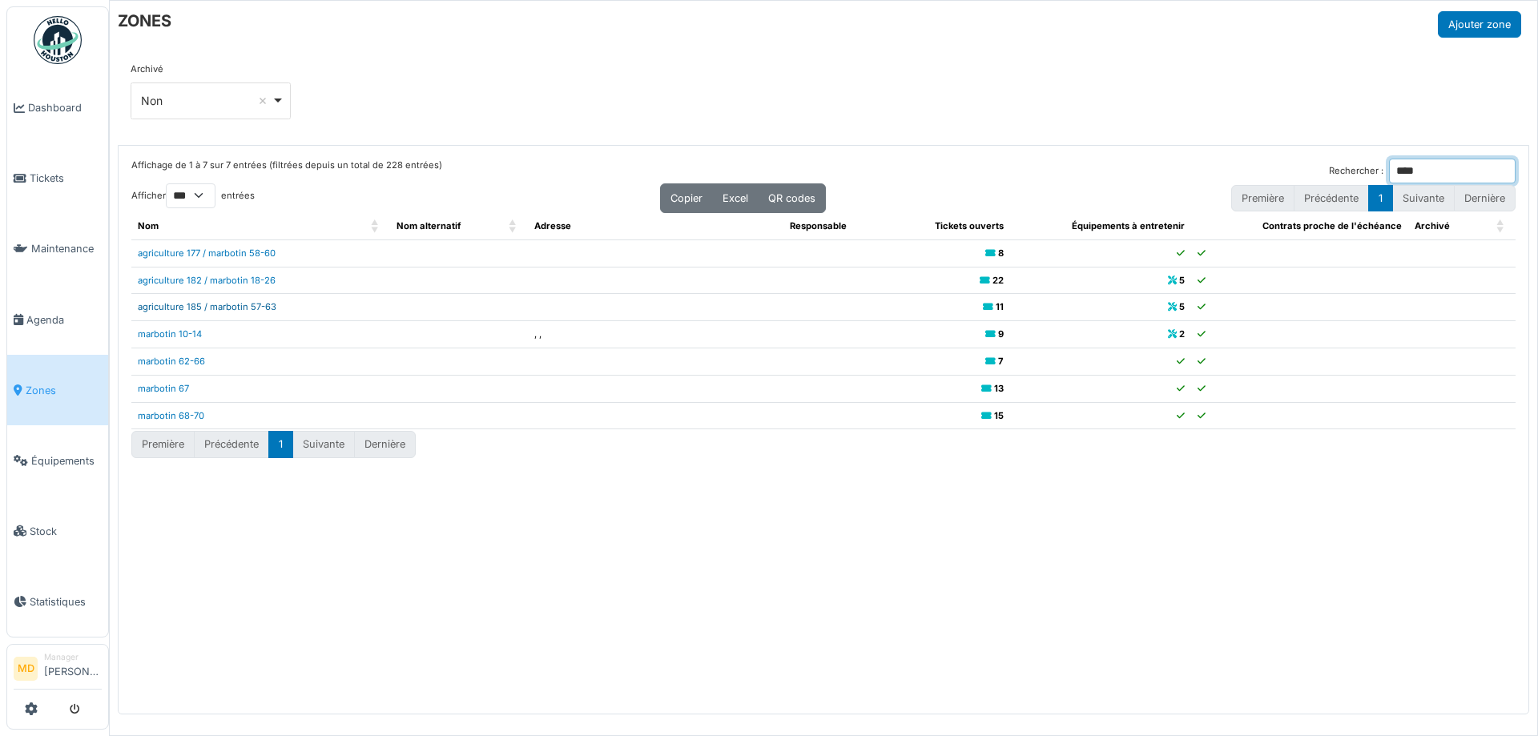
type input "****"
click at [203, 308] on link "agriculture 185 / marbotin 57-63" at bounding box center [207, 306] width 139 height 11
click at [251, 537] on div "Affichage de 1 à 7 sur 7 entrées (filtrées depuis un total de 228 entrées) Rech…" at bounding box center [824, 430] width 1410 height 569
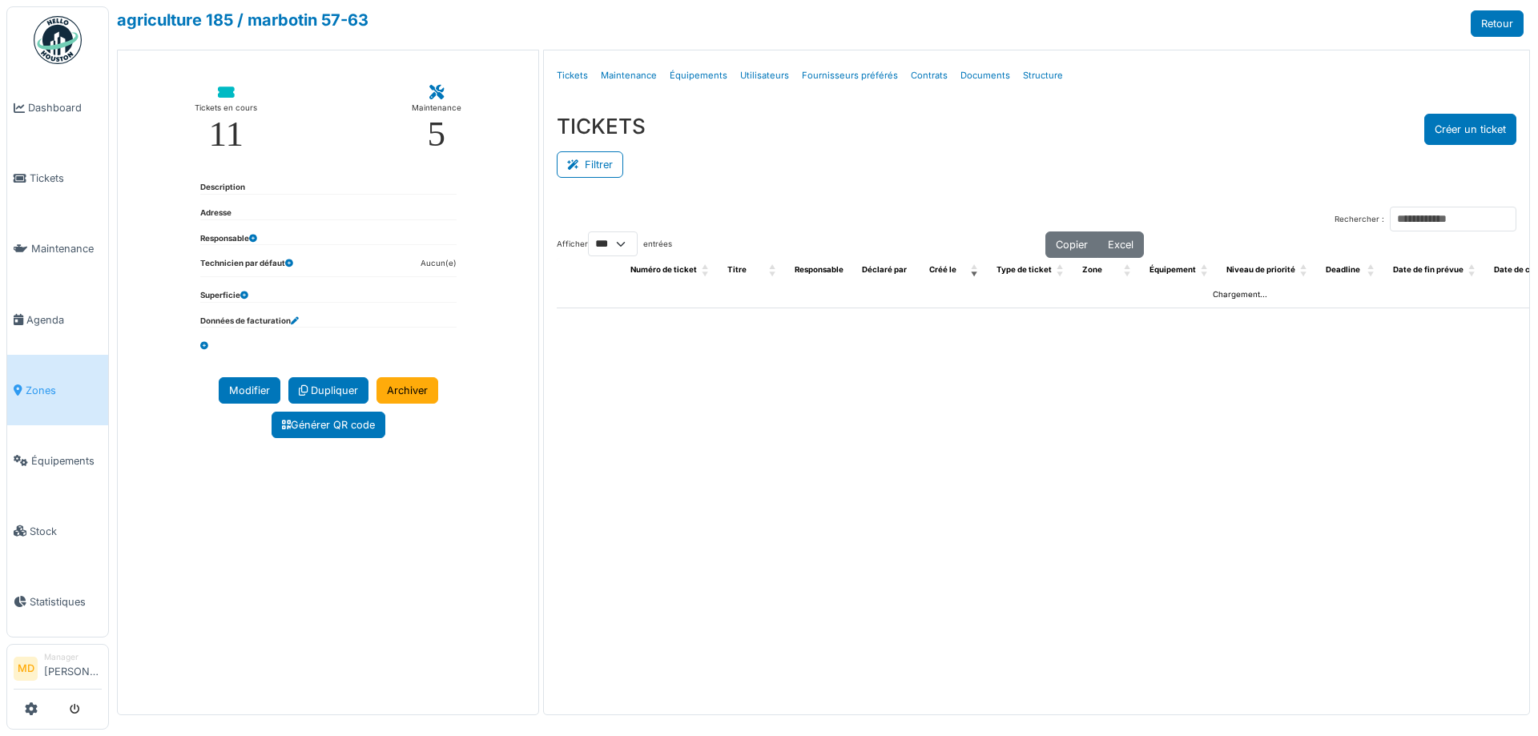
select select "***"
click at [1044, 71] on link "Structure" at bounding box center [1042, 76] width 53 height 38
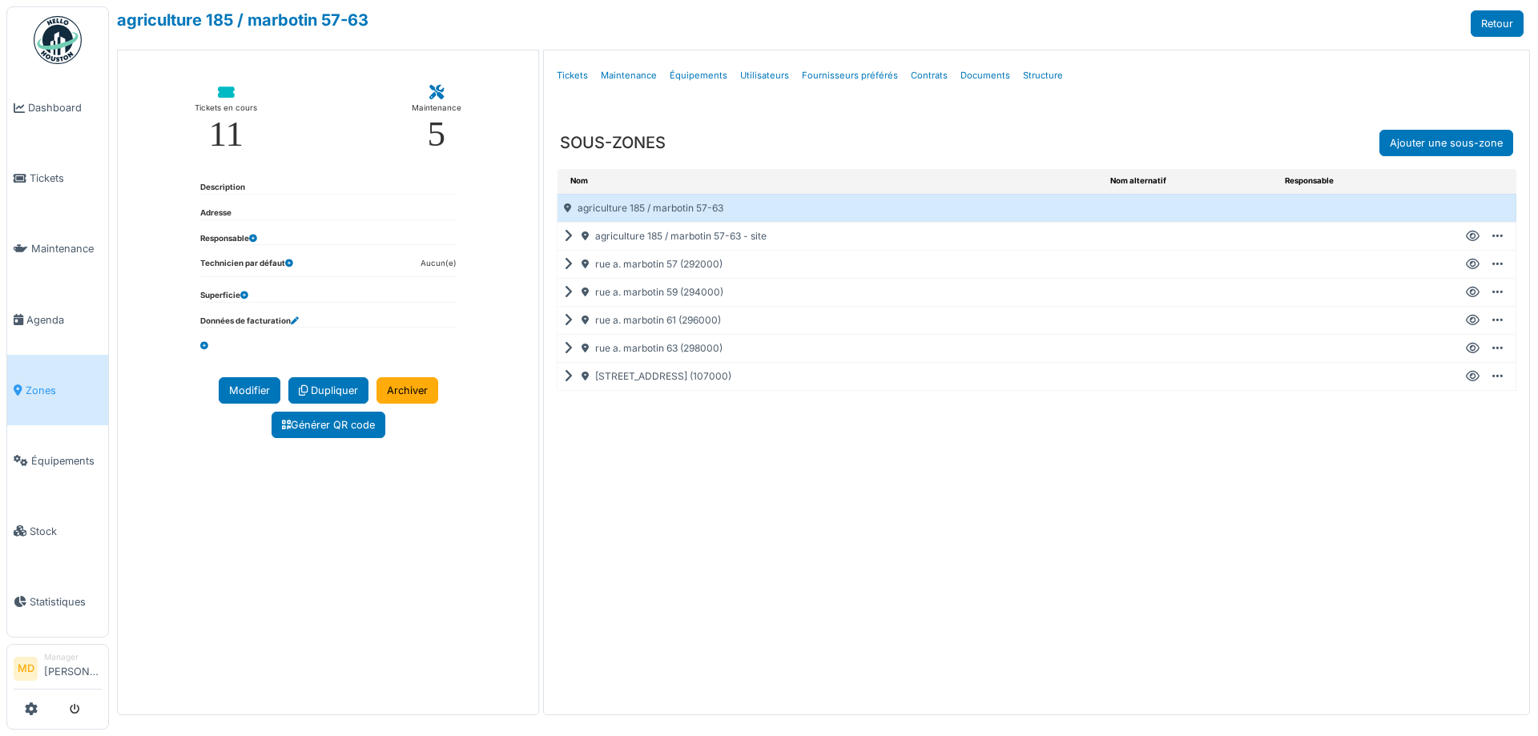
click at [568, 321] on icon at bounding box center [571, 320] width 15 height 1
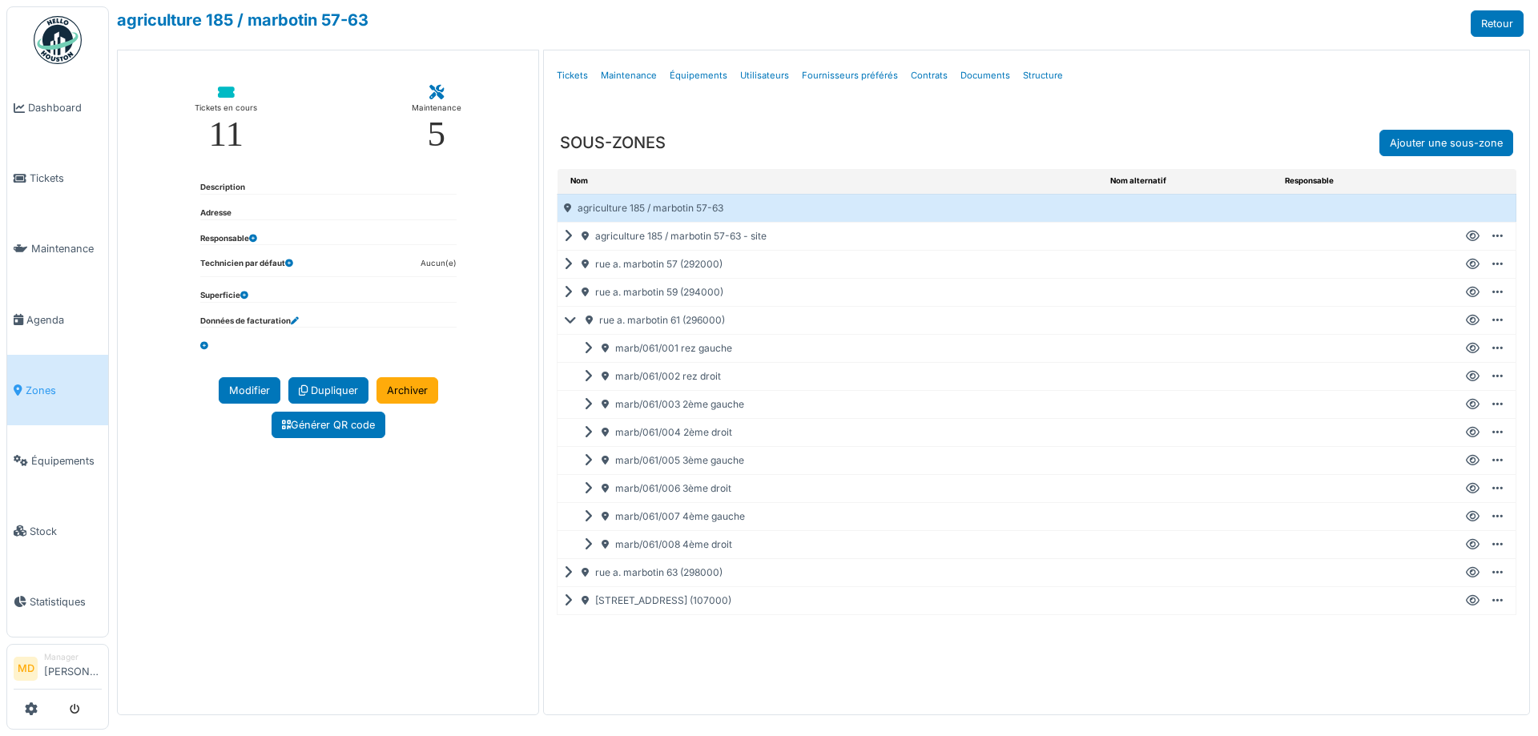
click at [1474, 461] on icon at bounding box center [1473, 461] width 14 height 1
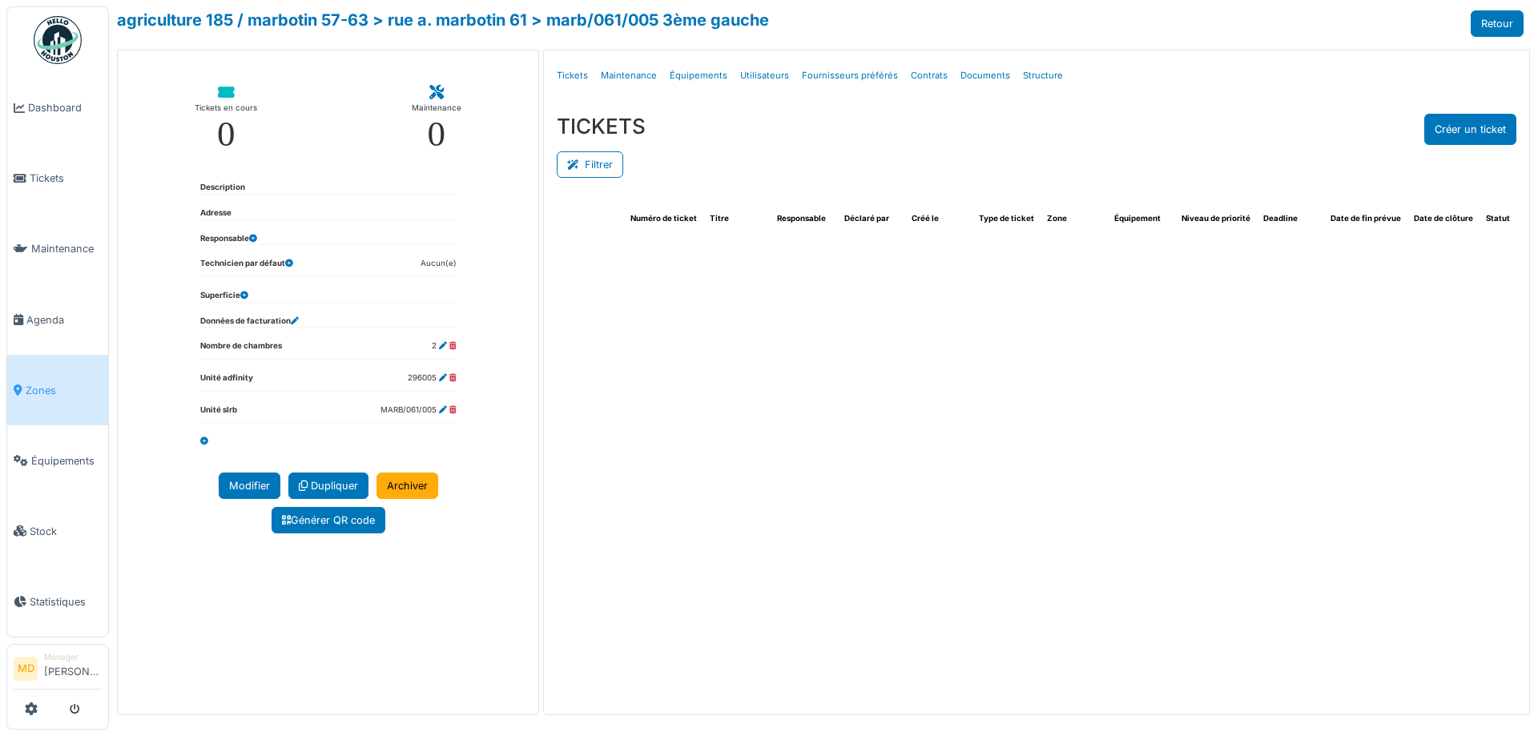
select select "***"
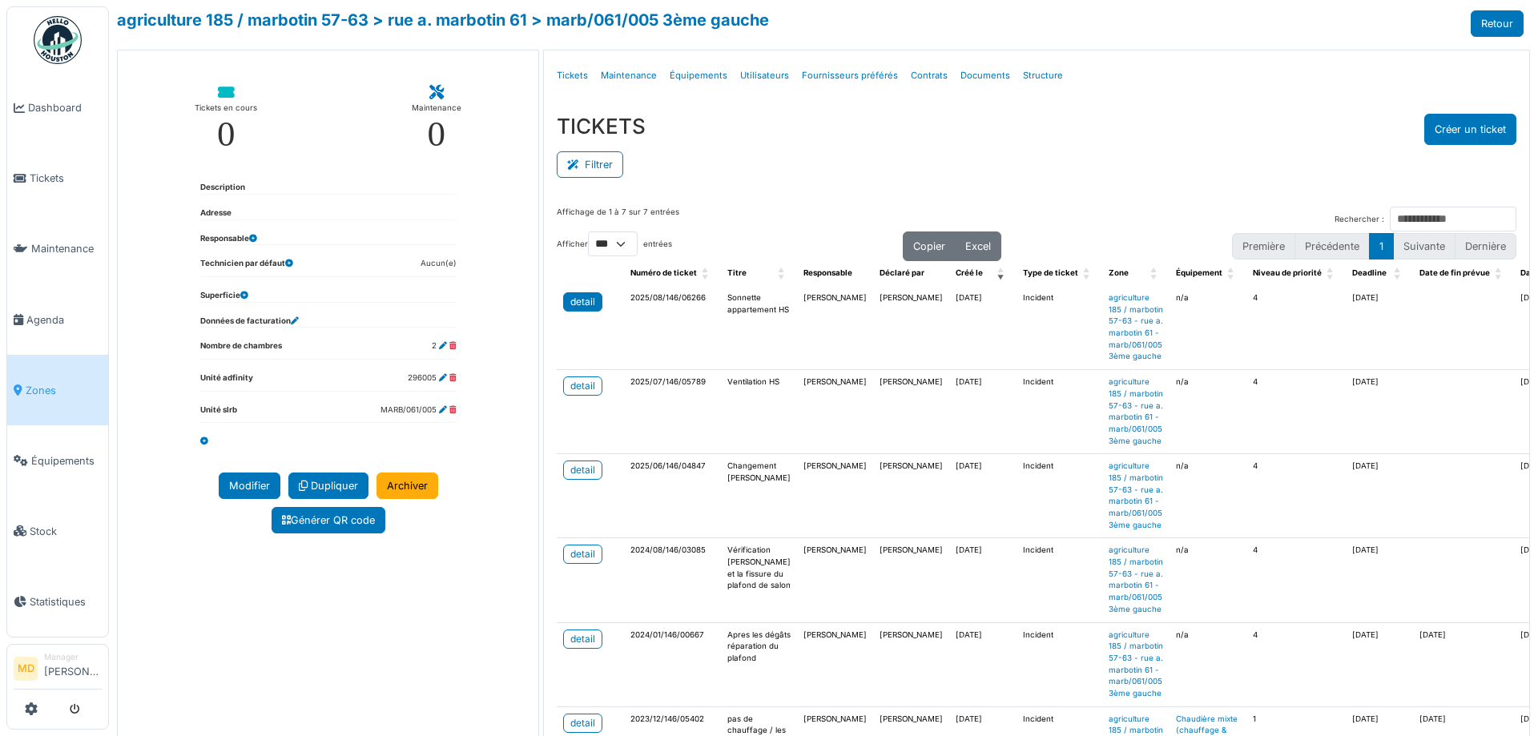
click at [578, 302] on div "detail" at bounding box center [582, 302] width 25 height 14
click at [1440, 130] on button "Créer un ticket" at bounding box center [1470, 129] width 92 height 31
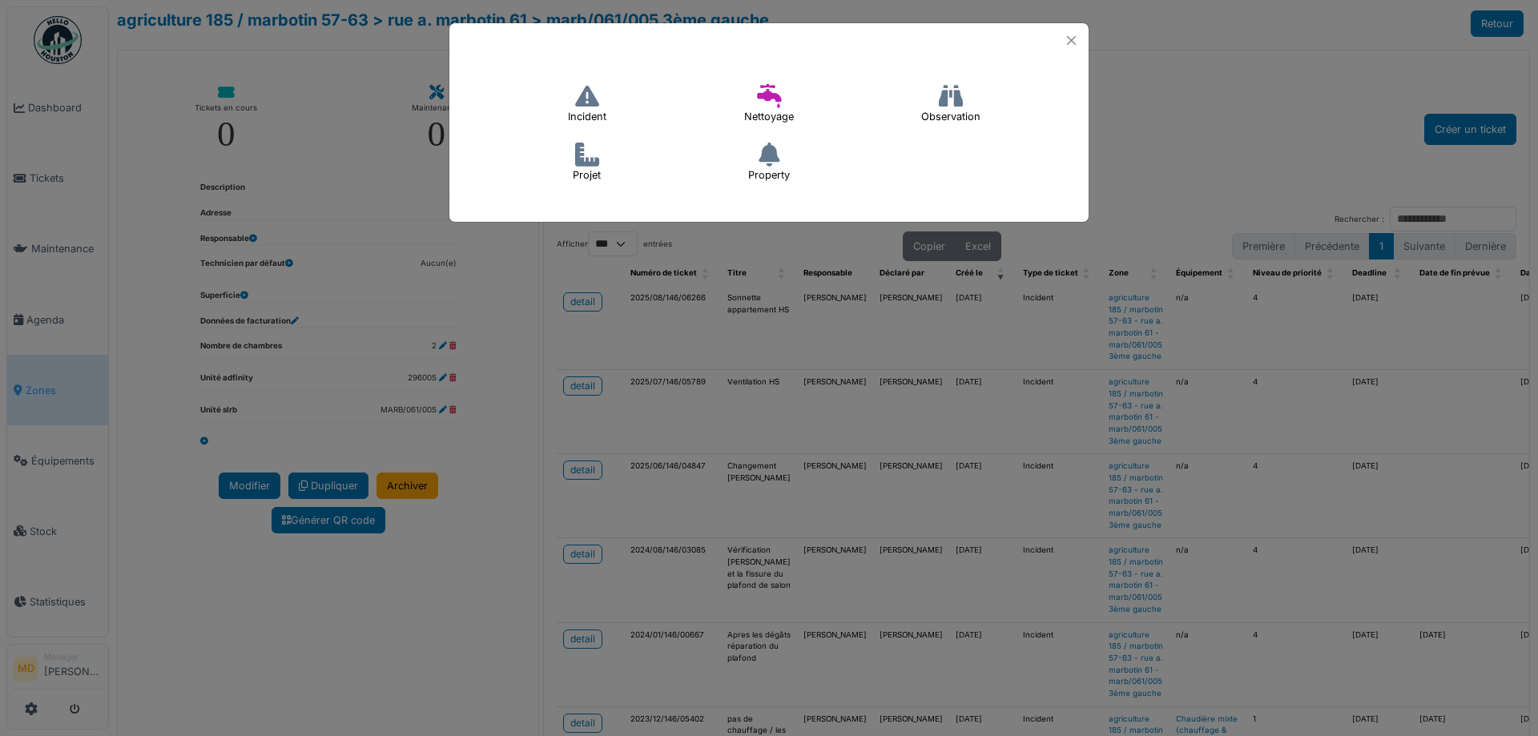
click at [585, 107] on icon at bounding box center [587, 96] width 24 height 24
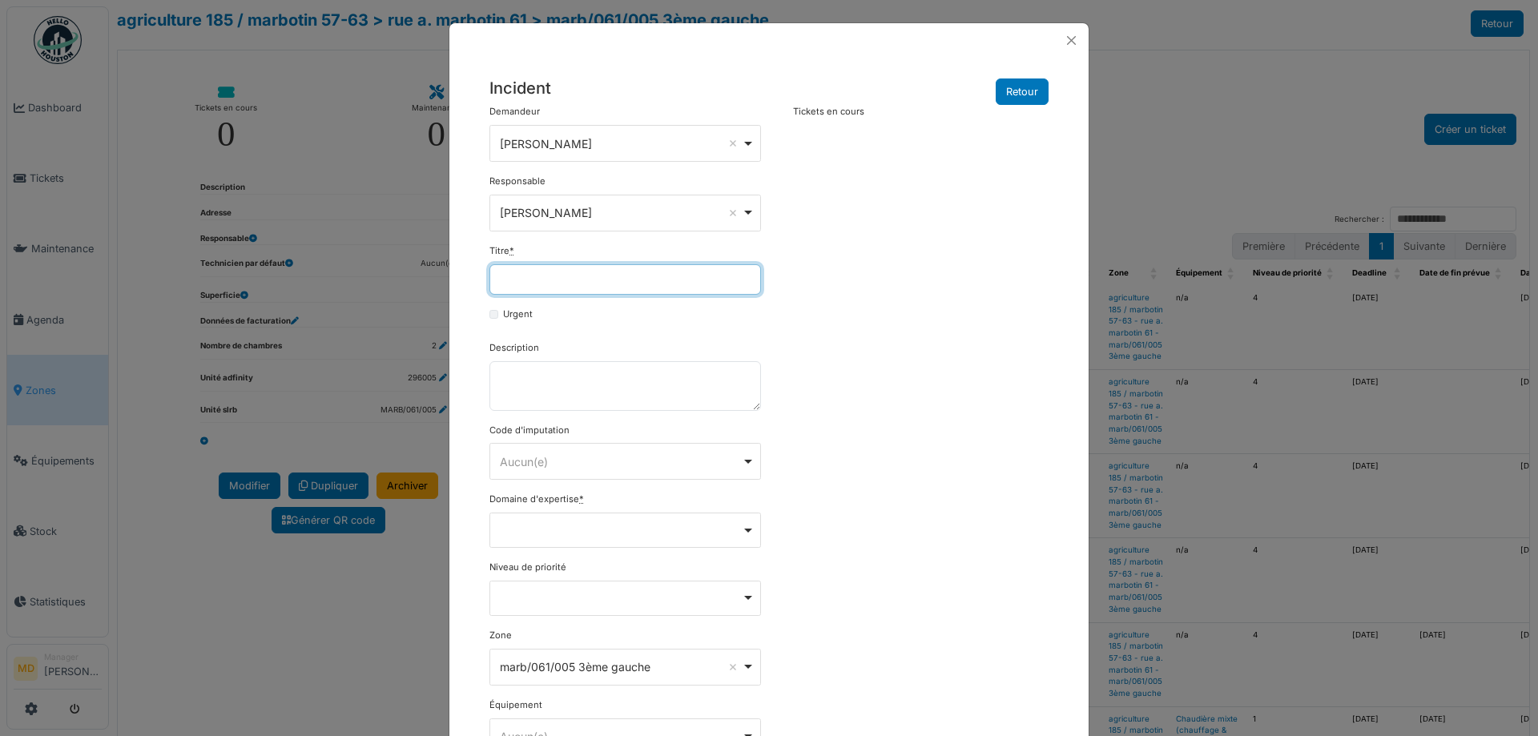
click at [524, 280] on input "Titre *" at bounding box center [625, 279] width 272 height 30
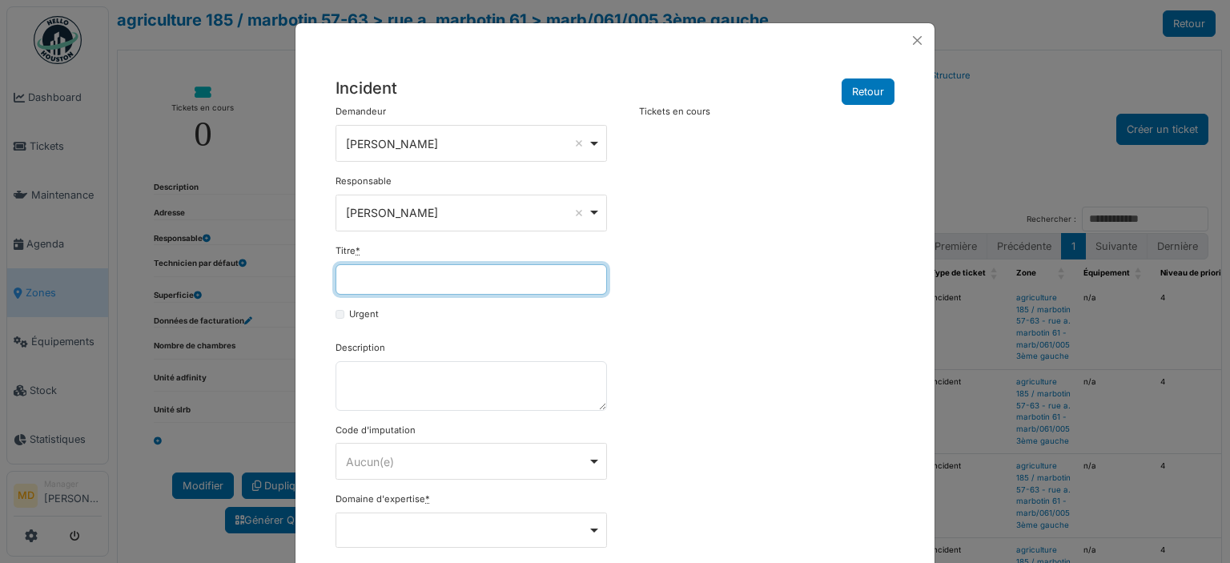
click at [421, 276] on input "Titre *" at bounding box center [472, 279] width 272 height 30
click at [470, 281] on input "Titre *" at bounding box center [472, 279] width 272 height 30
click at [514, 281] on input "Titre *" at bounding box center [472, 279] width 272 height 30
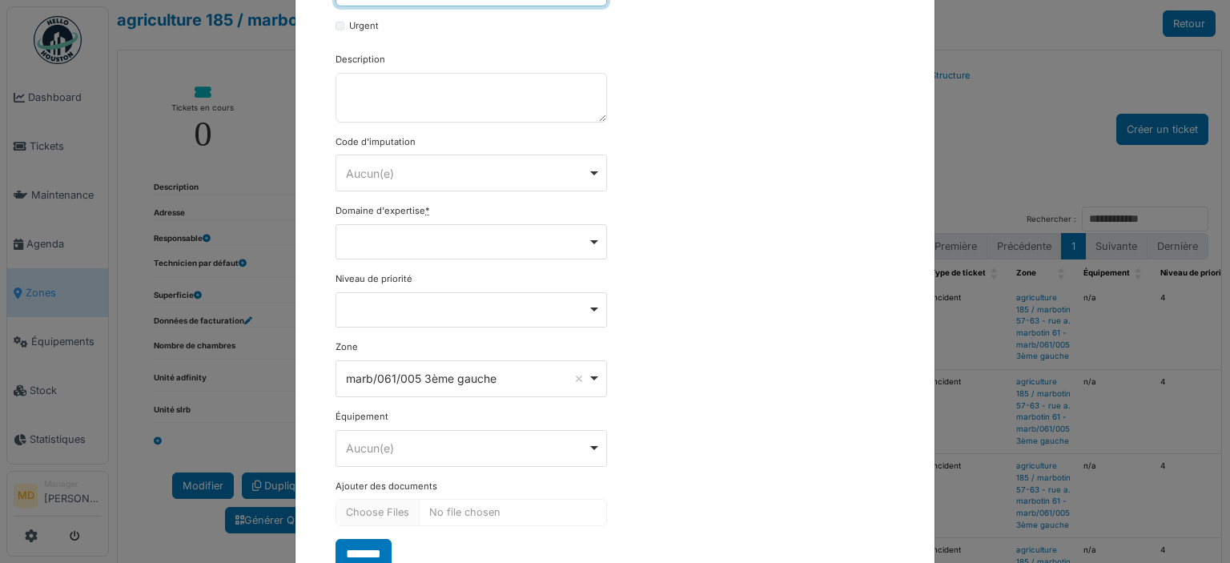
scroll to position [261, 0]
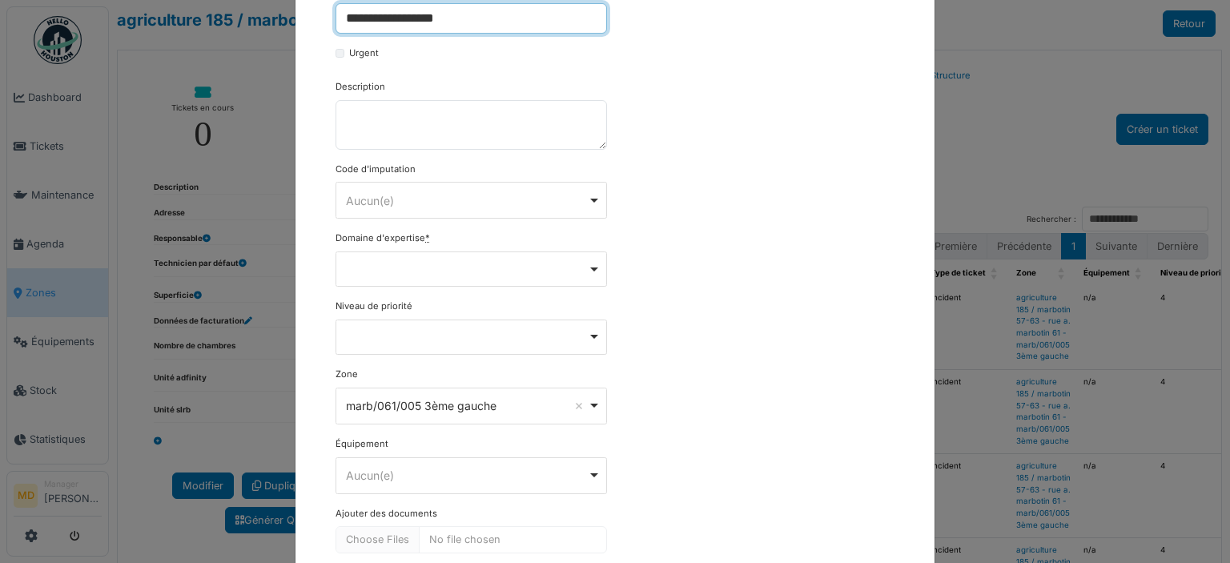
click at [415, 268] on div "Remove item" at bounding box center [472, 268] width 272 height 35
type input "**********"
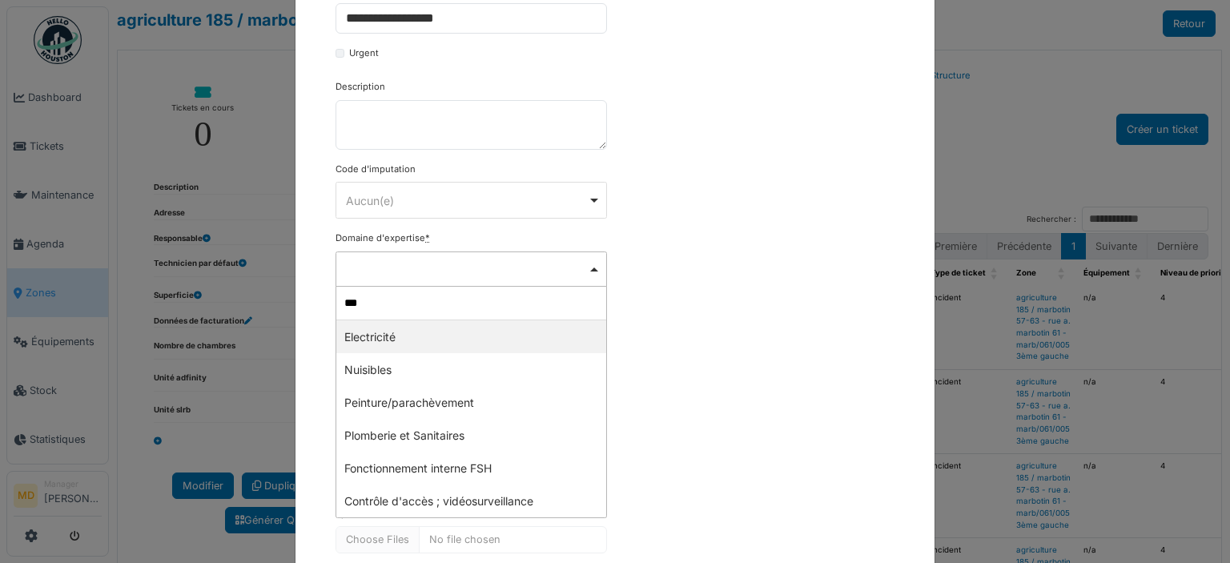
type input "****"
select select "***"
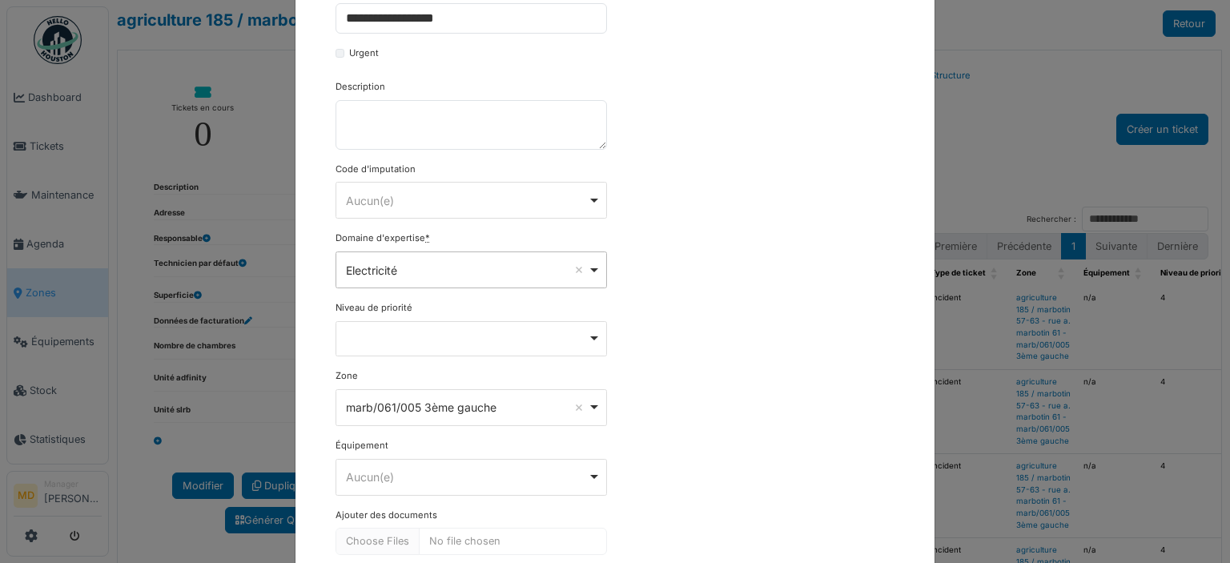
scroll to position [343, 0]
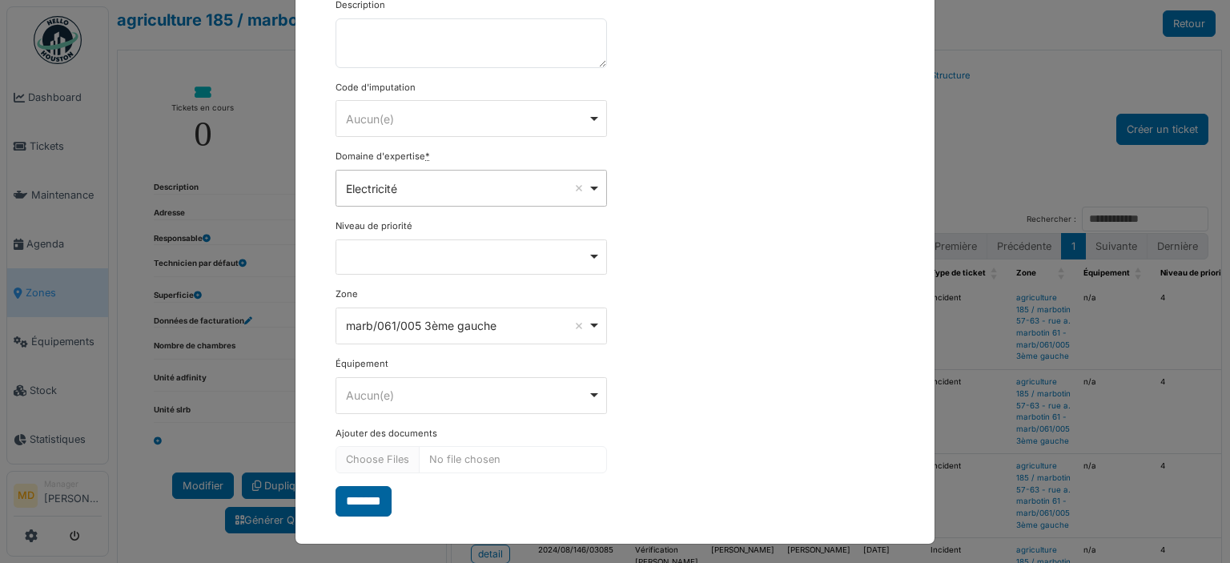
click at [360, 501] on input "*******" at bounding box center [364, 501] width 56 height 30
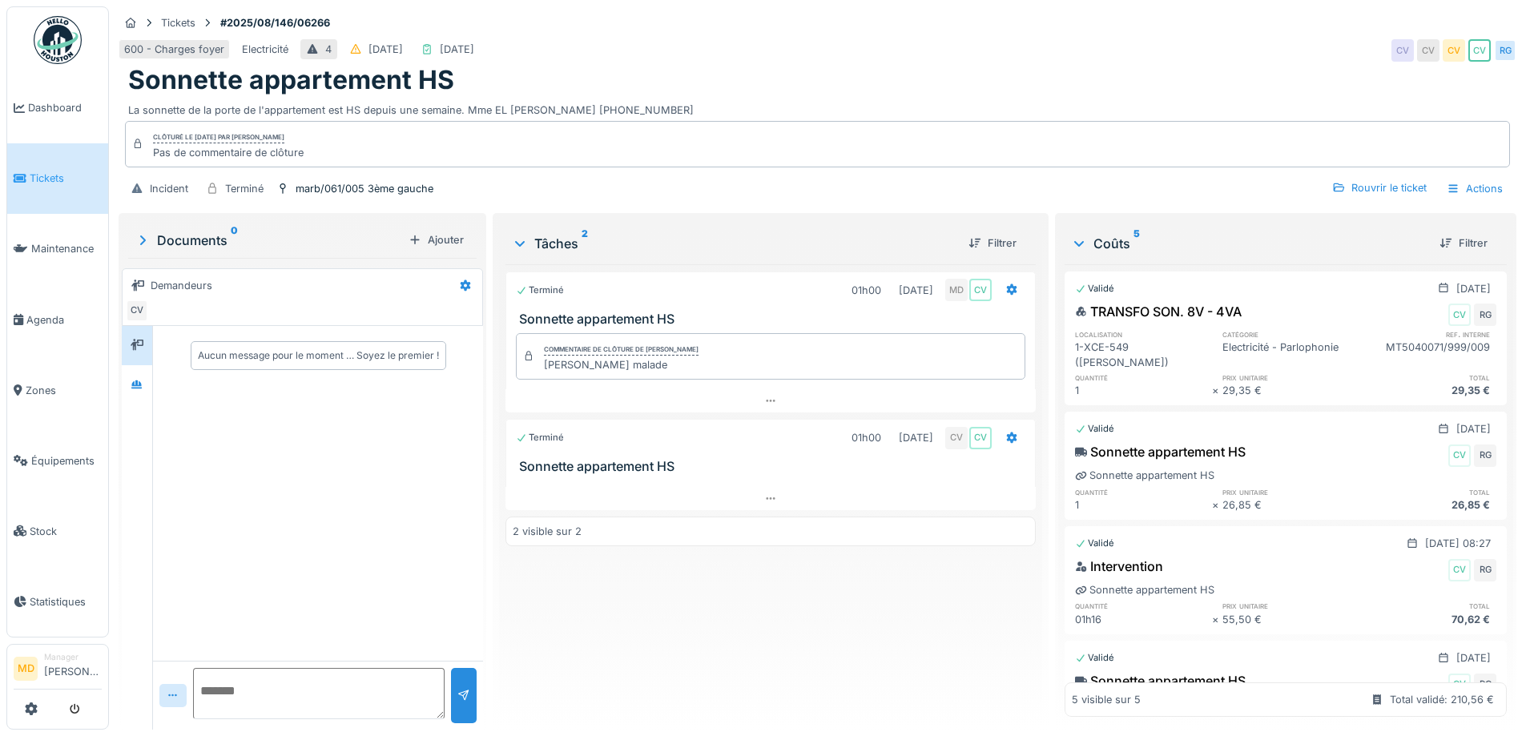
drag, startPoint x: 465, startPoint y: 106, endPoint x: 666, endPoint y: 105, distance: 201.0
click at [666, 105] on div "La sonnette de la porte de l'appartement est HS depuis une semaine. Mme EL [PER…" at bounding box center [817, 107] width 1378 height 22
copy div "Mme EL IDRISSI Khadjia 0488.45.50.68"
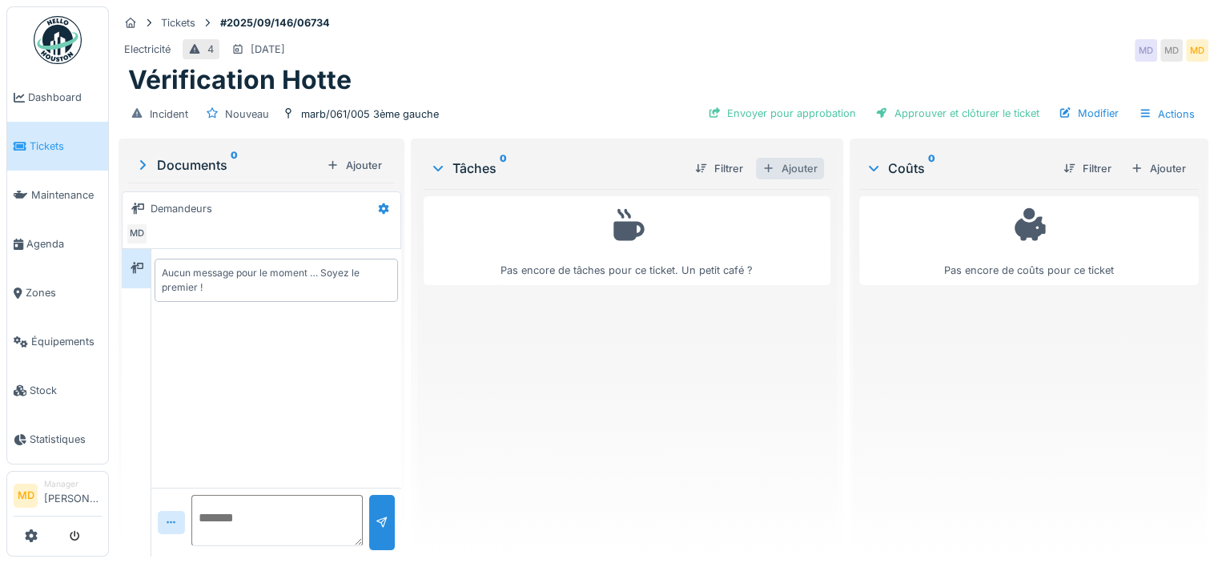
click at [790, 164] on div "Ajouter" at bounding box center [790, 169] width 68 height 22
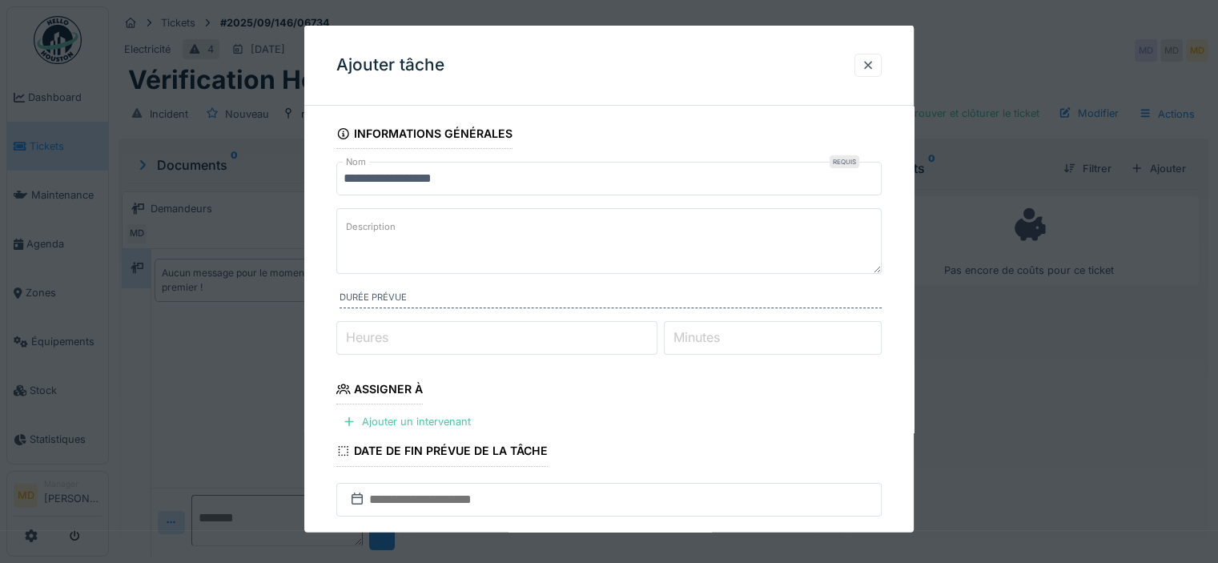
scroll to position [80, 0]
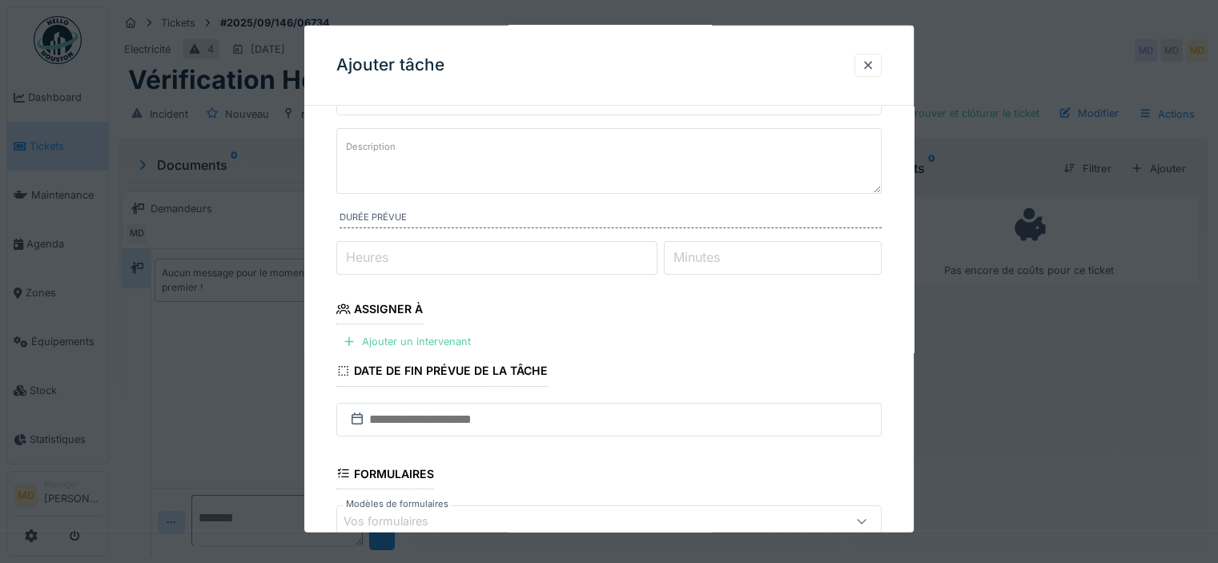
click at [418, 336] on div "Ajouter un intervenant" at bounding box center [406, 342] width 141 height 22
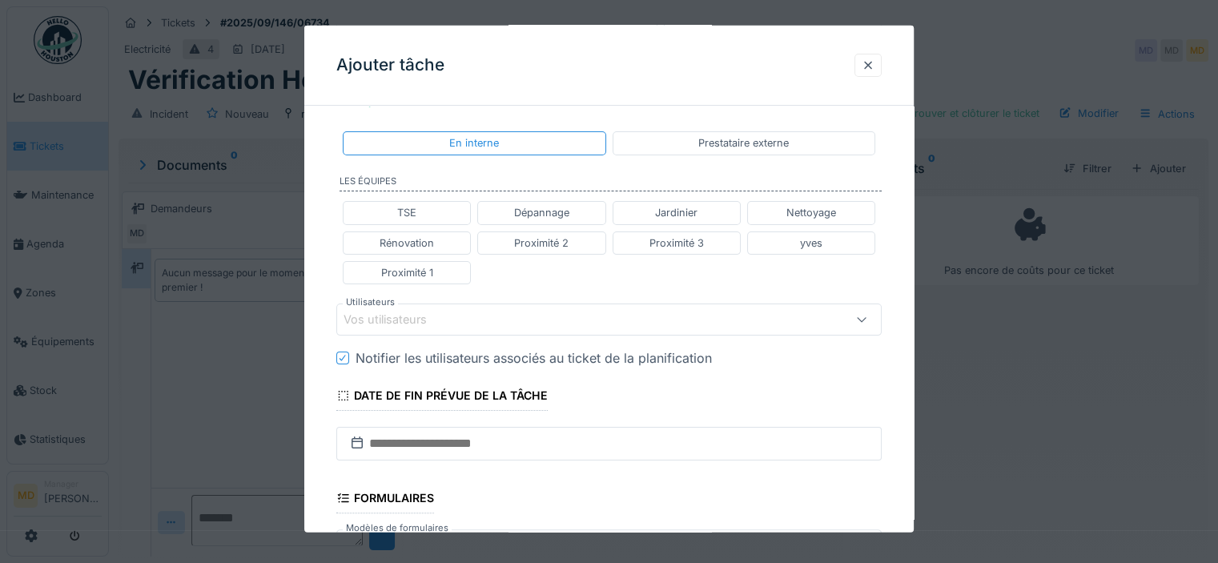
click at [440, 311] on div "Vos utilisateurs" at bounding box center [397, 320] width 106 height 18
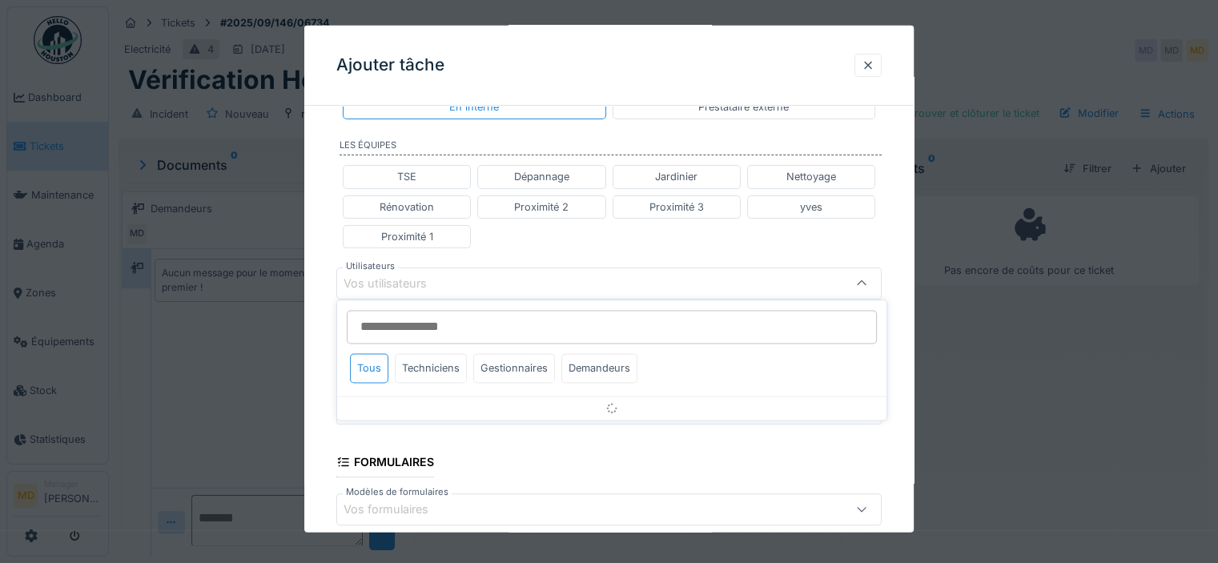
scroll to position [357, 0]
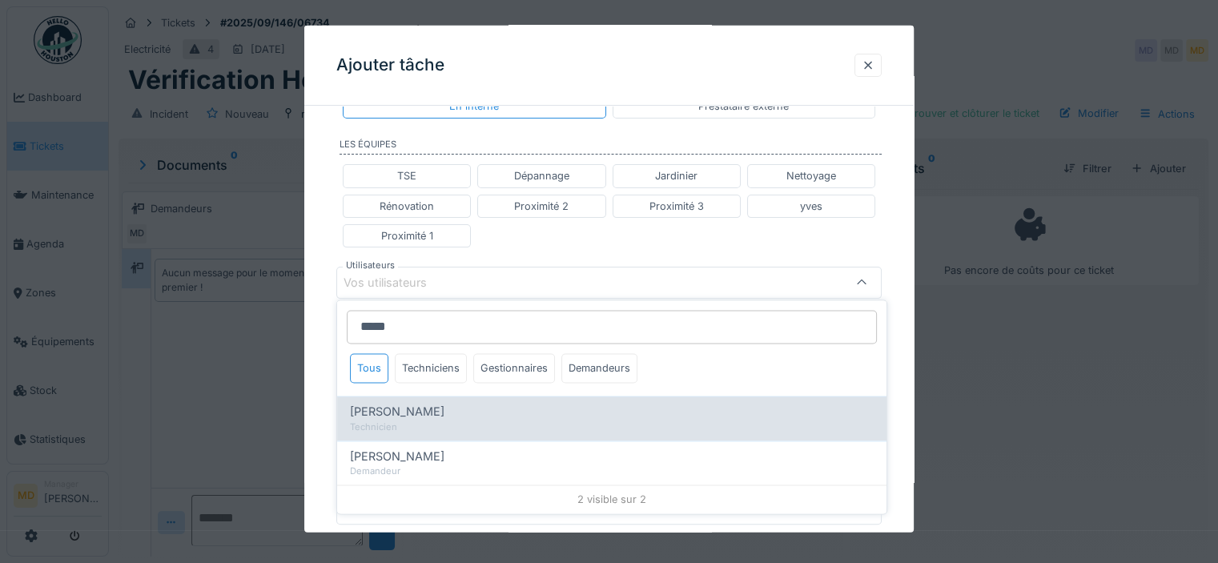
type input "*****"
click at [434, 408] on div "[PERSON_NAME]" at bounding box center [612, 413] width 524 height 18
type input "****"
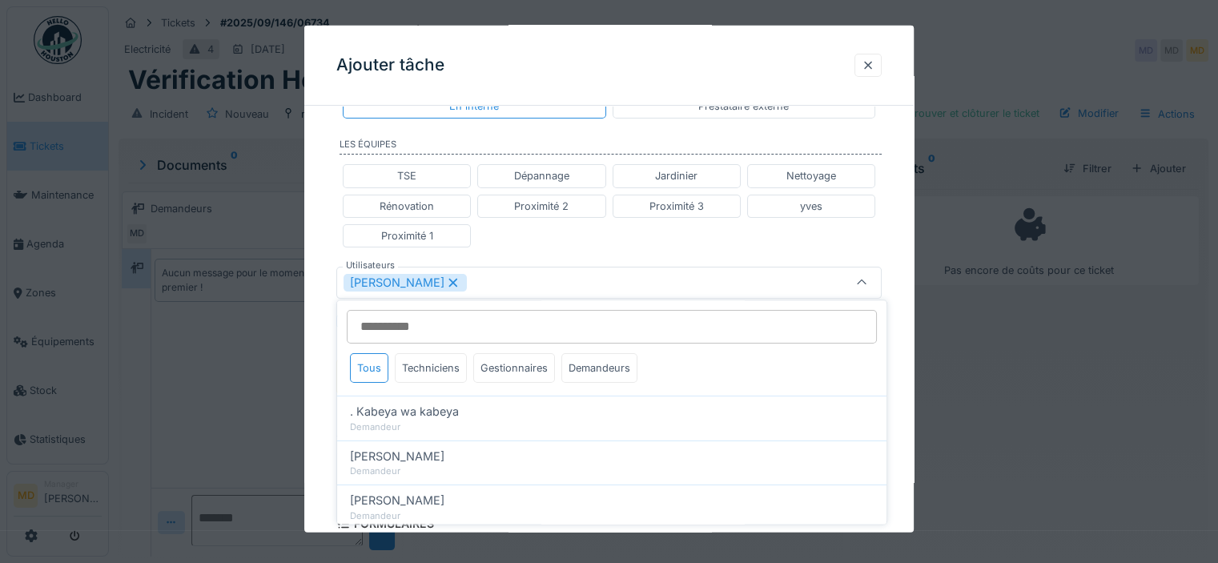
click at [573, 244] on div "TSE Dépannage Jardinier Nettoyage Rénovation Proximité 2 Proximité 3 yves Proxi…" at bounding box center [608, 206] width 545 height 96
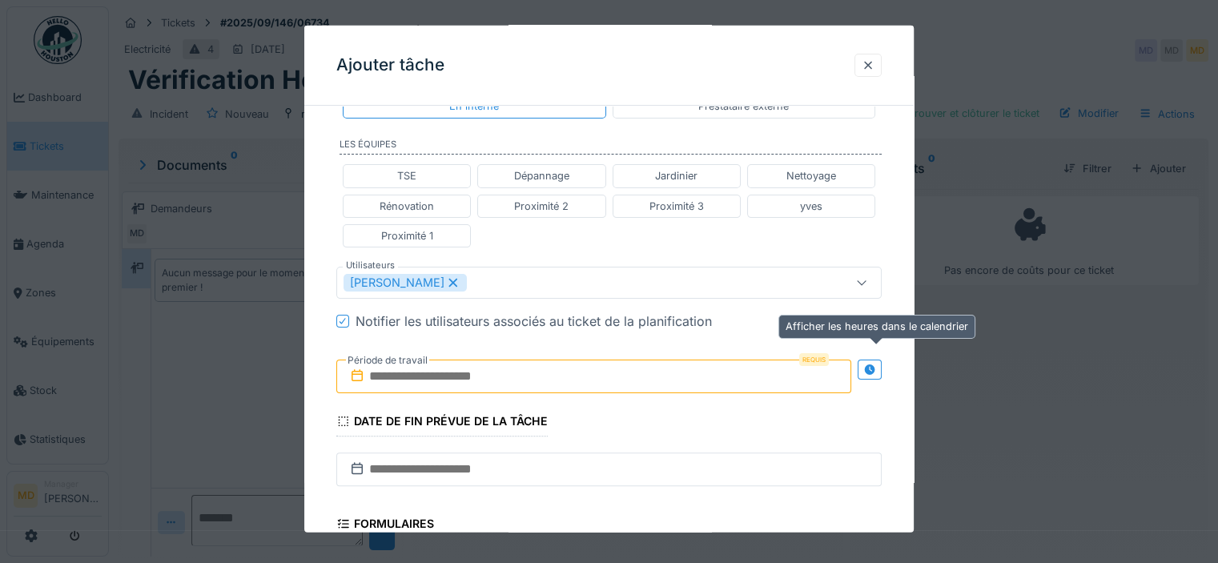
click at [882, 366] on div at bounding box center [870, 370] width 24 height 20
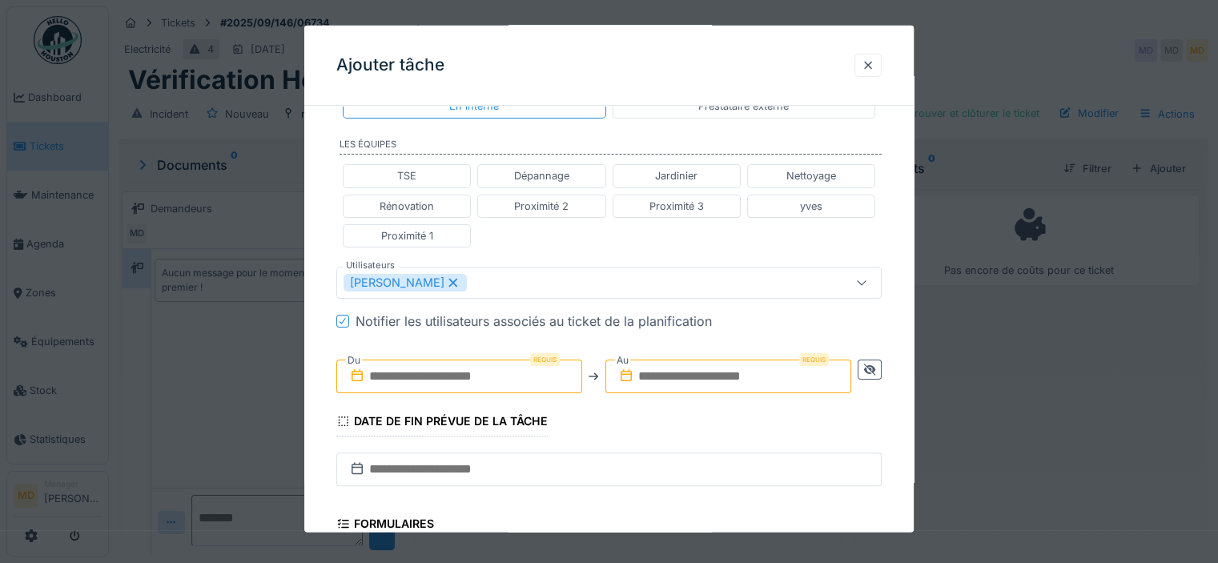
click at [396, 385] on input "text" at bounding box center [459, 377] width 246 height 34
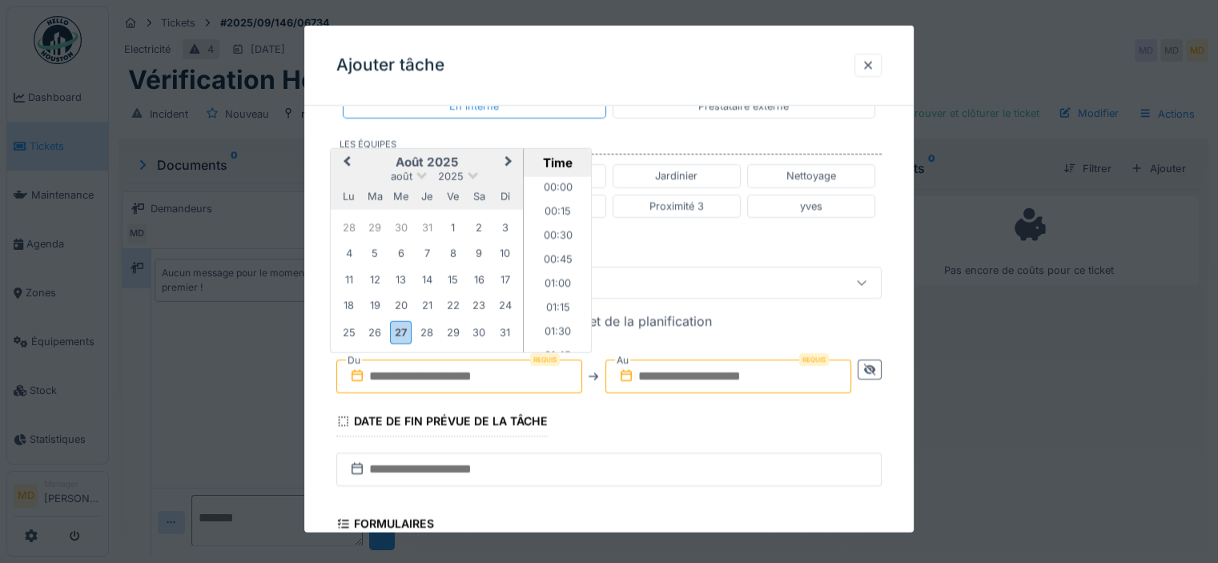
scroll to position [1390, 0]
drag, startPoint x: 383, startPoint y: 153, endPoint x: 416, endPoint y: 153, distance: 32.8
click at [383, 155] on h2 "août 2025" at bounding box center [427, 162] width 192 height 14
click at [513, 156] on button "Next Month" at bounding box center [510, 163] width 26 height 26
click at [354, 215] on div "1 2 3 4 5 6 7" at bounding box center [427, 228] width 182 height 26
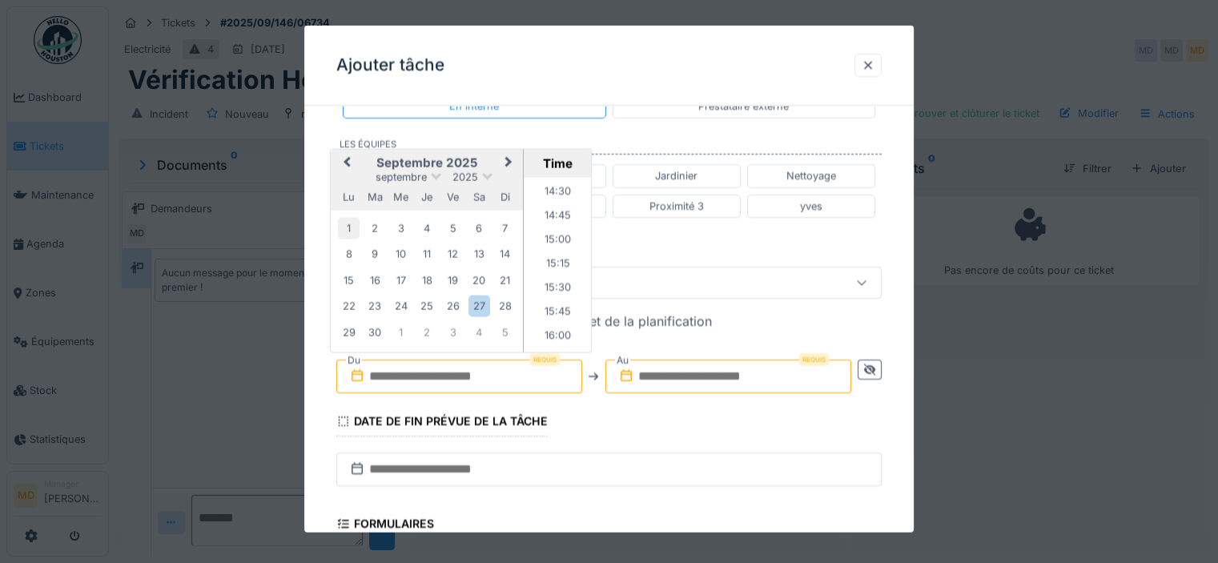
click at [347, 227] on div "1" at bounding box center [349, 228] width 22 height 22
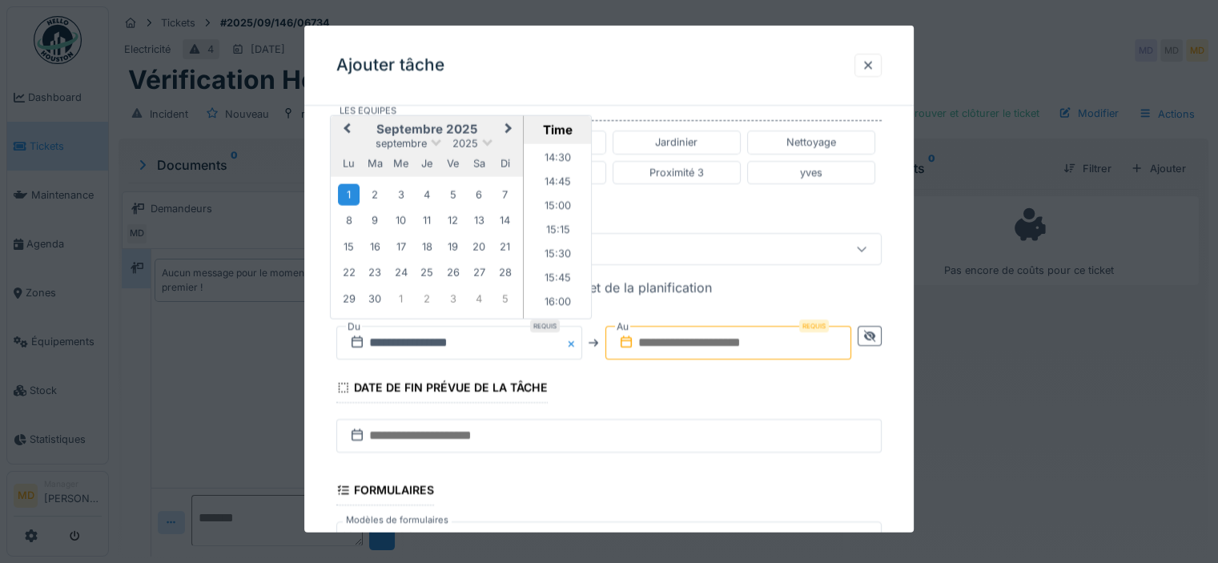
scroll to position [437, 0]
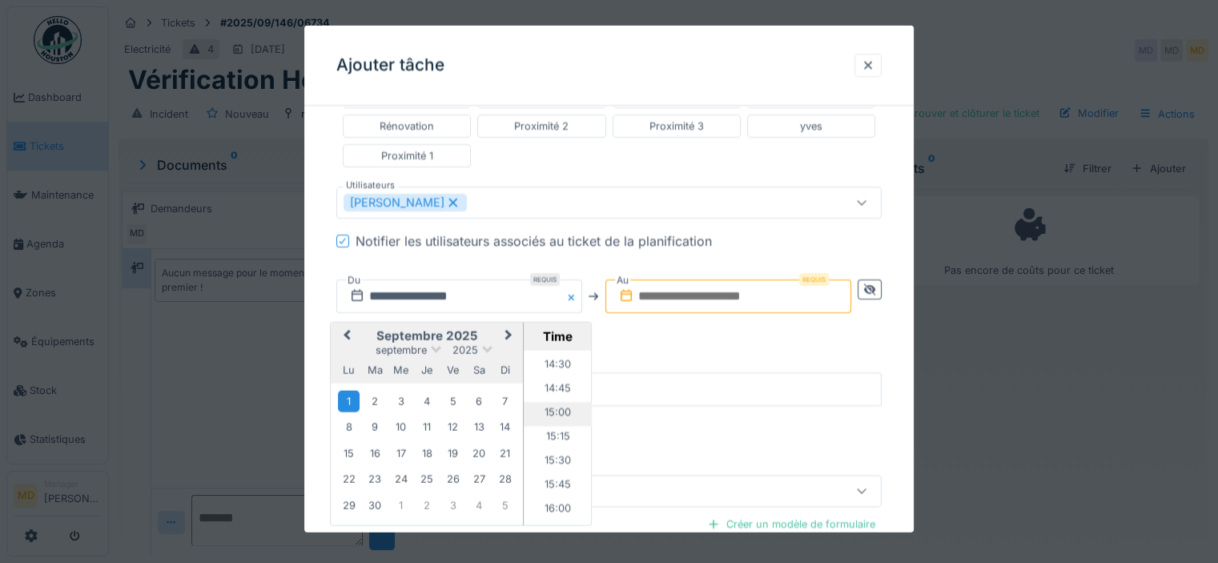
click at [564, 412] on li "15:00" at bounding box center [558, 414] width 68 height 24
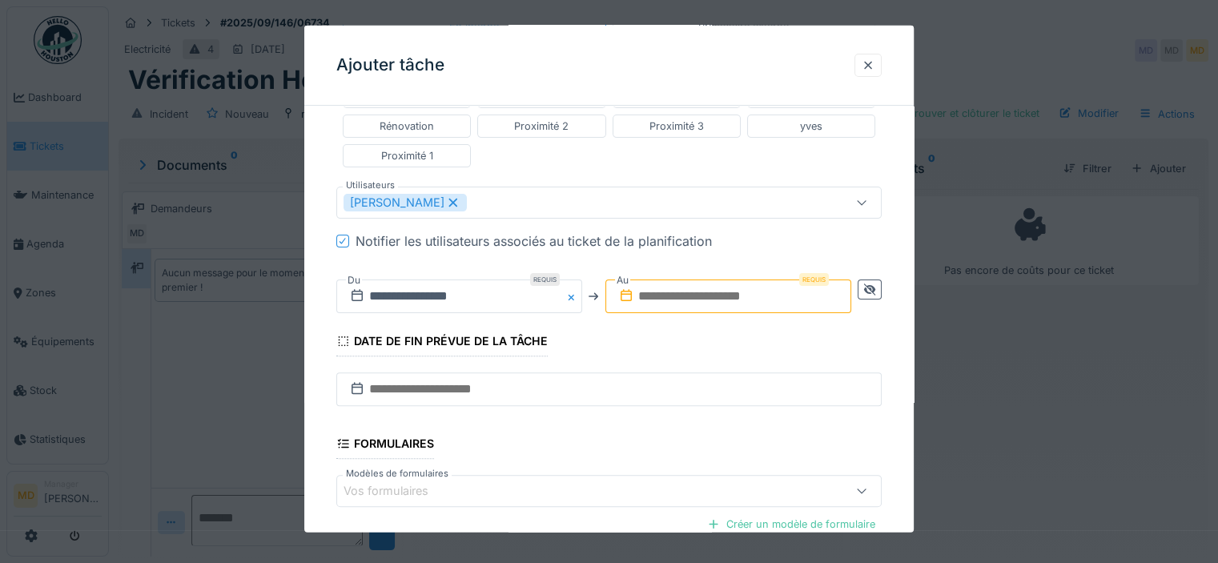
click at [778, 288] on input "text" at bounding box center [728, 297] width 246 height 34
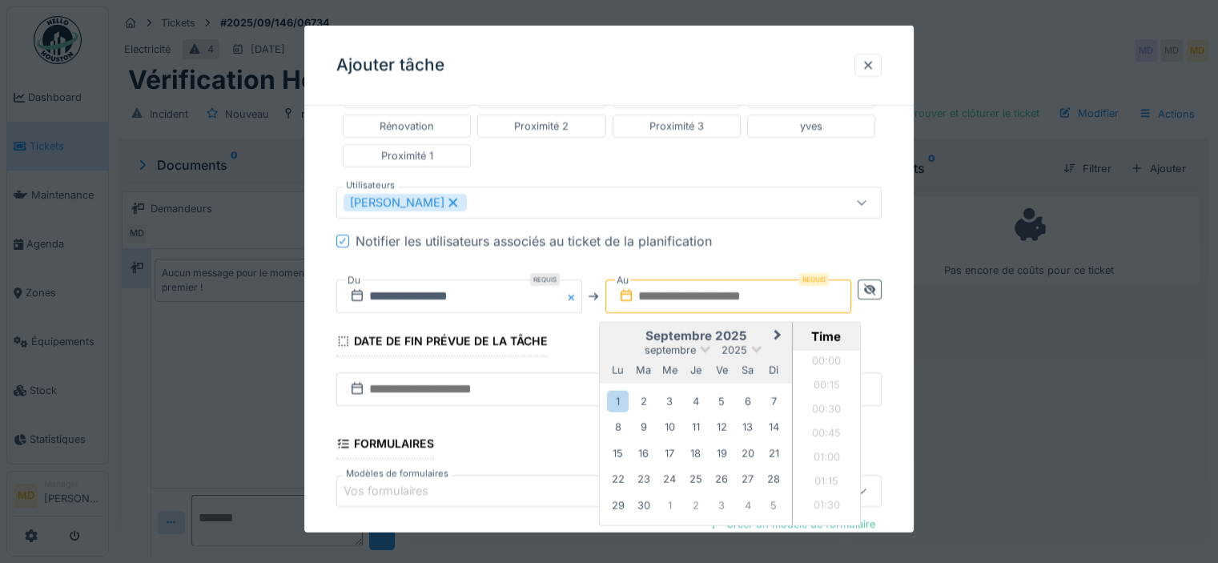
scroll to position [1390, 0]
click at [613, 336] on h2 "septembre 2025" at bounding box center [696, 335] width 192 height 14
click at [621, 390] on div "1" at bounding box center [618, 401] width 22 height 22
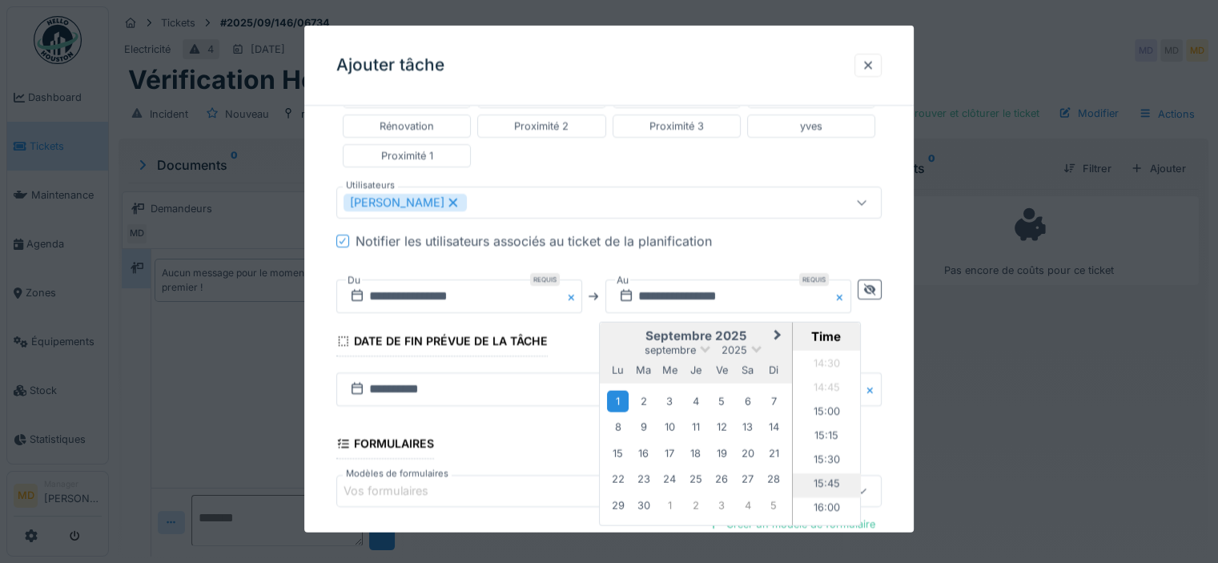
scroll to position [1470, 0]
click at [828, 426] on li "16:00" at bounding box center [827, 429] width 68 height 24
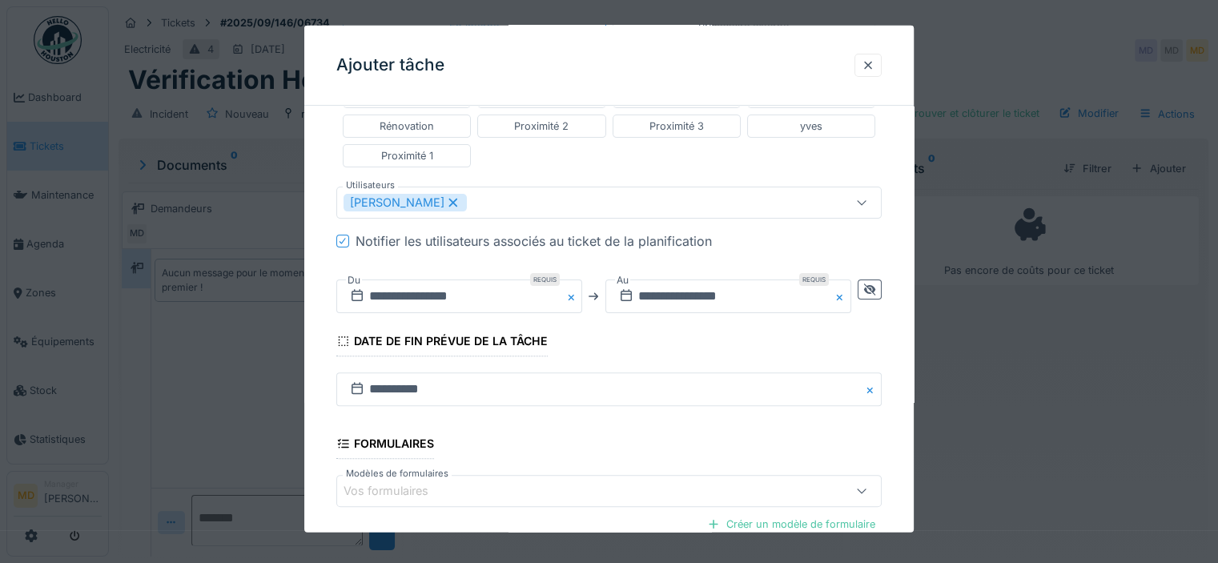
click at [710, 235] on div "Notifier les utilisateurs associés au ticket de la planification" at bounding box center [534, 240] width 356 height 19
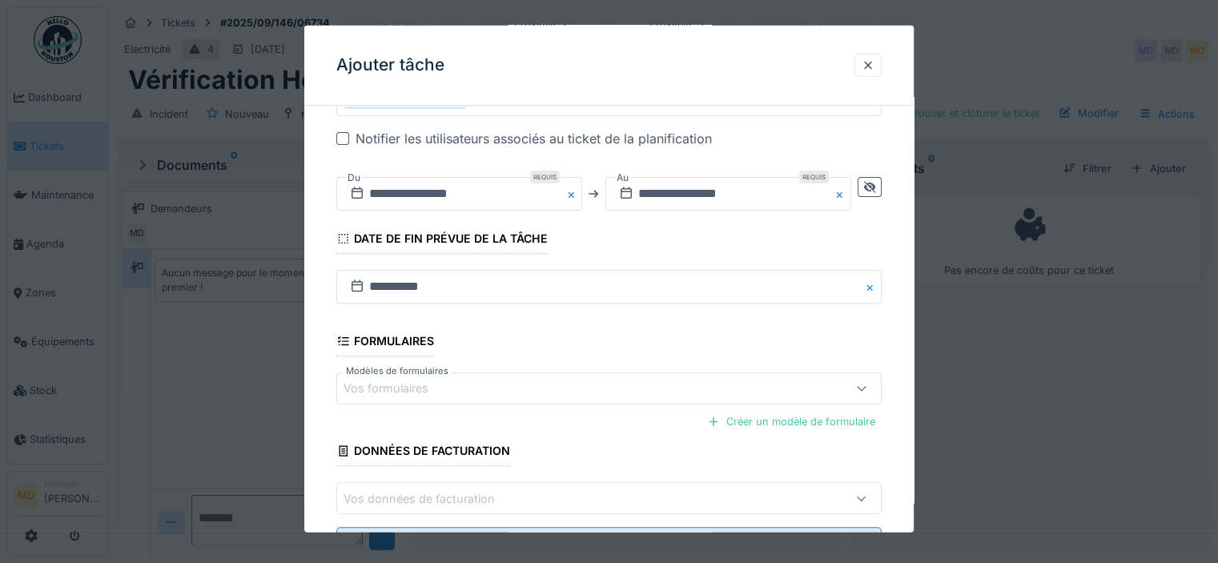
scroll to position [609, 0]
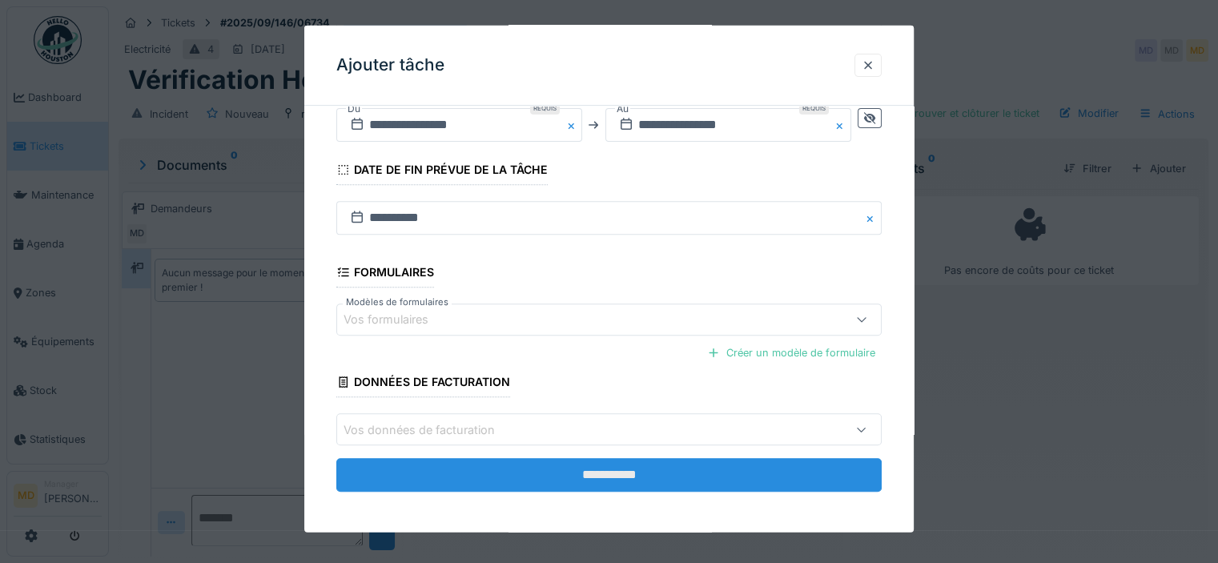
click at [503, 465] on input "**********" at bounding box center [608, 475] width 545 height 34
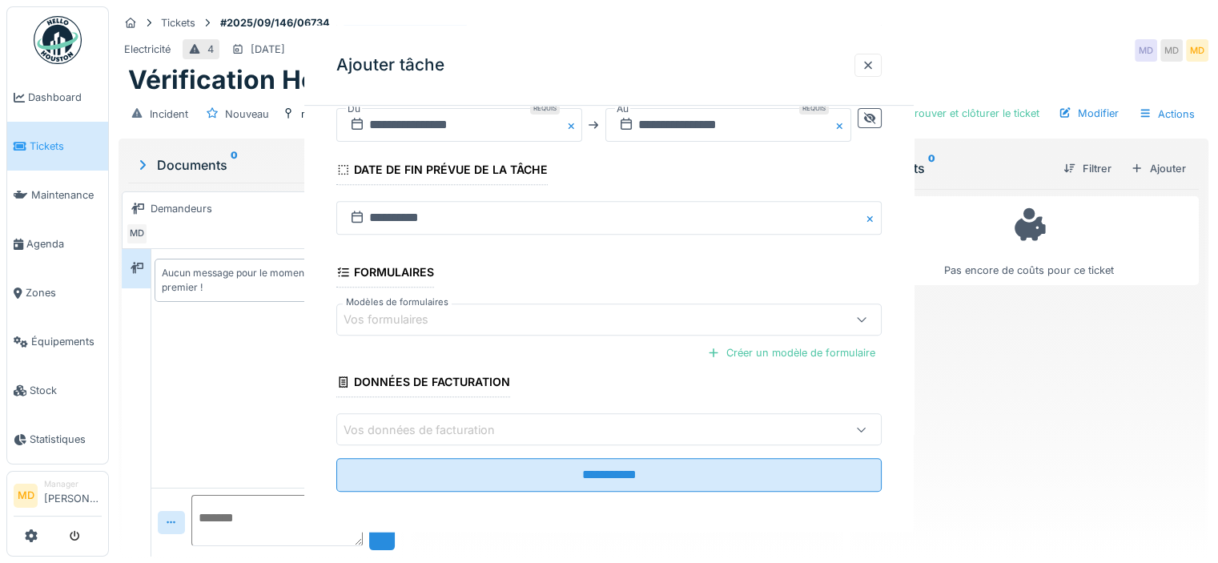
scroll to position [0, 0]
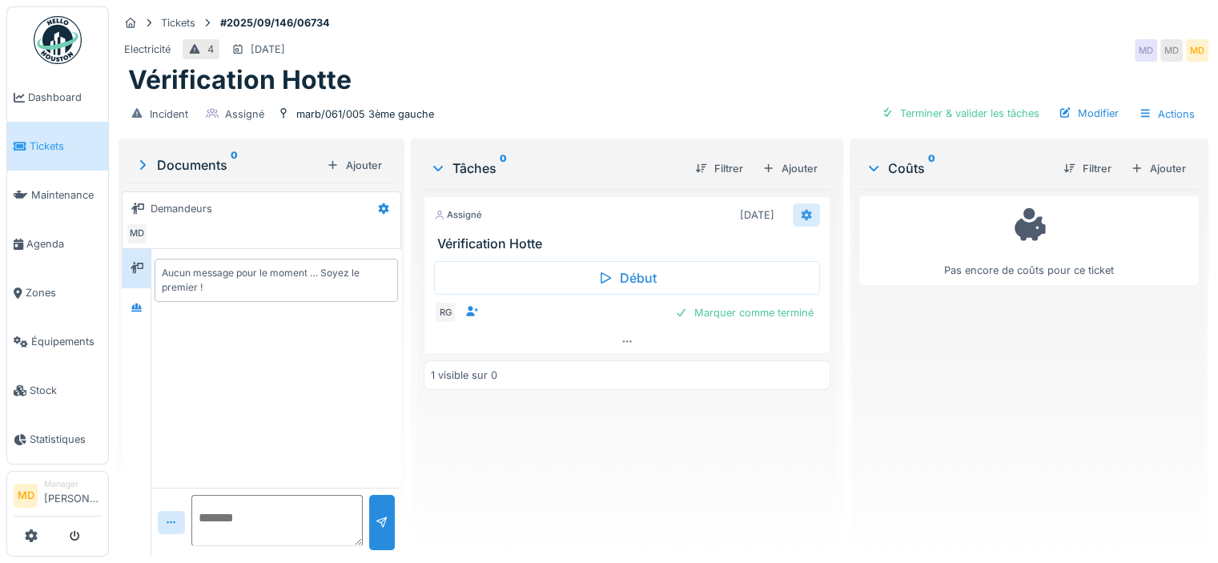
click at [801, 215] on icon at bounding box center [806, 214] width 10 height 11
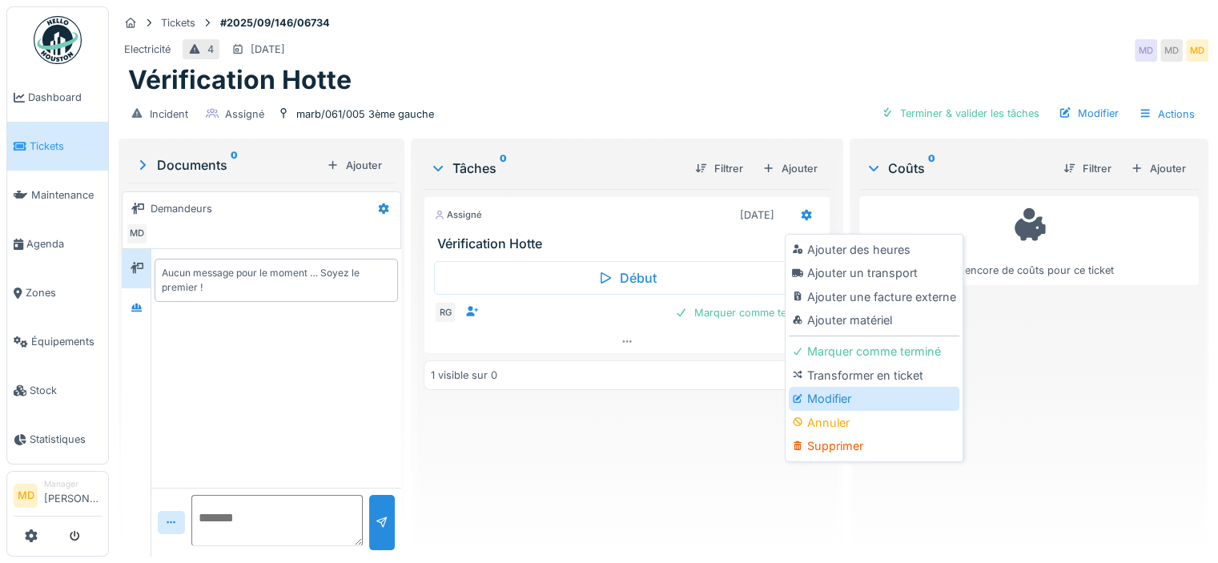
click at [820, 394] on div "Modifier" at bounding box center [874, 399] width 171 height 24
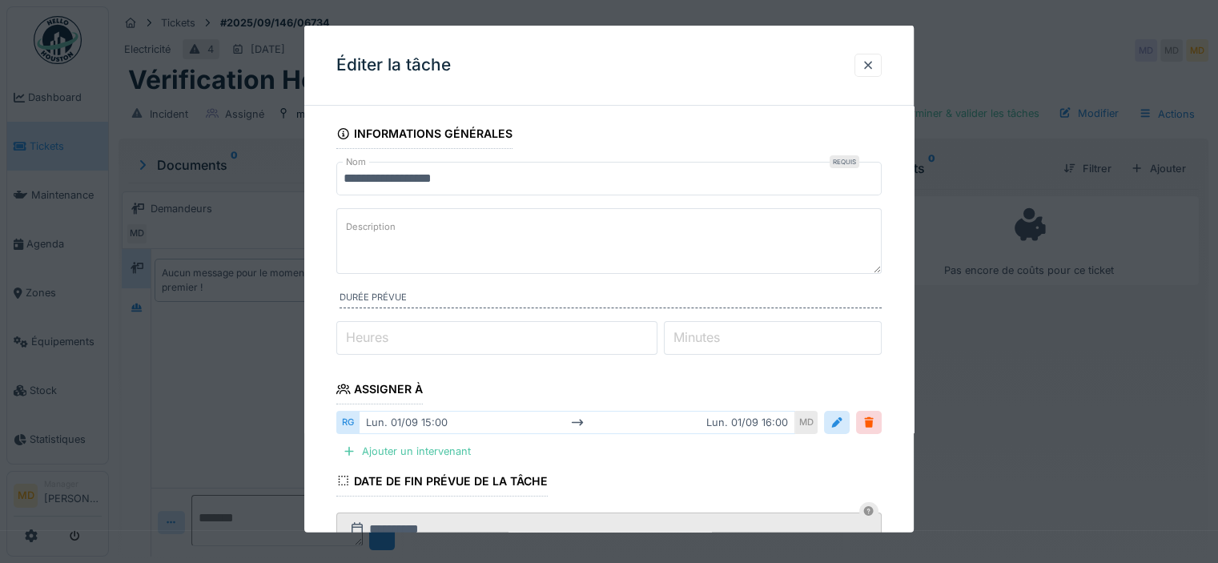
click at [508, 252] on textarea "Description" at bounding box center [608, 241] width 545 height 66
click at [378, 242] on textarea "Description" at bounding box center [608, 241] width 545 height 66
paste textarea "**********"
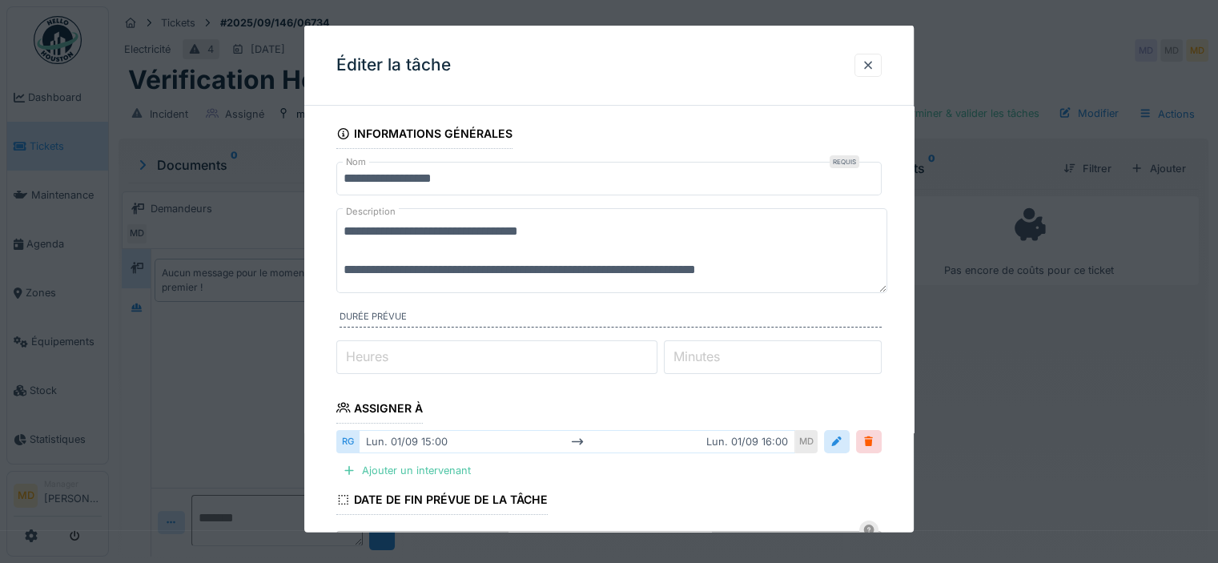
type textarea "**********"
click at [466, 183] on input "**********" at bounding box center [608, 179] width 545 height 34
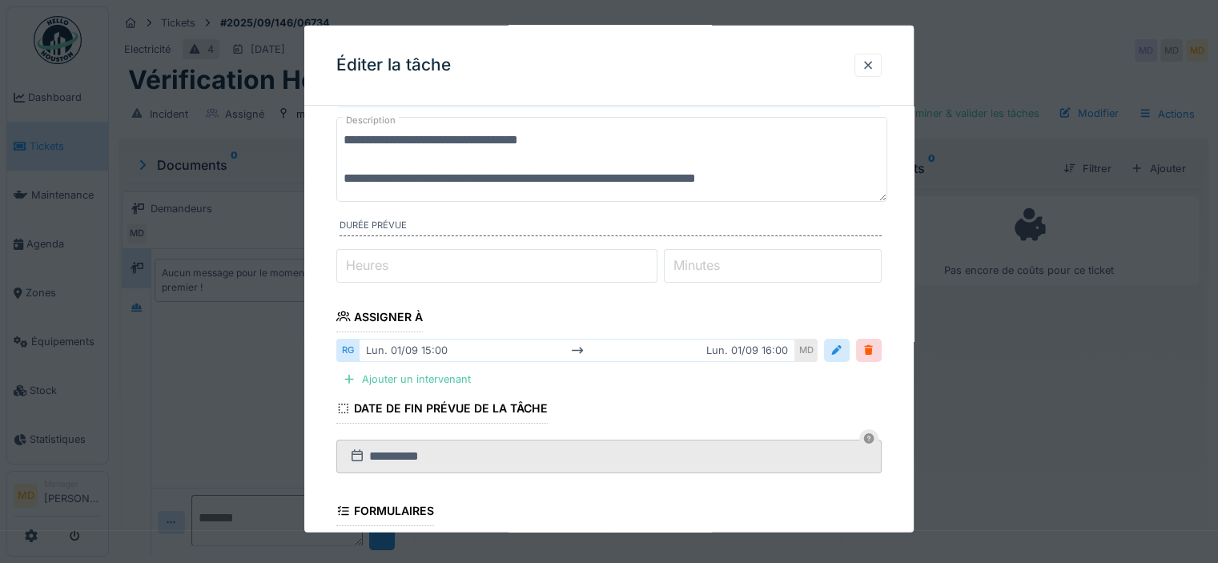
scroll to position [160, 0]
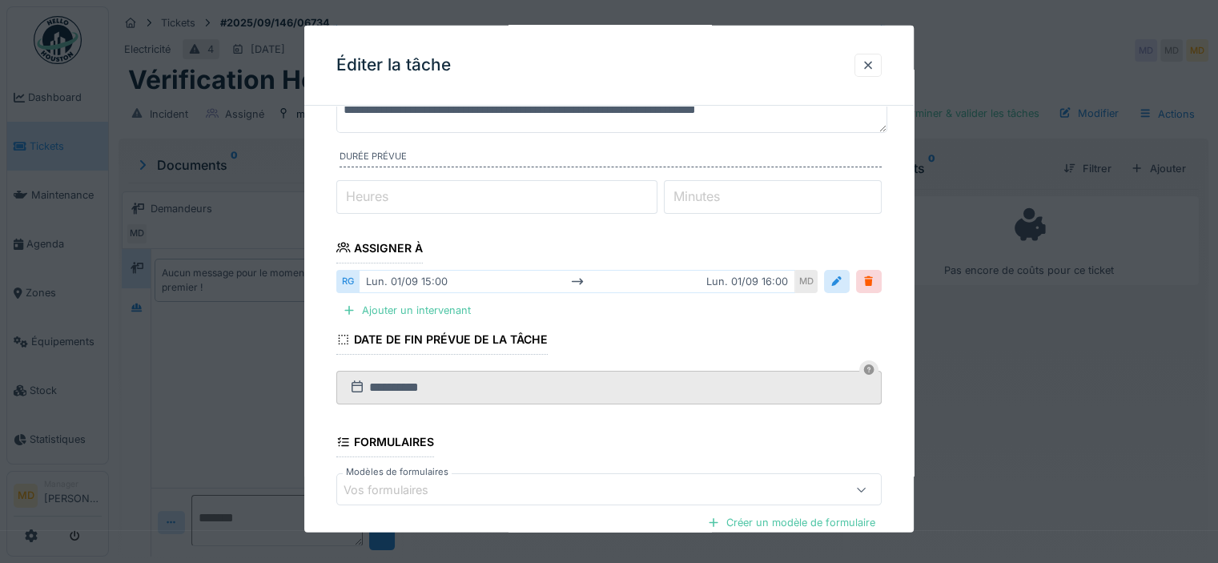
type input "**********"
click at [575, 185] on input "*" at bounding box center [496, 196] width 321 height 34
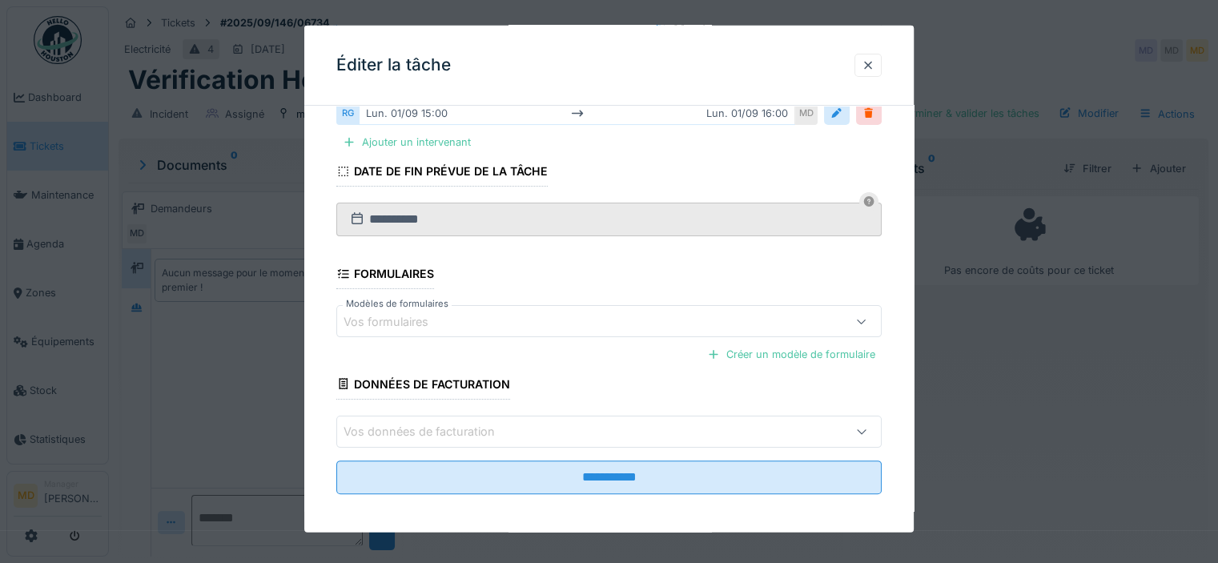
scroll to position [332, 0]
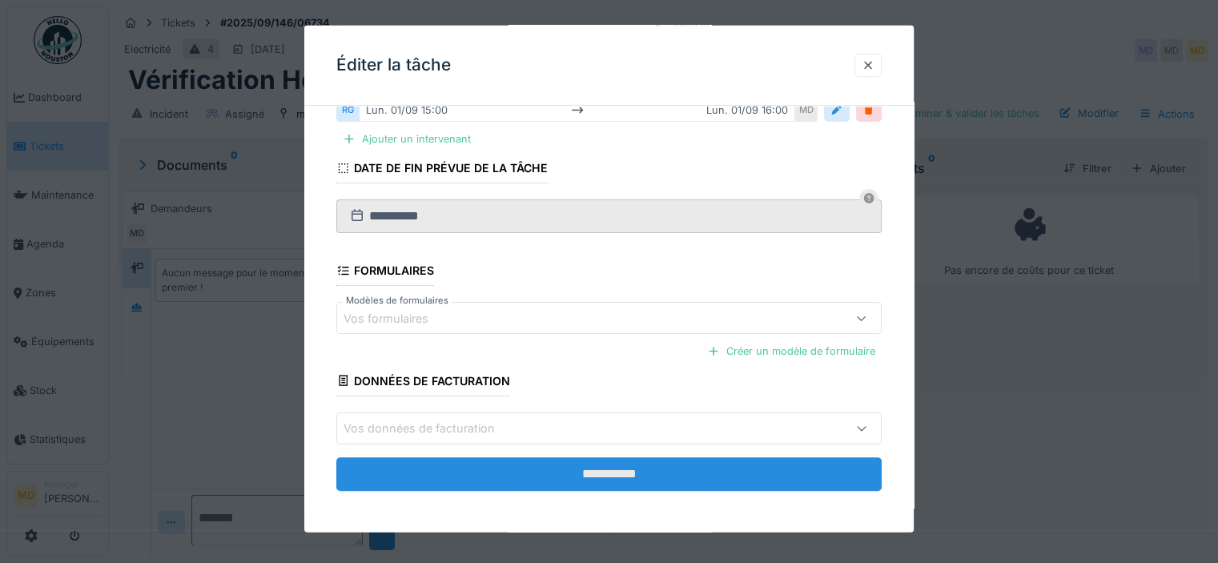
type input "*"
click at [528, 476] on input "**********" at bounding box center [608, 474] width 545 height 34
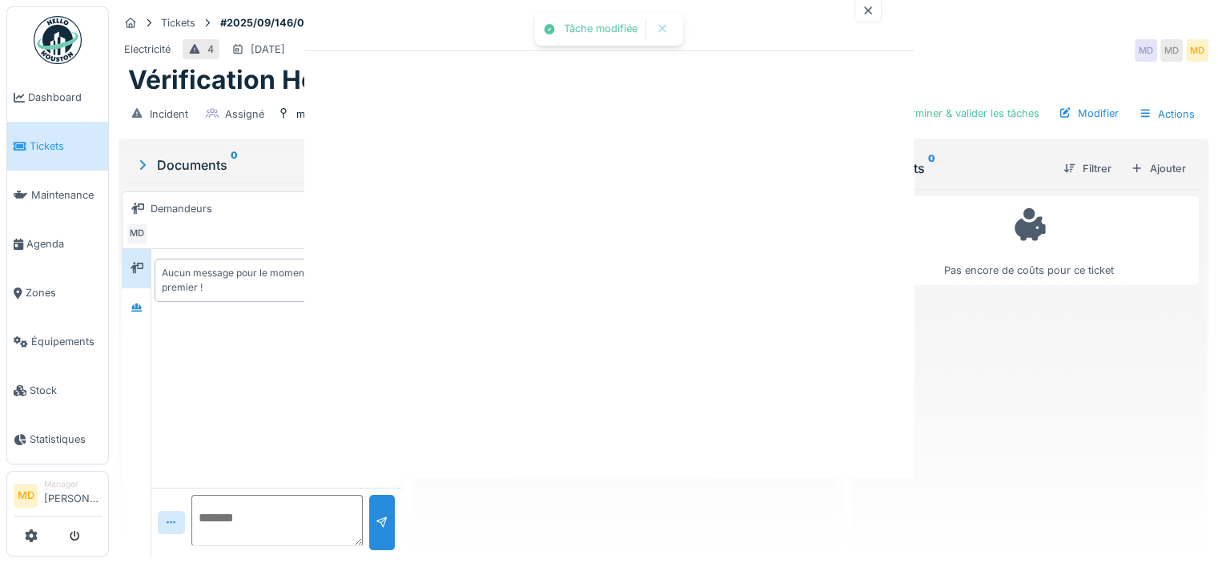
scroll to position [0, 0]
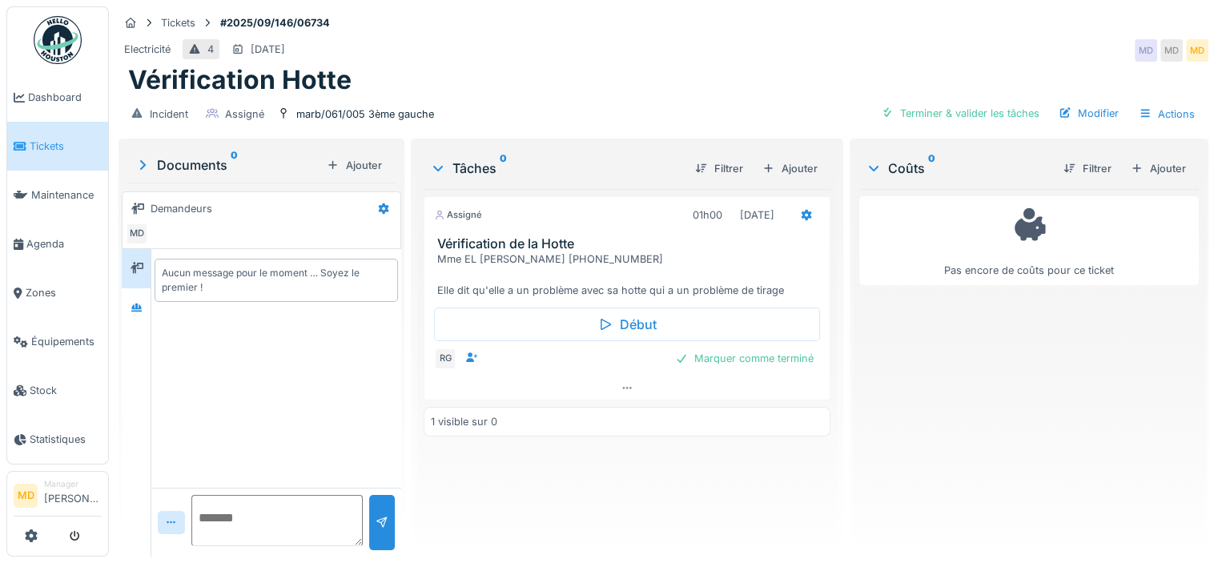
click at [654, 18] on div "Tickets #2025/09/146/06734" at bounding box center [664, 23] width 1090 height 20
click at [55, 249] on link "Agenda" at bounding box center [57, 243] width 101 height 49
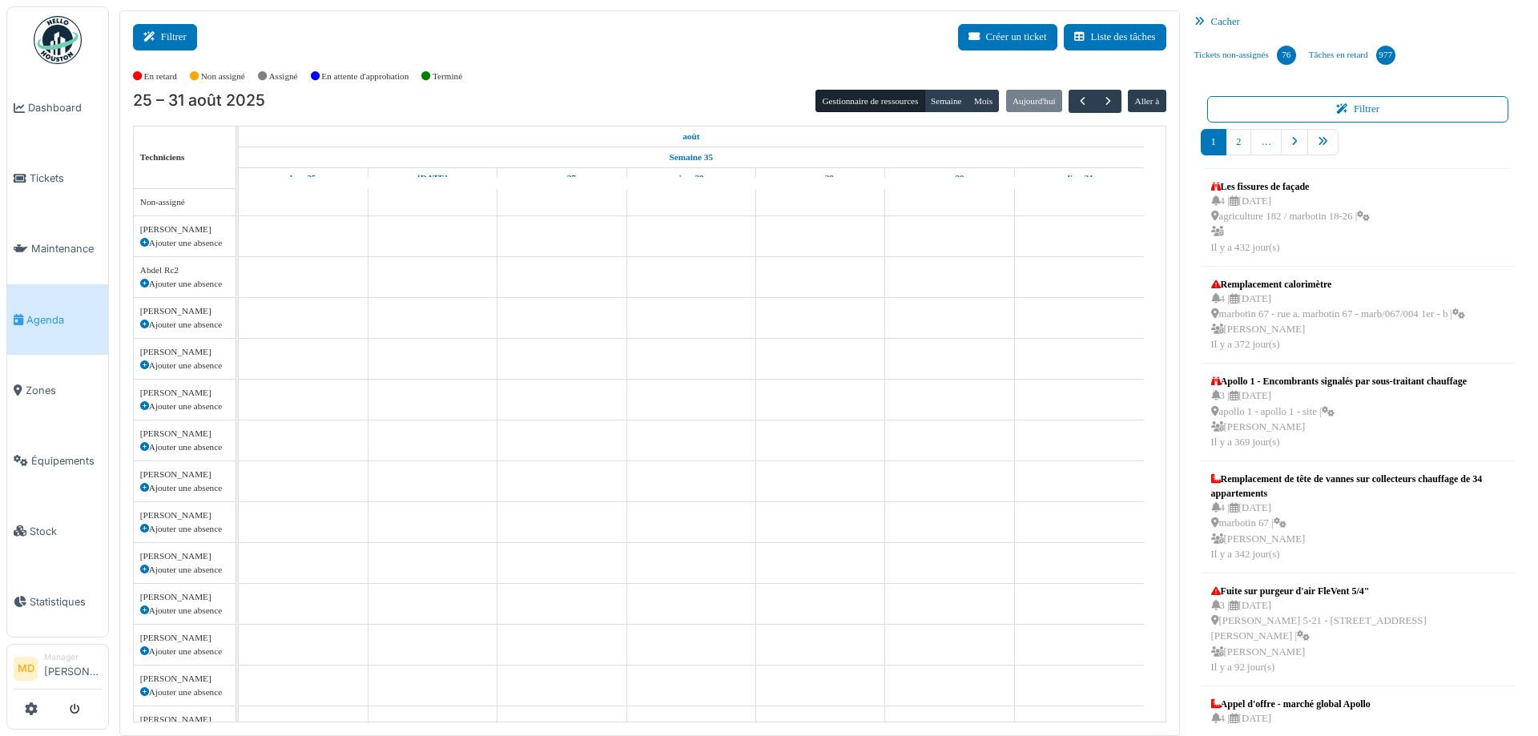
click at [164, 39] on button "Filtrer" at bounding box center [165, 37] width 64 height 26
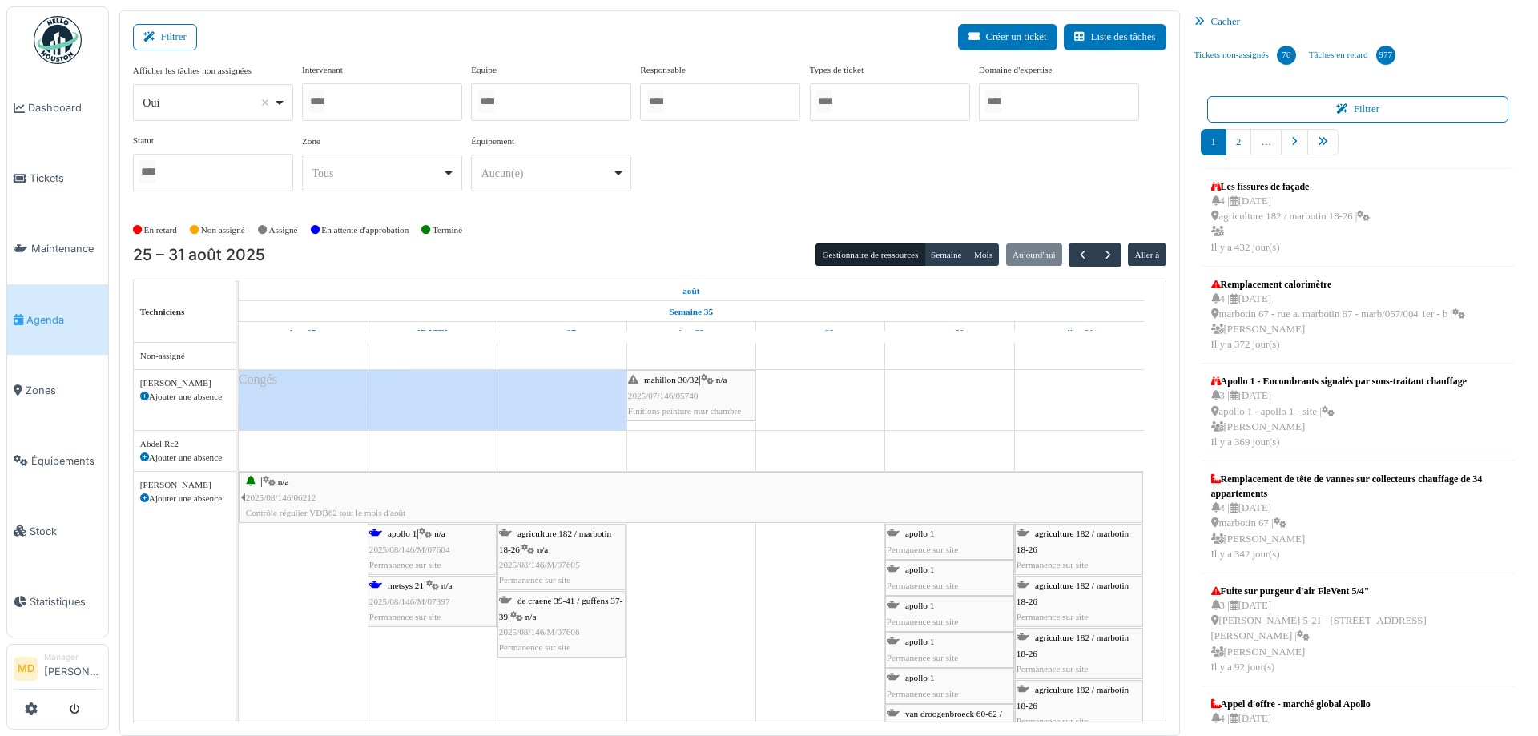
click at [385, 107] on div at bounding box center [382, 102] width 160 height 38
type input "*****"
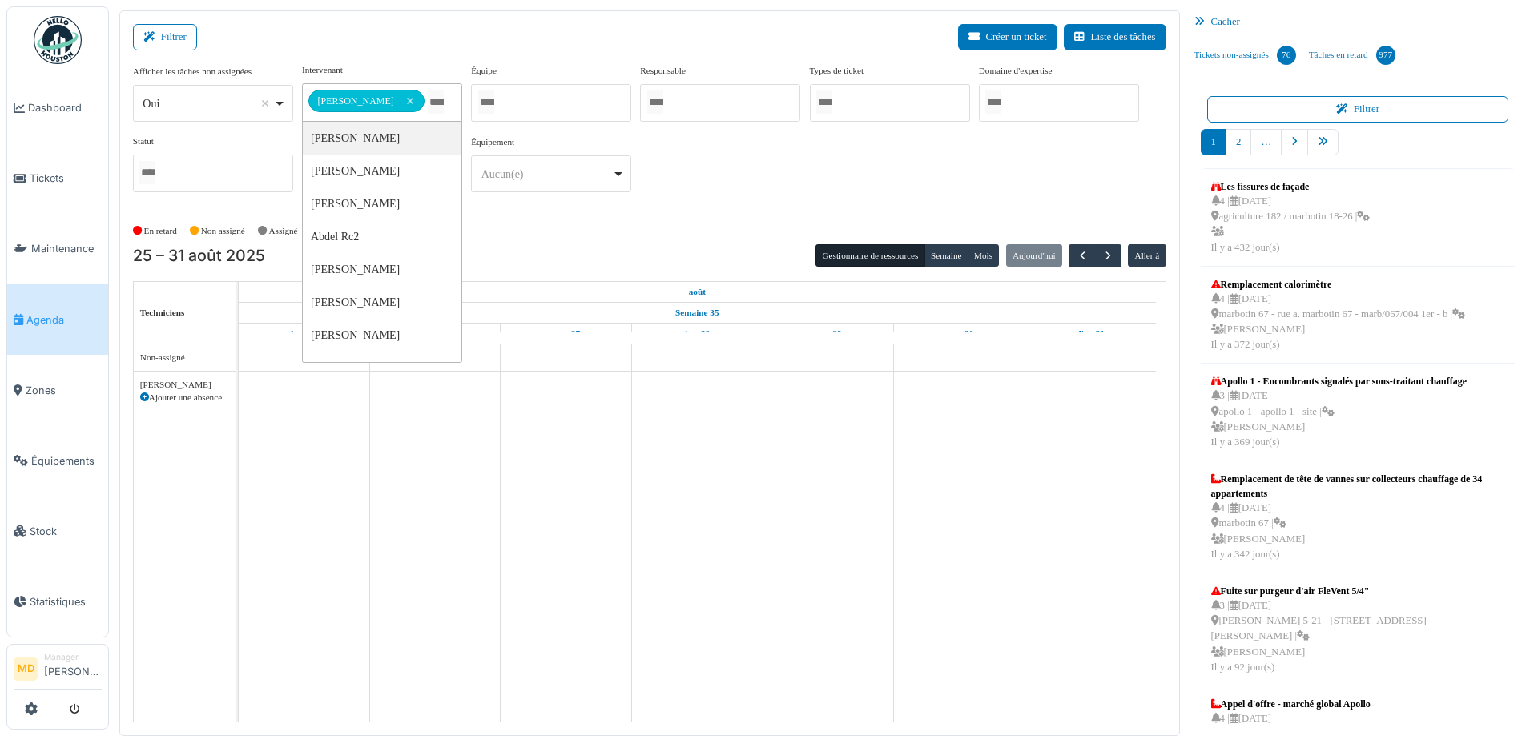
click at [762, 152] on div "**********" at bounding box center [649, 134] width 1033 height 142
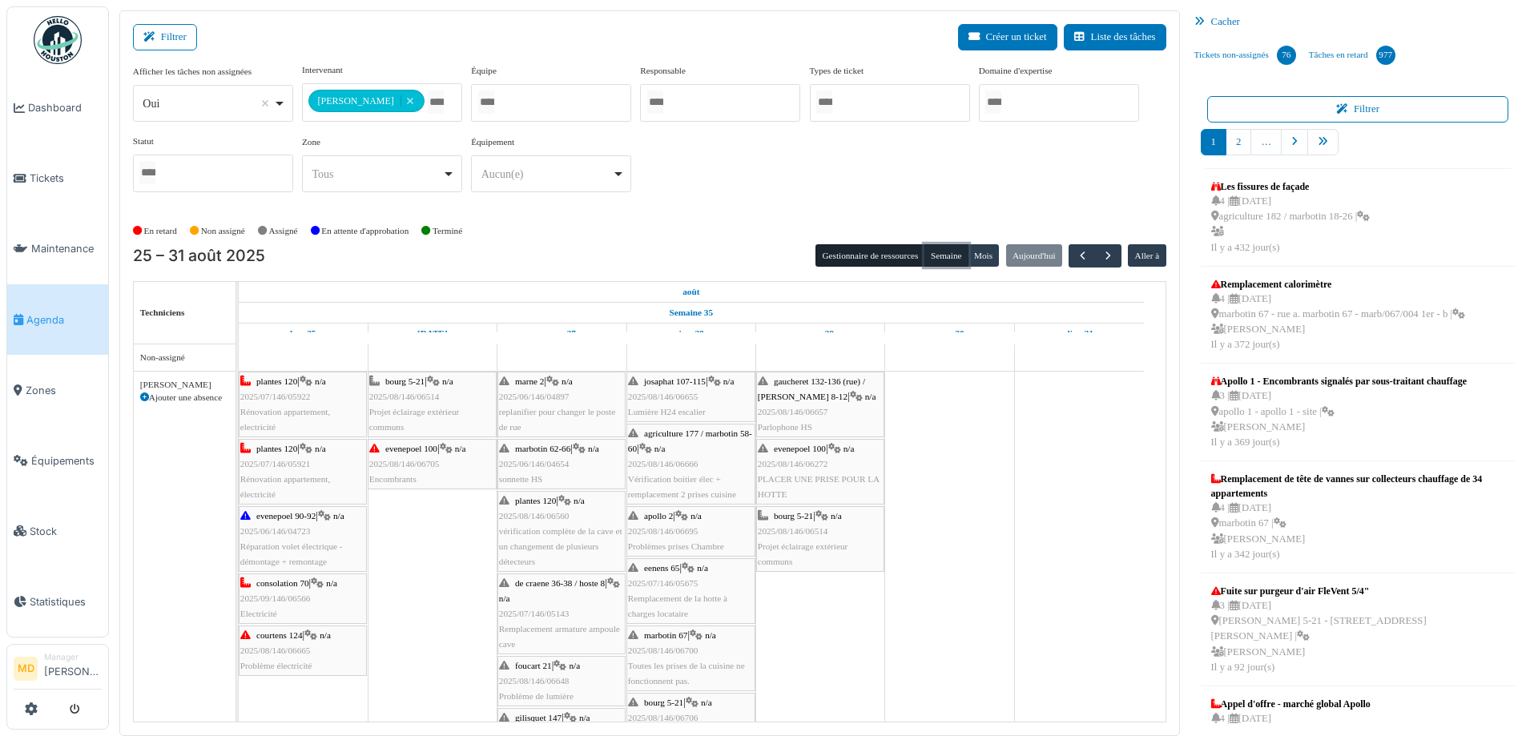
click at [937, 255] on button "Semaine" at bounding box center [946, 255] width 44 height 22
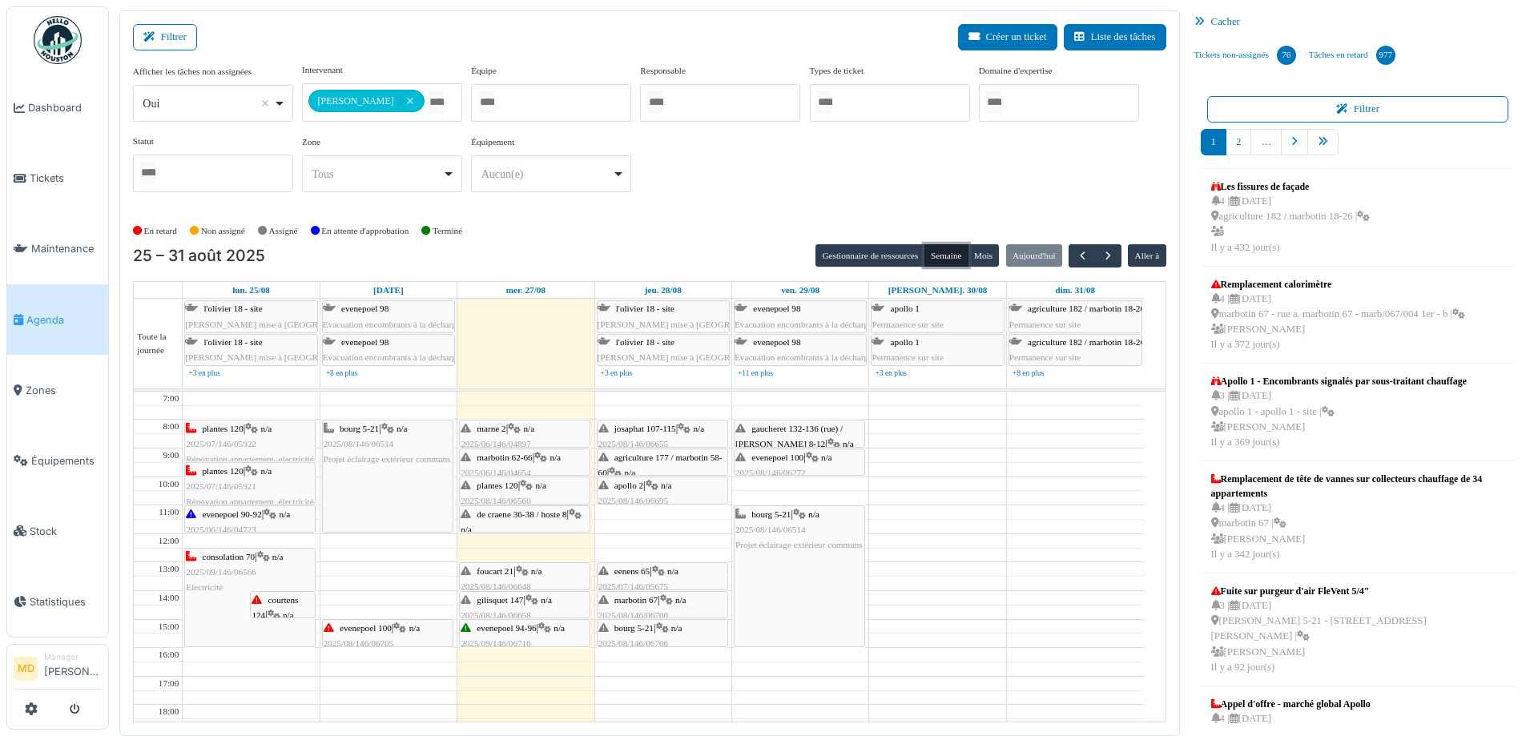
click at [533, 602] on icon at bounding box center [531, 600] width 13 height 10
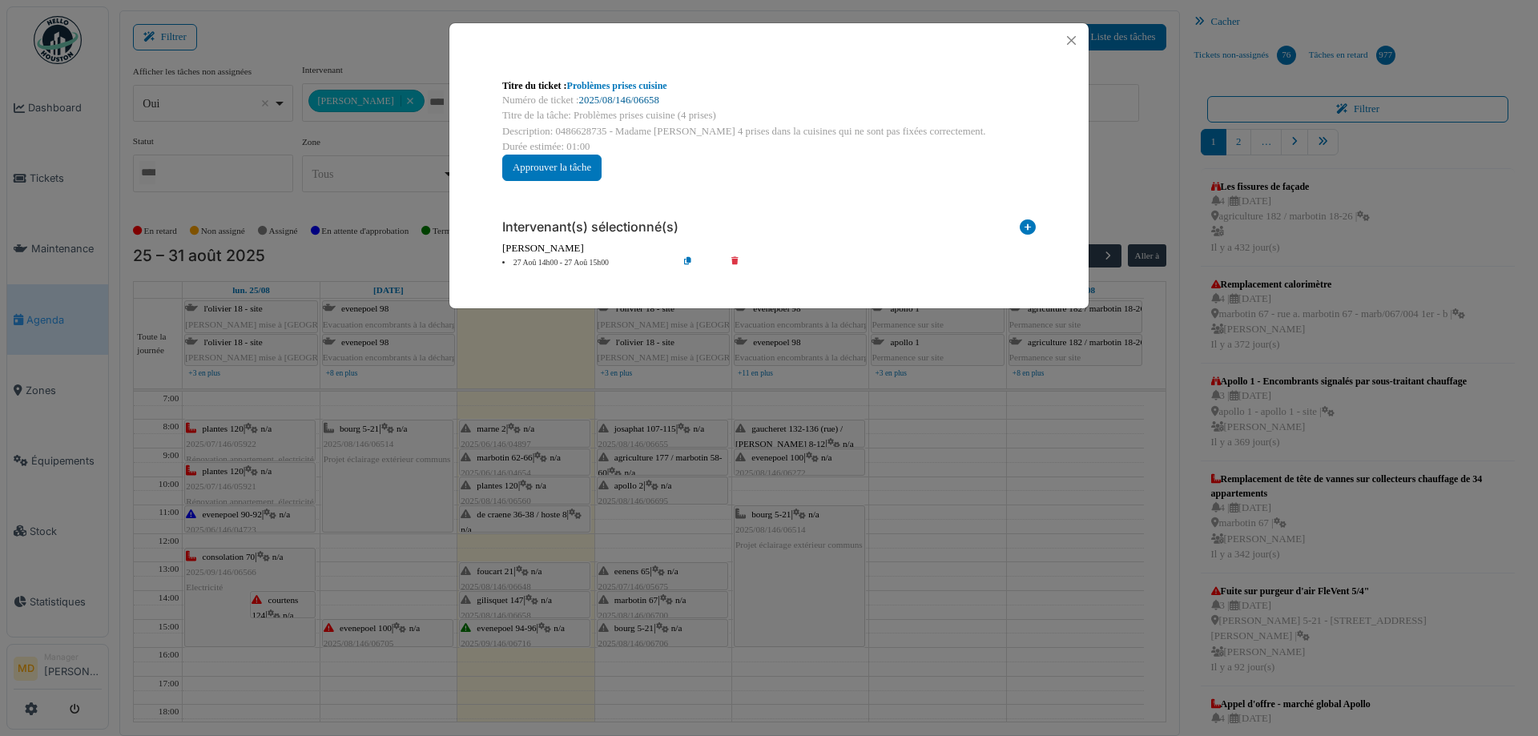
click at [591, 99] on link "2025/08/146/06658" at bounding box center [619, 100] width 80 height 11
click at [1070, 42] on button "Close" at bounding box center [1071, 41] width 22 height 22
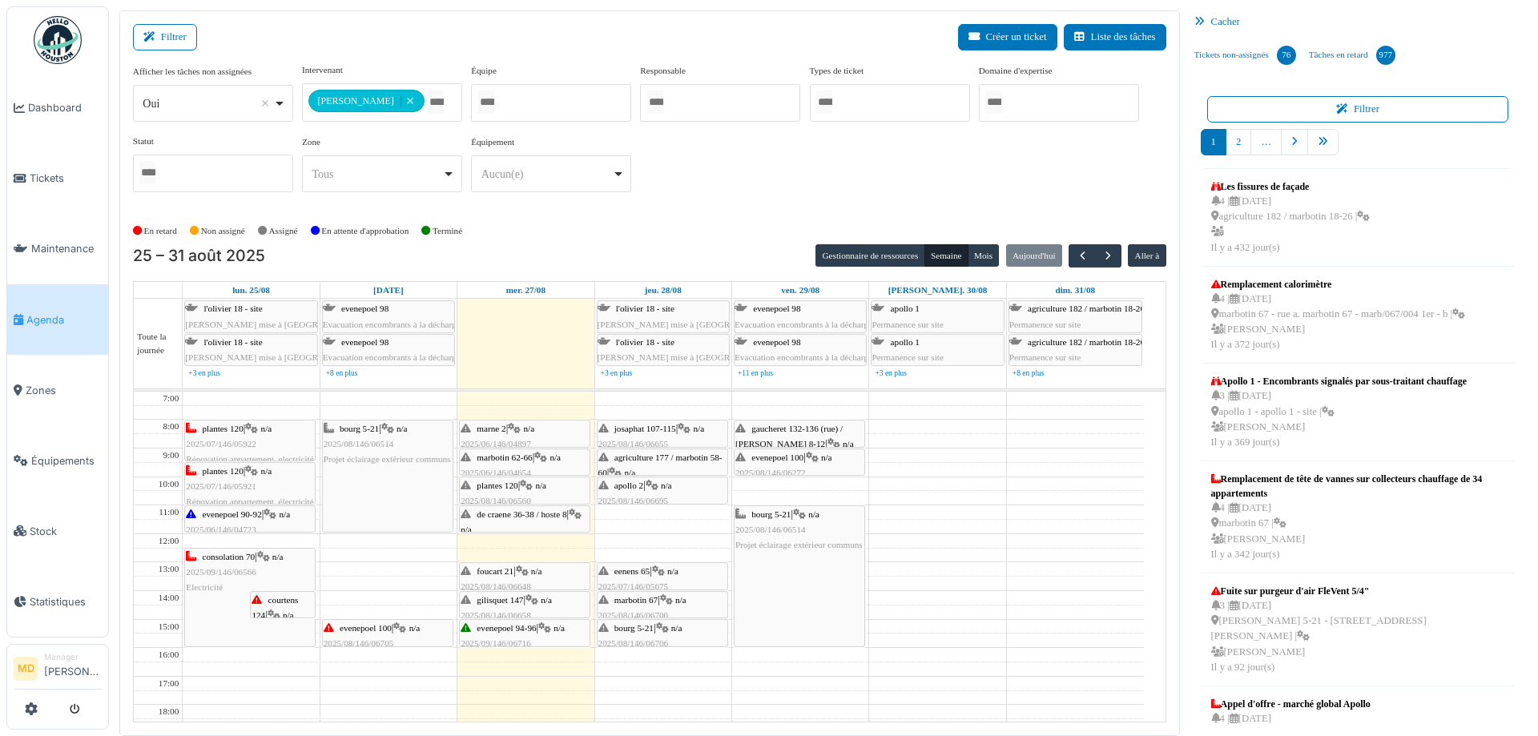
click at [521, 573] on icon at bounding box center [522, 571] width 13 height 10
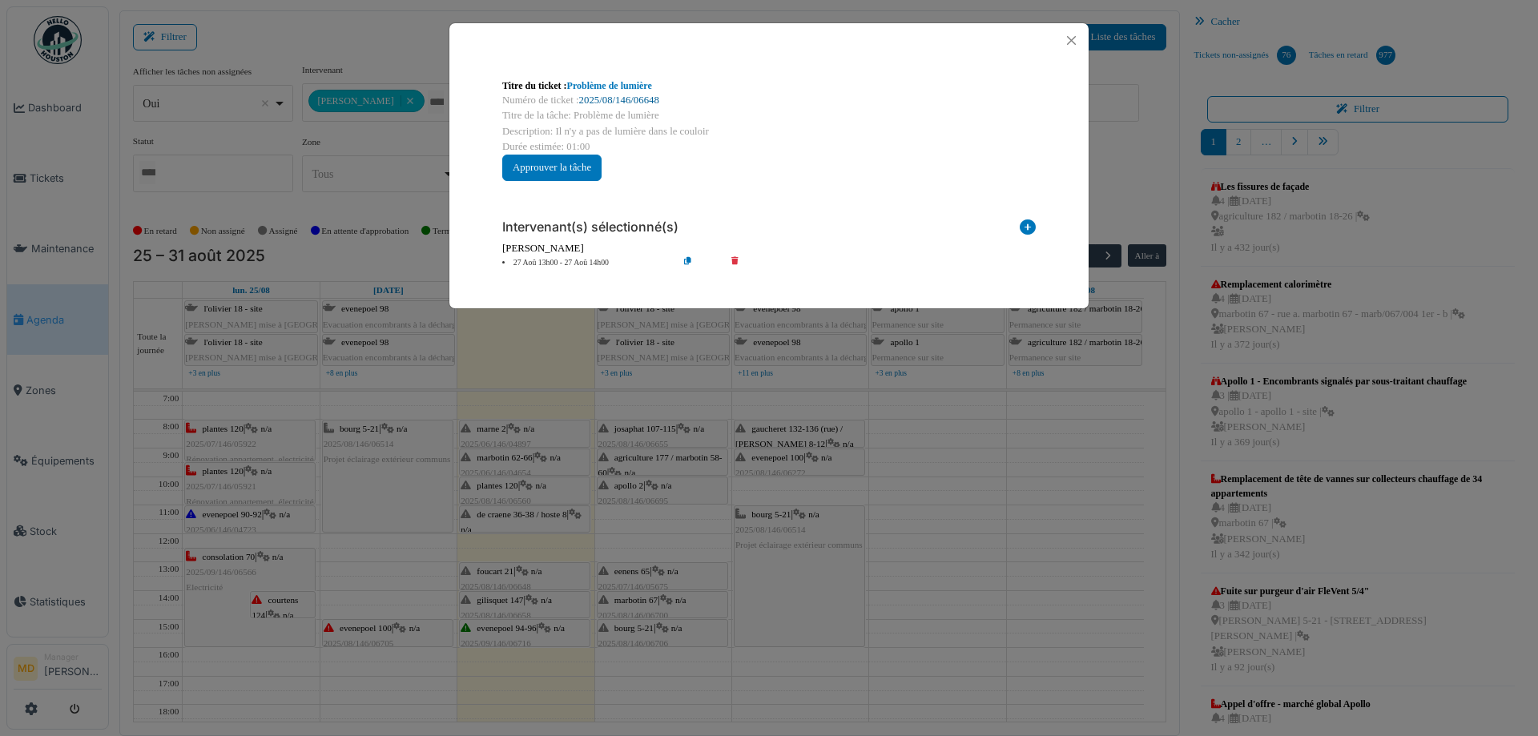
click at [610, 97] on link "2025/08/146/06648" at bounding box center [619, 100] width 80 height 11
click at [1069, 38] on button "Close" at bounding box center [1071, 41] width 22 height 22
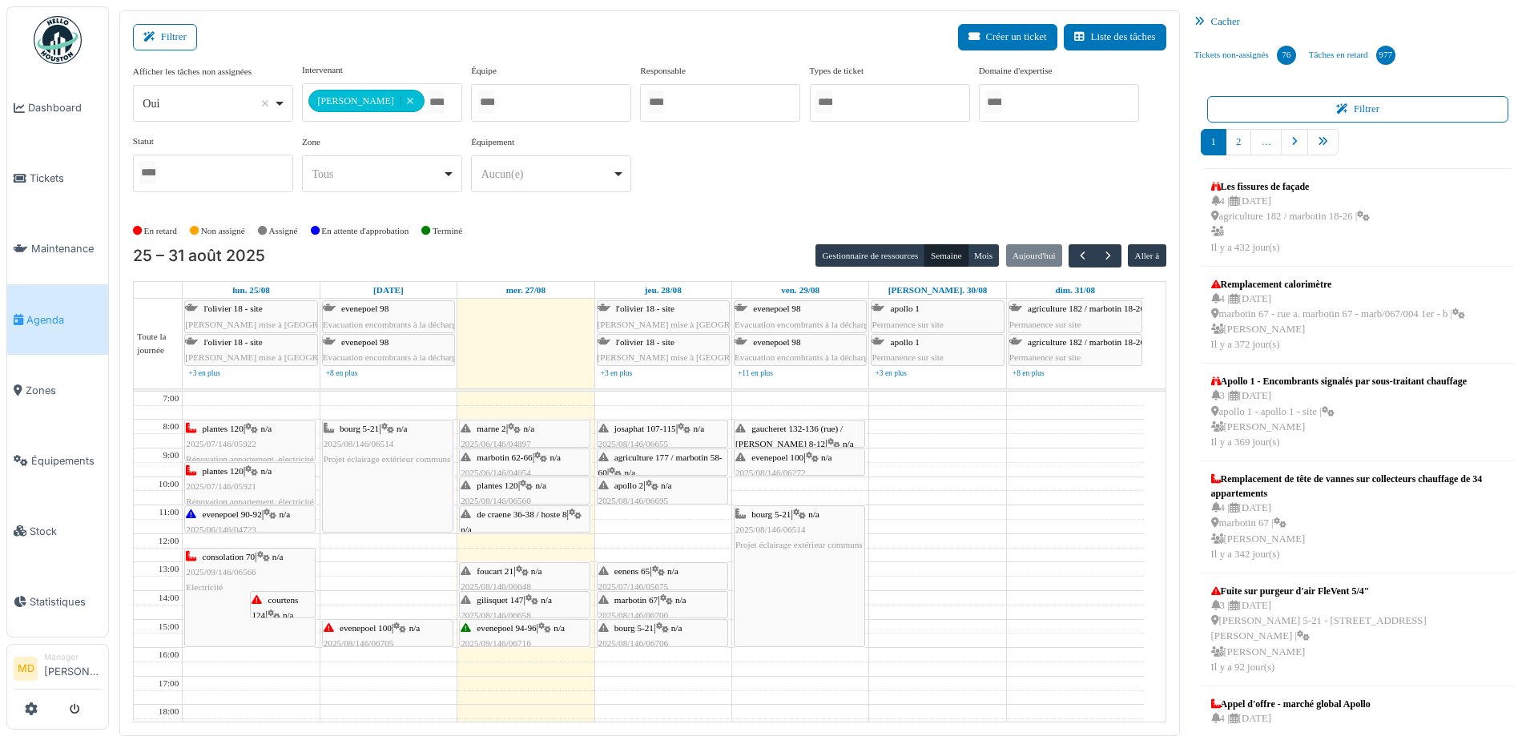
click at [529, 624] on span "evenepoel 94-96" at bounding box center [506, 628] width 59 height 10
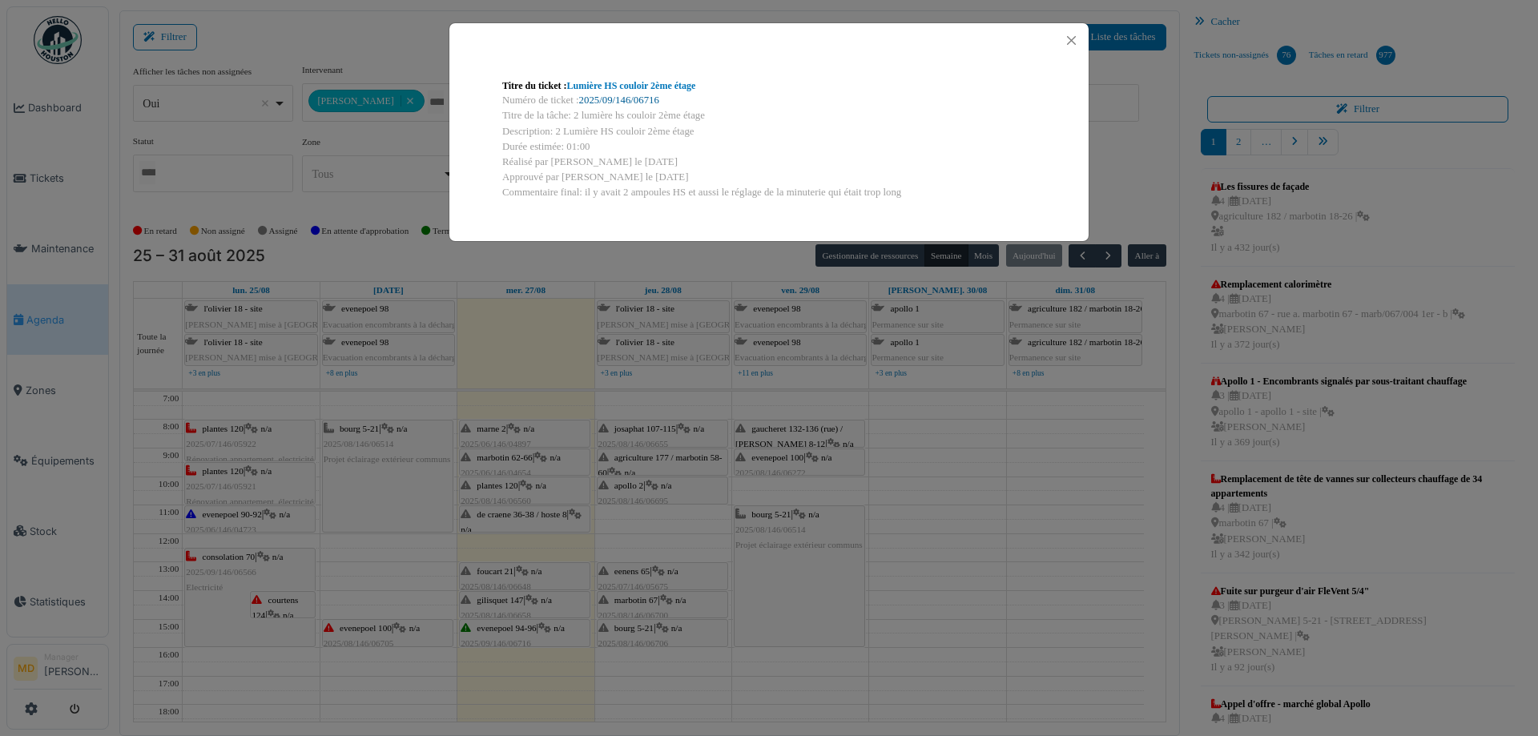
click at [625, 102] on link "2025/09/146/06716" at bounding box center [619, 100] width 80 height 11
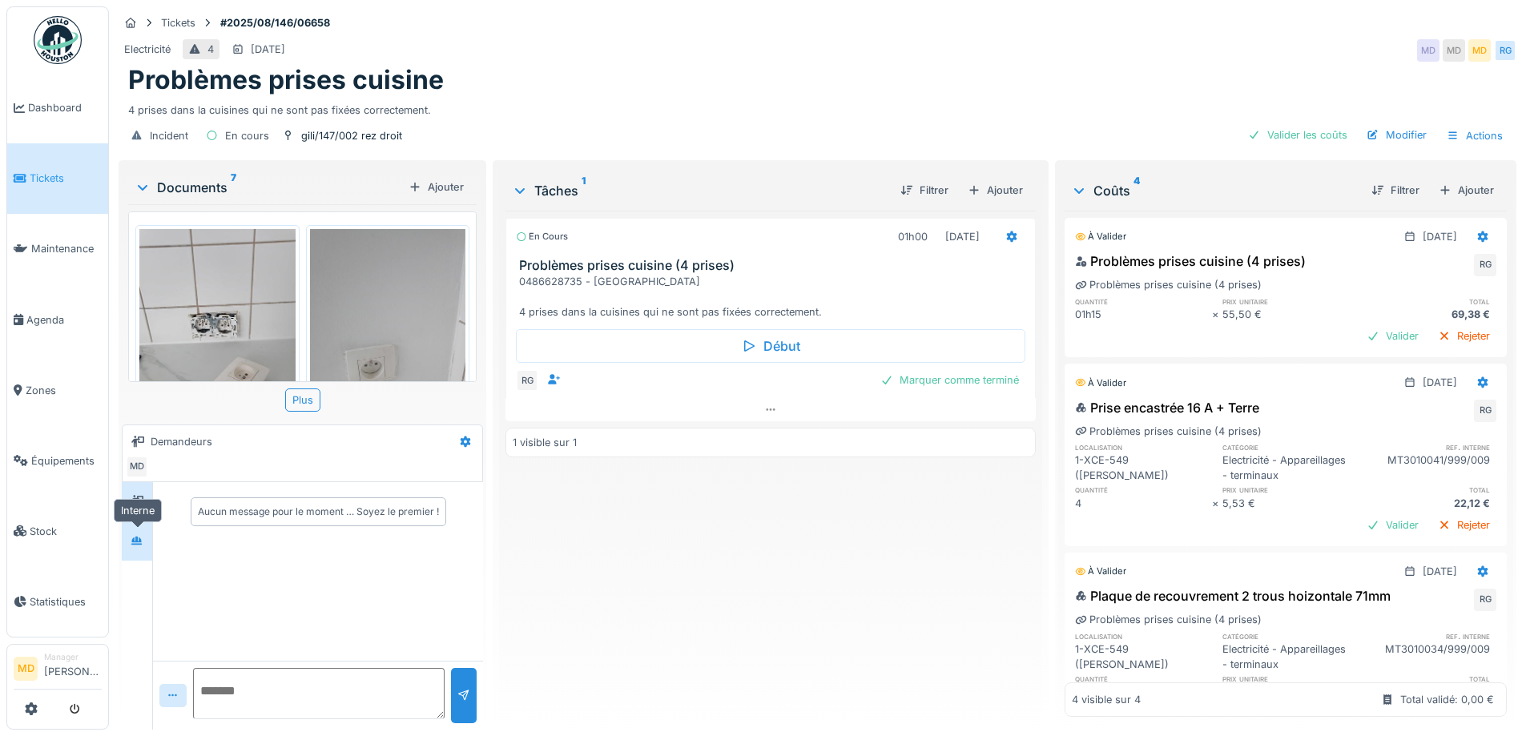
click at [138, 541] on icon at bounding box center [136, 540] width 11 height 9
click at [911, 369] on div "Marquer comme terminé" at bounding box center [949, 380] width 151 height 22
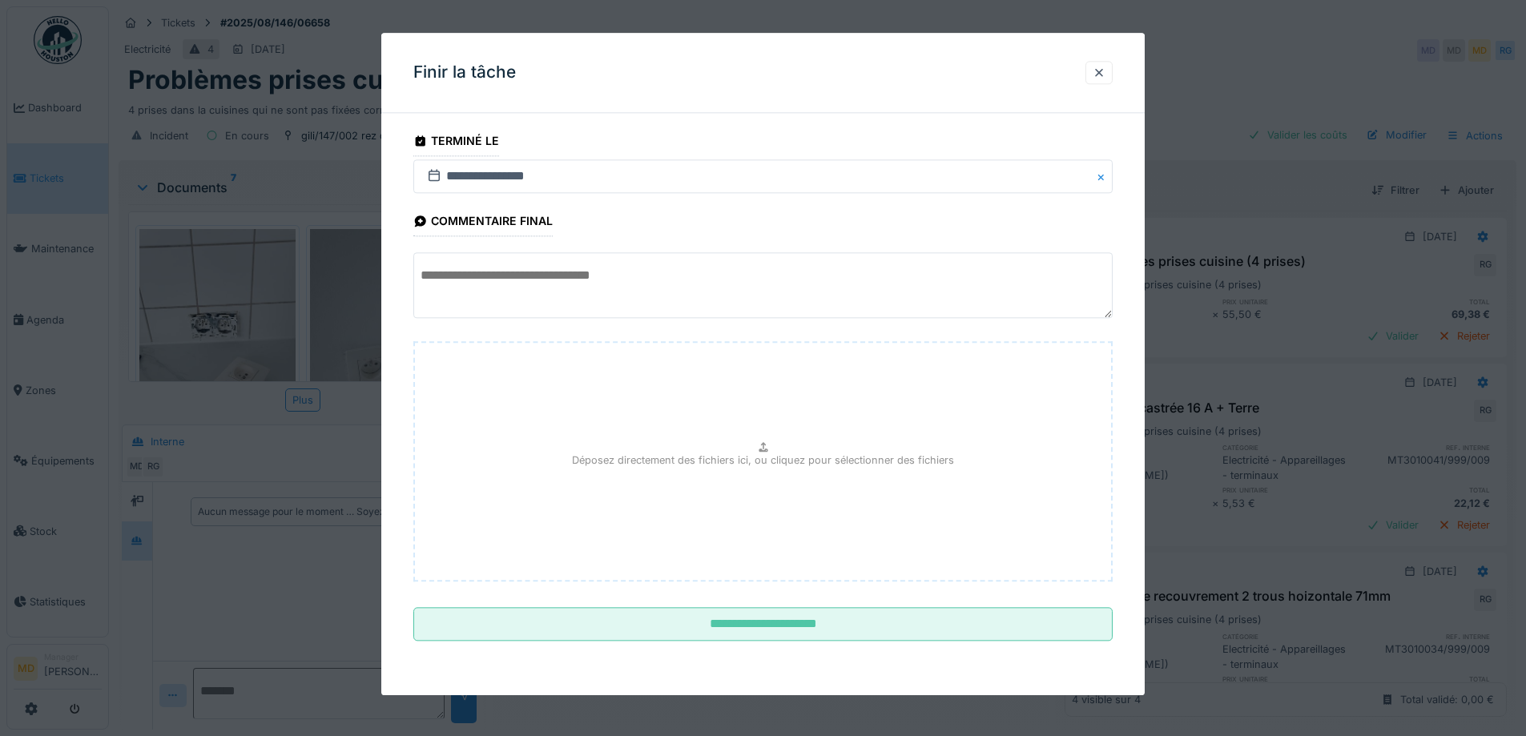
click at [605, 285] on textarea at bounding box center [762, 286] width 699 height 66
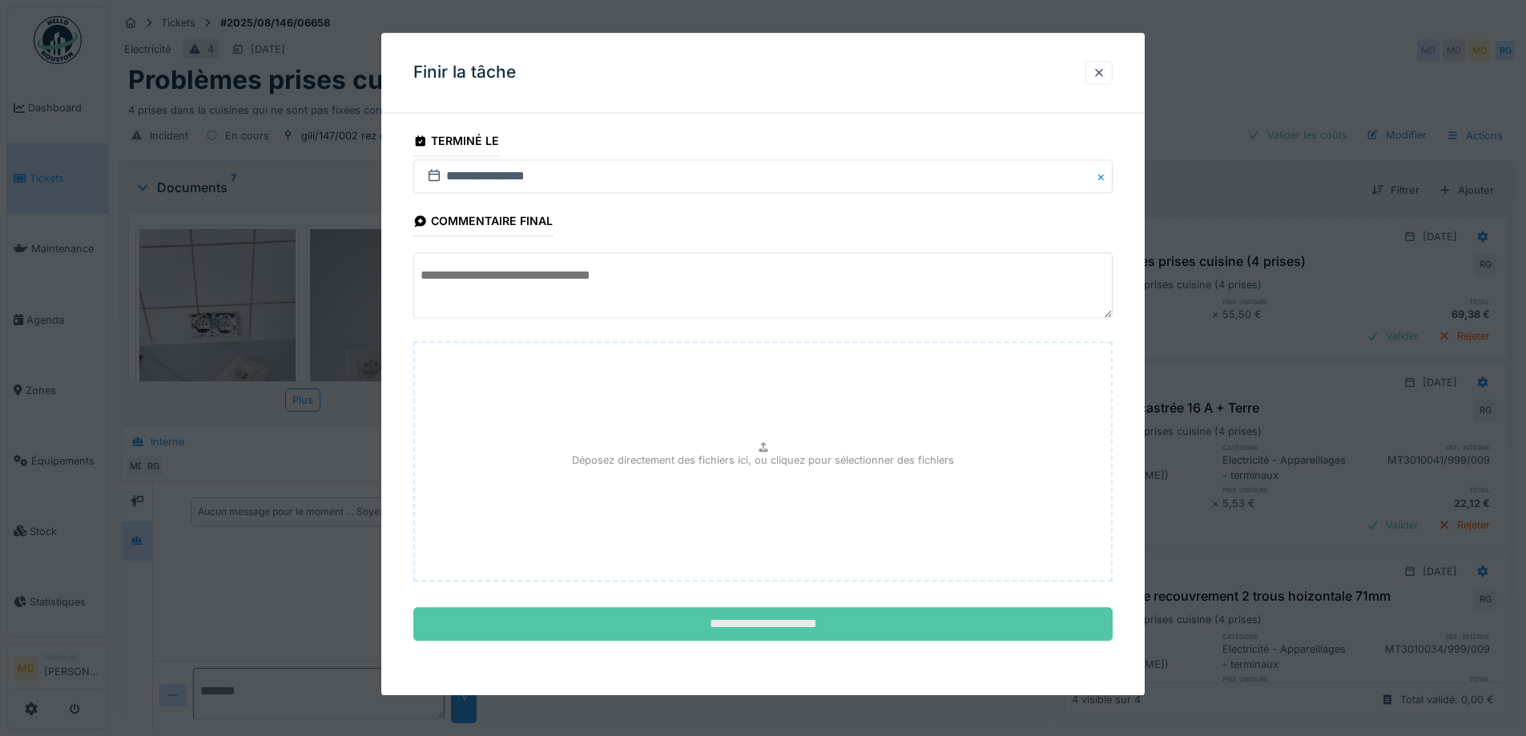
click at [714, 625] on input "**********" at bounding box center [762, 625] width 699 height 34
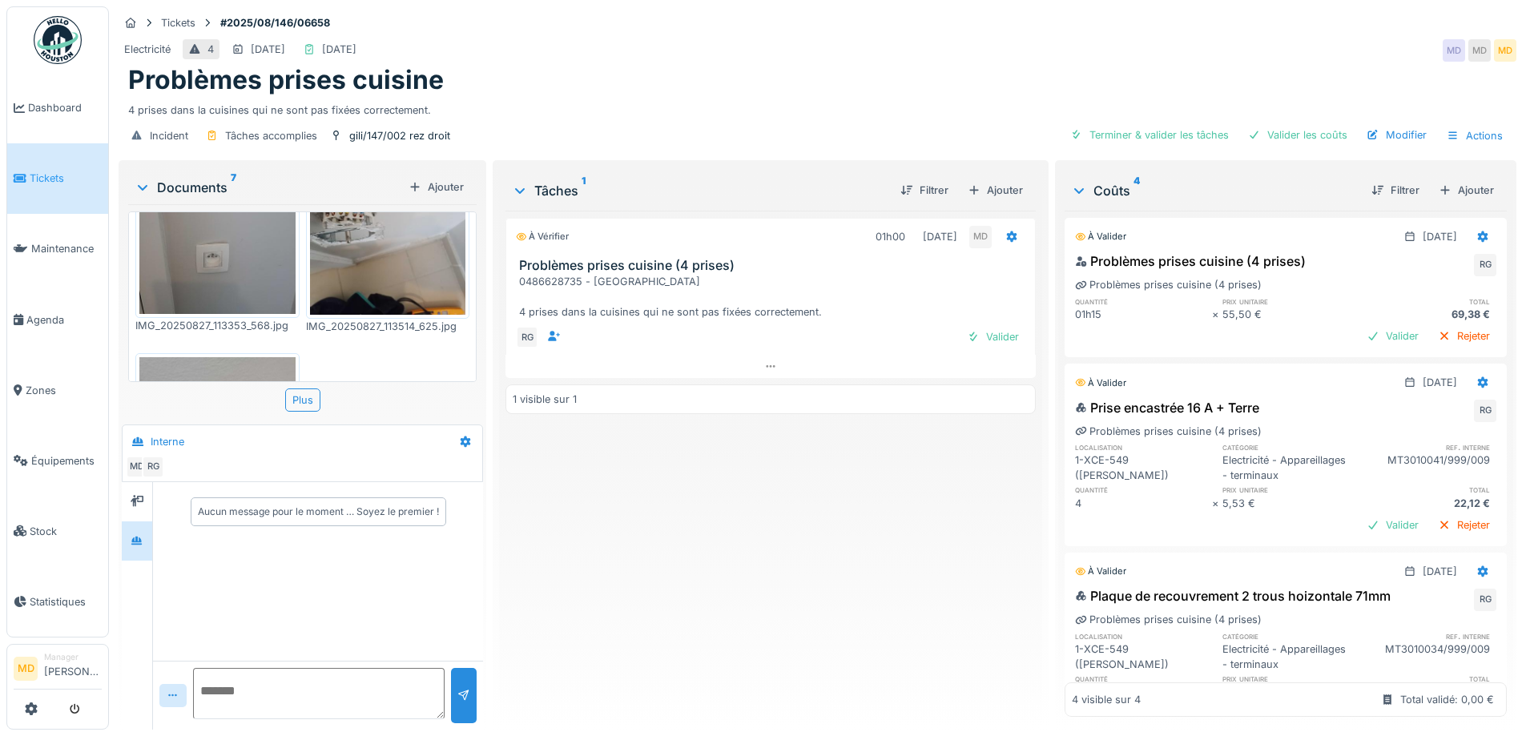
scroll to position [231, 0]
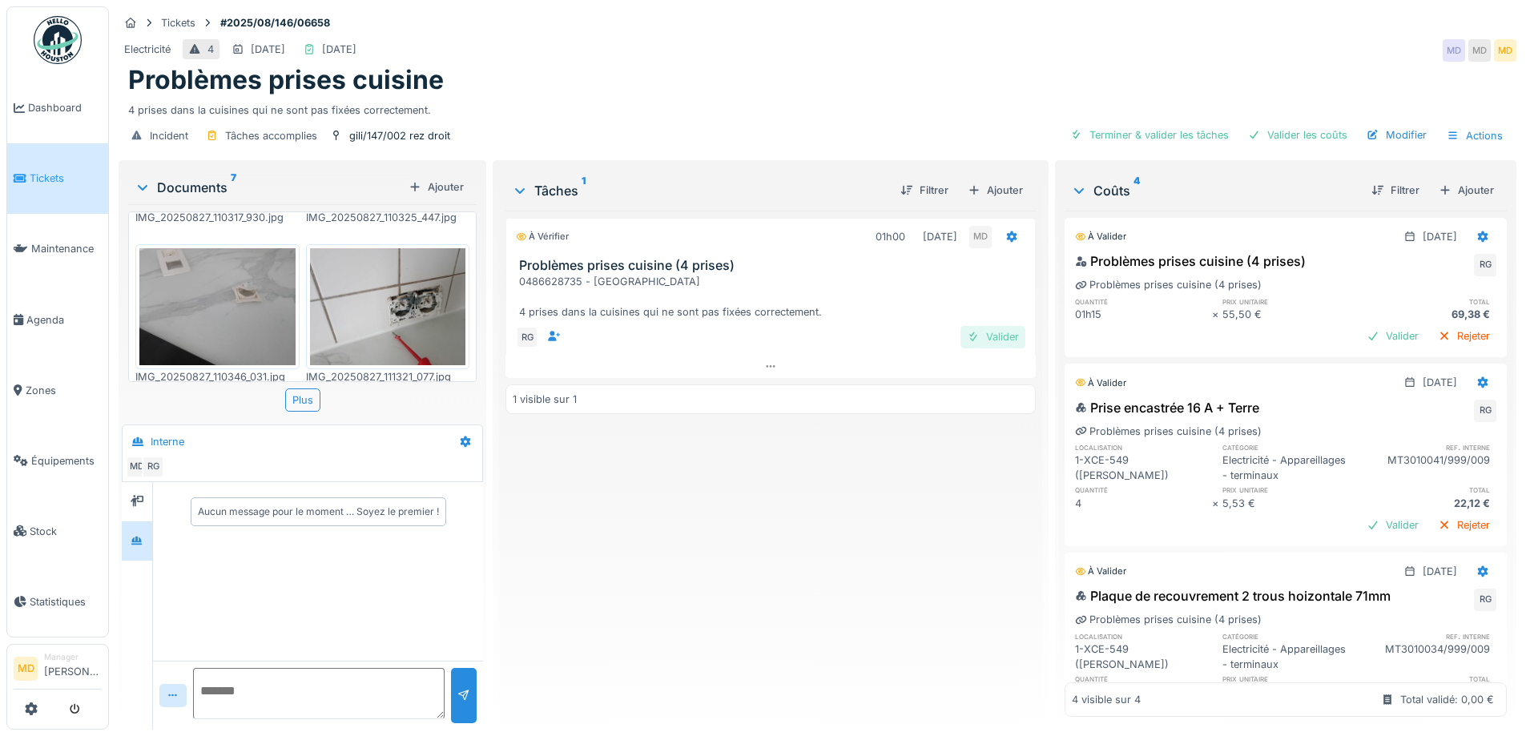
click at [981, 337] on div "Valider" at bounding box center [992, 337] width 65 height 22
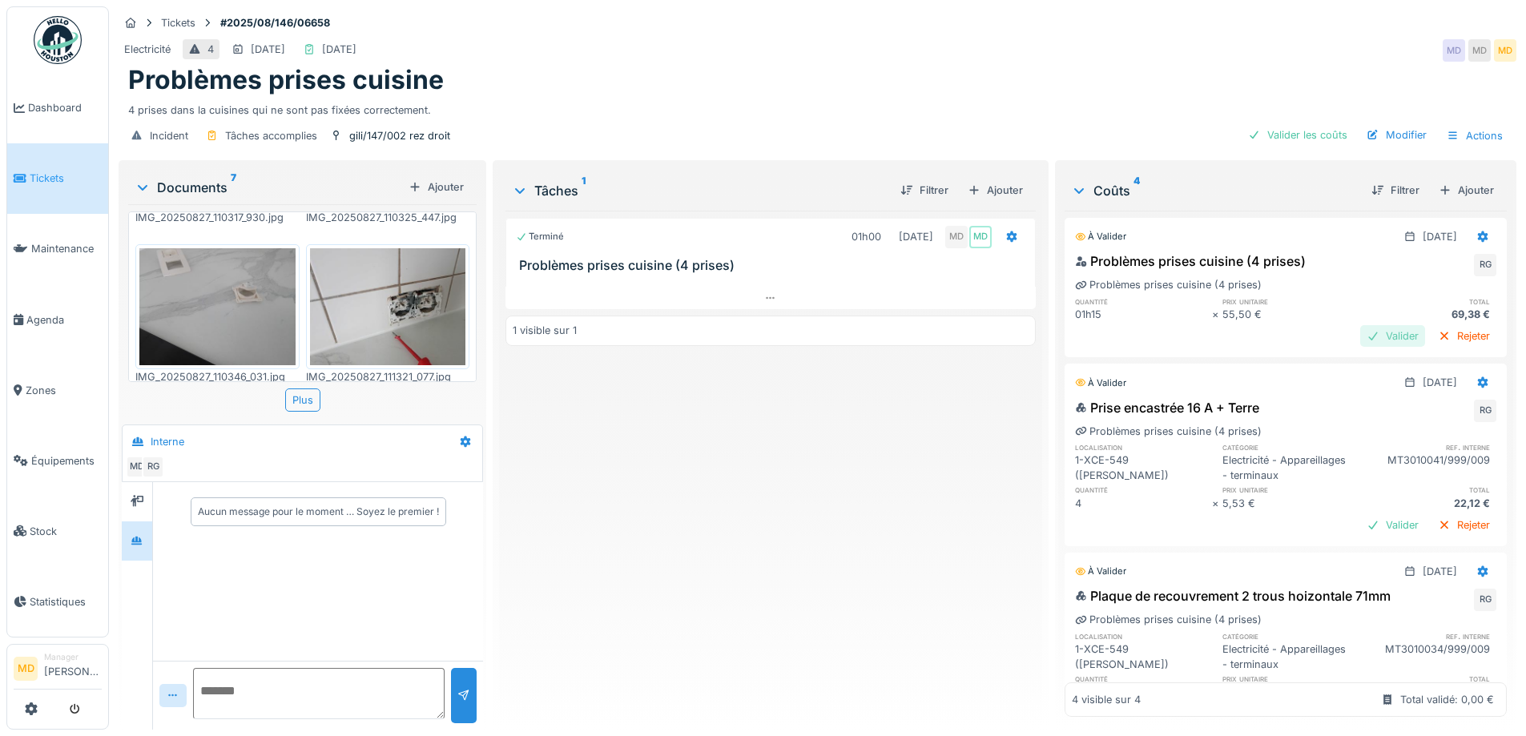
click at [1366, 327] on div "Valider" at bounding box center [1392, 336] width 65 height 22
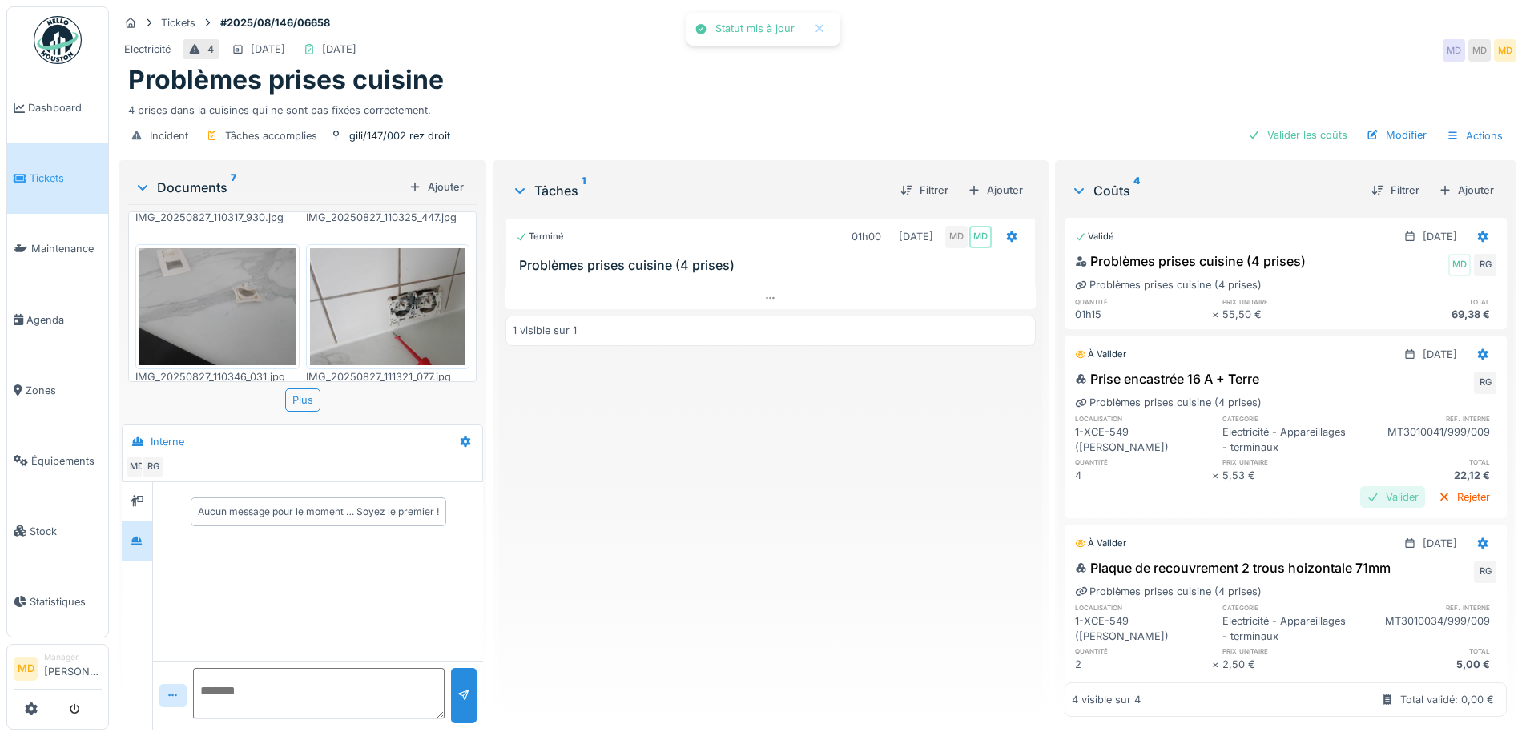
click at [1360, 507] on div "Valider" at bounding box center [1392, 497] width 65 height 22
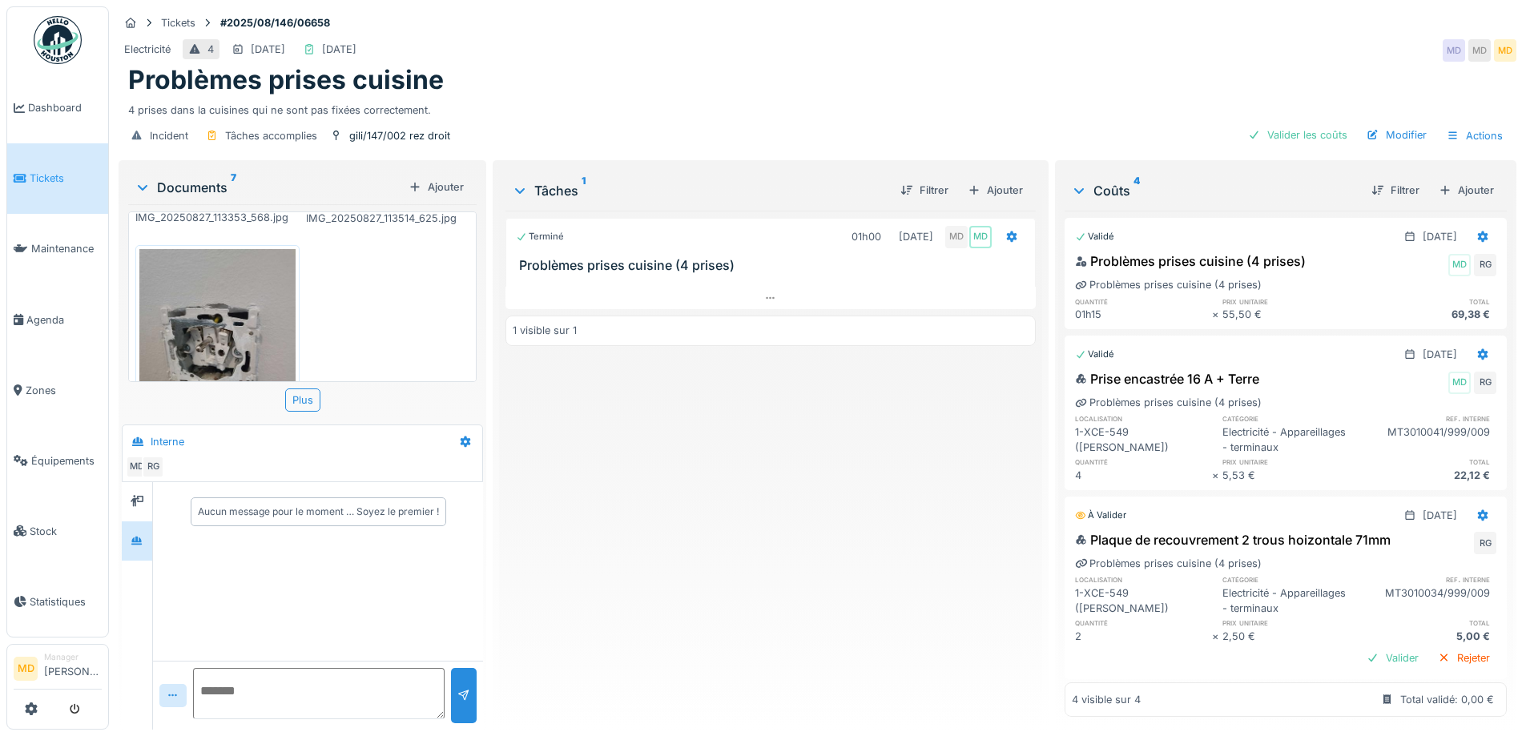
scroll to position [263, 0]
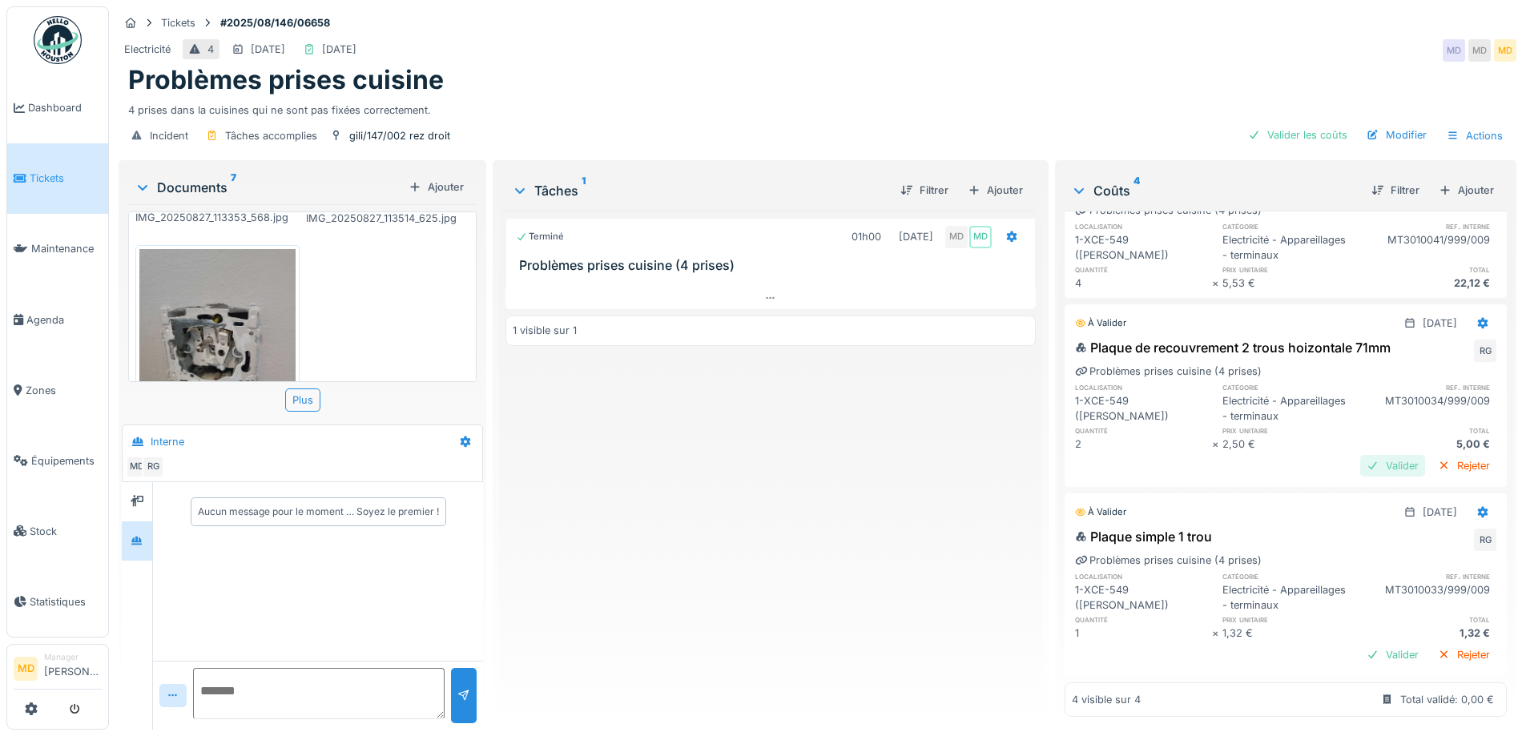
click at [1360, 455] on div "Valider" at bounding box center [1392, 466] width 65 height 22
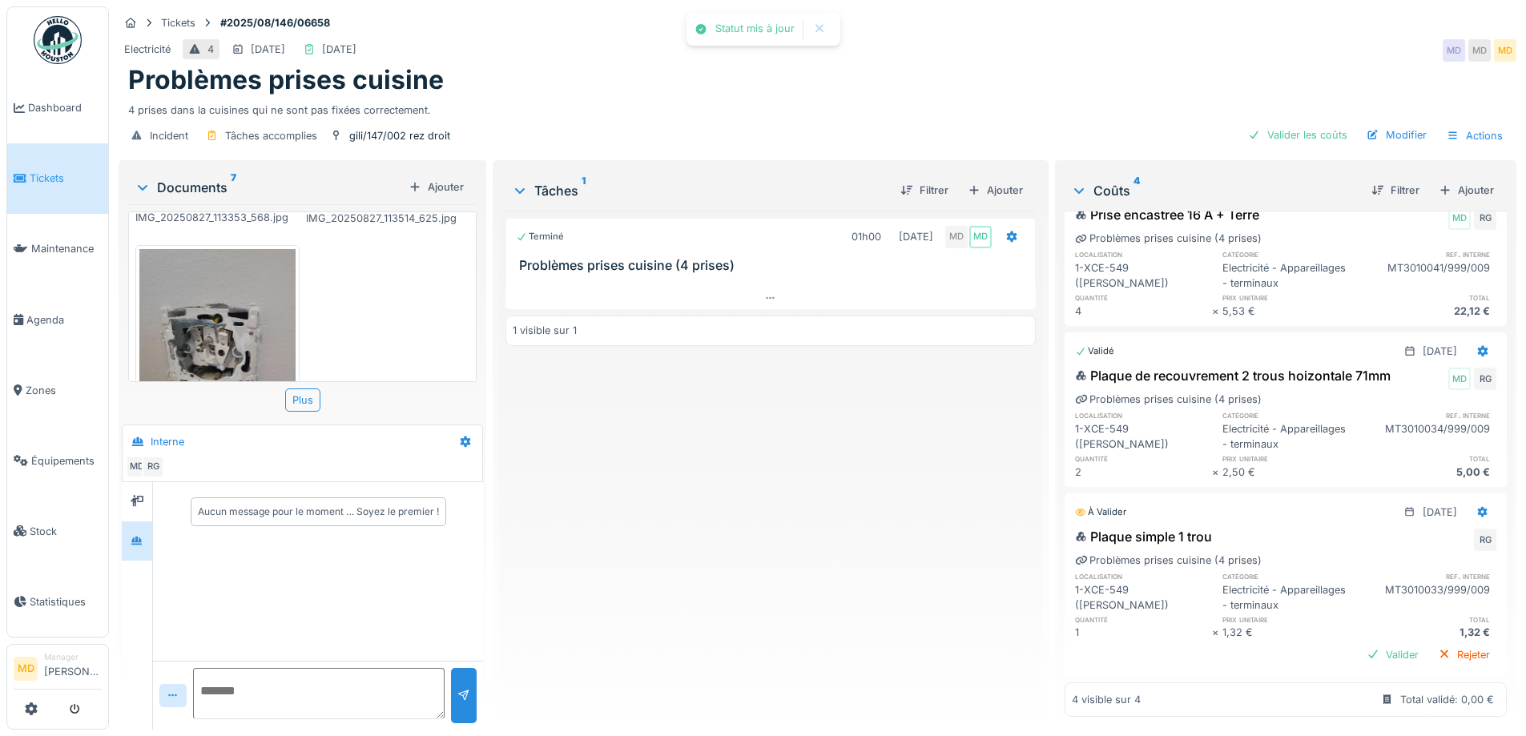
scroll to position [234, 0]
click at [1364, 644] on div "Valider" at bounding box center [1392, 655] width 65 height 22
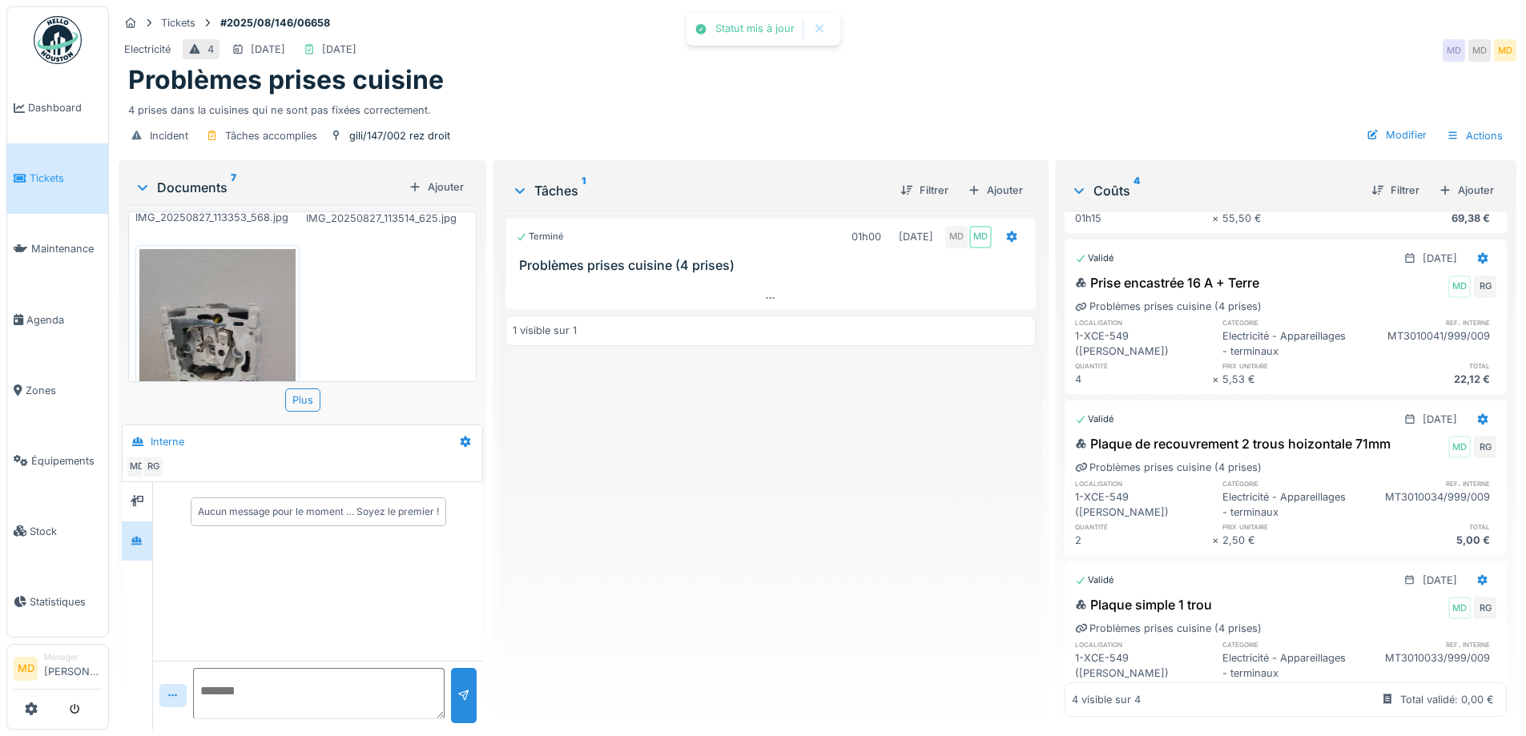
scroll to position [0, 0]
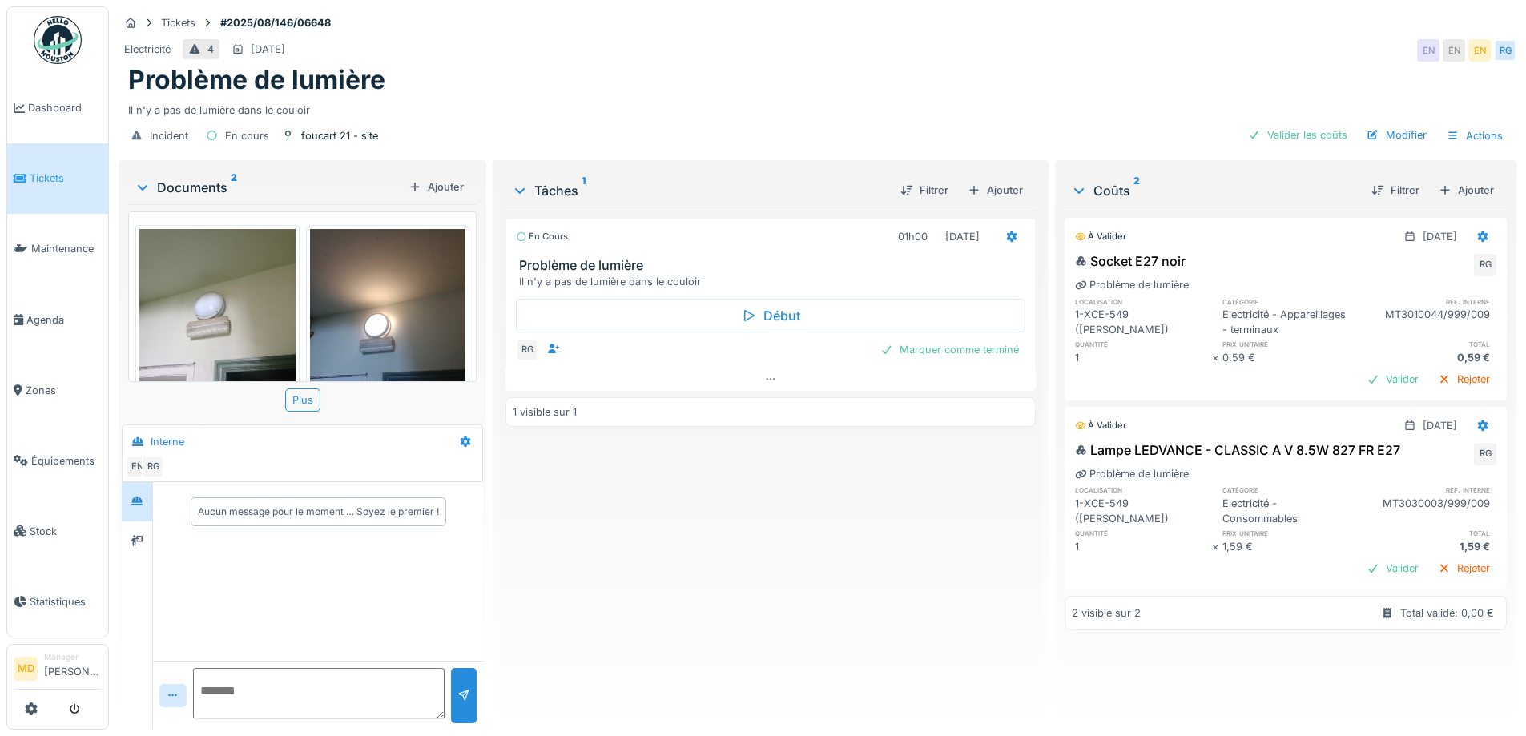
scroll to position [78, 0]
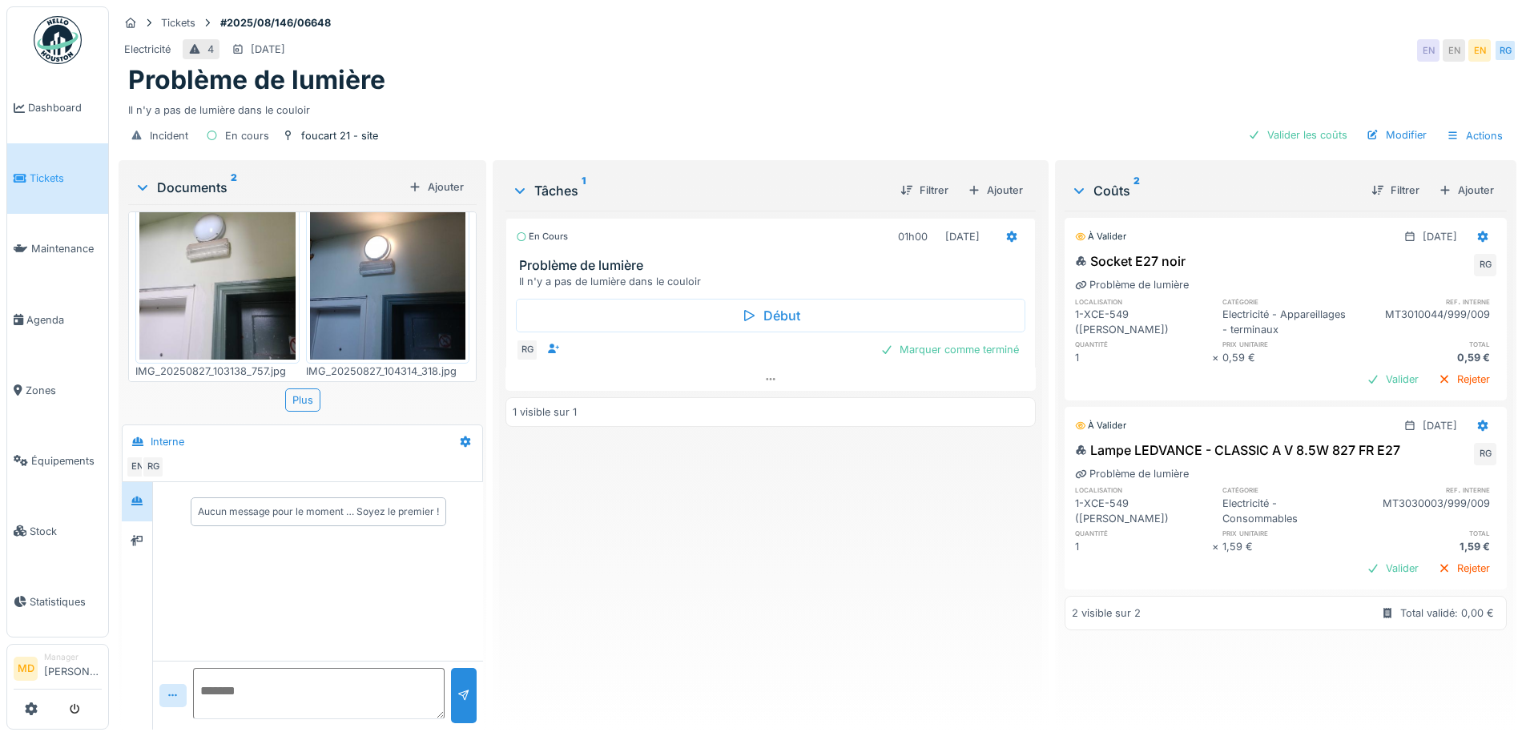
click at [239, 289] on img at bounding box center [217, 254] width 156 height 207
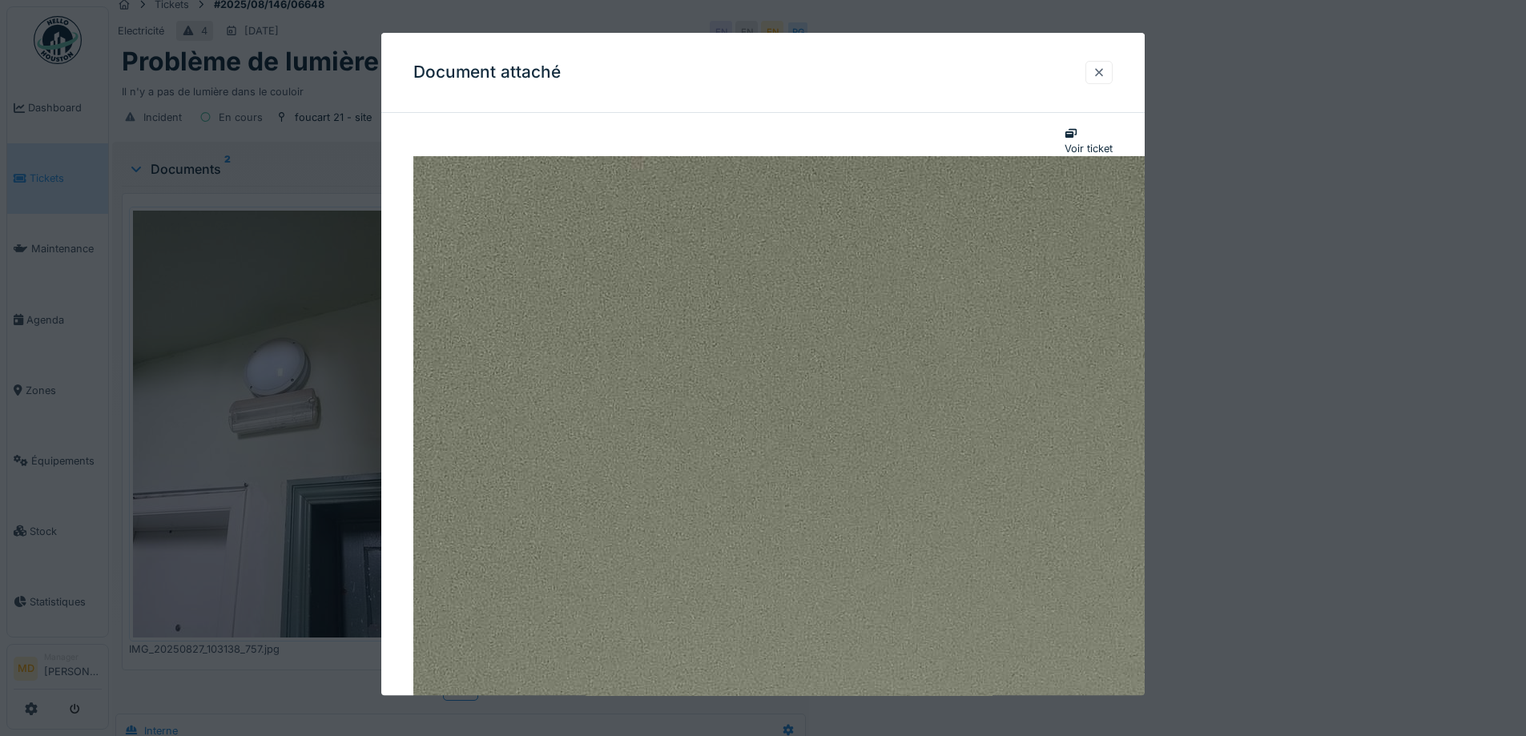
click at [1105, 74] on div at bounding box center [1098, 72] width 13 height 15
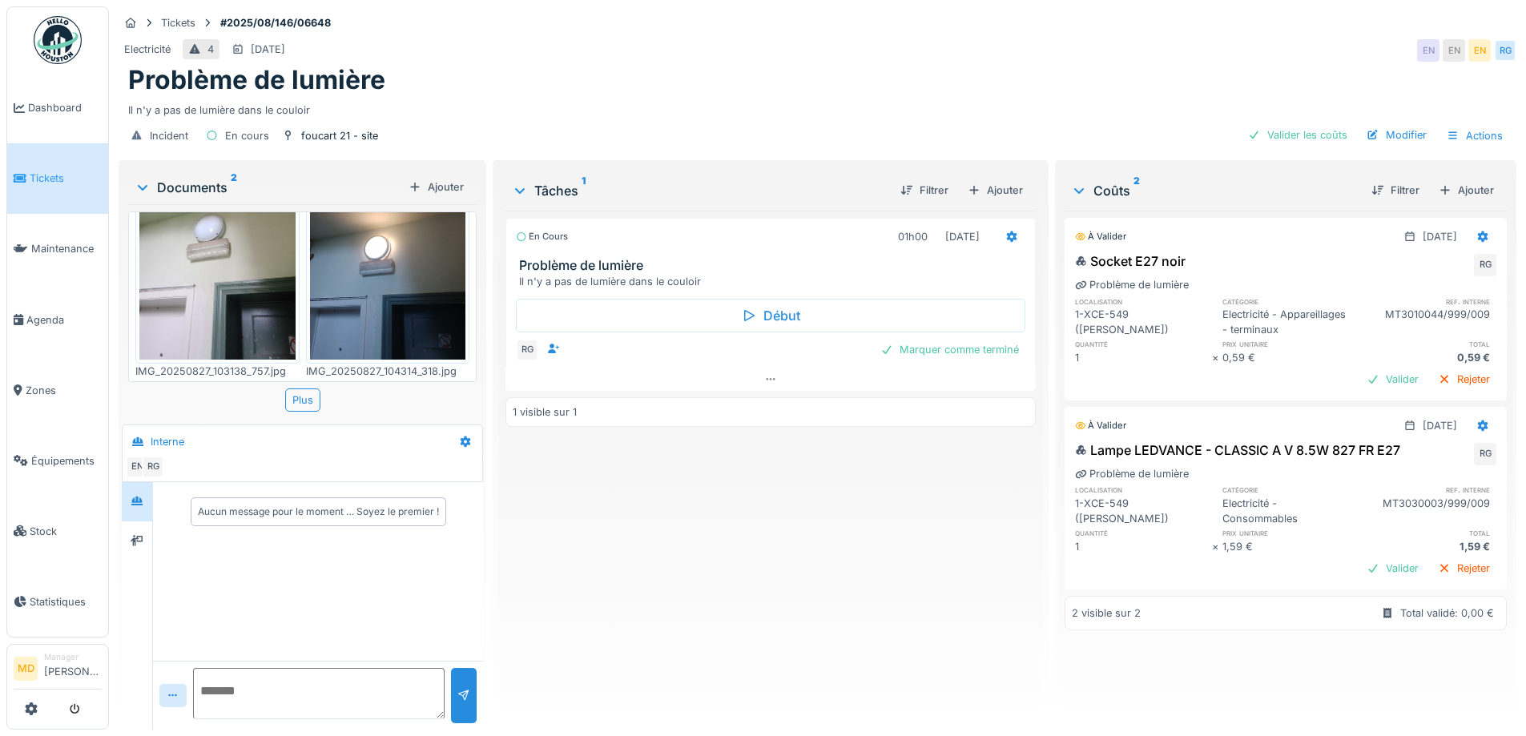
click at [342, 280] on img at bounding box center [388, 254] width 156 height 207
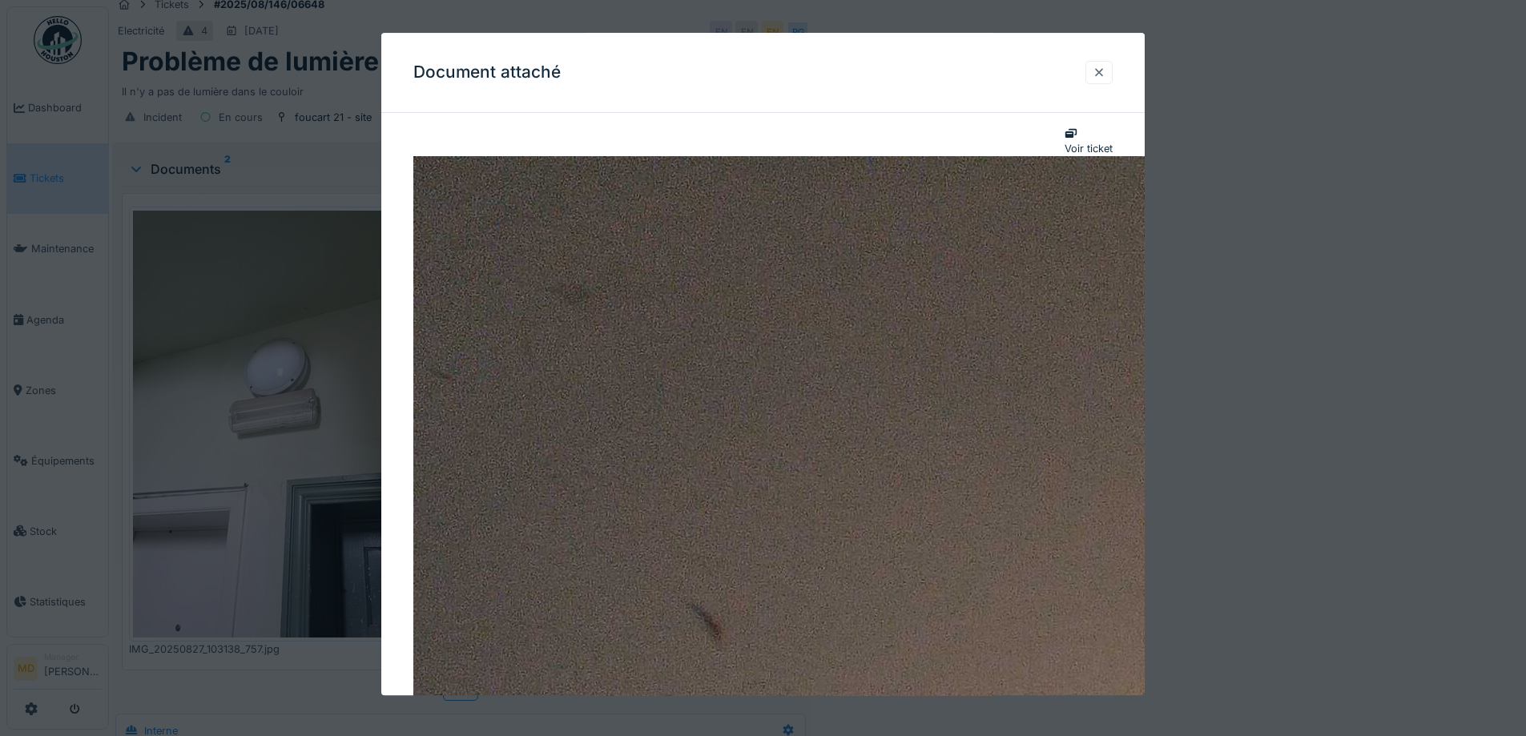
click at [1105, 75] on div at bounding box center [1098, 72] width 13 height 15
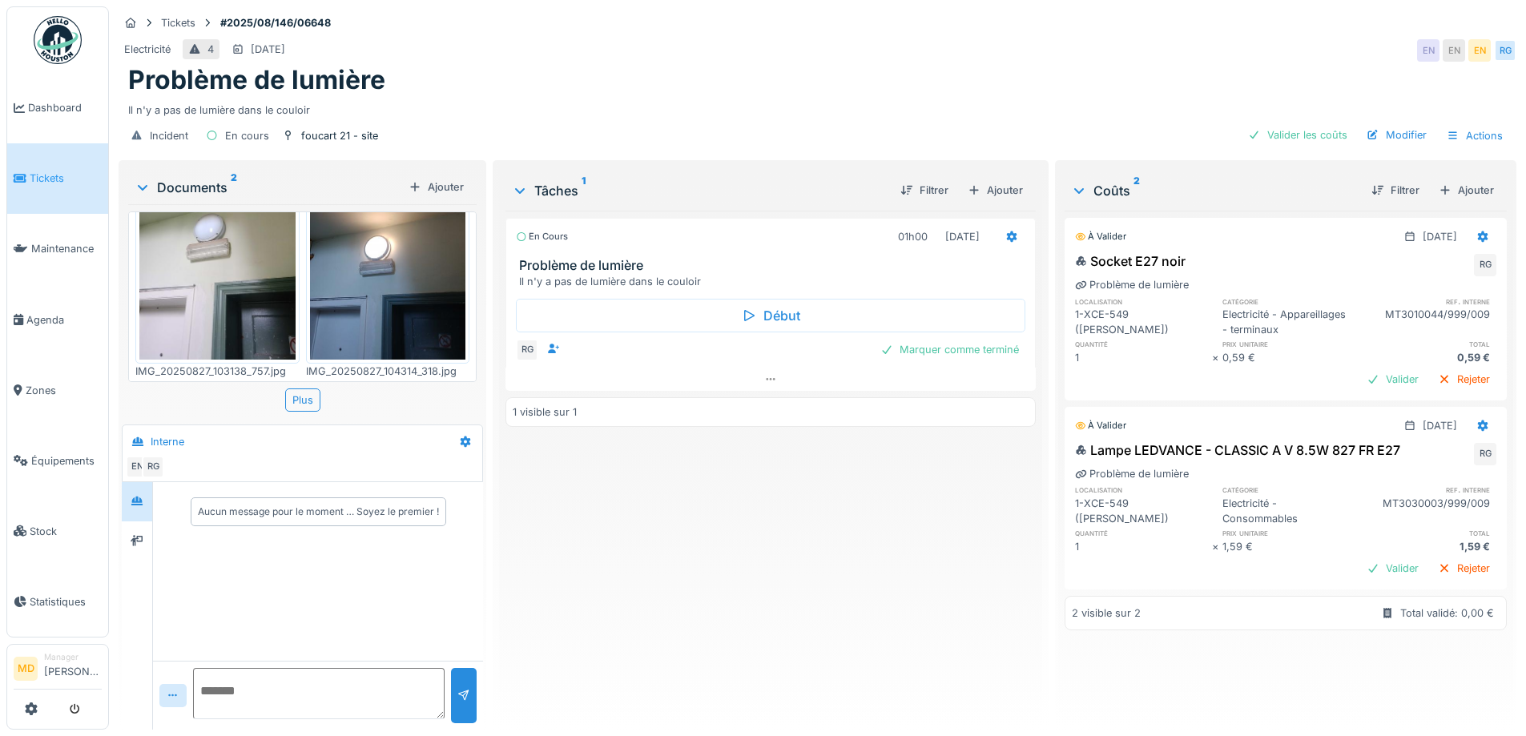
click at [779, 42] on div "Electricité 4 [DATE] EN EN EN RG" at bounding box center [818, 50] width 1398 height 29
click at [1128, 58] on div "Electricité 4 [DATE] EN EN EN RG" at bounding box center [818, 50] width 1398 height 29
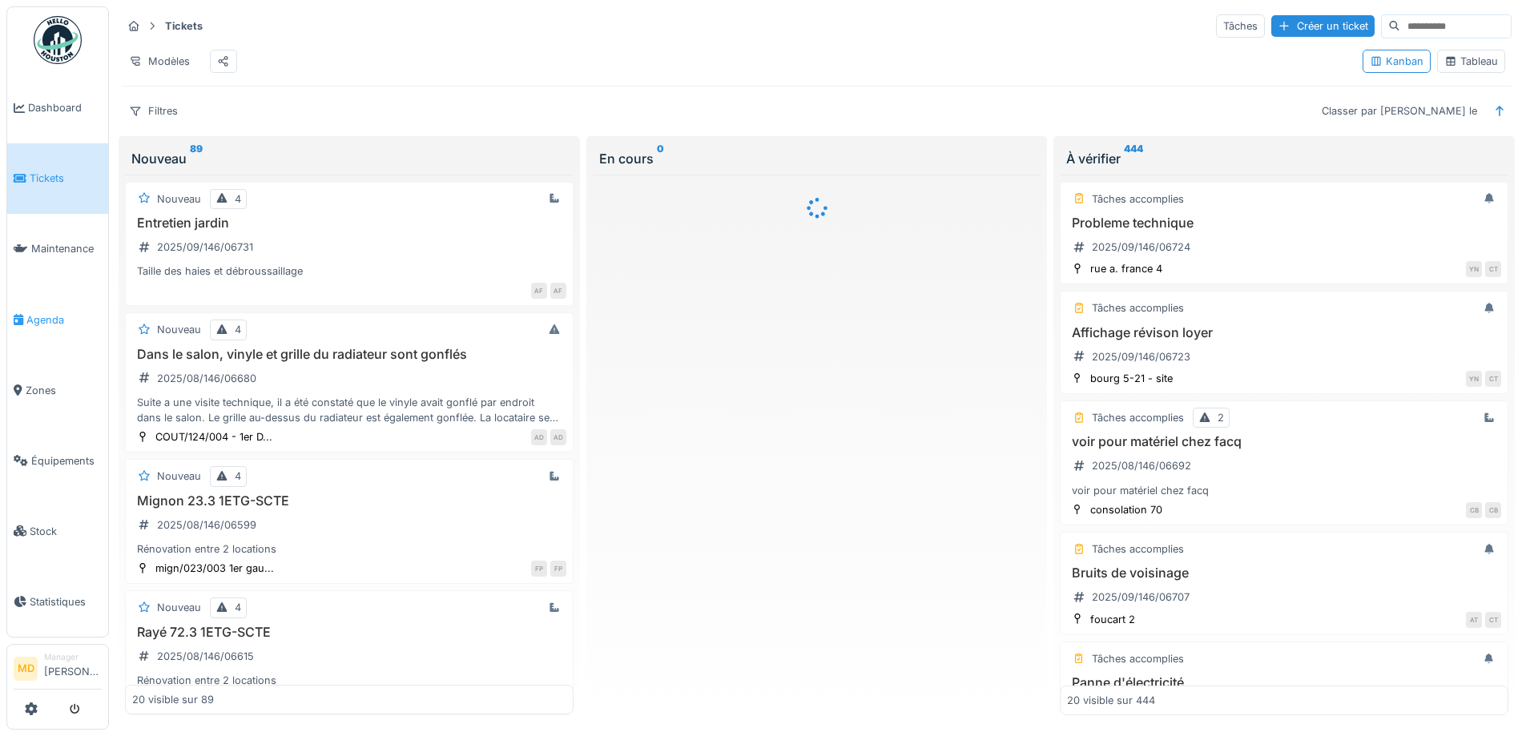
click at [41, 323] on link "Agenda" at bounding box center [57, 319] width 101 height 70
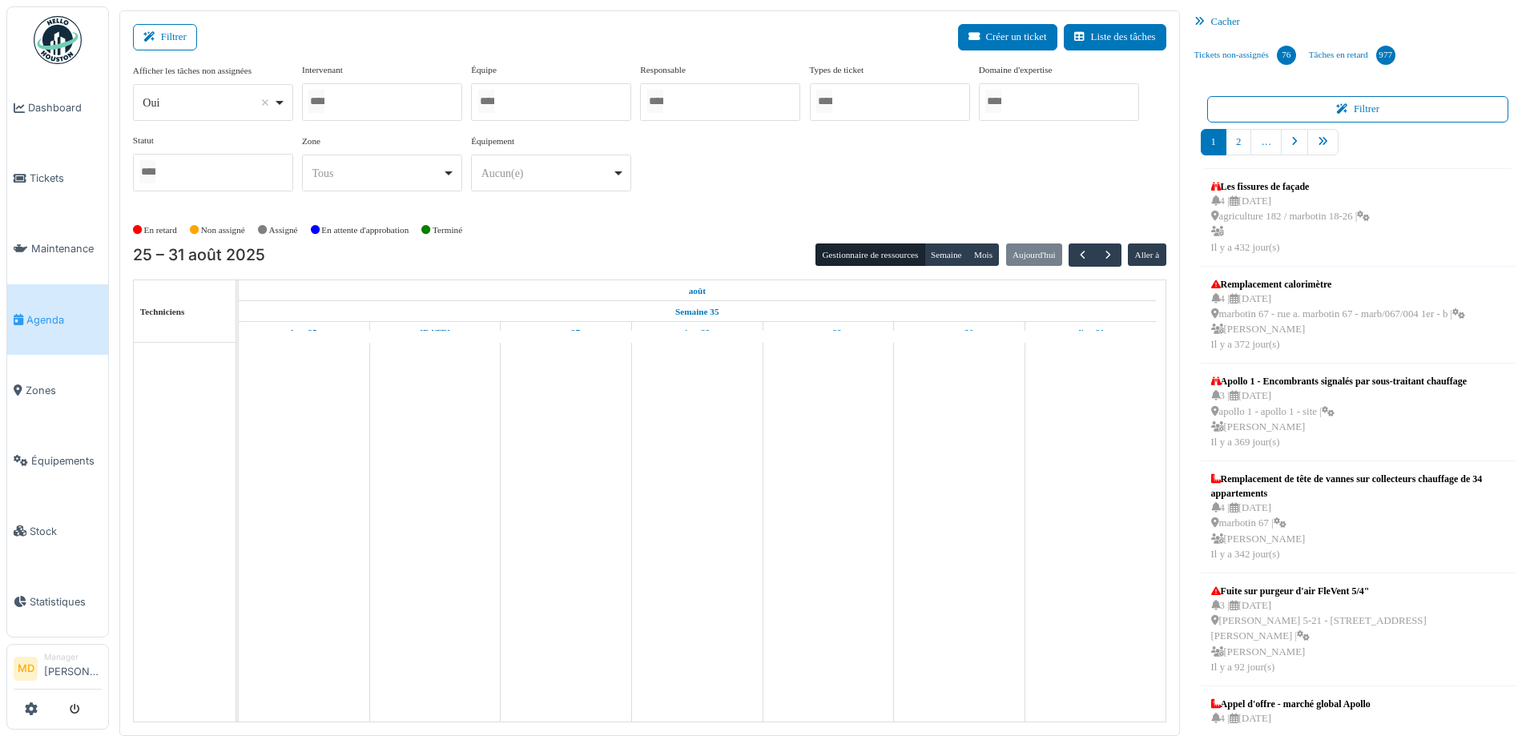
click at [409, 114] on div at bounding box center [382, 102] width 160 height 38
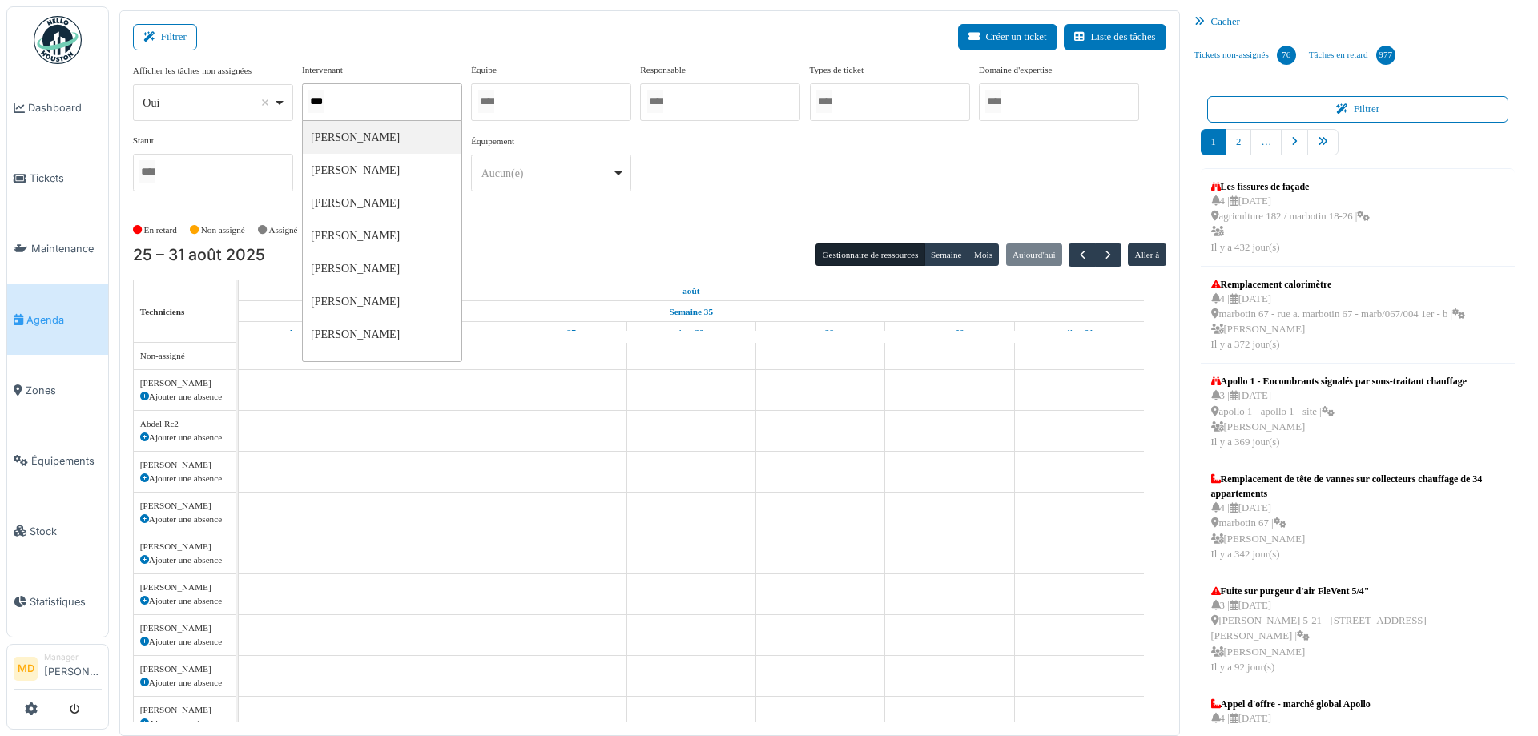
type input "****"
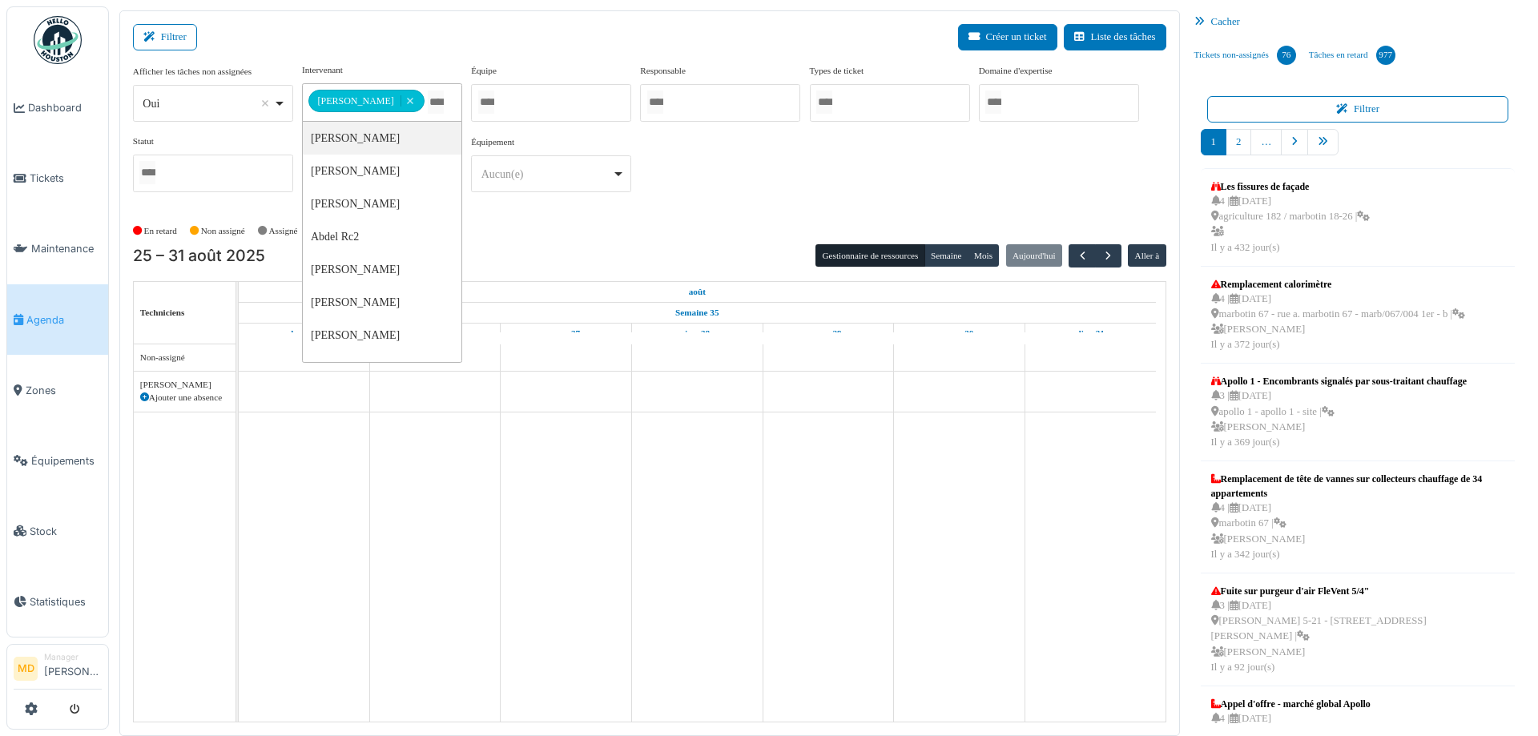
click at [848, 163] on div "**********" at bounding box center [649, 134] width 1033 height 142
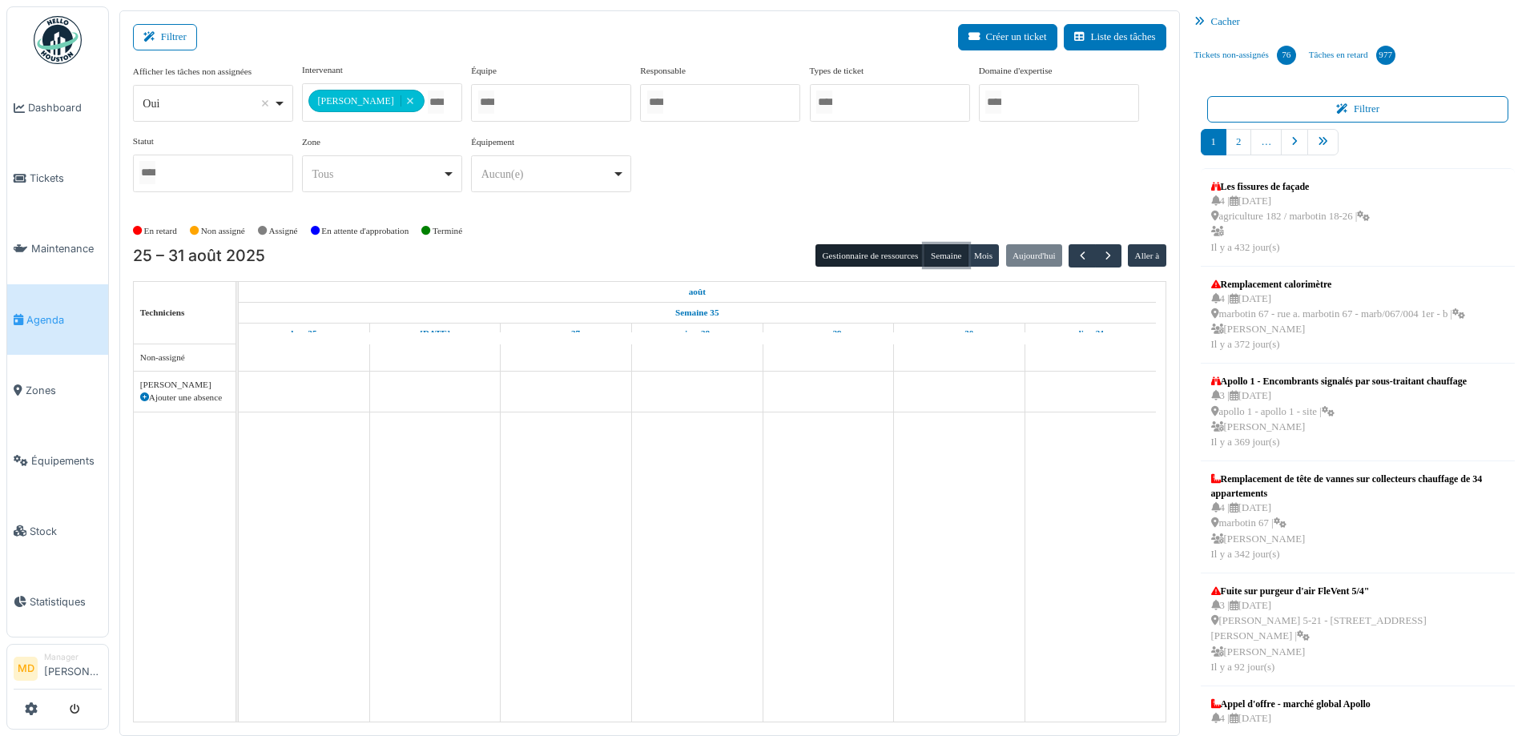
click at [938, 256] on button "Semaine" at bounding box center [946, 255] width 44 height 22
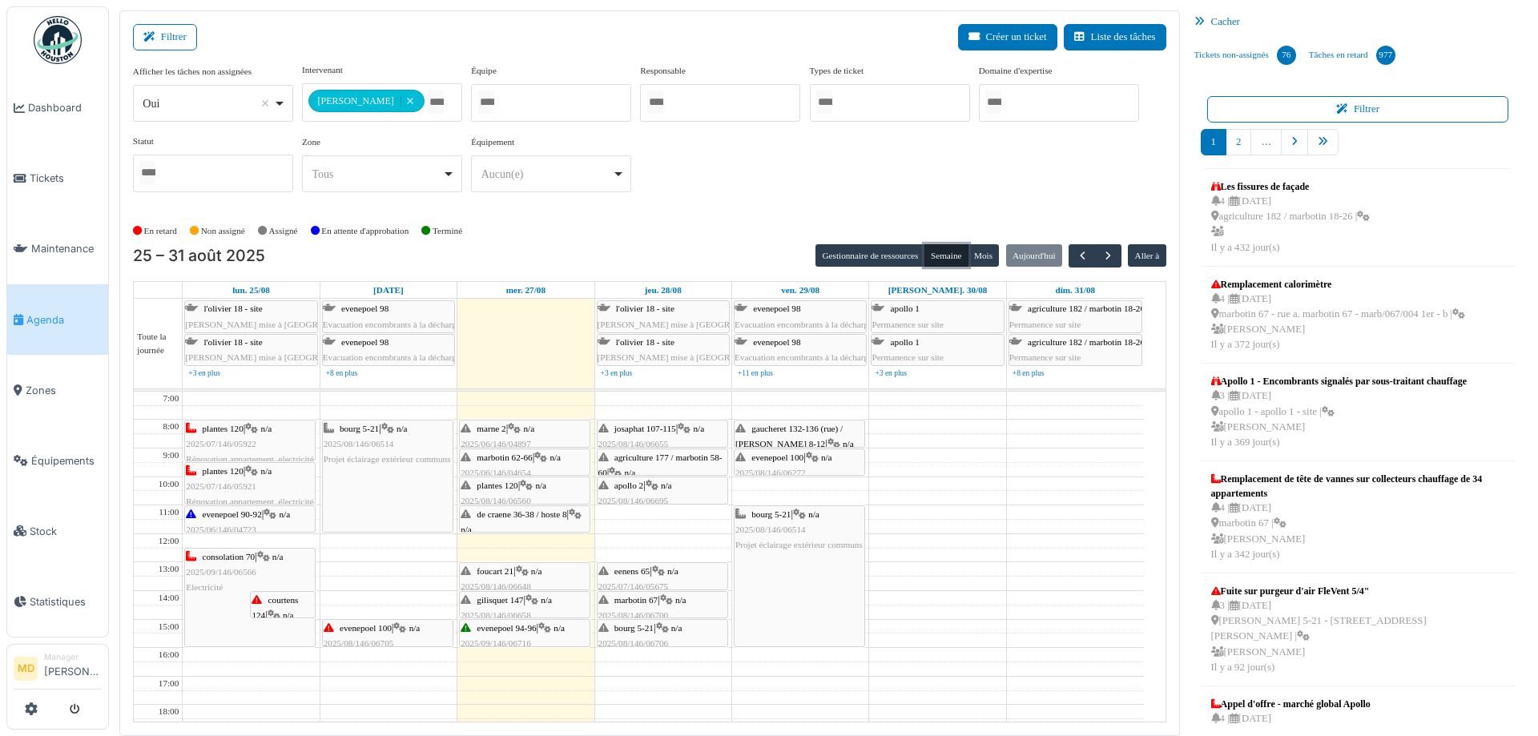
click at [546, 461] on icon at bounding box center [540, 458] width 13 height 10
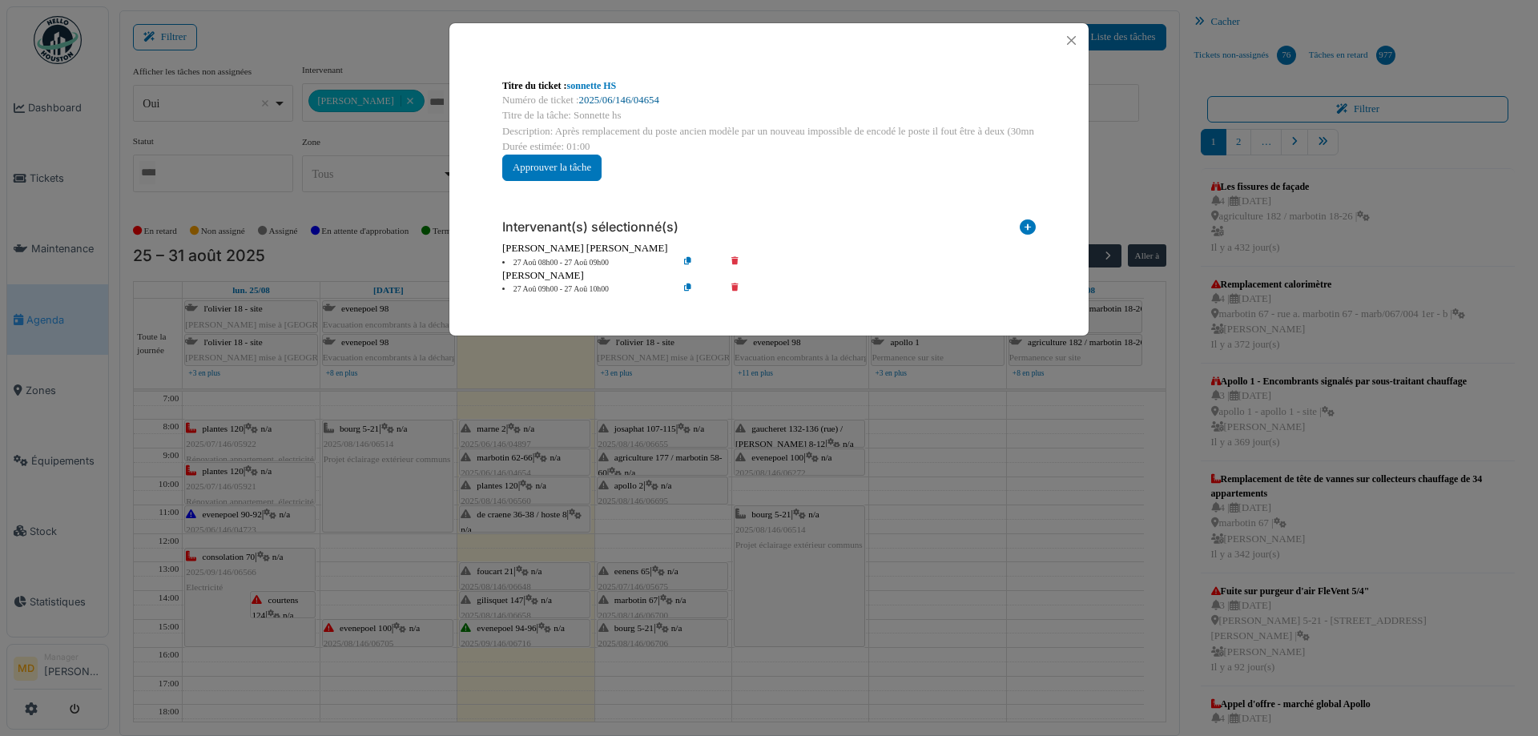
click at [649, 98] on link "2025/06/146/04654" at bounding box center [619, 100] width 80 height 11
click at [1071, 45] on button "Close" at bounding box center [1071, 41] width 22 height 22
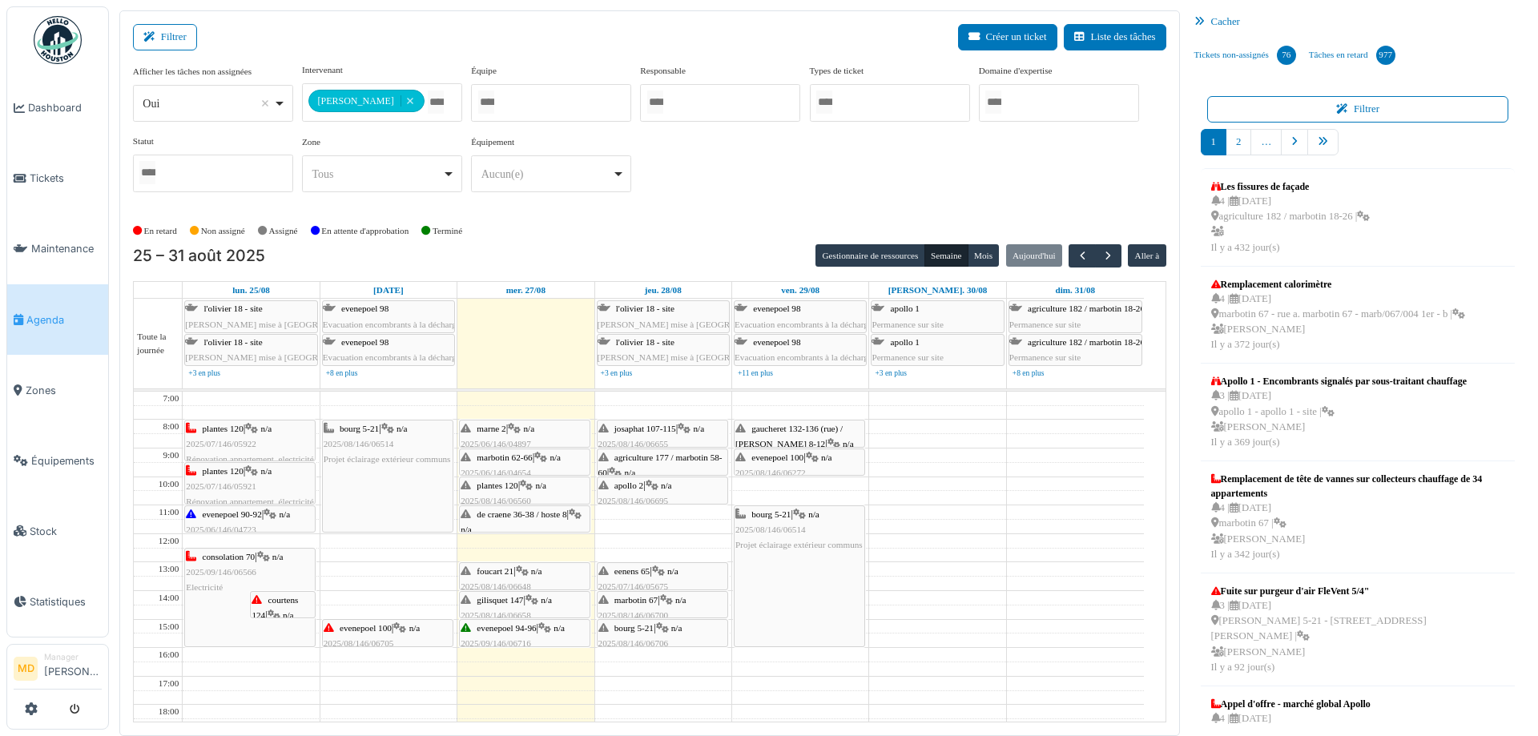
click at [547, 513] on span "de craene 36-38 / hoste 8" at bounding box center [522, 514] width 90 height 10
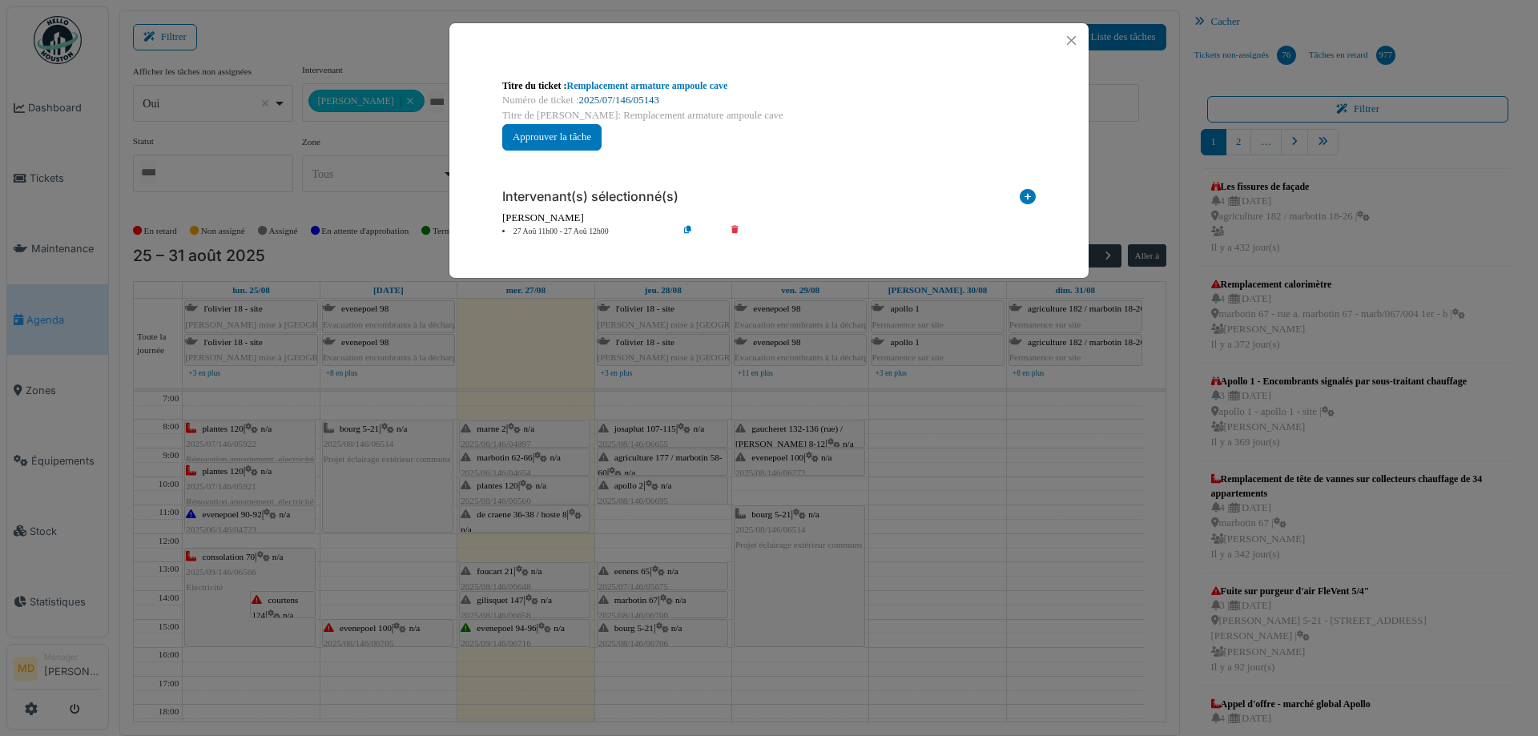
click at [601, 99] on link "2025/07/146/05143" at bounding box center [619, 100] width 80 height 11
click at [1072, 39] on button "Close" at bounding box center [1071, 41] width 22 height 22
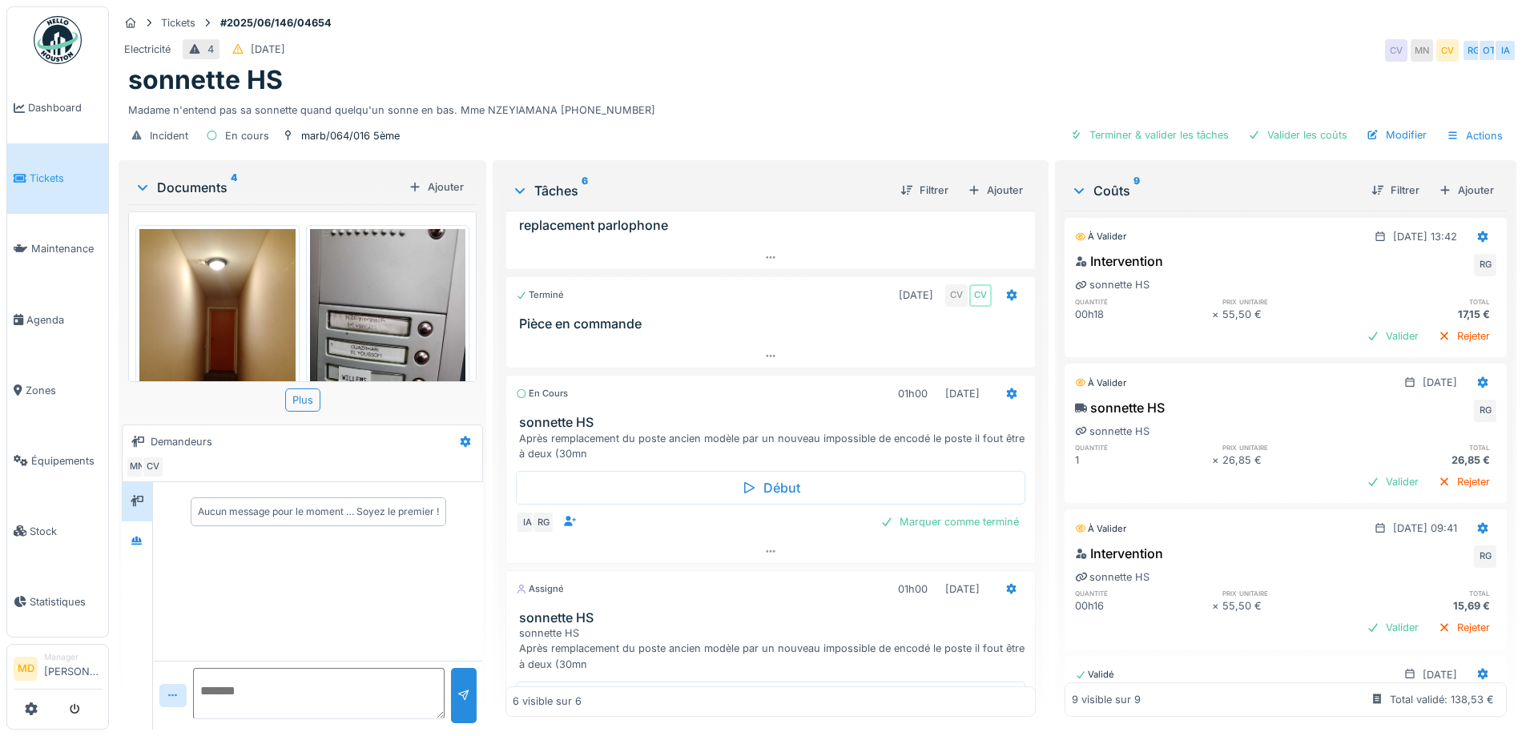
scroll to position [381, 0]
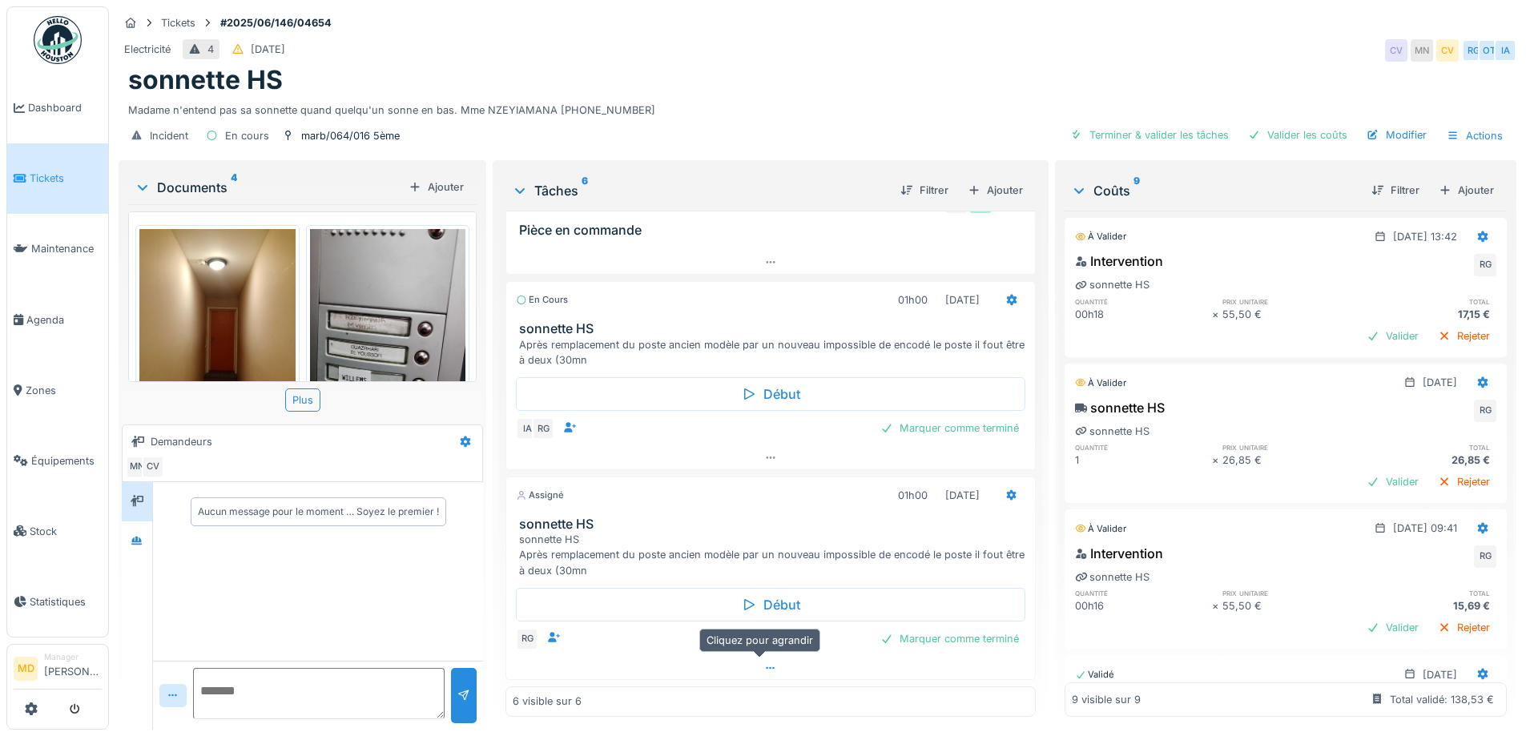
click at [765, 670] on icon at bounding box center [770, 668] width 13 height 10
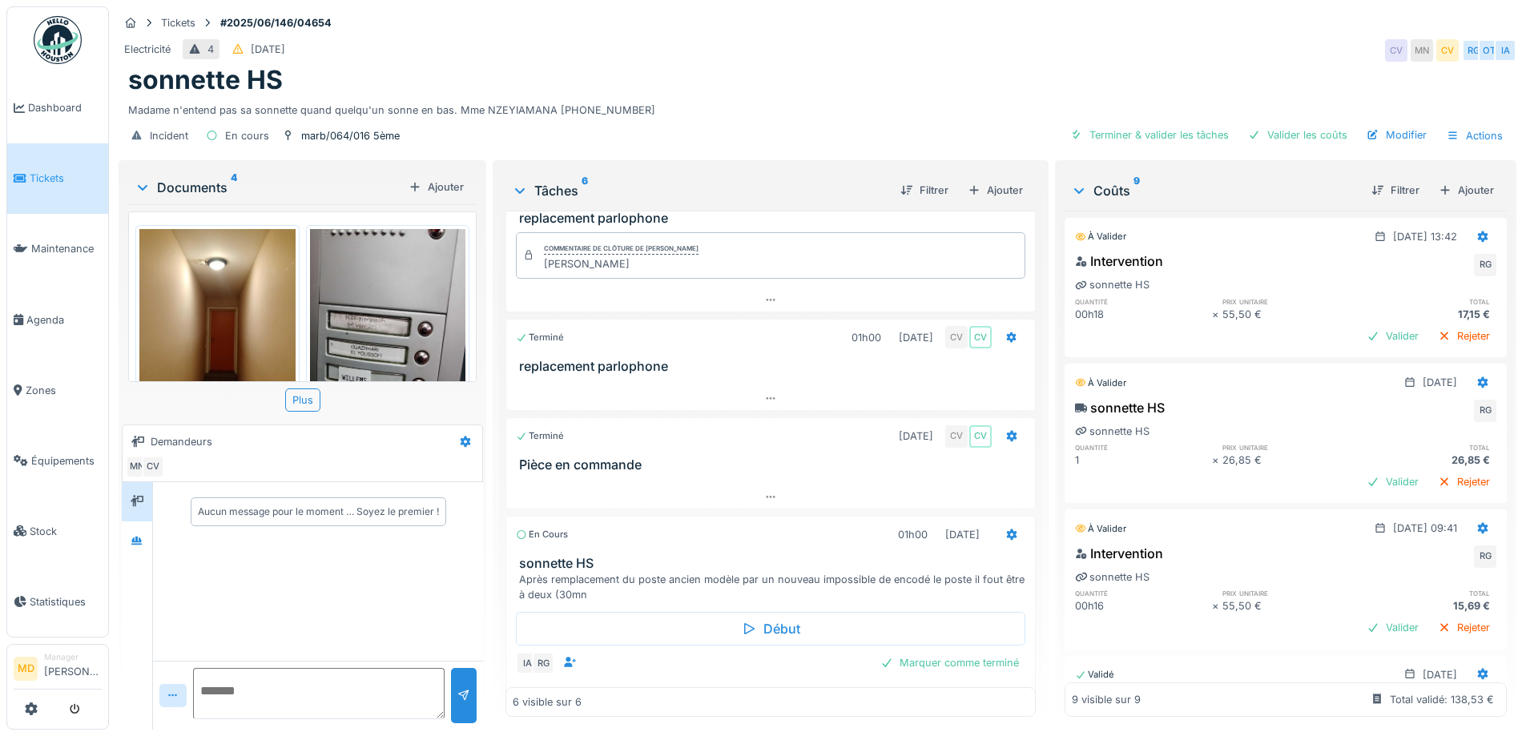
scroll to position [0, 0]
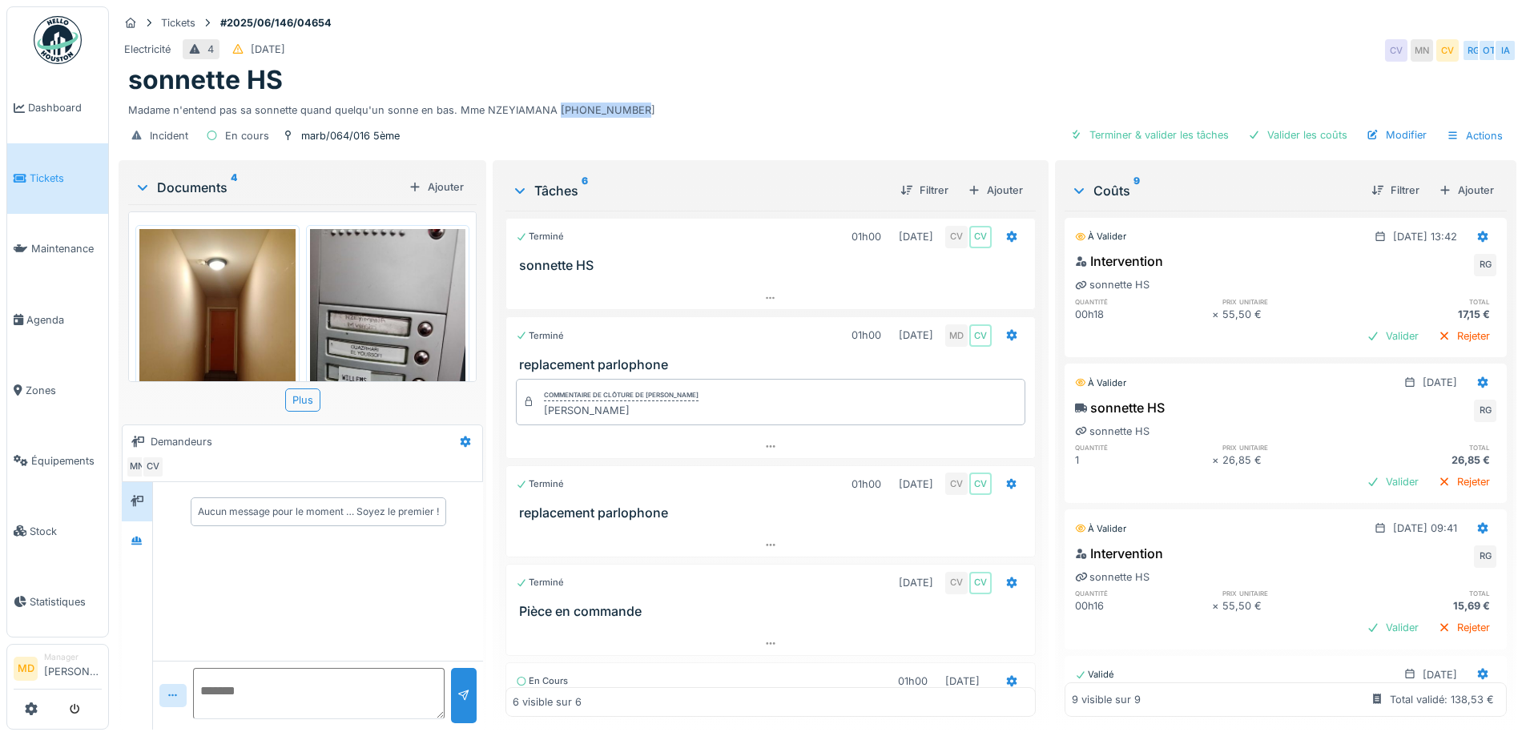
drag, startPoint x: 643, startPoint y: 92, endPoint x: 551, endPoint y: 95, distance: 92.2
click at [551, 96] on div "Madame n'entend pas sa sonnette quand quelqu'un sonne en bas. Mme NZEYIAMANA 04…" at bounding box center [817, 107] width 1378 height 22
click at [561, 96] on div "Madame n'entend pas sa sonnette quand quelqu'un sonne en bas. Mme NZEYIAMANA 04…" at bounding box center [817, 107] width 1378 height 22
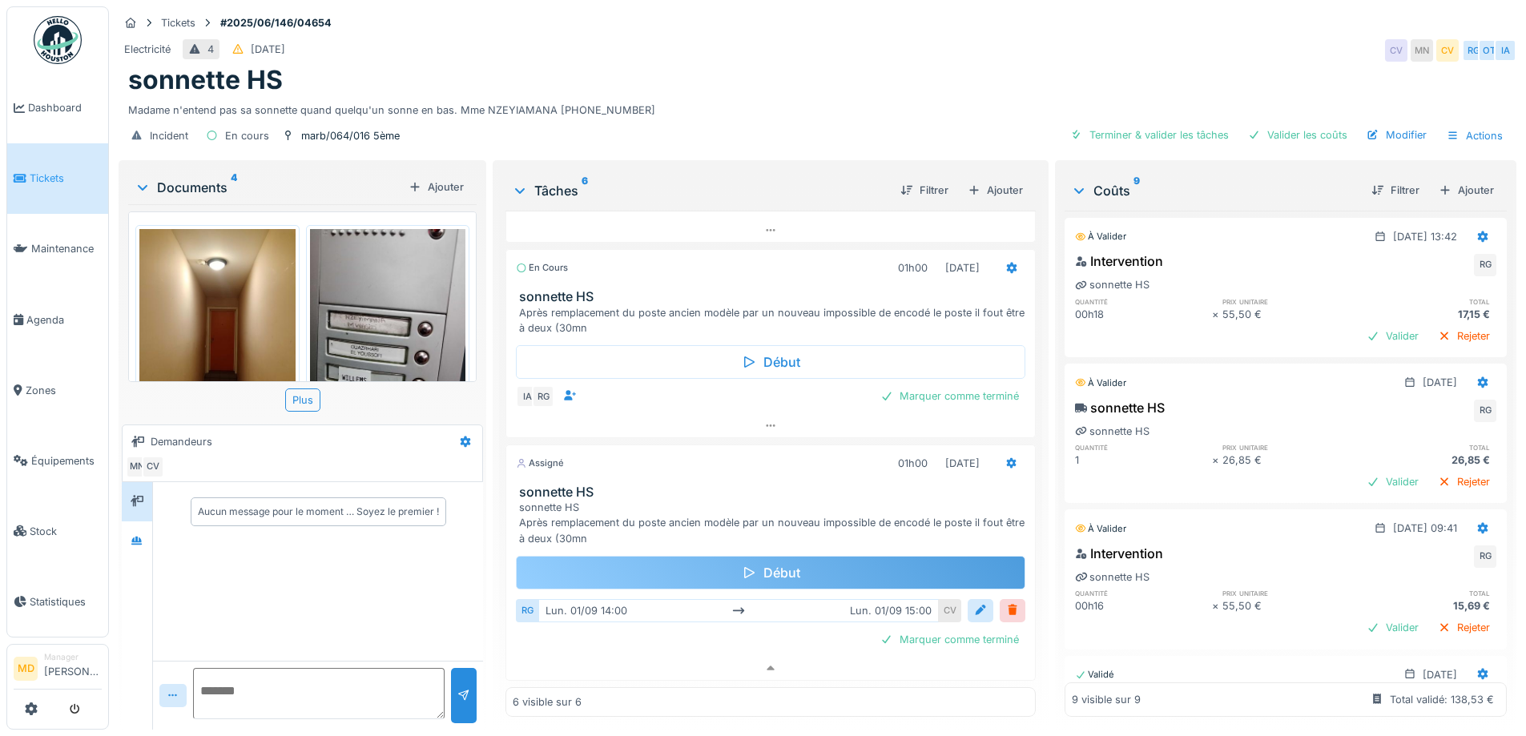
scroll to position [333, 0]
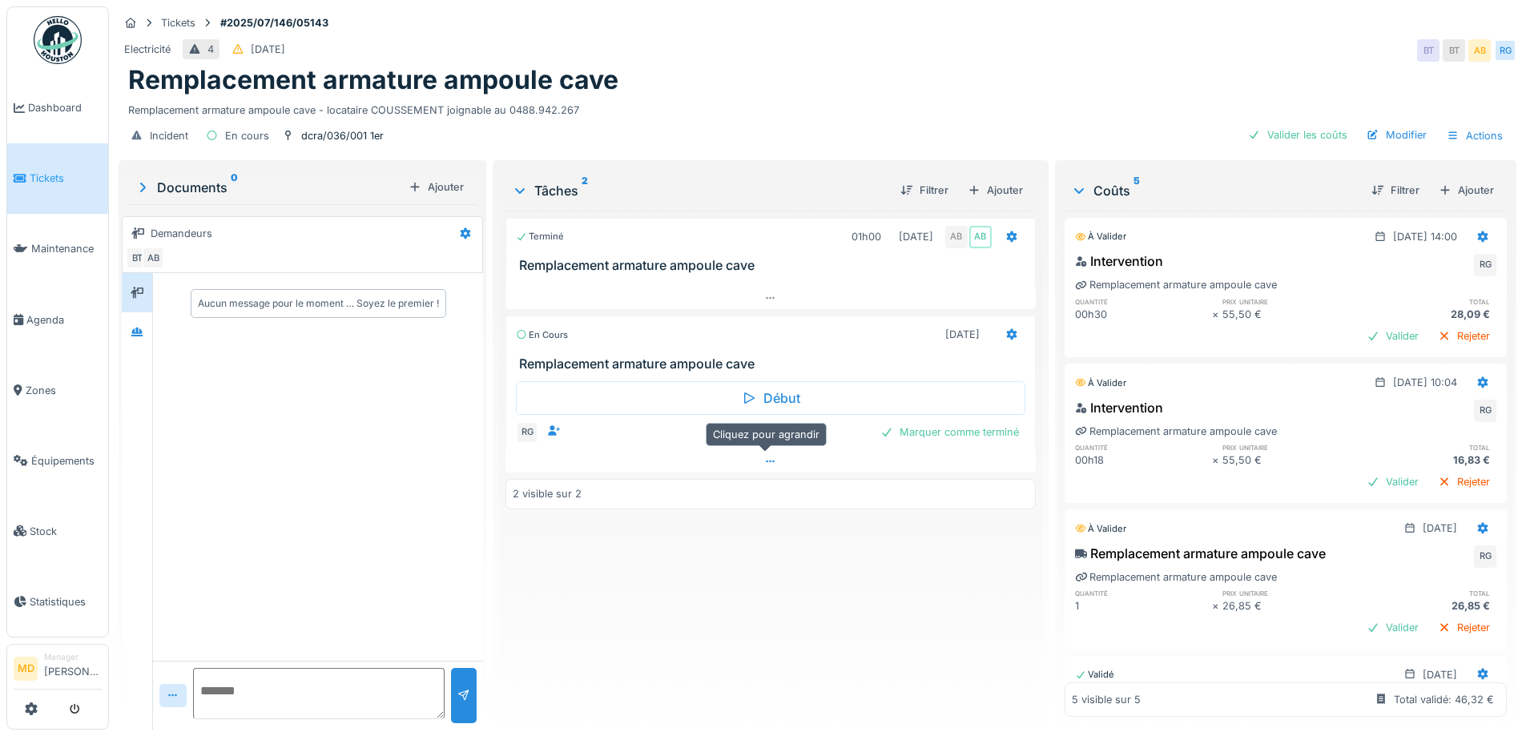
click at [754, 456] on div at bounding box center [769, 461] width 529 height 23
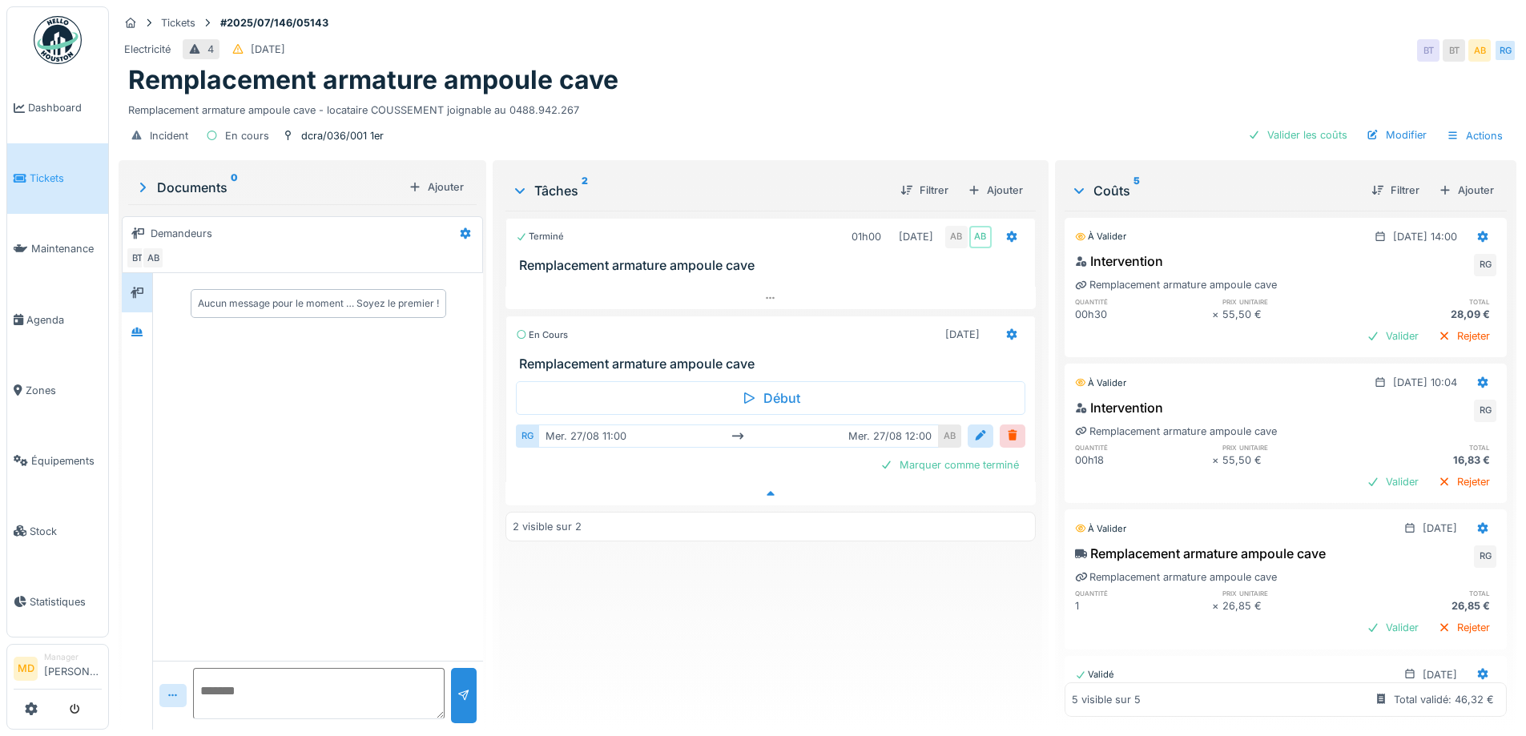
scroll to position [12, 0]
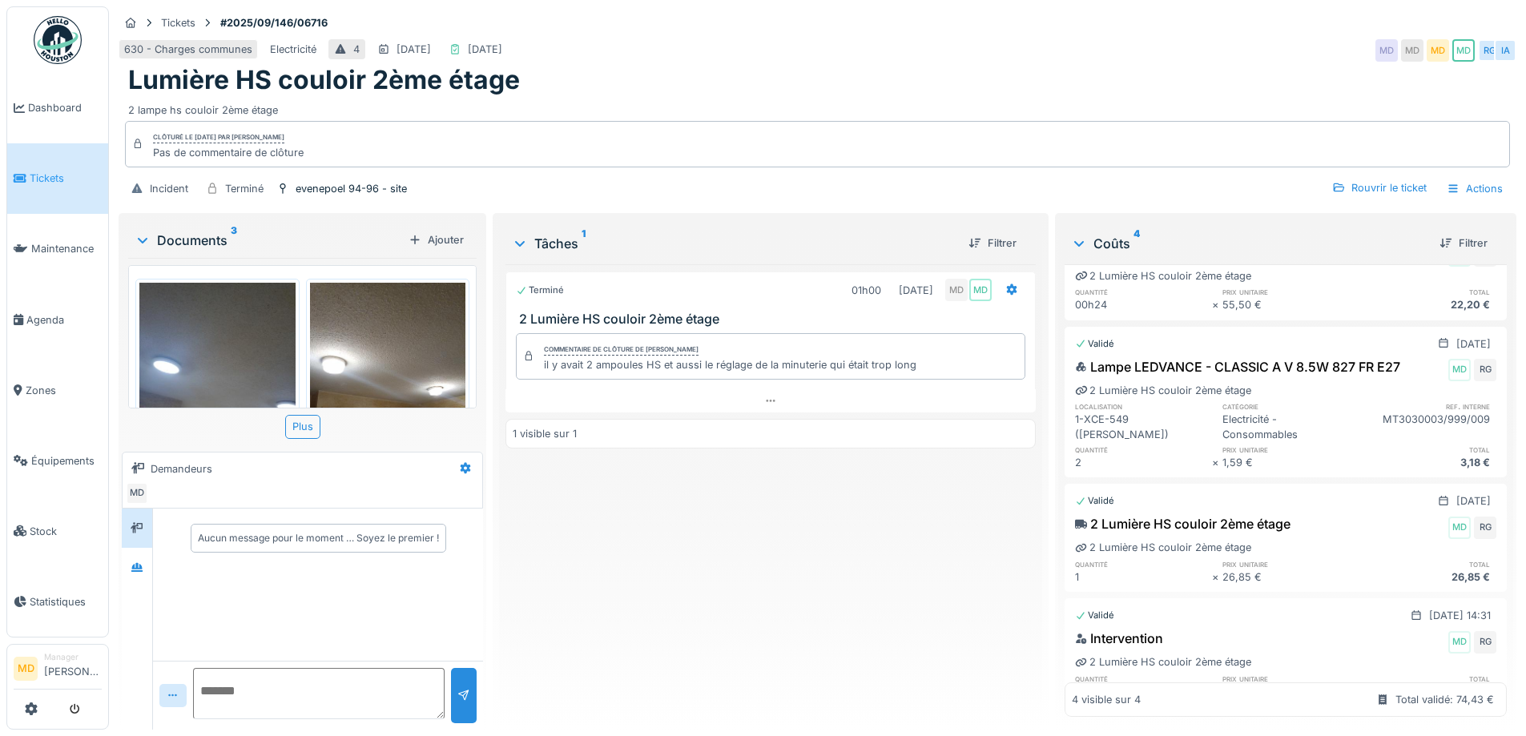
scroll to position [114, 0]
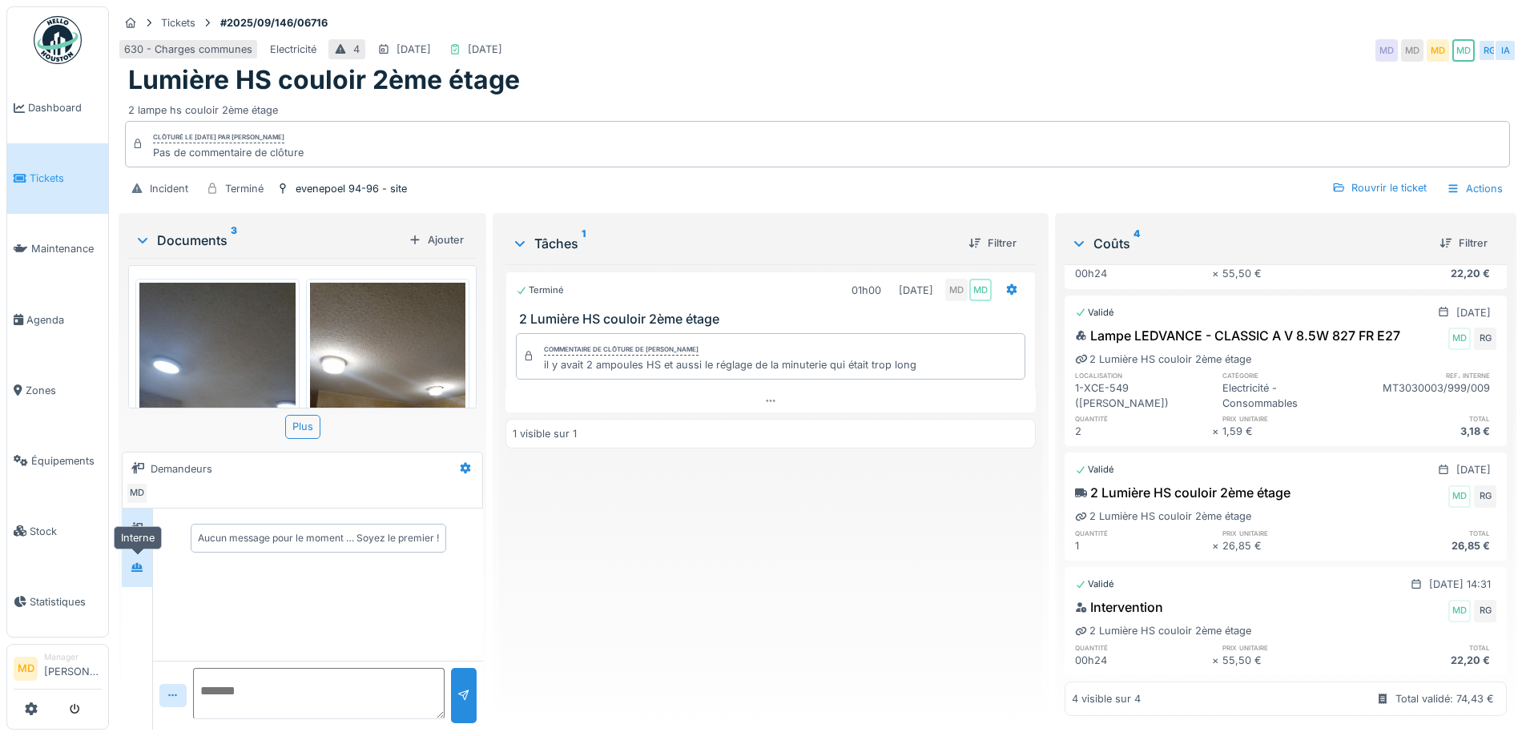
click at [141, 562] on icon at bounding box center [137, 567] width 13 height 10
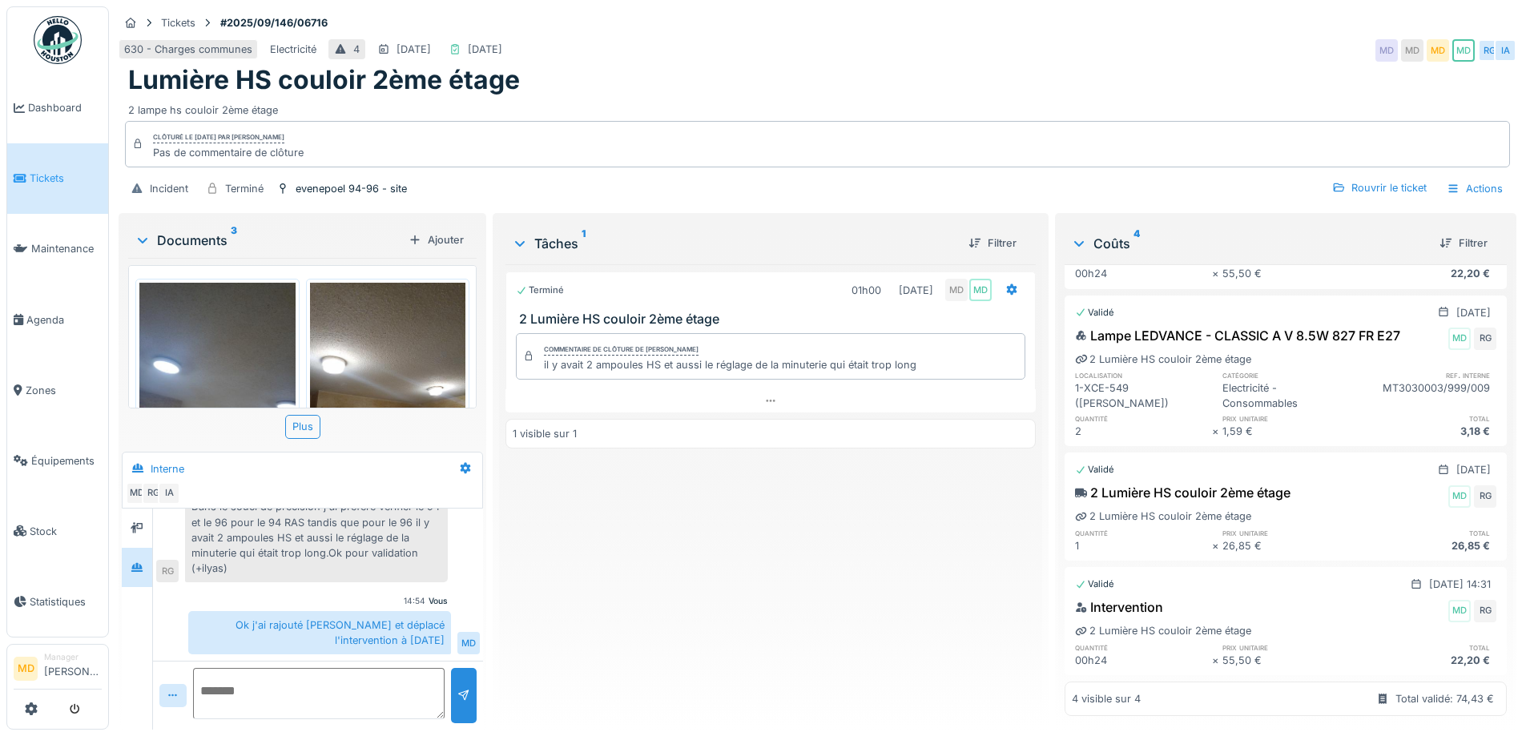
scroll to position [0, 0]
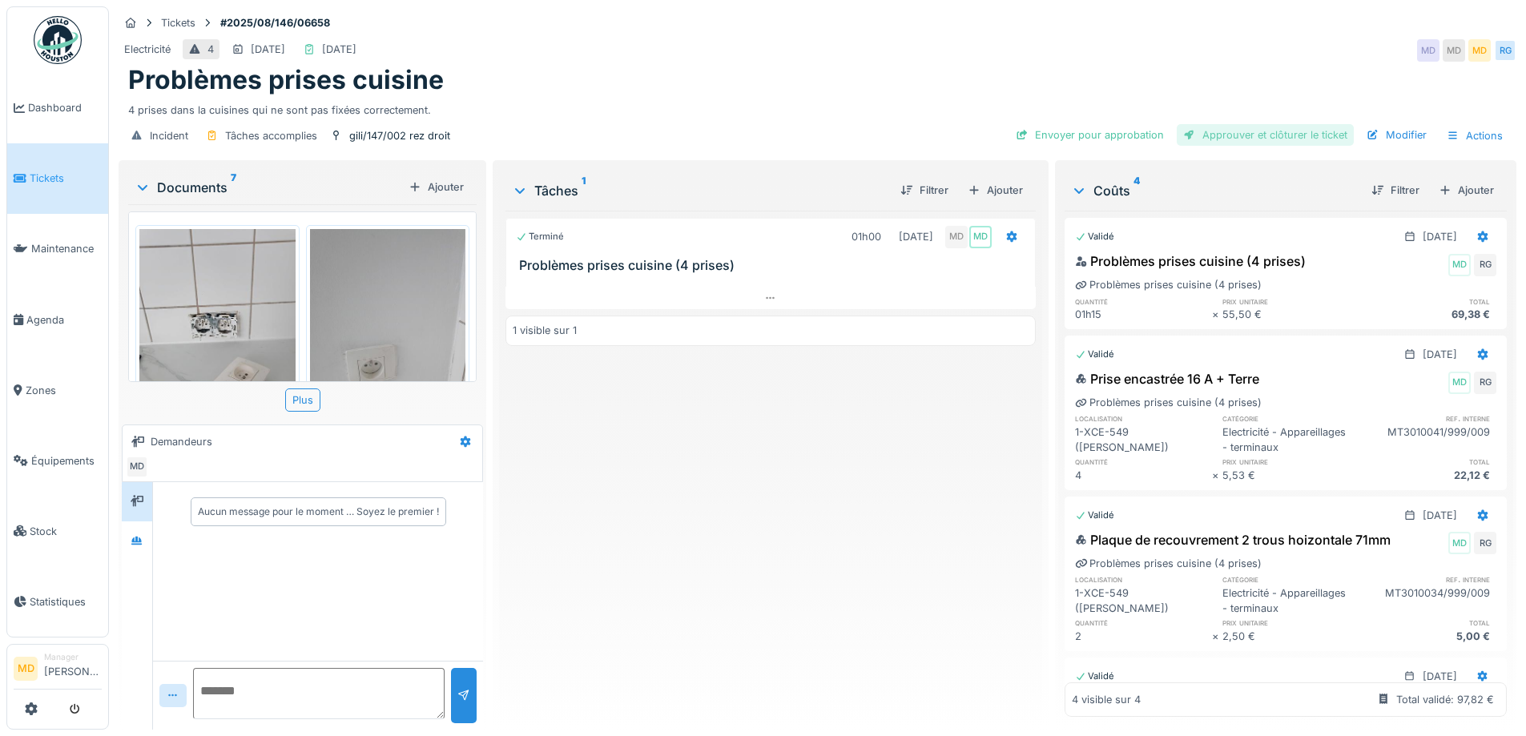
click at [1227, 137] on div "Approuver et clôturer le ticket" at bounding box center [1265, 135] width 177 height 22
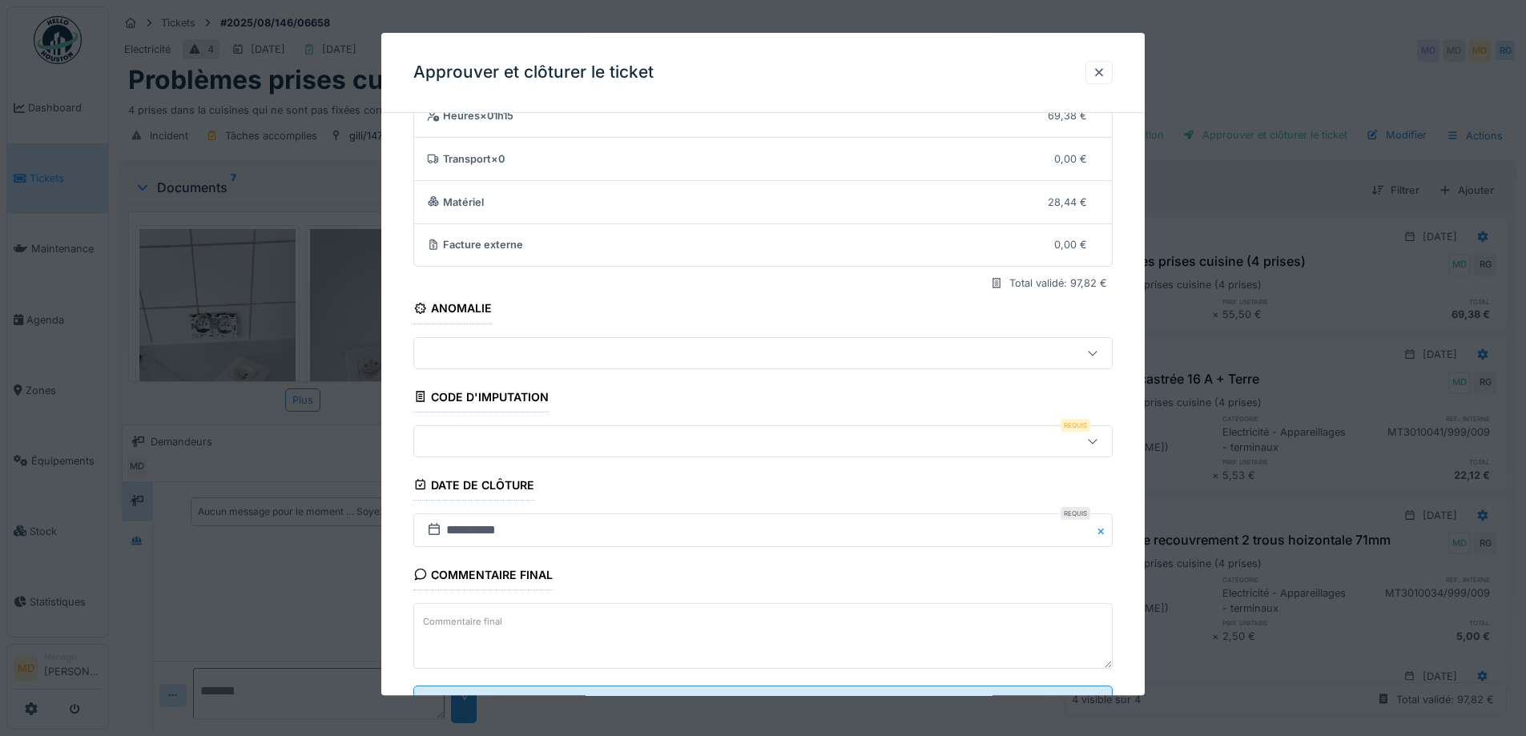
scroll to position [138, 0]
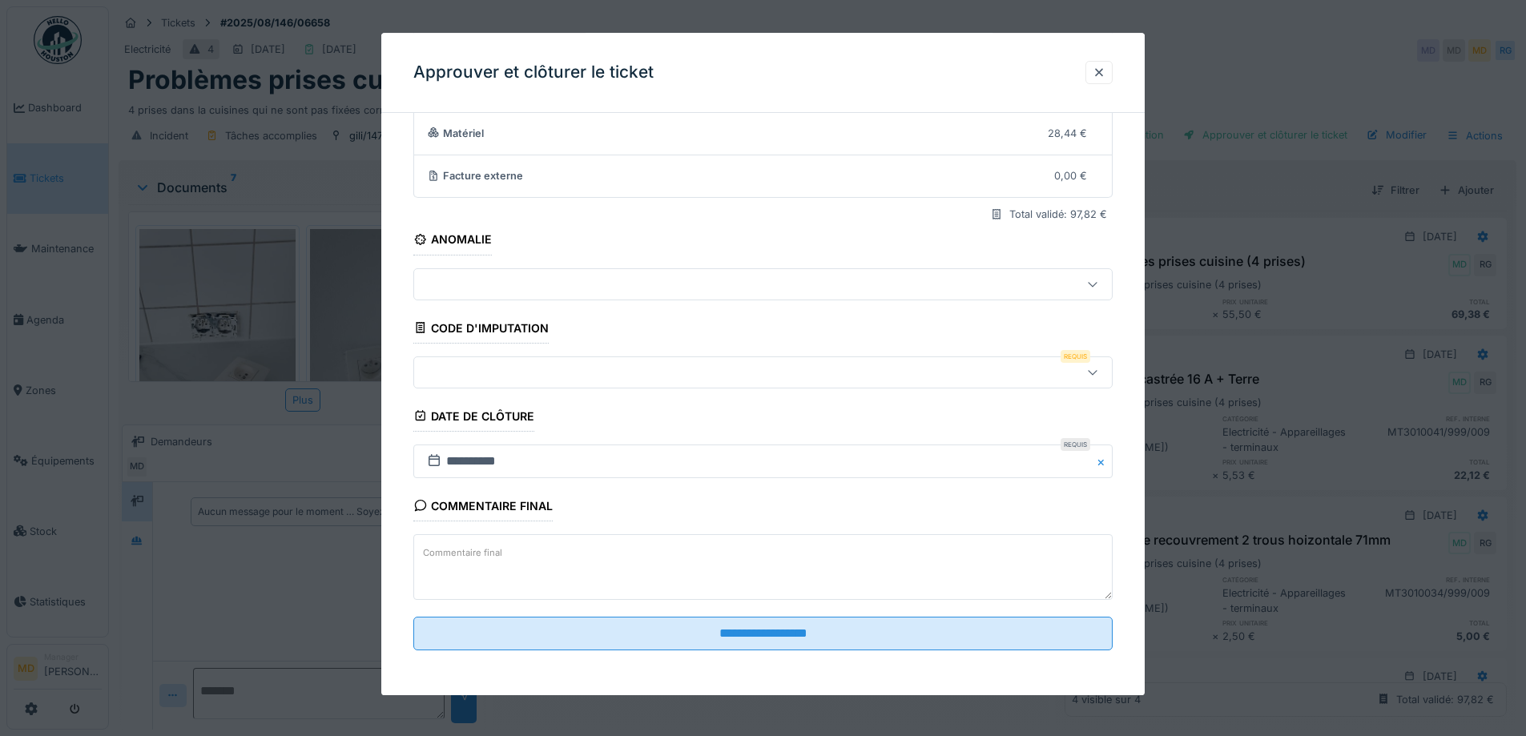
click at [476, 370] on div at bounding box center [721, 373] width 603 height 18
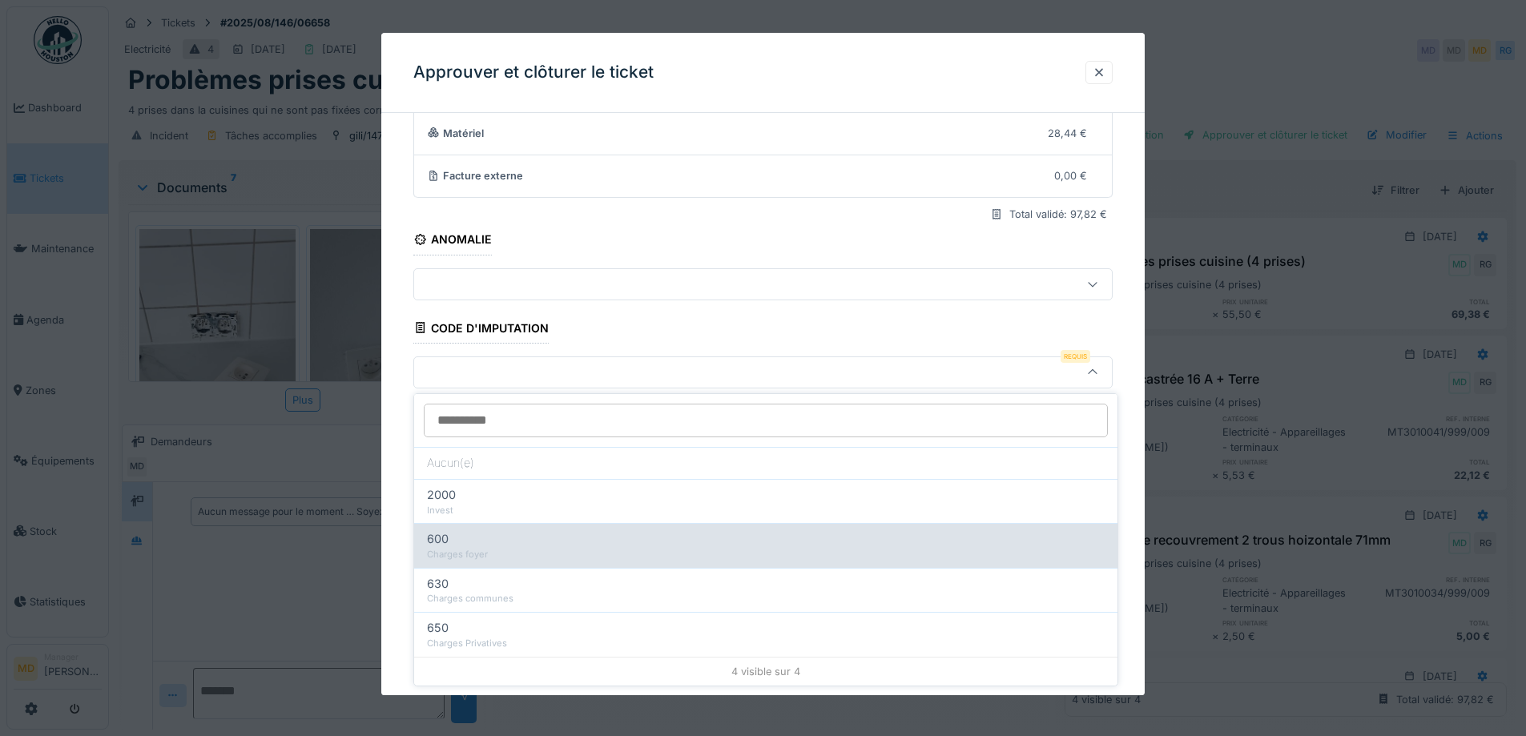
click at [448, 530] on span "600" at bounding box center [438, 539] width 22 height 18
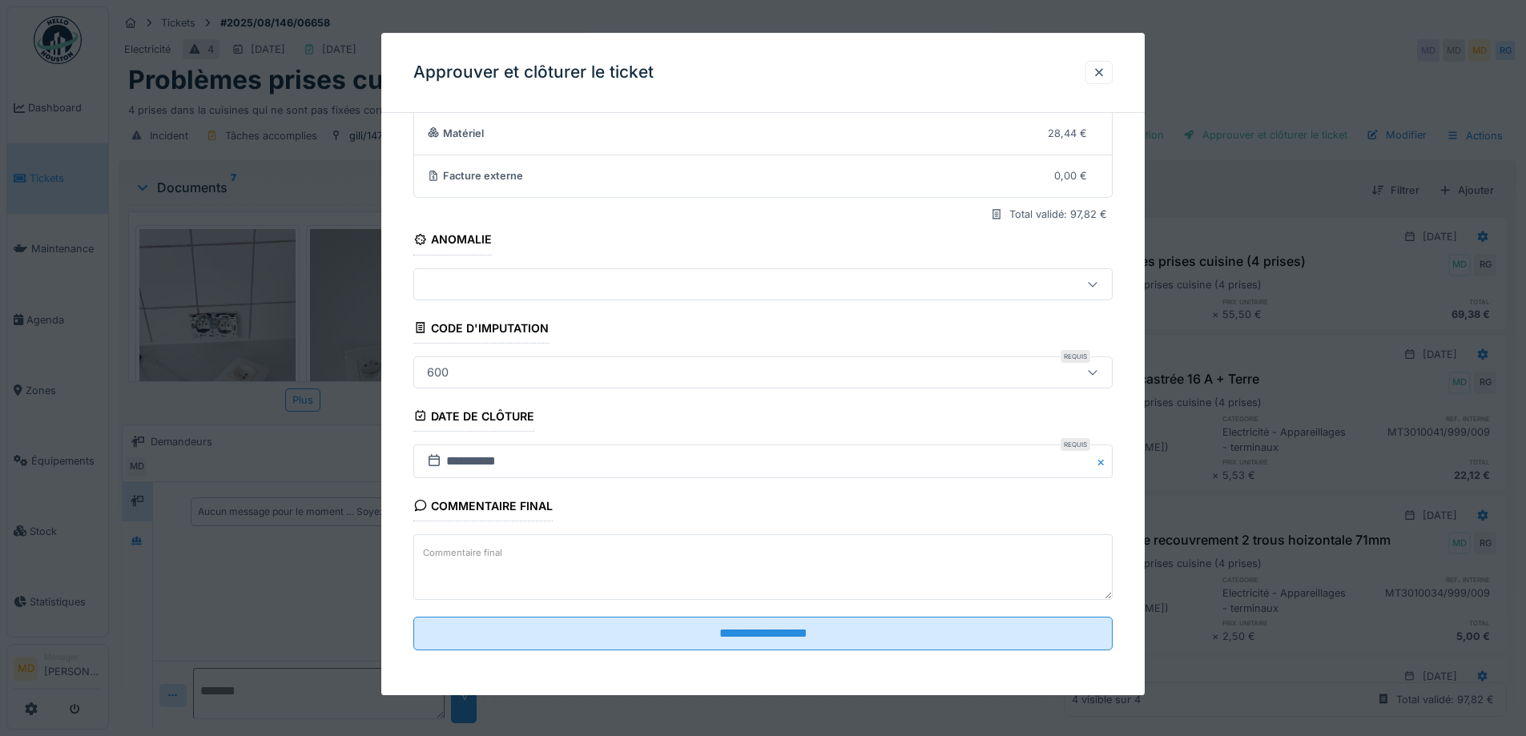
type input "***"
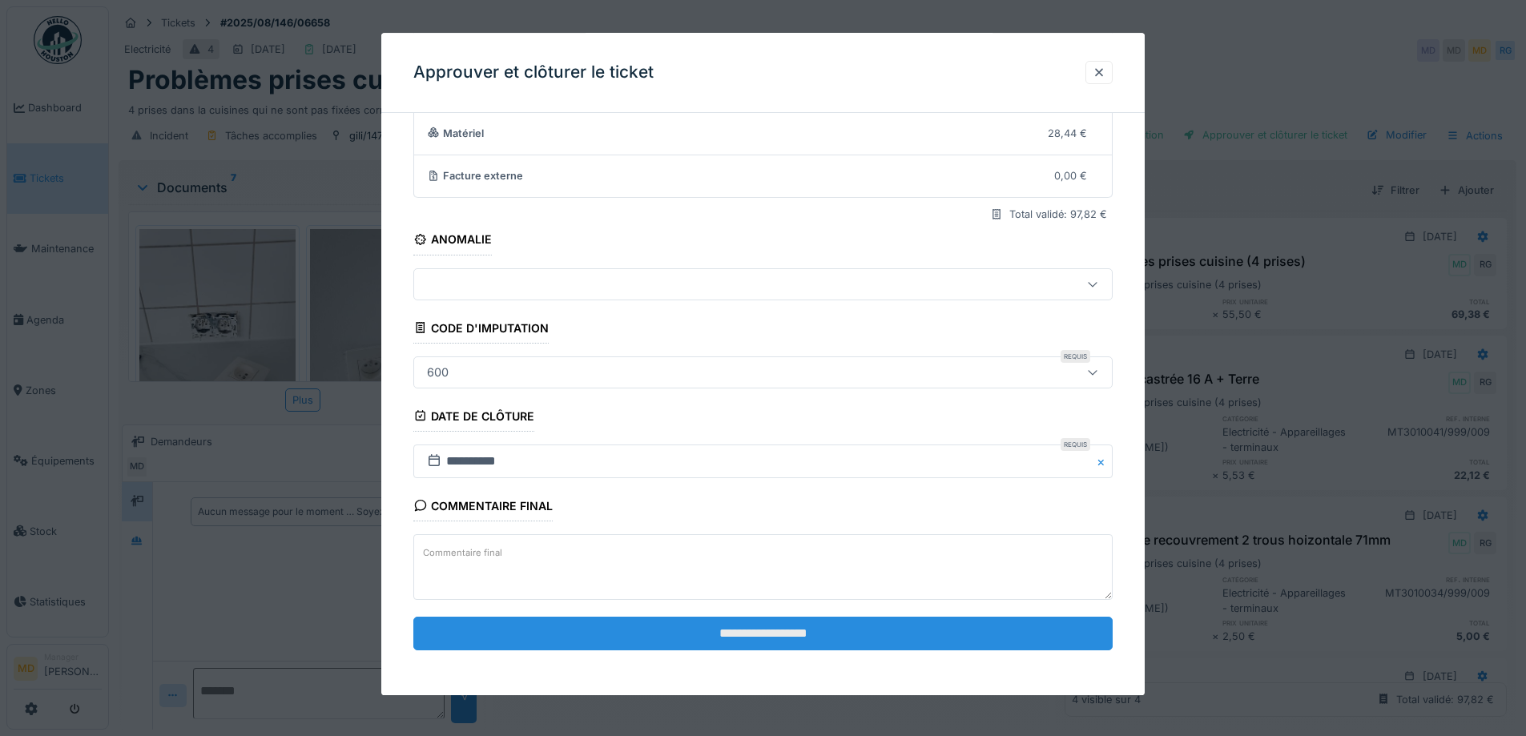
click at [599, 641] on input "**********" at bounding box center [762, 634] width 699 height 34
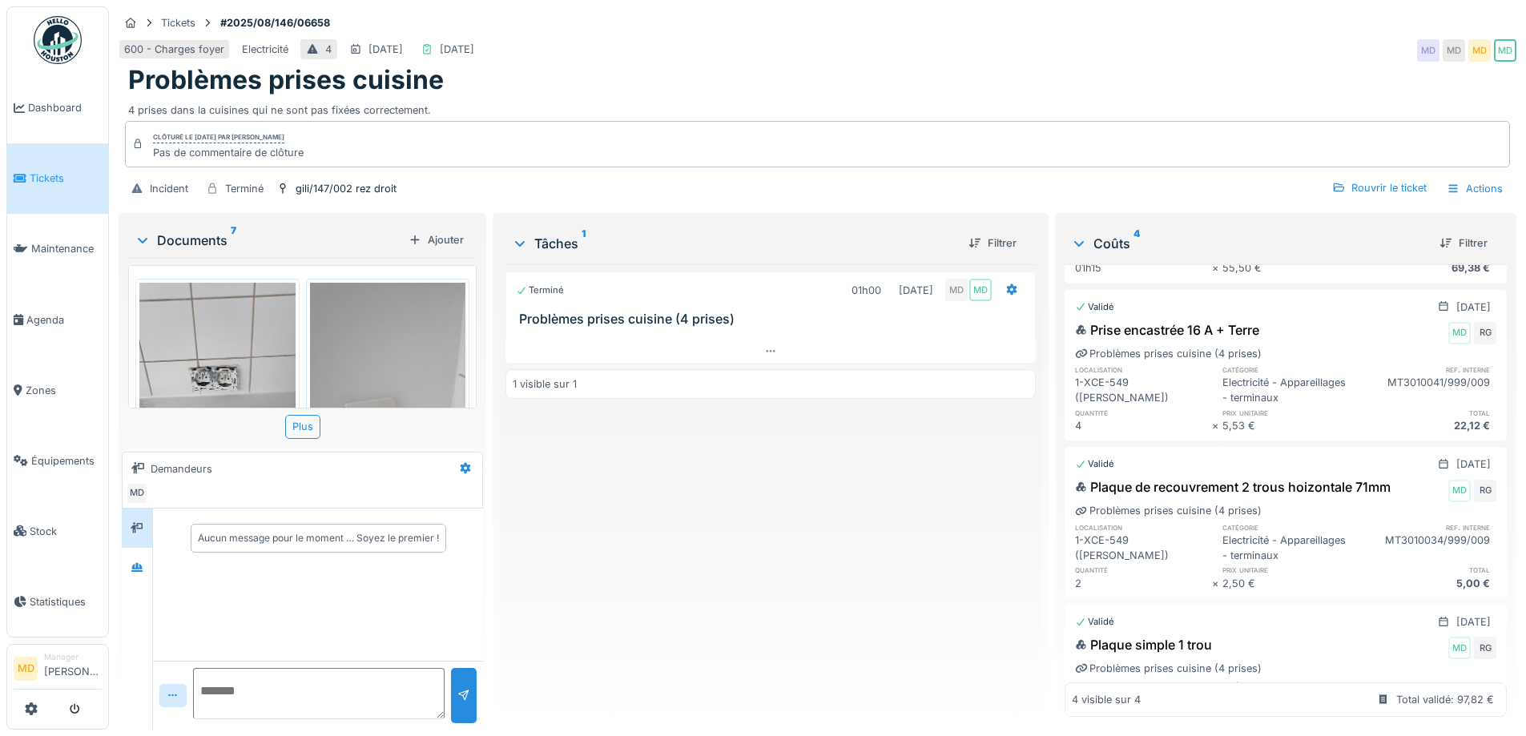
scroll to position [0, 0]
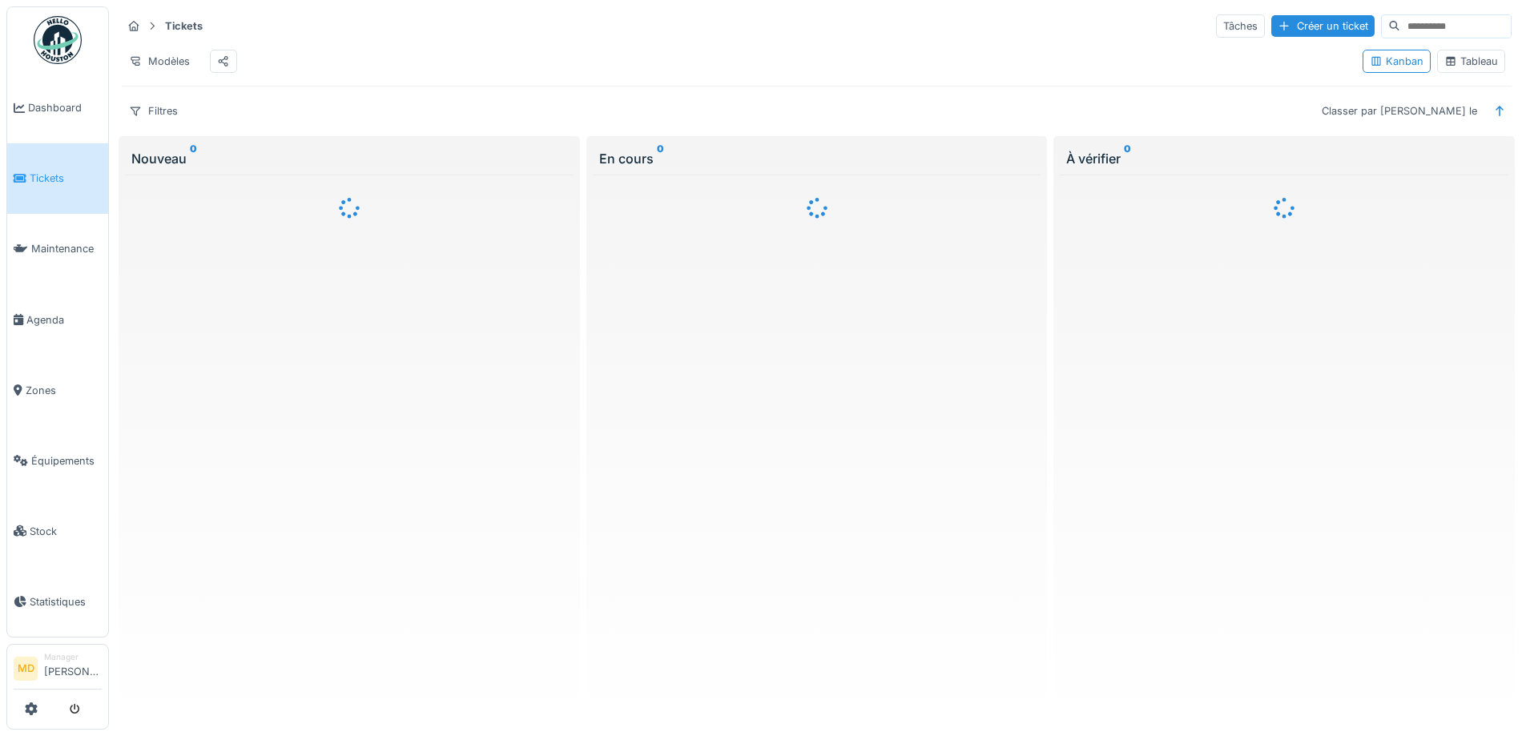
click at [1444, 62] on icon at bounding box center [1450, 61] width 13 height 10
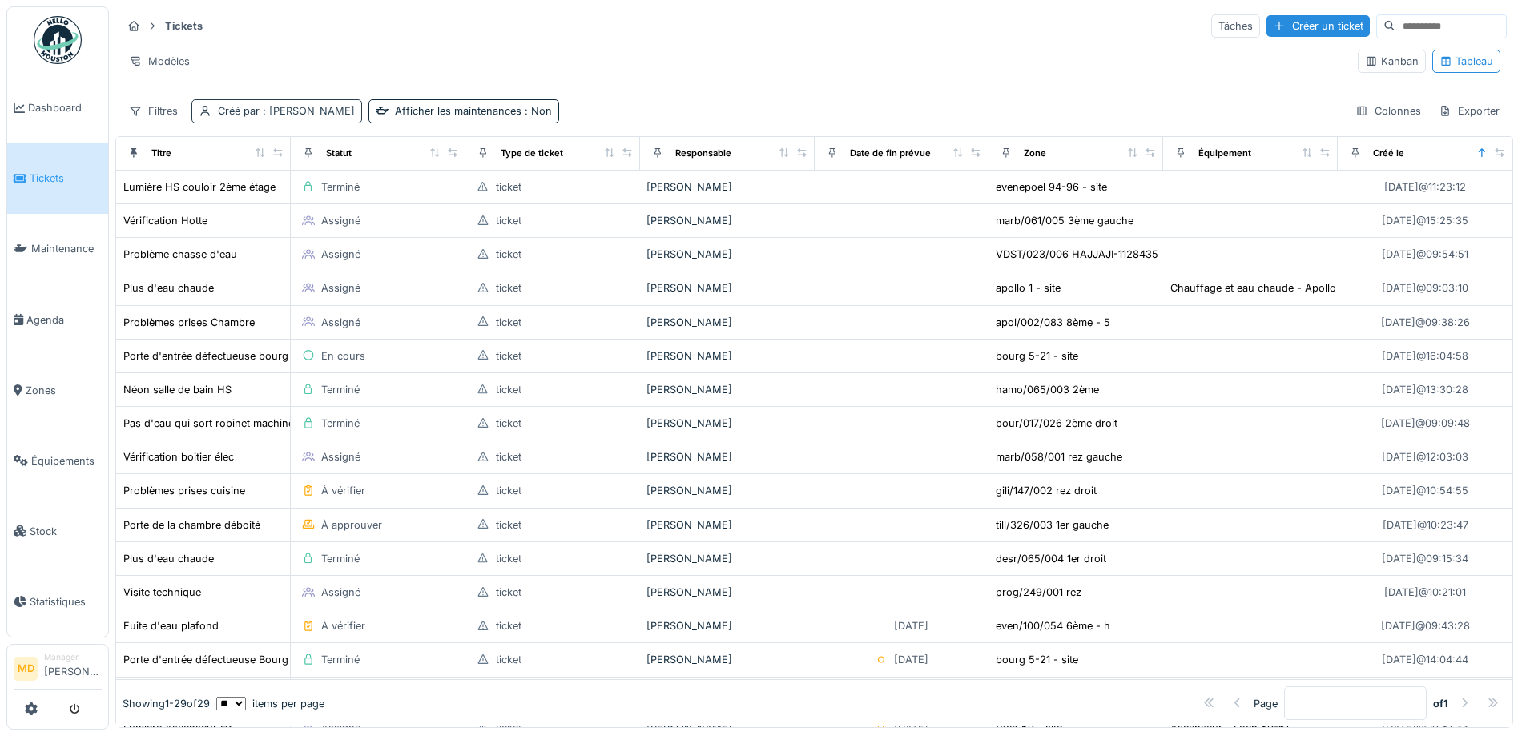
click at [309, 111] on span ": [PERSON_NAME]" at bounding box center [306, 111] width 95 height 12
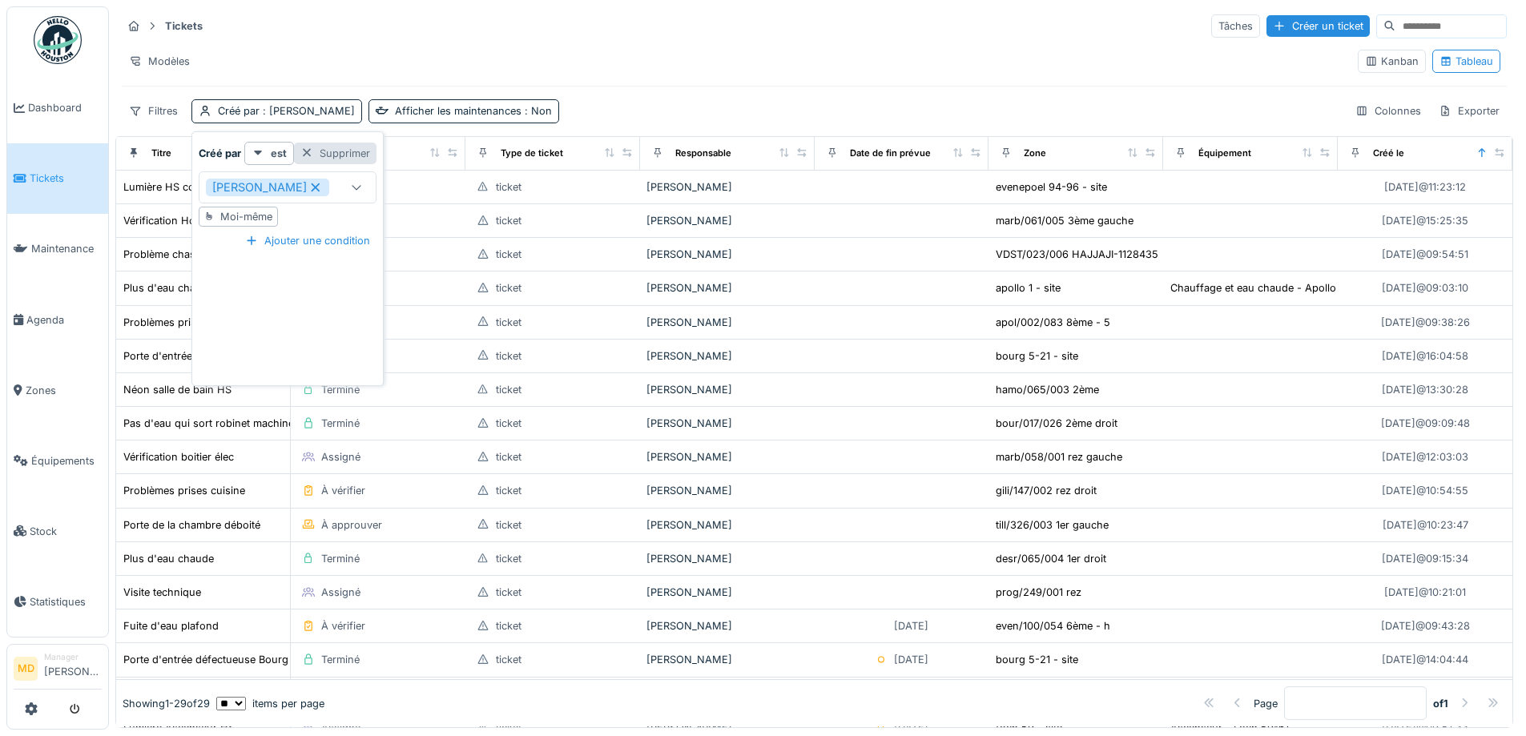
click at [334, 151] on div "Supprimer" at bounding box center [335, 154] width 82 height 22
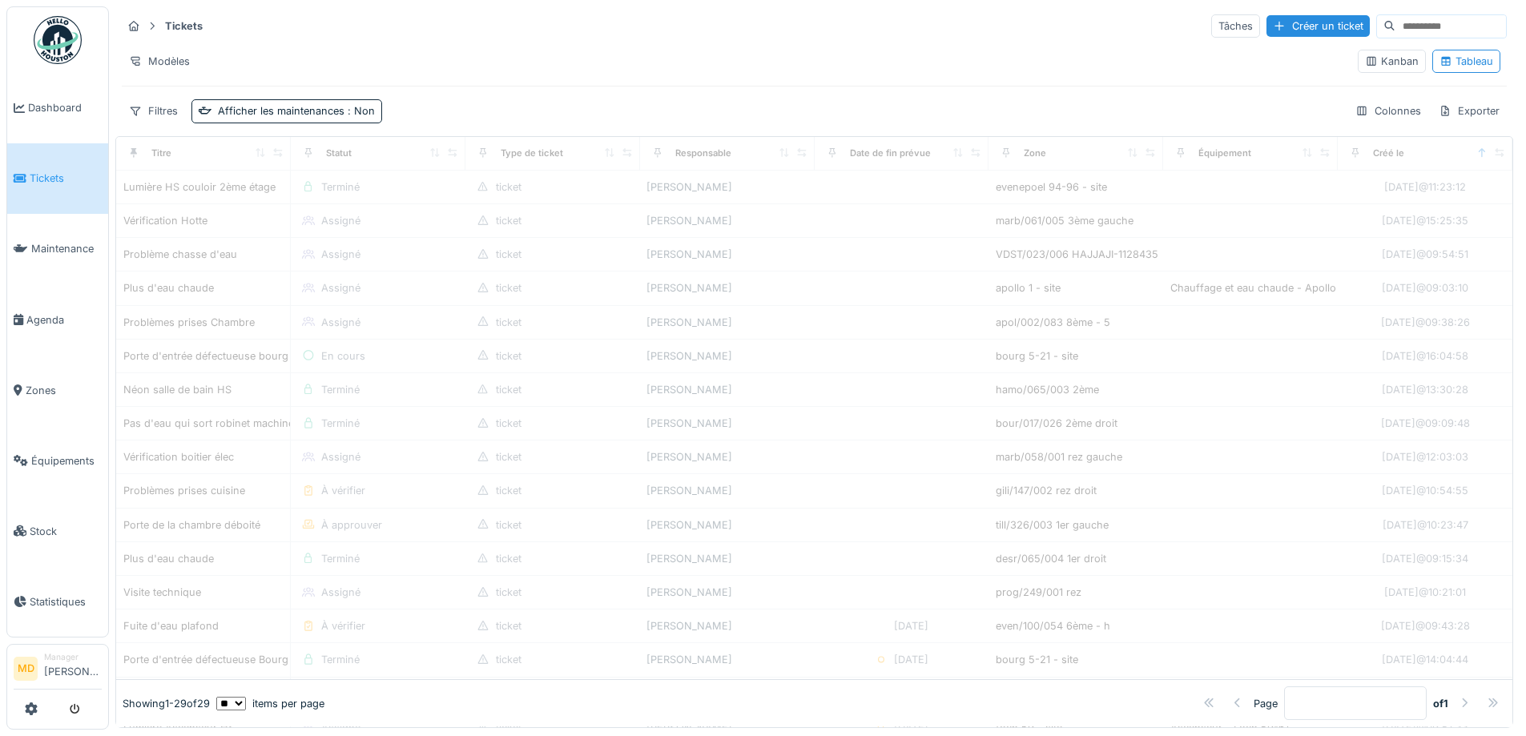
click at [323, 61] on div "Modèles" at bounding box center [733, 61] width 1223 height 23
click at [162, 109] on div "Filtres" at bounding box center [153, 110] width 63 height 23
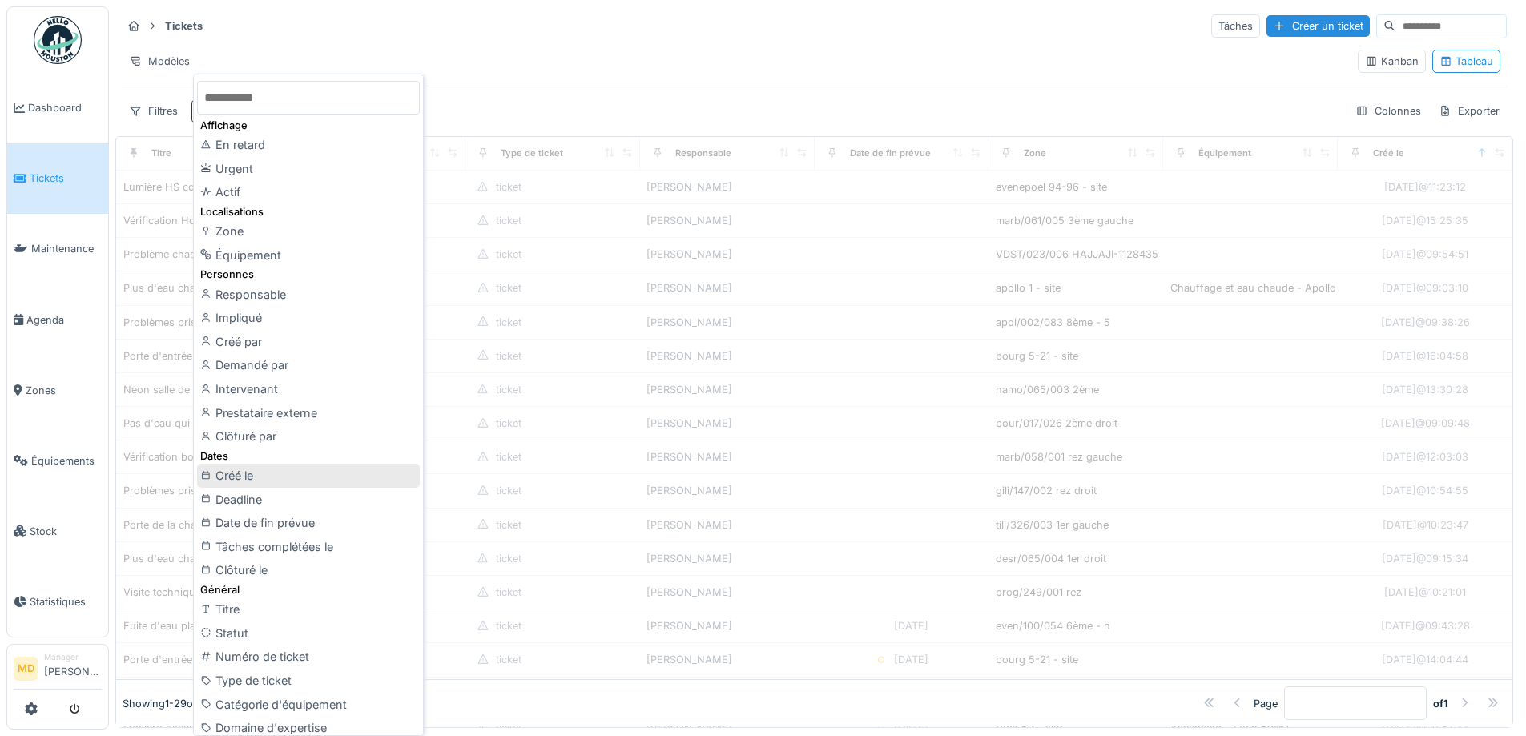
scroll to position [160, 0]
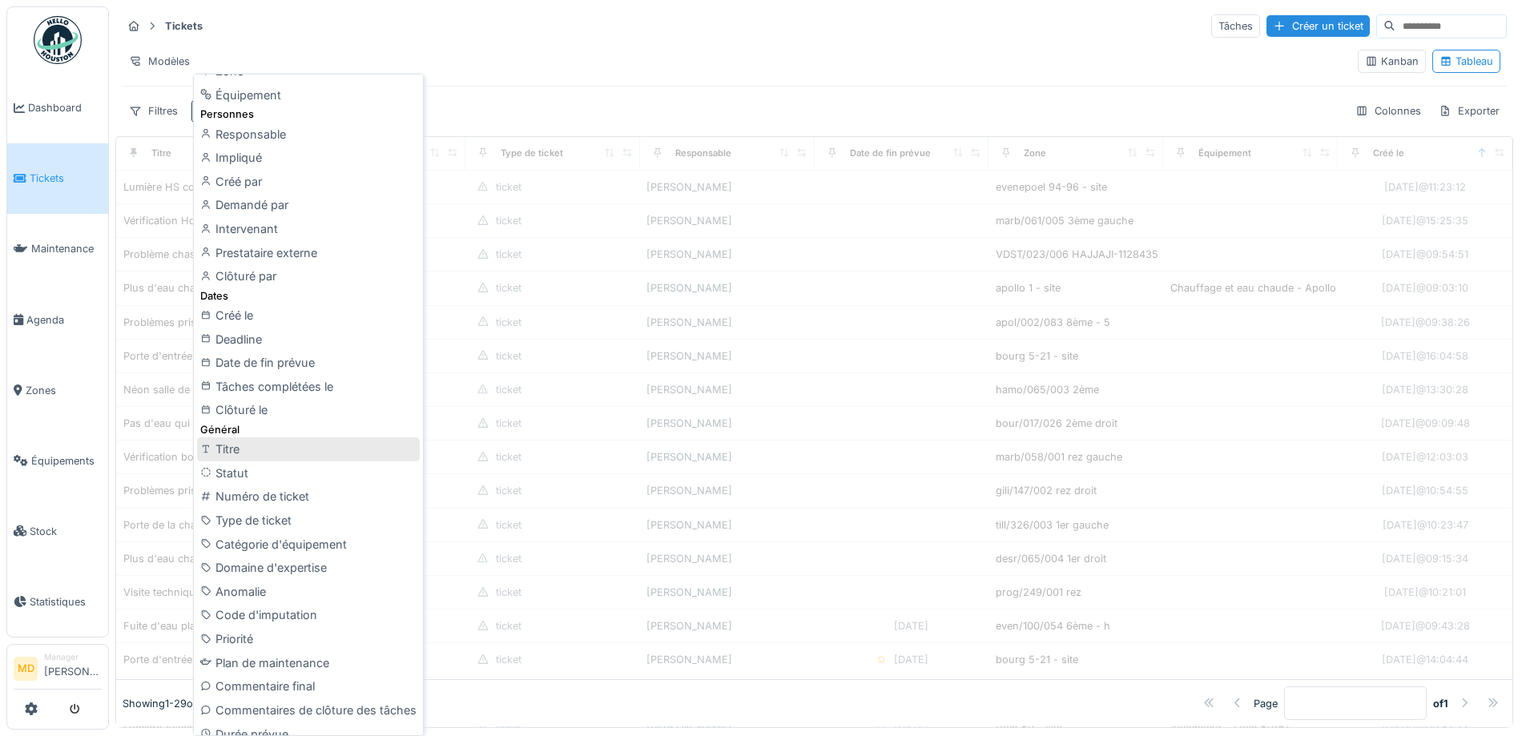
click at [256, 454] on div "Titre" at bounding box center [308, 449] width 223 height 24
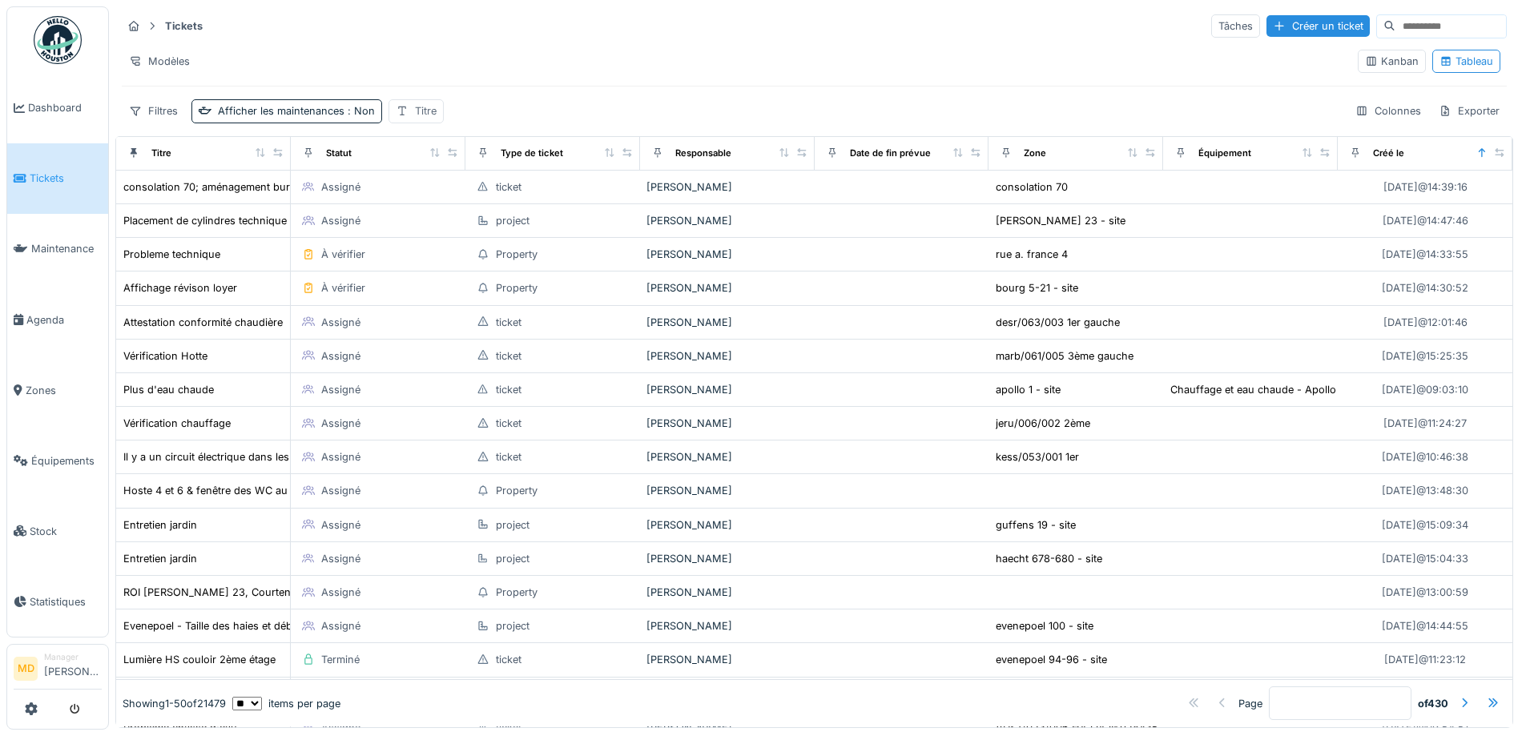
click at [424, 103] on div "Titre" at bounding box center [426, 110] width 22 height 15
click at [449, 183] on input "Titre" at bounding box center [472, 188] width 159 height 34
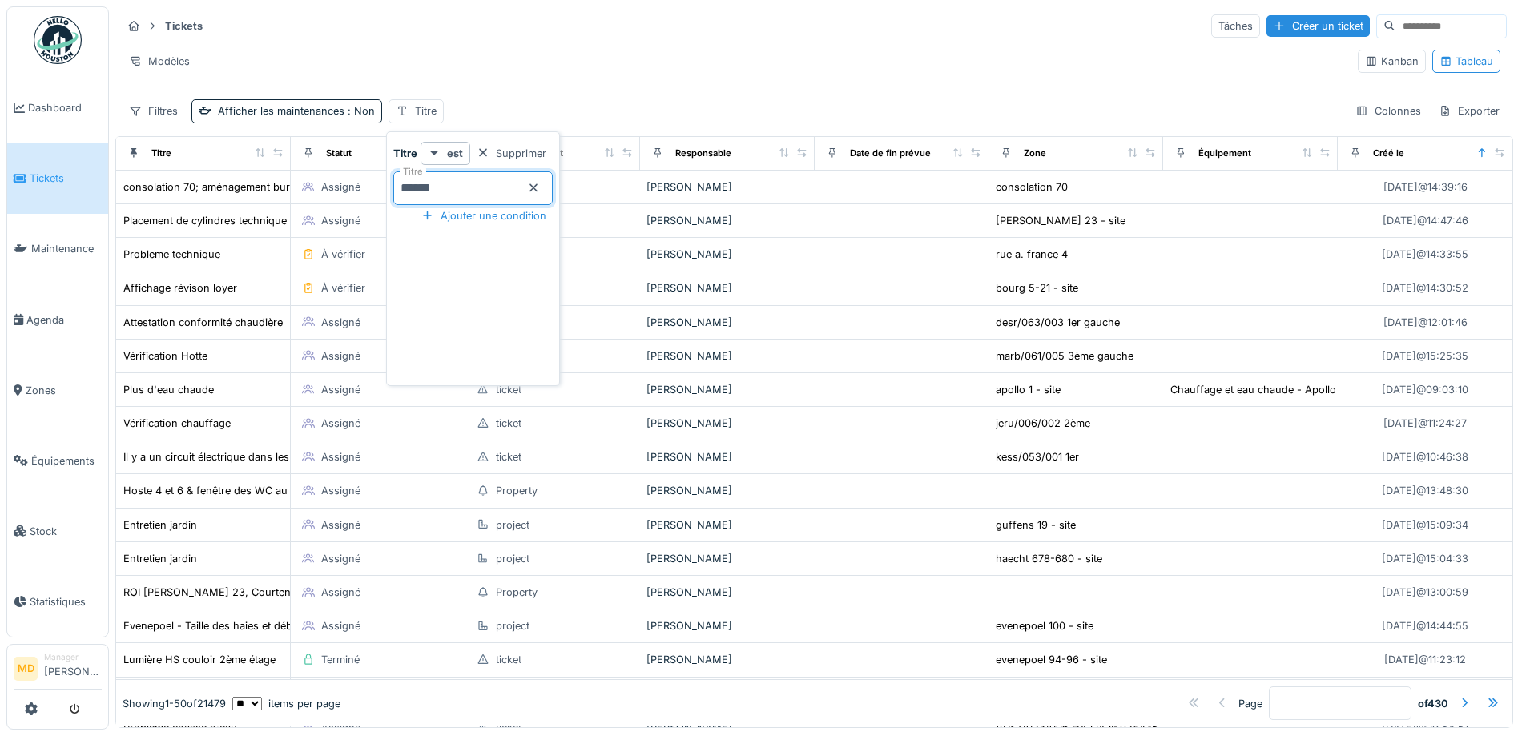
type input "******"
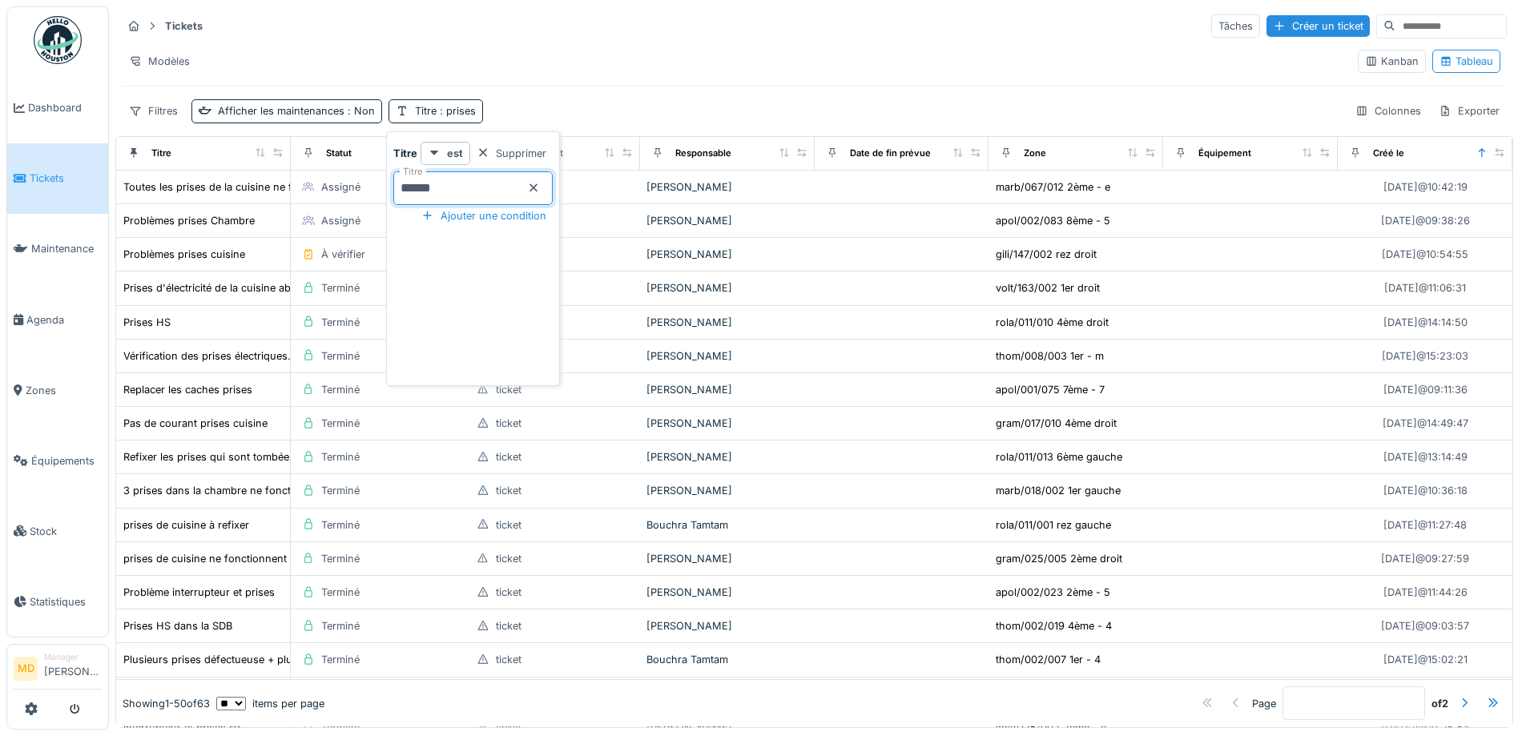
click at [588, 103] on div "Filtres Afficher les maintenances : Non Titre : prises Colonnes Exporter" at bounding box center [814, 110] width 1385 height 23
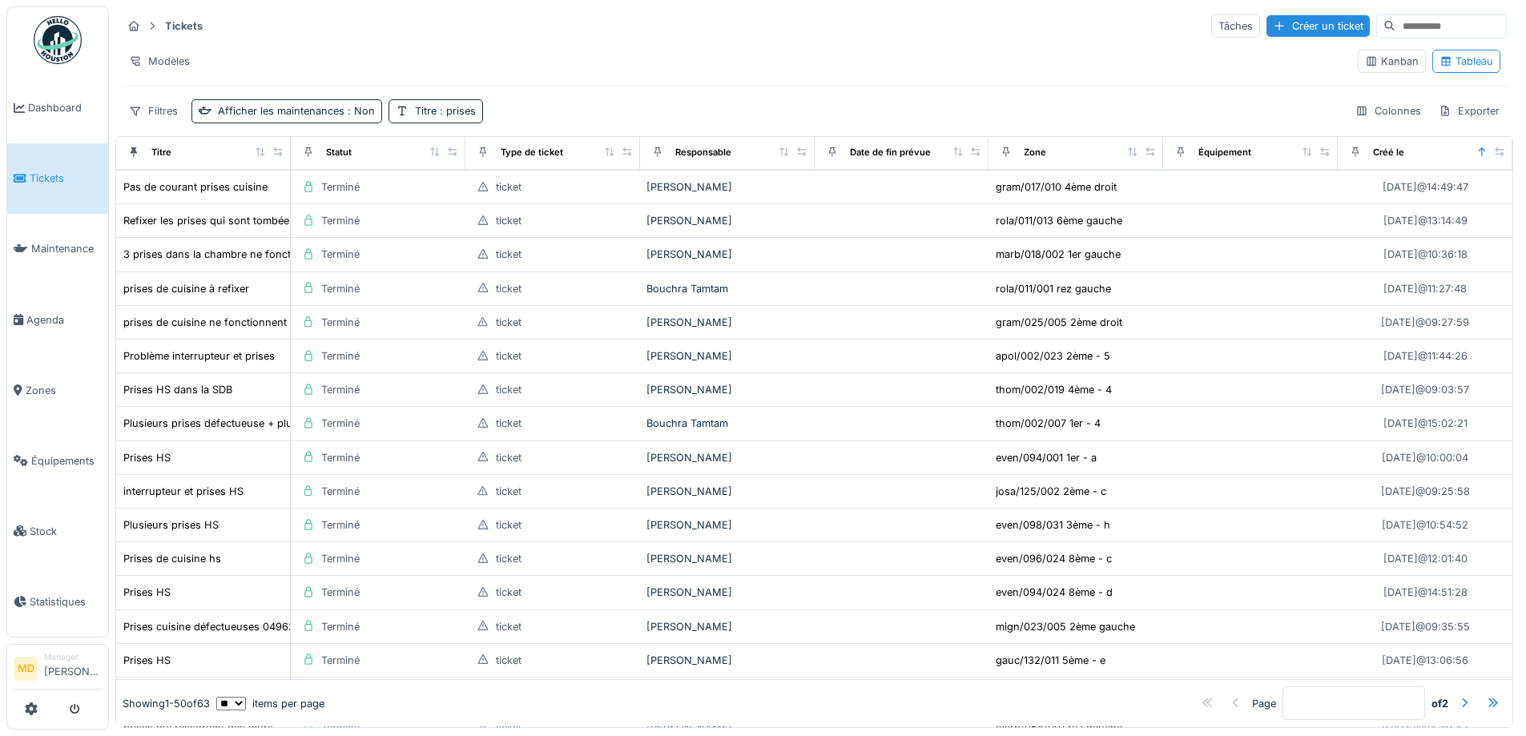
scroll to position [400, 0]
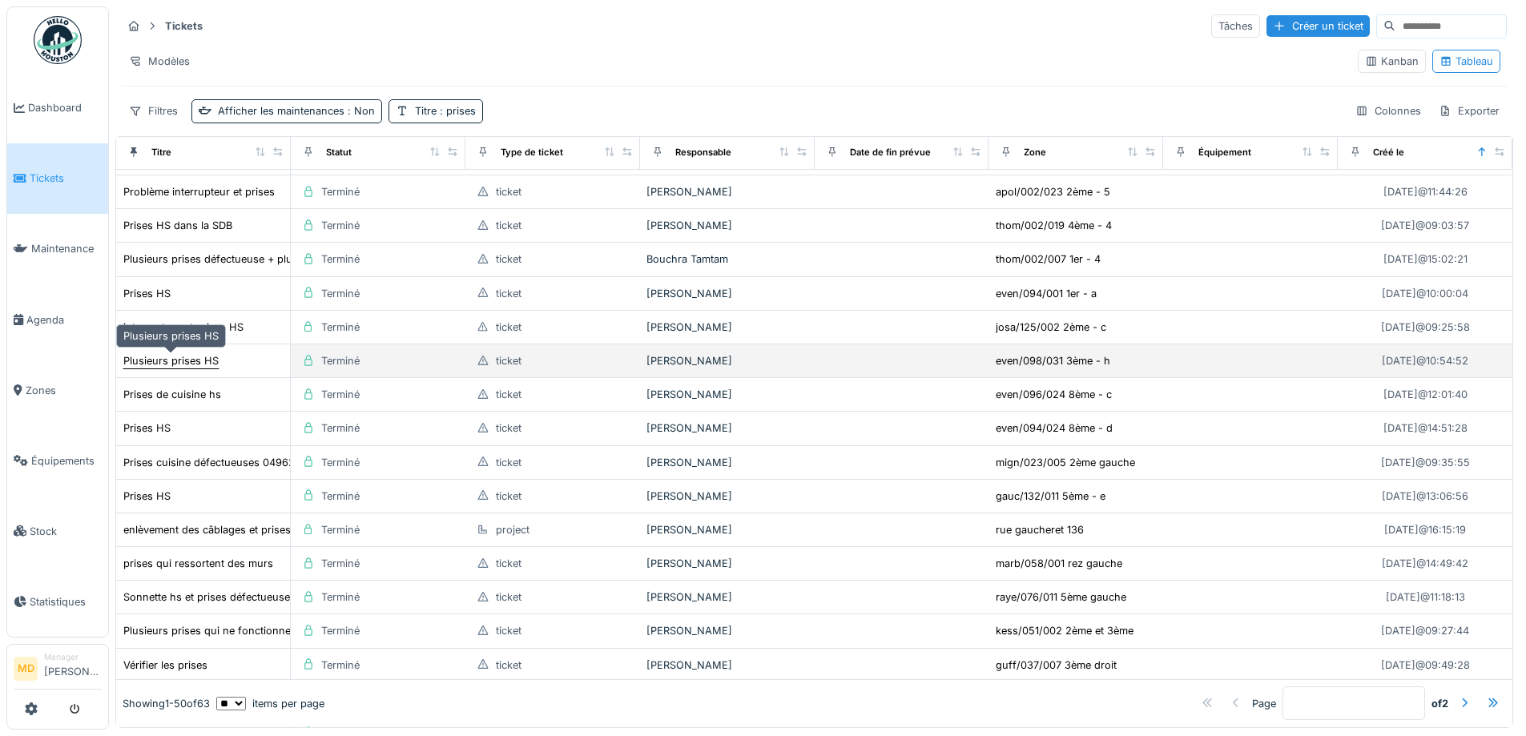
click at [159, 362] on div "Plusieurs prises HS" at bounding box center [170, 360] width 95 height 15
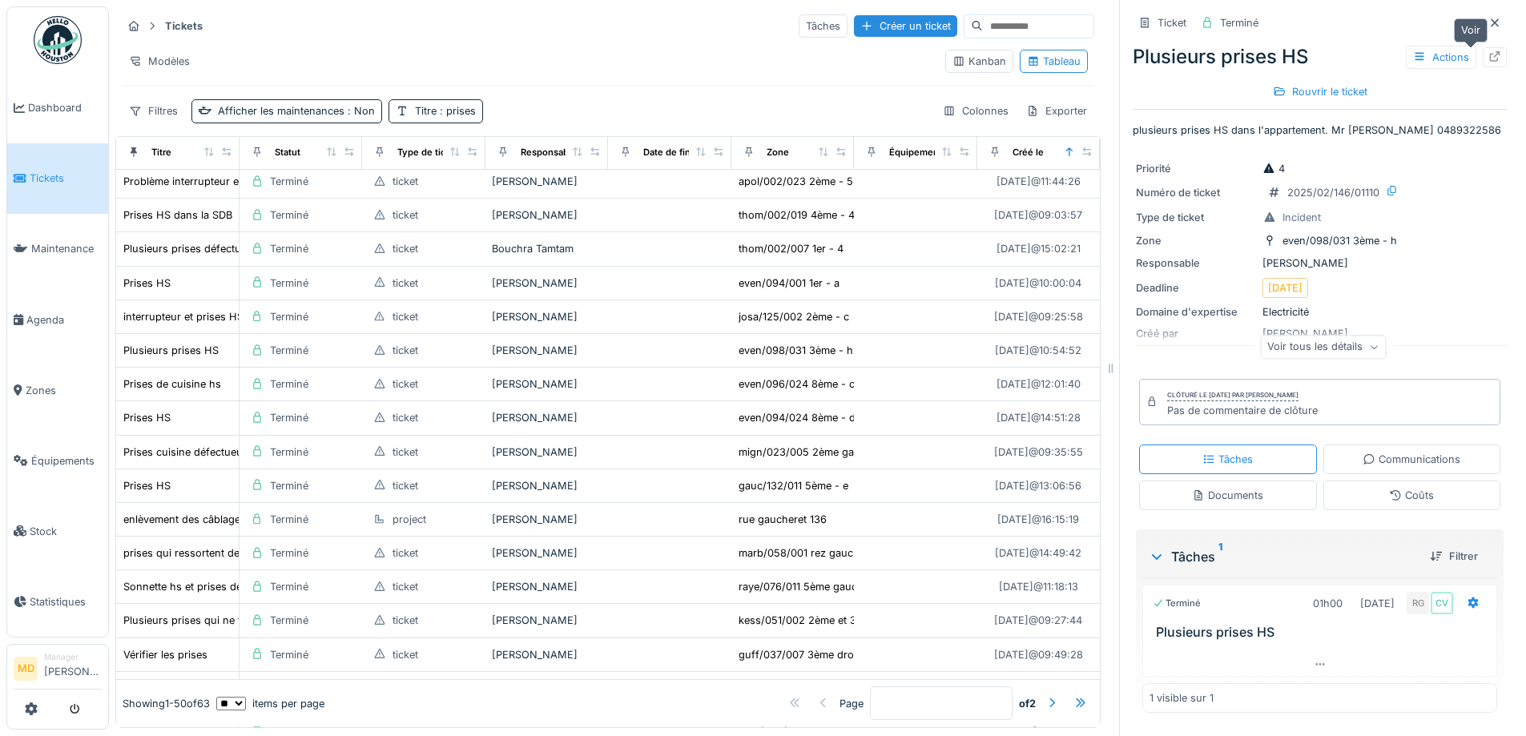
click at [1488, 53] on icon at bounding box center [1494, 56] width 13 height 10
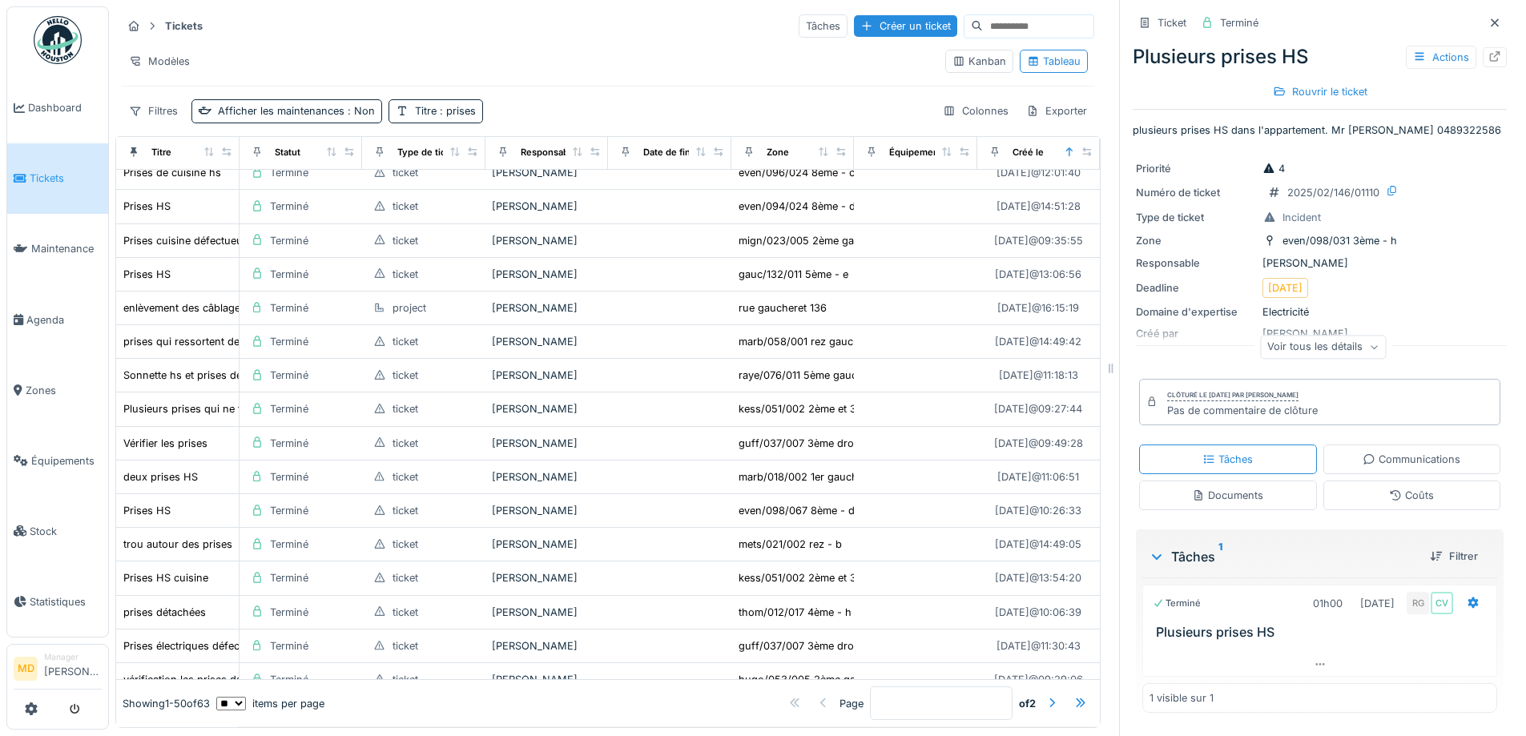
scroll to position [811, 0]
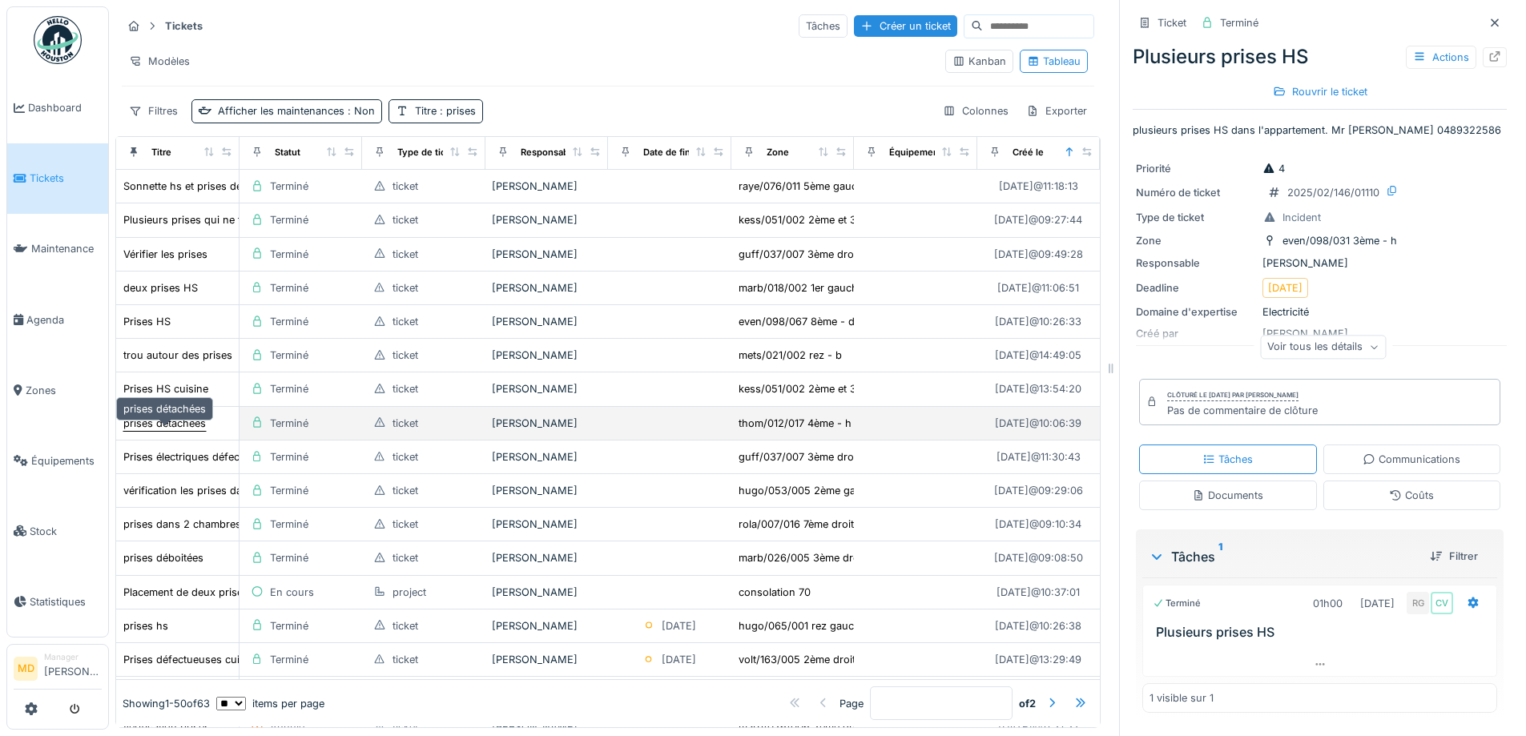
click at [180, 428] on div "prises détachées" at bounding box center [164, 423] width 82 height 15
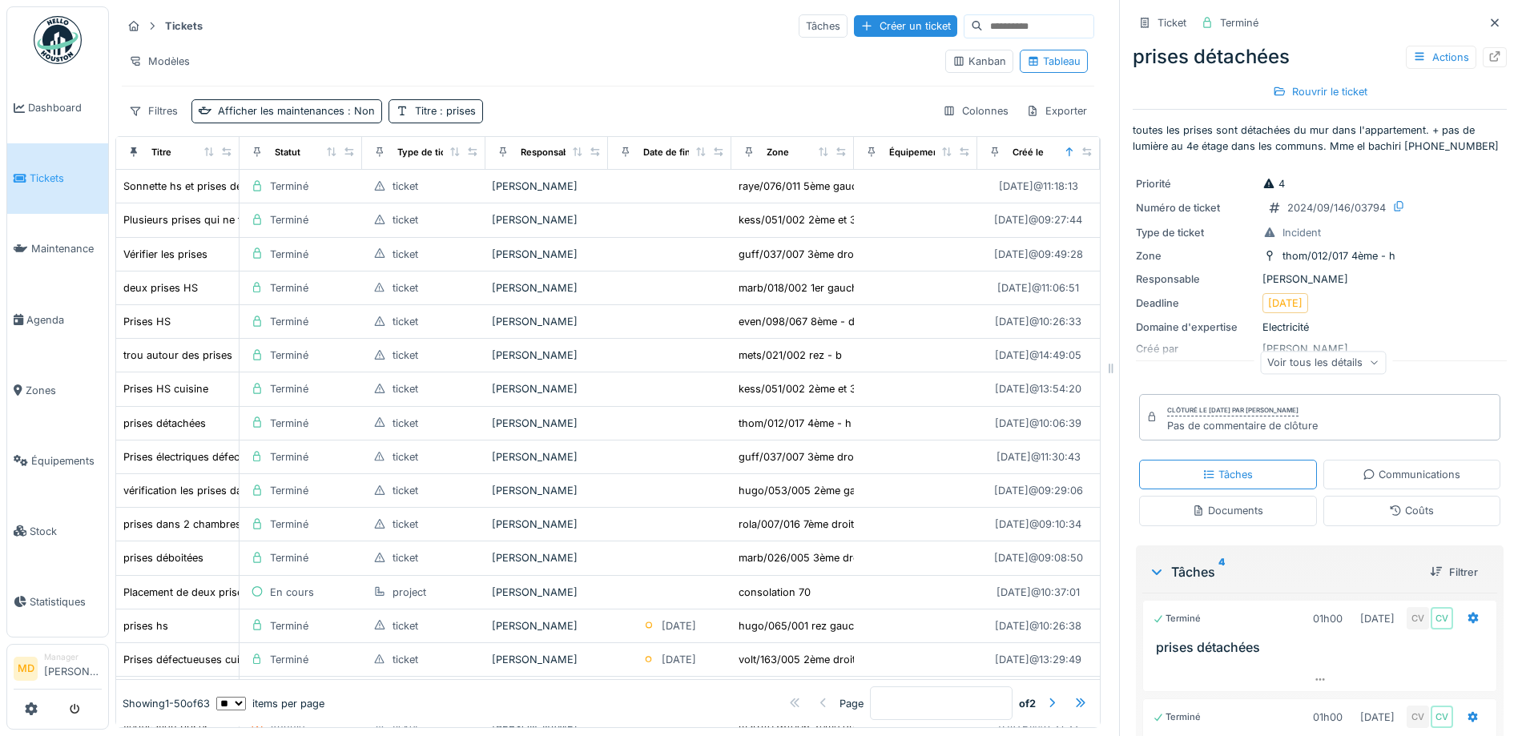
click at [1488, 60] on icon at bounding box center [1494, 56] width 13 height 10
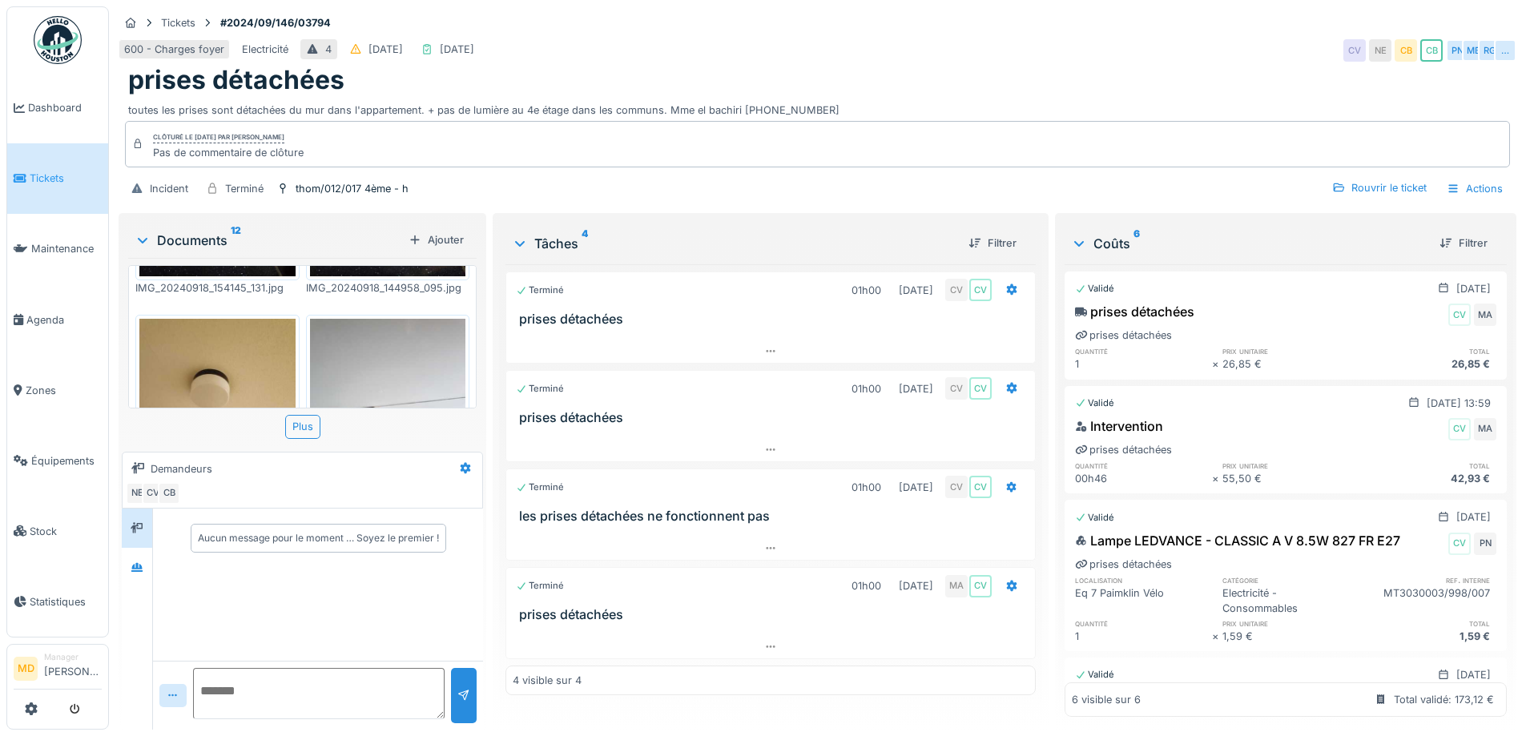
scroll to position [1305, 0]
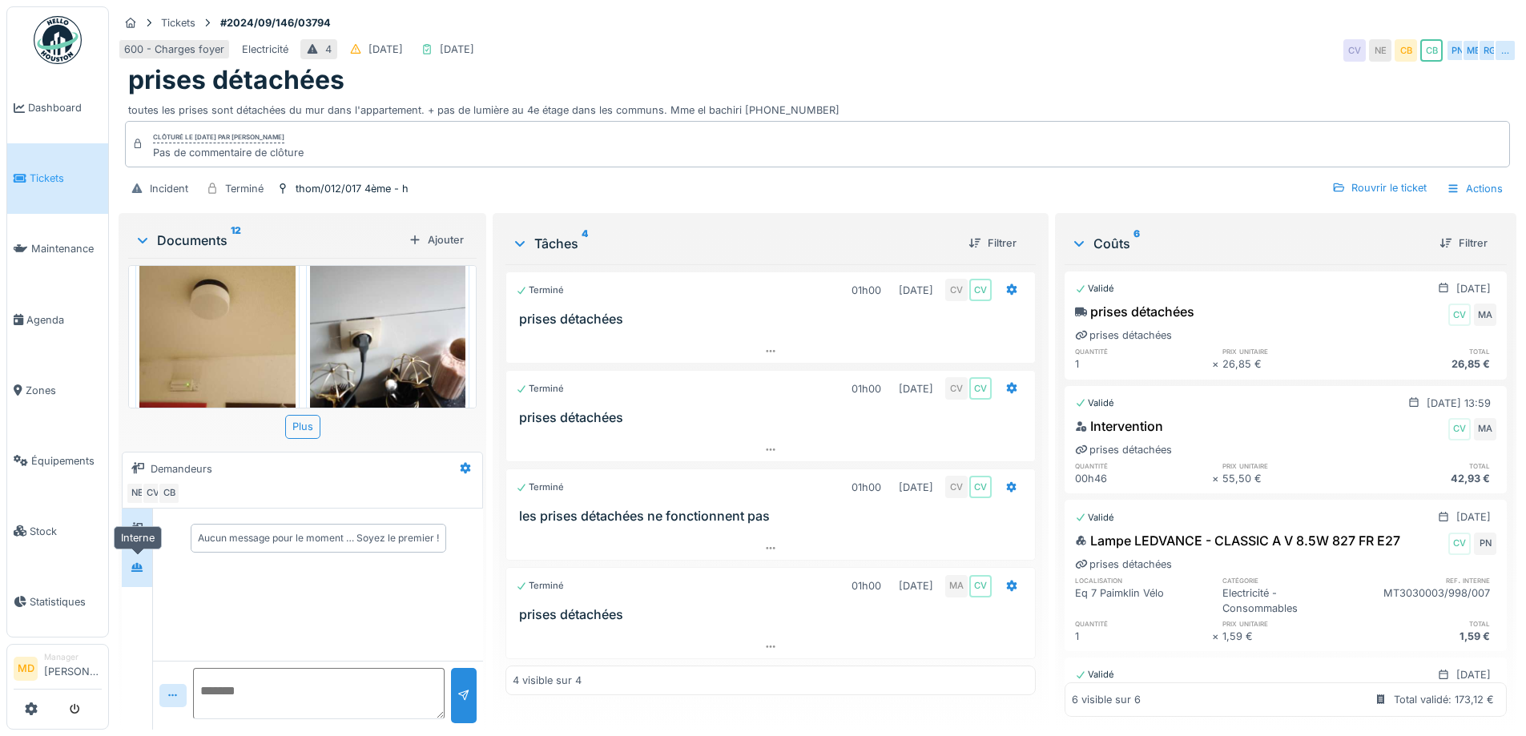
click at [138, 558] on div at bounding box center [137, 567] width 24 height 20
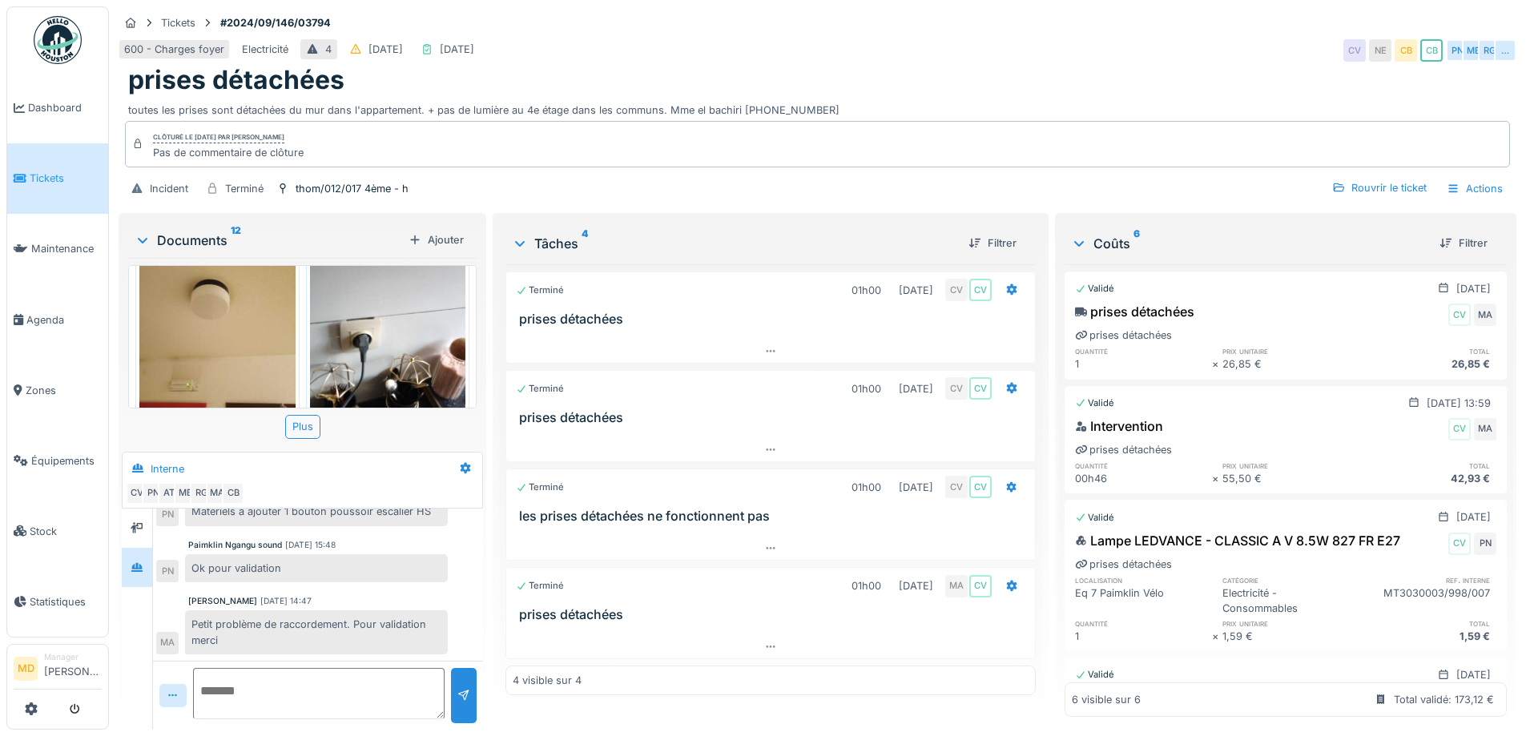
scroll to position [12, 0]
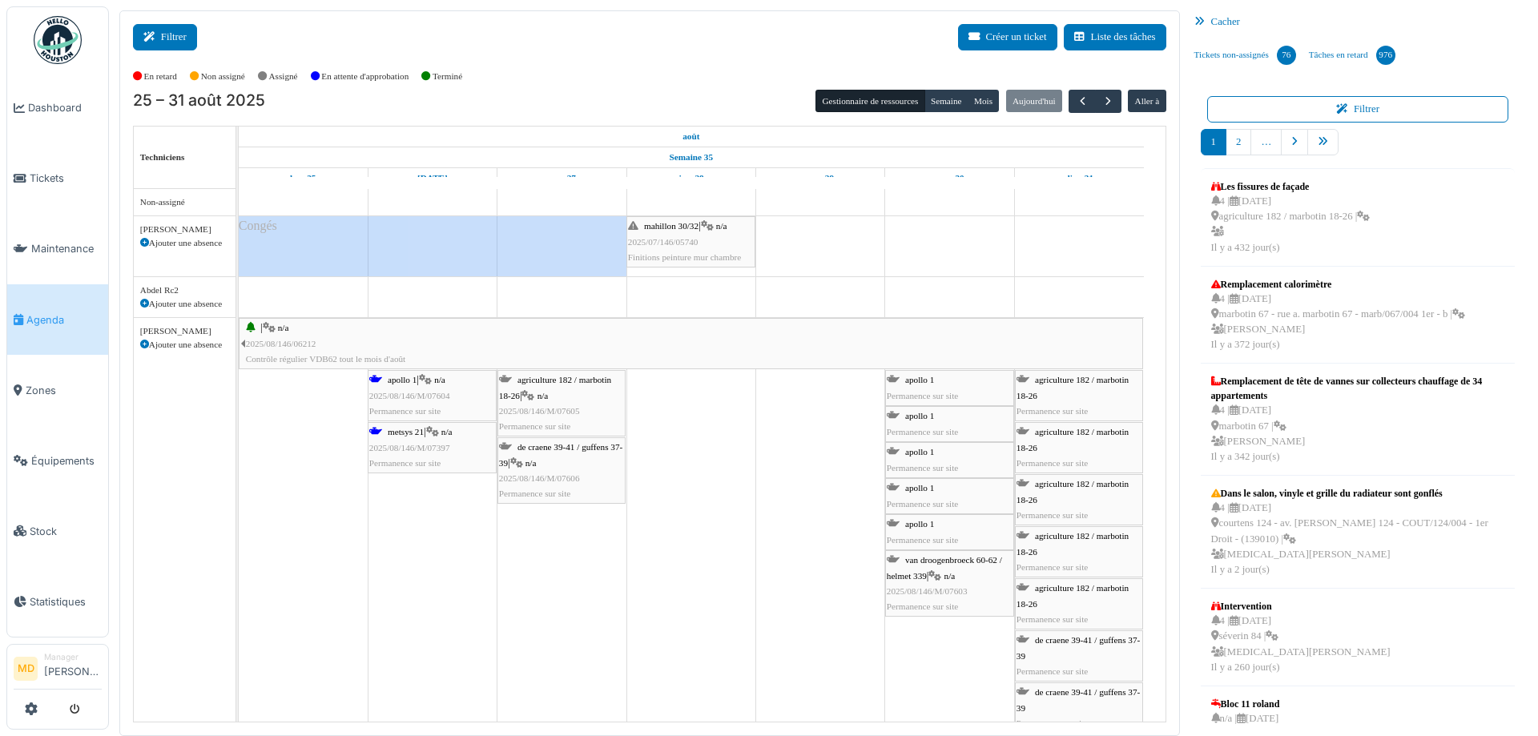
click at [181, 43] on button "Filtrer" at bounding box center [165, 37] width 64 height 26
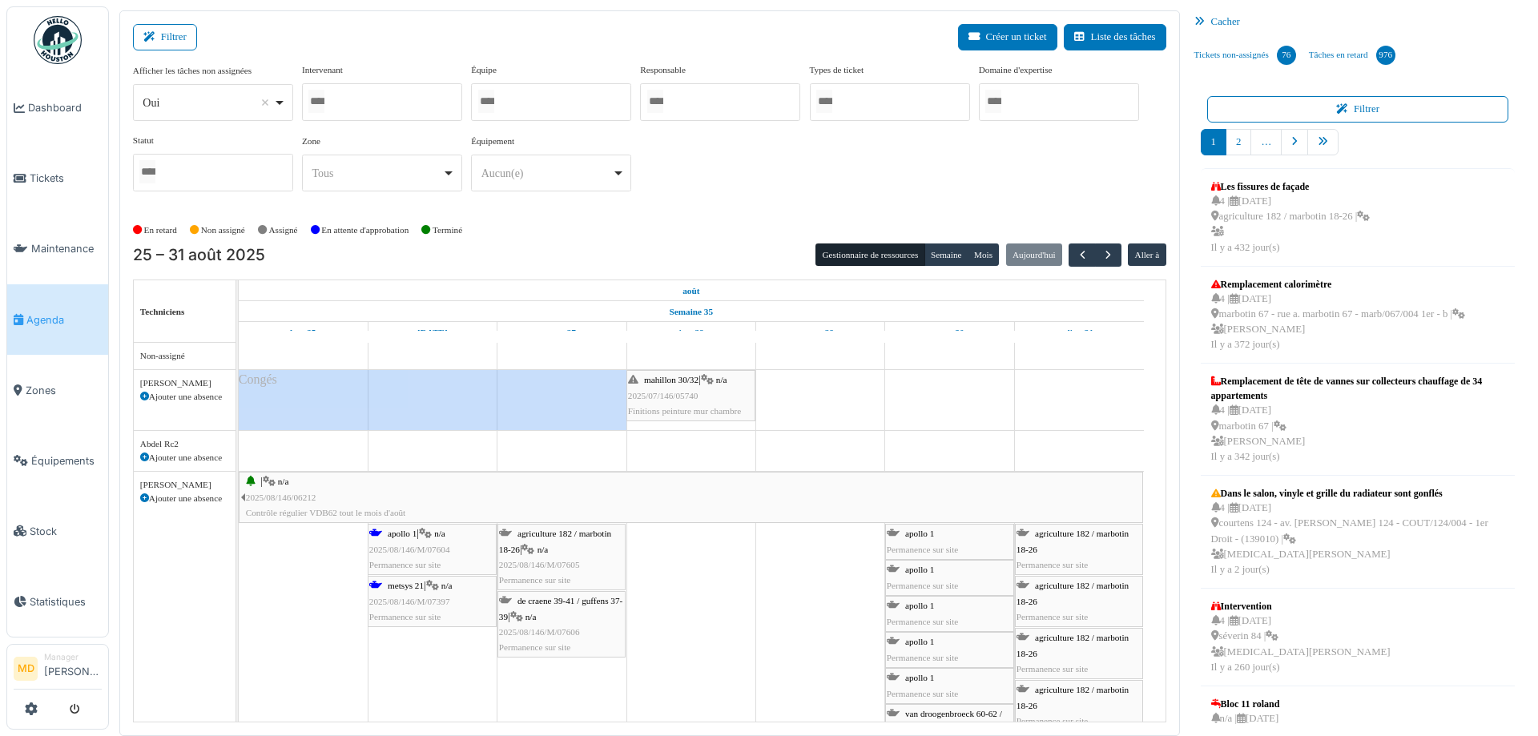
click at [356, 89] on div at bounding box center [382, 102] width 160 height 38
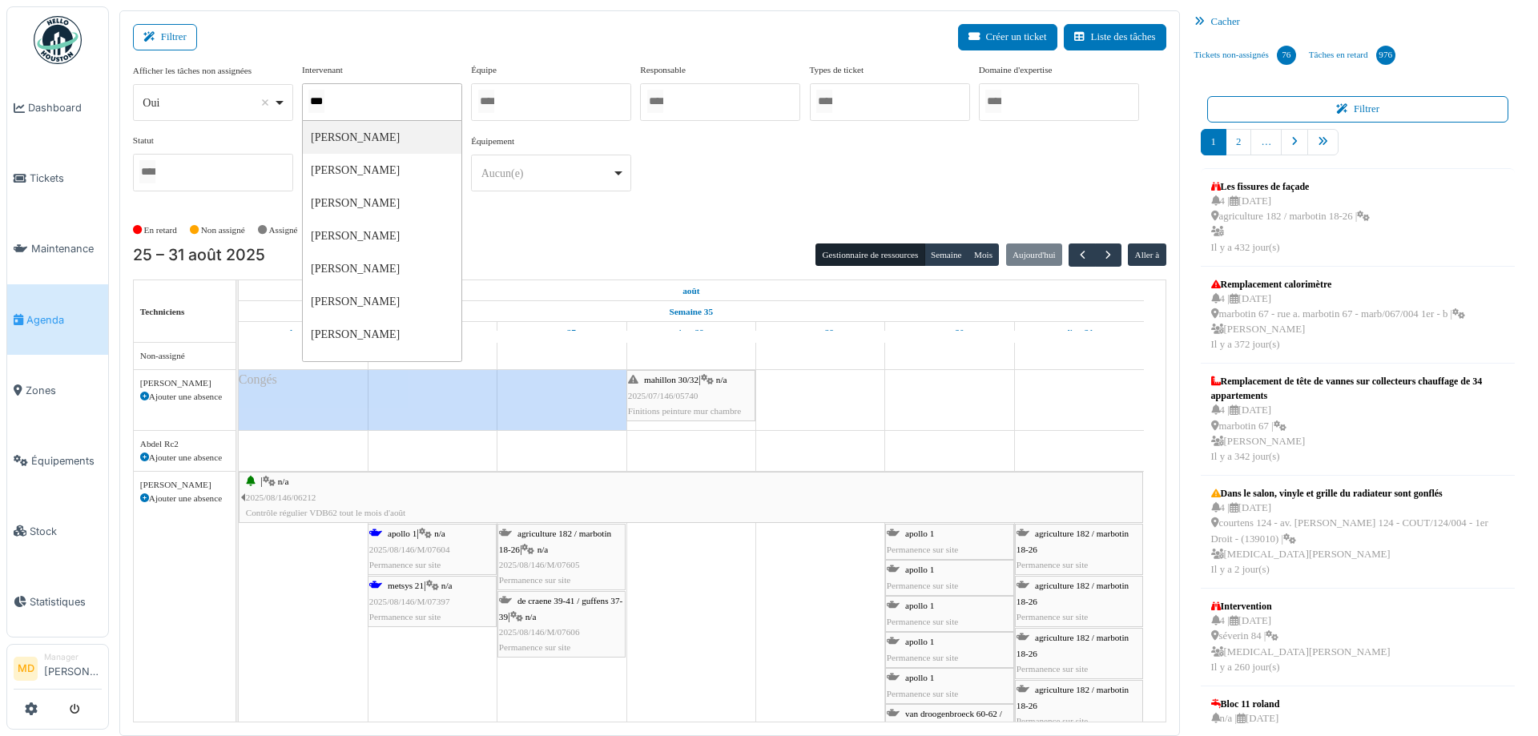
type input "****"
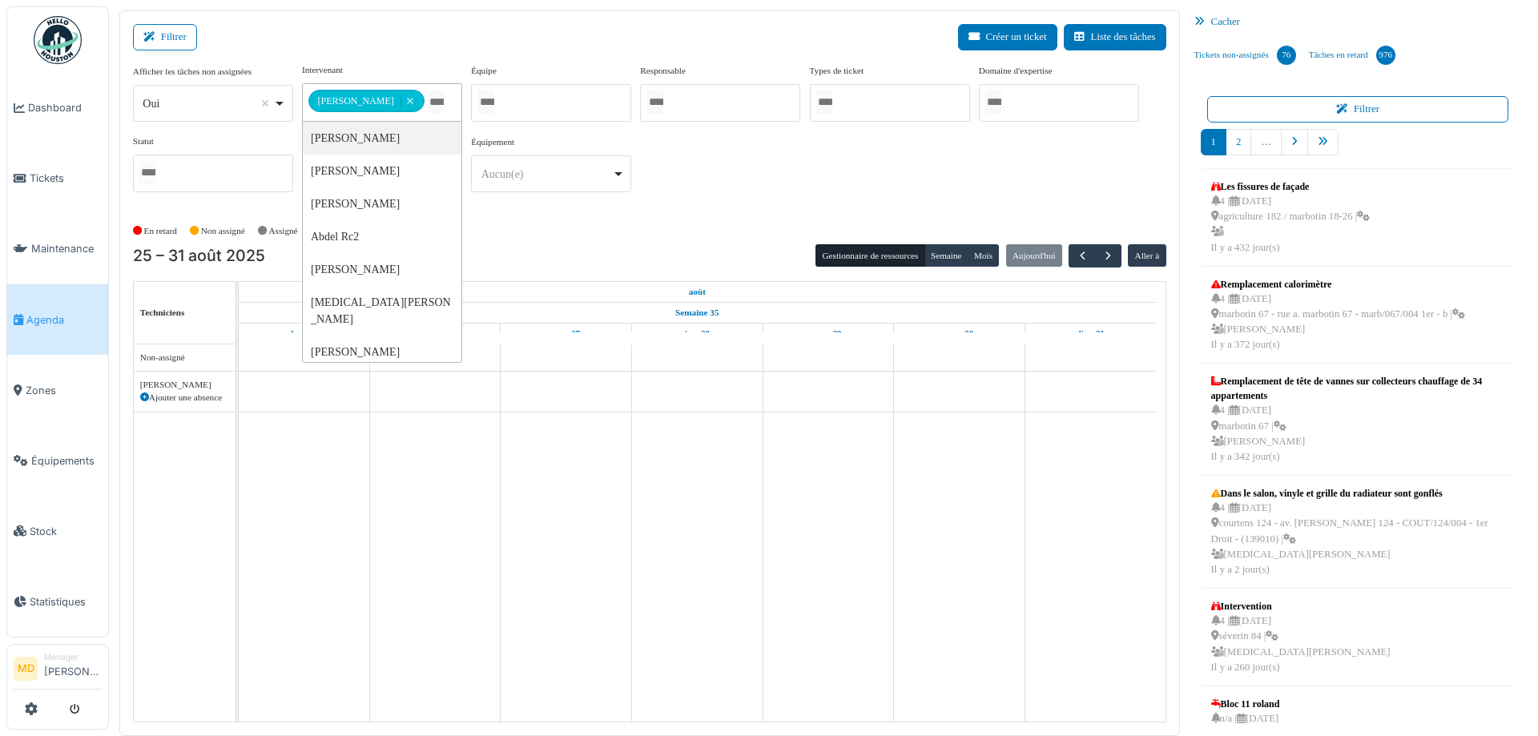
click at [789, 188] on div "**********" at bounding box center [649, 134] width 1033 height 142
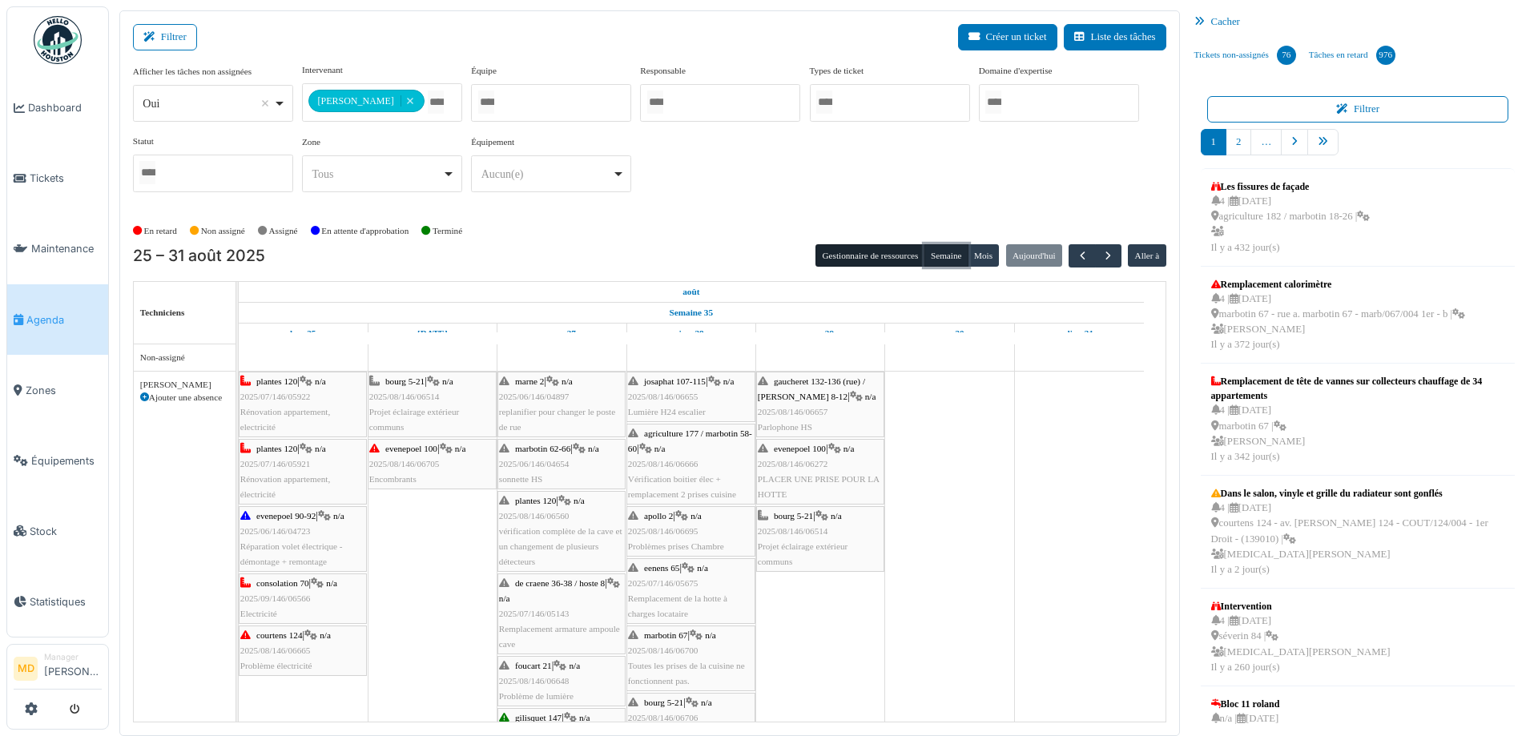
click at [935, 250] on button "Semaine" at bounding box center [946, 255] width 44 height 22
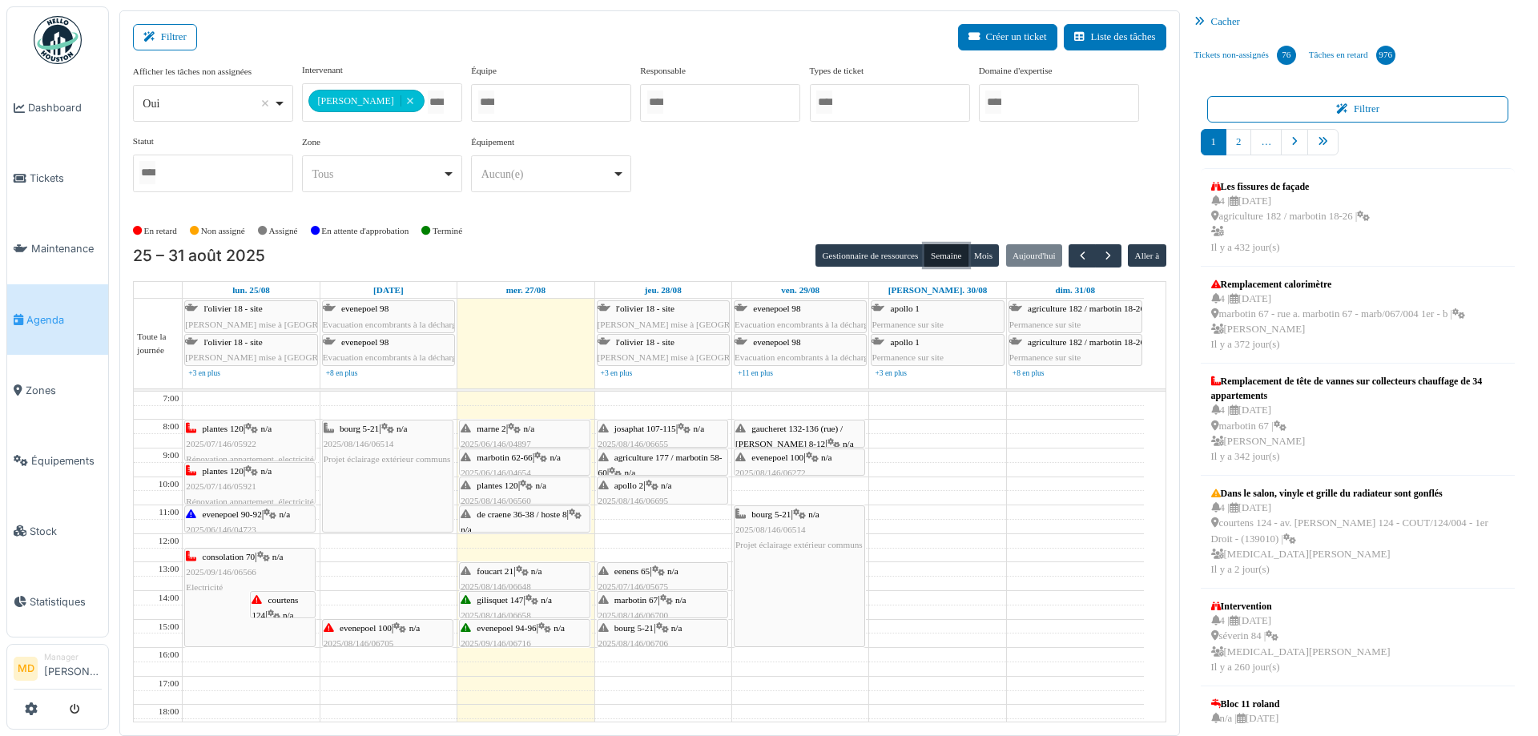
click at [525, 576] on div "foucart 21 | n/a 2025/08/146/06648 Problème de lumière" at bounding box center [525, 587] width 128 height 46
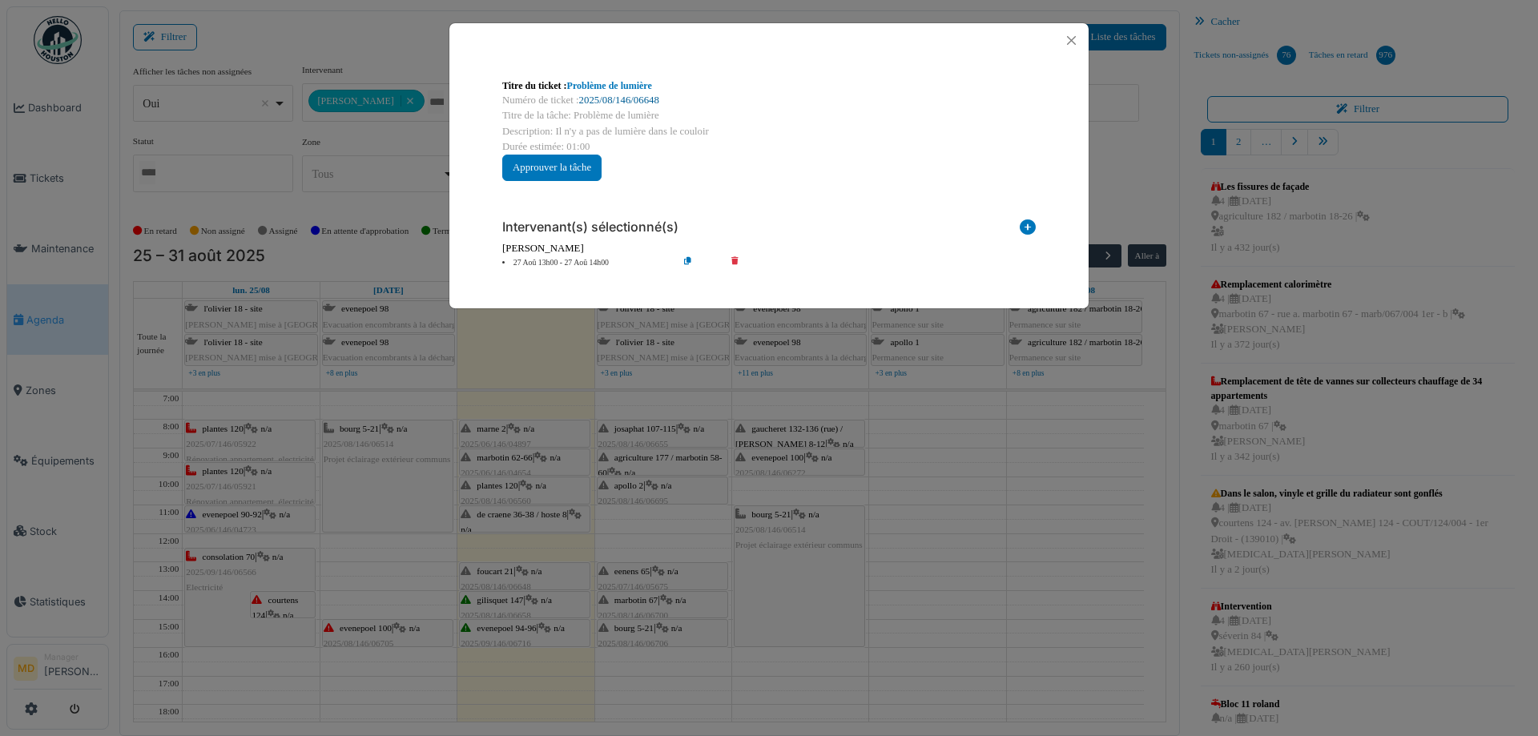
click at [615, 99] on link "2025/08/146/06648" at bounding box center [619, 100] width 80 height 11
click at [1066, 38] on button "Close" at bounding box center [1071, 41] width 22 height 22
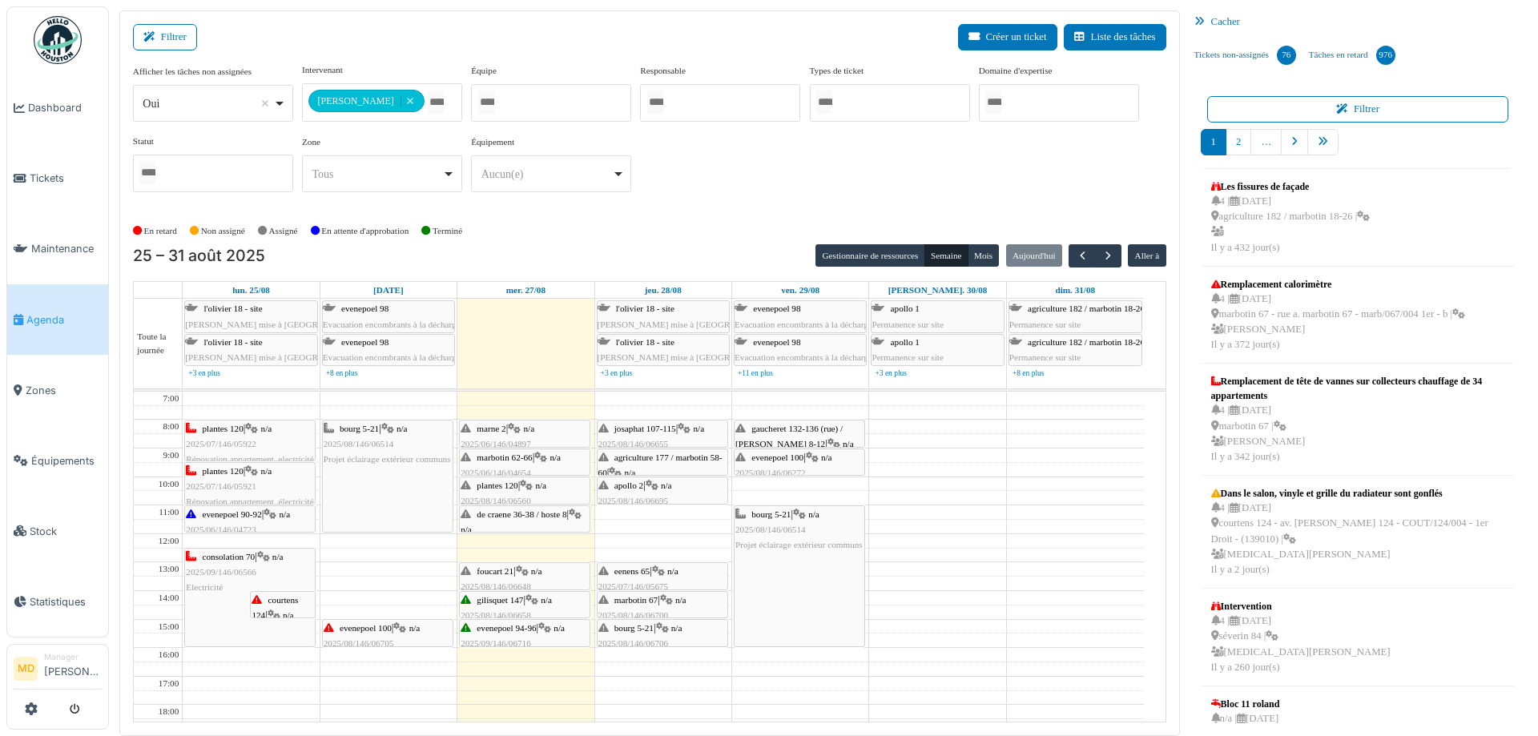
click at [541, 518] on div "de craene 36-38 / hoste 8 | n/a 2025/07/146/05143 Remplacement armature ampoule…" at bounding box center [525, 545] width 128 height 77
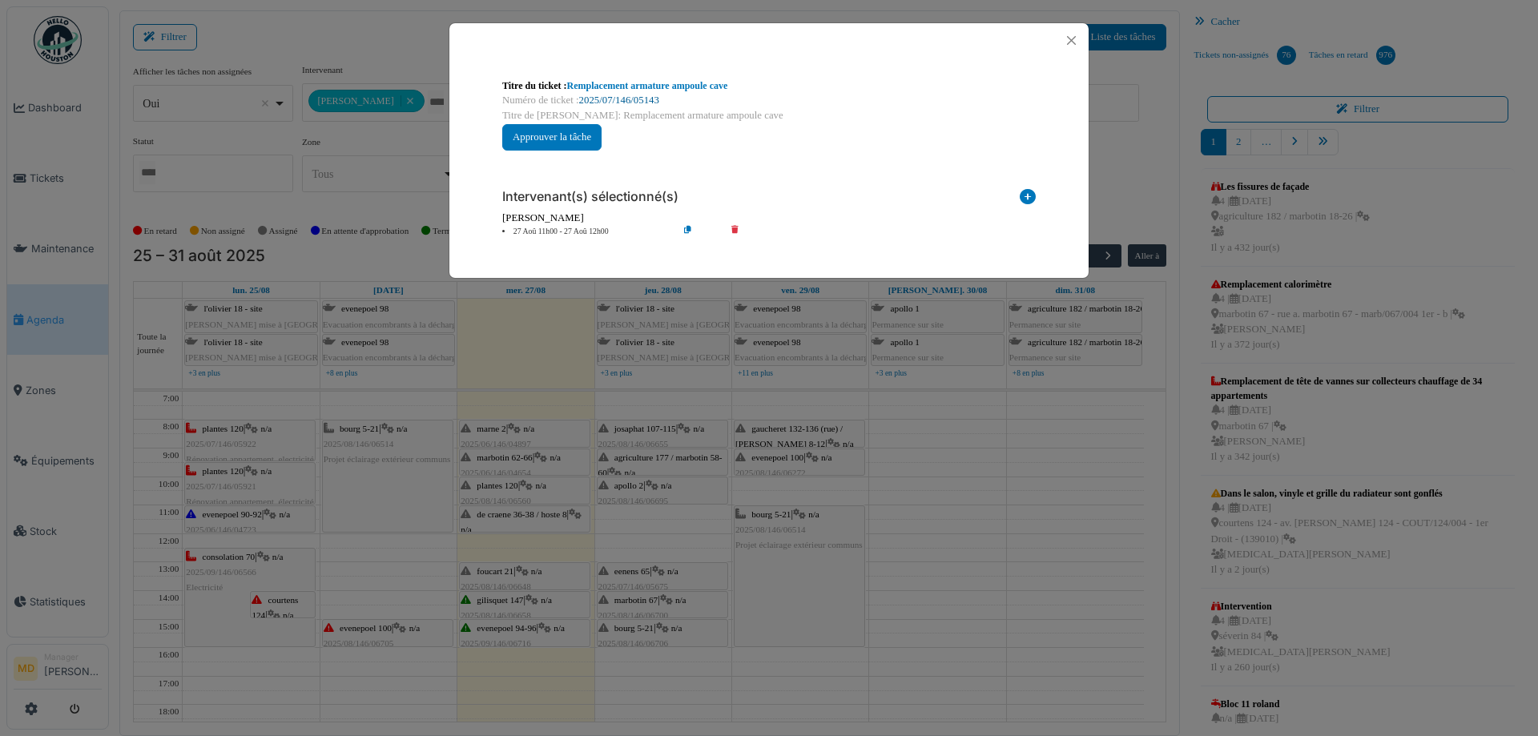
click at [611, 98] on link "2025/07/146/05143" at bounding box center [619, 100] width 80 height 11
click at [1071, 39] on button "Close" at bounding box center [1071, 41] width 22 height 22
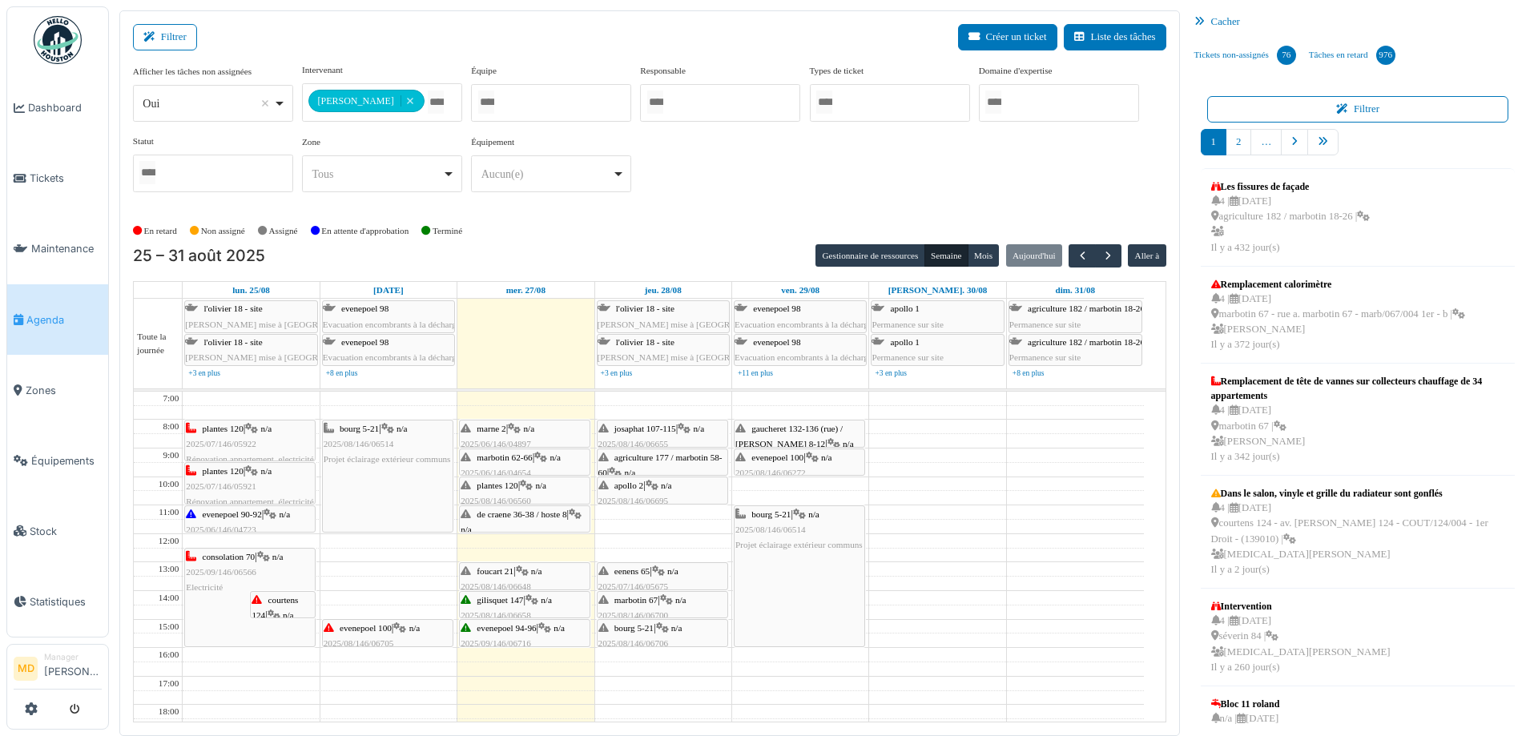
click at [551, 629] on icon at bounding box center [544, 628] width 13 height 10
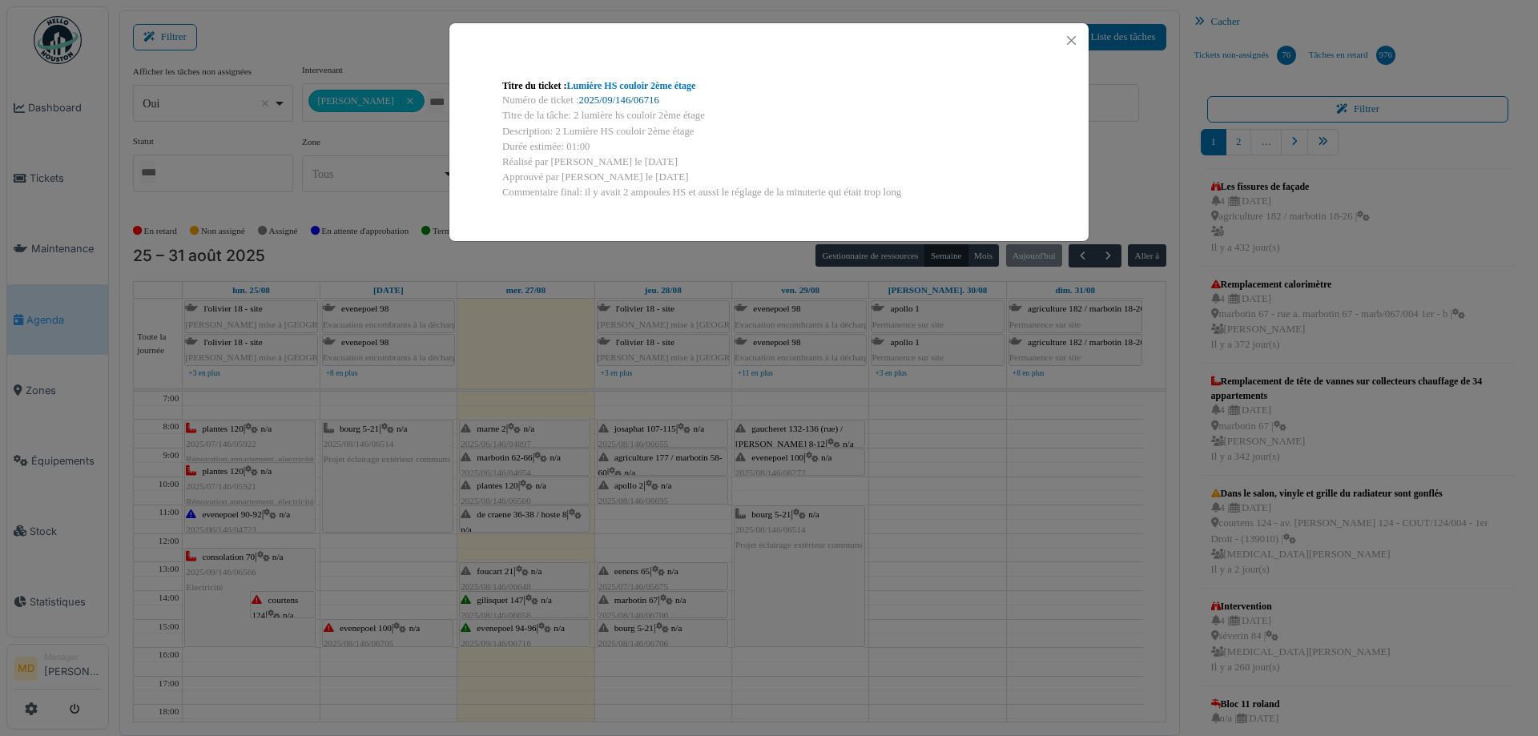
click at [617, 96] on link "2025/09/146/06716" at bounding box center [619, 100] width 80 height 11
click at [1068, 42] on button "Close" at bounding box center [1071, 41] width 22 height 22
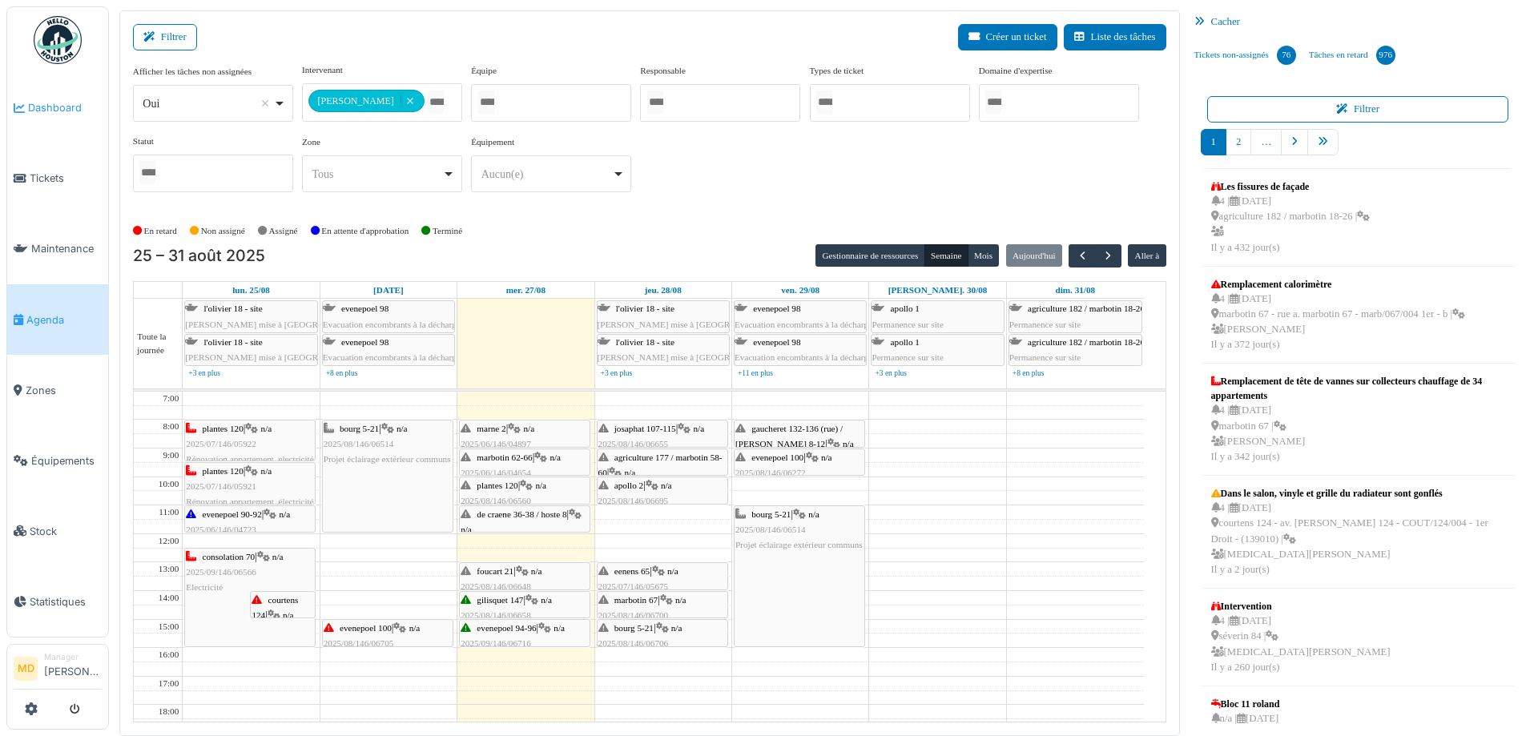
click at [49, 98] on link "Dashboard" at bounding box center [57, 108] width 101 height 70
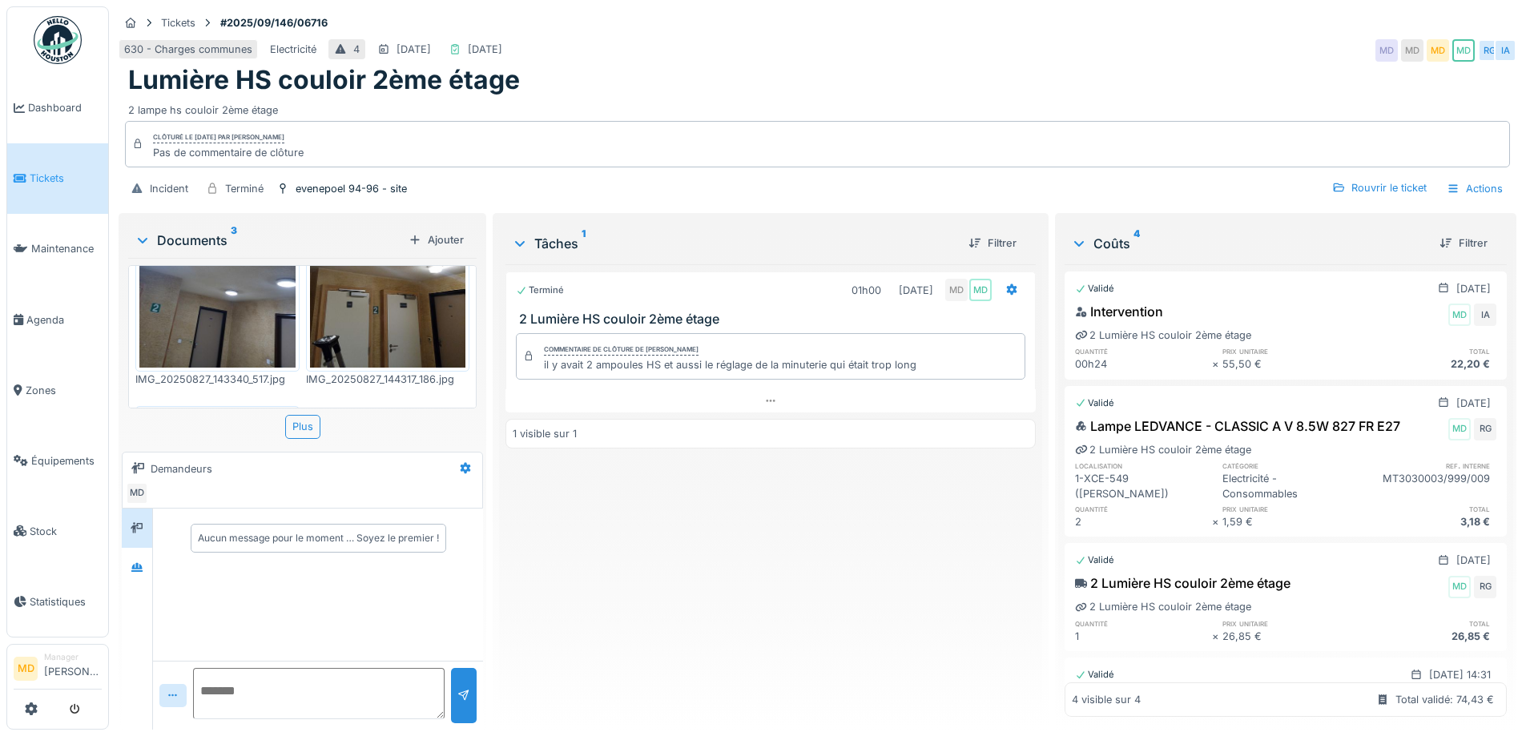
scroll to position [258, 0]
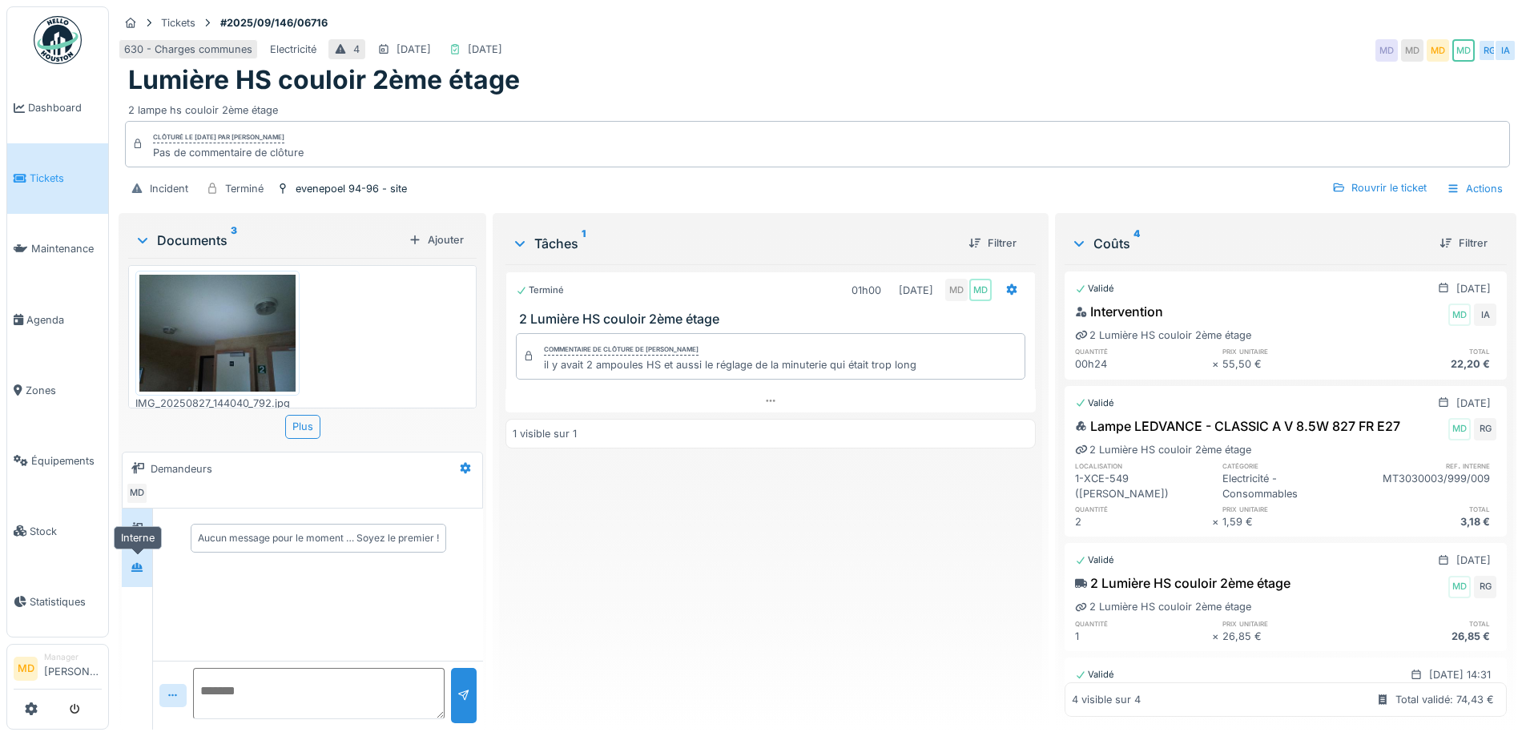
click at [149, 564] on div at bounding box center [137, 567] width 24 height 20
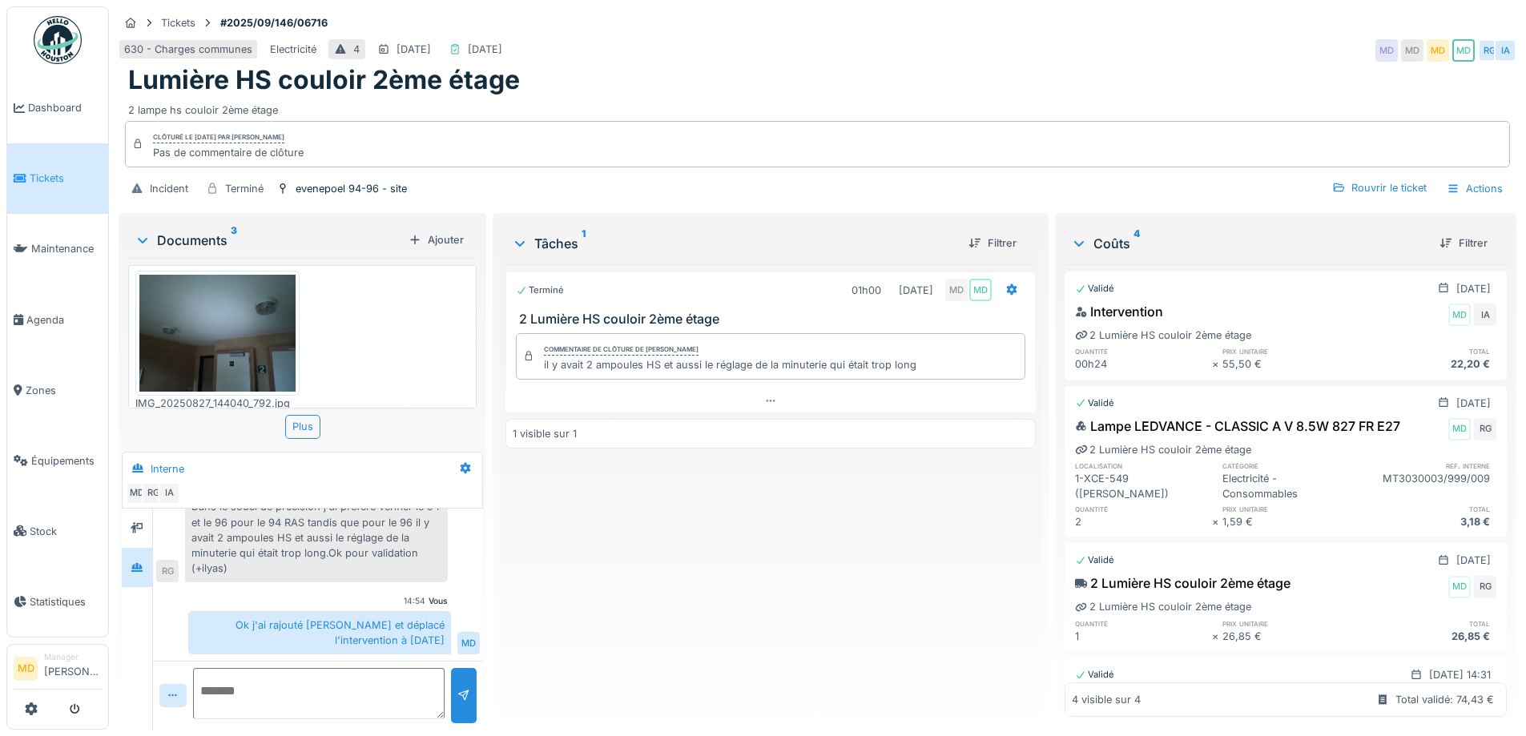
scroll to position [12, 0]
click at [764, 396] on icon at bounding box center [770, 401] width 13 height 10
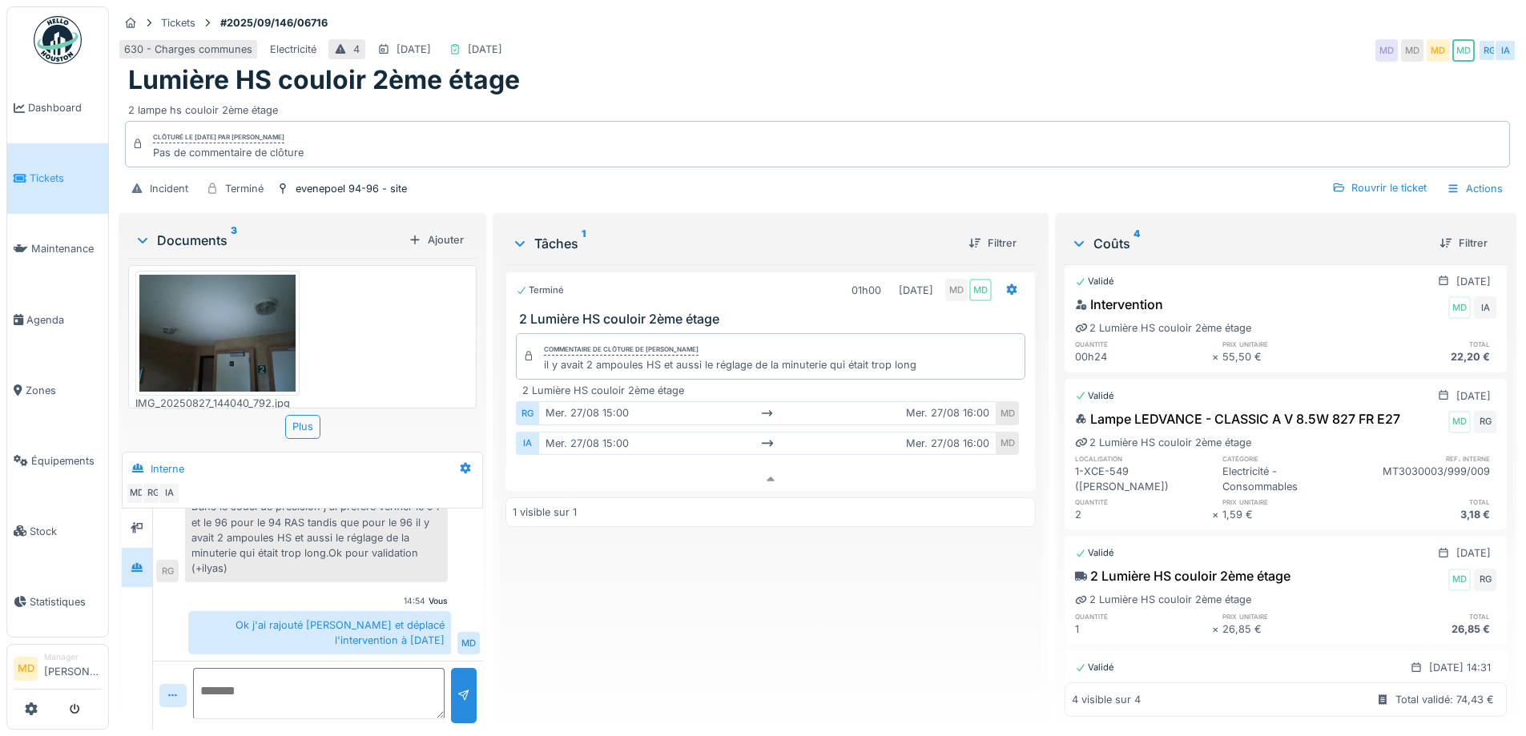
scroll to position [0, 0]
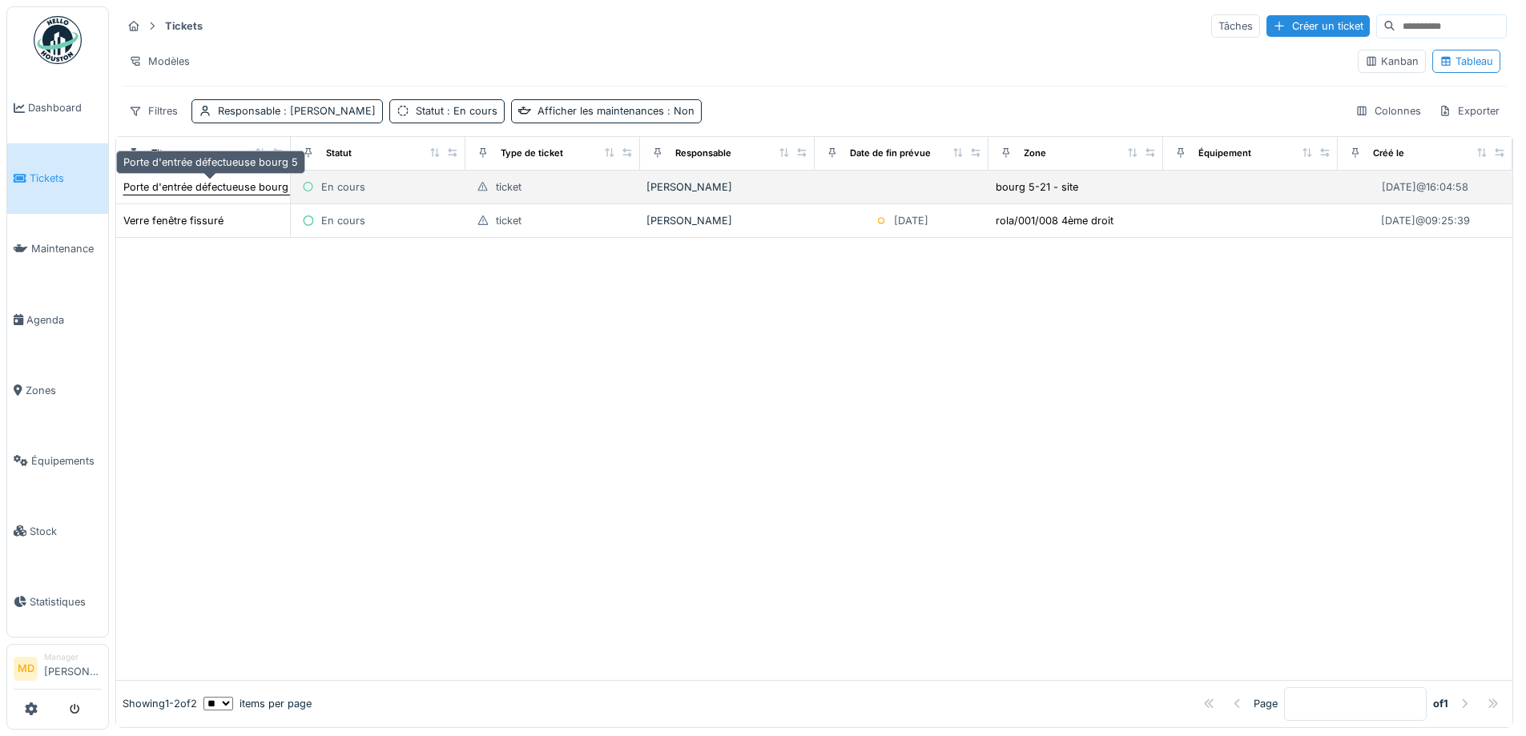
click at [227, 190] on div "Porte d'entrée défectueuse bourg 5" at bounding box center [210, 186] width 175 height 15
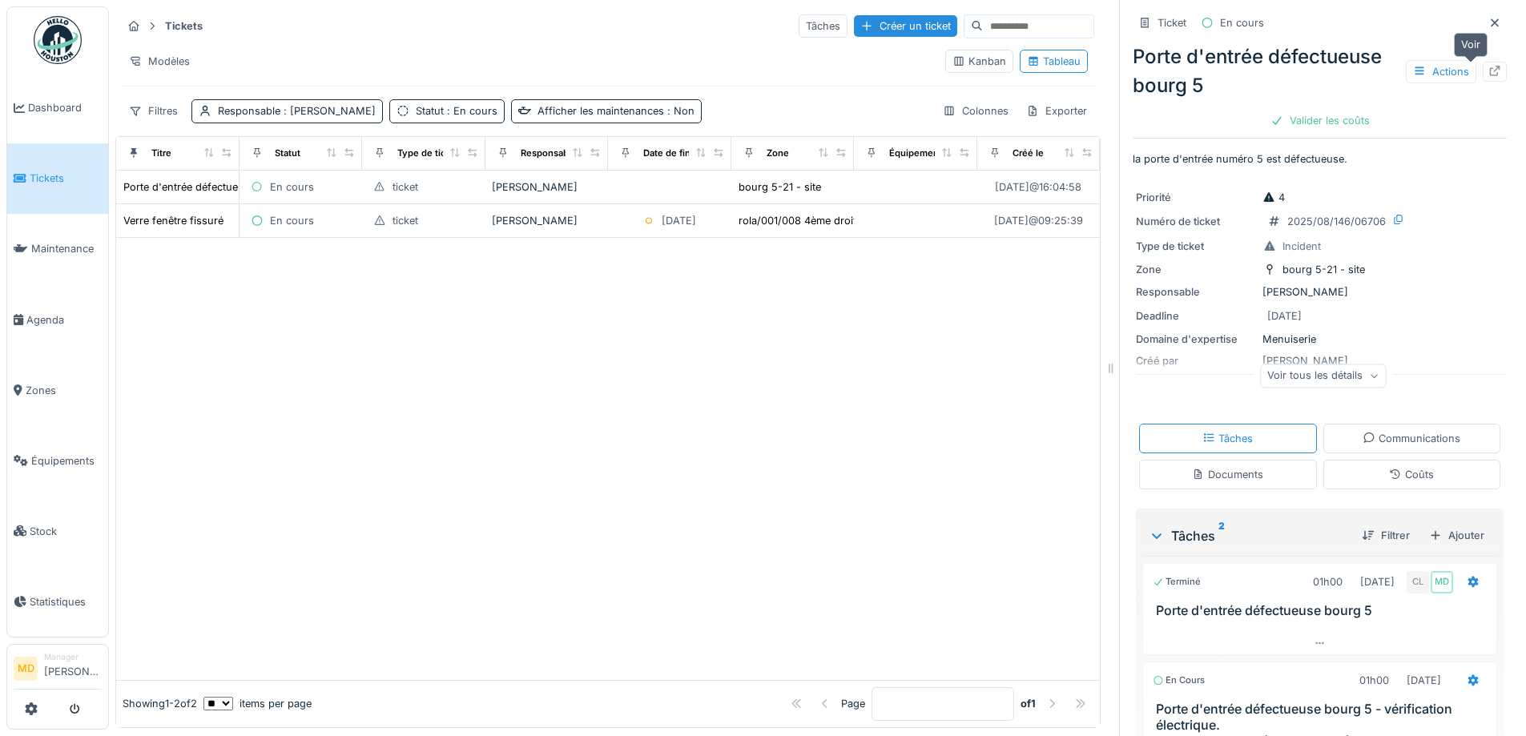
click at [1490, 70] on icon at bounding box center [1495, 71] width 10 height 10
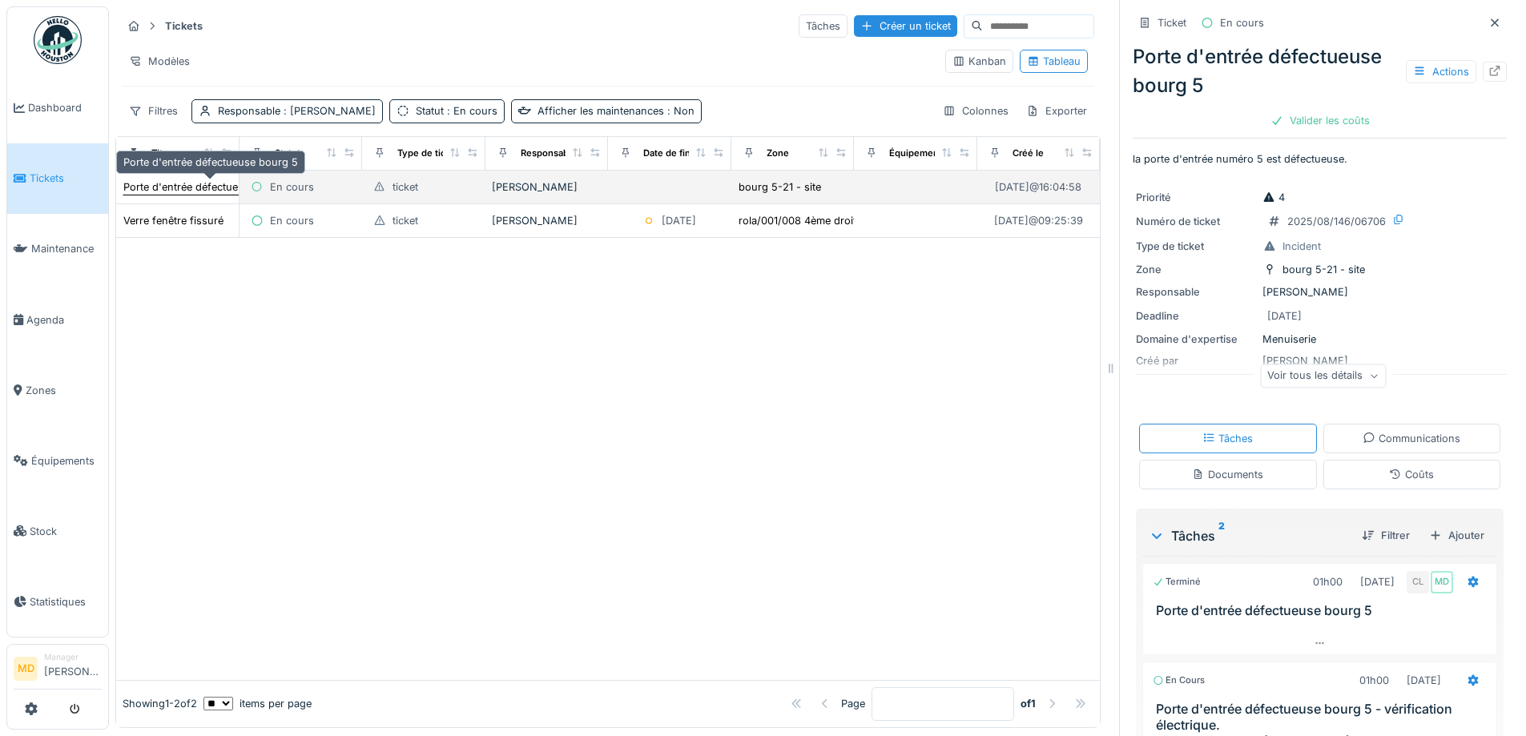
click at [180, 189] on div "Porte d'entrée défectueuse bourg 5" at bounding box center [210, 186] width 175 height 15
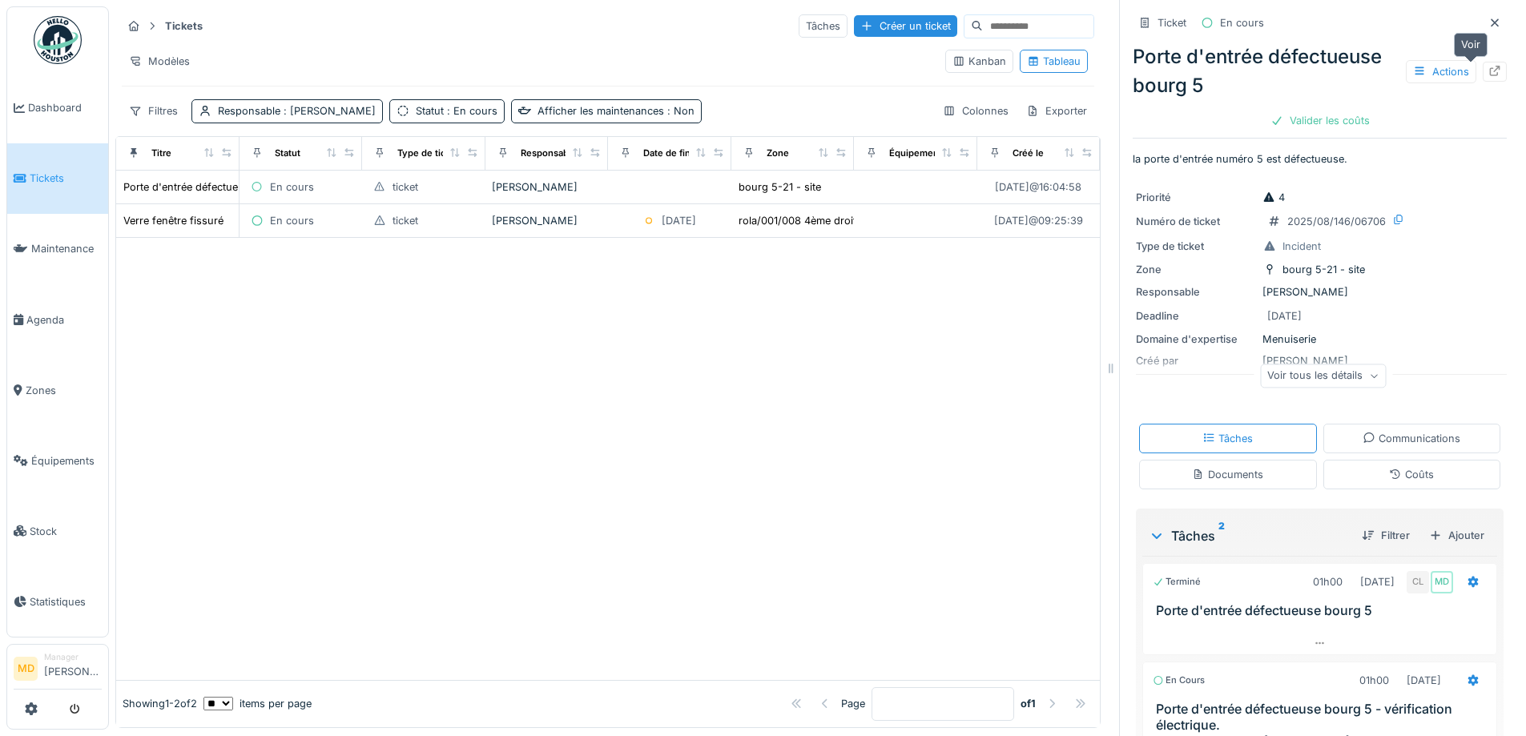
click at [1488, 73] on icon at bounding box center [1494, 71] width 13 height 10
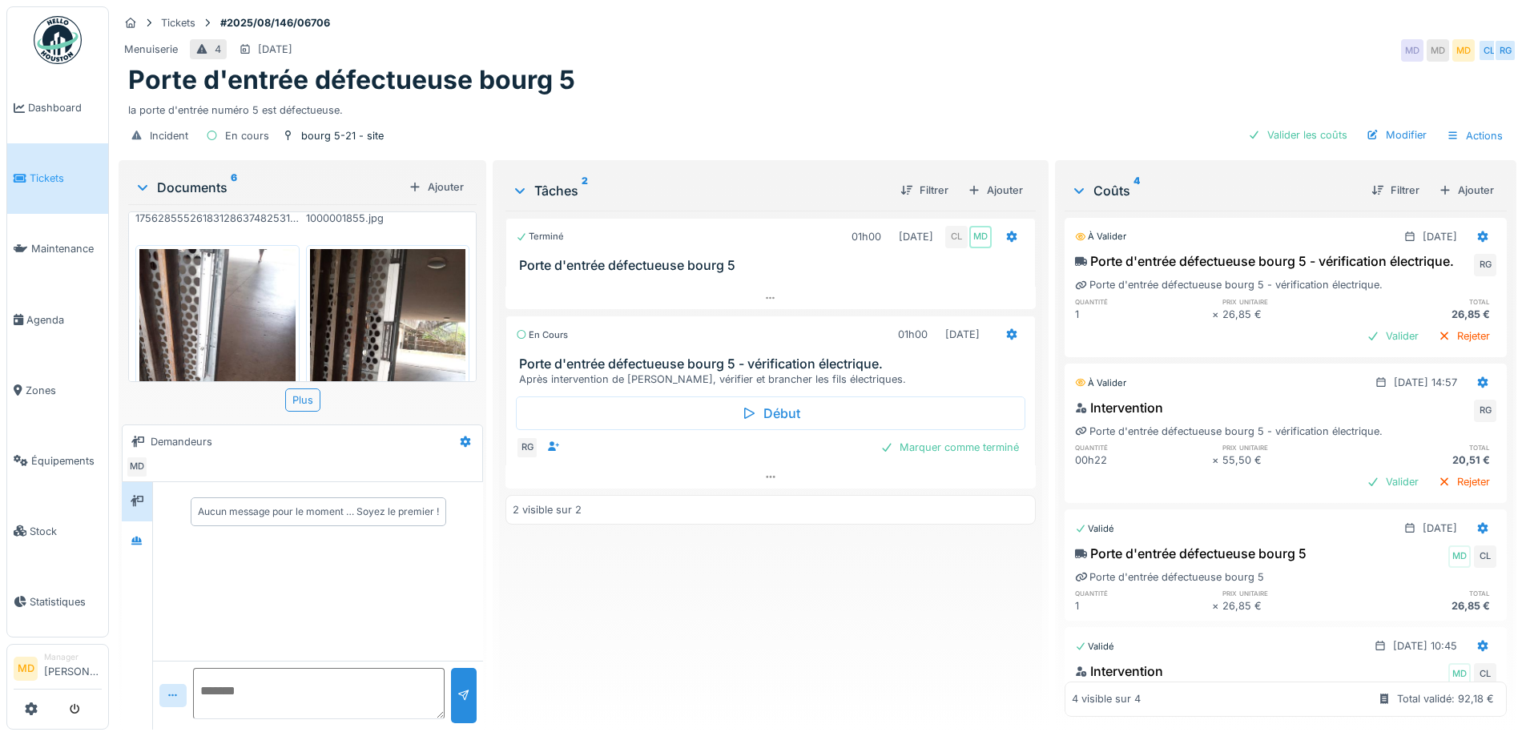
scroll to position [558, 0]
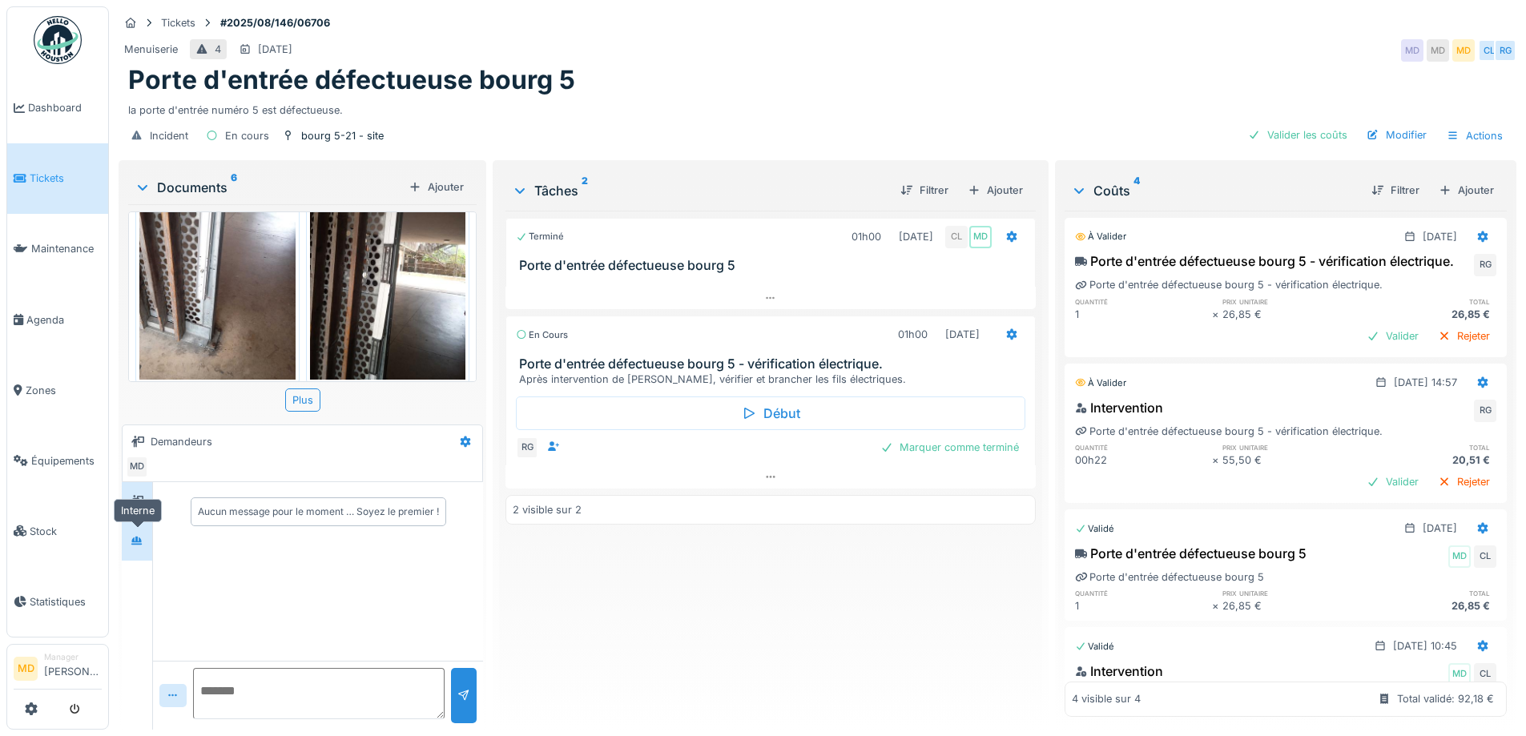
click at [127, 541] on div at bounding box center [137, 541] width 24 height 20
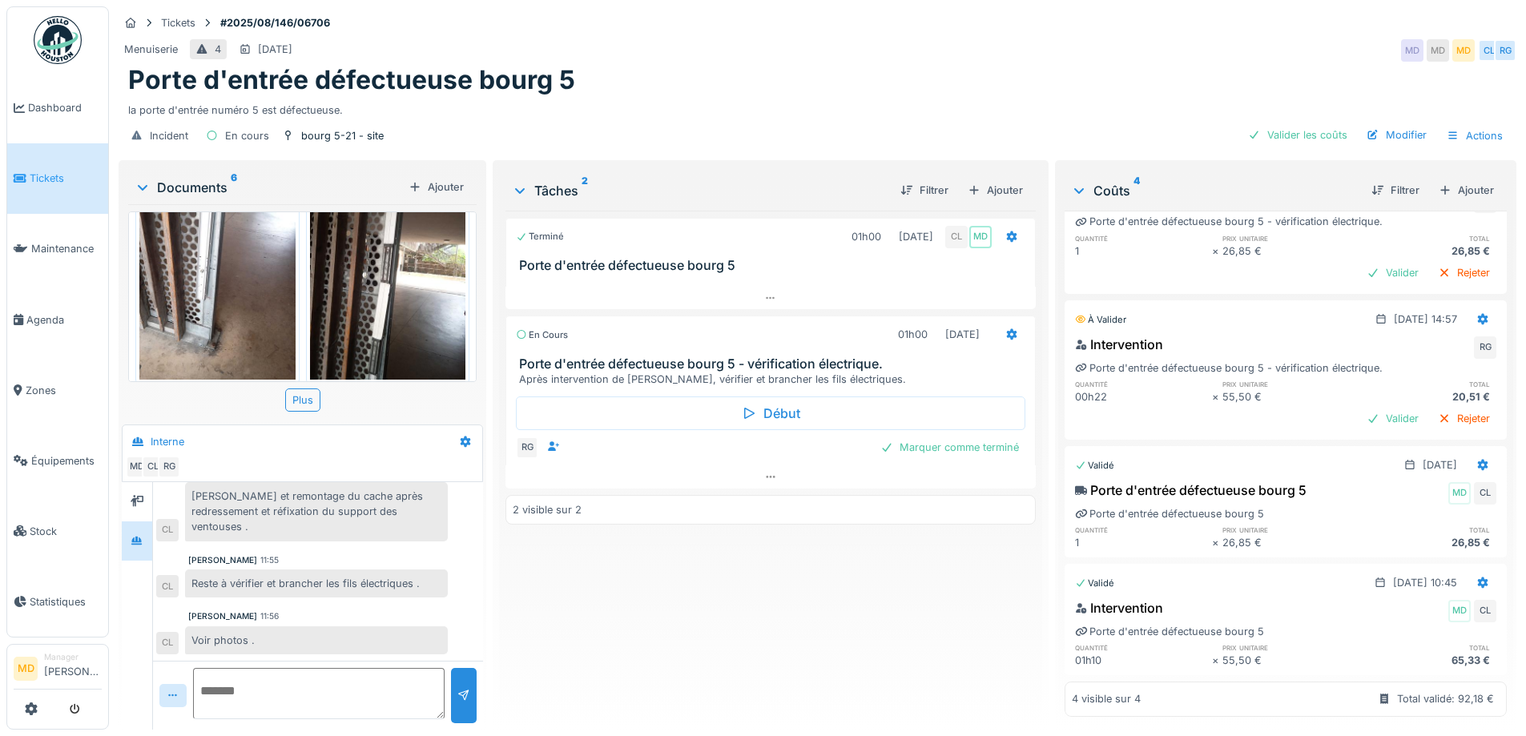
scroll to position [0, 0]
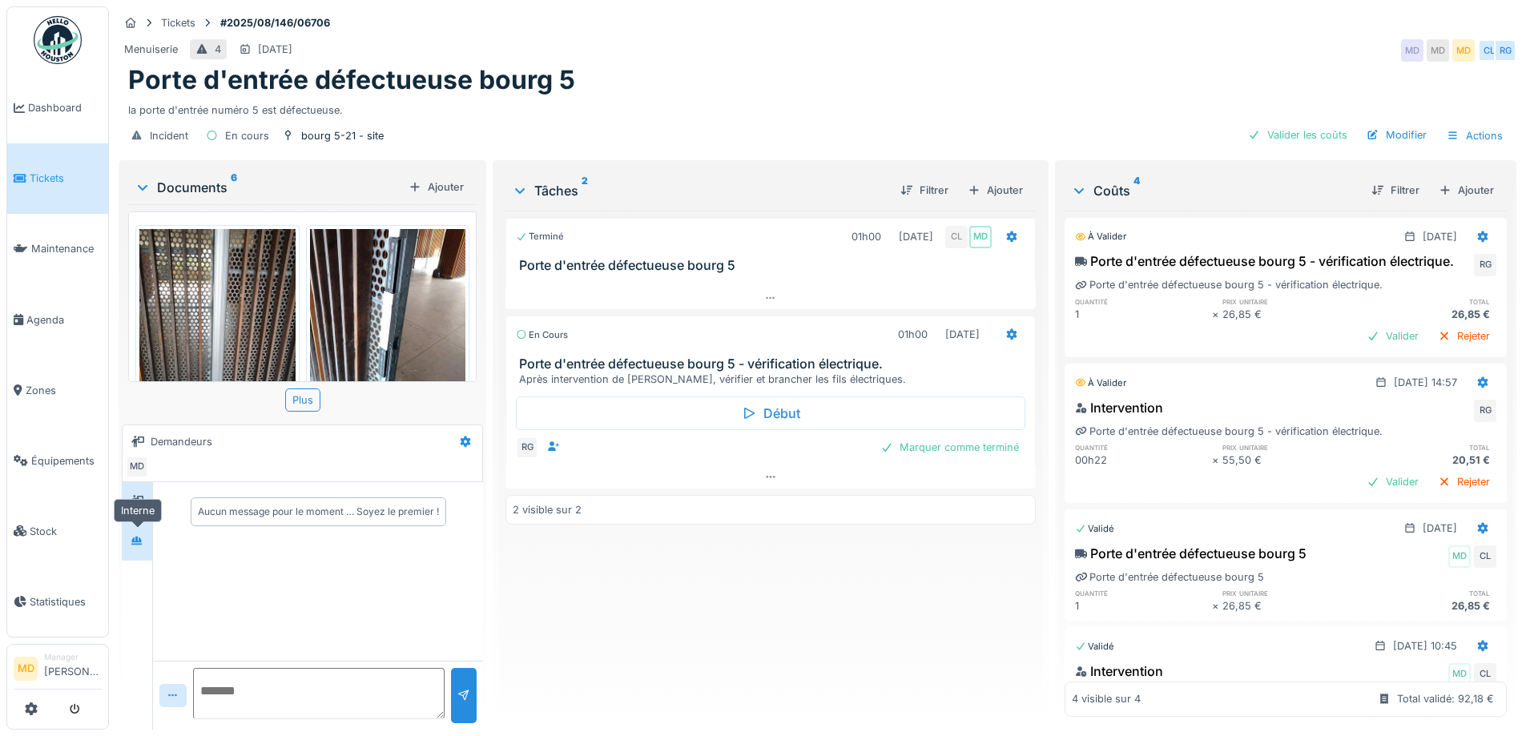
click at [148, 536] on div at bounding box center [137, 541] width 24 height 20
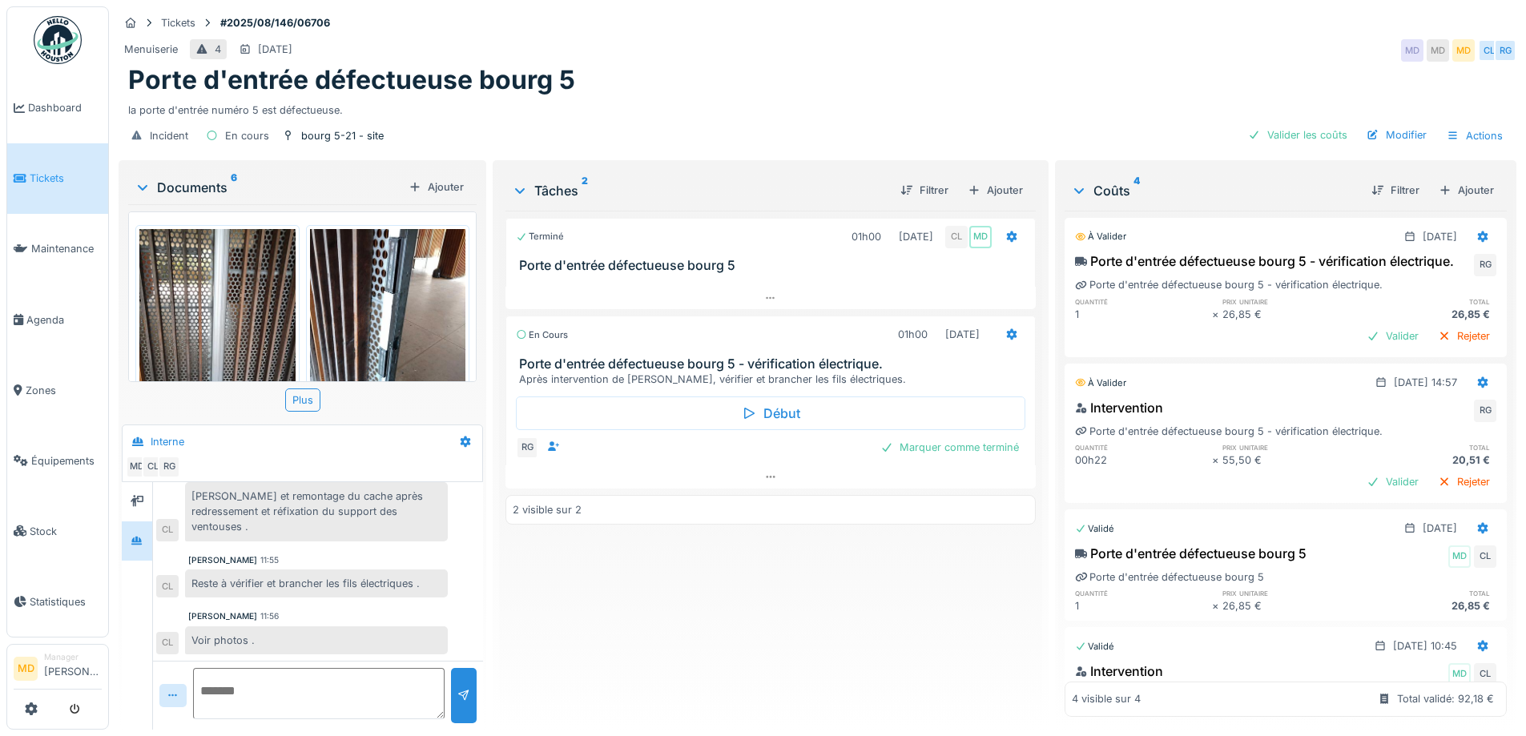
scroll to position [12, 0]
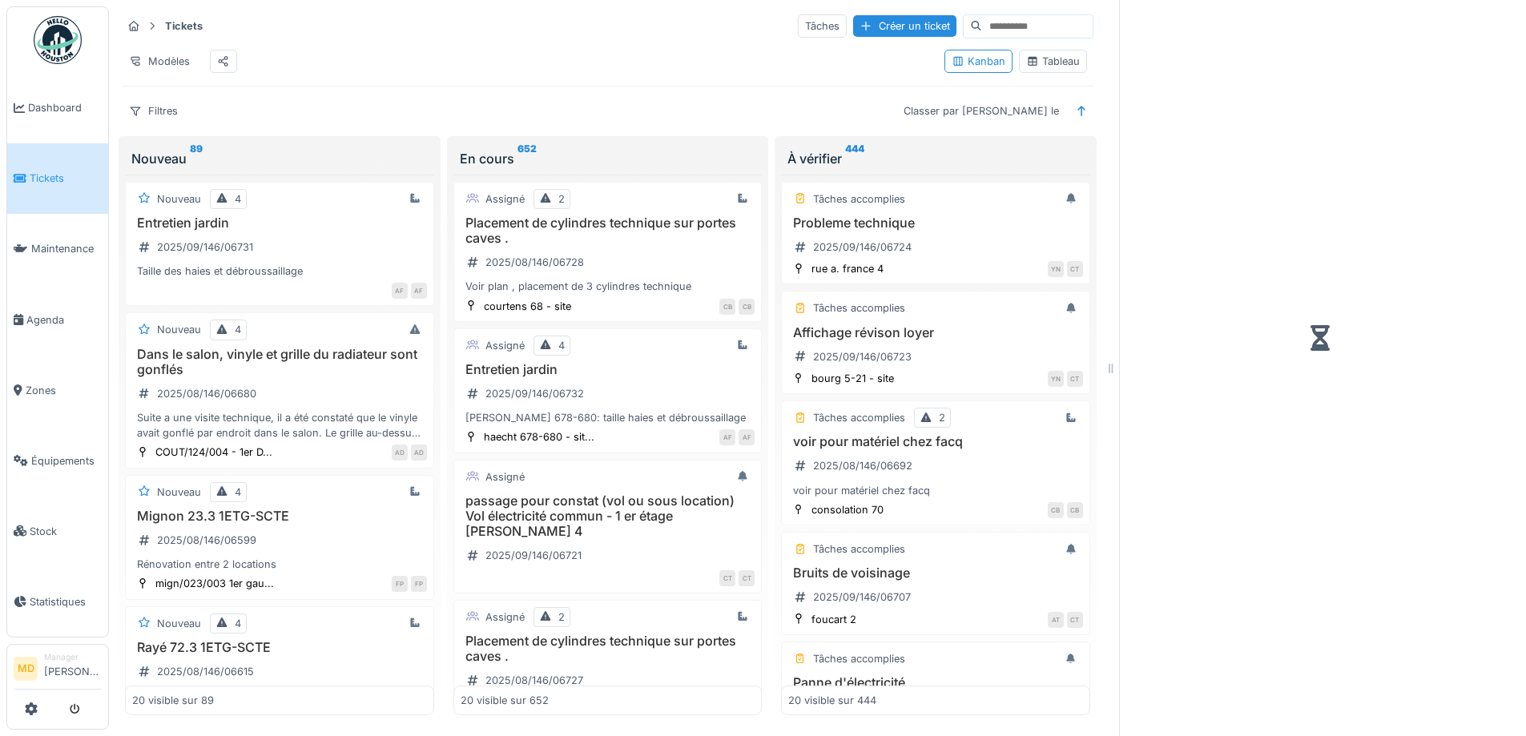
click at [1059, 65] on div "Tableau" at bounding box center [1053, 61] width 54 height 15
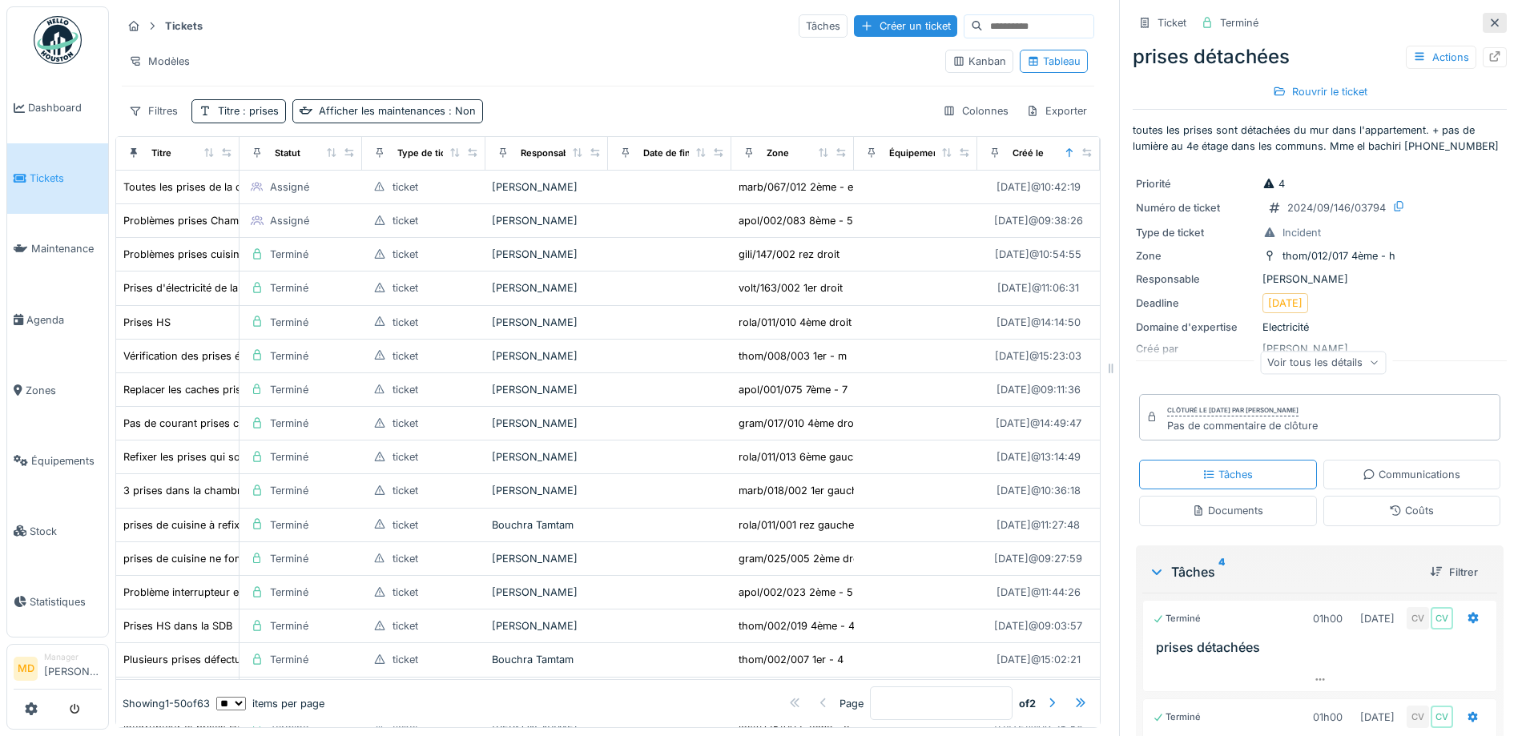
click at [1488, 29] on div at bounding box center [1494, 22] width 13 height 15
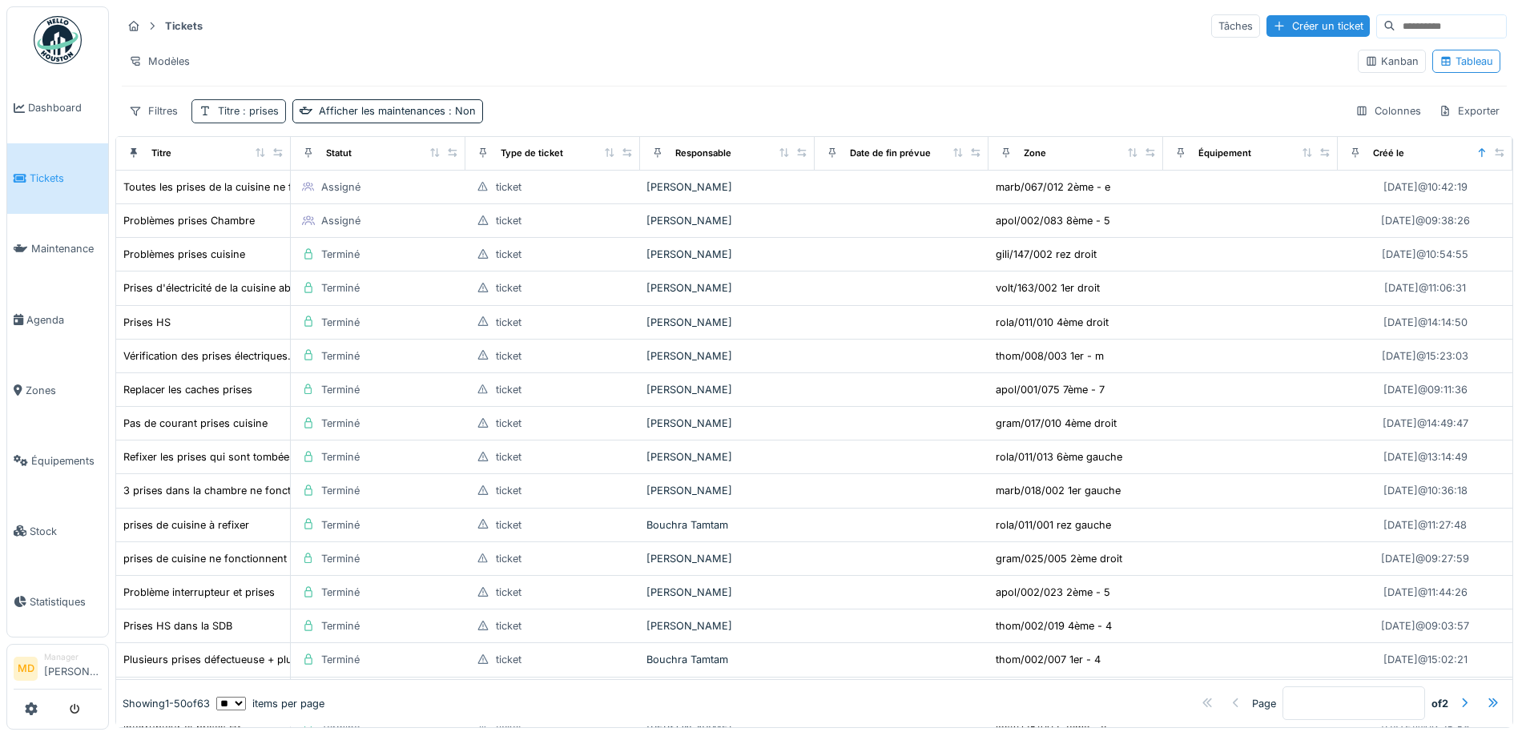
click at [254, 102] on div "Titre : prises" at bounding box center [238, 110] width 95 height 23
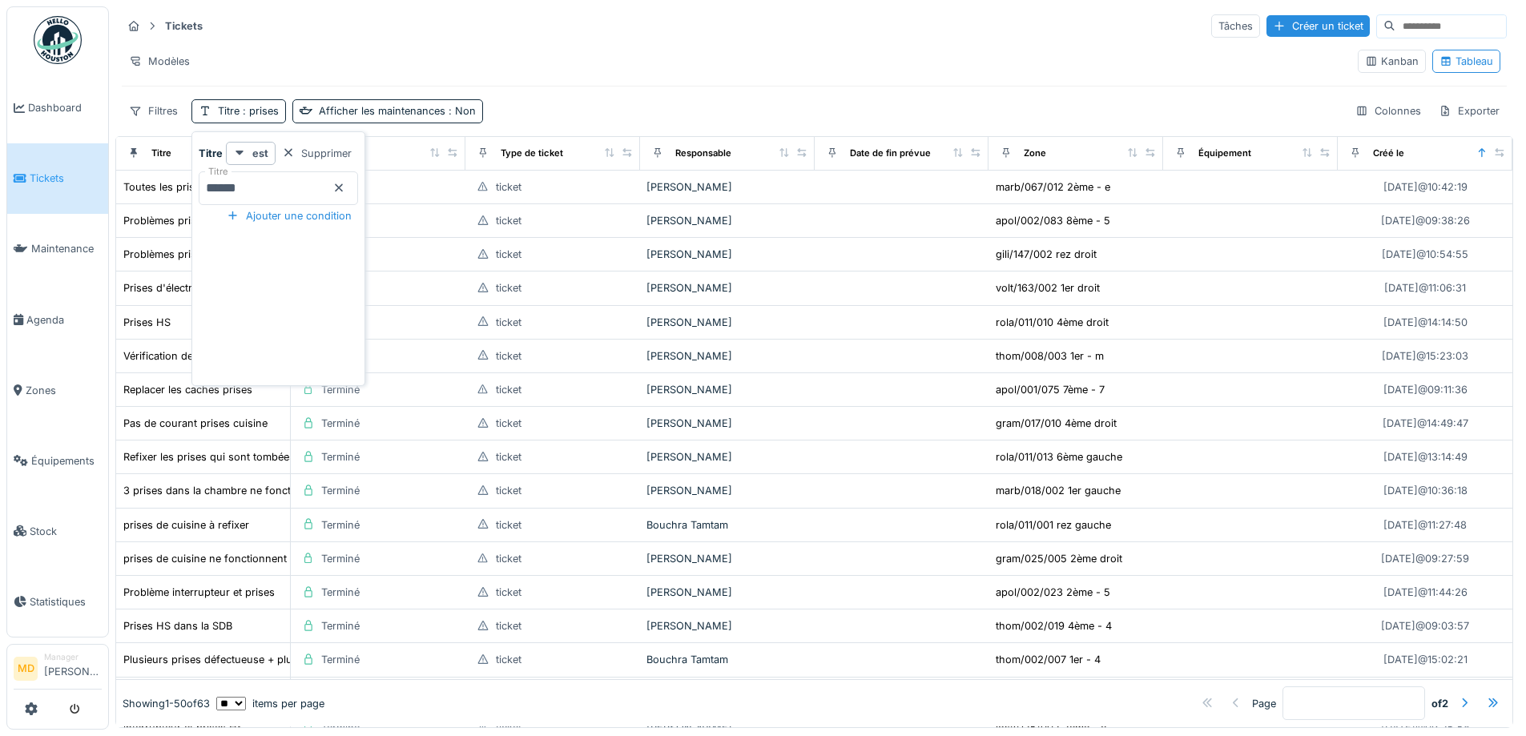
click at [344, 143] on div "Supprimer" at bounding box center [317, 154] width 82 height 22
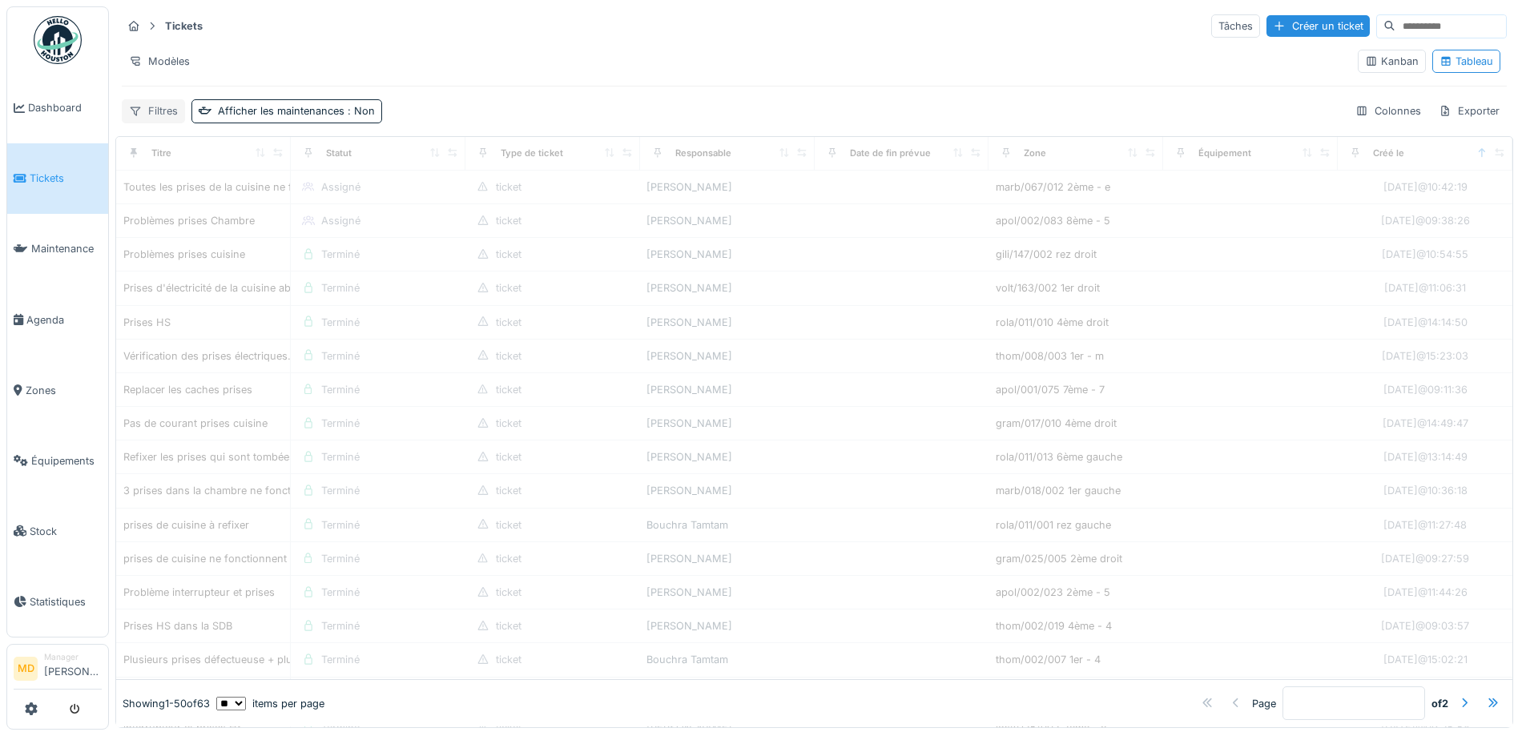
click at [149, 116] on div "Filtres" at bounding box center [153, 110] width 63 height 23
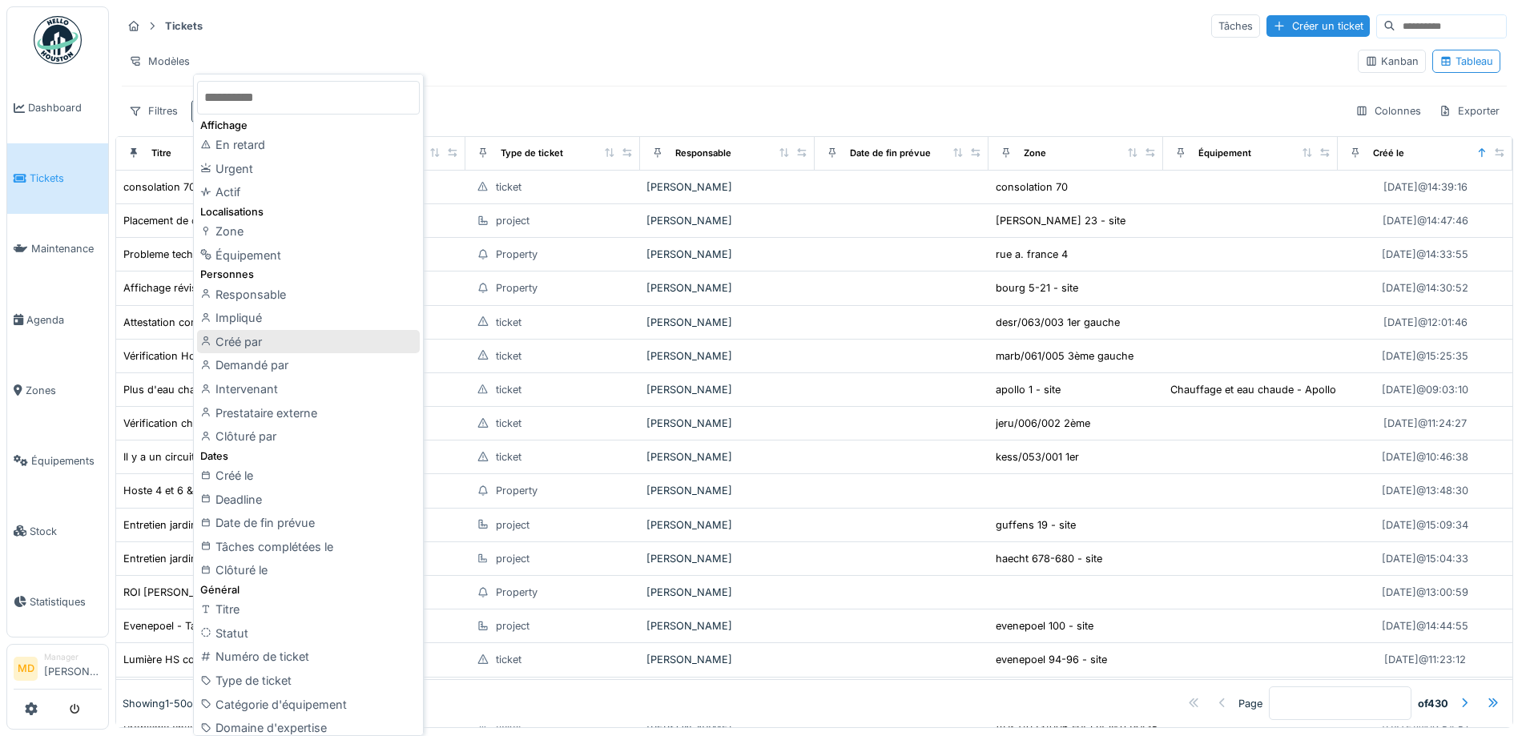
click at [243, 339] on div "Créé par" at bounding box center [308, 342] width 223 height 24
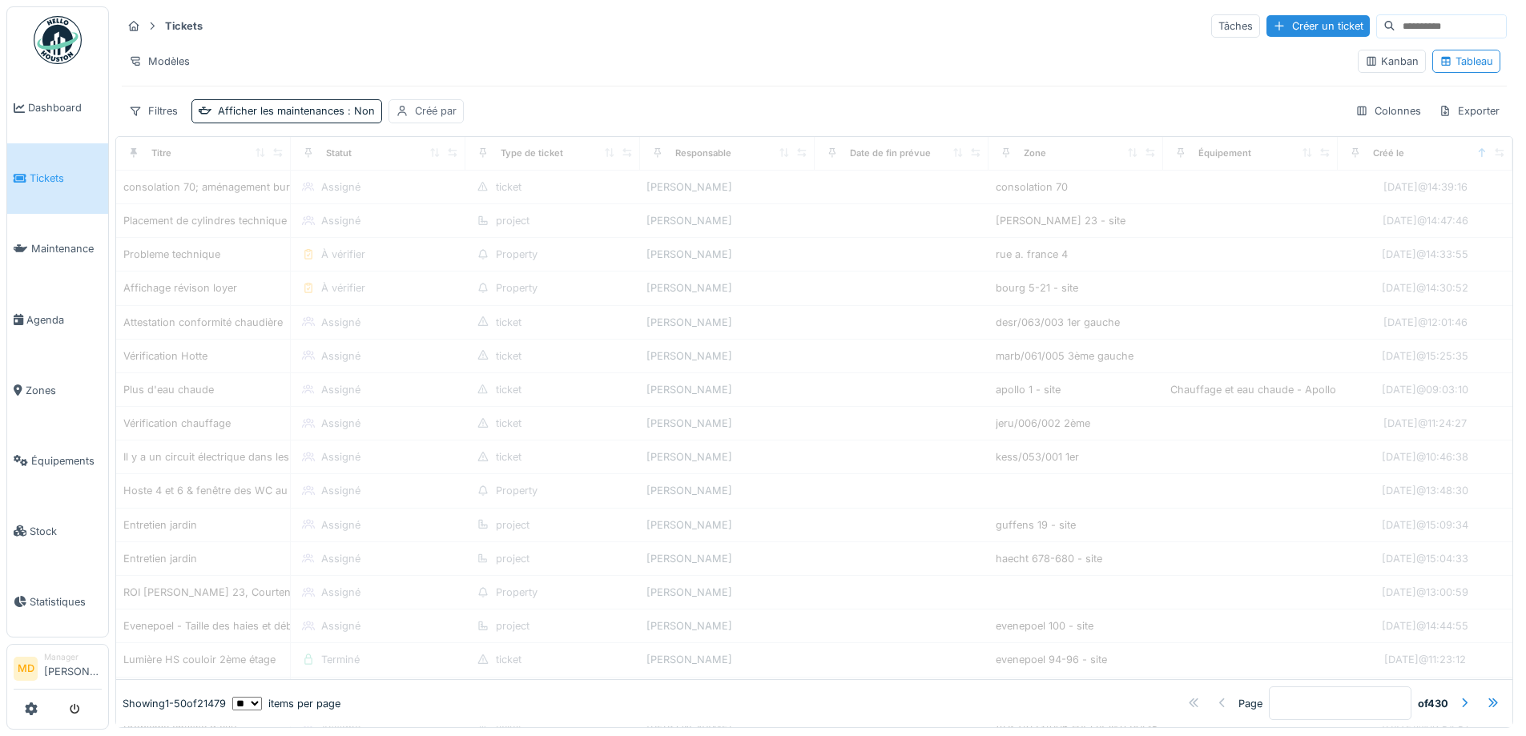
click at [442, 115] on div "Créé par" at bounding box center [436, 110] width 42 height 15
click at [448, 215] on div "Moi-même" at bounding box center [441, 216] width 52 height 15
type input "*****"
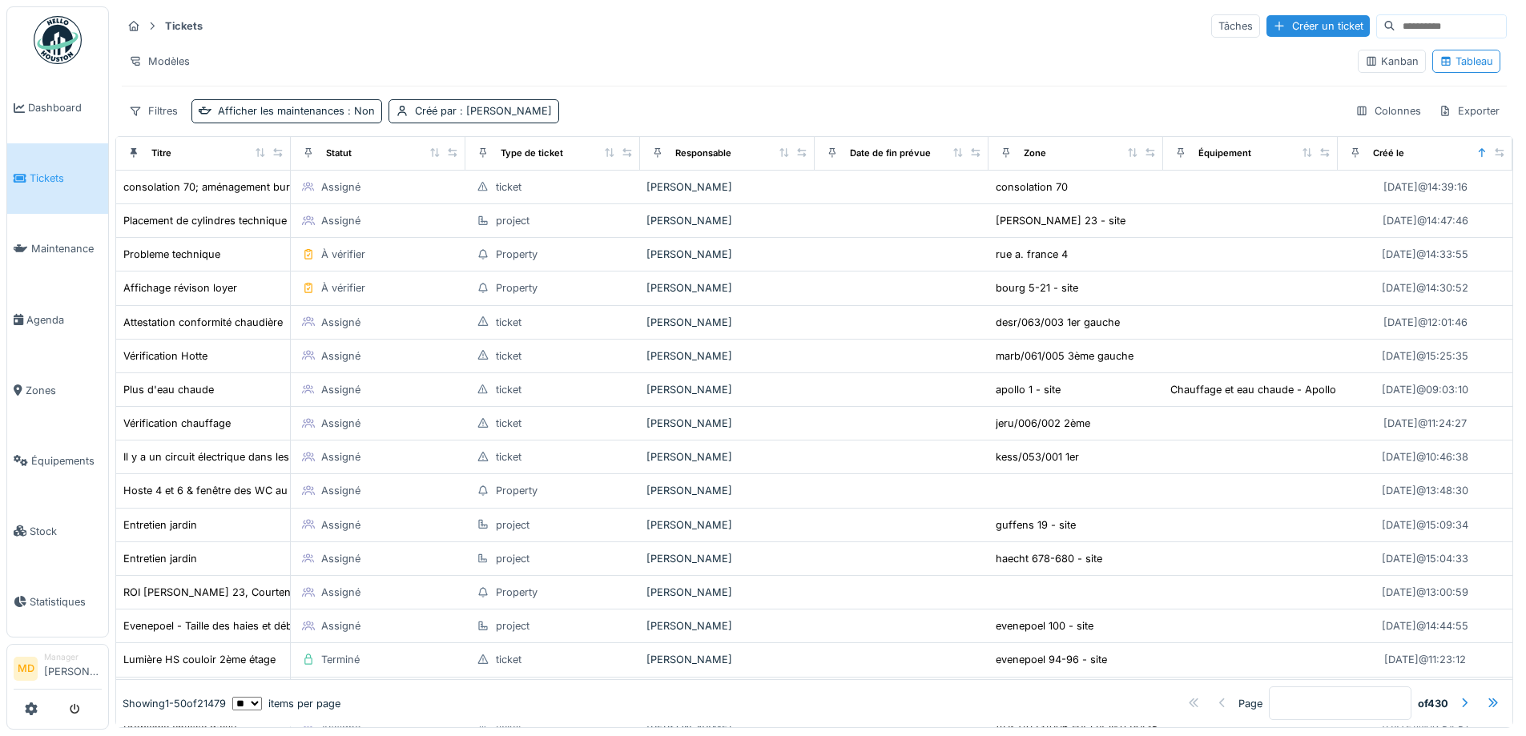
click at [553, 117] on div "Filtres Afficher les maintenances : Non Créé par : Mouad Dakir Colonnes Exporter" at bounding box center [814, 110] width 1385 height 23
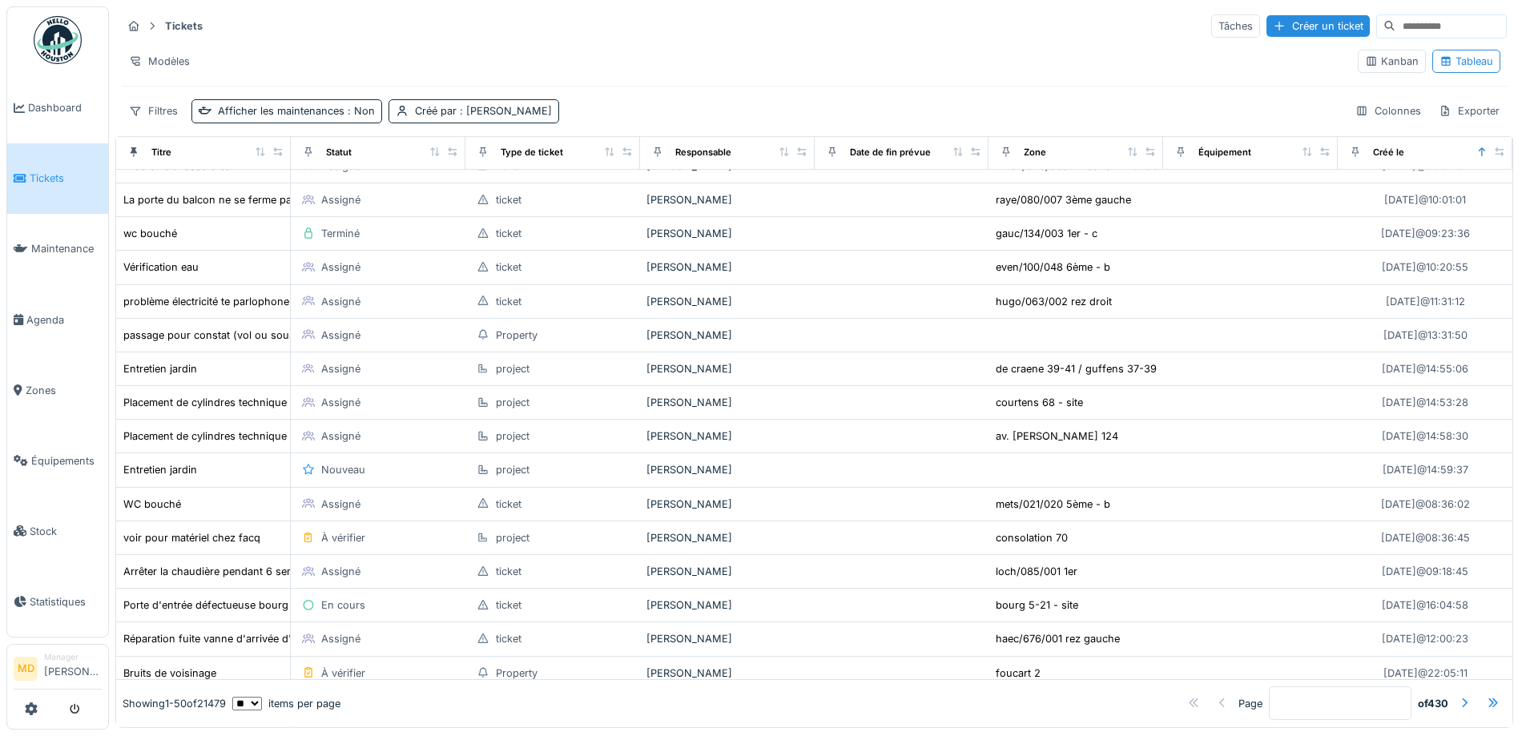
scroll to position [561, 0]
click at [457, 111] on span ": Mouad Dakir" at bounding box center [504, 111] width 95 height 12
click at [503, 189] on icon at bounding box center [510, 187] width 14 height 11
click at [458, 219] on div "Moi-même" at bounding box center [441, 216] width 52 height 15
type input "*****"
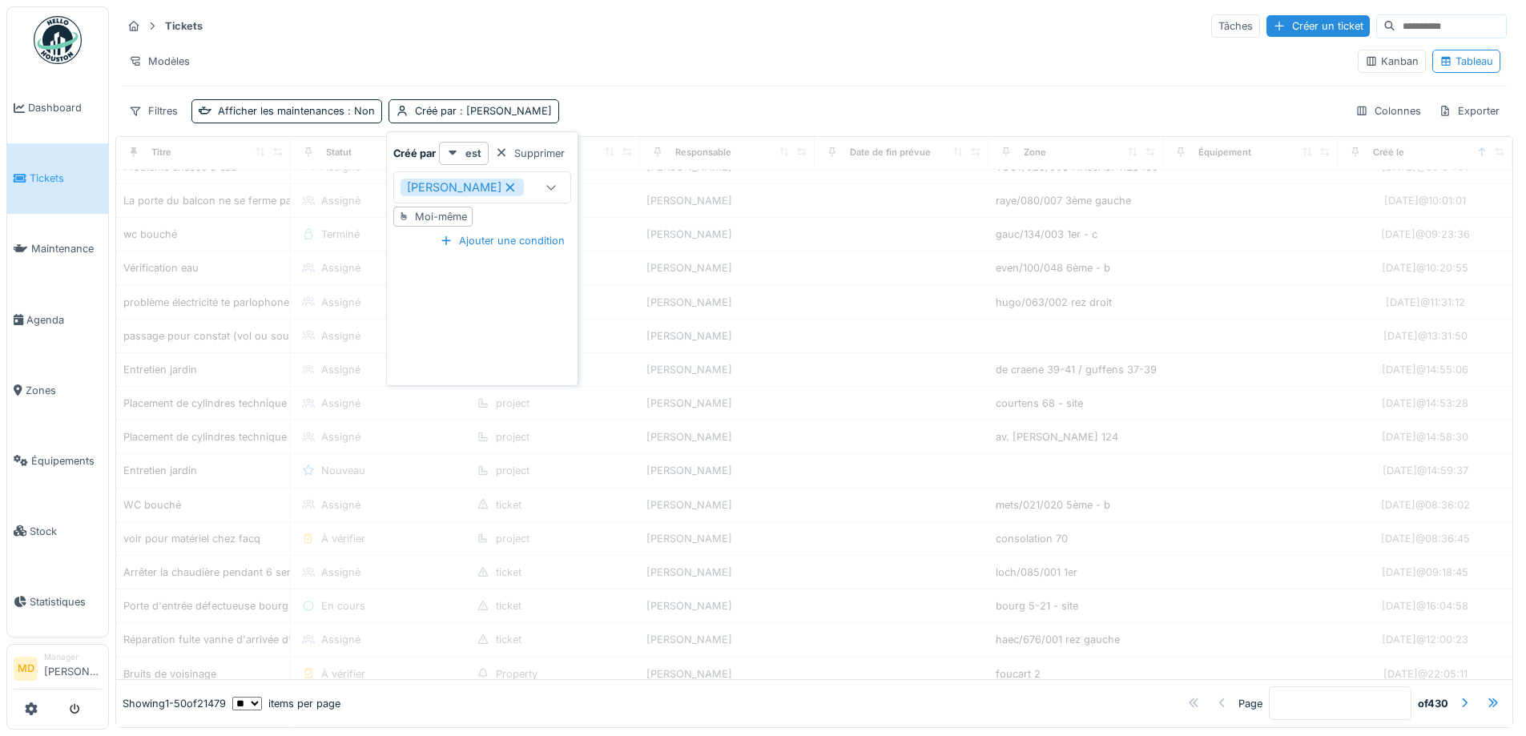
scroll to position [88, 0]
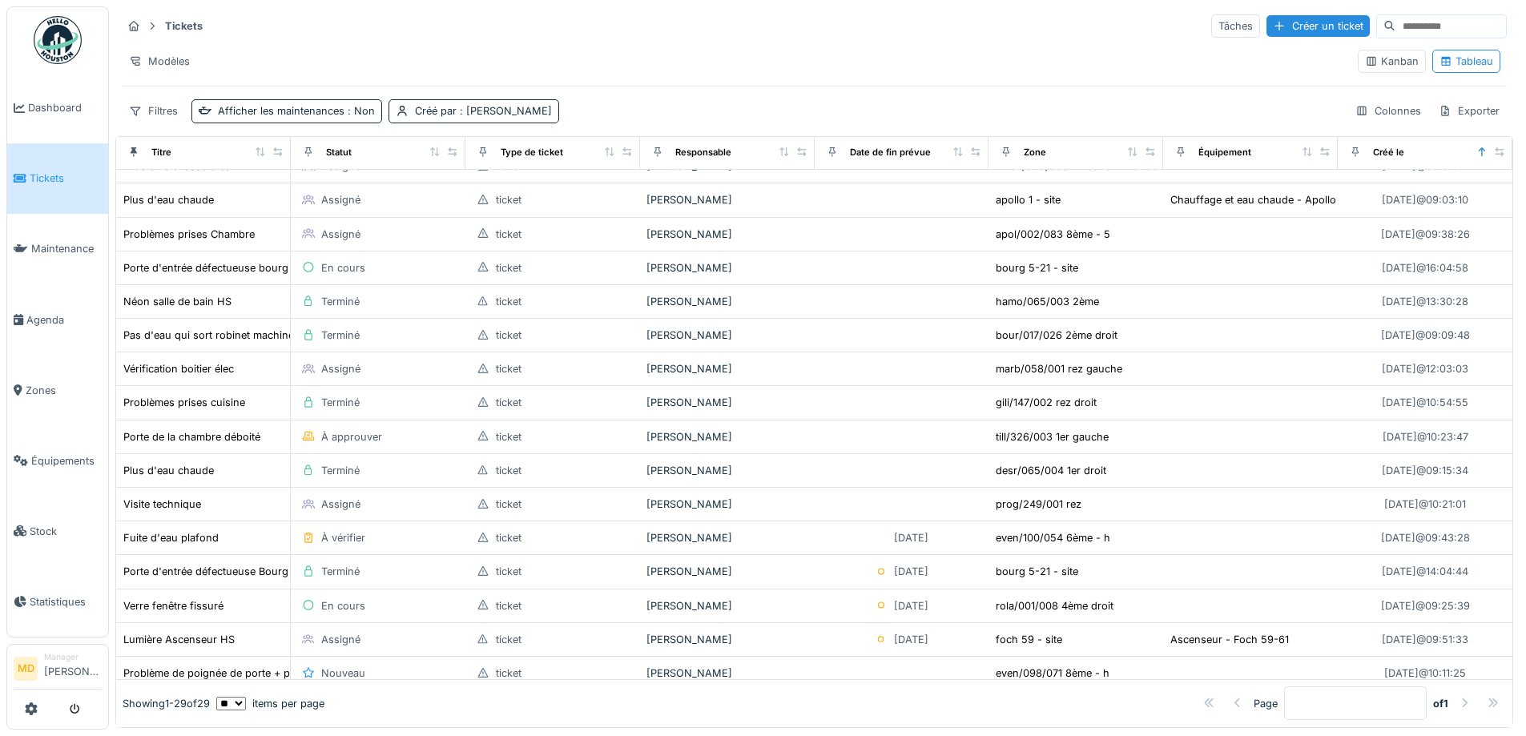
click at [571, 108] on div "Filtres Afficher les maintenances : Non Créé par : Mouad Dakir Colonnes Exporter" at bounding box center [814, 110] width 1385 height 23
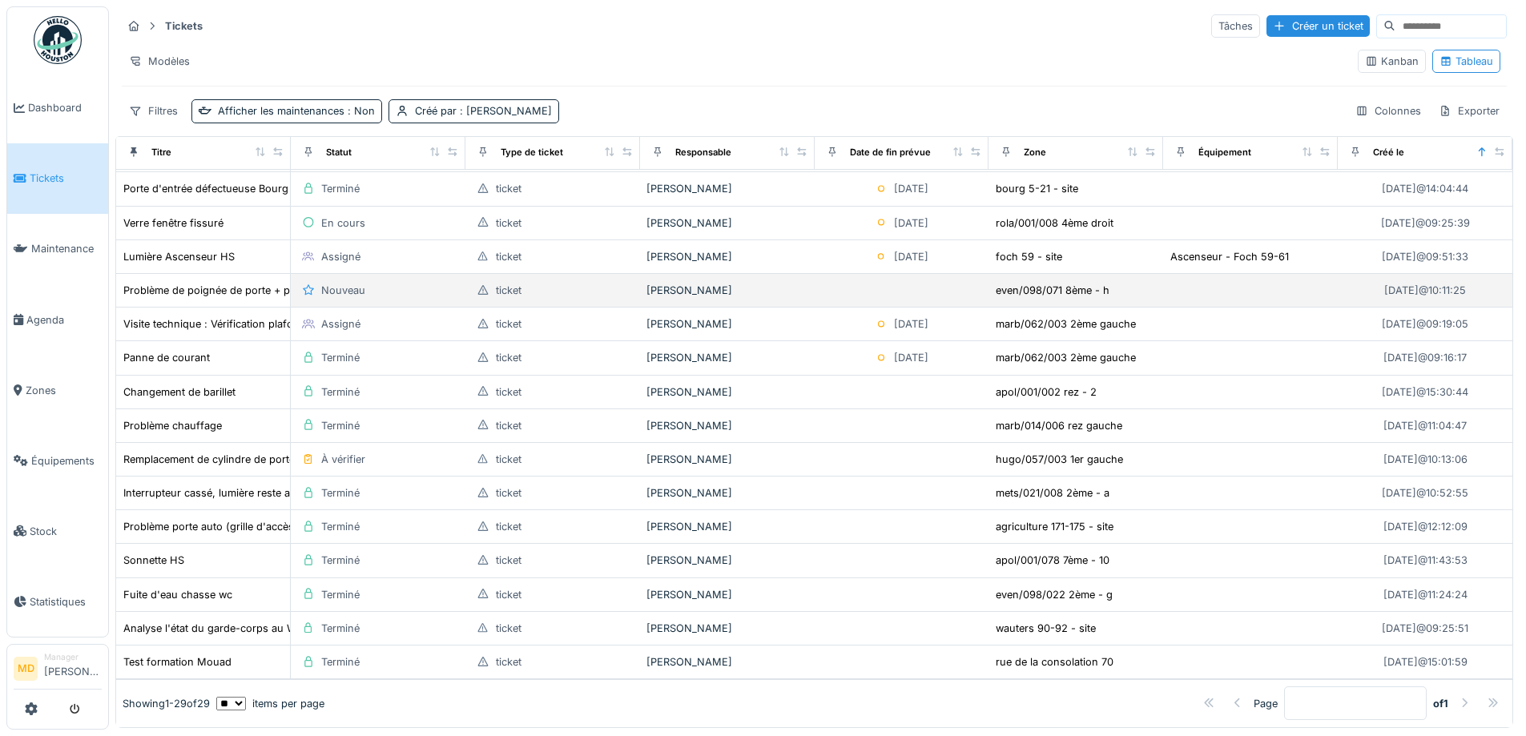
scroll to position [0, 0]
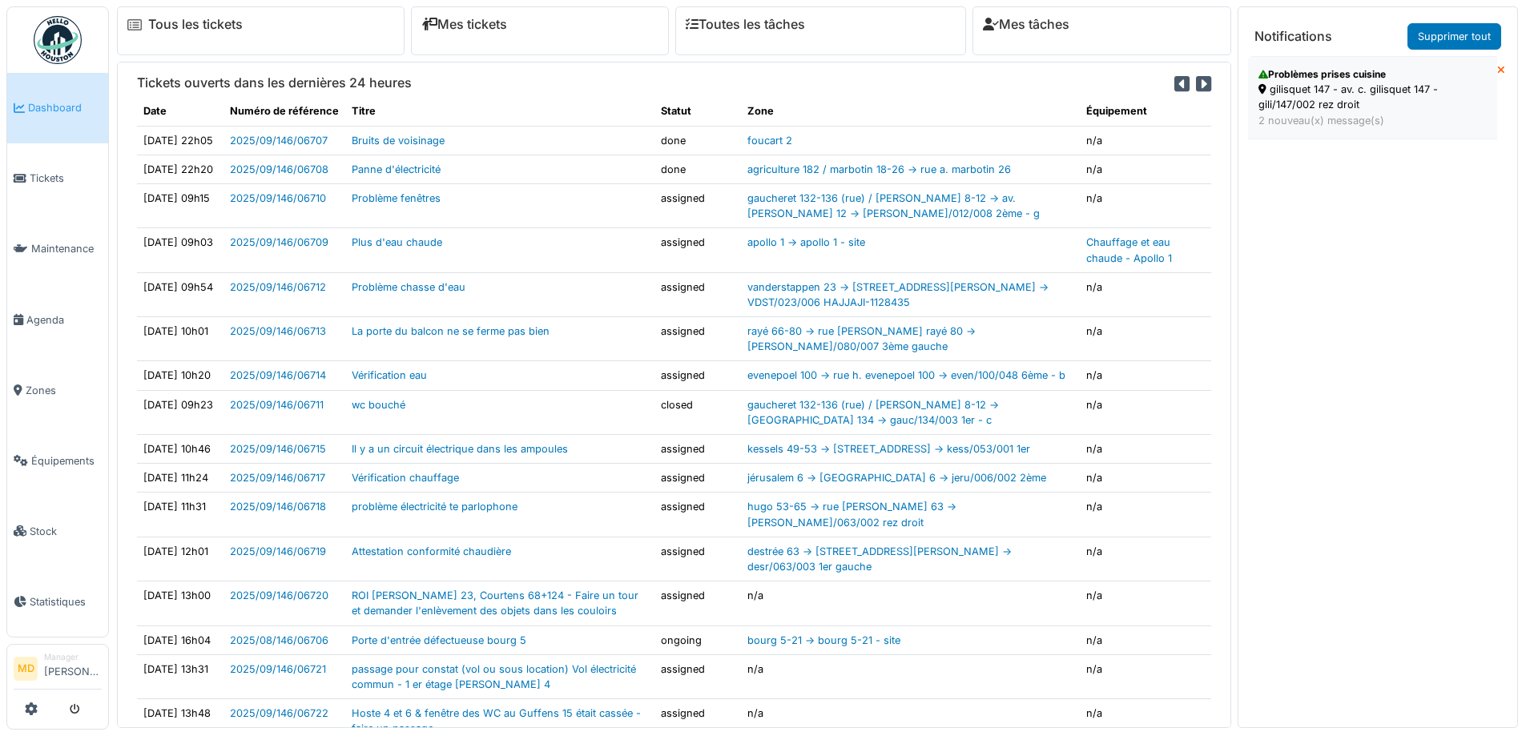
click at [1385, 106] on div "gilisquet 147 - av. c. gilisquet 147 - gili/147/002 rez droit" at bounding box center [1372, 97] width 228 height 30
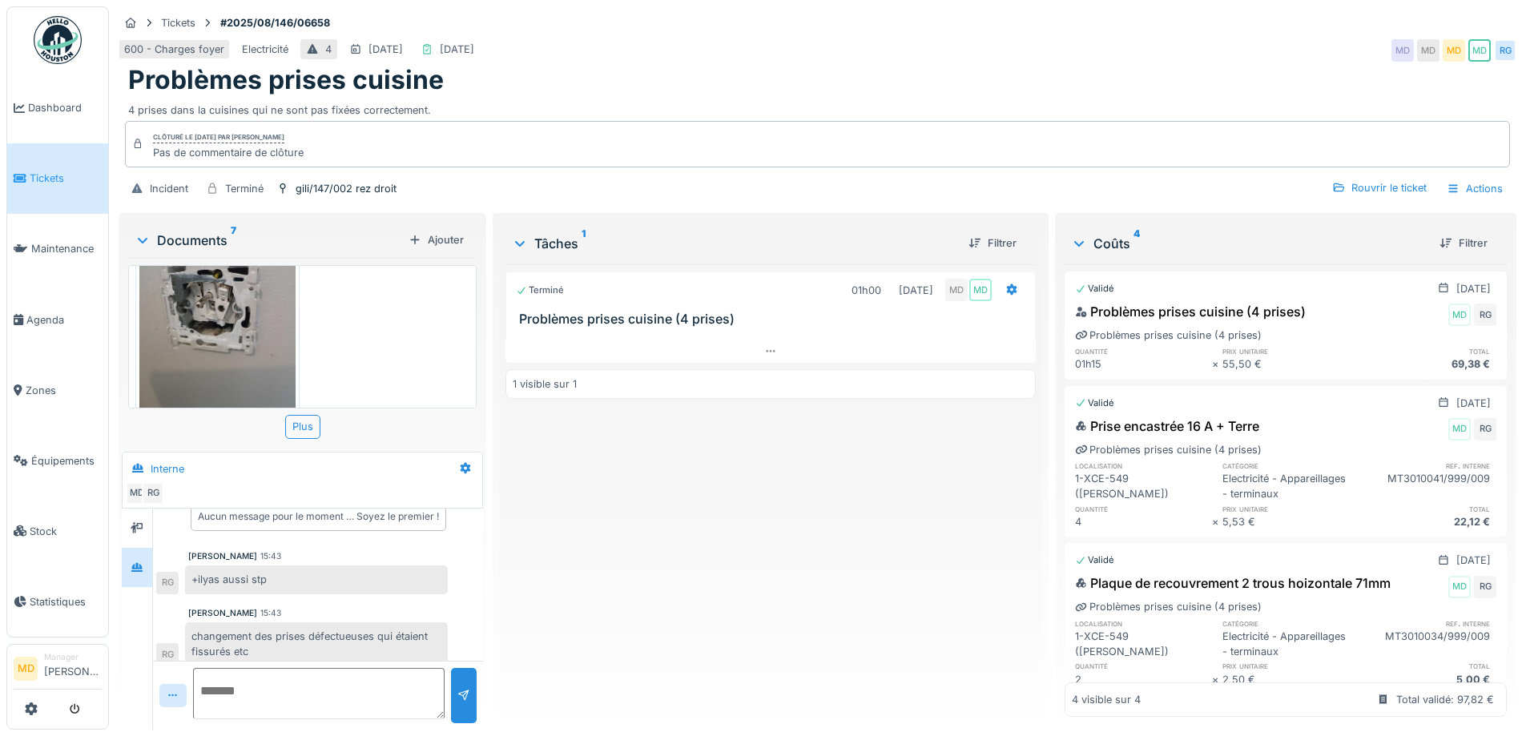
scroll to position [34, 0]
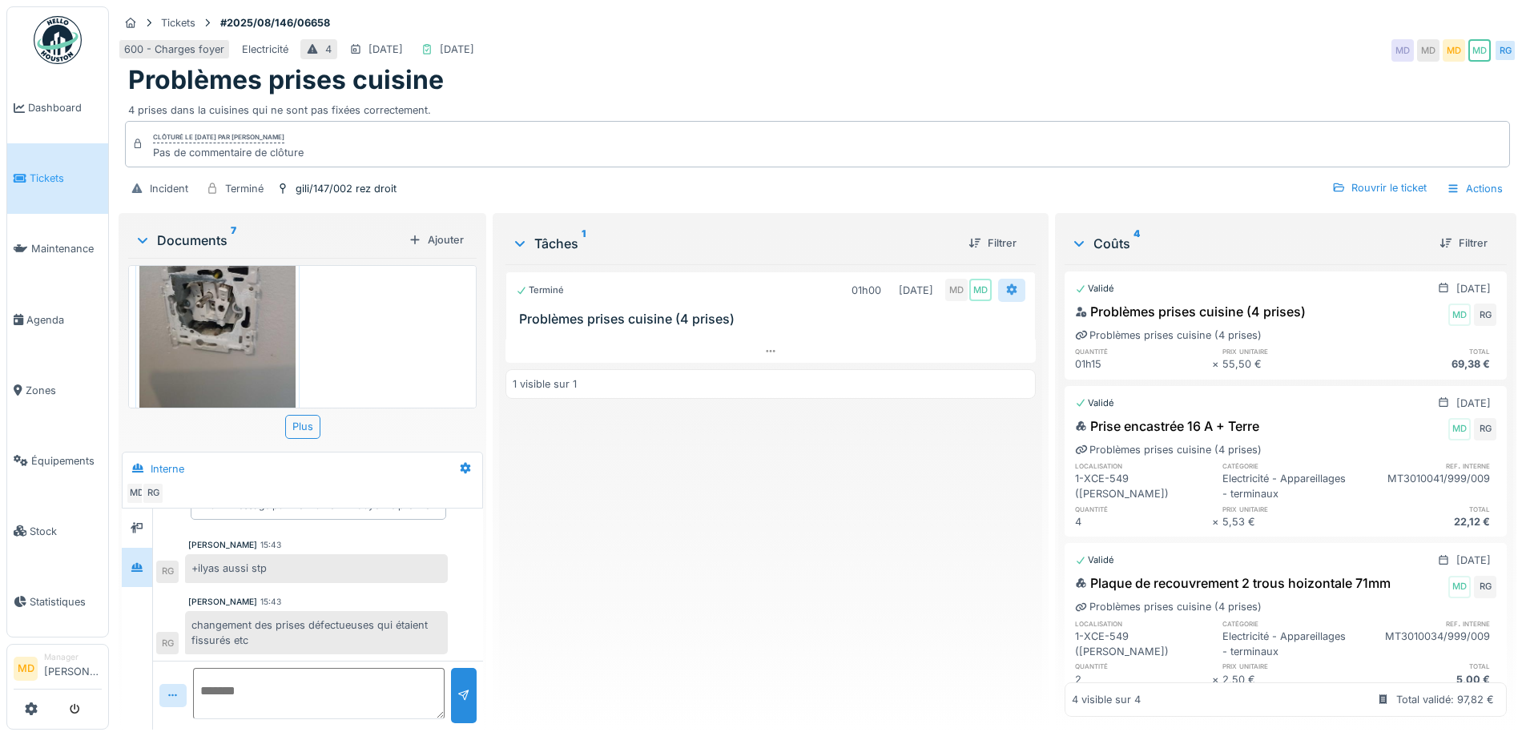
click at [1006, 284] on icon at bounding box center [1011, 289] width 10 height 11
click at [990, 469] on div "Terminé 01h00 [DATE] MD MD Problèmes prises cuisine (4 prises) 1 visible sur 1" at bounding box center [769, 490] width 529 height 453
click at [1382, 178] on div "Rouvrir le ticket" at bounding box center [1378, 188] width 107 height 22
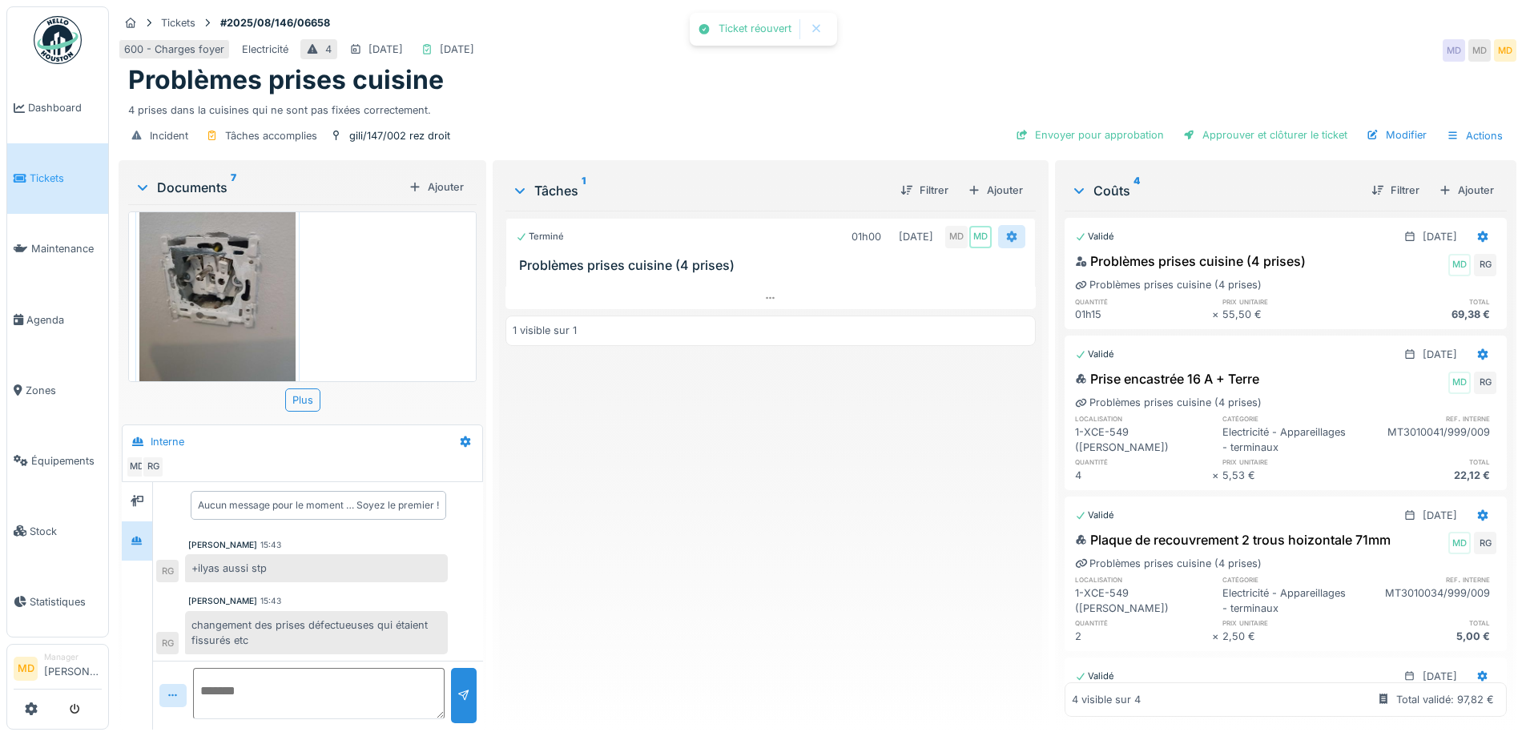
click at [1008, 231] on icon at bounding box center [1011, 236] width 13 height 10
click at [797, 439] on div "Terminé 01h00 27/08/2025 MD MD Problèmes prises cuisine (4 prises) 1 visible su…" at bounding box center [769, 464] width 529 height 506
click at [1008, 231] on icon at bounding box center [1011, 236] width 13 height 10
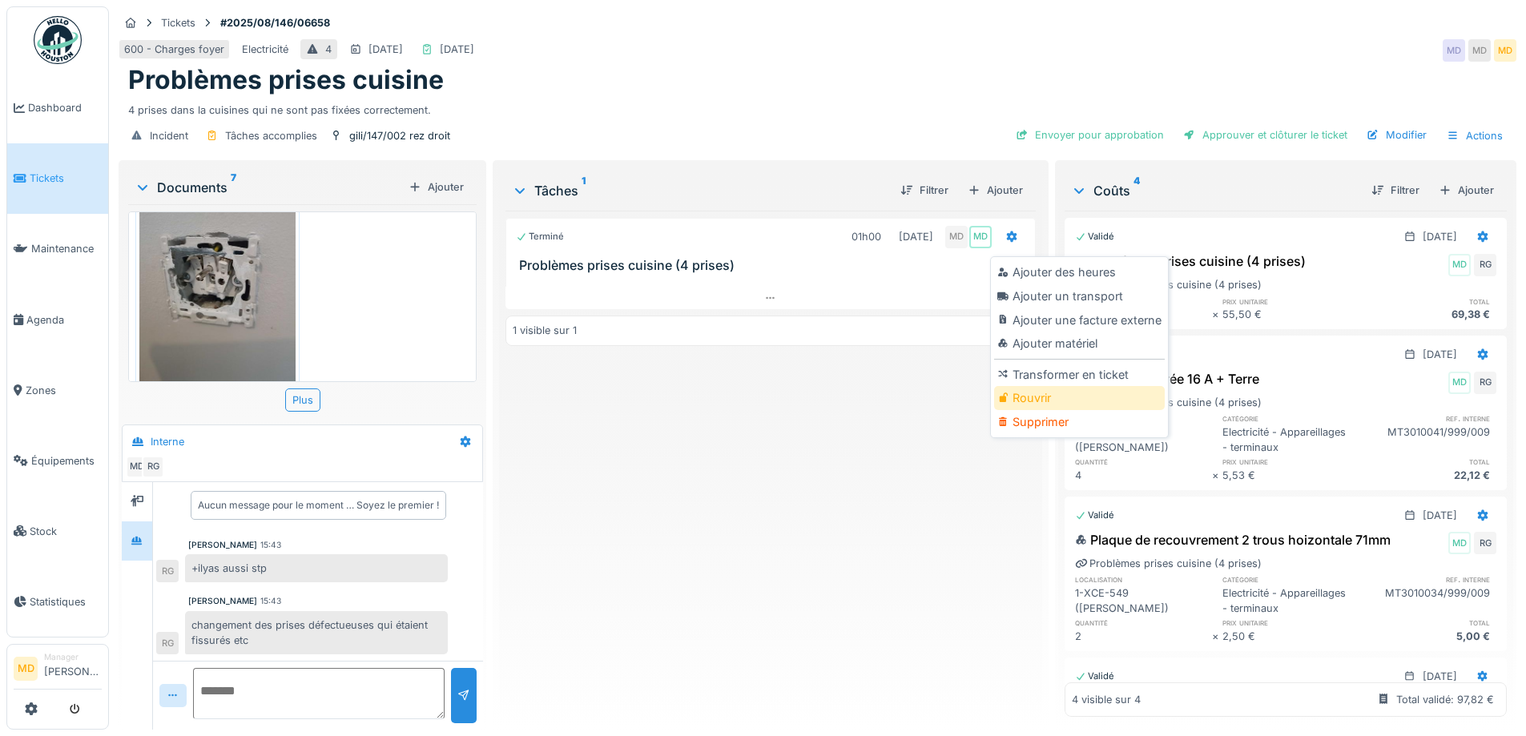
click at [1035, 386] on div "Rouvrir" at bounding box center [1079, 398] width 171 height 24
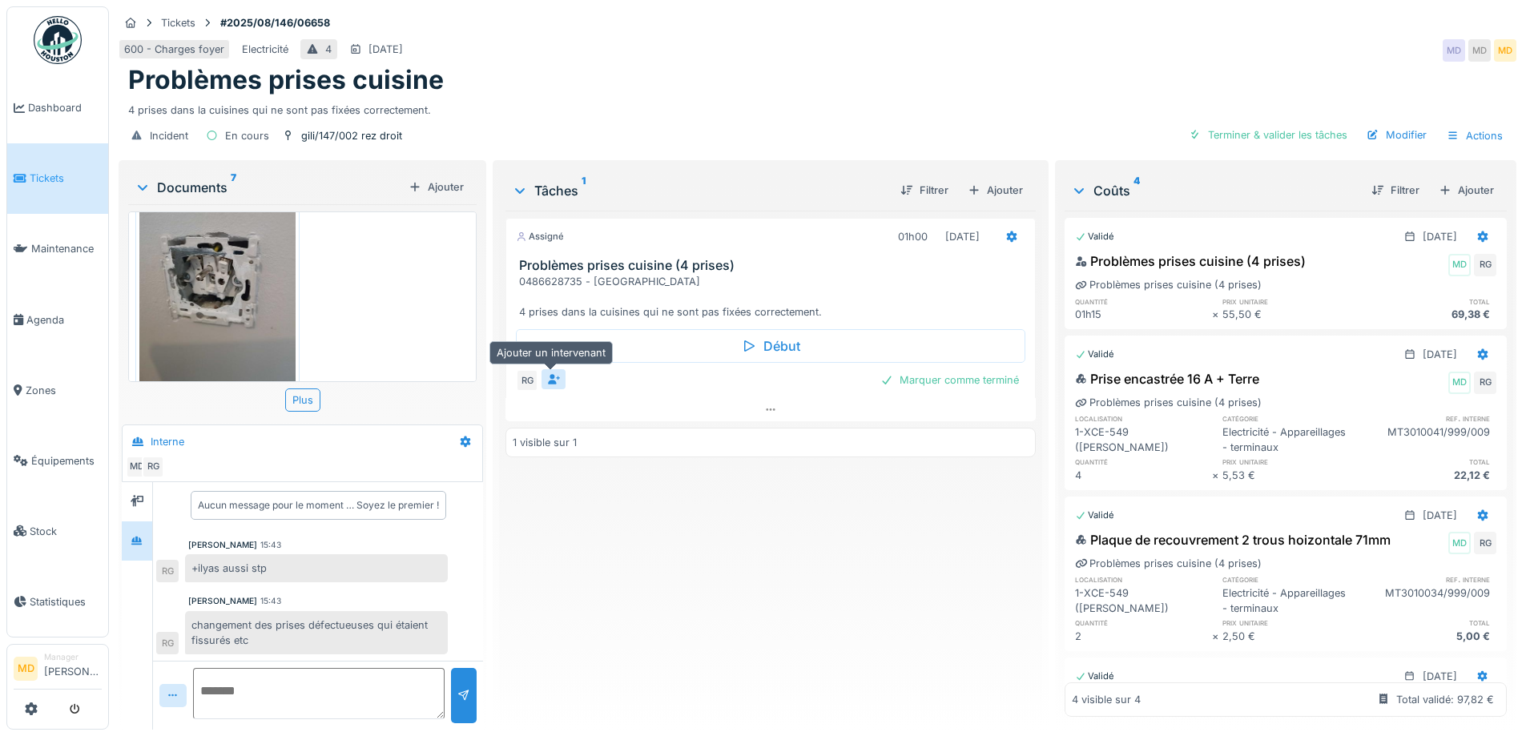
click at [559, 372] on div at bounding box center [553, 379] width 24 height 20
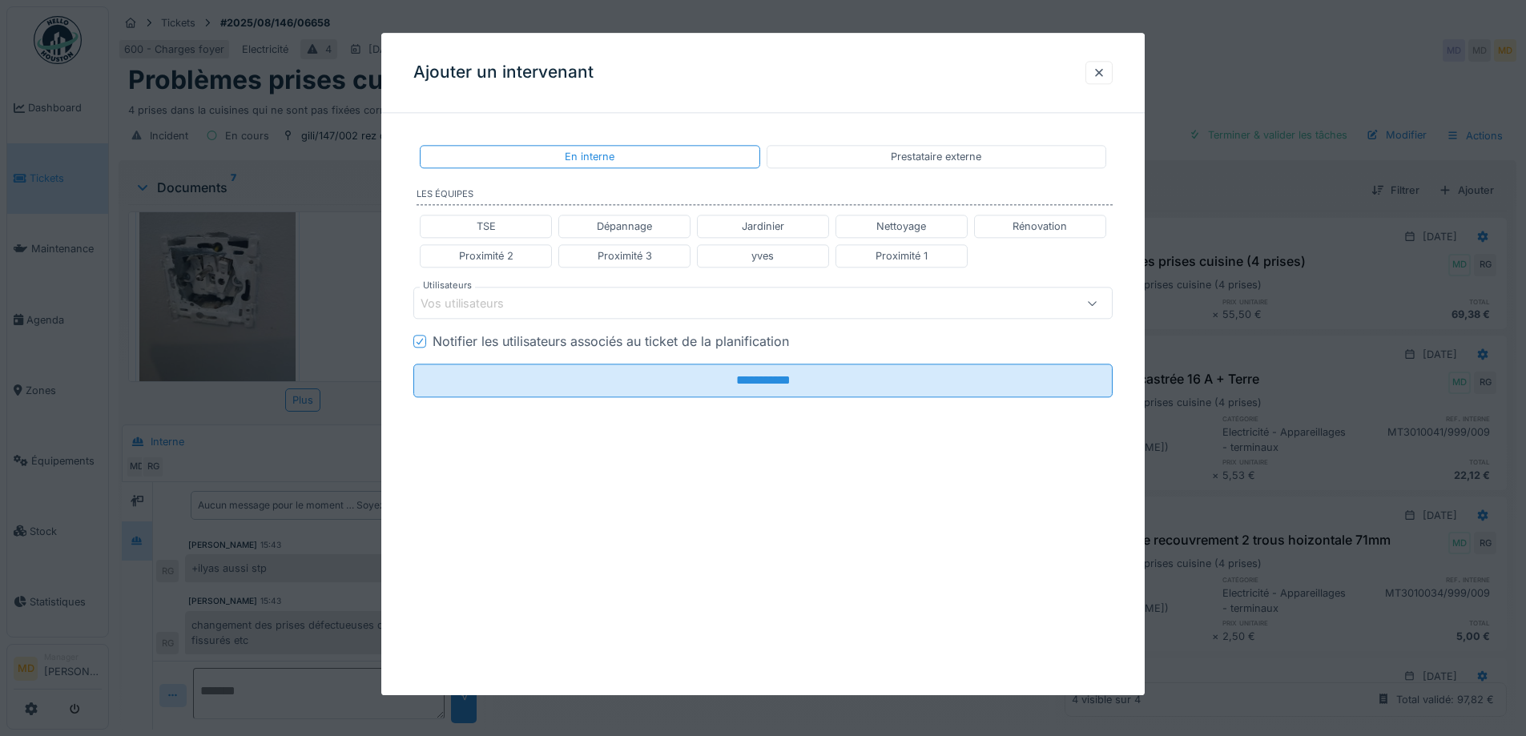
click at [505, 292] on div "Vos utilisateurs" at bounding box center [762, 304] width 699 height 32
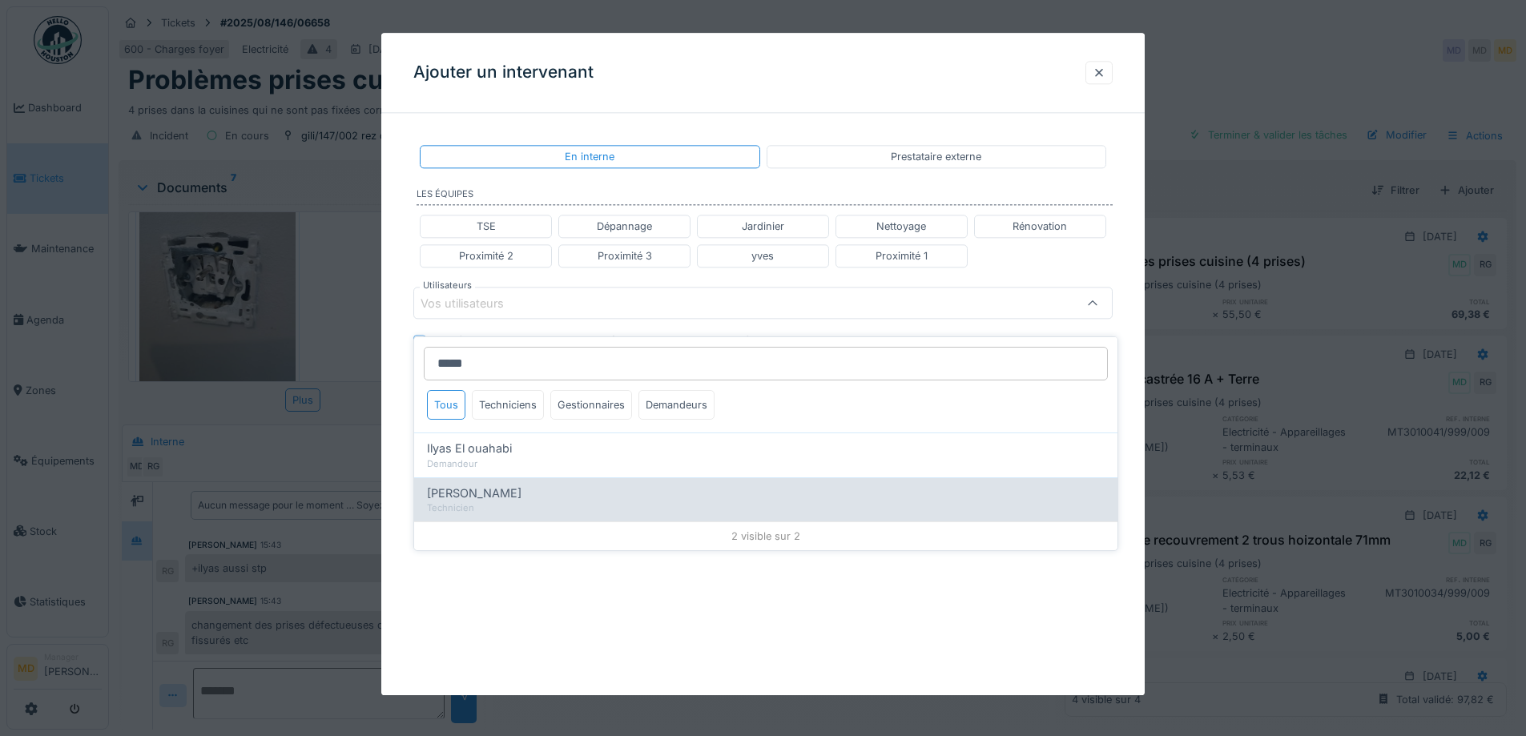
type input "*****"
click at [499, 485] on span "Ilyas Allam hanin" at bounding box center [474, 494] width 95 height 18
type input "*****"
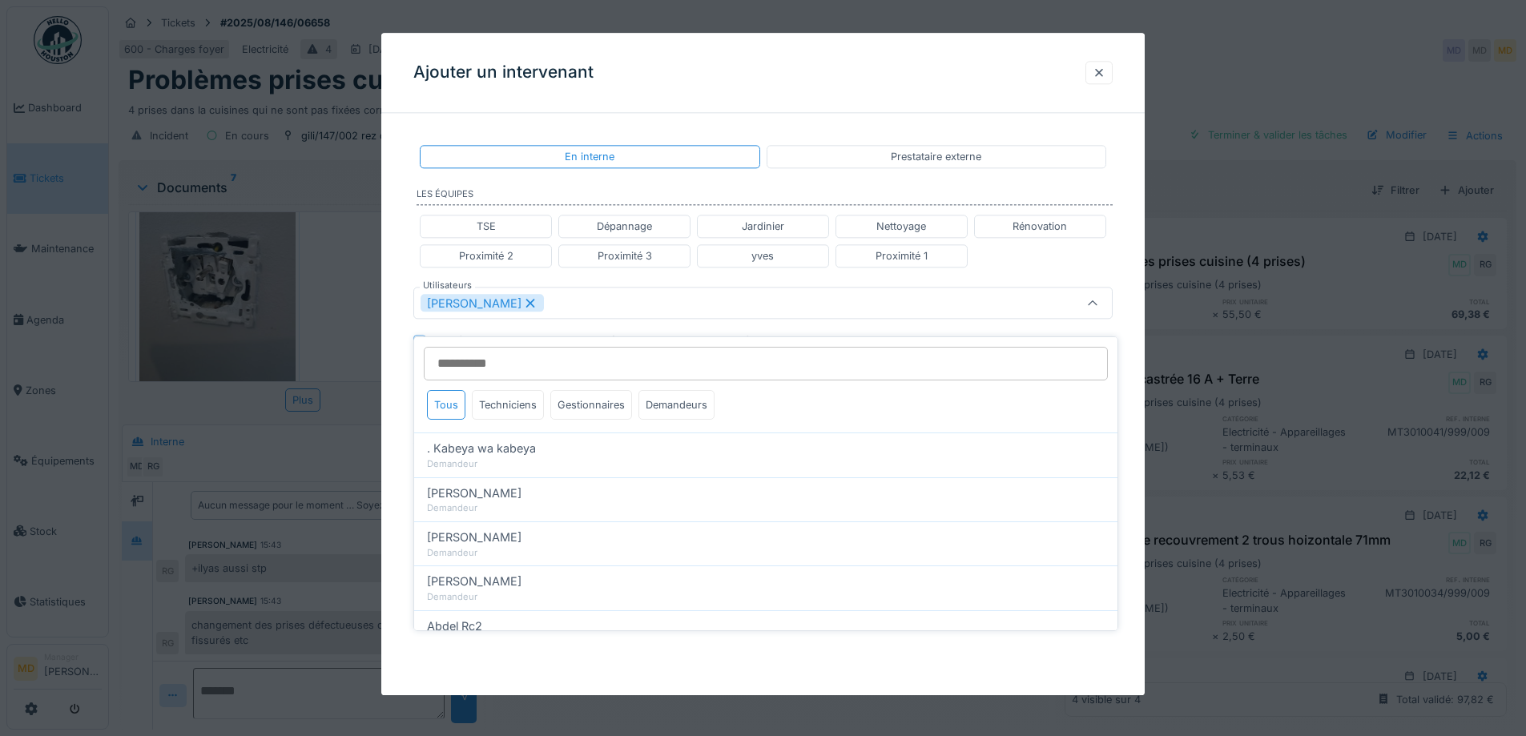
click at [389, 278] on div "**********" at bounding box center [762, 322] width 763 height 392
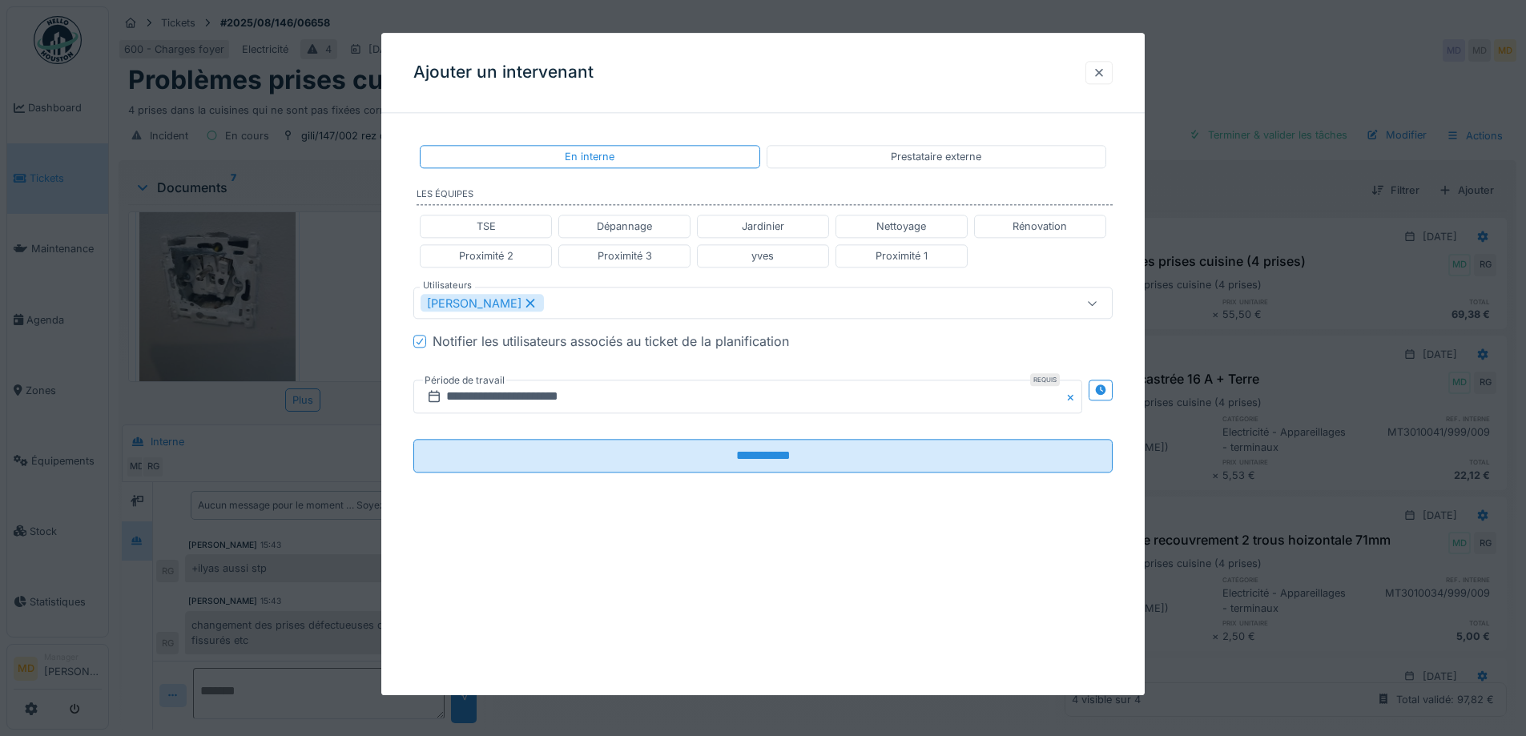
click at [1101, 74] on div at bounding box center [1098, 72] width 13 height 15
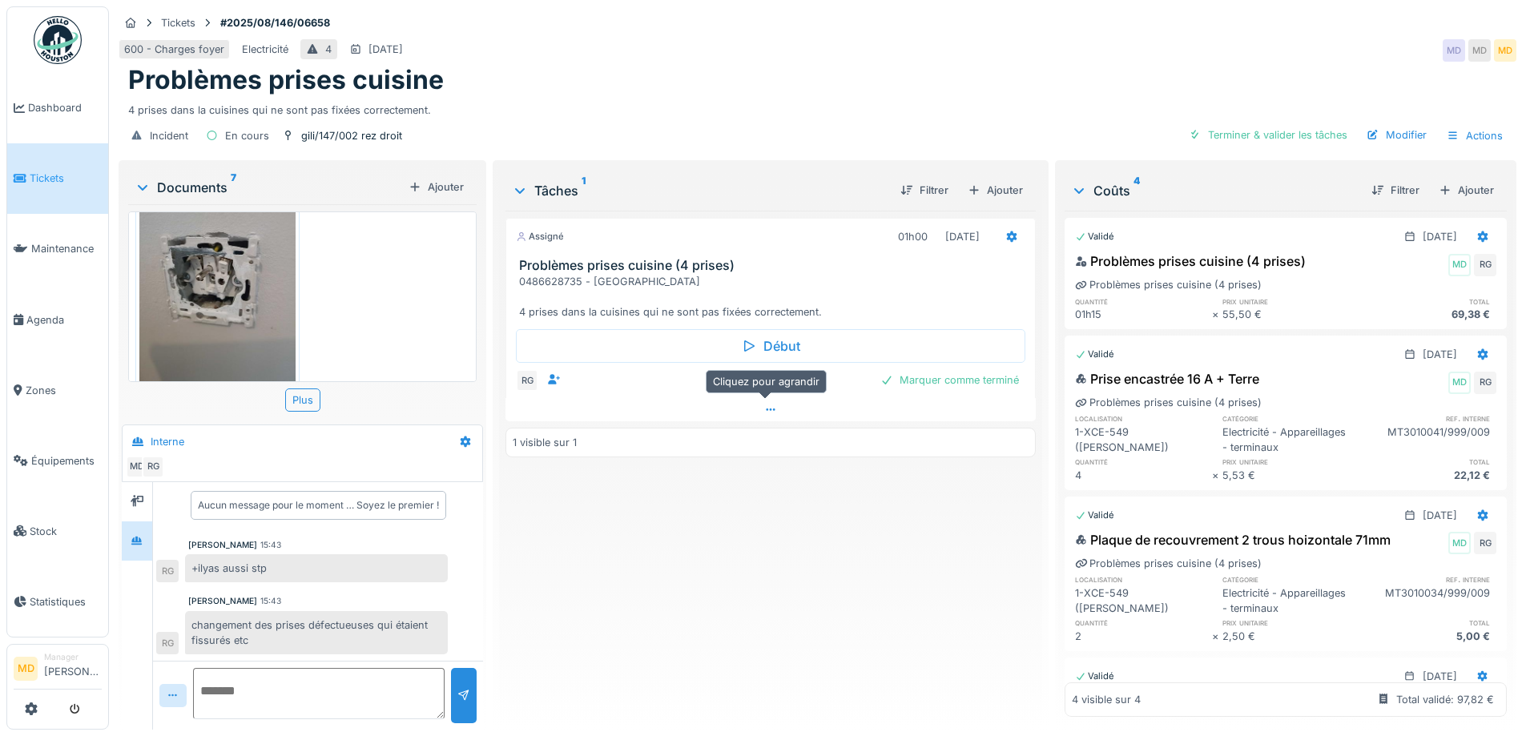
click at [775, 402] on div at bounding box center [769, 409] width 529 height 23
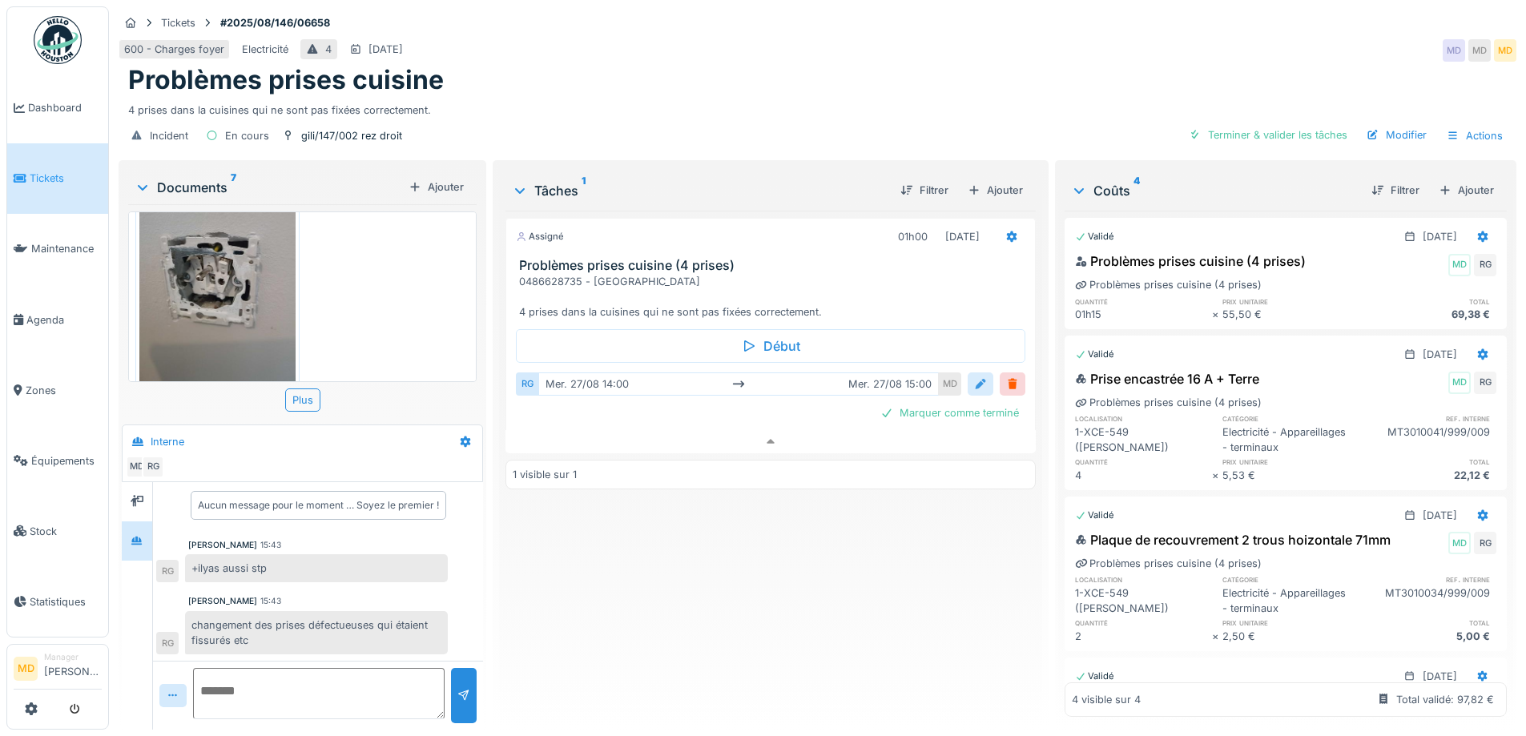
click at [974, 376] on div at bounding box center [980, 383] width 13 height 15
click at [1006, 231] on icon at bounding box center [1011, 236] width 10 height 11
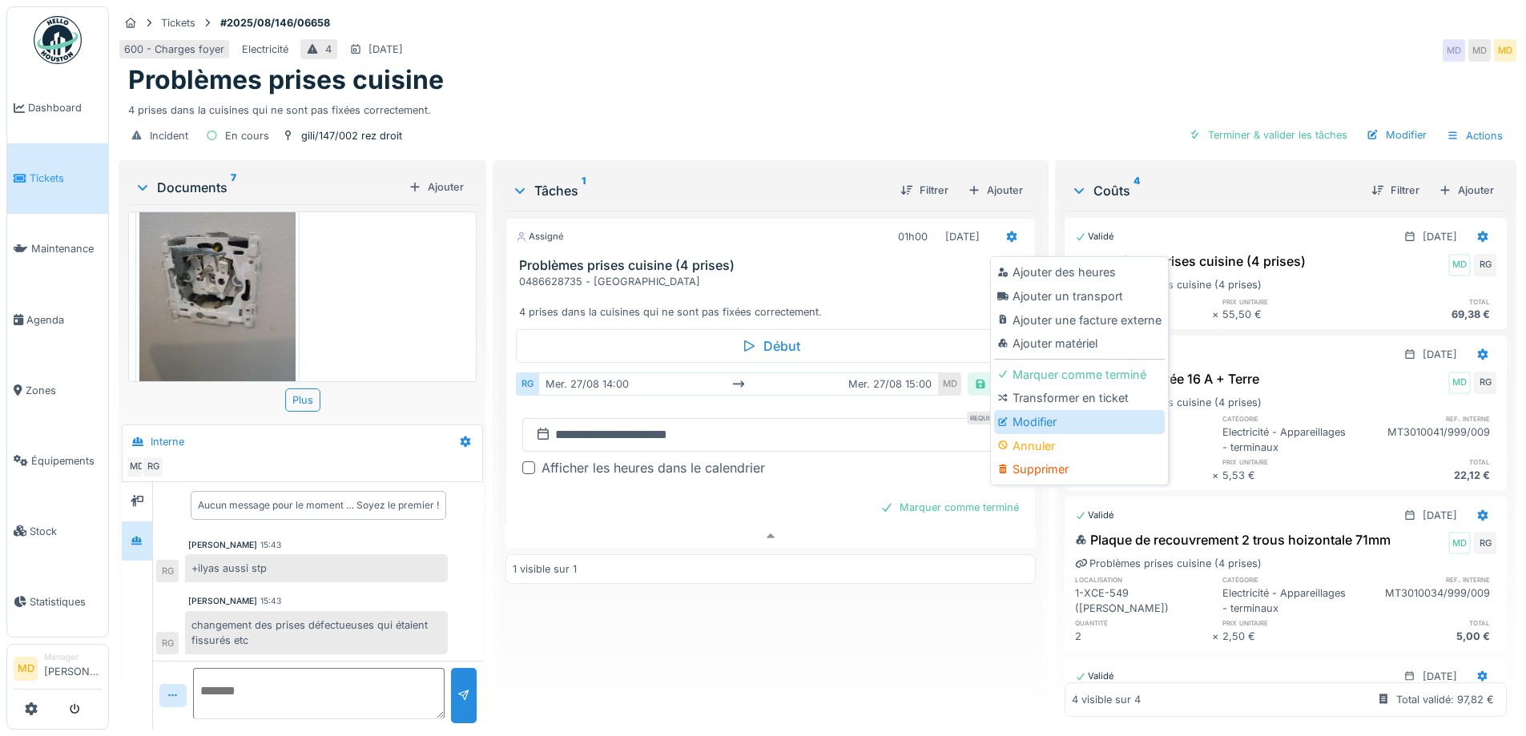
click at [1012, 414] on div "Modifier" at bounding box center [1079, 422] width 171 height 24
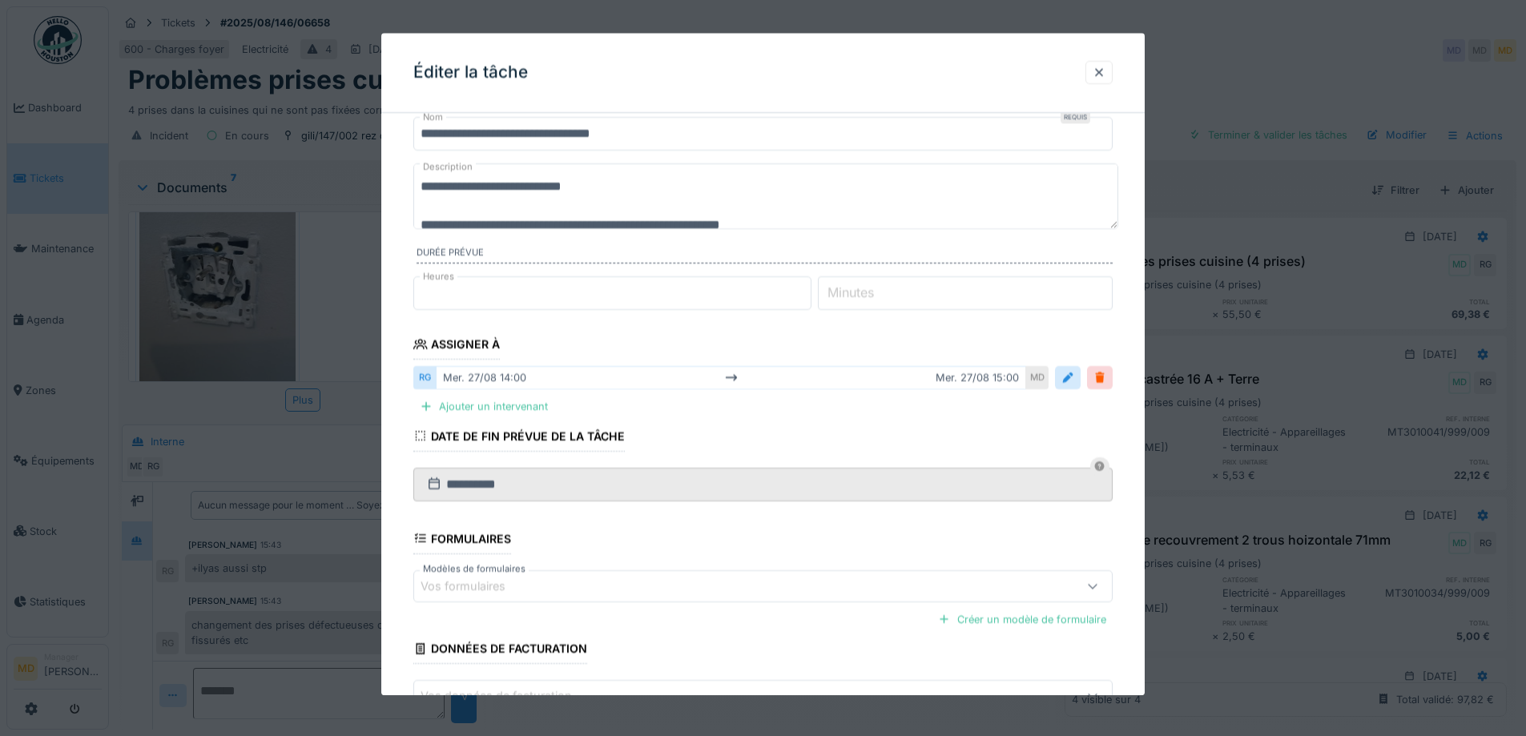
scroll to position [80, 0]
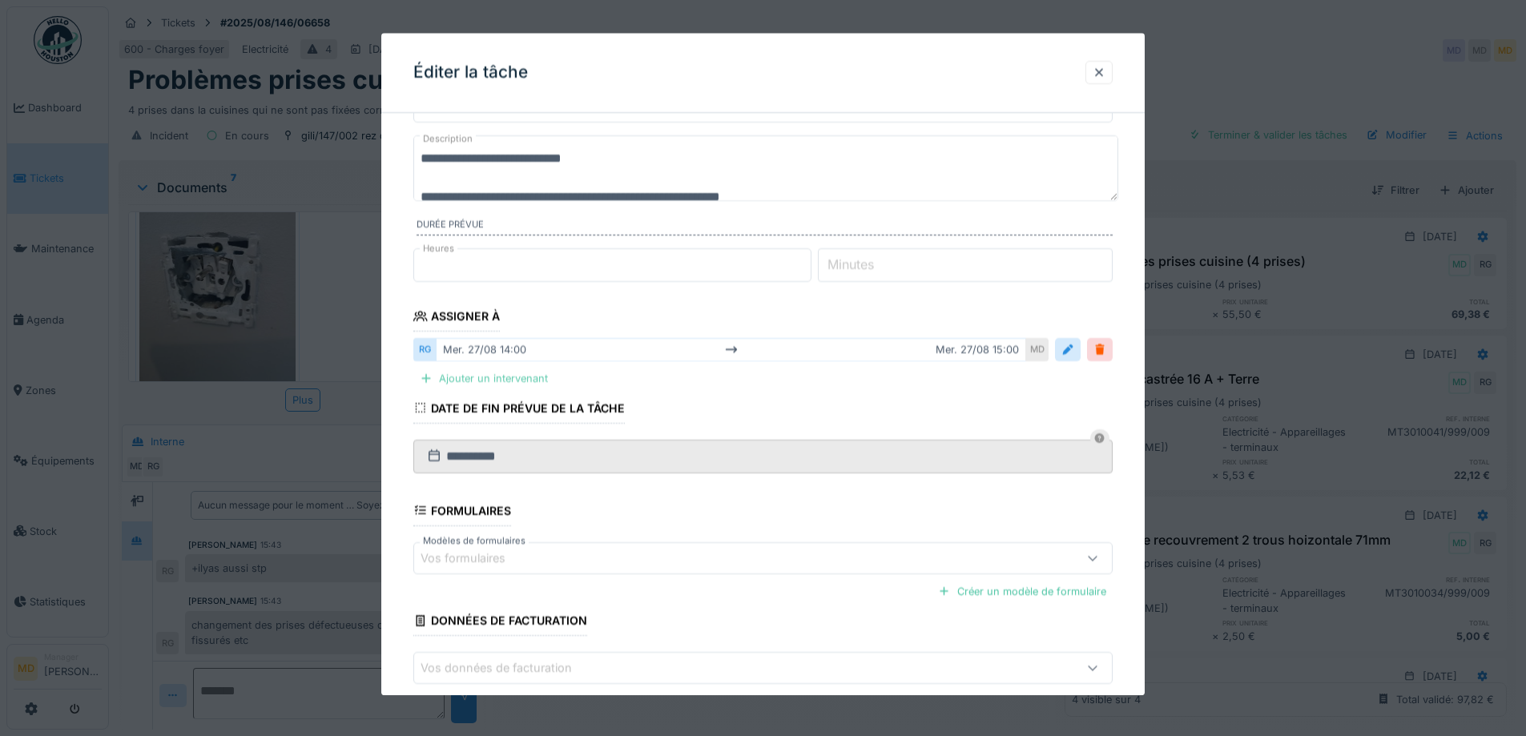
click at [460, 387] on div "Ajouter un intervenant" at bounding box center [483, 379] width 141 height 22
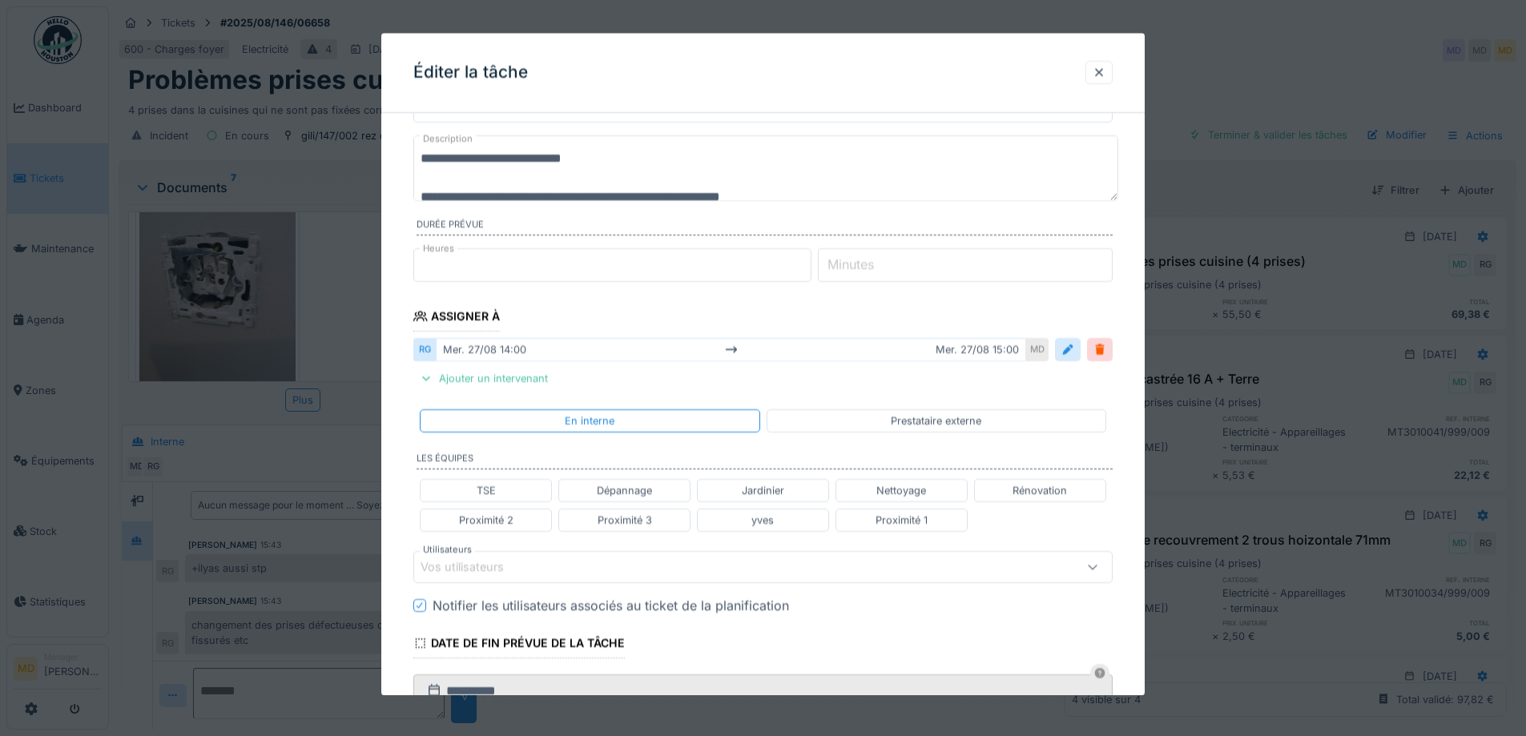
click at [481, 560] on div "Vos utilisateurs" at bounding box center [473, 567] width 106 height 18
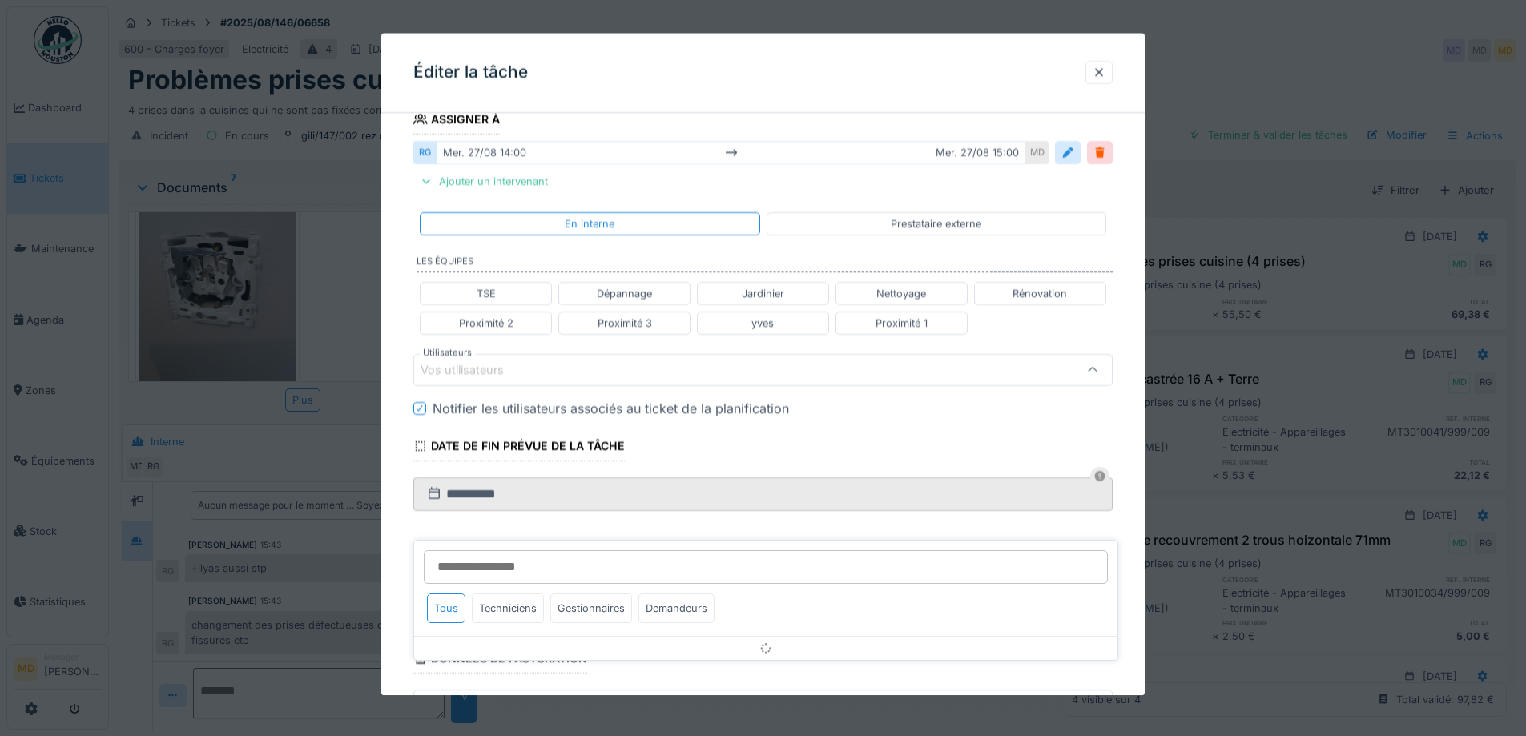
scroll to position [283, 0]
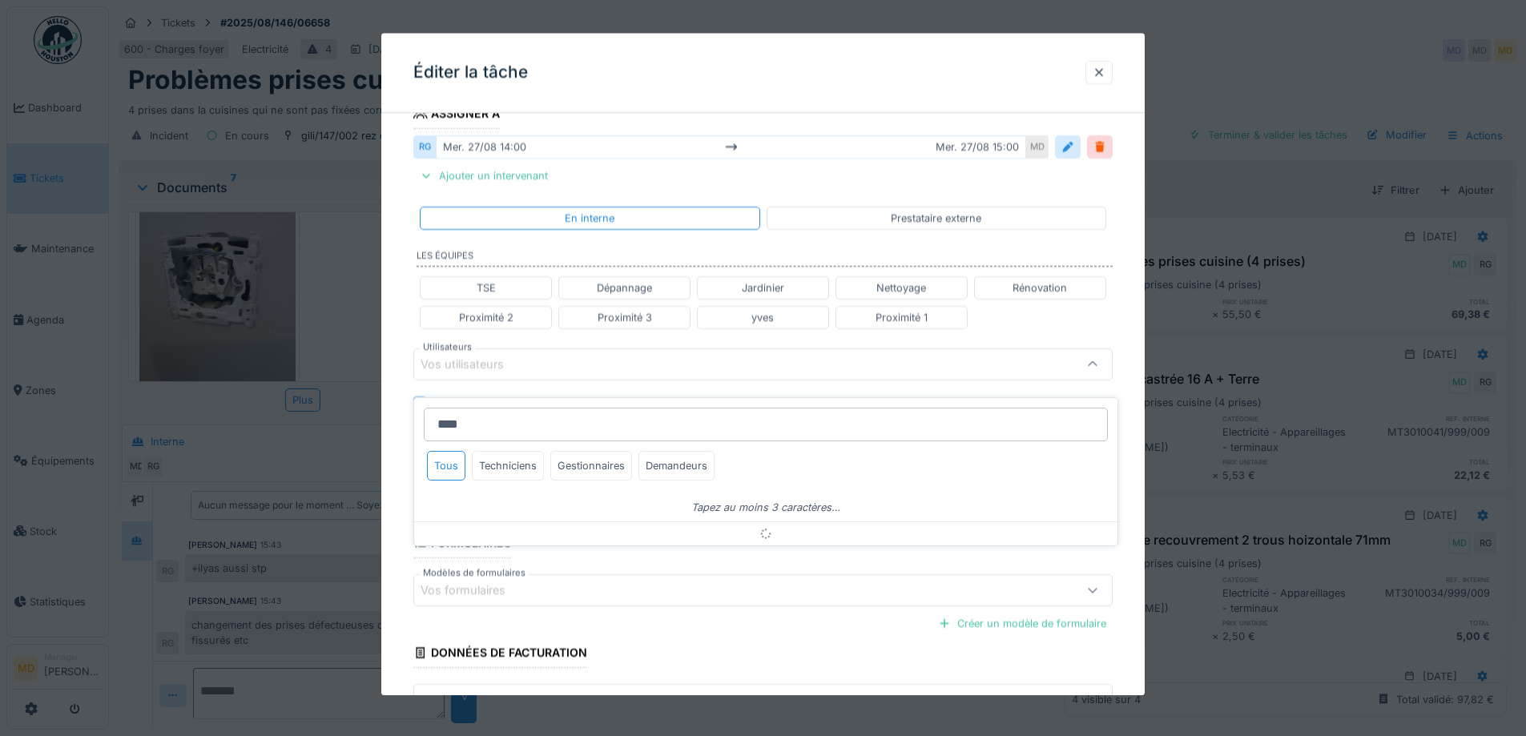
type input "*****"
click at [499, 417] on input "*****" at bounding box center [766, 425] width 684 height 34
type input "*****"
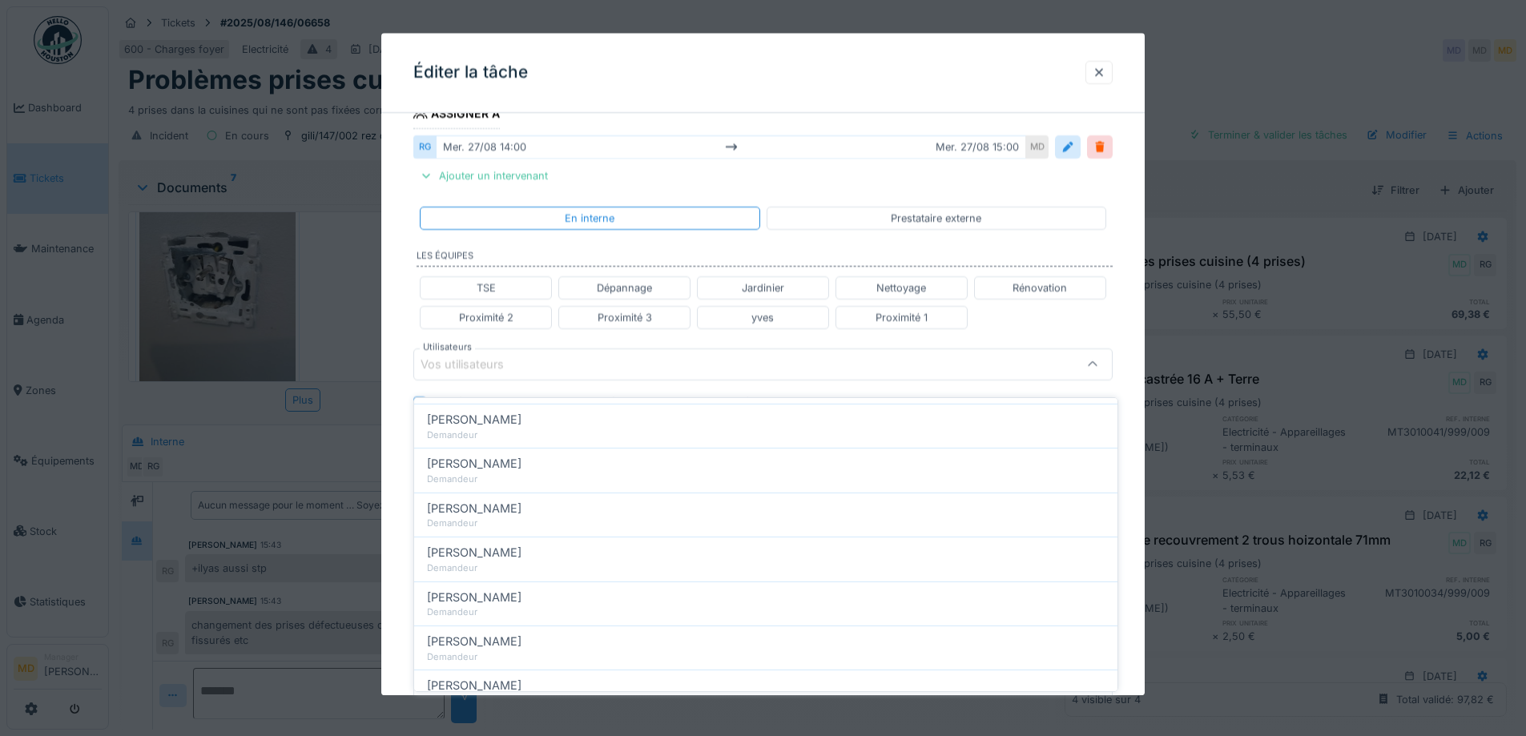
scroll to position [0, 0]
click at [473, 416] on input "*****" at bounding box center [766, 425] width 684 height 34
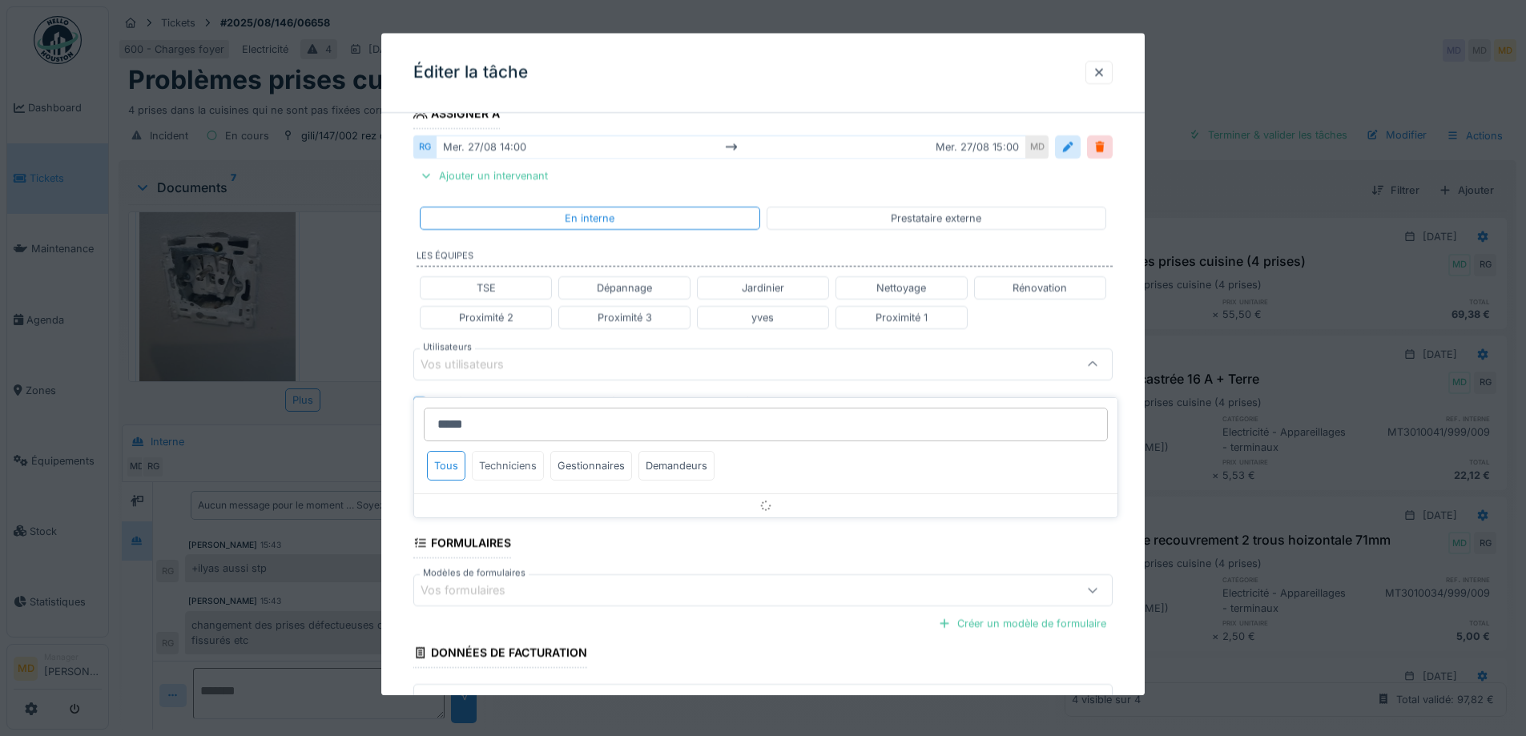
type input "*****"
click at [501, 451] on div "Techniciens" at bounding box center [508, 466] width 72 height 30
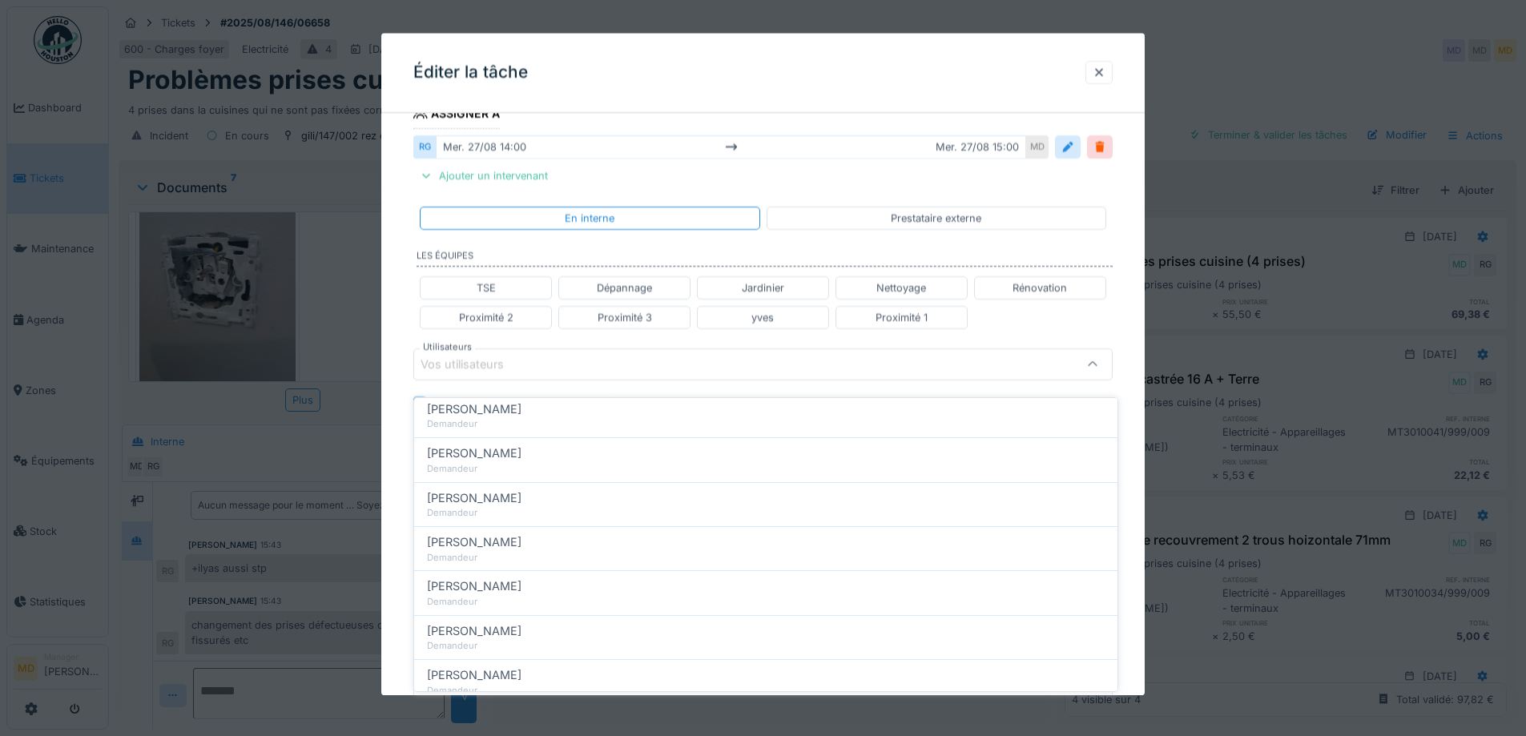
scroll to position [745, 0]
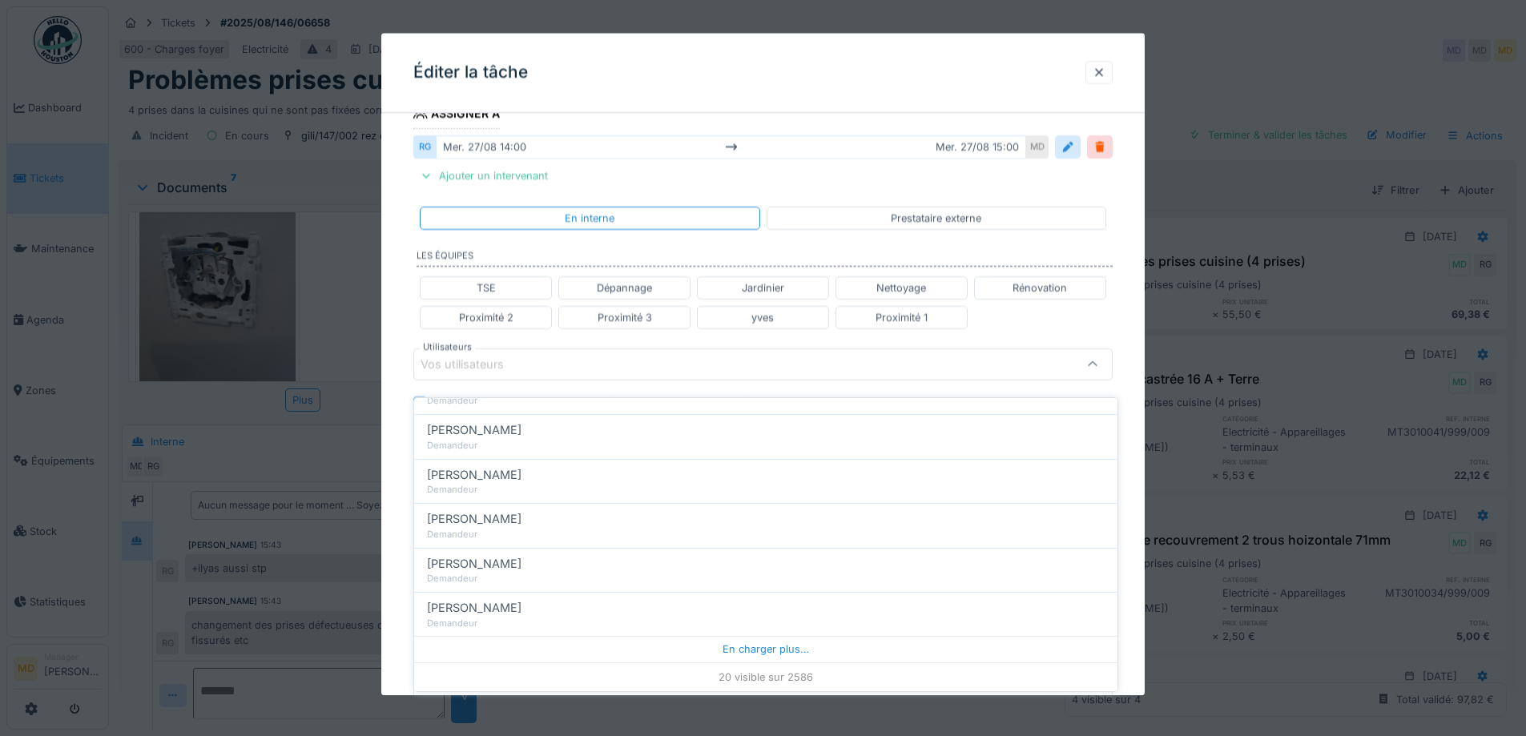
click at [1104, 312] on div "TSE Dépannage Jardinier Nettoyage Rénovation Proximité 2 Proximité 3 yves Proxi…" at bounding box center [762, 303] width 699 height 66
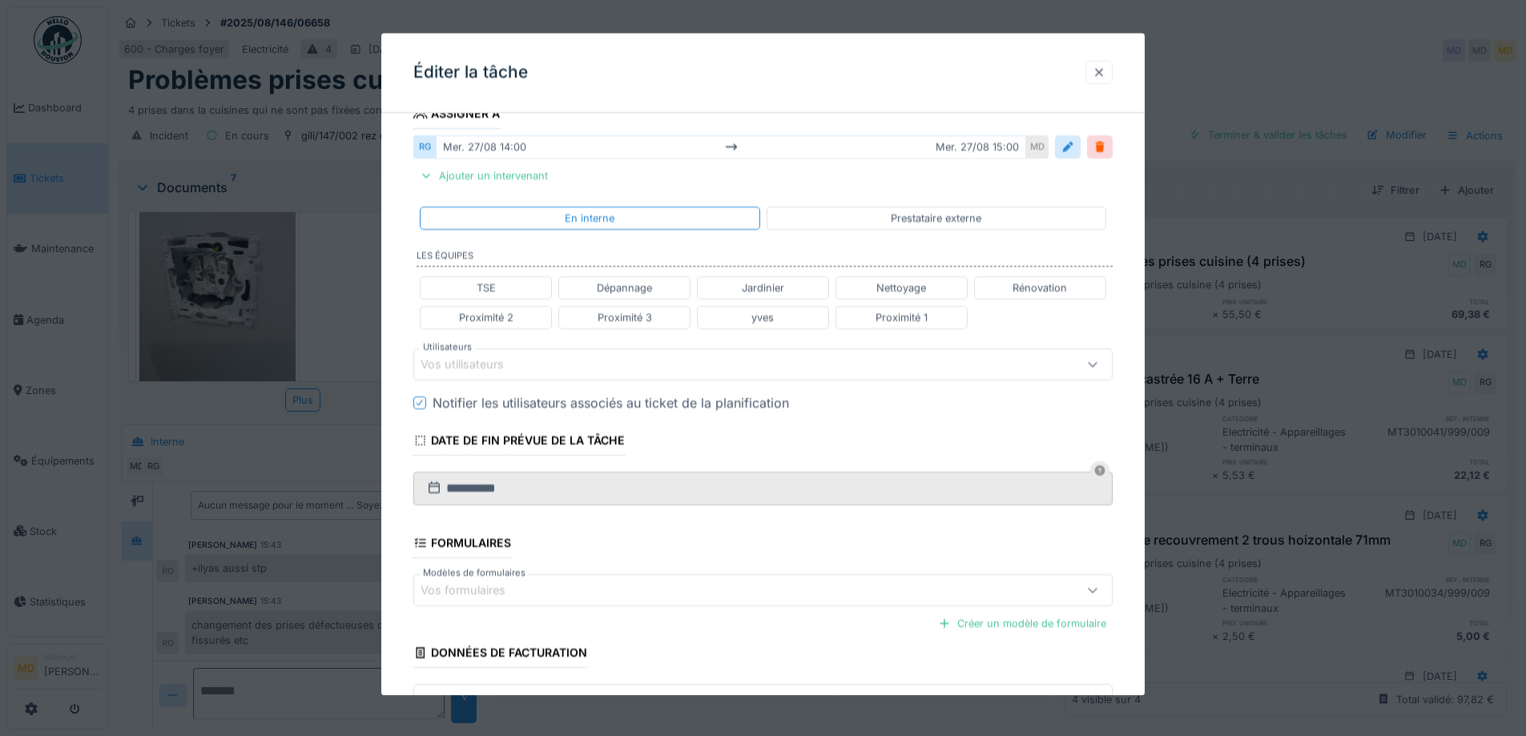
click at [1105, 70] on div at bounding box center [1098, 72] width 13 height 15
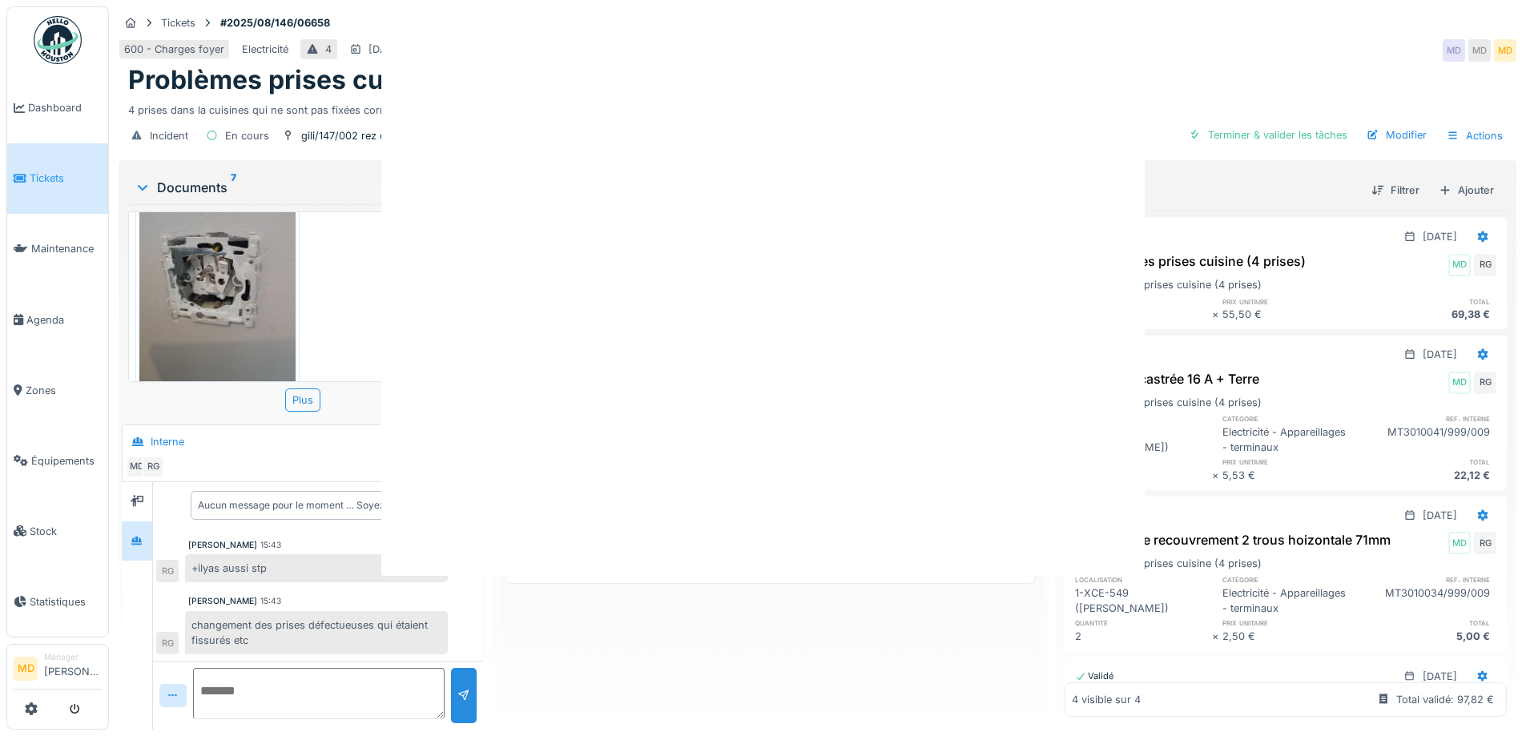
scroll to position [0, 0]
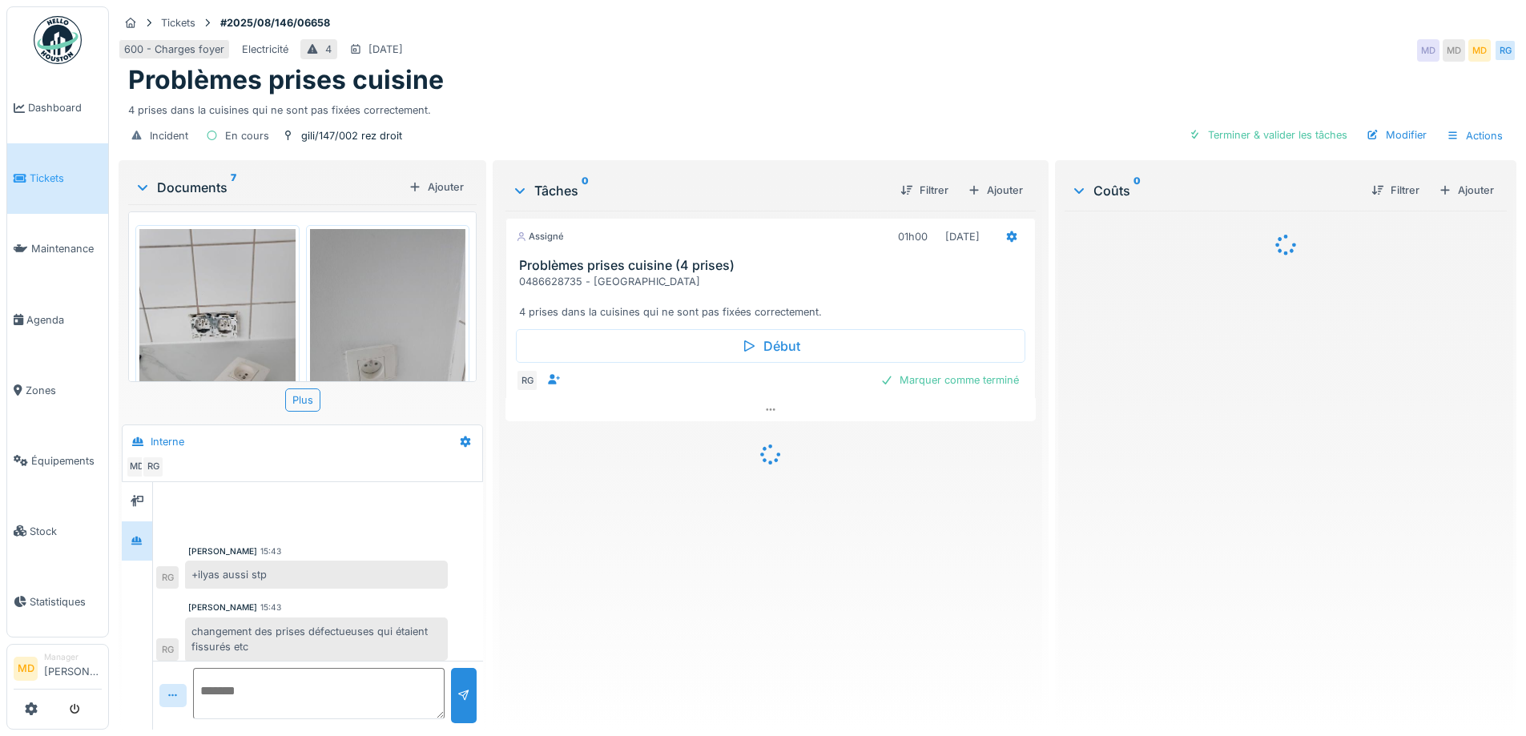
scroll to position [6, 0]
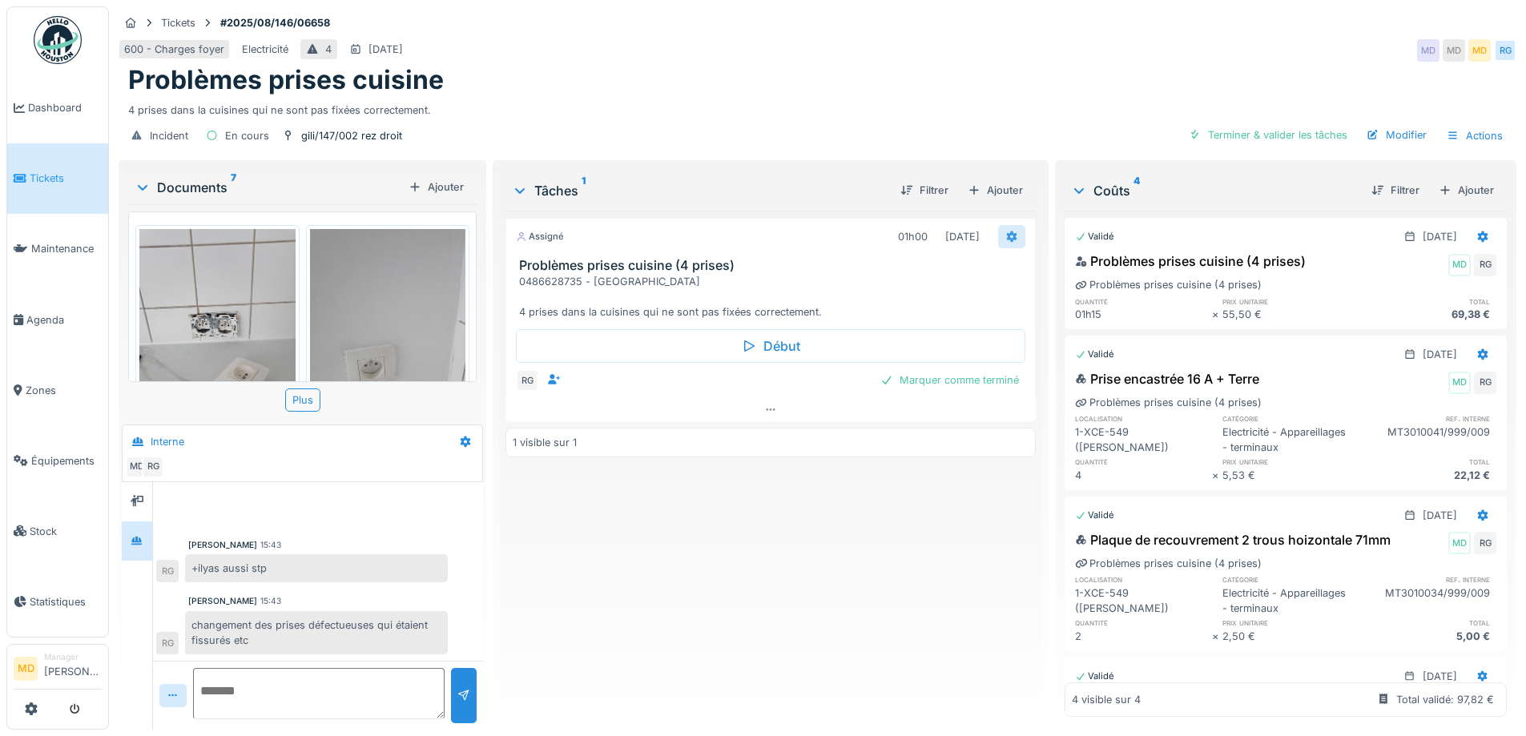
click at [1006, 235] on icon at bounding box center [1011, 236] width 10 height 11
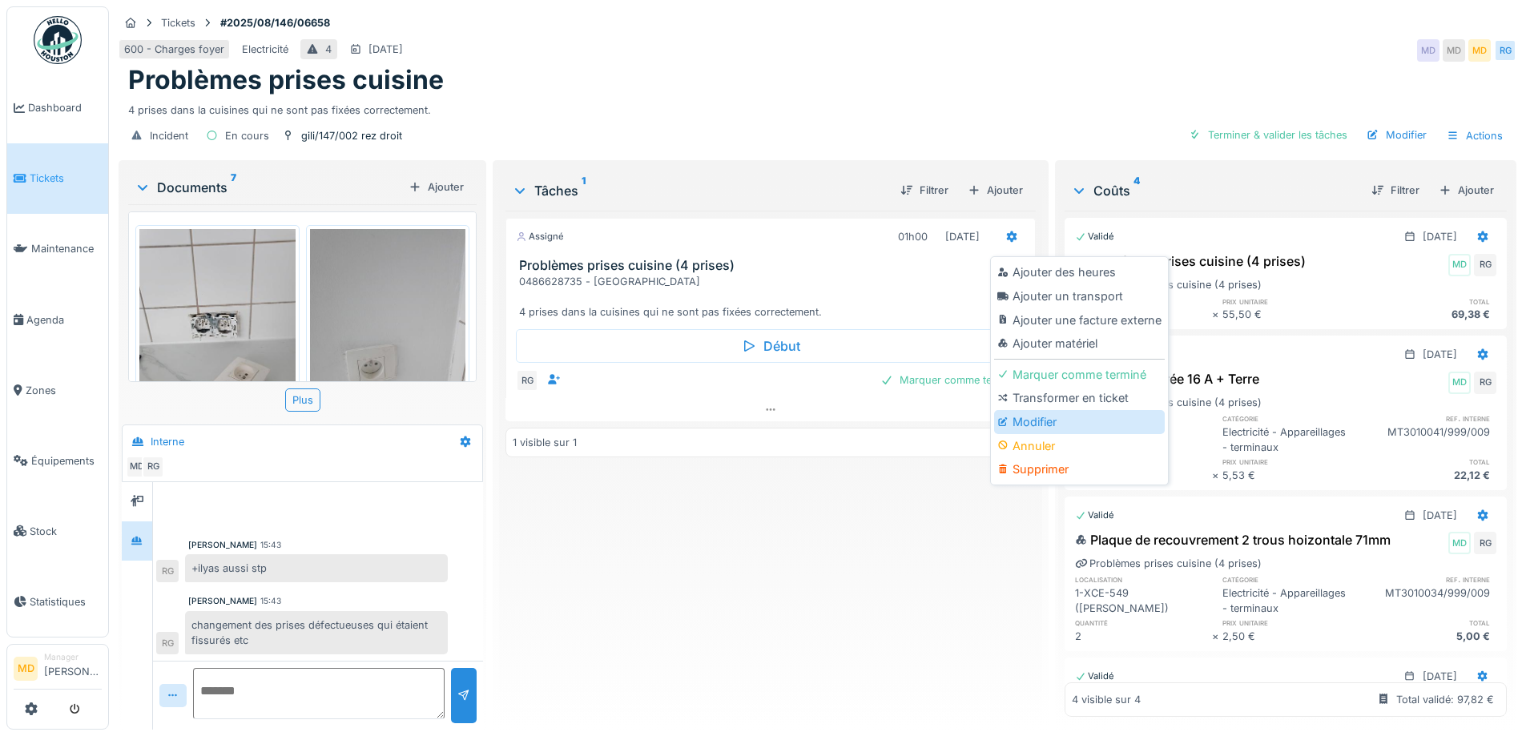
click at [1030, 427] on div "Modifier" at bounding box center [1079, 422] width 171 height 24
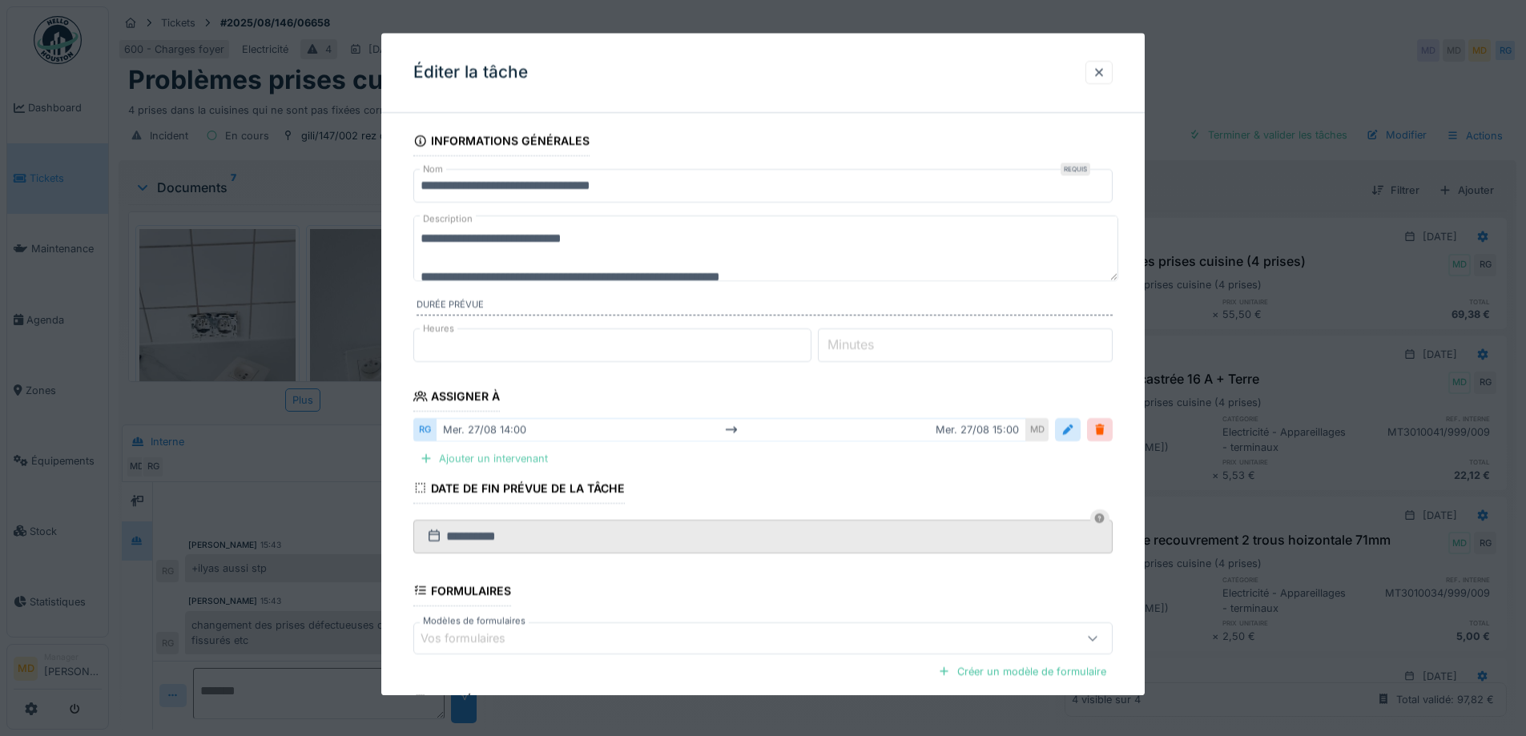
click at [461, 465] on div "Ajouter un intervenant" at bounding box center [483, 459] width 141 height 22
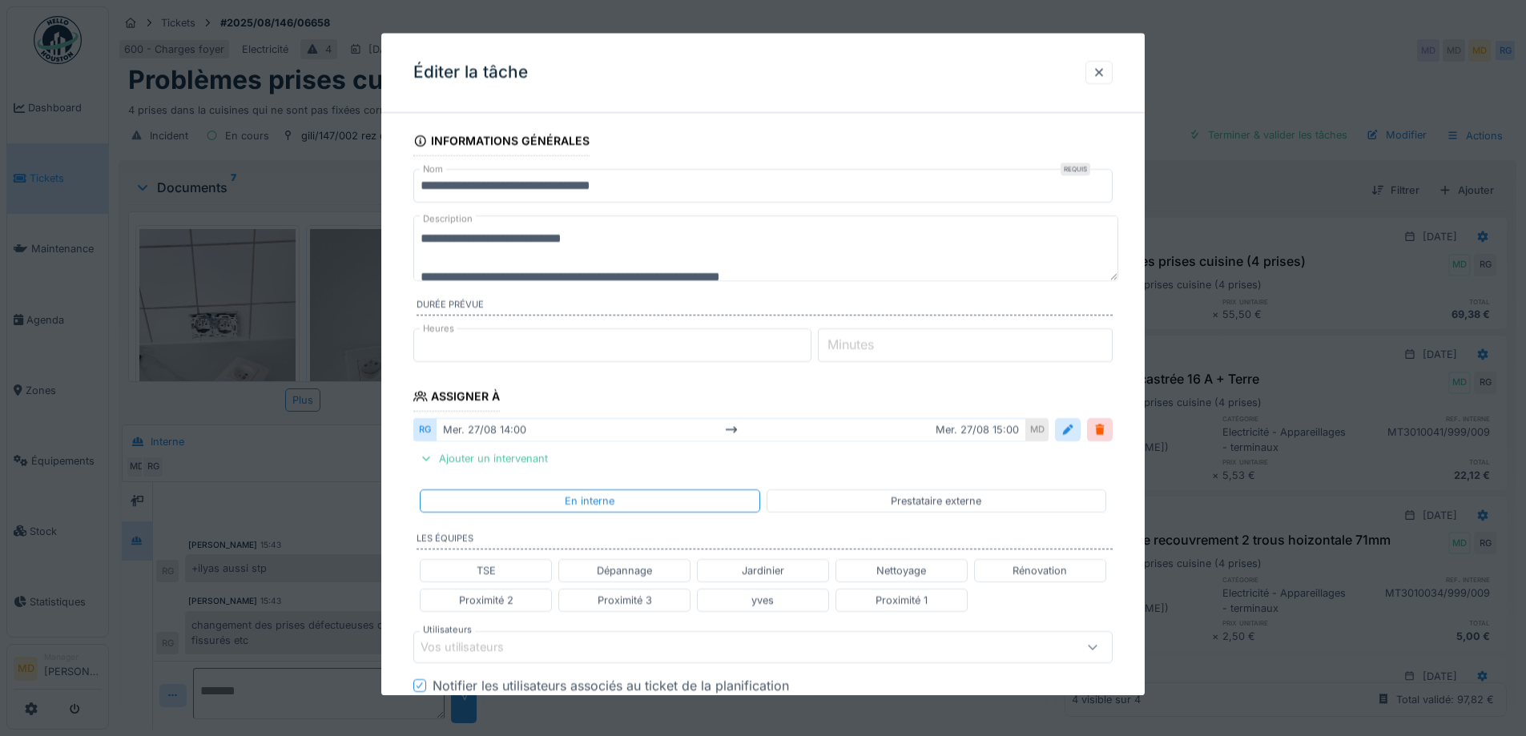
click at [485, 654] on div "Vos utilisateurs" at bounding box center [473, 647] width 106 height 18
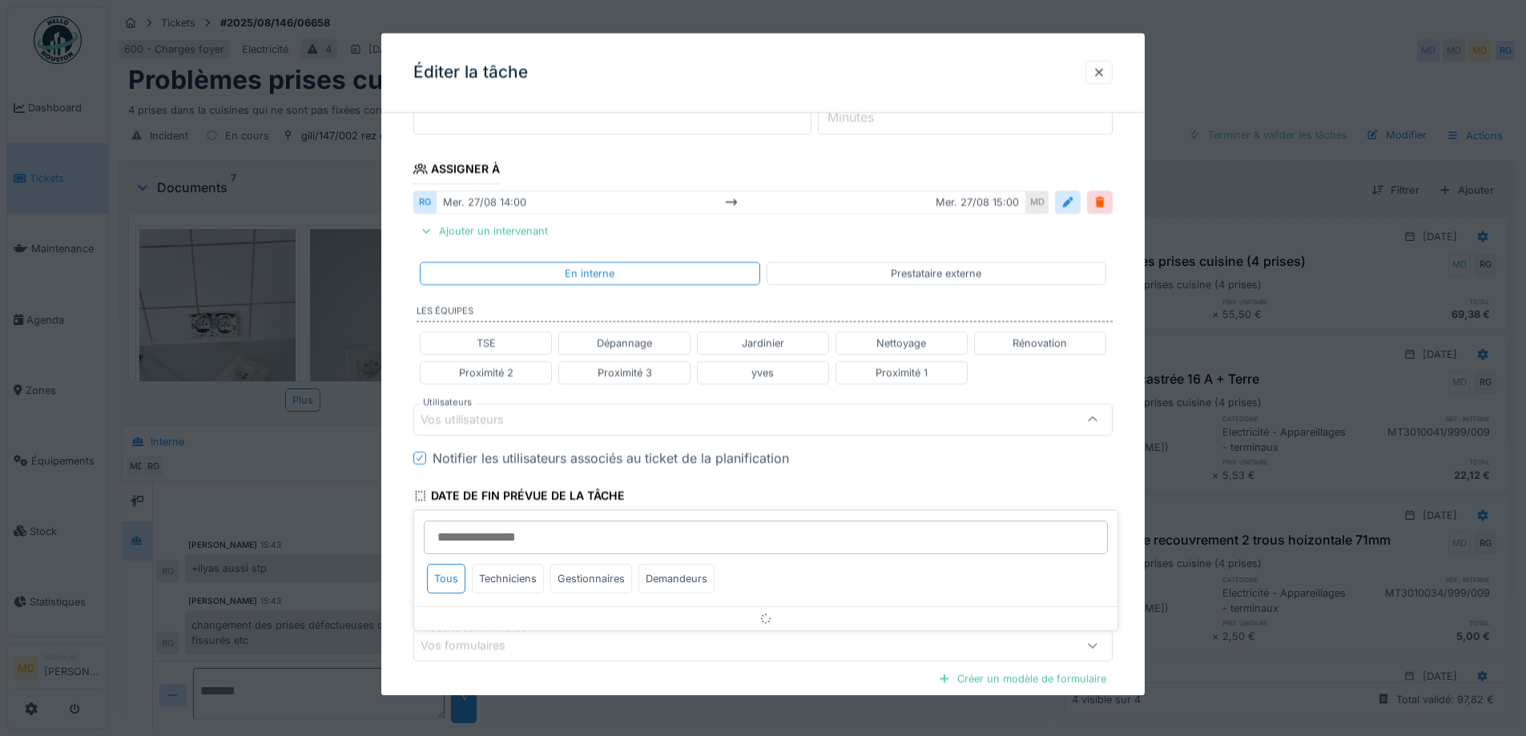
scroll to position [283, 0]
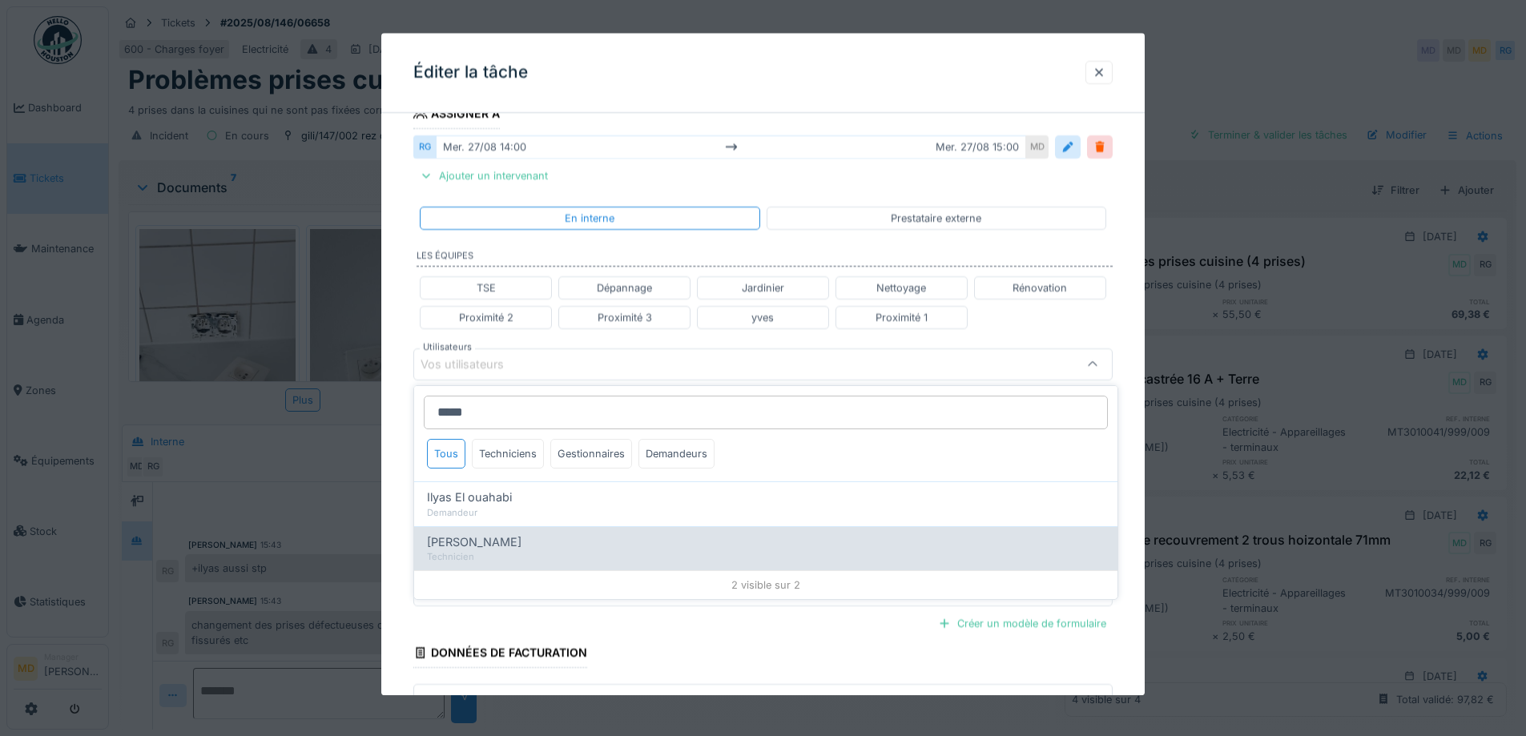
type input "*****"
click at [529, 547] on div "Ilyas Allam hanin" at bounding box center [766, 542] width 678 height 18
type input "*****"
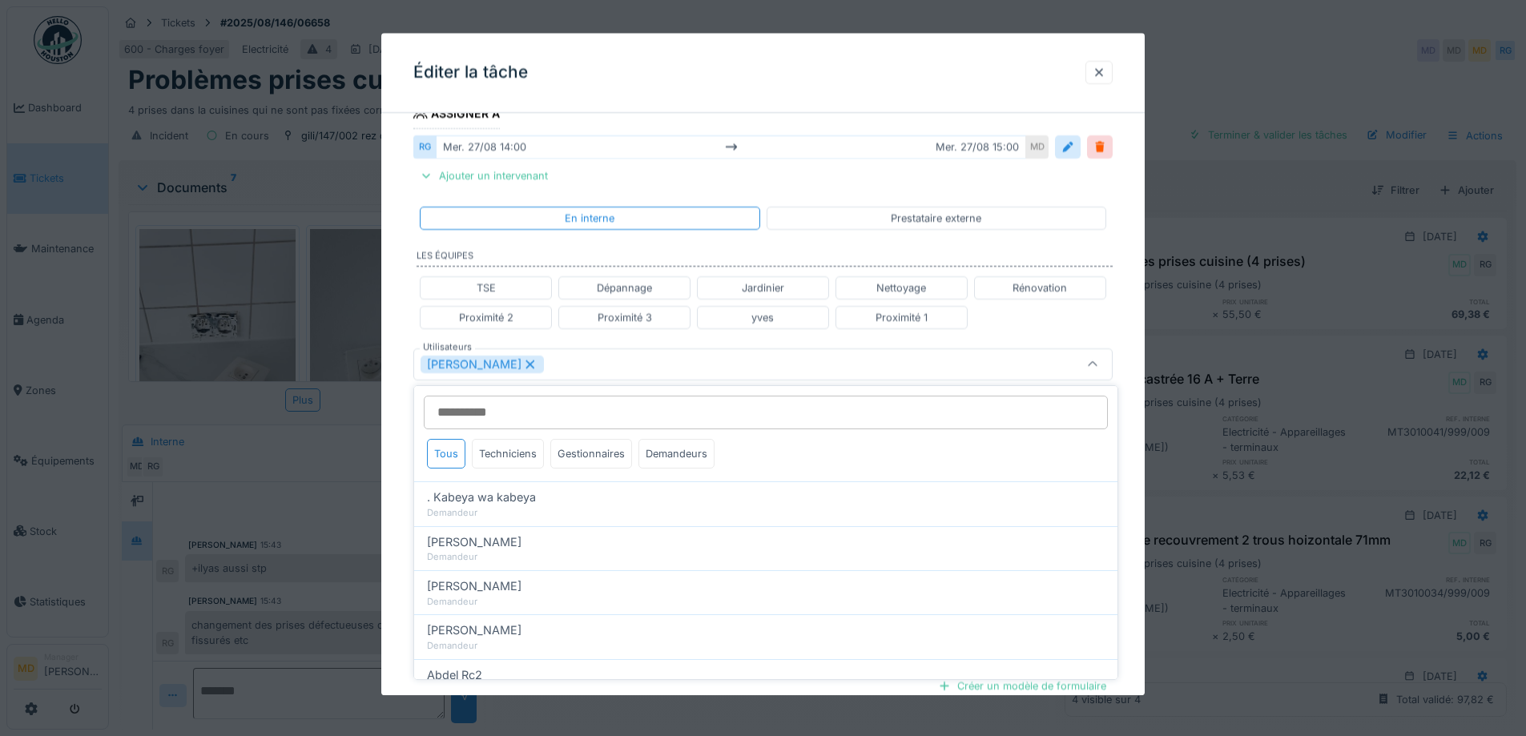
click at [409, 372] on div "**********" at bounding box center [762, 356] width 763 height 1027
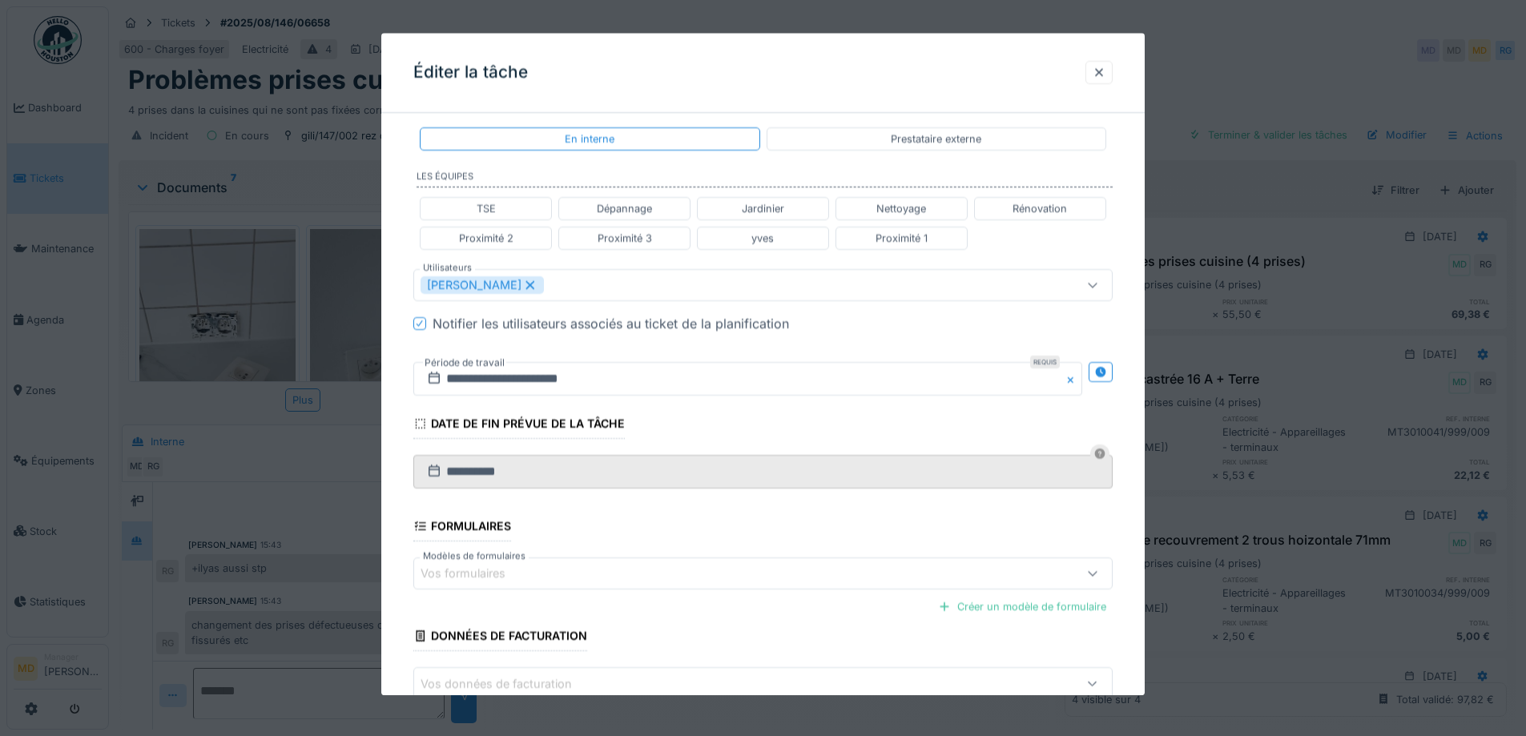
scroll to position [363, 0]
click at [1112, 371] on div at bounding box center [1100, 371] width 24 height 20
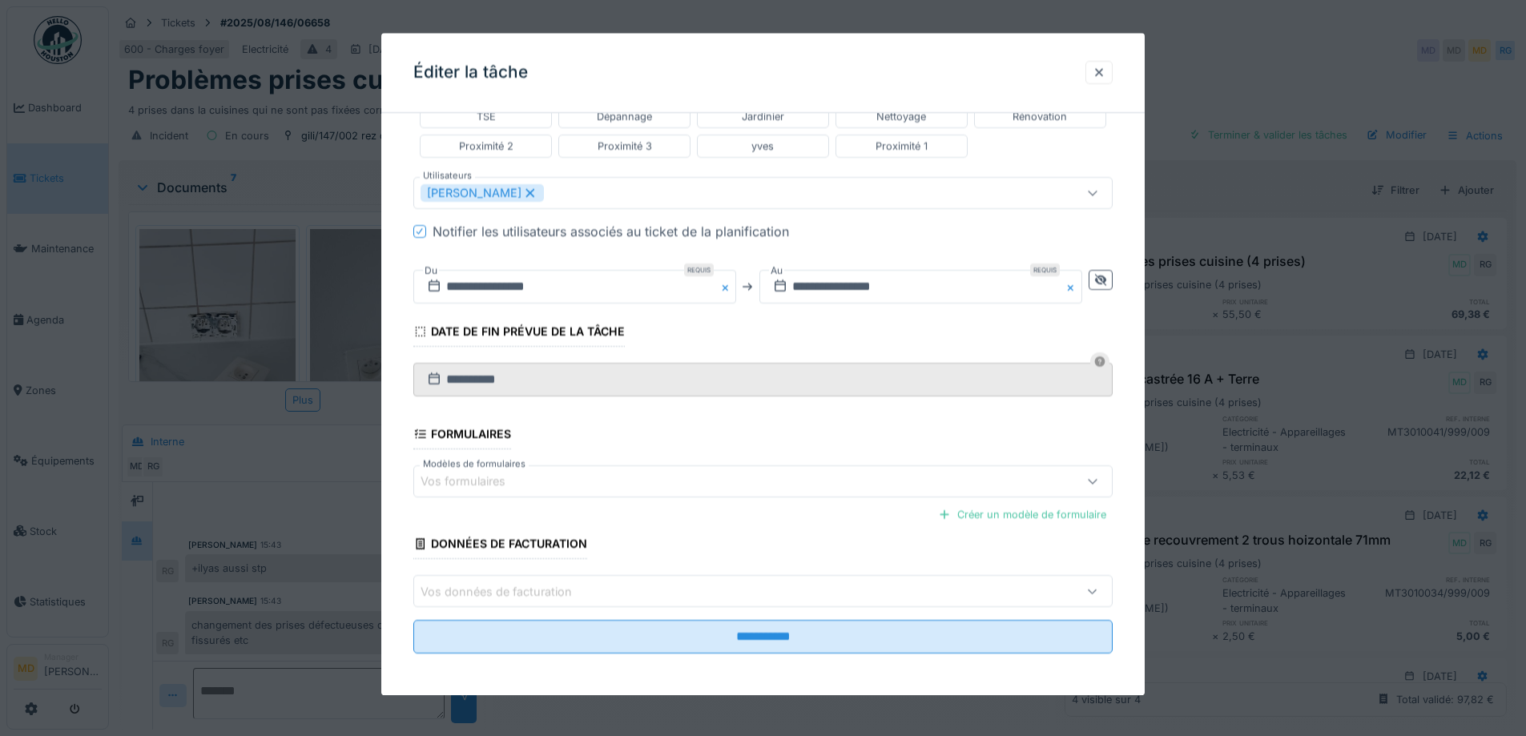
scroll to position [457, 0]
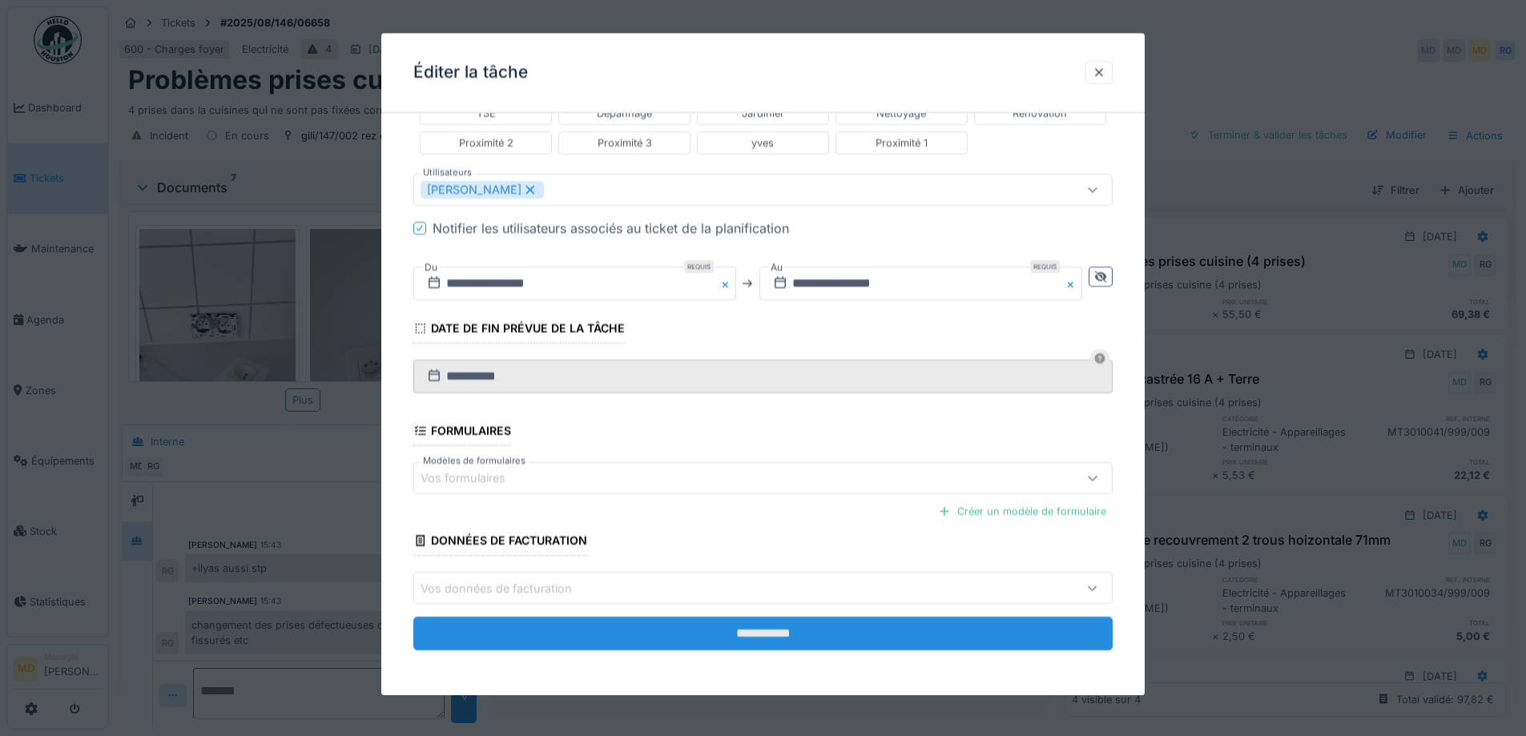
click at [644, 642] on input "**********" at bounding box center [762, 634] width 699 height 34
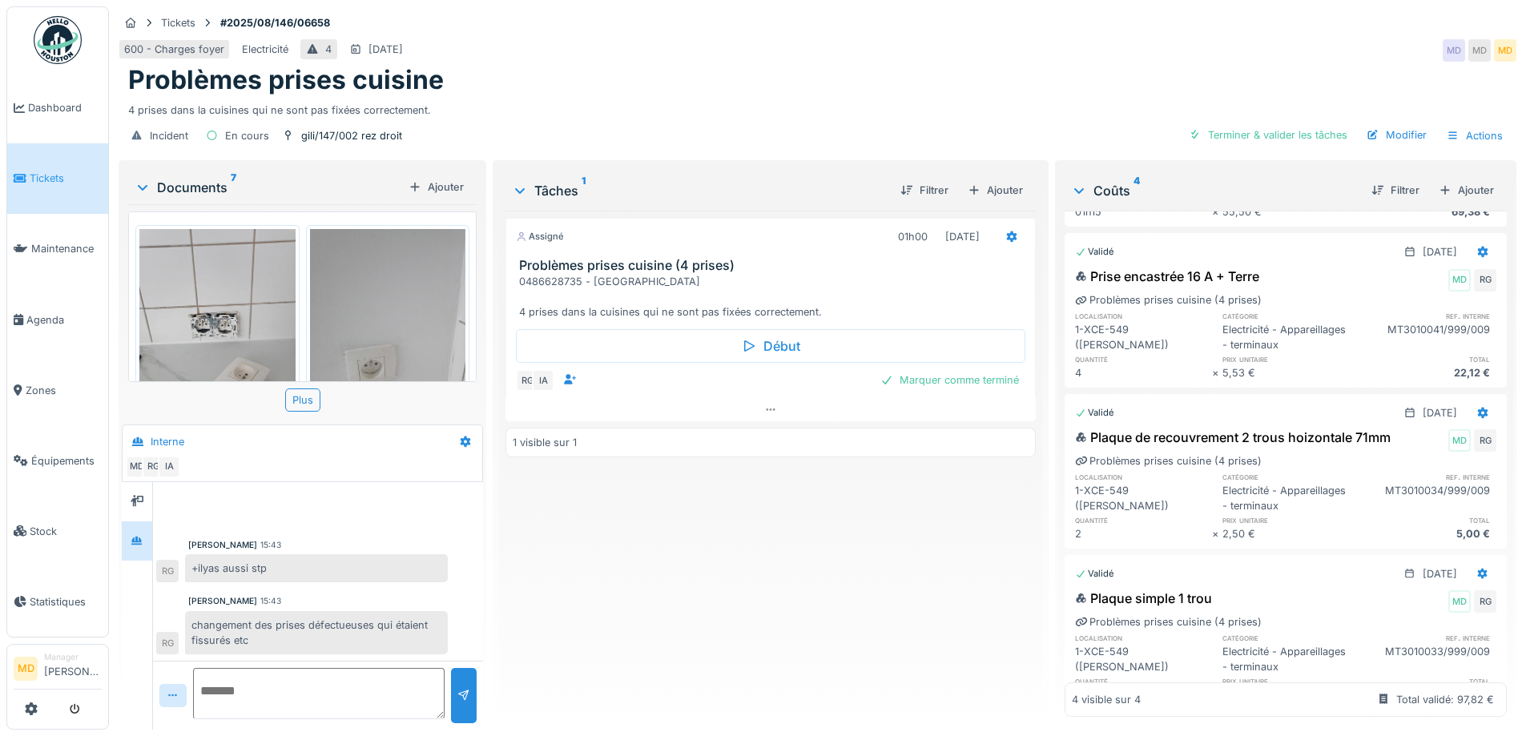
scroll to position [0, 0]
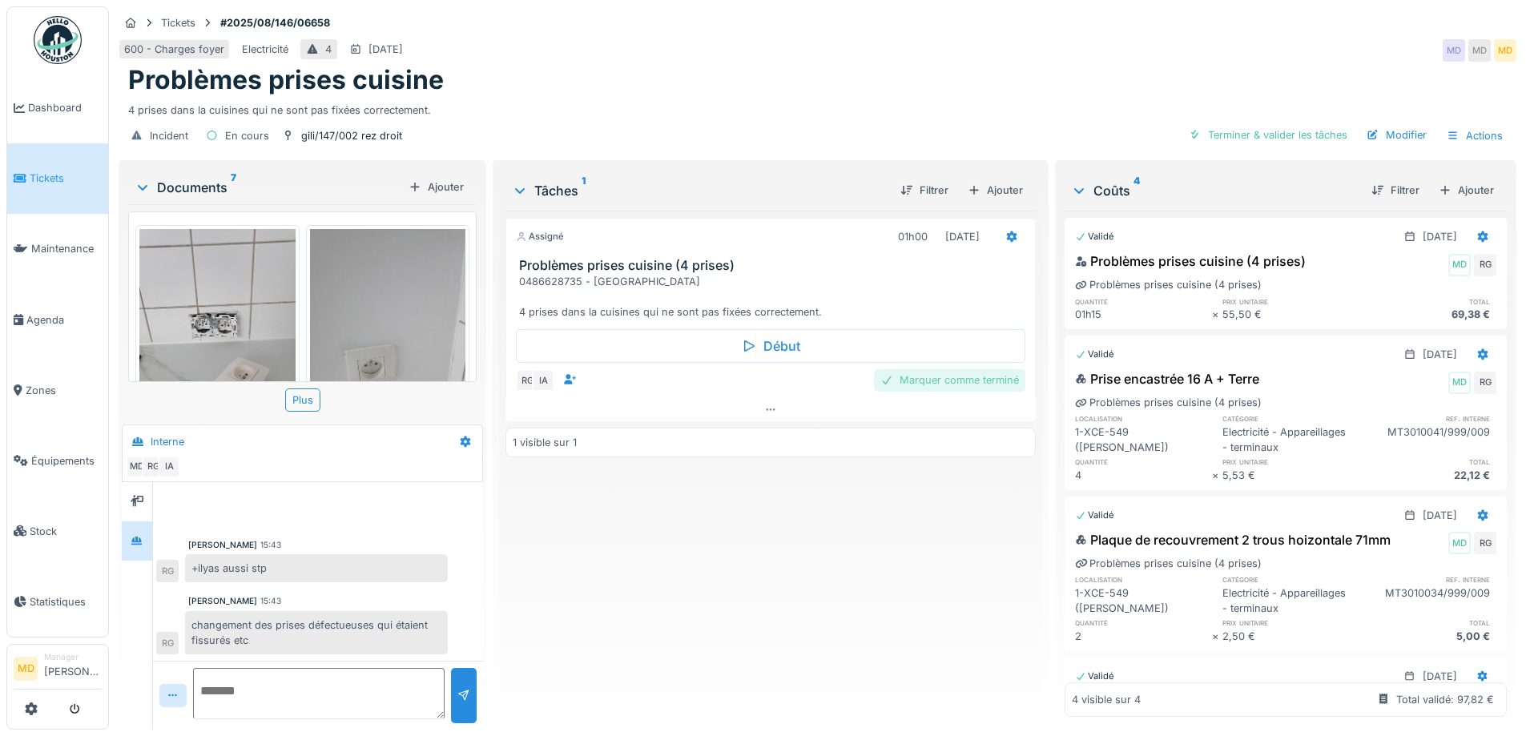
click at [945, 387] on div "Marquer comme terminé" at bounding box center [949, 380] width 151 height 22
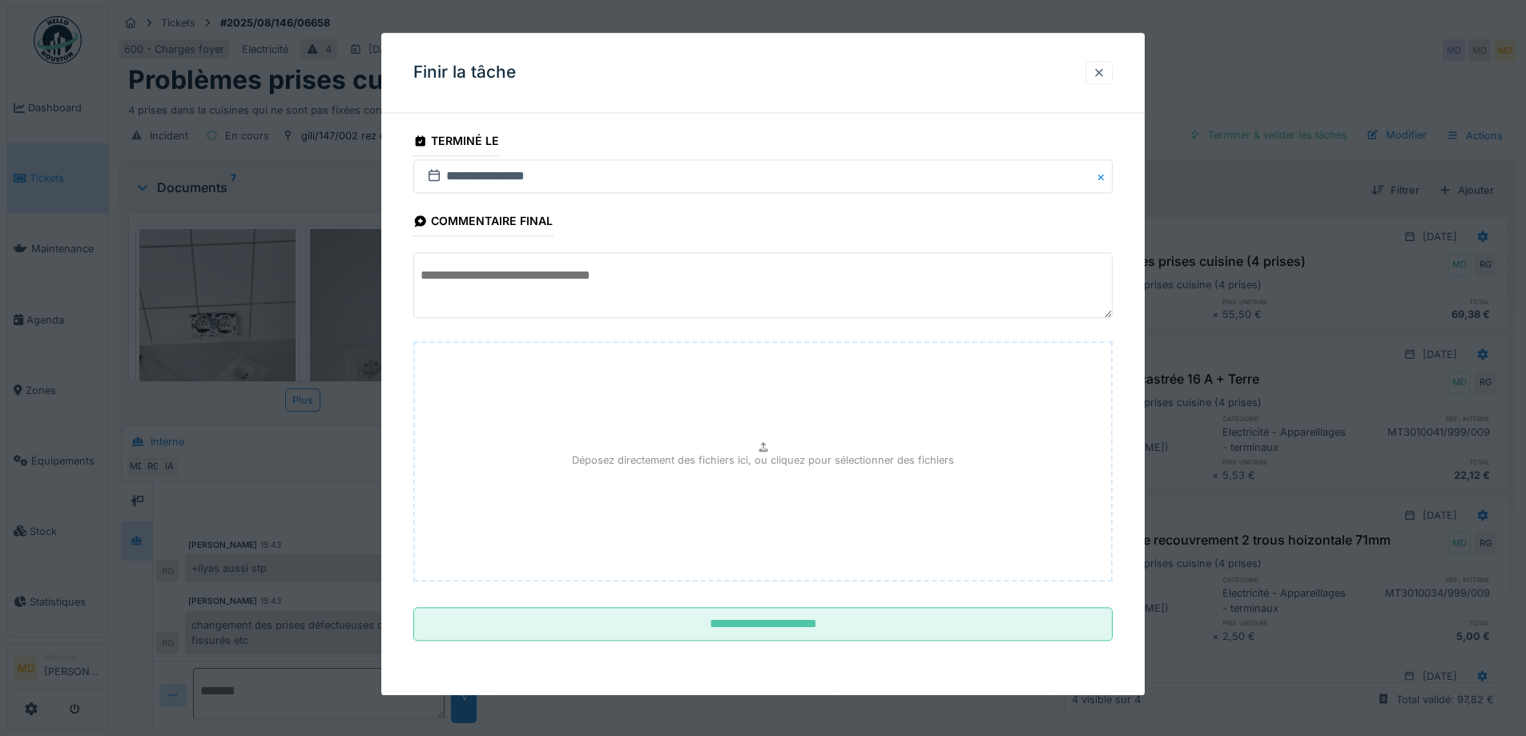
click at [1100, 71] on div at bounding box center [1098, 72] width 13 height 15
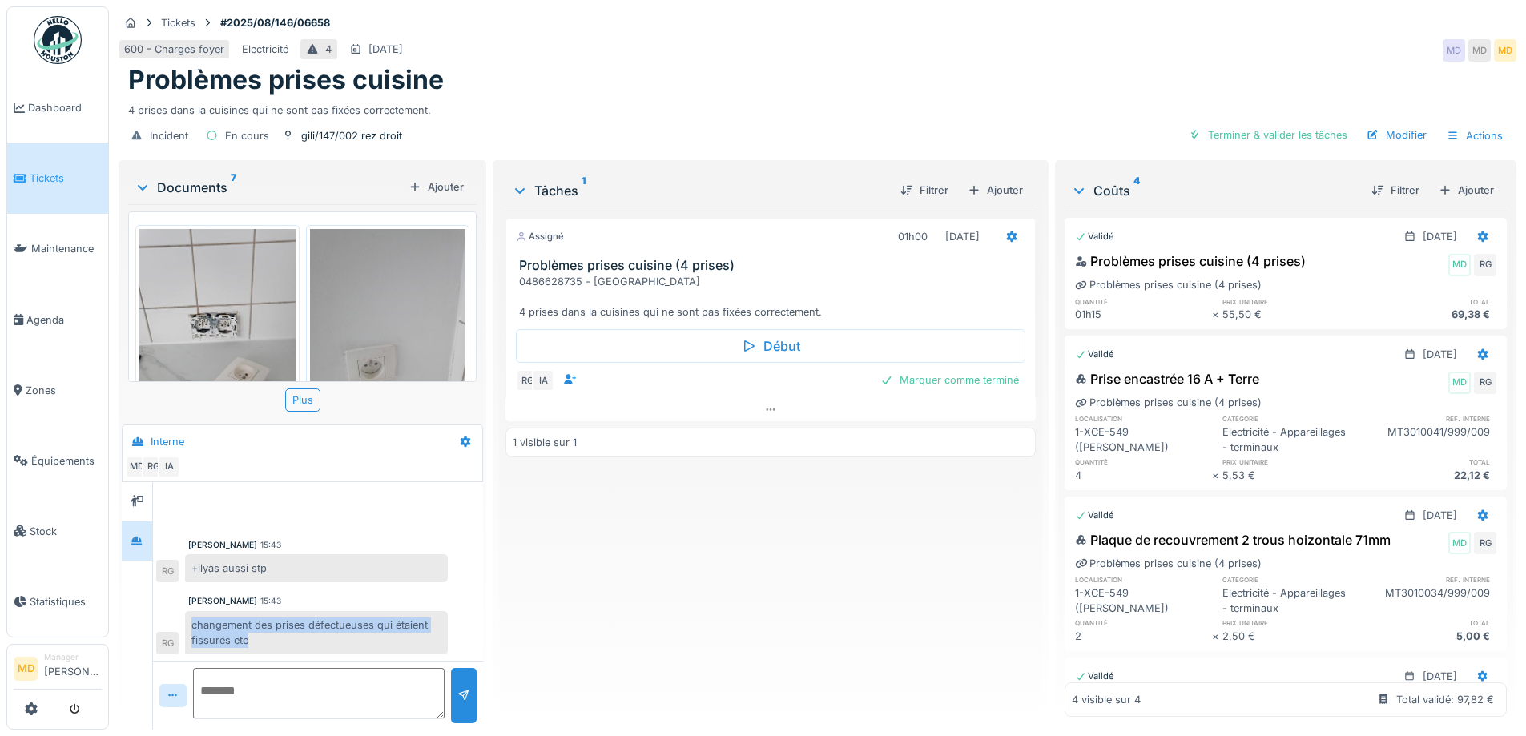
drag, startPoint x: 254, startPoint y: 652, endPoint x: 192, endPoint y: 624, distance: 67.7
click at [192, 624] on div "changement des prises défectueuses qui étaient fissurés etc" at bounding box center [316, 632] width 263 height 43
click at [231, 623] on div "changement des prises défectueuses qui étaient fissurés etc" at bounding box center [316, 632] width 263 height 43
drag, startPoint x: 189, startPoint y: 622, endPoint x: 231, endPoint y: 644, distance: 46.9
click at [231, 644] on div "changement des prises défectueuses qui étaient fissurés etc" at bounding box center [316, 632] width 263 height 43
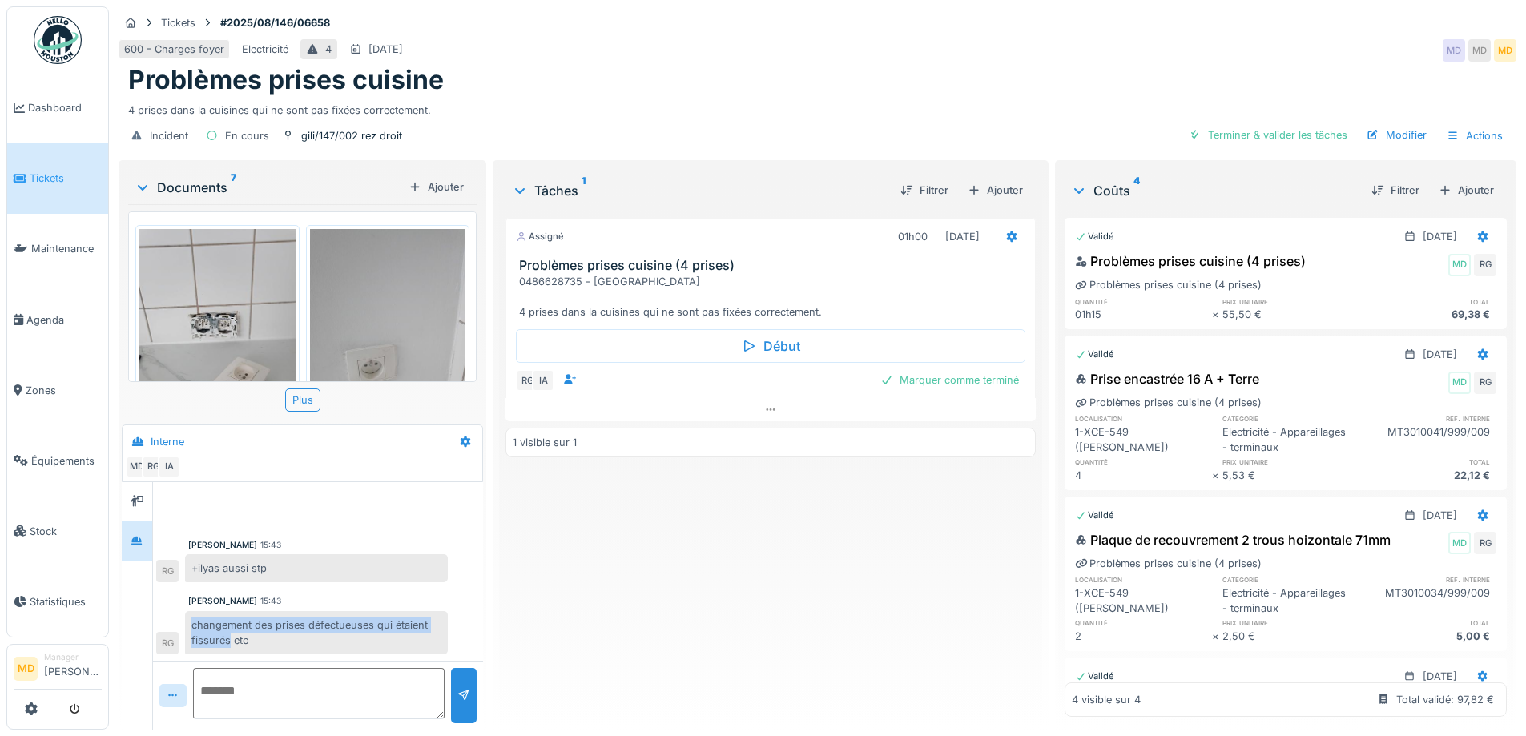
copy div "changement des prises défectueuses qui étaient fissurés"
click at [923, 375] on div "Marquer comme terminé" at bounding box center [949, 380] width 151 height 22
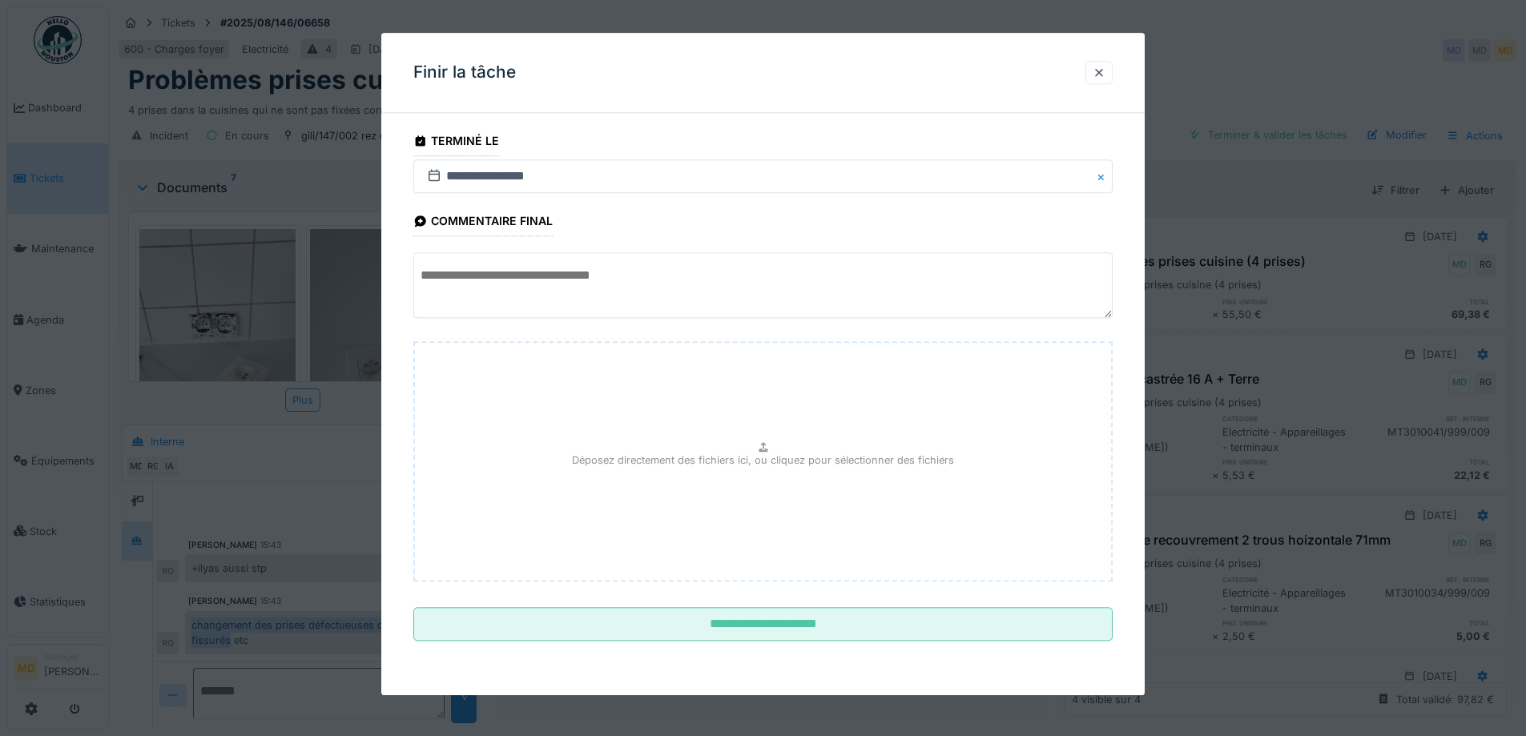
click at [549, 296] on textarea at bounding box center [762, 286] width 699 height 66
paste textarea "**********"
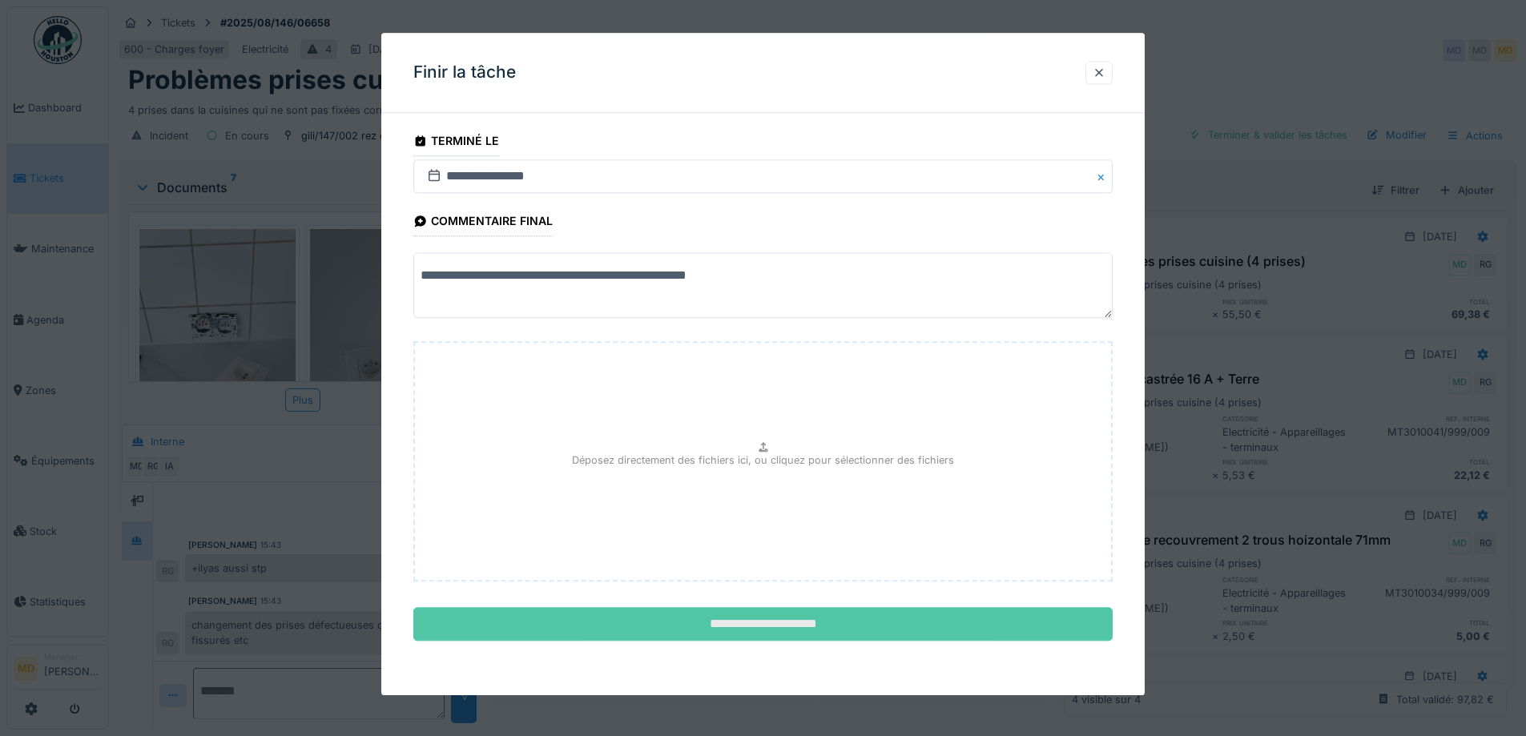
type textarea "**********"
click at [752, 637] on input "**********" at bounding box center [762, 625] width 699 height 34
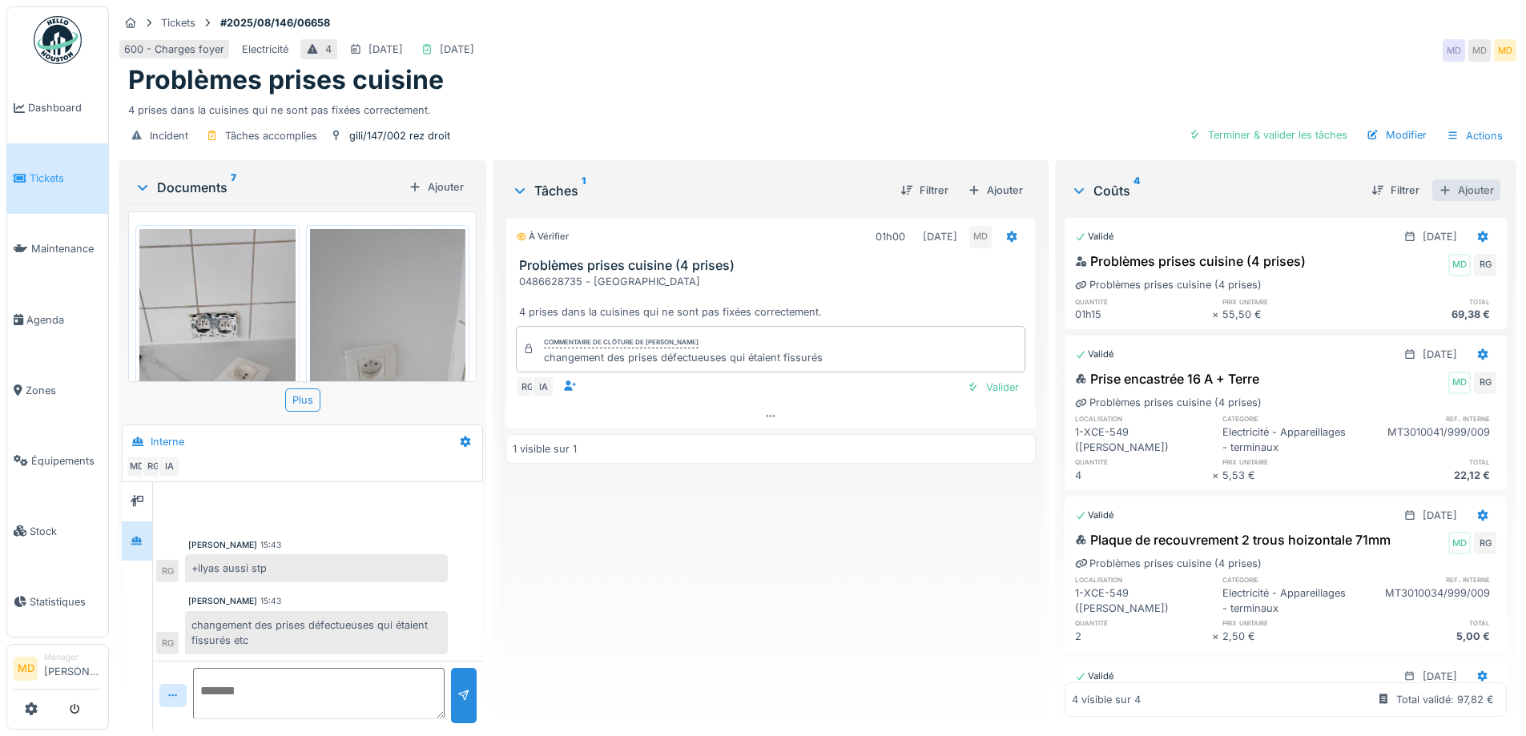
click at [1438, 187] on div at bounding box center [1444, 190] width 13 height 15
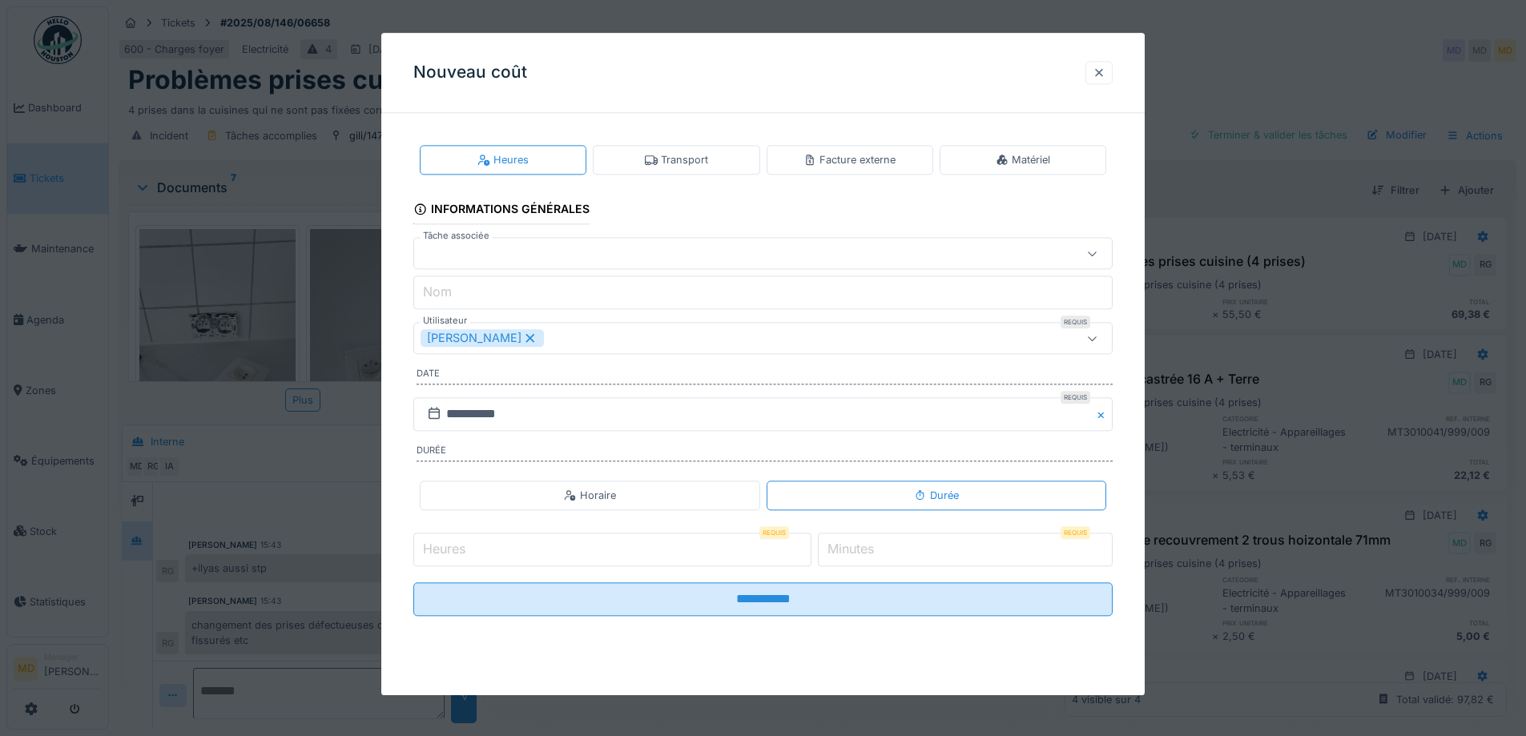
click at [1102, 69] on div at bounding box center [1098, 72] width 13 height 15
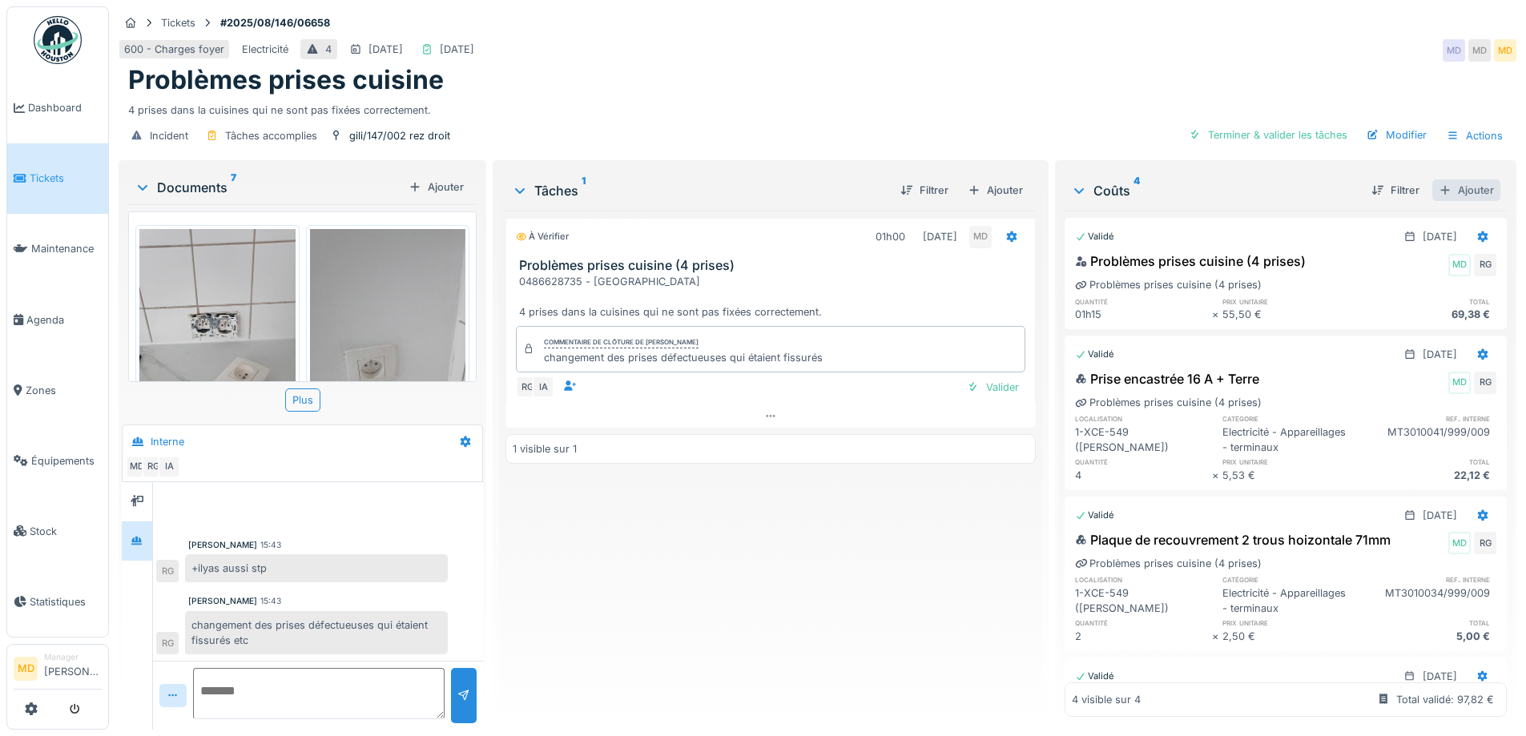
click at [1438, 186] on div at bounding box center [1444, 190] width 13 height 15
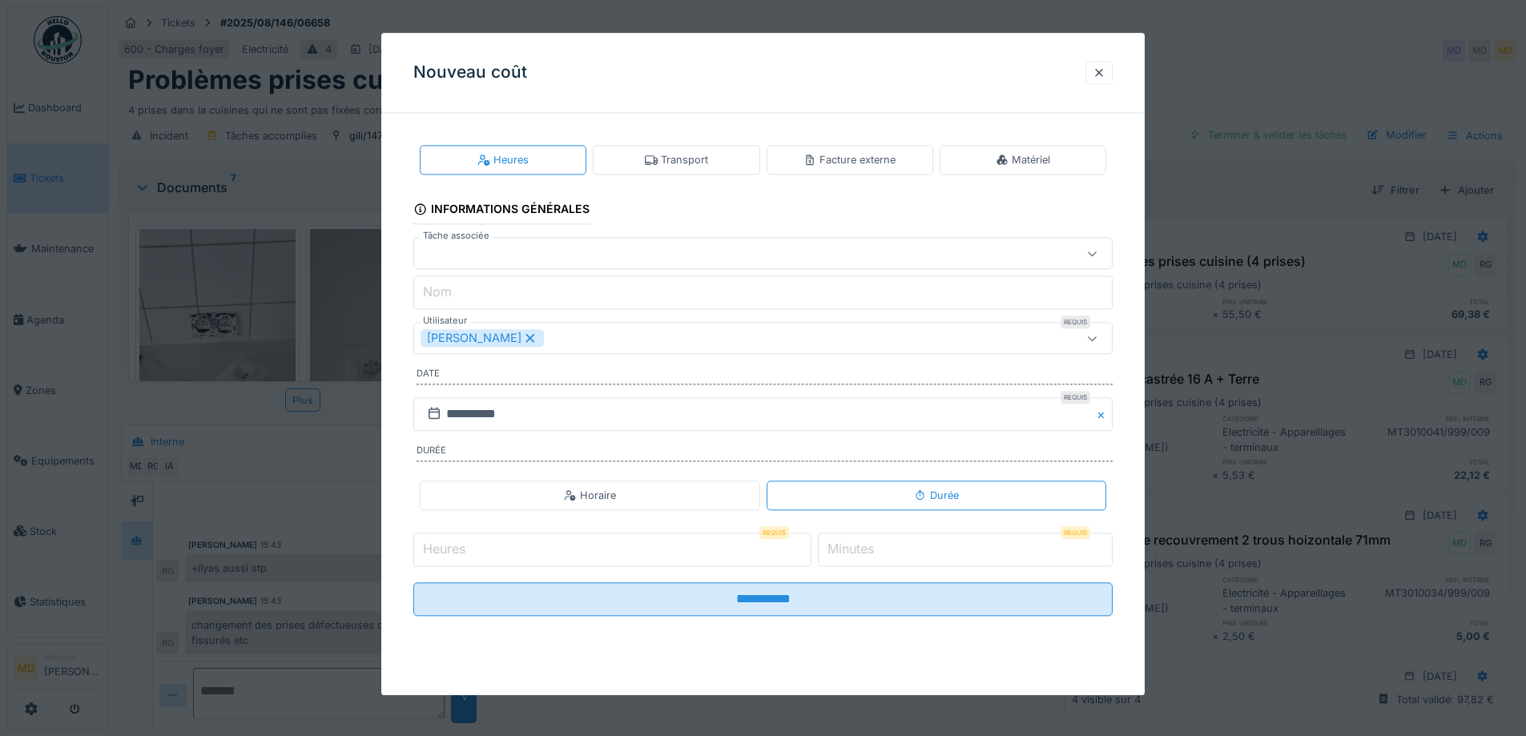
click at [681, 161] on div "Transport" at bounding box center [676, 159] width 63 height 15
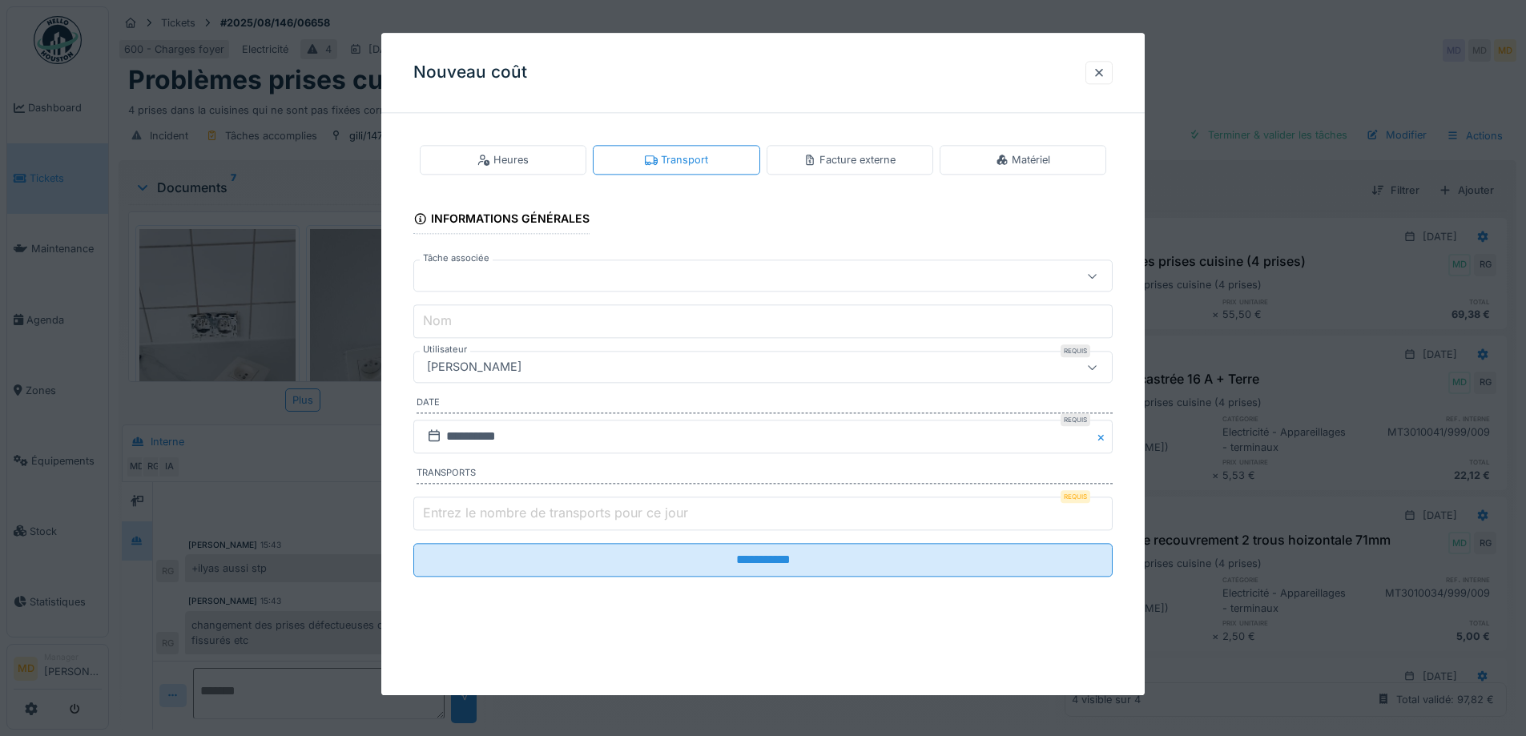
click at [542, 276] on div at bounding box center [721, 276] width 603 height 18
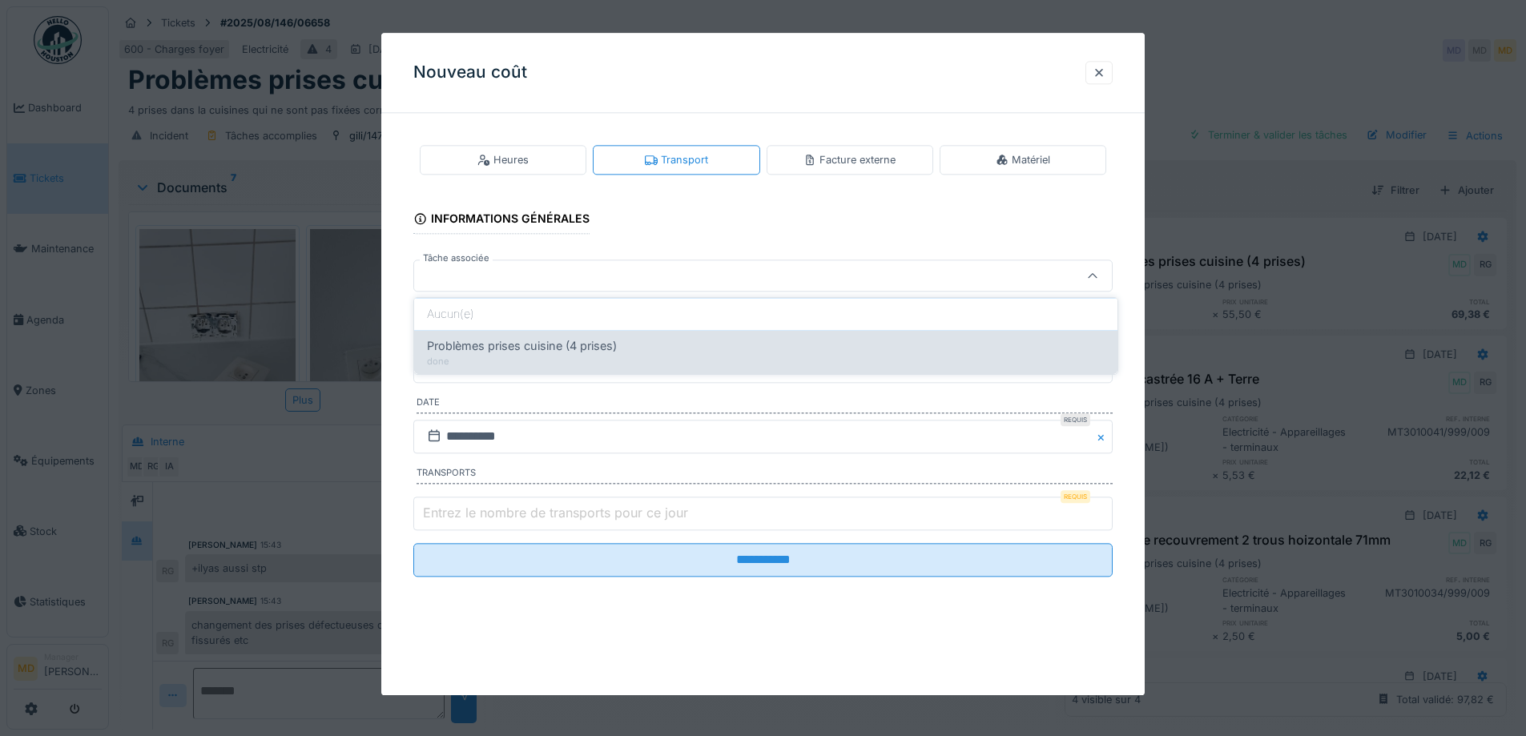
click at [501, 362] on div "done" at bounding box center [766, 362] width 678 height 14
type input "******"
type input "**********"
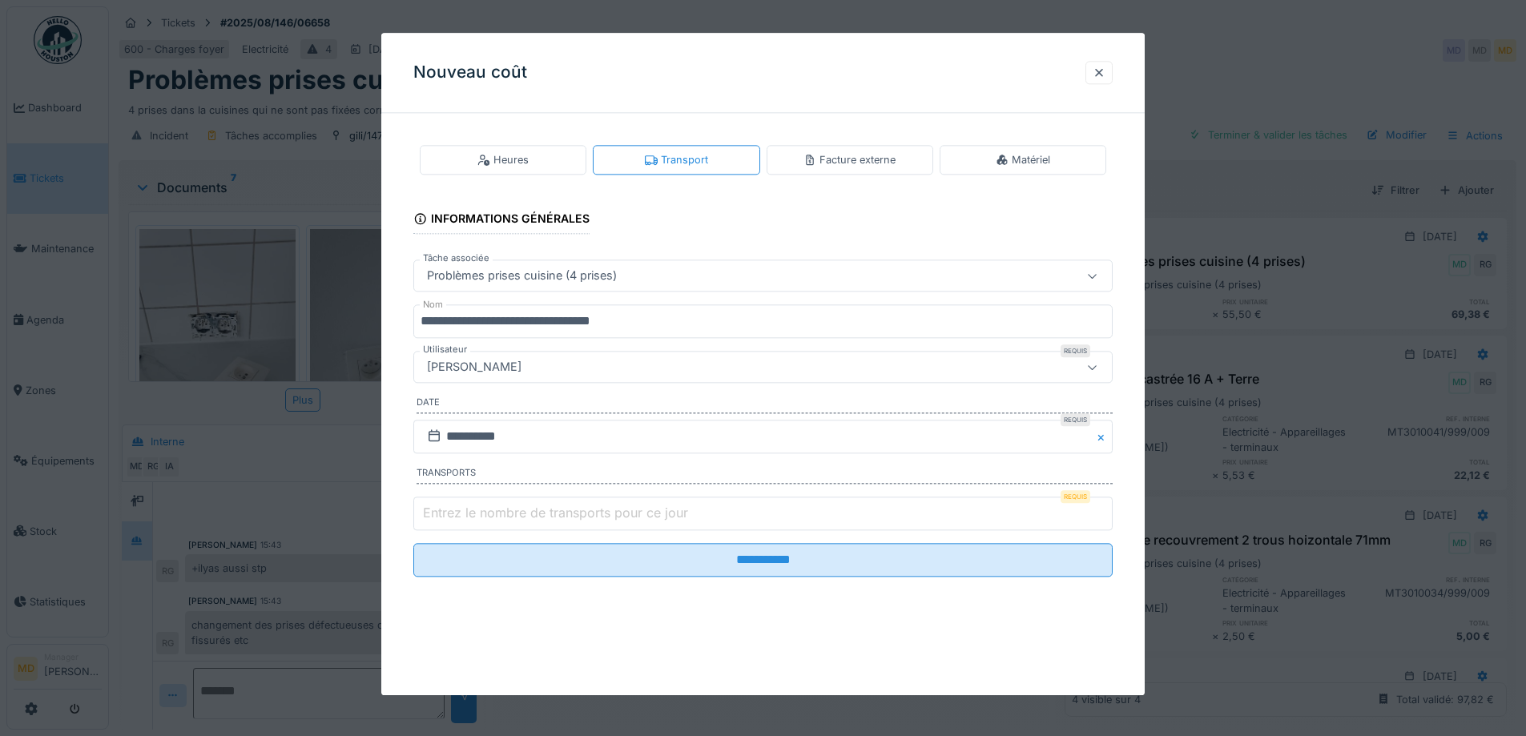
click at [746, 511] on input "Entrez le nombre de transports pour ce jour" at bounding box center [762, 514] width 699 height 34
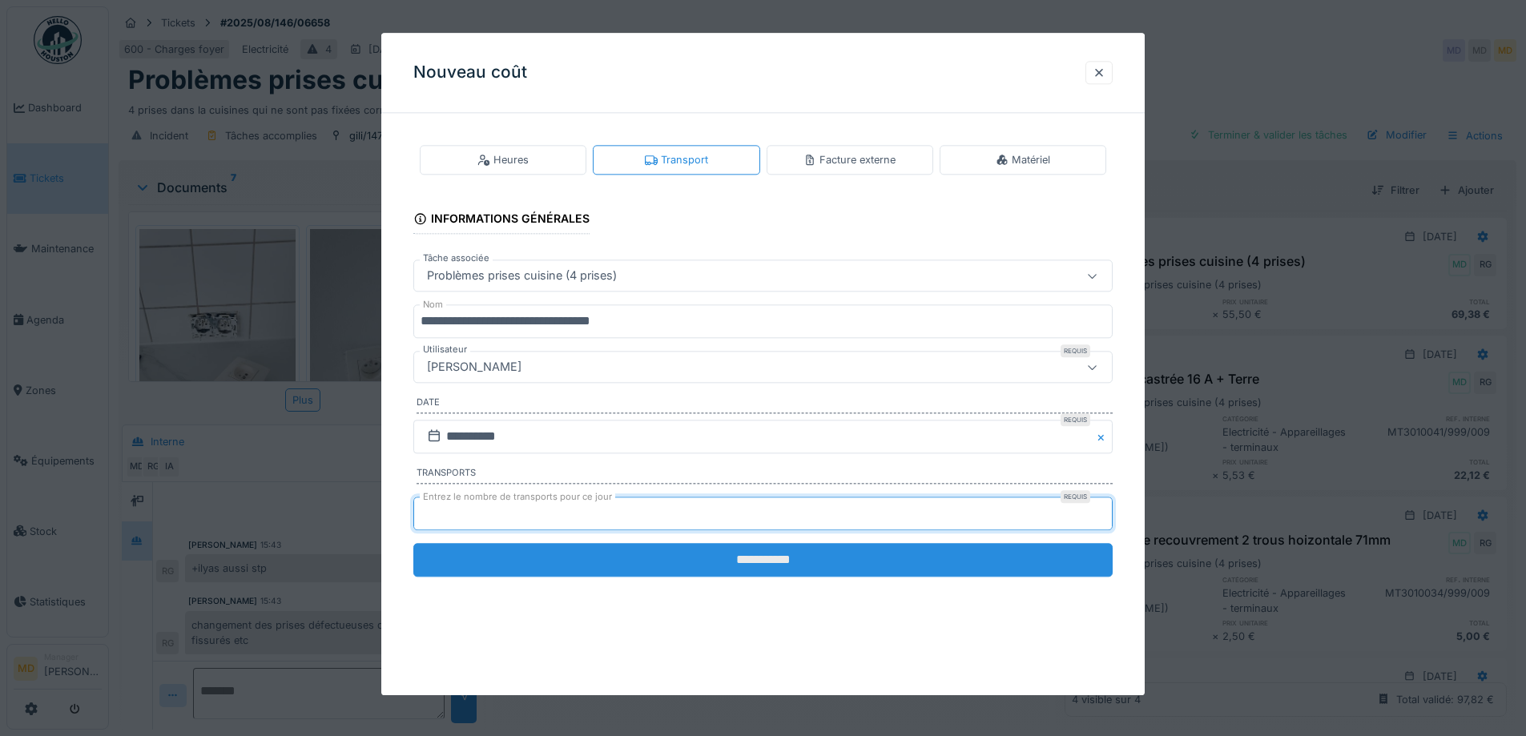
type input "*"
click at [763, 559] on input "**********" at bounding box center [762, 560] width 699 height 34
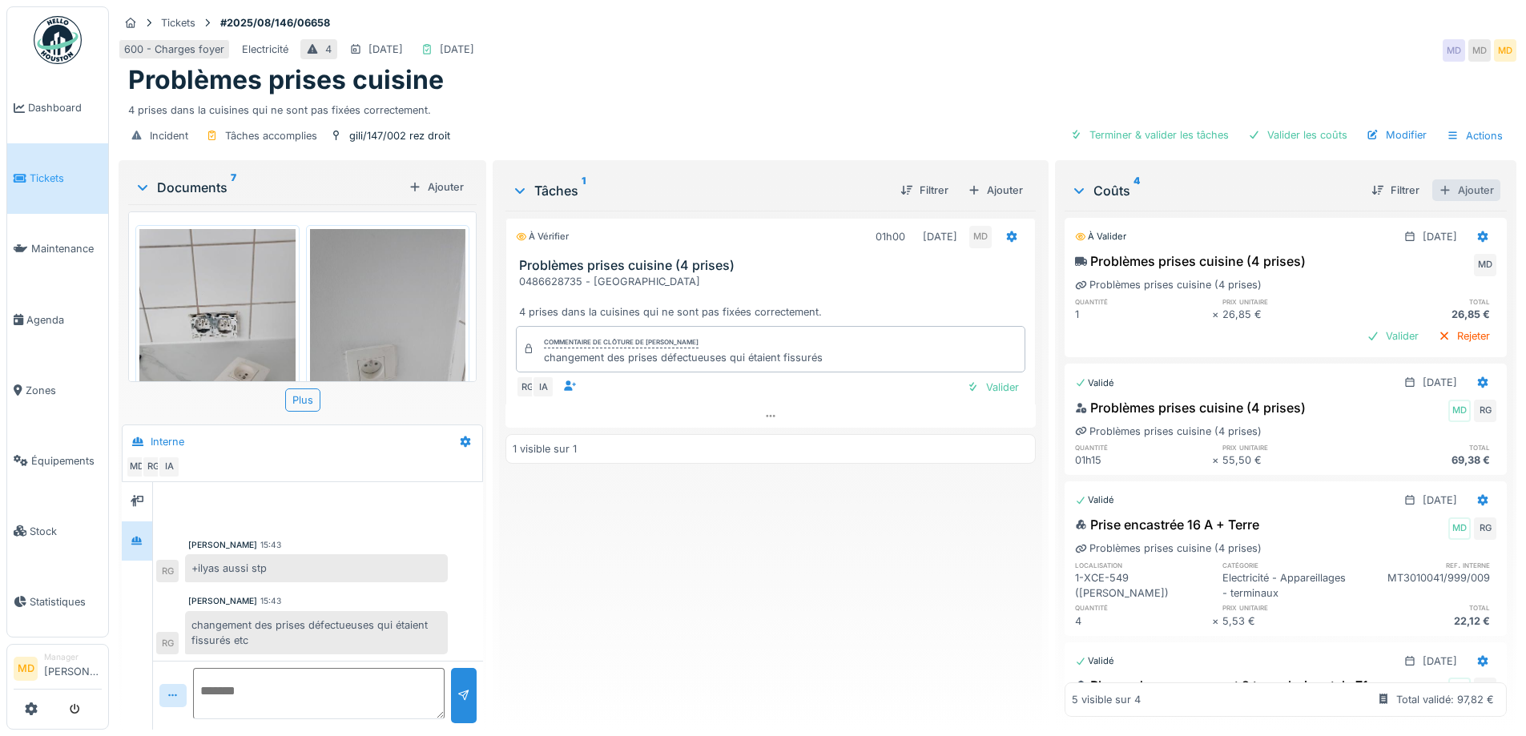
click at [1456, 183] on div "Ajouter" at bounding box center [1466, 190] width 68 height 22
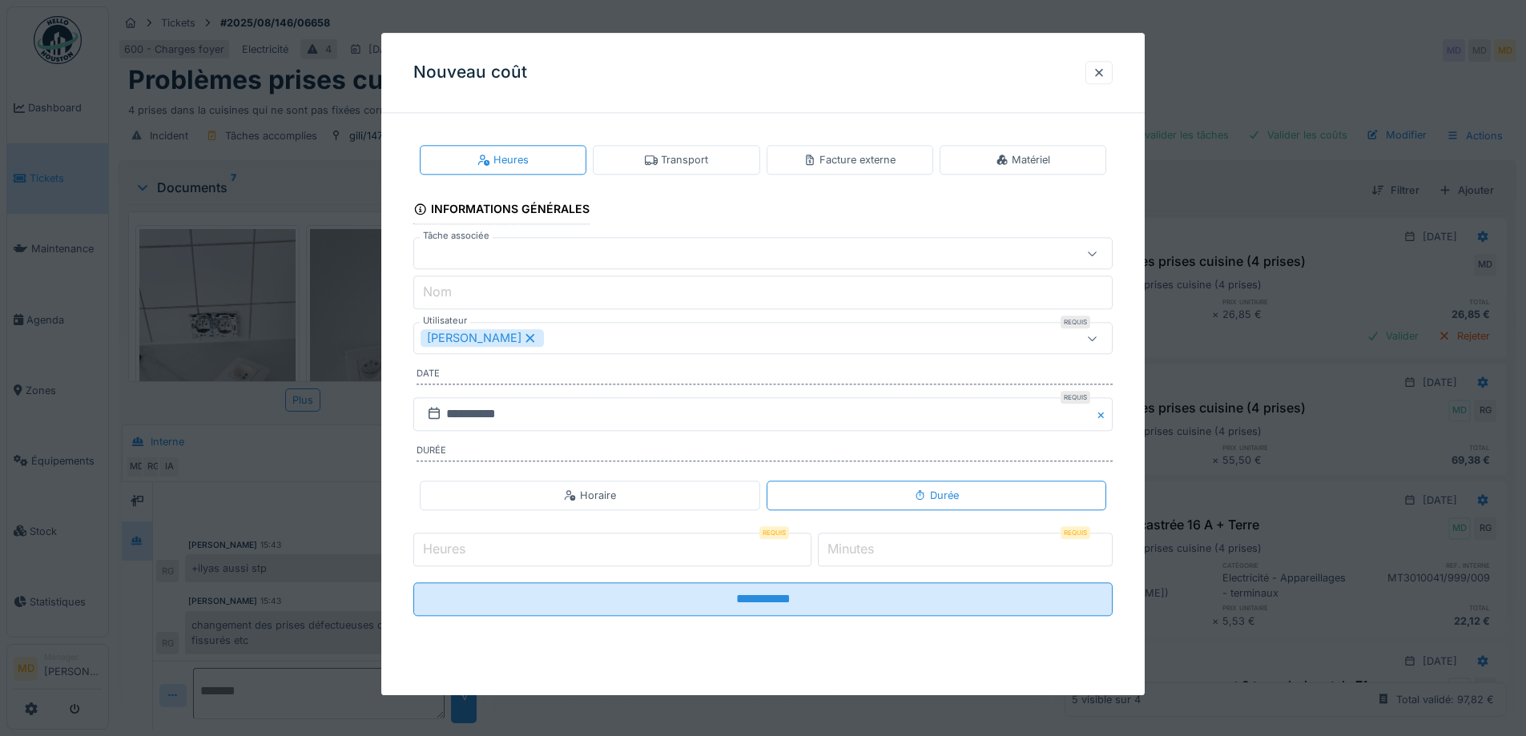
click at [523, 338] on icon at bounding box center [530, 337] width 14 height 11
click at [509, 338] on div "Utilisateurs" at bounding box center [721, 339] width 603 height 18
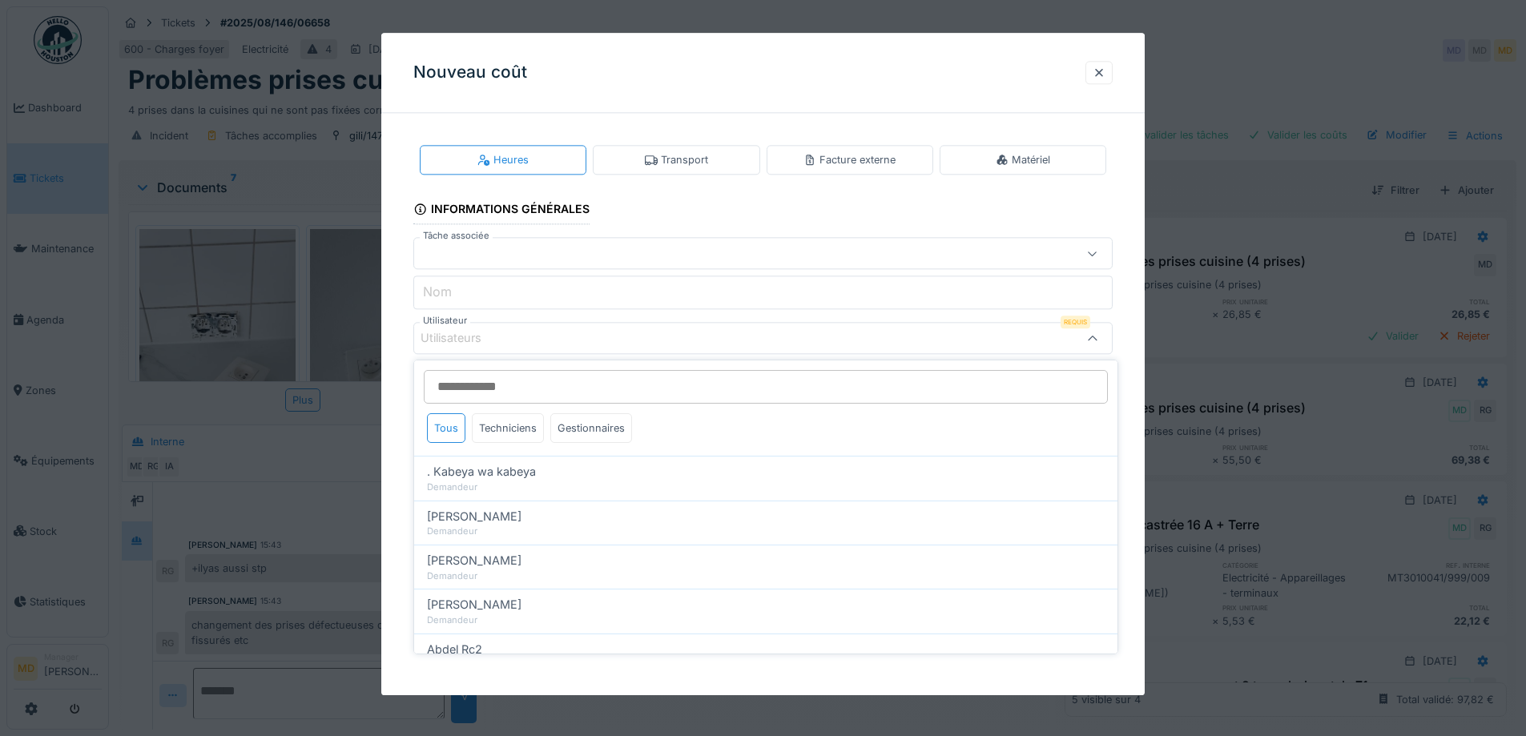
type input "*"
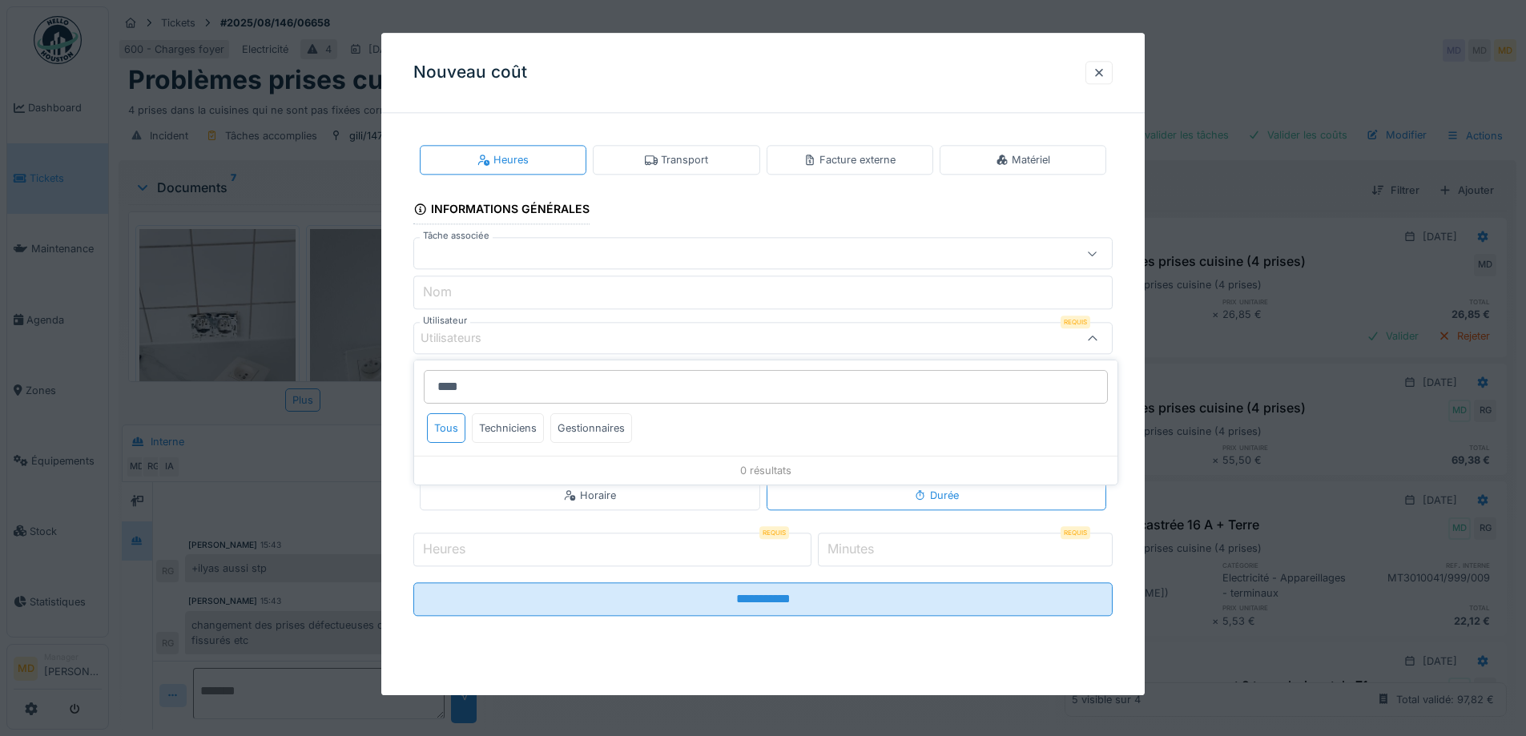
type input "*****"
click at [1105, 75] on div at bounding box center [1098, 72] width 13 height 15
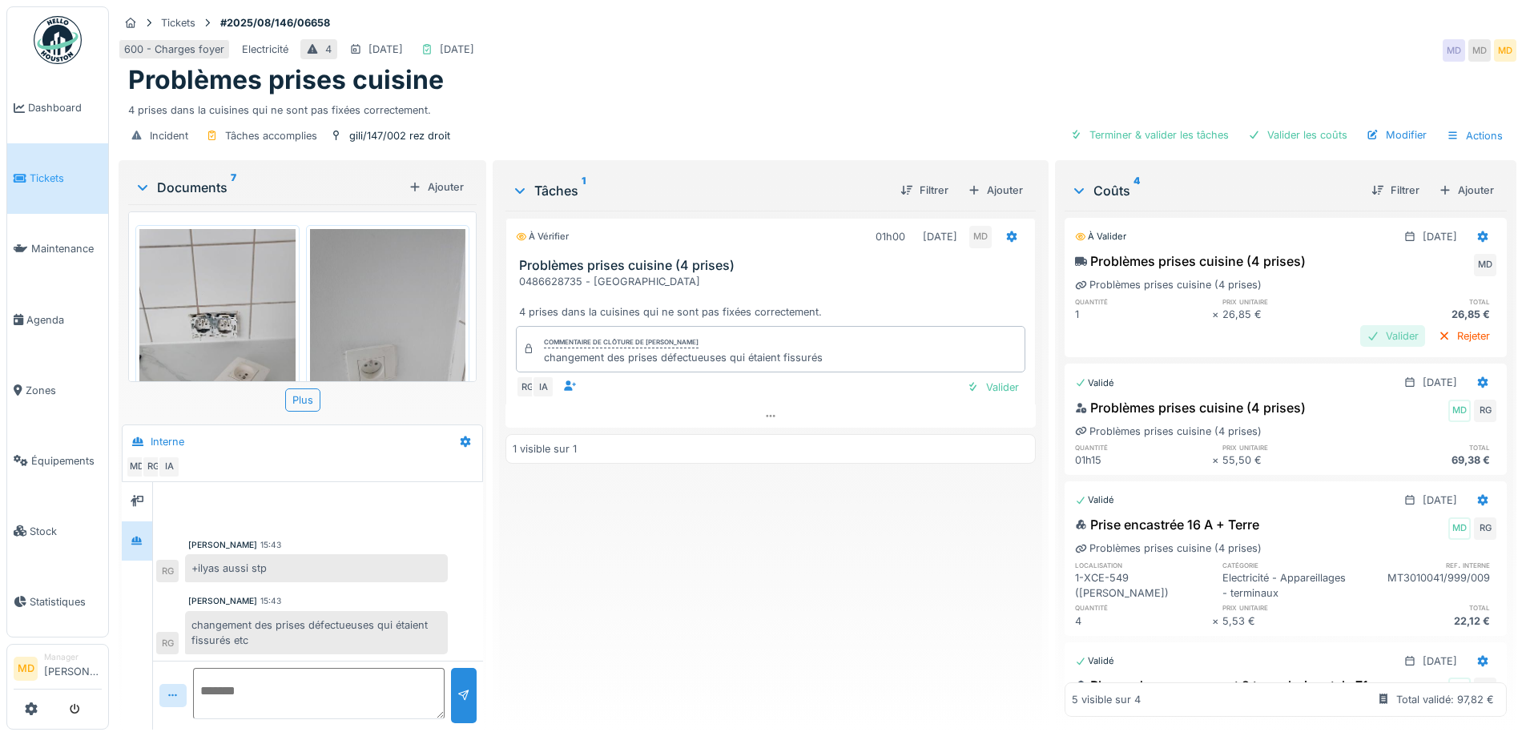
click at [1360, 336] on div "Valider" at bounding box center [1392, 336] width 65 height 22
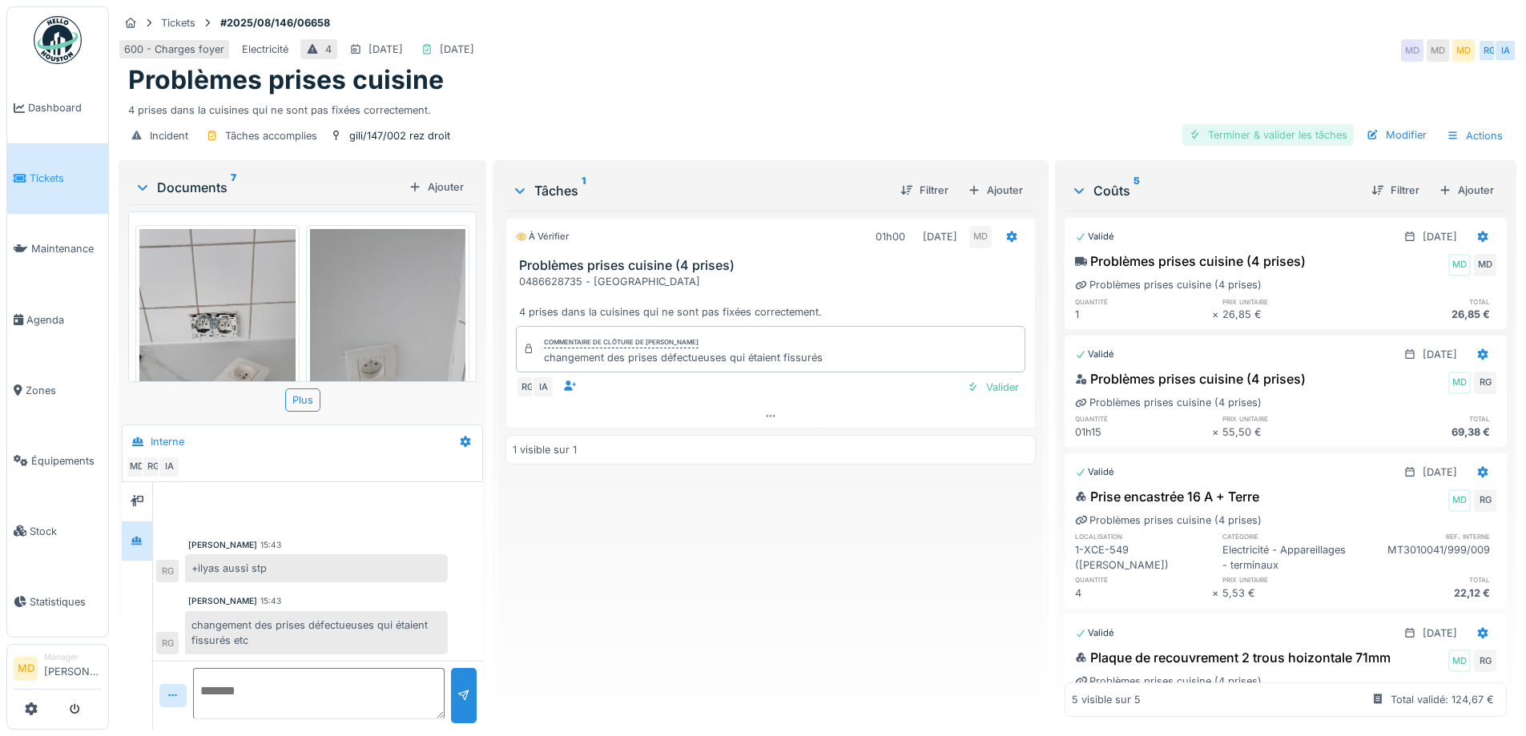
click at [1252, 134] on div "Terminer & valider les tâches" at bounding box center [1267, 135] width 171 height 22
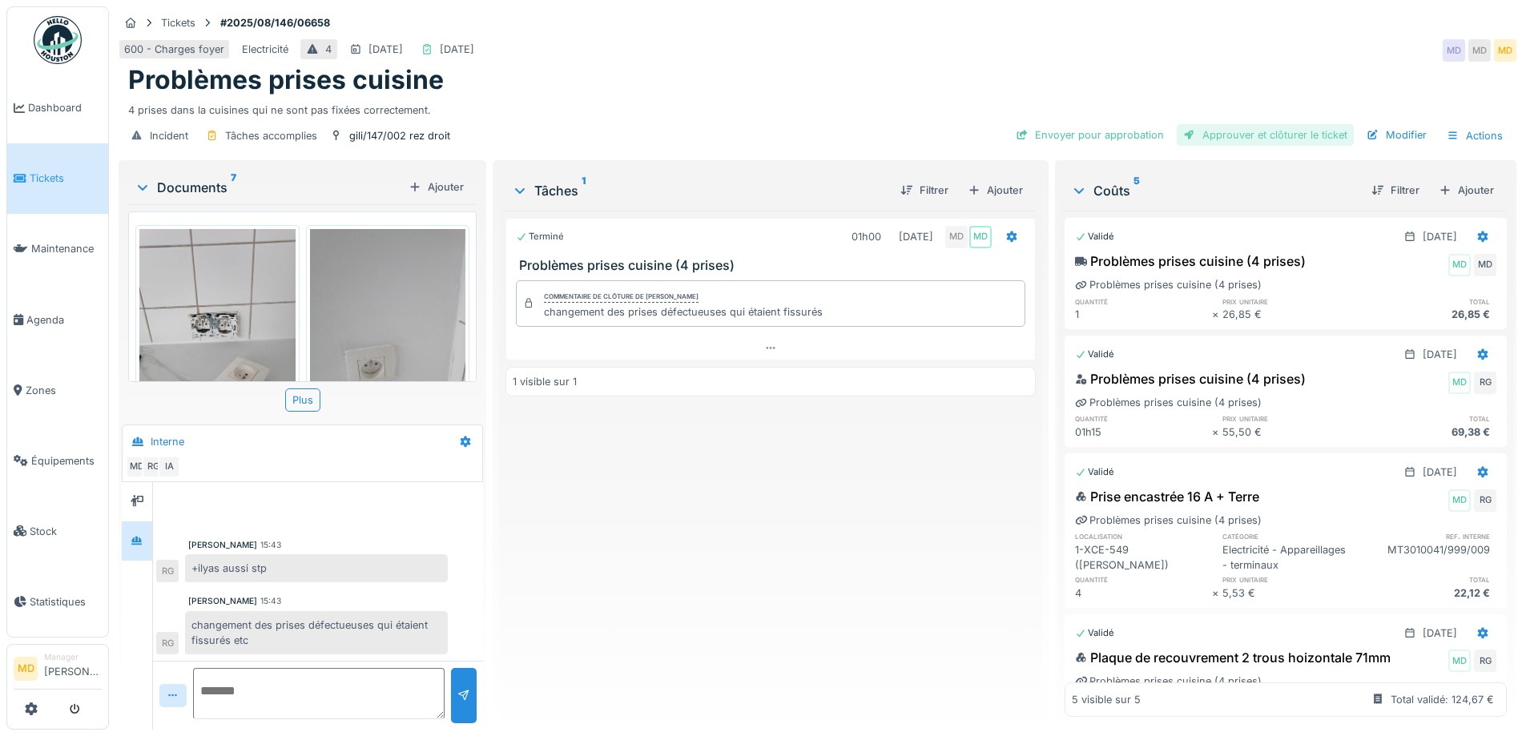
click at [1231, 131] on div "Approuver et clôturer le ticket" at bounding box center [1265, 135] width 177 height 22
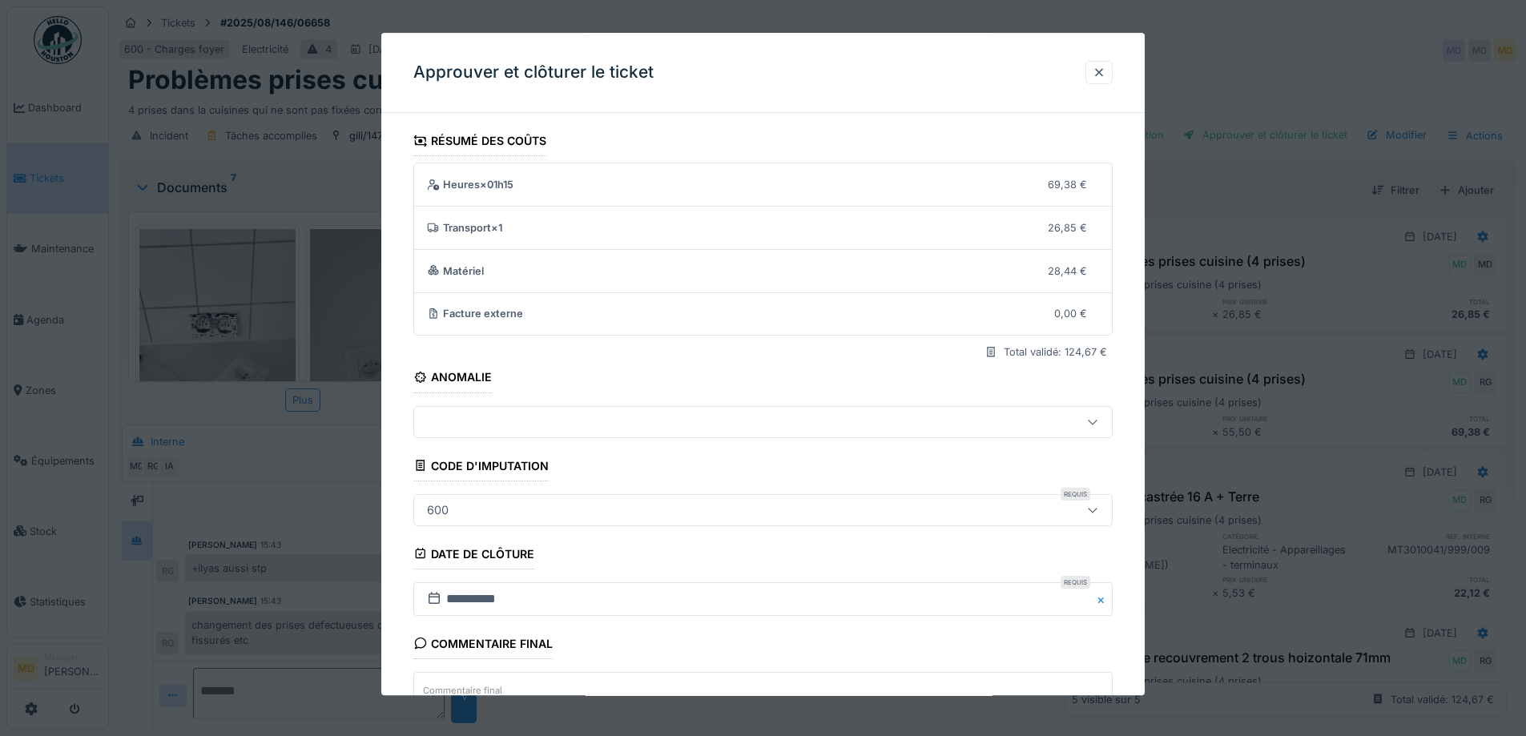
scroll to position [138, 0]
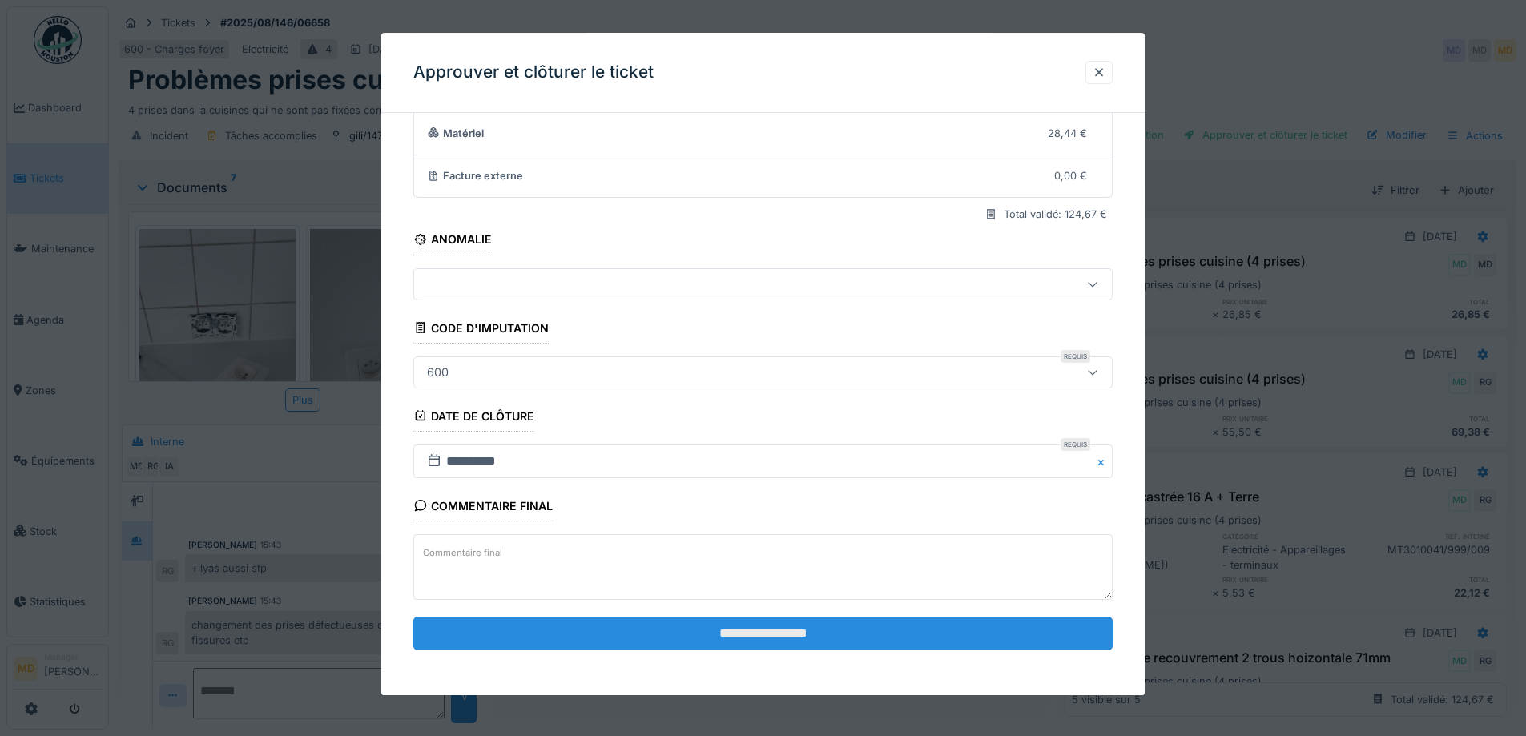
click at [746, 646] on input "**********" at bounding box center [762, 634] width 699 height 34
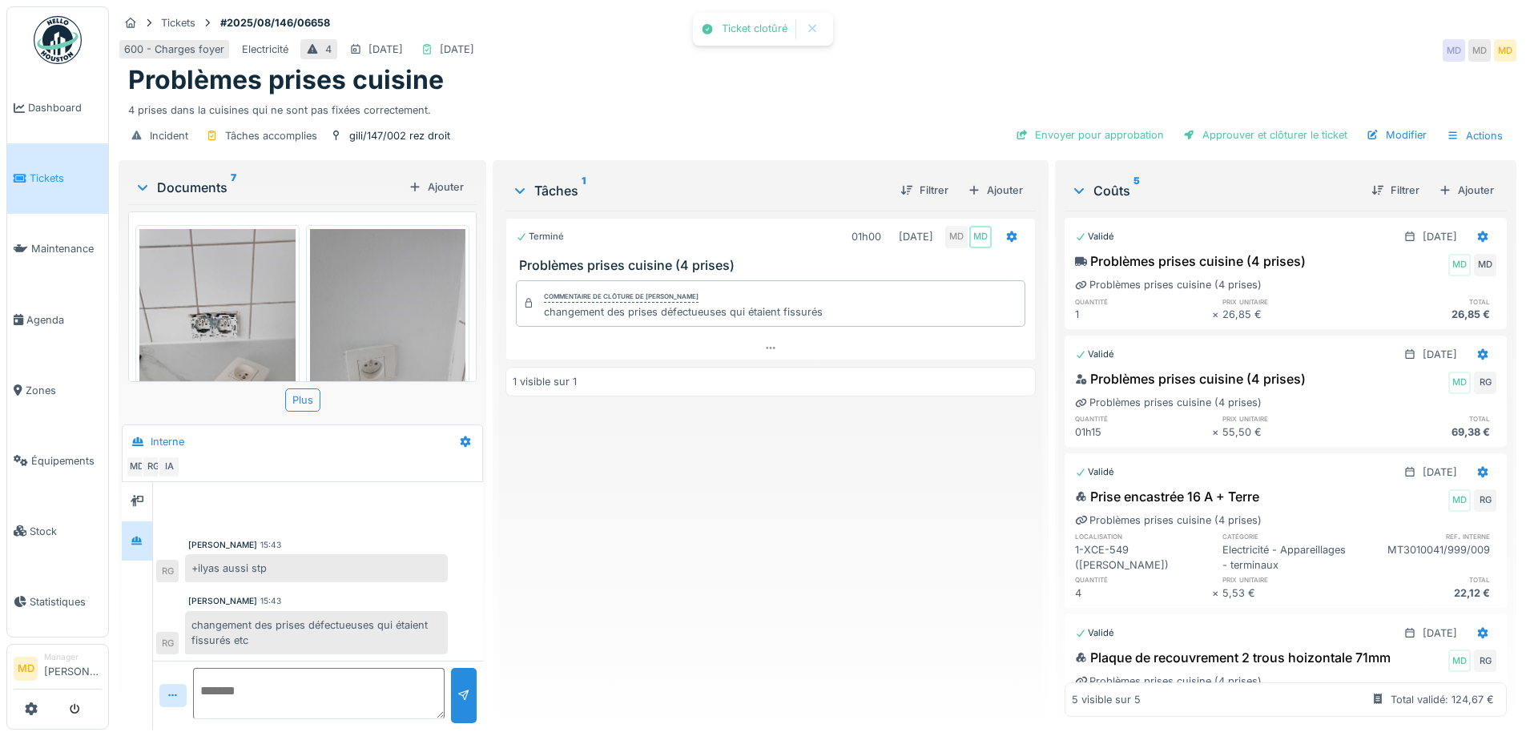
scroll to position [34, 0]
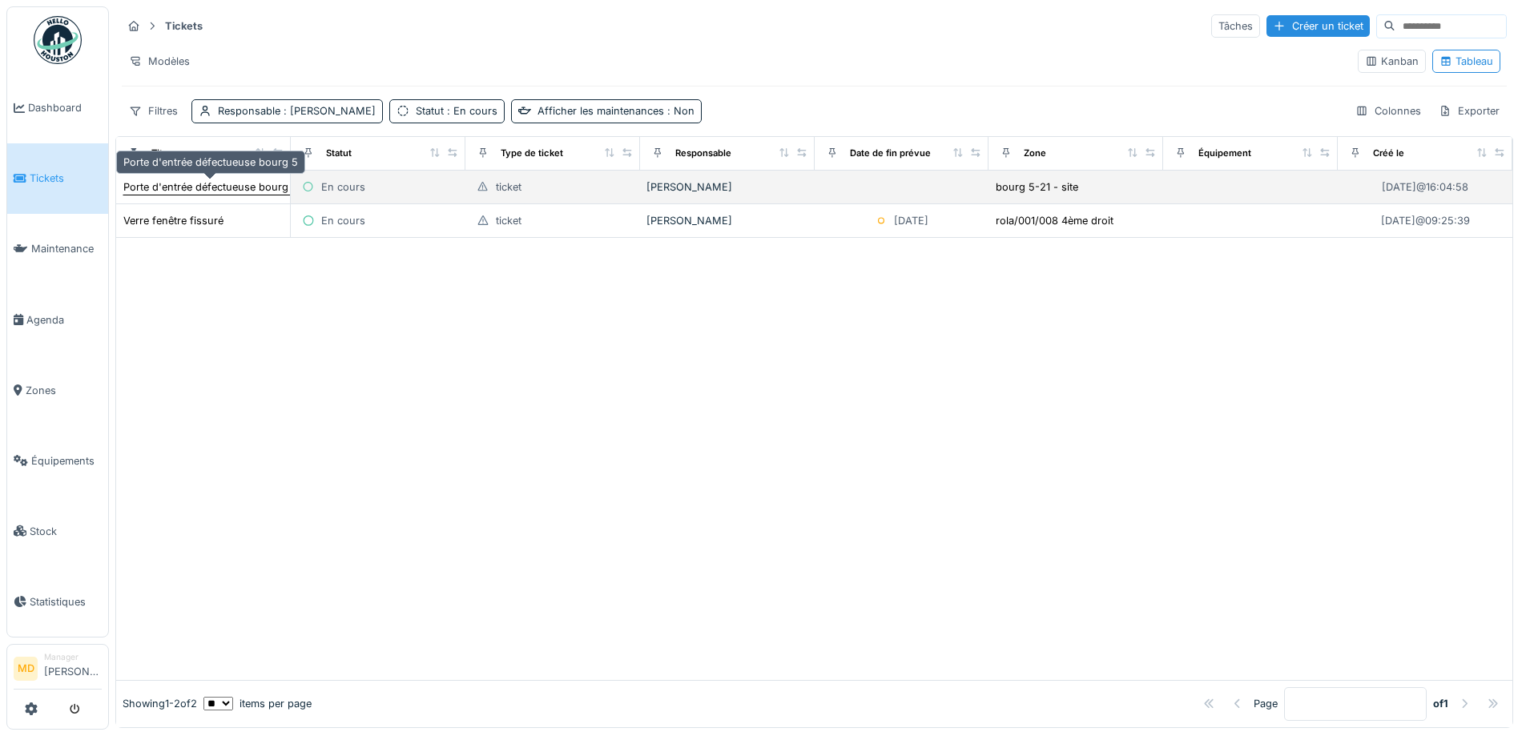
click at [153, 184] on div "Porte d'entrée défectueuse bourg 5" at bounding box center [210, 186] width 175 height 15
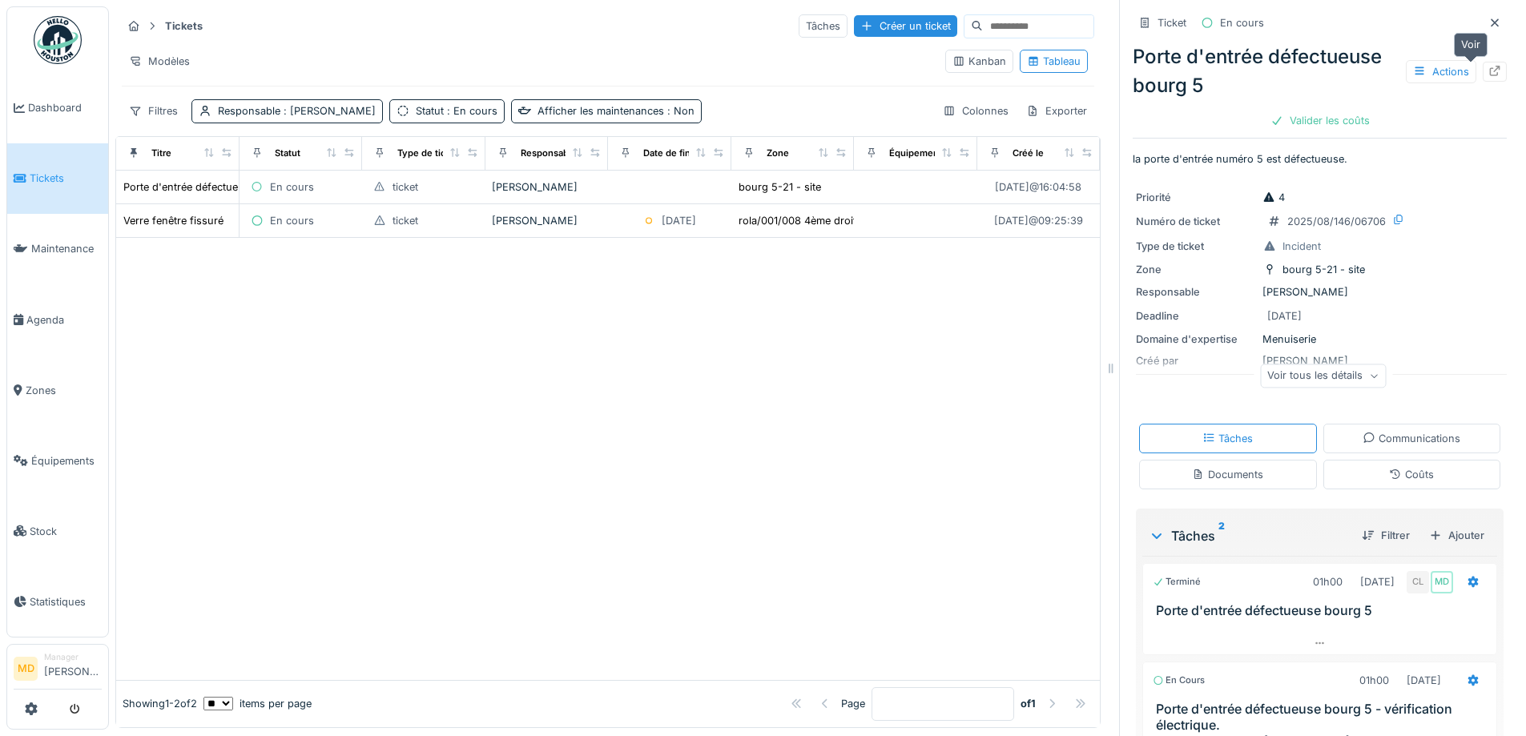
click at [1488, 74] on icon at bounding box center [1494, 71] width 13 height 10
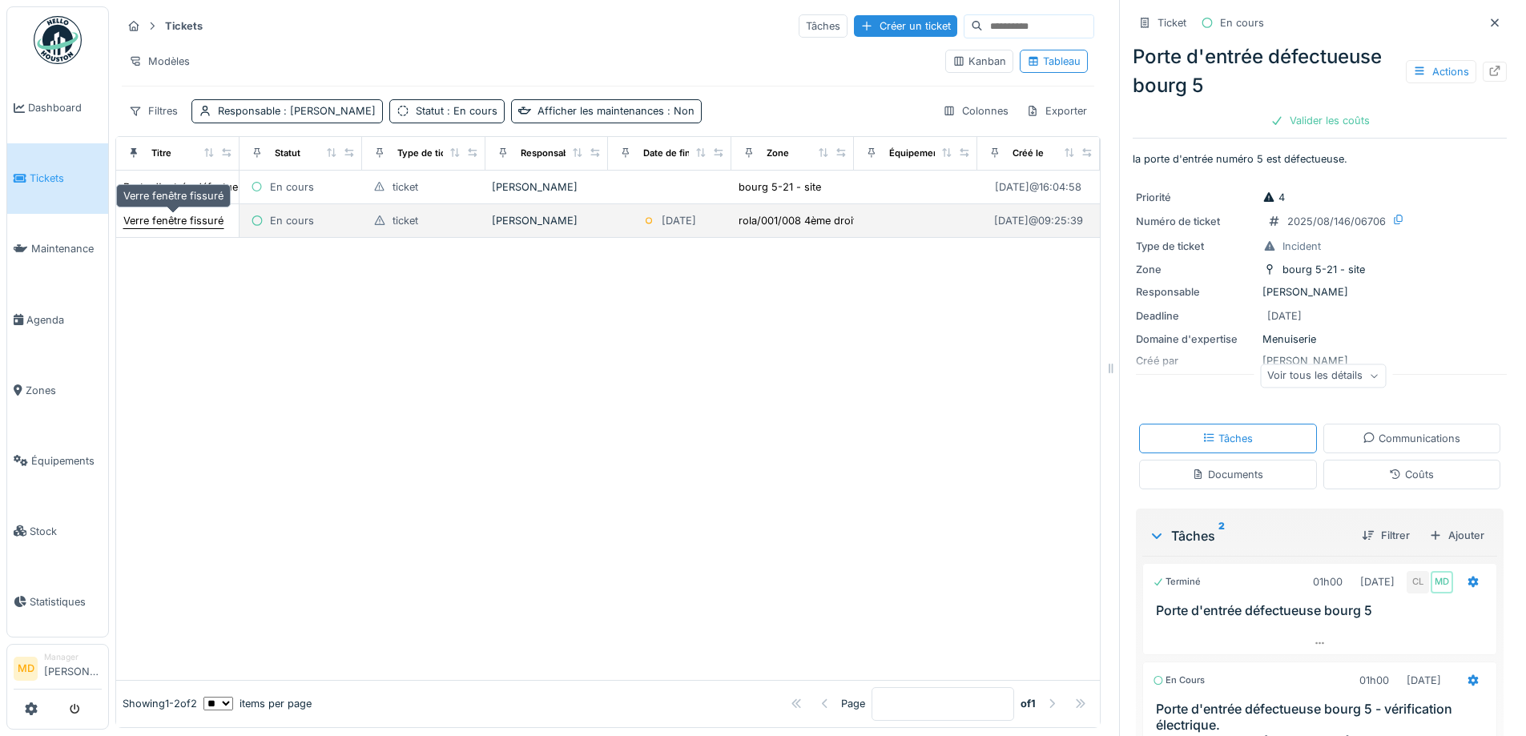
click at [183, 227] on div "Verre fenêtre fissuré" at bounding box center [173, 220] width 100 height 15
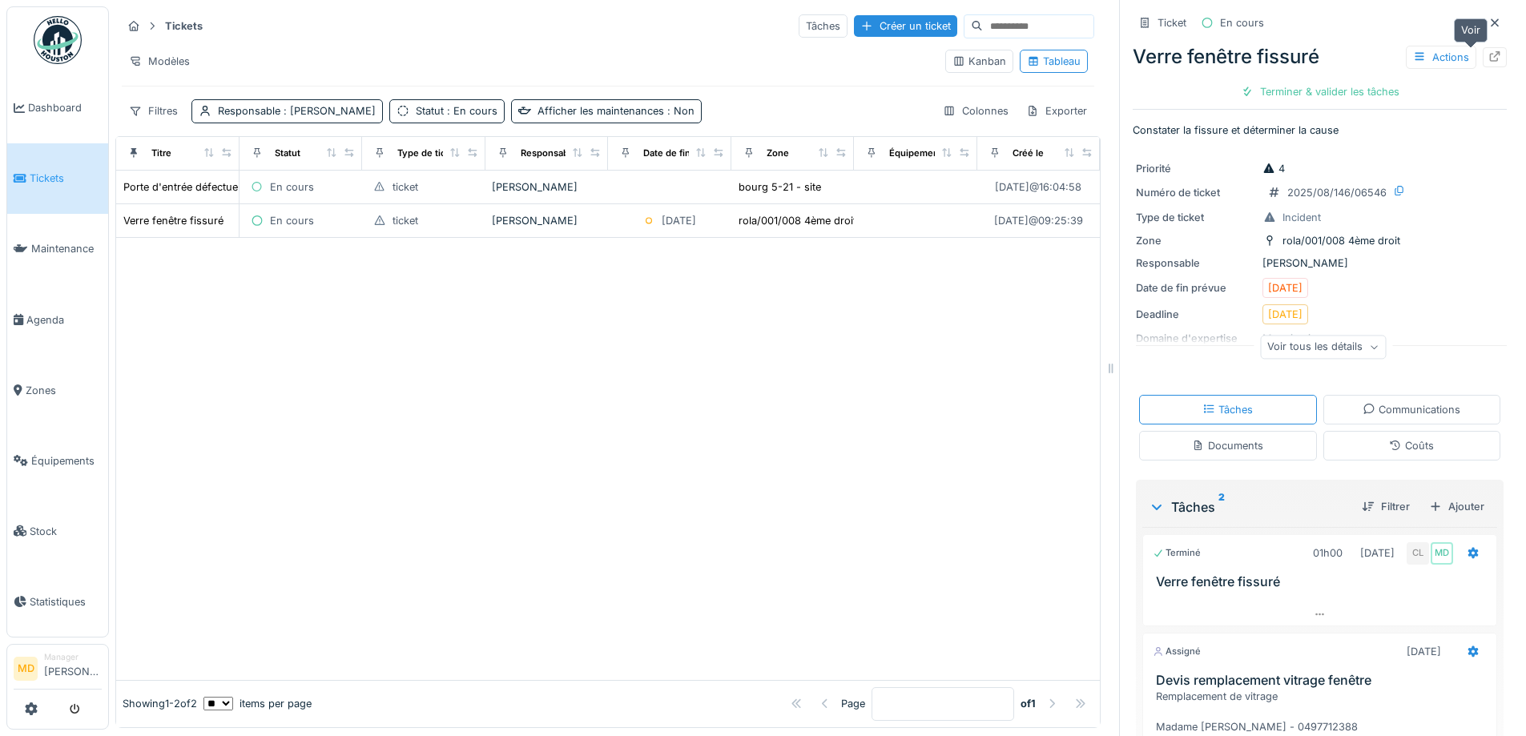
click at [1488, 54] on icon at bounding box center [1494, 56] width 13 height 10
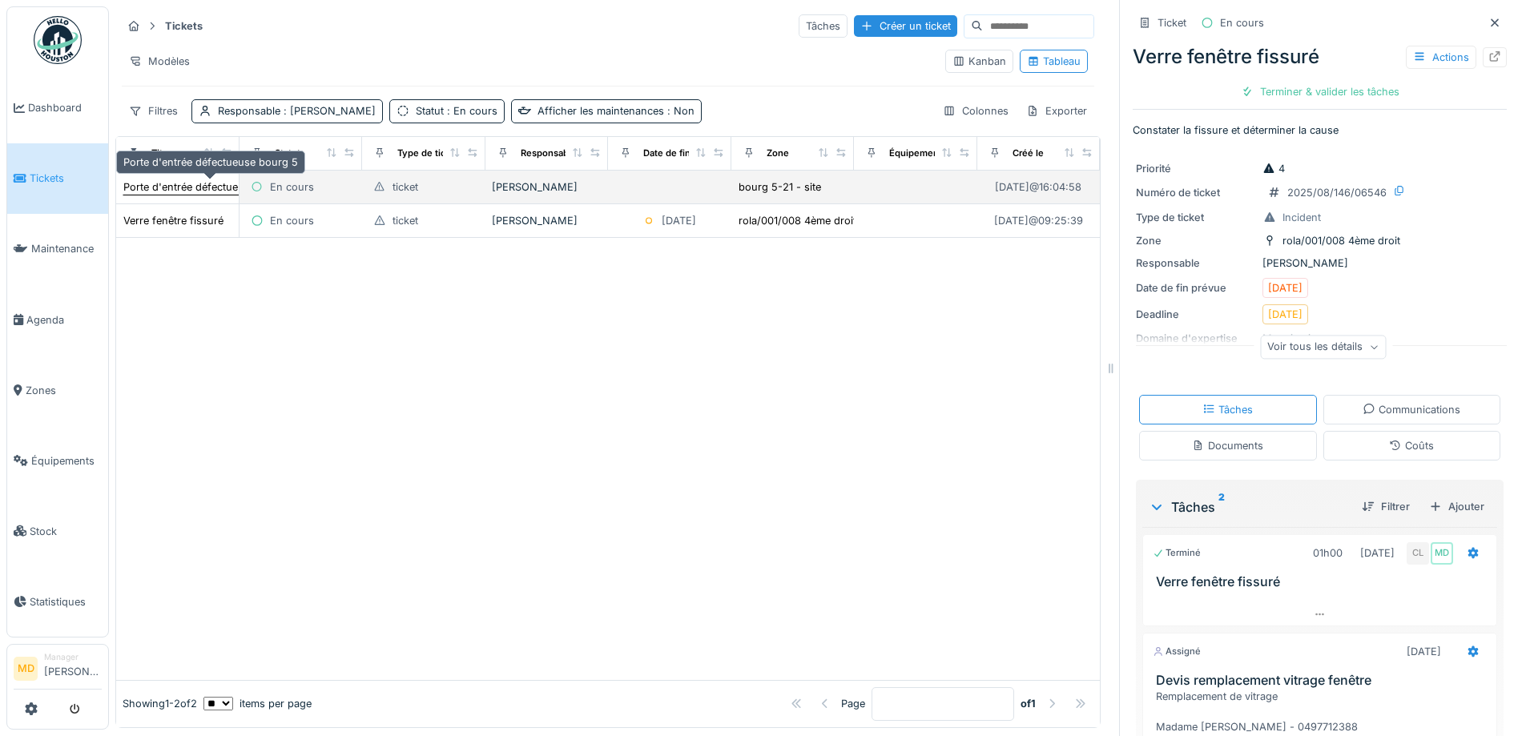
click at [195, 187] on div "Porte d'entrée défectueuse bourg 5" at bounding box center [210, 186] width 175 height 15
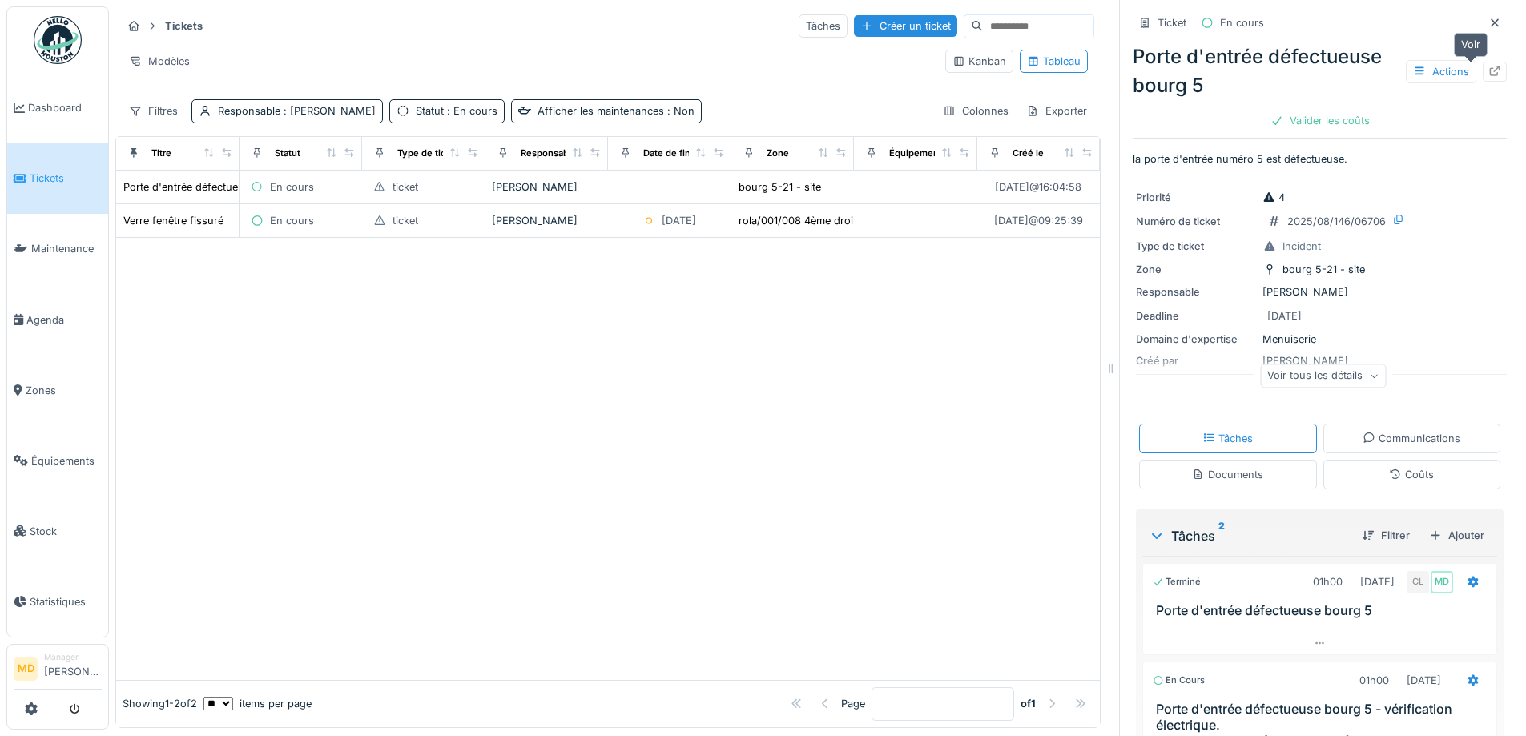
click at [1488, 75] on icon at bounding box center [1494, 71] width 13 height 10
click at [1488, 19] on icon at bounding box center [1494, 23] width 13 height 10
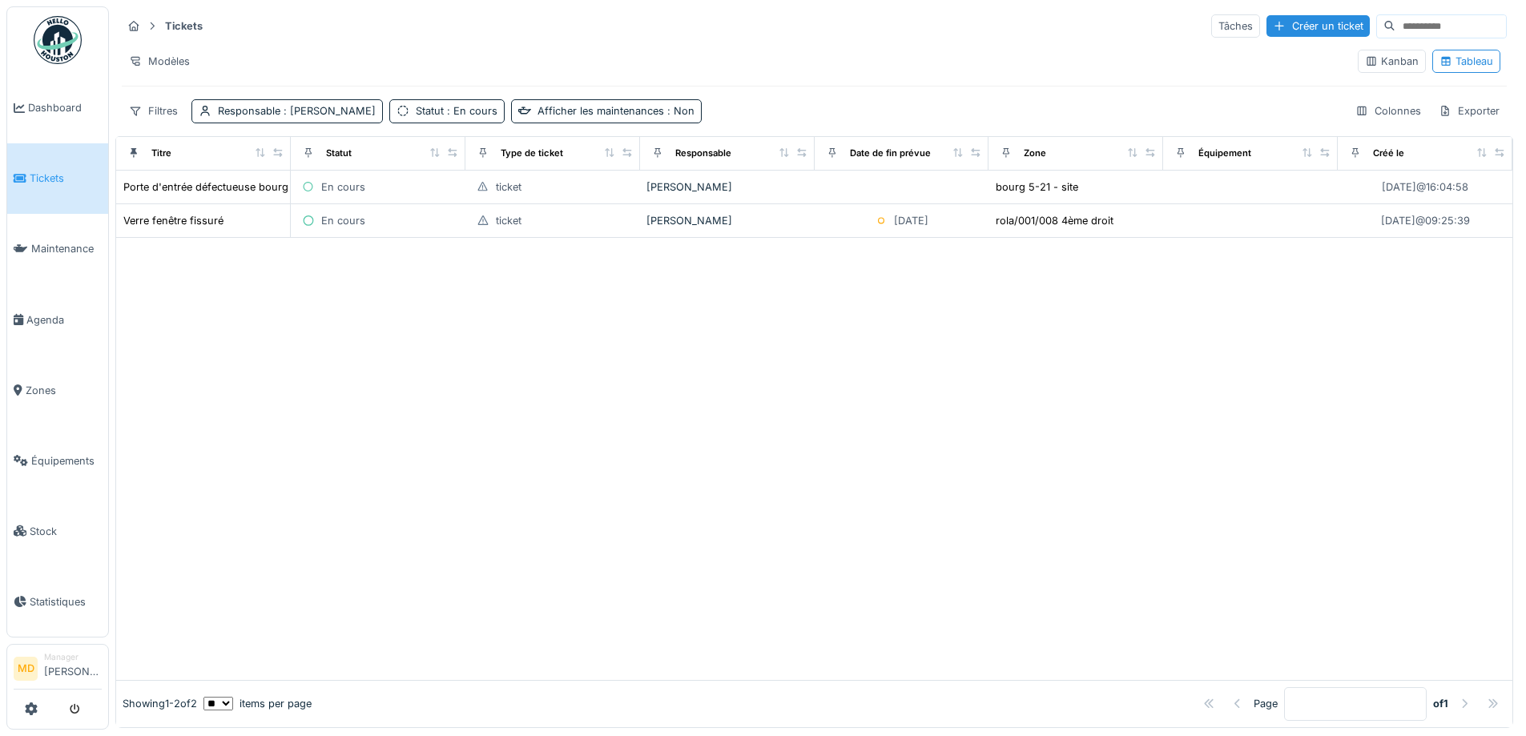
click at [513, 375] on div at bounding box center [814, 458] width 1396 height 441
click at [47, 102] on span "Dashboard" at bounding box center [65, 107] width 74 height 15
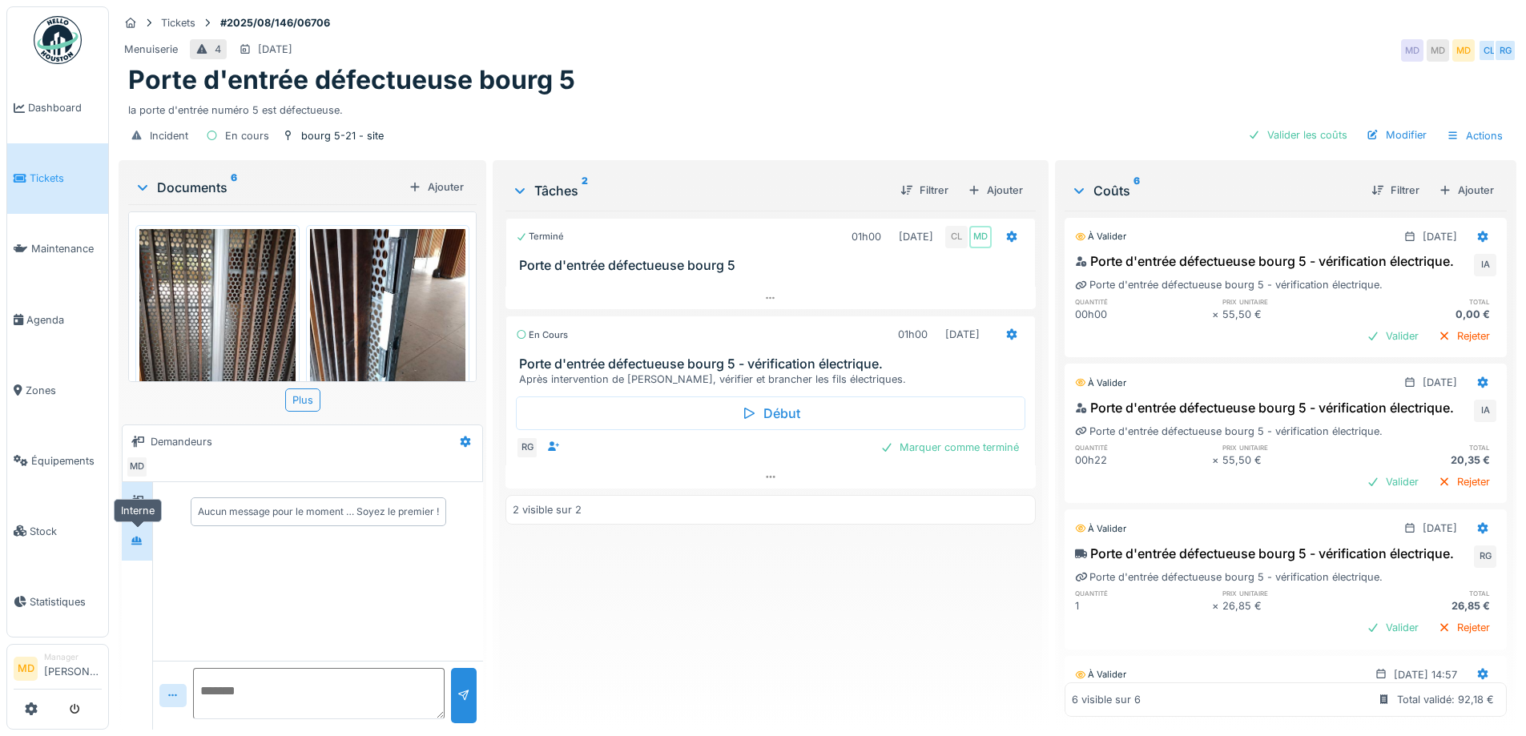
click at [139, 540] on icon at bounding box center [137, 541] width 13 height 10
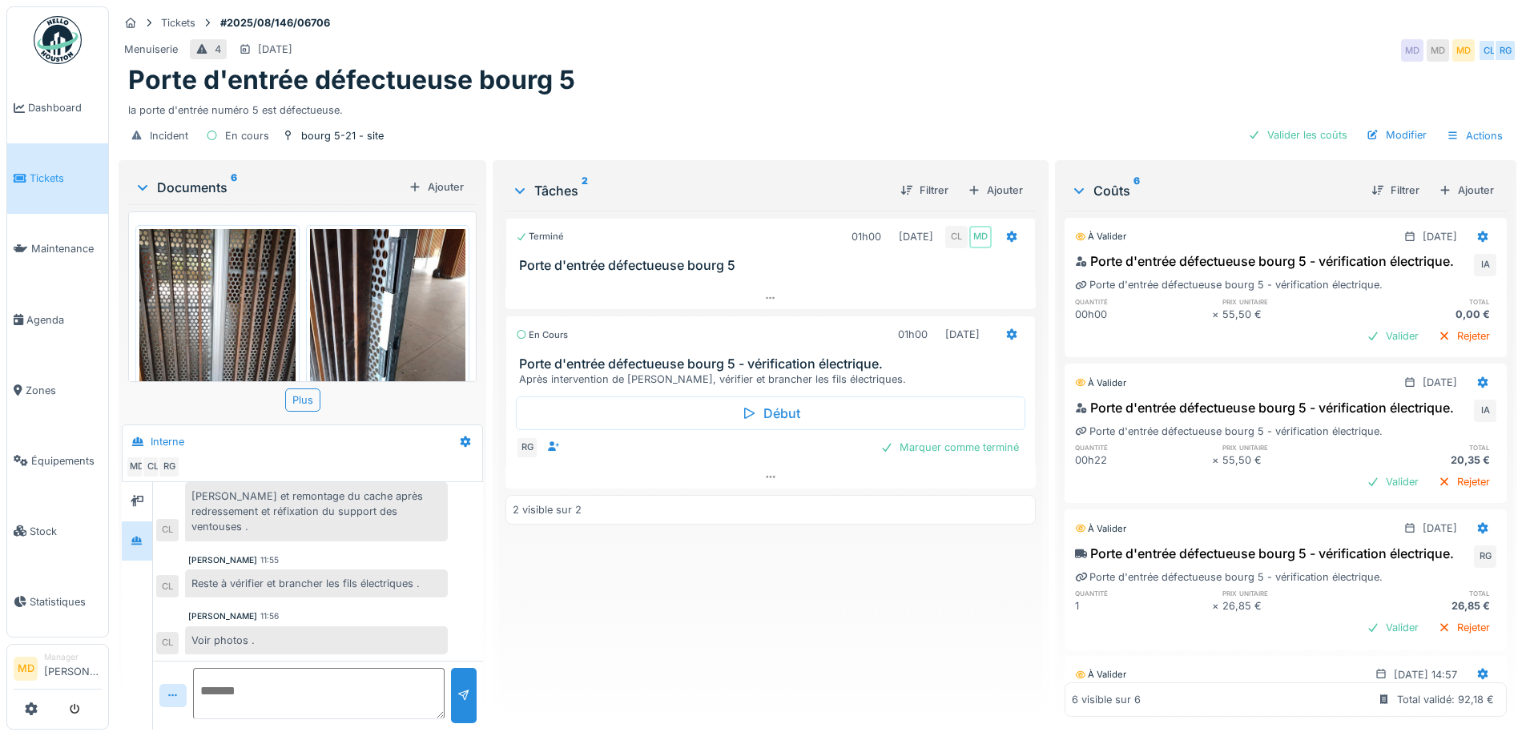
click at [207, 284] on img at bounding box center [217, 332] width 156 height 207
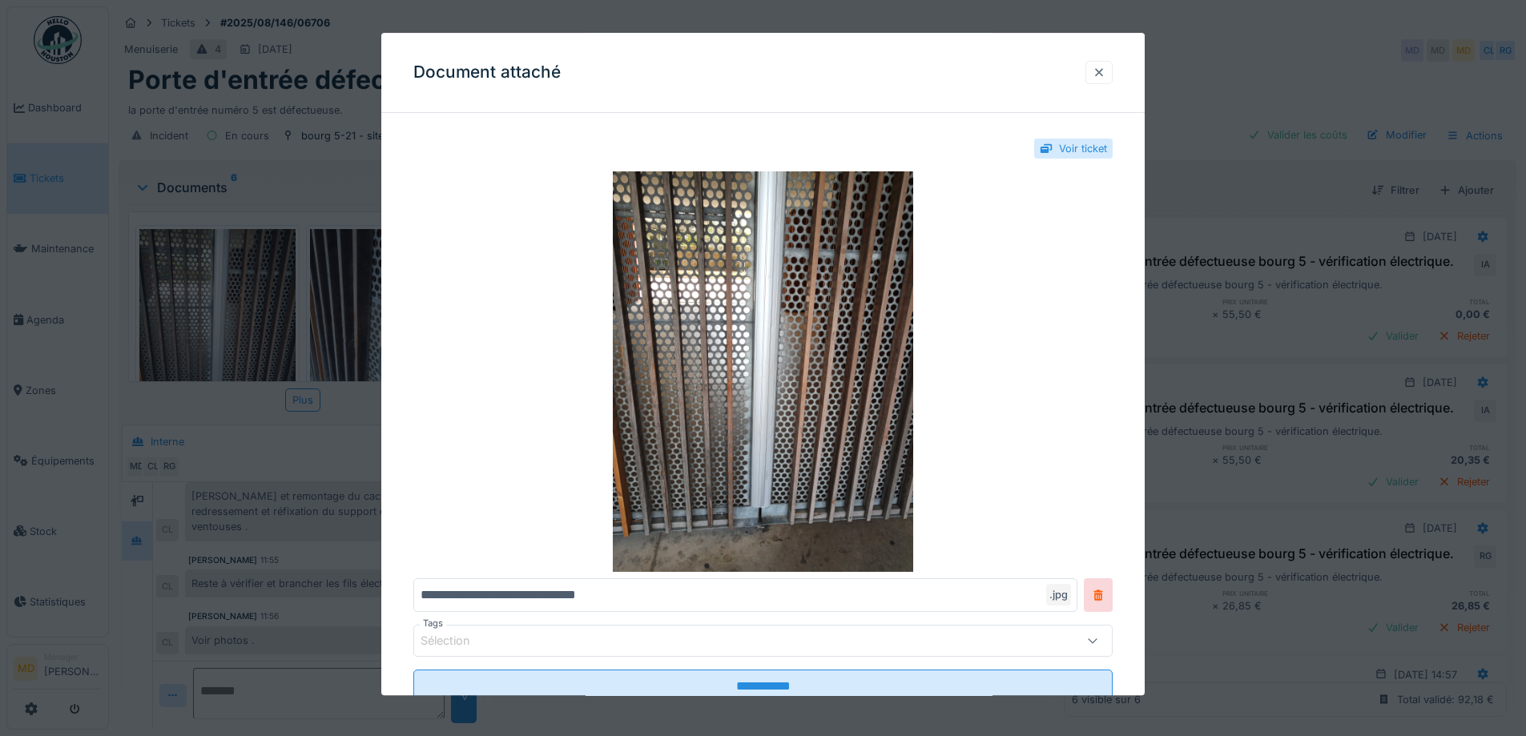
click at [1105, 74] on div at bounding box center [1098, 72] width 13 height 15
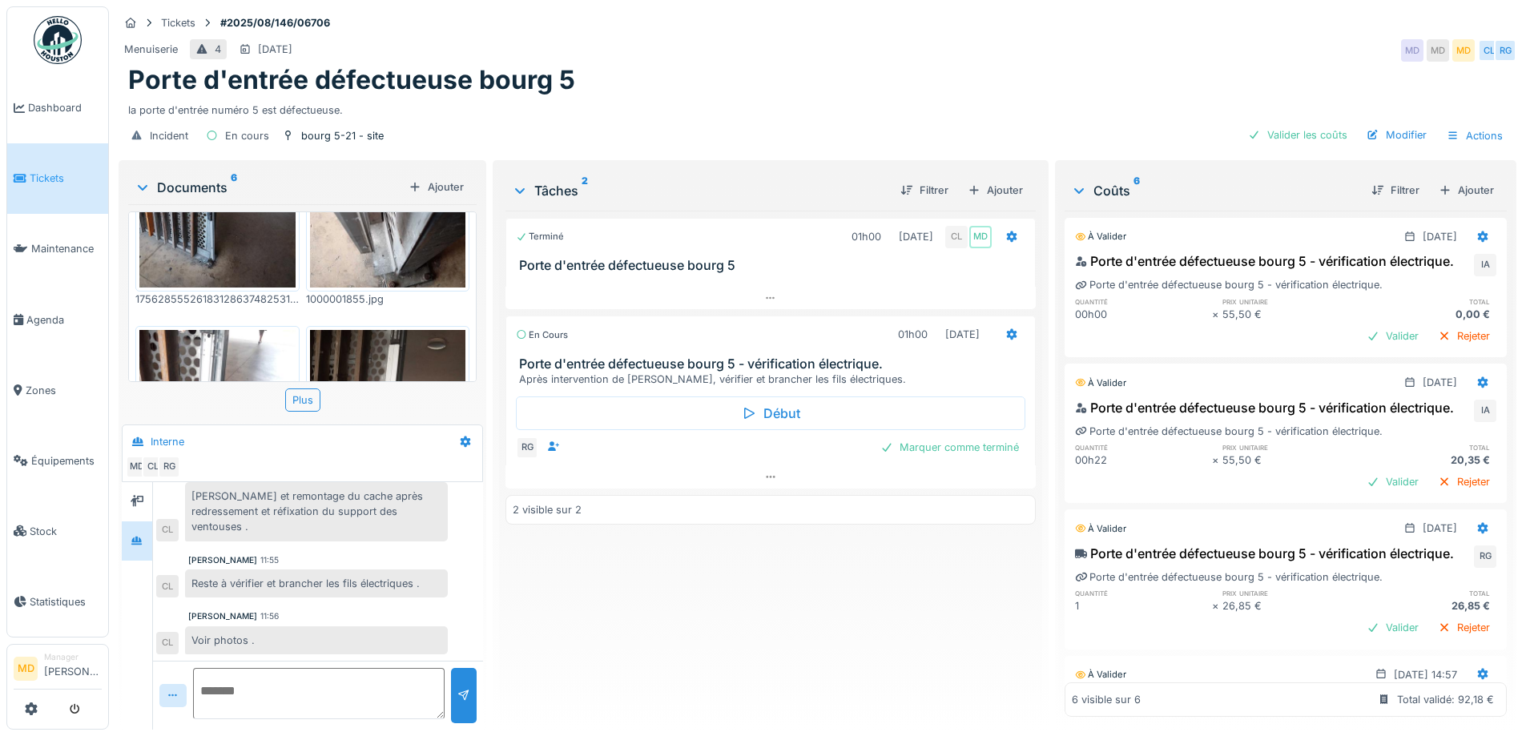
scroll to position [558, 0]
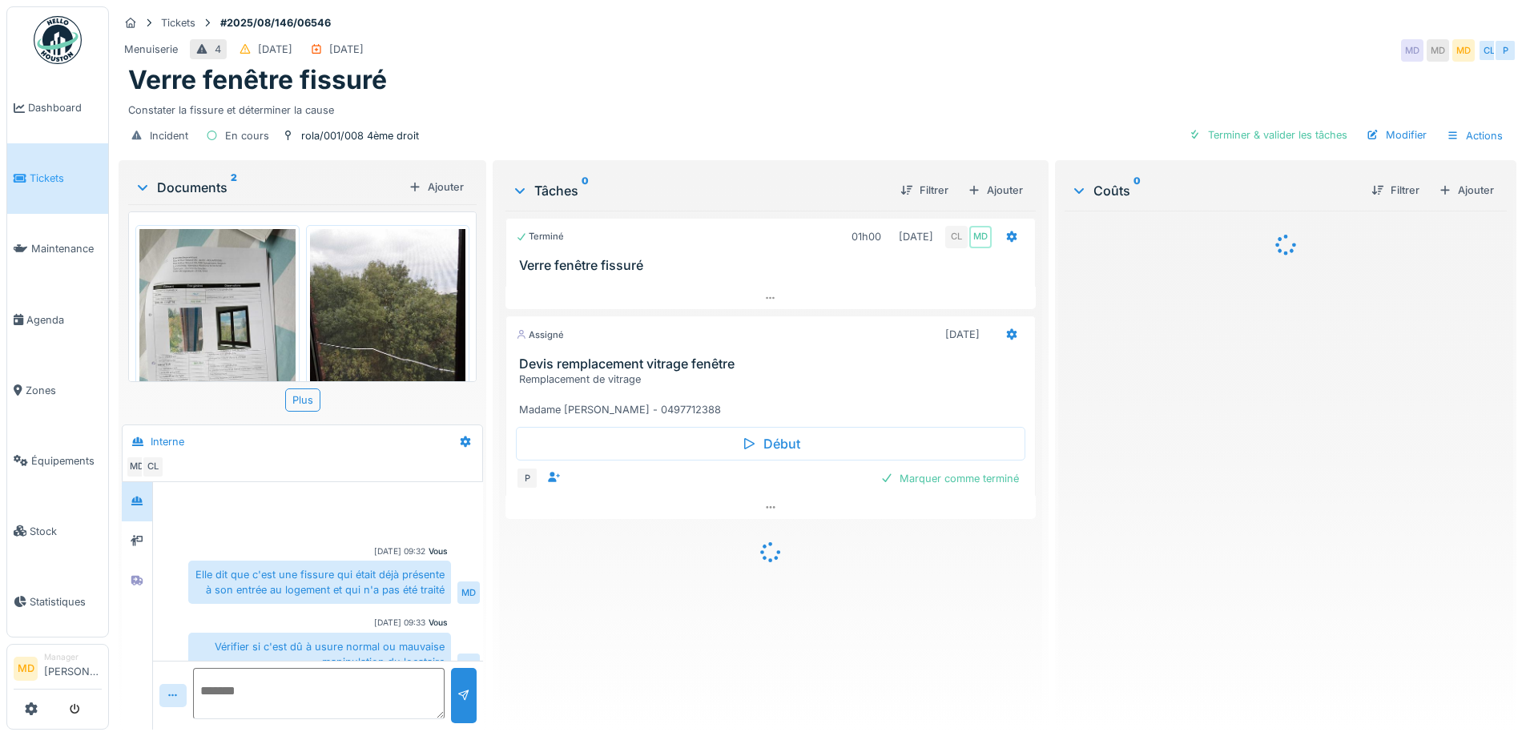
scroll to position [140, 0]
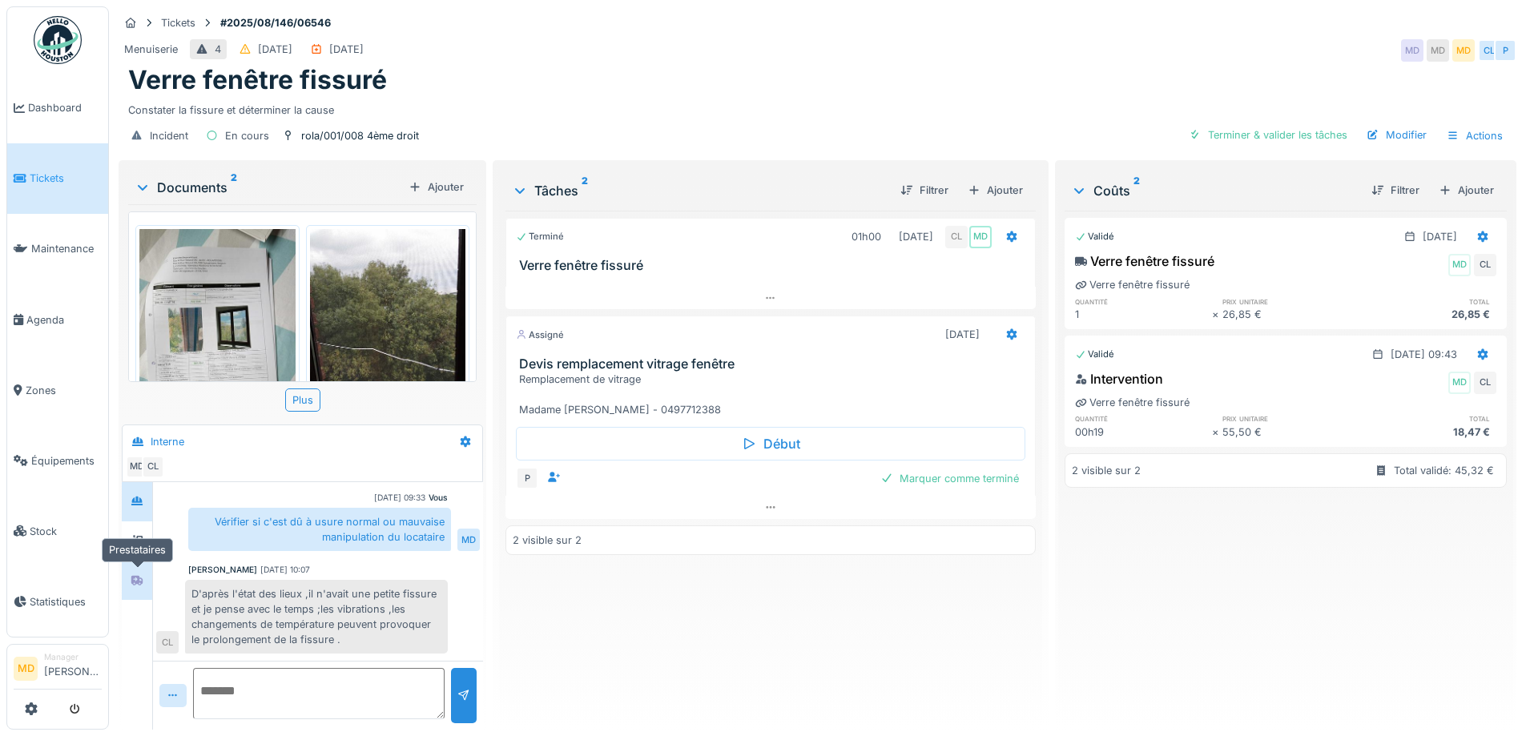
click at [139, 579] on icon at bounding box center [136, 581] width 11 height 10
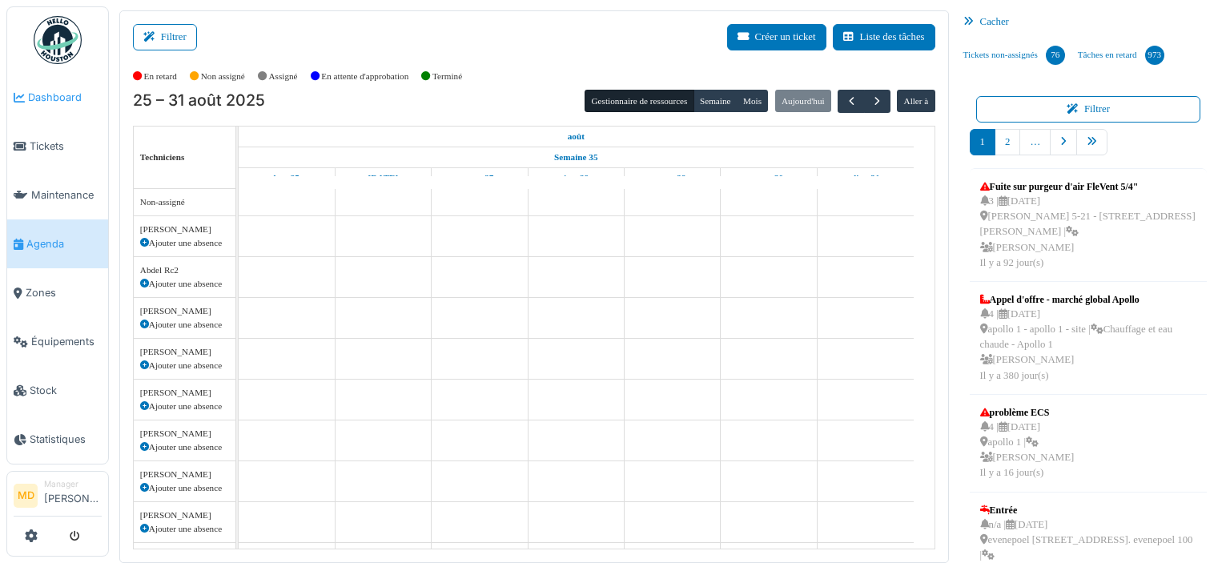
click at [57, 95] on span "Dashboard" at bounding box center [65, 97] width 74 height 15
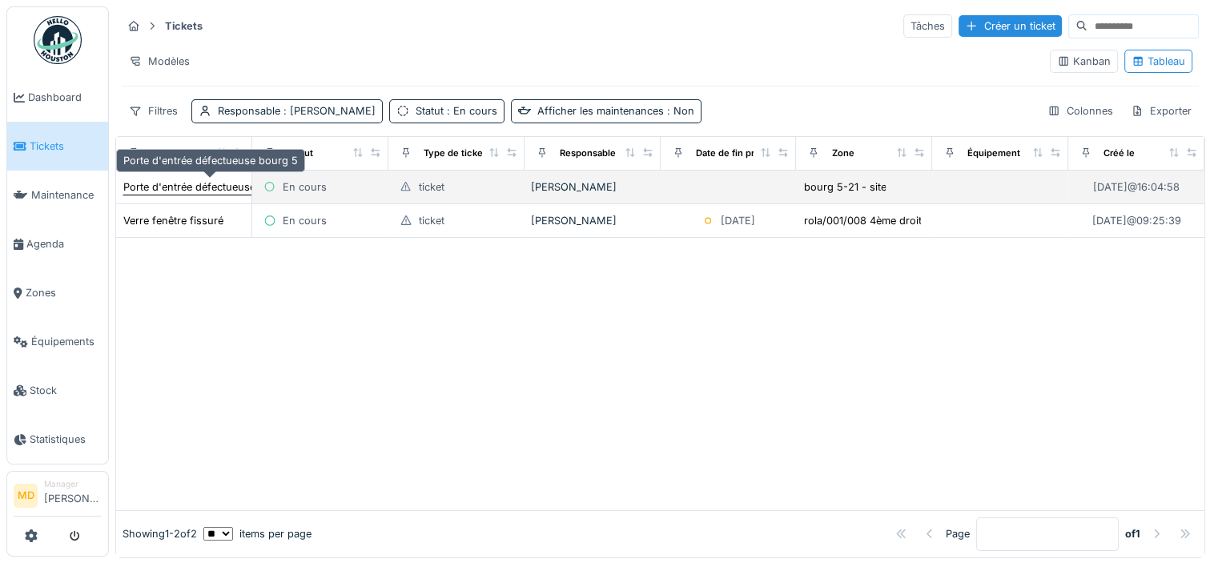
click at [199, 188] on div "Porte d'entrée défectueuse bourg 5" at bounding box center [210, 186] width 175 height 15
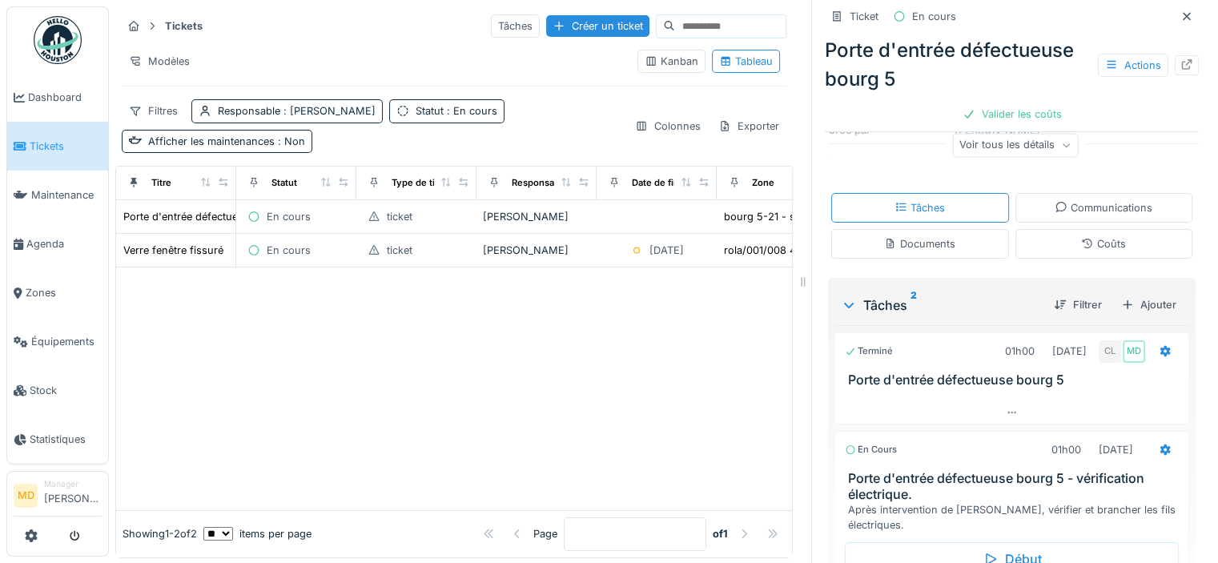
scroll to position [356, 0]
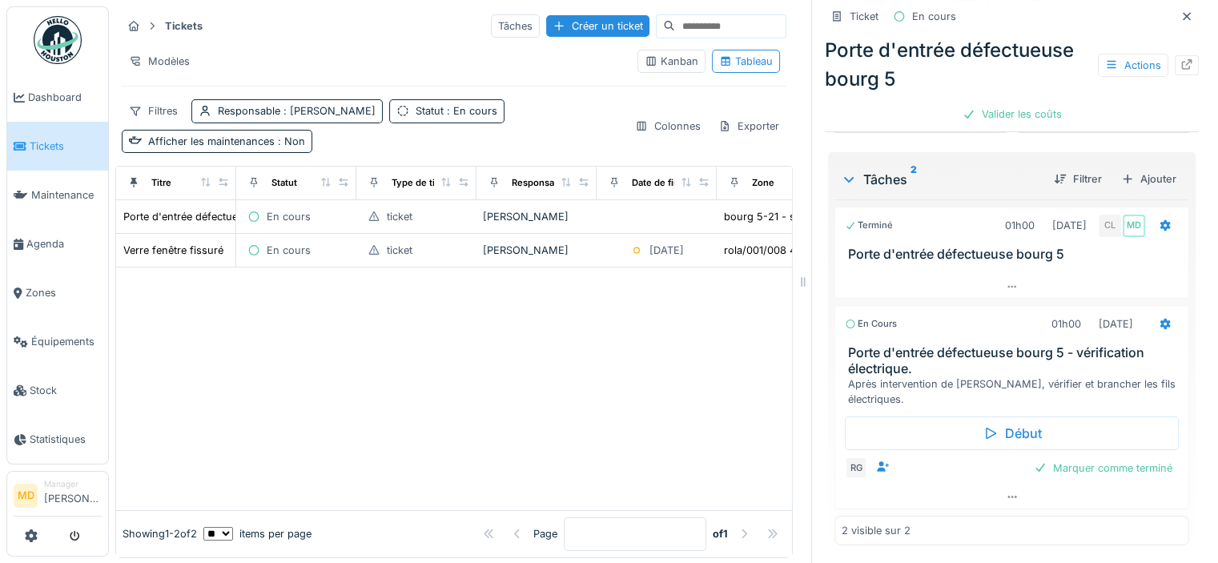
click at [37, 149] on span "Tickets" at bounding box center [66, 146] width 72 height 15
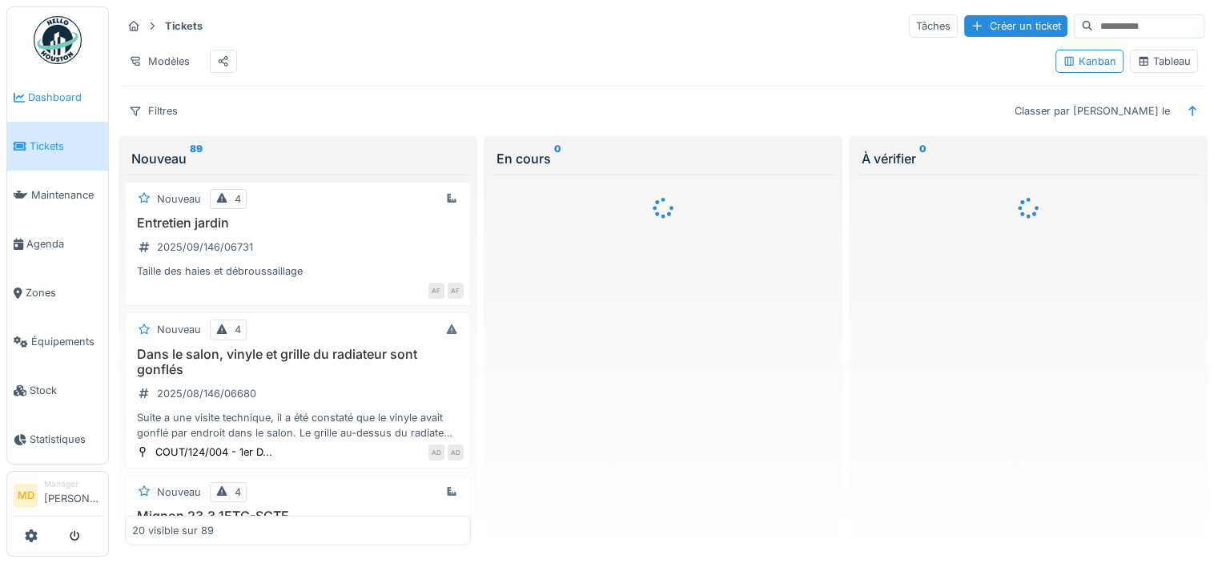
click at [47, 99] on span "Dashboard" at bounding box center [65, 97] width 74 height 15
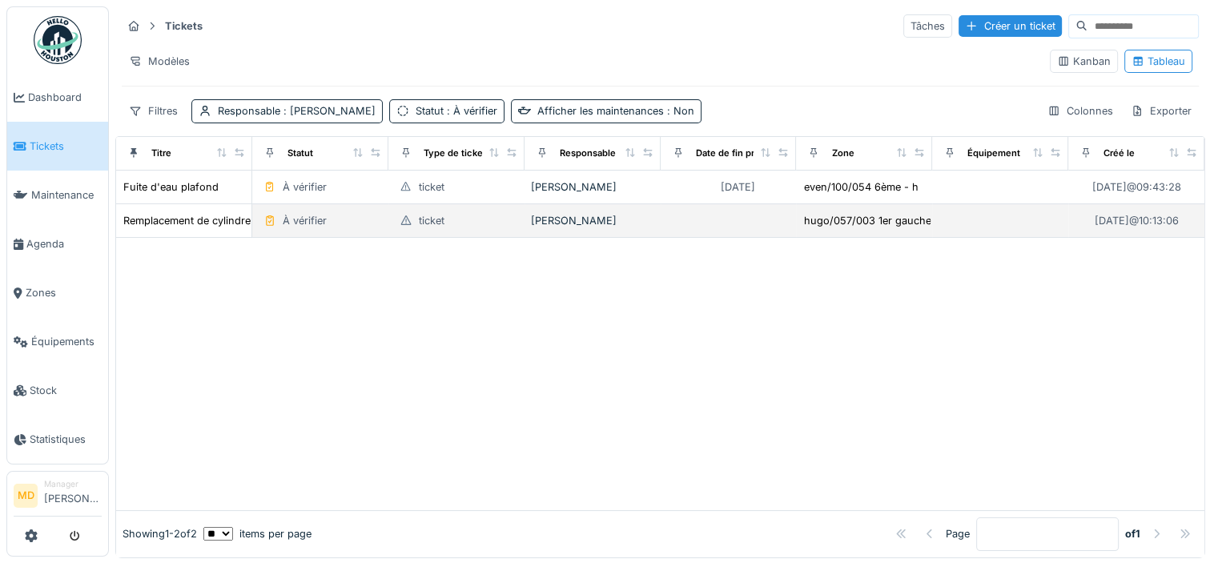
click at [220, 227] on td "Remplacement de cylindre de porte" at bounding box center [184, 221] width 136 height 34
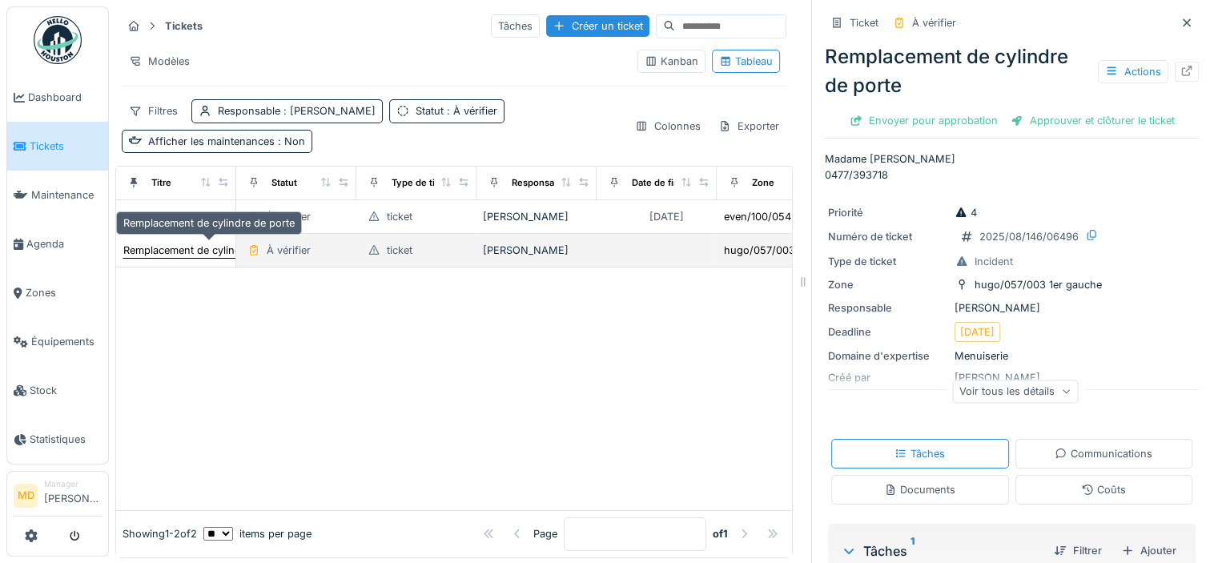
click at [223, 255] on div "Remplacement de cylindre de porte" at bounding box center [209, 250] width 173 height 17
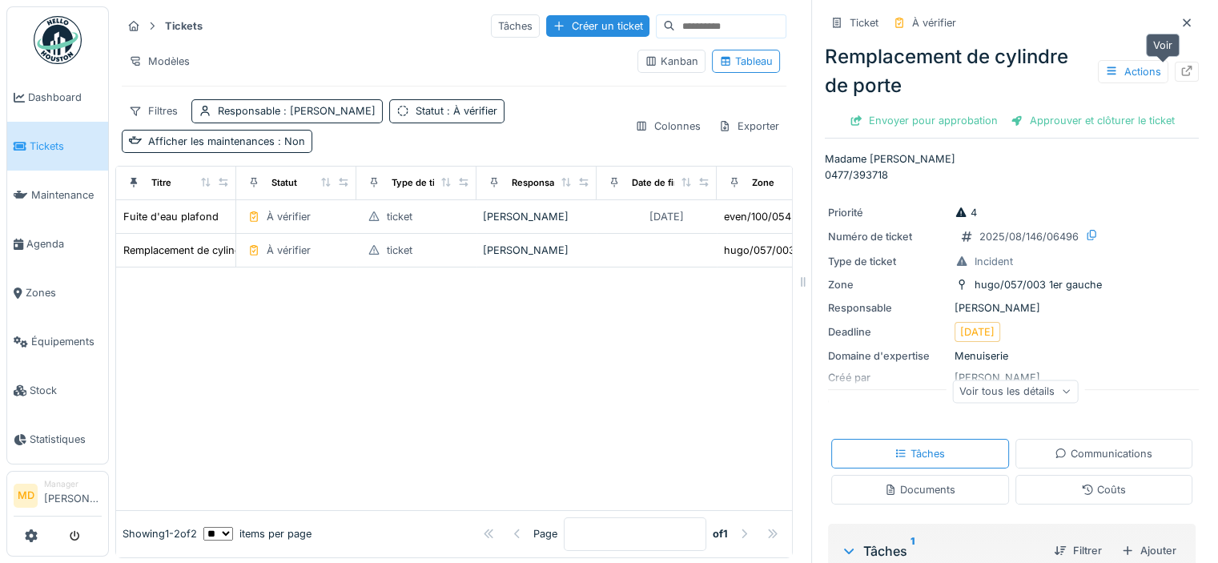
click at [1175, 66] on div at bounding box center [1187, 72] width 24 height 20
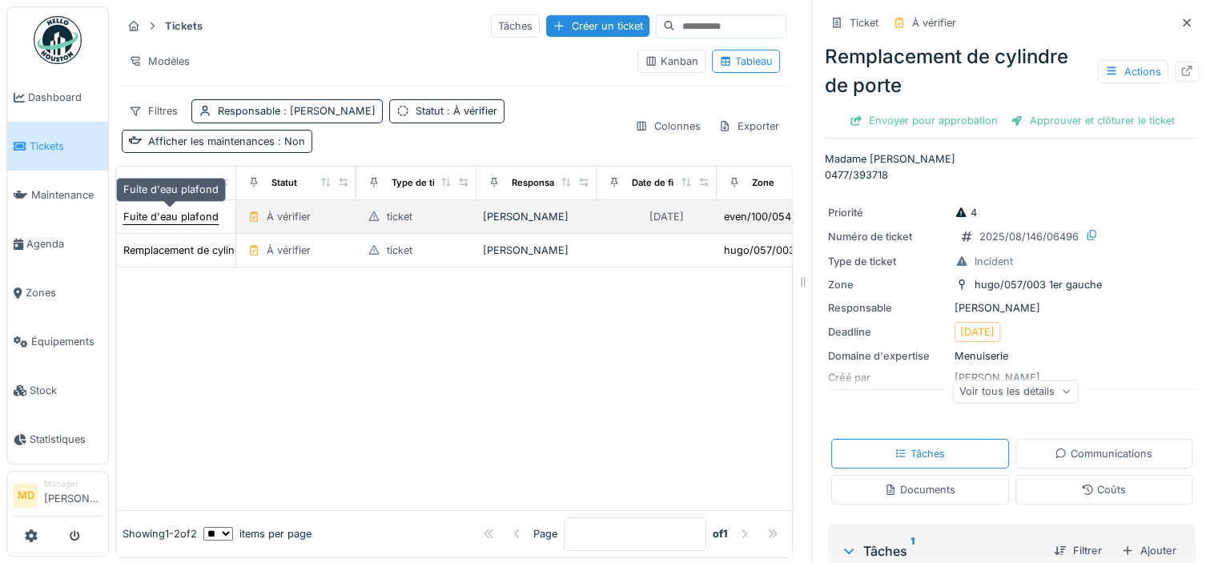
click at [191, 220] on div "Fuite d'eau plafond" at bounding box center [170, 216] width 95 height 15
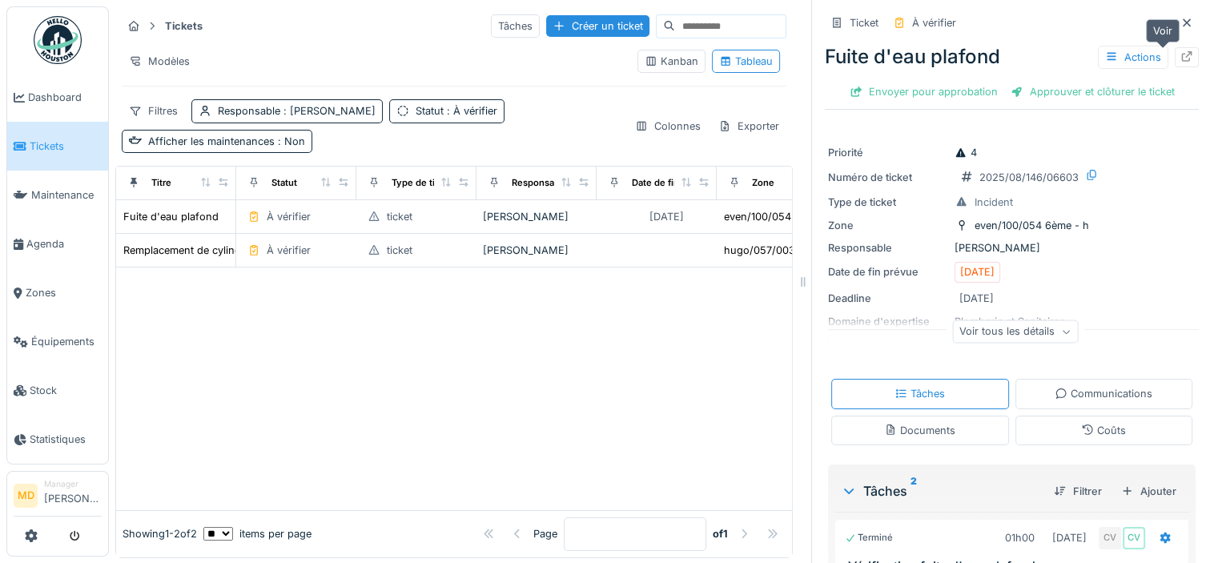
click at [1182, 55] on icon at bounding box center [1187, 56] width 10 height 10
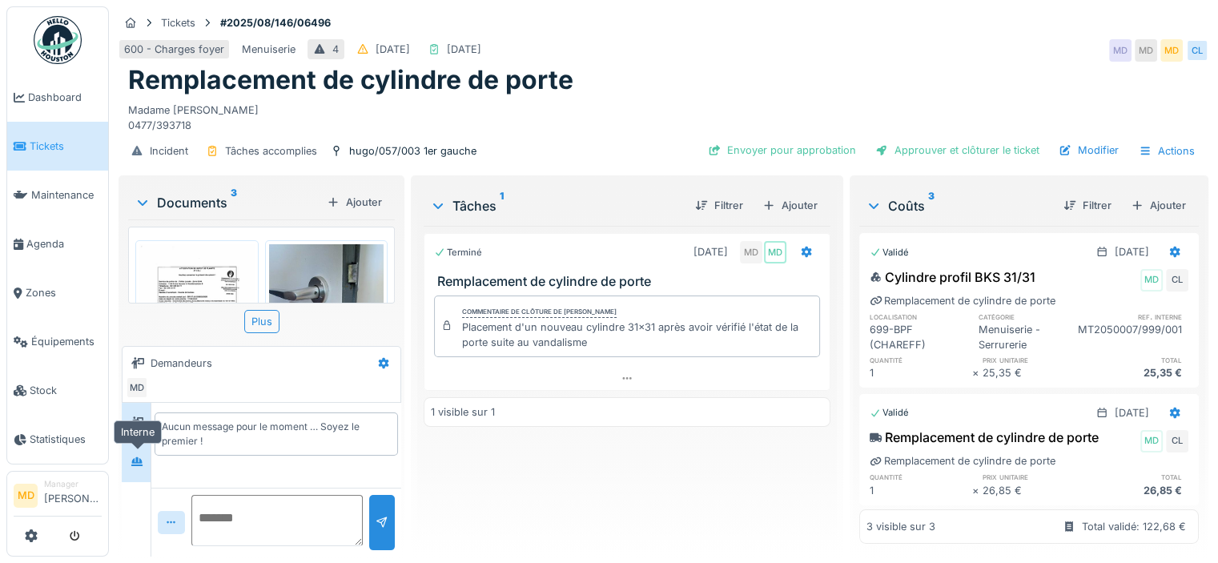
click at [139, 473] on div at bounding box center [137, 462] width 24 height 26
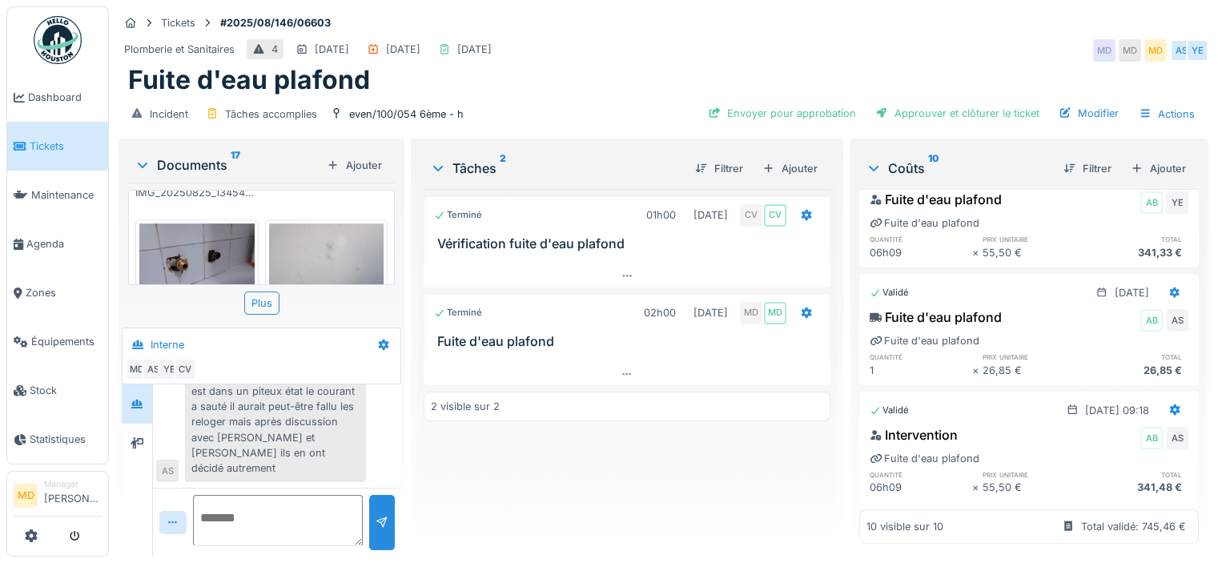
scroll to position [1121, 0]
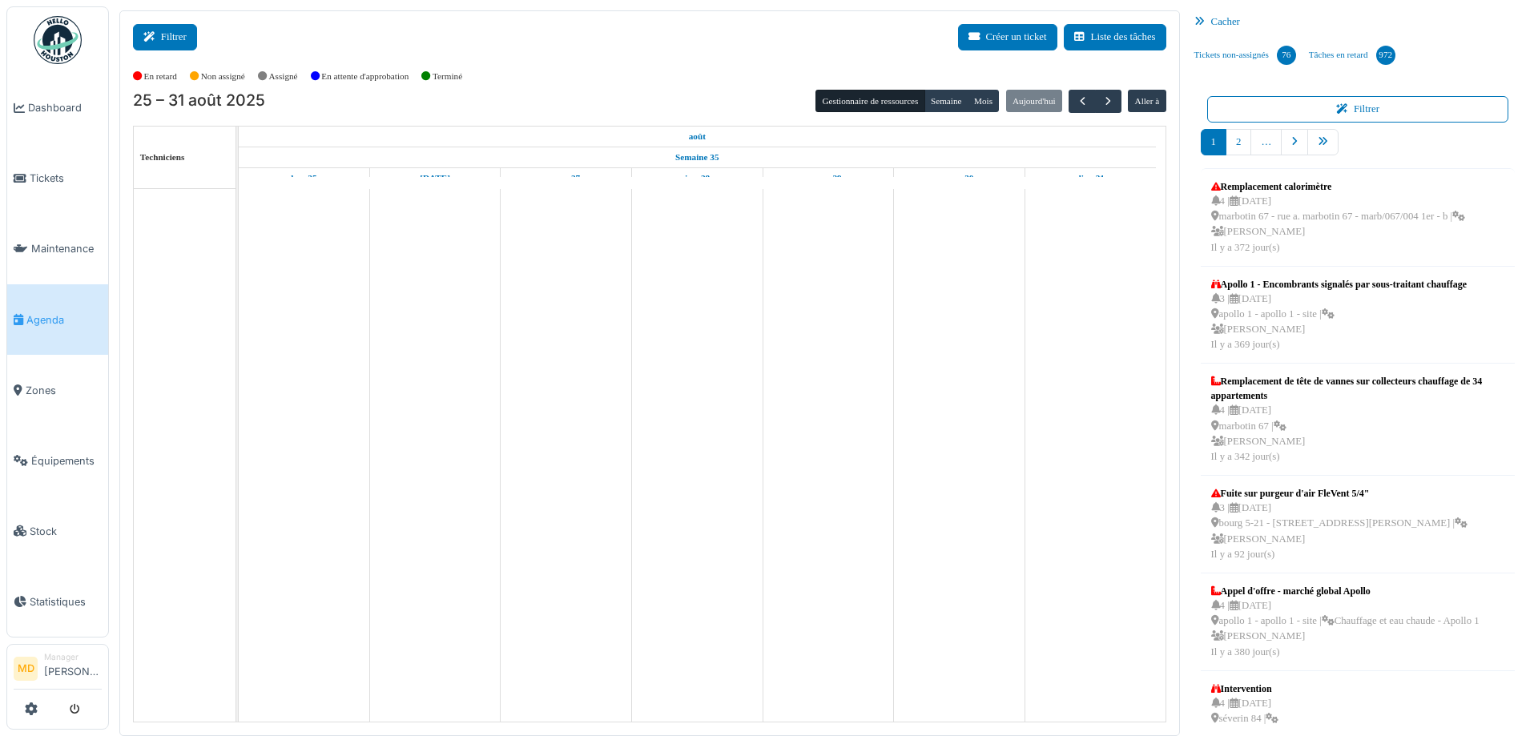
click at [159, 36] on icon at bounding box center [152, 37] width 18 height 10
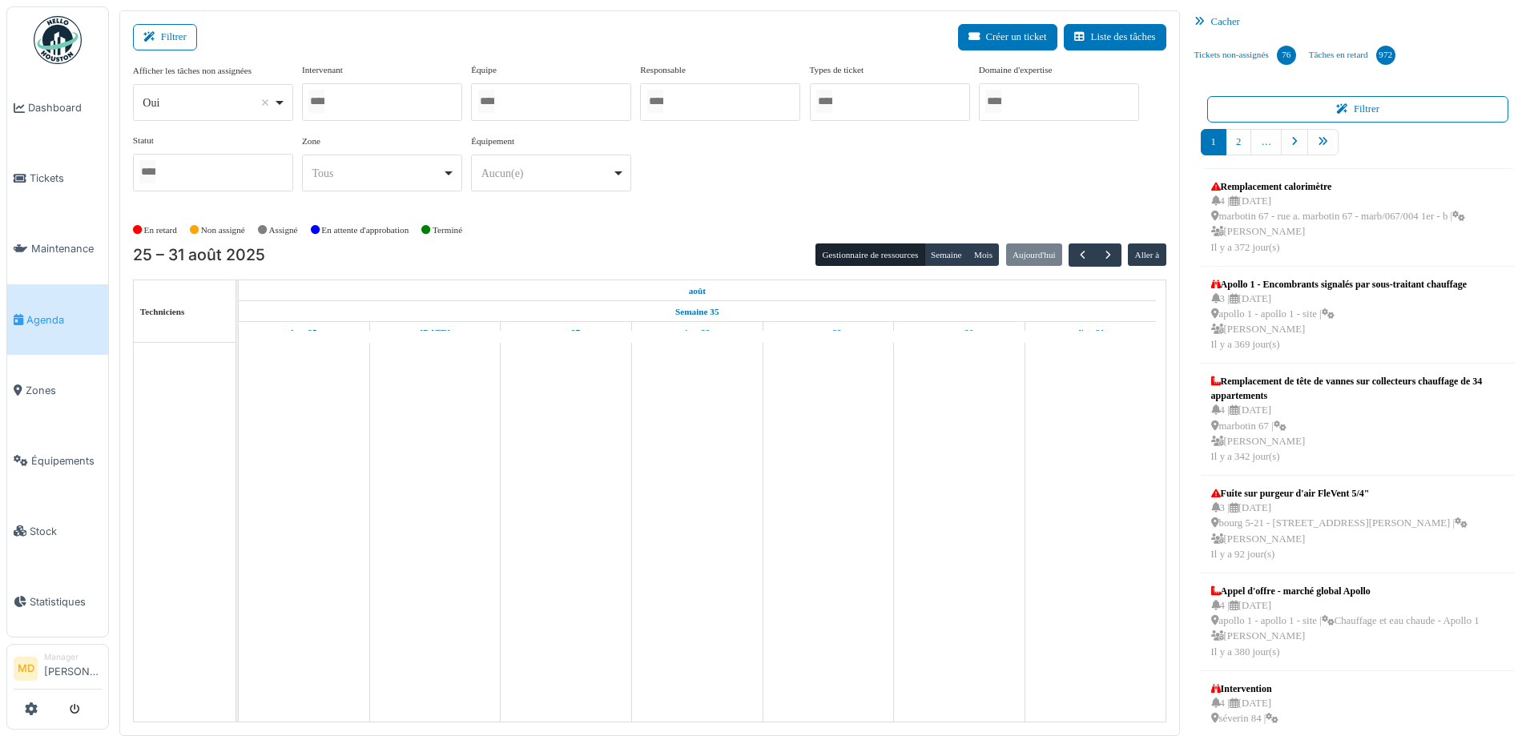
click at [409, 95] on div at bounding box center [382, 102] width 160 height 38
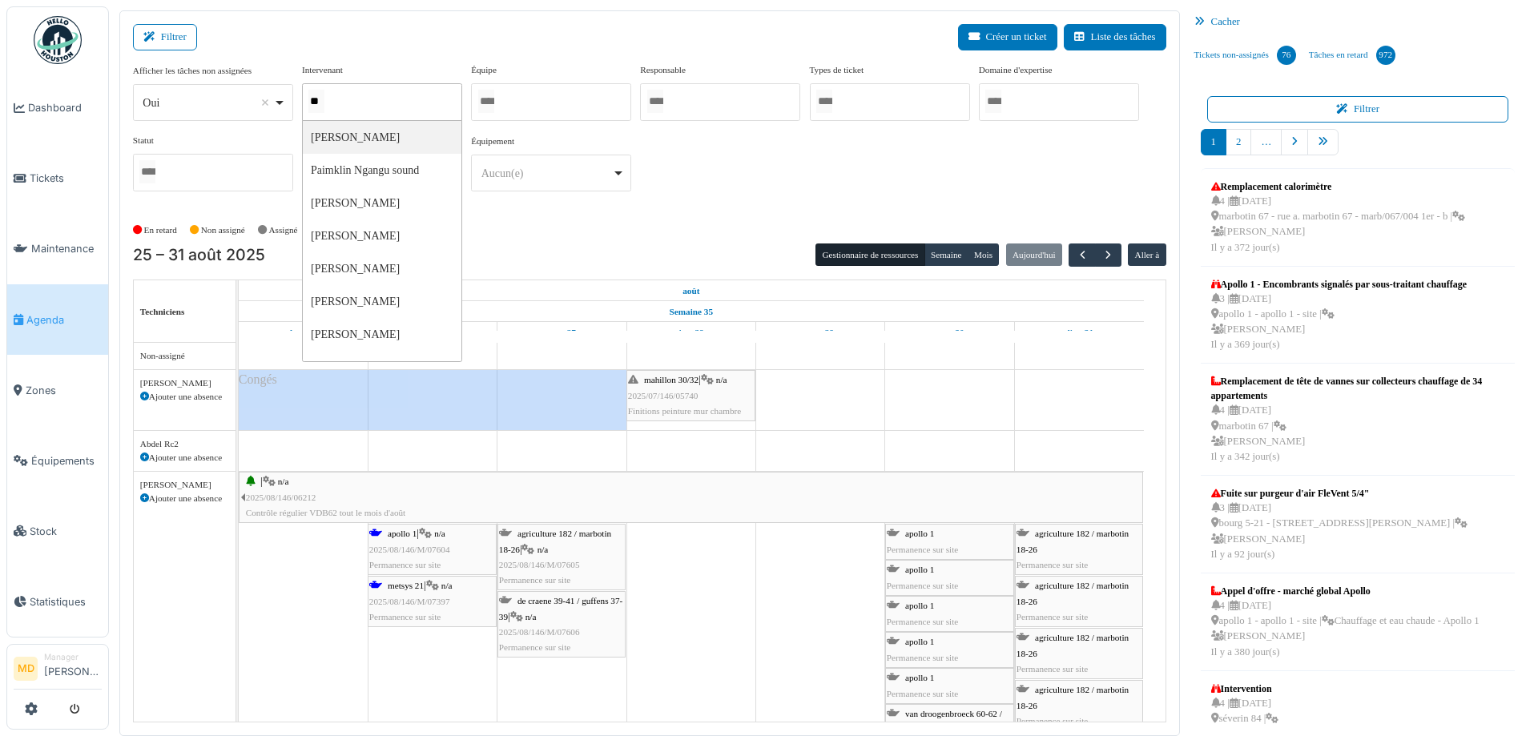
type input "***"
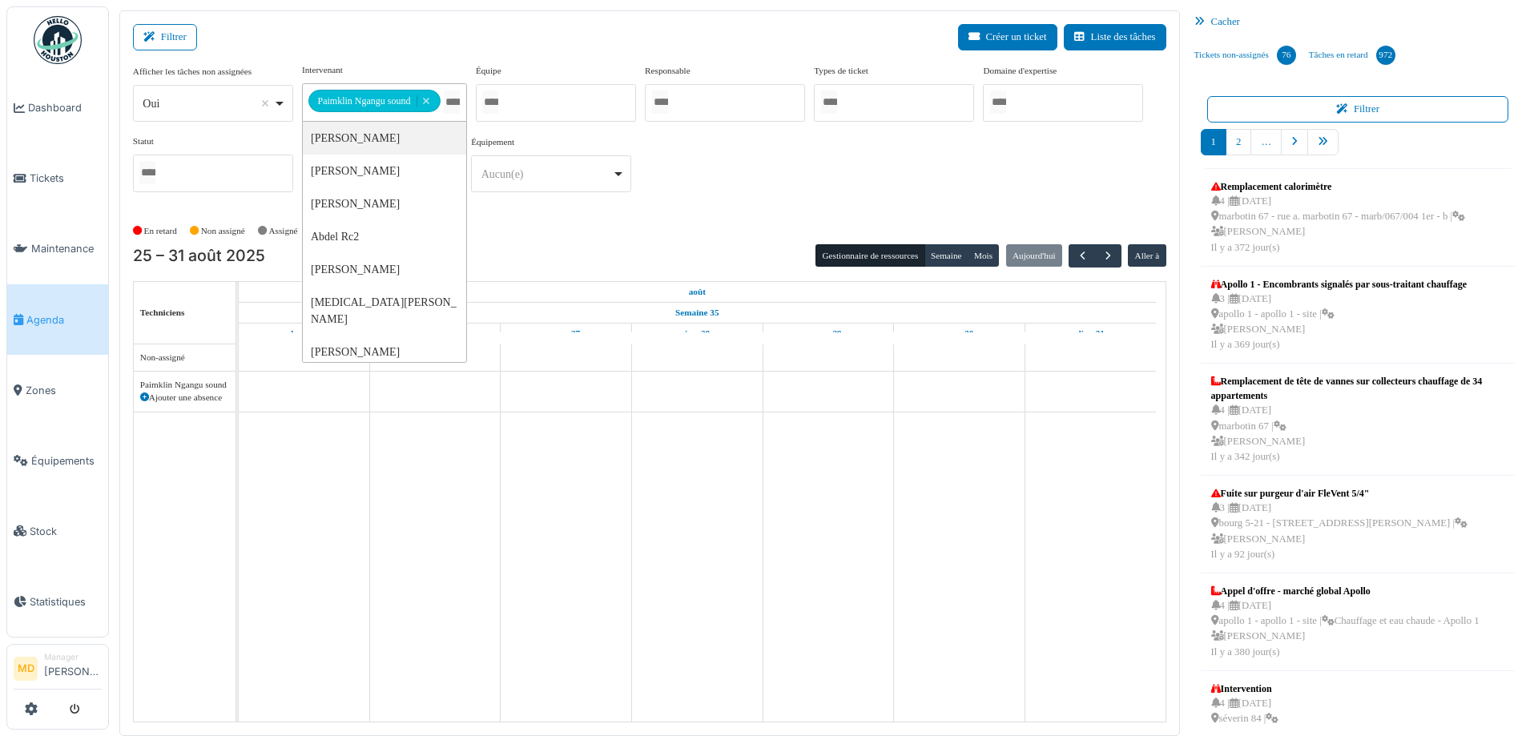
click at [724, 167] on div "**********" at bounding box center [649, 134] width 1033 height 142
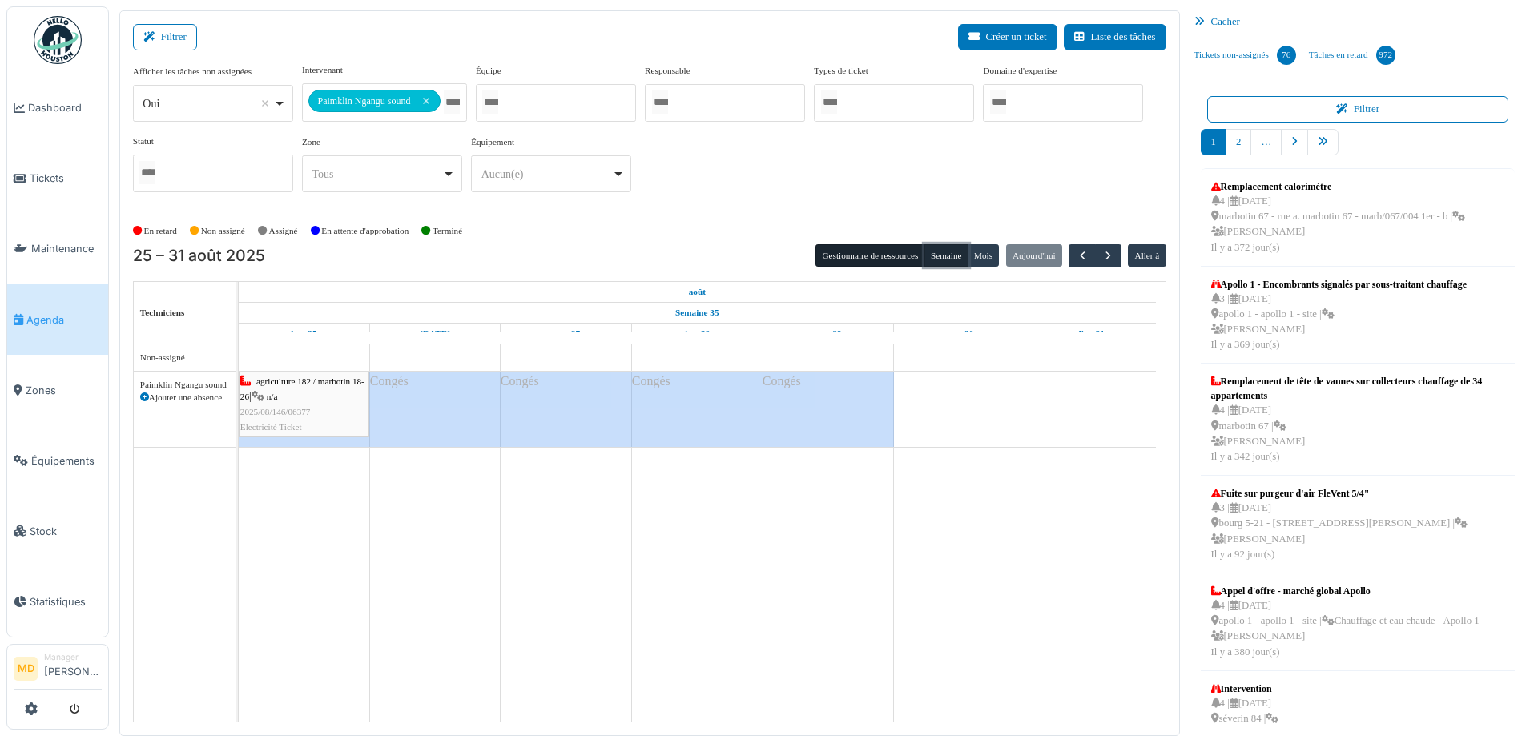
click at [943, 262] on button "Semaine" at bounding box center [946, 255] width 44 height 22
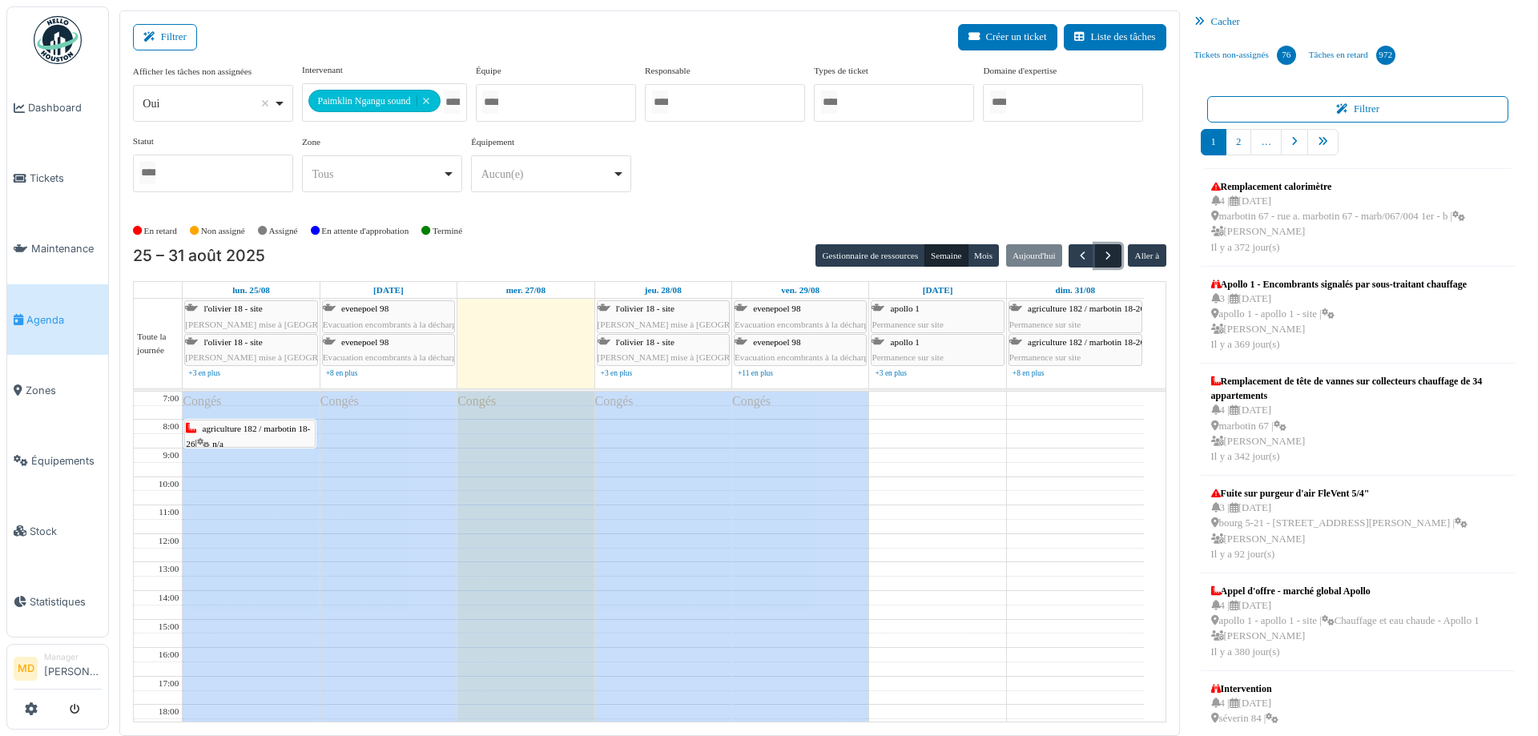
click at [1101, 252] on span "button" at bounding box center [1108, 256] width 14 height 14
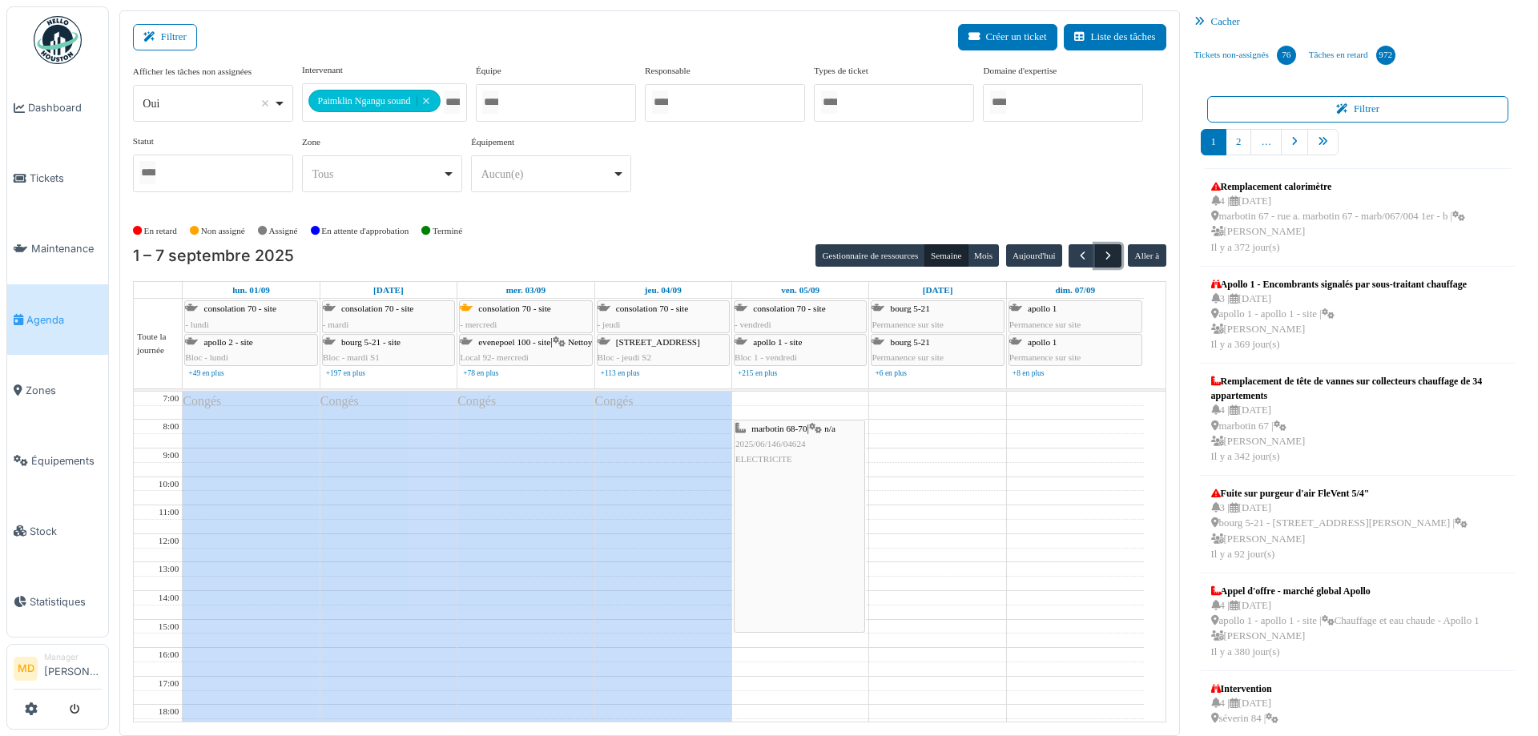
click at [1104, 259] on span "button" at bounding box center [1108, 256] width 14 height 14
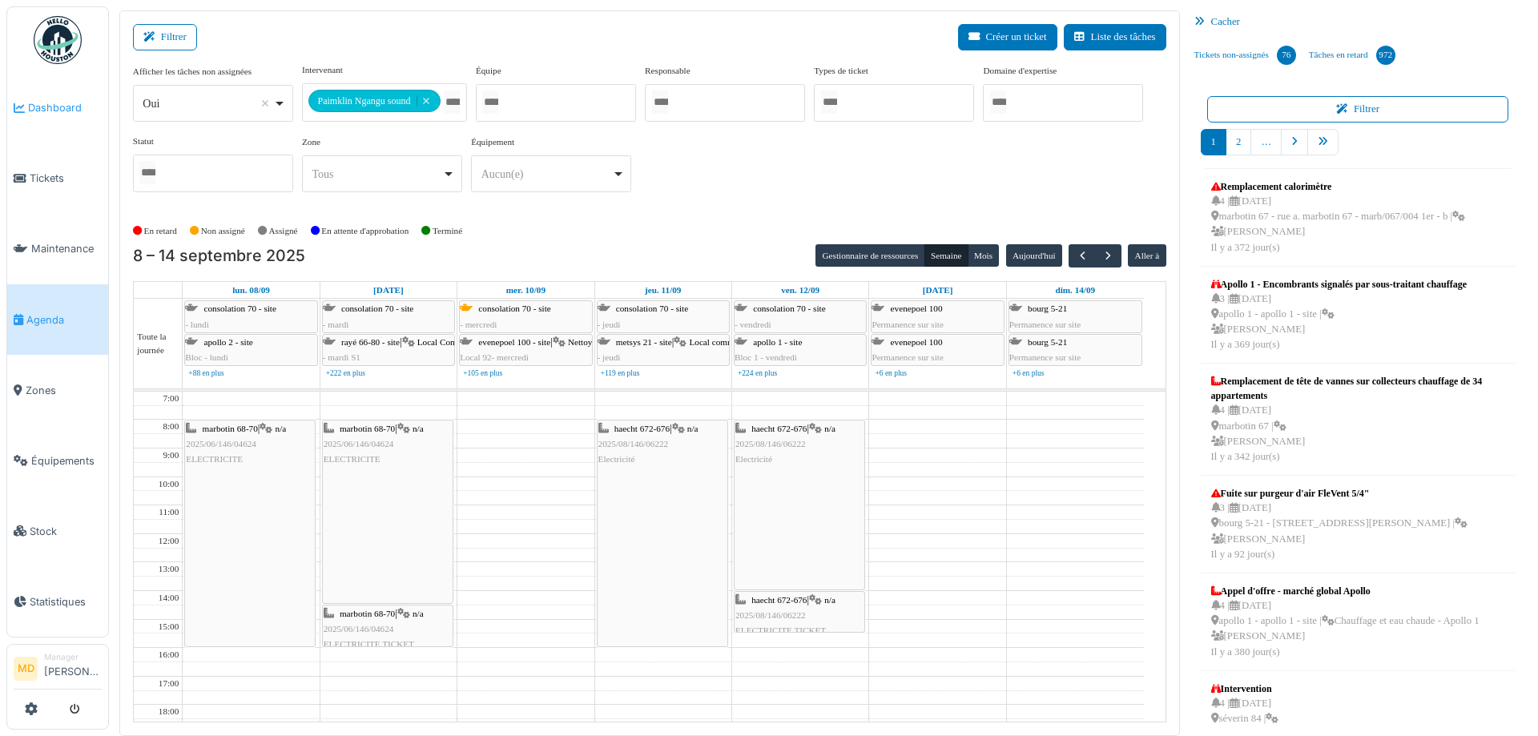
click at [59, 104] on span "Dashboard" at bounding box center [65, 107] width 74 height 15
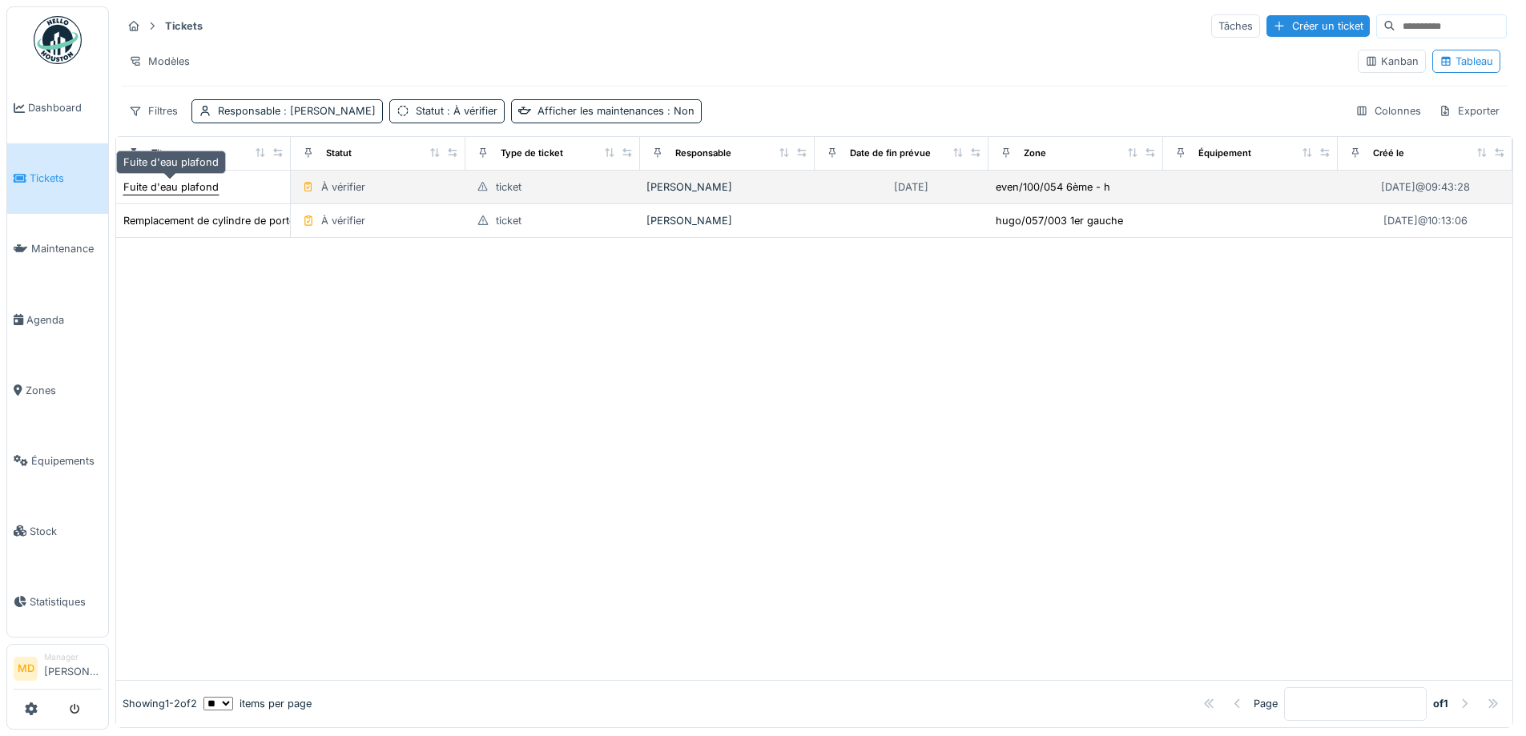
click at [147, 188] on div "Fuite d'eau plafond" at bounding box center [170, 186] width 95 height 15
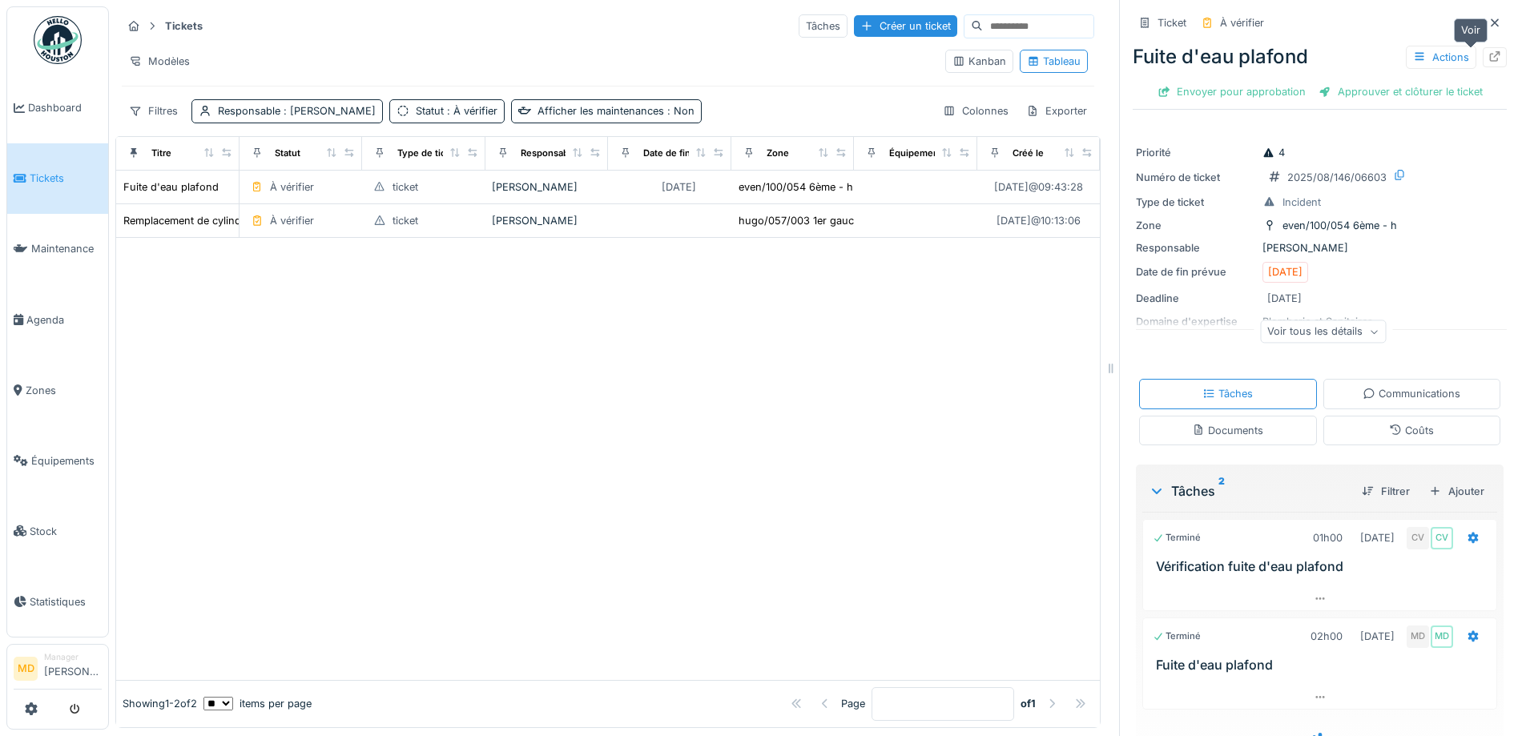
click at [1482, 53] on div at bounding box center [1494, 57] width 24 height 20
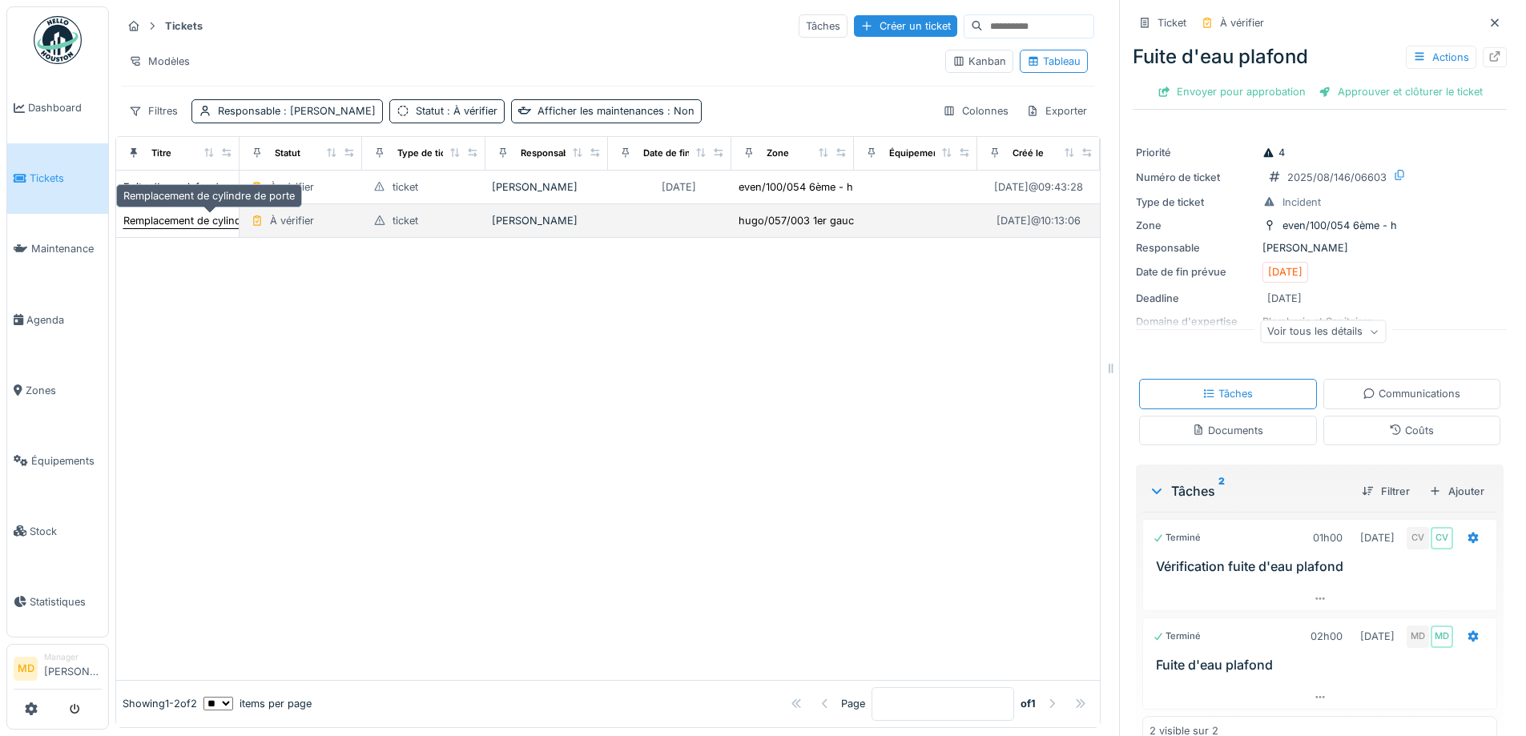
click at [195, 220] on div "Remplacement de cylindre de porte" at bounding box center [208, 220] width 171 height 15
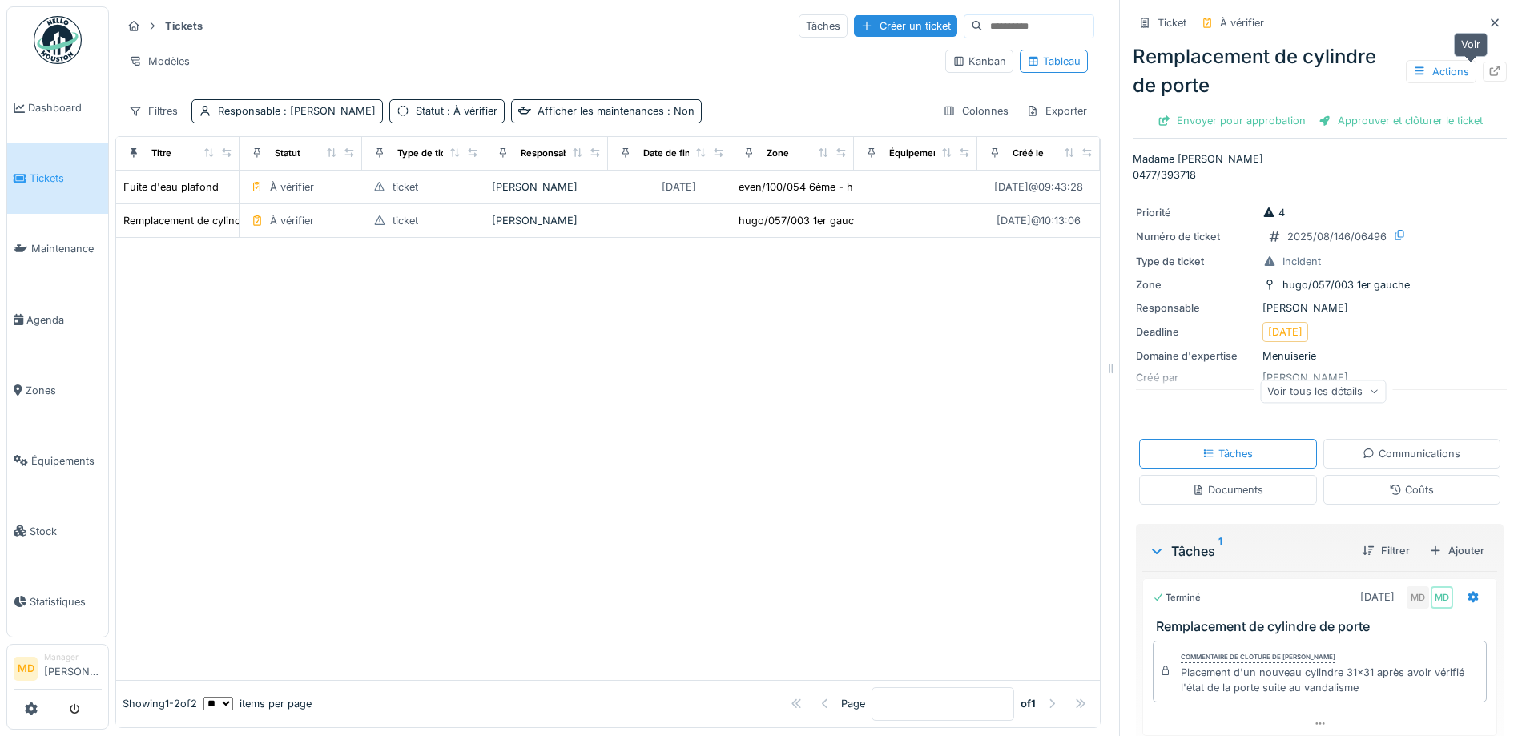
click at [1488, 74] on icon at bounding box center [1494, 71] width 13 height 10
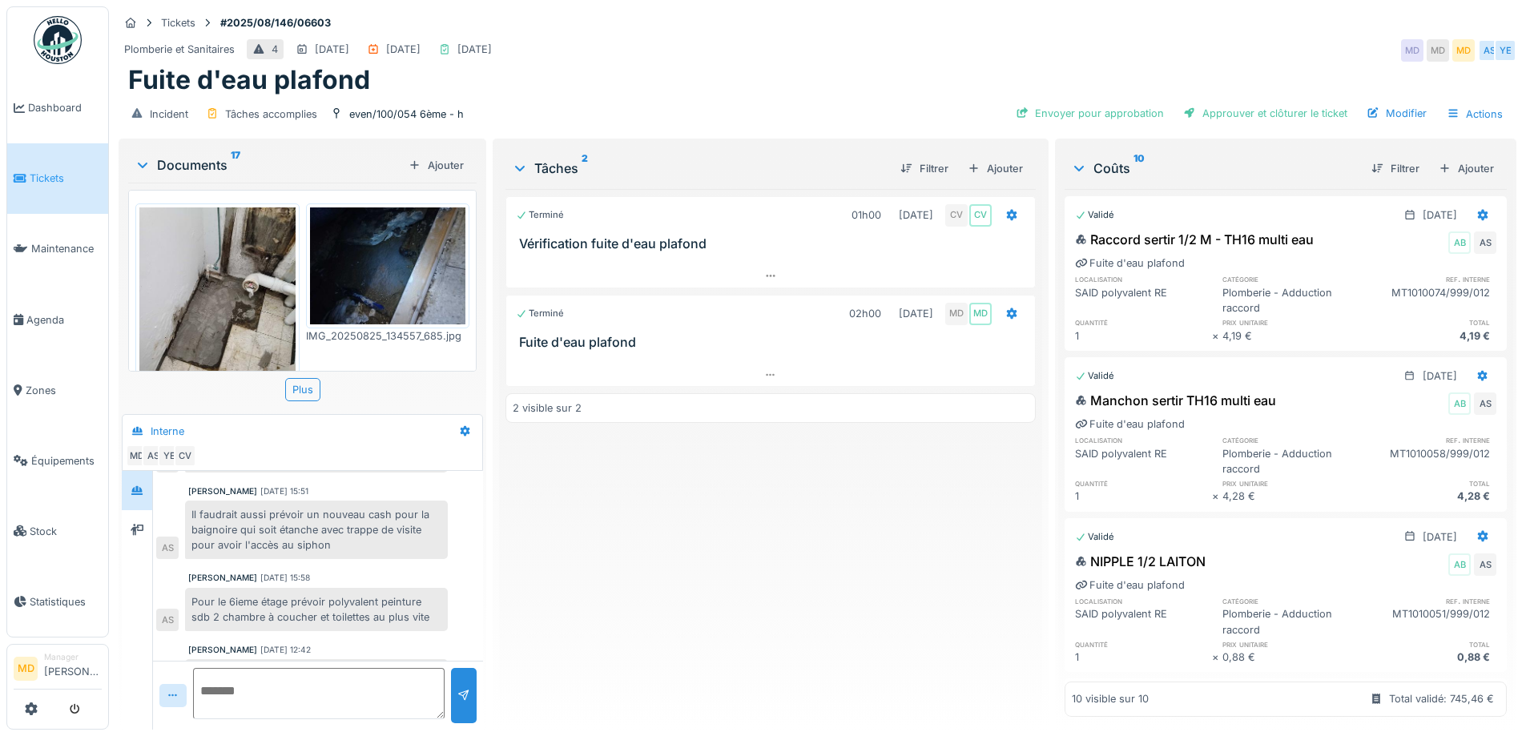
scroll to position [380, 0]
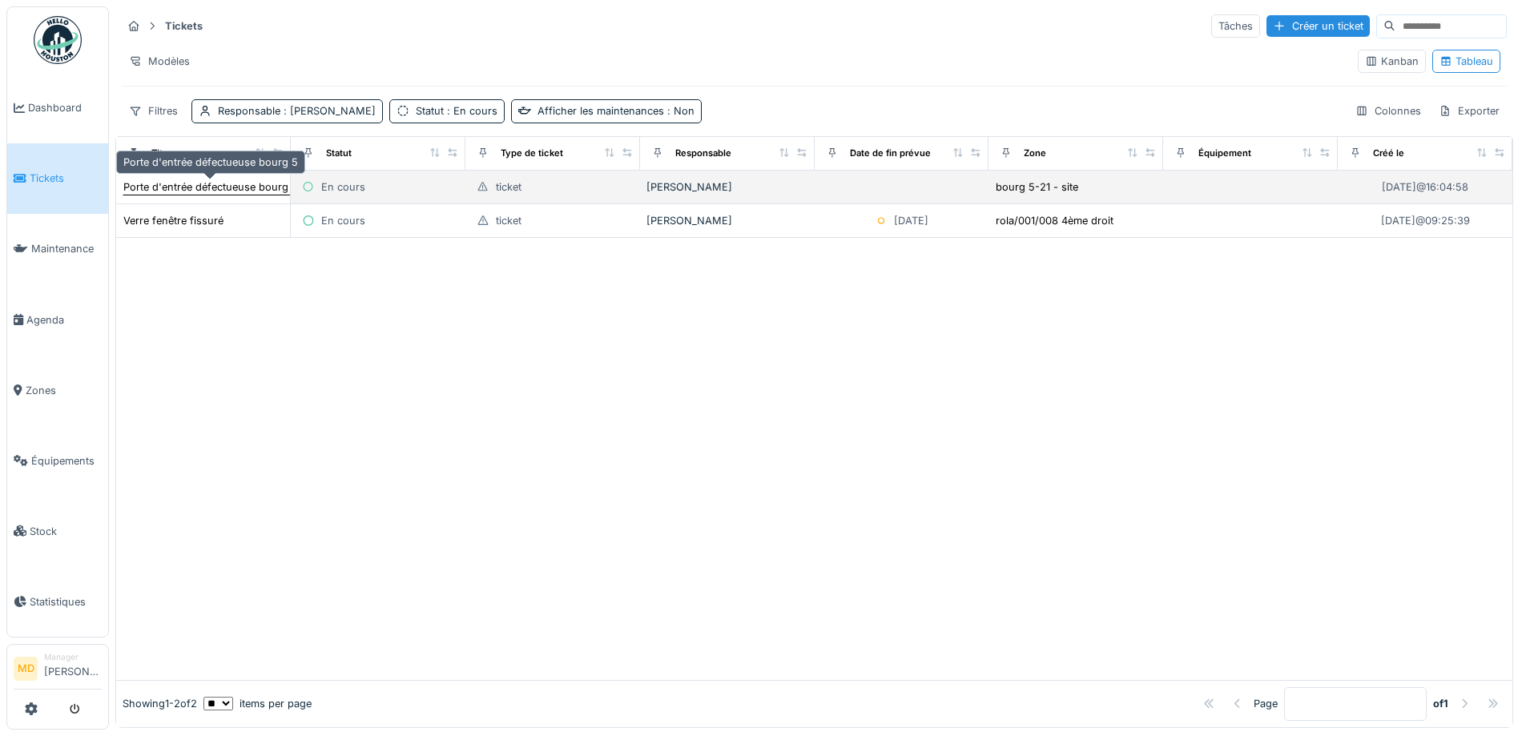
click at [200, 183] on div "Porte d'entrée défectueuse bourg 5" at bounding box center [210, 186] width 175 height 15
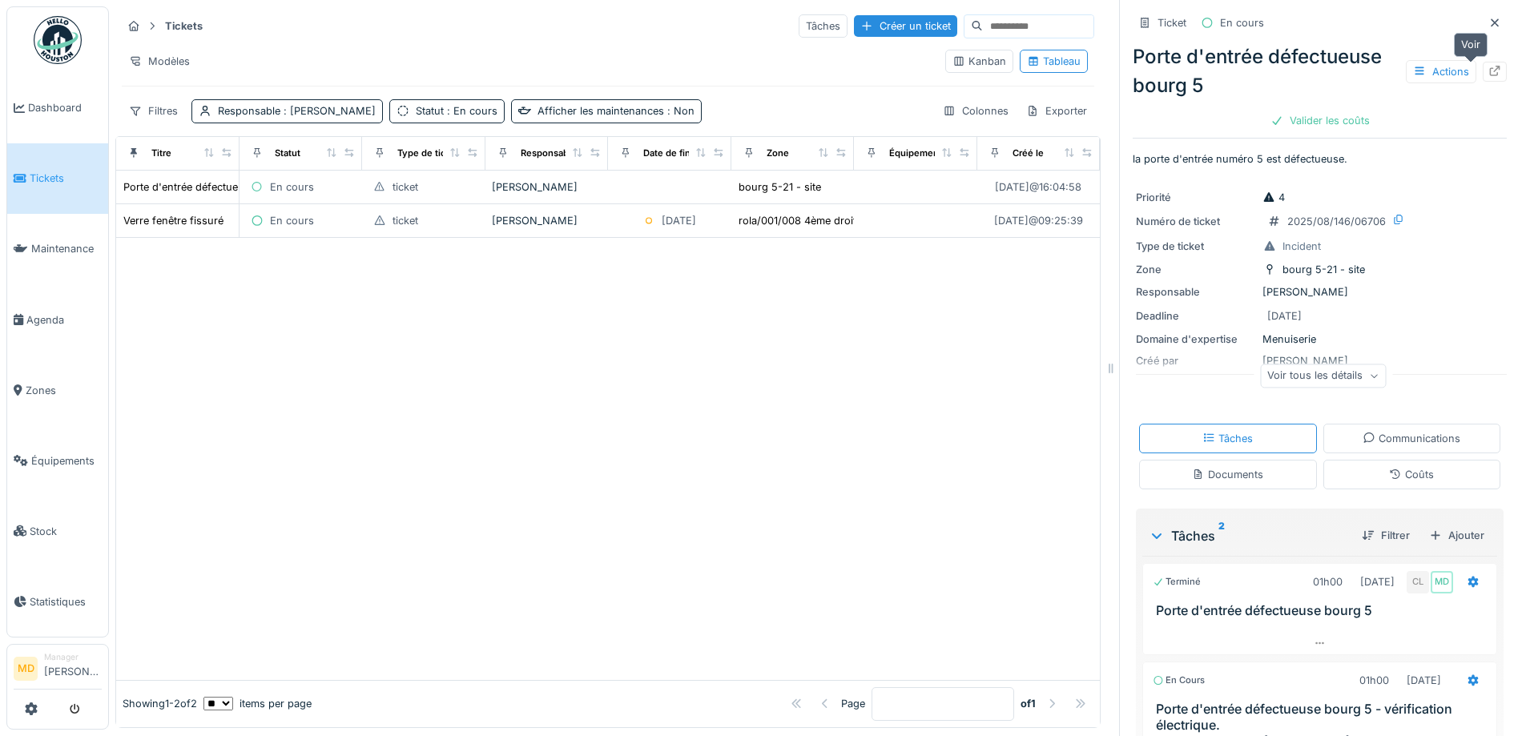
click at [1488, 69] on icon at bounding box center [1494, 71] width 13 height 10
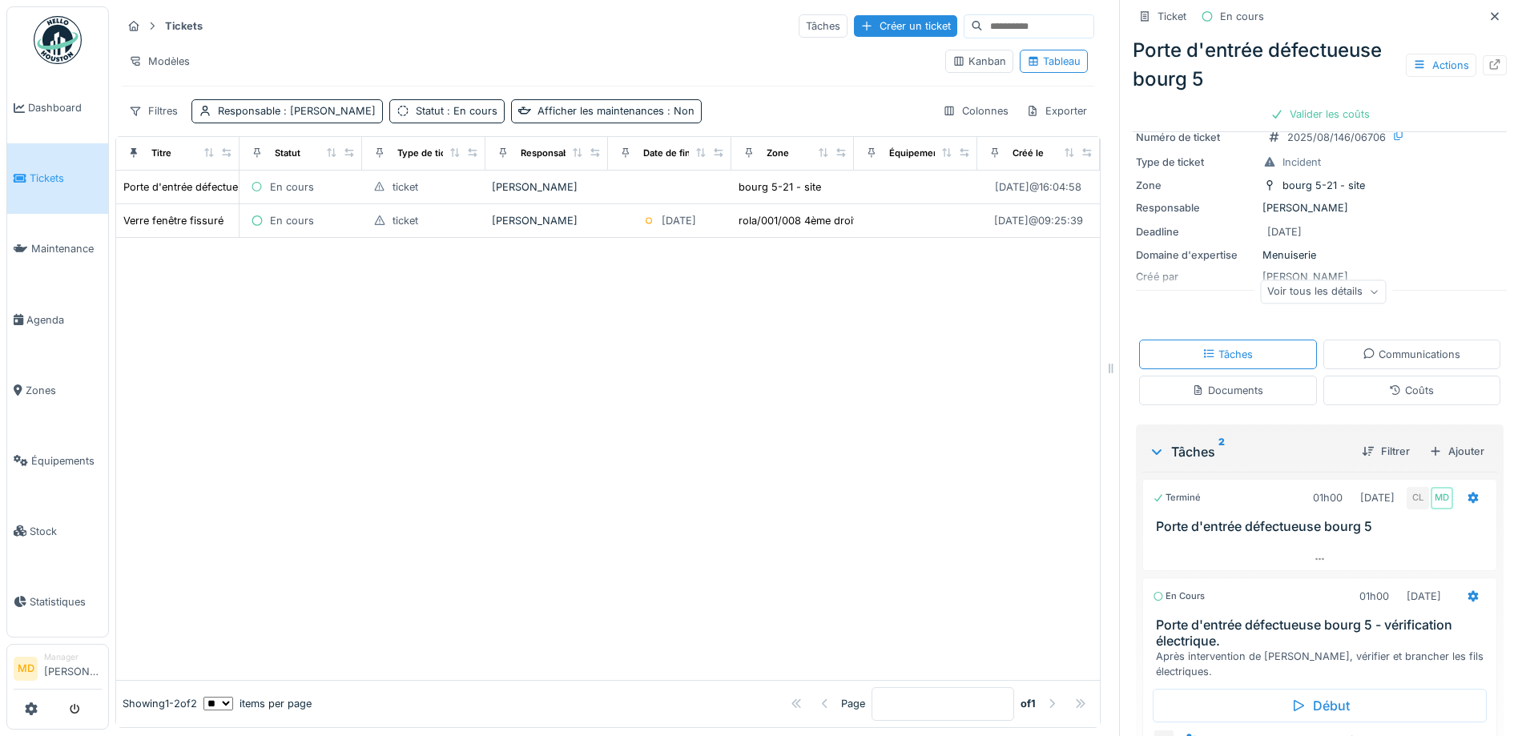
scroll to position [187, 0]
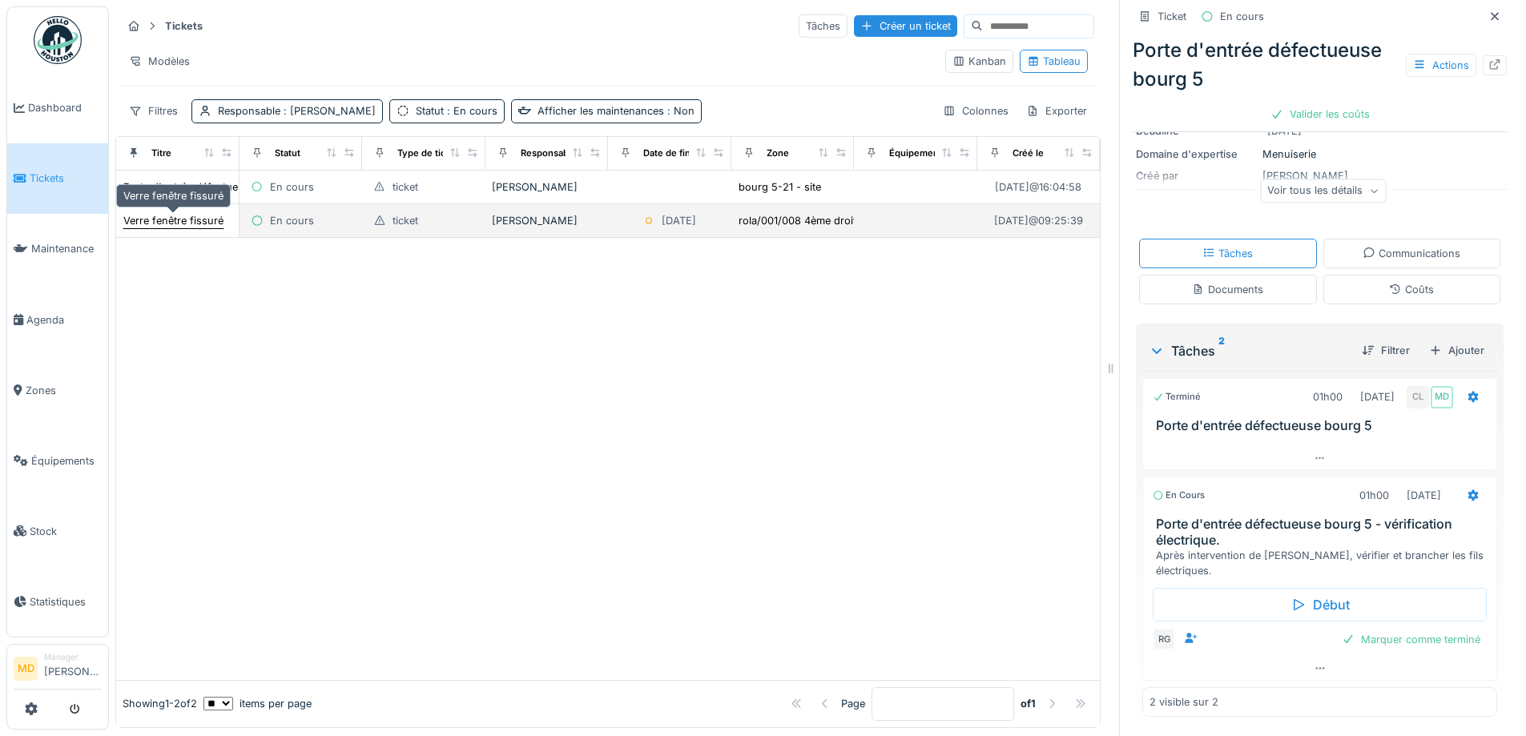
click at [176, 219] on div "Verre fenêtre fissuré" at bounding box center [173, 220] width 100 height 15
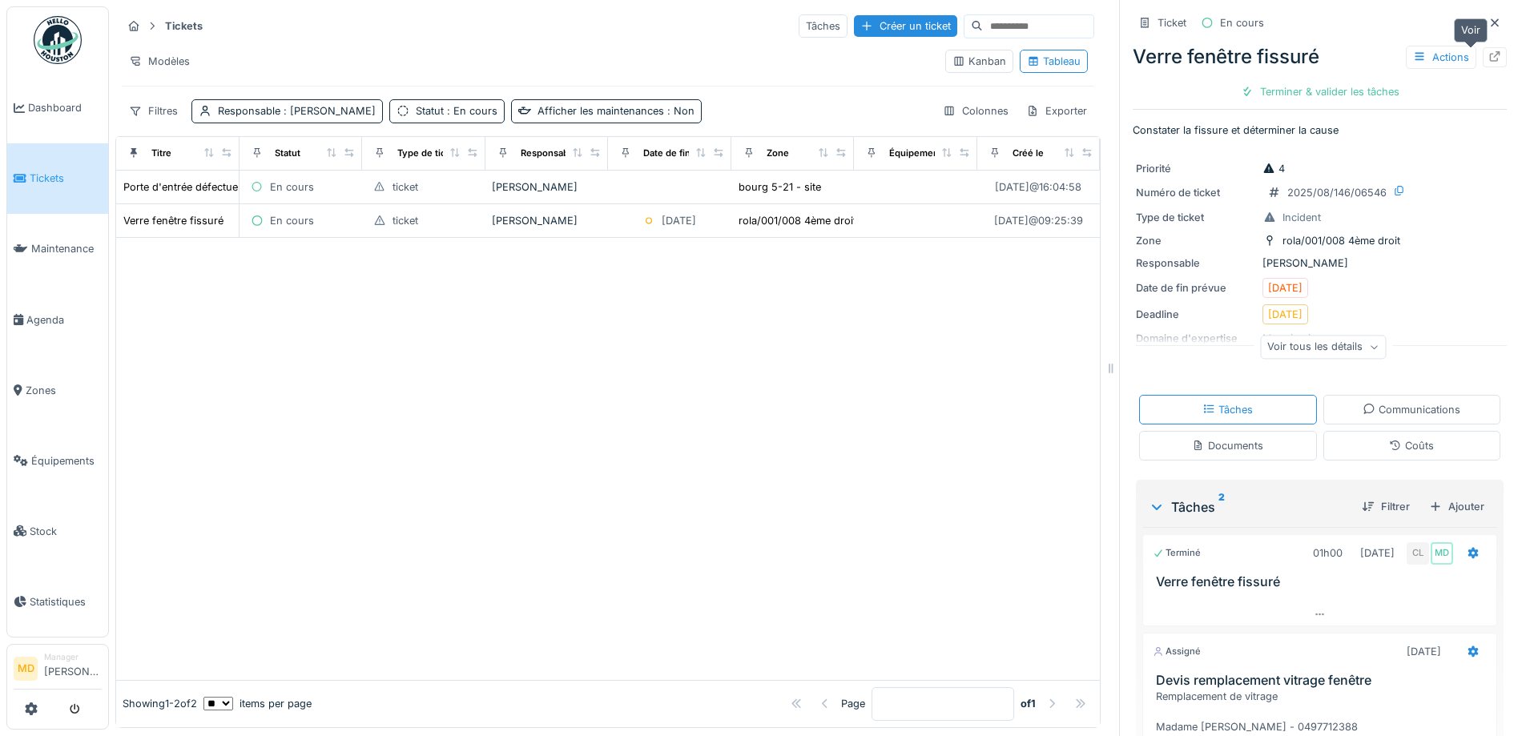
click at [1482, 54] on div at bounding box center [1494, 57] width 24 height 20
click at [78, 104] on span "Dashboard" at bounding box center [65, 107] width 74 height 15
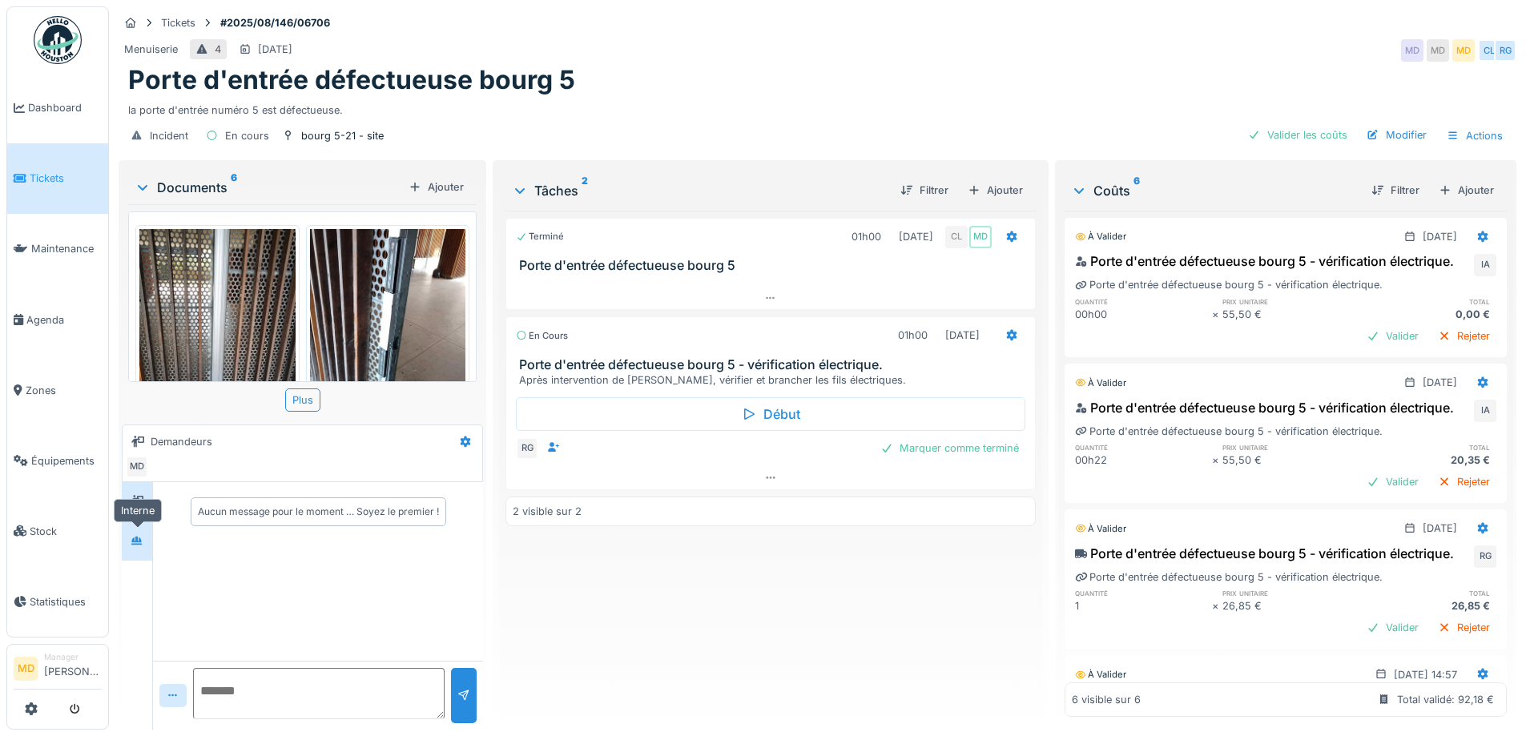
click at [146, 543] on div at bounding box center [137, 541] width 24 height 20
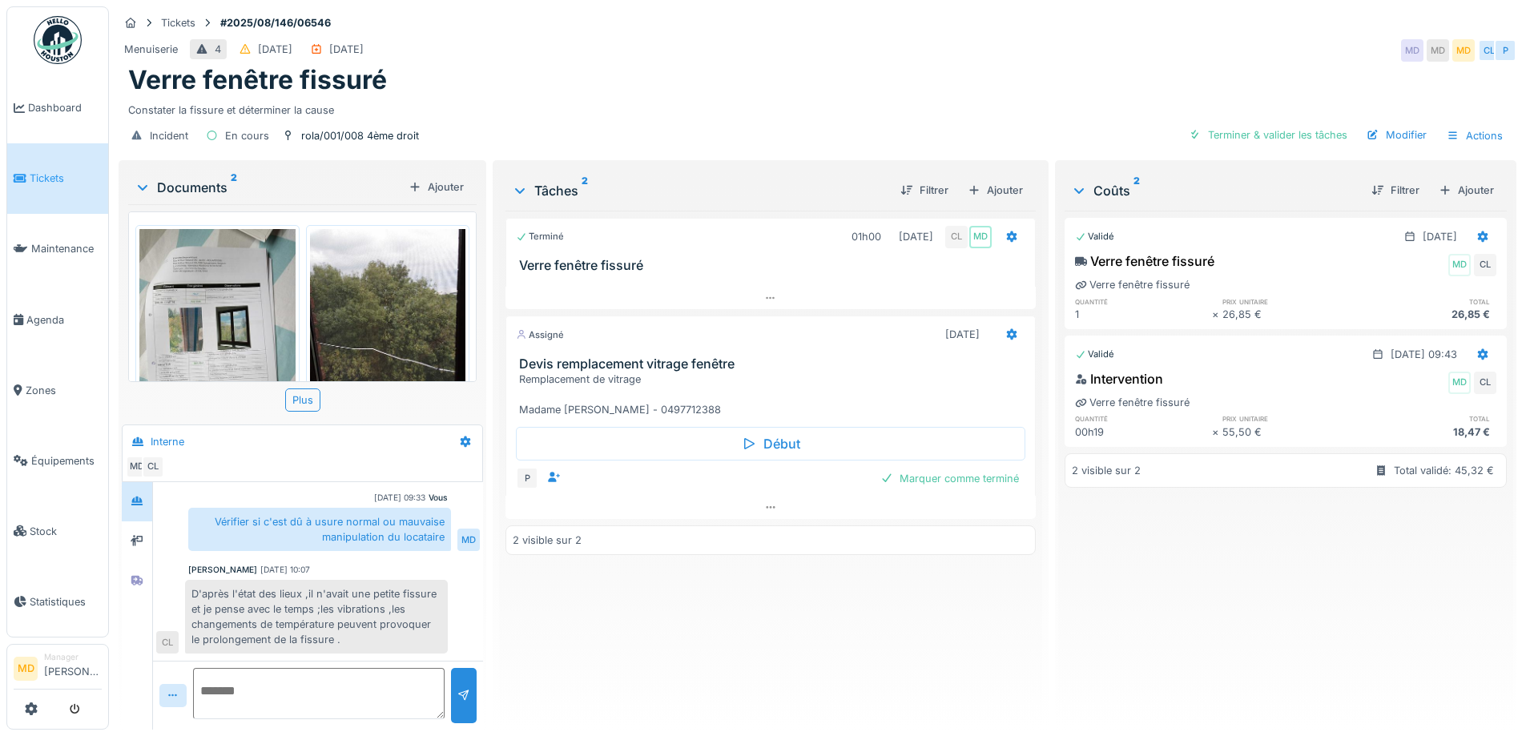
scroll to position [78, 0]
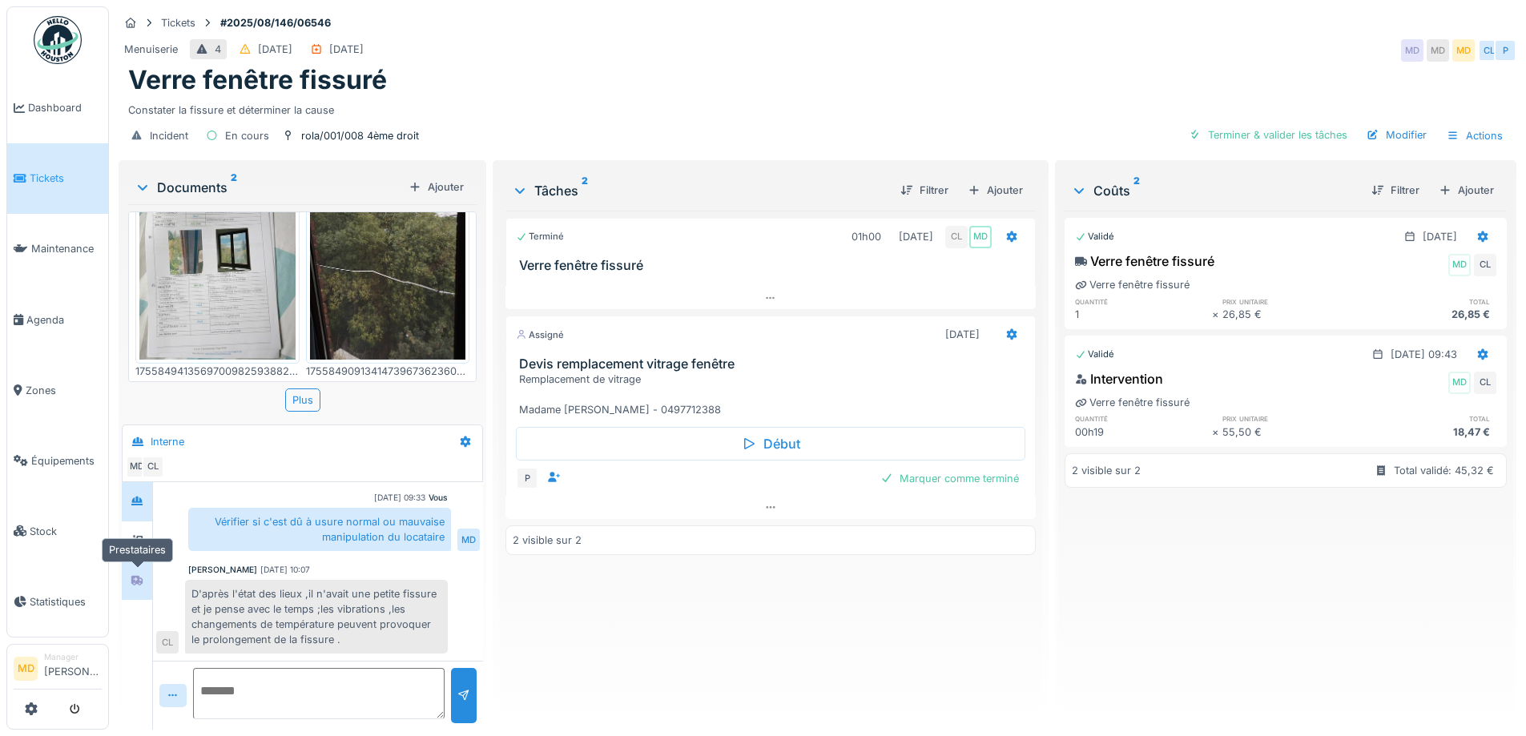
click at [138, 573] on div at bounding box center [137, 580] width 13 height 15
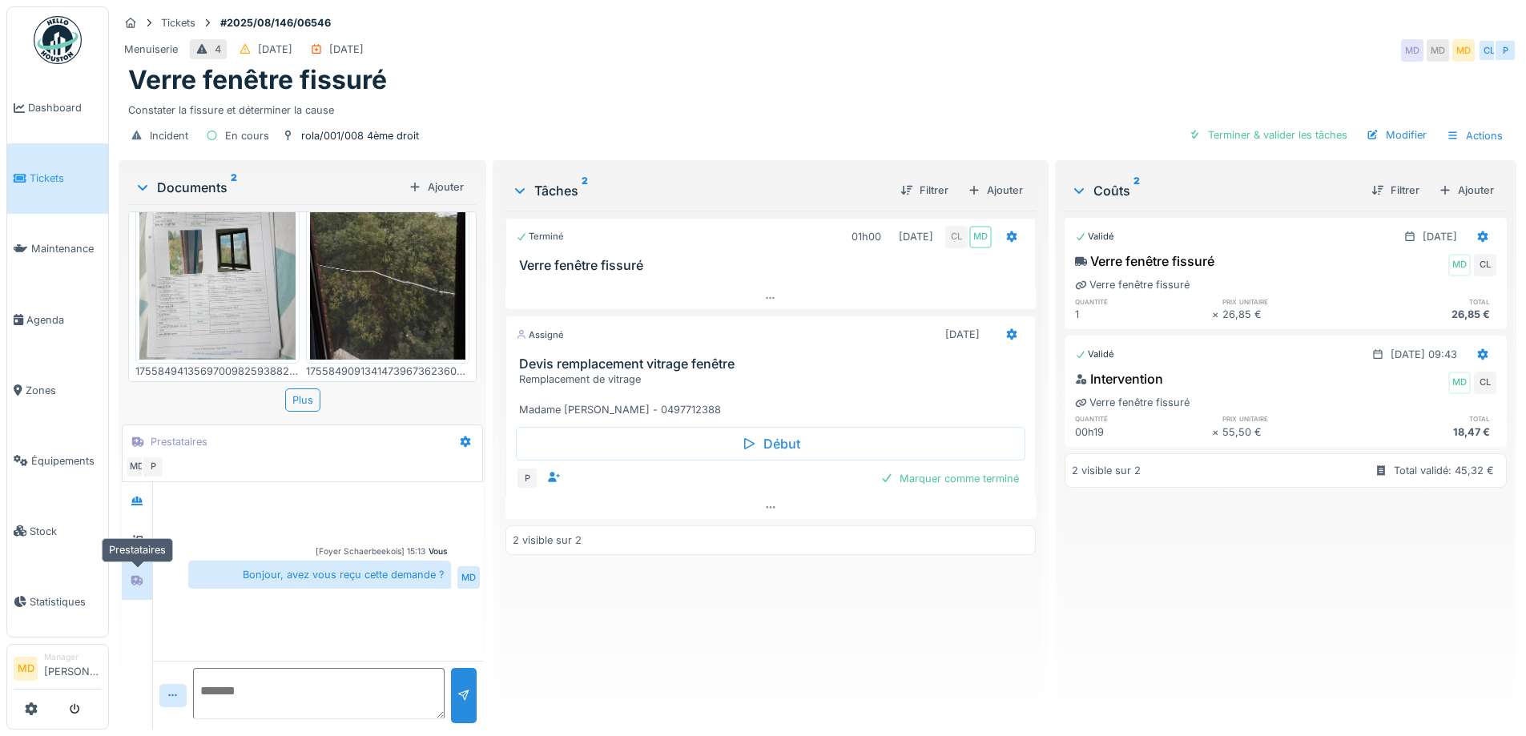
scroll to position [0, 0]
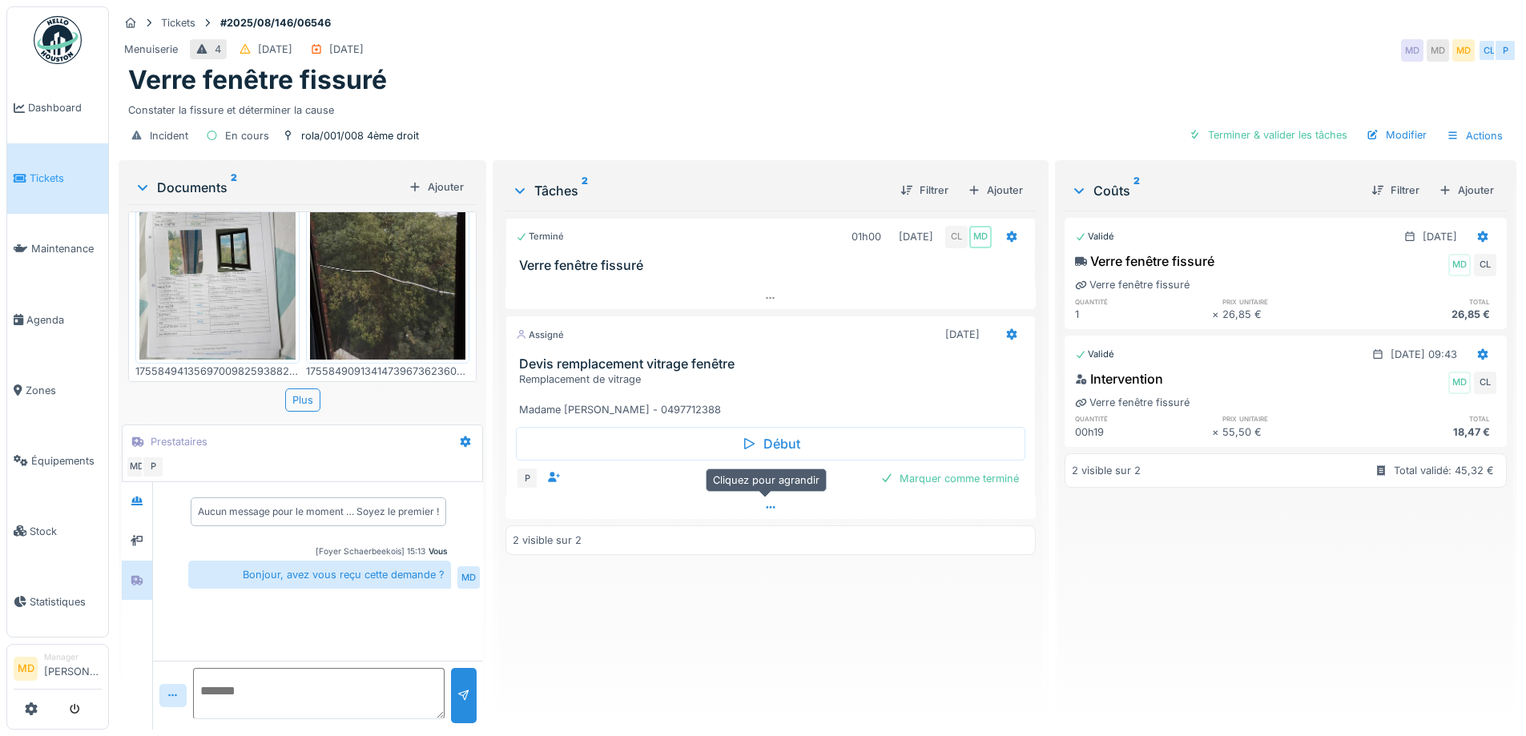
click at [766, 509] on icon at bounding box center [770, 507] width 13 height 10
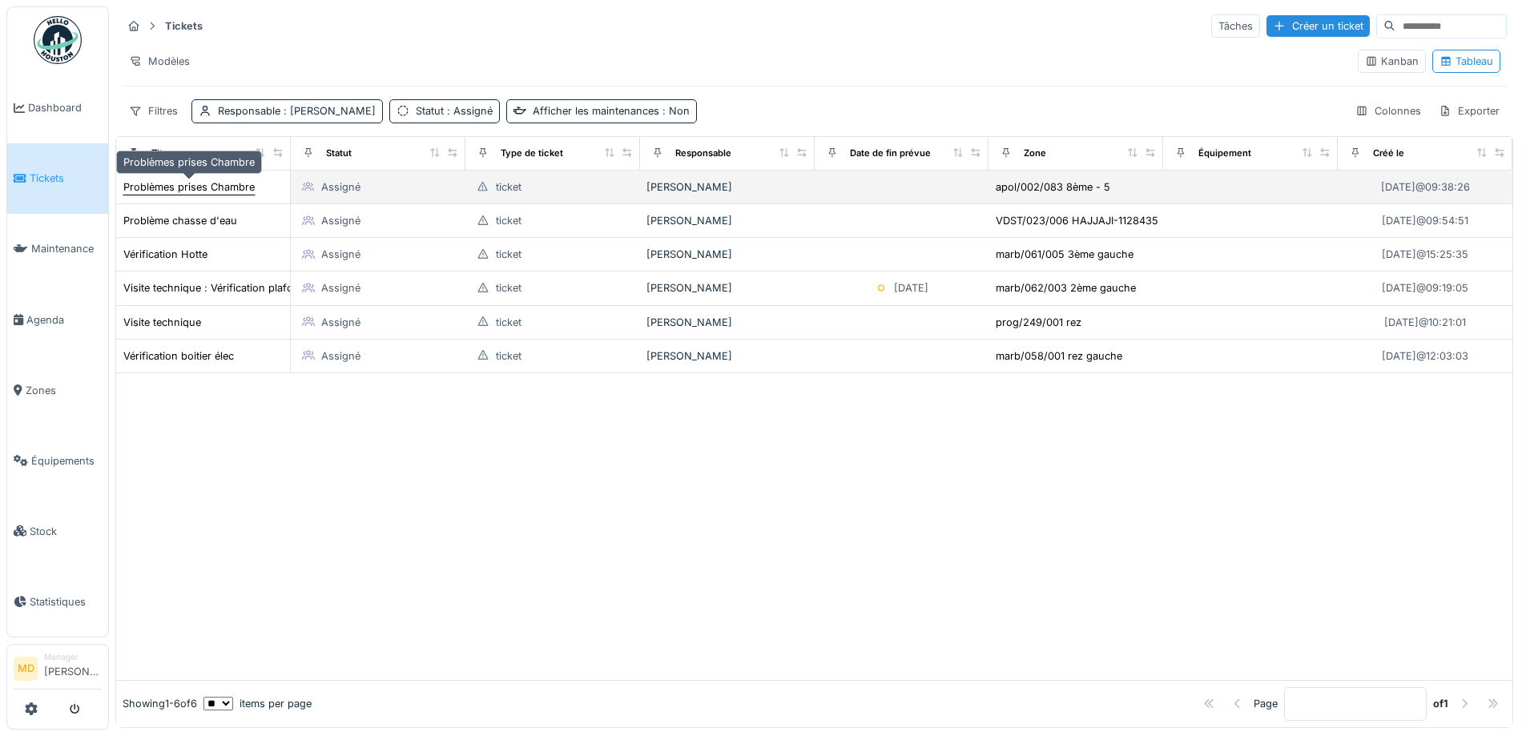
click at [169, 191] on div "Problèmes prises Chambre" at bounding box center [188, 186] width 131 height 15
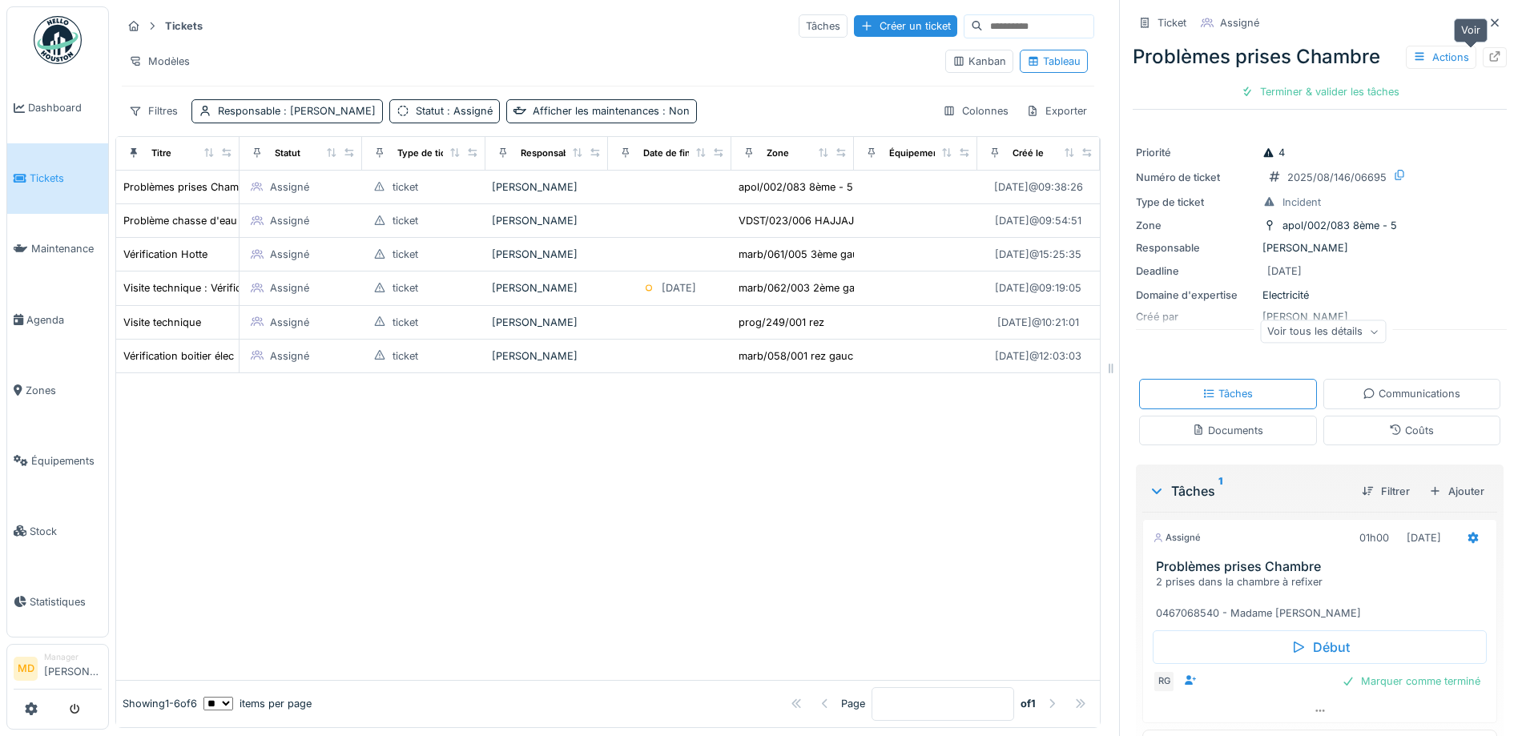
click at [1488, 63] on div at bounding box center [1494, 57] width 13 height 15
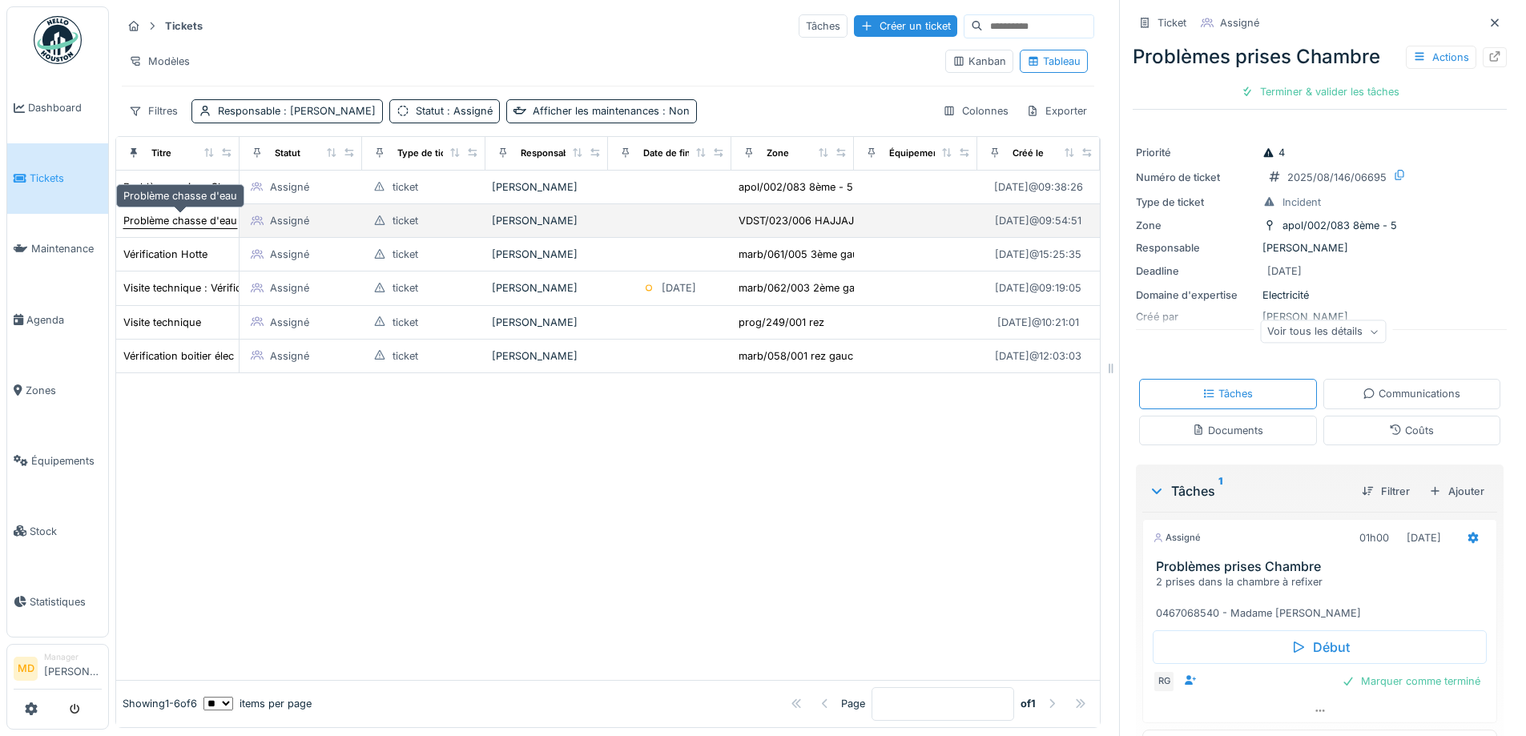
click at [178, 219] on div "Problème chasse d'eau" at bounding box center [180, 220] width 114 height 15
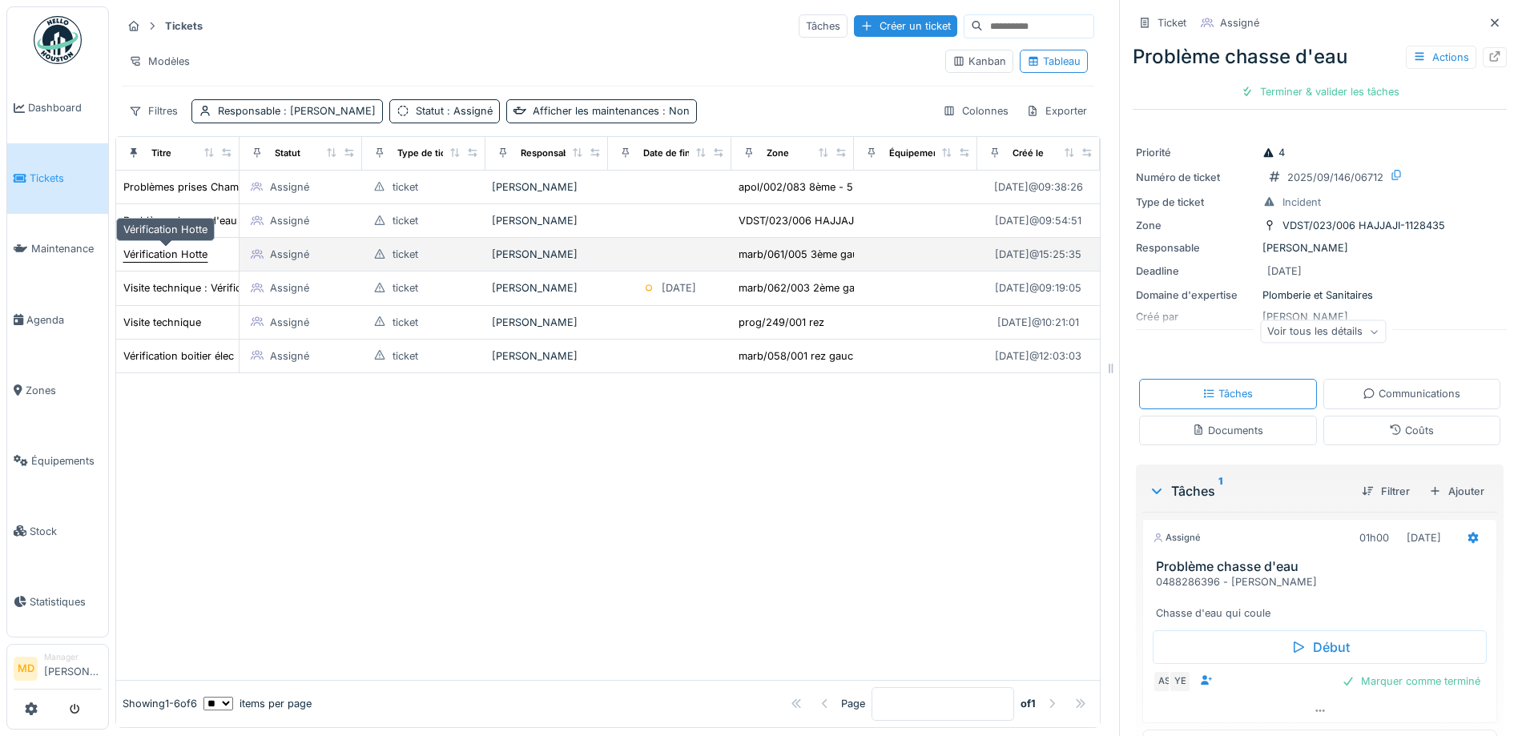
click at [156, 253] on div "Vérification Hotte" at bounding box center [165, 254] width 84 height 15
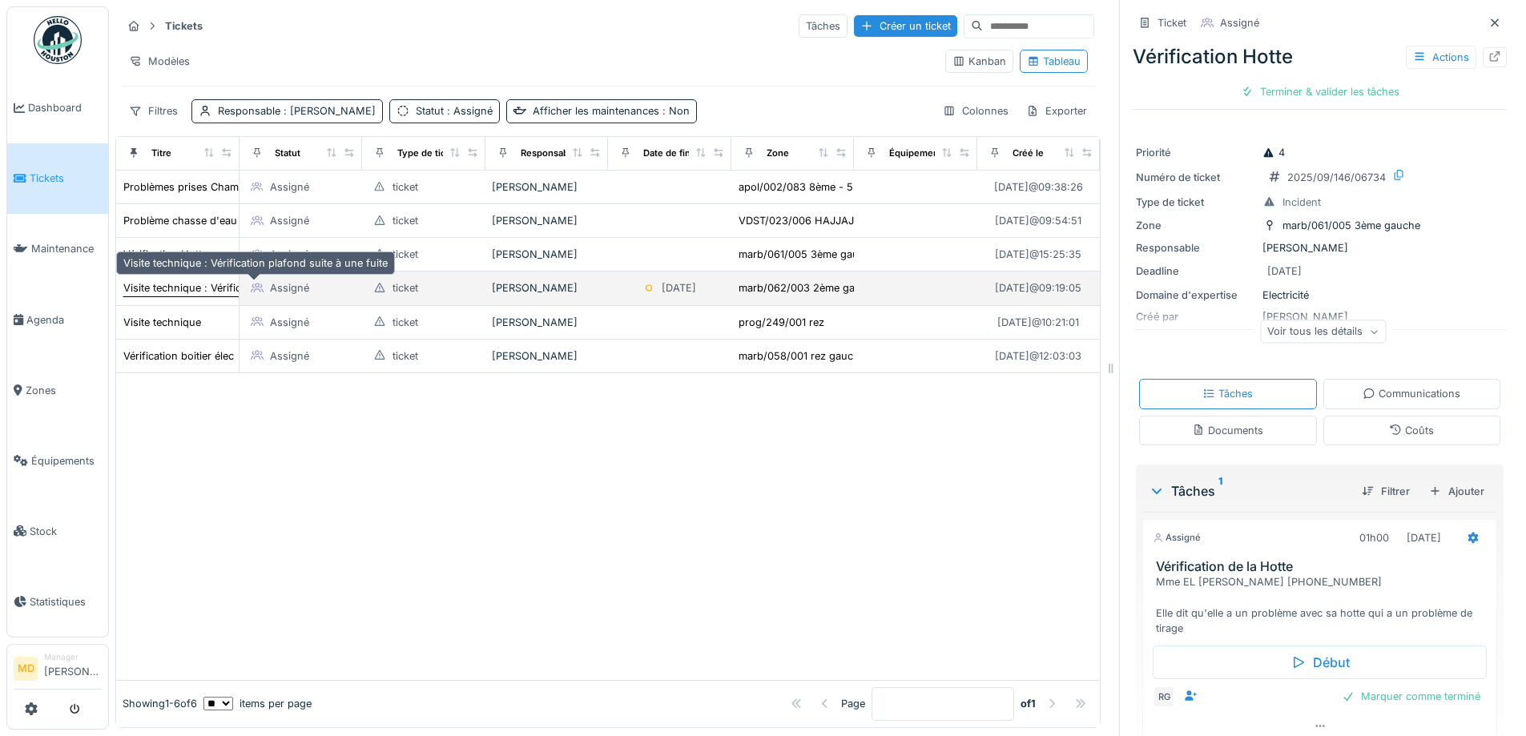
click at [167, 286] on div "Visite technique : Vérification plafond suite à une fuite" at bounding box center [255, 287] width 264 height 15
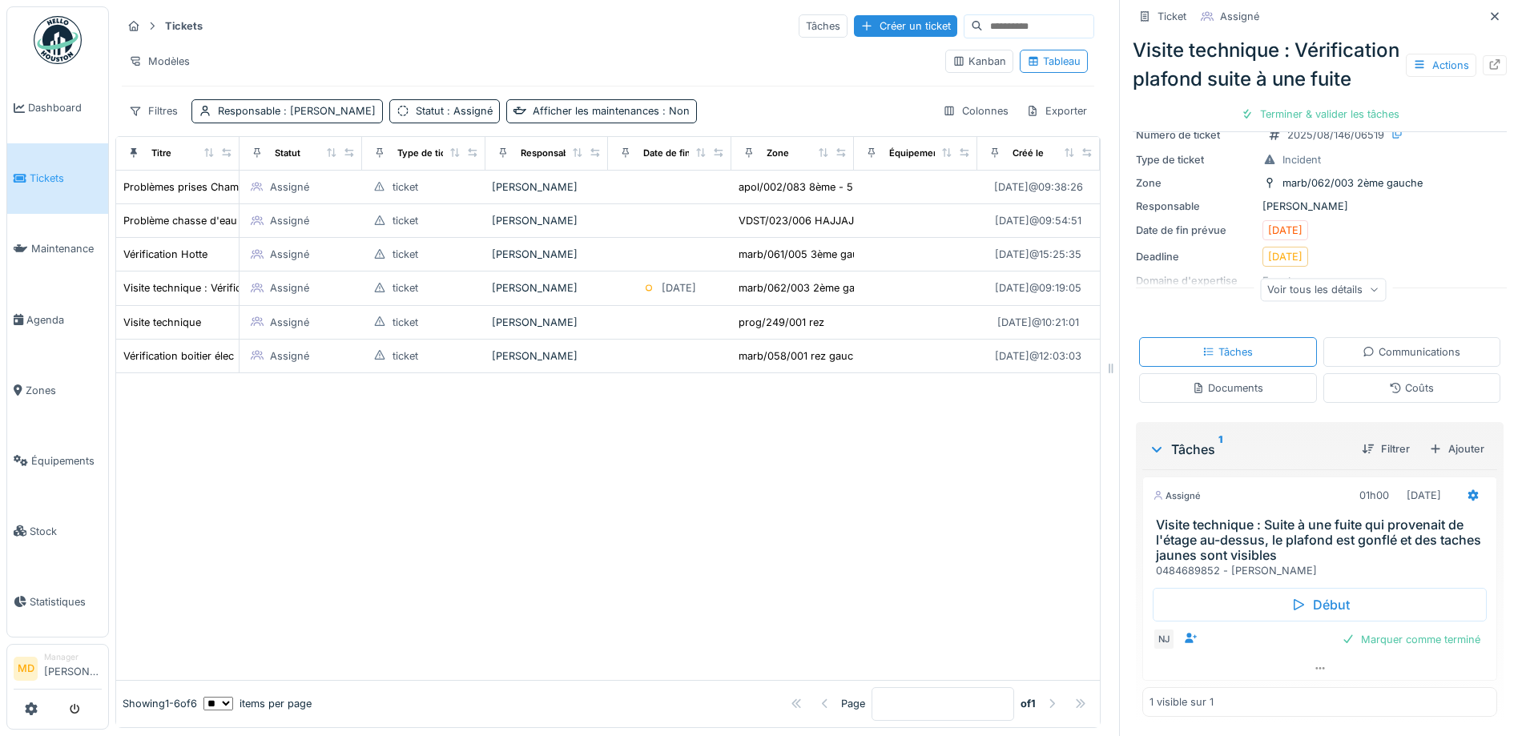
scroll to position [12, 0]
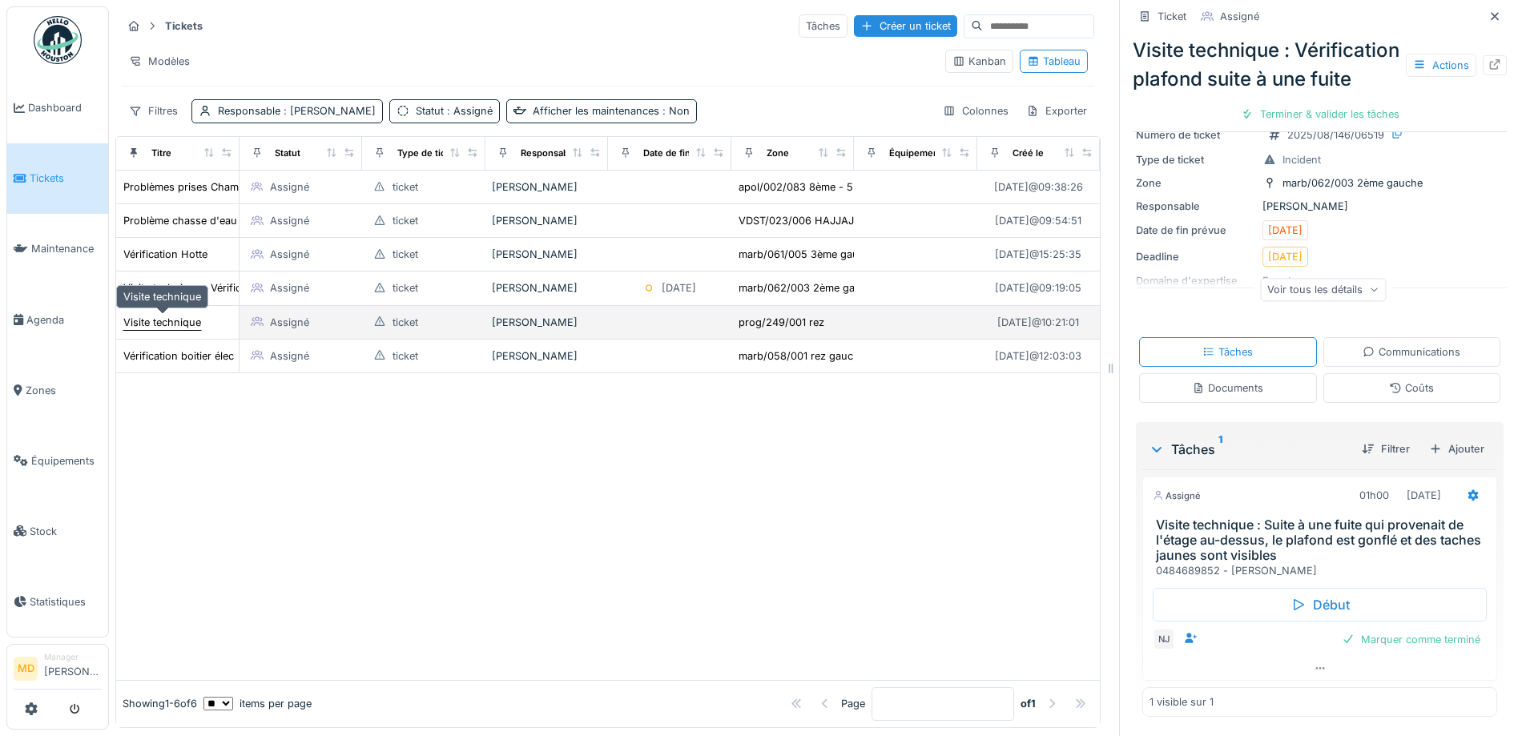
click at [183, 316] on div "Visite technique" at bounding box center [162, 322] width 78 height 15
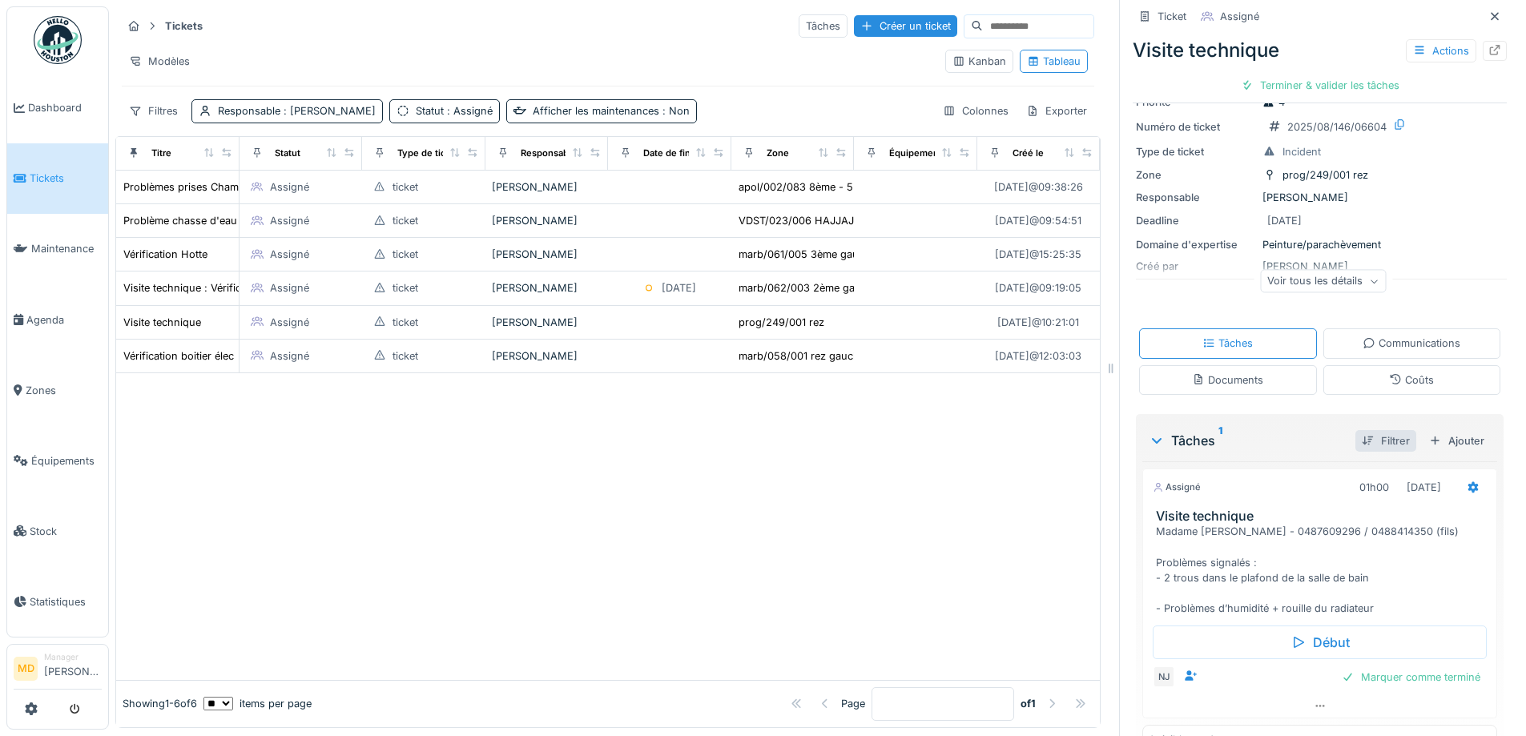
scroll to position [91, 0]
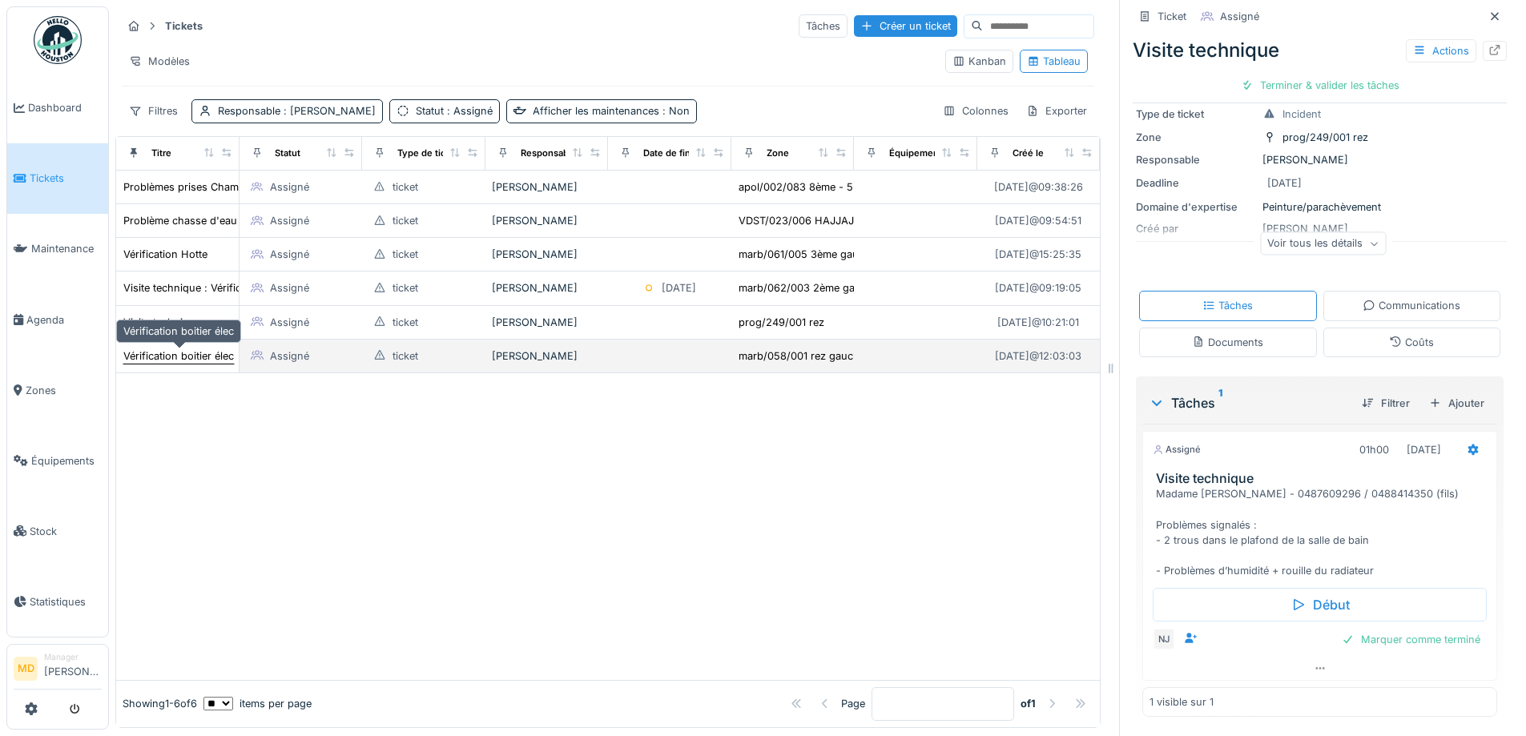
click at [205, 348] on div "Vérification boitier élec" at bounding box center [178, 355] width 111 height 15
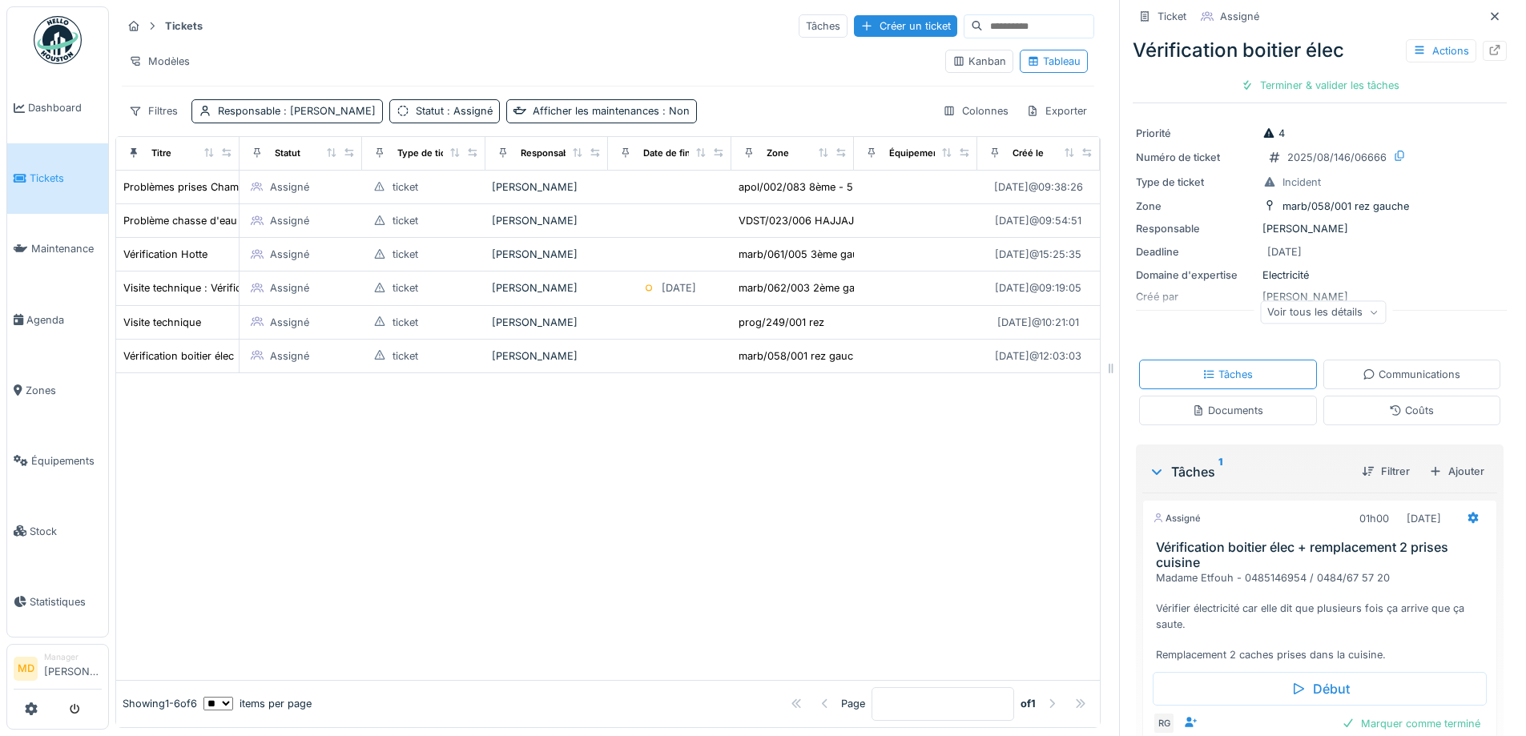
scroll to position [152, 0]
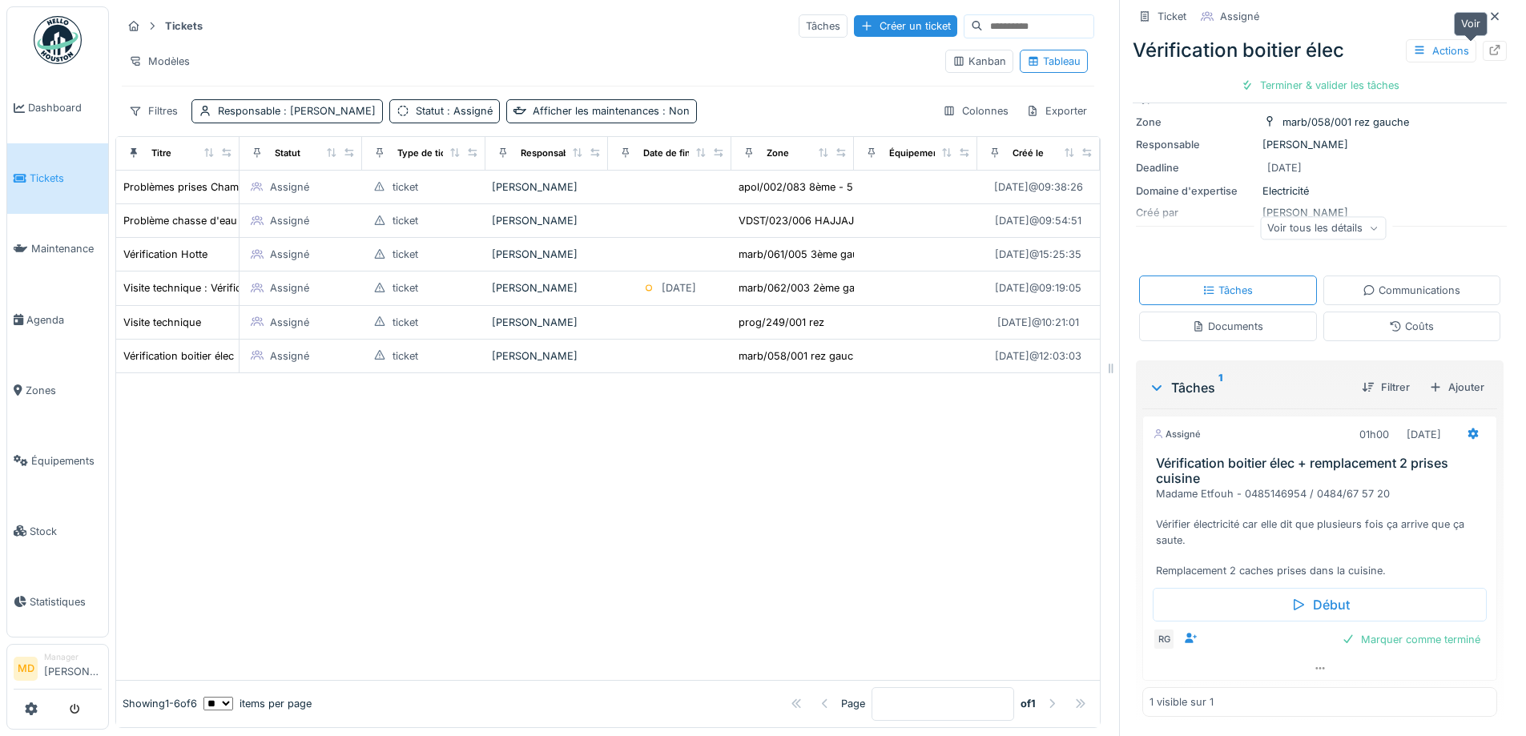
click at [1488, 43] on div at bounding box center [1494, 50] width 13 height 15
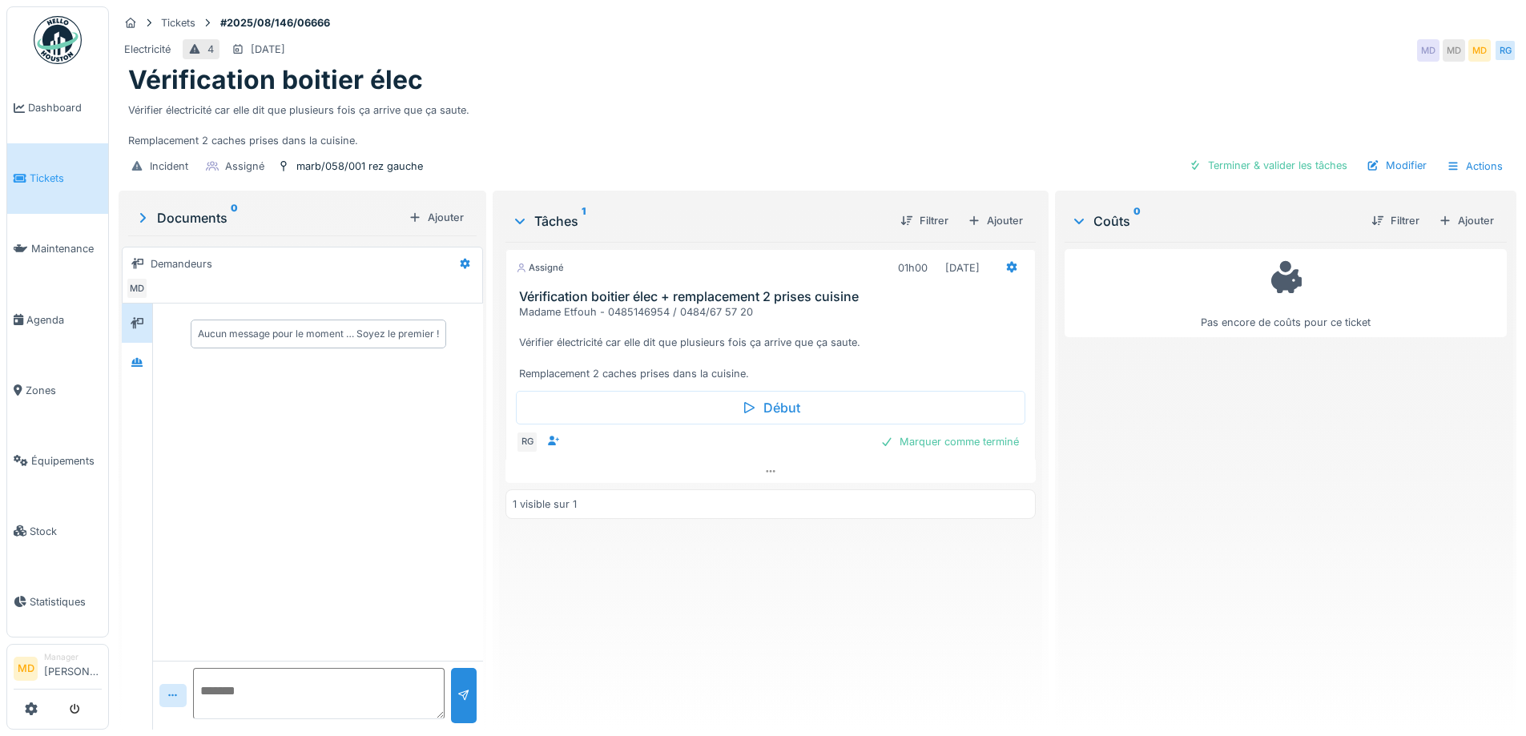
click at [153, 360] on div at bounding box center [137, 517] width 31 height 426
click at [142, 356] on div at bounding box center [137, 362] width 13 height 15
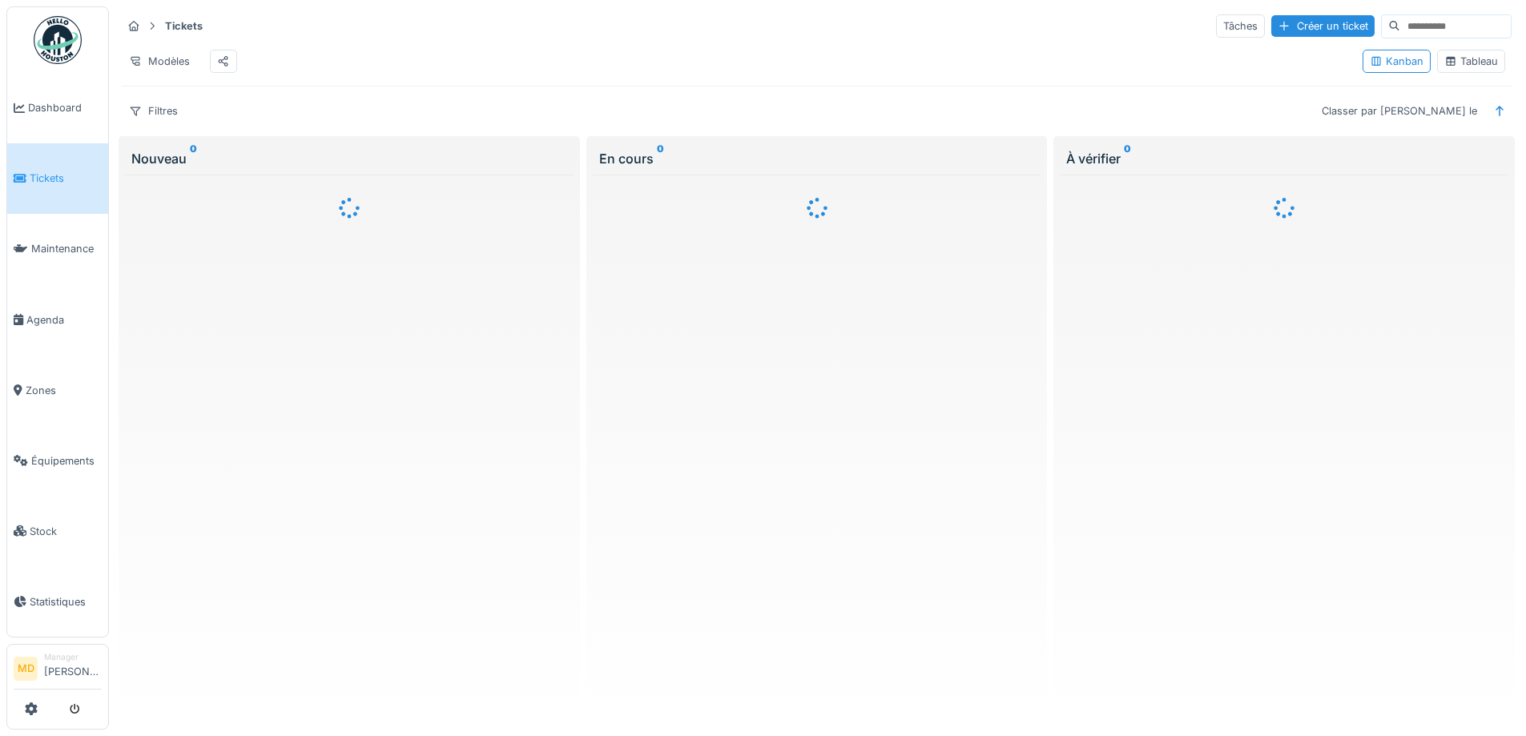
click at [1481, 66] on div "Tableau" at bounding box center [1471, 61] width 54 height 15
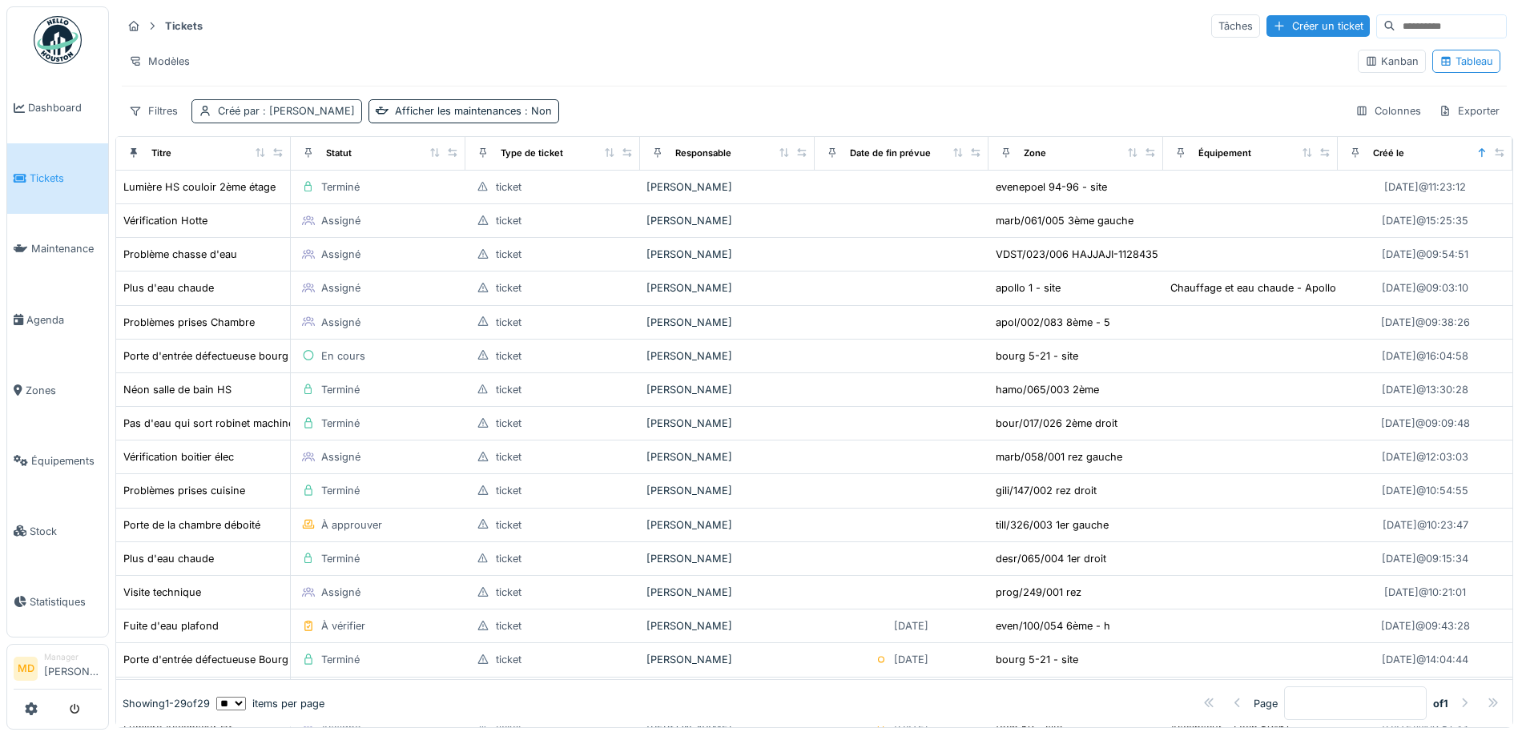
click at [272, 107] on span ": [PERSON_NAME]" at bounding box center [306, 111] width 95 height 12
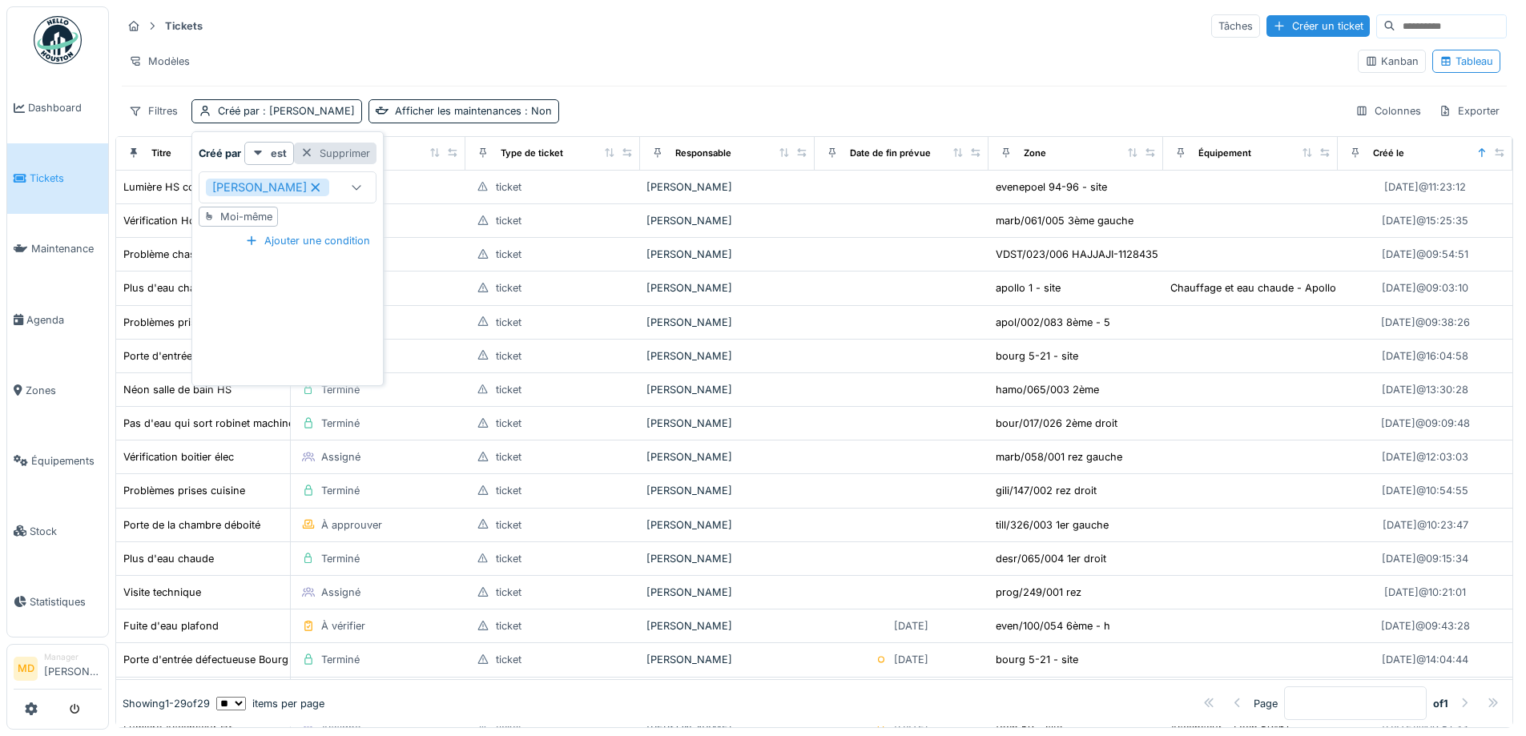
click at [352, 148] on div "Supprimer" at bounding box center [335, 154] width 82 height 22
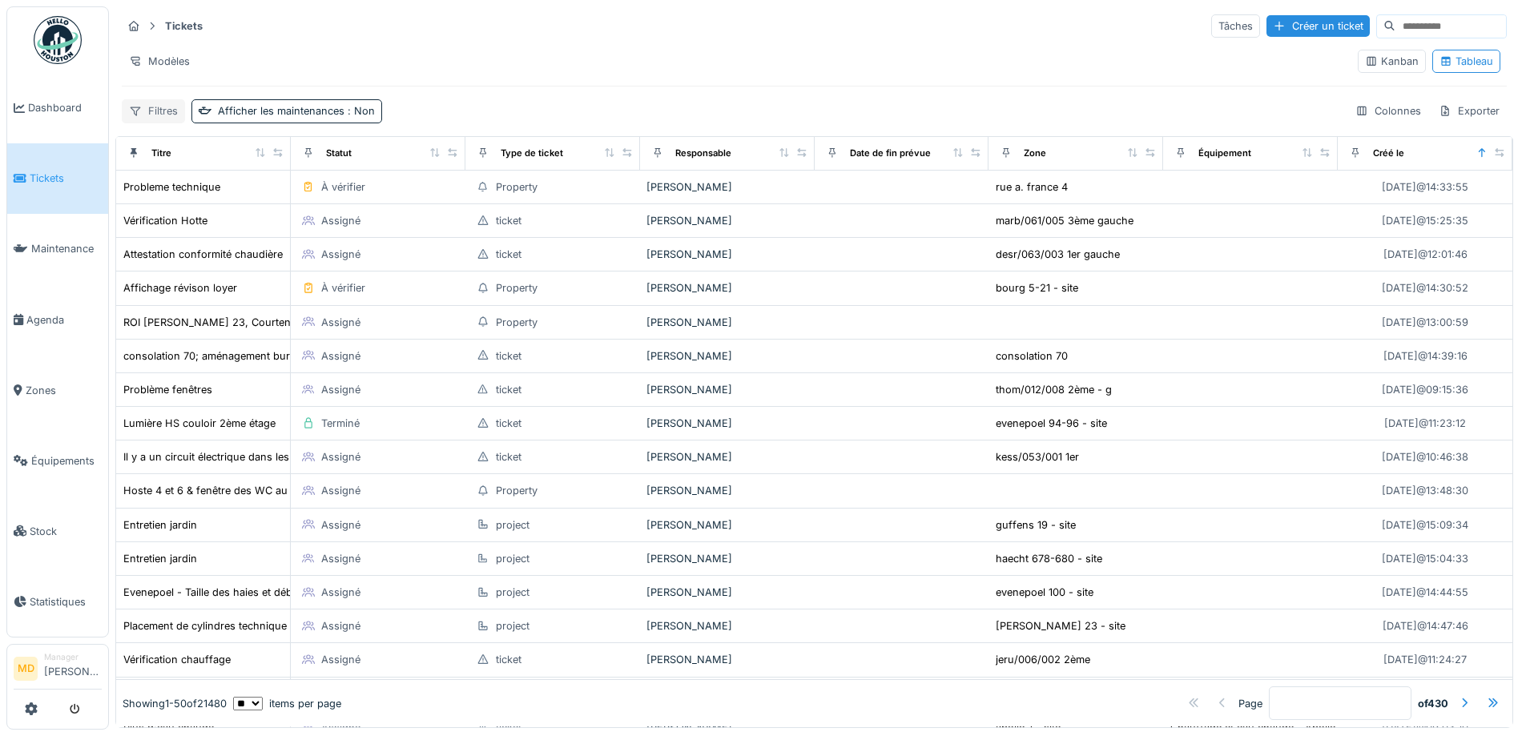
click at [167, 111] on div "Filtres" at bounding box center [153, 110] width 63 height 23
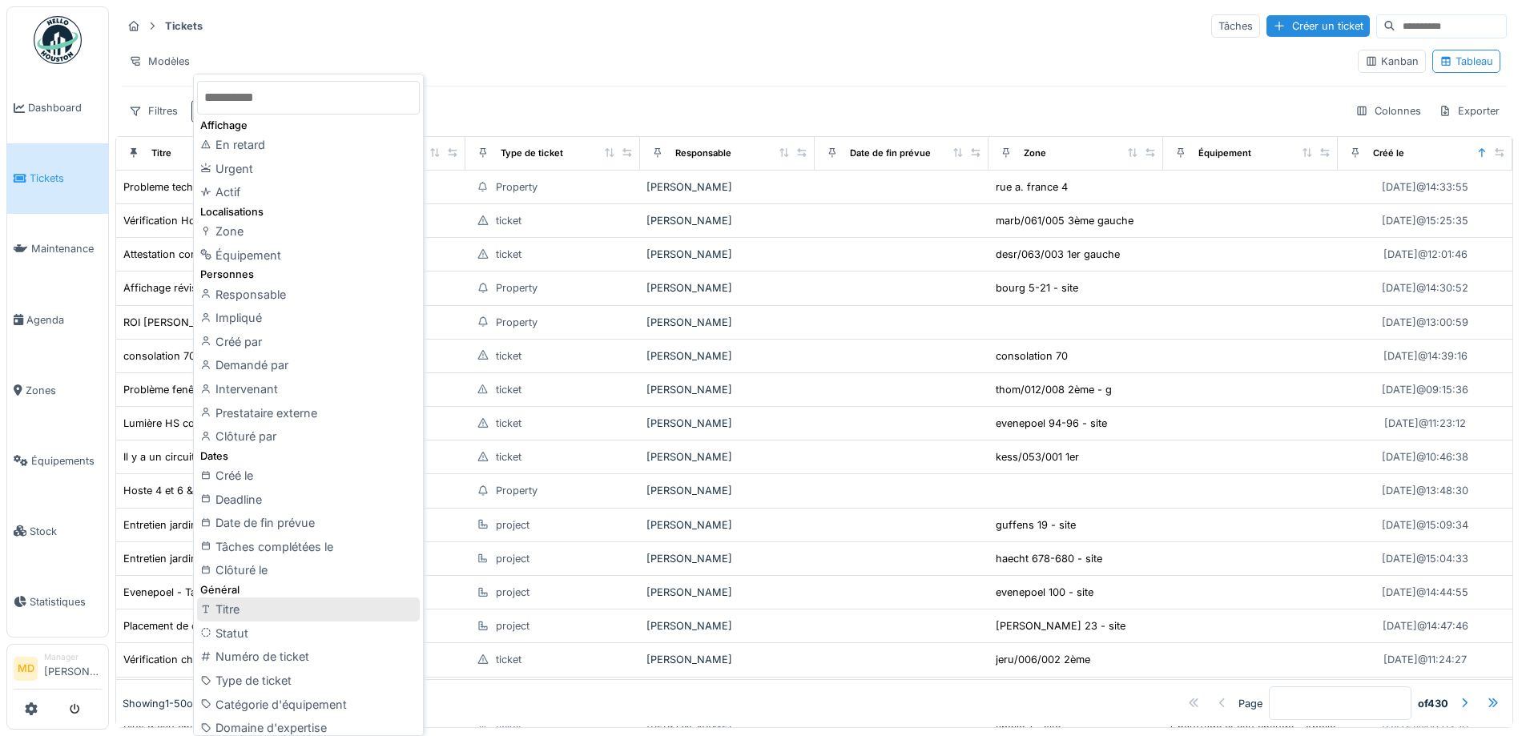
click at [258, 607] on div "Titre" at bounding box center [308, 609] width 223 height 24
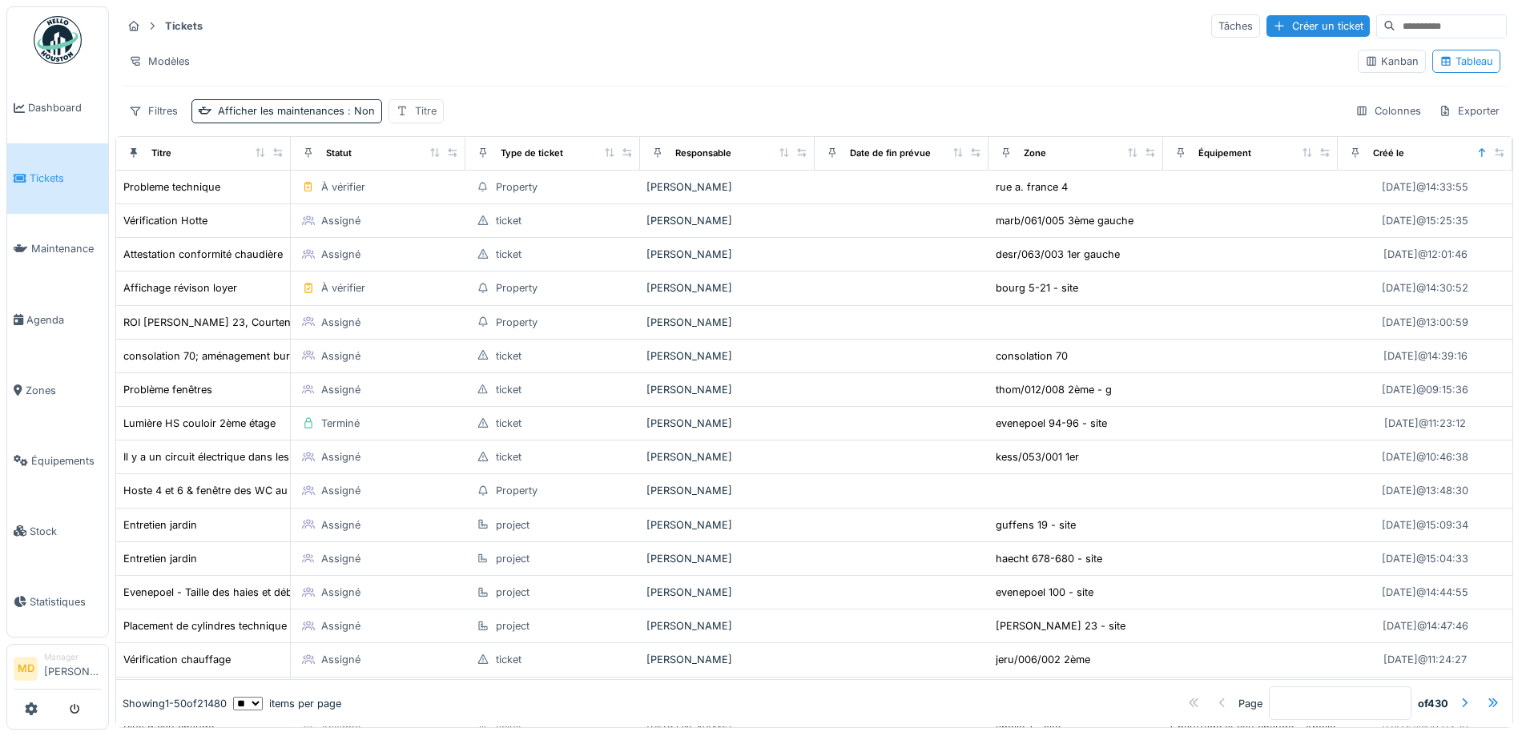
click at [396, 109] on icon at bounding box center [402, 111] width 13 height 10
click at [437, 193] on input "Titre" at bounding box center [472, 188] width 159 height 34
type input "*******"
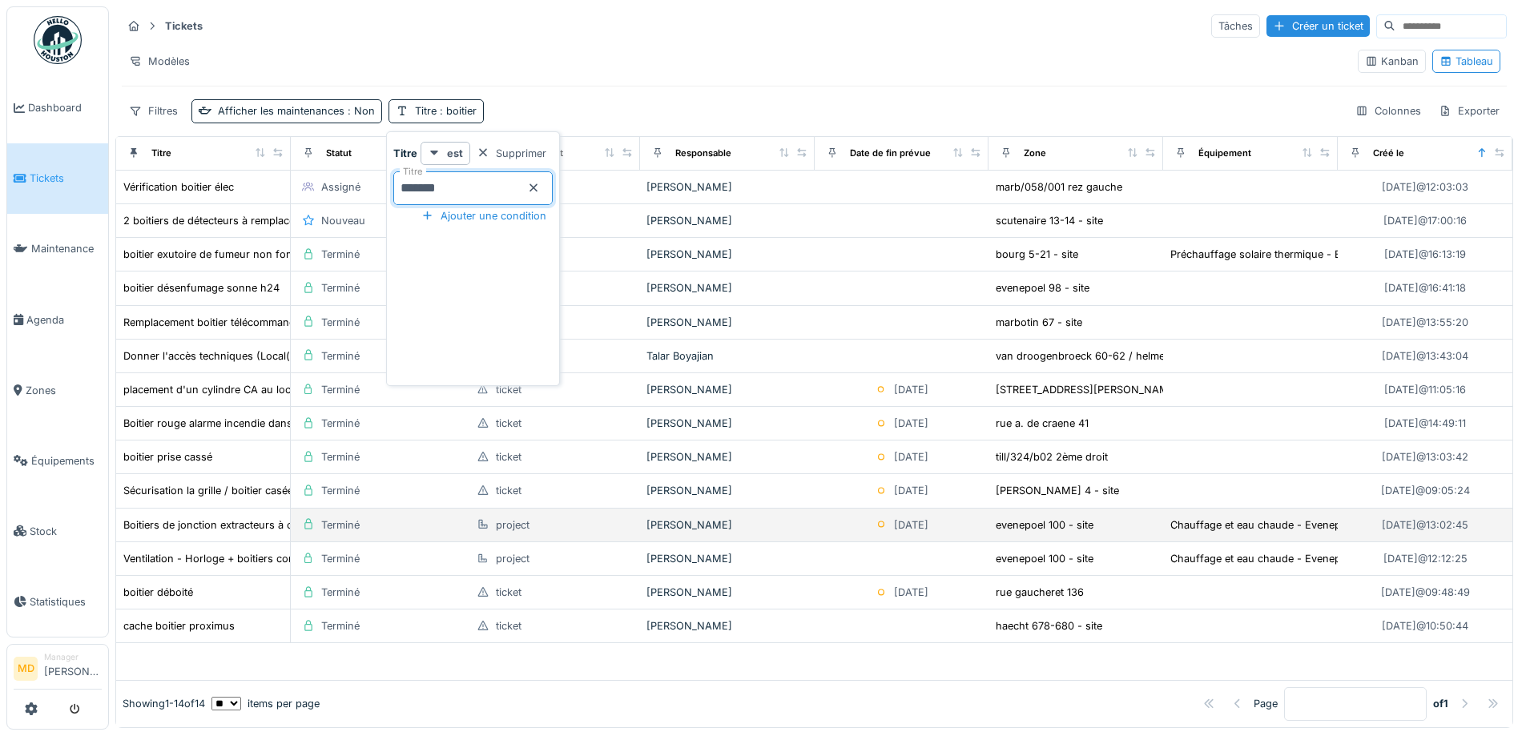
scroll to position [10, 0]
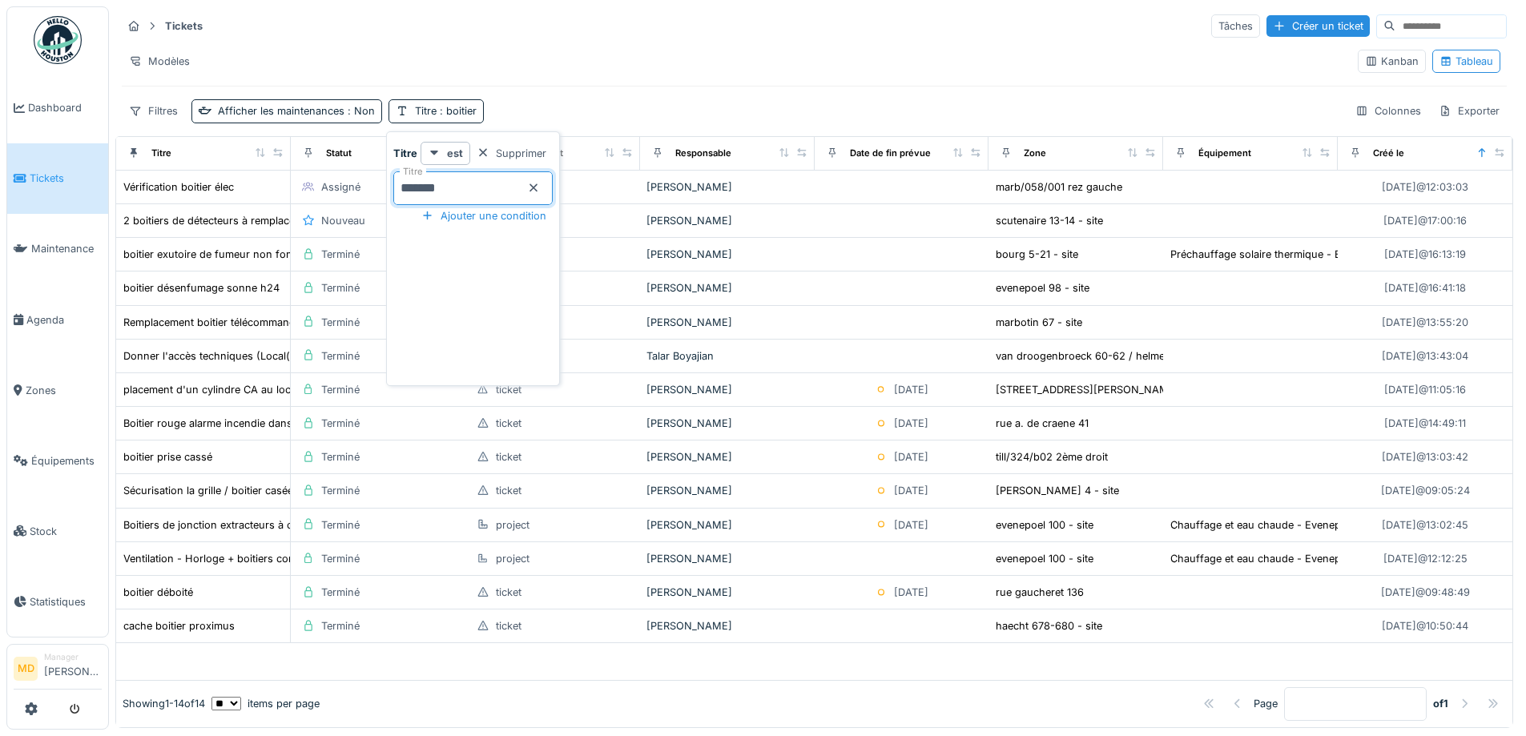
click at [464, 187] on input "*******" at bounding box center [472, 188] width 159 height 34
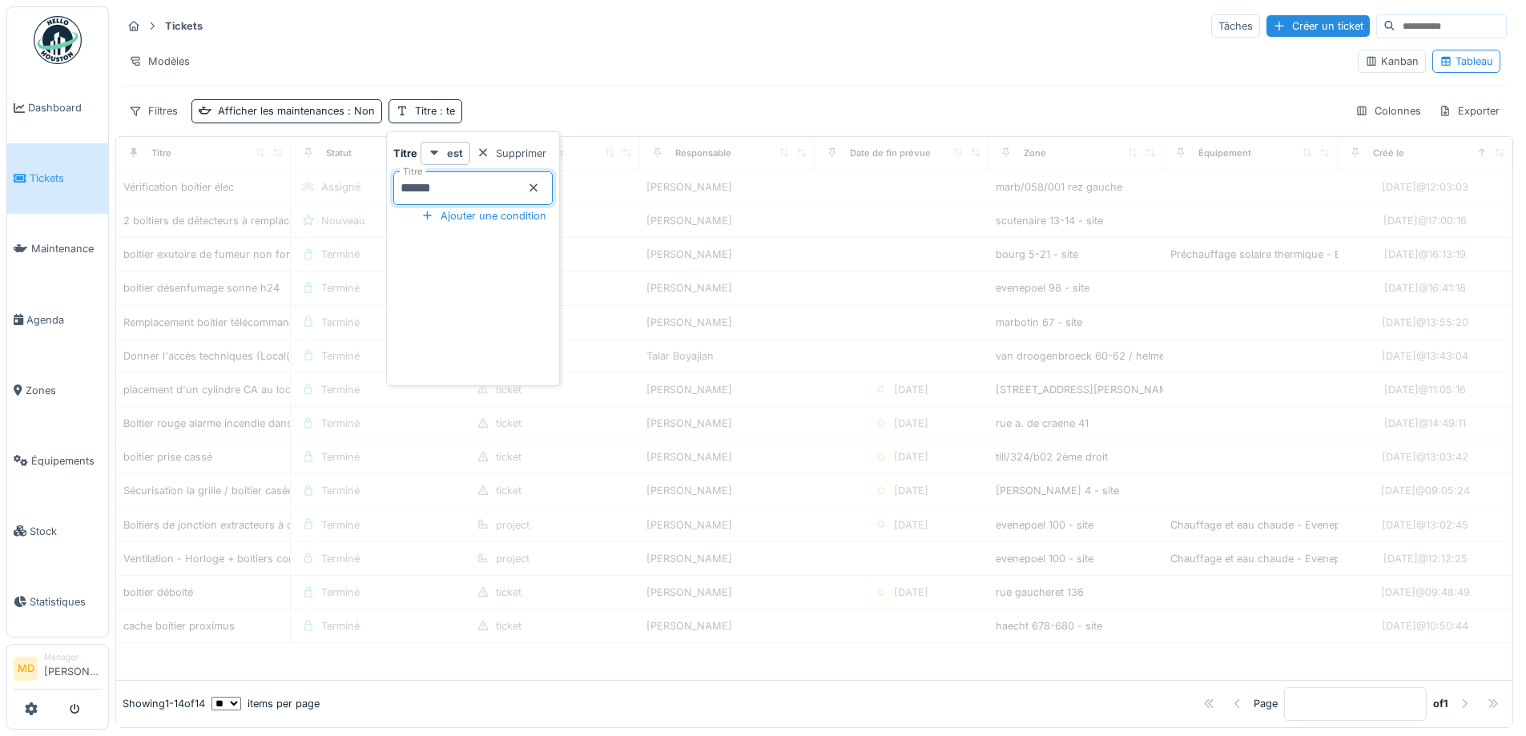
type input "*******"
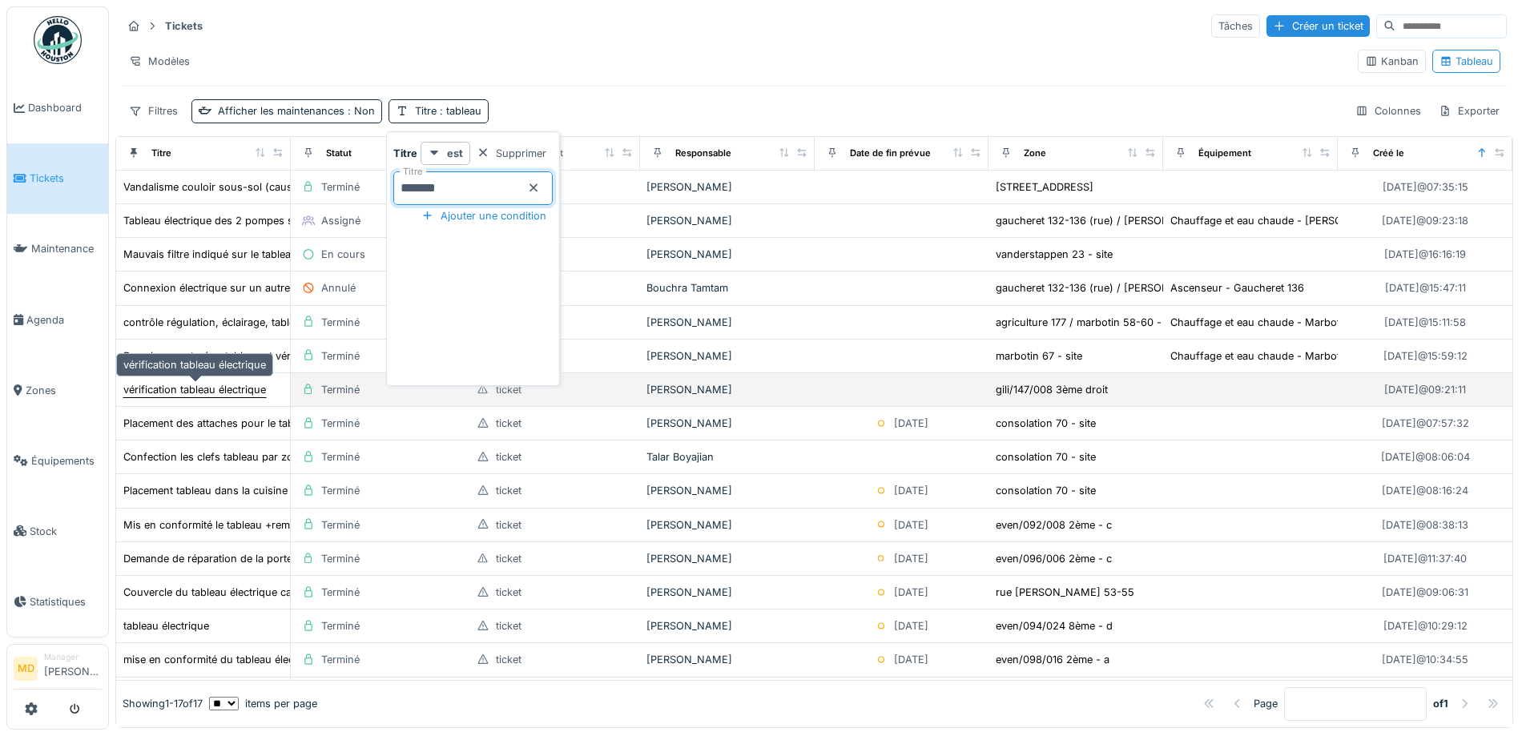
click at [229, 382] on div "vérification tableau électrique" at bounding box center [194, 389] width 143 height 15
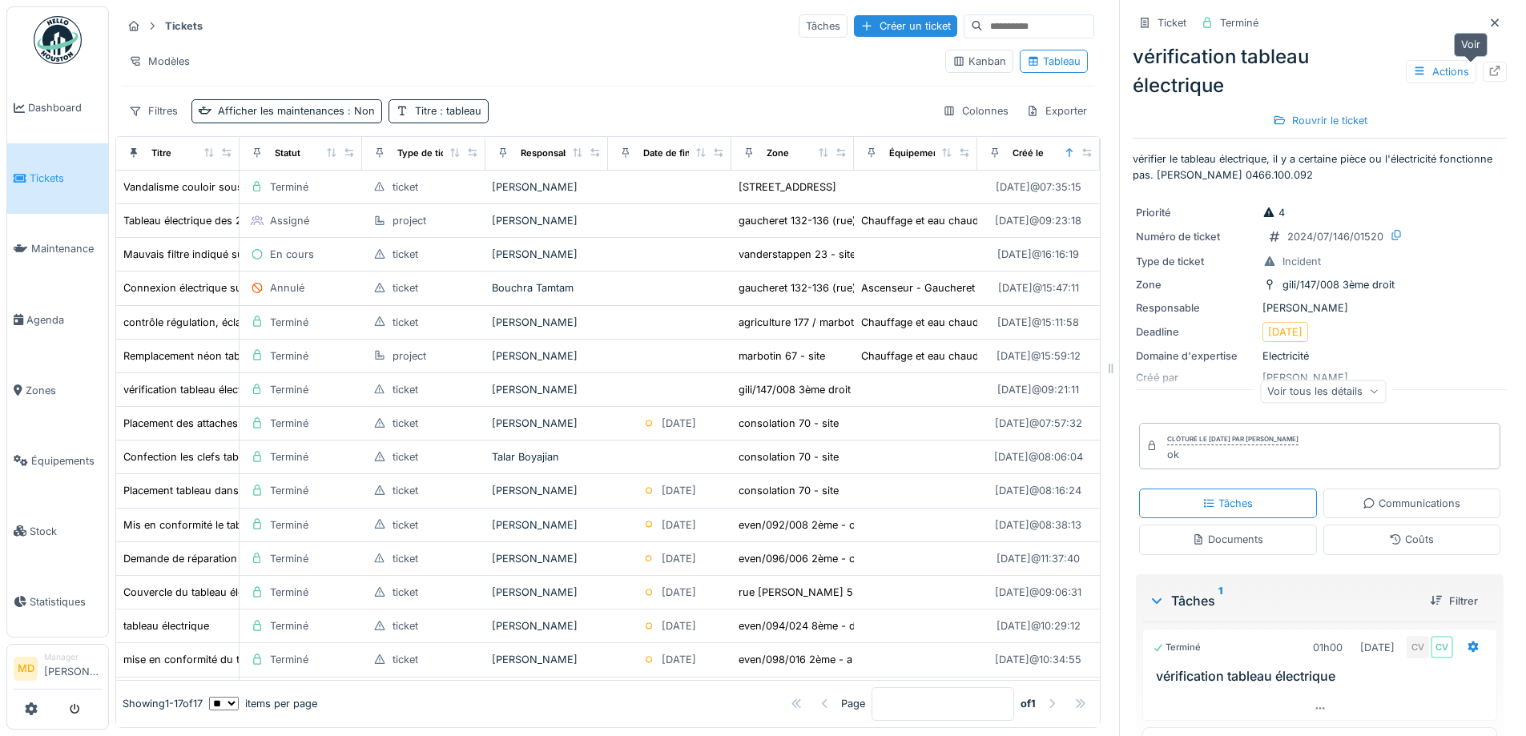
click at [1482, 62] on div at bounding box center [1494, 72] width 24 height 20
click at [427, 112] on div "Titre : tableau" at bounding box center [448, 110] width 66 height 15
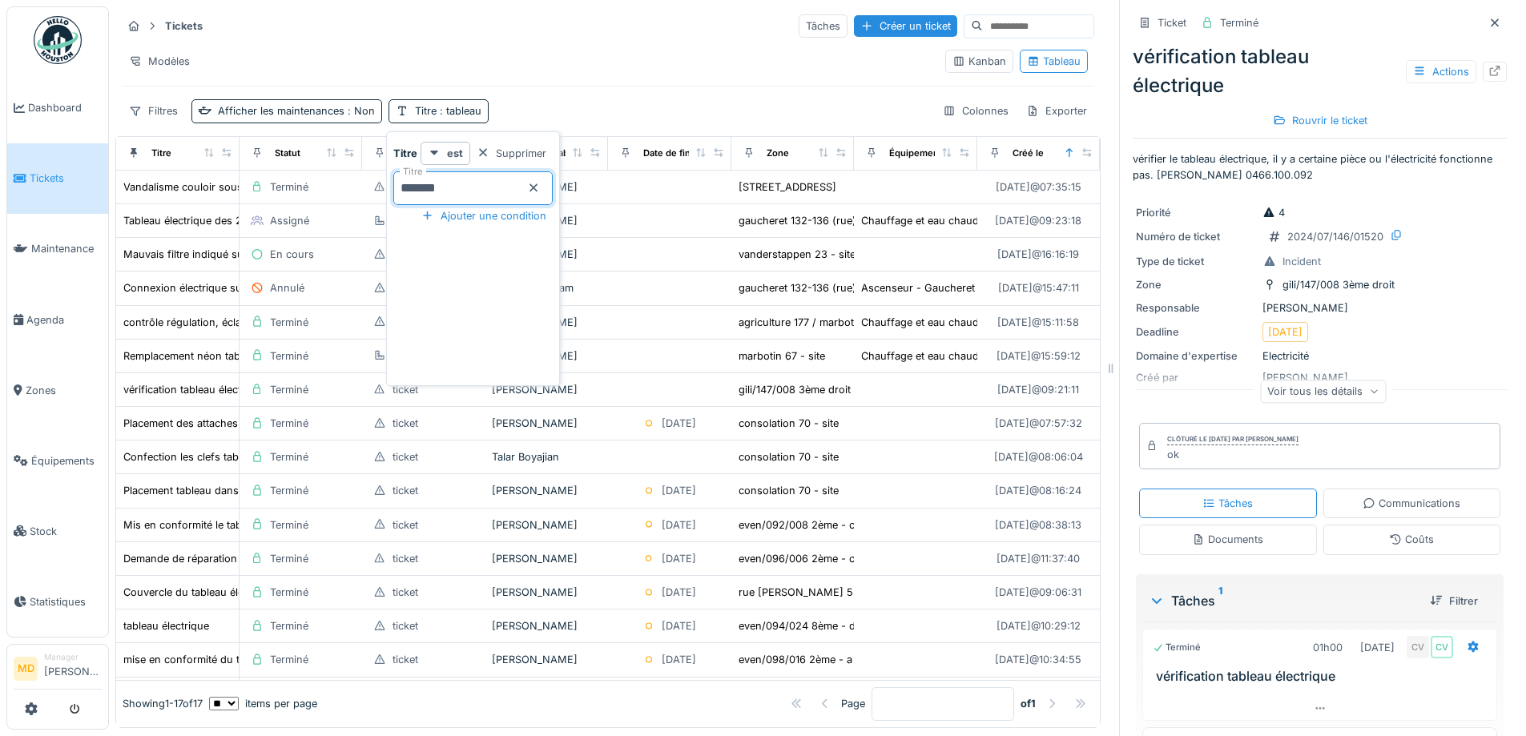
click at [459, 181] on input "*******" at bounding box center [472, 188] width 159 height 34
type input "*******"
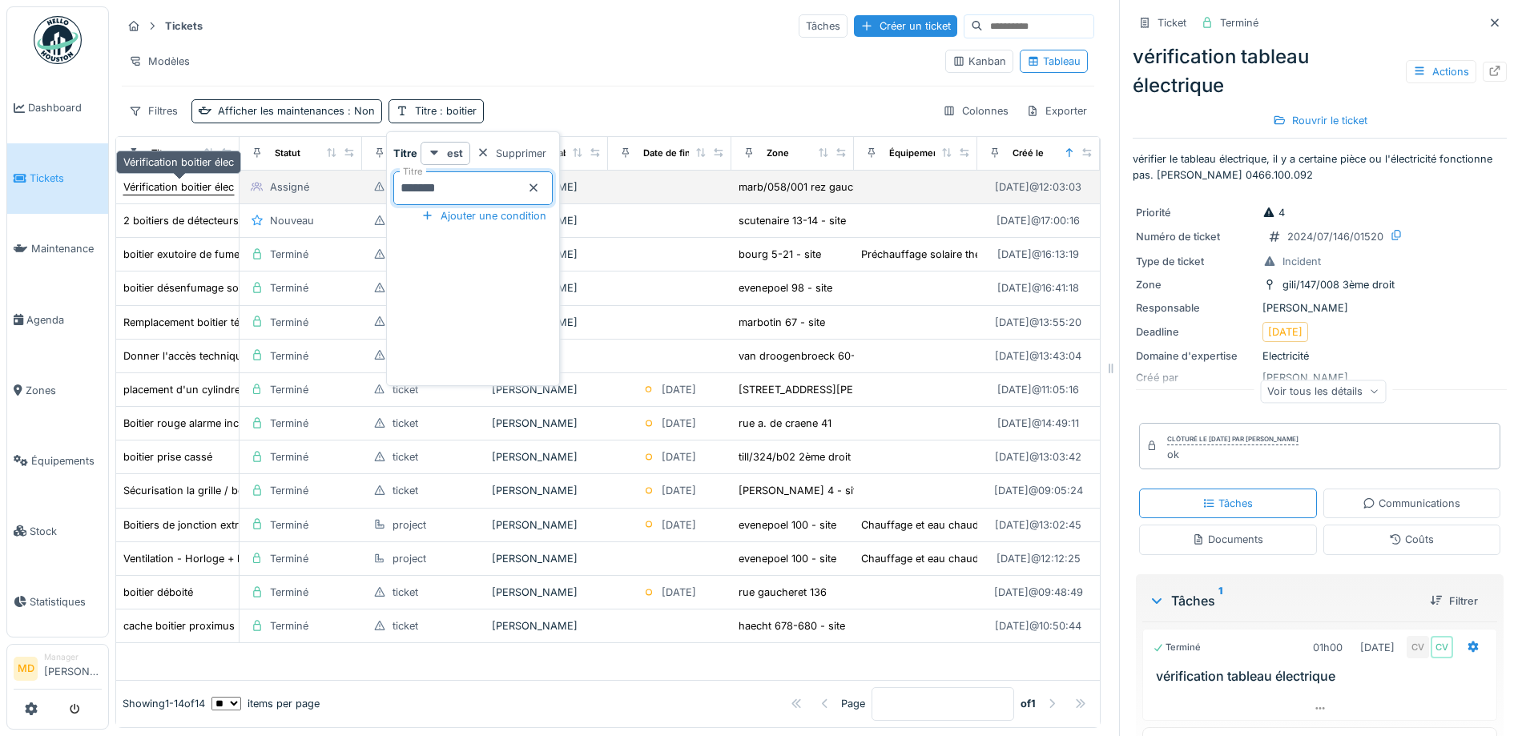
click at [181, 187] on div "Vérification boitier élec" at bounding box center [178, 186] width 111 height 15
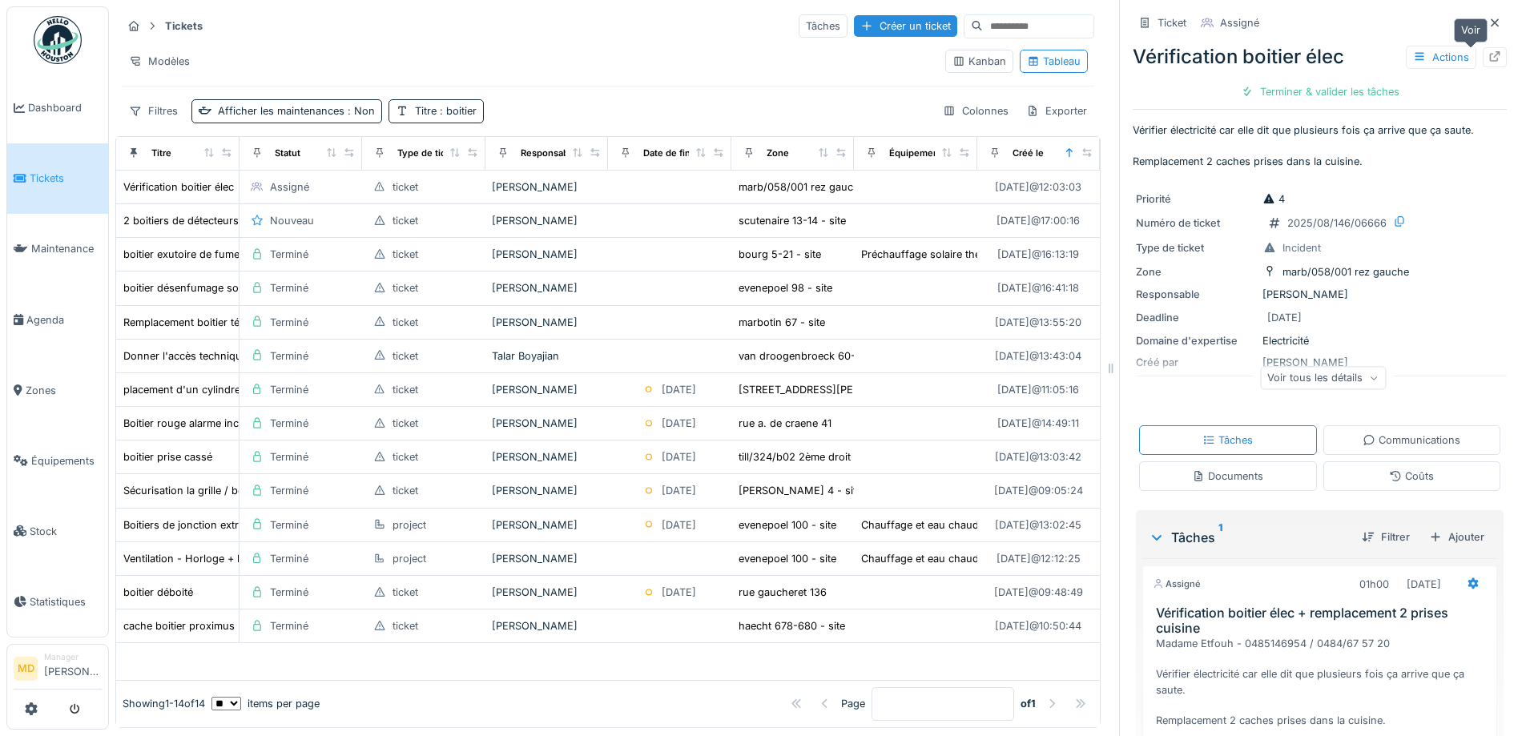
click at [1482, 61] on div at bounding box center [1494, 57] width 24 height 20
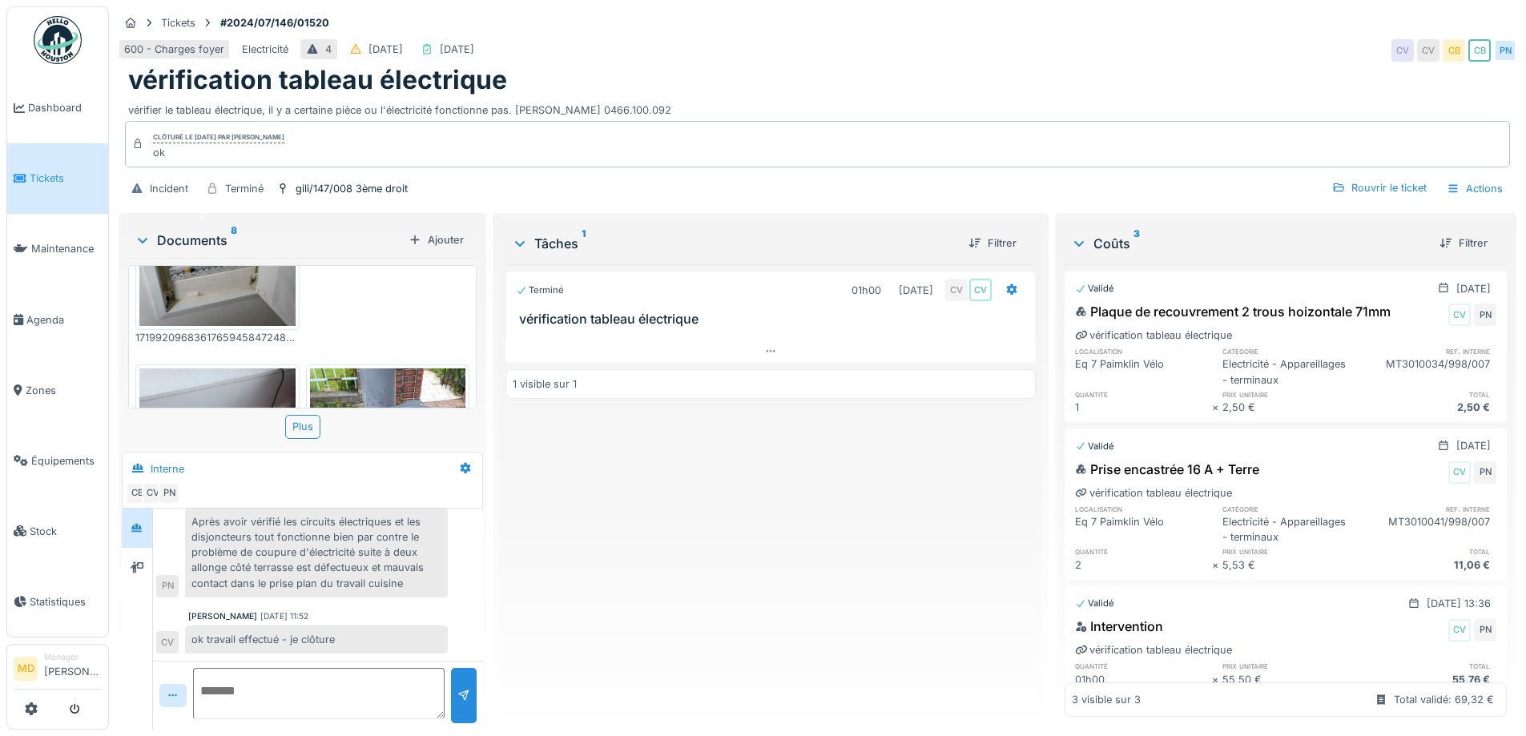
scroll to position [585, 0]
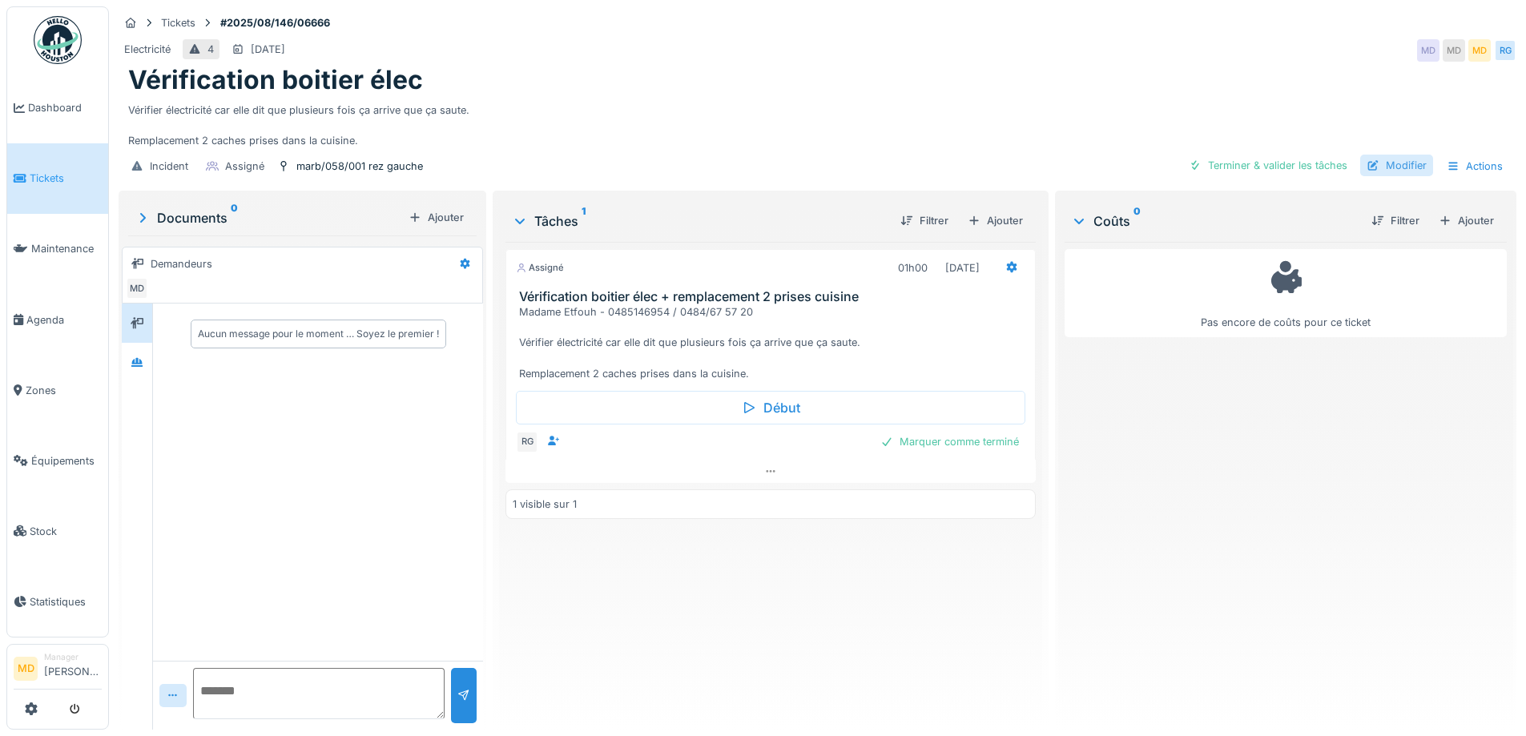
click at [1379, 172] on div "Modifier" at bounding box center [1396, 166] width 73 height 22
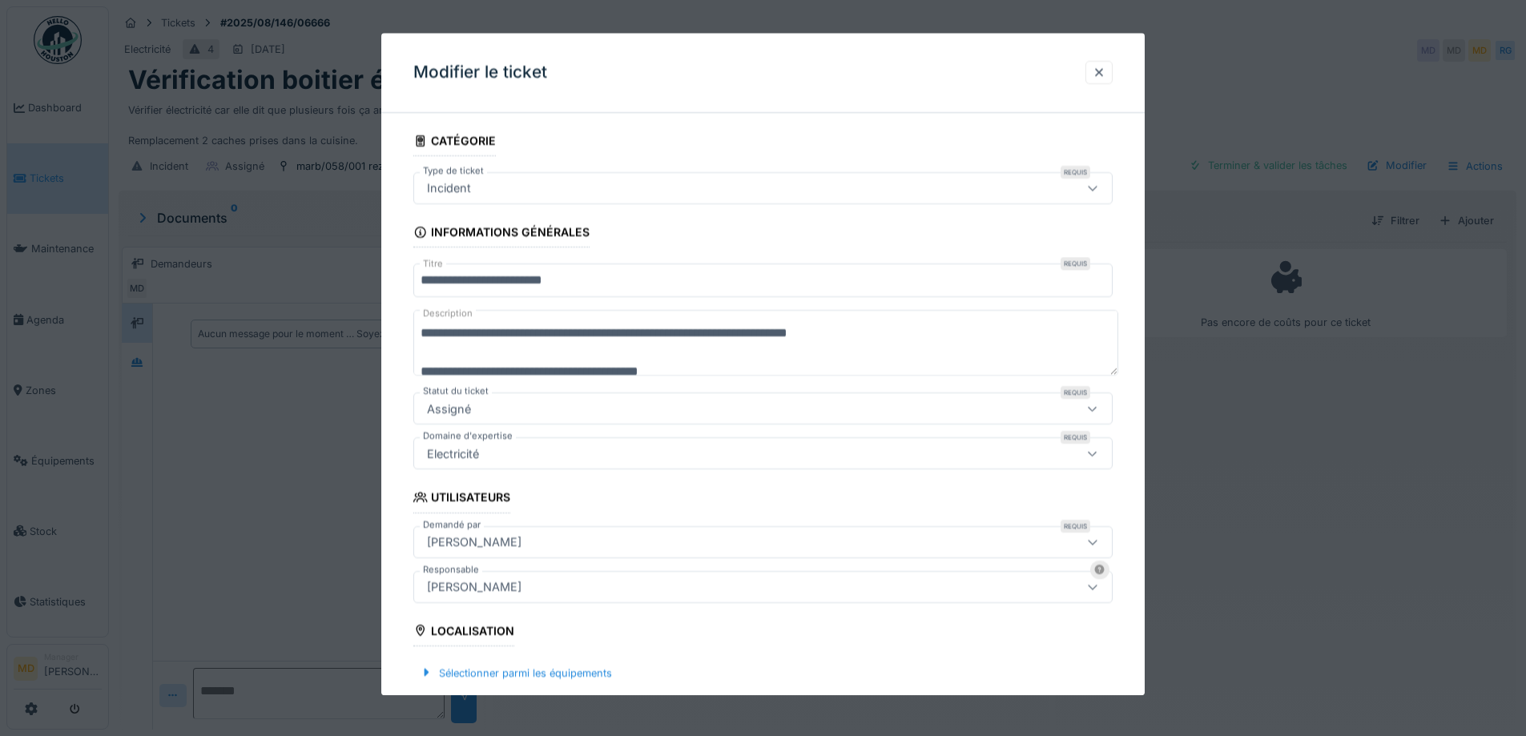
click at [511, 280] on input "**********" at bounding box center [762, 281] width 699 height 34
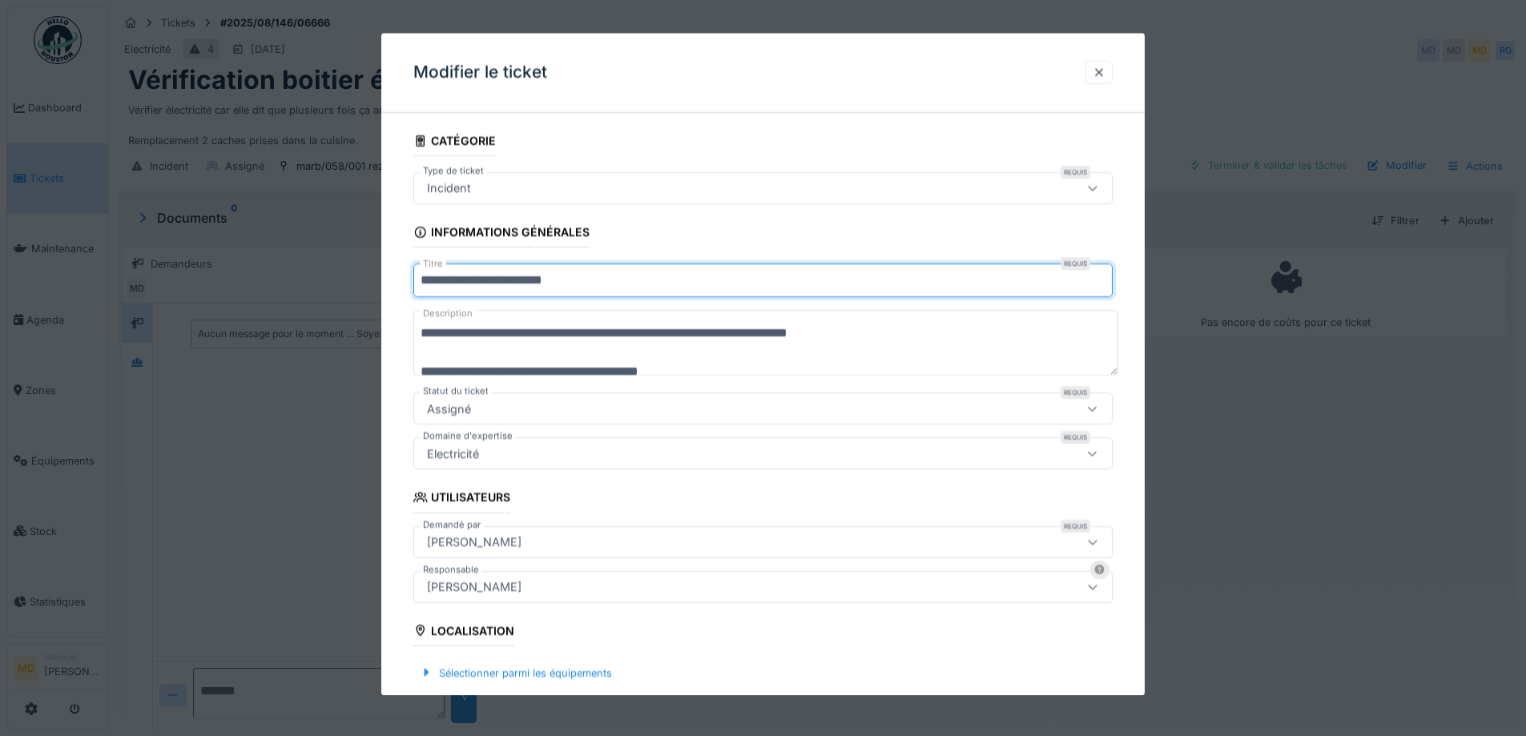
click at [511, 280] on input "**********" at bounding box center [762, 281] width 699 height 34
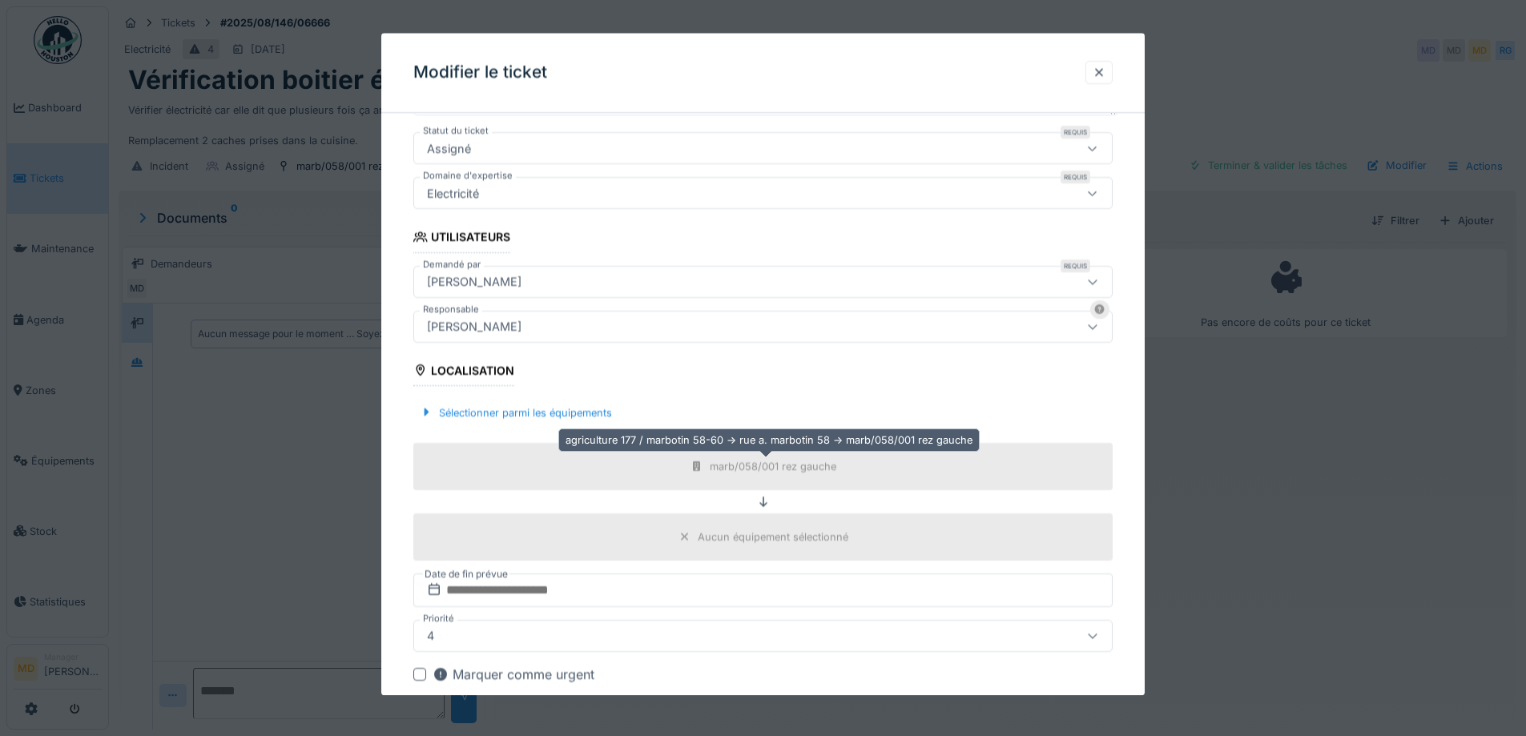
scroll to position [432, 0]
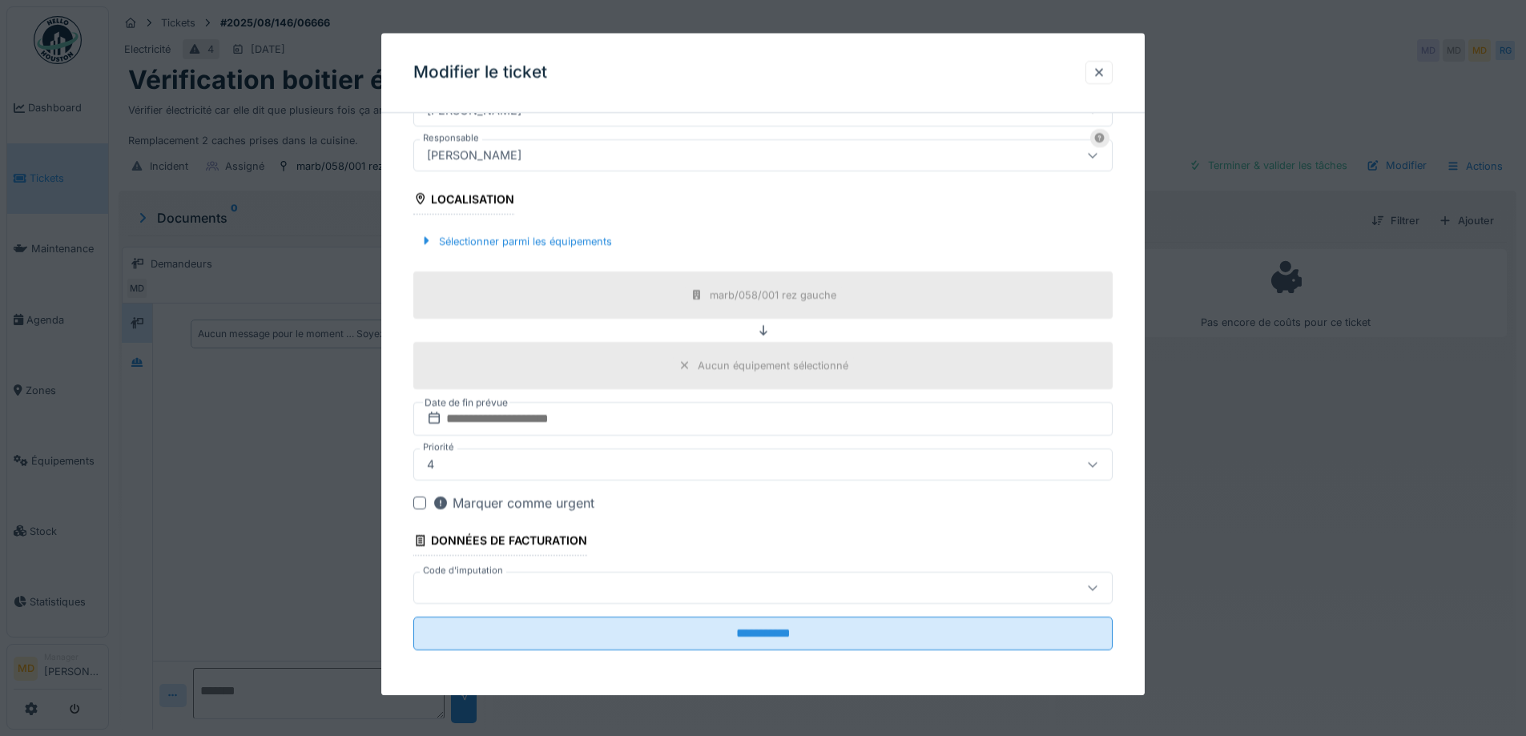
type input "**********"
click at [723, 652] on fieldset "**********" at bounding box center [762, 178] width 699 height 969
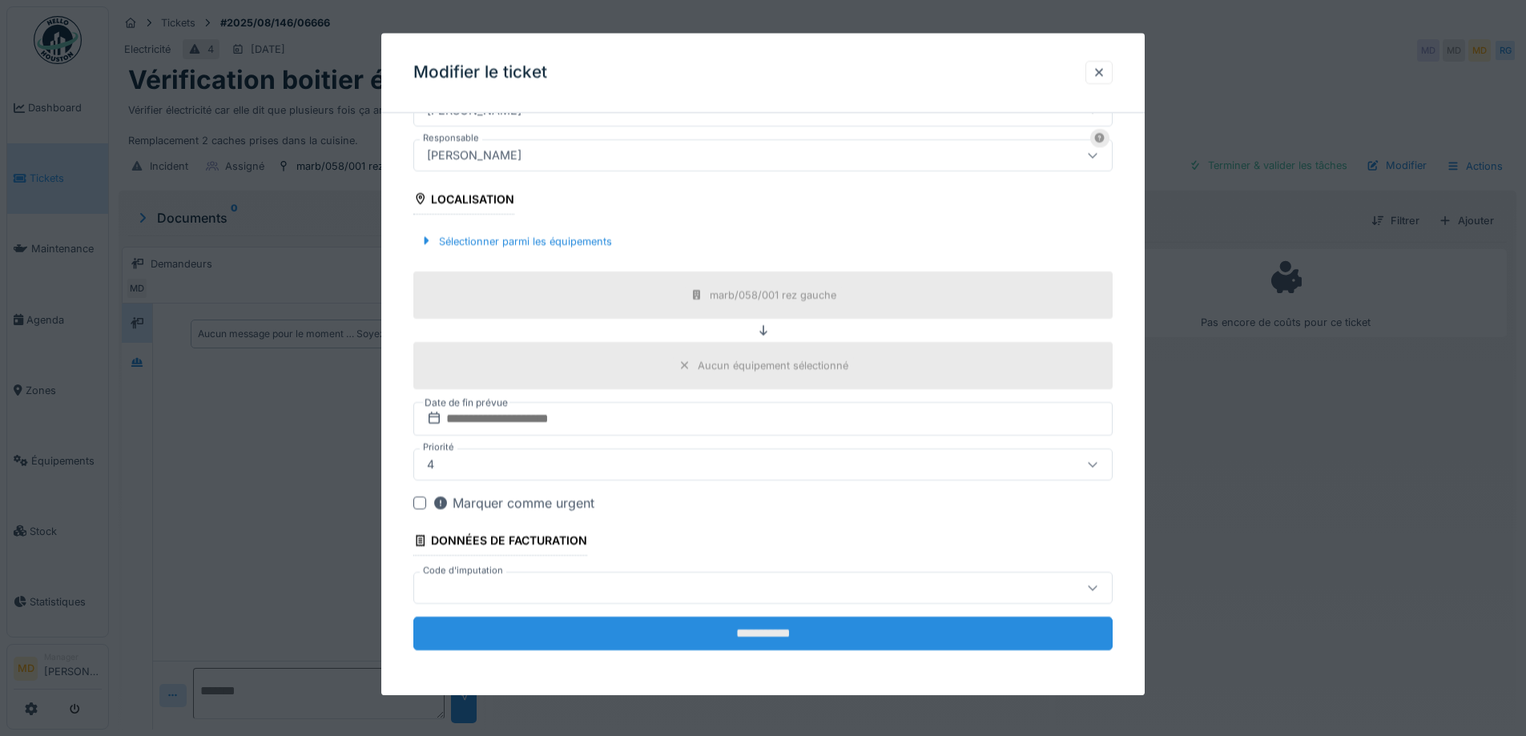
click at [724, 645] on input "**********" at bounding box center [762, 634] width 699 height 34
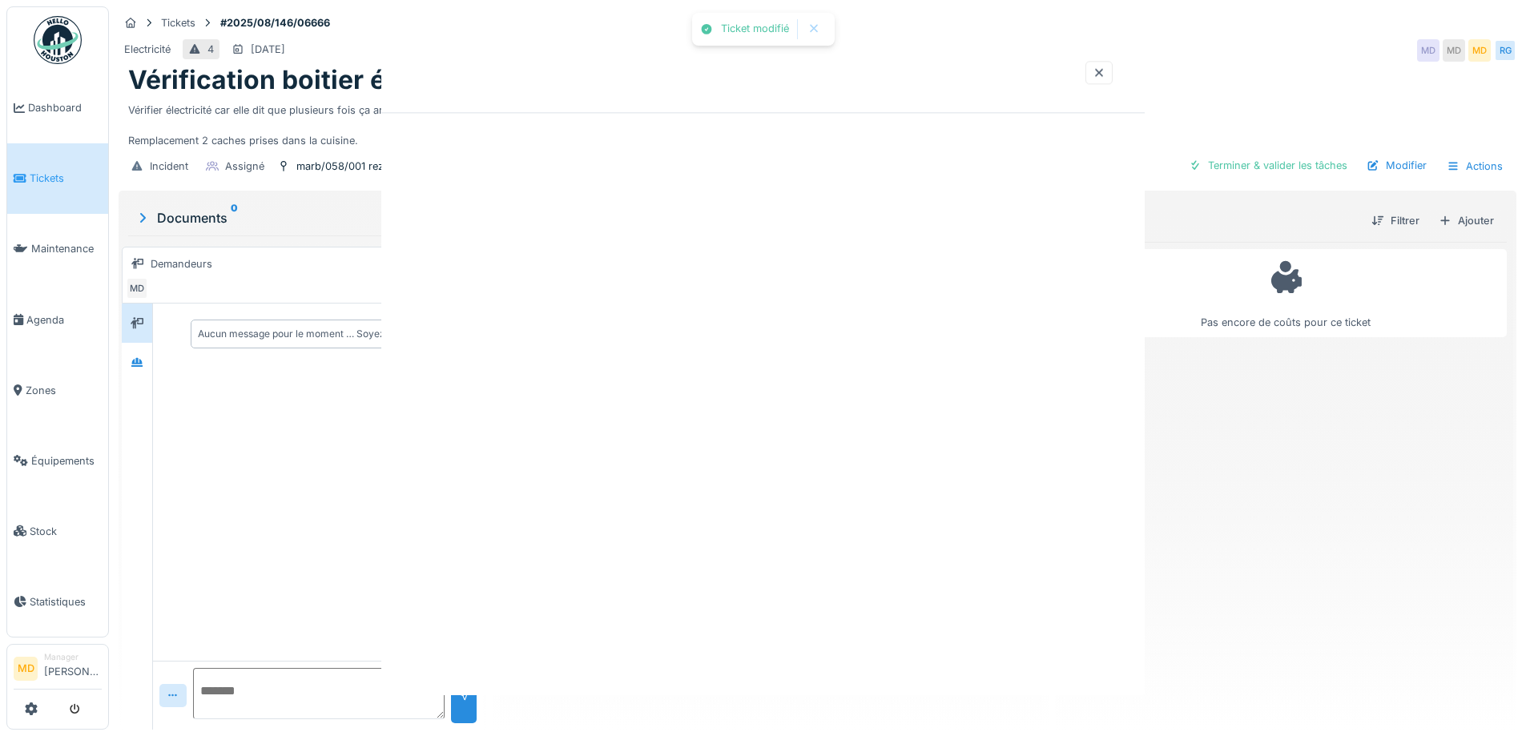
scroll to position [0, 0]
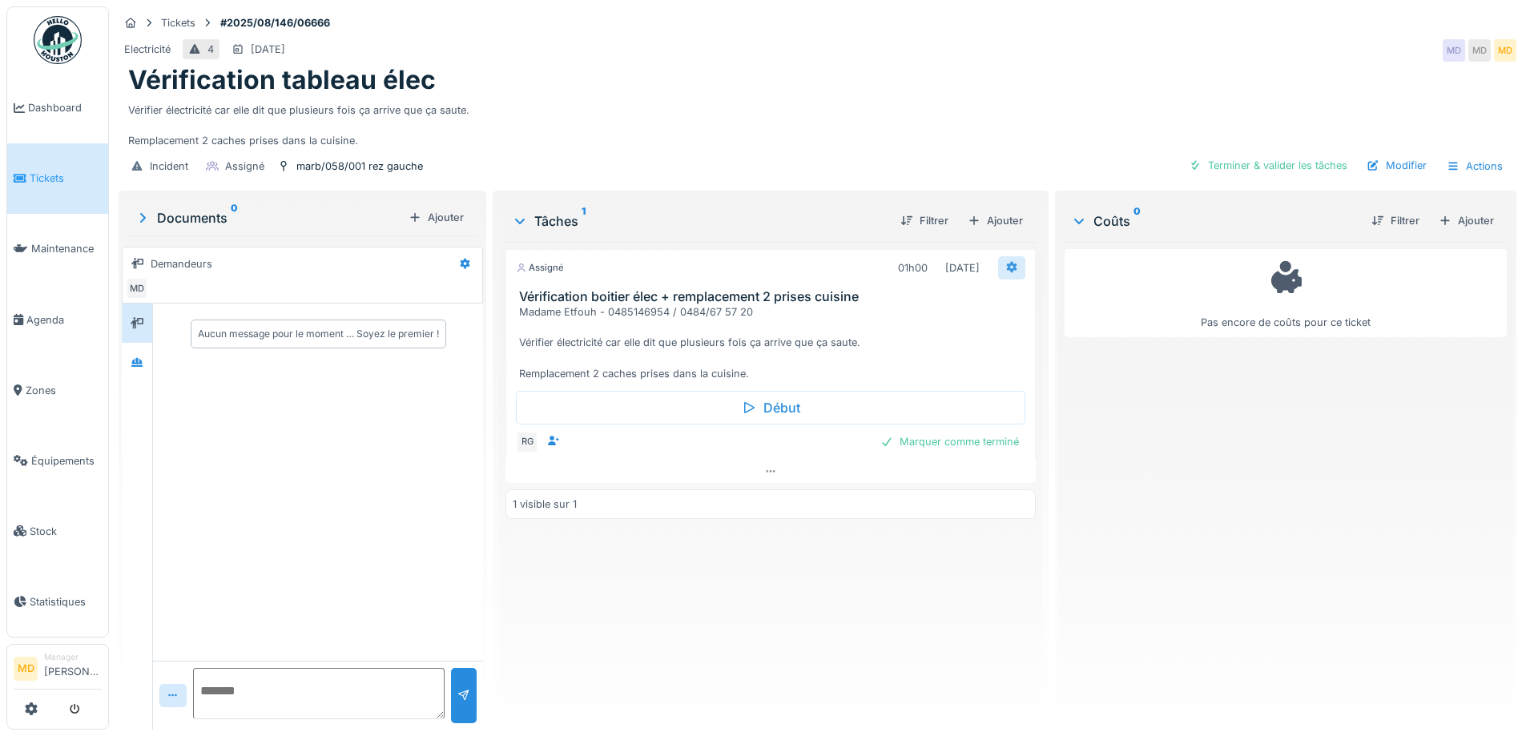
click at [1006, 263] on icon at bounding box center [1011, 267] width 10 height 11
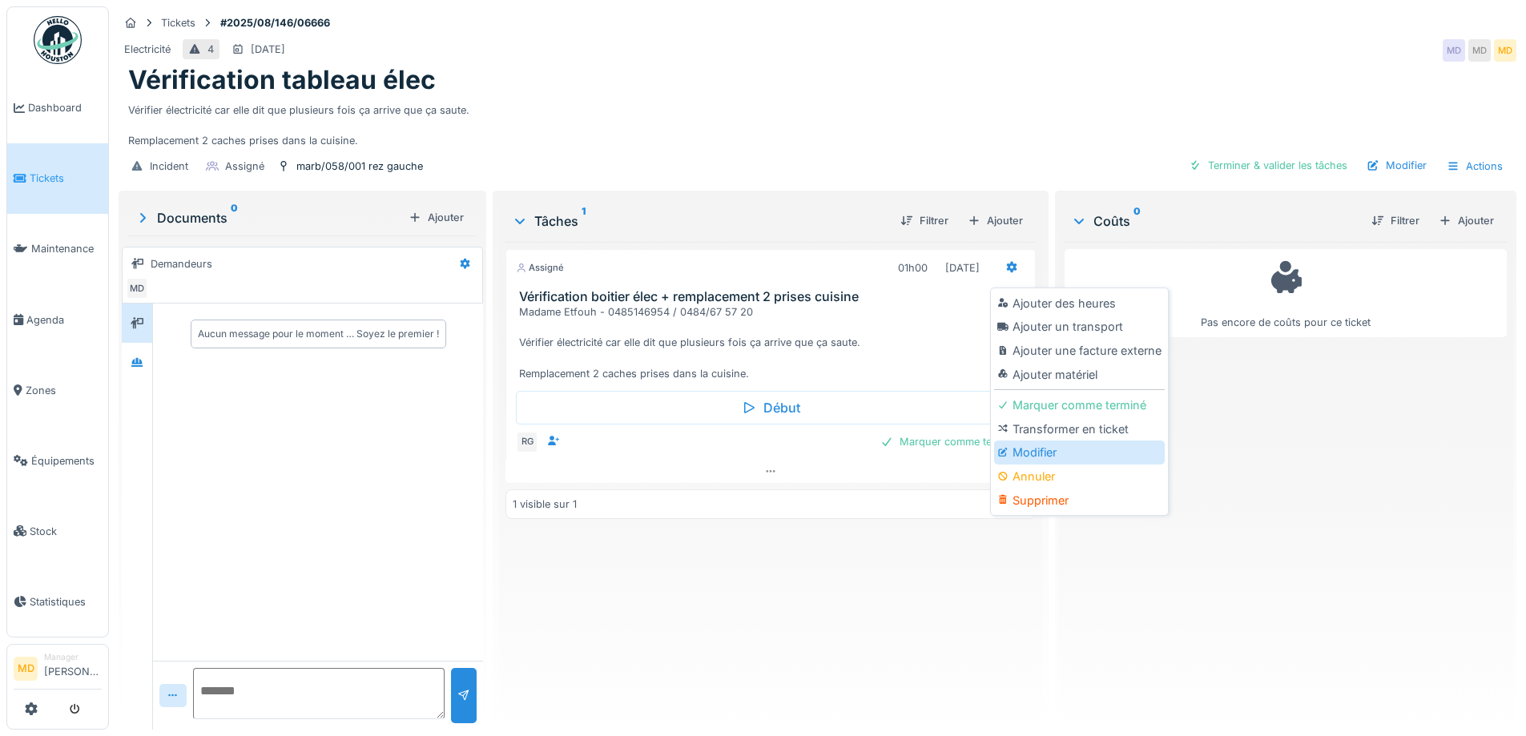
click at [1033, 457] on div "Modifier" at bounding box center [1079, 452] width 171 height 24
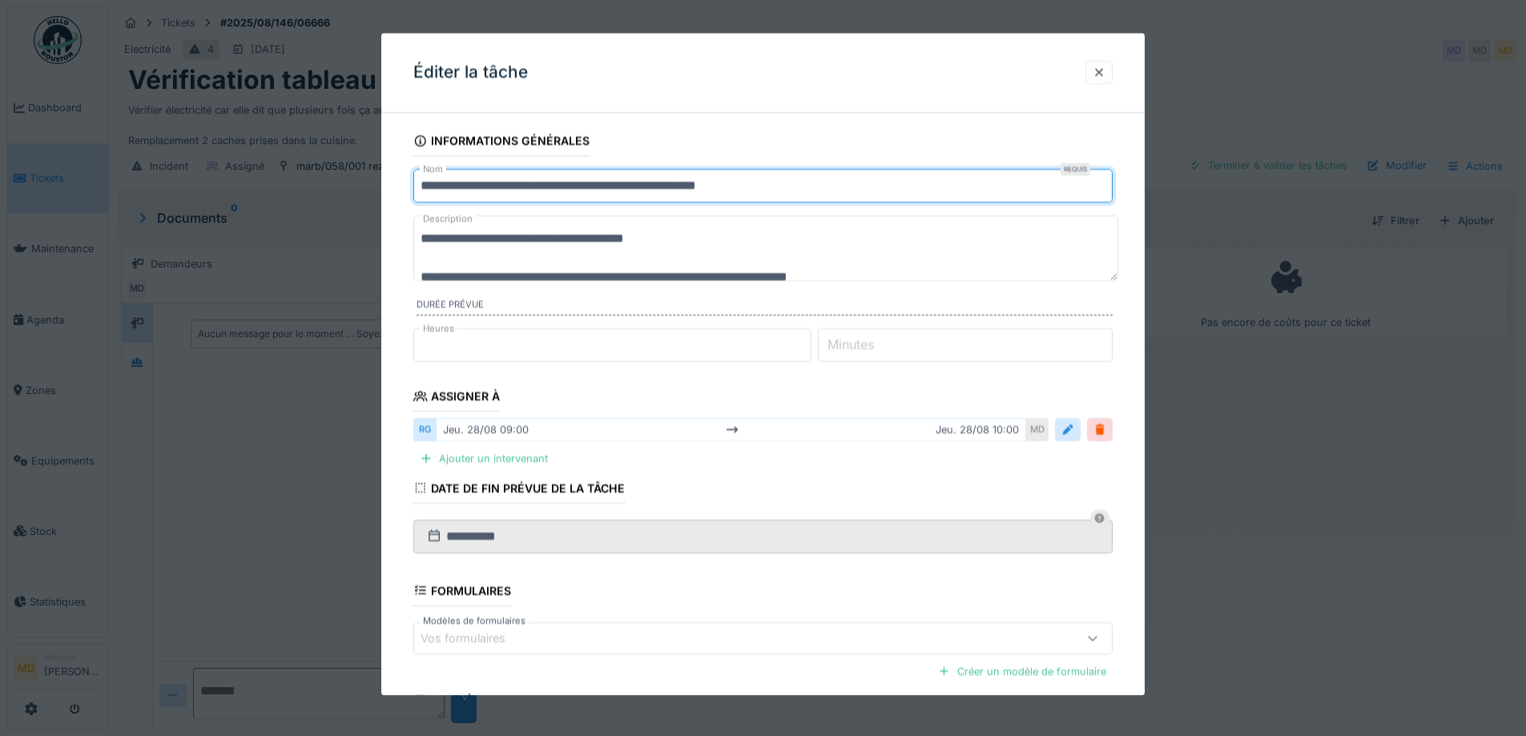
click at [500, 183] on input "**********" at bounding box center [762, 186] width 699 height 34
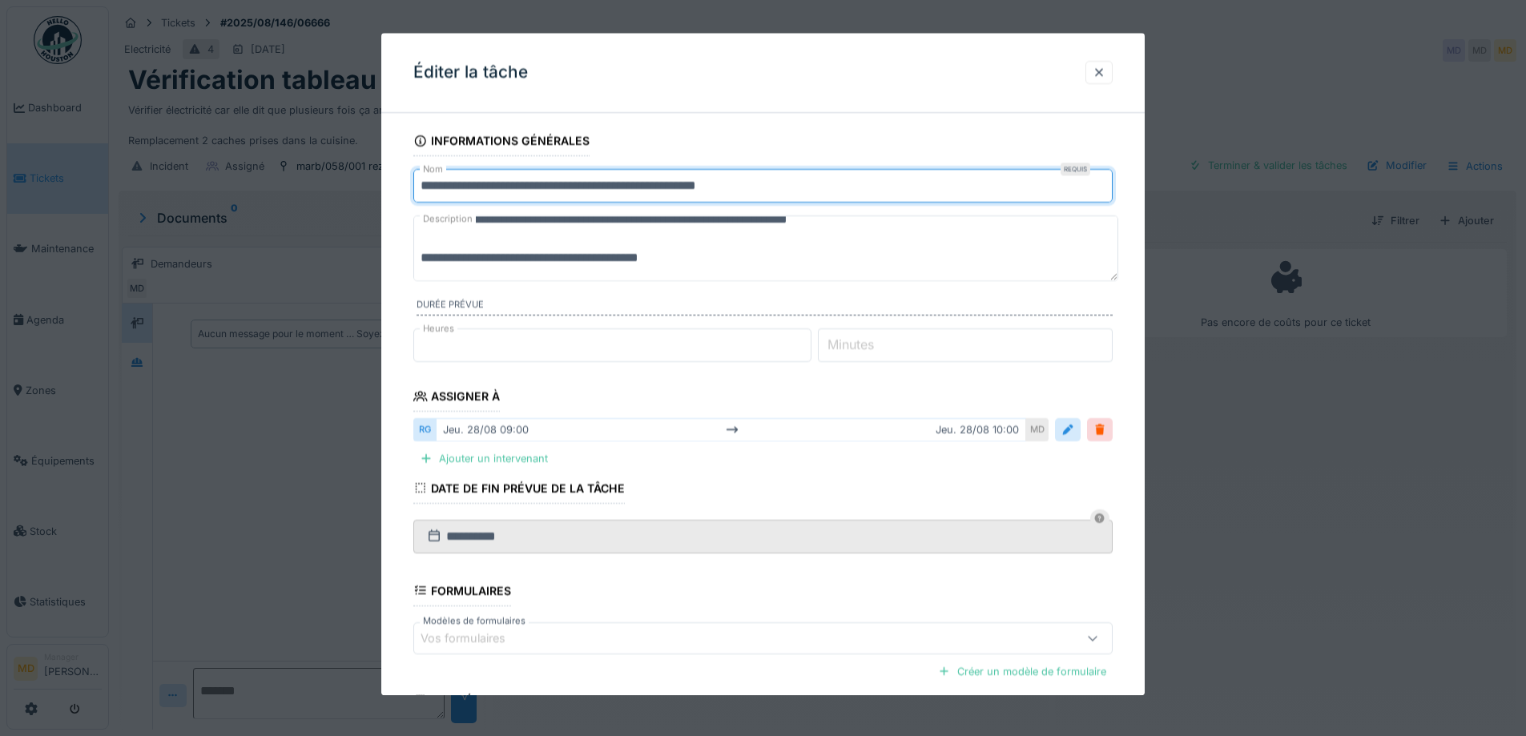
scroll to position [160, 0]
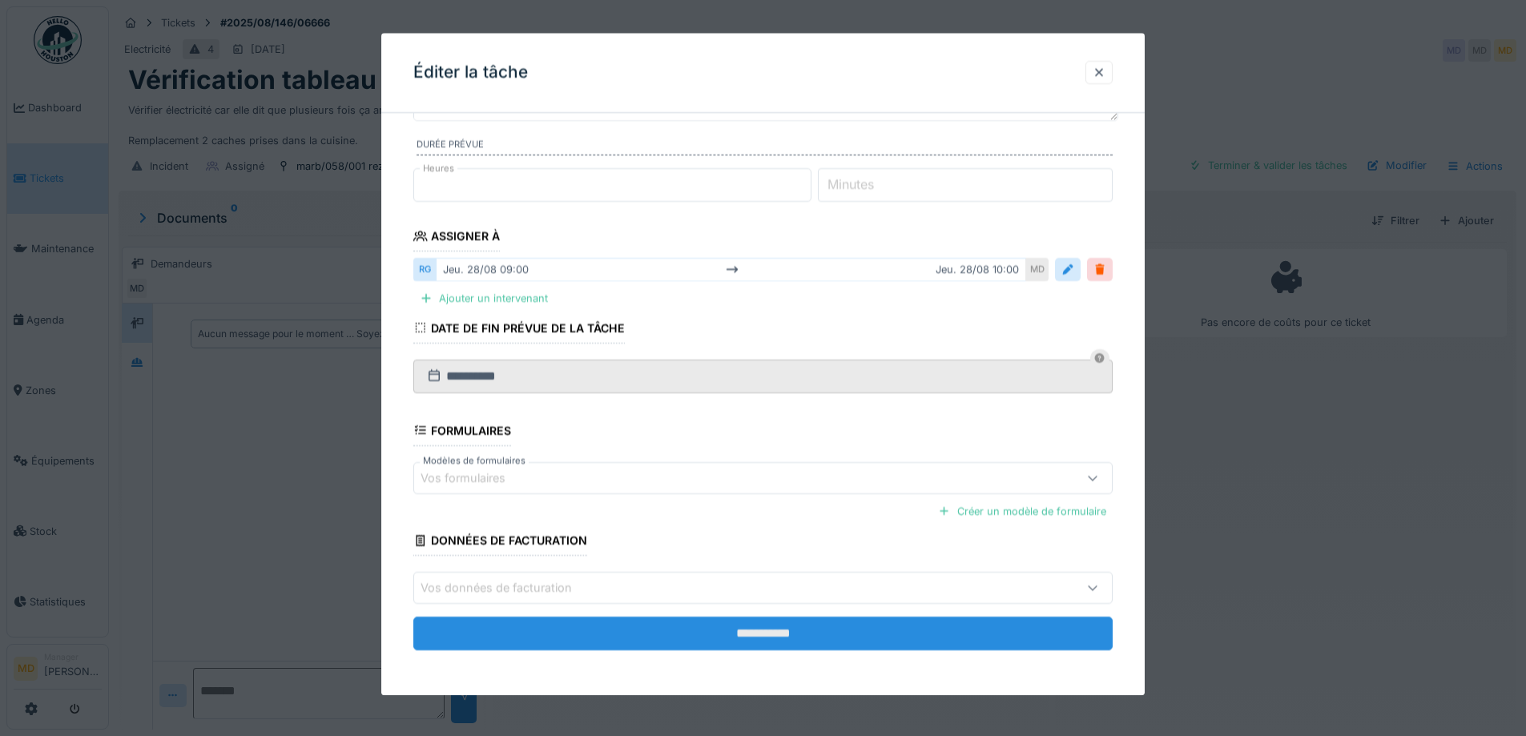
type input "**********"
click at [556, 629] on input "**********" at bounding box center [762, 634] width 699 height 34
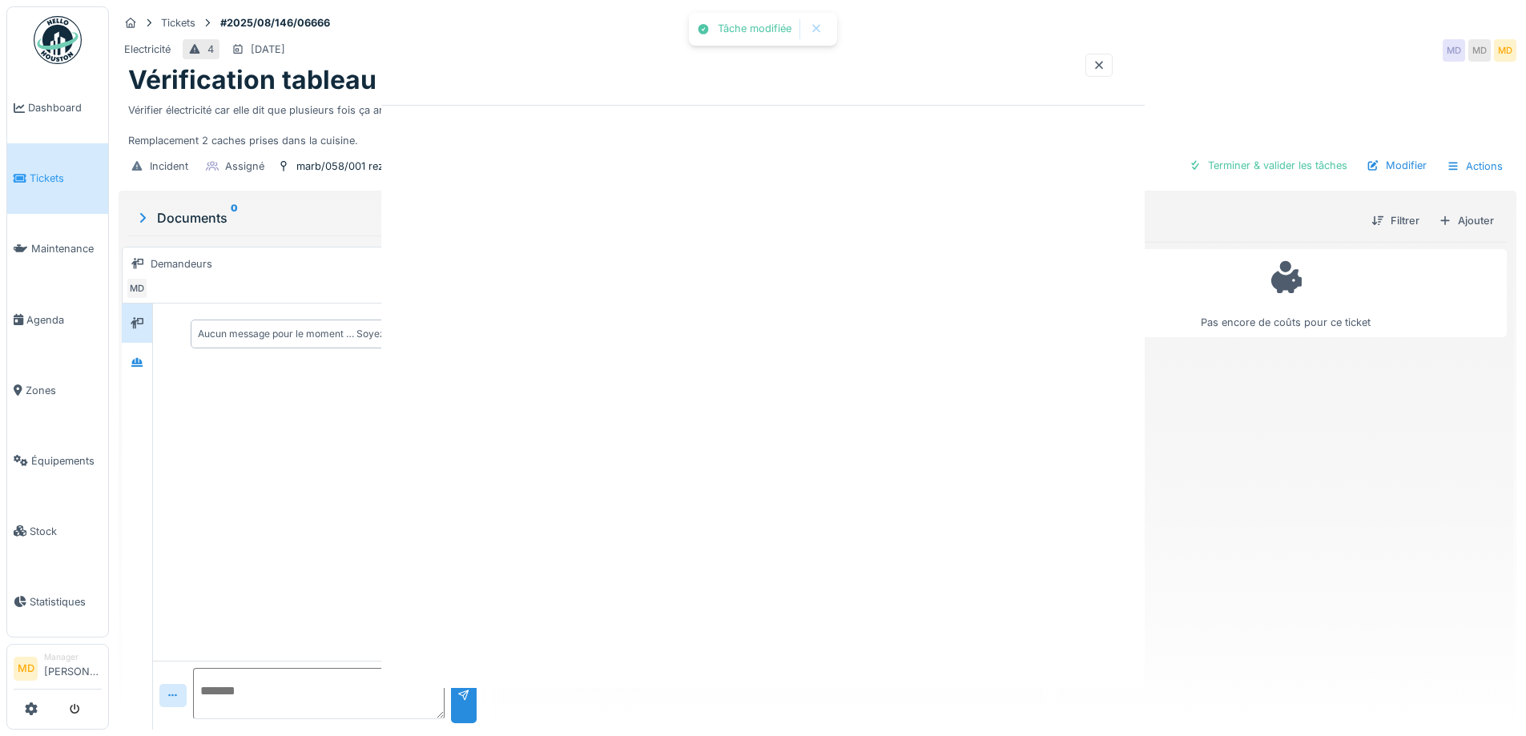
scroll to position [0, 0]
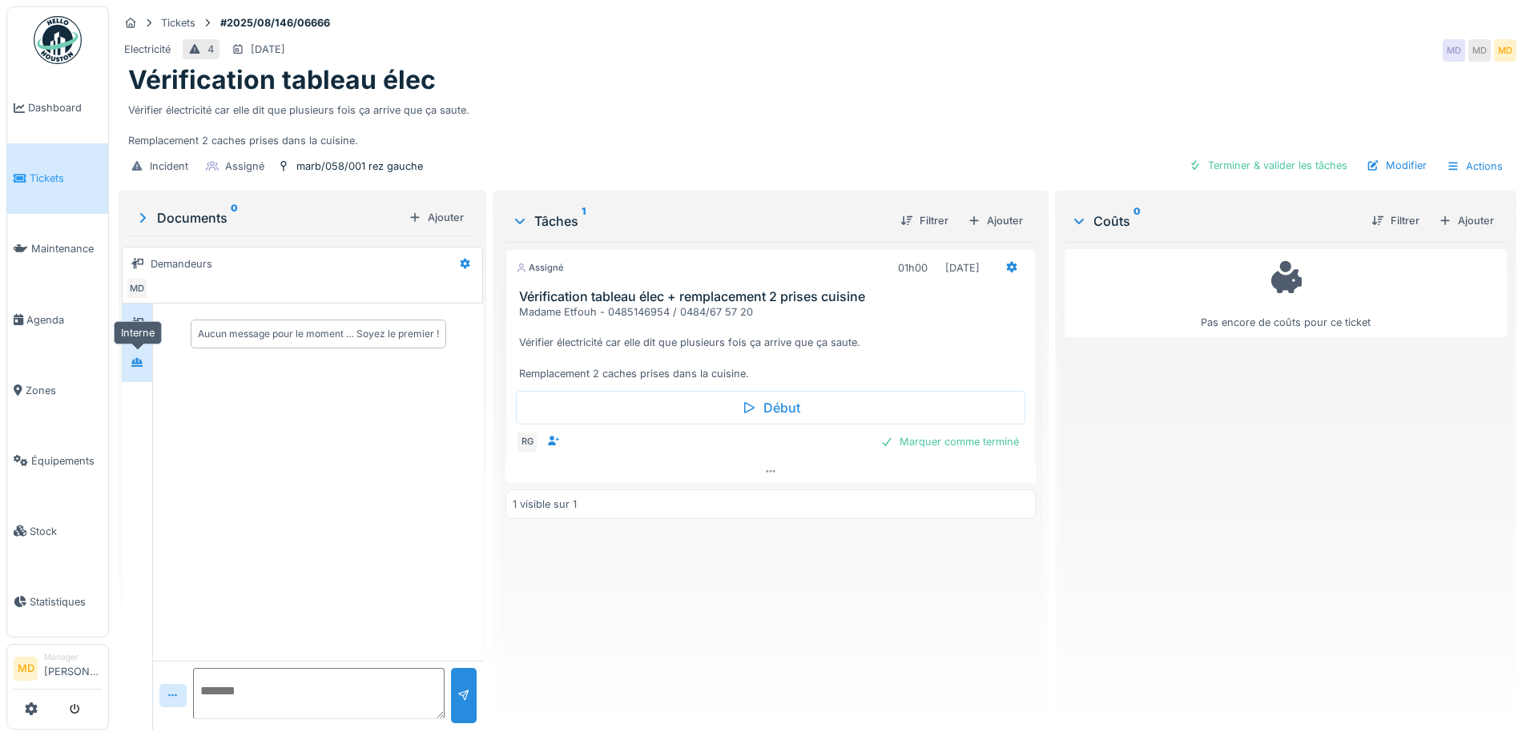
click at [138, 354] on div at bounding box center [137, 362] width 24 height 20
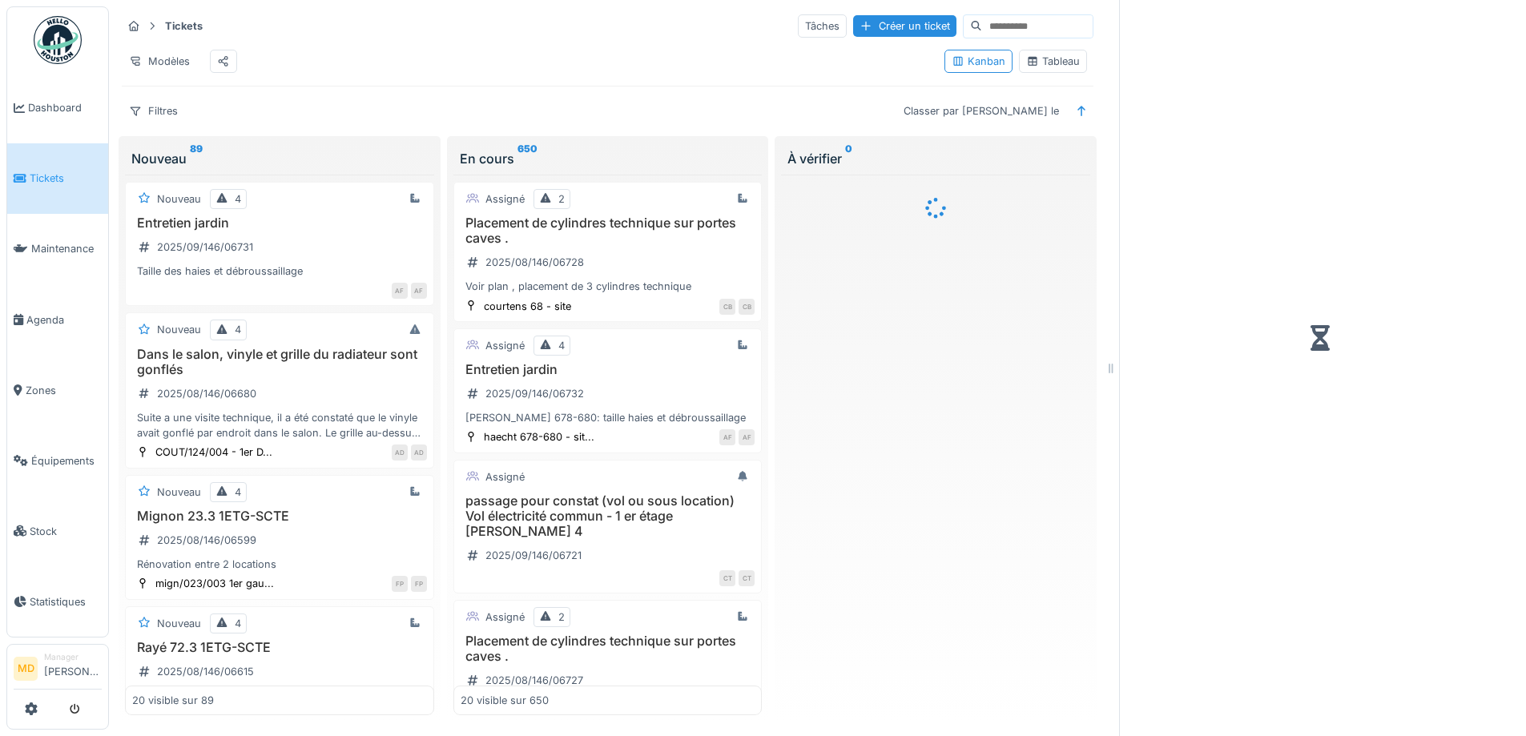
click at [1054, 66] on div "Tableau" at bounding box center [1053, 61] width 54 height 15
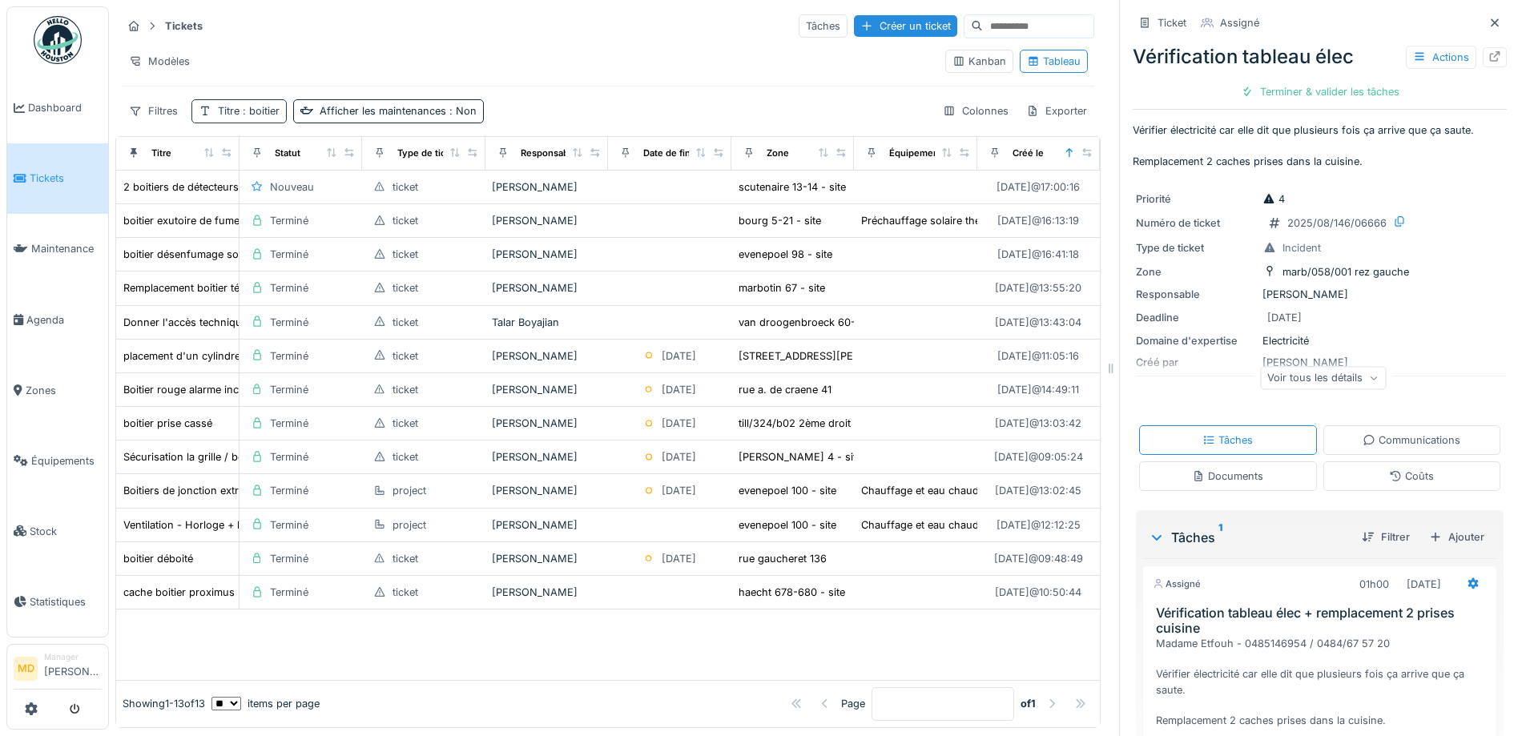
click at [245, 109] on span ": boitier" at bounding box center [259, 111] width 40 height 12
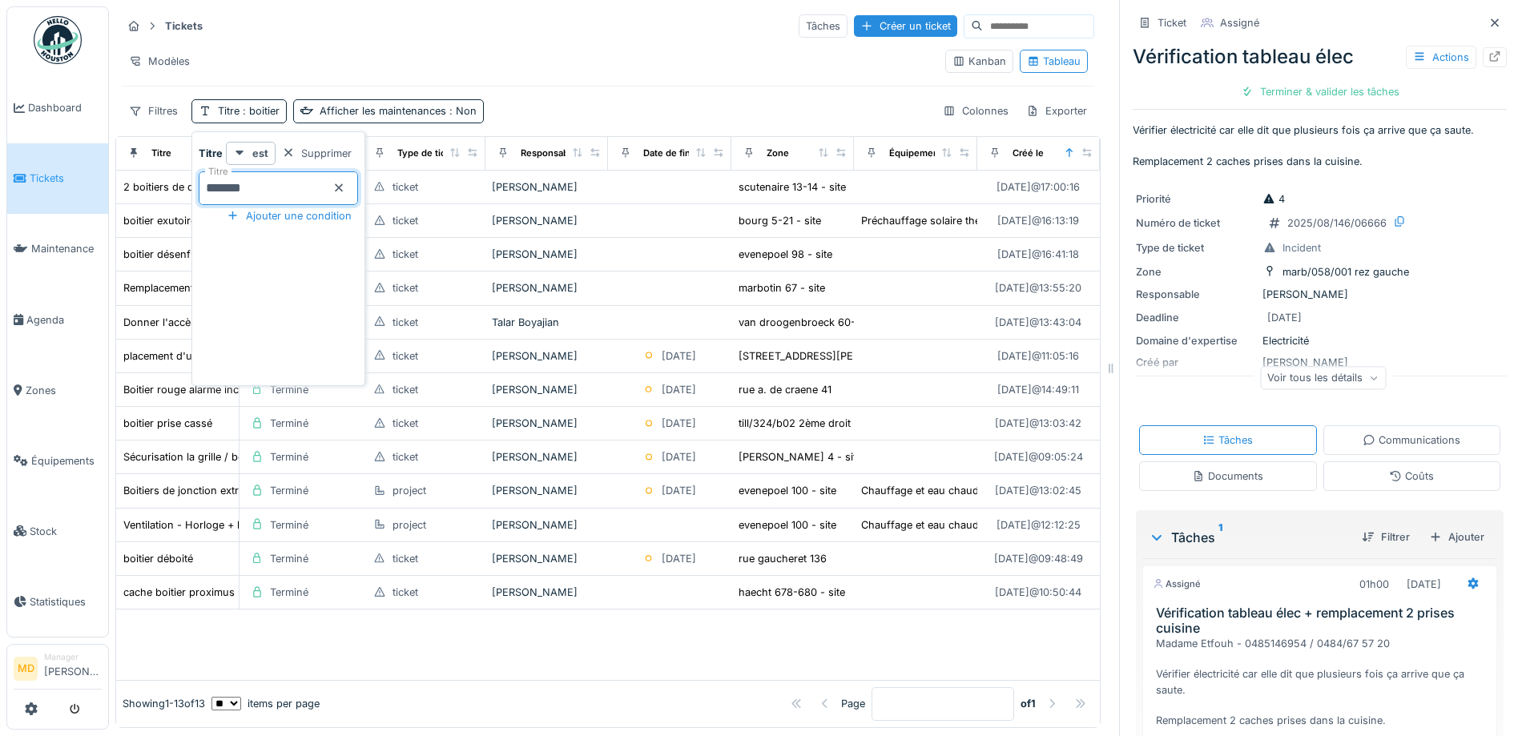
click at [279, 204] on input "*******" at bounding box center [278, 188] width 159 height 34
click at [277, 203] on input "*******" at bounding box center [278, 188] width 159 height 34
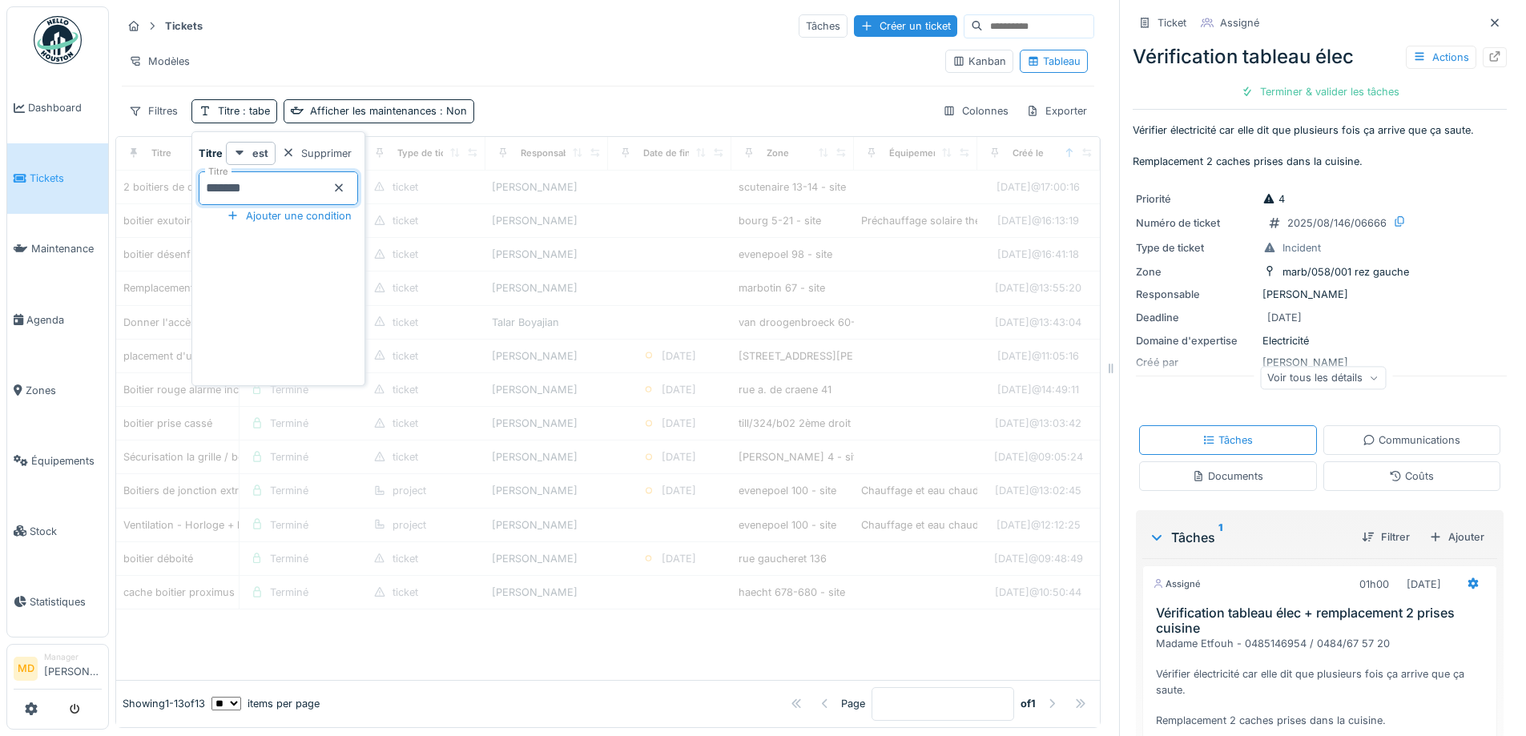
type input "*******"
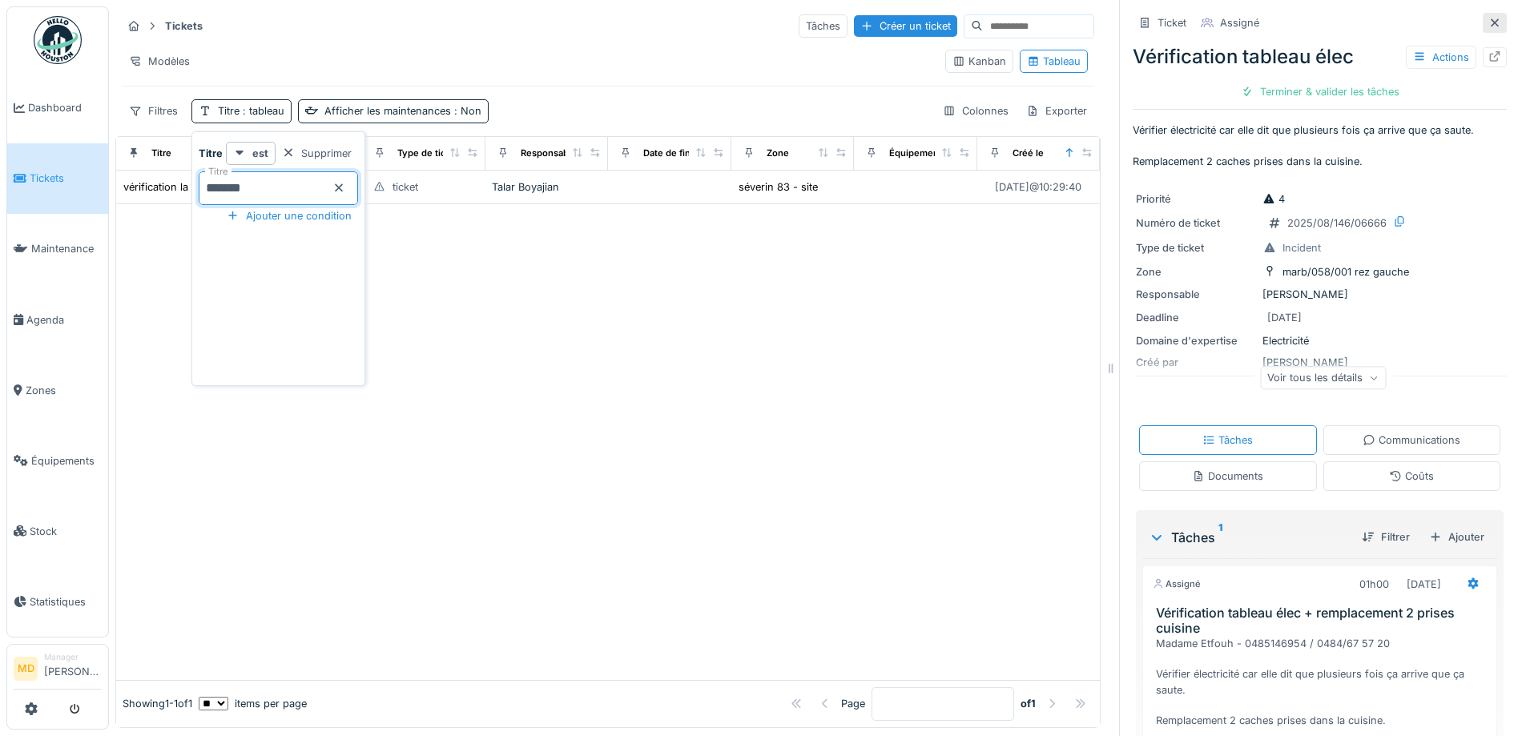
click at [1482, 19] on div at bounding box center [1494, 23] width 24 height 20
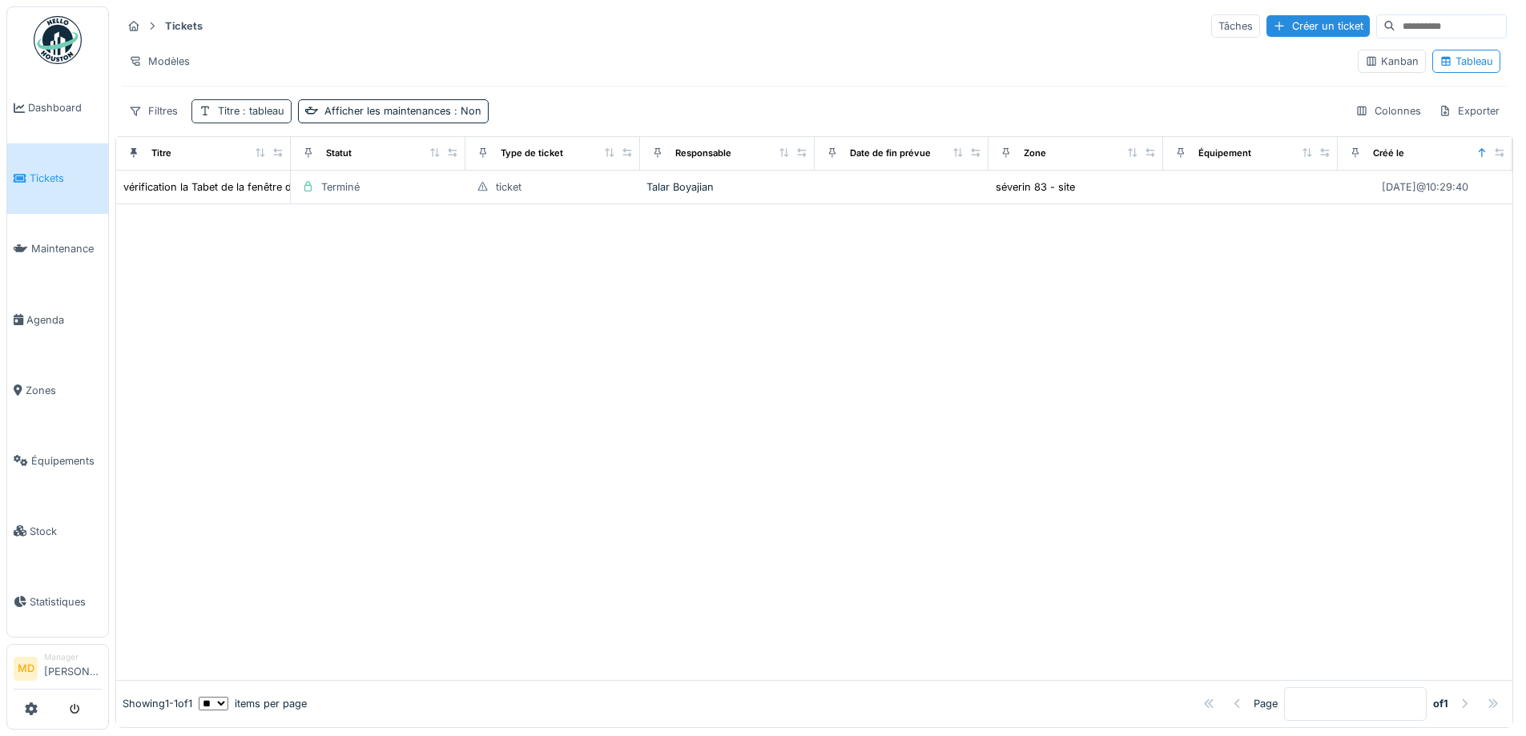
click at [249, 113] on span ": tableau" at bounding box center [261, 111] width 45 height 12
click at [274, 182] on input "*******" at bounding box center [278, 188] width 159 height 34
click at [345, 187] on icon at bounding box center [338, 188] width 13 height 10
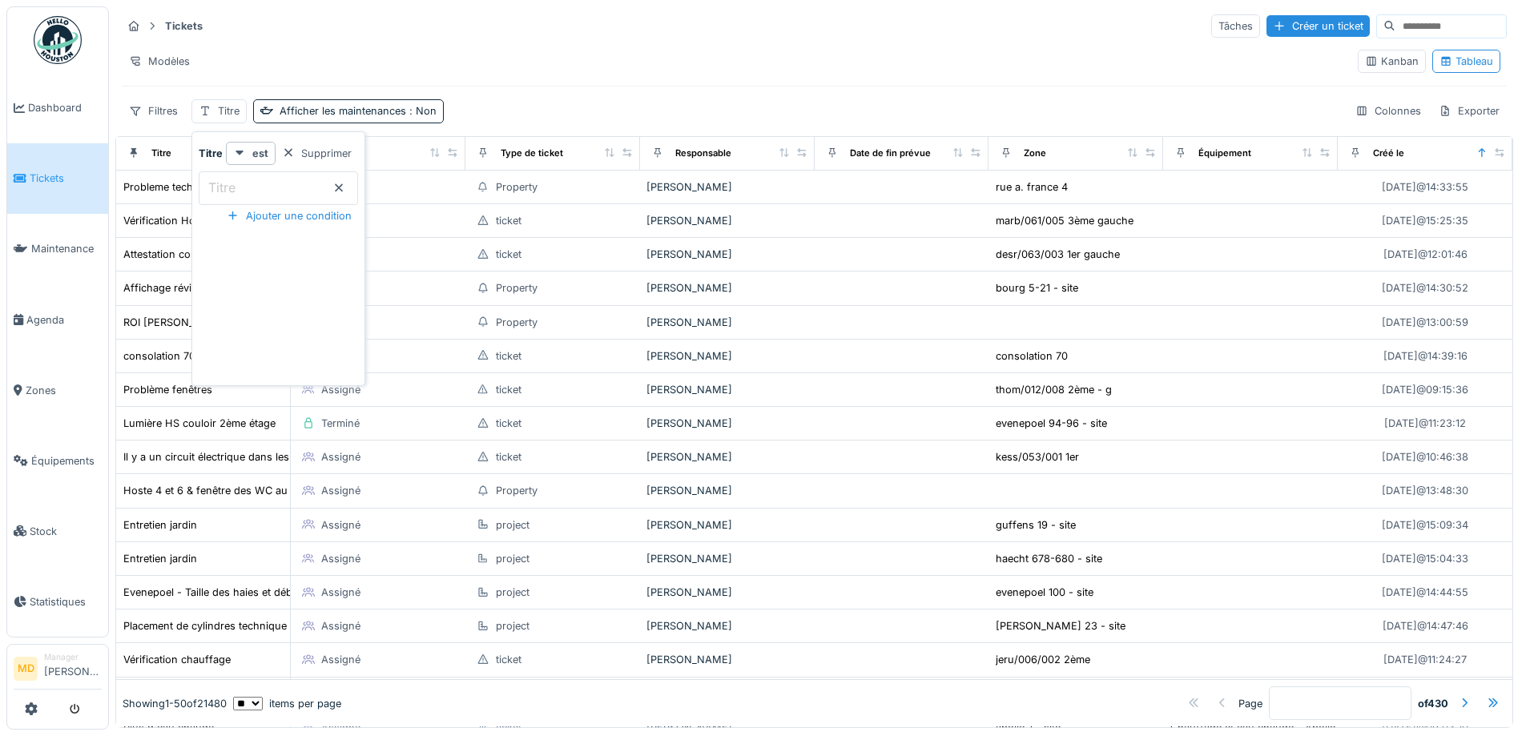
click at [280, 186] on input "Titre" at bounding box center [278, 188] width 159 height 34
type input "*******"
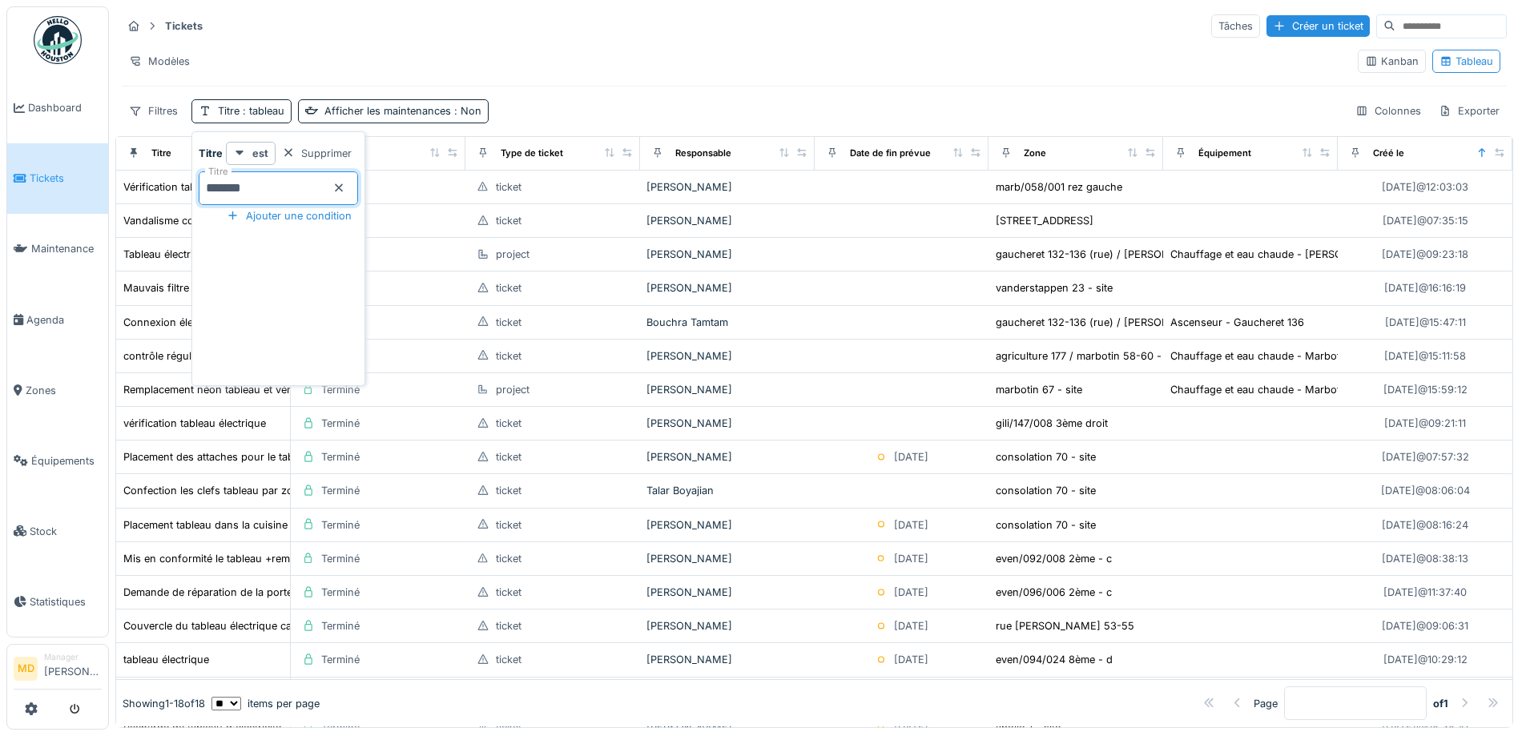
click at [650, 95] on div "Tickets Tâches Créer un ticket Modèles Kanban Tableau Filtres Titre : tableau A…" at bounding box center [814, 67] width 1398 height 123
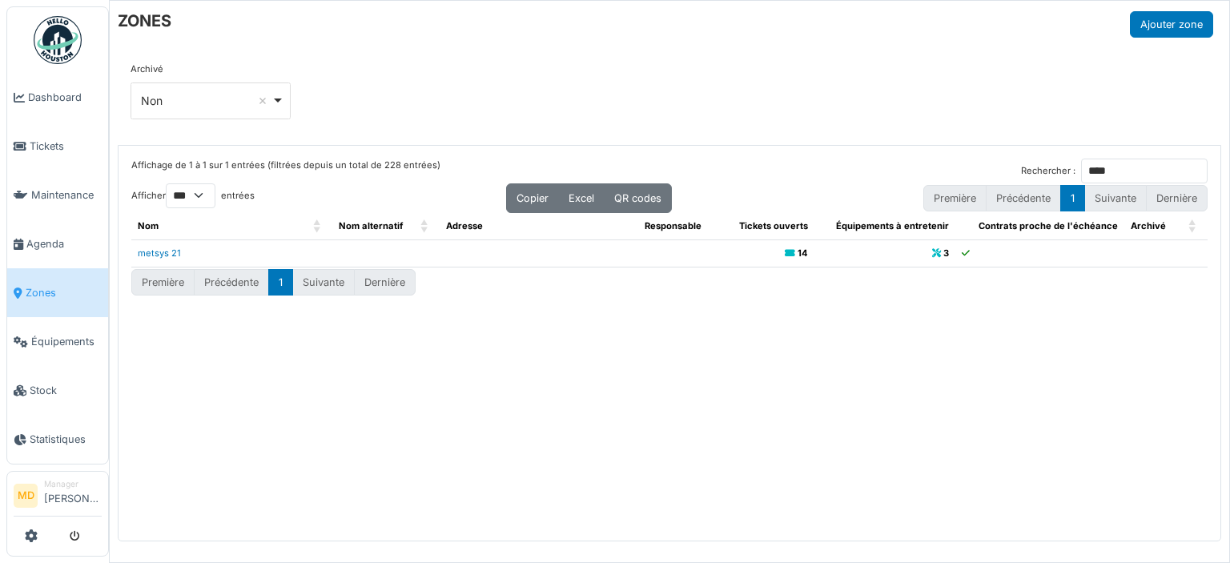
select select "***"
